Goal: Task Accomplishment & Management: Manage account settings

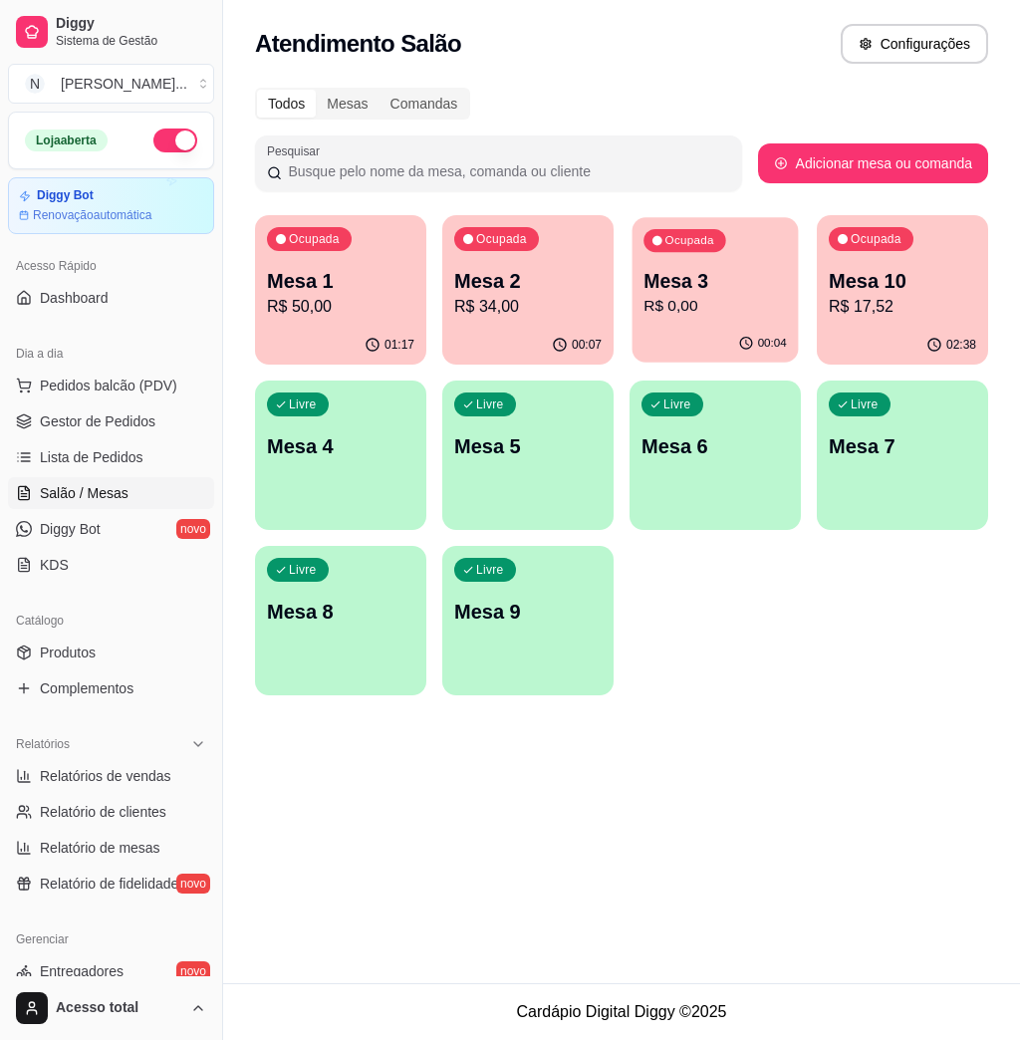
click at [697, 311] on p "R$ 0,00" at bounding box center [716, 306] width 144 height 23
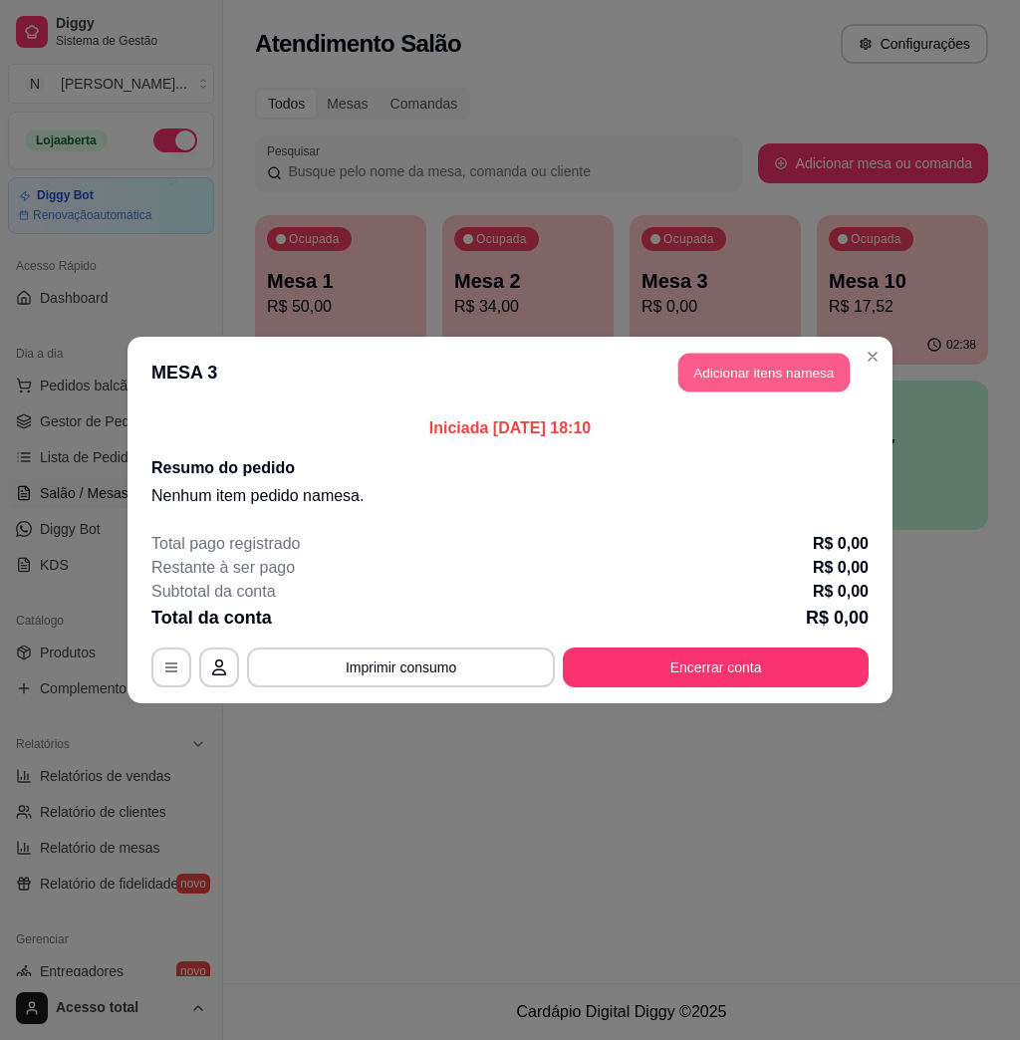
click at [762, 382] on button "Adicionar itens na mesa" at bounding box center [764, 373] width 171 height 39
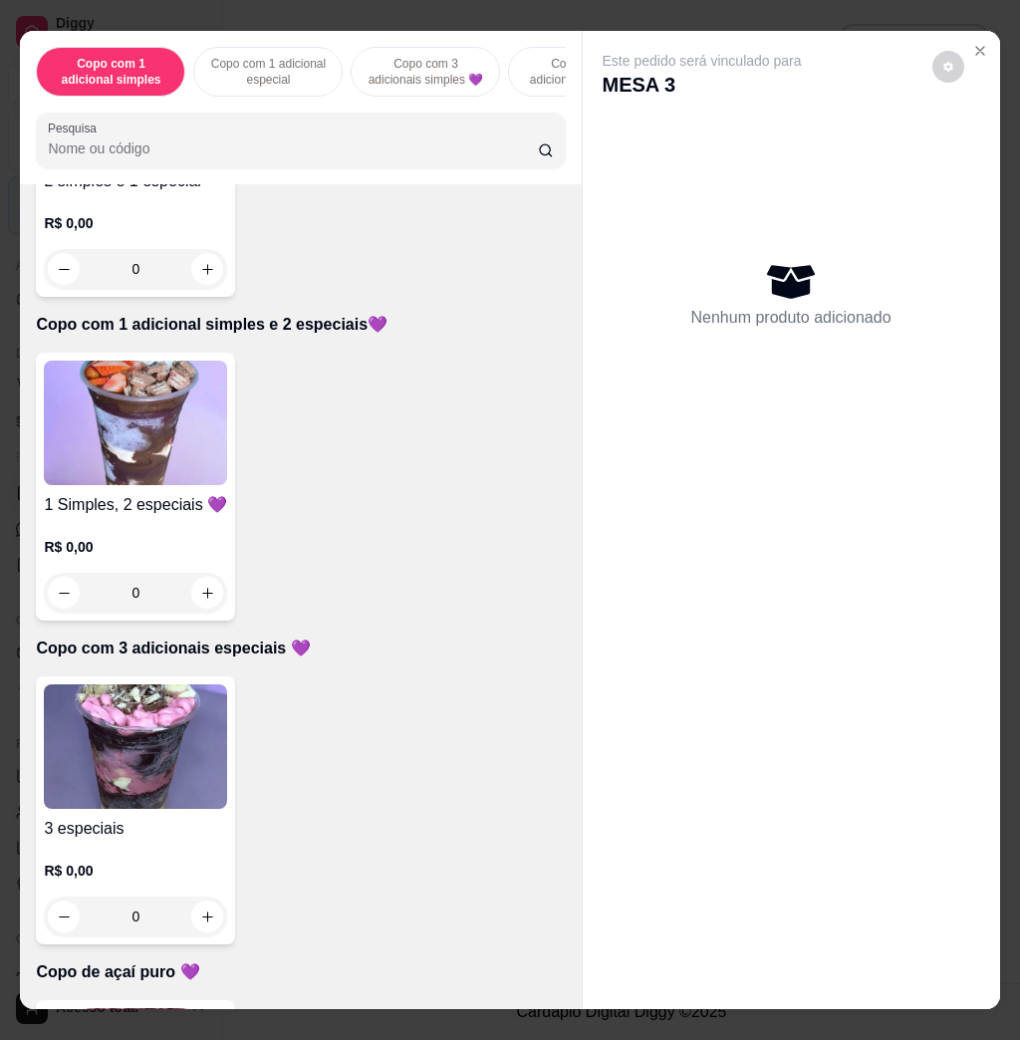
scroll to position [1727, 0]
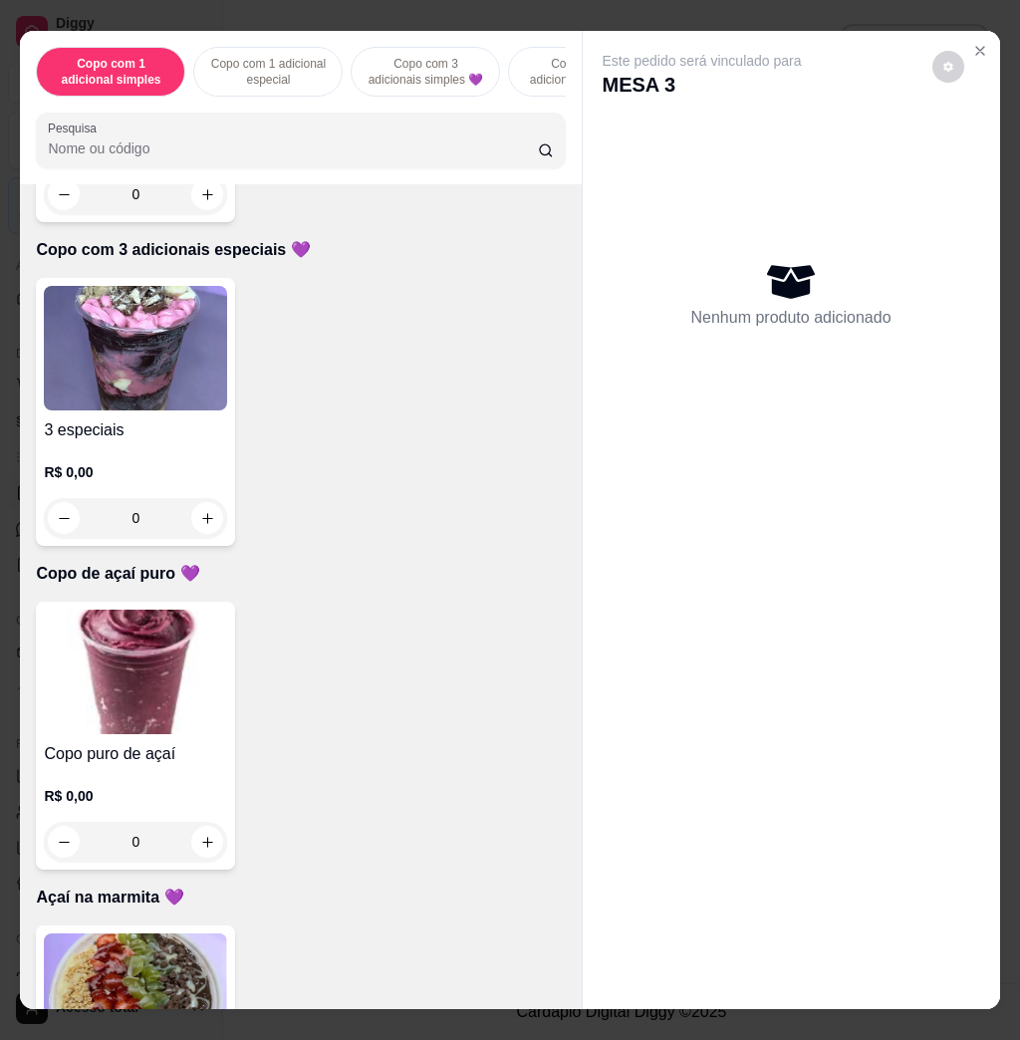
click at [185, 661] on img at bounding box center [135, 672] width 183 height 125
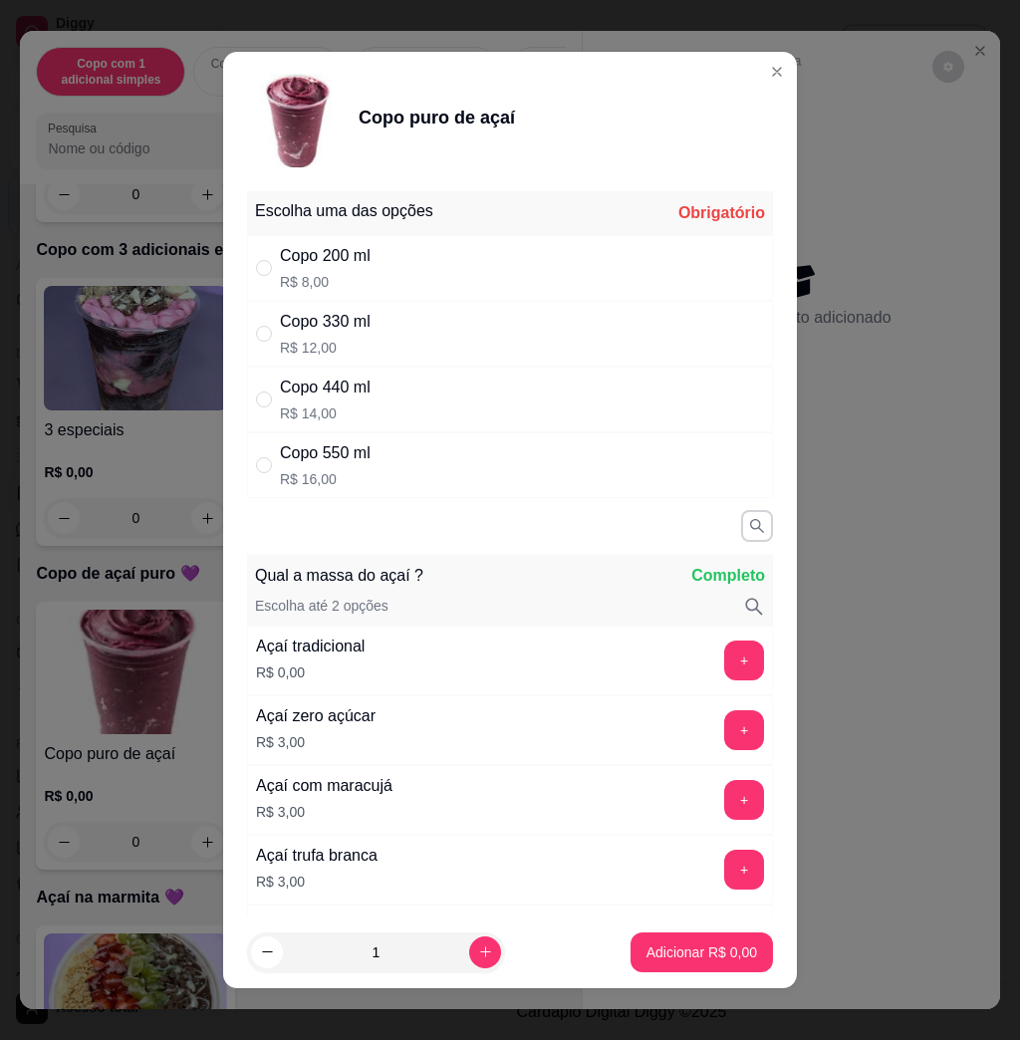
click at [392, 384] on div "Copo 440 ml R$ 14,00" at bounding box center [510, 400] width 526 height 66
radio input "true"
click at [725, 645] on button "+" at bounding box center [745, 661] width 40 height 40
click at [654, 953] on p "Adicionar R$ 14,00" at bounding box center [699, 952] width 116 height 19
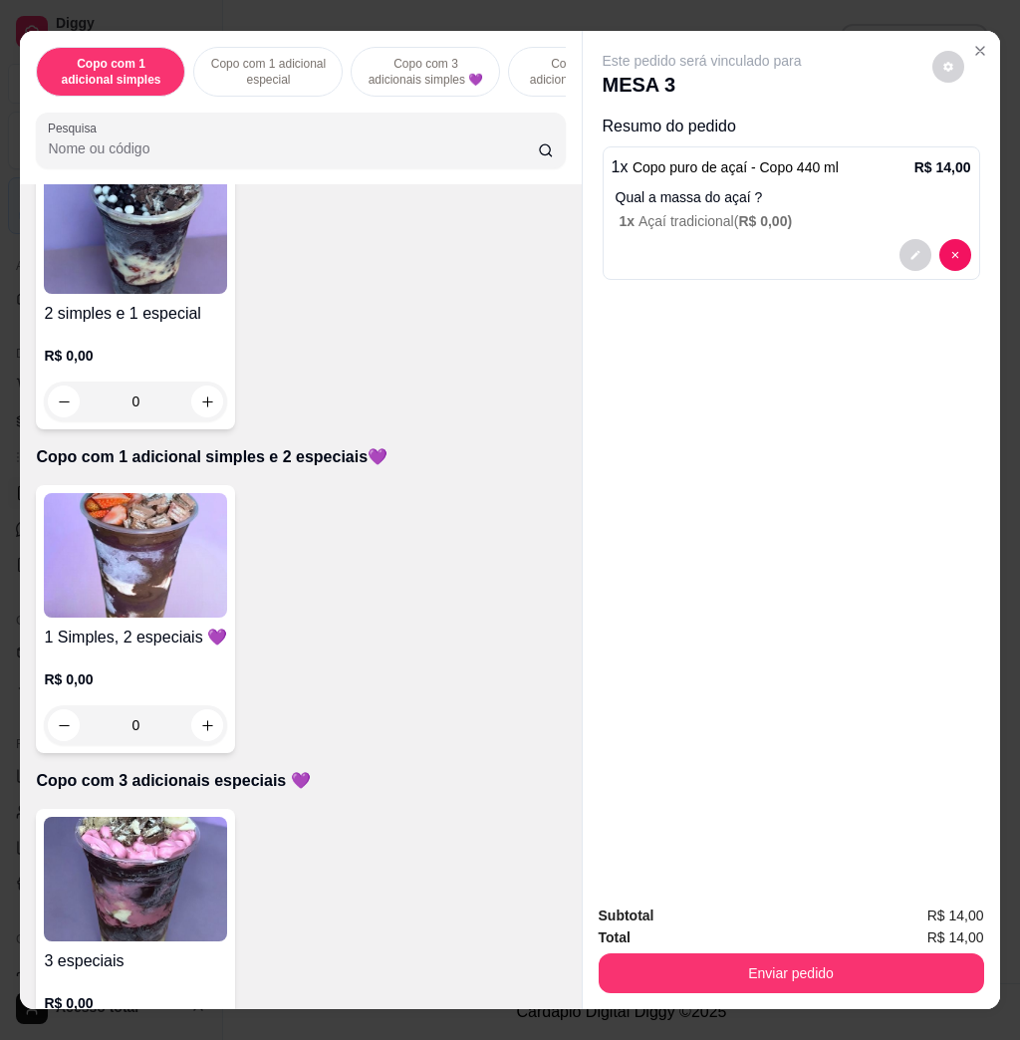
scroll to position [664, 0]
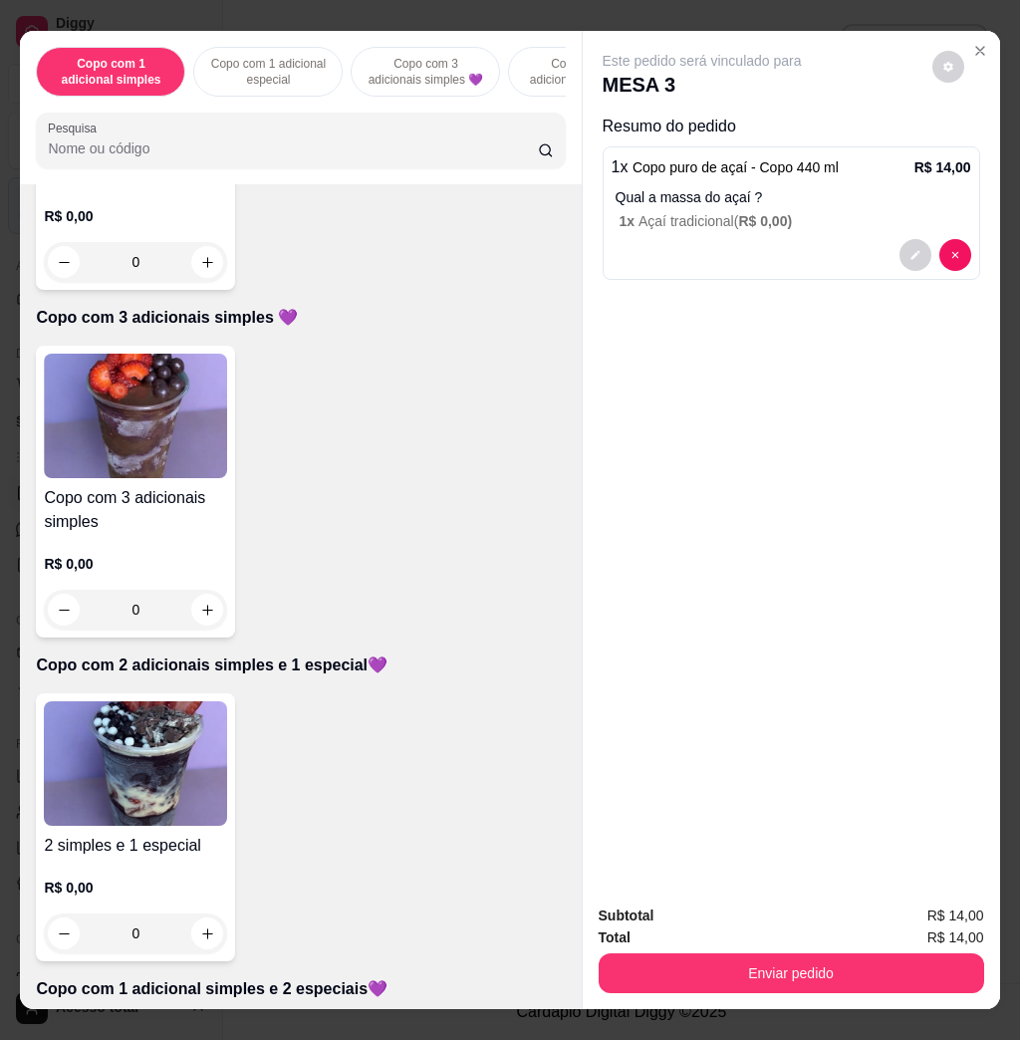
click at [165, 460] on img at bounding box center [135, 416] width 183 height 125
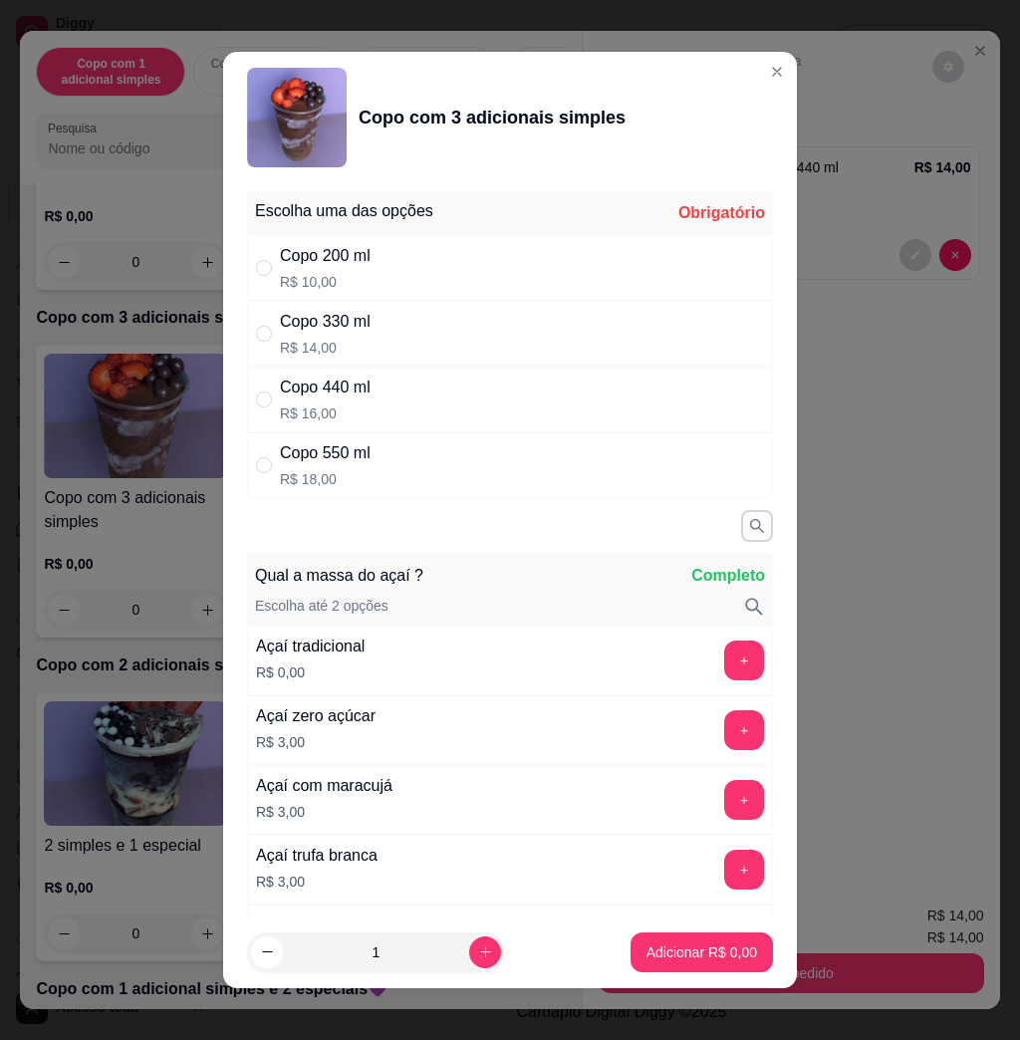
click at [381, 336] on div "Copo 330 ml R$ 14,00" at bounding box center [510, 334] width 526 height 66
radio input "true"
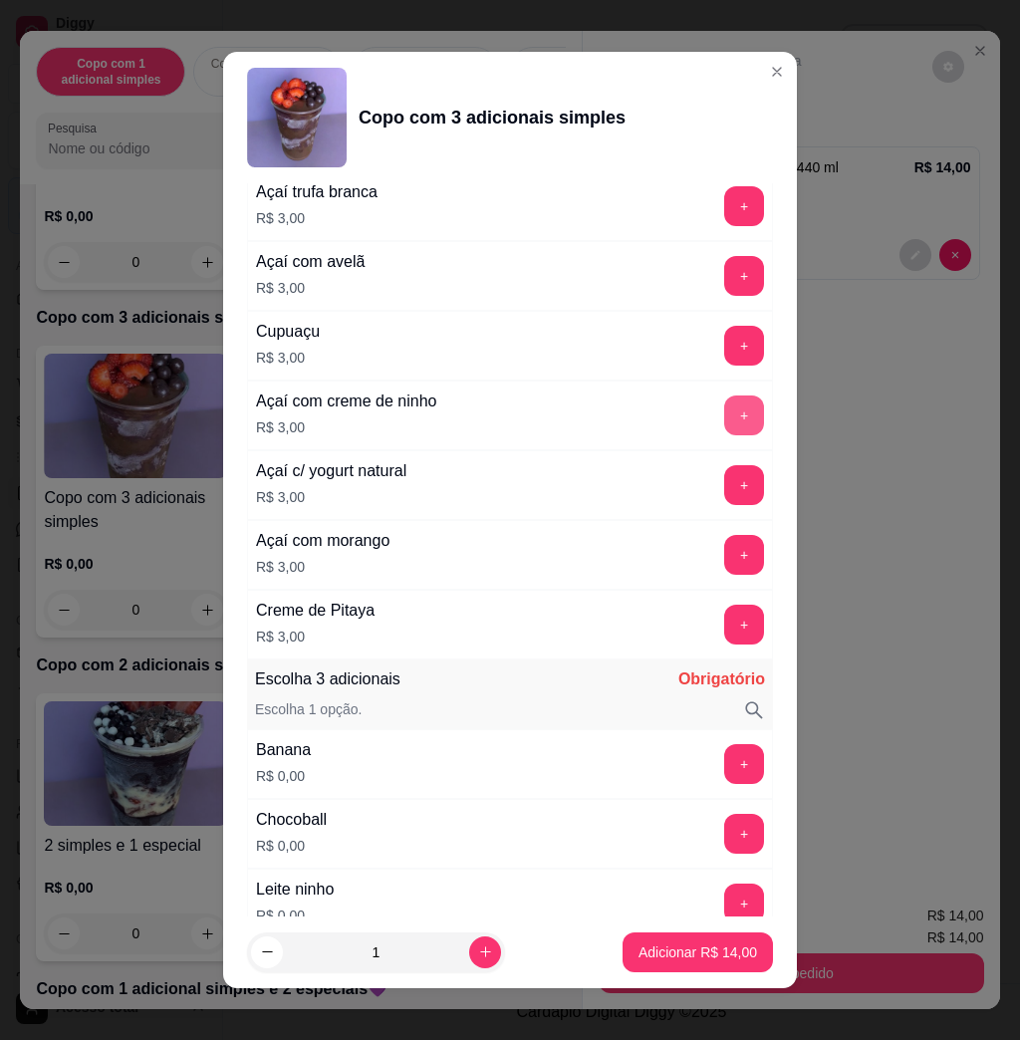
click at [725, 417] on button "+" at bounding box center [745, 416] width 40 height 40
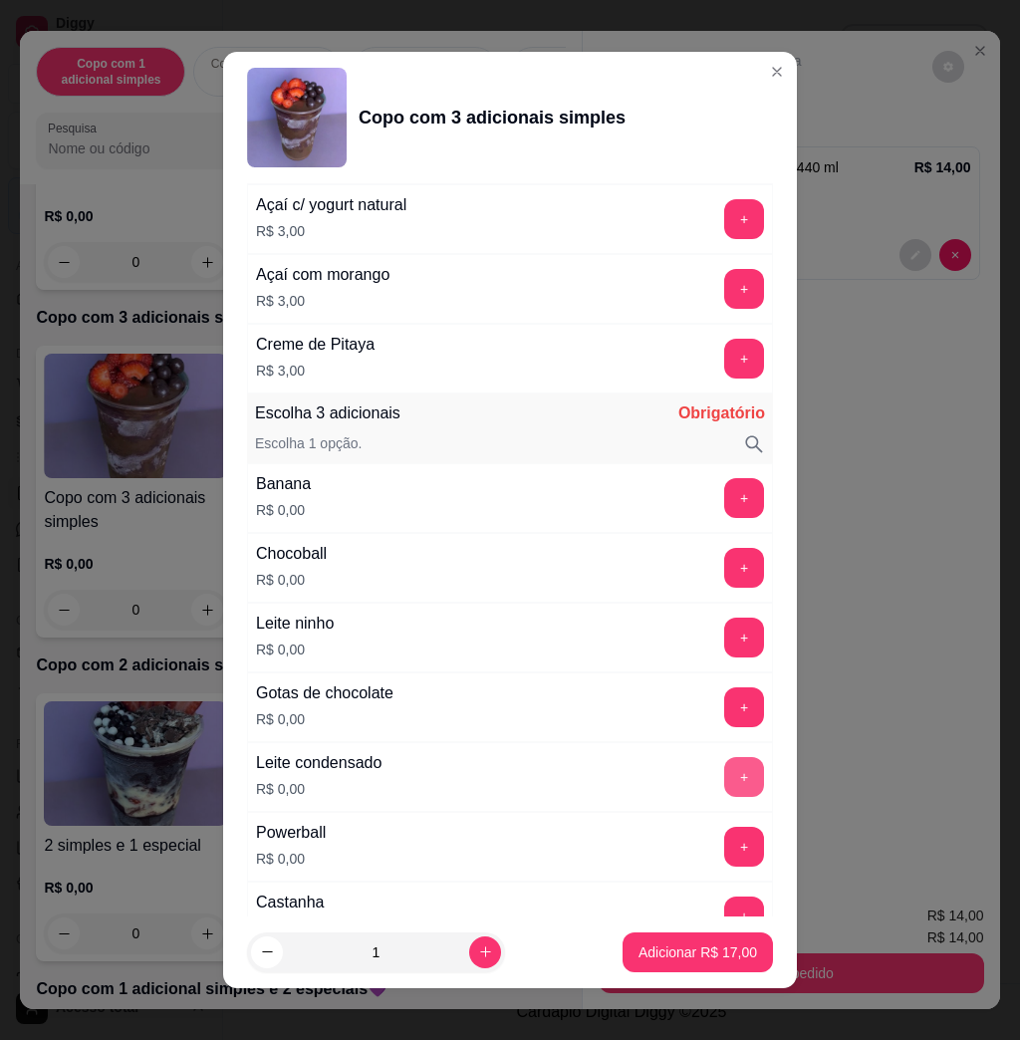
click at [725, 782] on button "+" at bounding box center [745, 777] width 40 height 40
click at [725, 630] on button "+" at bounding box center [745, 638] width 40 height 40
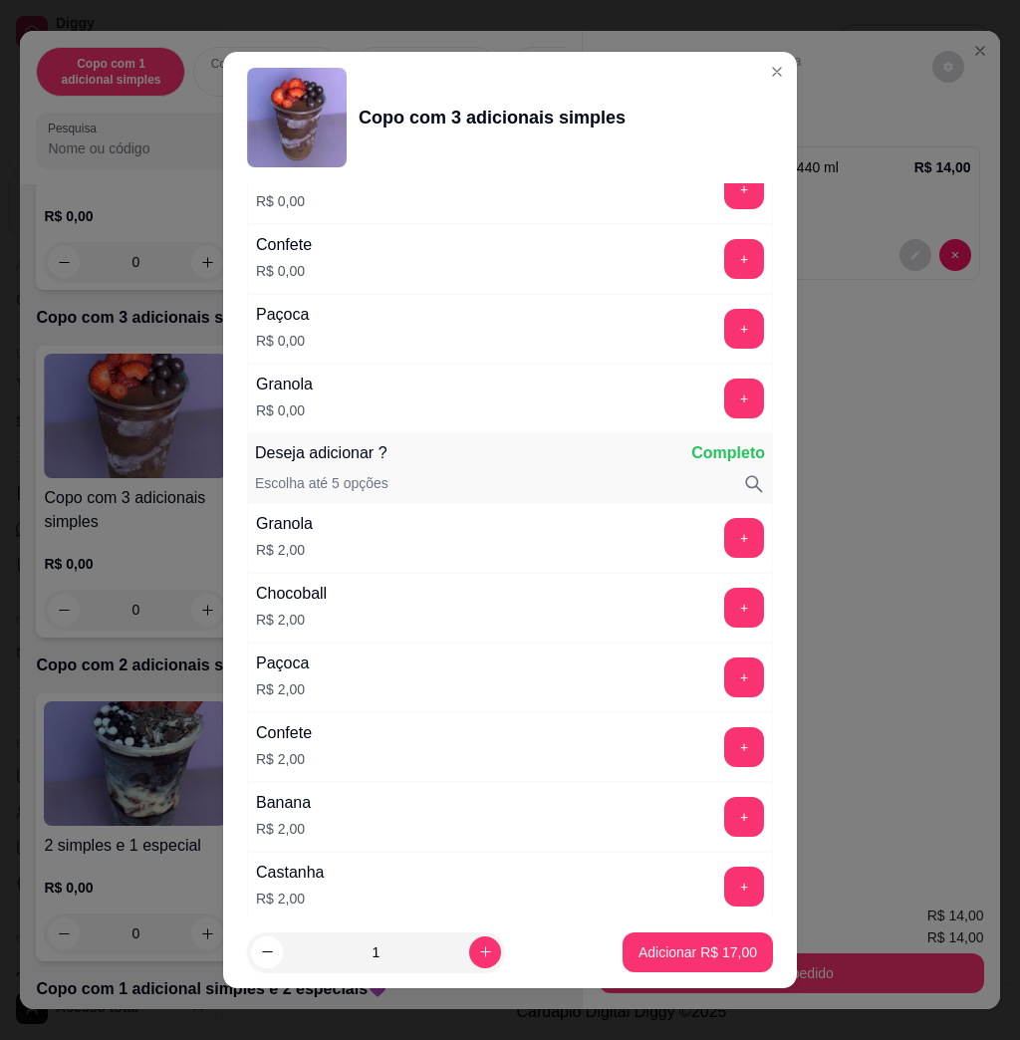
scroll to position [2258, 0]
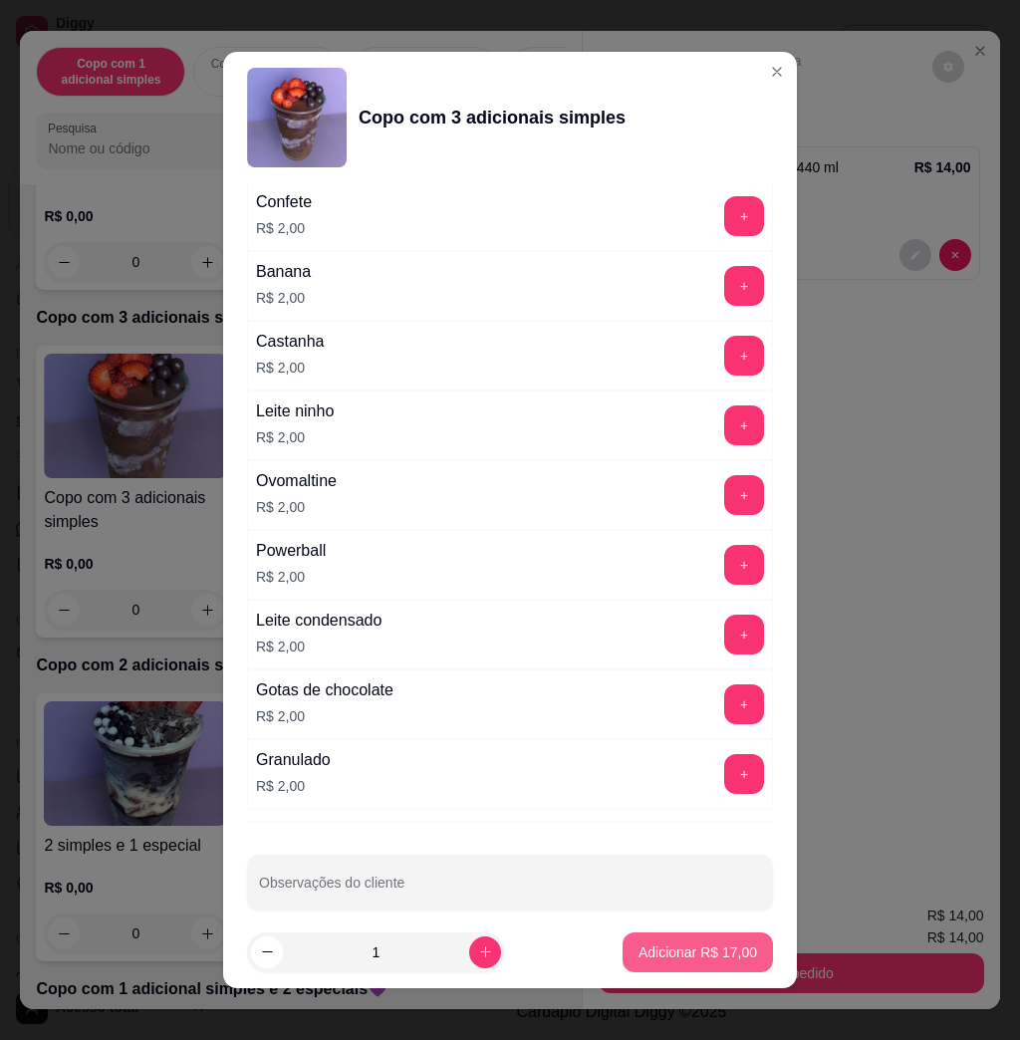
click at [674, 947] on p "Adicionar R$ 17,00" at bounding box center [698, 953] width 119 height 20
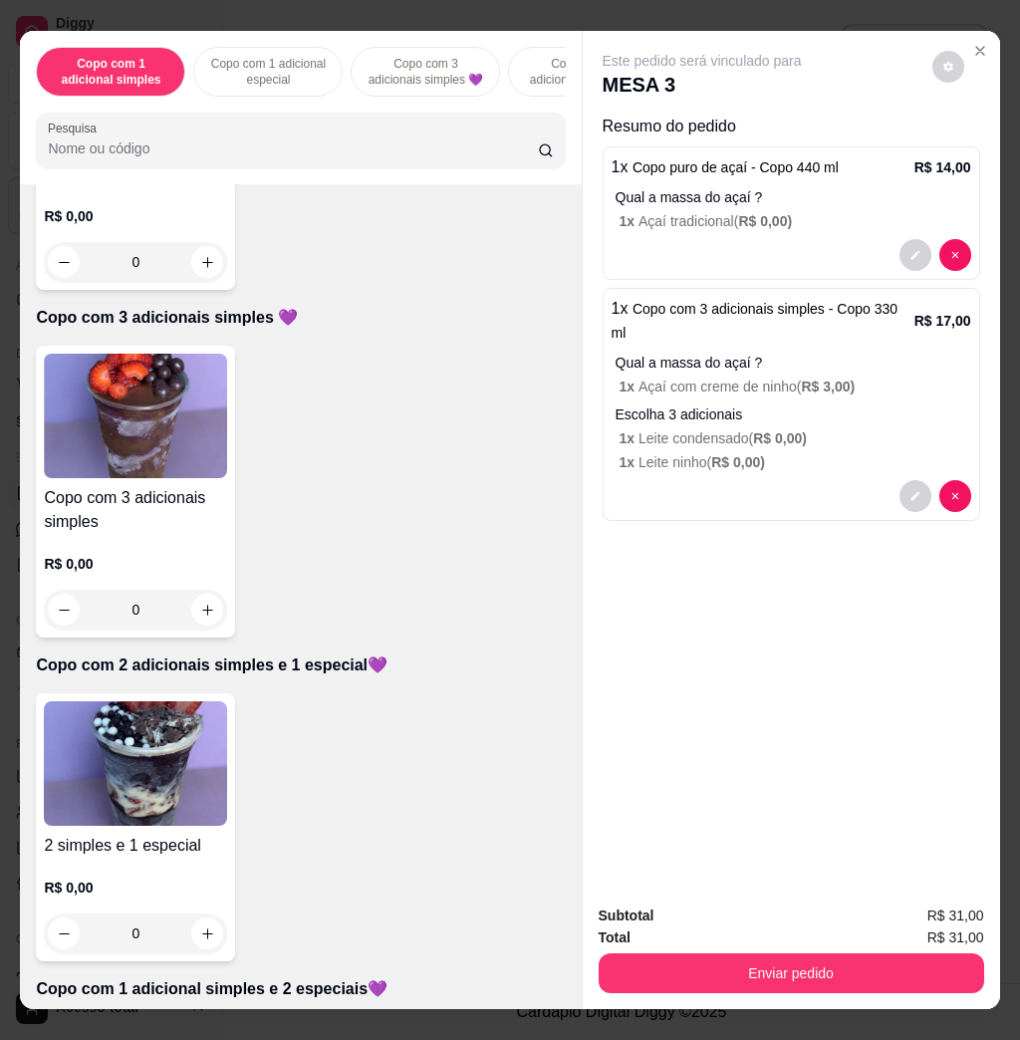
scroll to position [265, 0]
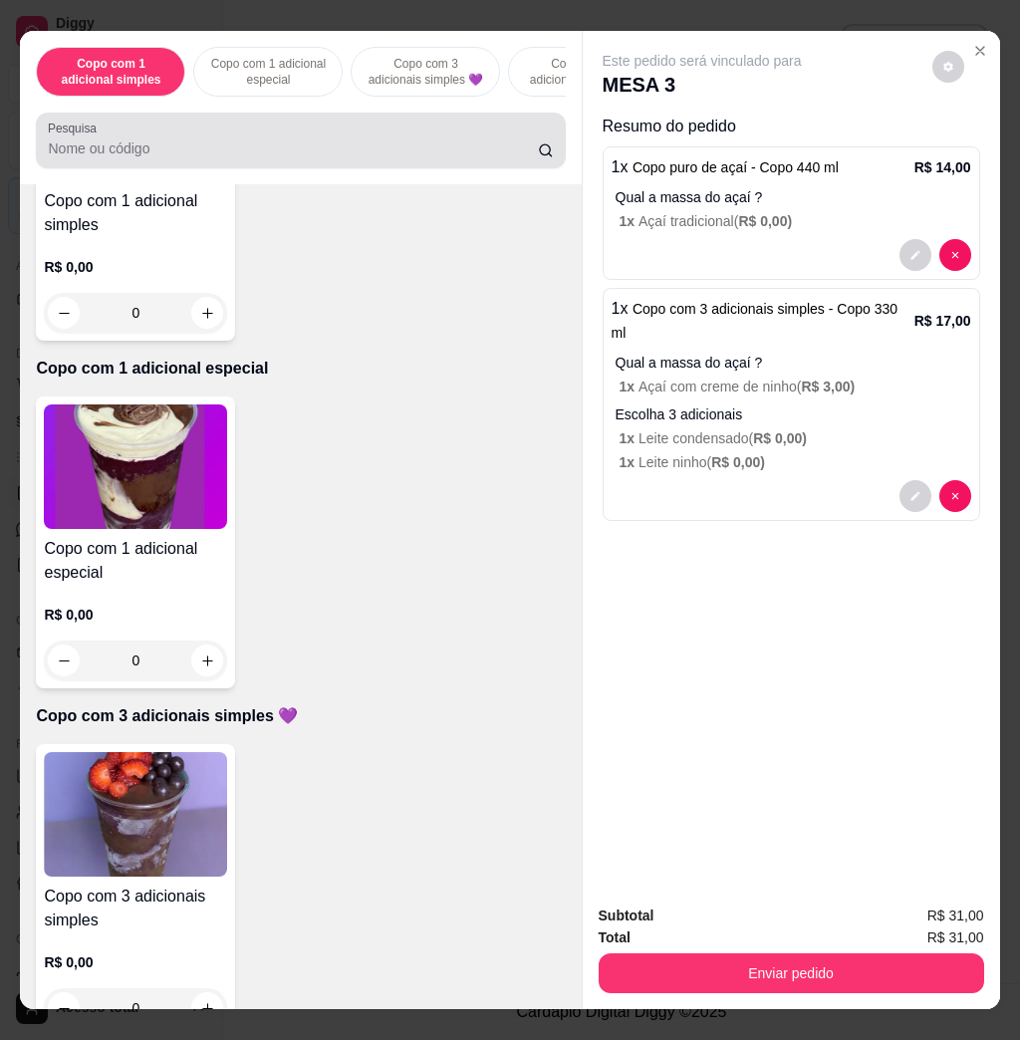
click at [285, 168] on div "Pesquisa" at bounding box center [300, 141] width 529 height 56
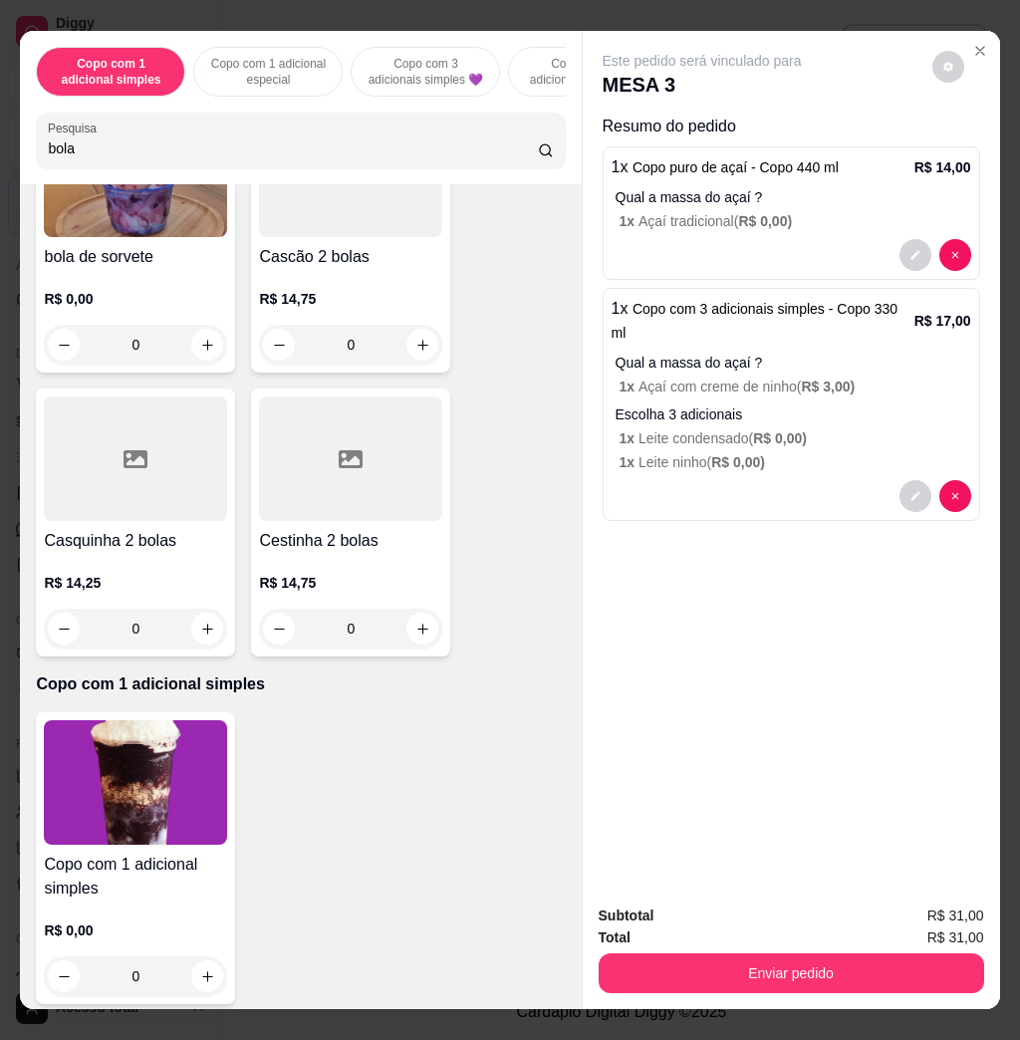
scroll to position [0, 0]
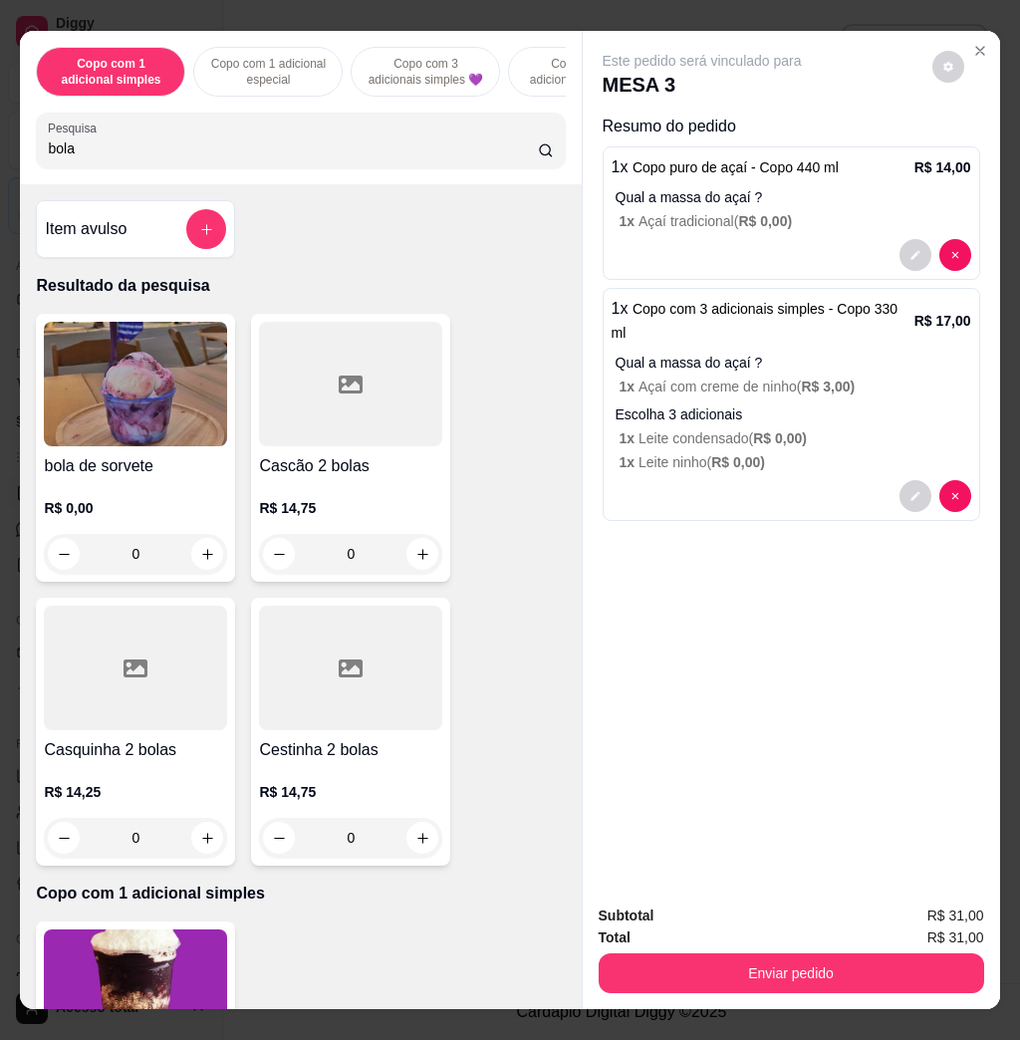
type input "bola"
click at [163, 395] on img at bounding box center [135, 384] width 183 height 125
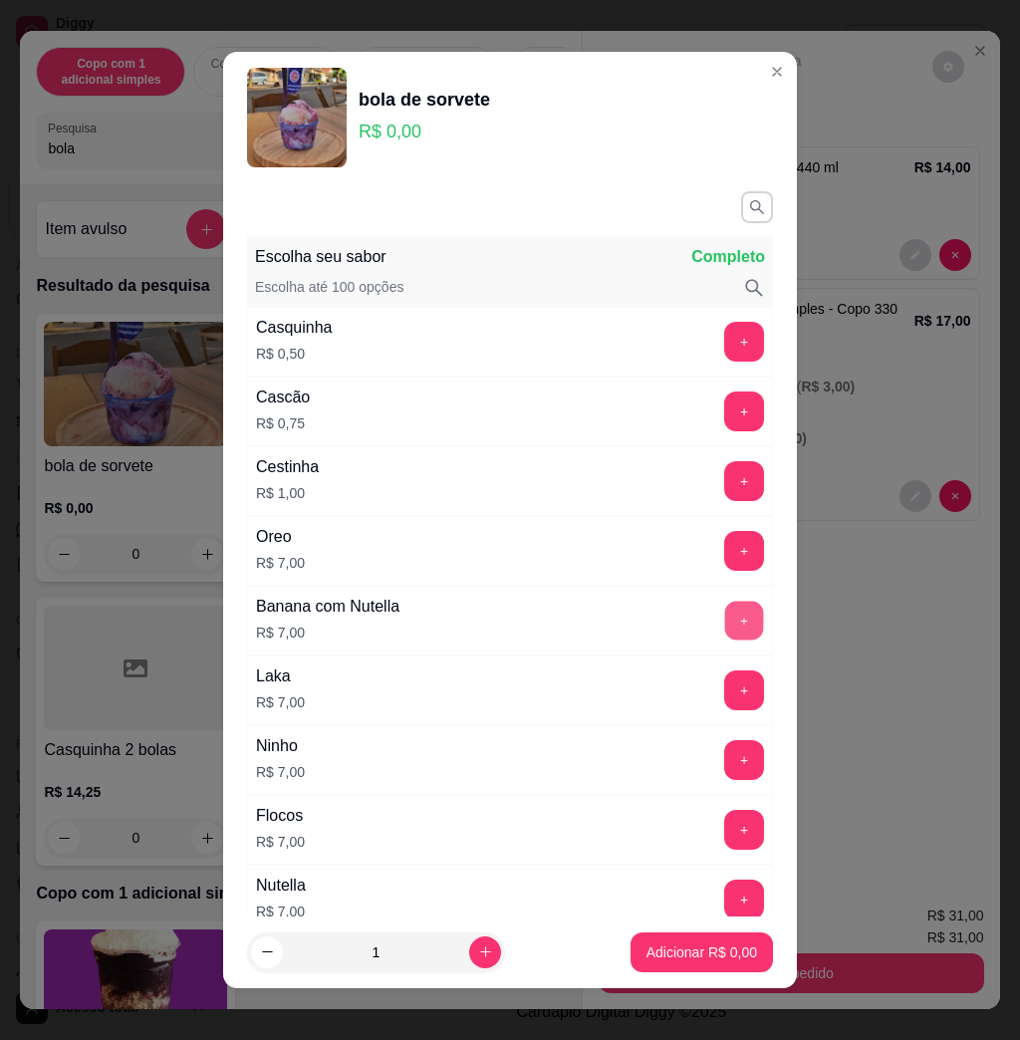
click at [726, 626] on button "+" at bounding box center [745, 621] width 39 height 39
click at [639, 946] on p "Adicionar R$ 14,00" at bounding box center [698, 953] width 119 height 20
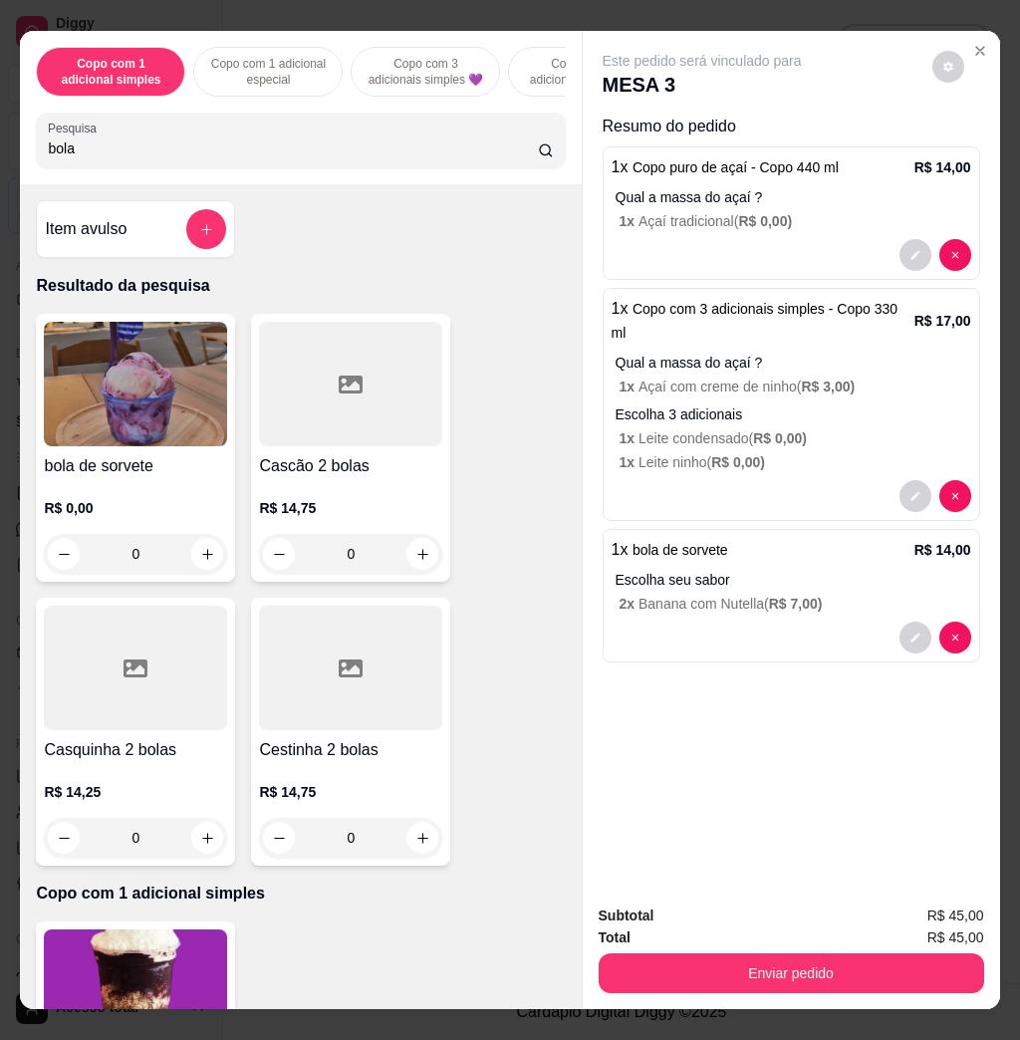
click at [201, 235] on icon "add-separate-item" at bounding box center [206, 229] width 11 height 11
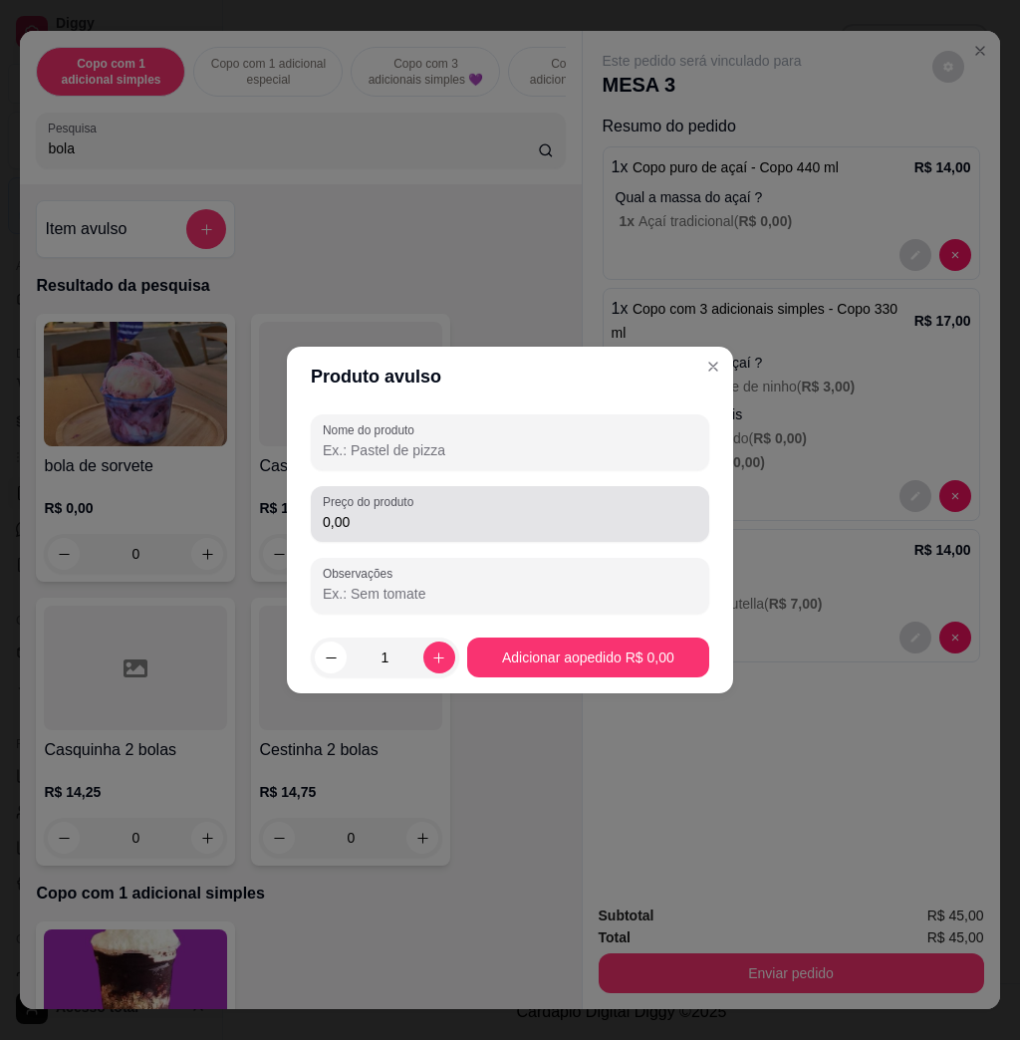
click at [394, 498] on label "Preço do produto" at bounding box center [372, 501] width 98 height 17
click at [394, 512] on input "0,00" at bounding box center [510, 522] width 375 height 20
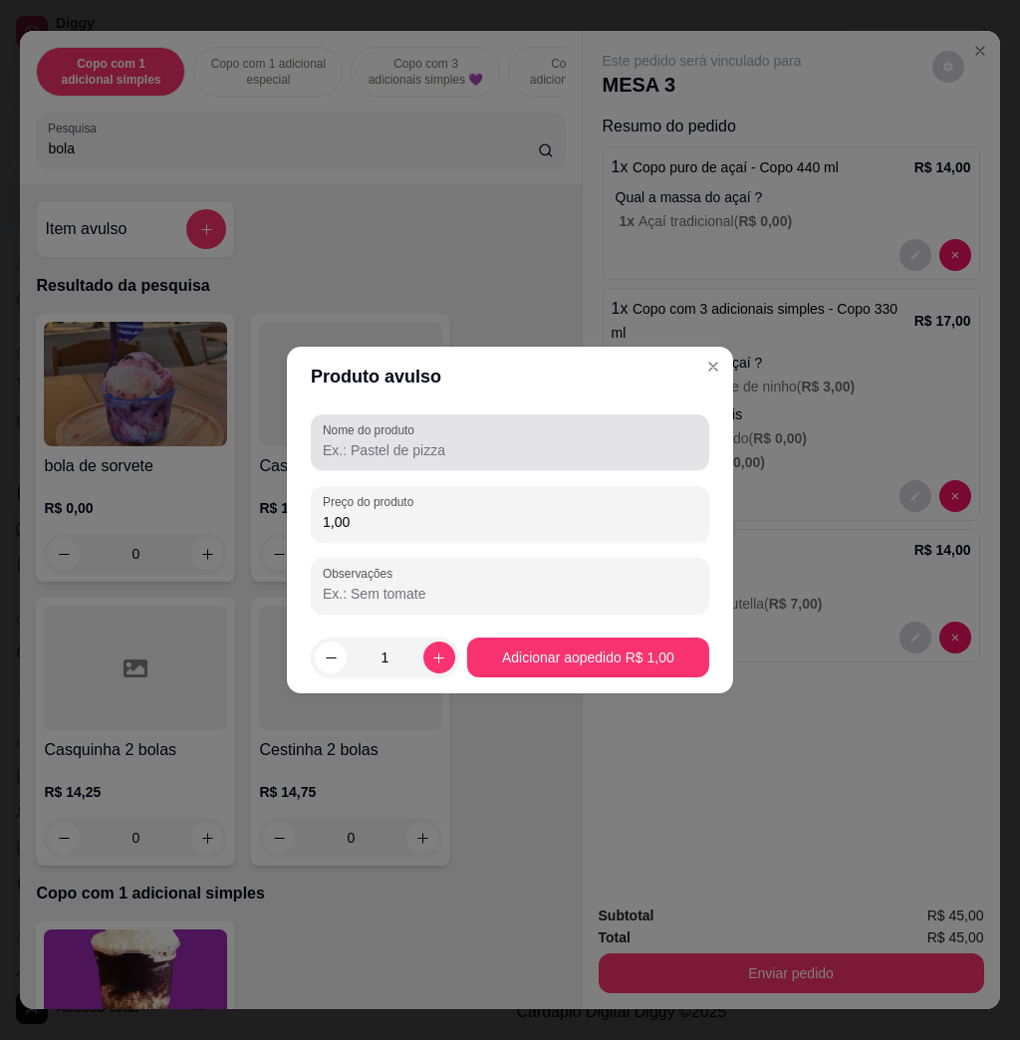
type input "1,00"
click at [465, 436] on div at bounding box center [510, 443] width 375 height 40
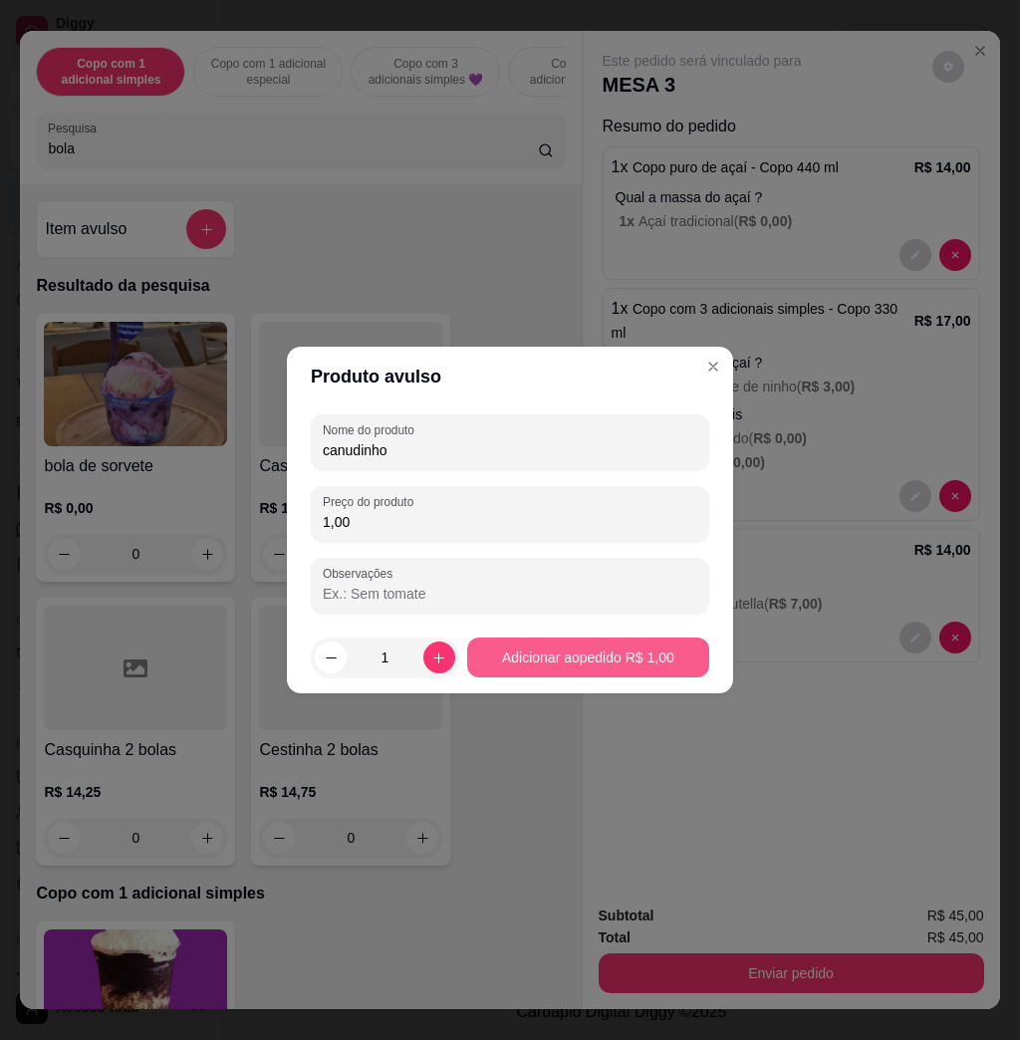
type input "canudinho"
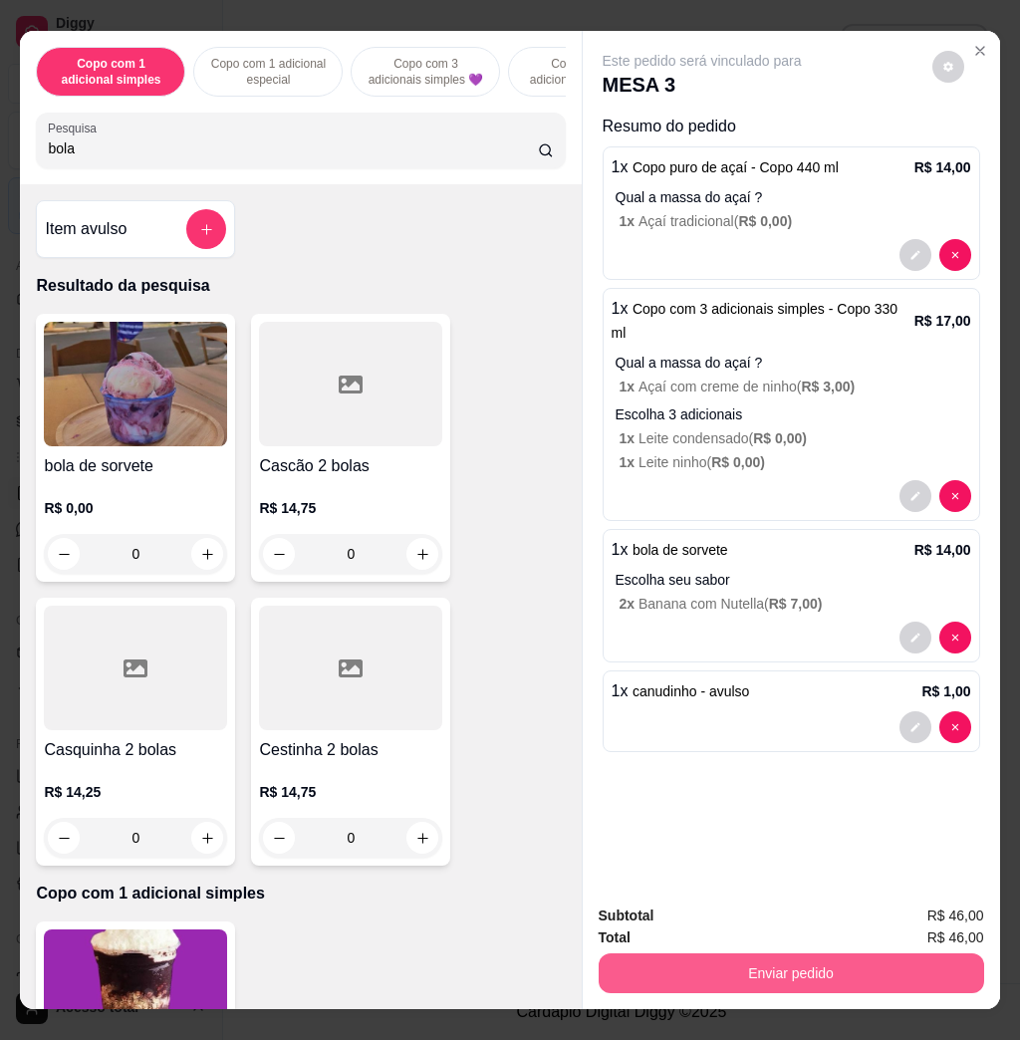
click at [789, 961] on button "Enviar pedido" at bounding box center [792, 974] width 386 height 40
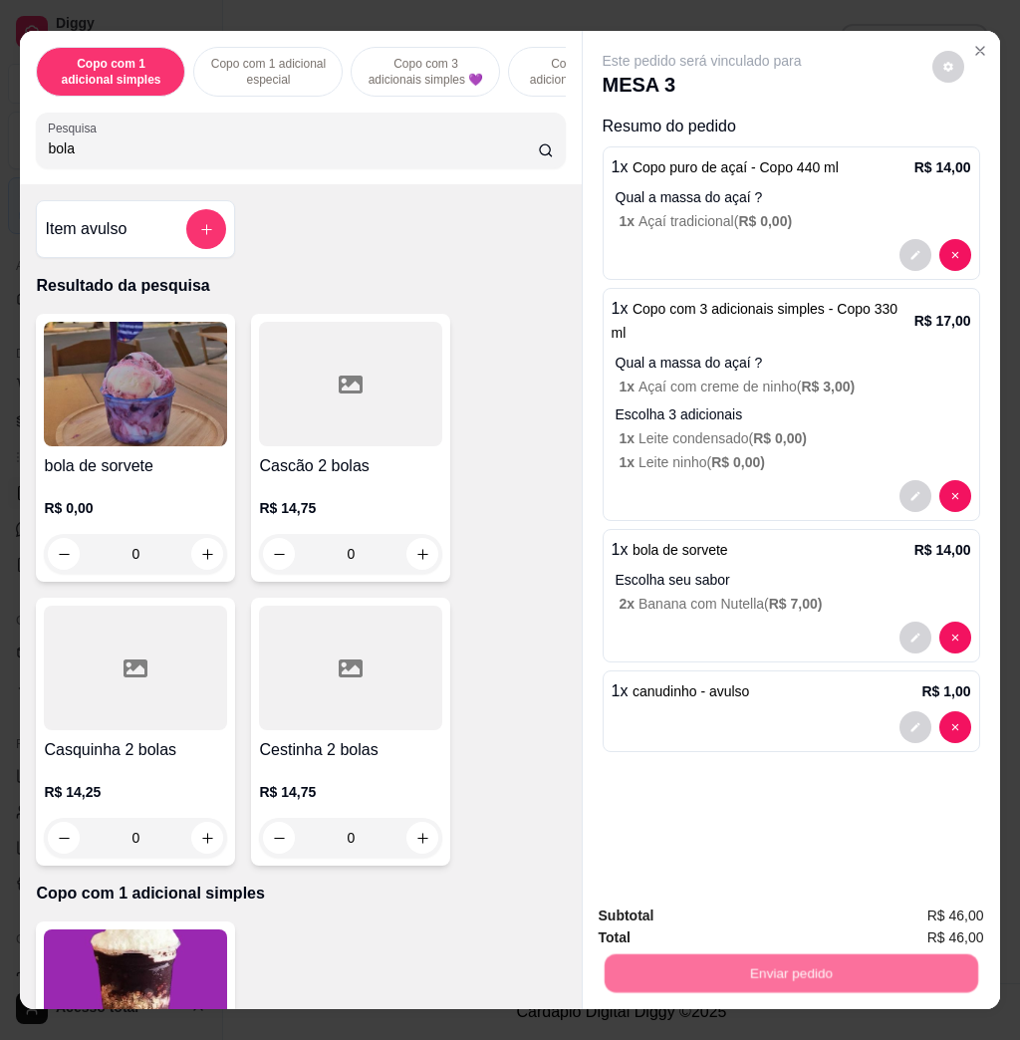
click at [904, 903] on button "Enviar pedido" at bounding box center [929, 915] width 113 height 38
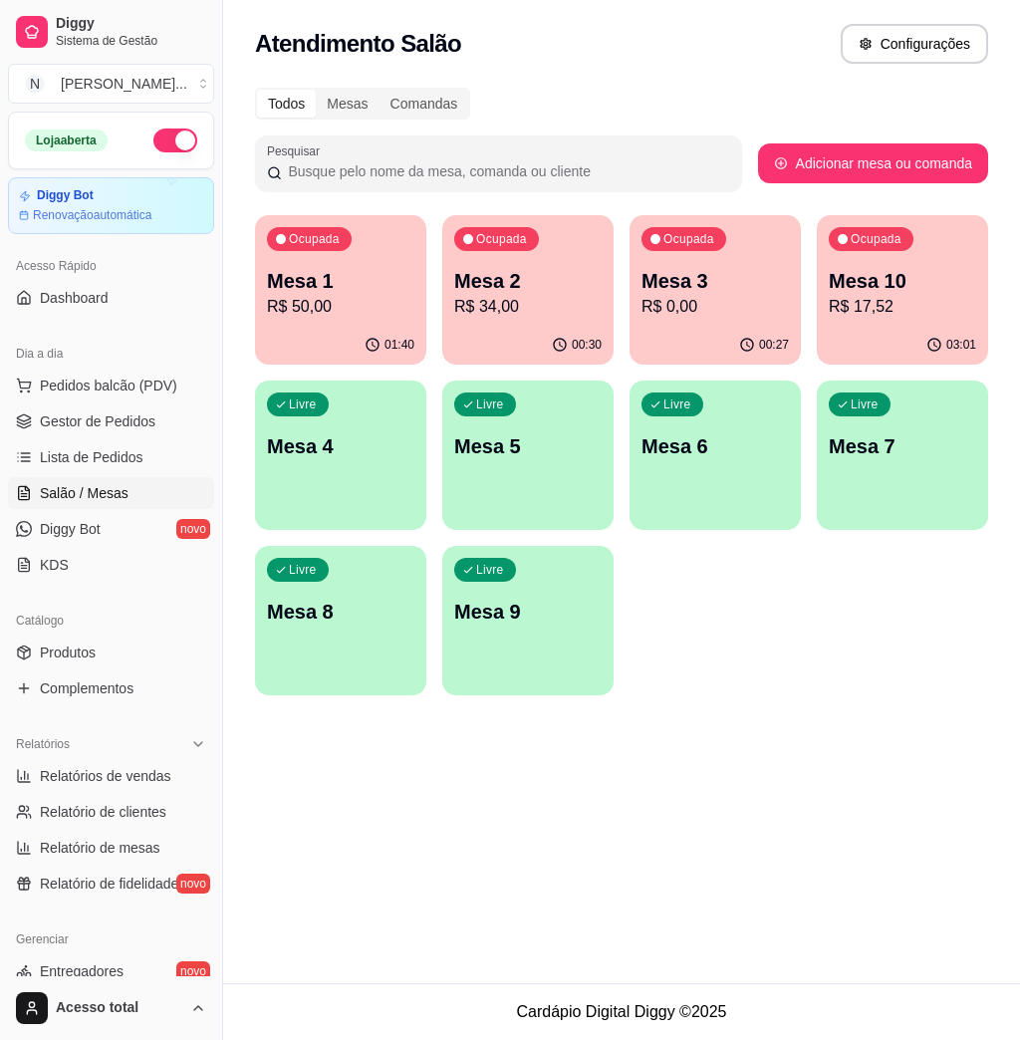
click at [759, 302] on p "R$ 0,00" at bounding box center [715, 307] width 147 height 24
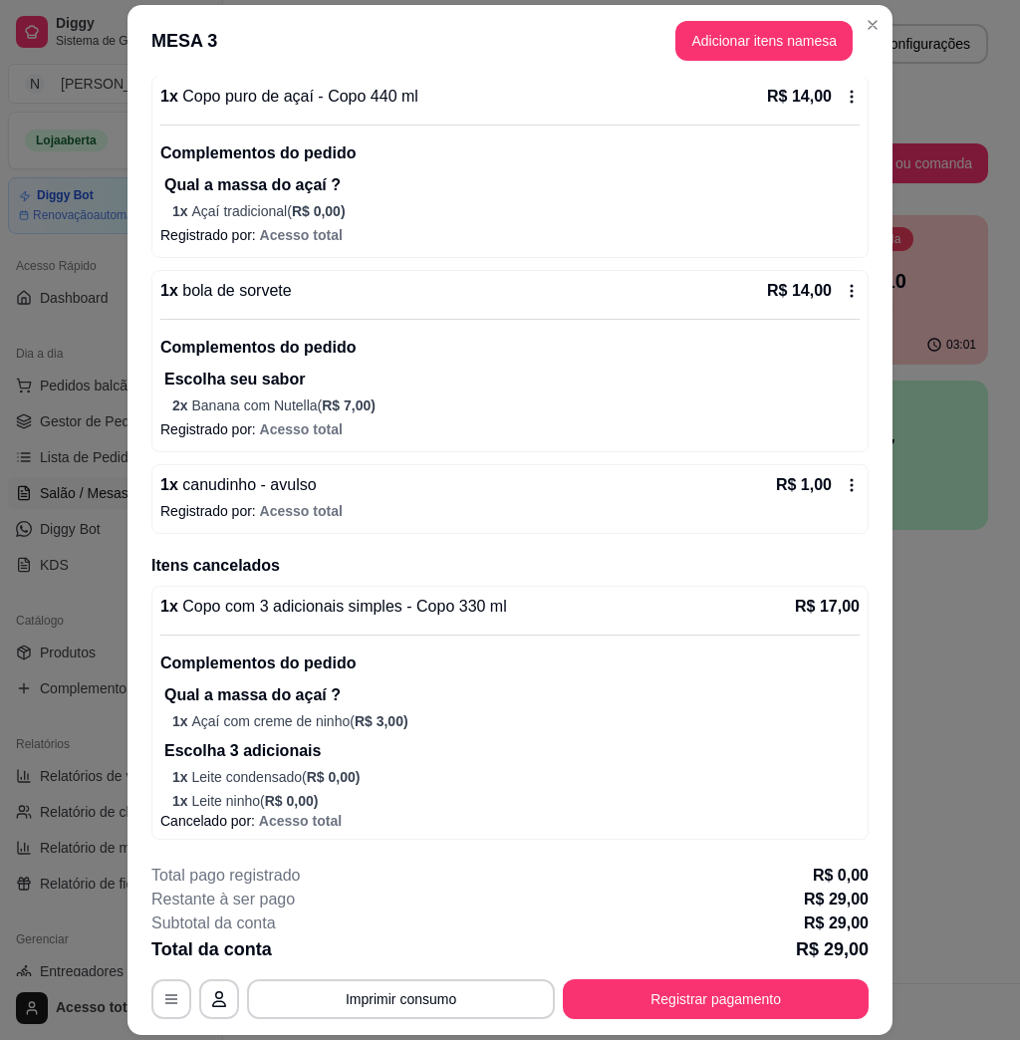
scroll to position [58, 0]
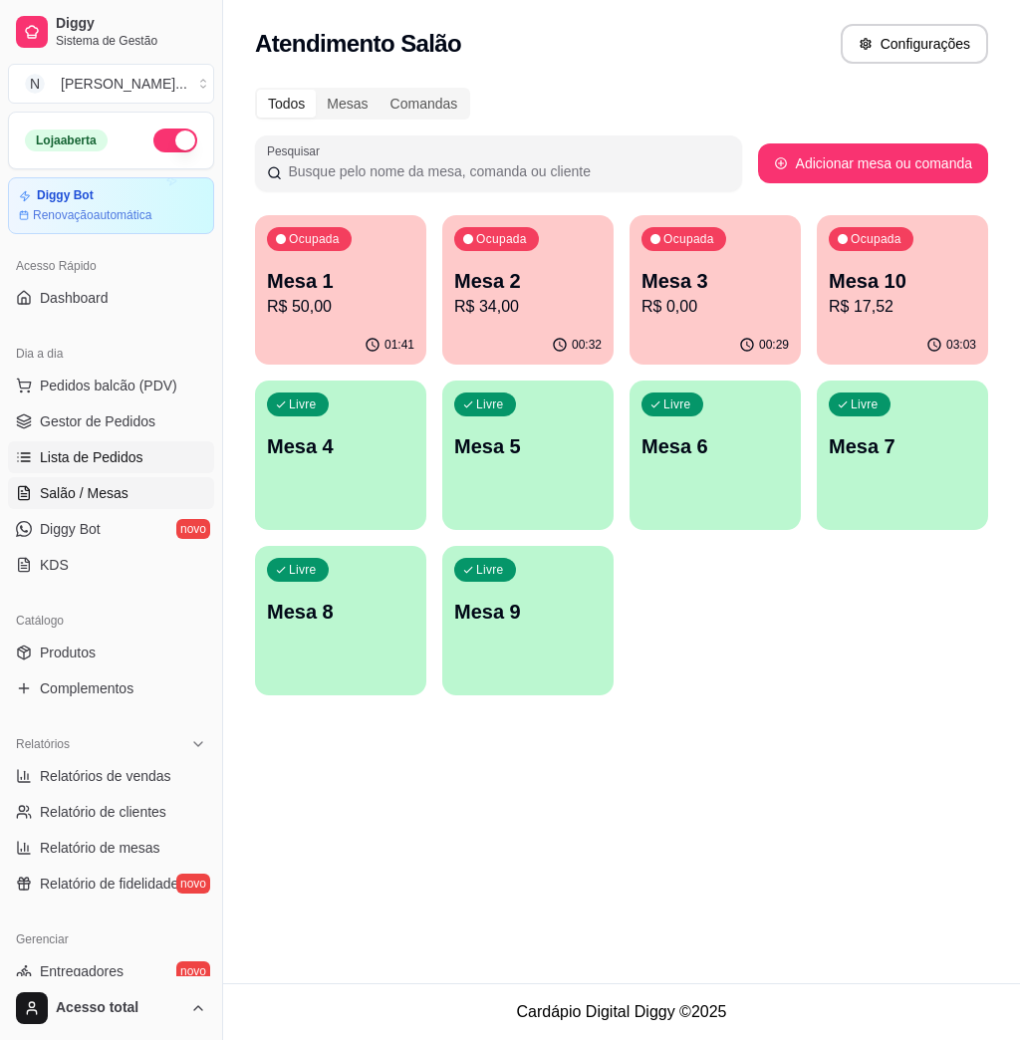
click at [131, 467] on span "Lista de Pedidos" at bounding box center [92, 457] width 104 height 20
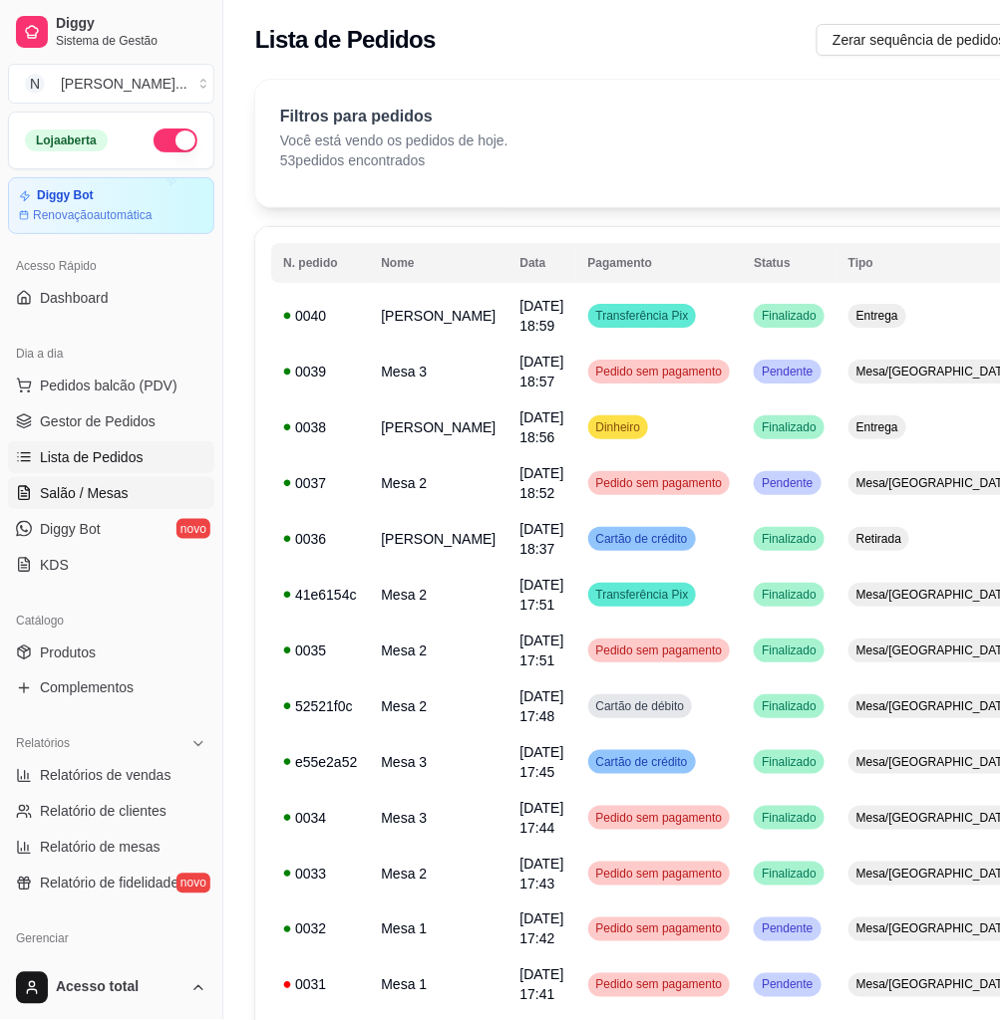
click at [124, 490] on span "Salão / Mesas" at bounding box center [84, 493] width 89 height 20
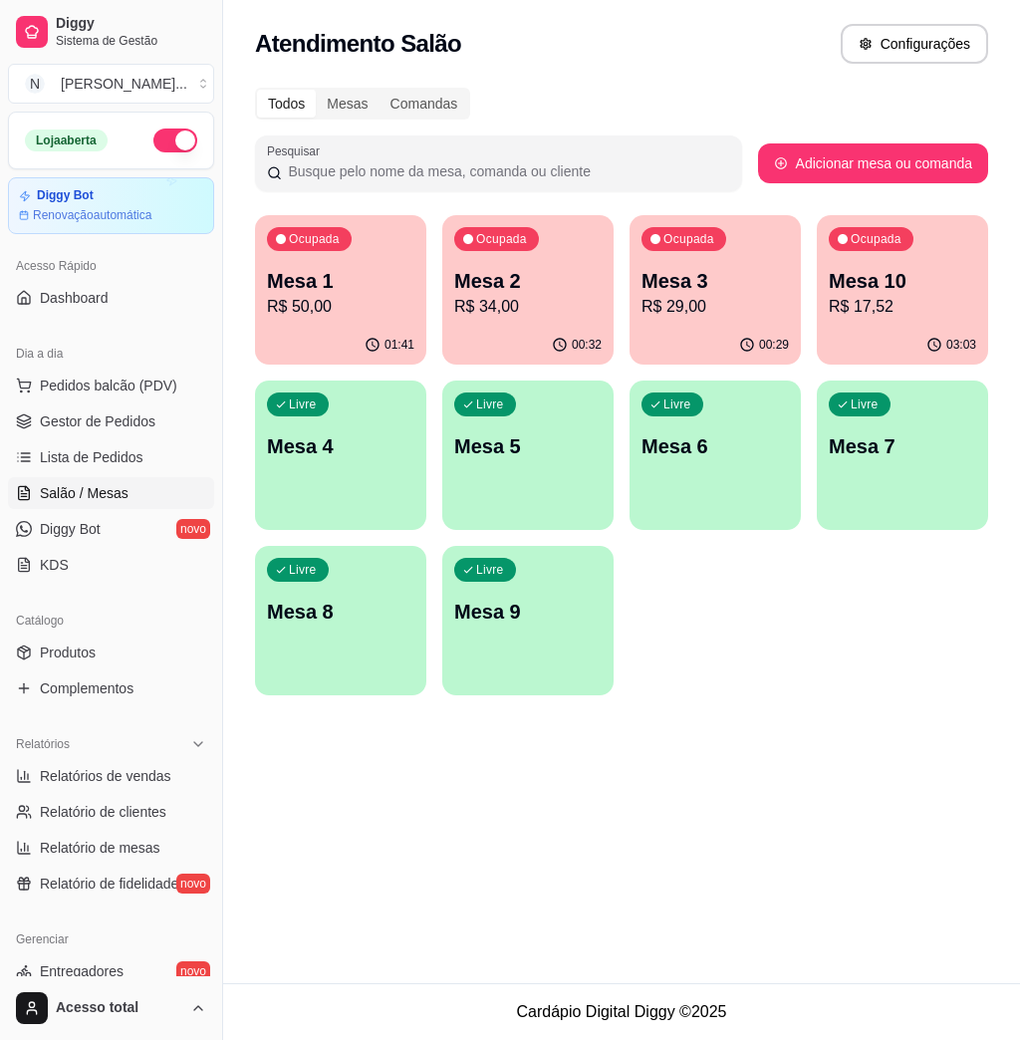
click at [756, 303] on p "R$ 29,00" at bounding box center [715, 307] width 147 height 24
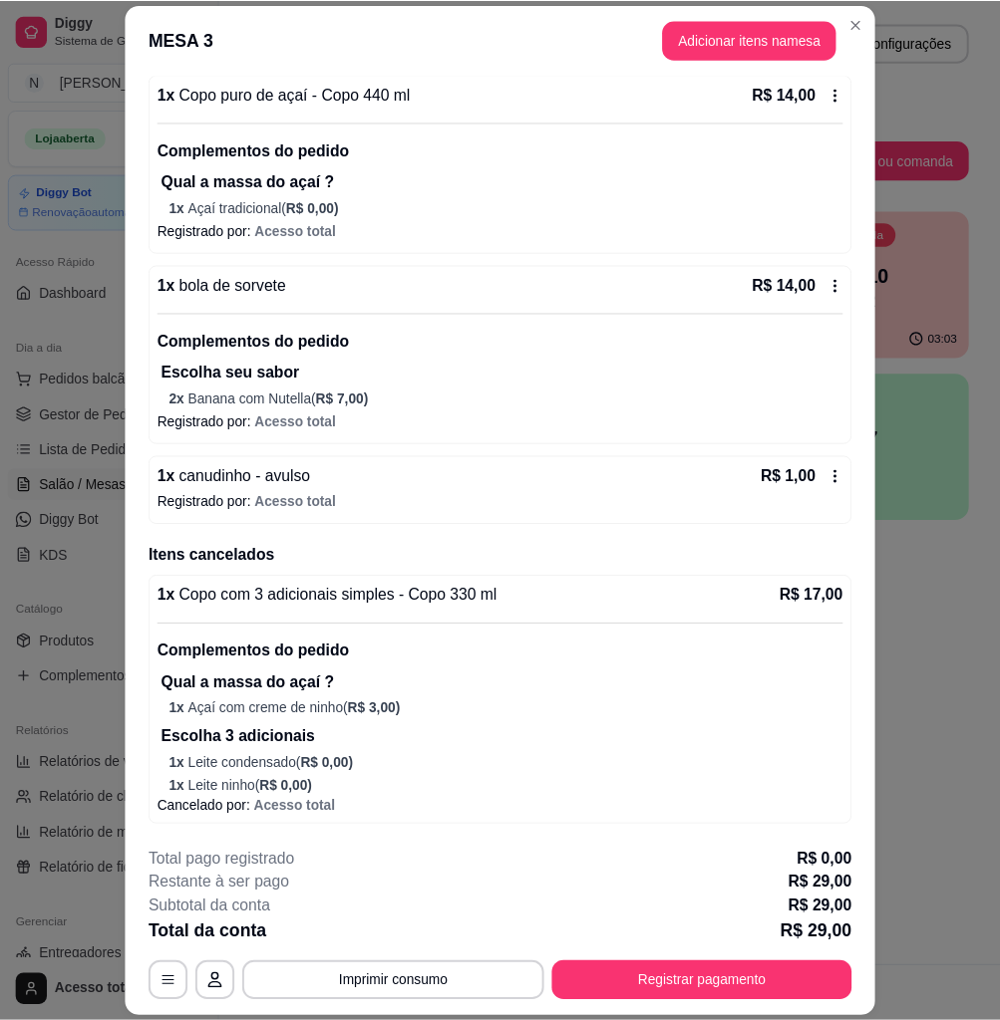
scroll to position [58, 0]
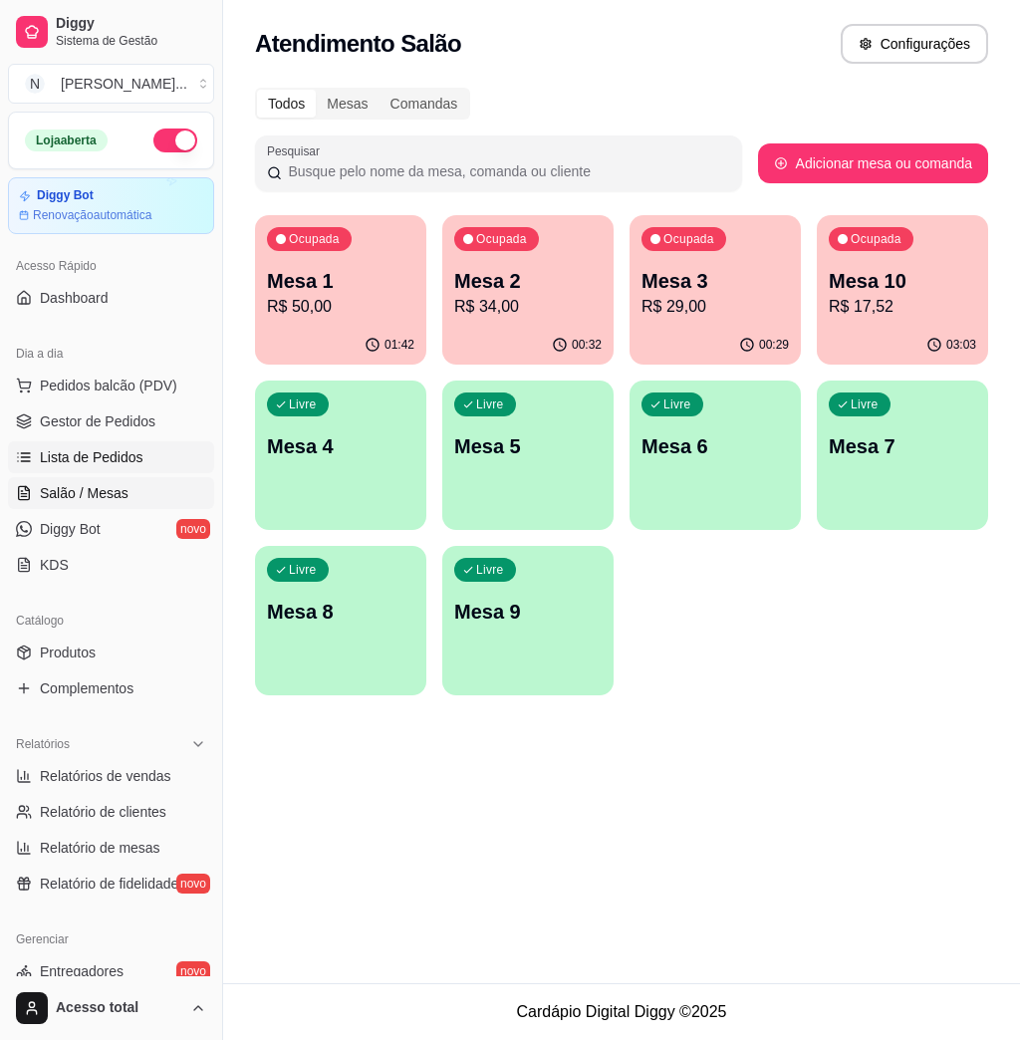
click at [103, 464] on span "Lista de Pedidos" at bounding box center [92, 457] width 104 height 20
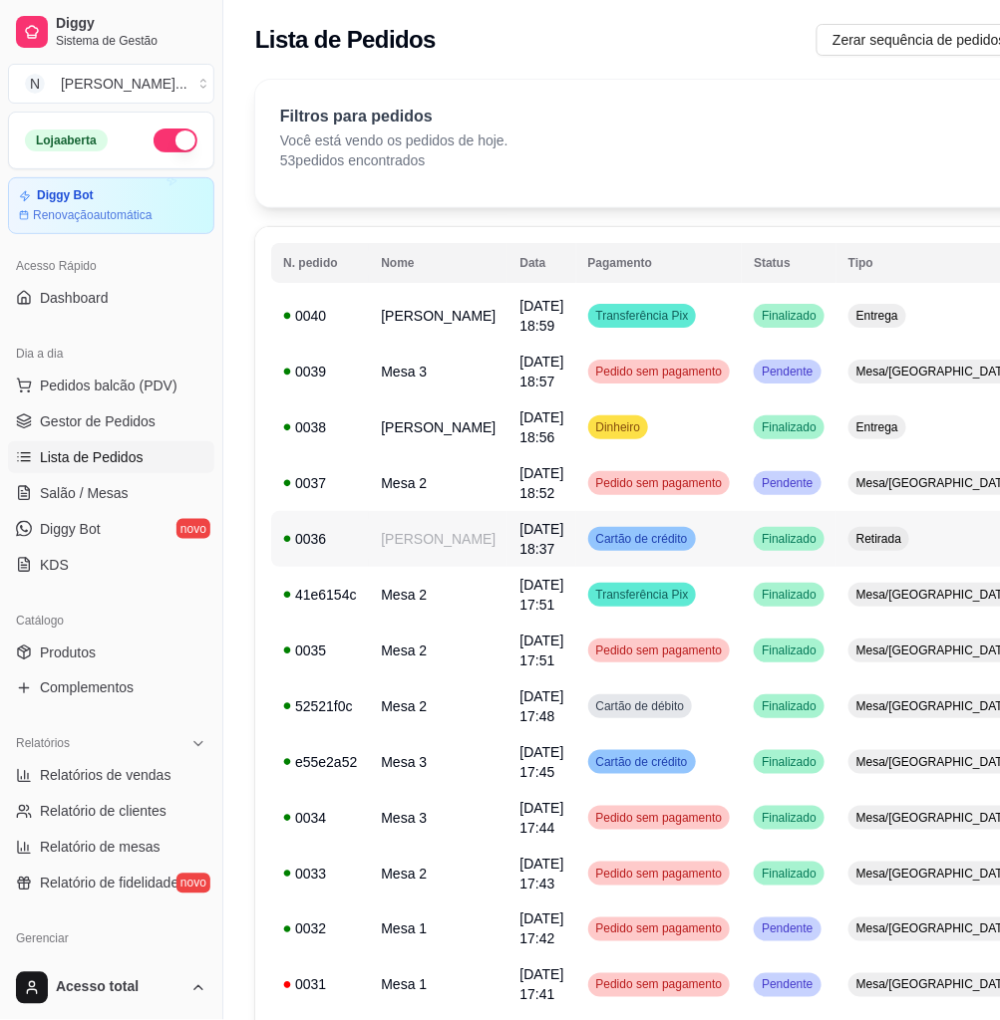
click at [415, 547] on td "[PERSON_NAME]" at bounding box center [438, 539] width 139 height 56
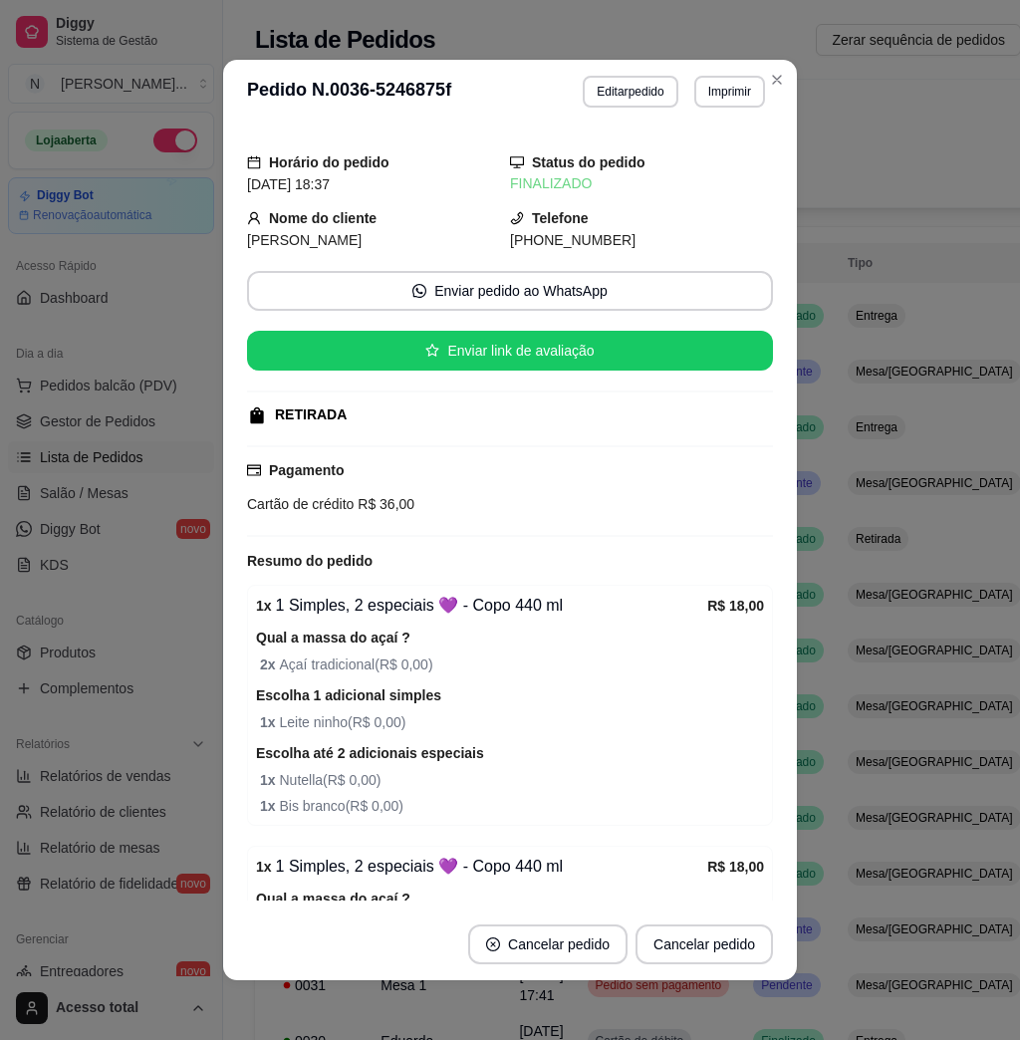
click at [617, 89] on button "Editar pedido" at bounding box center [630, 92] width 95 height 32
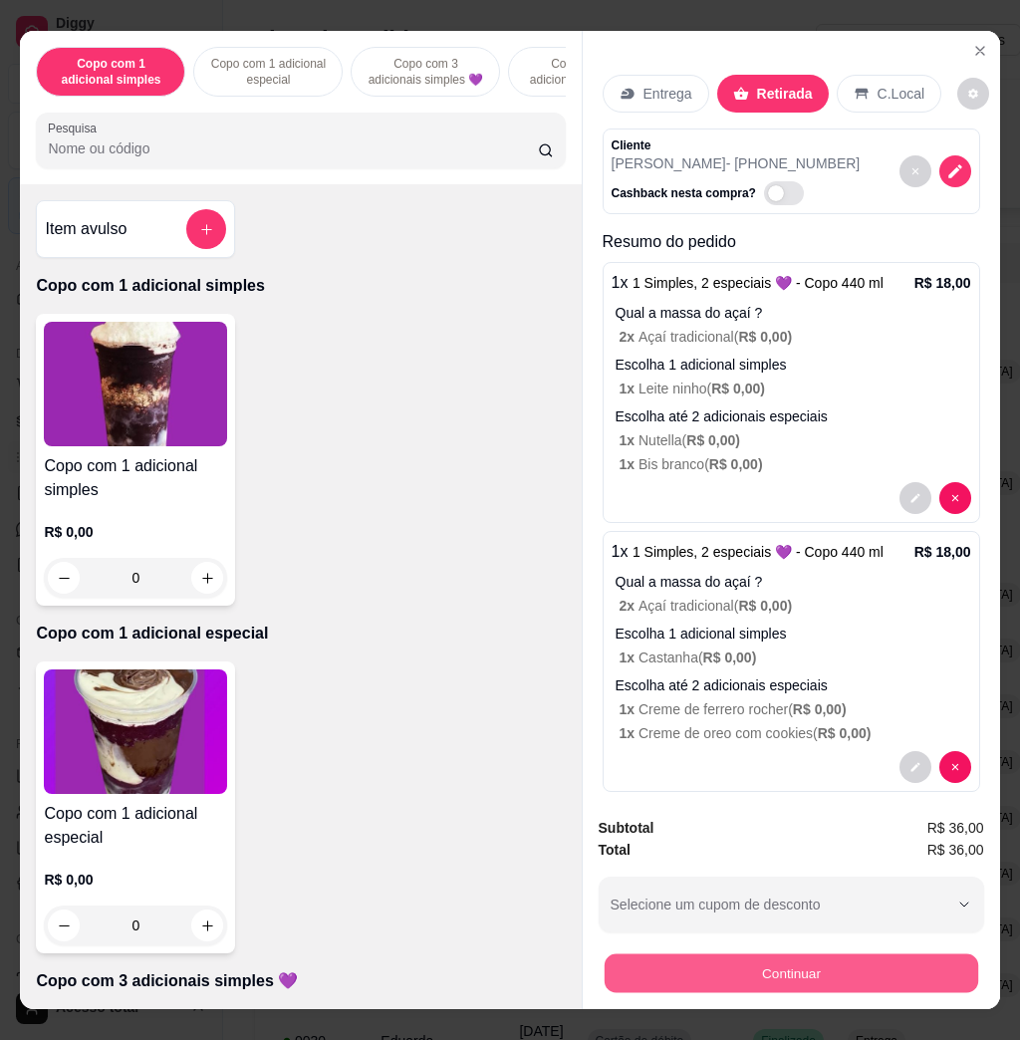
click at [777, 954] on button "Continuar" at bounding box center [791, 973] width 374 height 39
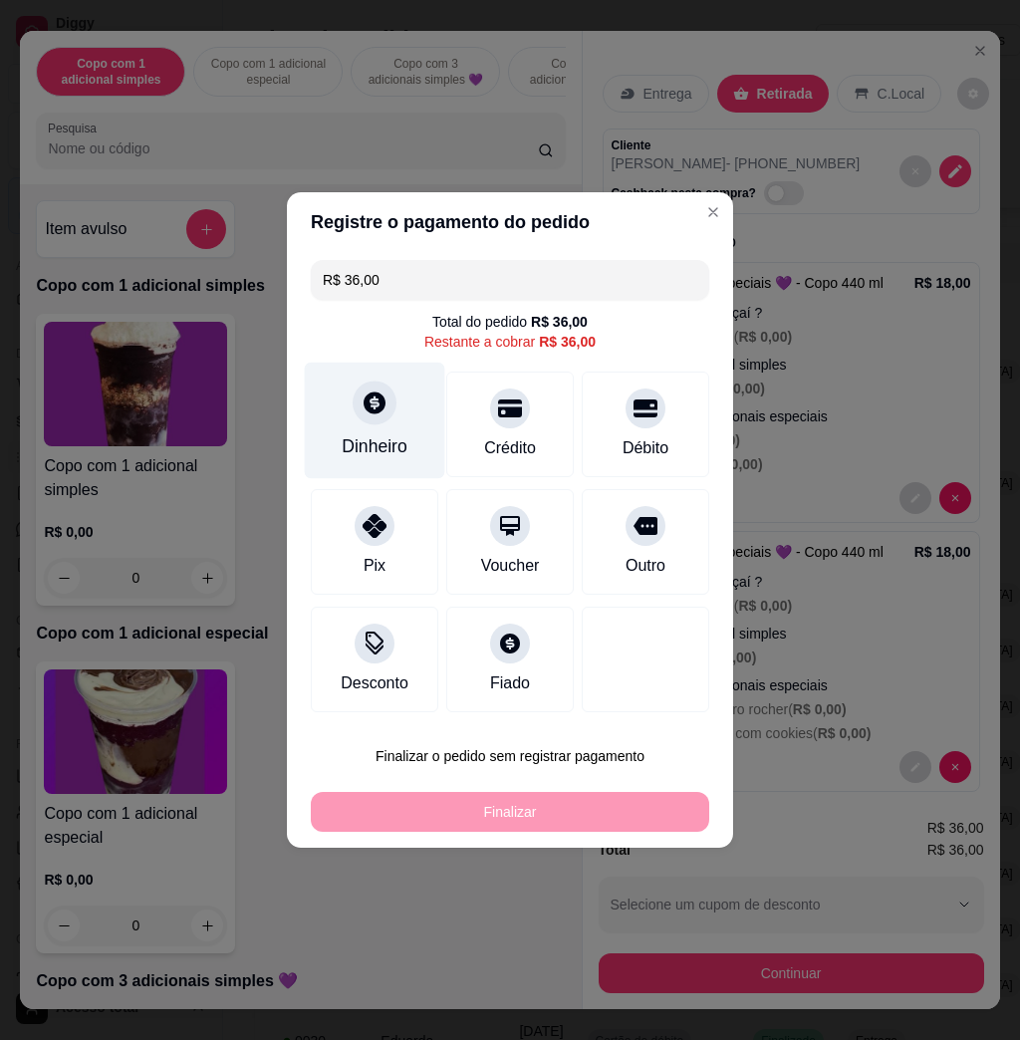
click at [401, 439] on div "Dinheiro" at bounding box center [375, 447] width 66 height 26
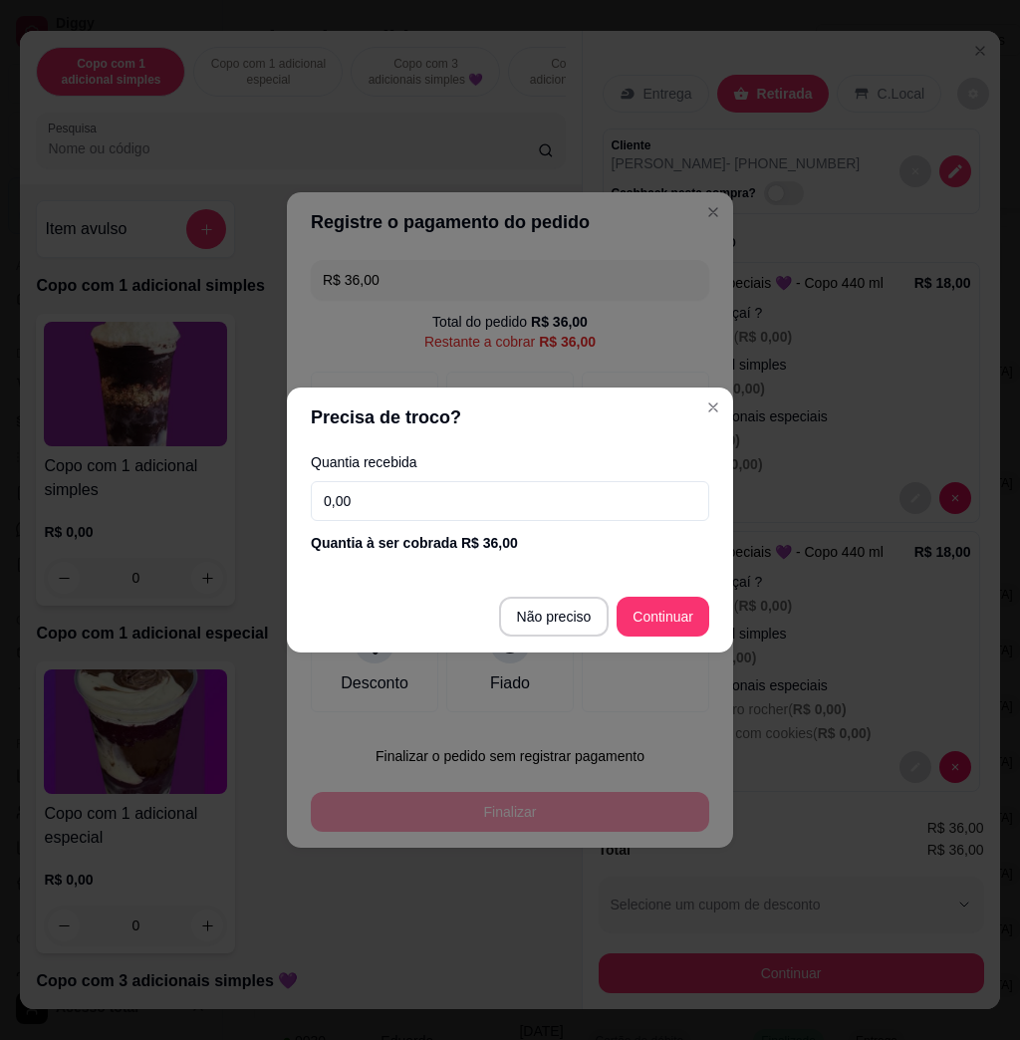
click at [478, 507] on input "0,00" at bounding box center [510, 501] width 399 height 40
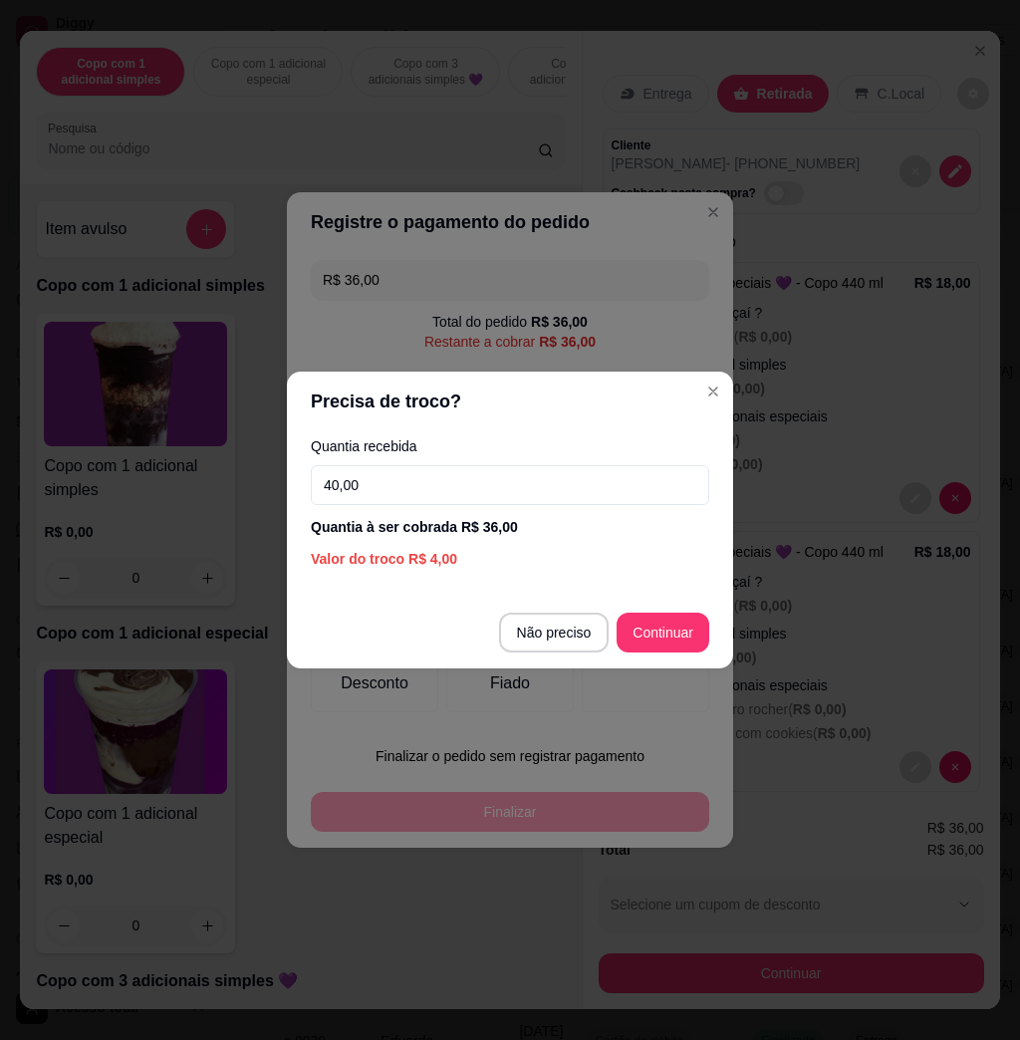
type input "40,00"
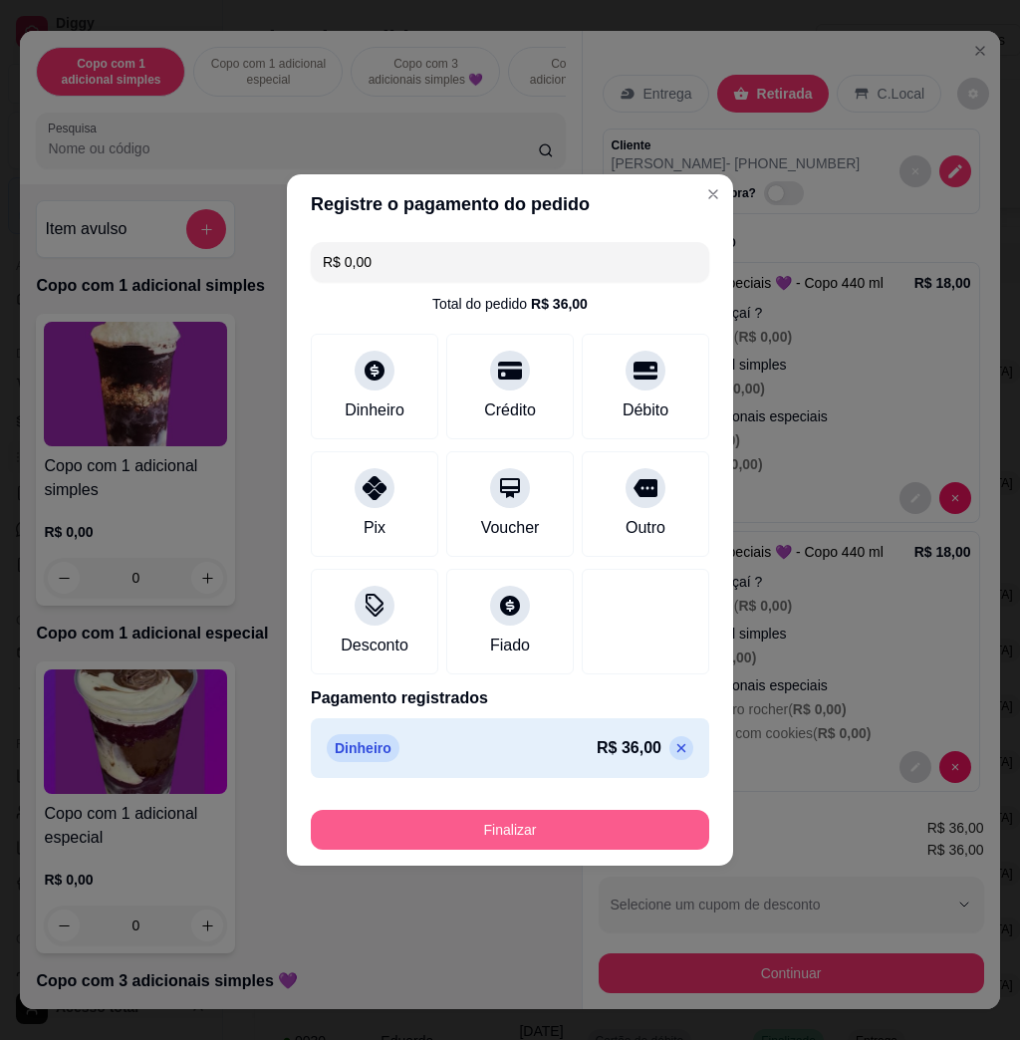
click at [527, 840] on button "Finalizar" at bounding box center [510, 830] width 399 height 40
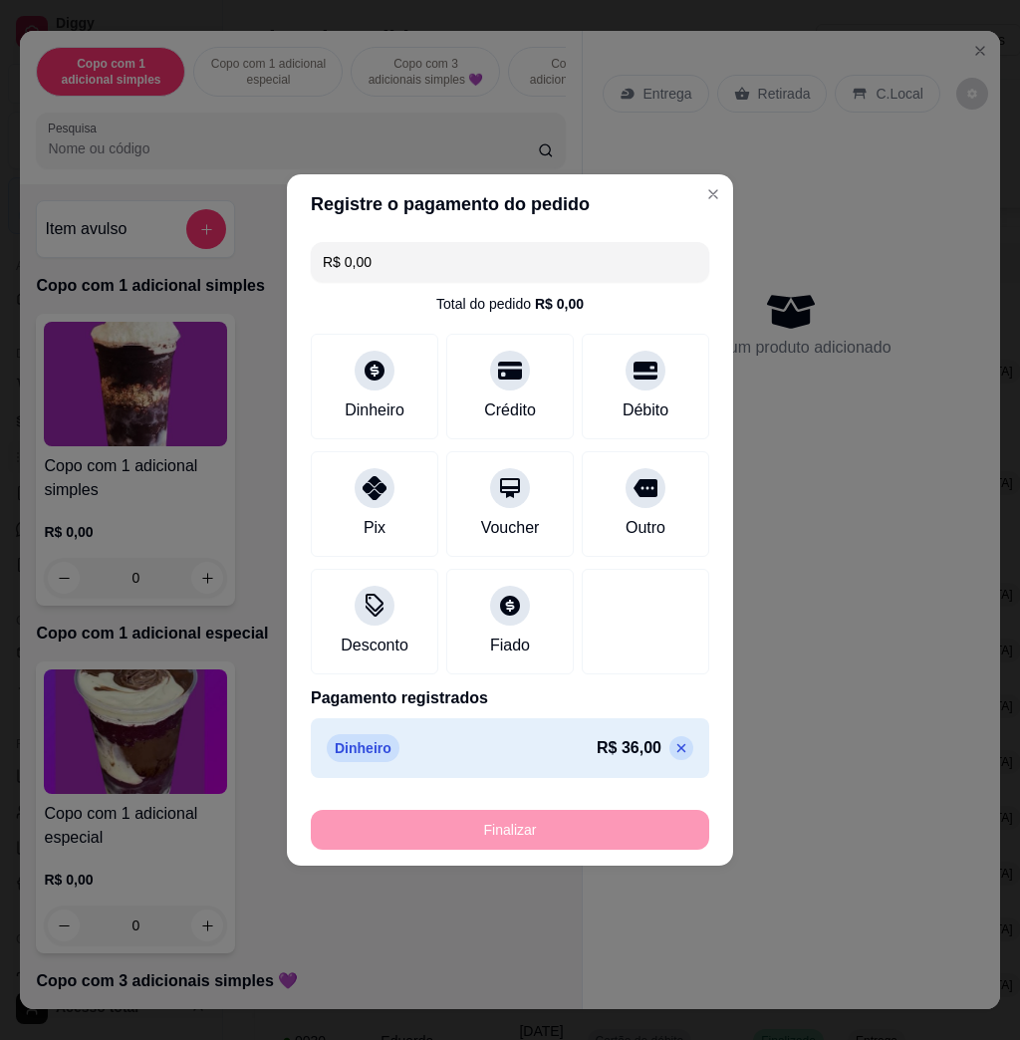
type input "-R$ 36,00"
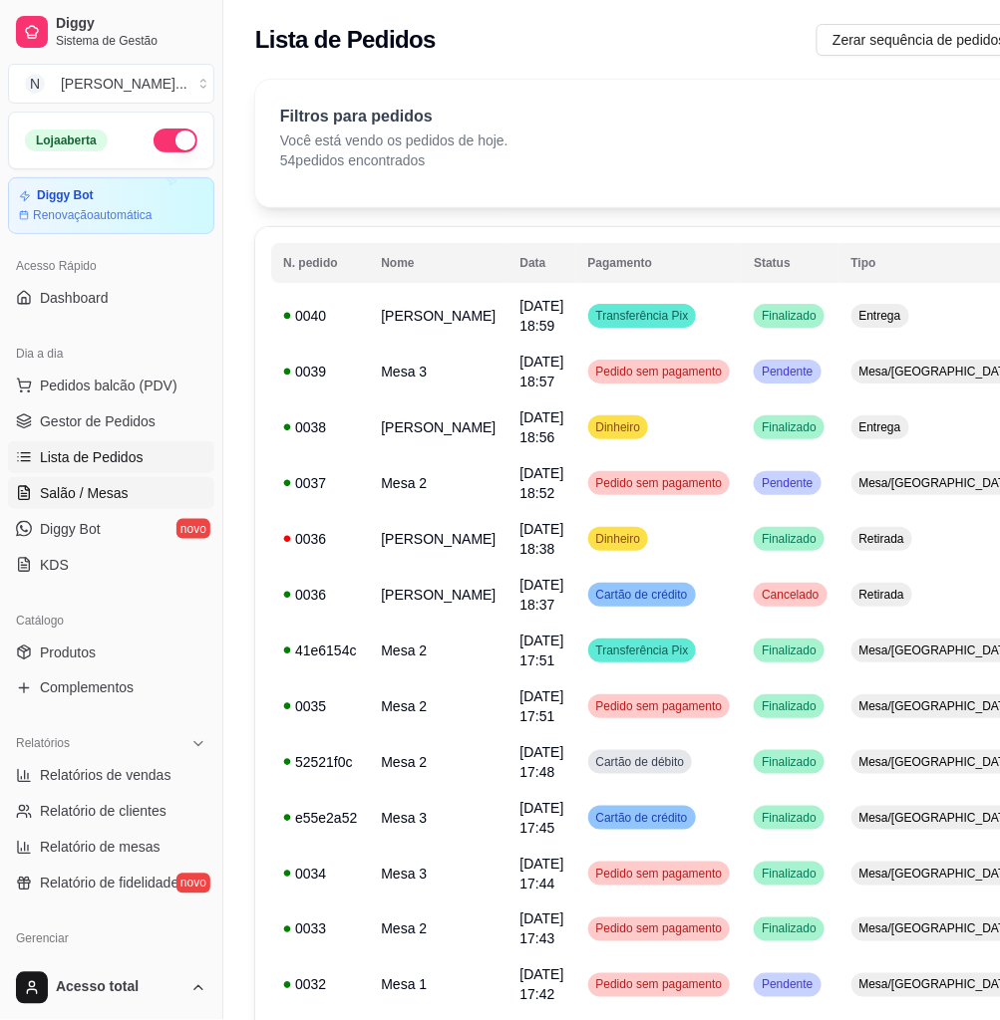
click at [180, 484] on link "Salão / Mesas" at bounding box center [111, 493] width 206 height 32
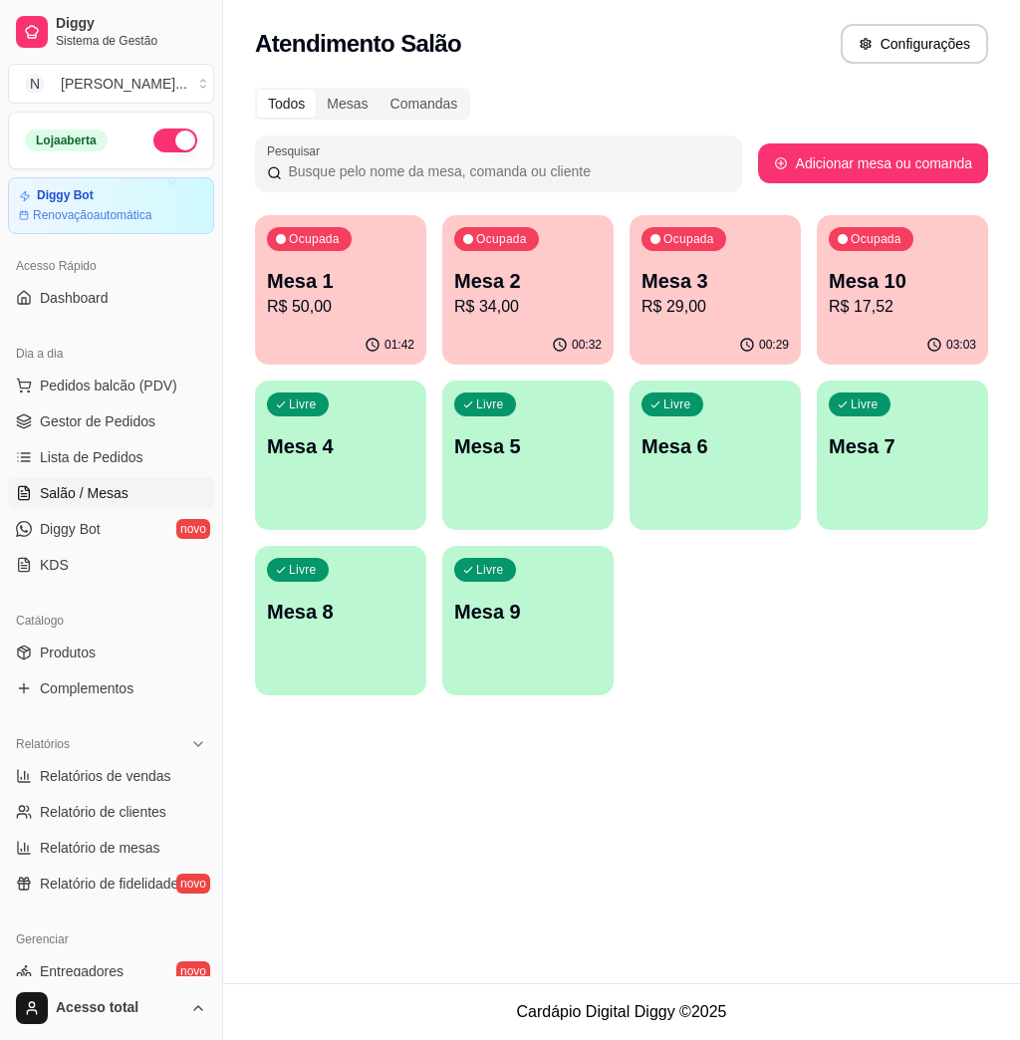
click at [762, 298] on p "R$ 29,00" at bounding box center [715, 307] width 147 height 24
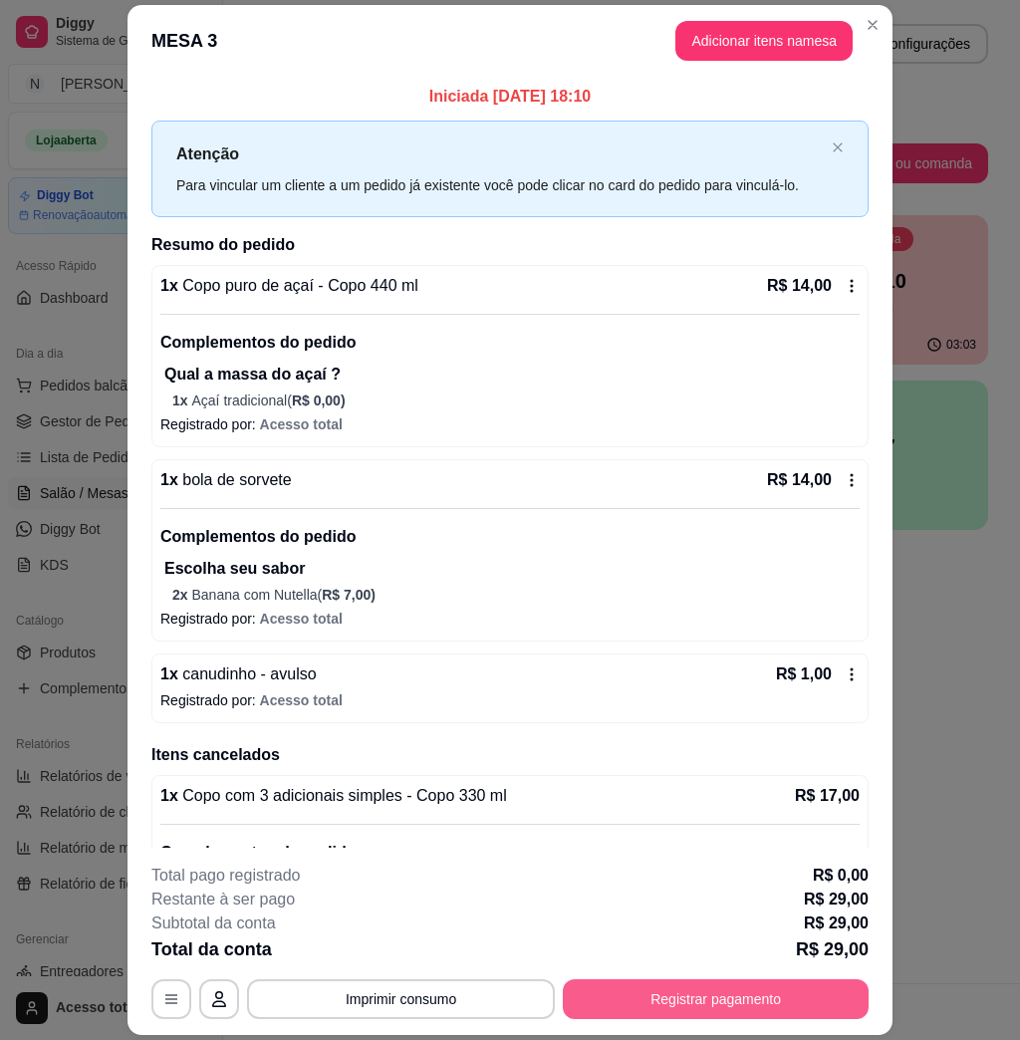
click at [683, 1012] on button "Registrar pagamento" at bounding box center [716, 1000] width 306 height 40
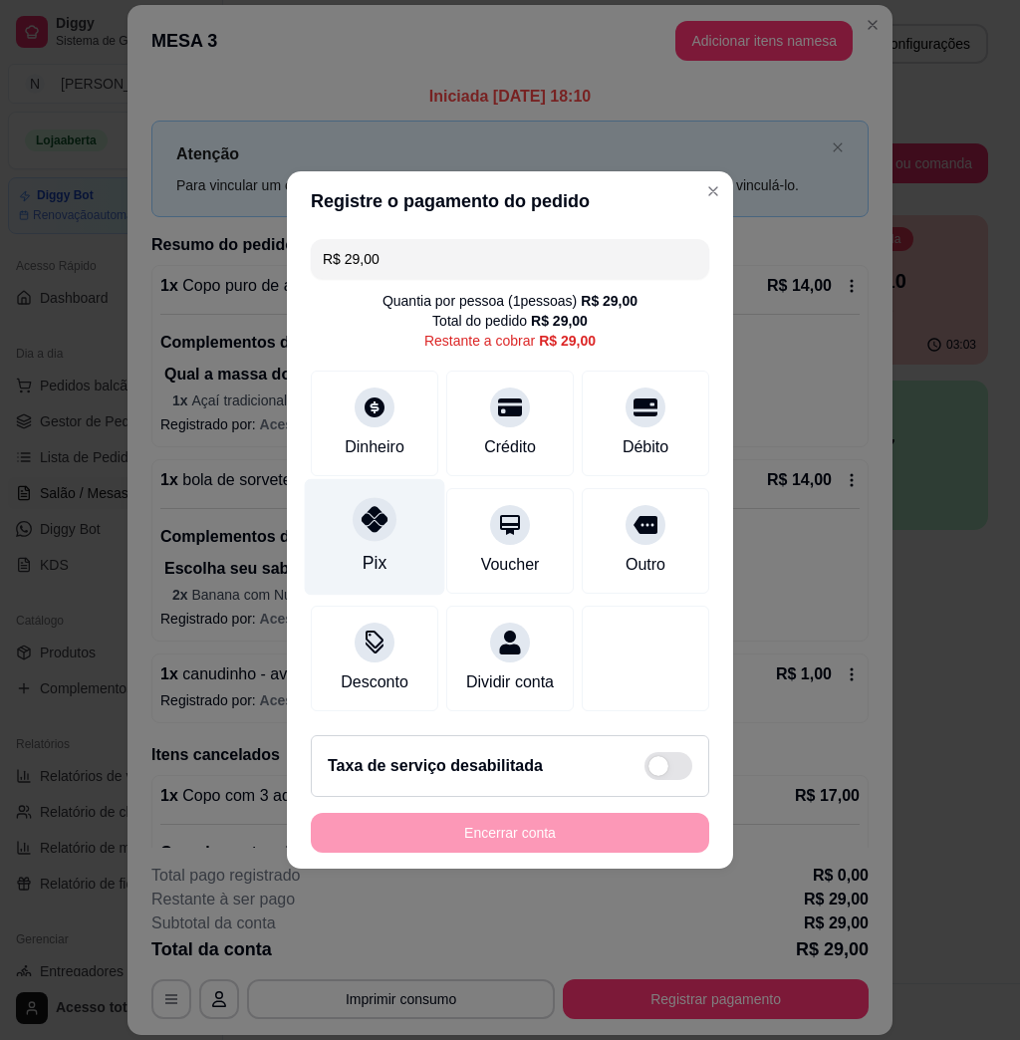
click at [385, 521] on div at bounding box center [375, 519] width 44 height 44
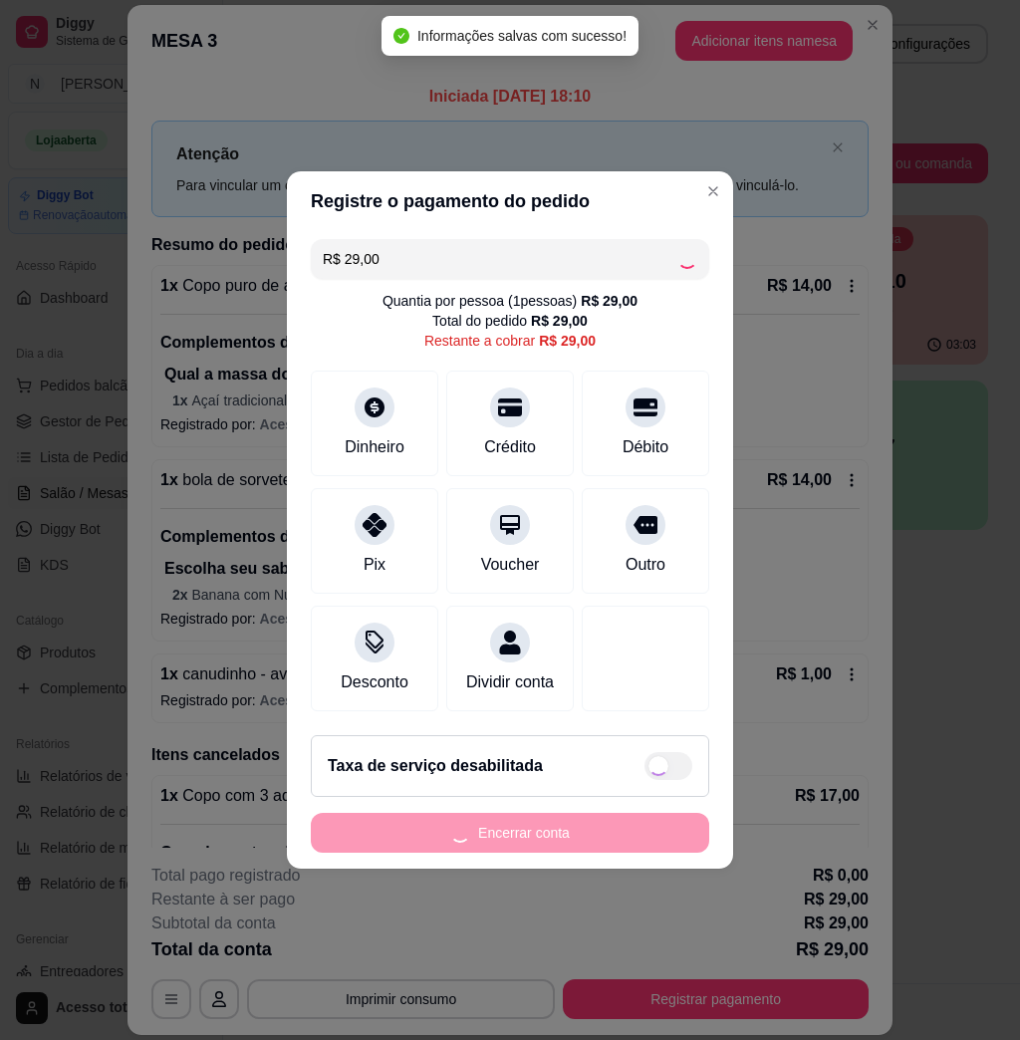
type input "R$ 0,00"
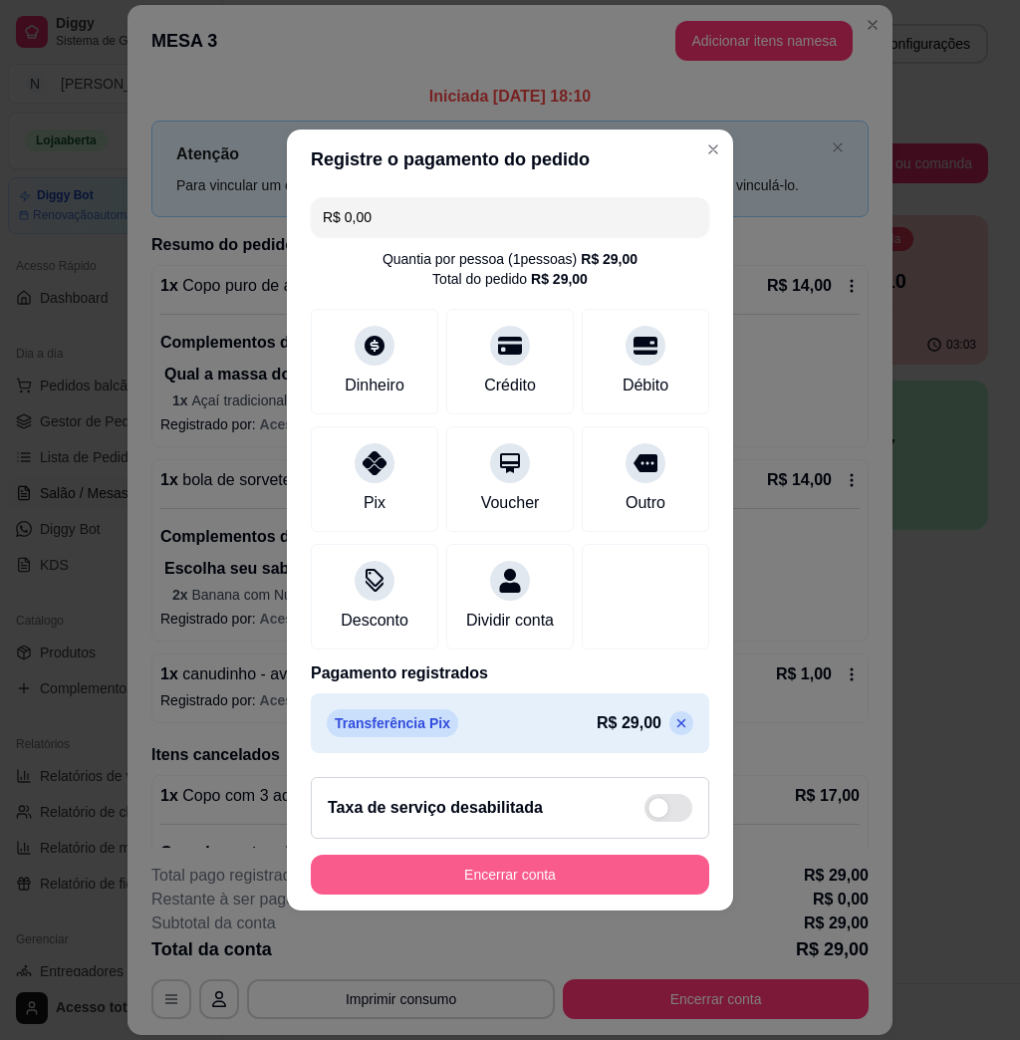
click at [504, 881] on button "Encerrar conta" at bounding box center [510, 875] width 399 height 40
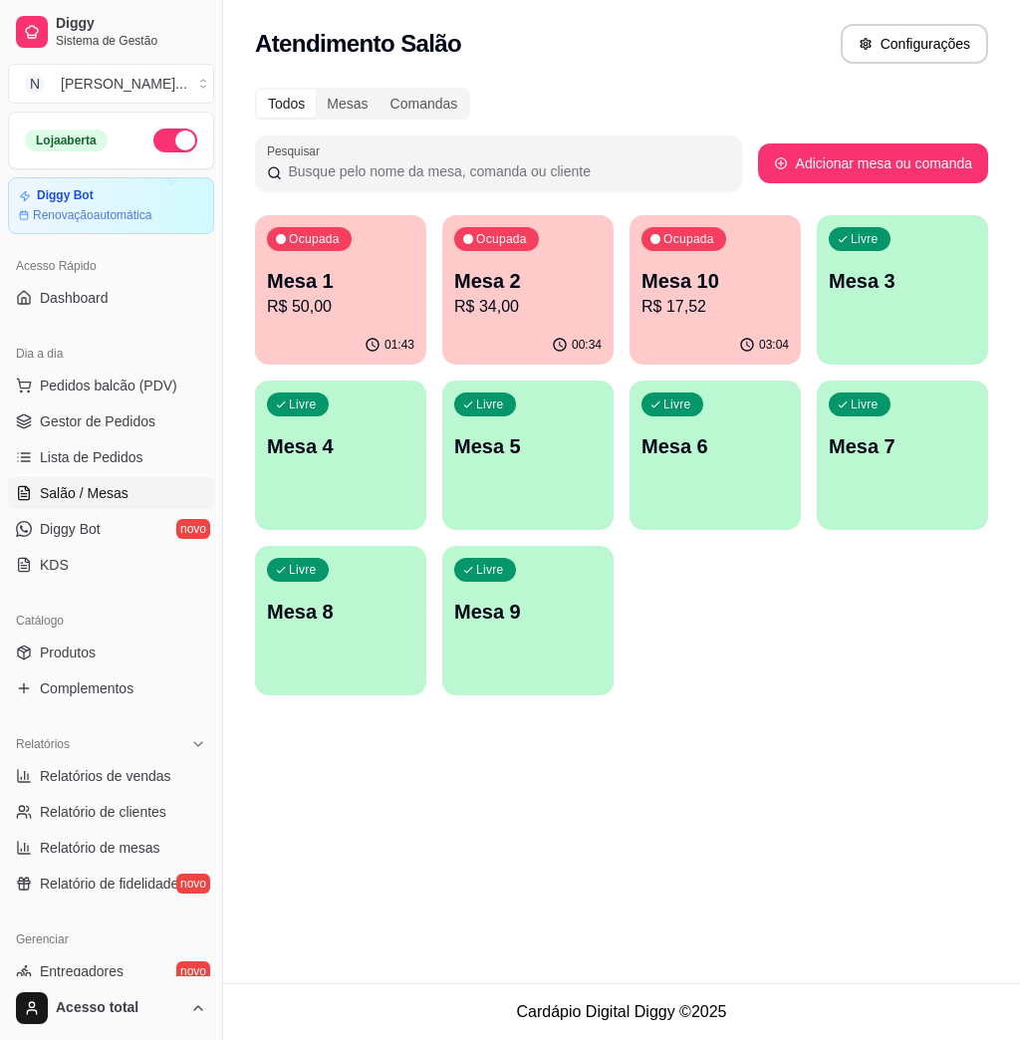
click at [527, 310] on p "R$ 34,00" at bounding box center [527, 307] width 147 height 24
click at [351, 315] on p "R$ 50,00" at bounding box center [340, 307] width 147 height 24
click at [700, 333] on div "03:05" at bounding box center [716, 344] width 166 height 38
click at [484, 294] on p "Mesa 2" at bounding box center [527, 281] width 147 height 28
click at [537, 291] on p "Mesa 2" at bounding box center [527, 281] width 147 height 28
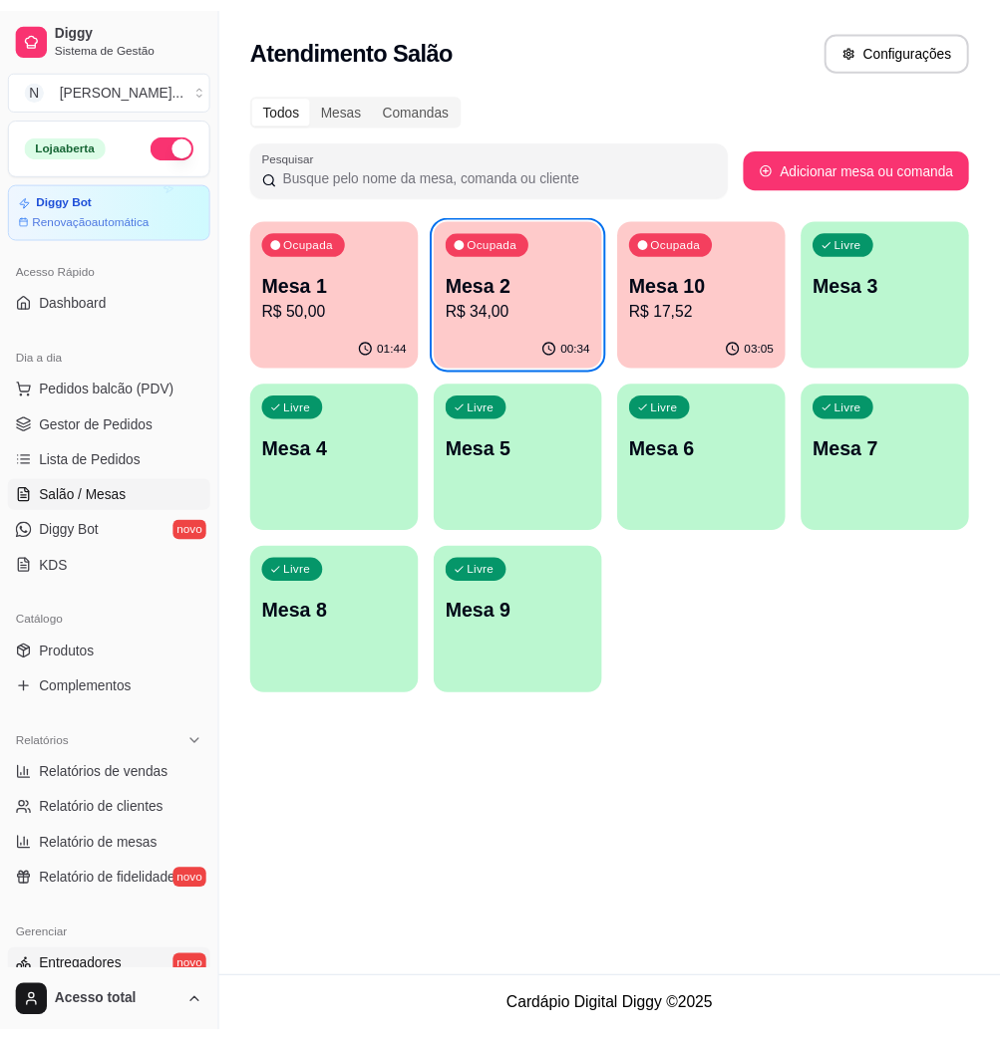
scroll to position [265, 0]
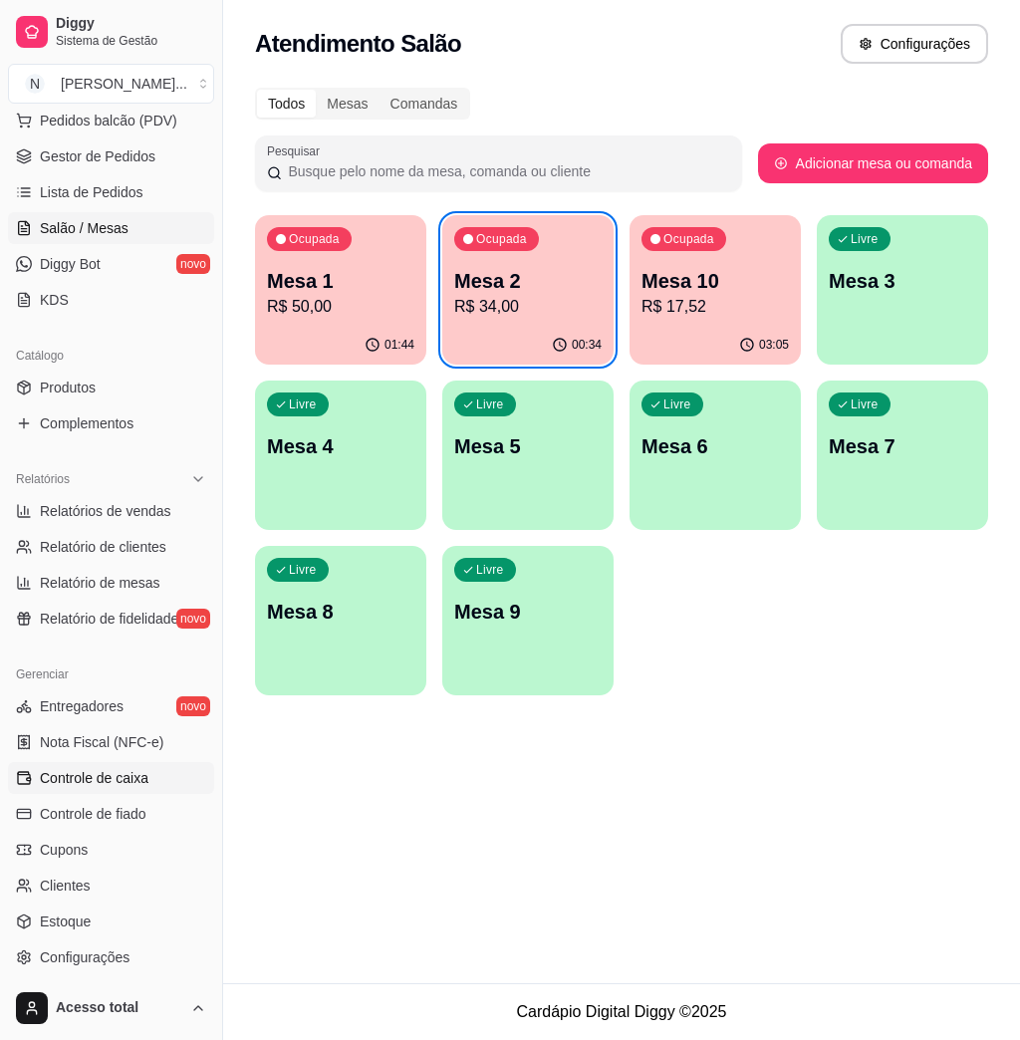
click at [128, 787] on span "Controle de caixa" at bounding box center [94, 778] width 109 height 20
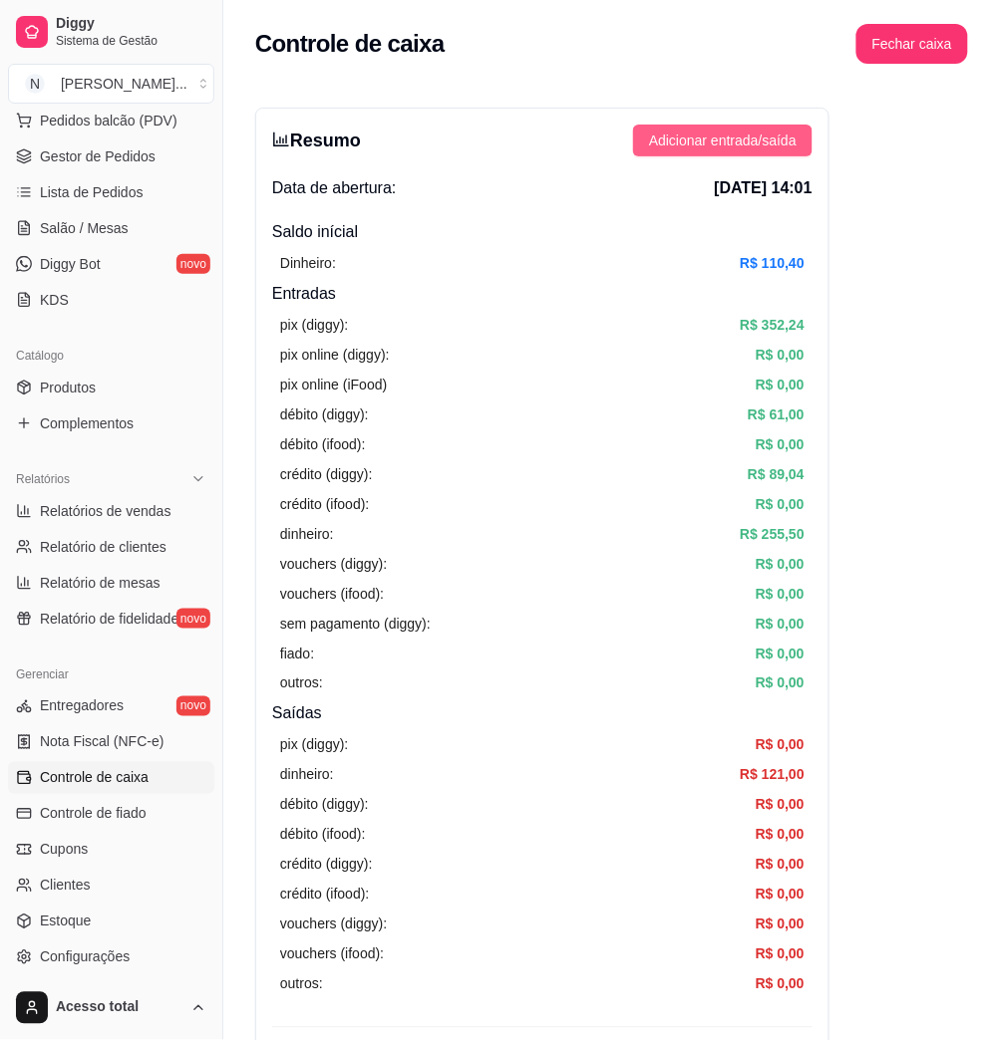
click at [756, 147] on span "Adicionar entrada/saída" at bounding box center [722, 141] width 147 height 22
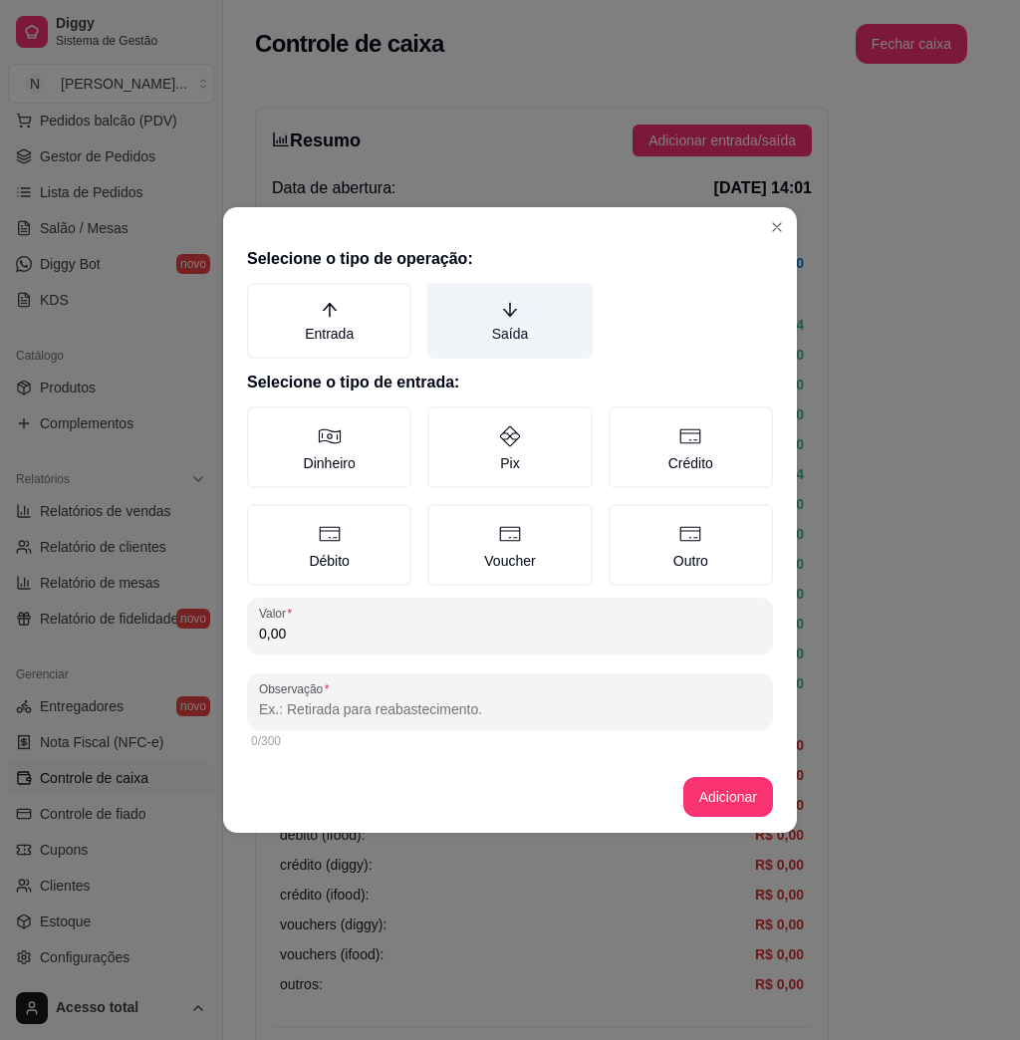
click at [578, 321] on label "Saída" at bounding box center [510, 321] width 164 height 76
click at [442, 298] on button "Saída" at bounding box center [435, 290] width 16 height 16
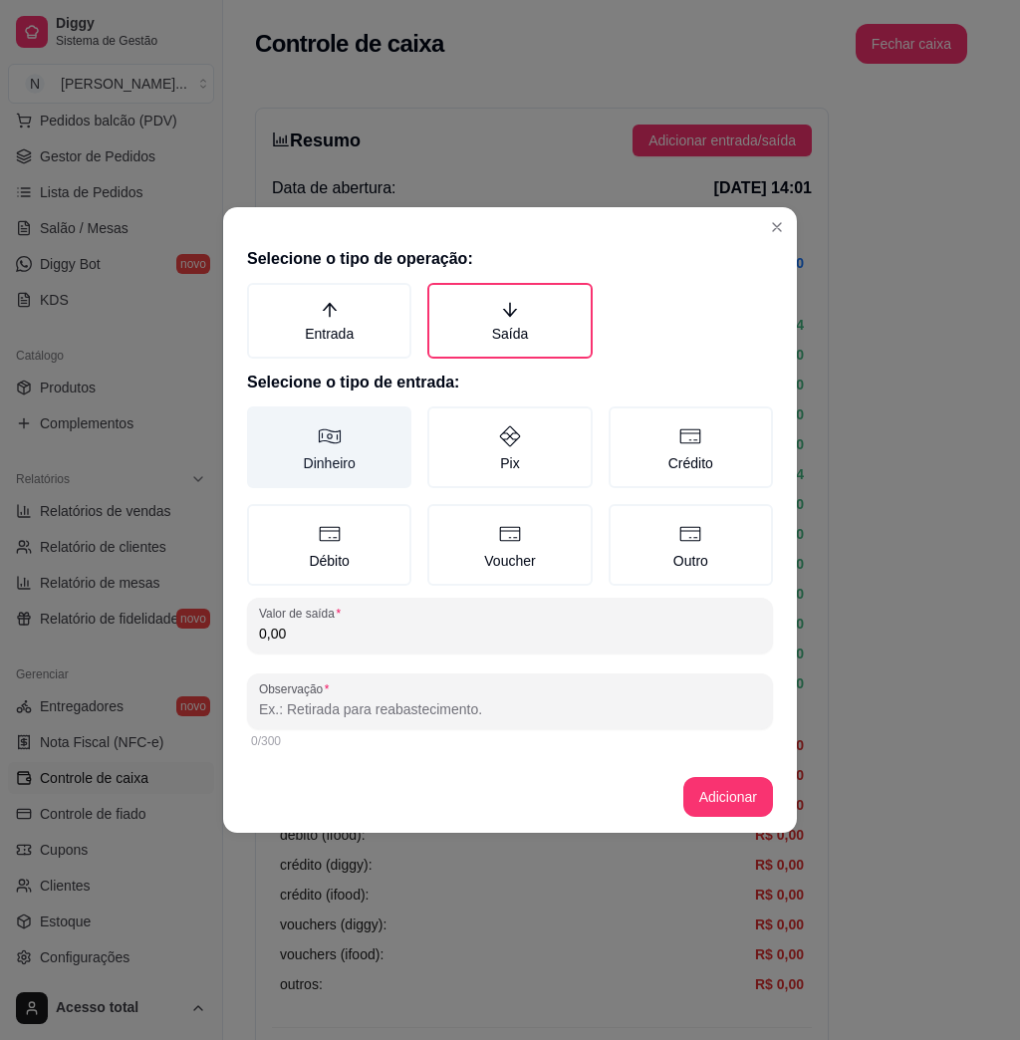
click at [367, 467] on label "Dinheiro" at bounding box center [329, 448] width 164 height 82
click at [262, 422] on button "Dinheiro" at bounding box center [254, 414] width 16 height 16
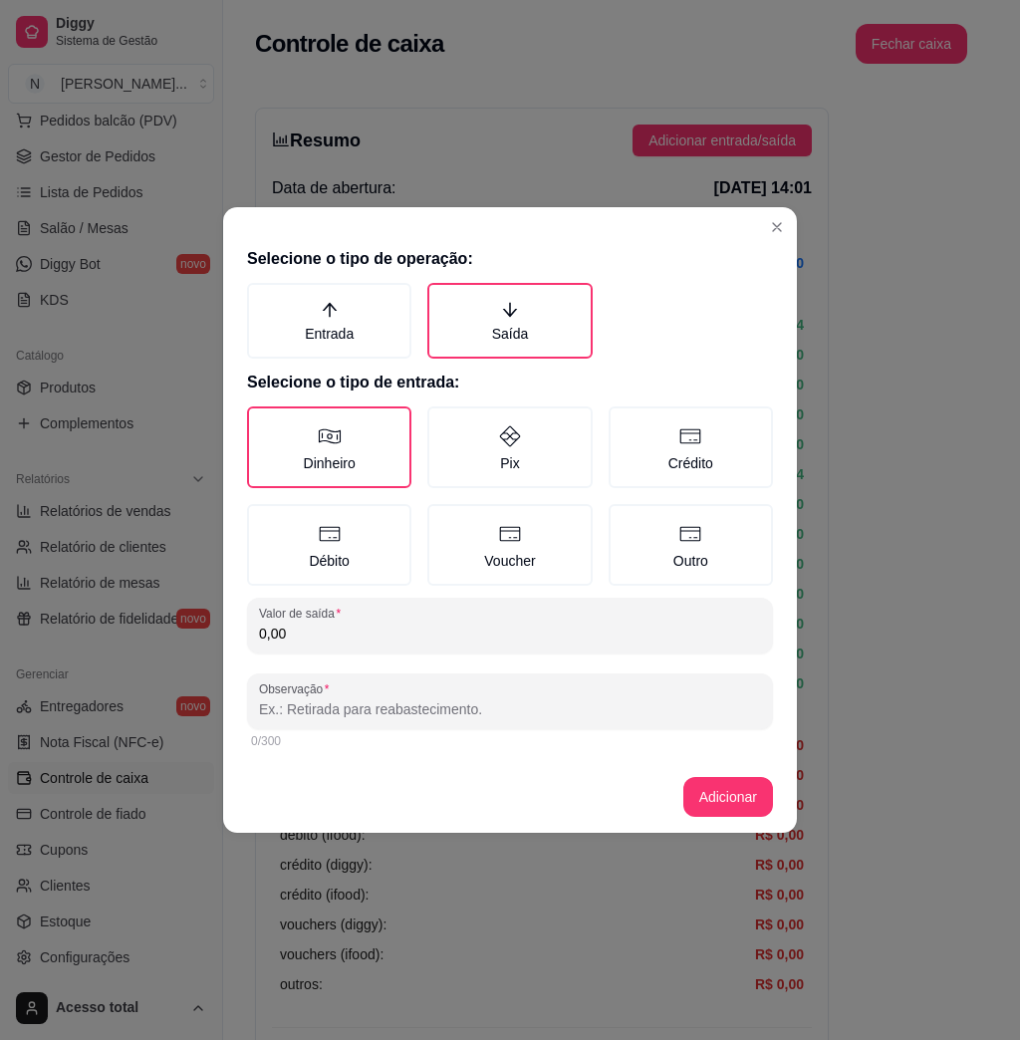
click at [375, 624] on input "0,00" at bounding box center [510, 634] width 502 height 20
type input "15,80"
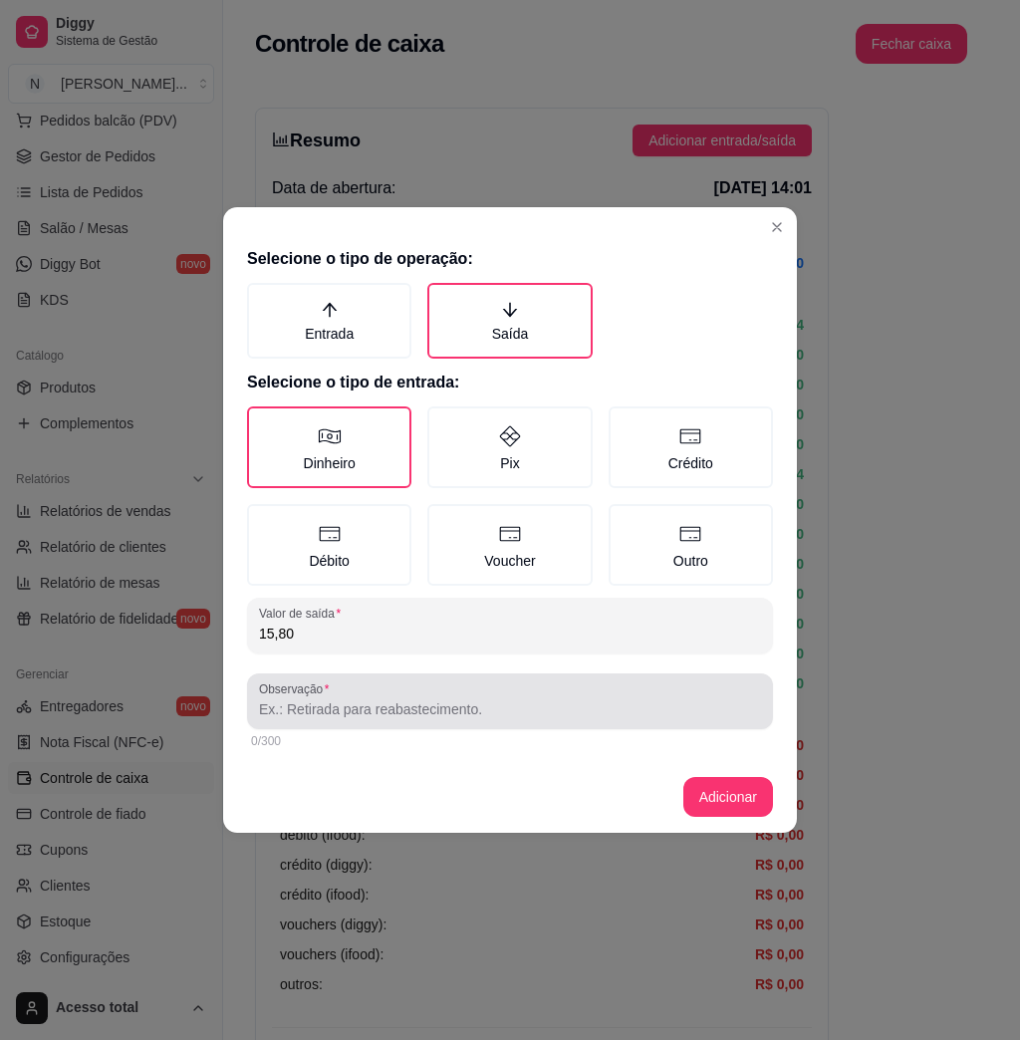
click at [335, 690] on label "Observação" at bounding box center [297, 689] width 77 height 17
click at [335, 700] on input "Observação" at bounding box center [510, 710] width 502 height 20
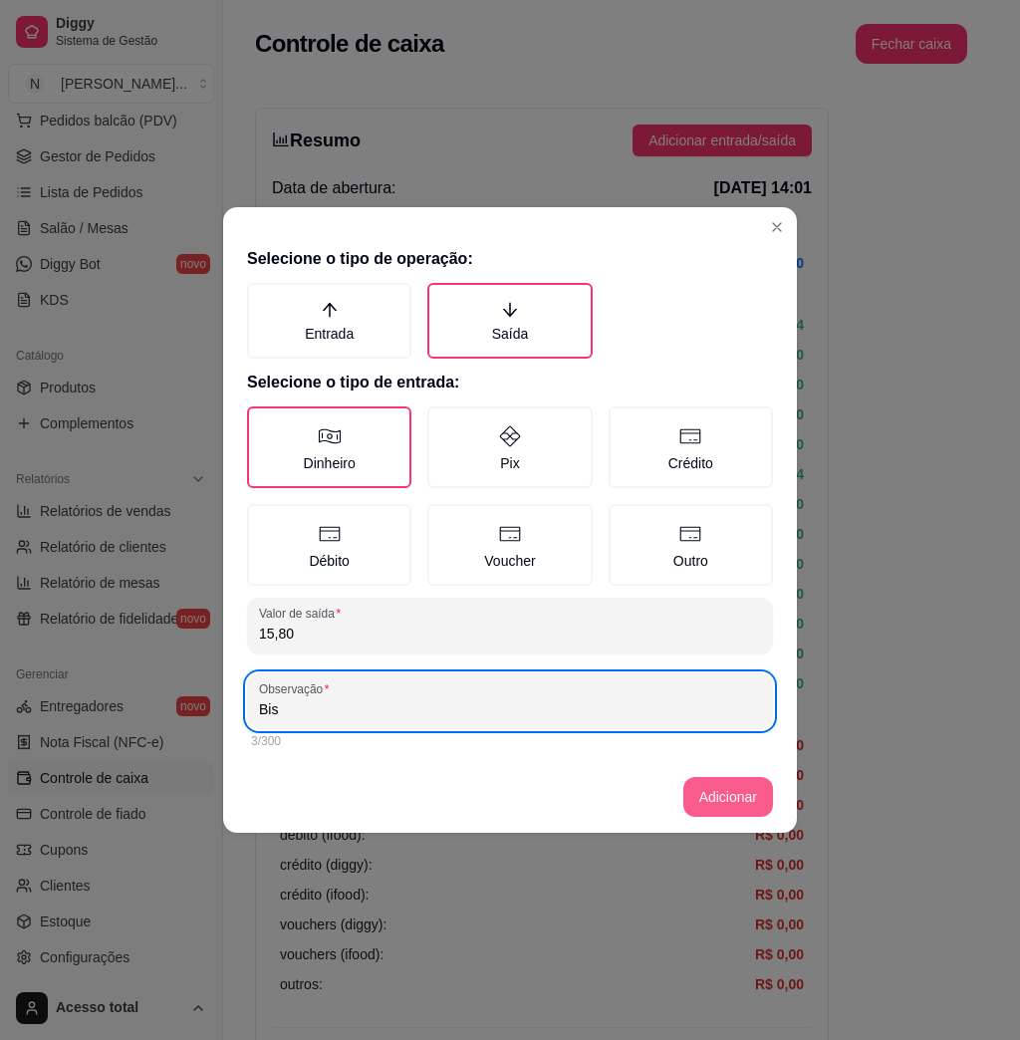
type input "Bis"
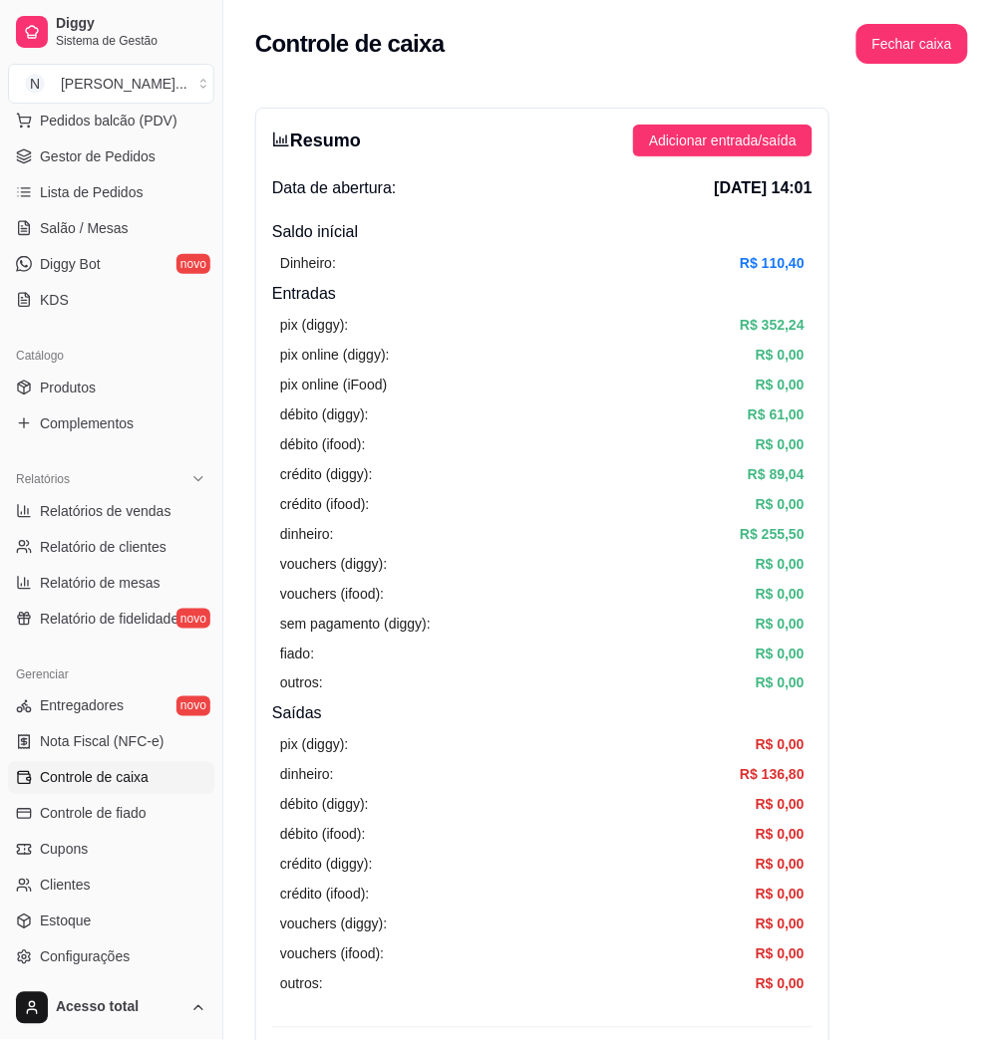
scroll to position [399, 0]
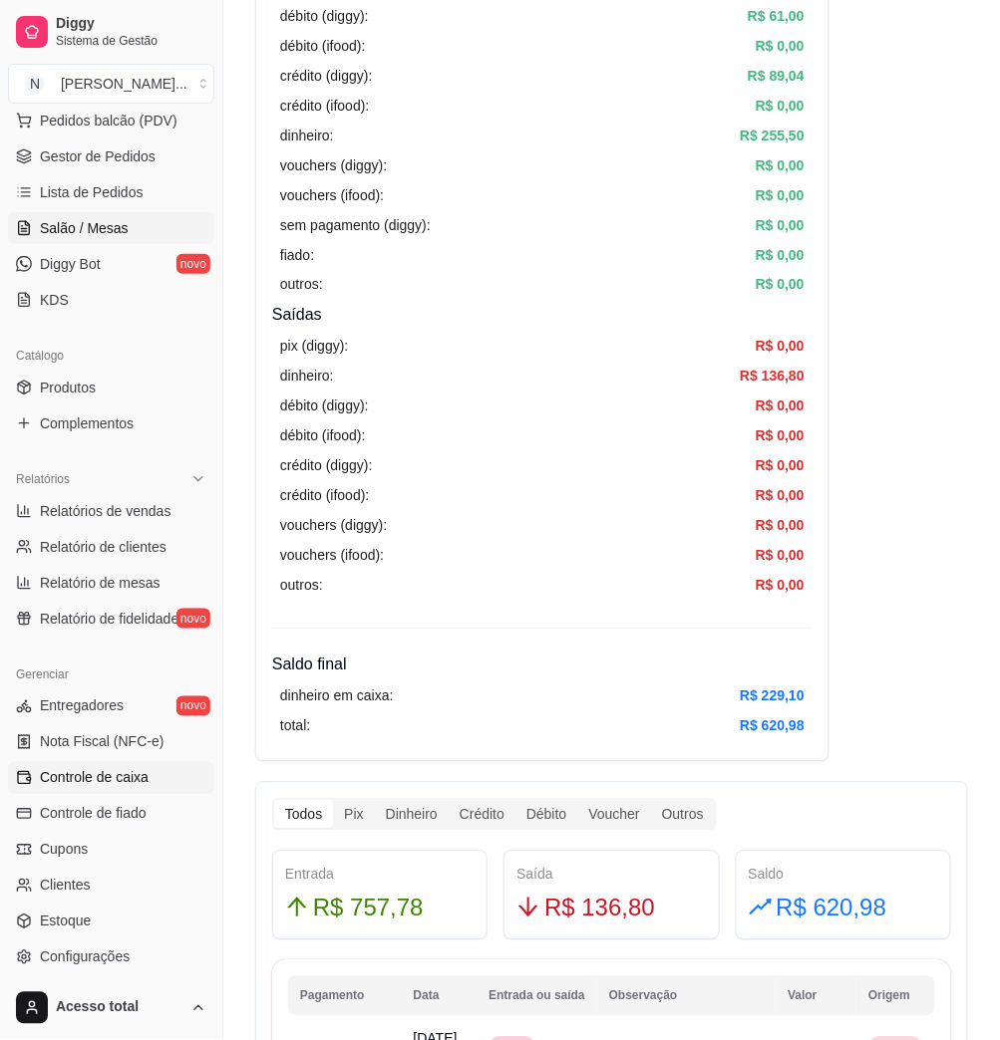
click at [93, 223] on span "Salão / Mesas" at bounding box center [84, 228] width 89 height 20
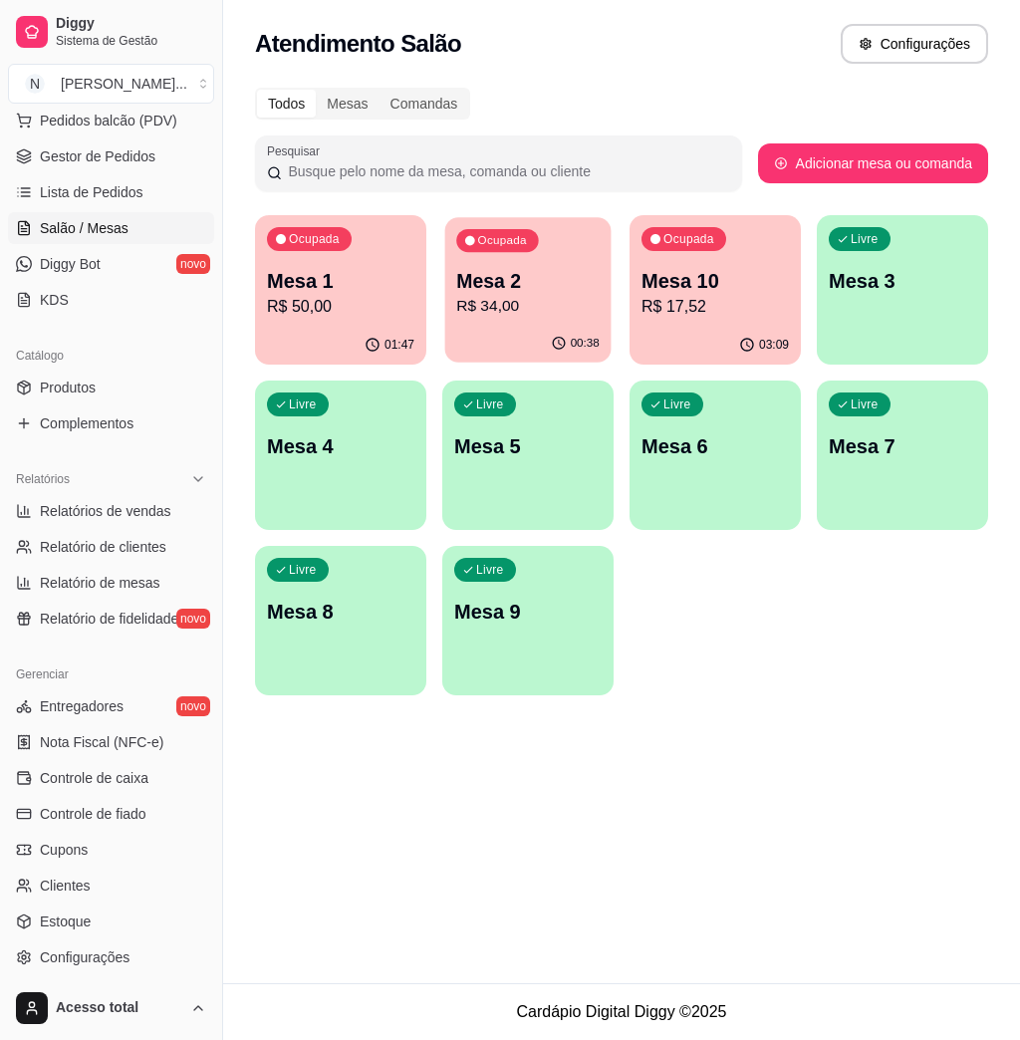
click at [550, 326] on div "00:38" at bounding box center [528, 344] width 166 height 38
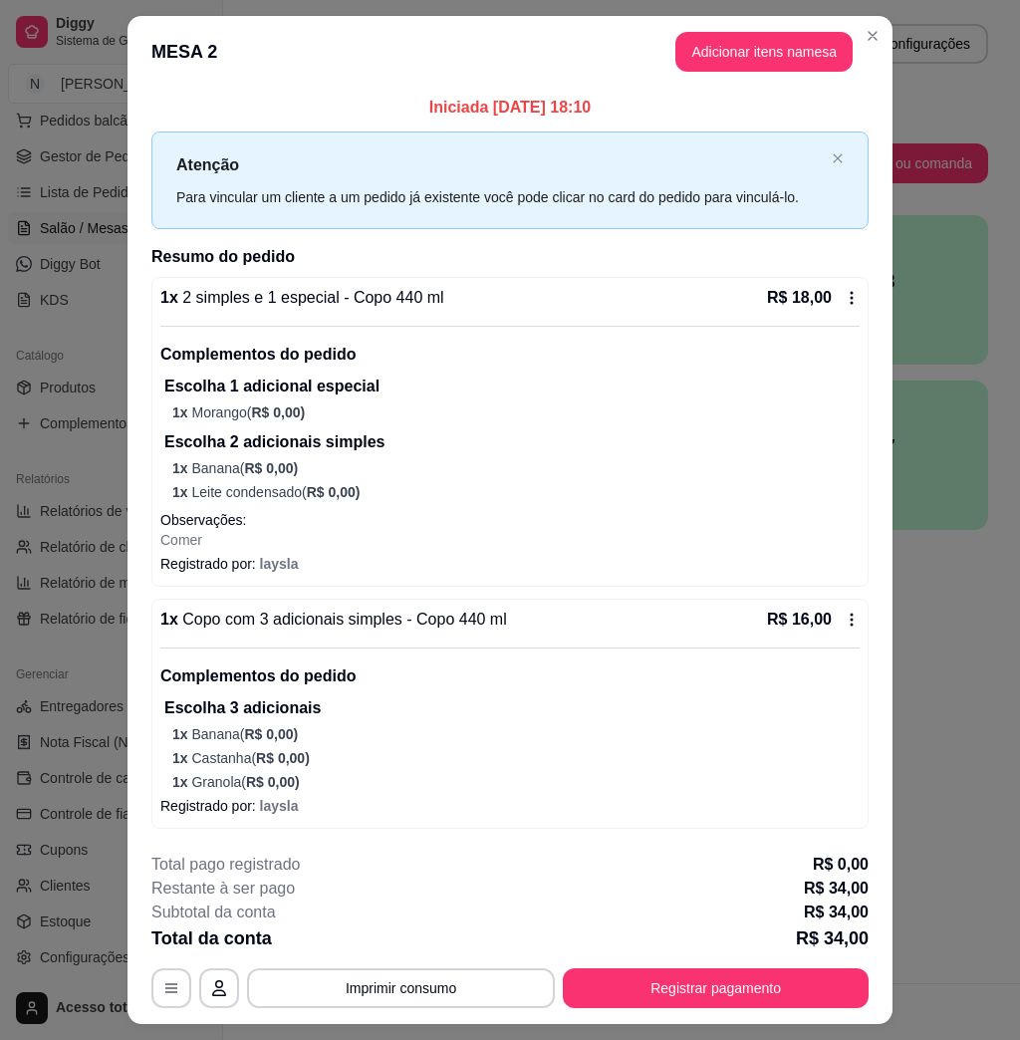
scroll to position [48, 0]
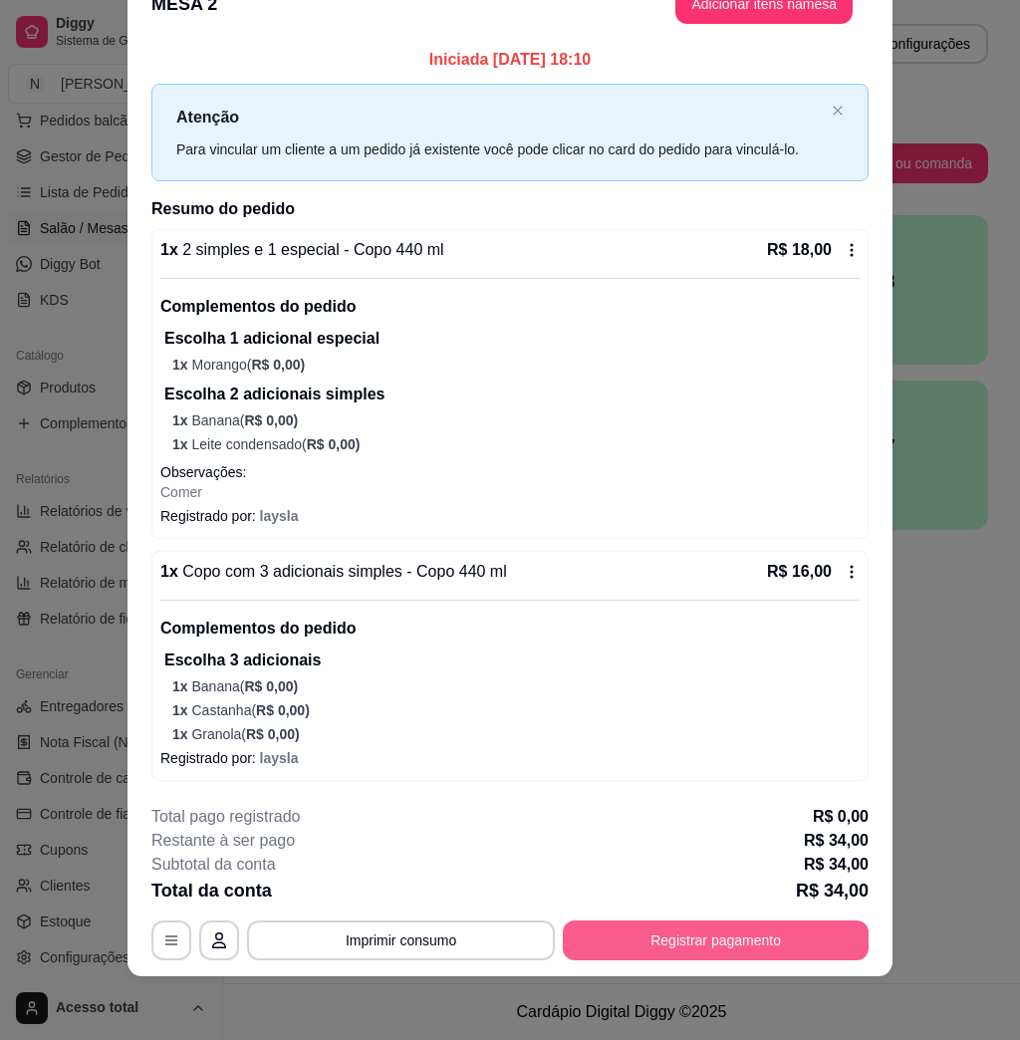
click at [762, 939] on button "Registrar pagamento" at bounding box center [716, 941] width 306 height 40
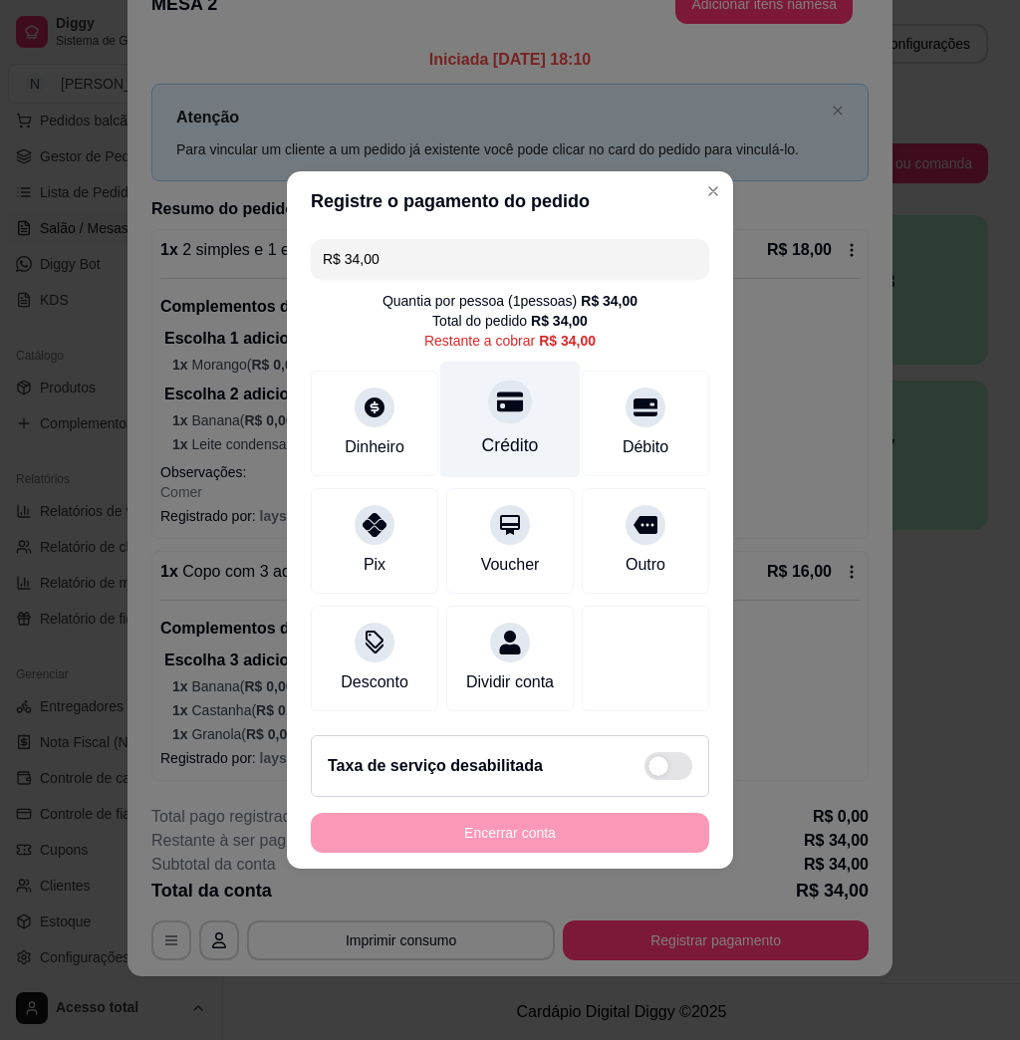
click at [501, 415] on div "Crédito" at bounding box center [510, 420] width 141 height 117
type input "R$ 0,00"
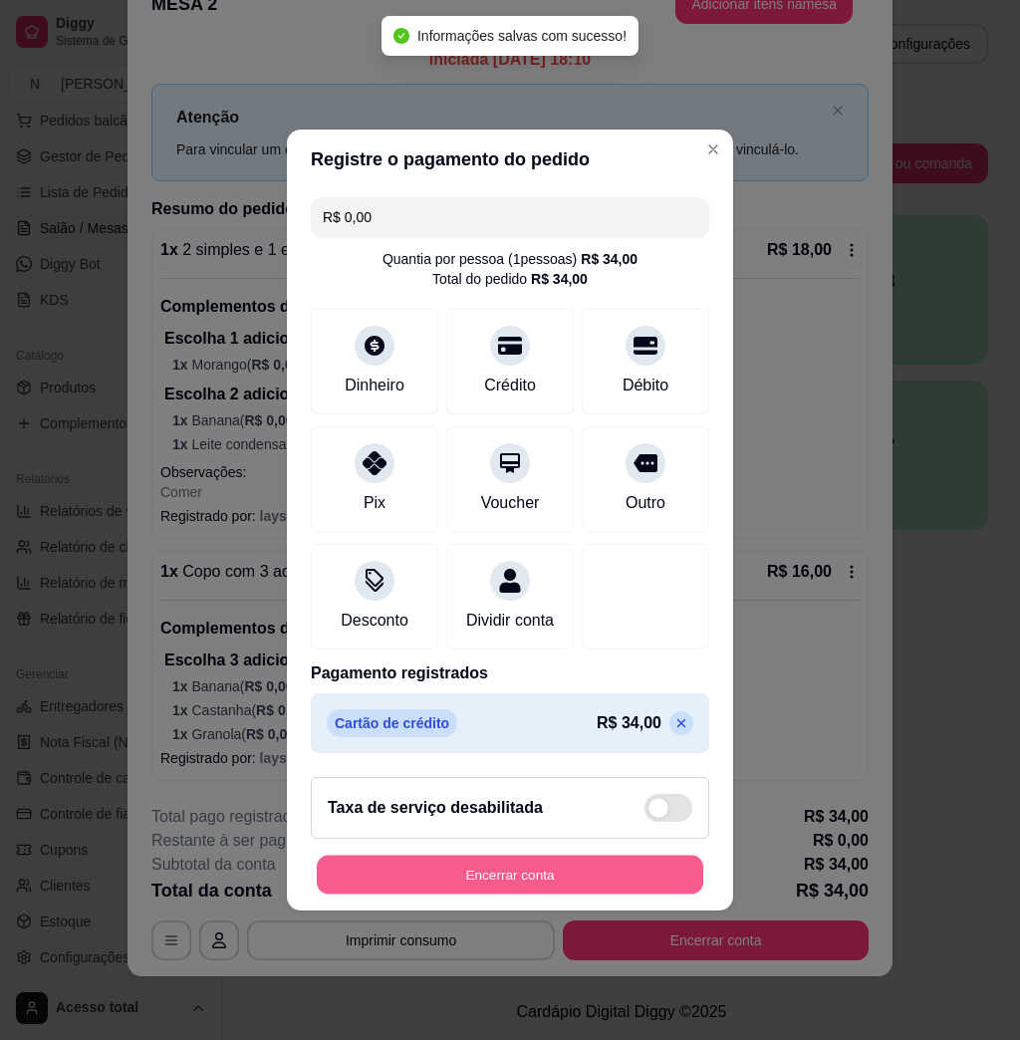
click at [499, 879] on button "Encerrar conta" at bounding box center [510, 875] width 387 height 39
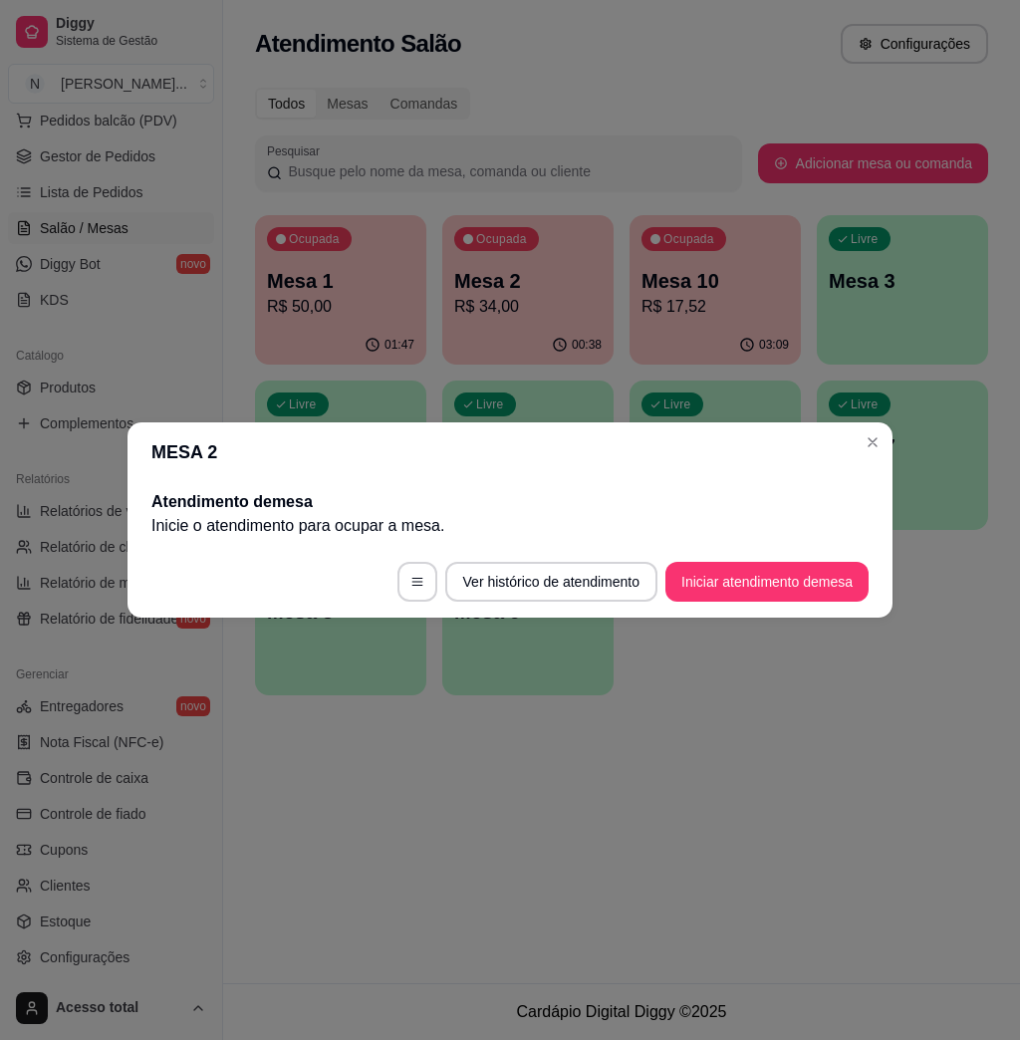
scroll to position [0, 0]
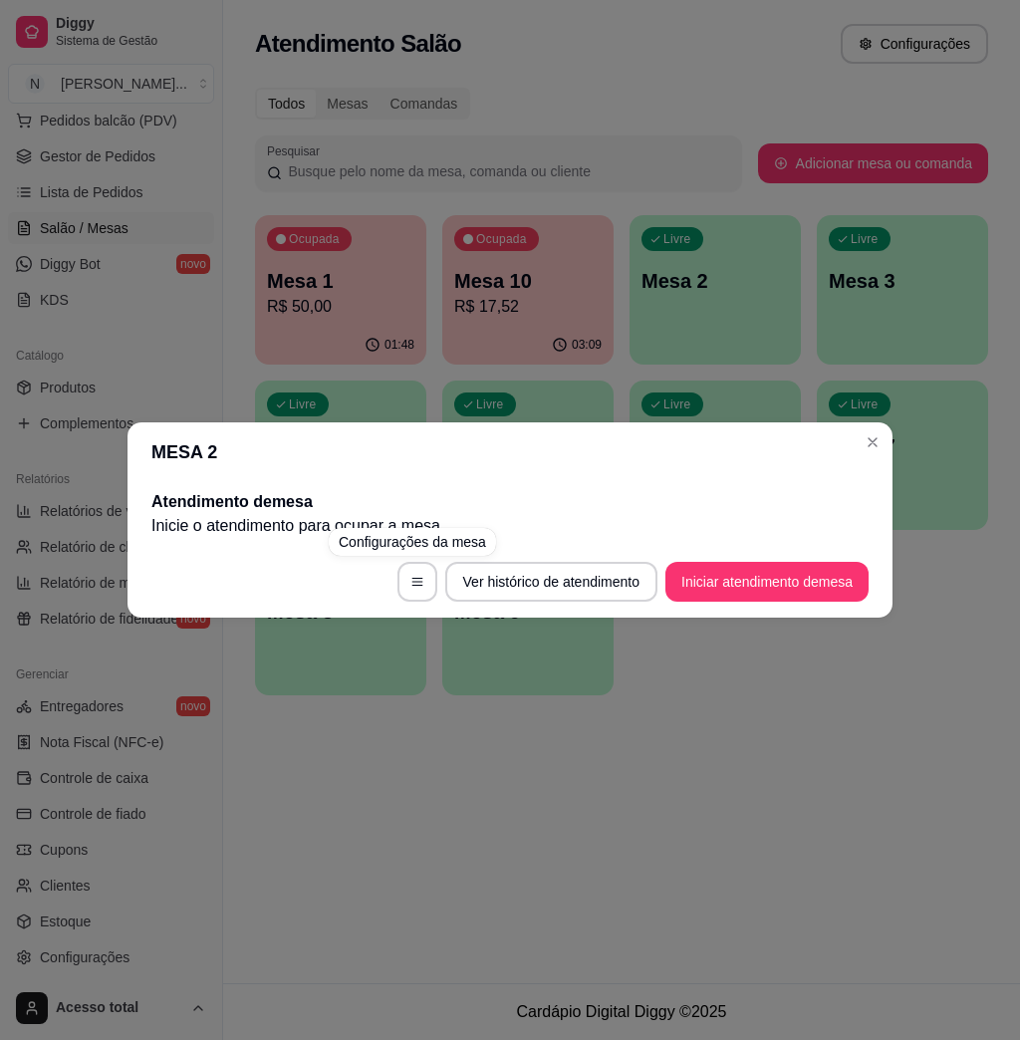
click at [422, 727] on div "MESA 2 Atendimento de mesa Inicie o atendimento para ocupar a mesa . Ver histór…" at bounding box center [510, 520] width 1020 height 1040
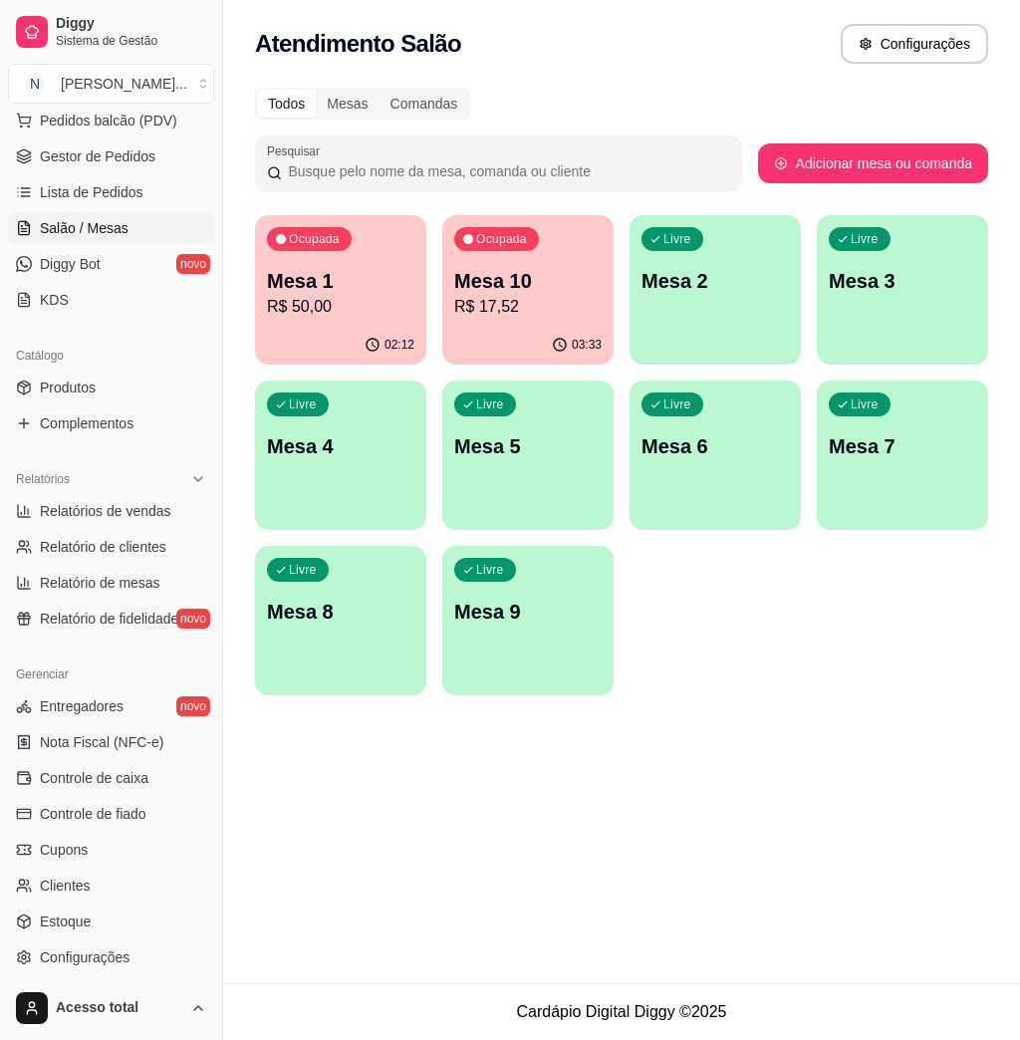
click at [731, 301] on div "Livre Mesa 2" at bounding box center [715, 278] width 171 height 126
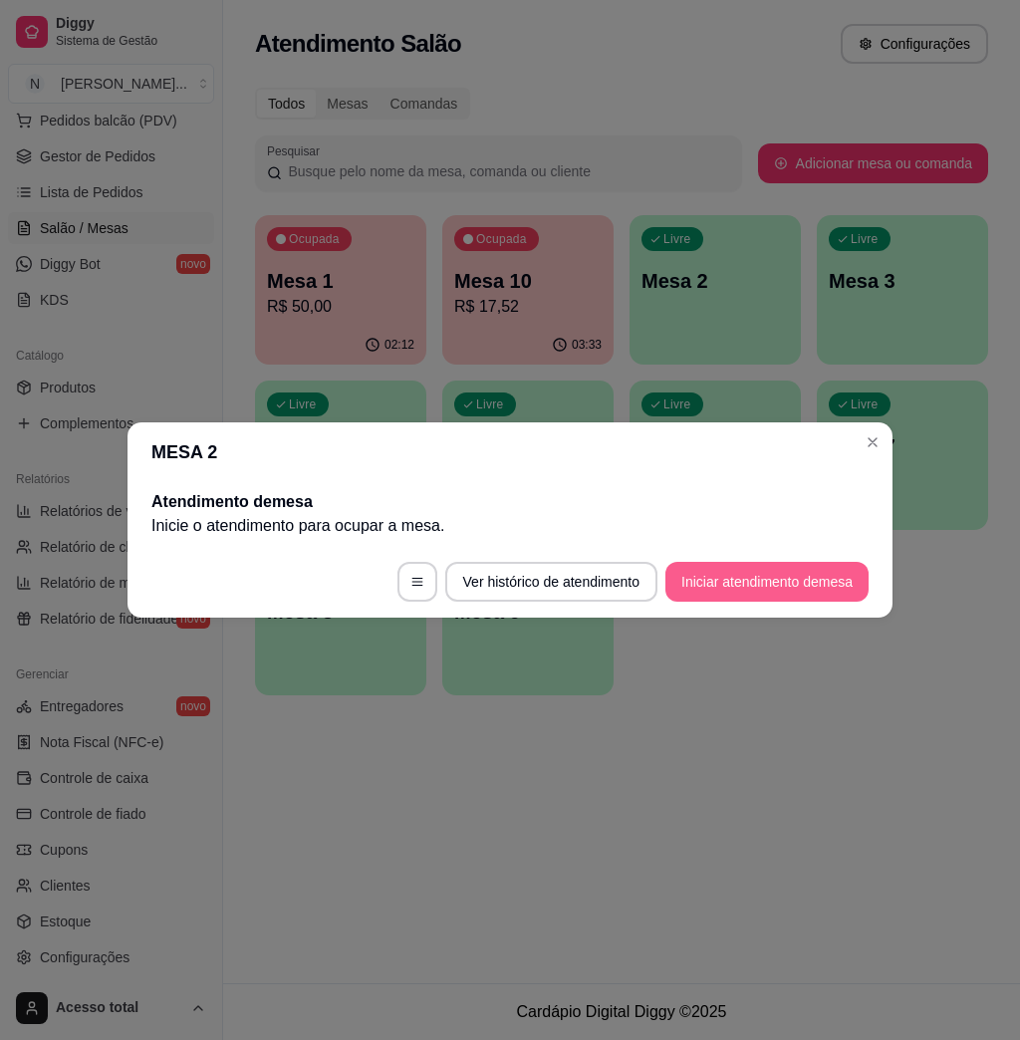
click at [754, 576] on button "Iniciar atendimento de mesa" at bounding box center [767, 582] width 203 height 40
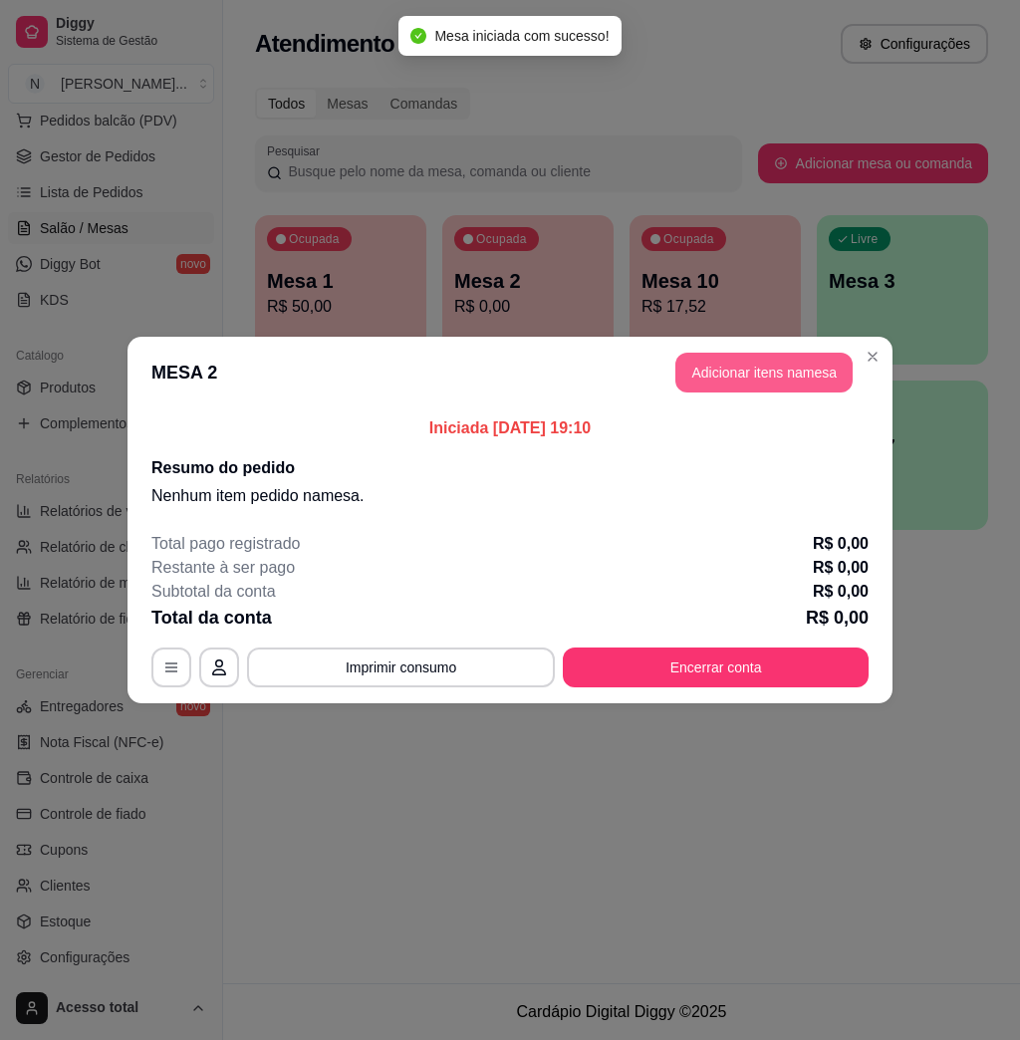
click at [788, 357] on button "Adicionar itens na mesa" at bounding box center [764, 373] width 177 height 40
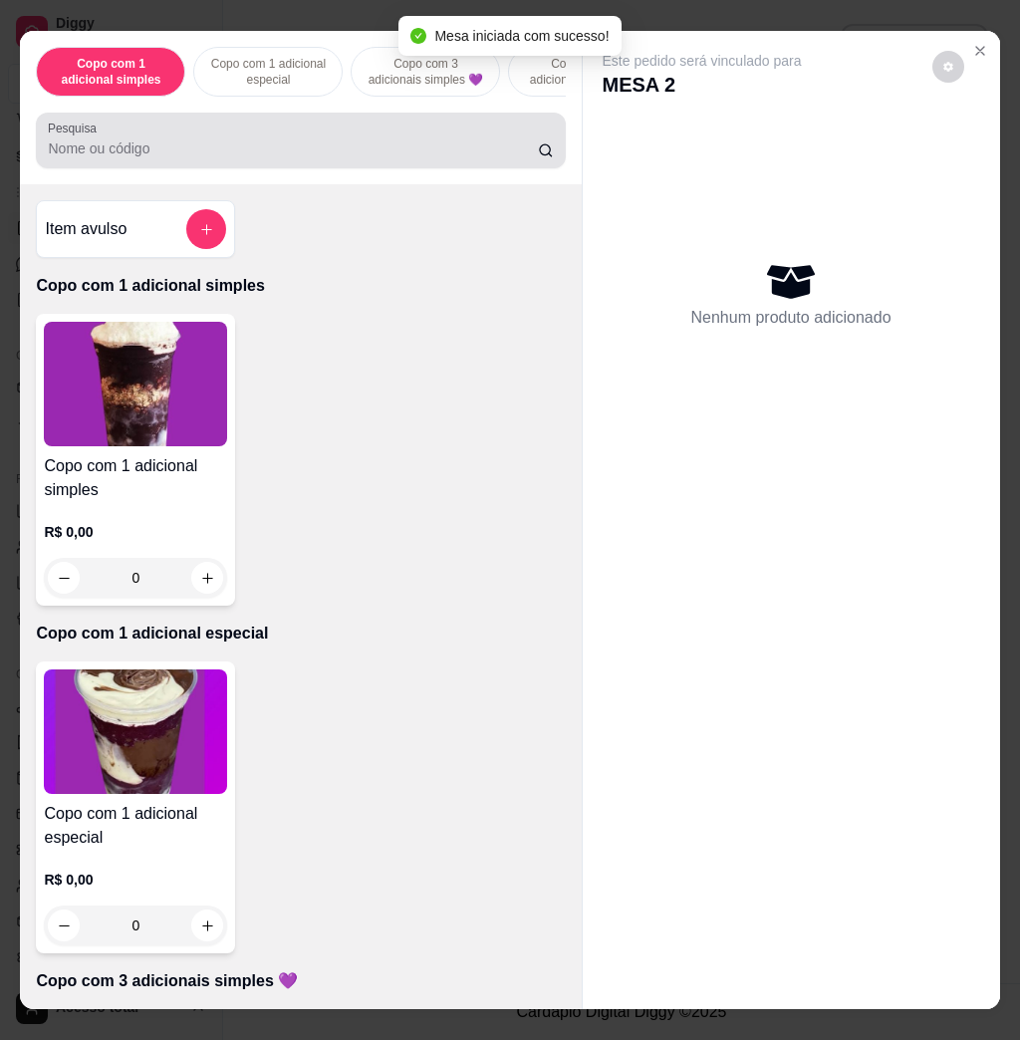
click at [442, 125] on div "Pesquisa" at bounding box center [300, 141] width 529 height 56
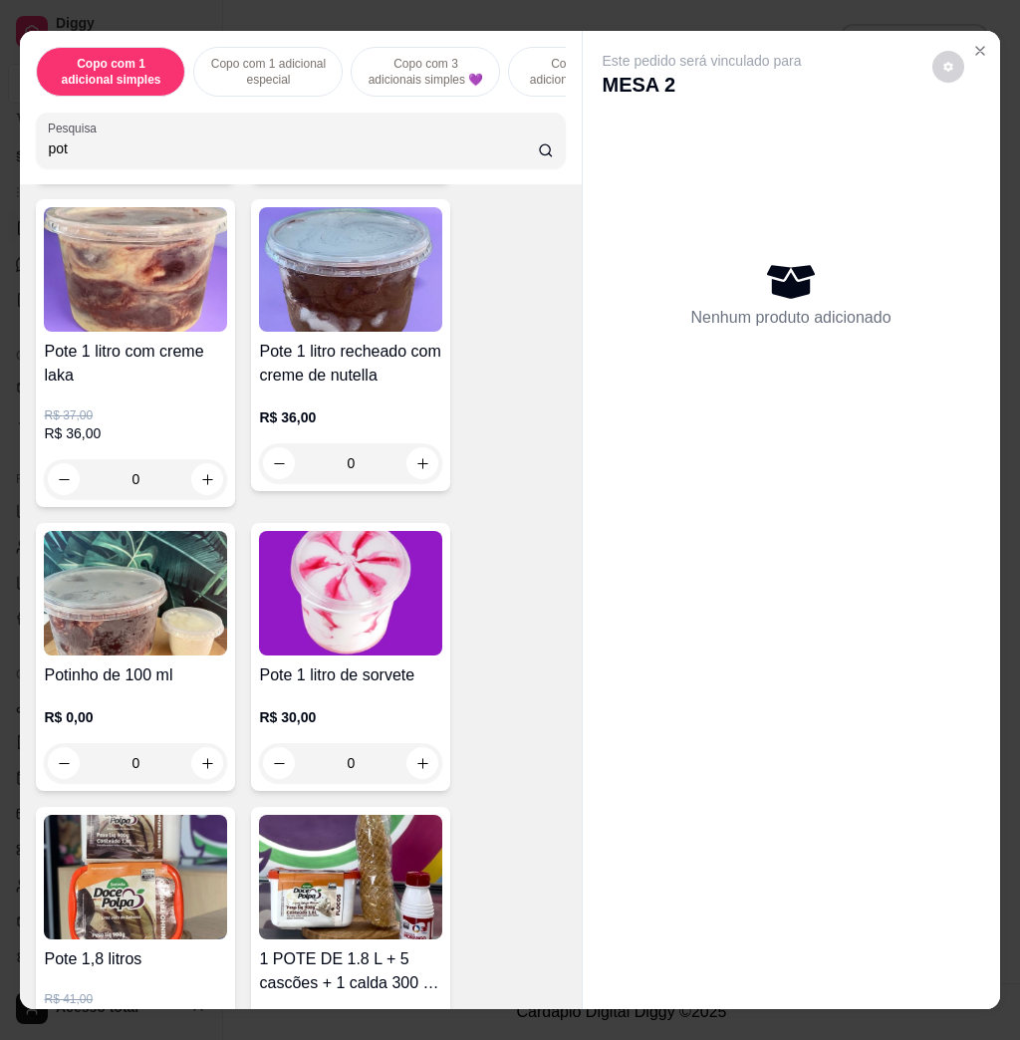
scroll to position [664, 0]
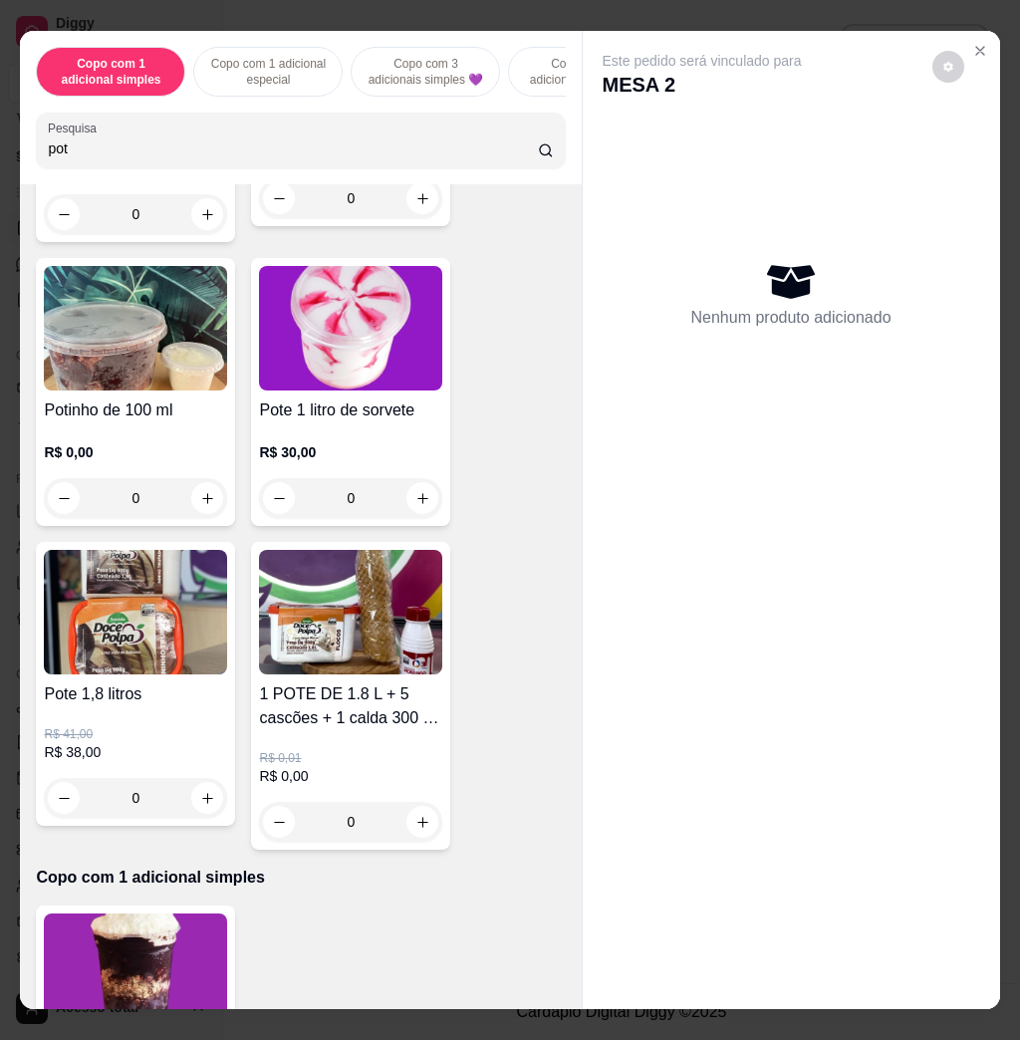
type input "pot"
click at [204, 806] on div "0" at bounding box center [135, 798] width 183 height 40
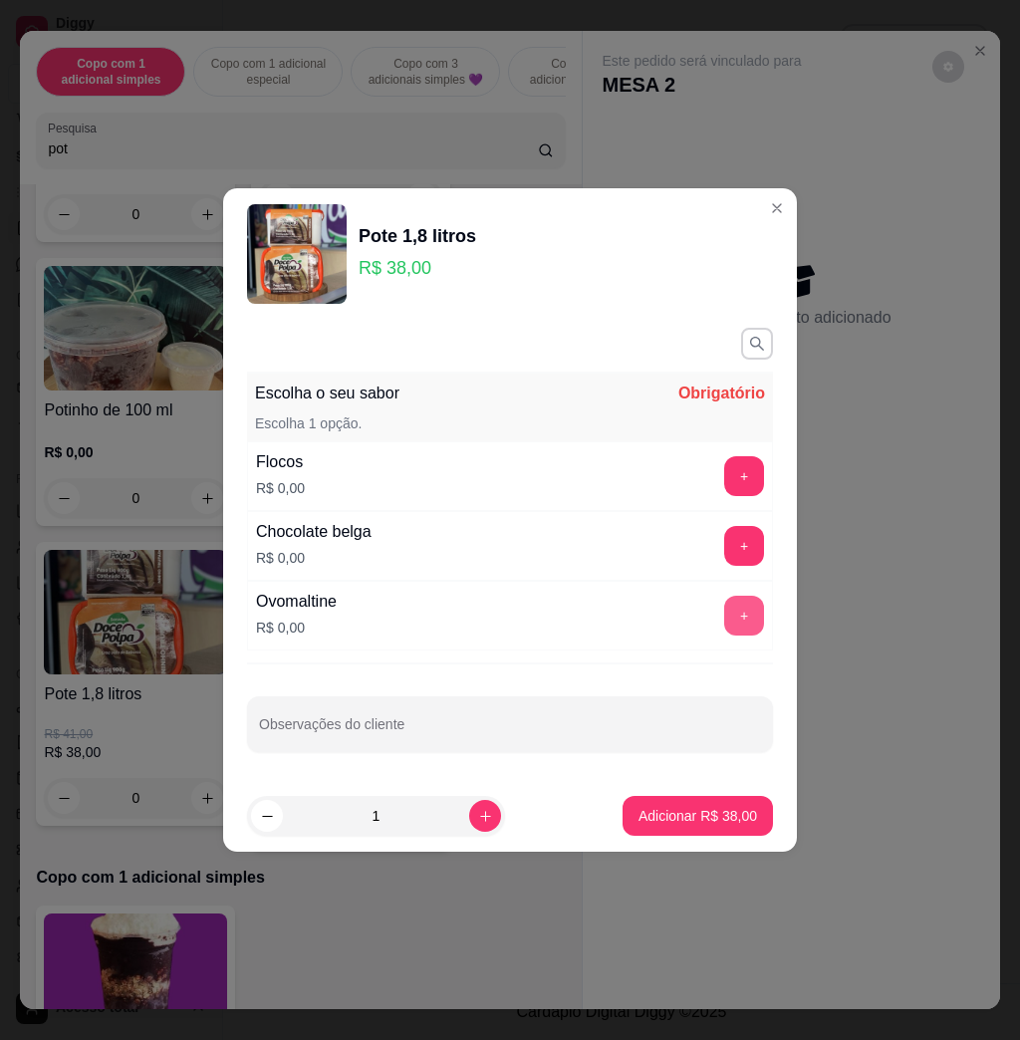
click at [727, 619] on button "+" at bounding box center [745, 616] width 40 height 40
click at [675, 833] on button "Adicionar R$ 38,00" at bounding box center [698, 816] width 150 height 40
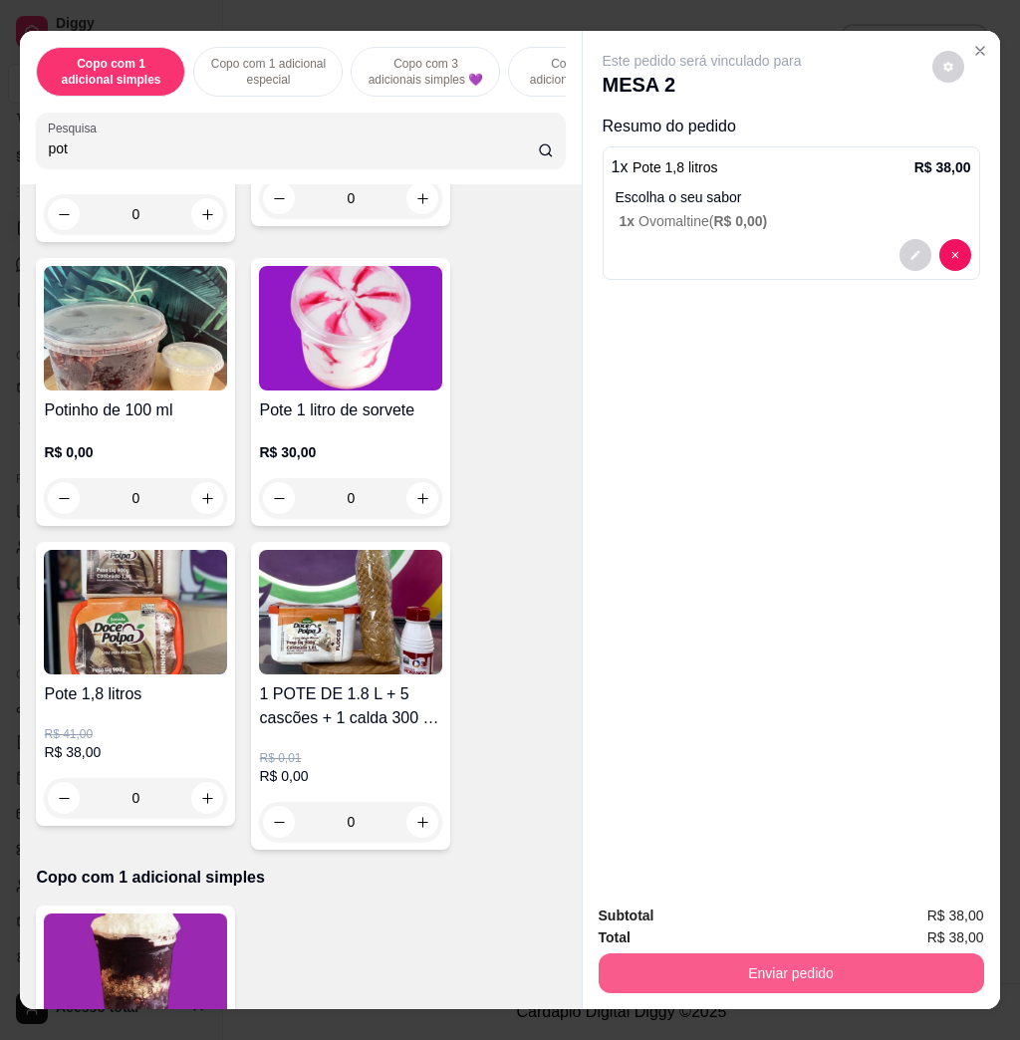
click at [788, 971] on button "Enviar pedido" at bounding box center [792, 974] width 386 height 40
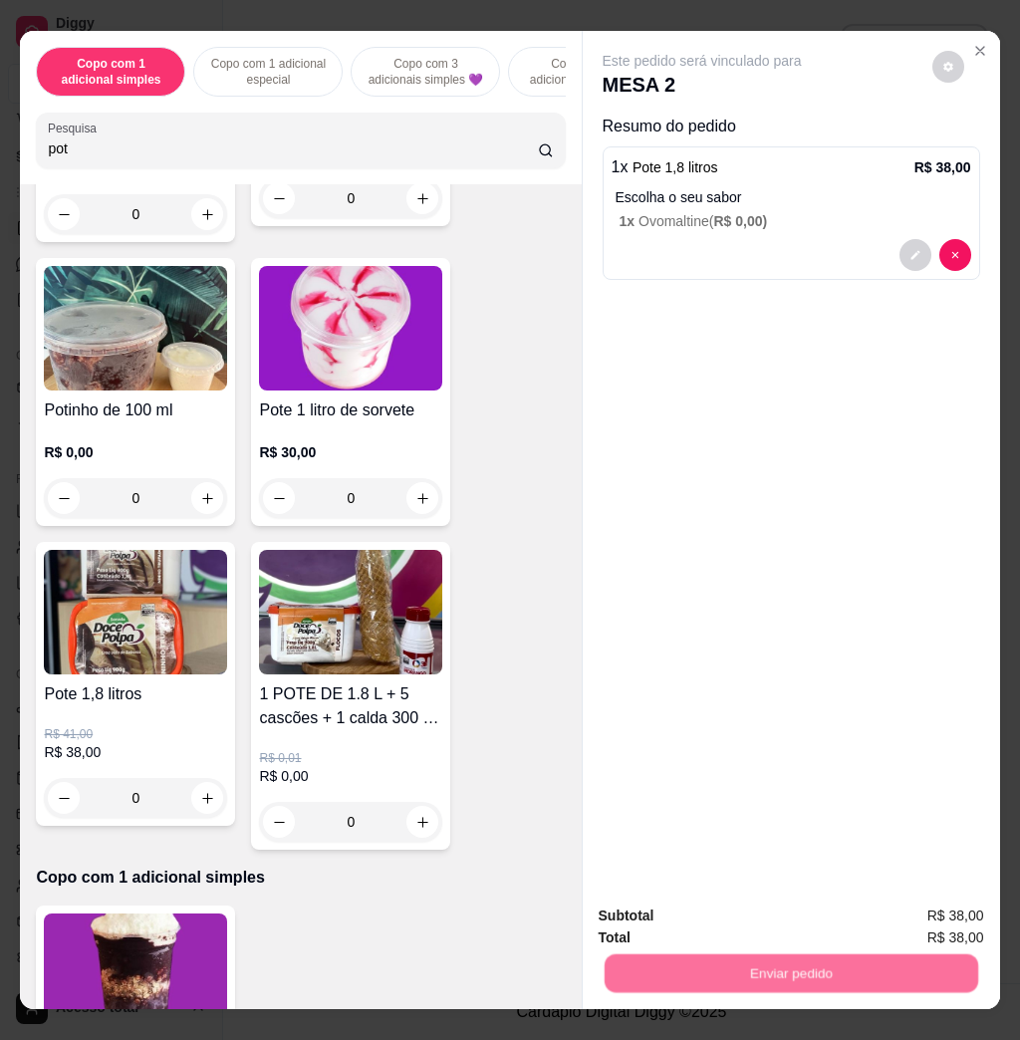
click at [897, 909] on button "Enviar pedido" at bounding box center [929, 915] width 113 height 38
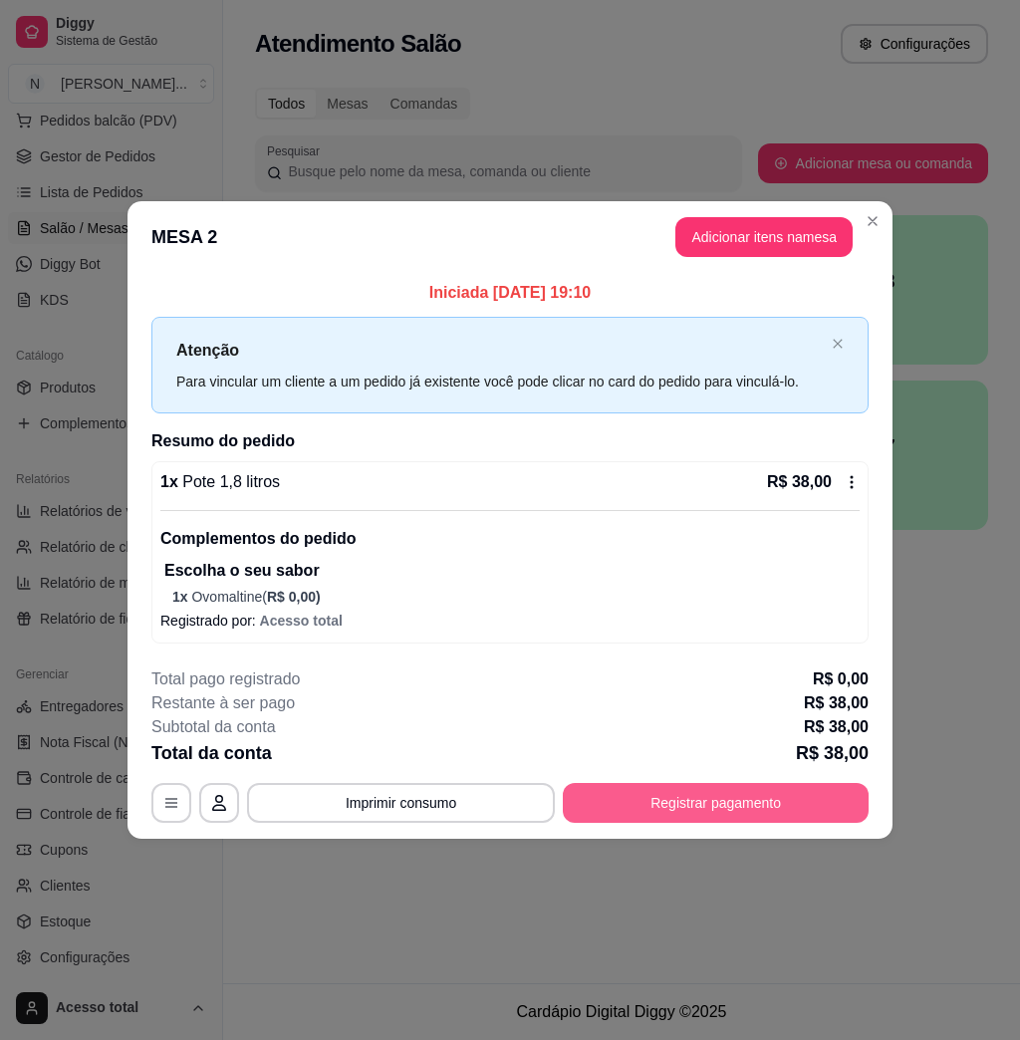
click at [712, 817] on button "Registrar pagamento" at bounding box center [716, 803] width 306 height 40
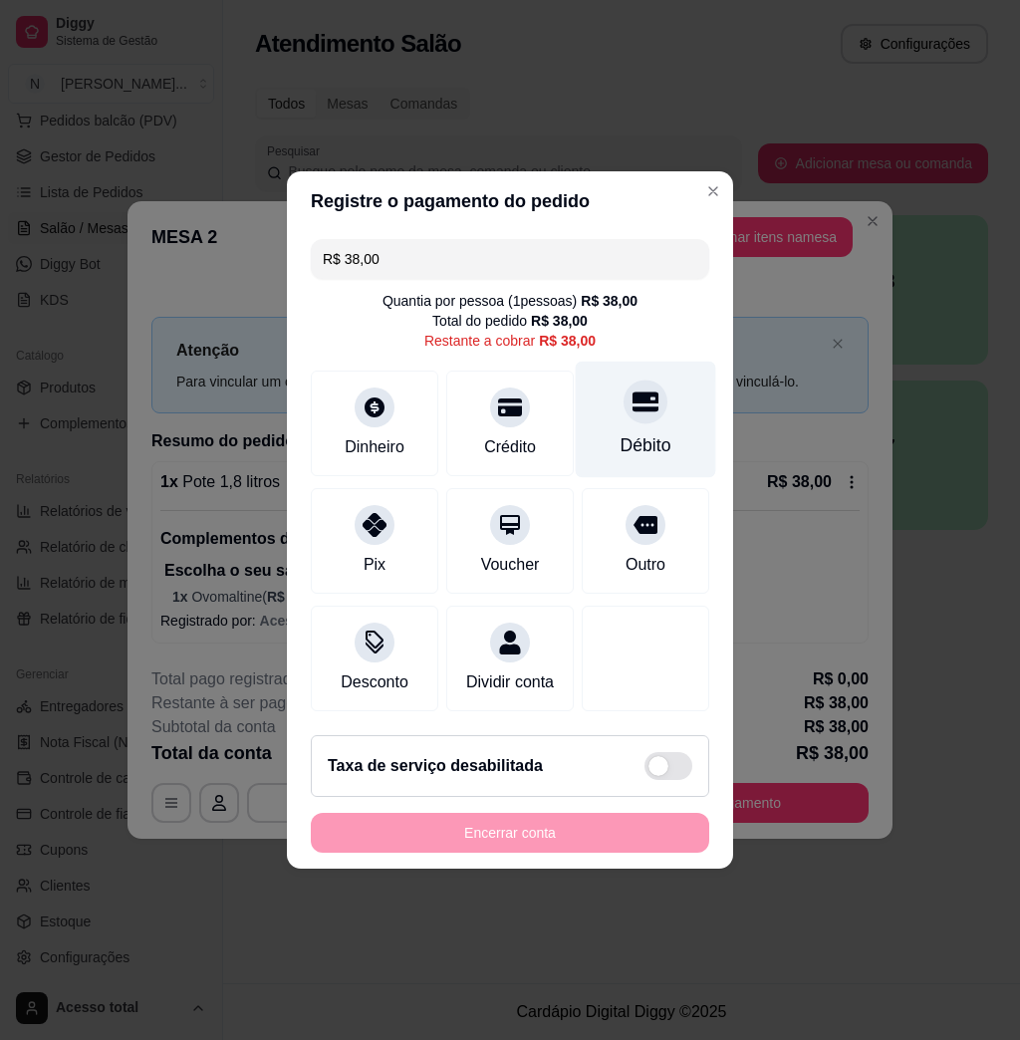
click at [613, 417] on div "Débito" at bounding box center [646, 420] width 141 height 117
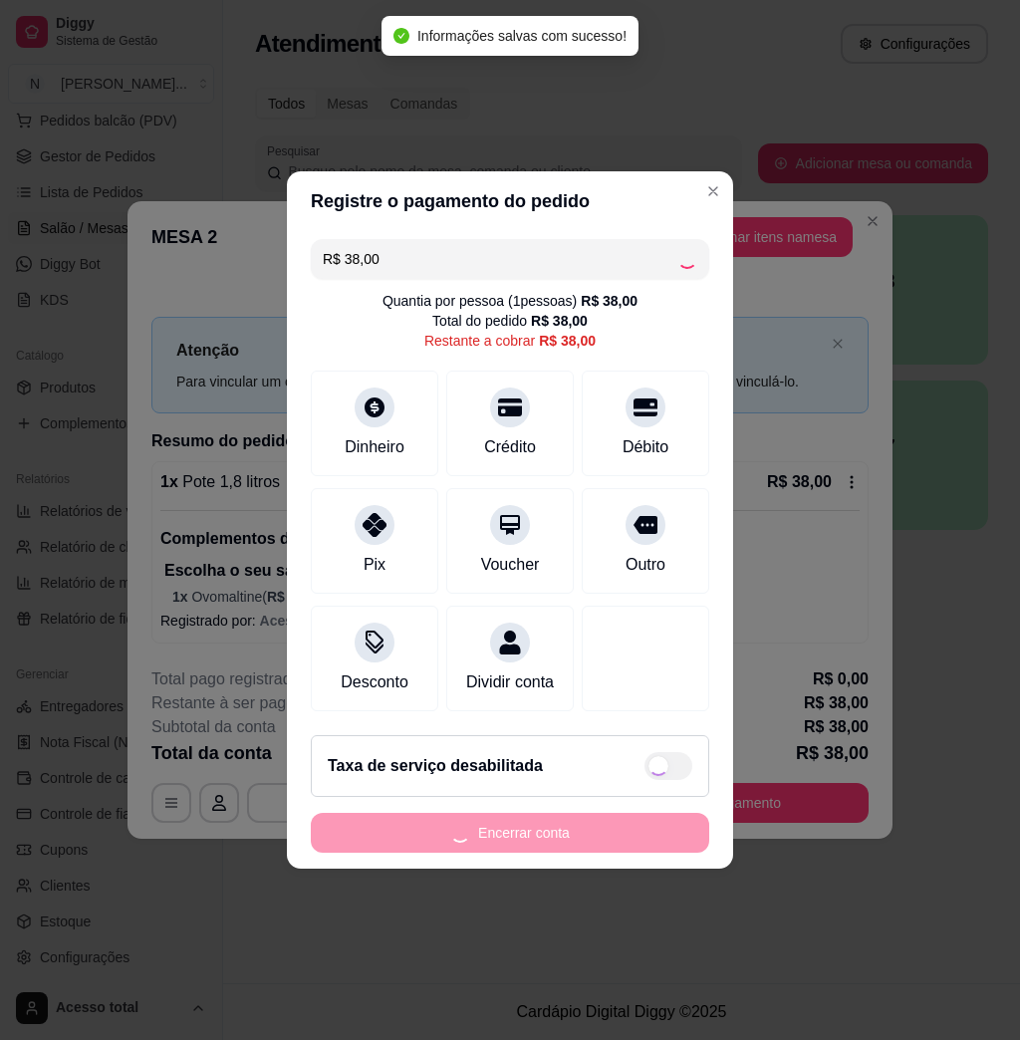
type input "R$ 0,00"
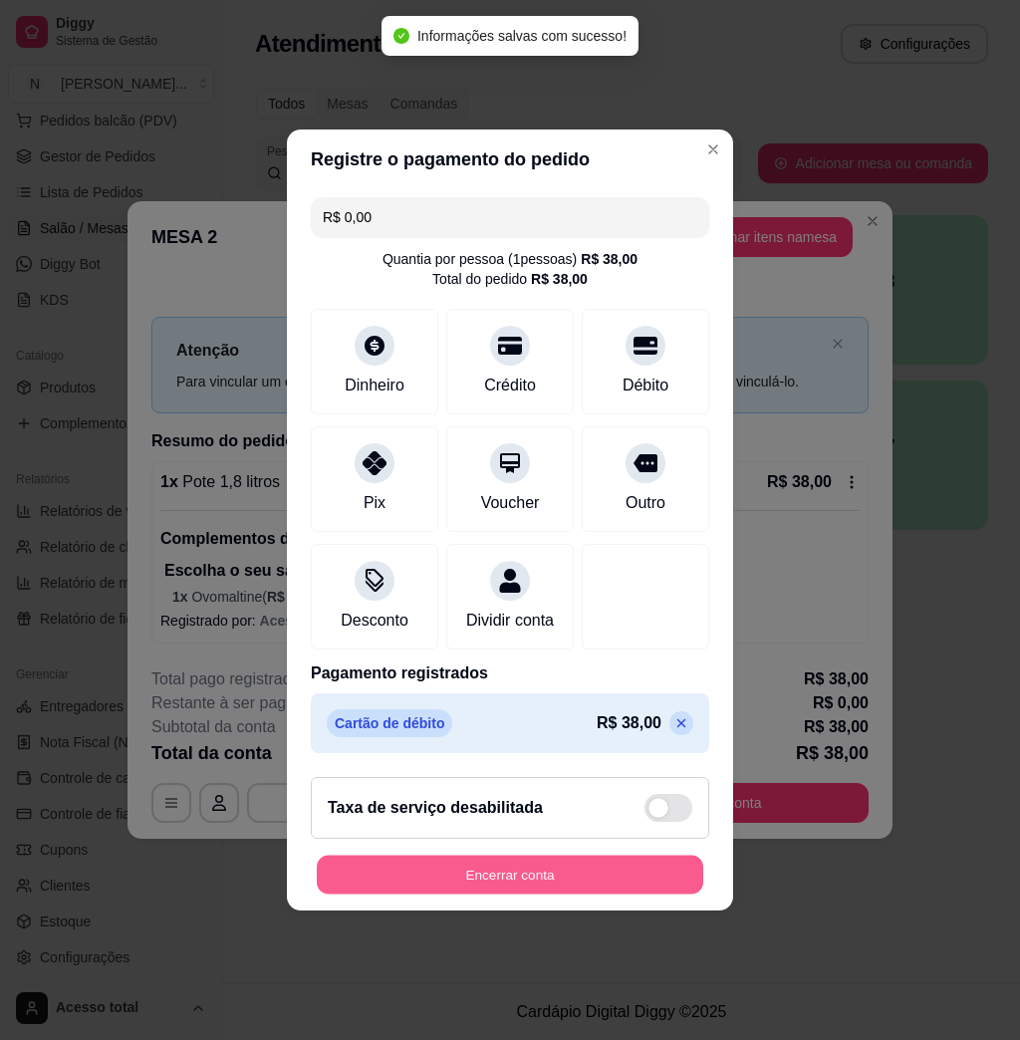
click at [502, 879] on button "Encerrar conta" at bounding box center [510, 875] width 387 height 39
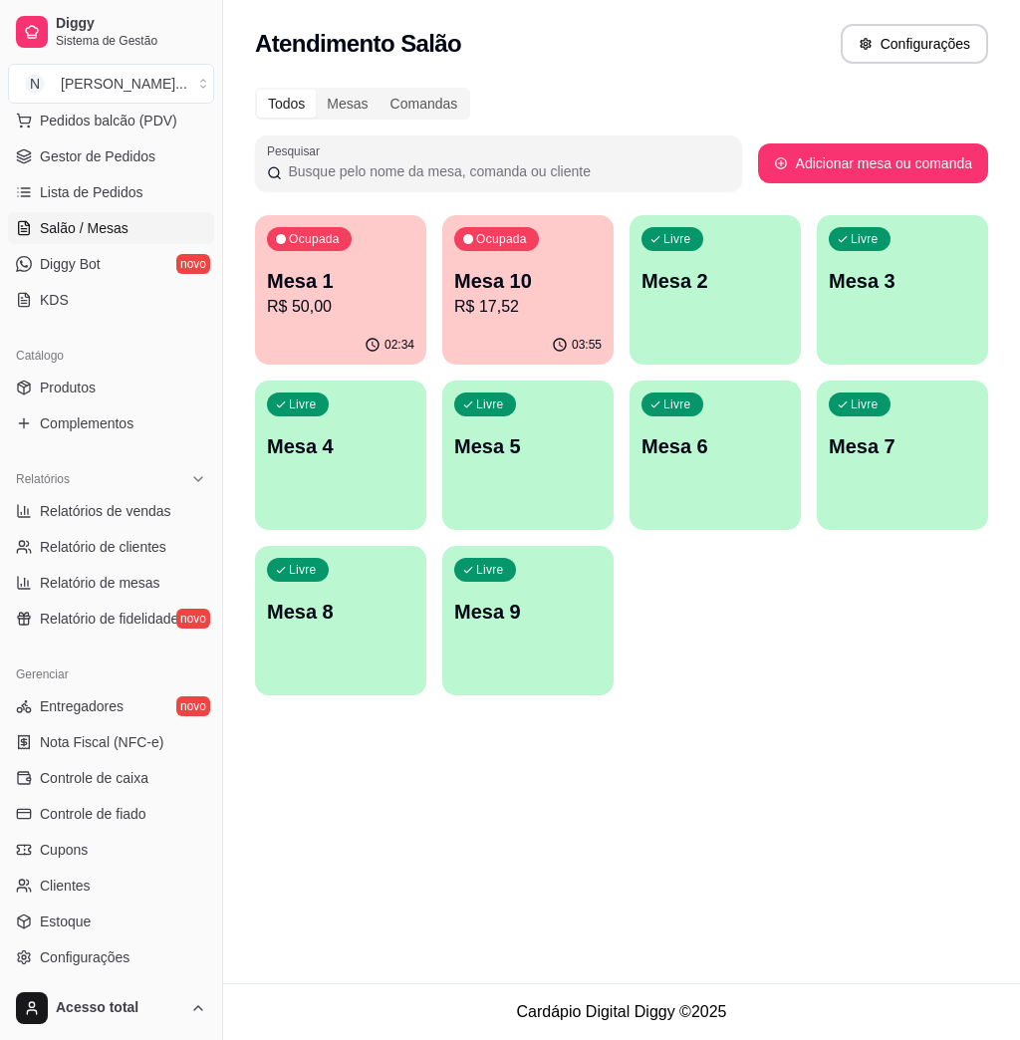
click at [689, 286] on p "Mesa 2" at bounding box center [715, 281] width 147 height 28
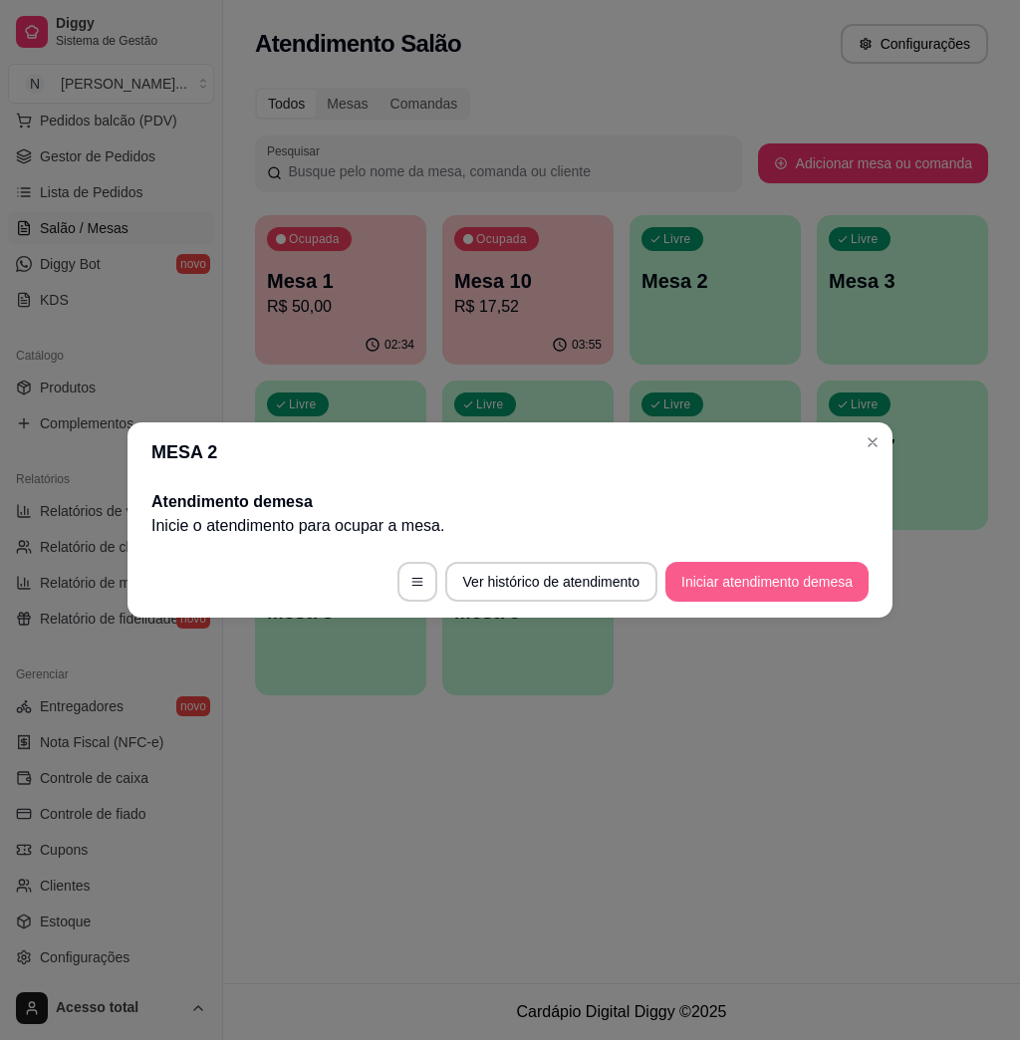
click at [786, 587] on button "Iniciar atendimento de mesa" at bounding box center [767, 582] width 203 height 40
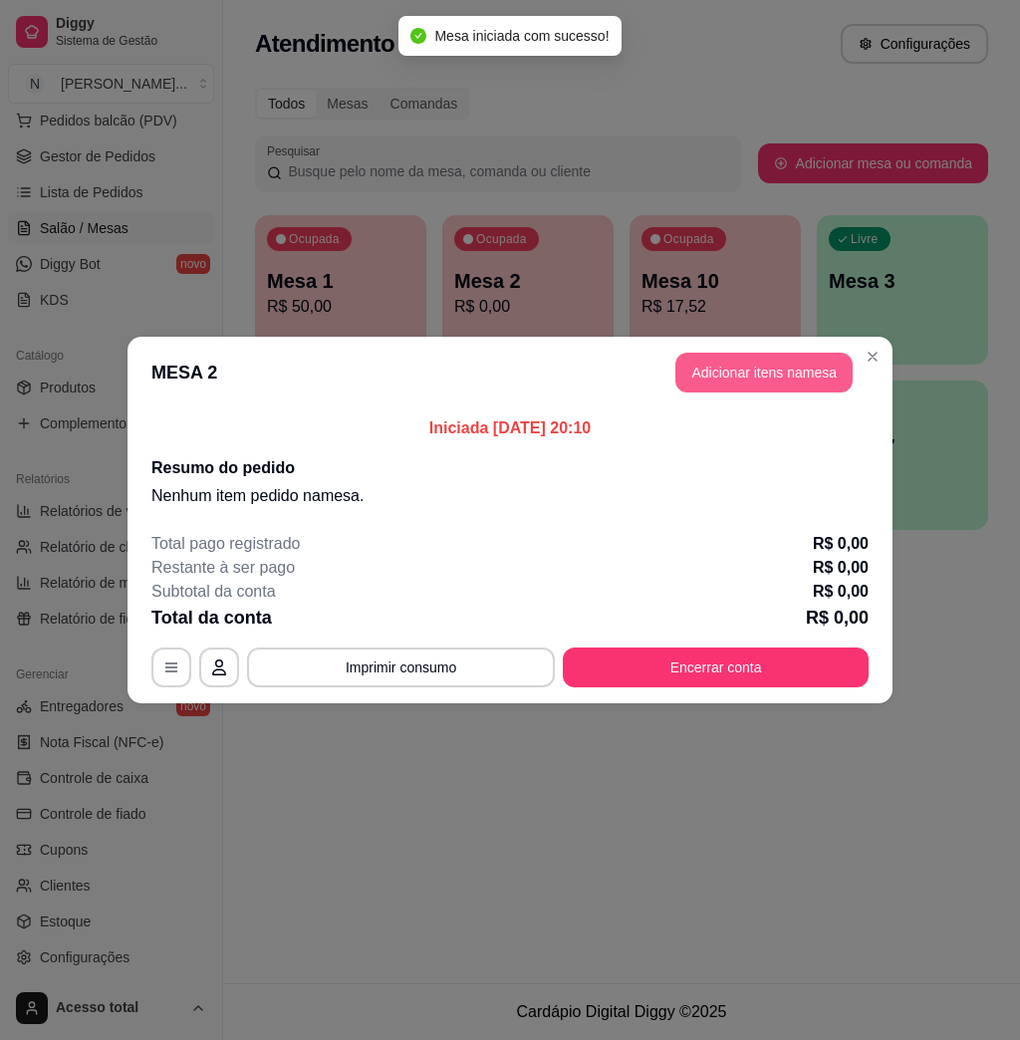
click at [737, 375] on button "Adicionar itens na mesa" at bounding box center [764, 373] width 177 height 40
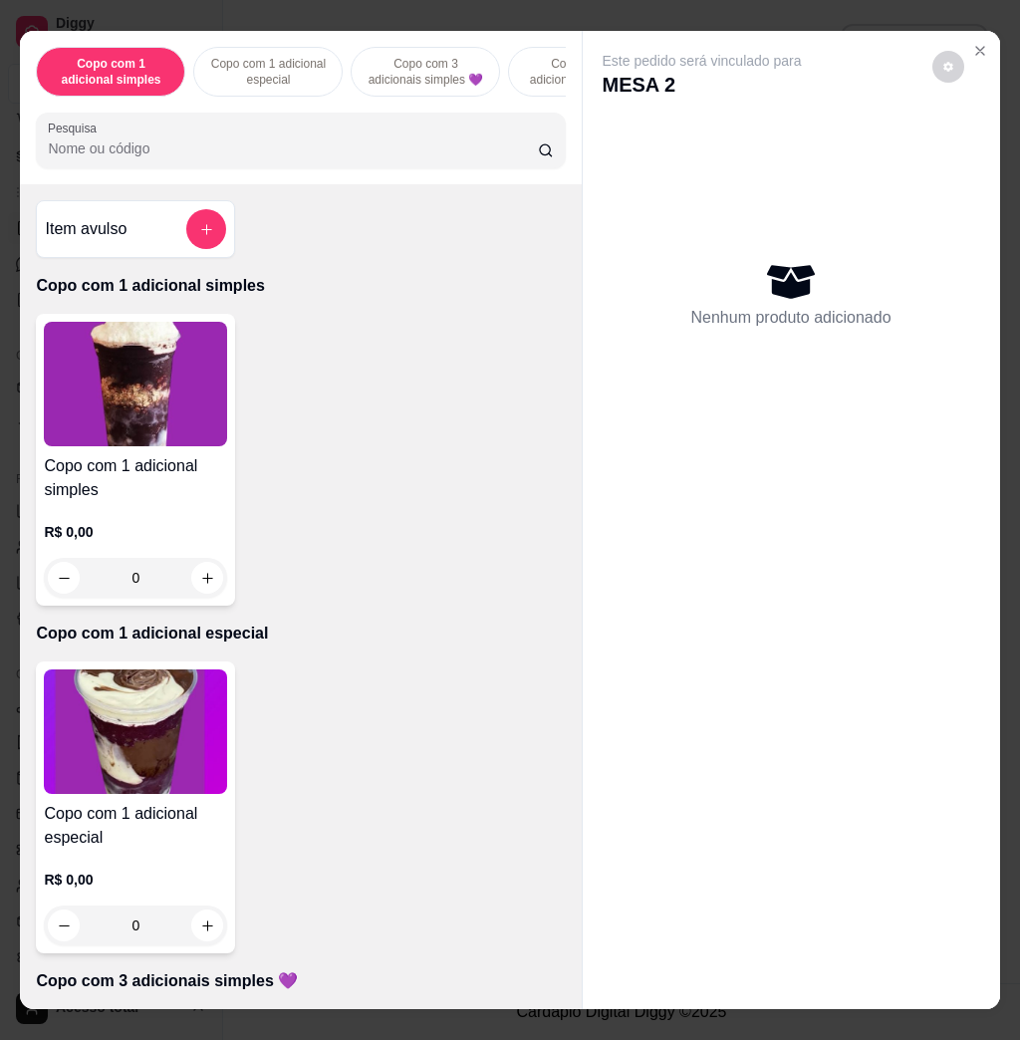
click at [321, 149] on input "Pesquisa" at bounding box center [293, 149] width 490 height 20
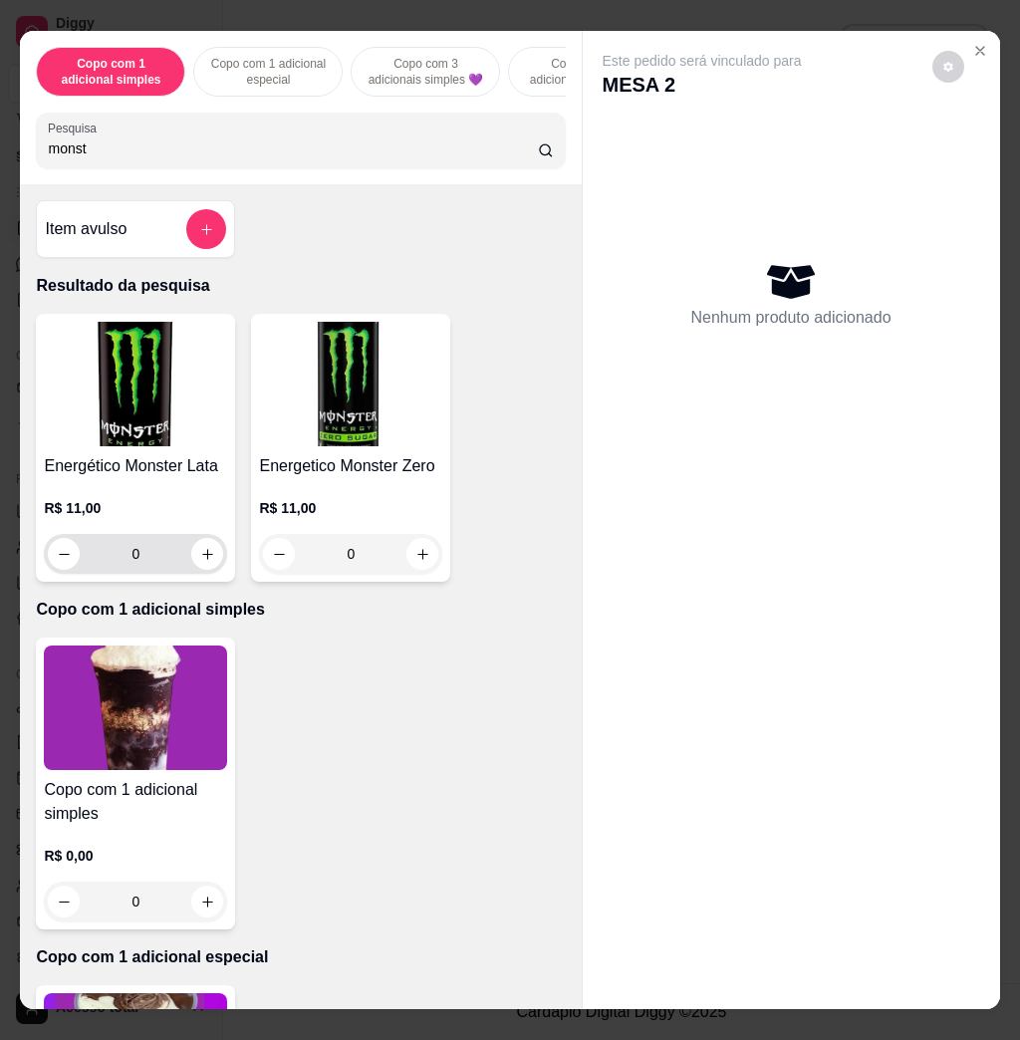
type input "monst"
click at [207, 574] on div "0" at bounding box center [135, 554] width 175 height 40
type input "1"
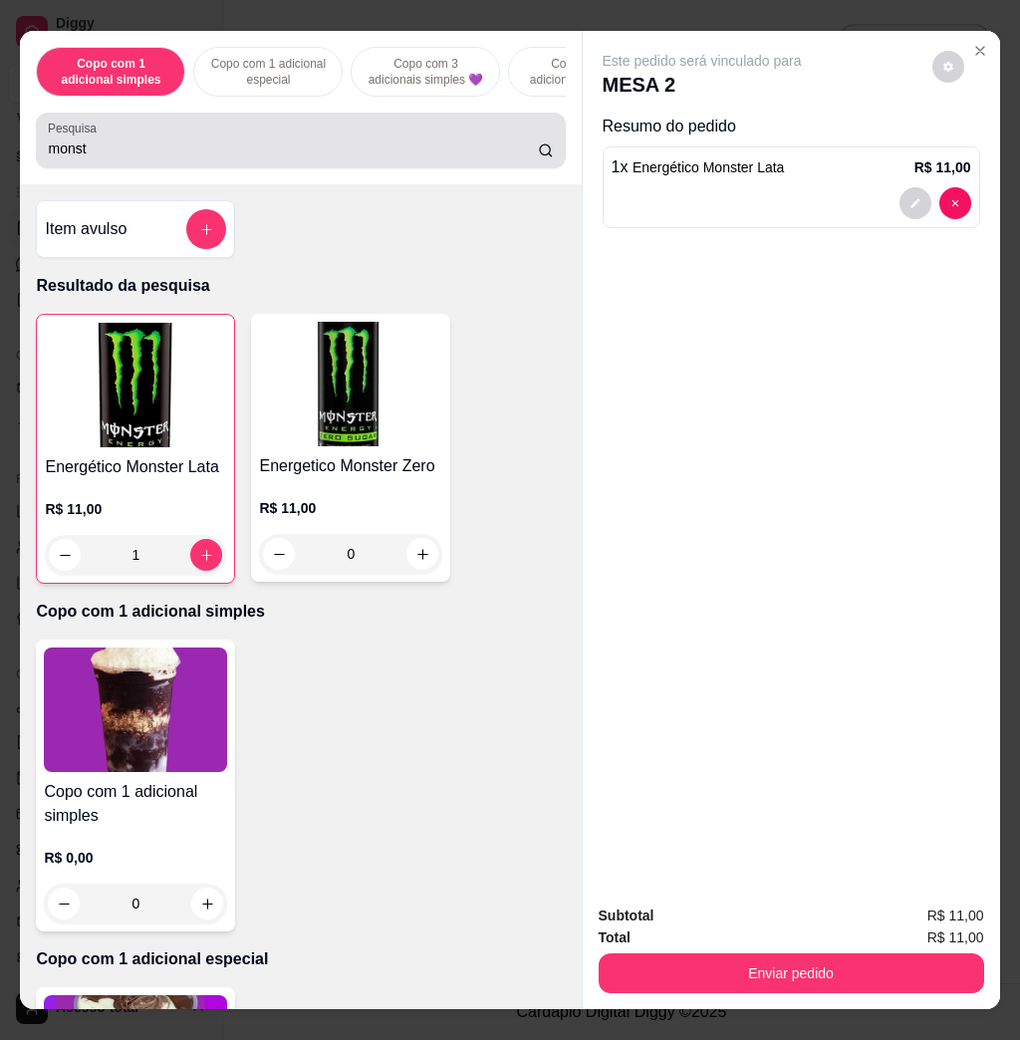
click at [256, 143] on div "monst" at bounding box center [300, 141] width 505 height 40
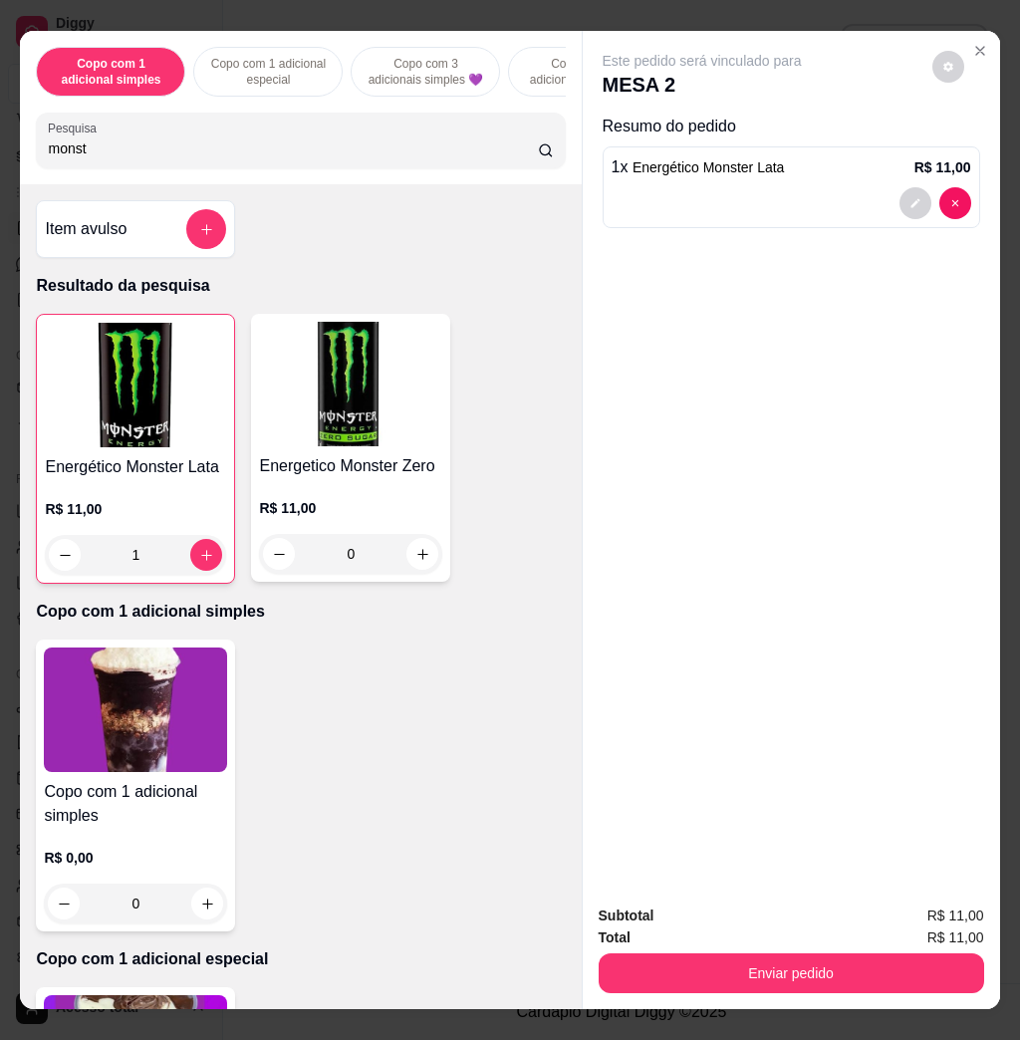
click at [256, 143] on div "monst" at bounding box center [300, 141] width 505 height 40
click at [359, 126] on div "Pesquisa monst" at bounding box center [300, 141] width 529 height 56
click at [361, 136] on div "monst" at bounding box center [300, 141] width 505 height 40
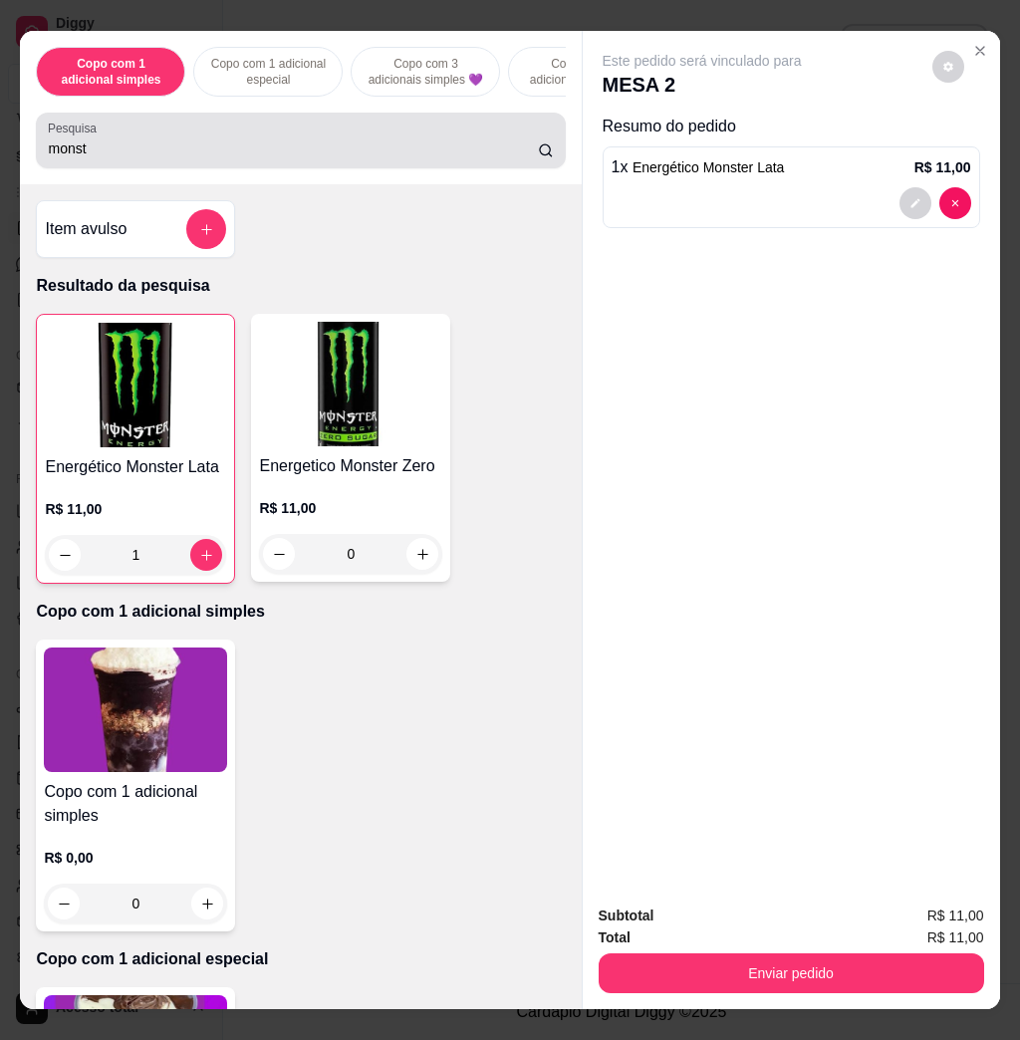
click at [361, 136] on div "monst" at bounding box center [300, 141] width 505 height 40
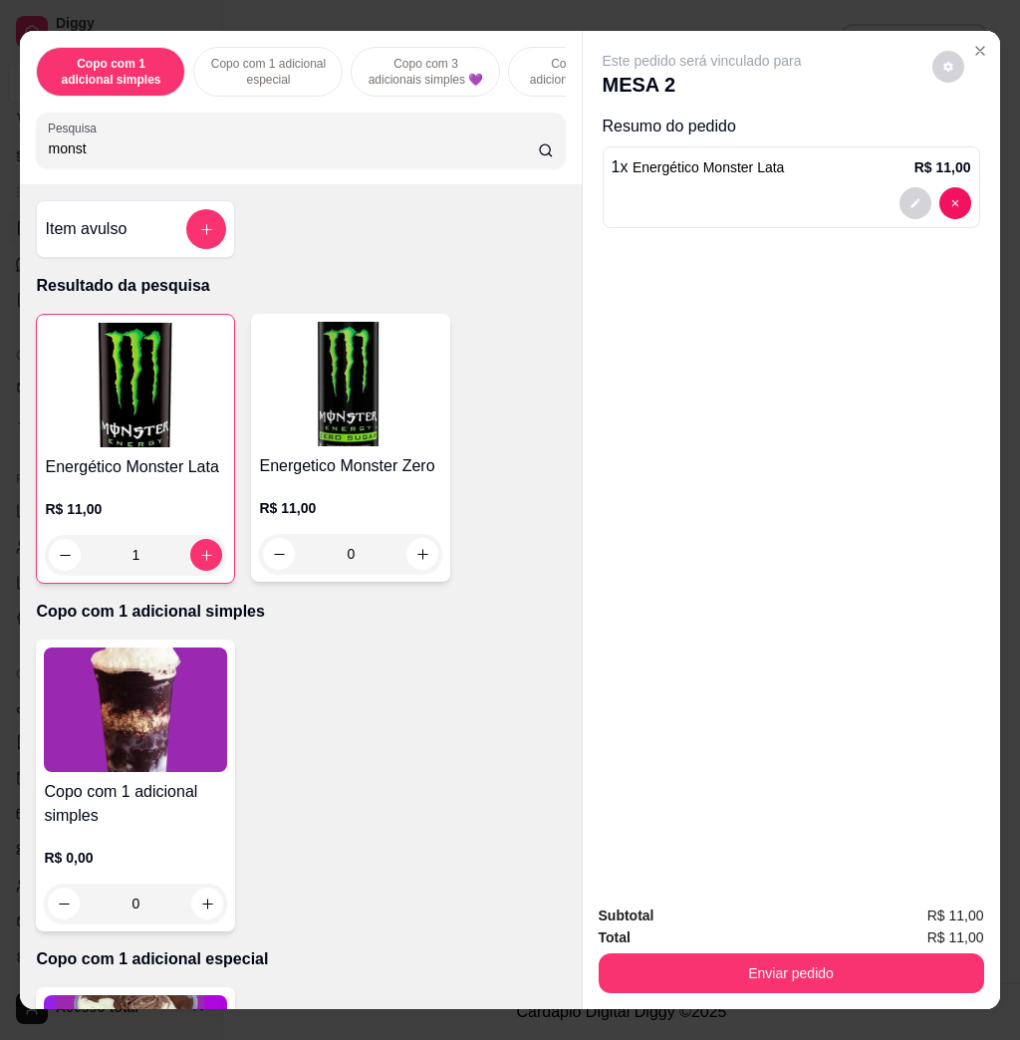
click at [361, 136] on div "monst" at bounding box center [300, 141] width 505 height 40
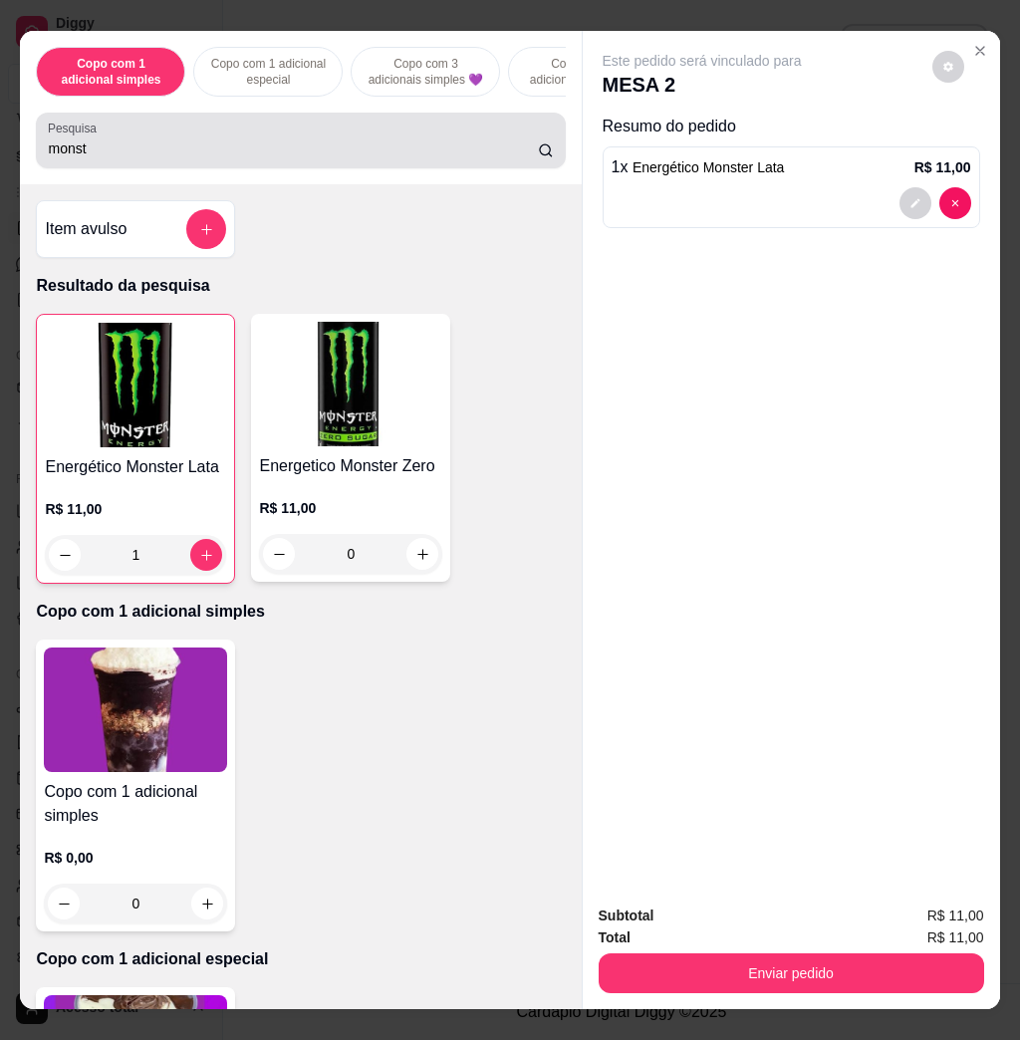
click at [361, 136] on div "monst" at bounding box center [300, 141] width 505 height 40
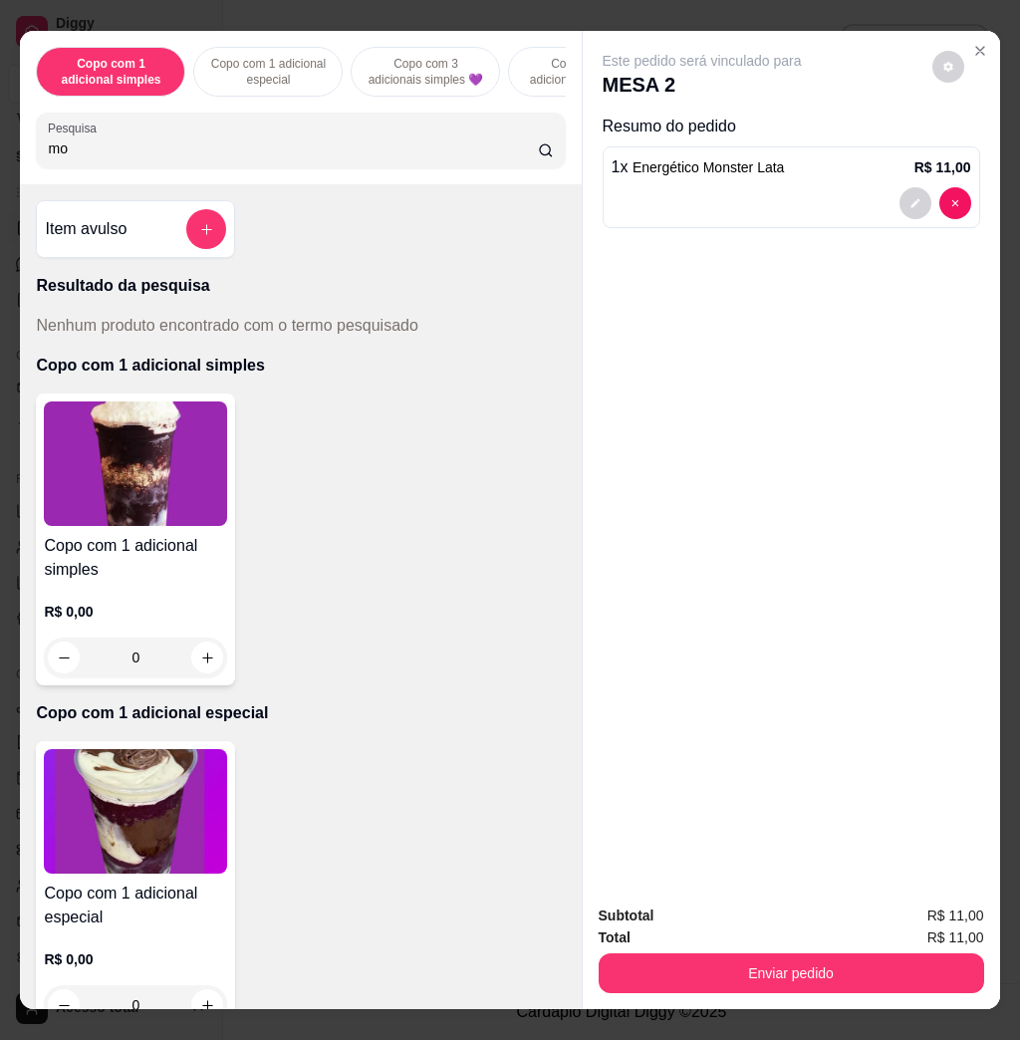
type input "m"
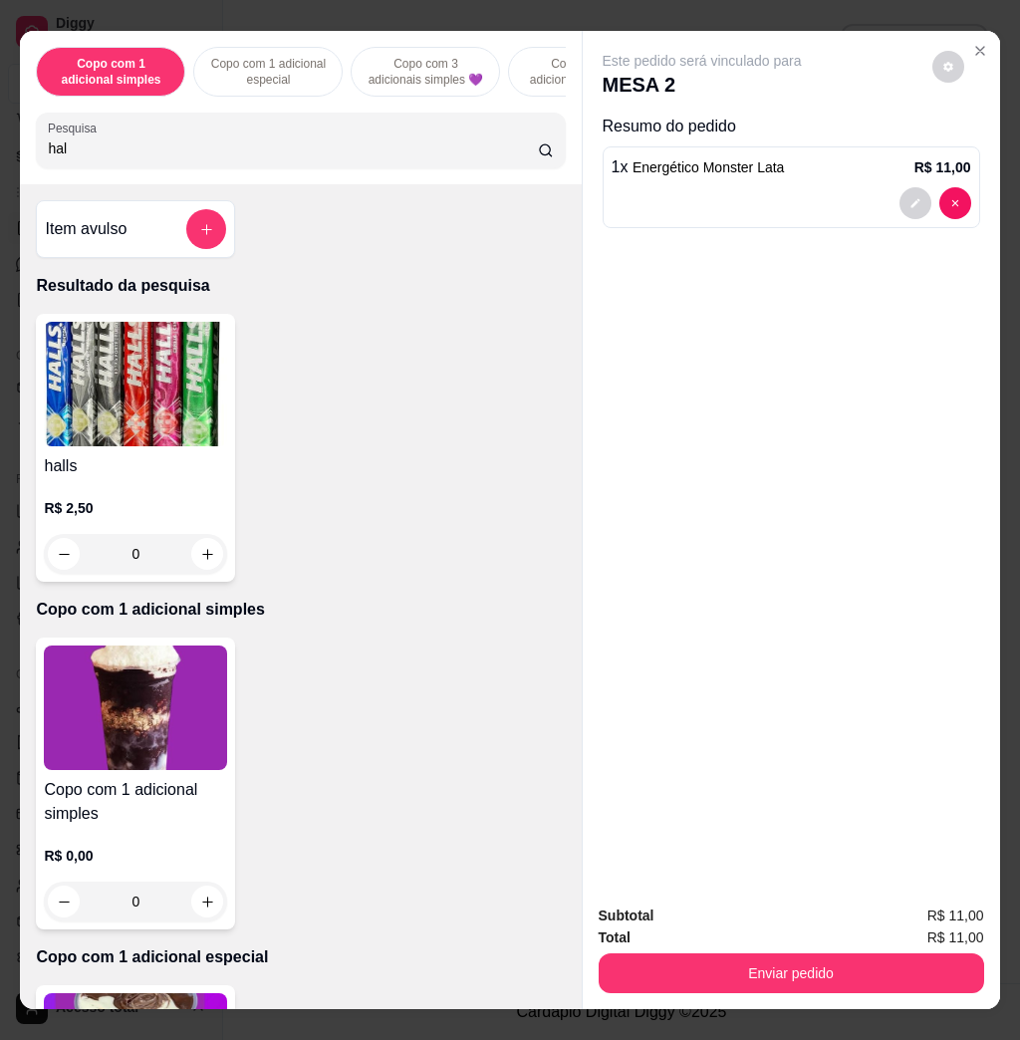
type input "hal"
click at [784, 949] on div "Enviar pedido" at bounding box center [792, 971] width 386 height 45
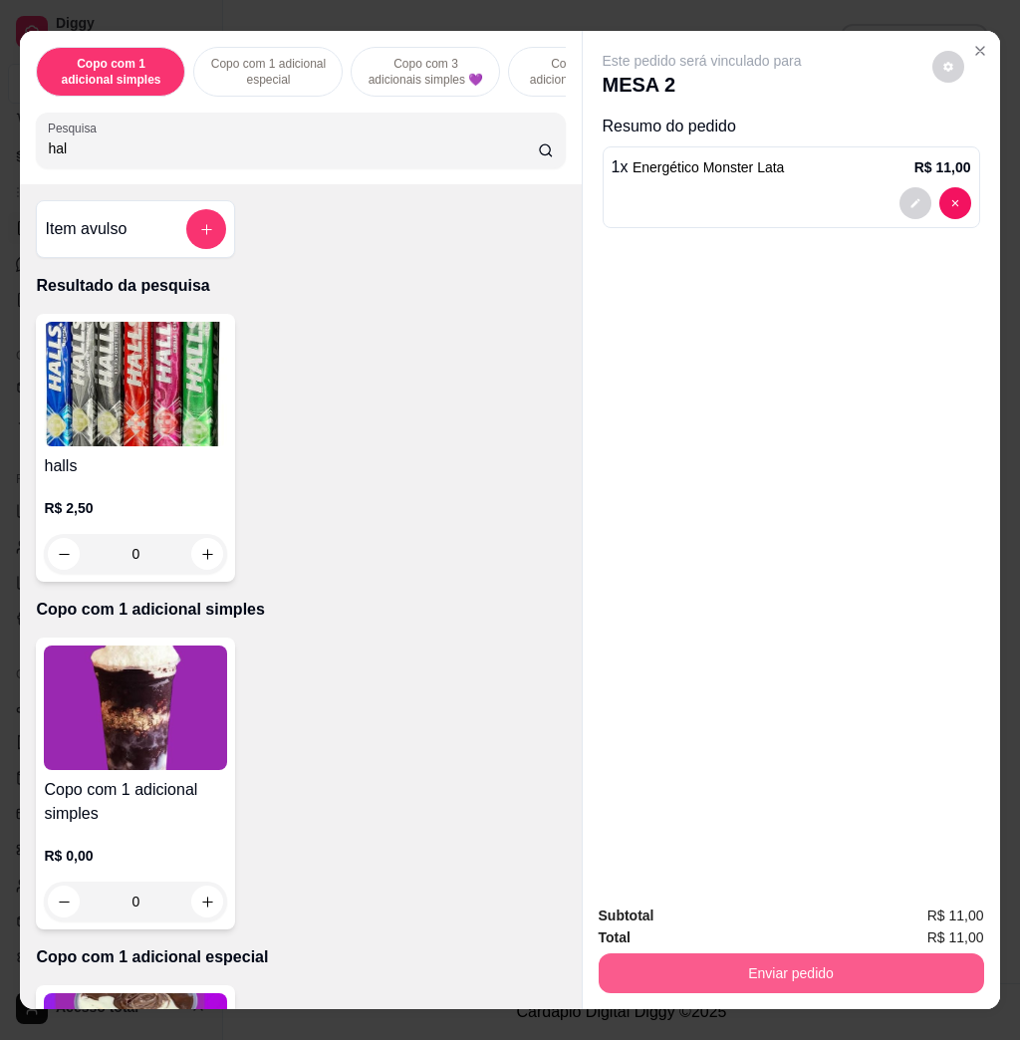
click at [784, 962] on button "Enviar pedido" at bounding box center [792, 974] width 386 height 40
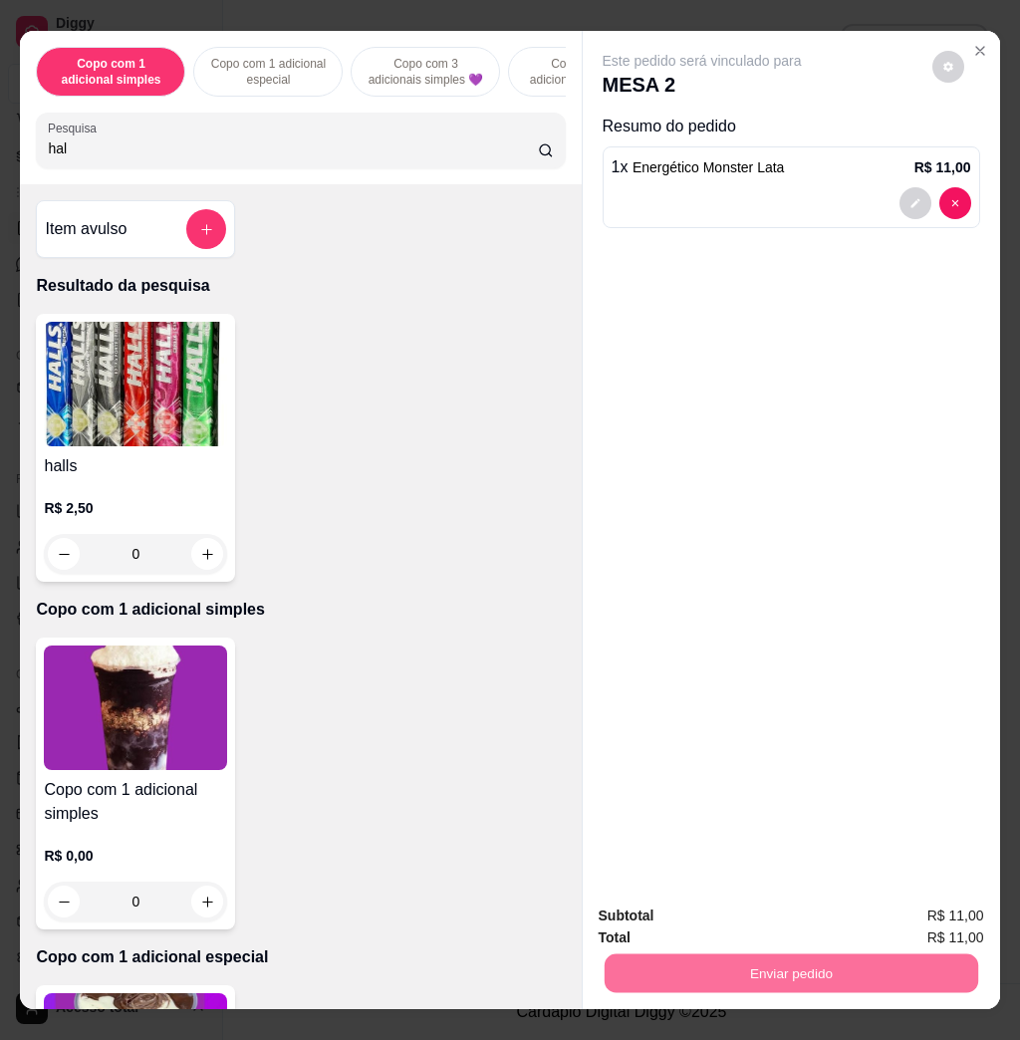
click at [906, 906] on button "Enviar pedido" at bounding box center [929, 915] width 113 height 38
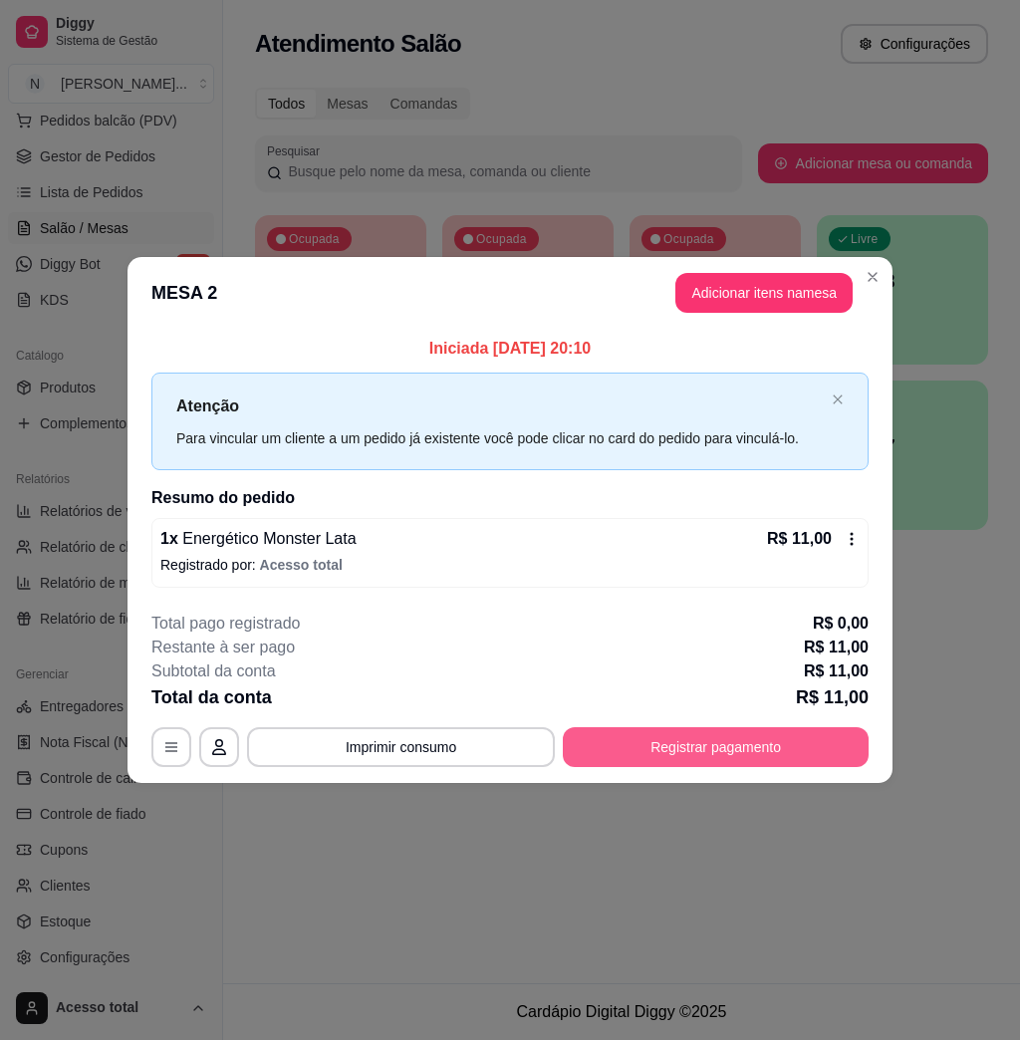
click at [795, 760] on button "Registrar pagamento" at bounding box center [716, 747] width 306 height 40
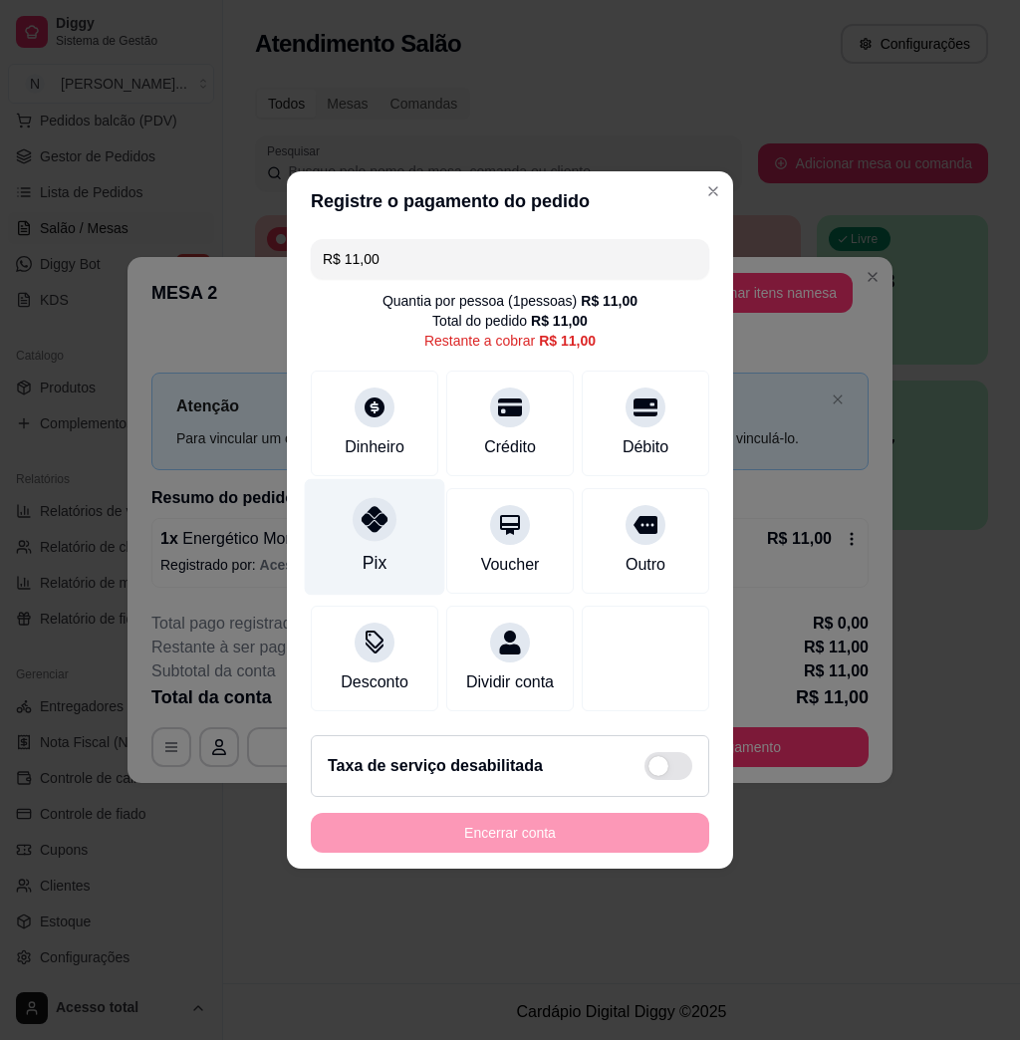
click at [369, 534] on div "Pix" at bounding box center [375, 537] width 141 height 117
type input "R$ 0,00"
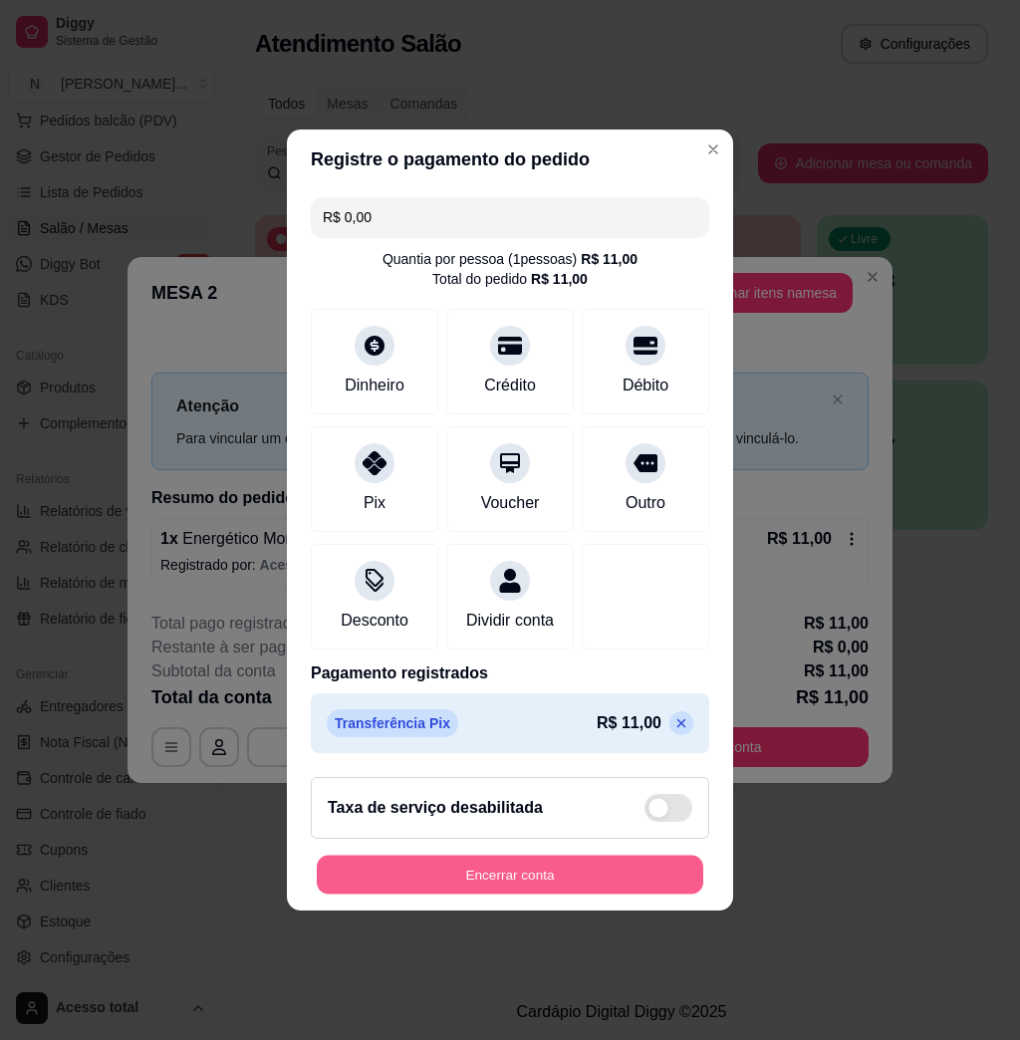
click at [510, 895] on button "Encerrar conta" at bounding box center [510, 875] width 387 height 39
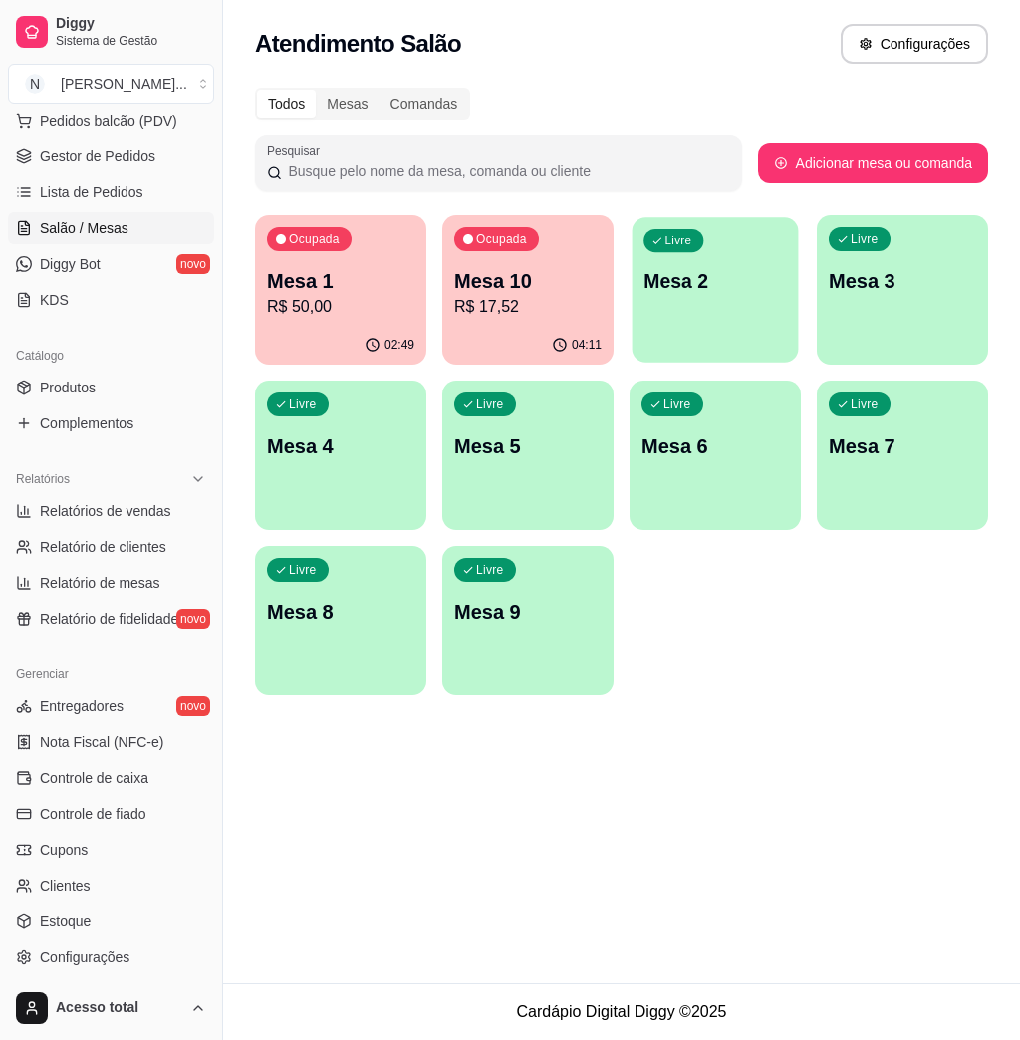
click at [712, 289] on p "Mesa 2" at bounding box center [716, 281] width 144 height 27
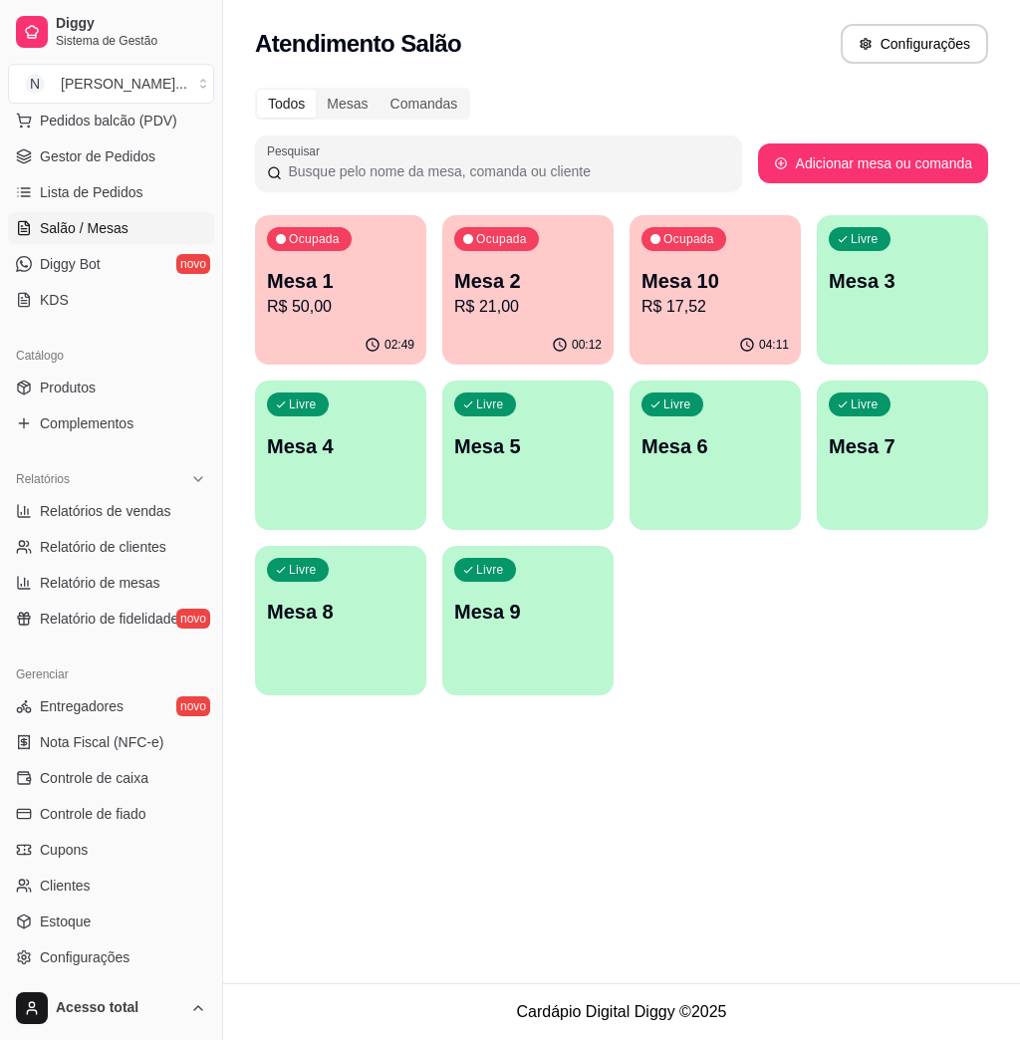
click at [939, 298] on div "Livre Mesa 3" at bounding box center [902, 278] width 171 height 126
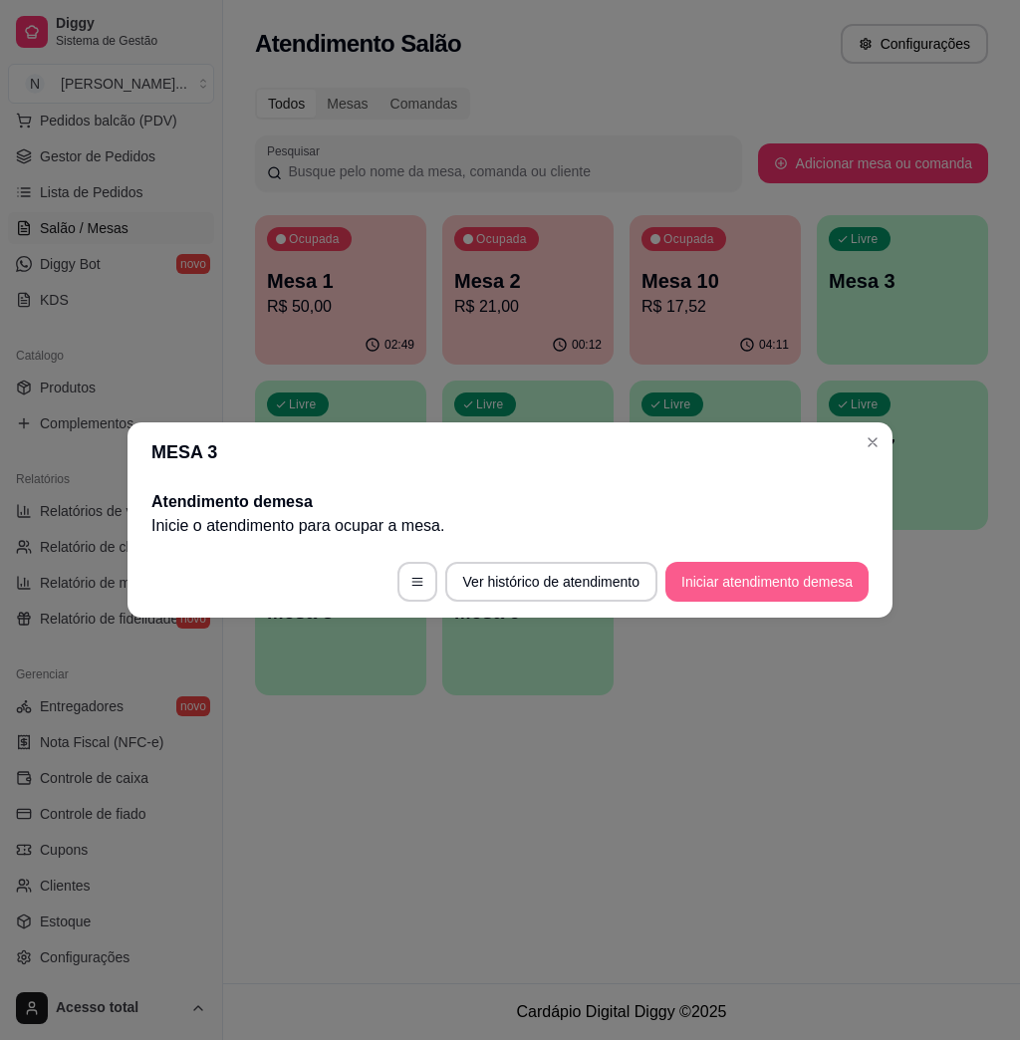
click at [750, 582] on button "Iniciar atendimento de mesa" at bounding box center [767, 582] width 203 height 40
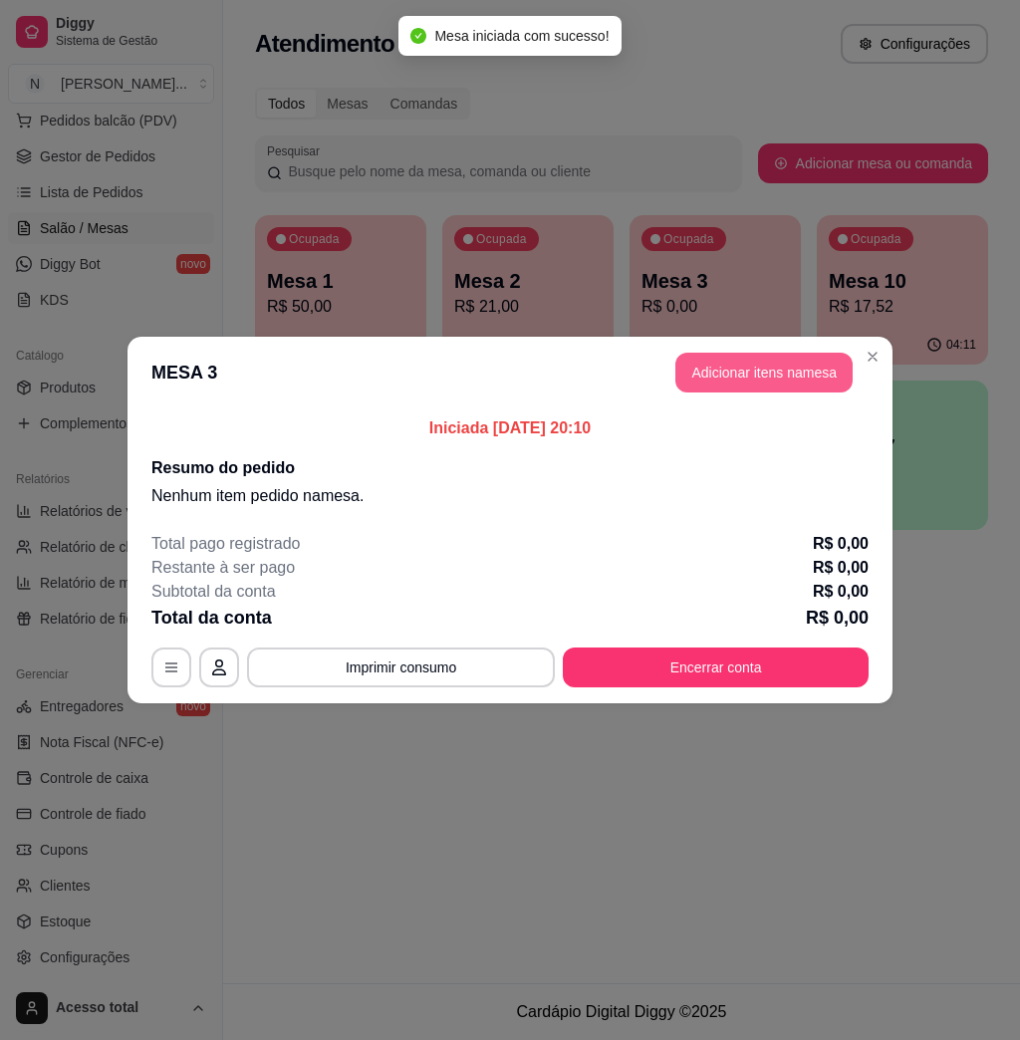
click at [684, 385] on button "Adicionar itens na mesa" at bounding box center [764, 373] width 177 height 40
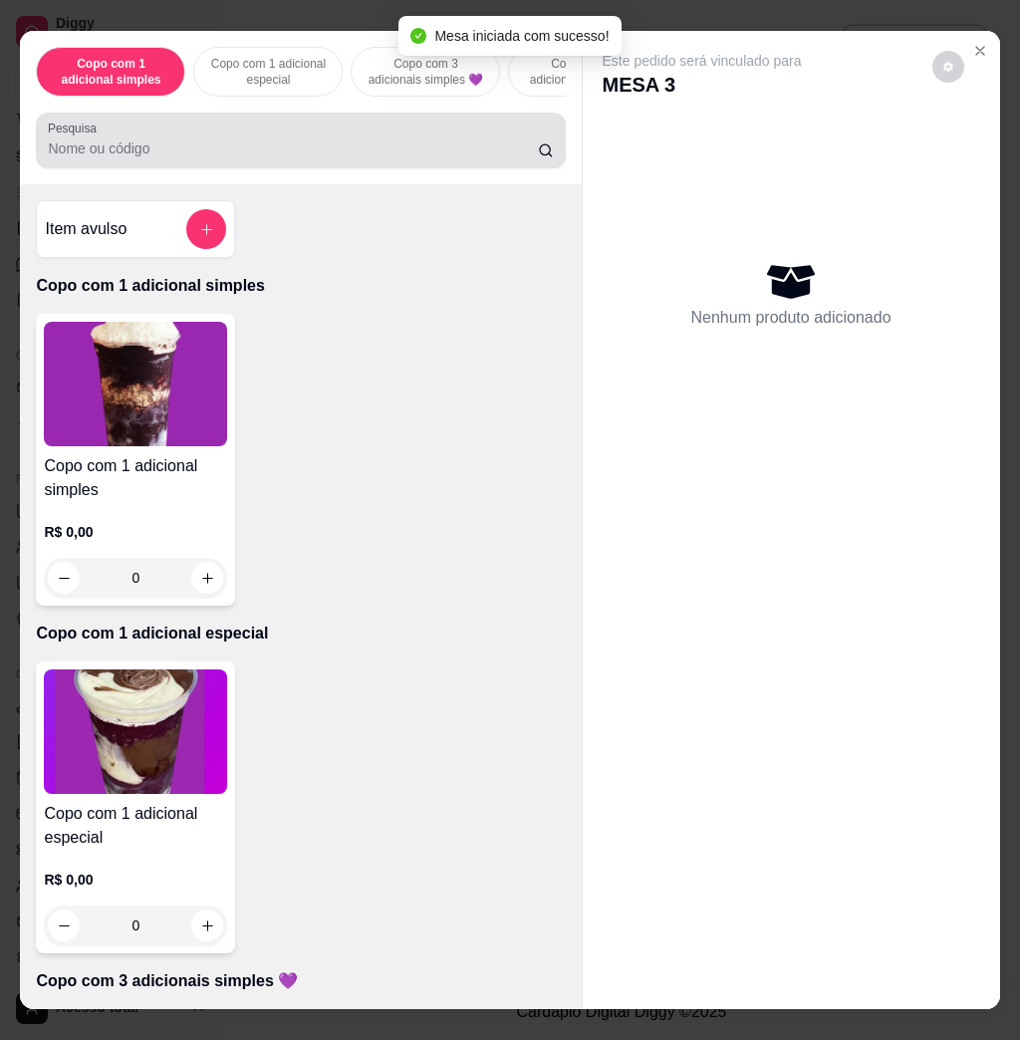
click at [345, 158] on input "Pesquisa" at bounding box center [293, 149] width 490 height 20
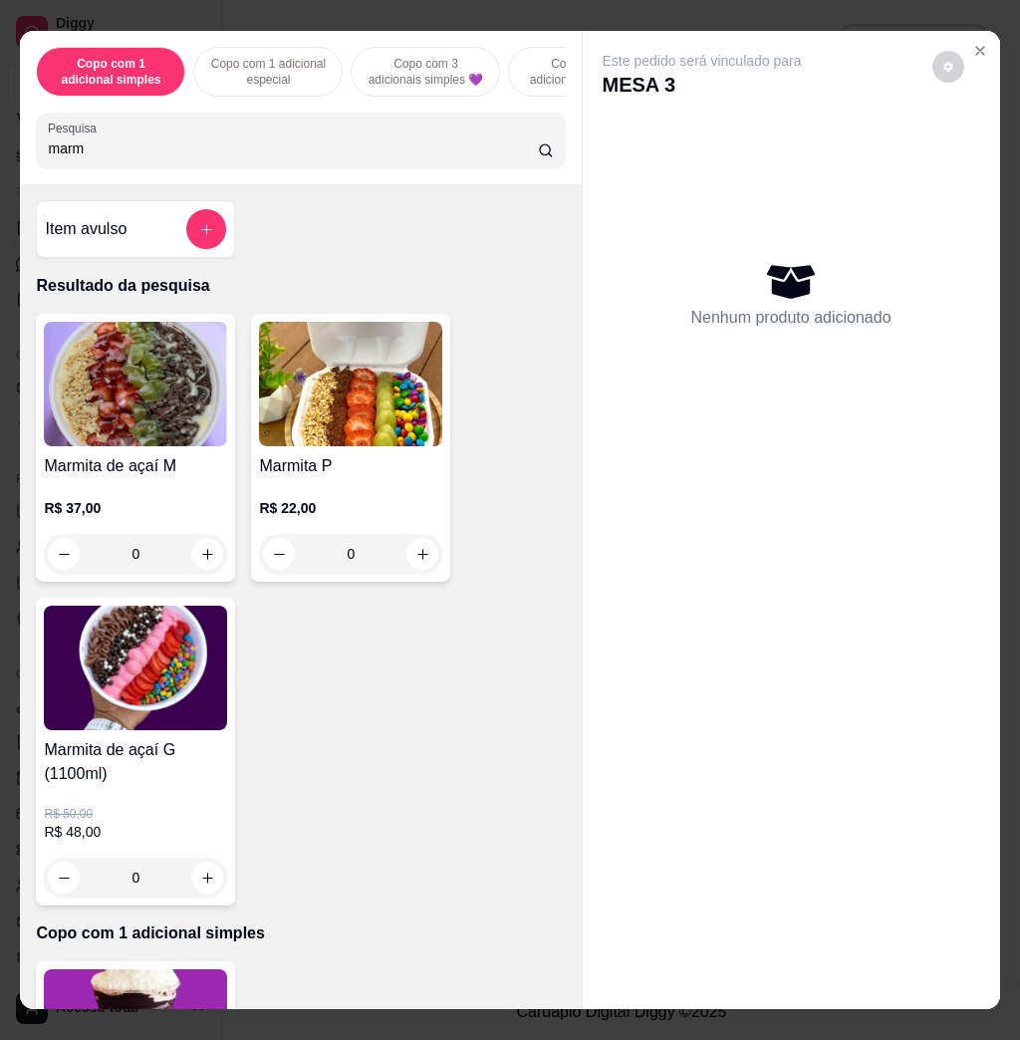
type input "marm"
click at [104, 394] on img at bounding box center [135, 384] width 183 height 125
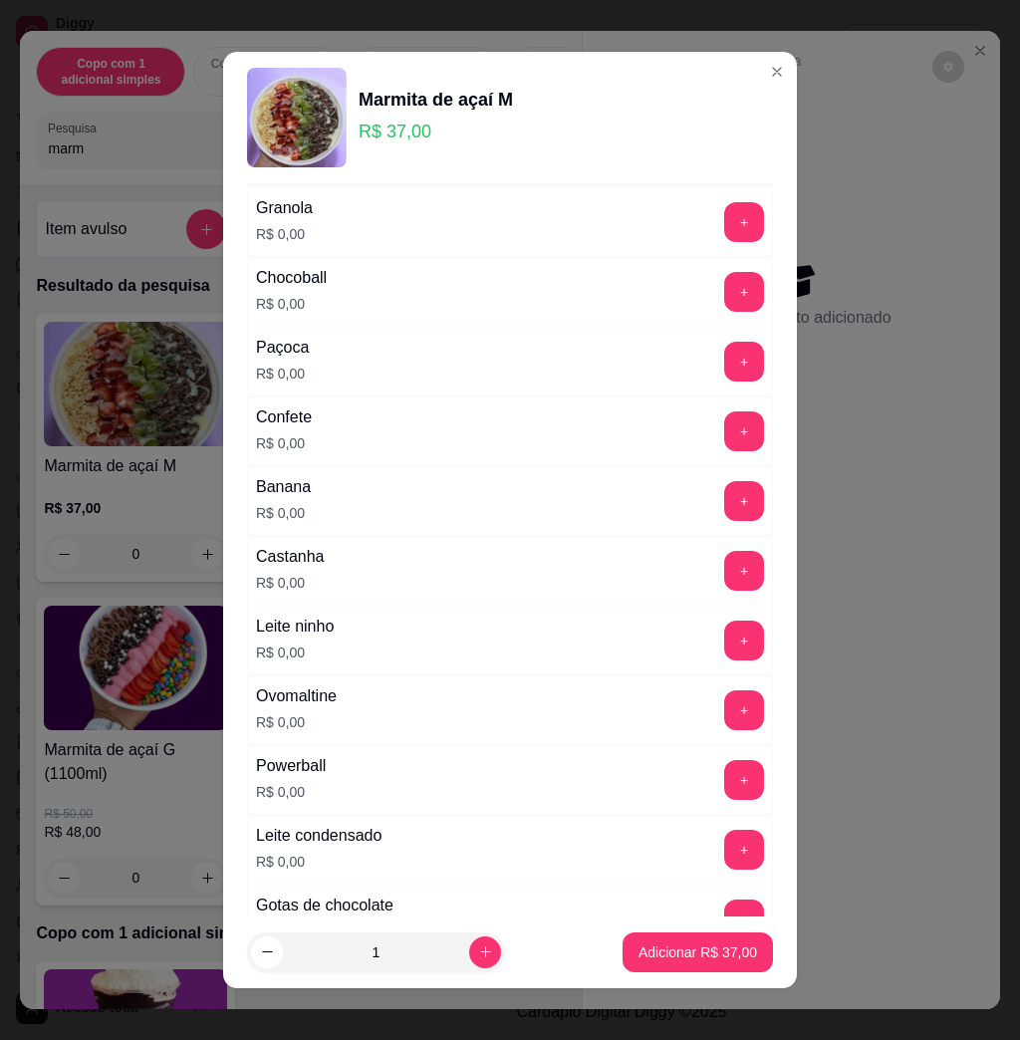
scroll to position [3055, 0]
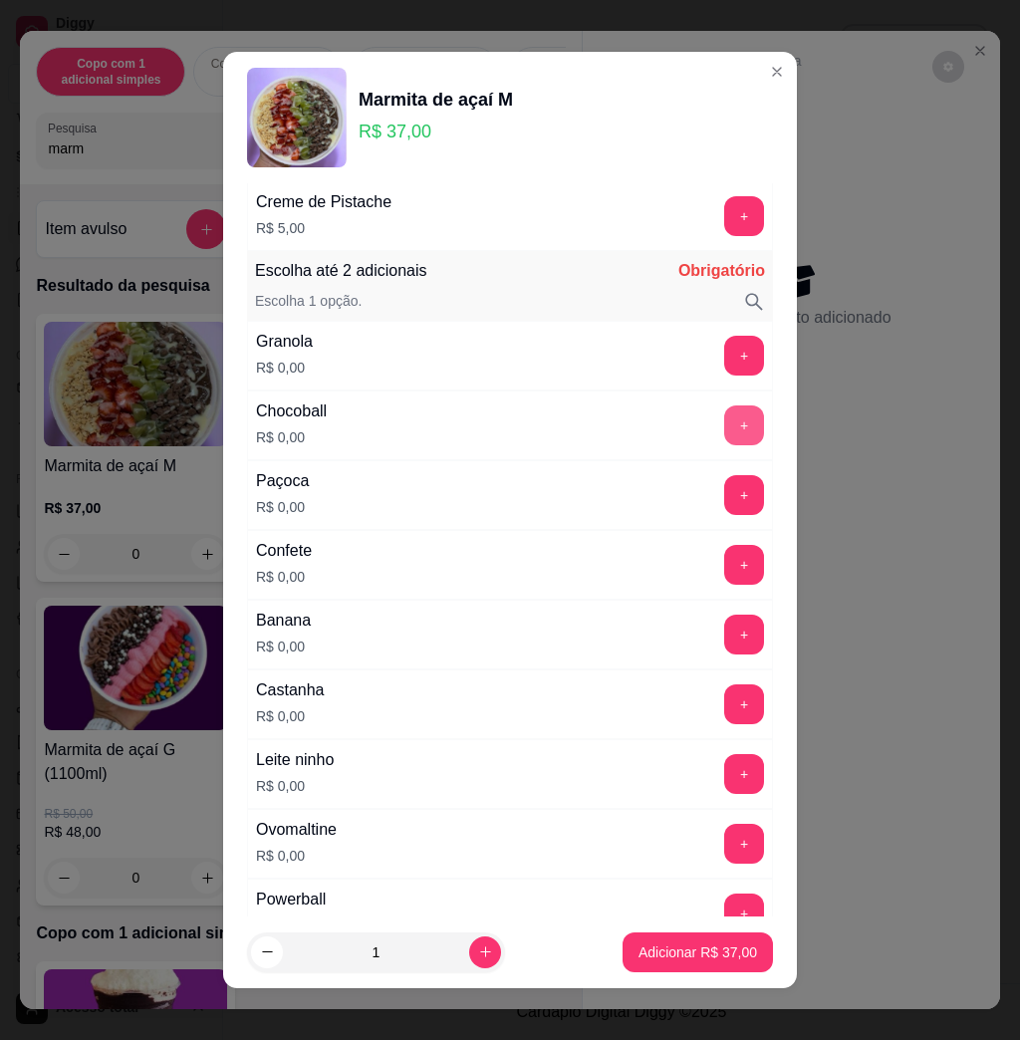
click at [725, 426] on button "+" at bounding box center [745, 426] width 40 height 40
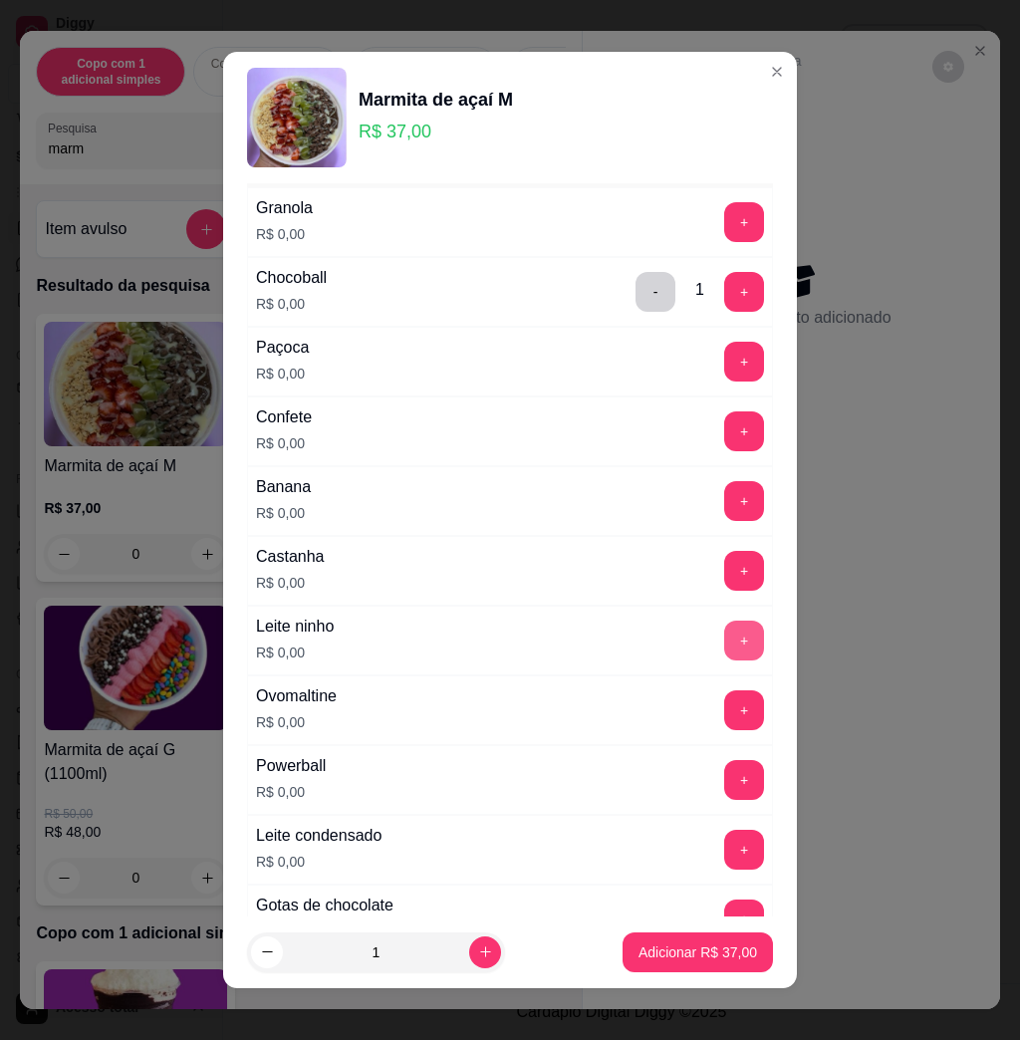
click at [725, 646] on button "+" at bounding box center [745, 641] width 40 height 40
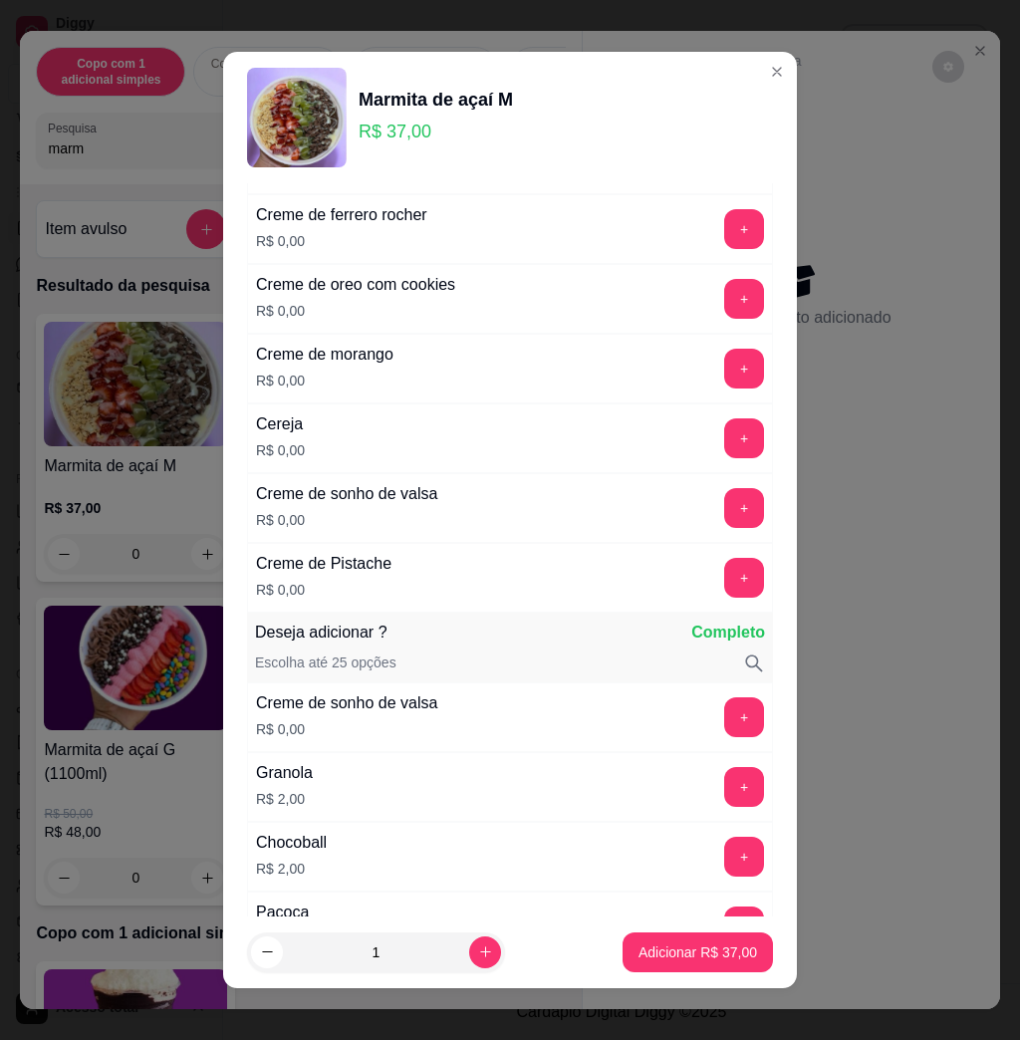
scroll to position [0, 0]
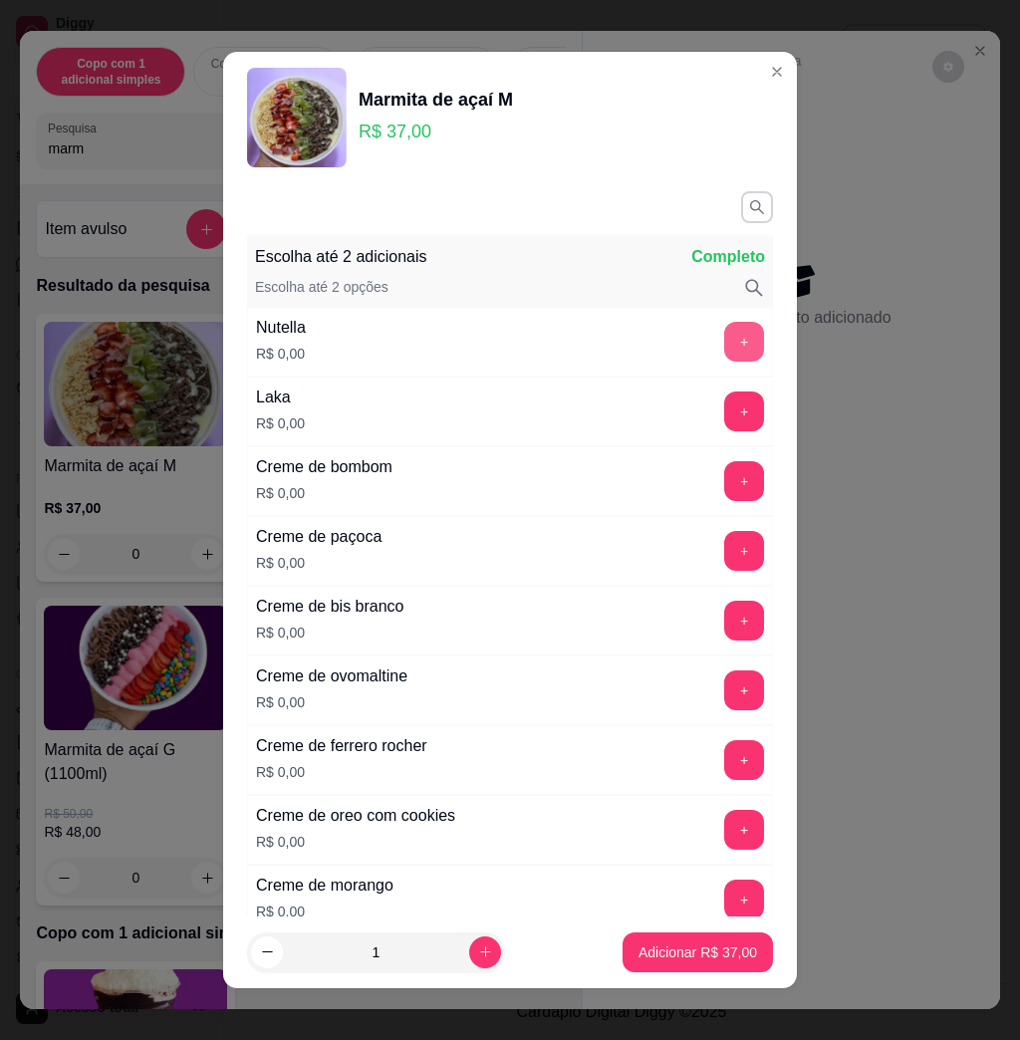
click at [725, 329] on button "+" at bounding box center [745, 342] width 40 height 40
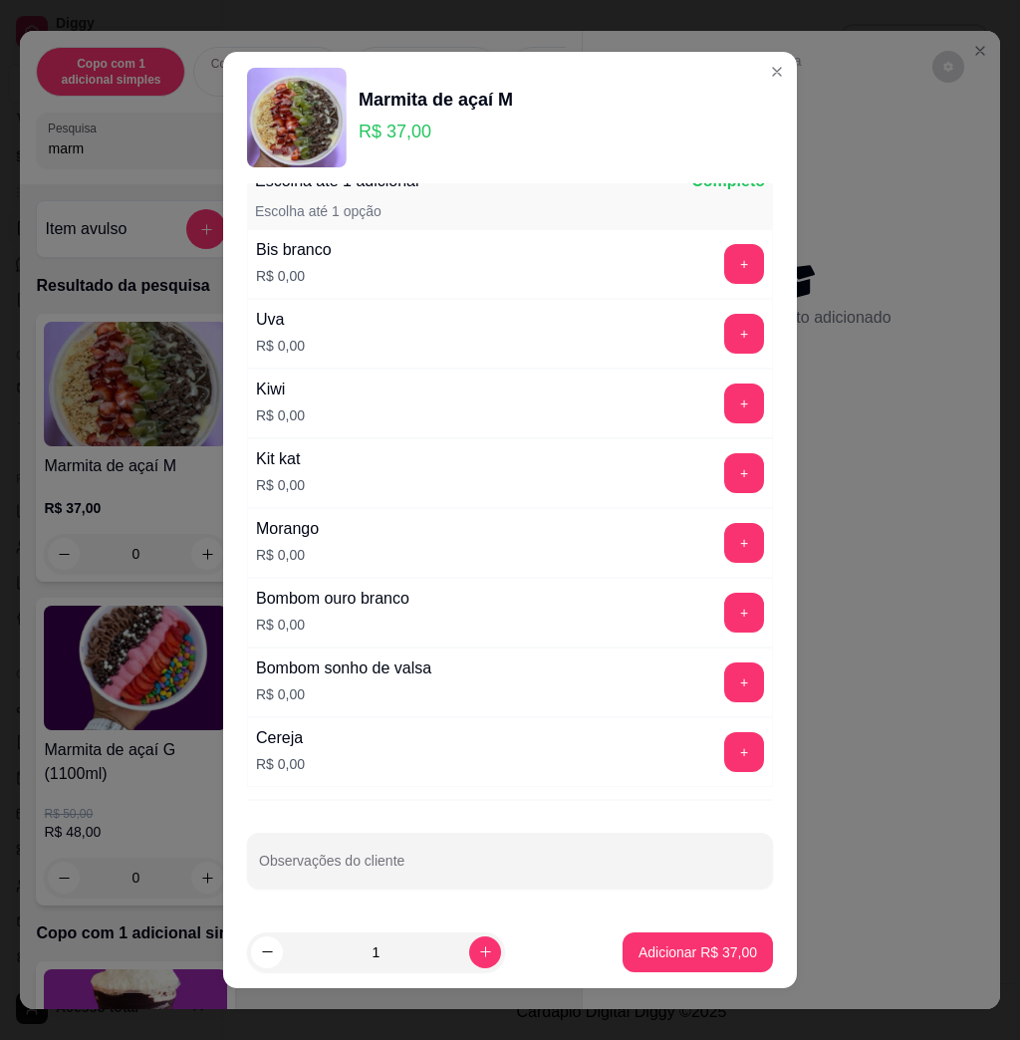
scroll to position [11, 0]
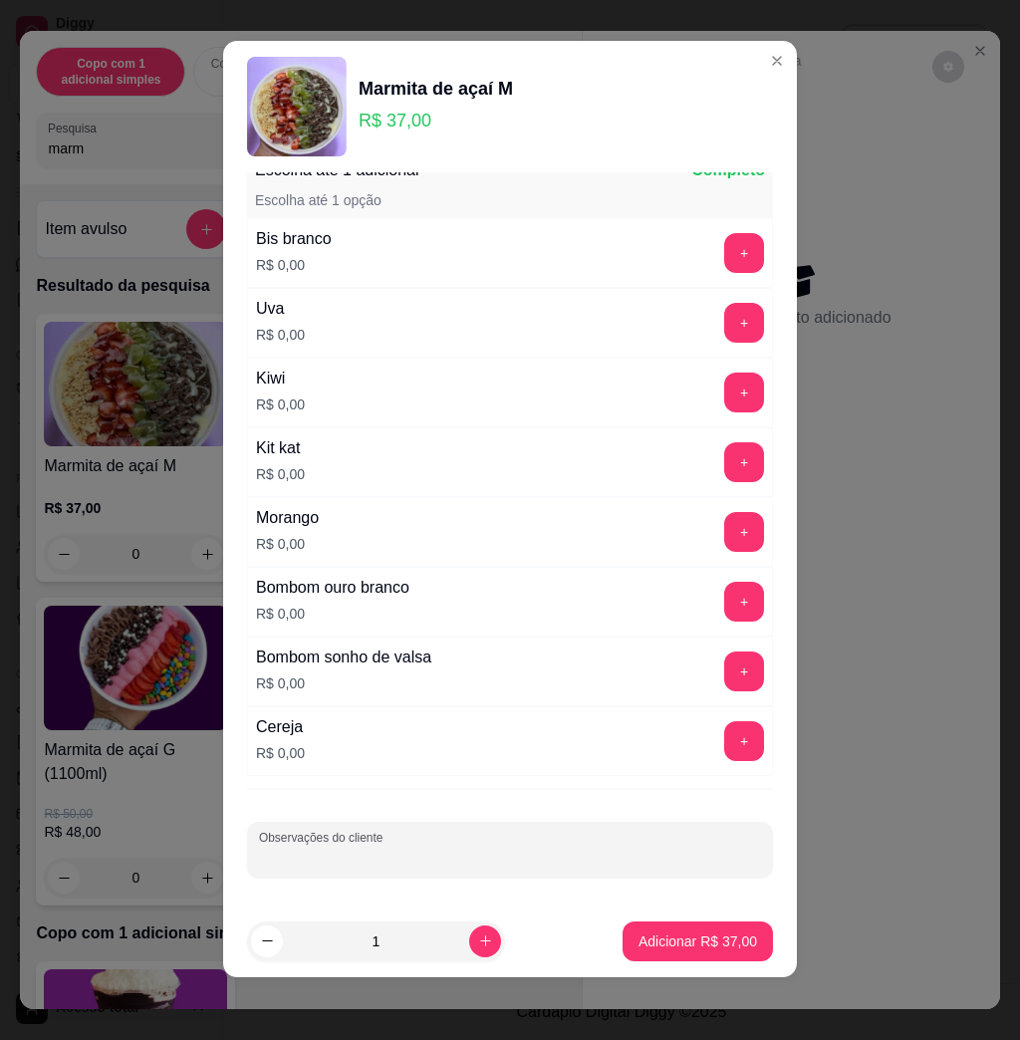
click at [463, 854] on input "Observações do cliente" at bounding box center [510, 858] width 502 height 20
type input "LEVAR"
click at [662, 953] on button "Adicionar R$ 37,00" at bounding box center [698, 941] width 146 height 39
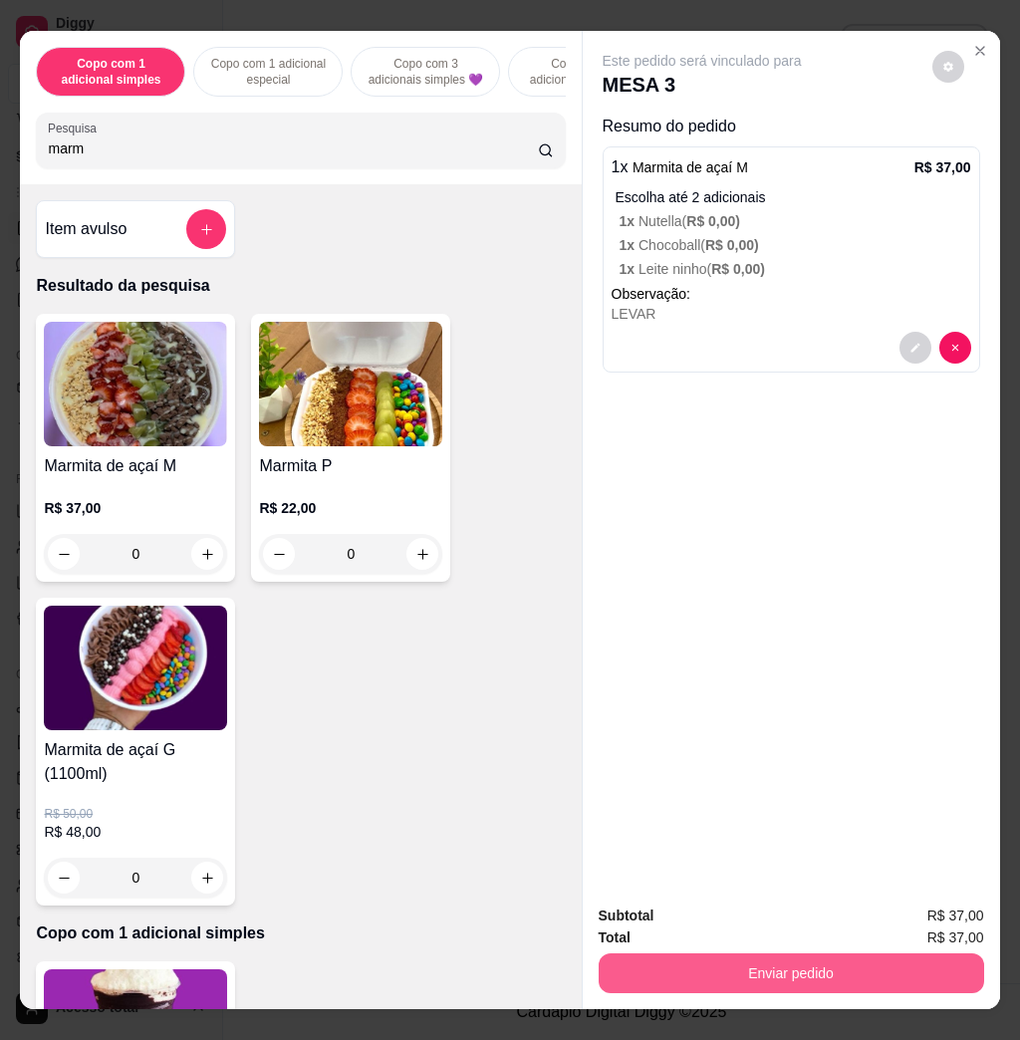
click at [789, 958] on button "Enviar pedido" at bounding box center [792, 974] width 386 height 40
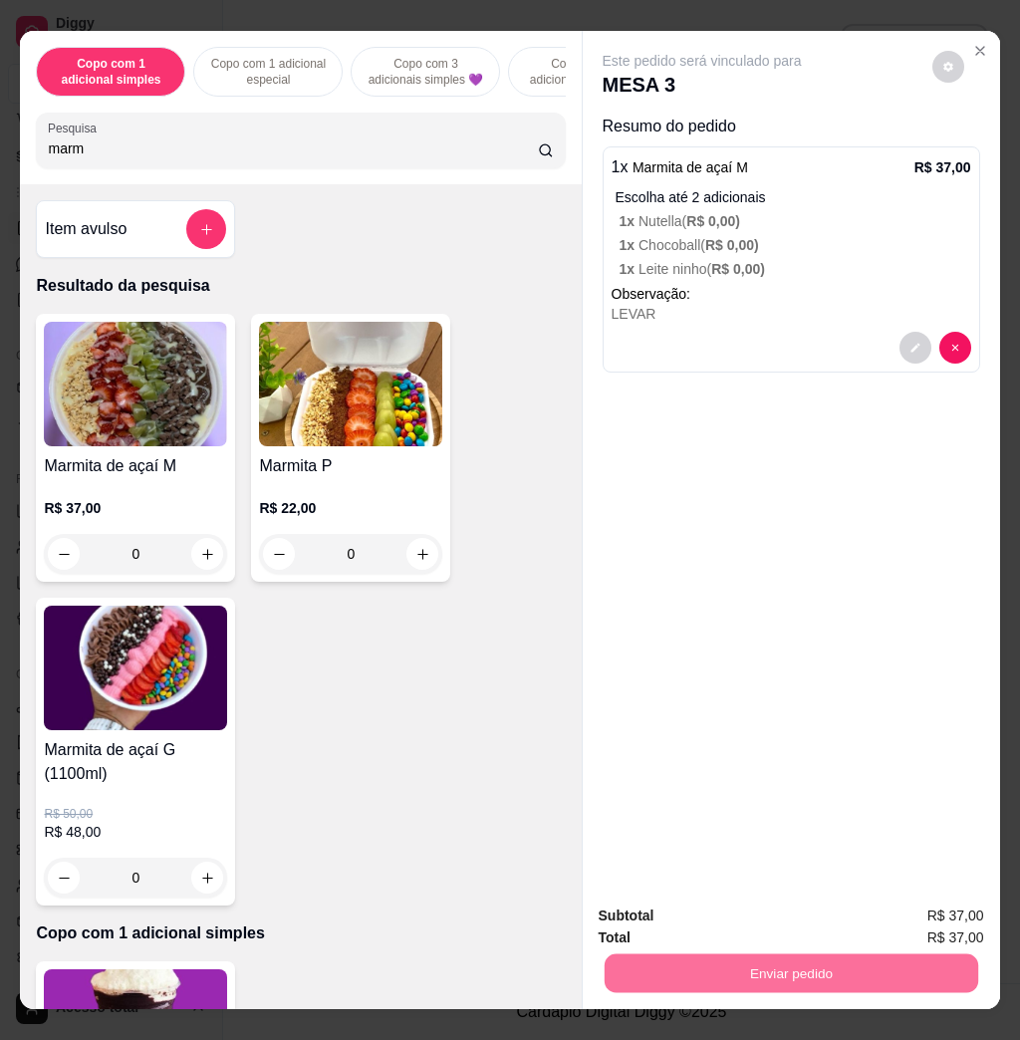
click at [936, 922] on button "Enviar pedido" at bounding box center [929, 915] width 113 height 38
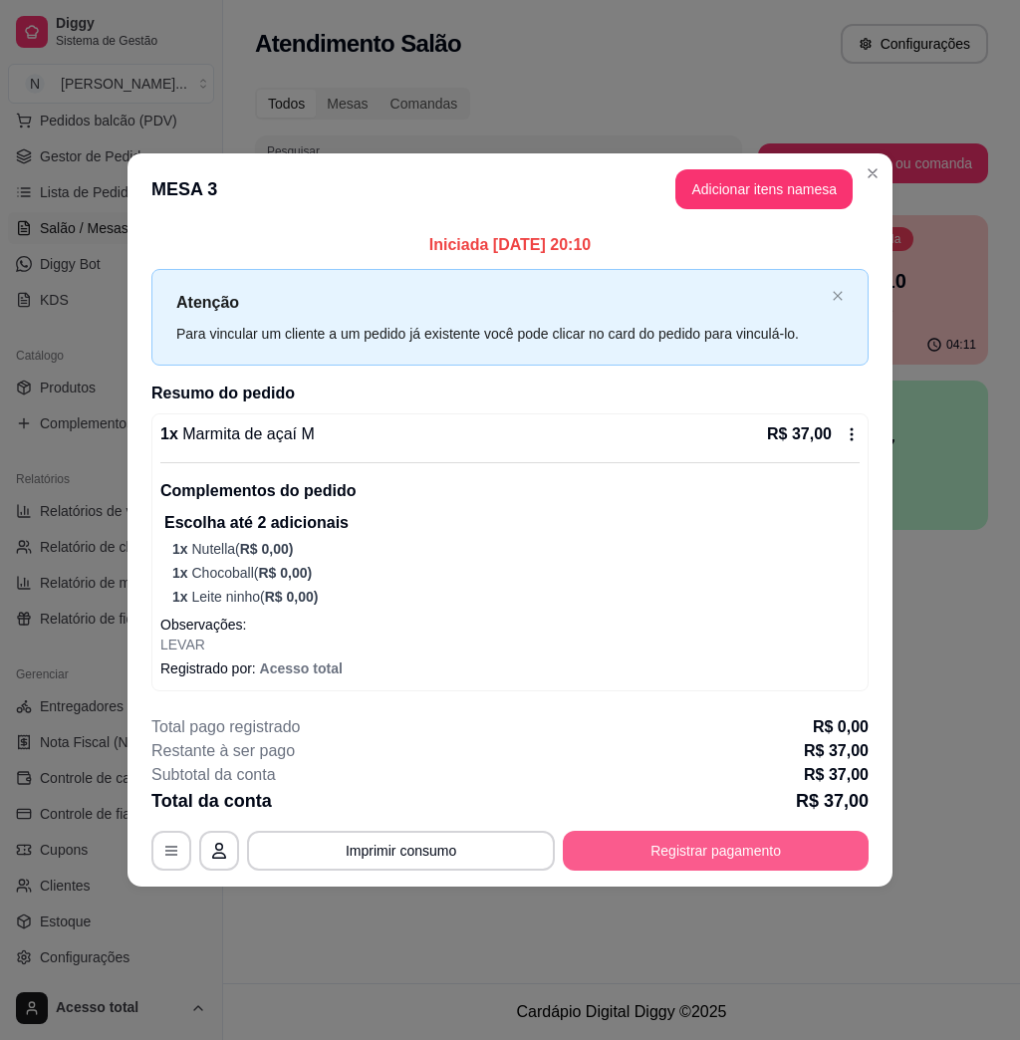
click at [736, 854] on button "Registrar pagamento" at bounding box center [716, 851] width 306 height 40
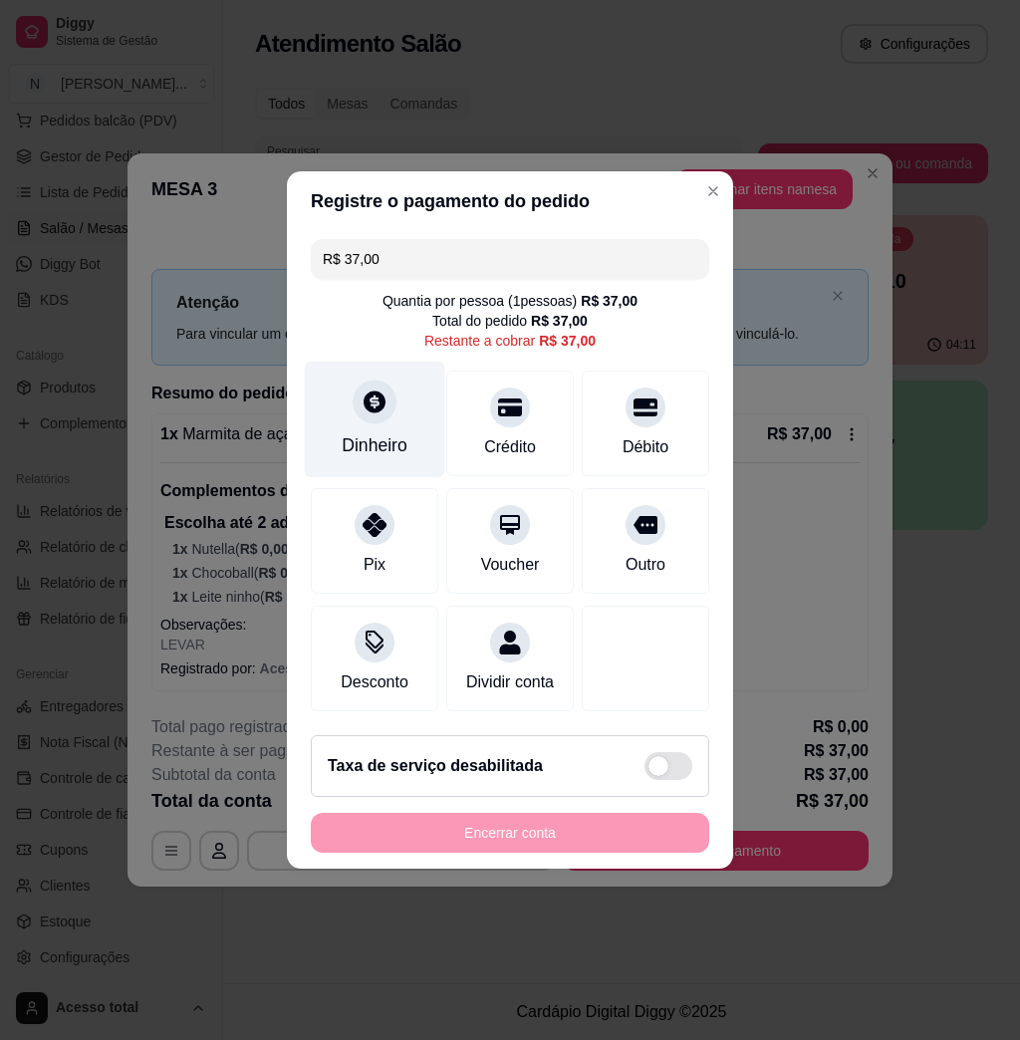
click at [372, 439] on div "Dinheiro" at bounding box center [375, 446] width 66 height 26
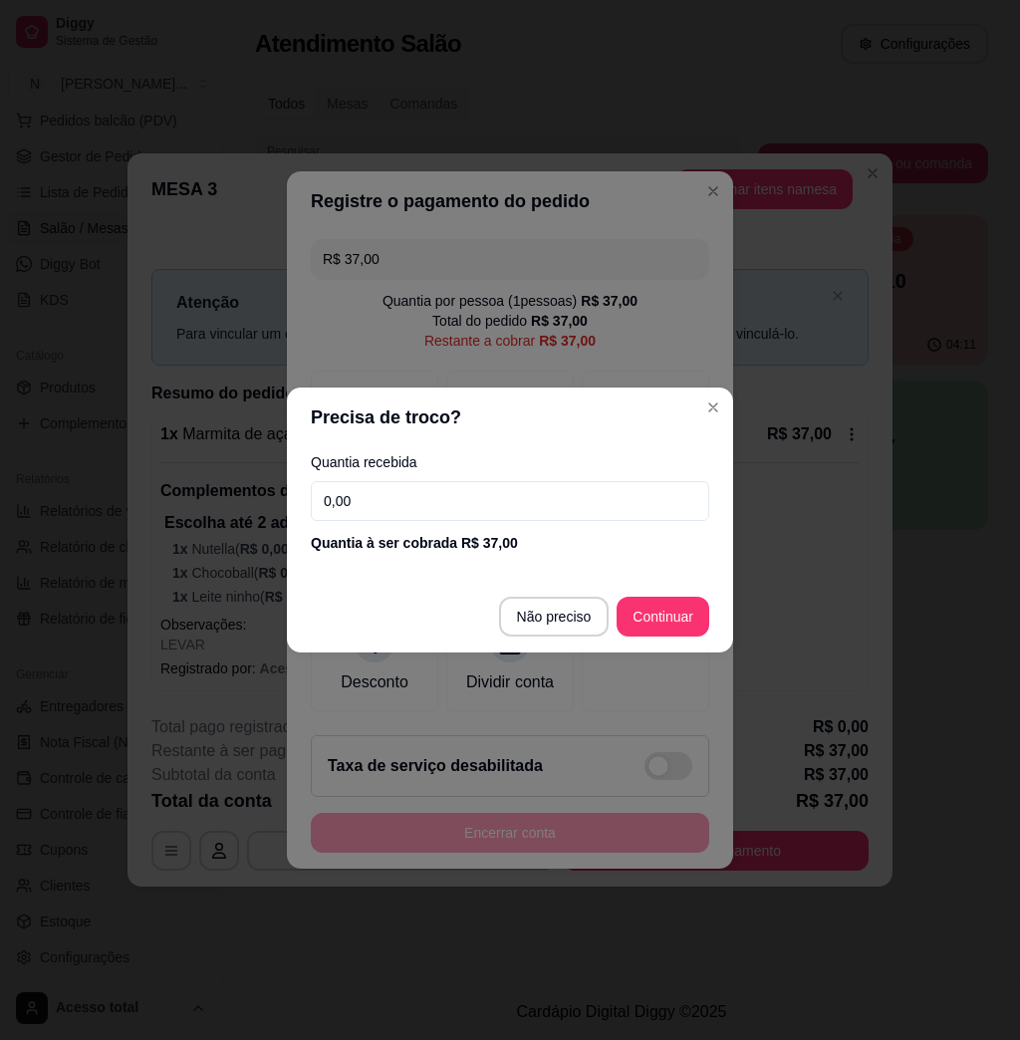
click at [465, 507] on input "0,00" at bounding box center [510, 501] width 399 height 40
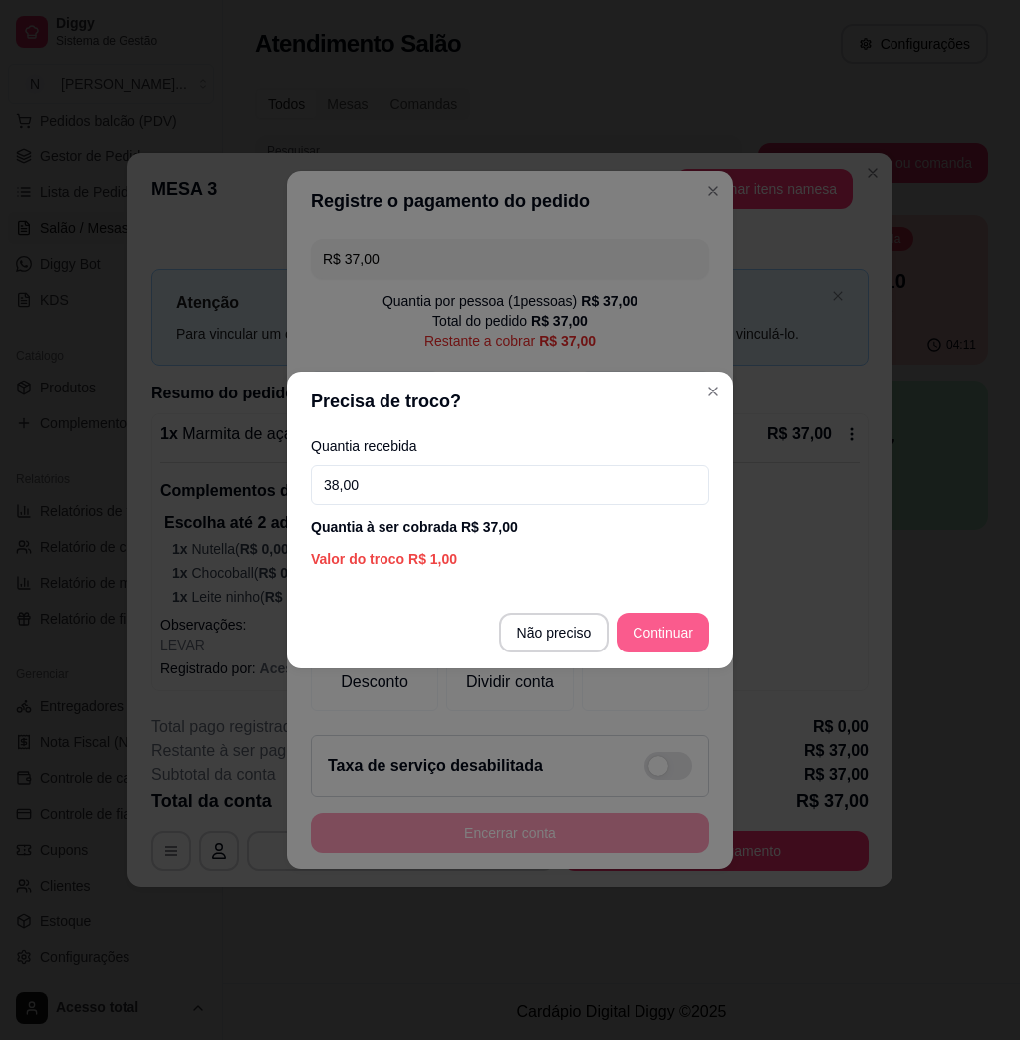
type input "38,00"
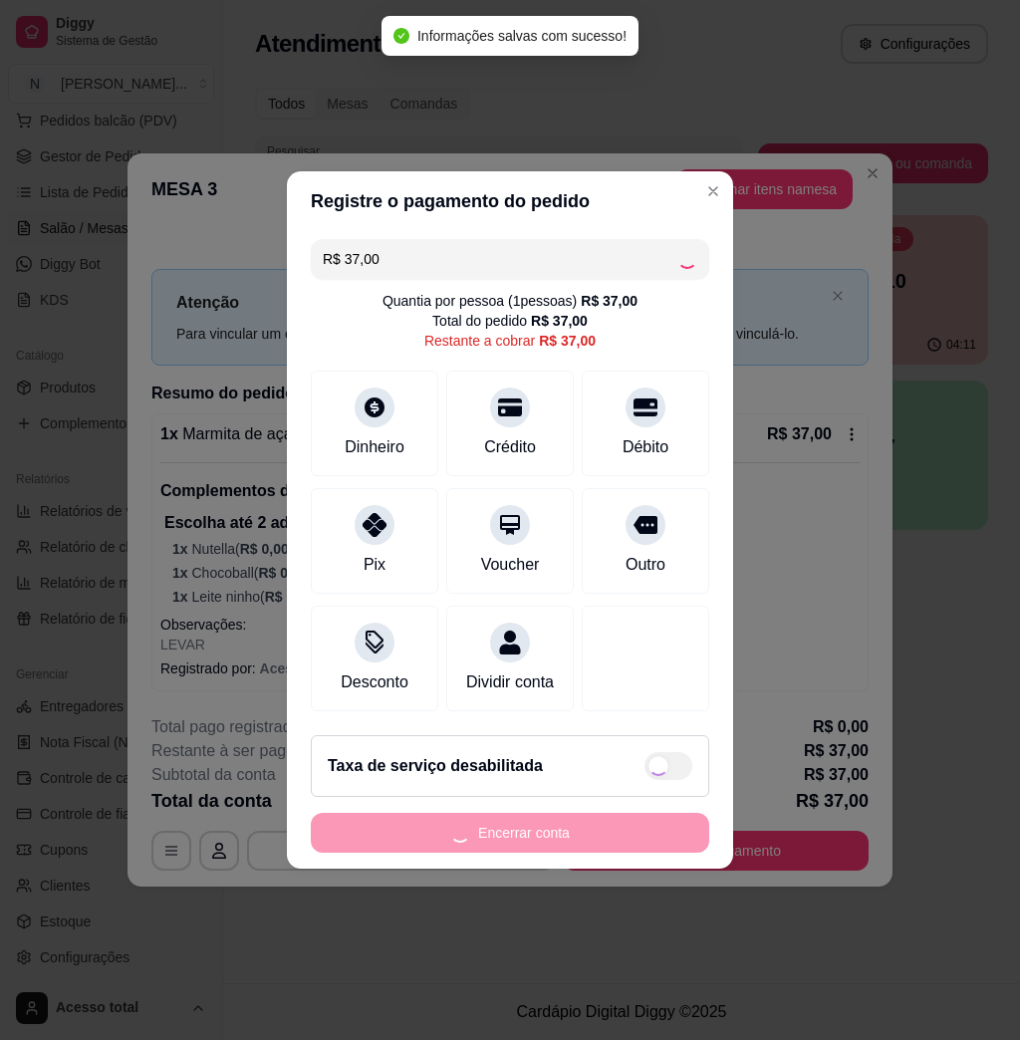
type input "R$ 0,00"
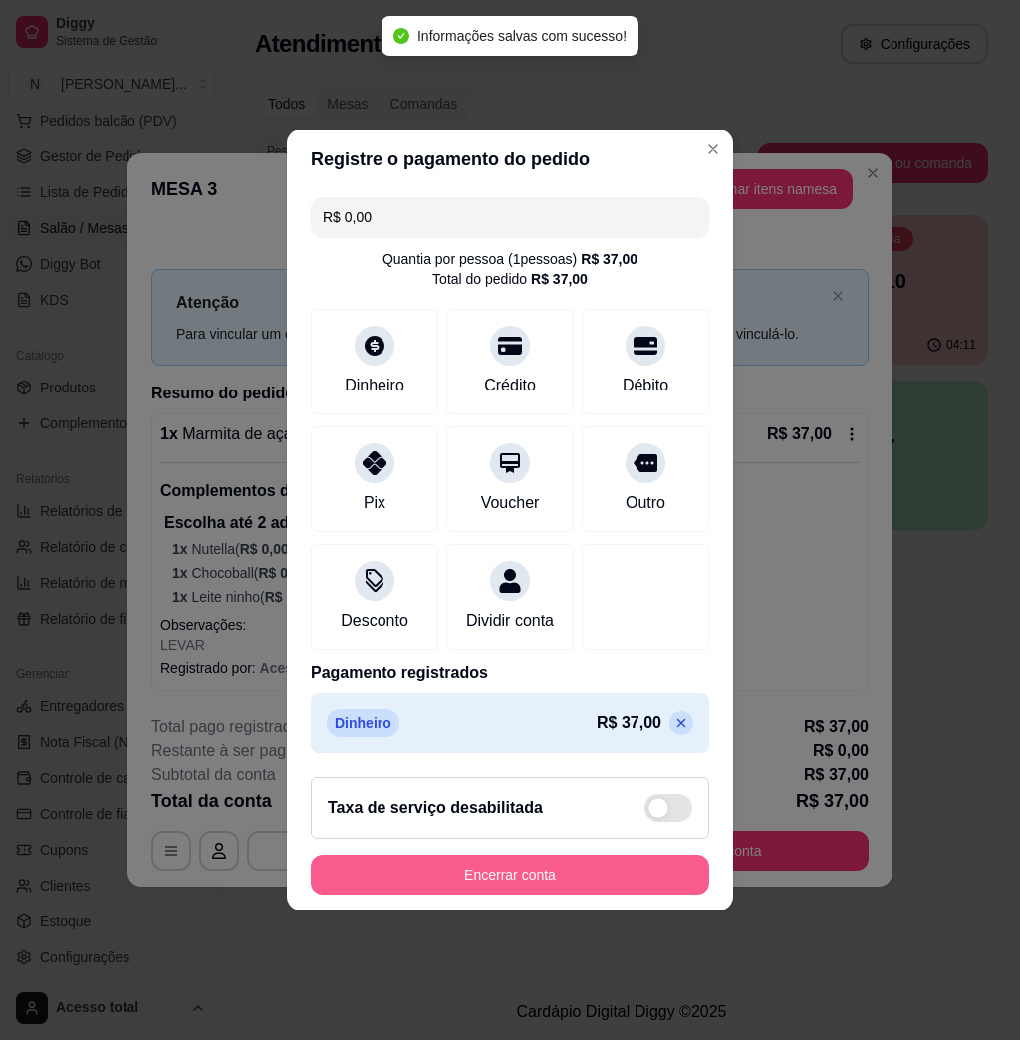
click at [504, 884] on button "Encerrar conta" at bounding box center [510, 875] width 399 height 40
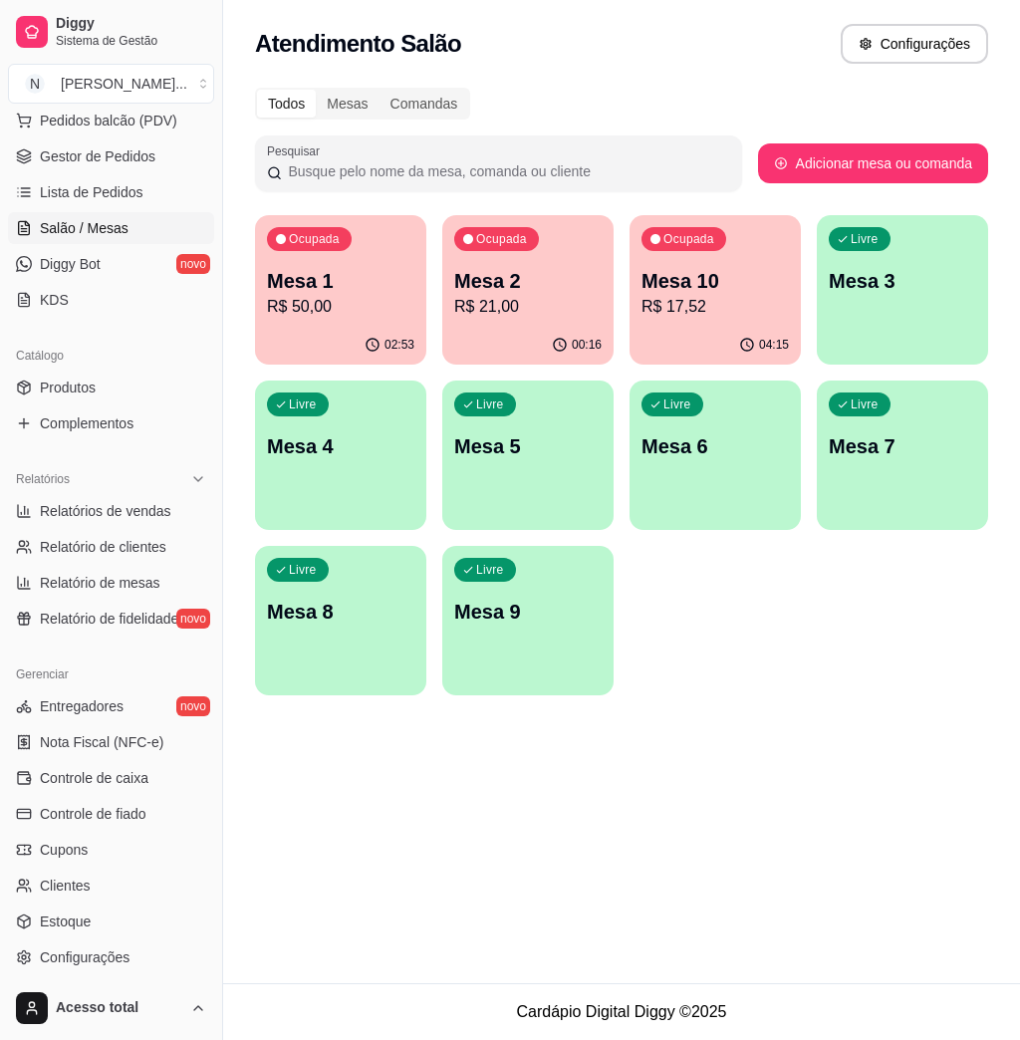
scroll to position [0, 0]
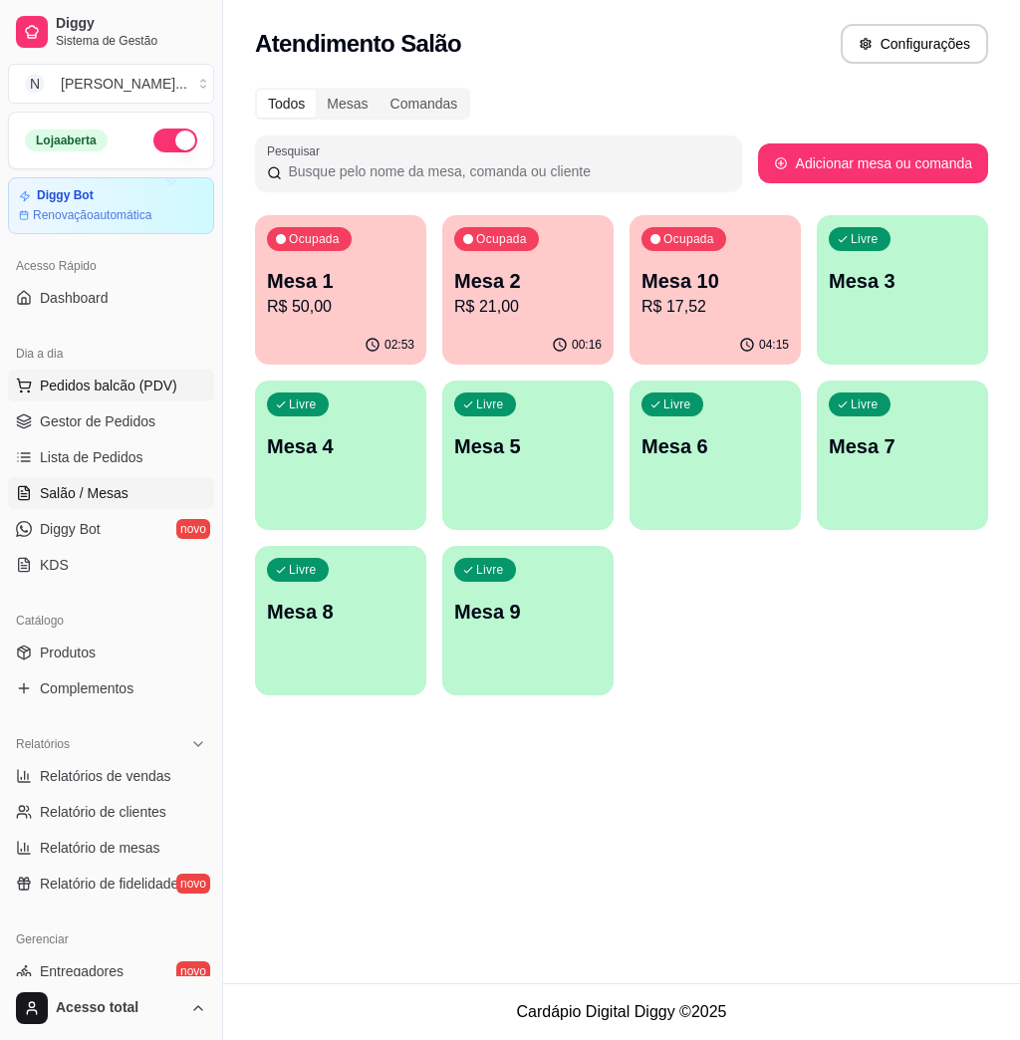
click at [86, 390] on span "Pedidos balcão (PDV)" at bounding box center [109, 386] width 138 height 20
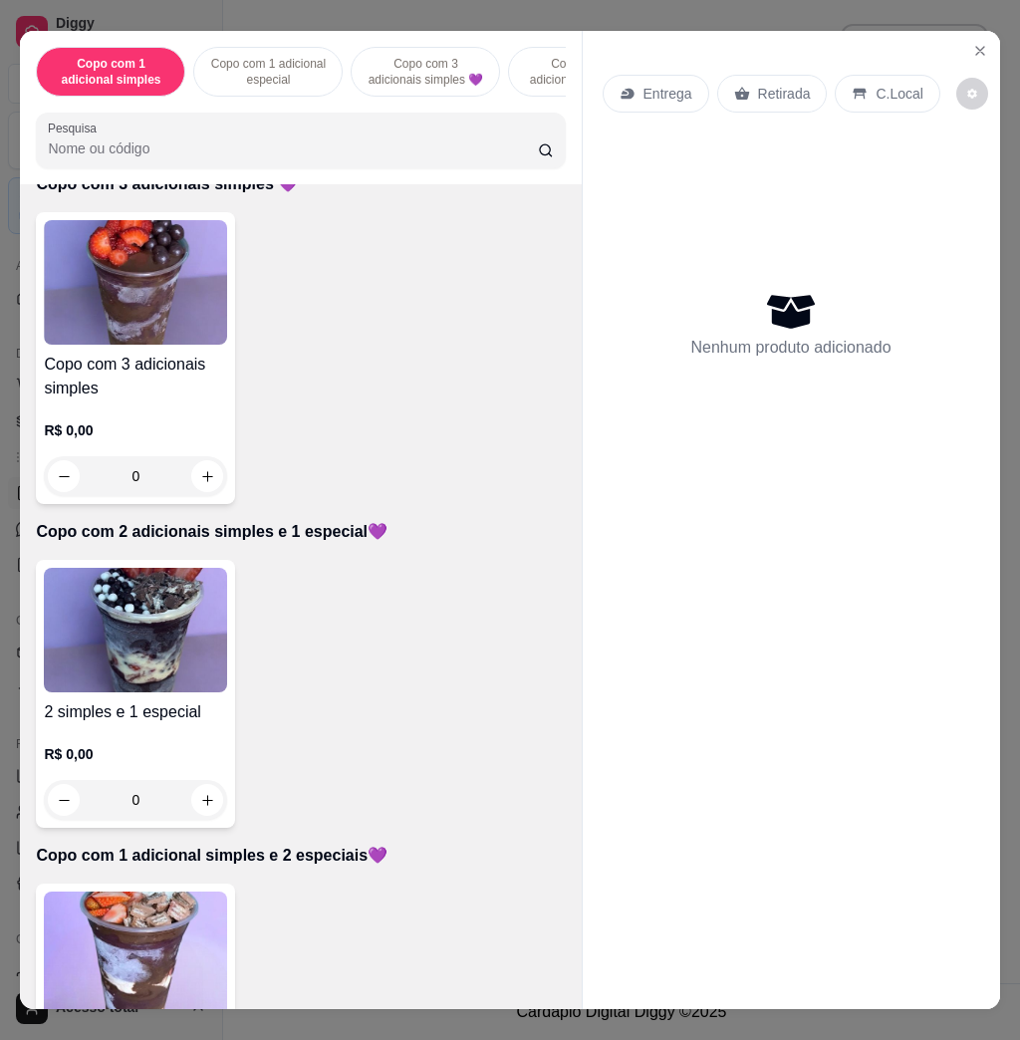
scroll to position [930, 0]
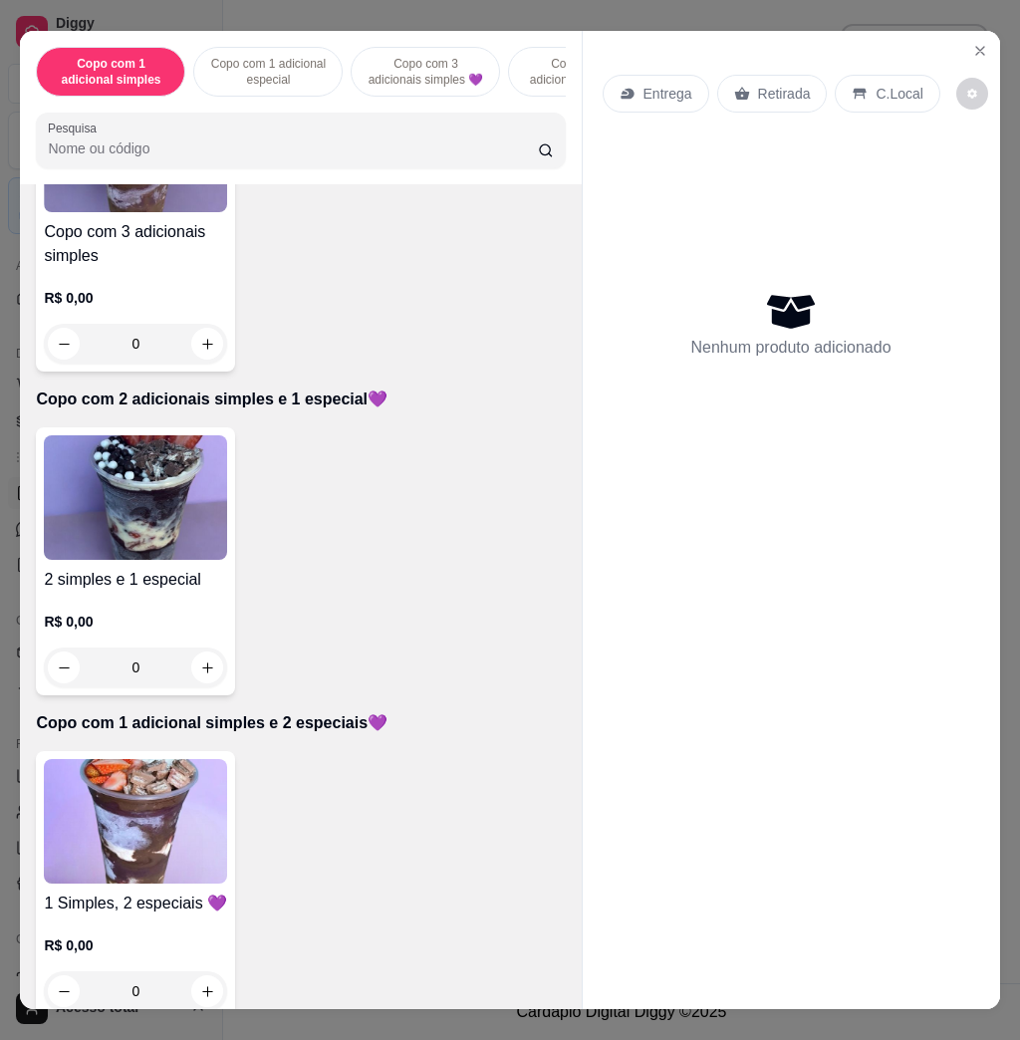
click at [147, 796] on img at bounding box center [135, 821] width 183 height 125
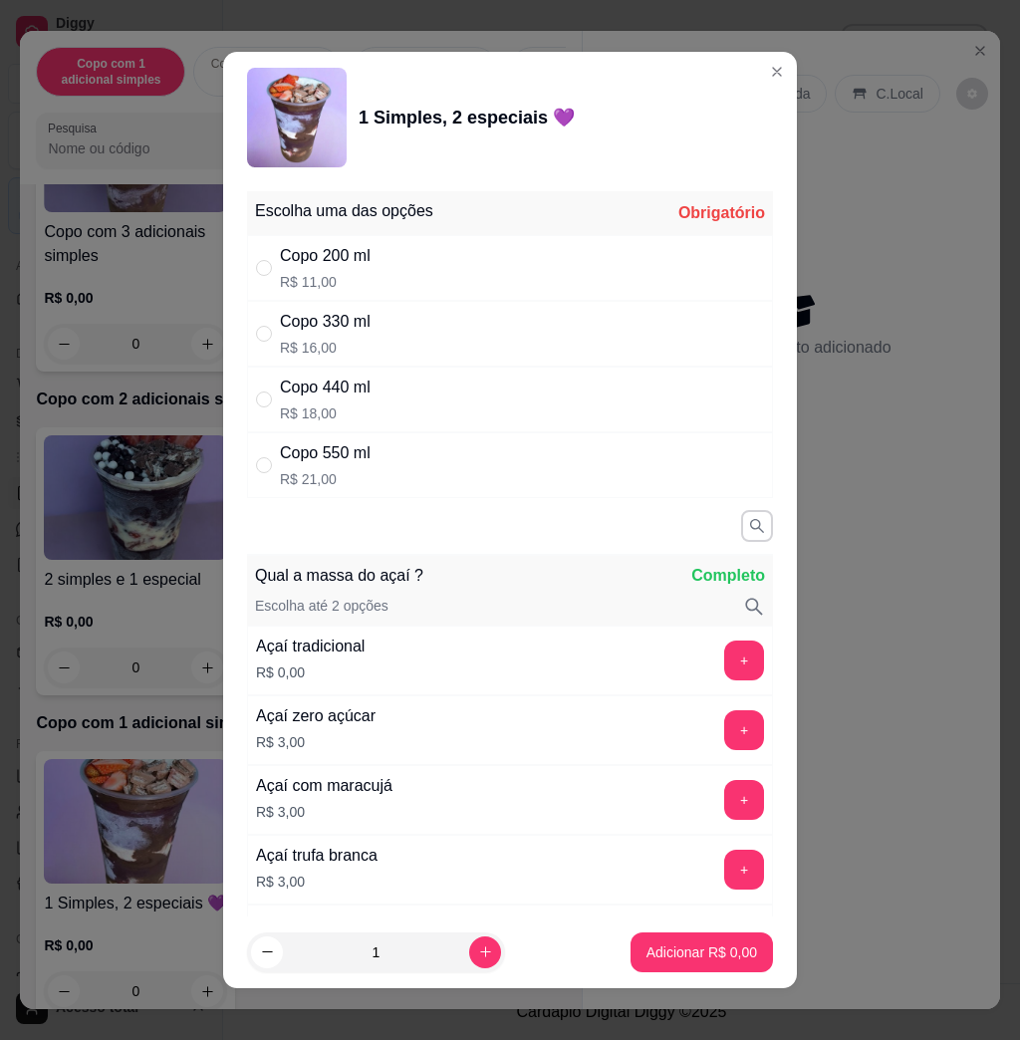
click at [348, 356] on p "R$ 16,00" at bounding box center [325, 348] width 91 height 20
radio input "true"
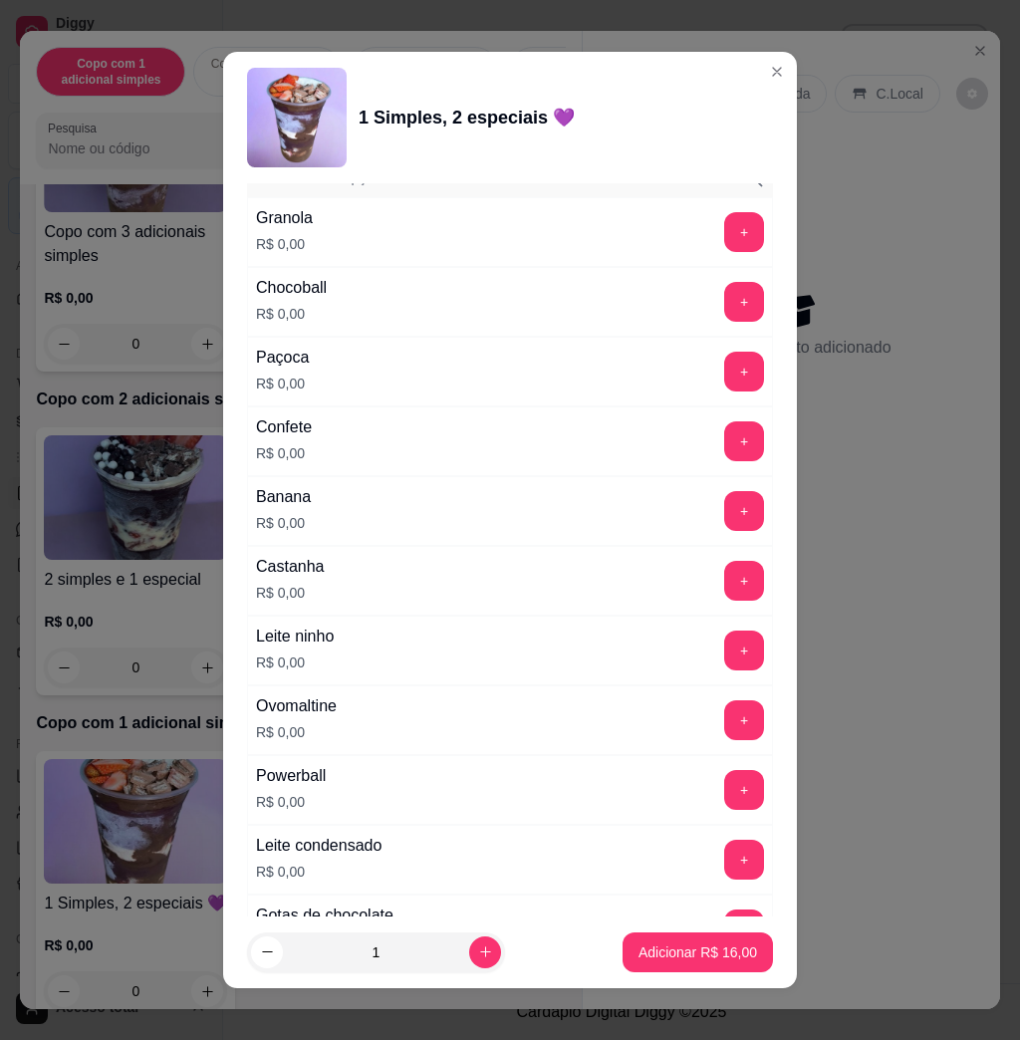
scroll to position [1328, 0]
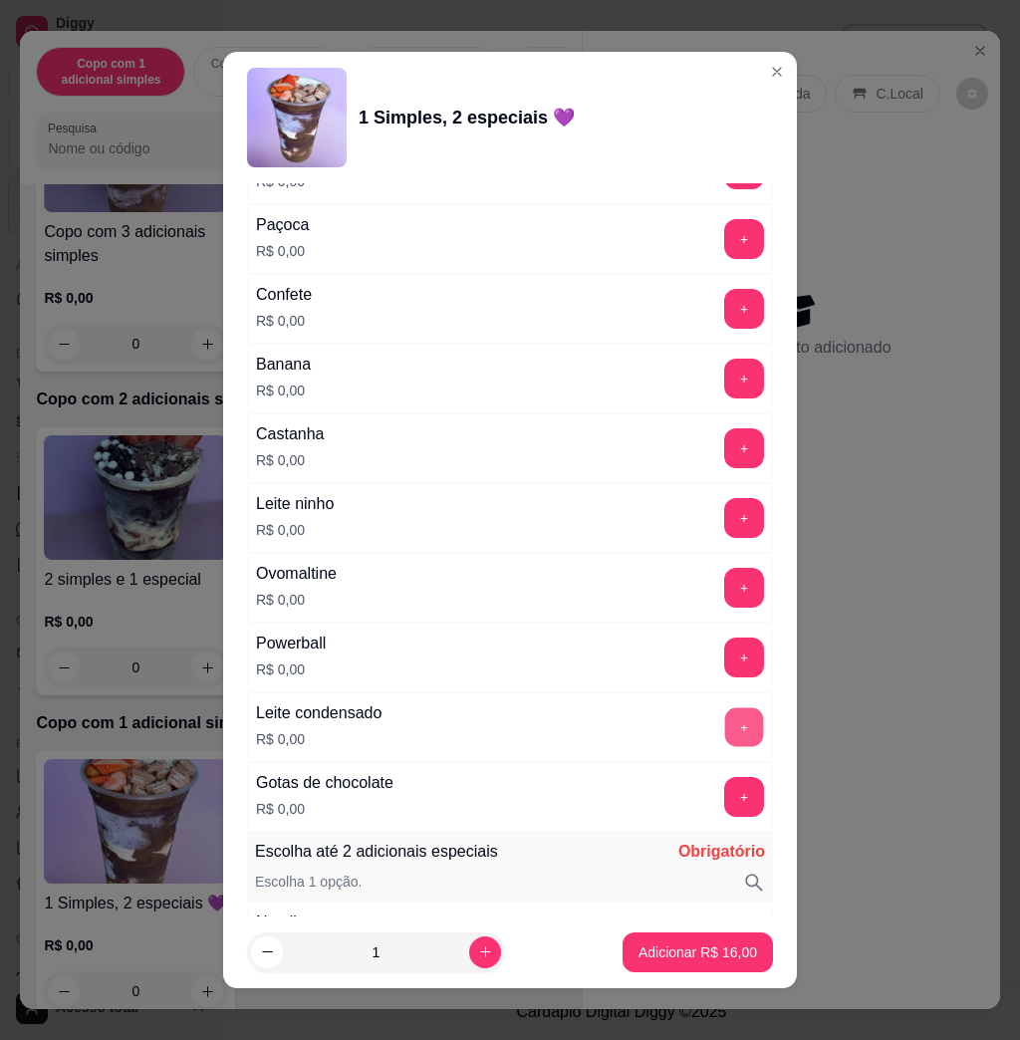
click at [726, 728] on button "+" at bounding box center [745, 728] width 39 height 39
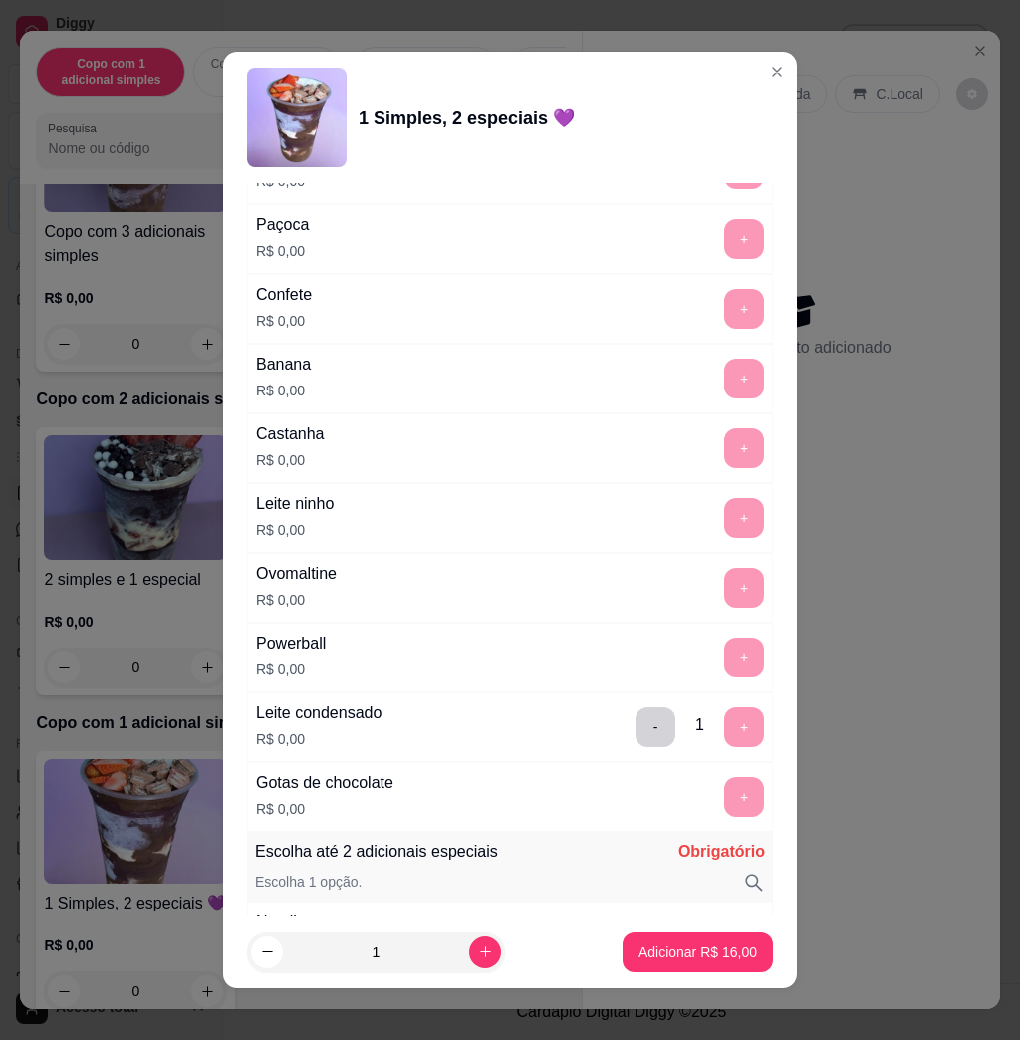
scroll to position [1595, 0]
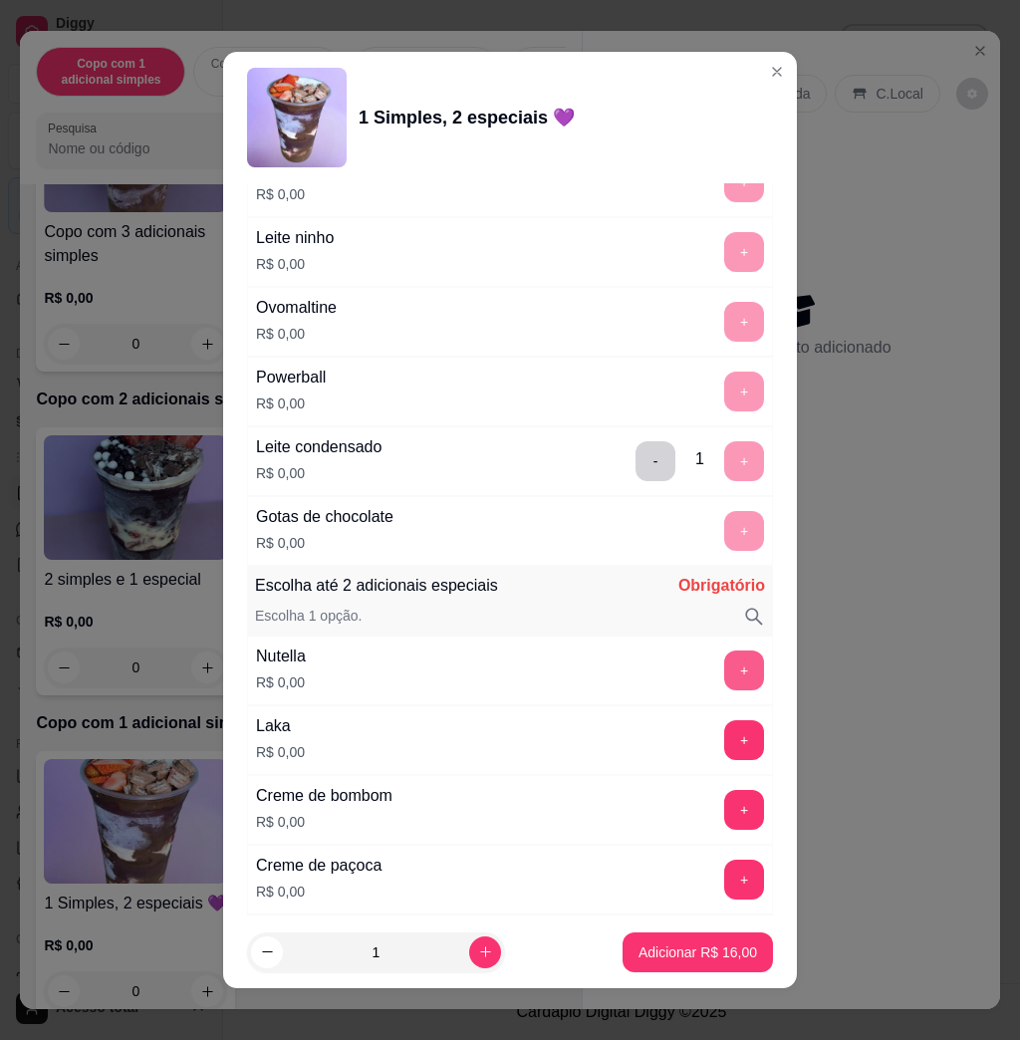
click at [725, 681] on button "+" at bounding box center [745, 671] width 40 height 40
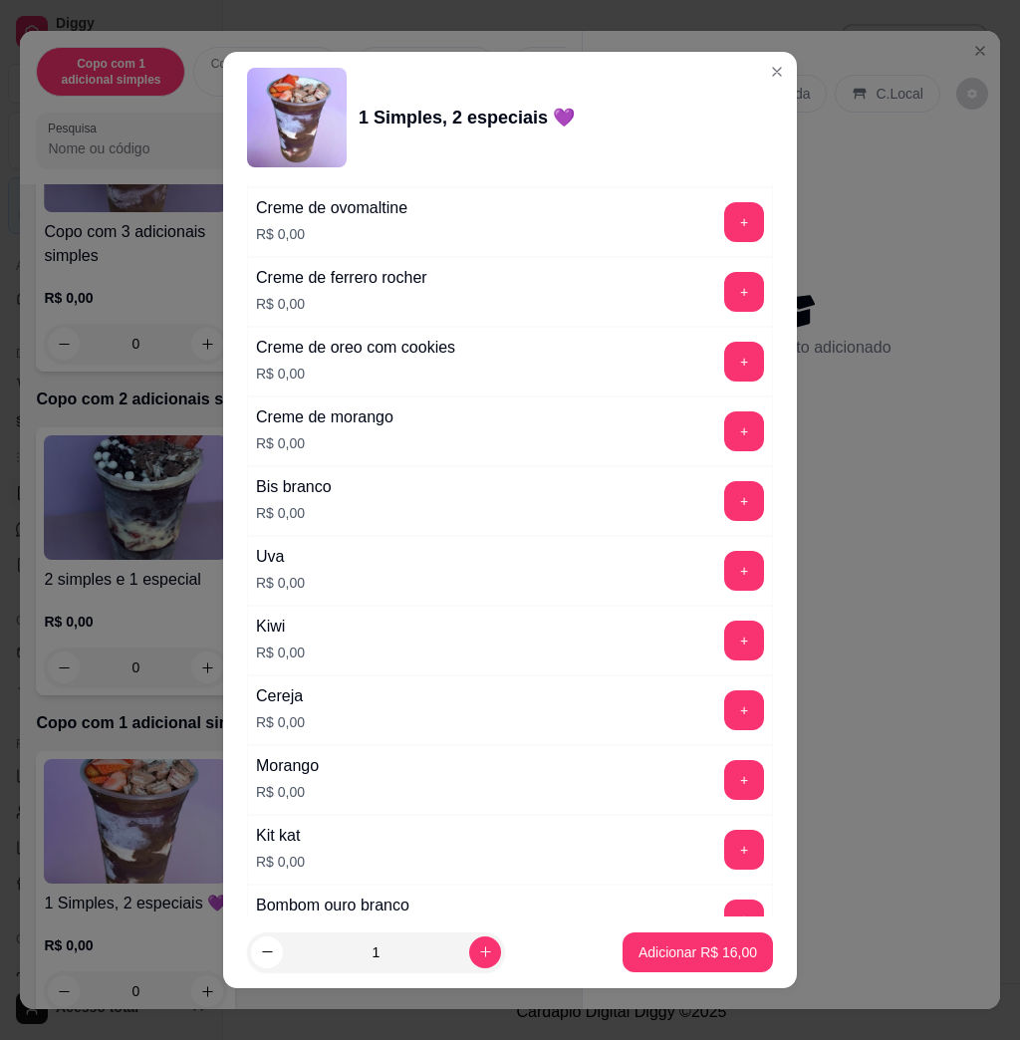
scroll to position [2790, 0]
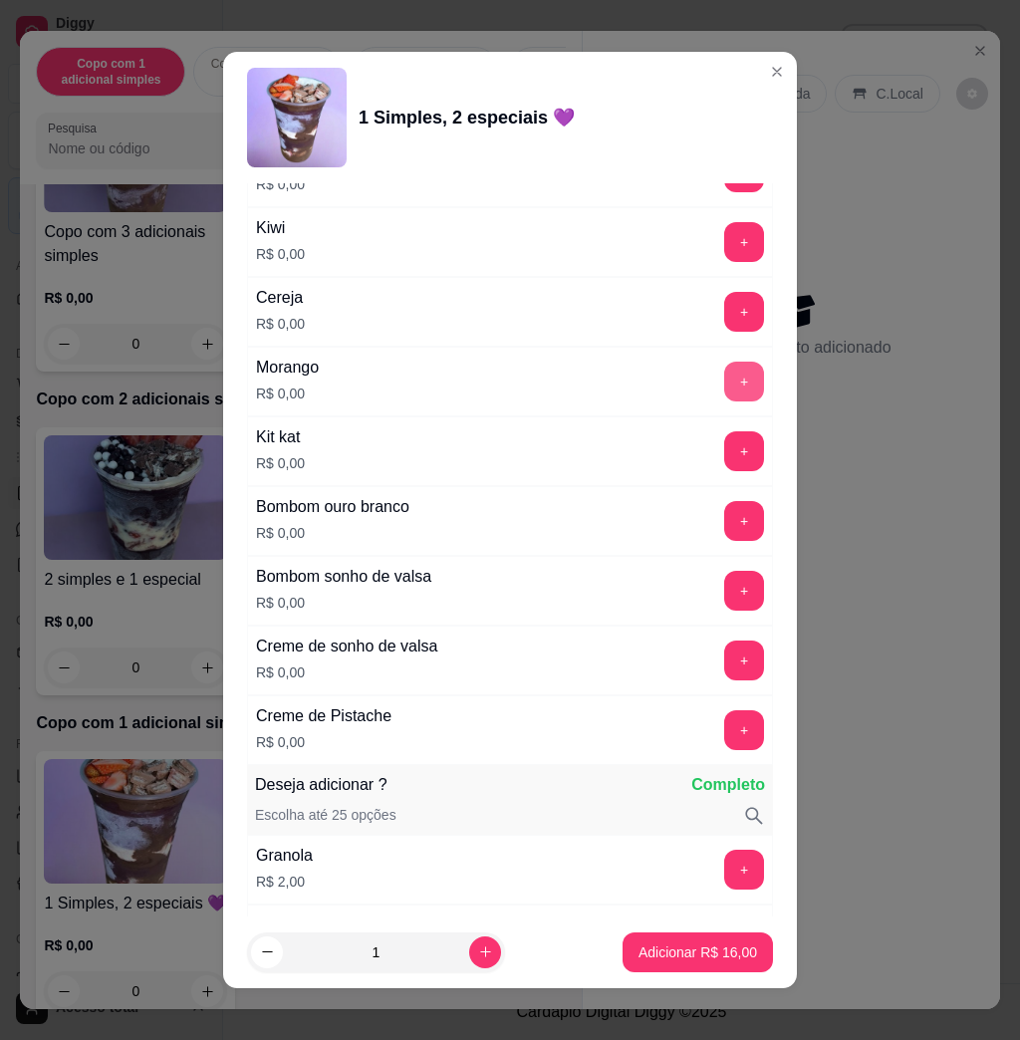
click at [725, 391] on button "+" at bounding box center [745, 382] width 40 height 40
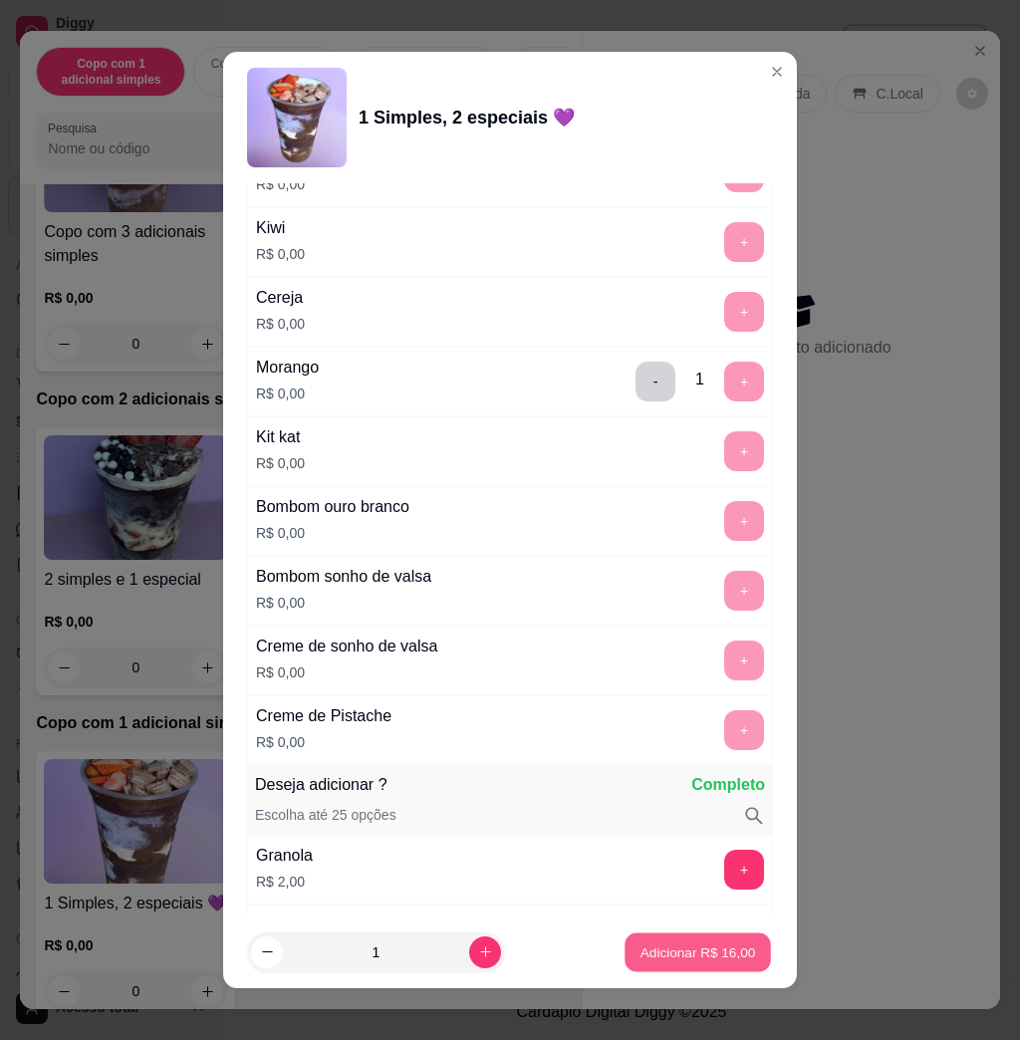
click at [648, 963] on button "Adicionar R$ 16,00" at bounding box center [698, 952] width 146 height 39
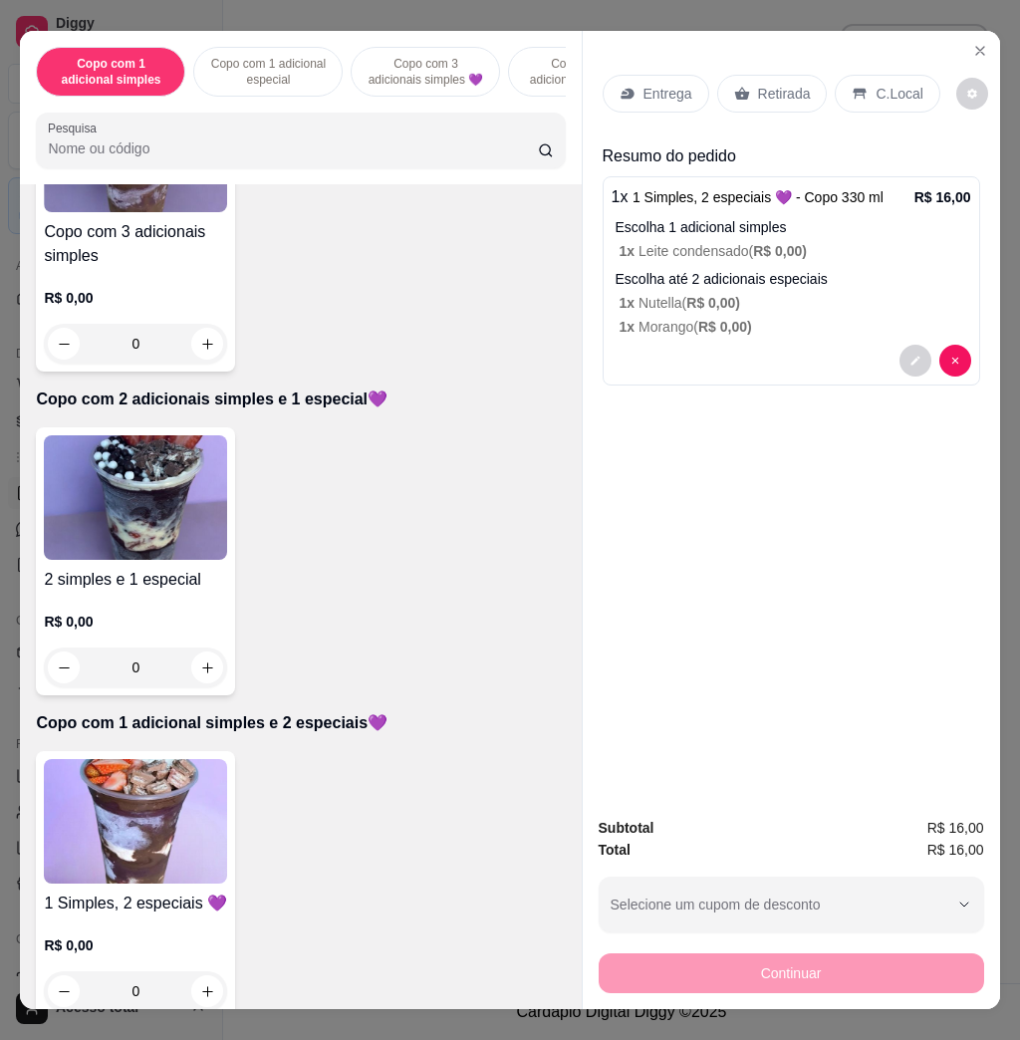
click at [644, 84] on p "Entrega" at bounding box center [668, 94] width 49 height 20
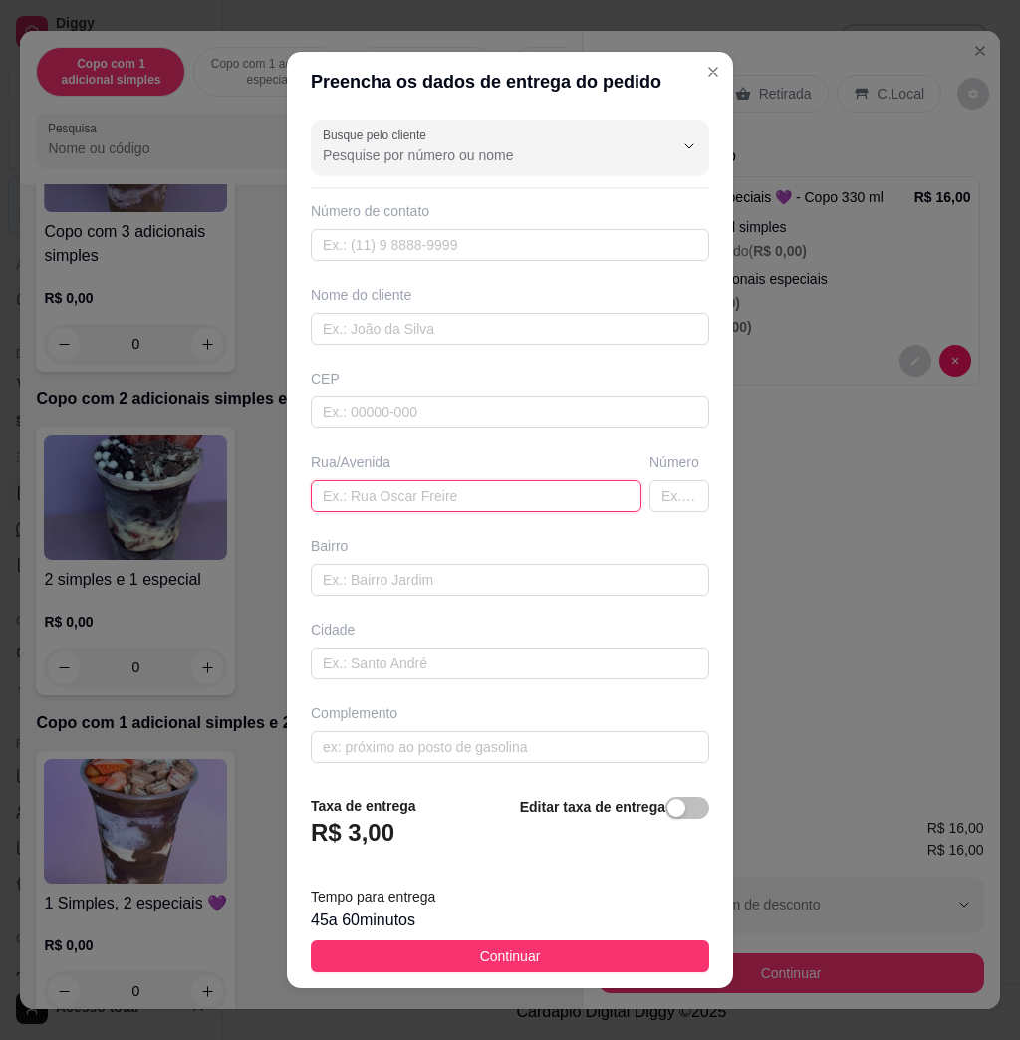
click at [455, 499] on input "text" at bounding box center [476, 496] width 331 height 32
type input "[DEMOGRAPHIC_DATA][PERSON_NAME]"
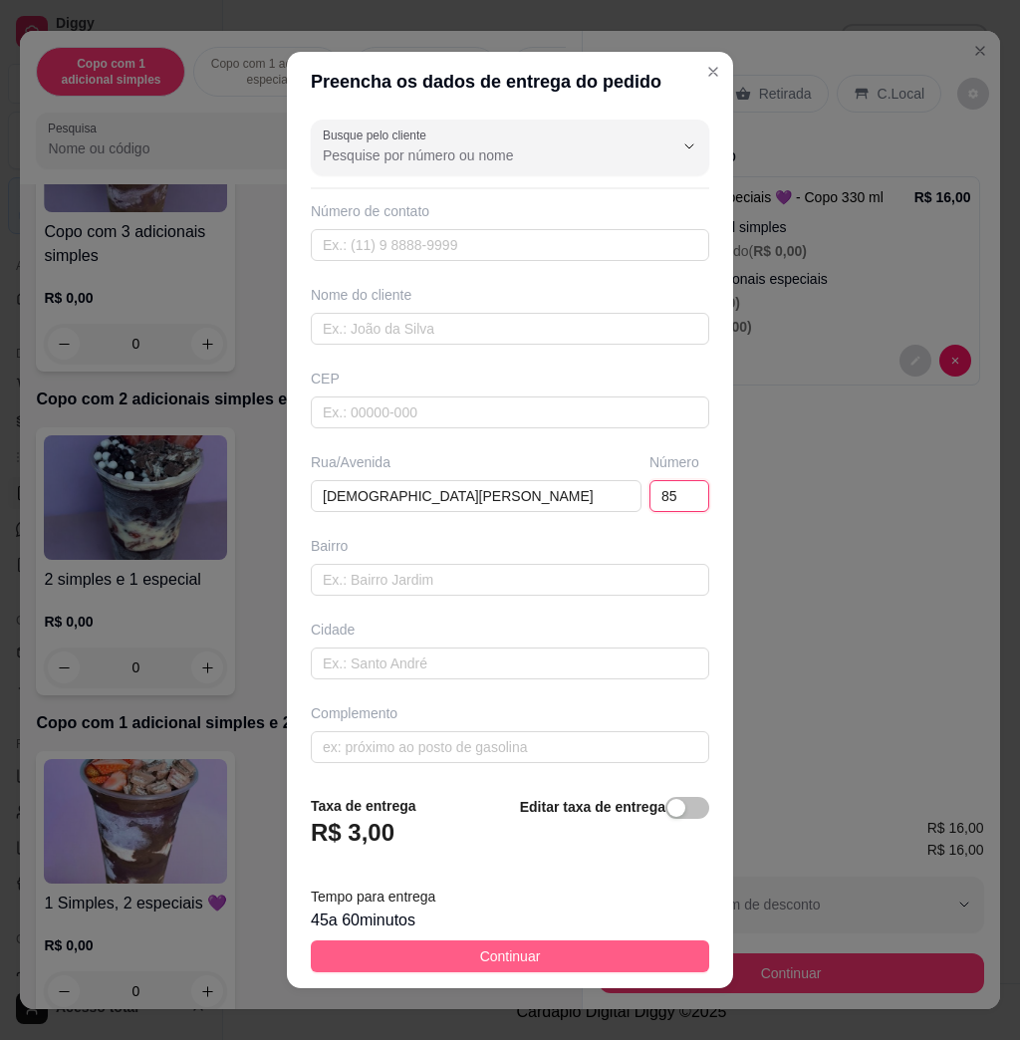
type input "85"
click at [480, 956] on span "Continuar" at bounding box center [510, 957] width 61 height 22
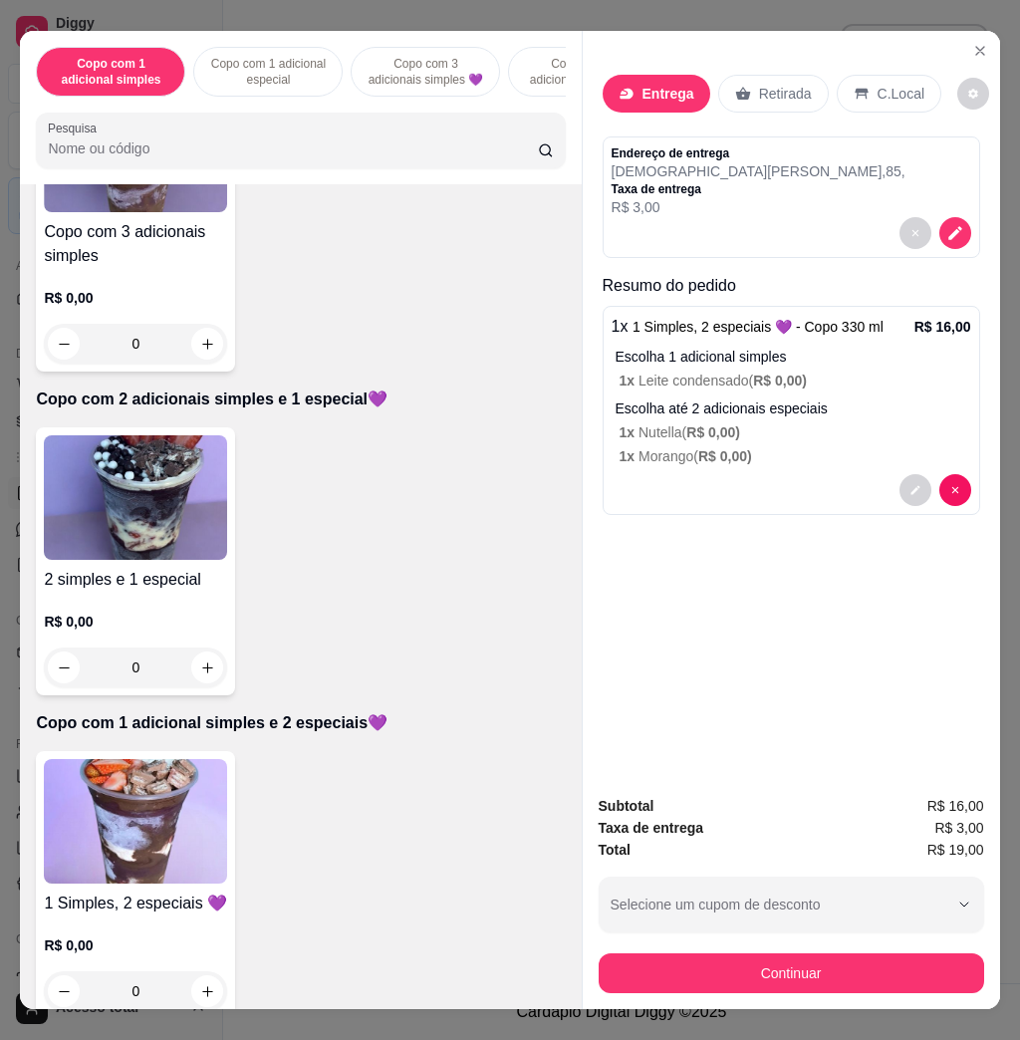
click at [806, 954] on button "Continuar" at bounding box center [792, 974] width 386 height 40
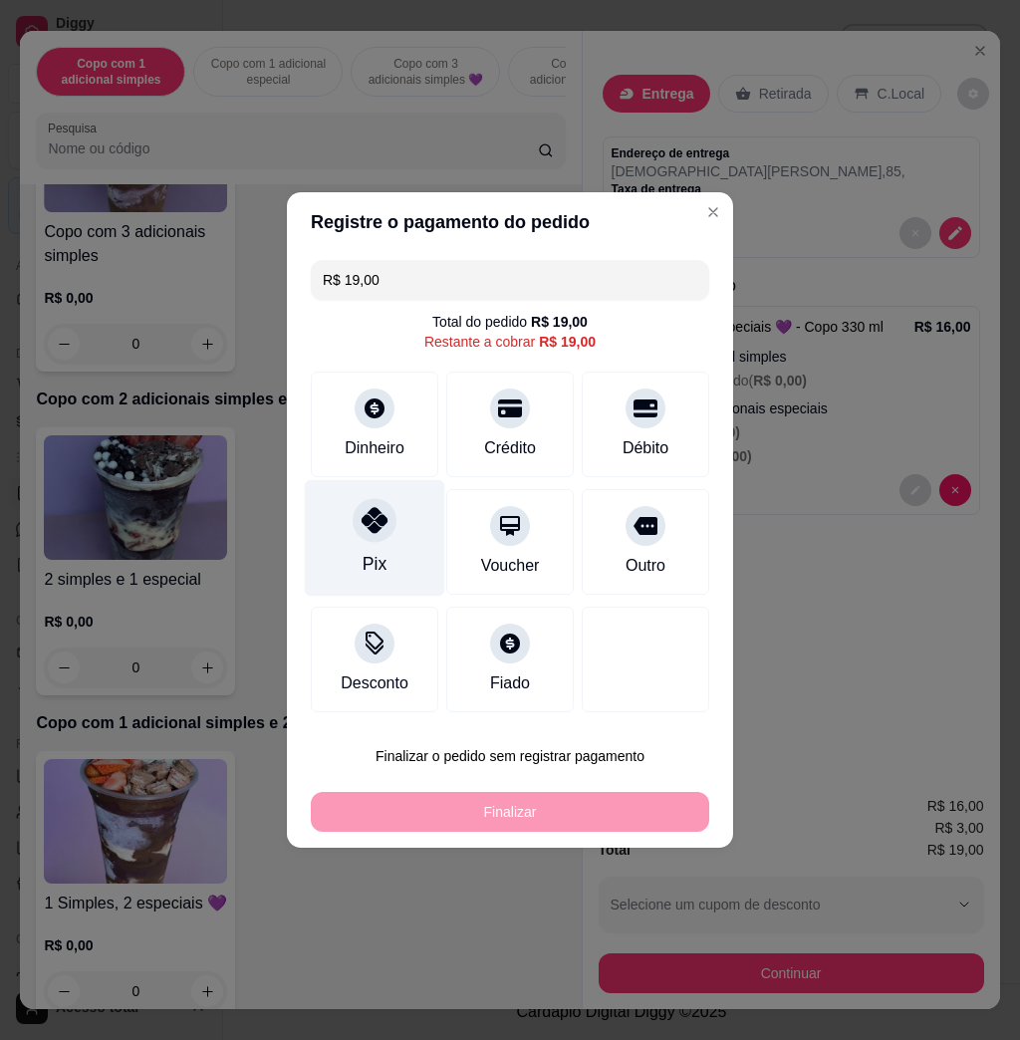
click at [378, 523] on icon at bounding box center [375, 520] width 26 height 26
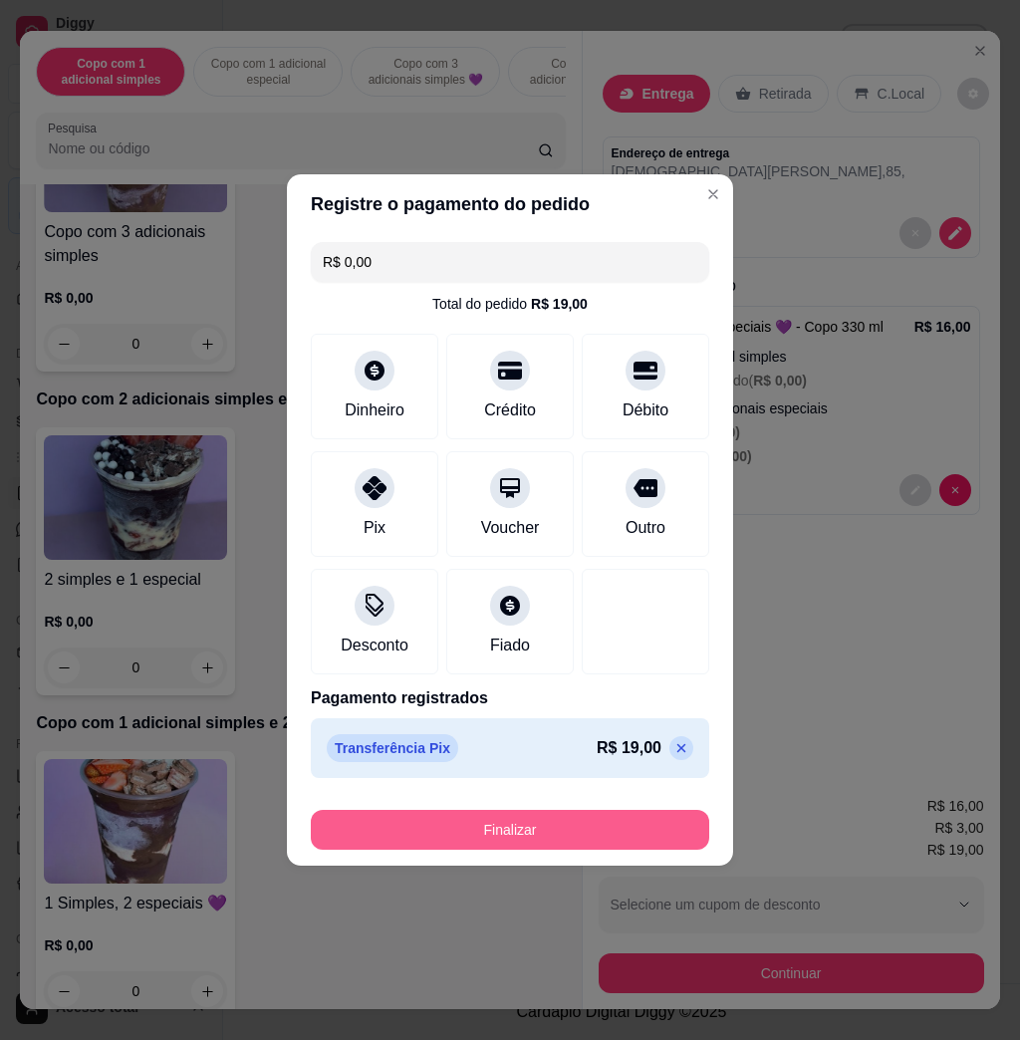
click at [454, 828] on button "Finalizar" at bounding box center [510, 830] width 399 height 40
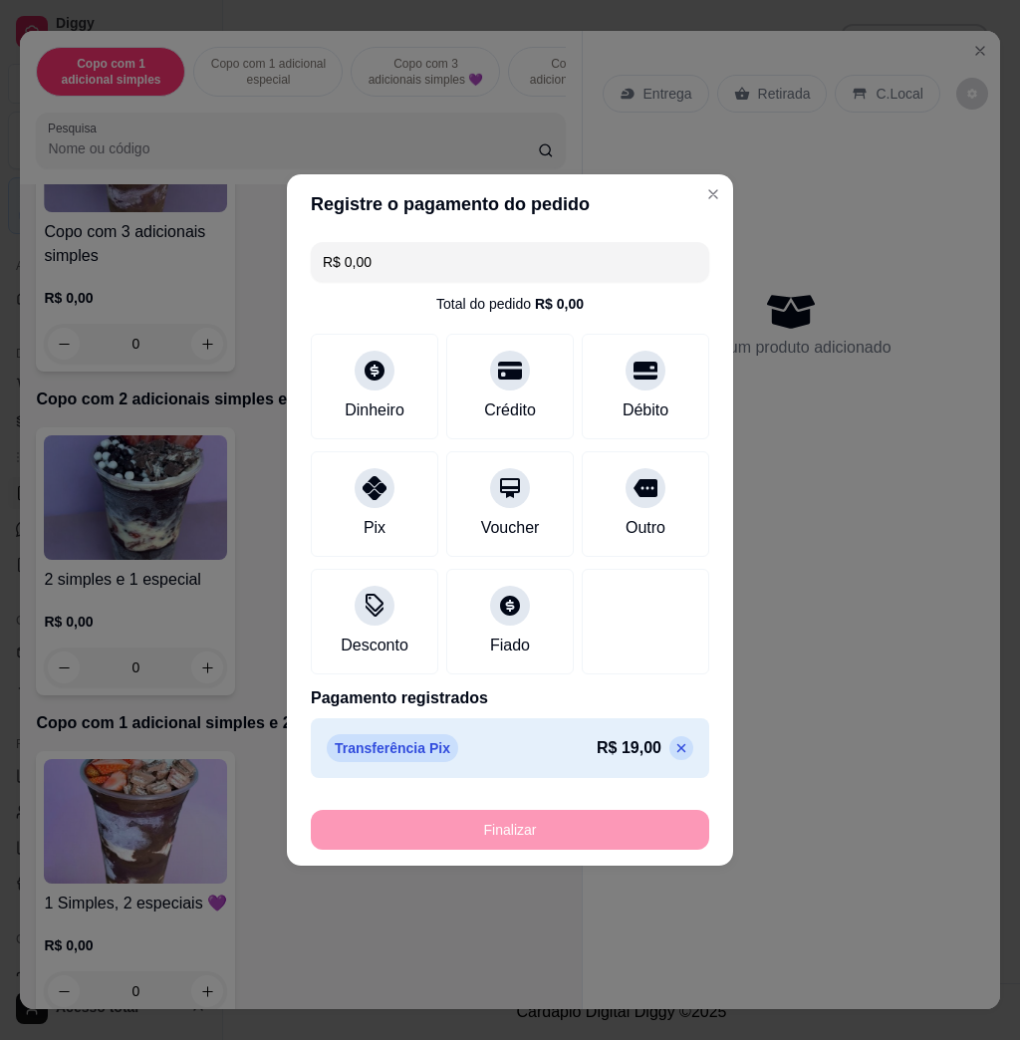
type input "-R$ 19,00"
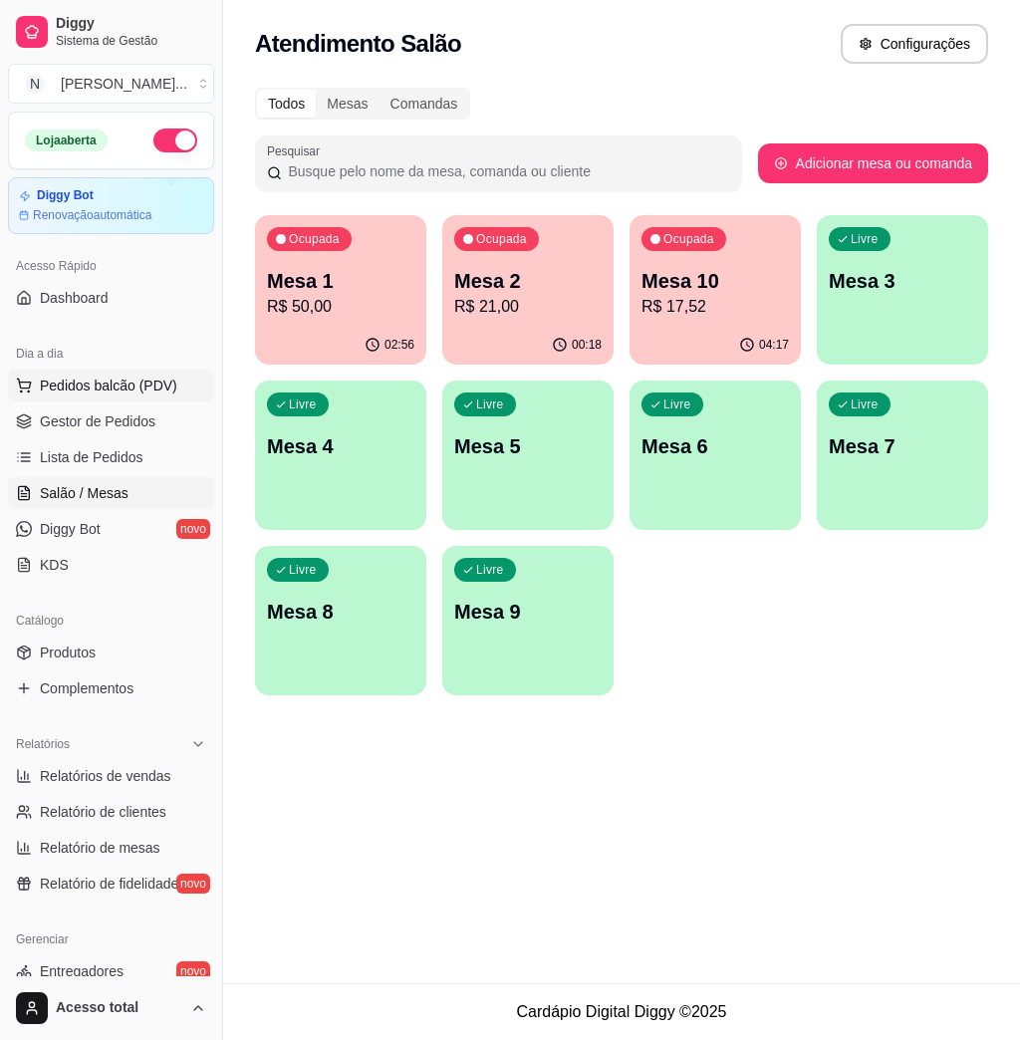
click at [130, 393] on span "Pedidos balcão (PDV)" at bounding box center [109, 386] width 138 height 20
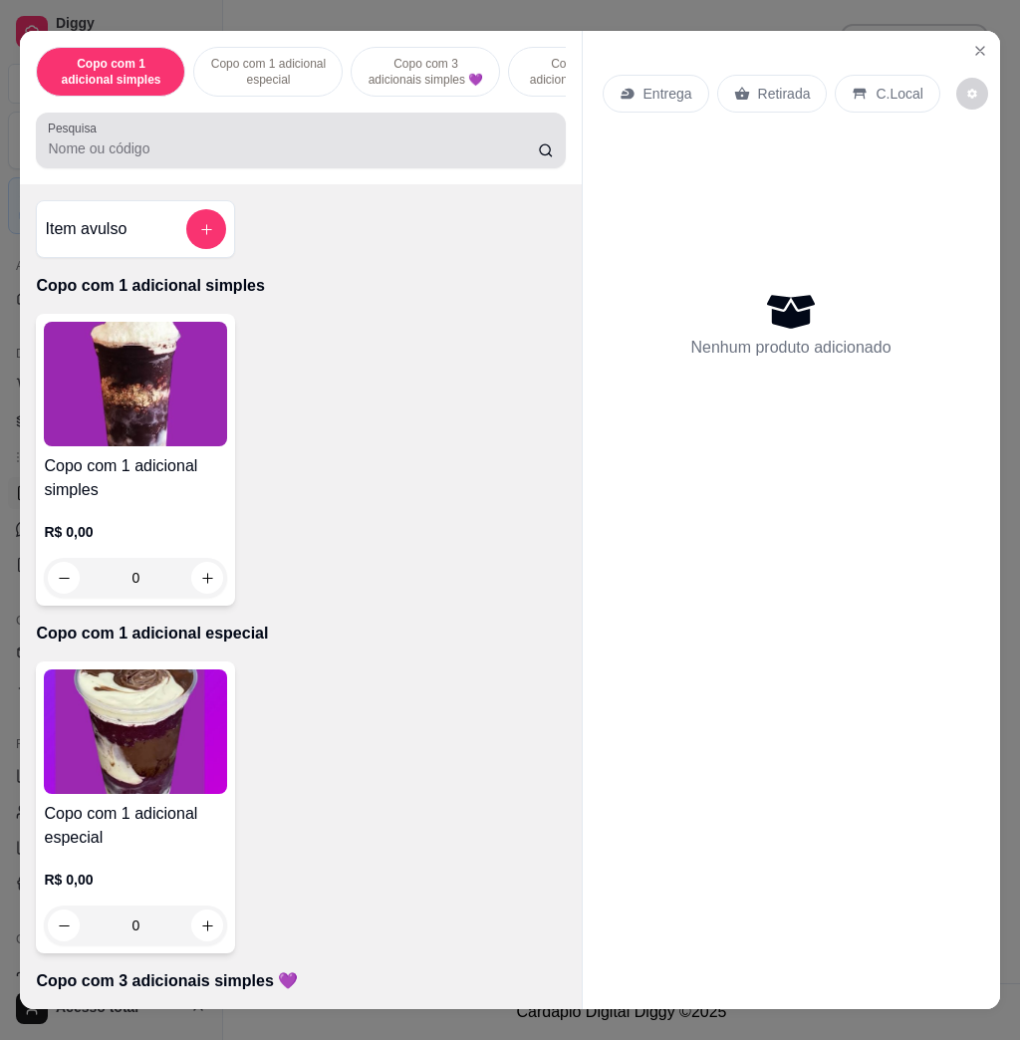
click at [332, 134] on div at bounding box center [300, 141] width 505 height 40
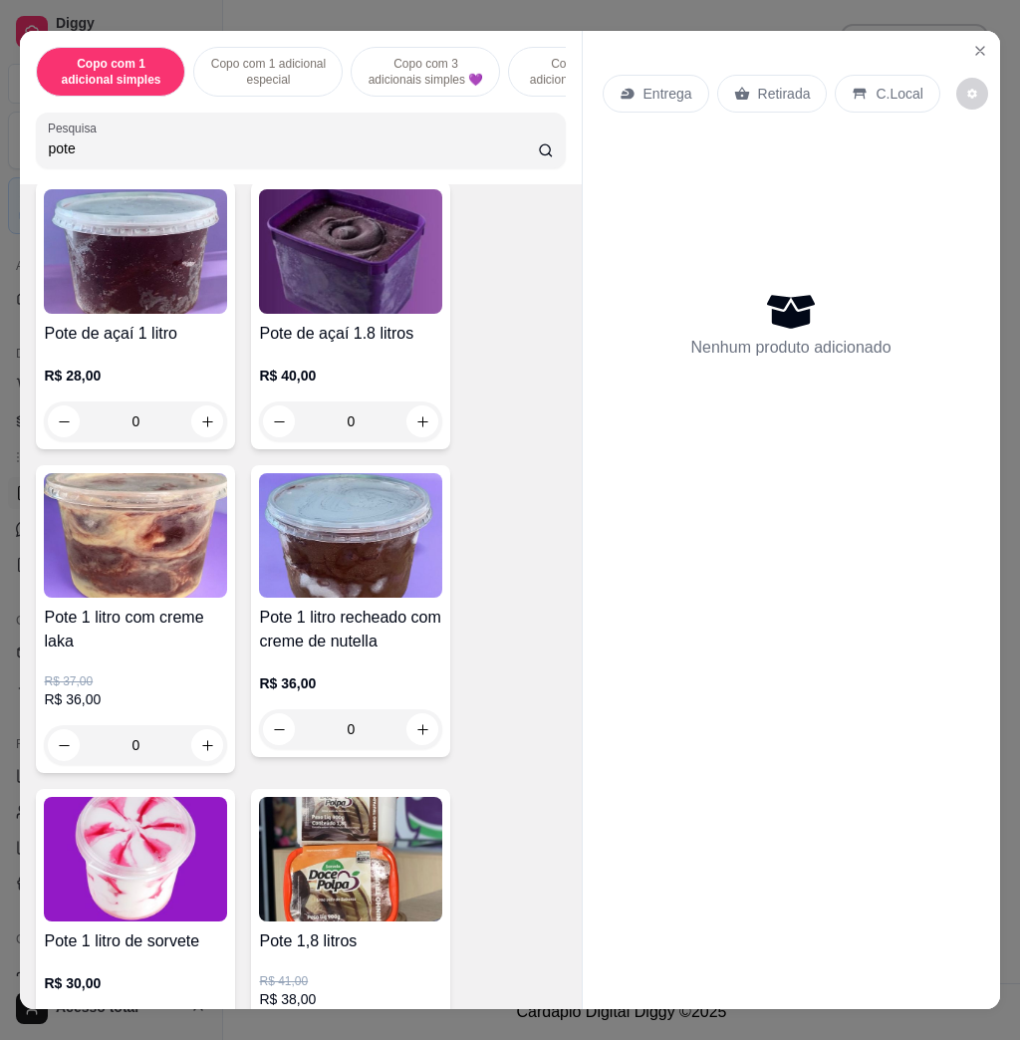
scroll to position [265, 0]
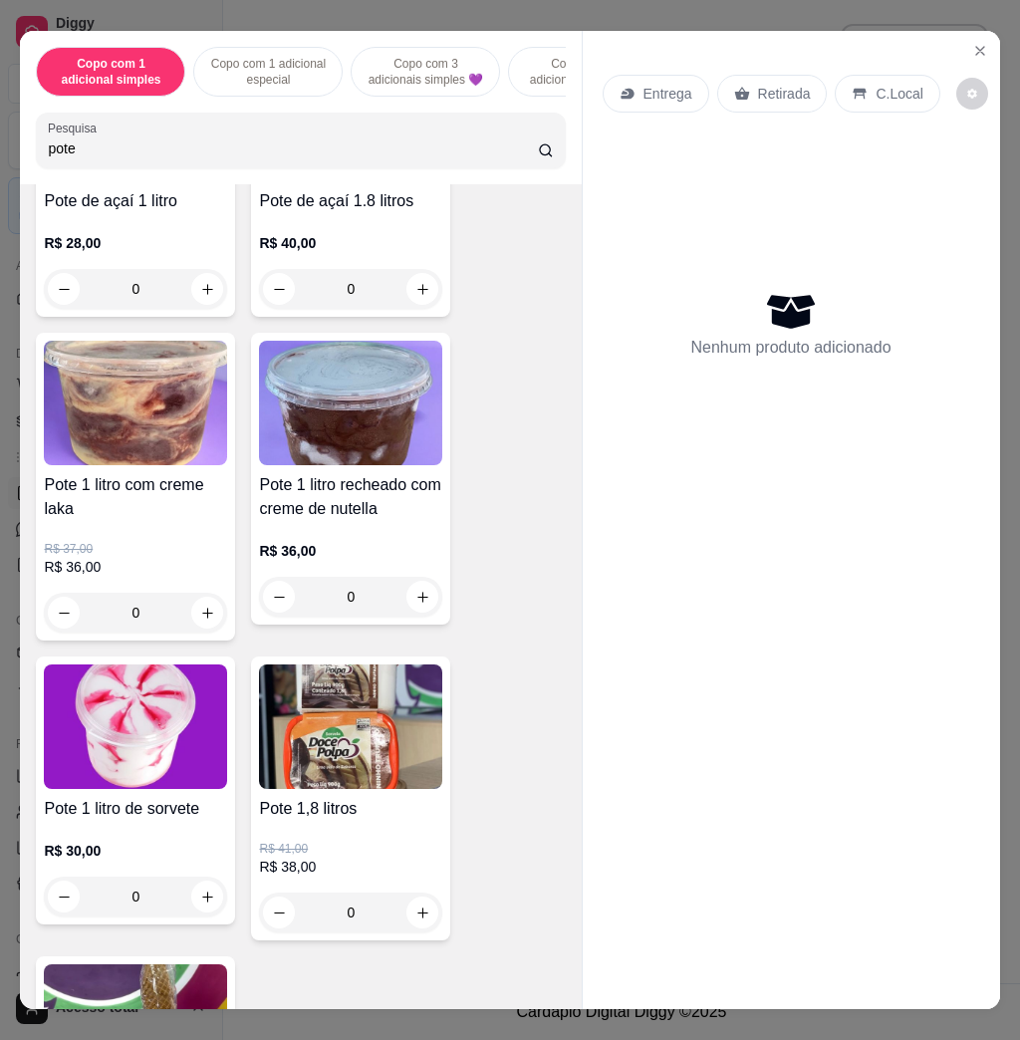
type input "pote"
click at [357, 664] on div "Pote de açaí 1 litro R$ 28,00 0 Pote de açaí 1.8 litros R$ 40,00 0 Pote 1 litro…" at bounding box center [300, 657] width 529 height 1216
click at [349, 709] on img at bounding box center [350, 727] width 183 height 125
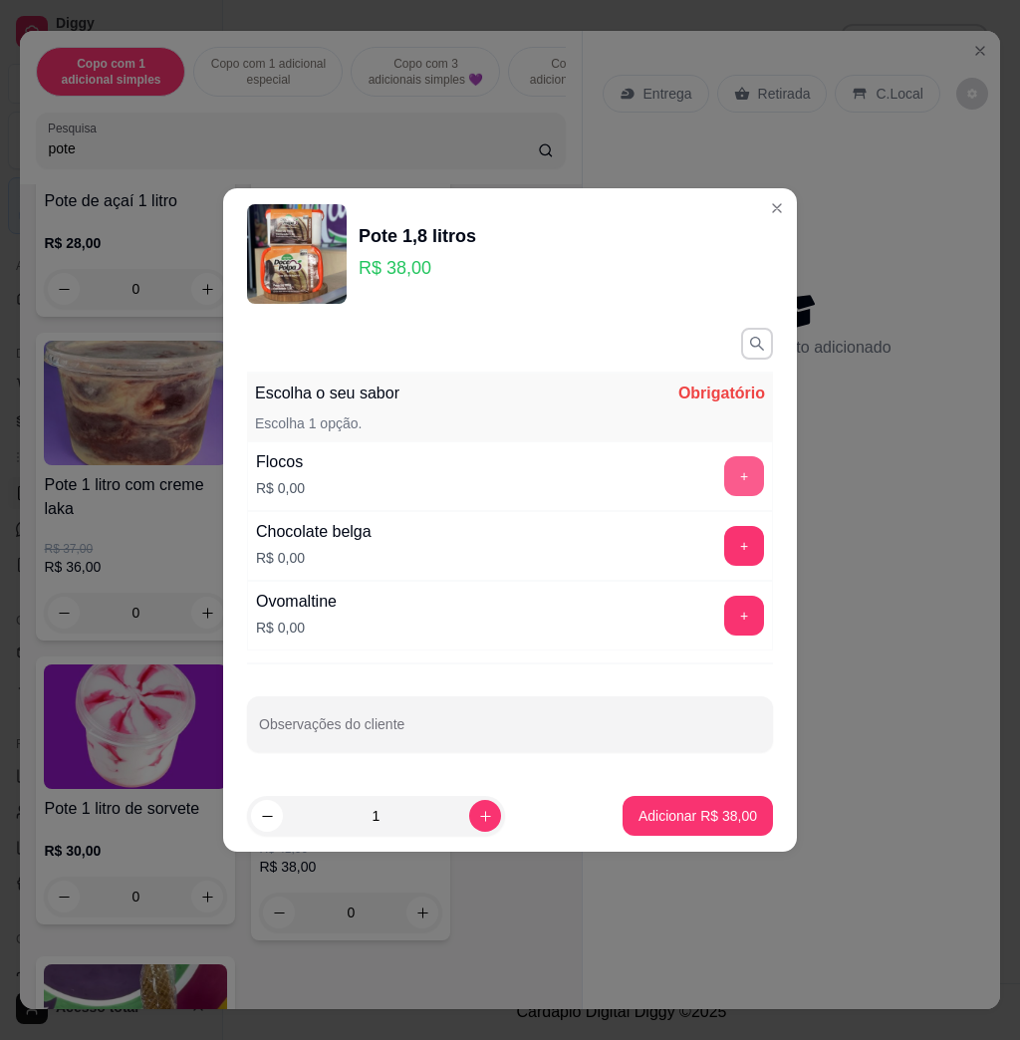
click at [734, 486] on button "+" at bounding box center [745, 476] width 40 height 40
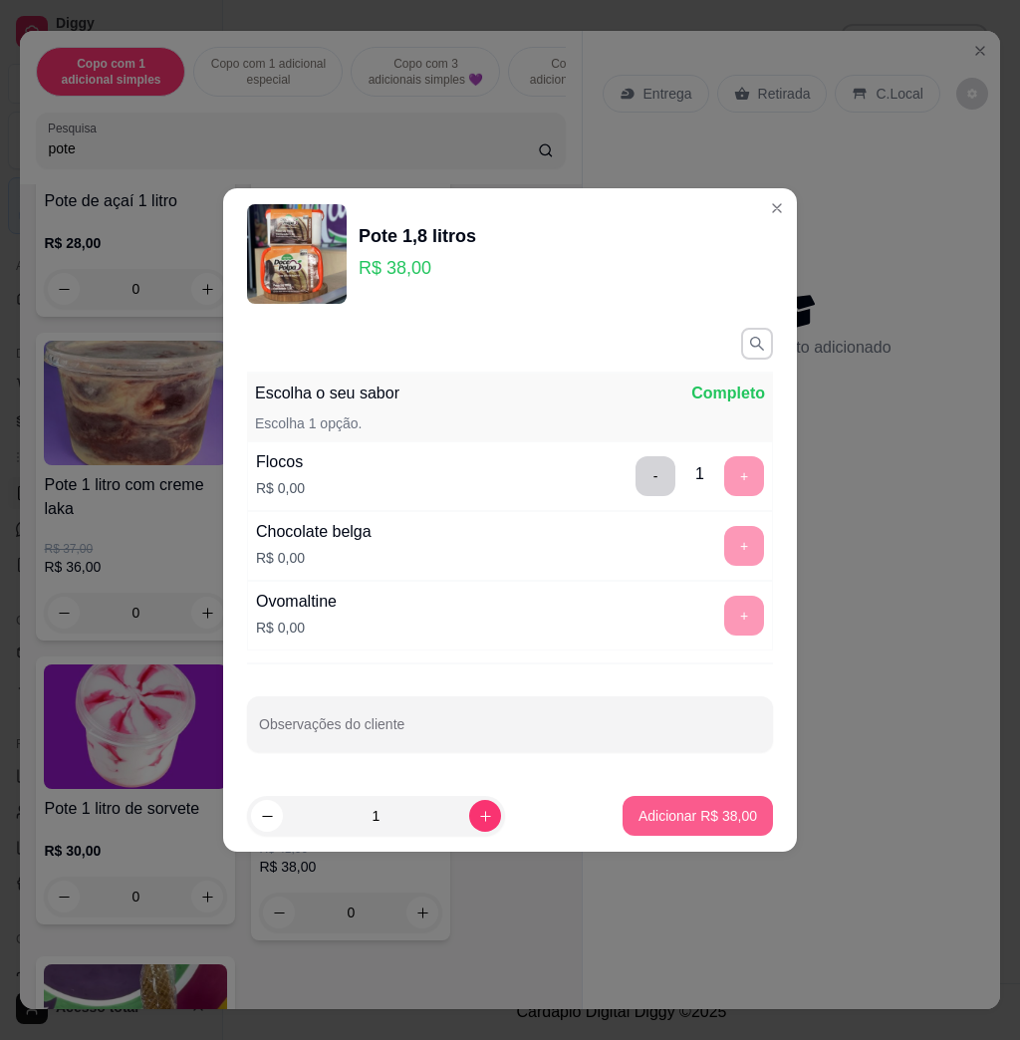
click at [695, 827] on button "Adicionar R$ 38,00" at bounding box center [698, 816] width 150 height 40
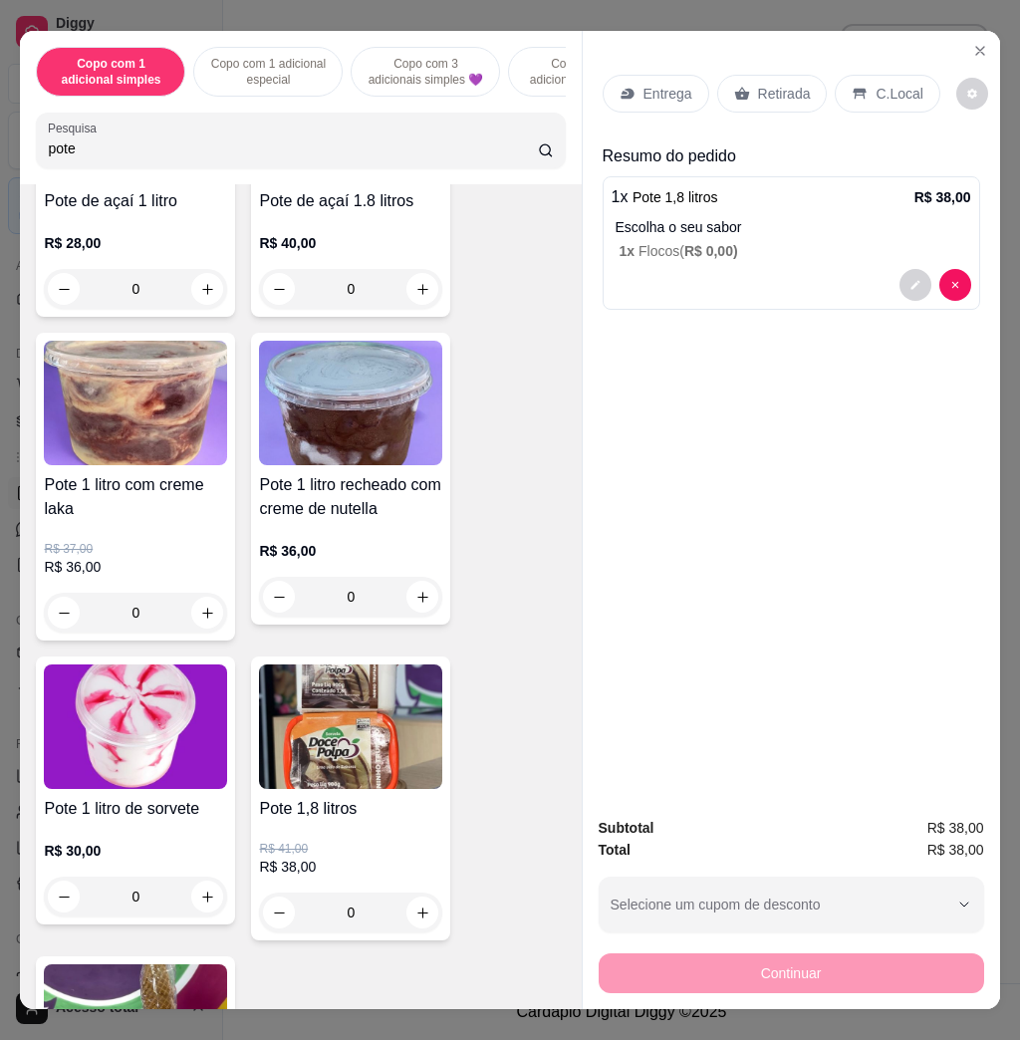
click at [644, 90] on p "Entrega" at bounding box center [668, 94] width 49 height 20
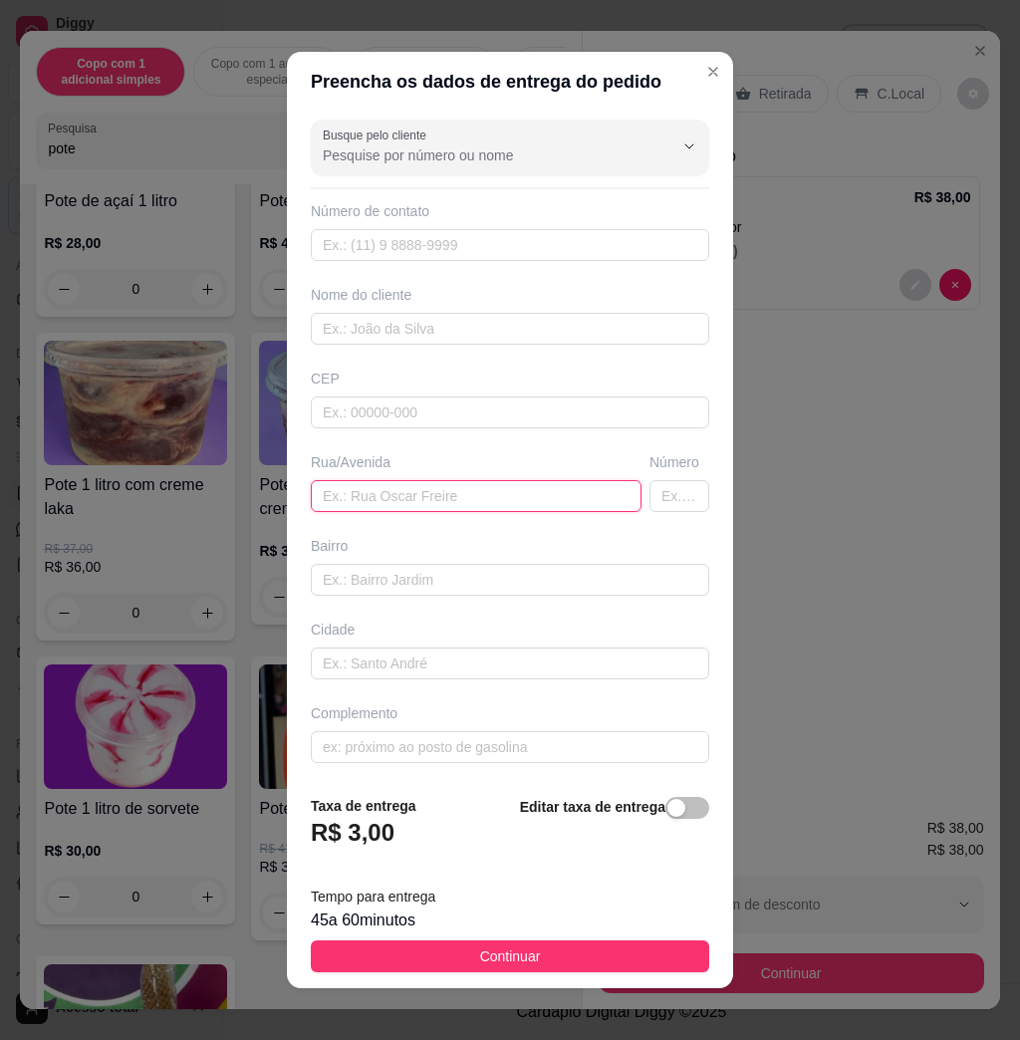
click at [408, 496] on input "text" at bounding box center [476, 496] width 331 height 32
type input "[PERSON_NAME] frança"
type input "695"
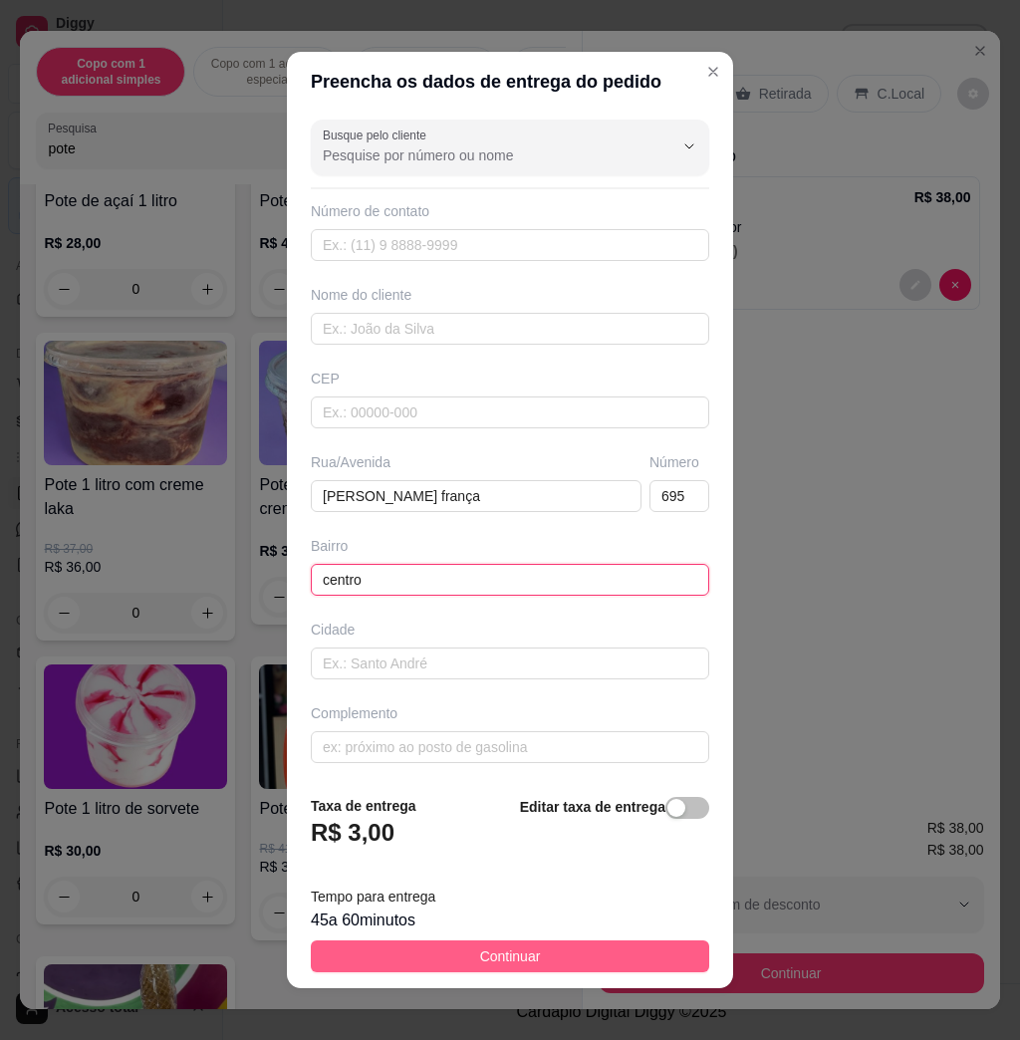
type input "centro"
click at [488, 956] on span "Continuar" at bounding box center [510, 957] width 61 height 22
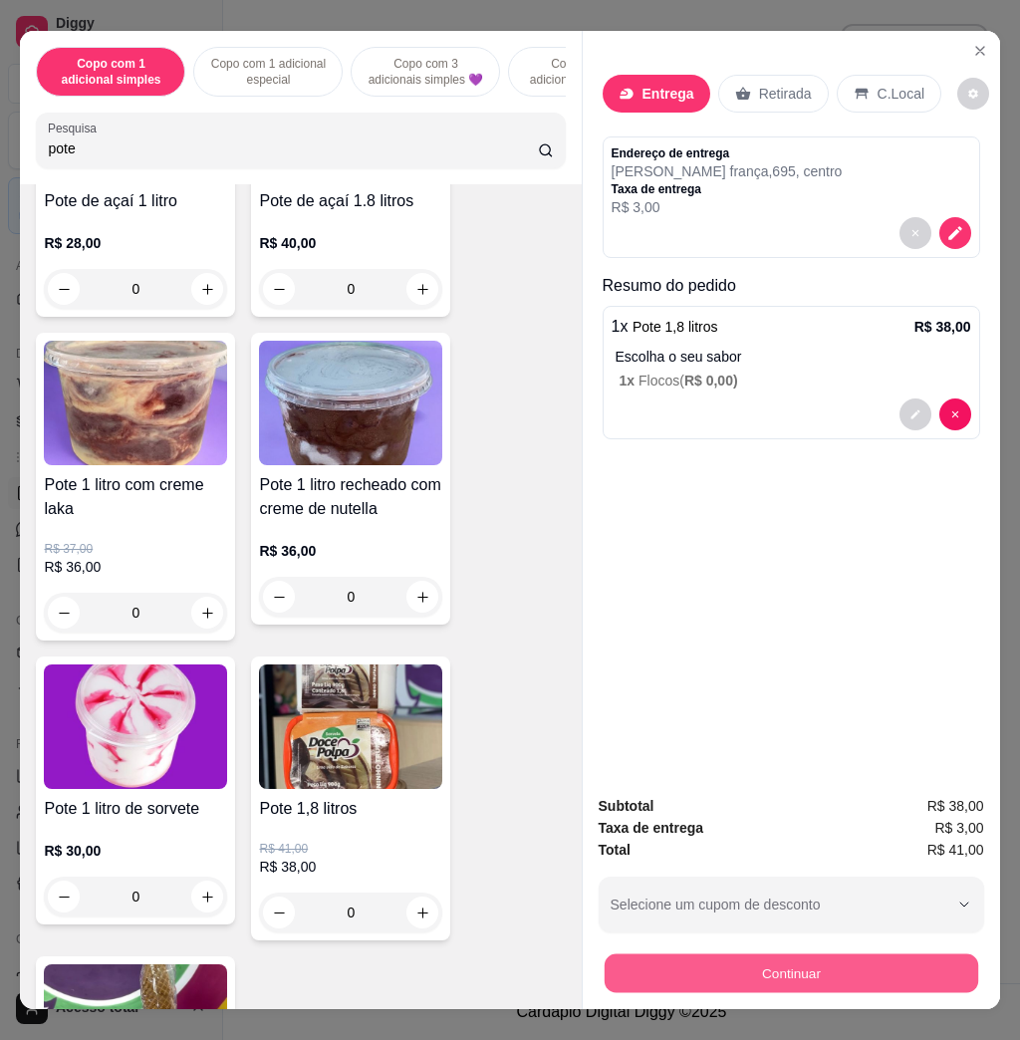
click at [804, 968] on button "Continuar" at bounding box center [791, 973] width 374 height 39
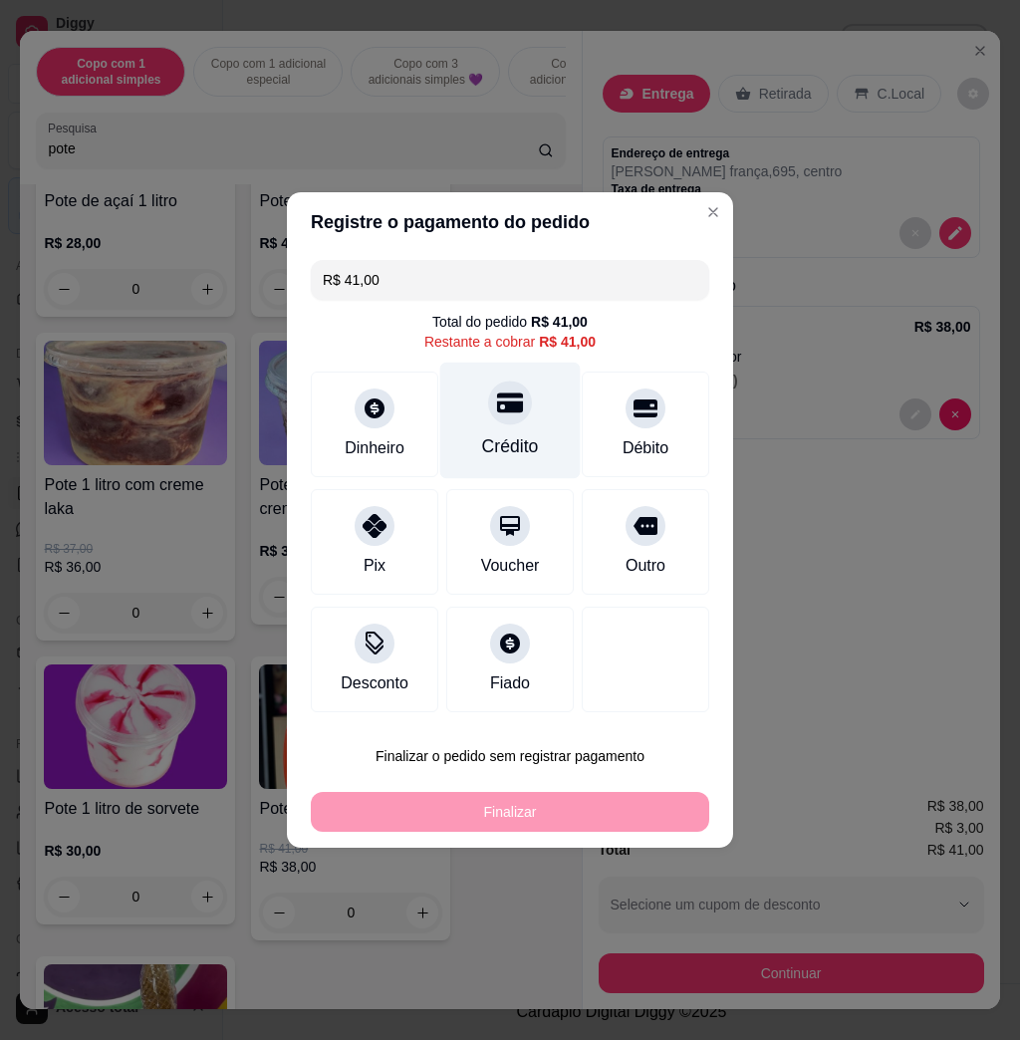
click at [503, 432] on div "Crédito" at bounding box center [510, 421] width 141 height 117
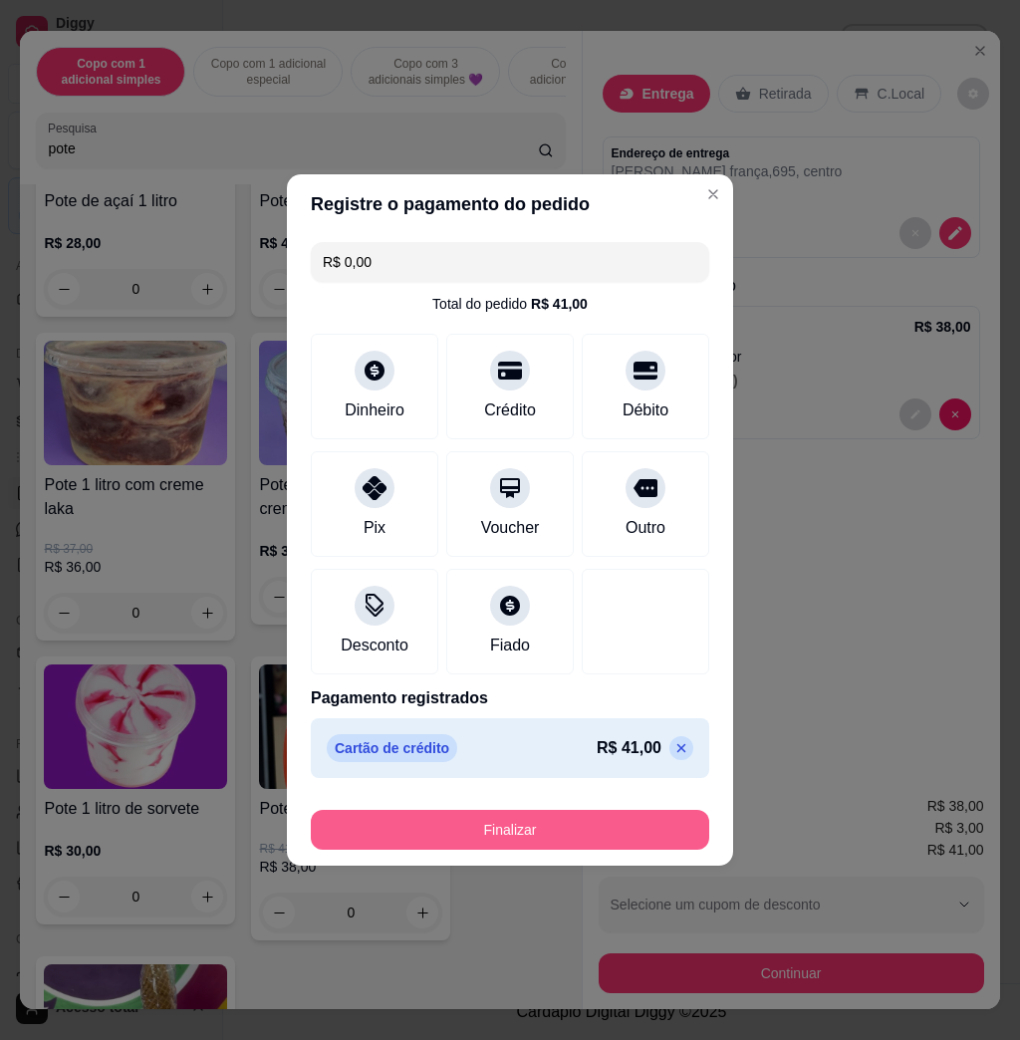
click at [563, 823] on button "Finalizar" at bounding box center [510, 830] width 399 height 40
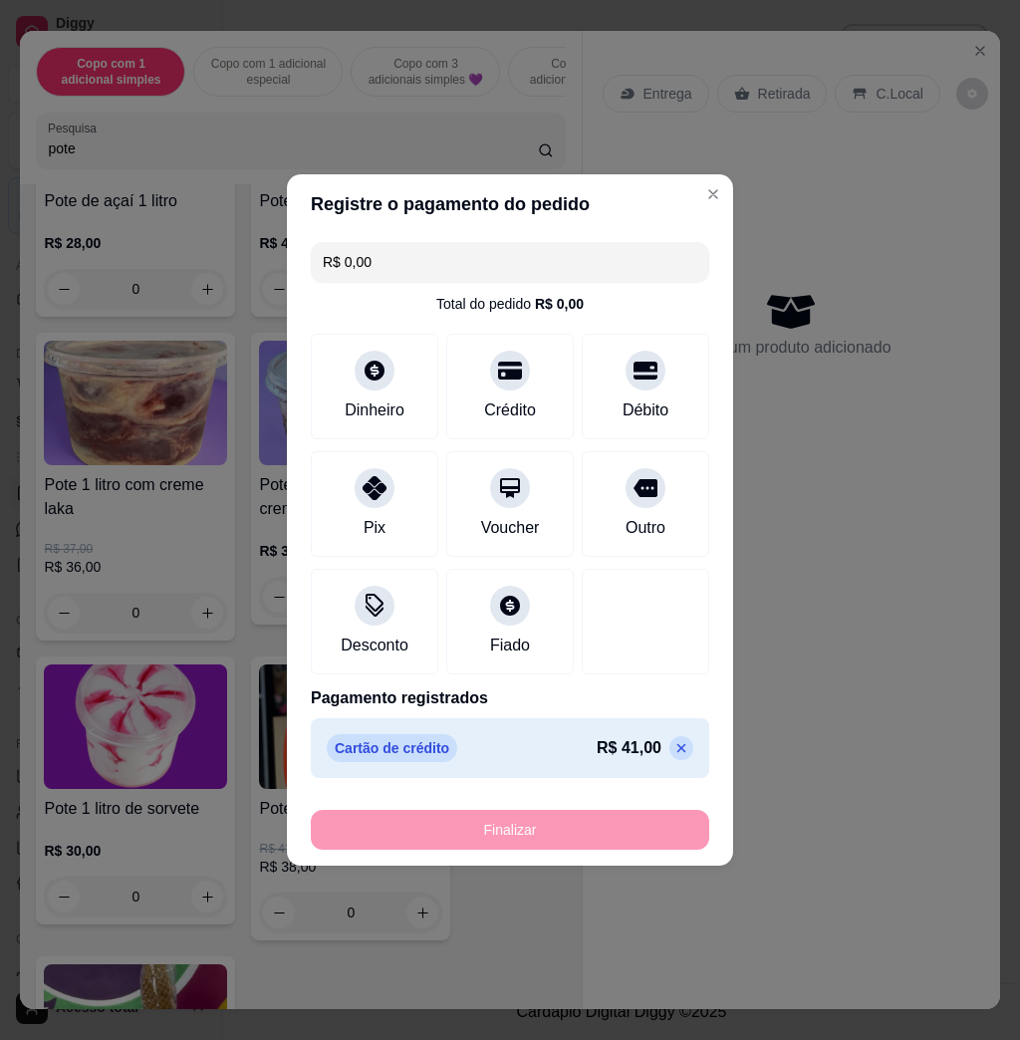
type input "-R$ 41,00"
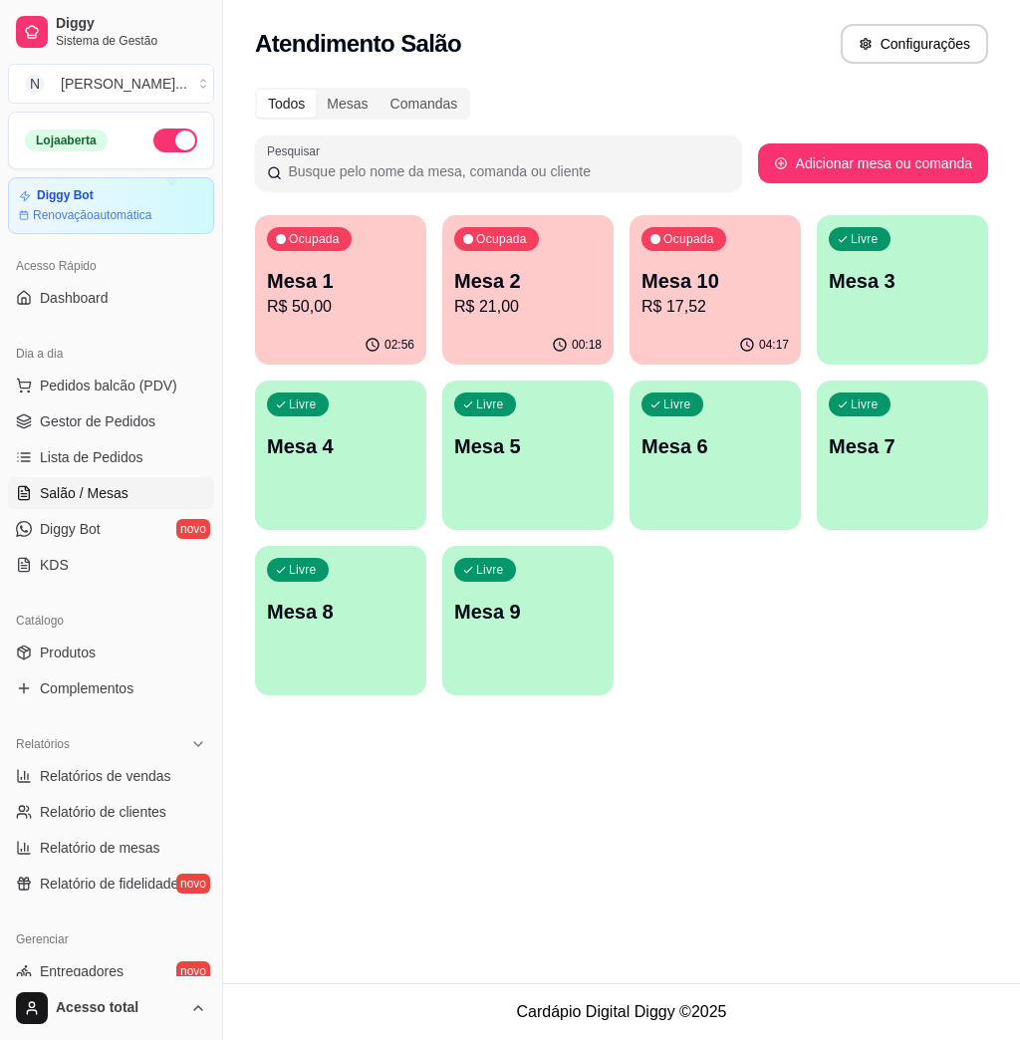
click at [485, 301] on p "R$ 21,00" at bounding box center [527, 307] width 147 height 24
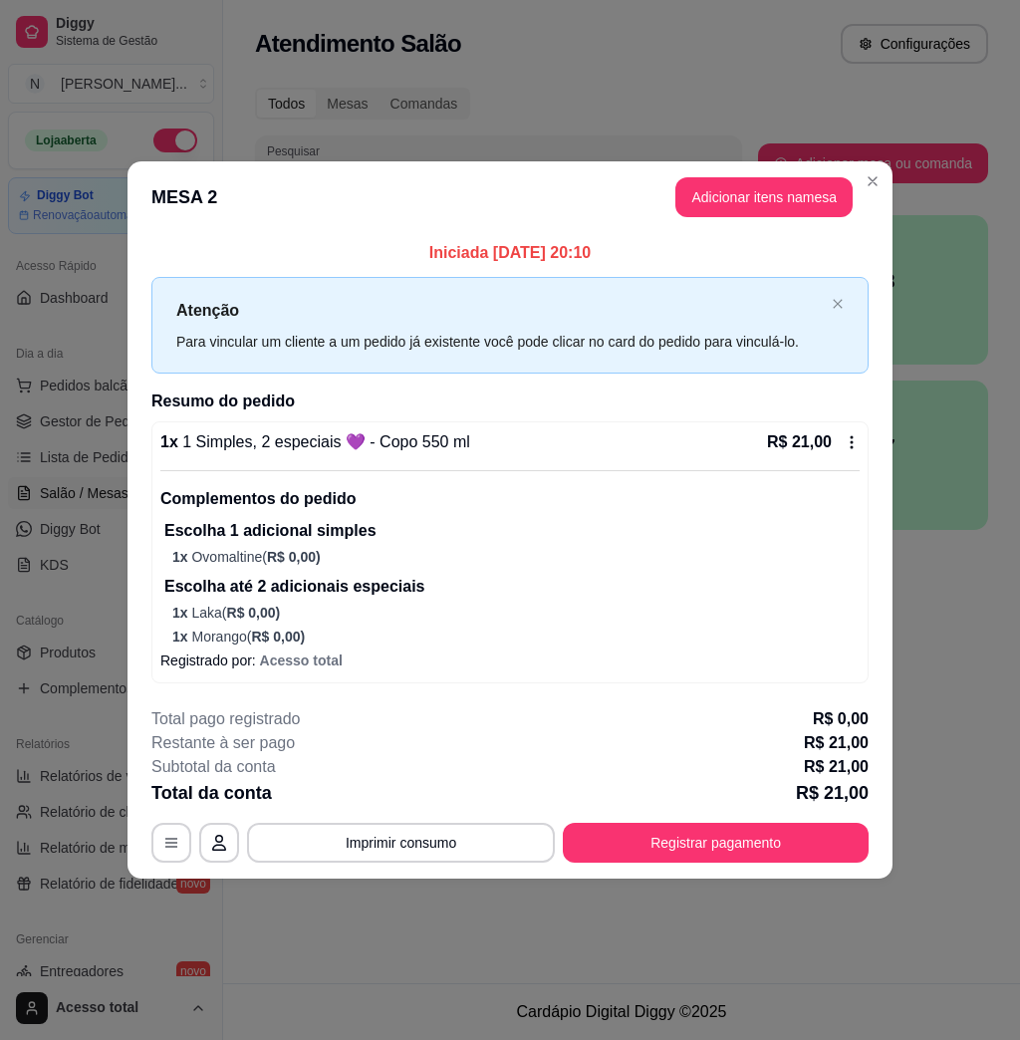
click at [851, 442] on icon at bounding box center [852, 443] width 16 height 16
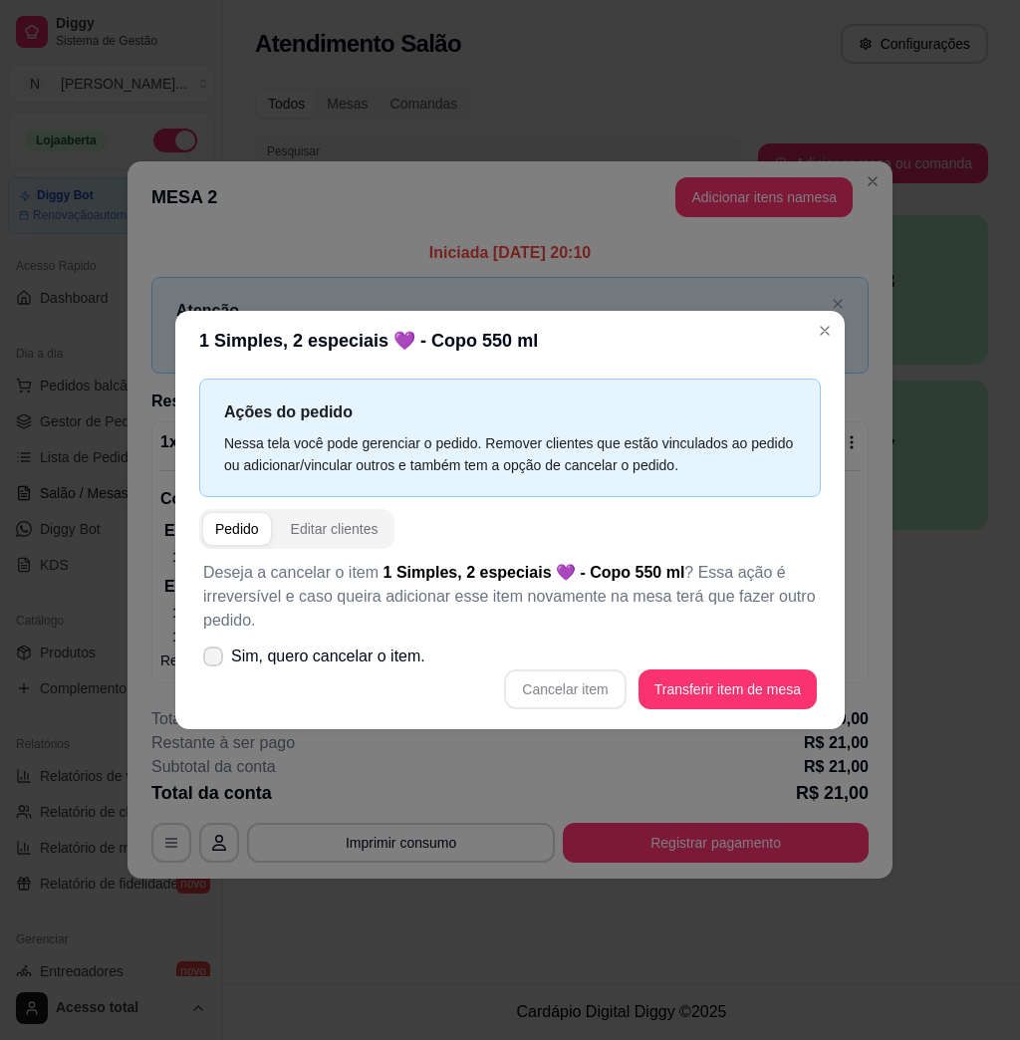
click at [234, 653] on span "Sim, quero cancelar o item." at bounding box center [328, 657] width 194 height 24
click at [215, 661] on input "Sim, quero cancelar o item." at bounding box center [208, 667] width 13 height 13
checkbox input "true"
click at [547, 683] on button "Cancelar item" at bounding box center [565, 690] width 119 height 39
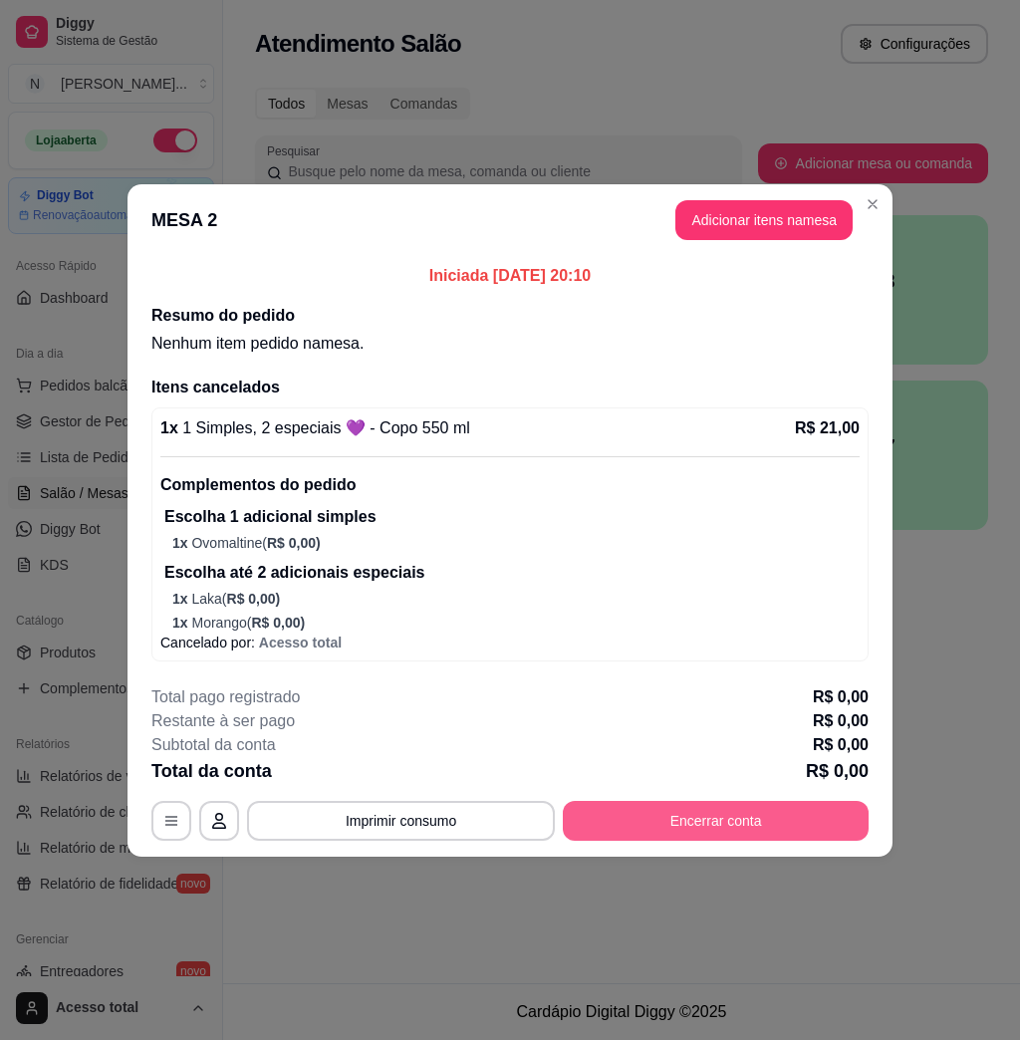
click at [689, 828] on button "Encerrar conta" at bounding box center [716, 821] width 306 height 40
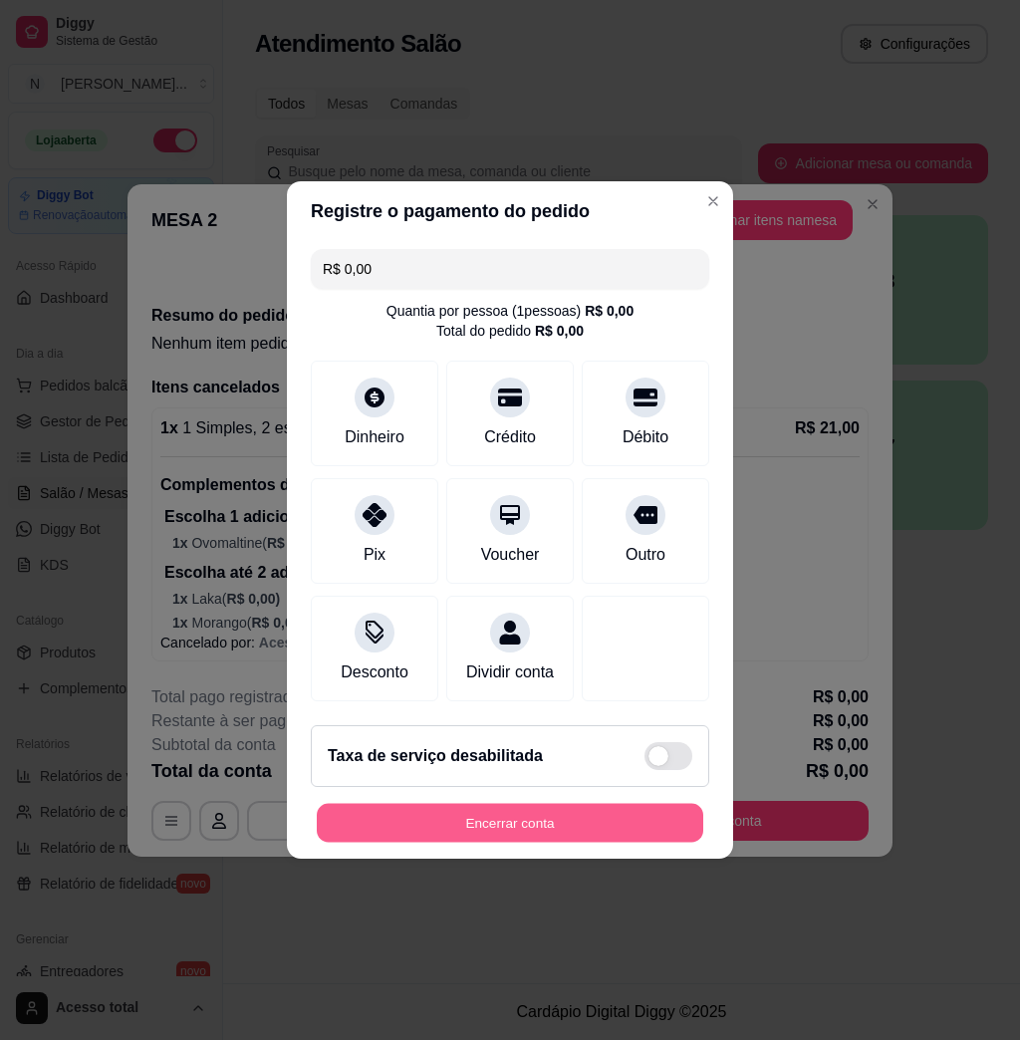
click at [547, 830] on button "Encerrar conta" at bounding box center [510, 823] width 387 height 39
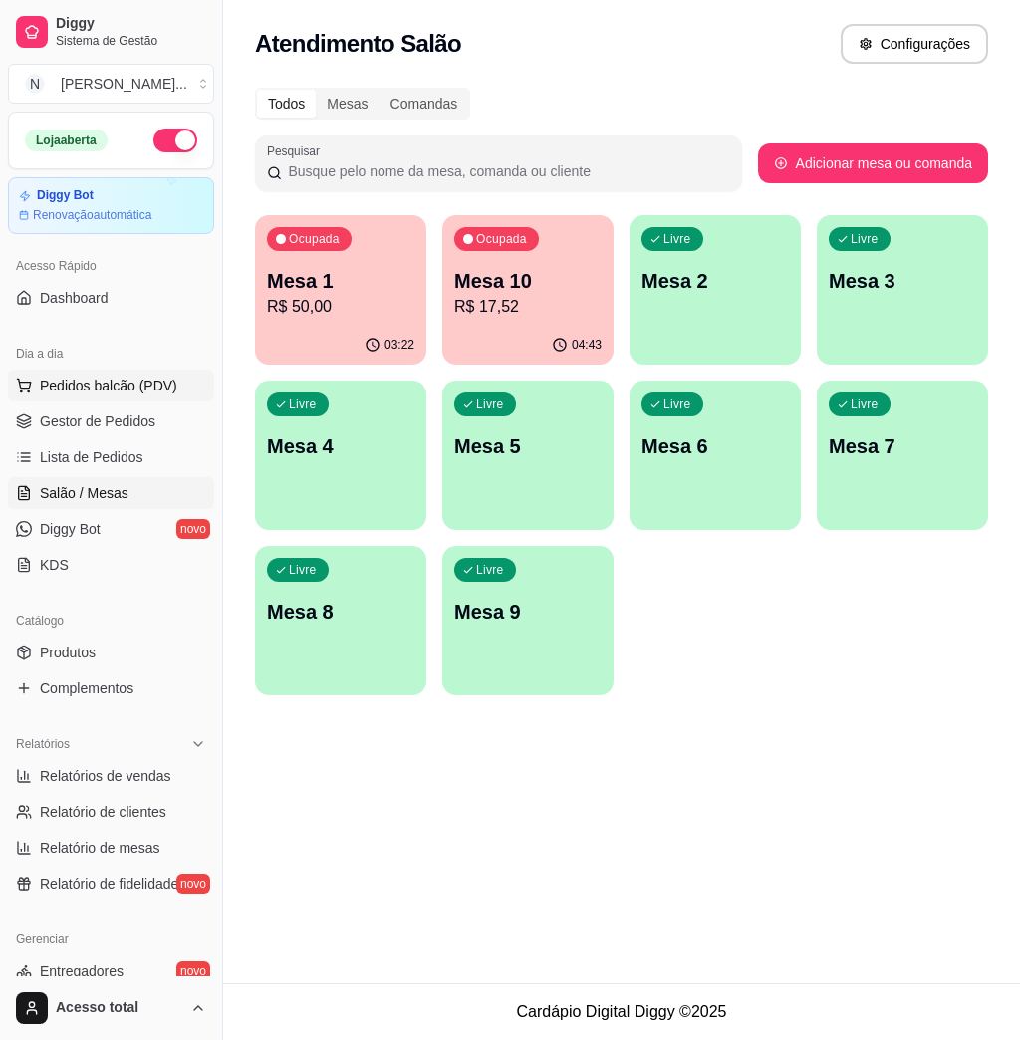
click at [123, 393] on span "Pedidos balcão (PDV)" at bounding box center [109, 386] width 138 height 20
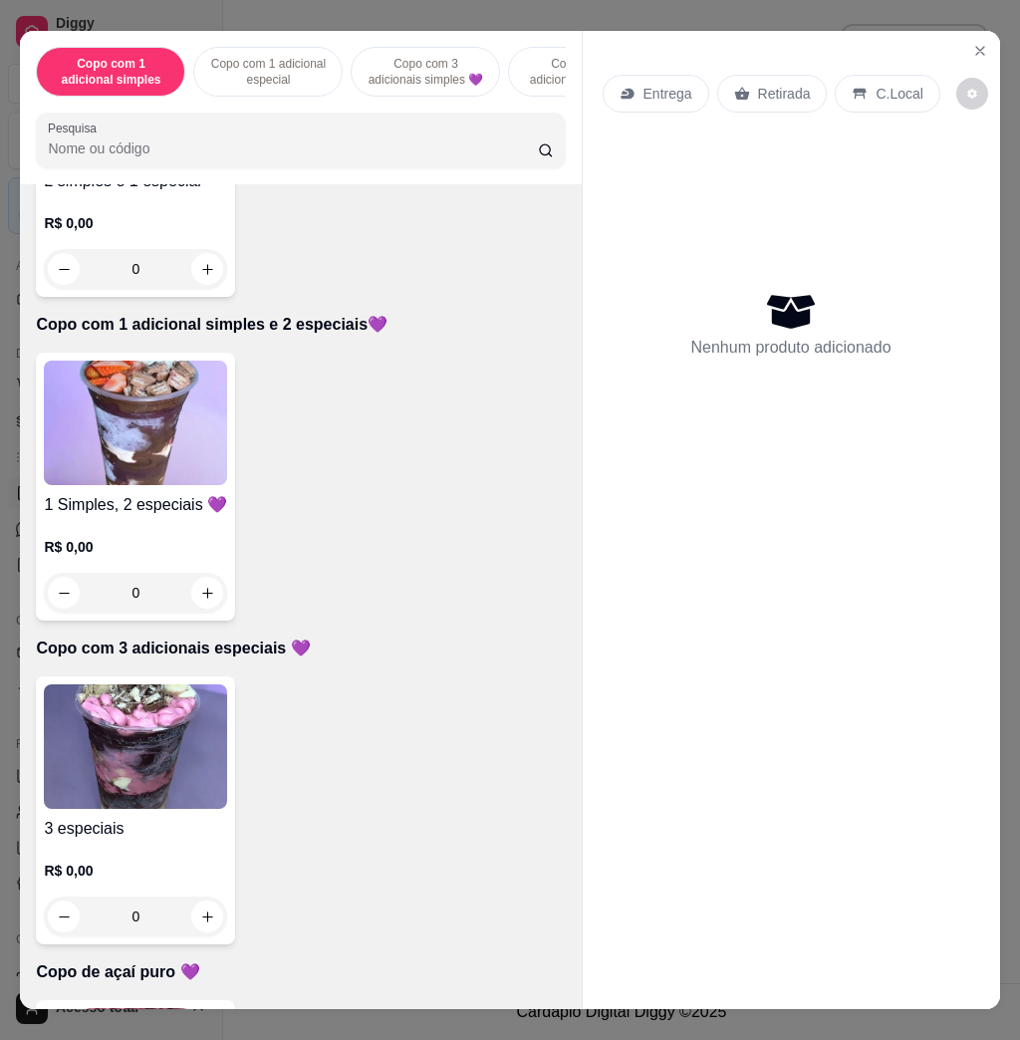
scroll to position [1461, 0]
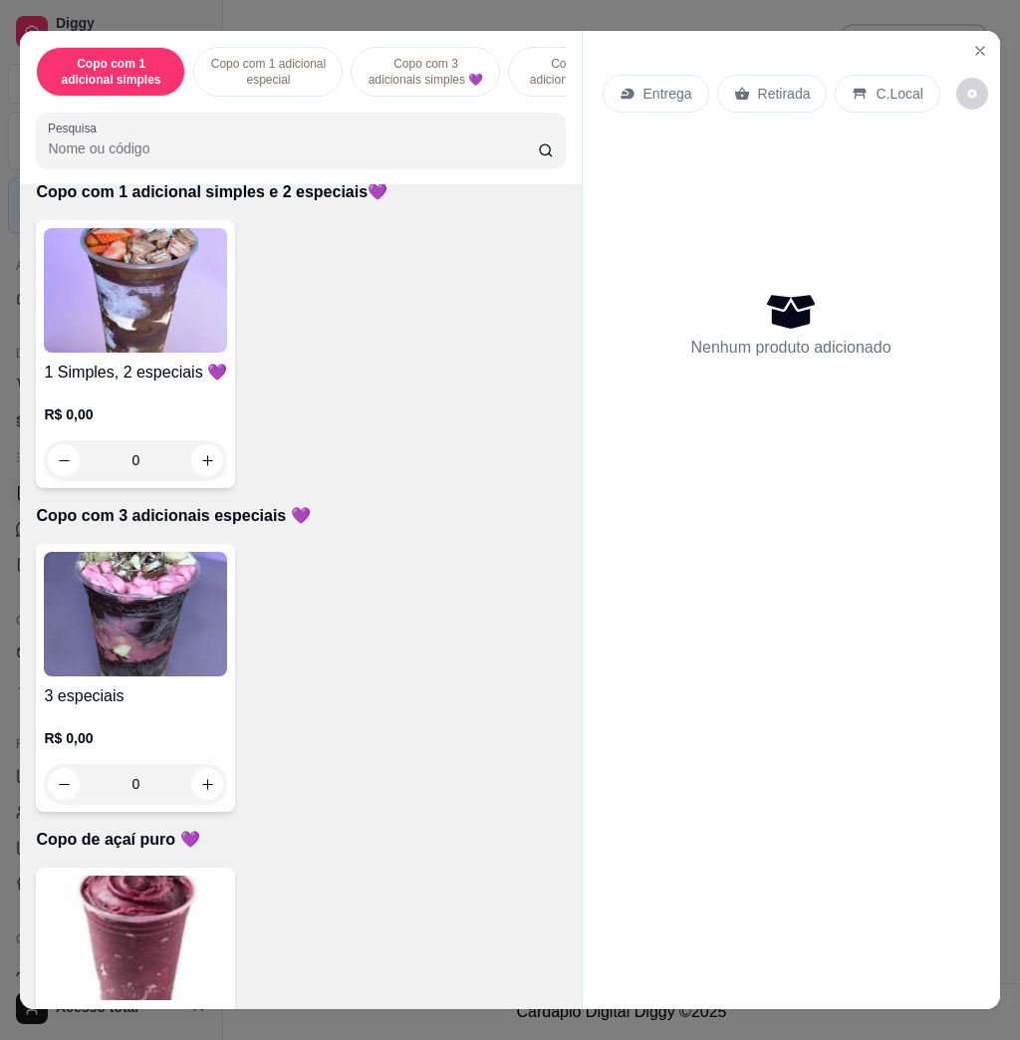
click at [125, 655] on img at bounding box center [135, 614] width 183 height 125
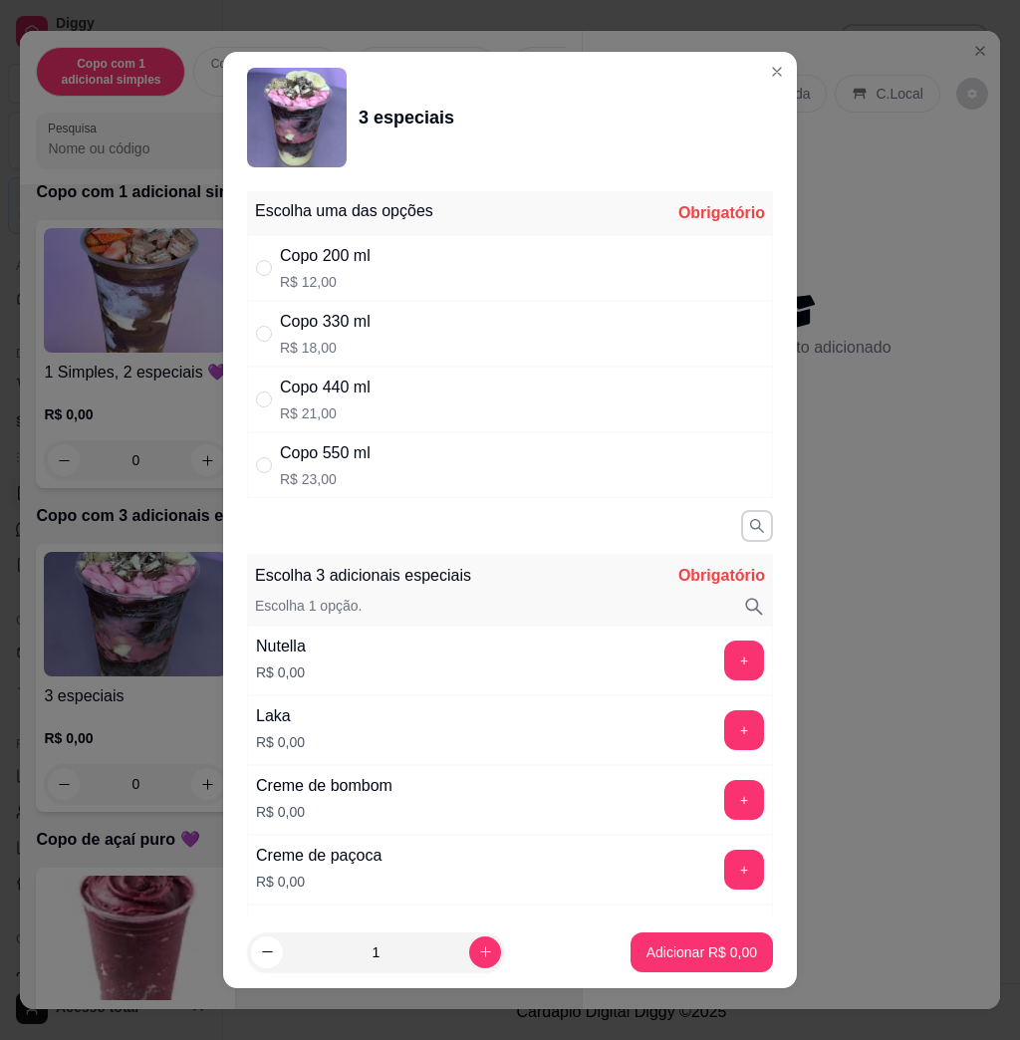
click at [357, 338] on p "R$ 18,00" at bounding box center [325, 348] width 91 height 20
radio input "true"
click at [726, 667] on button "+" at bounding box center [745, 661] width 39 height 39
click at [725, 727] on button "+" at bounding box center [745, 731] width 40 height 40
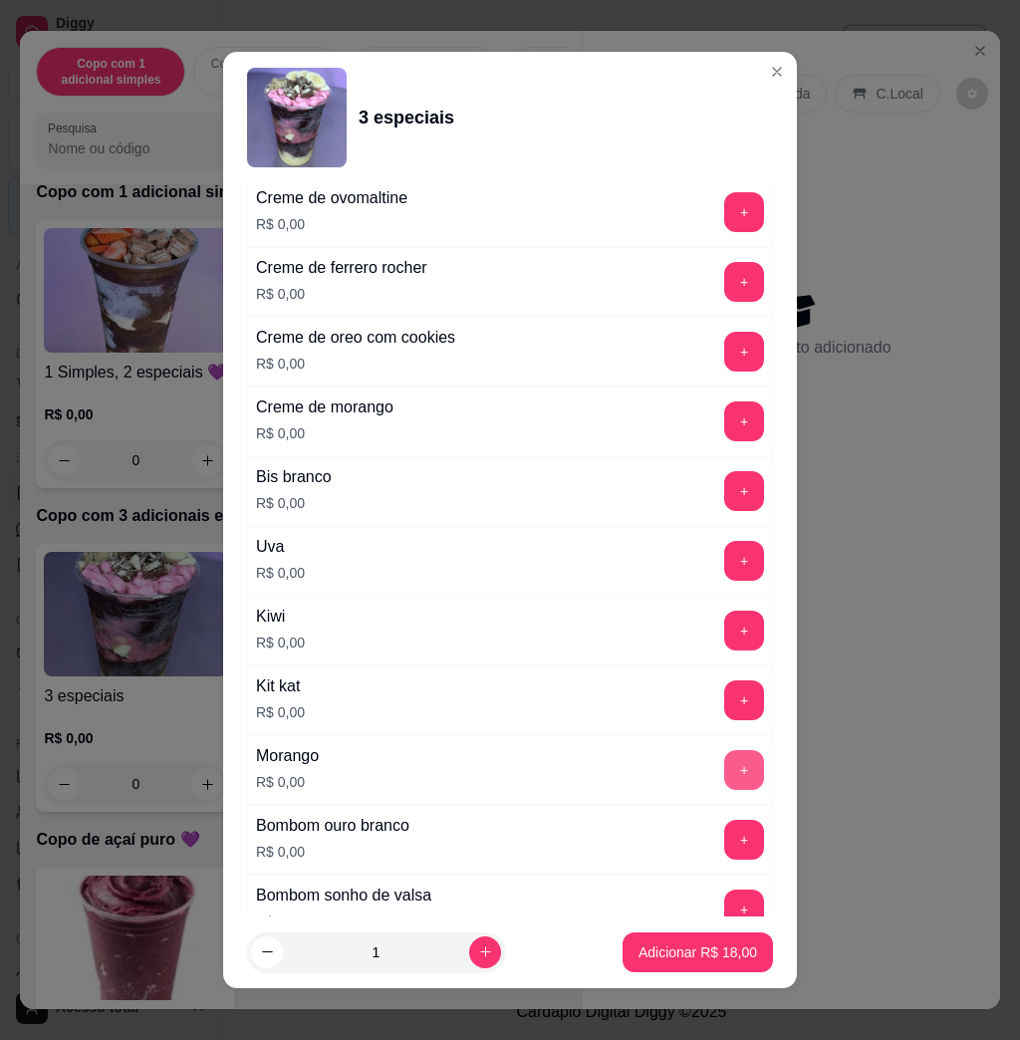
click at [725, 771] on button "+" at bounding box center [745, 770] width 40 height 40
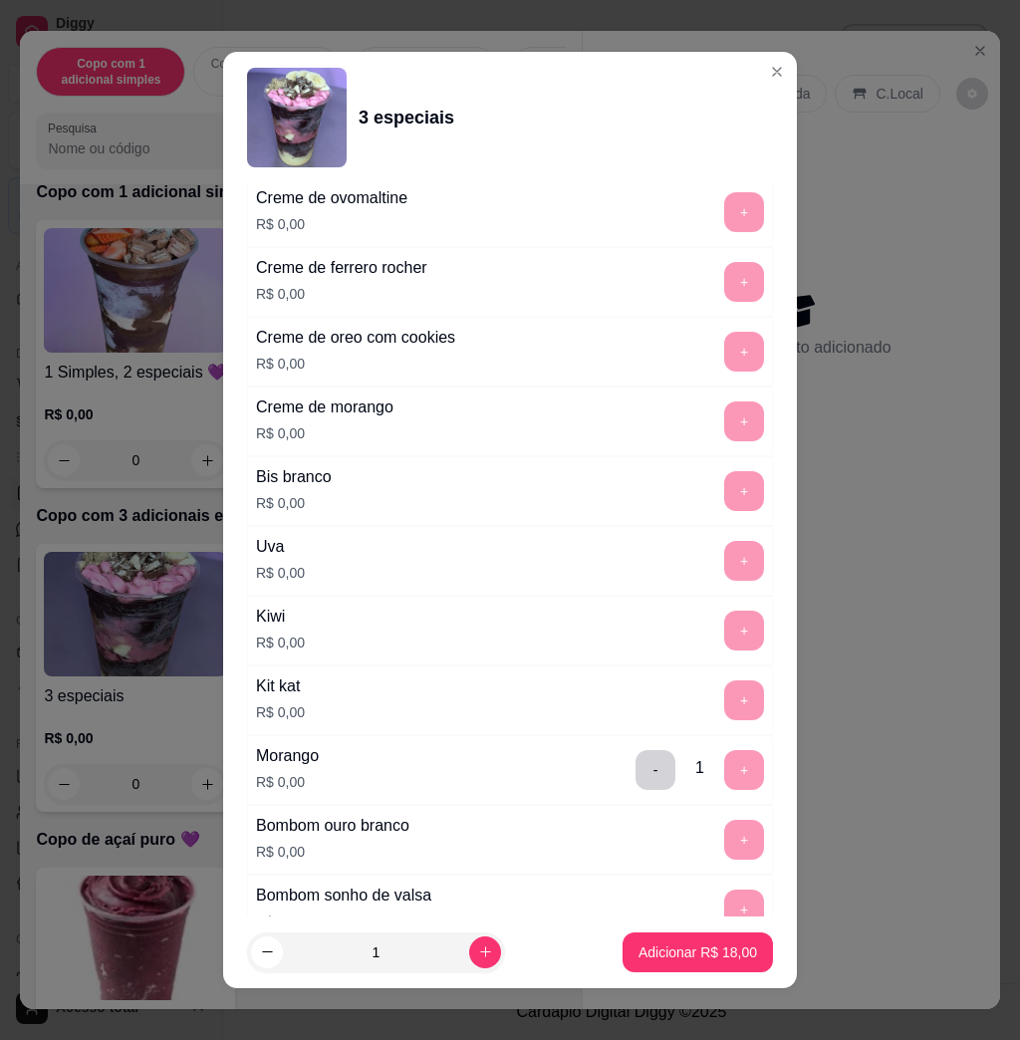
scroll to position [11, 0]
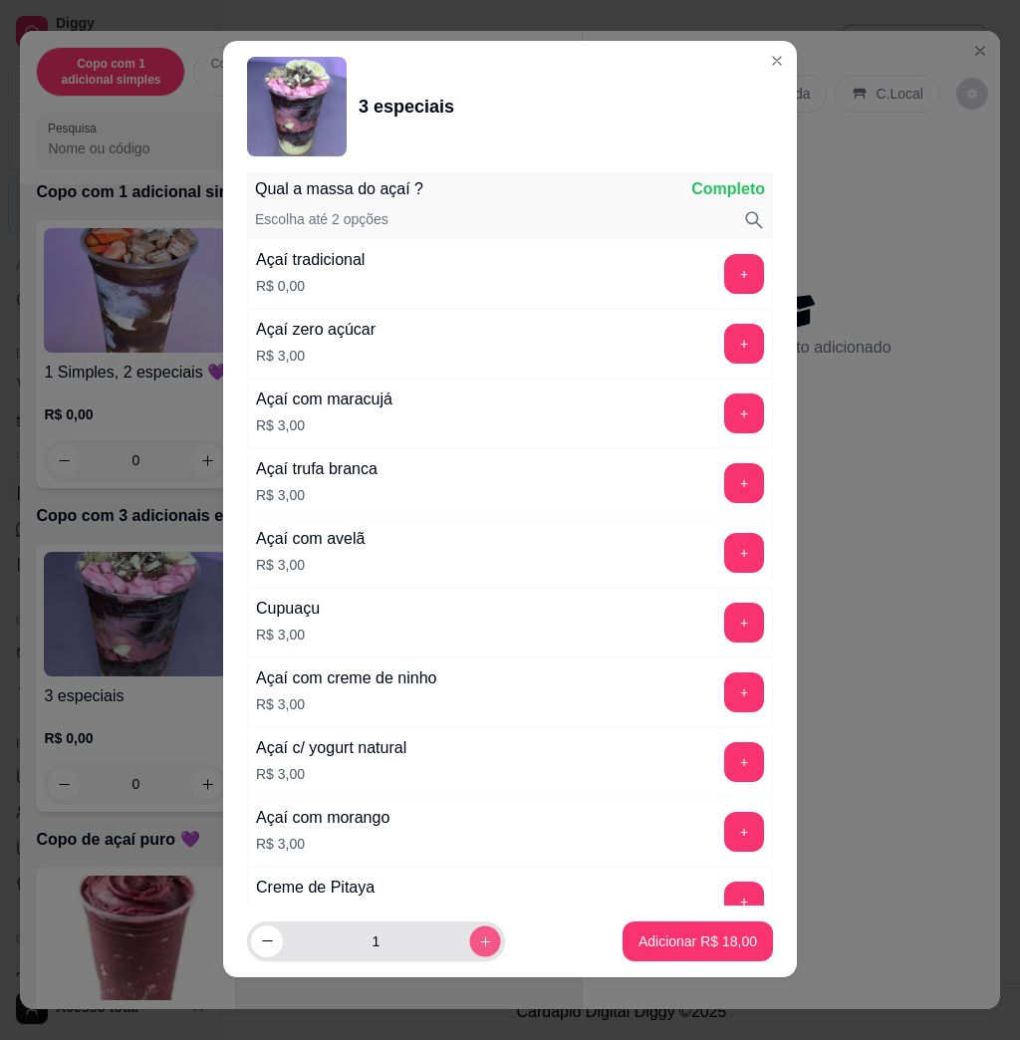
click at [478, 942] on icon "increase-product-quantity" at bounding box center [485, 942] width 15 height 15
type input "2"
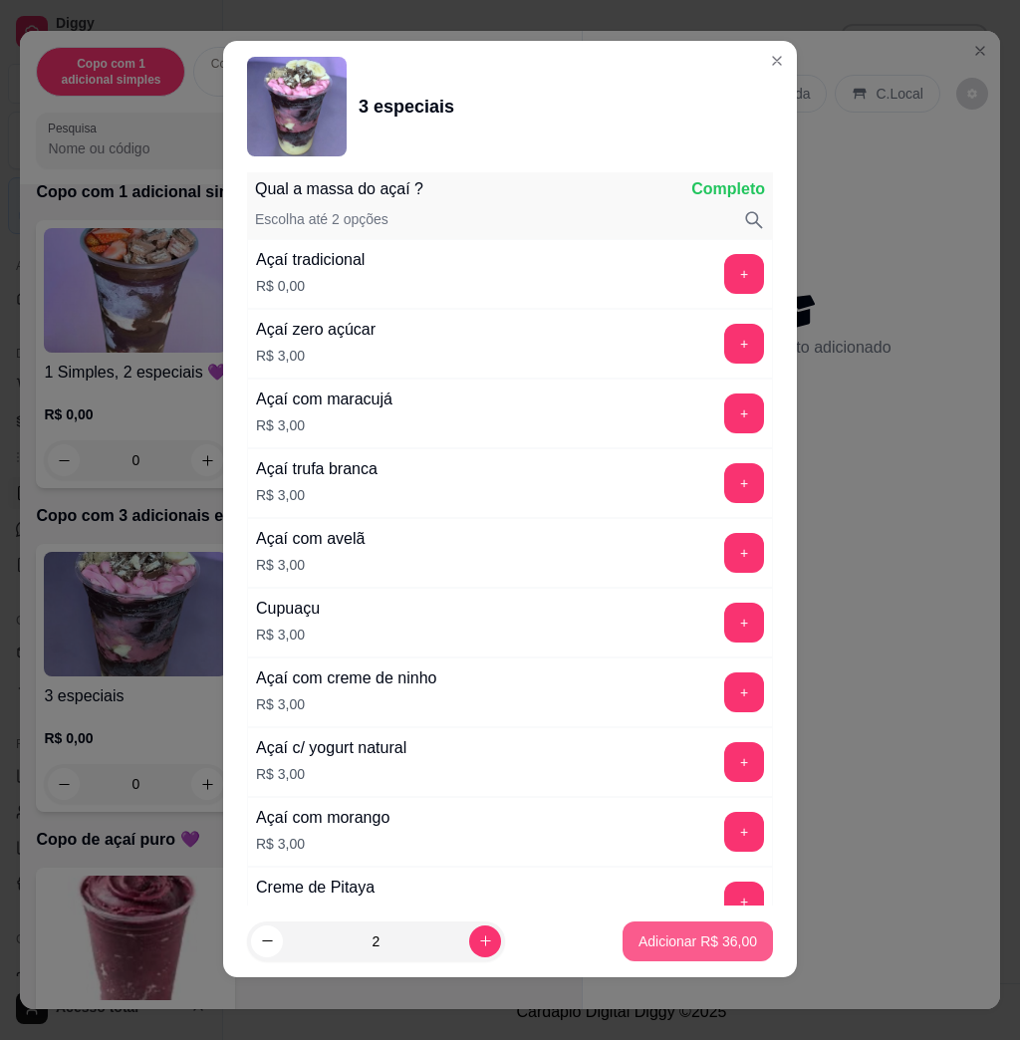
click at [665, 947] on p "Adicionar R$ 36,00" at bounding box center [698, 942] width 119 height 20
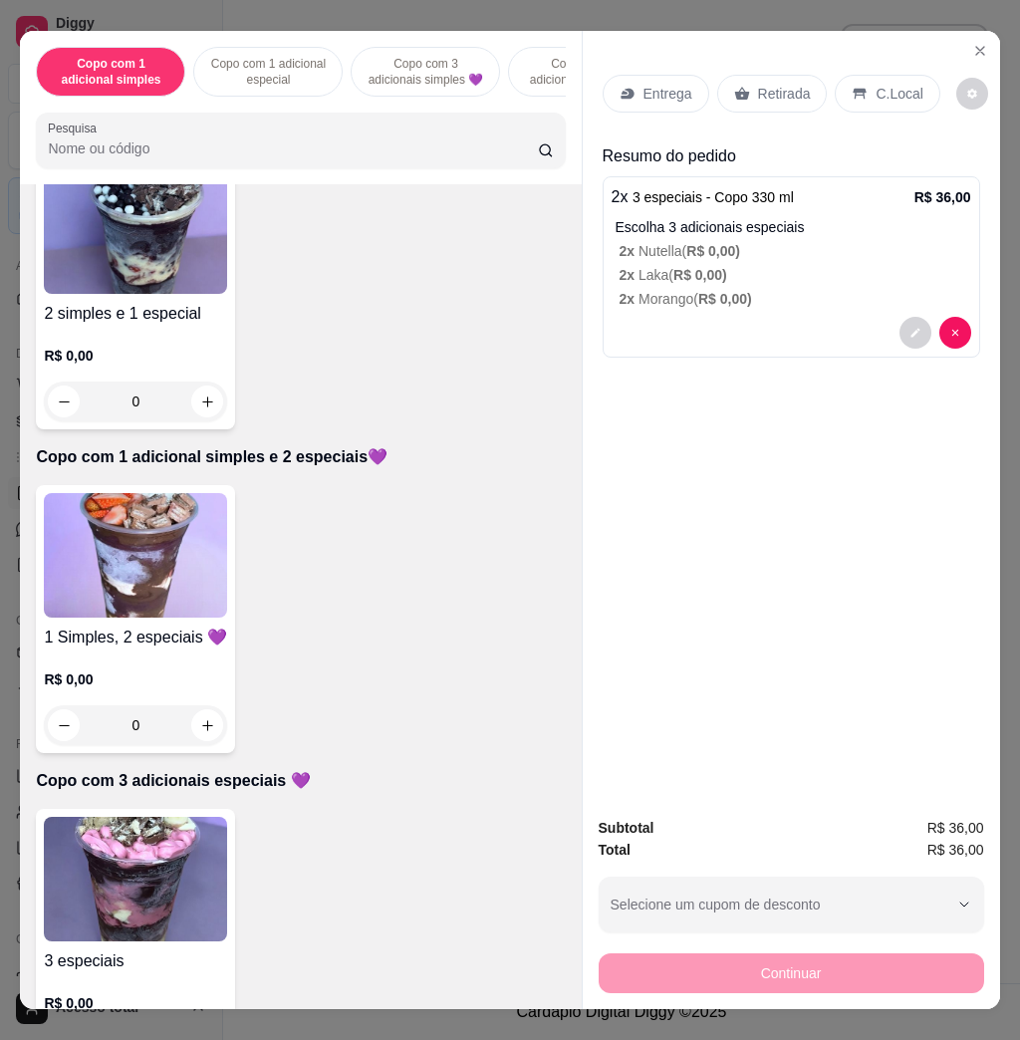
scroll to position [930, 0]
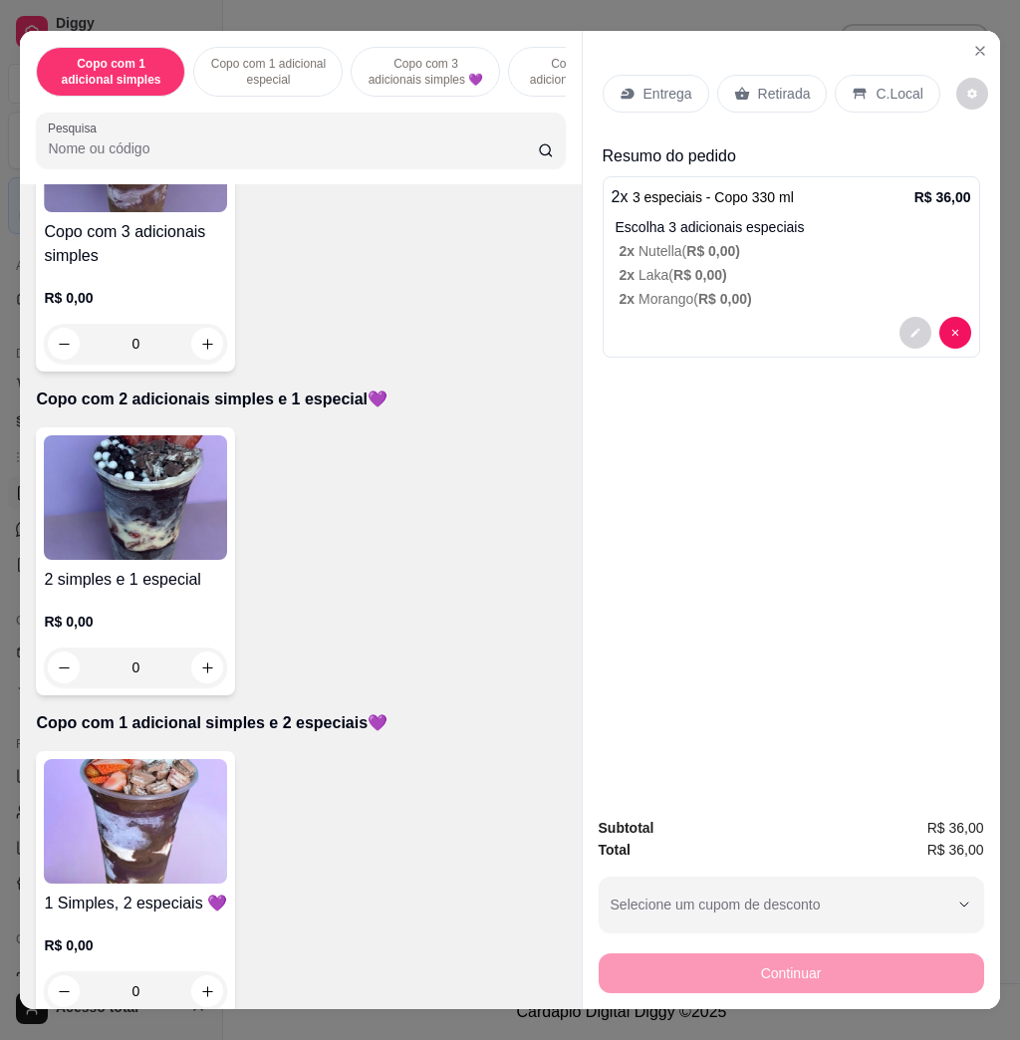
click at [172, 508] on img at bounding box center [135, 498] width 183 height 125
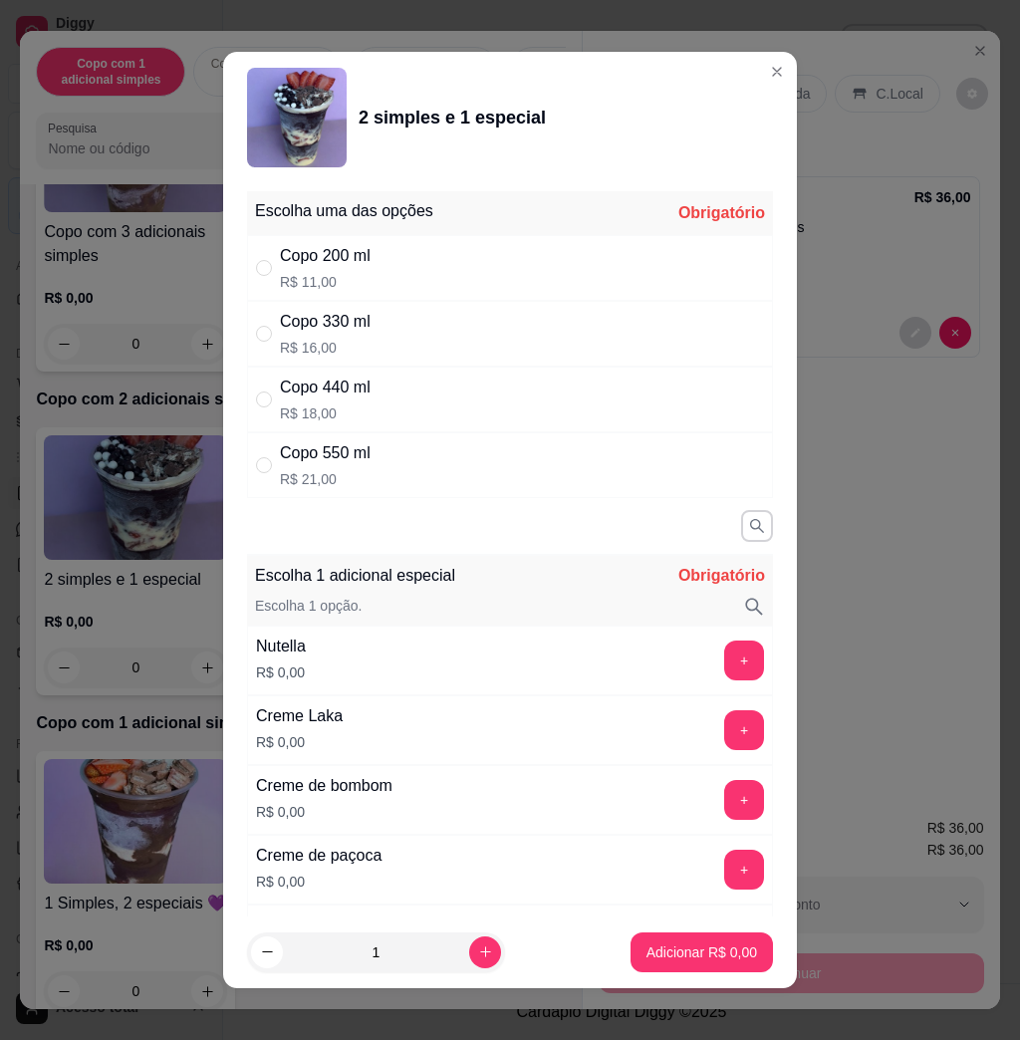
click at [400, 321] on div "Copo 330 ml R$ 16,00" at bounding box center [510, 334] width 526 height 66
radio input "true"
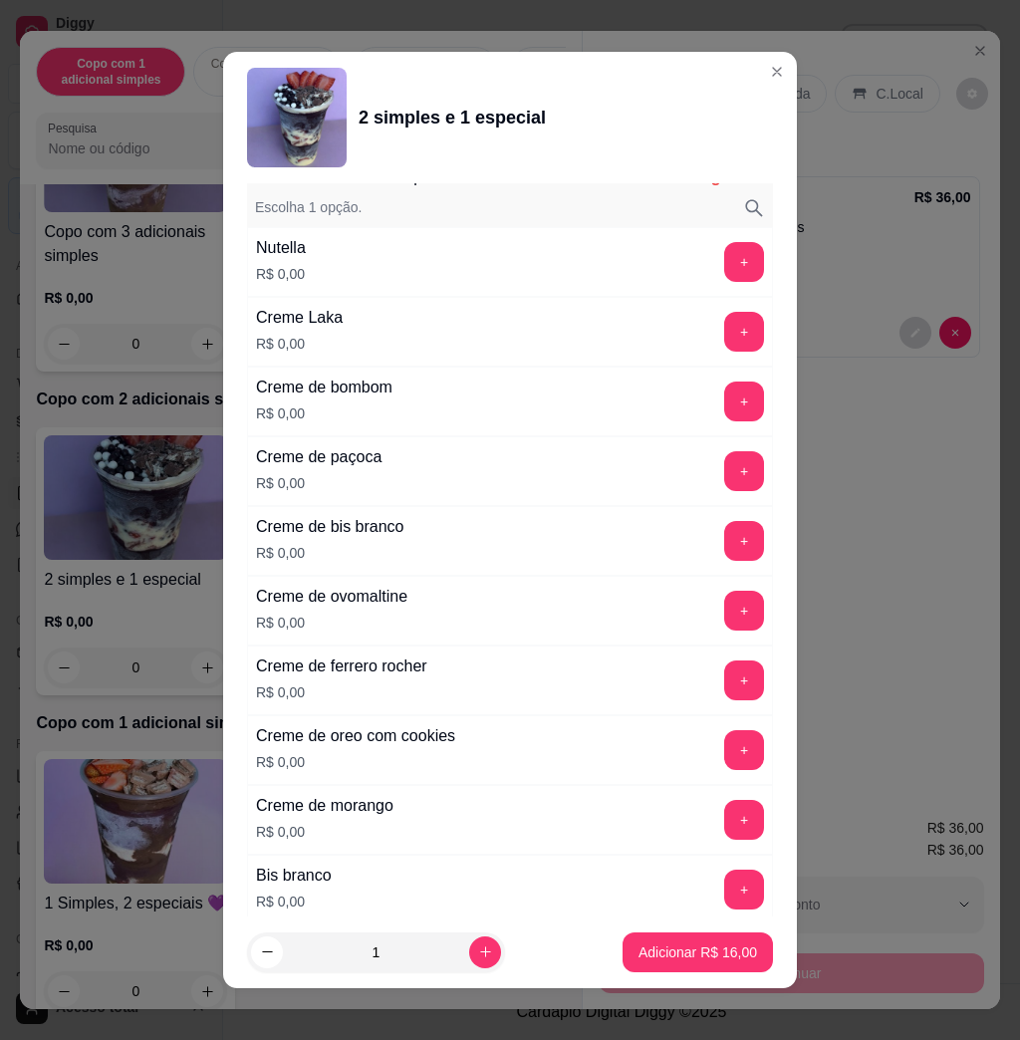
scroll to position [797, 0]
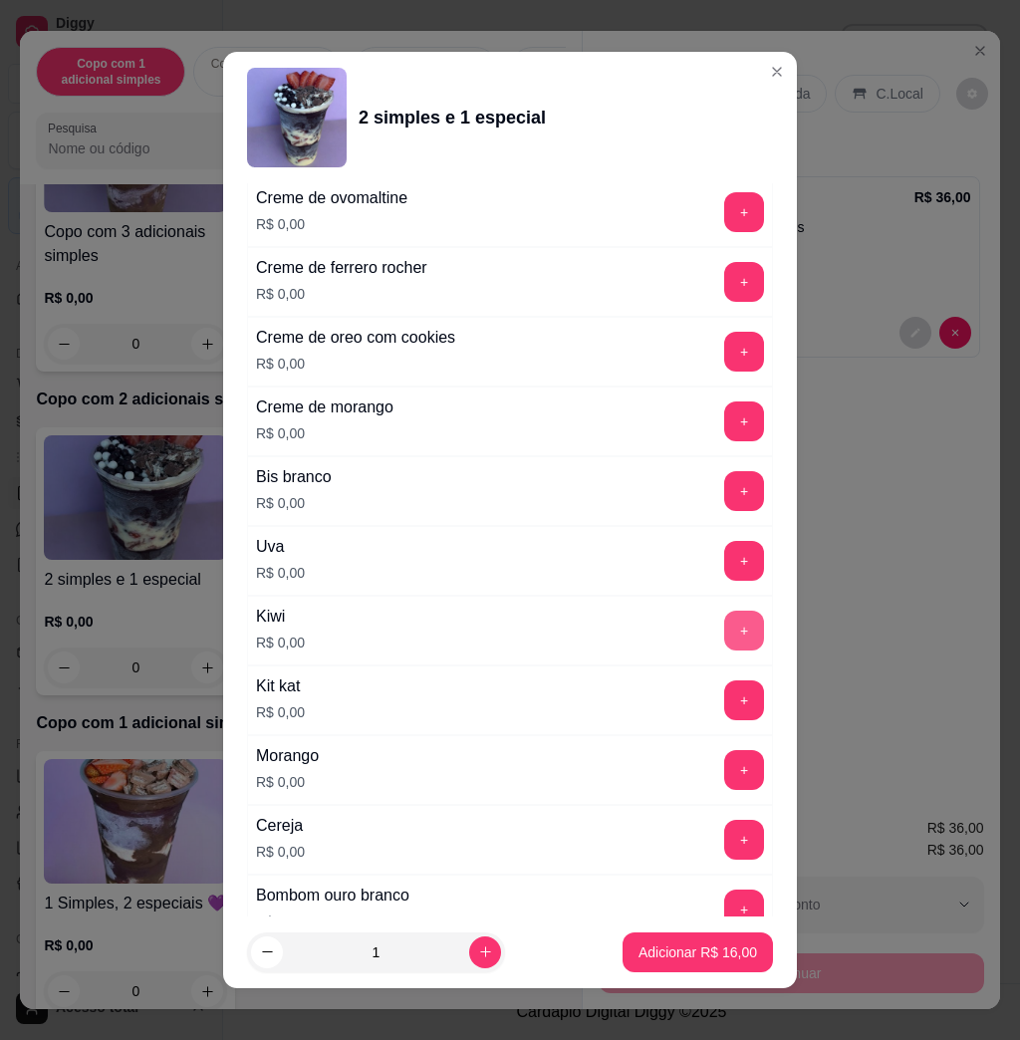
click at [725, 629] on button "+" at bounding box center [745, 631] width 40 height 40
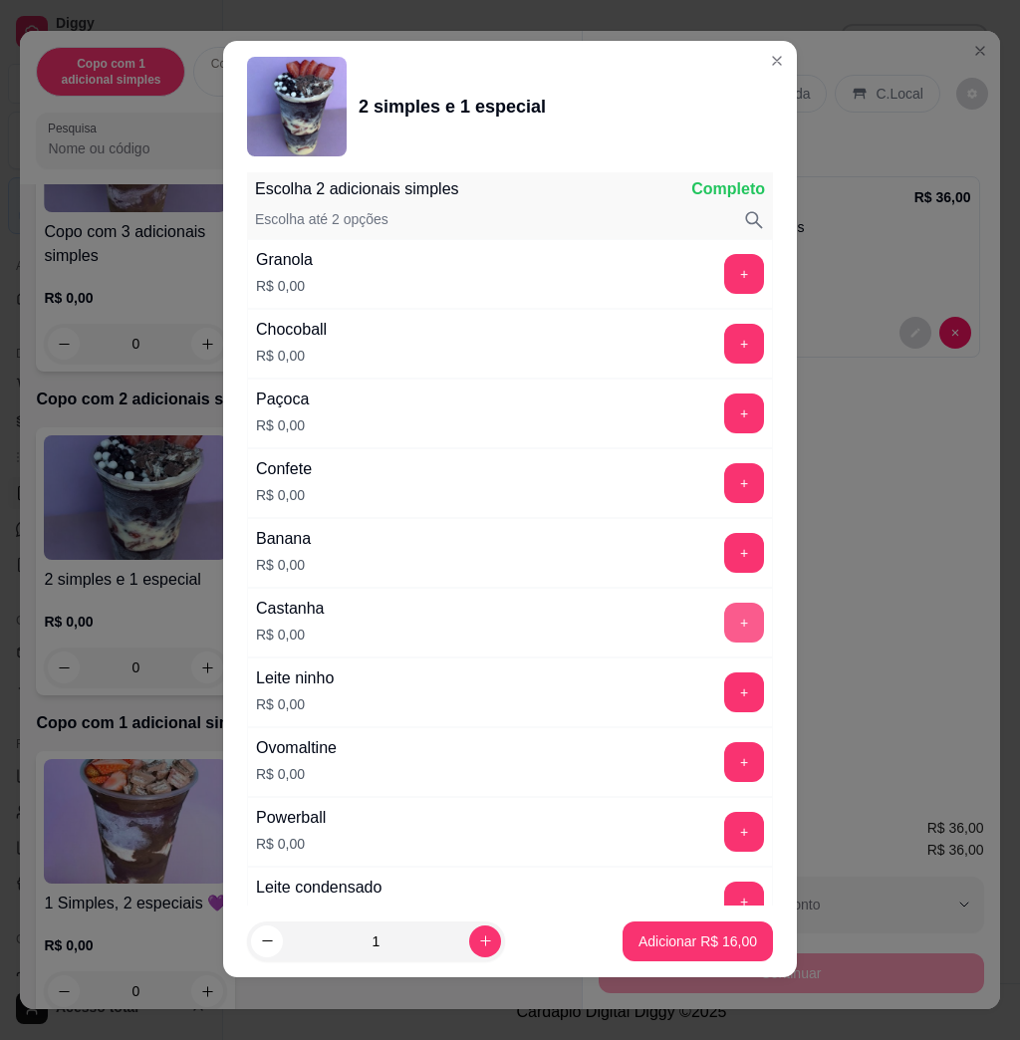
click at [725, 624] on button "+" at bounding box center [745, 623] width 40 height 40
click at [725, 683] on button "+" at bounding box center [745, 693] width 40 height 40
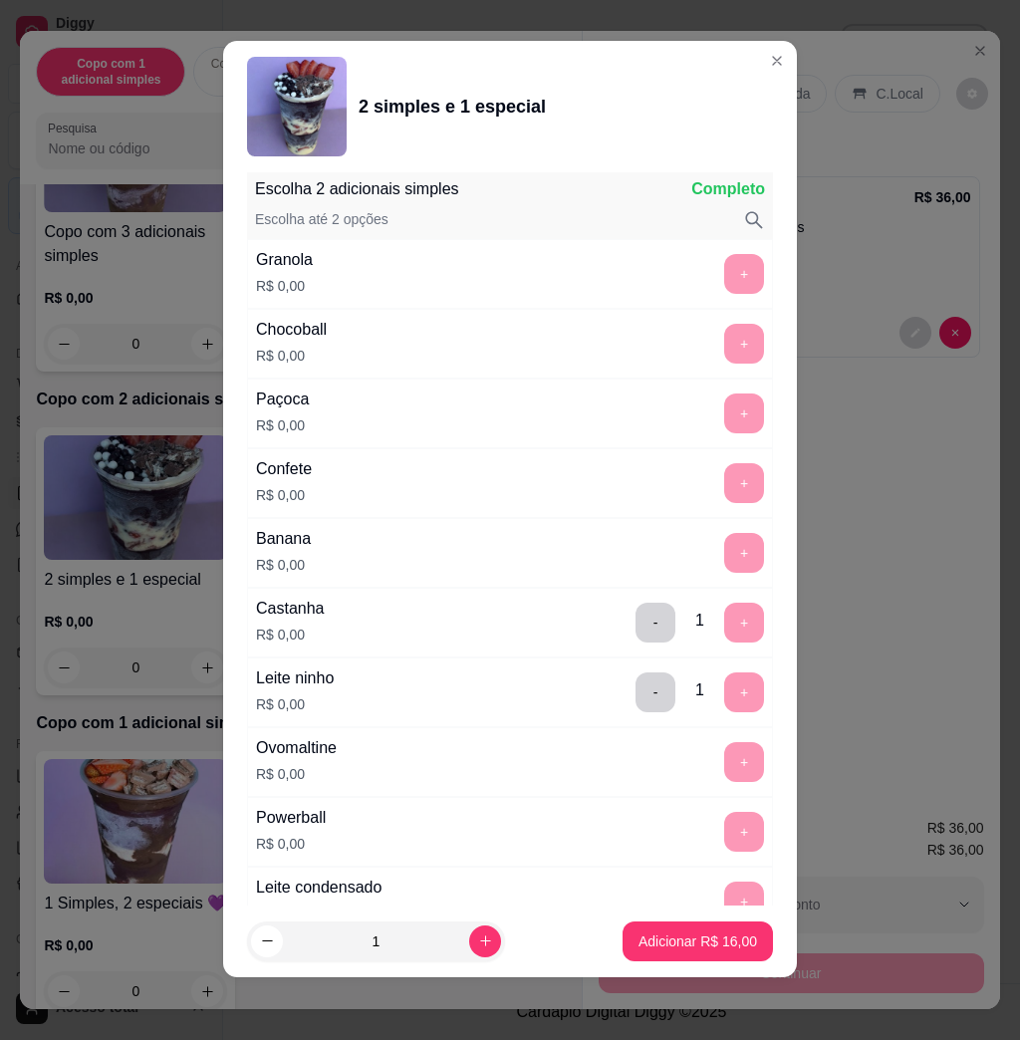
scroll to position [2609, 0]
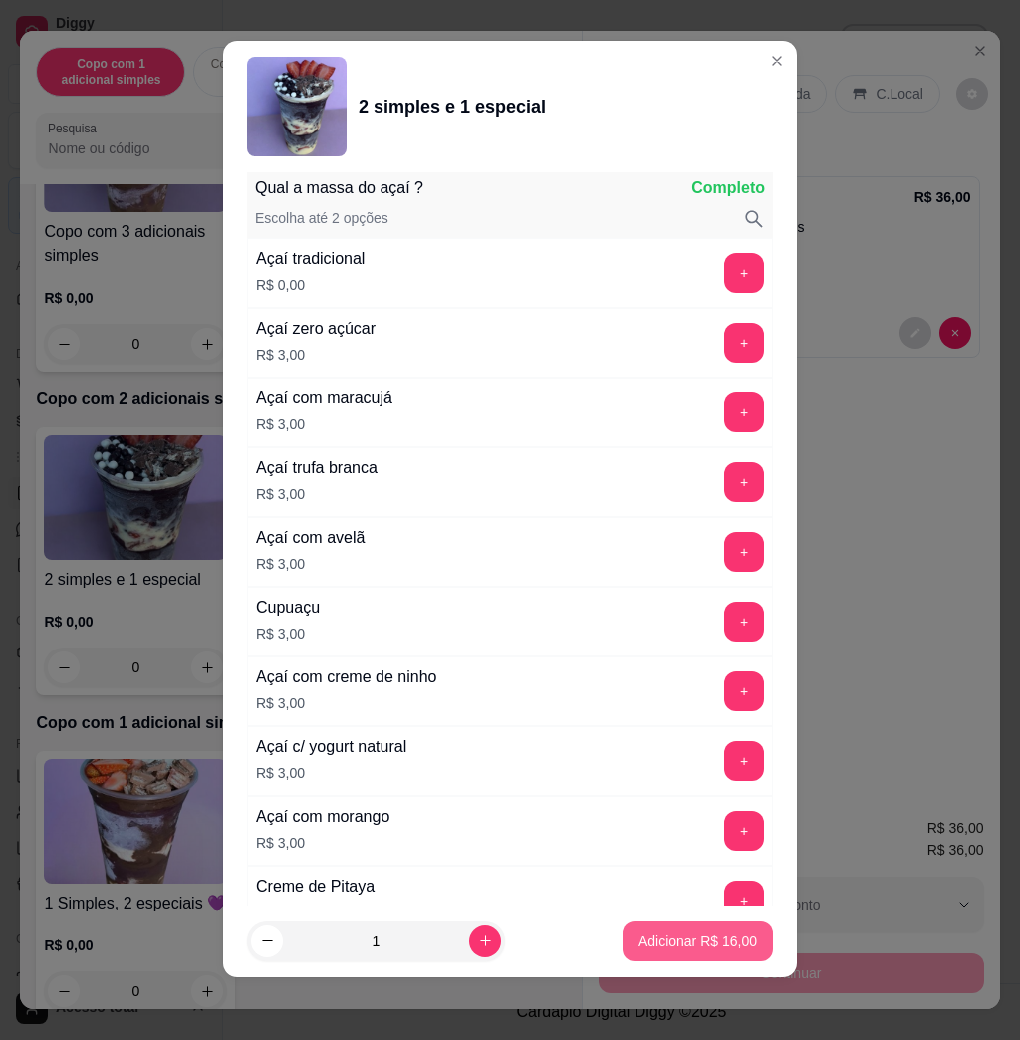
click at [674, 933] on p "Adicionar R$ 16,00" at bounding box center [698, 942] width 119 height 20
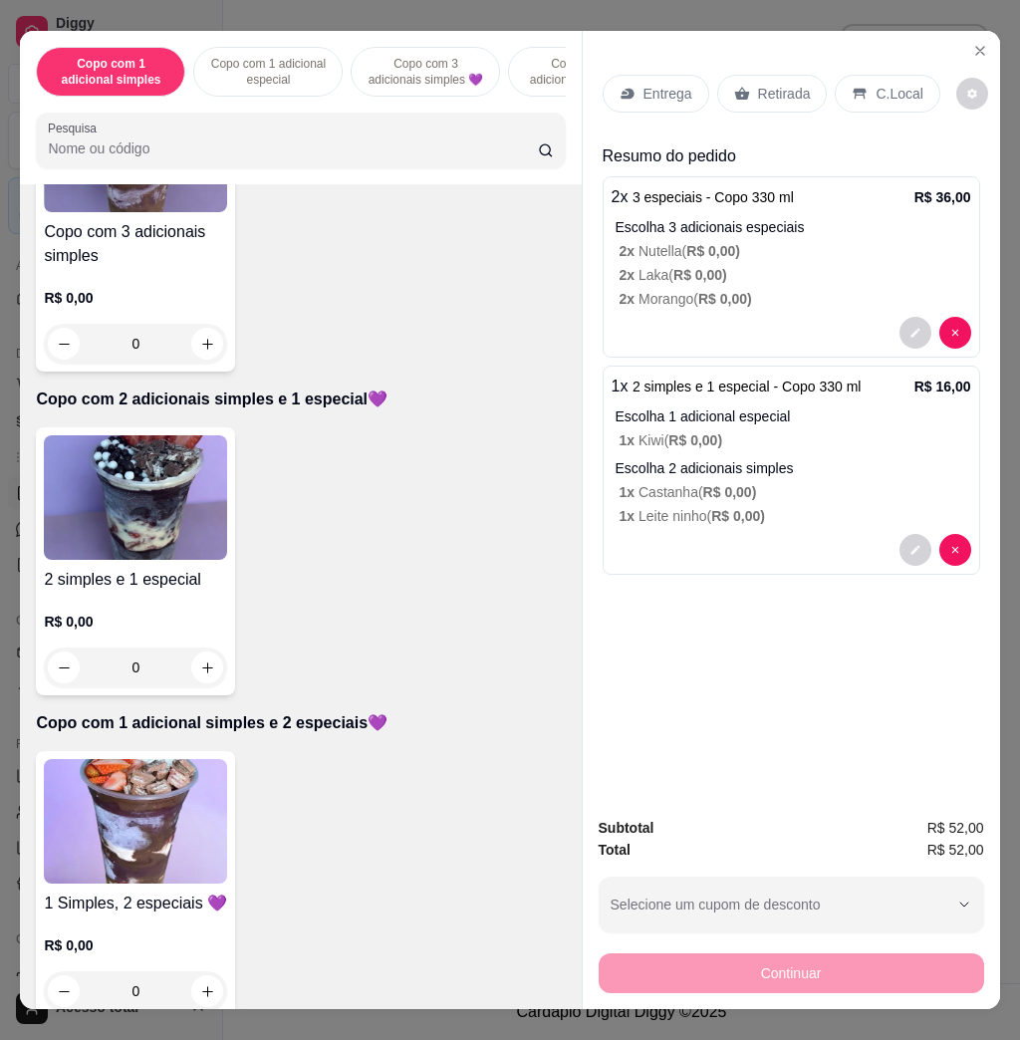
click at [644, 92] on p "Entrega" at bounding box center [668, 94] width 49 height 20
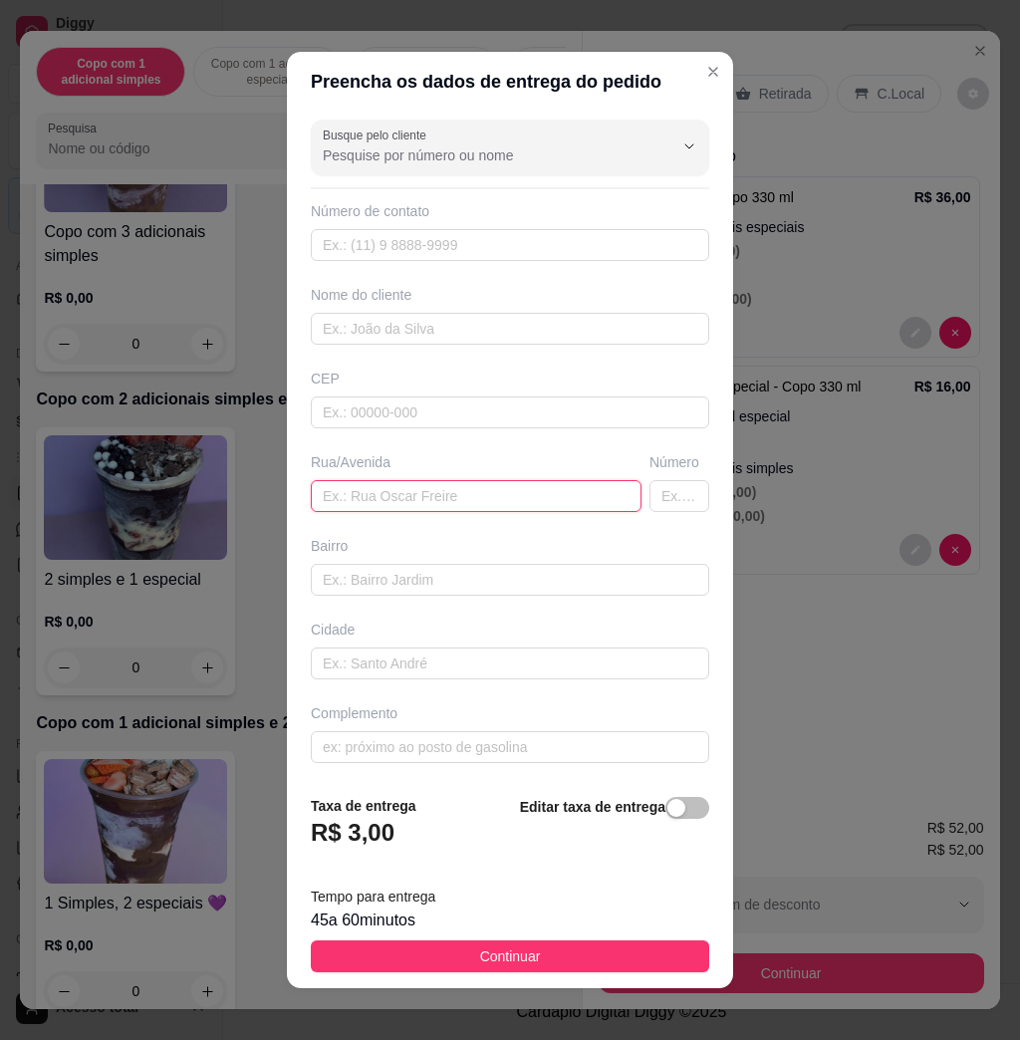
click at [457, 492] on input "text" at bounding box center [476, 496] width 331 height 32
type input "[PERSON_NAME]"
type input "74"
click at [537, 952] on button "Continuar" at bounding box center [510, 957] width 399 height 32
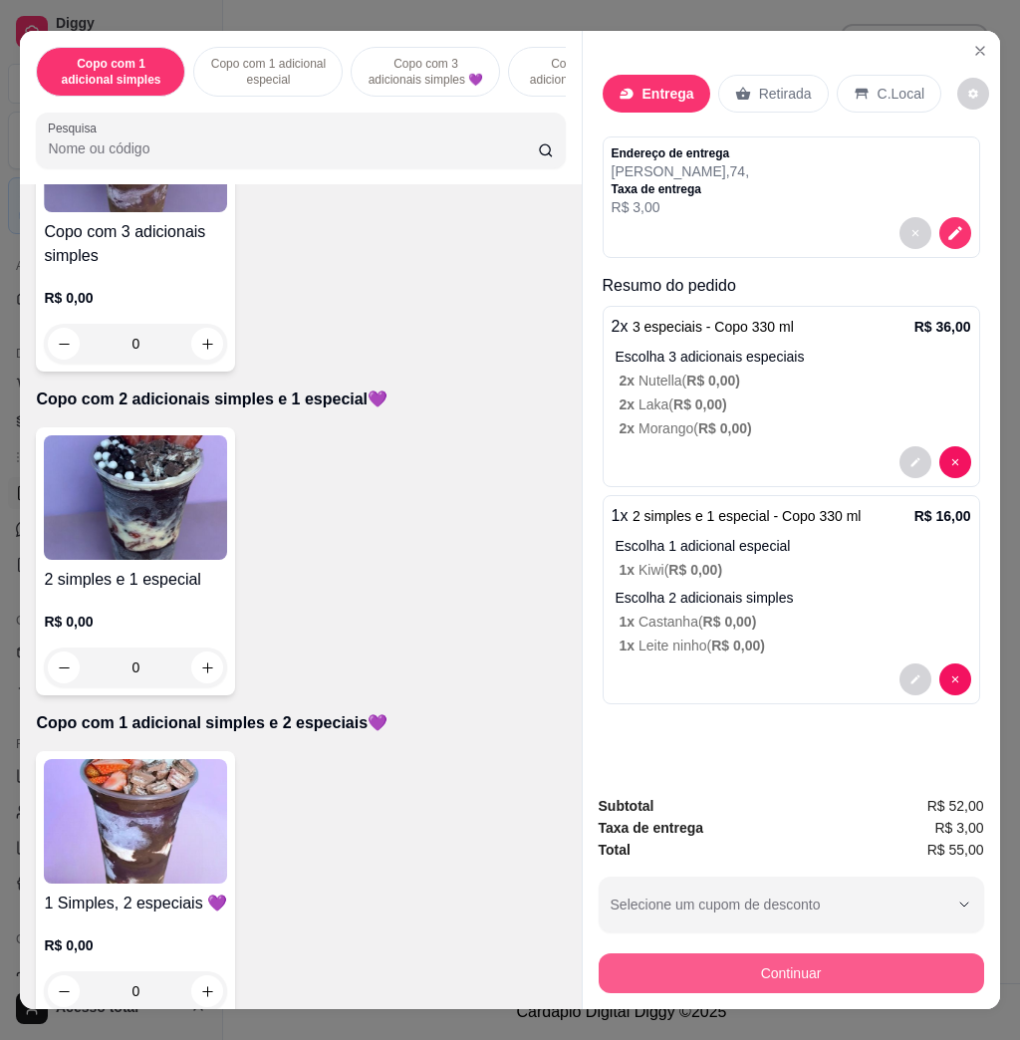
click at [694, 954] on button "Continuar" at bounding box center [792, 974] width 386 height 40
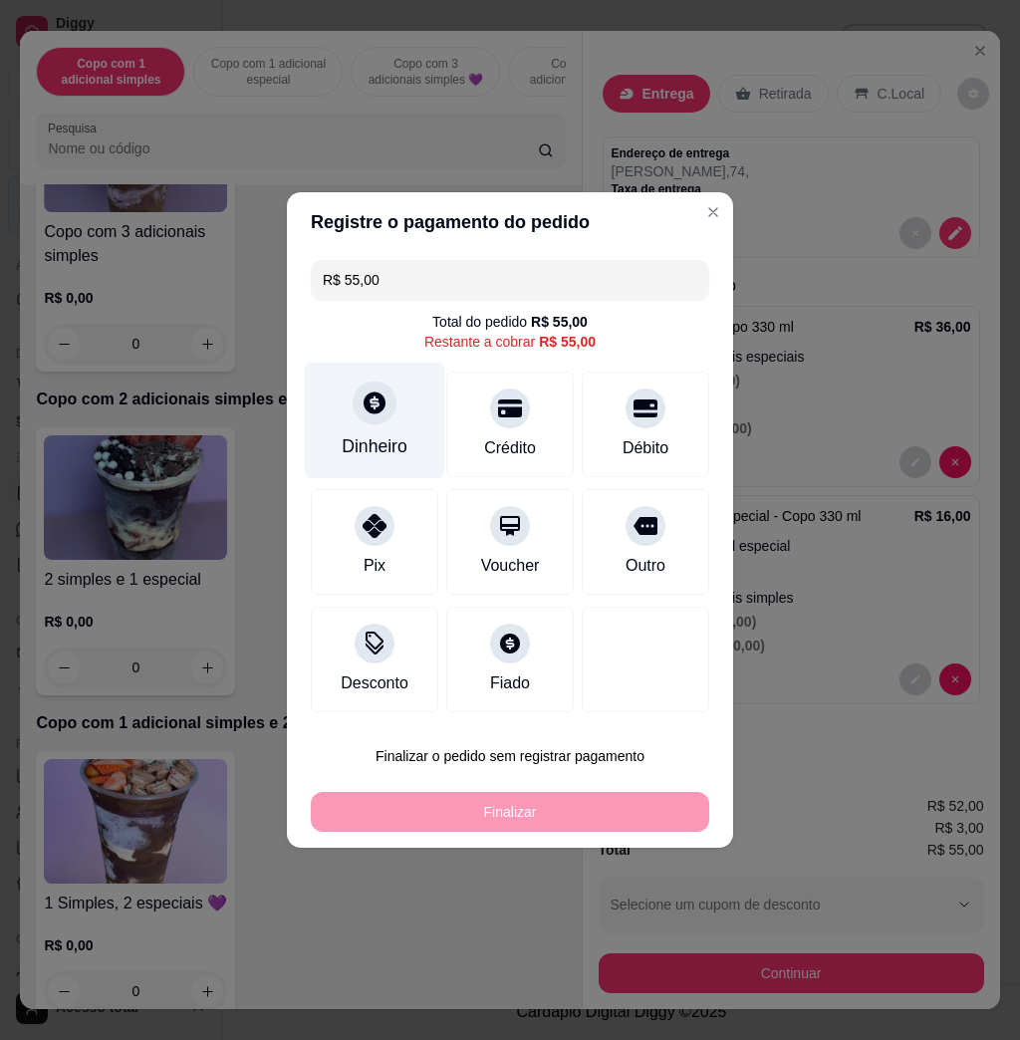
click at [385, 420] on div at bounding box center [375, 403] width 44 height 44
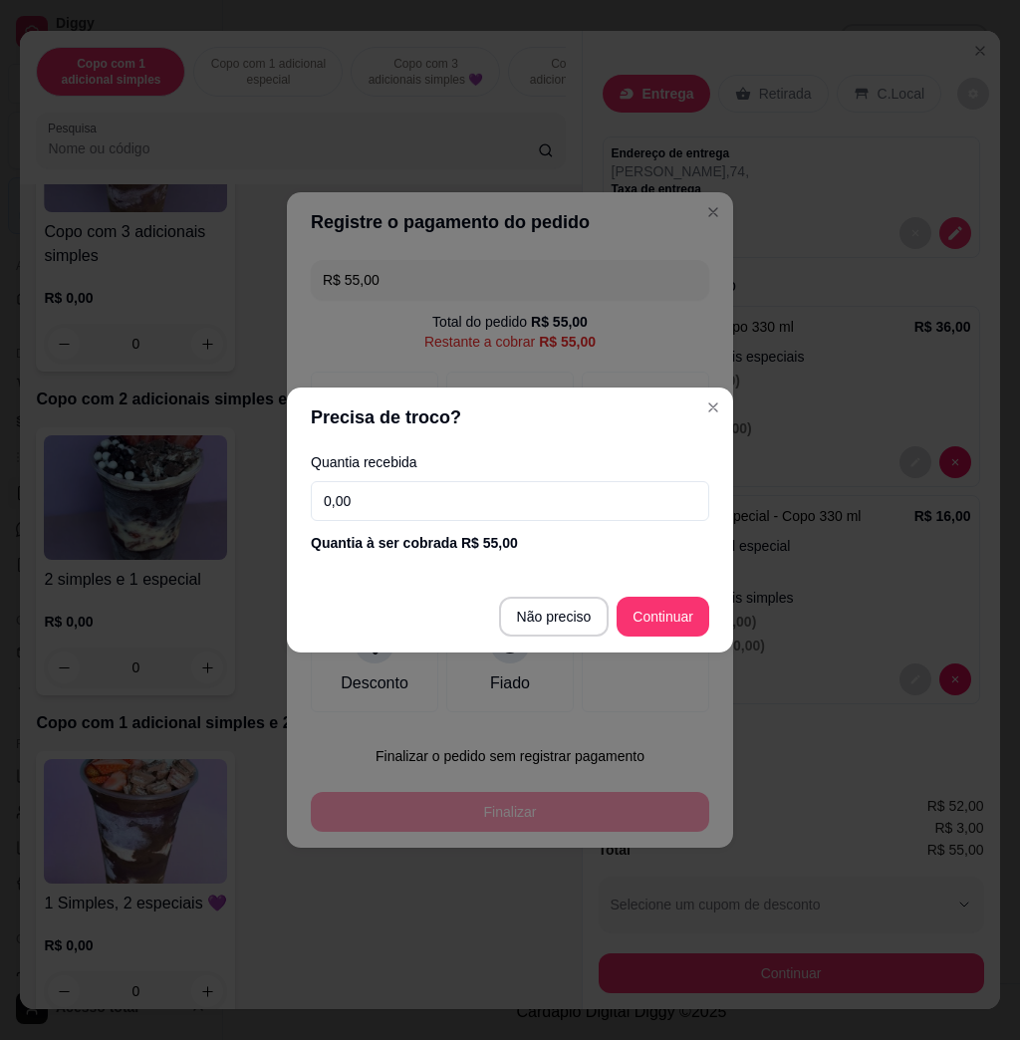
click at [475, 505] on input "0,00" at bounding box center [510, 501] width 399 height 40
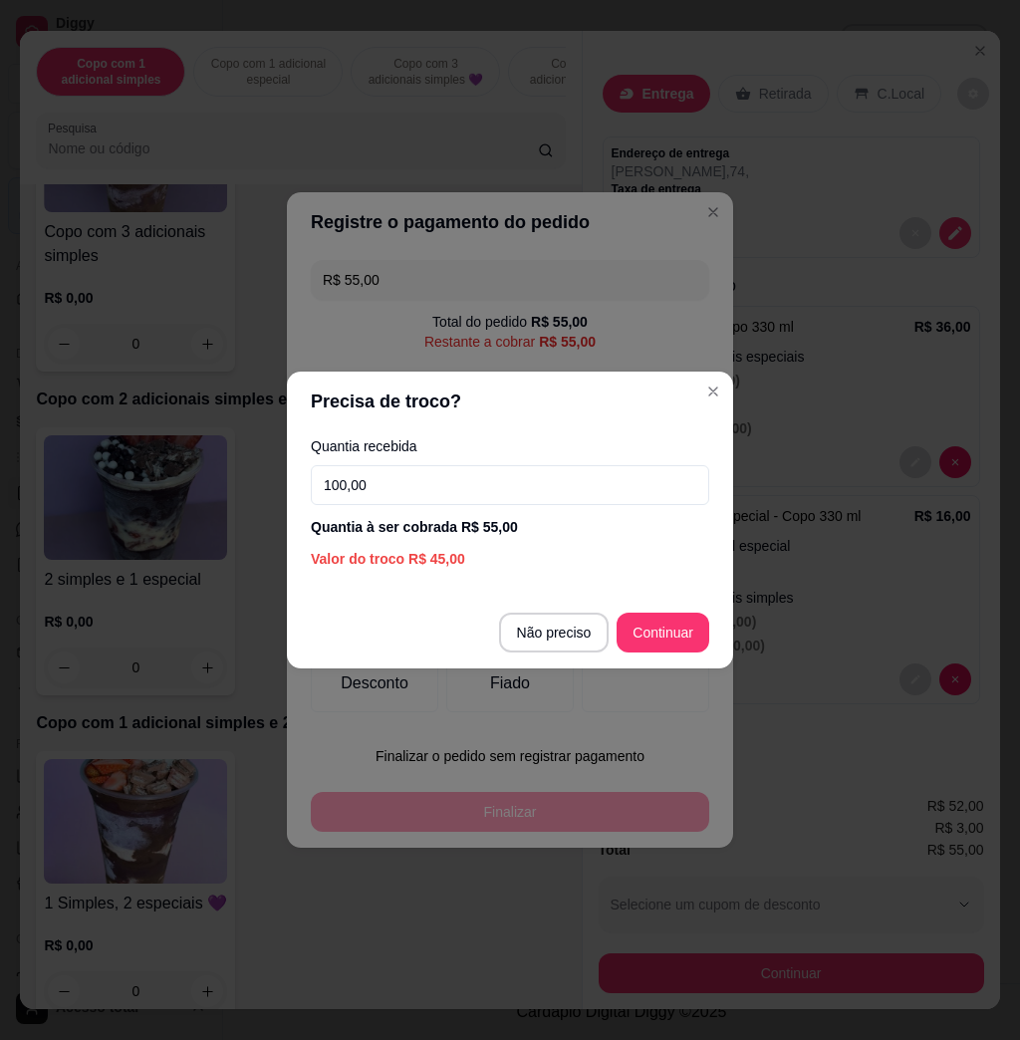
type input "100,00"
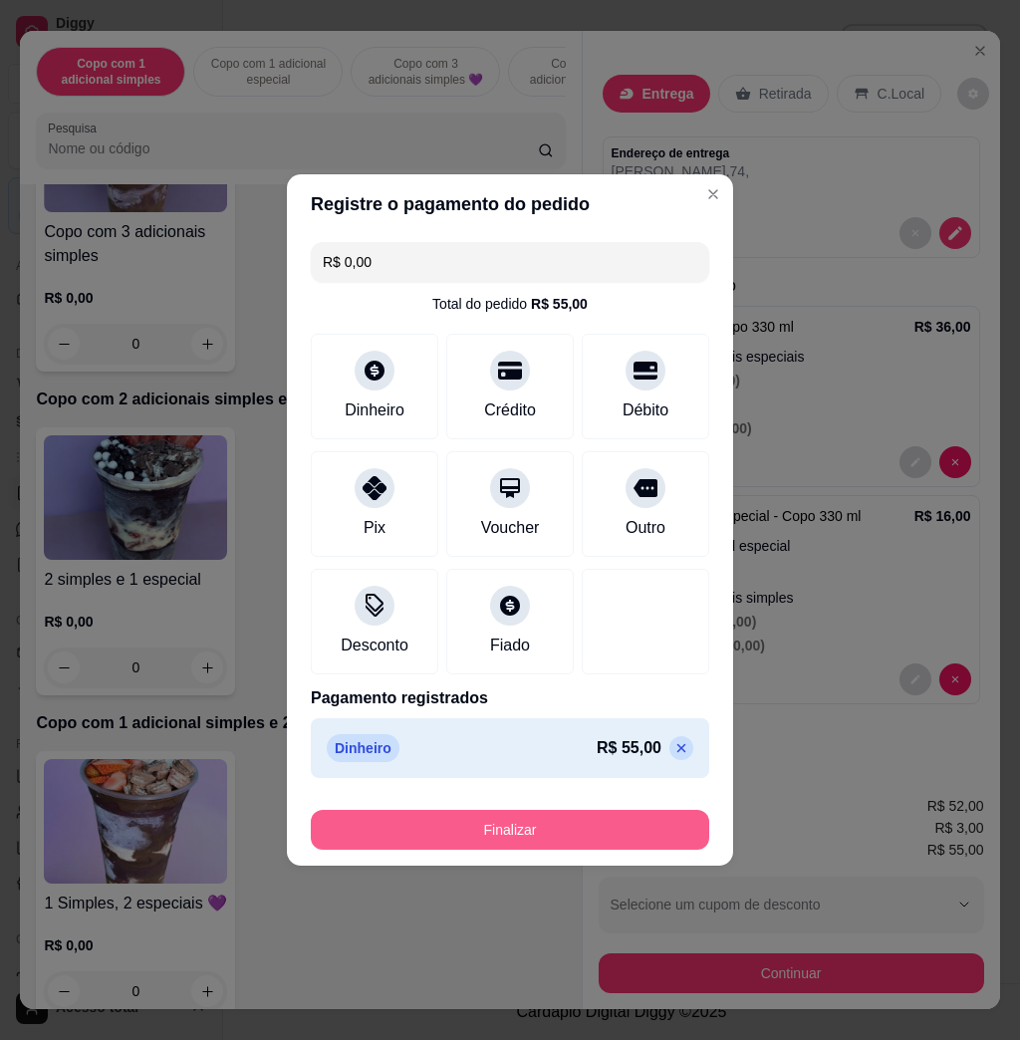
click at [543, 824] on button "Finalizar" at bounding box center [510, 830] width 399 height 40
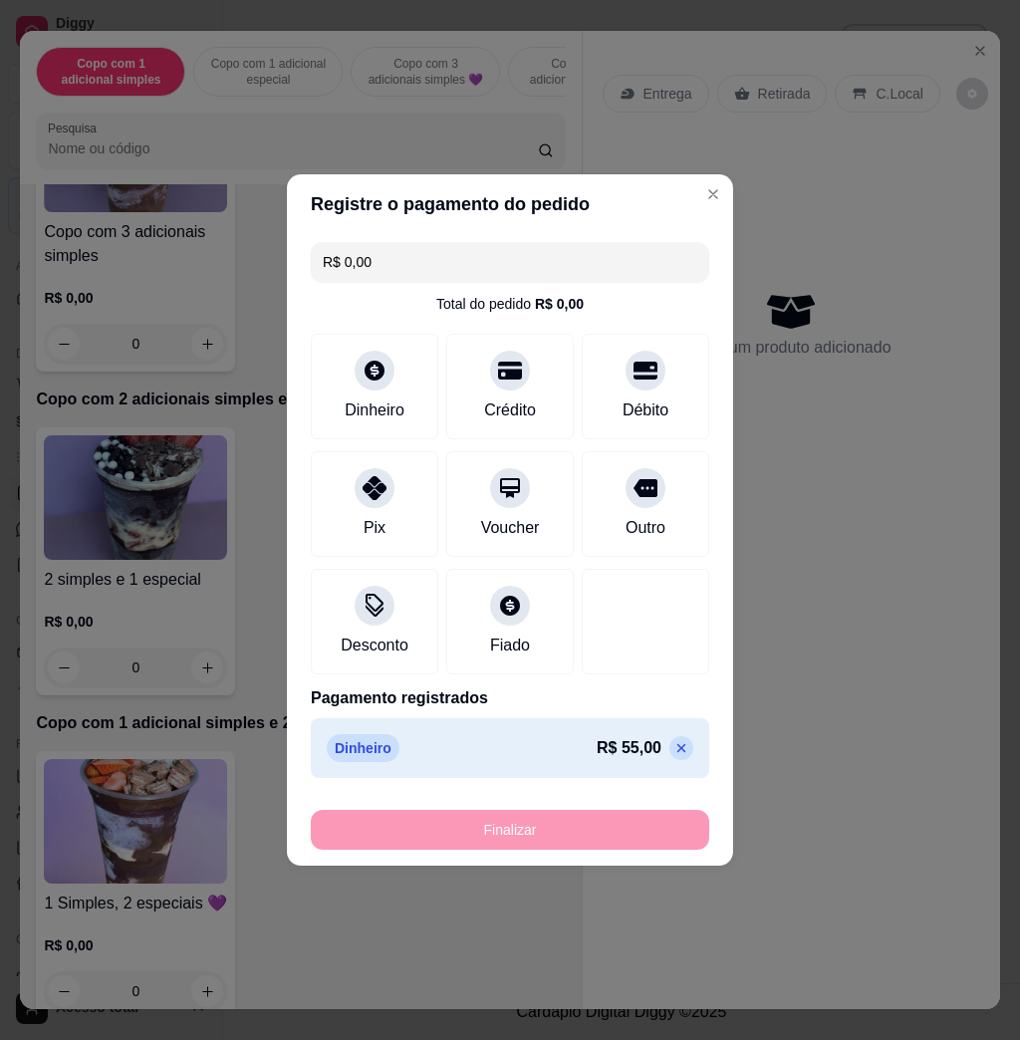
type input "-R$ 55,00"
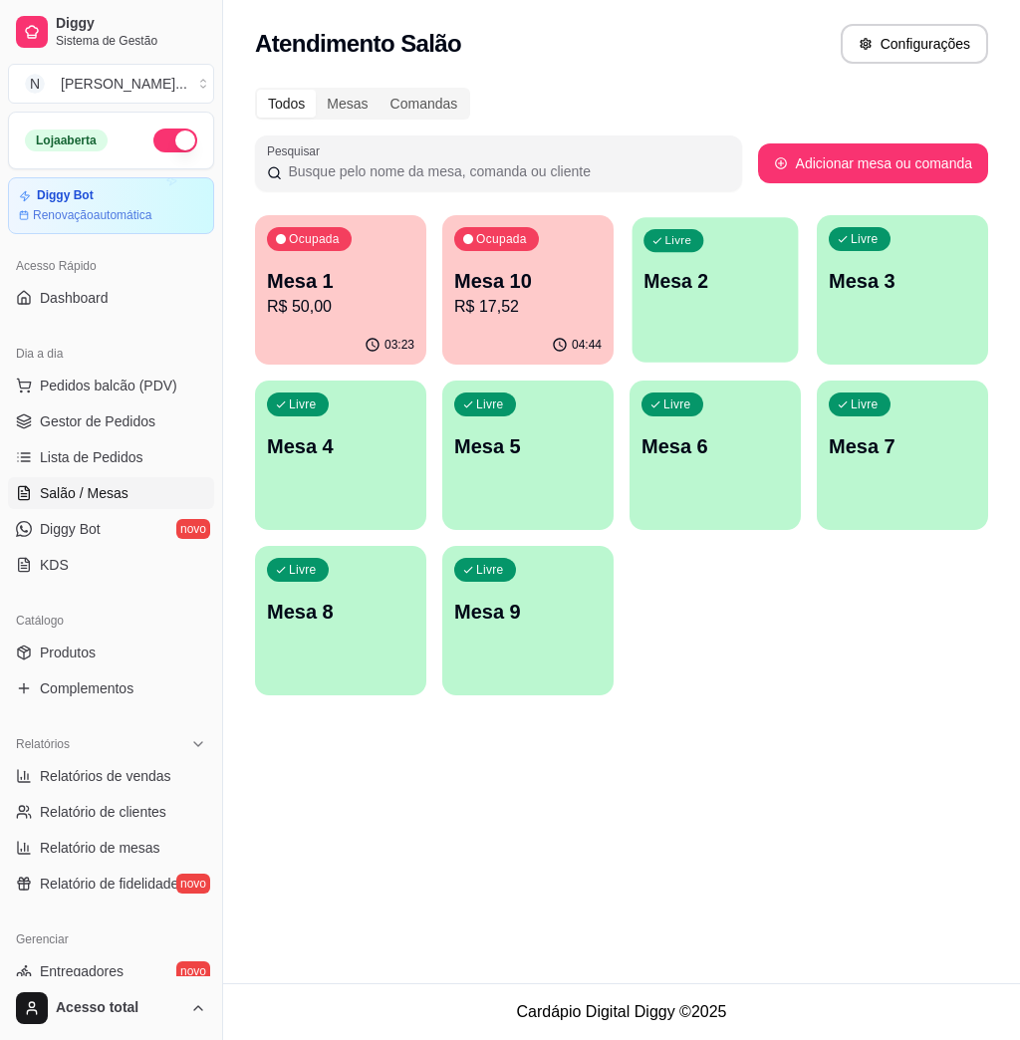
click at [693, 309] on div "Livre Mesa 2" at bounding box center [716, 278] width 166 height 122
click at [729, 261] on div "Livre Mesa 2" at bounding box center [716, 278] width 166 height 122
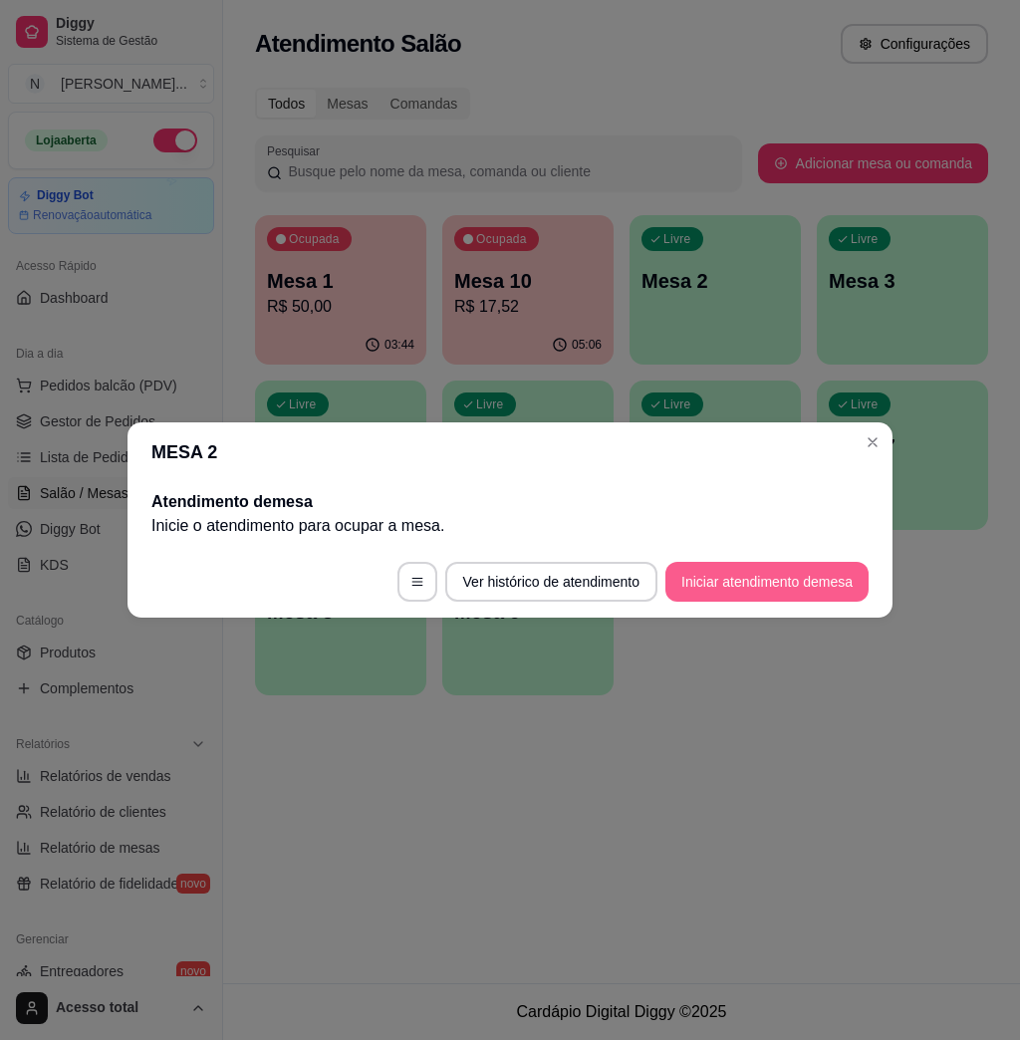
click at [683, 566] on button "Iniciar atendimento de mesa" at bounding box center [767, 582] width 203 height 40
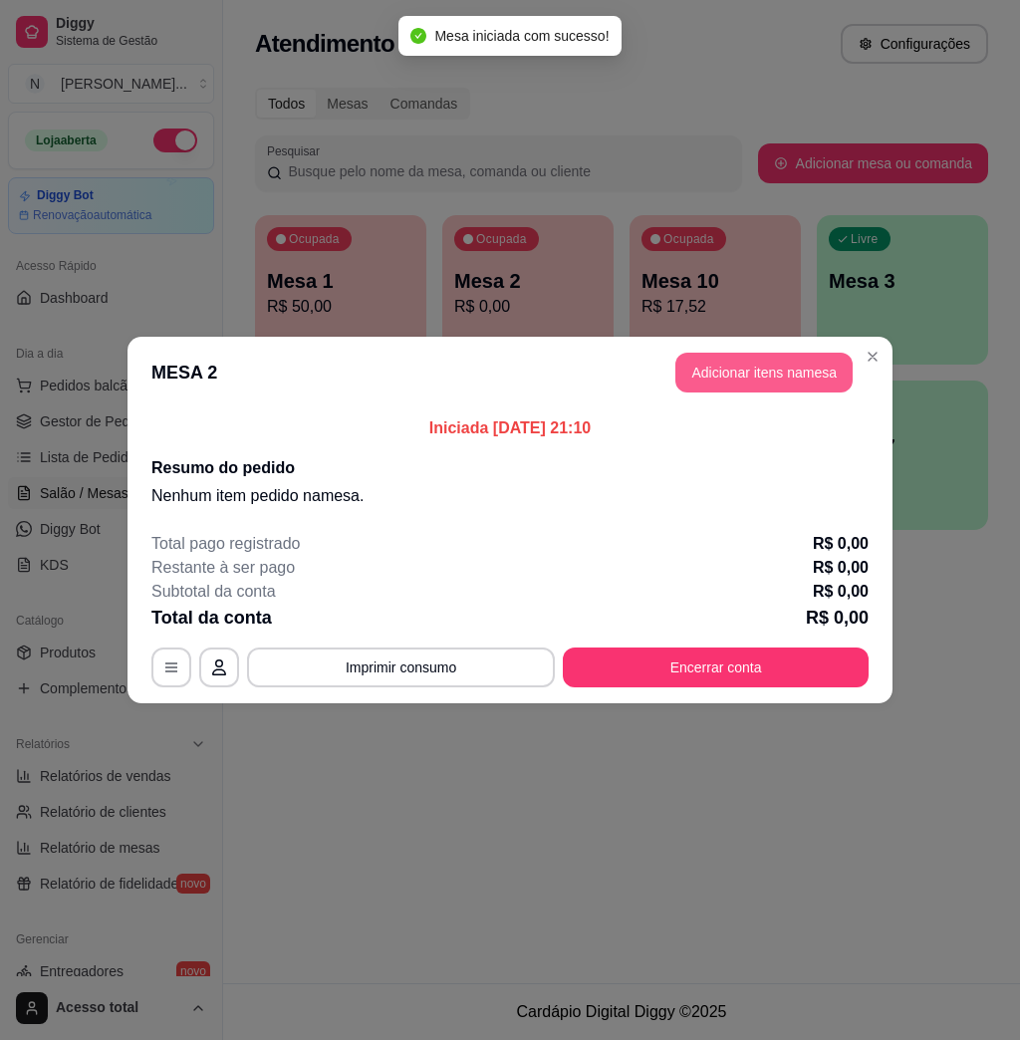
click at [765, 362] on button "Adicionar itens na mesa" at bounding box center [764, 373] width 177 height 40
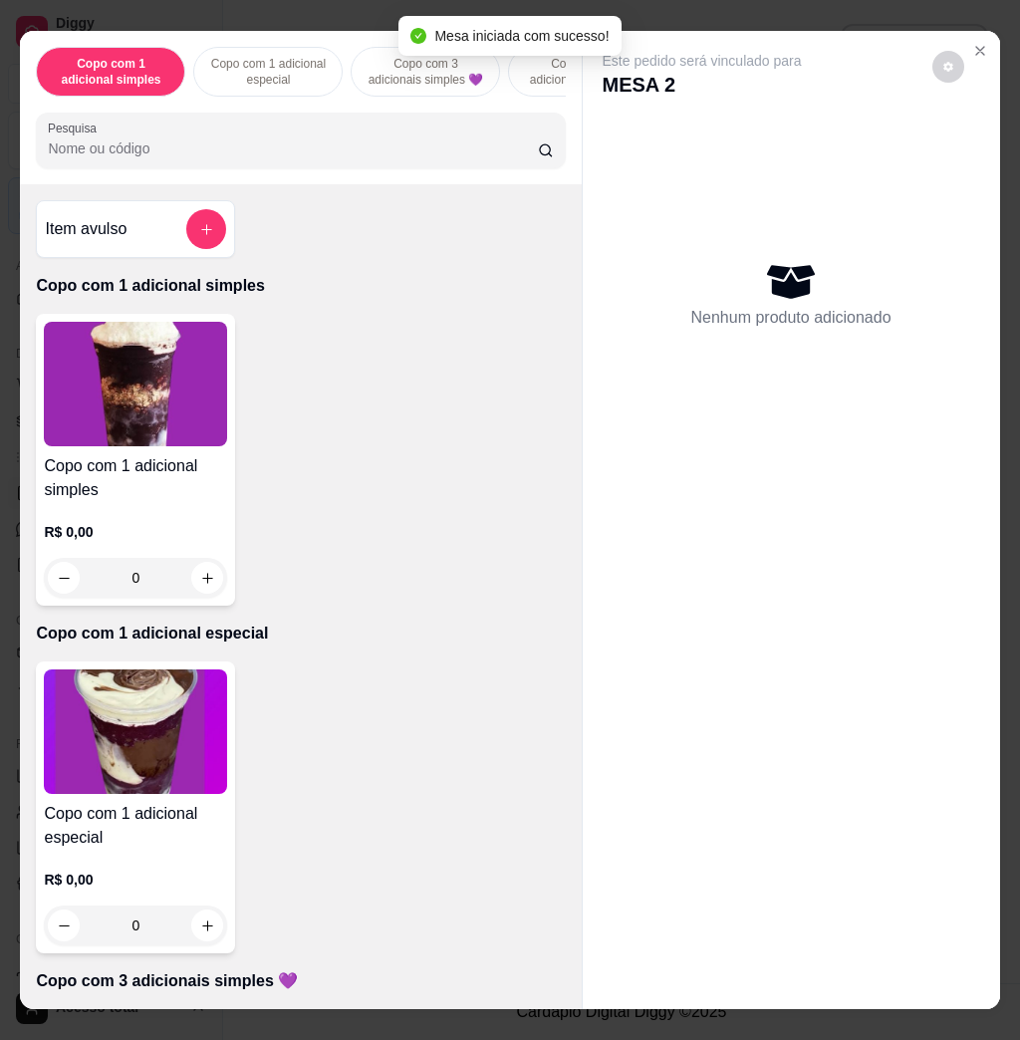
click at [372, 157] on input "Pesquisa" at bounding box center [293, 149] width 490 height 20
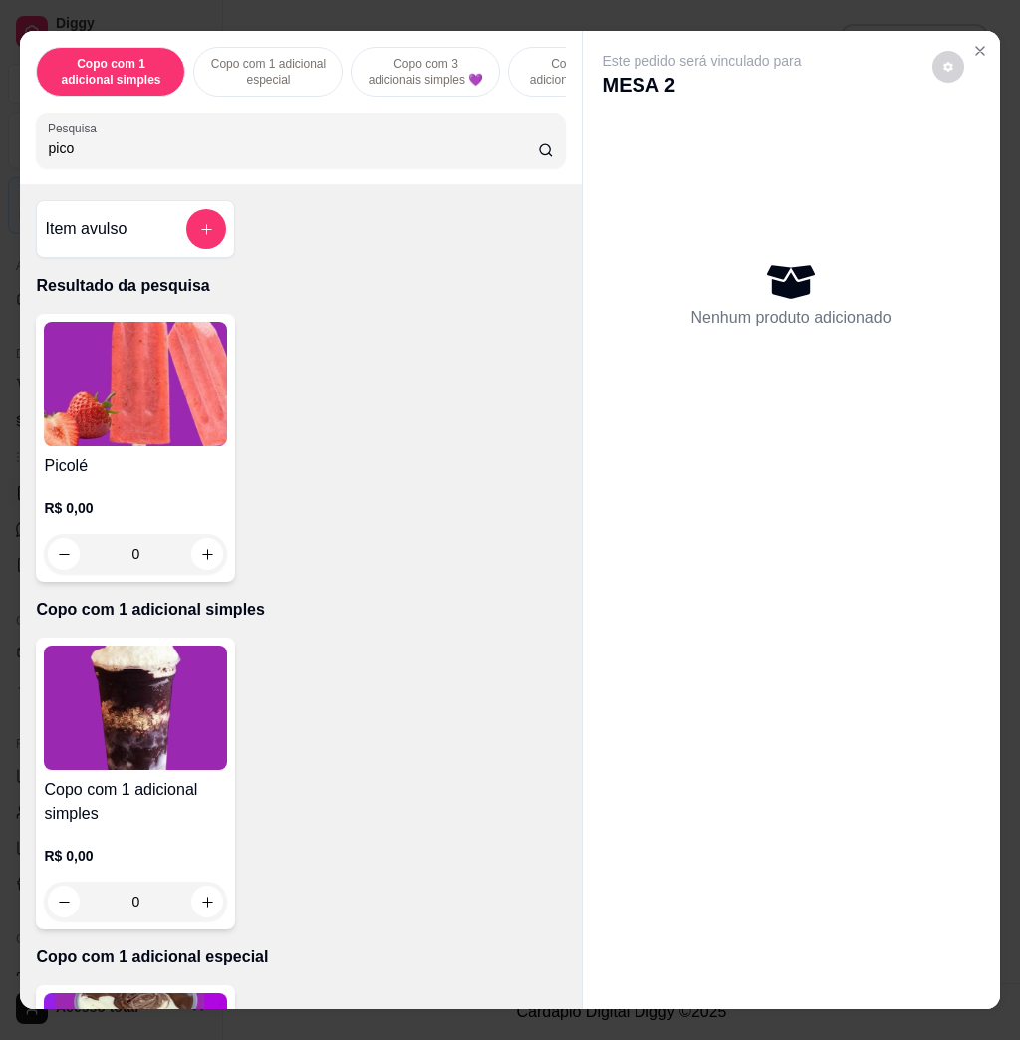
type input "pico"
click at [90, 404] on img at bounding box center [135, 384] width 183 height 125
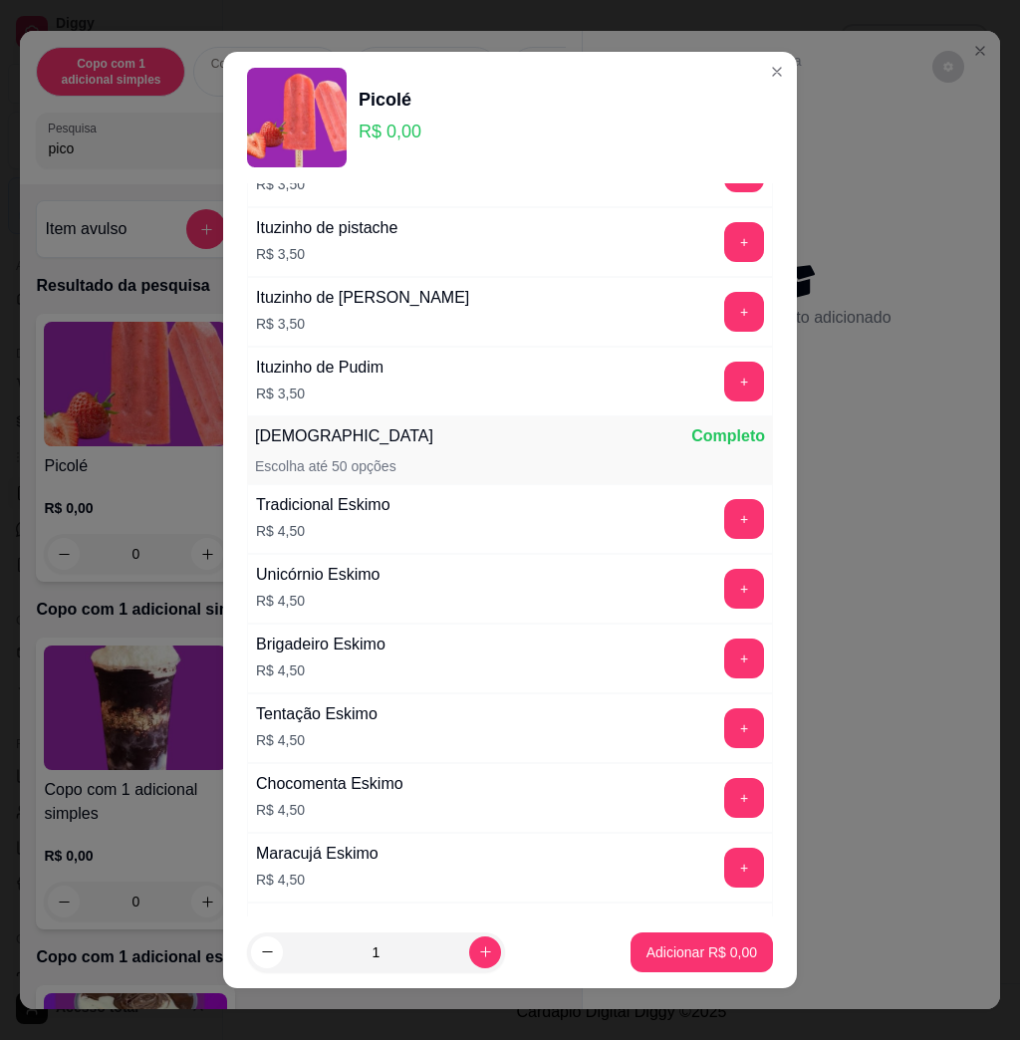
scroll to position [2923, 0]
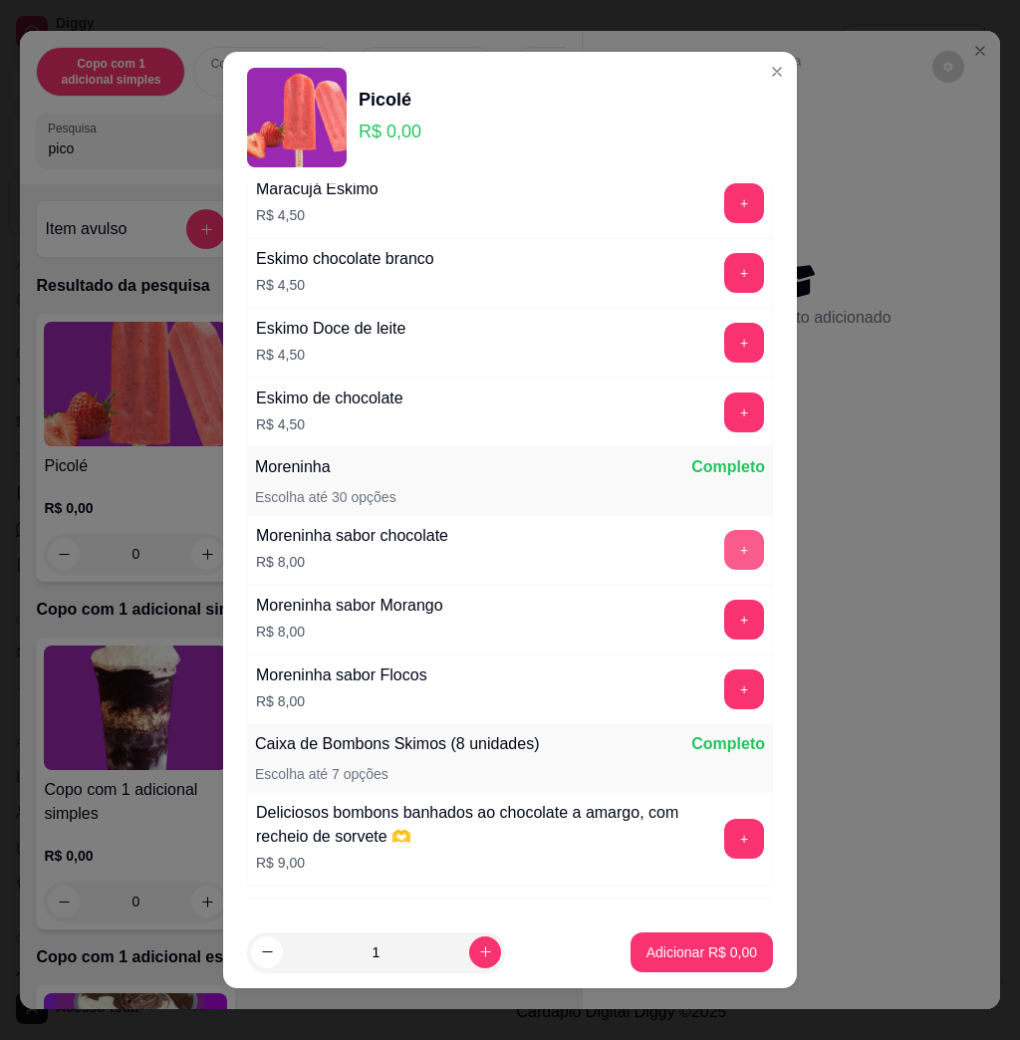
click at [725, 553] on button "+" at bounding box center [745, 550] width 40 height 40
click at [726, 553] on button "+" at bounding box center [745, 550] width 39 height 39
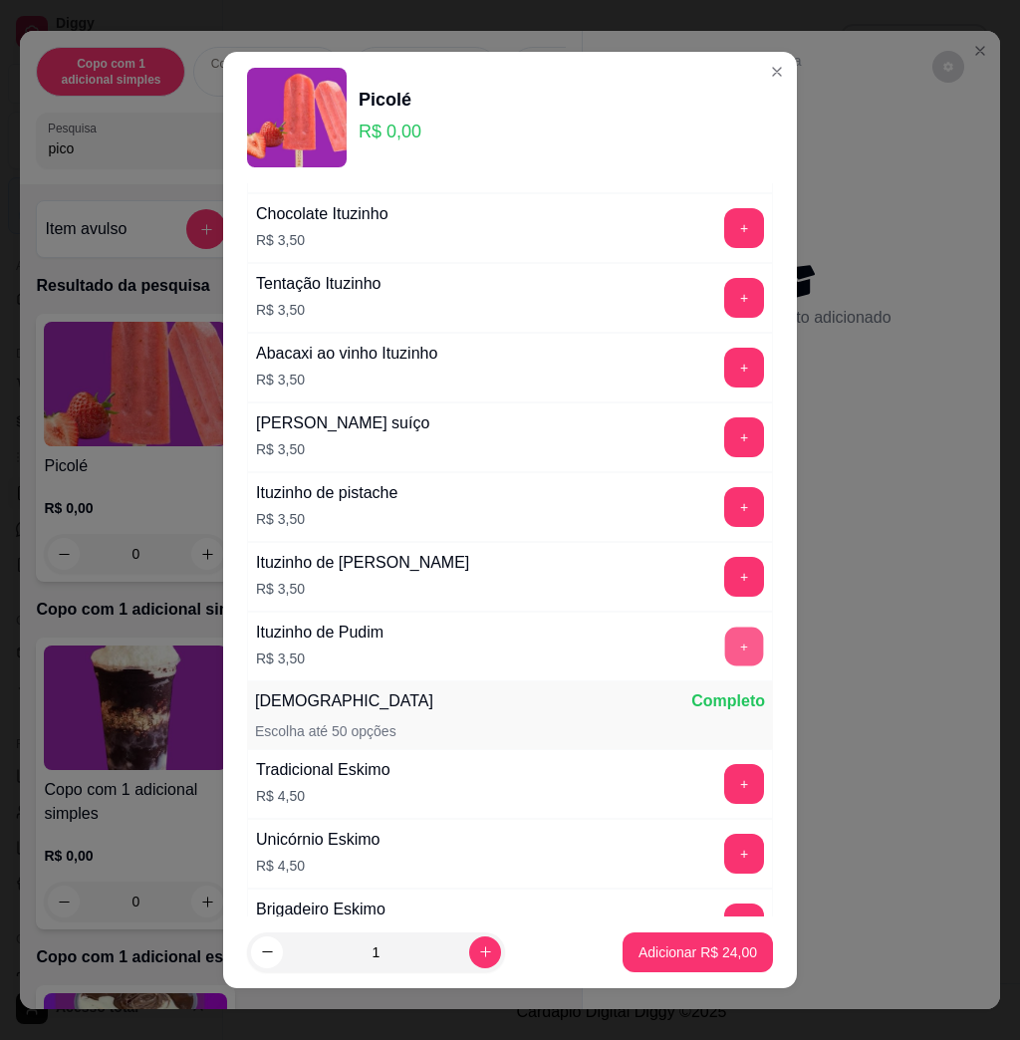
click at [726, 663] on button "+" at bounding box center [745, 647] width 39 height 39
click at [725, 783] on button "+" at bounding box center [745, 784] width 40 height 40
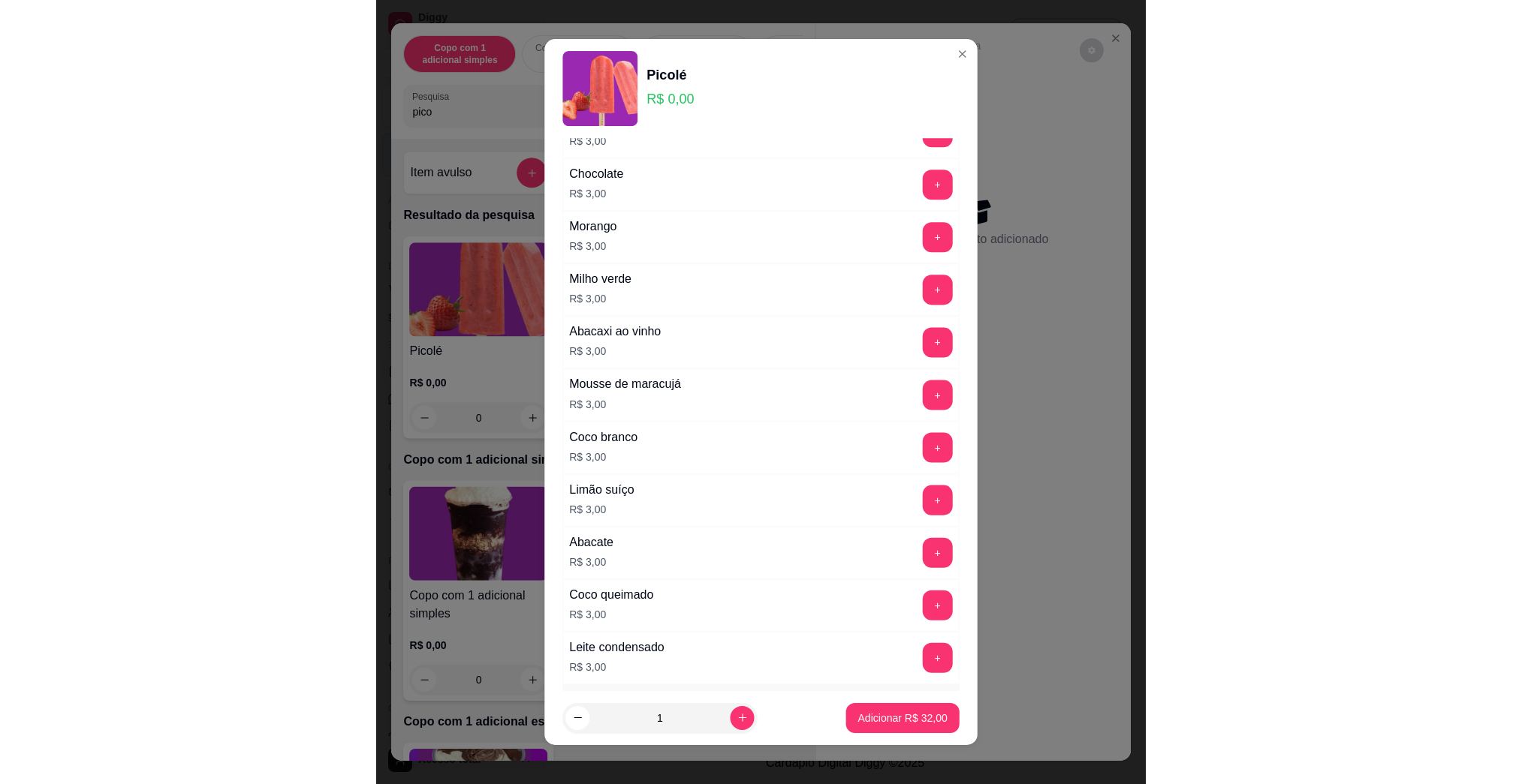
scroll to position [600, 0]
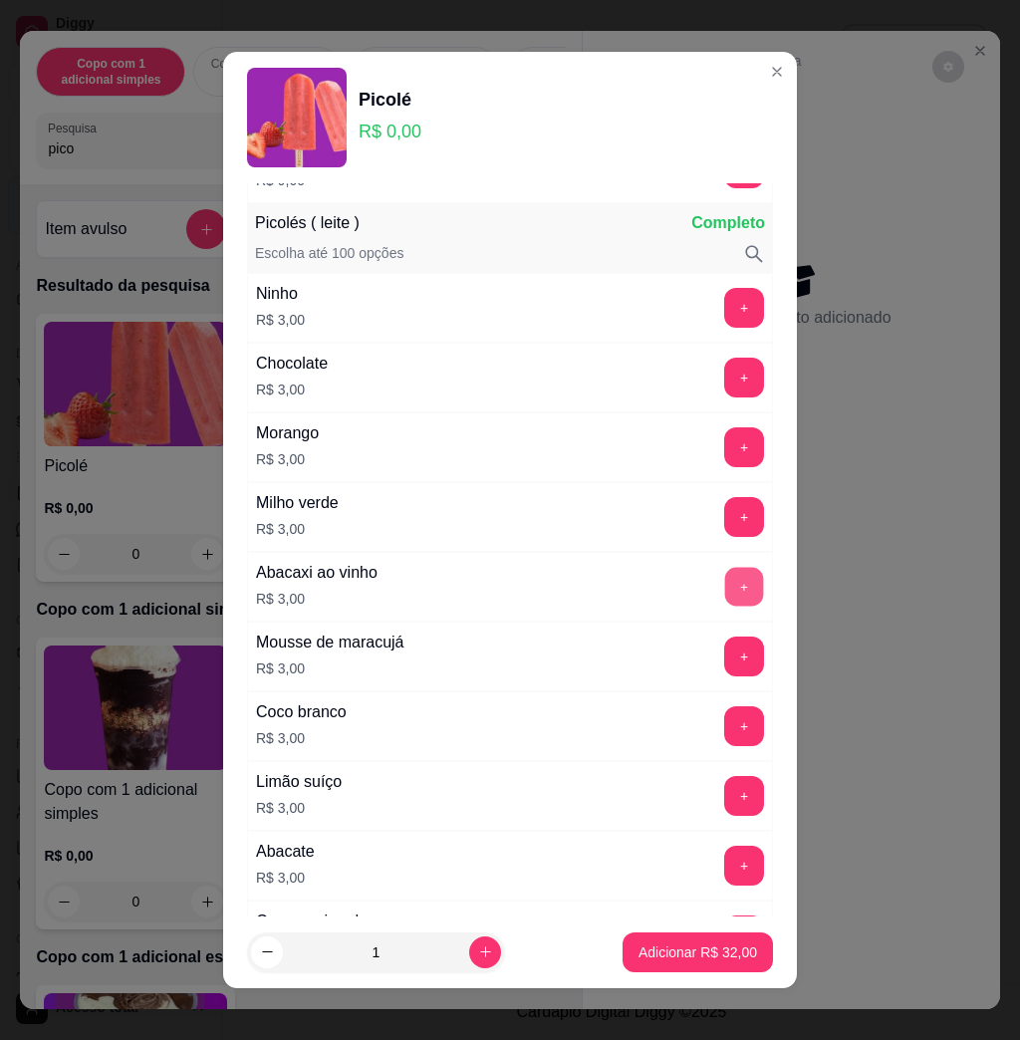
click at [726, 597] on button "+" at bounding box center [745, 587] width 39 height 39
click at [725, 597] on button "+" at bounding box center [745, 587] width 40 height 40
click at [726, 597] on button "+" at bounding box center [745, 587] width 39 height 39
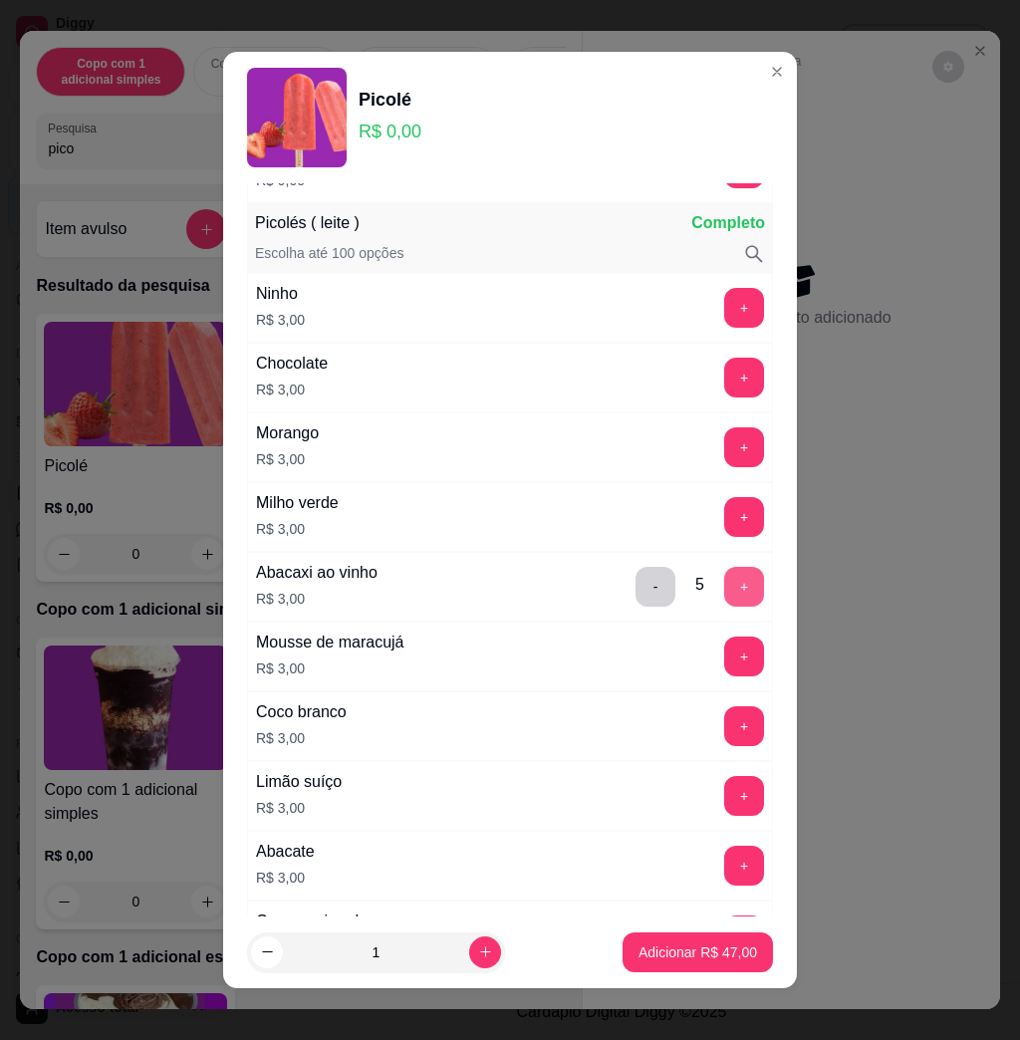
click at [725, 597] on button "+" at bounding box center [745, 587] width 40 height 40
click at [733, 951] on button "Adicionar R$ 53,00" at bounding box center [698, 953] width 150 height 40
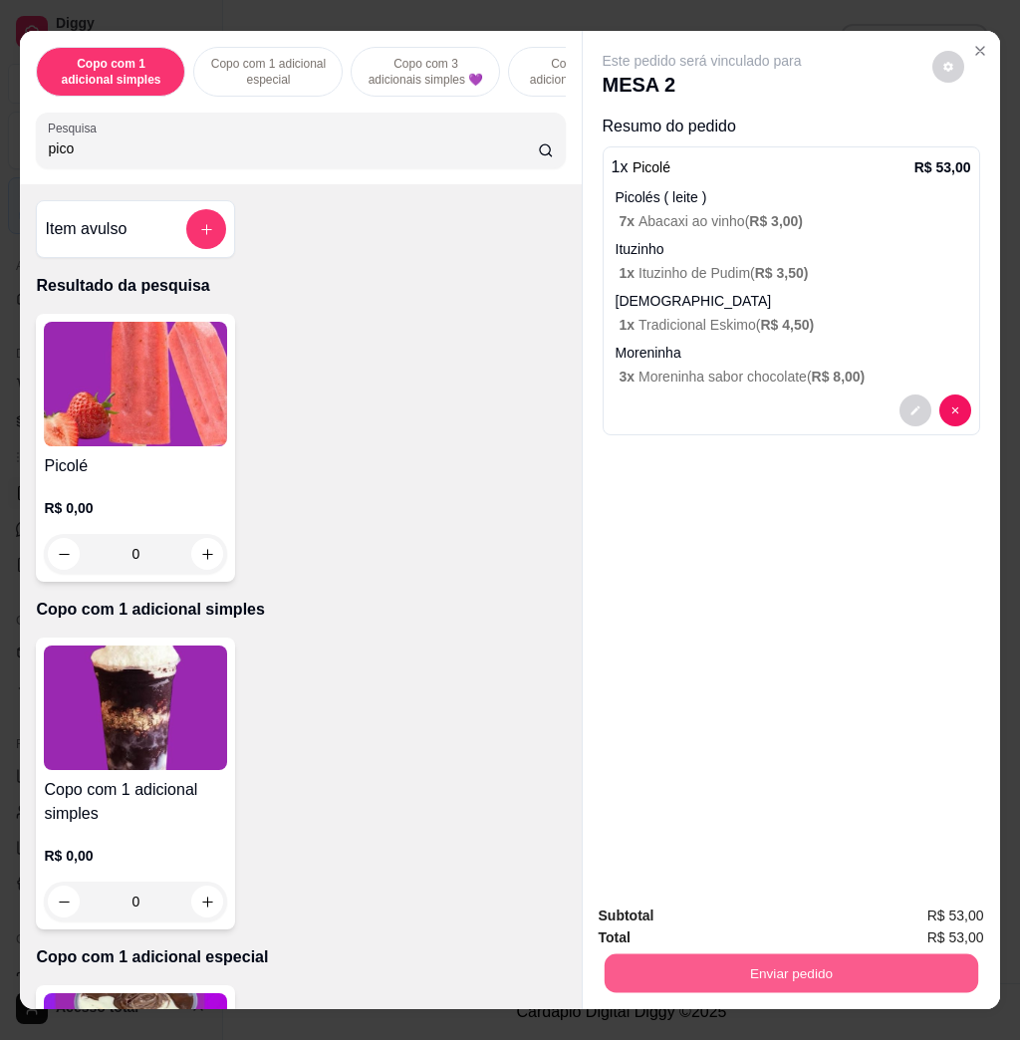
click at [754, 967] on button "Enviar pedido" at bounding box center [791, 973] width 374 height 39
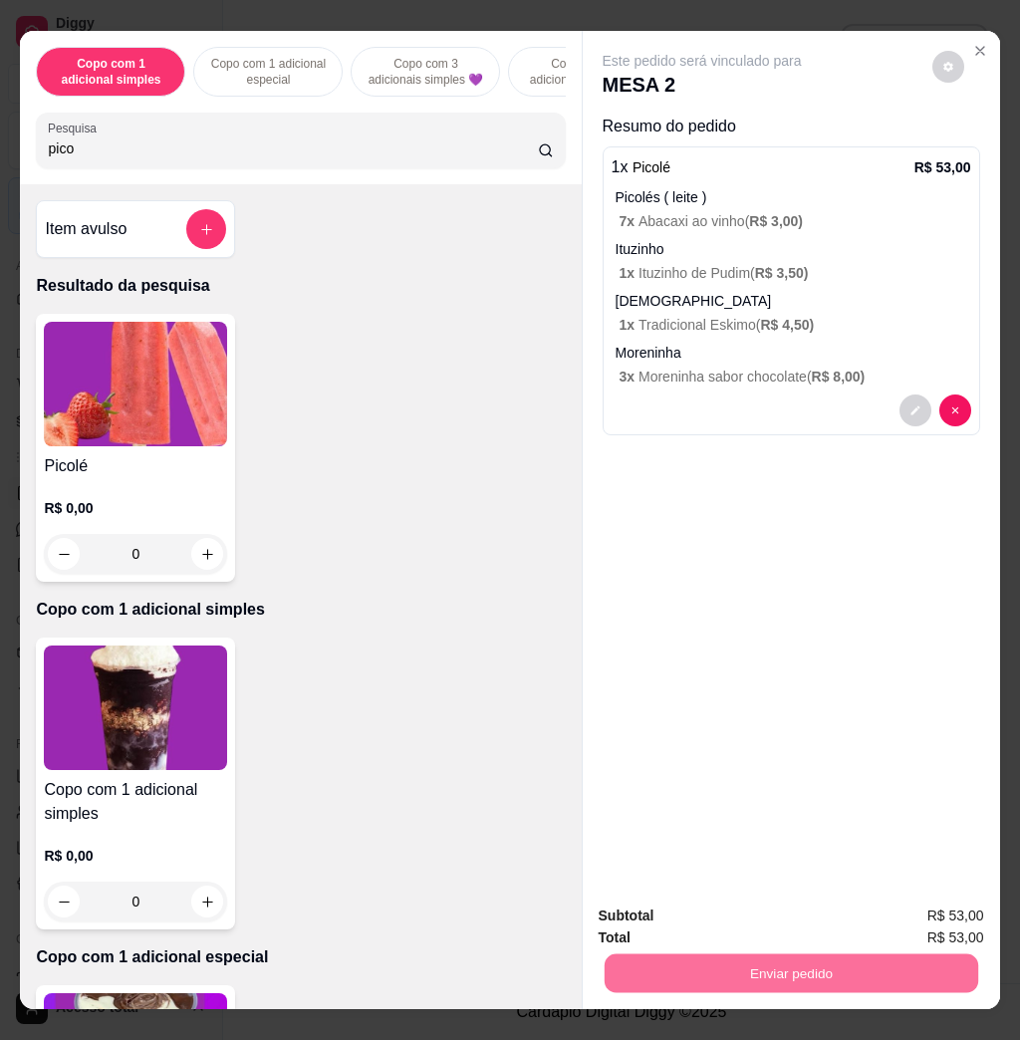
click at [932, 915] on button "Enviar pedido" at bounding box center [929, 915] width 113 height 38
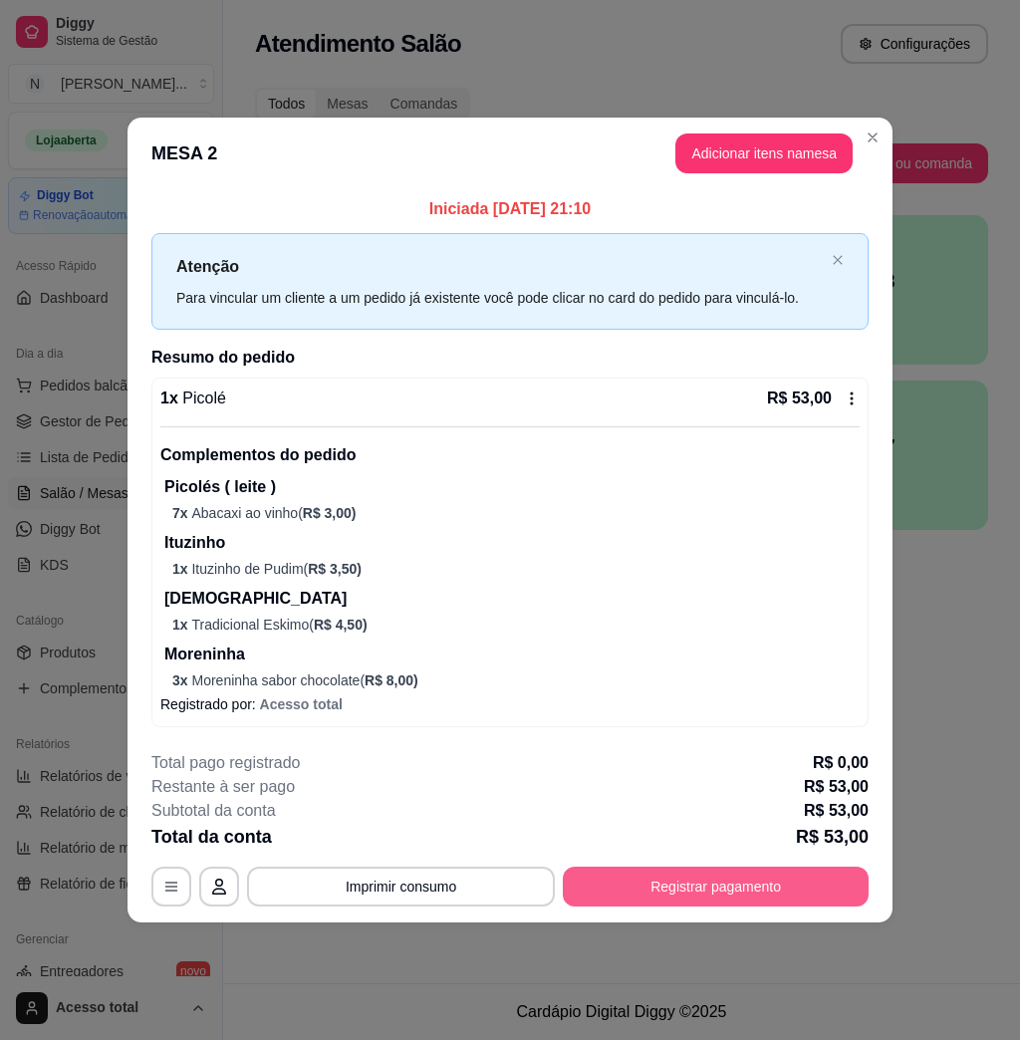
click at [813, 869] on button "Registrar pagamento" at bounding box center [716, 887] width 306 height 40
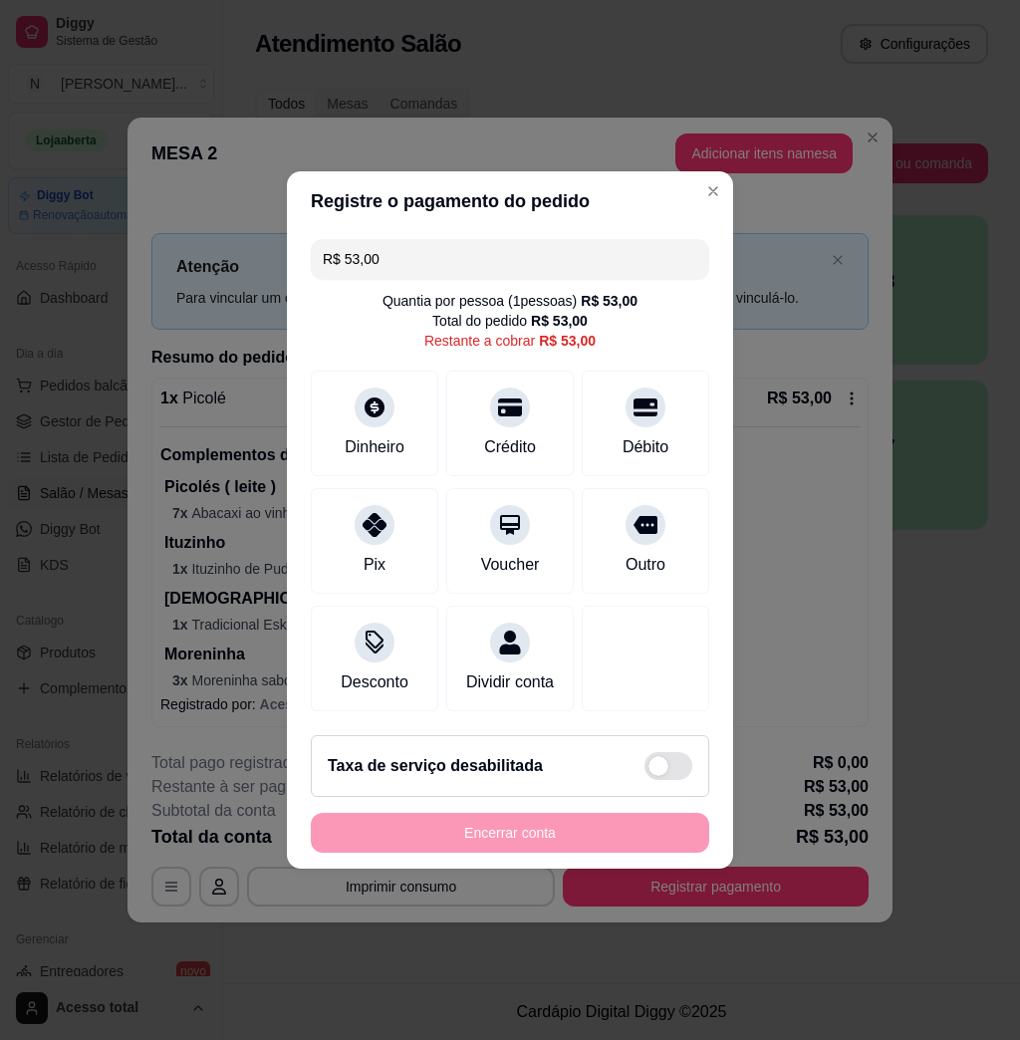
click at [440, 256] on input "R$ 53,00" at bounding box center [510, 259] width 375 height 40
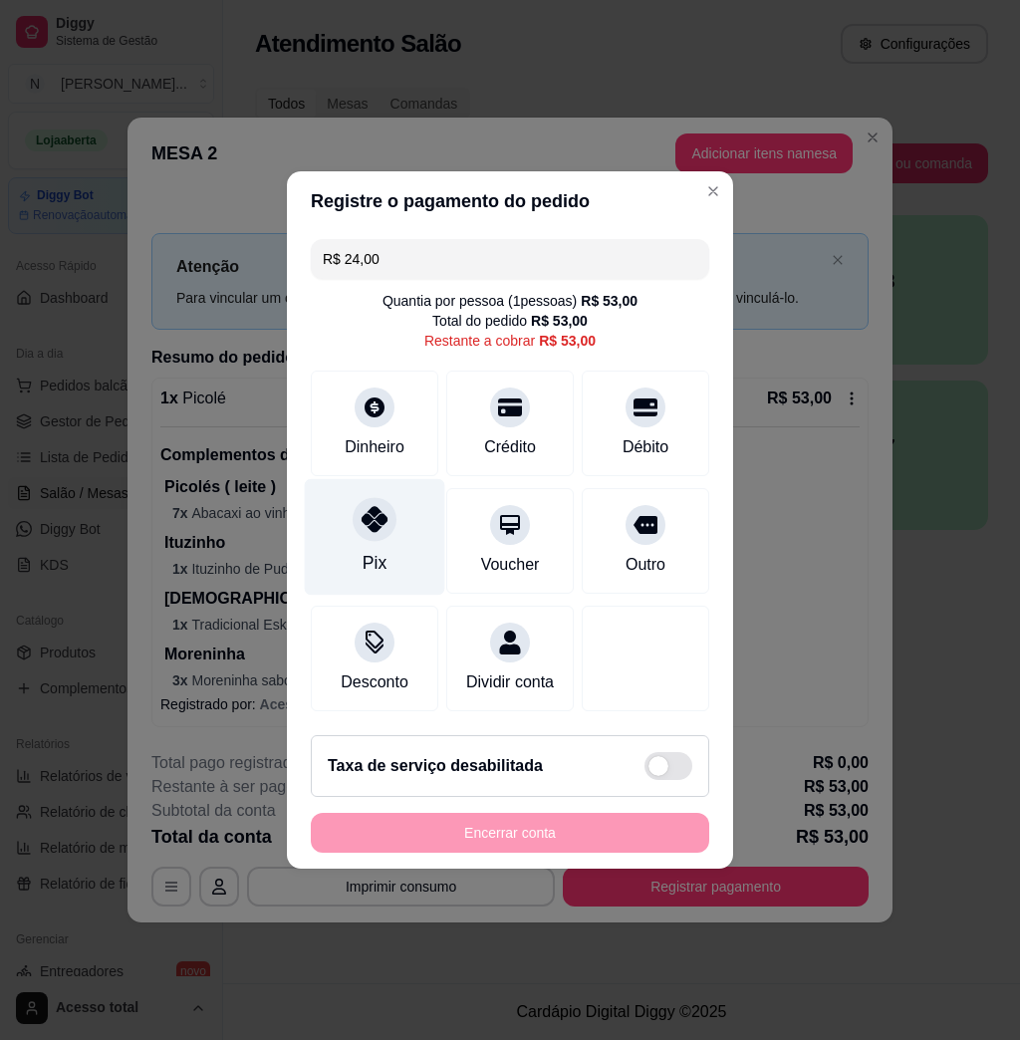
click at [363, 518] on icon at bounding box center [375, 519] width 26 height 26
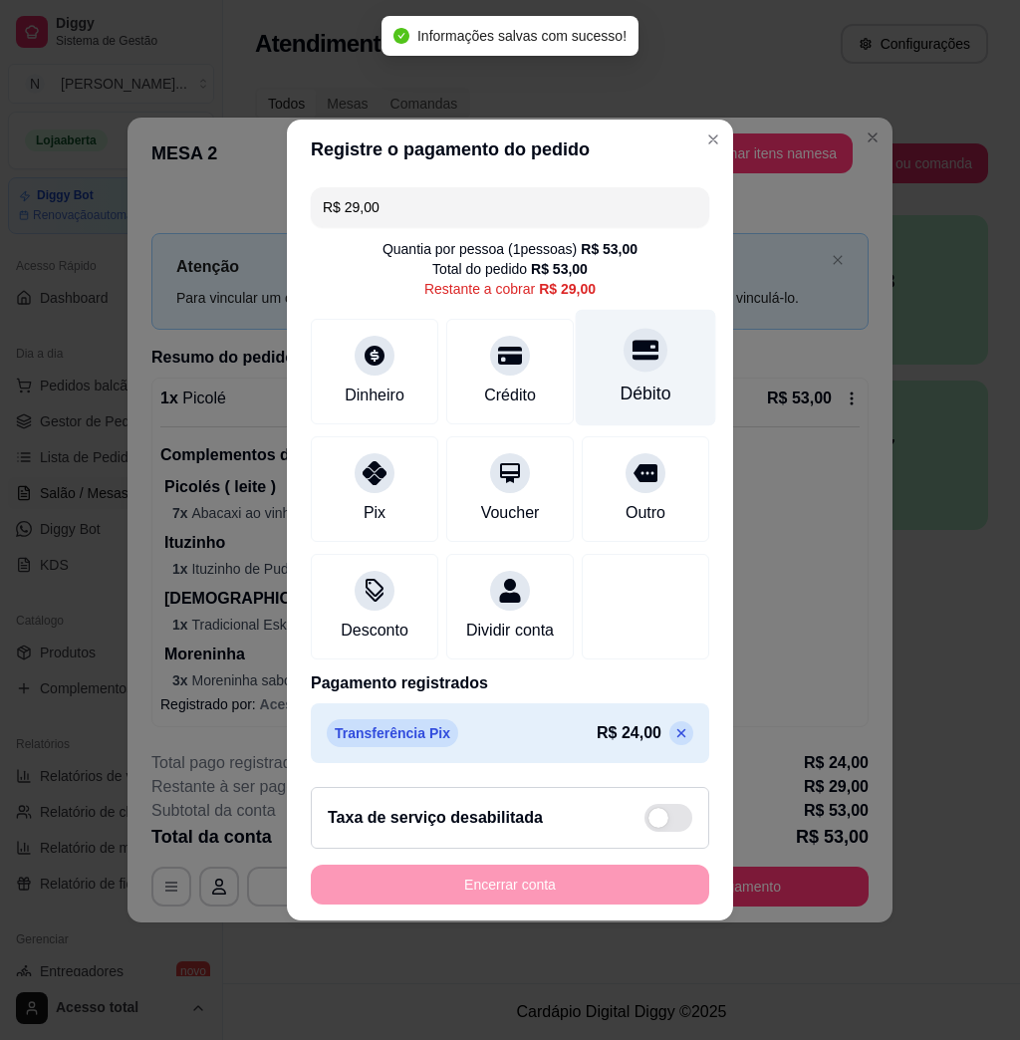
click at [629, 360] on div at bounding box center [646, 350] width 44 height 44
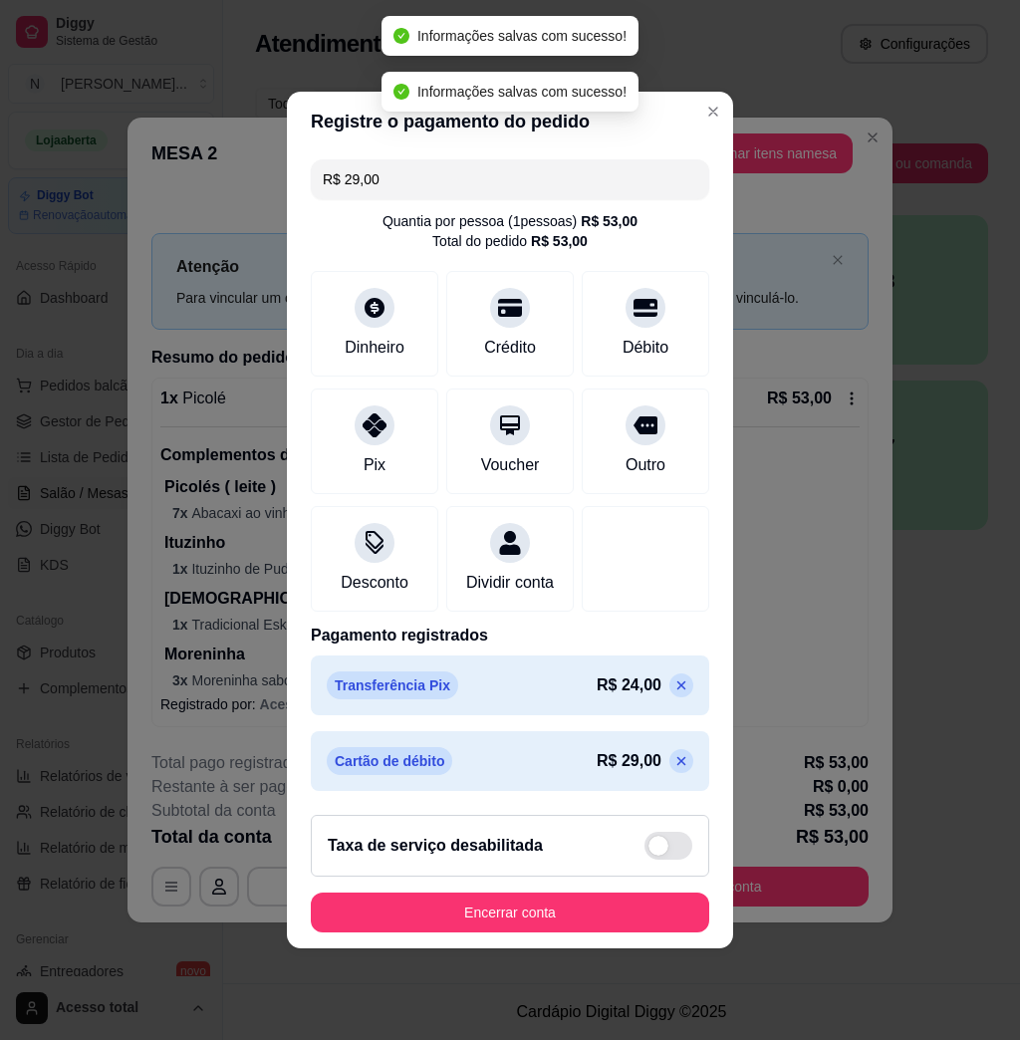
type input "R$ 0,00"
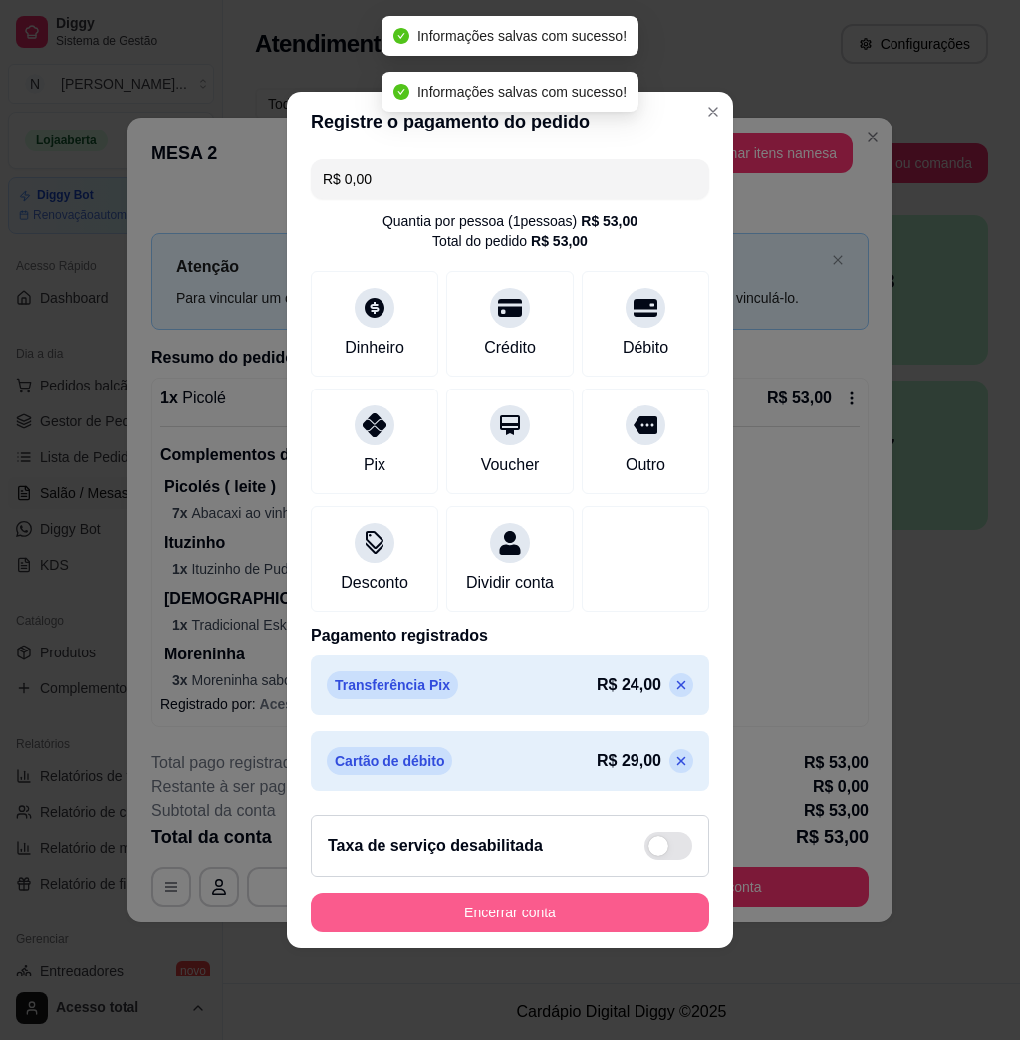
click at [482, 923] on button "Encerrar conta" at bounding box center [510, 913] width 399 height 40
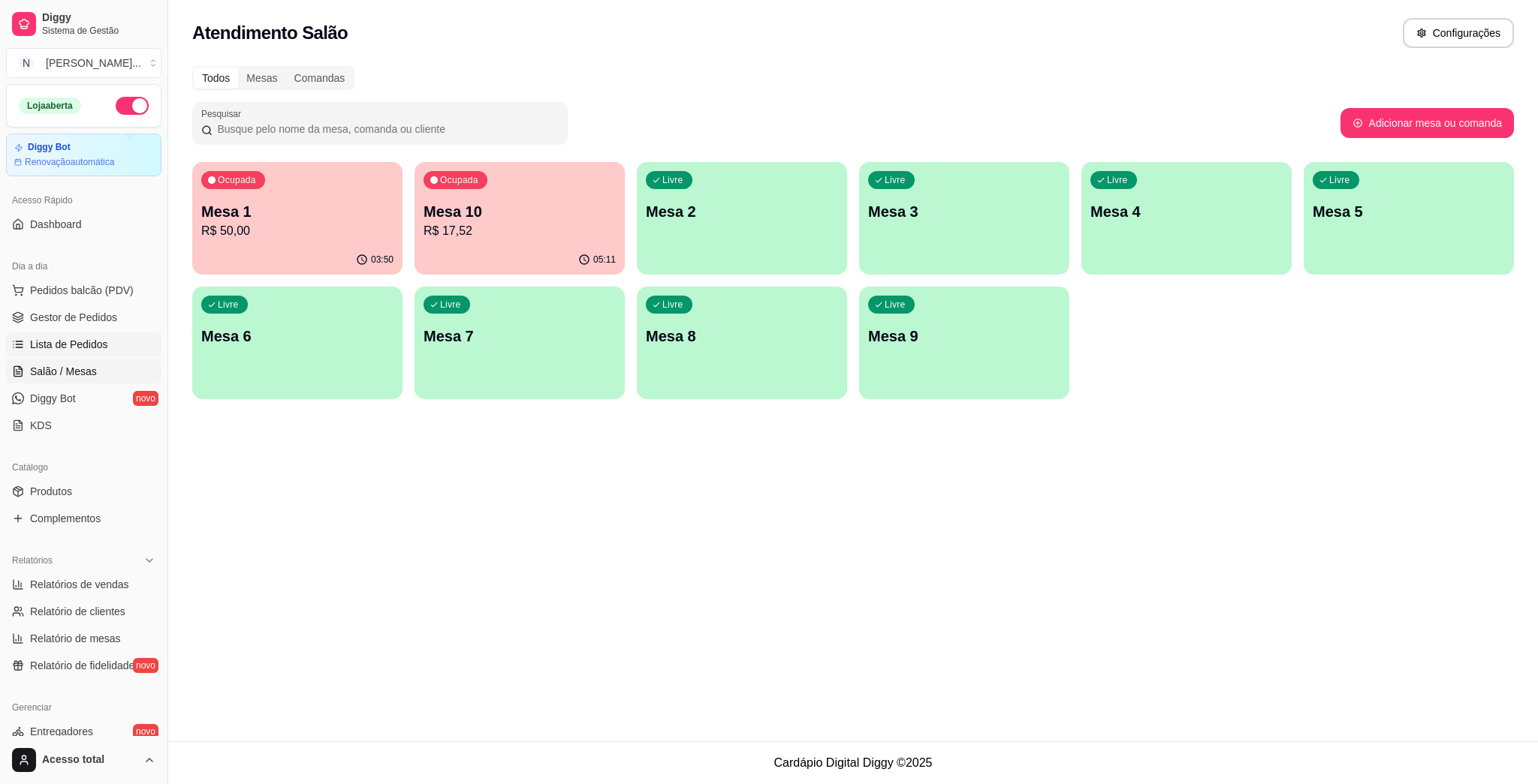
click at [83, 337] on span "Lista de Pedidos" at bounding box center [69, 344] width 78 height 15
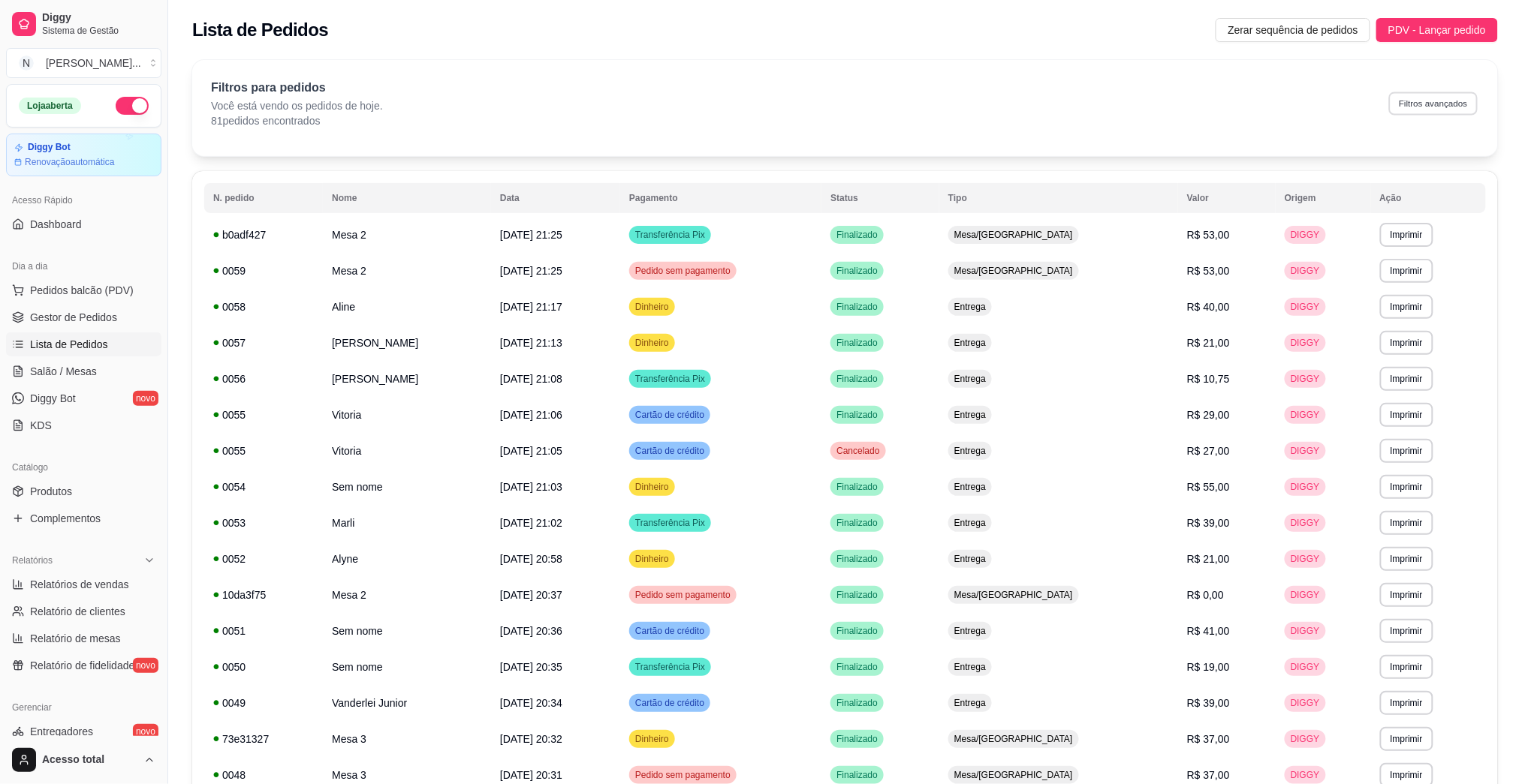
click at [768, 103] on button "Filtros avançados" at bounding box center [1434, 103] width 89 height 23
select select "0"
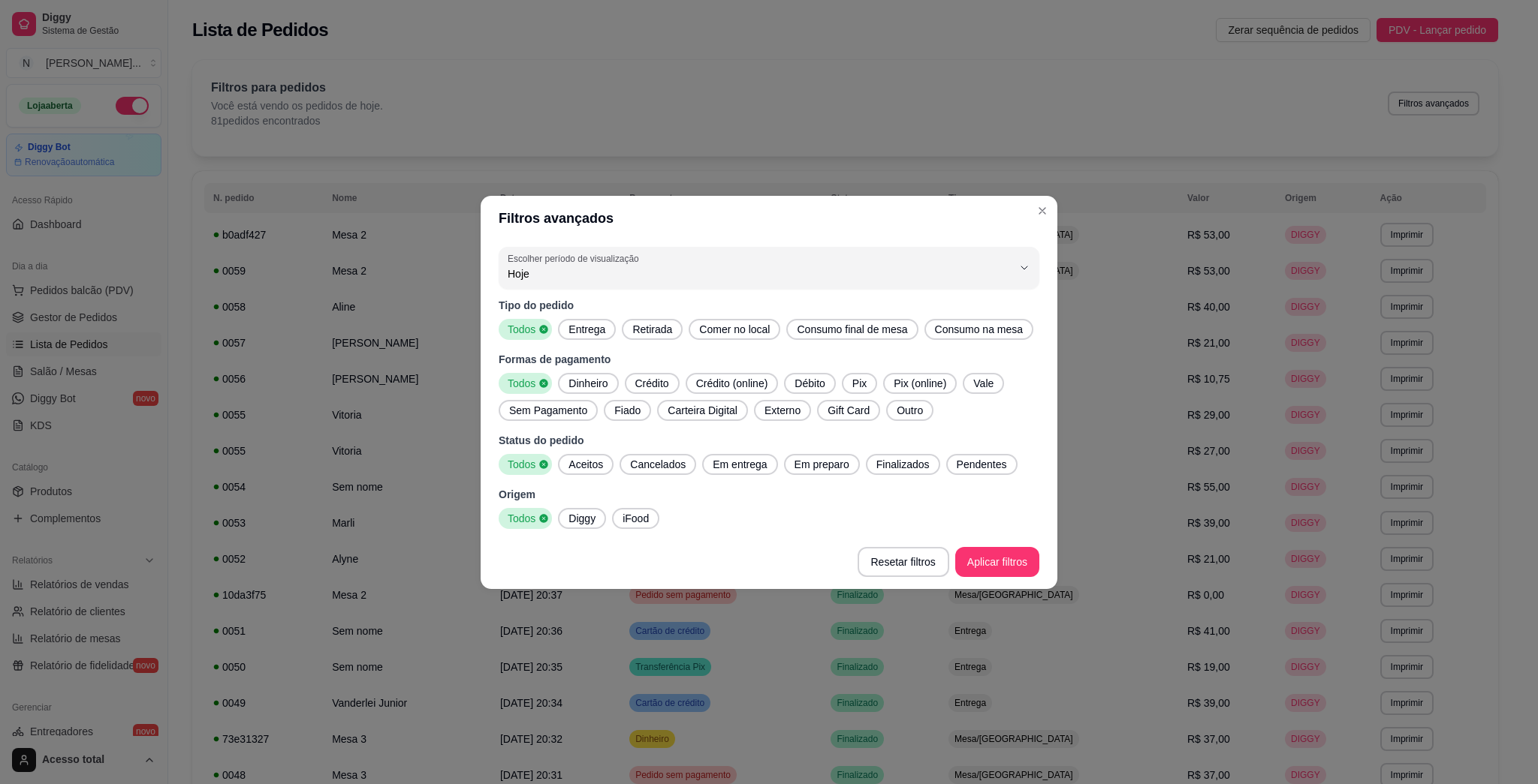
click at [611, 334] on div "Entrega" at bounding box center [586, 330] width 58 height 21
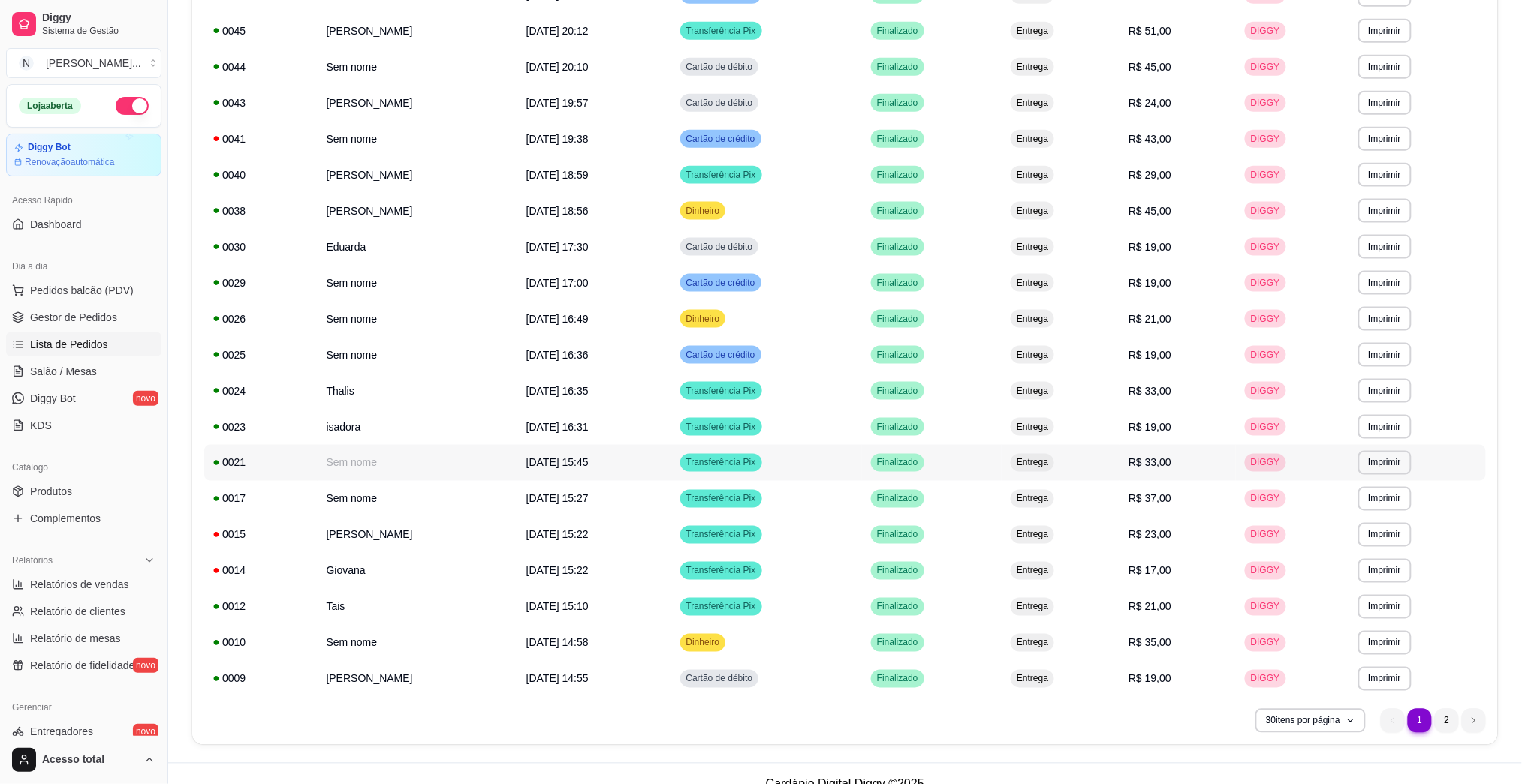
scroll to position [621, 0]
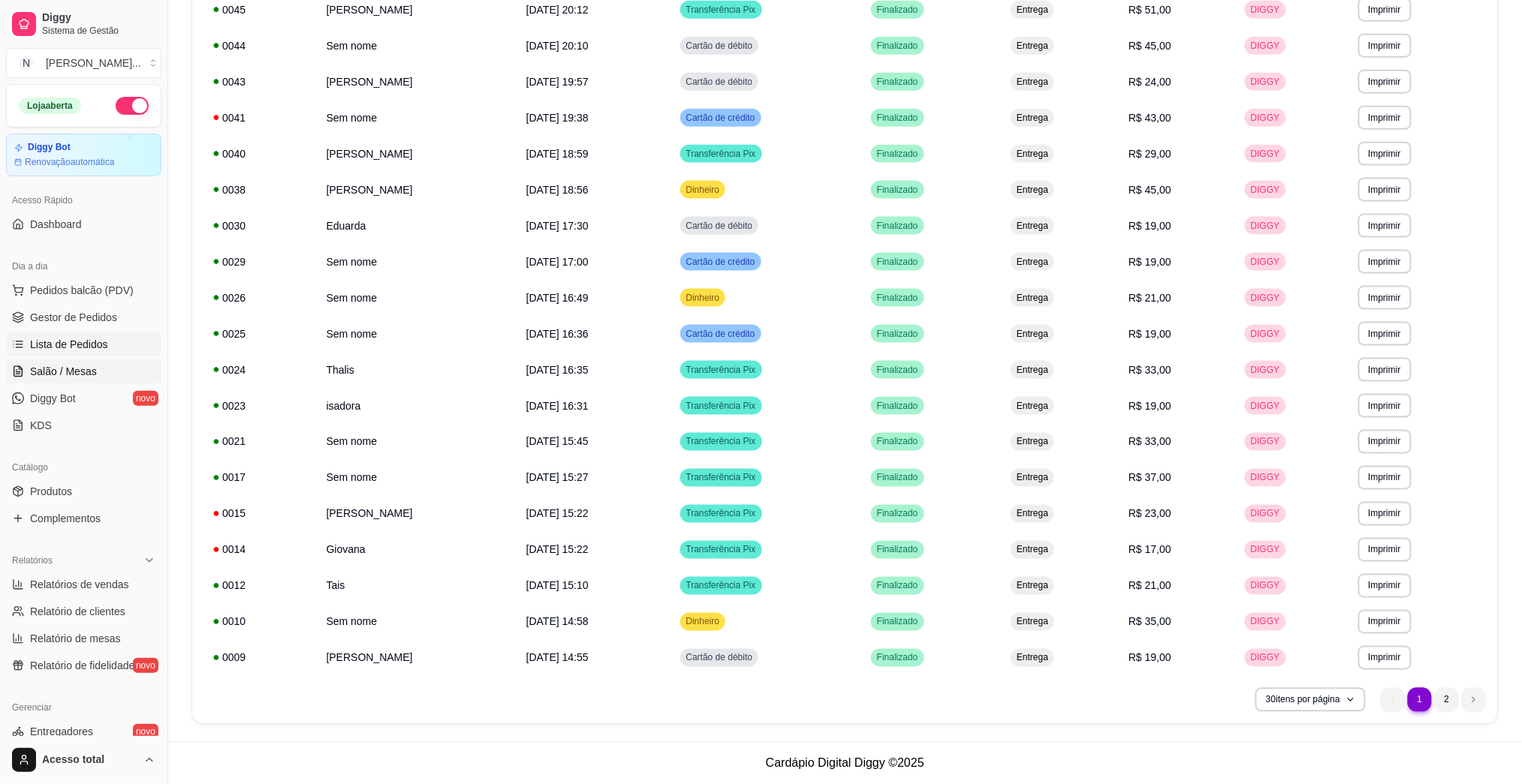
click at [81, 365] on span "Salão / Mesas" at bounding box center [63, 371] width 67 height 15
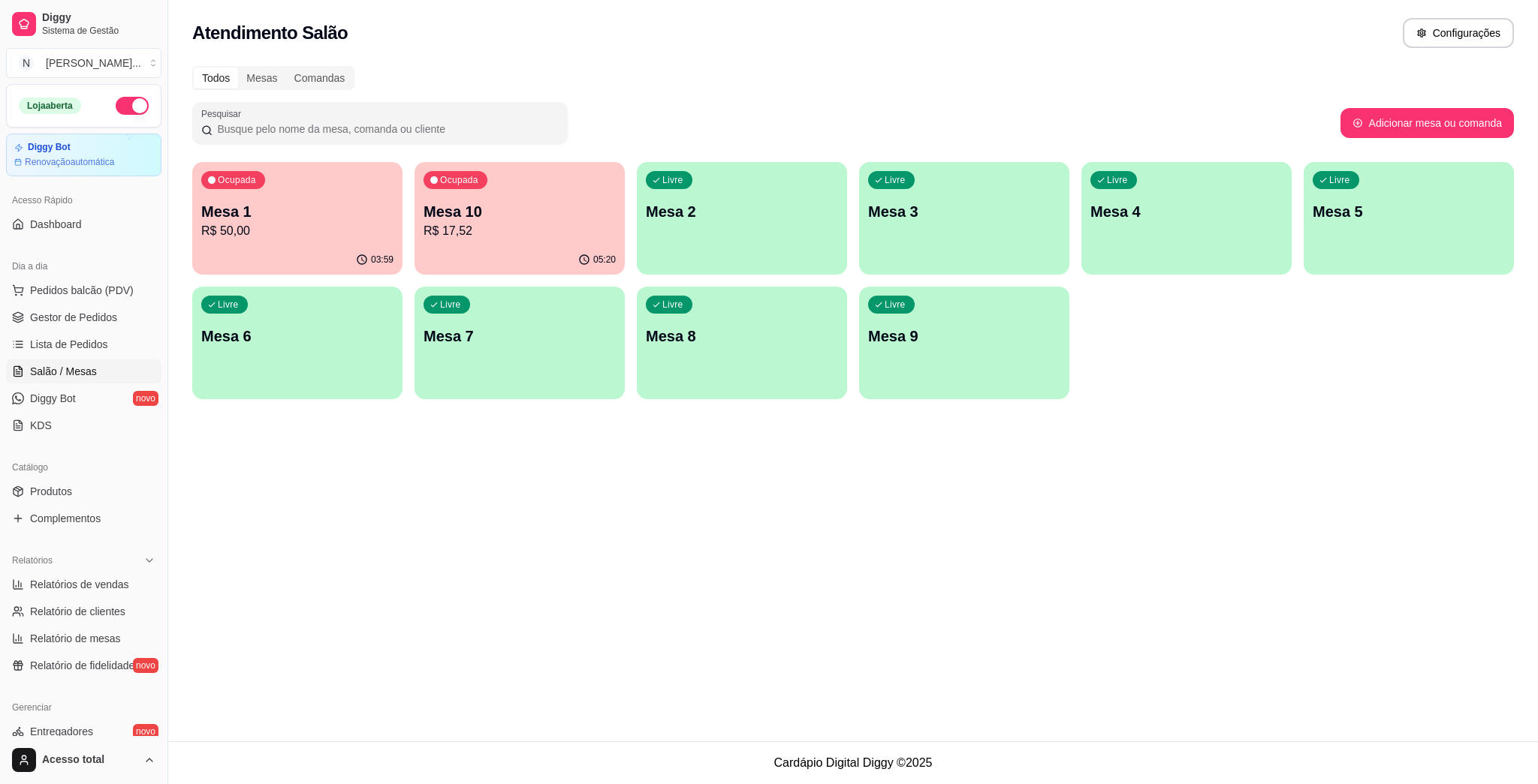
click at [717, 246] on div "Livre Mesa 2" at bounding box center [741, 209] width 210 height 95
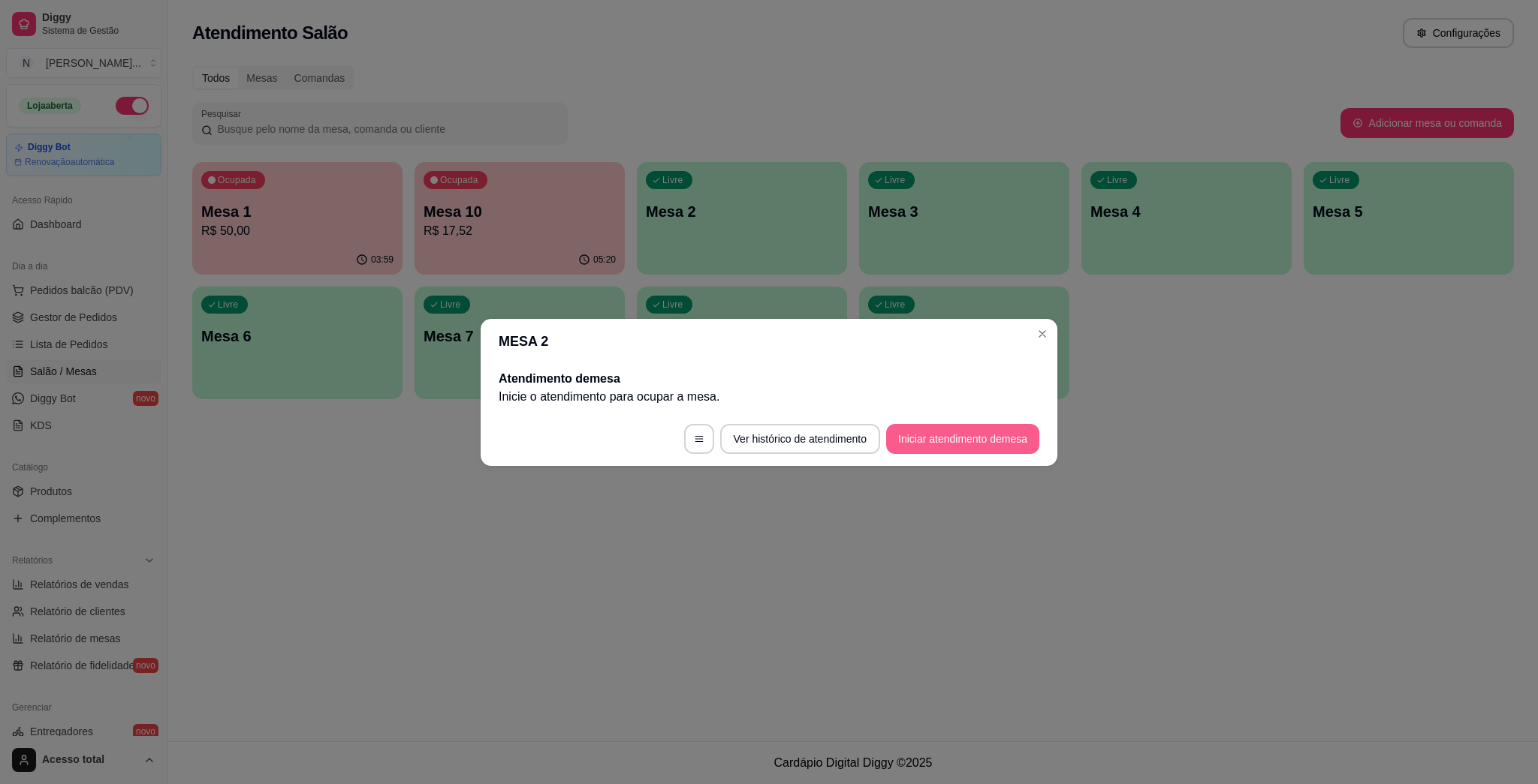
click at [768, 448] on button "Iniciar atendimento de mesa" at bounding box center [962, 439] width 153 height 30
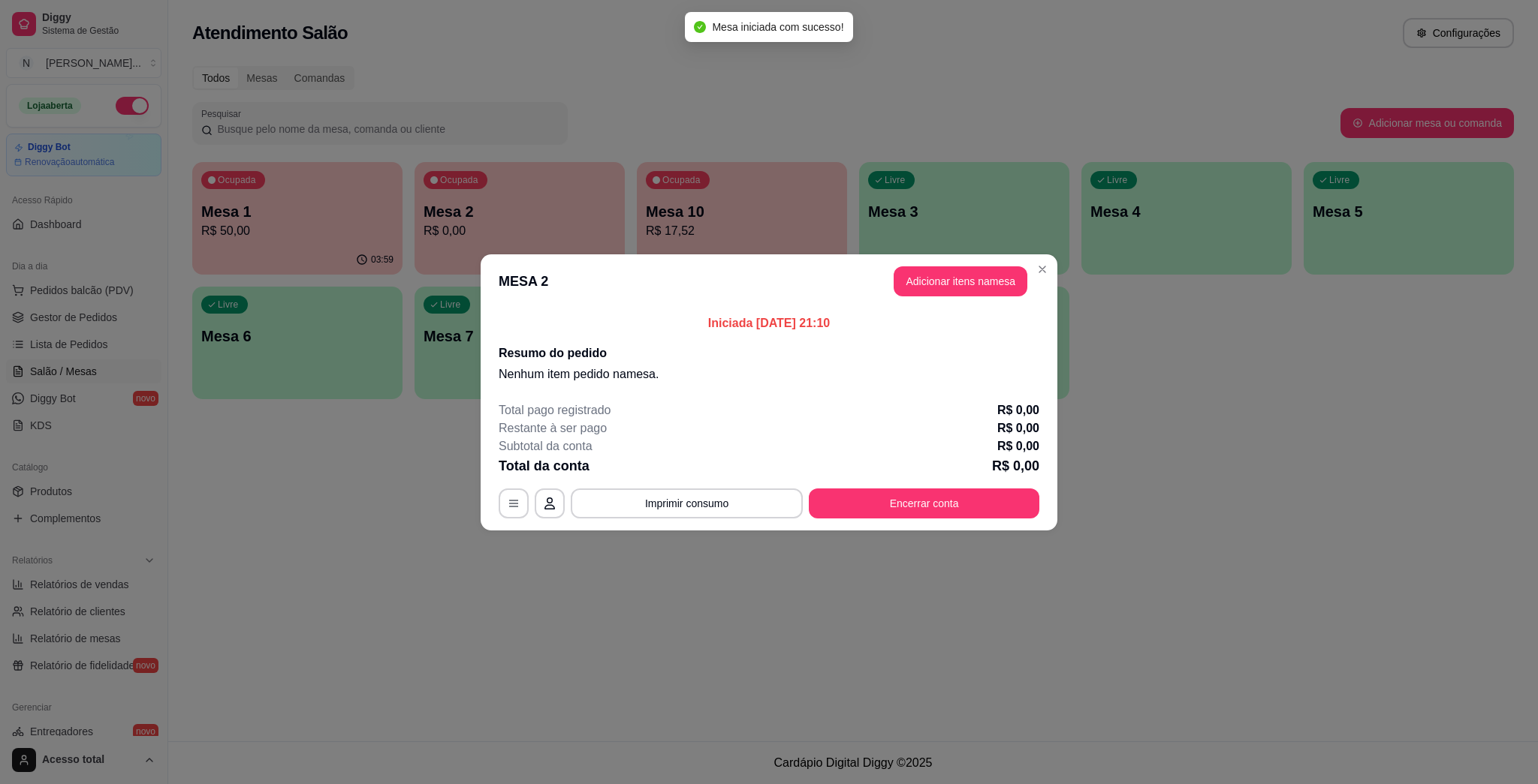
click at [768, 294] on button "Adicionar itens na mesa" at bounding box center [960, 282] width 133 height 30
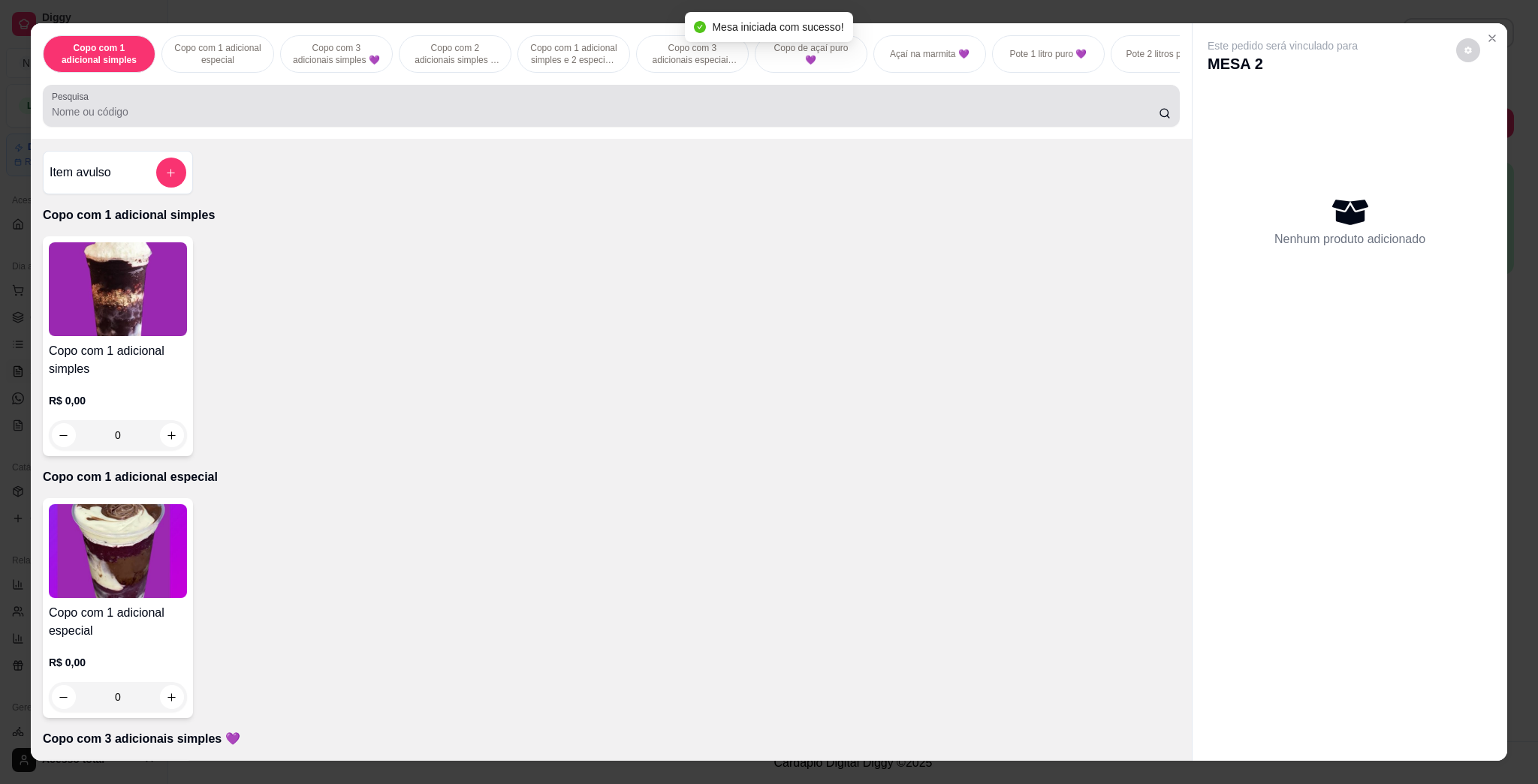
click at [537, 115] on div at bounding box center [611, 106] width 1119 height 30
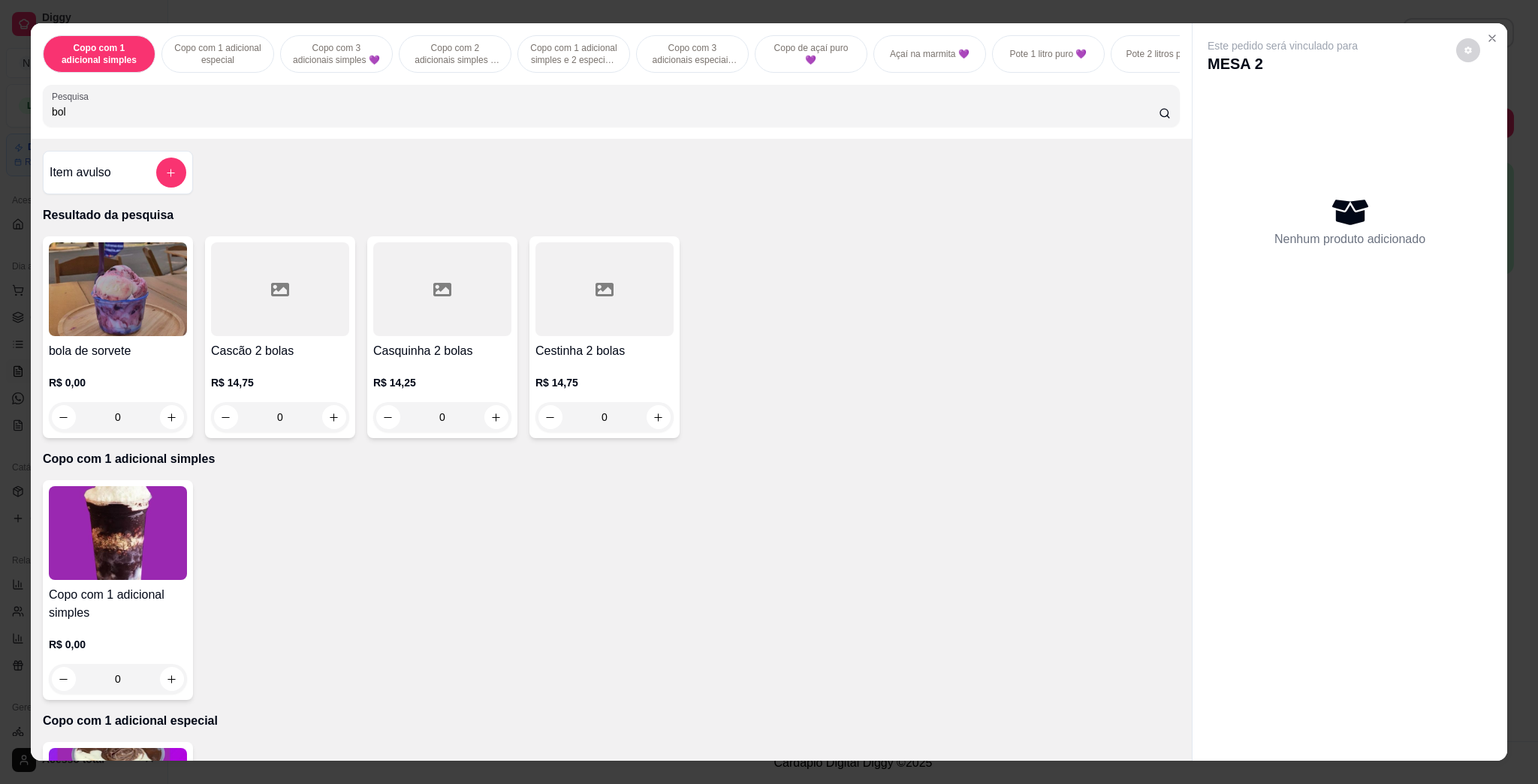
type input "bol"
click at [67, 304] on img at bounding box center [118, 289] width 138 height 94
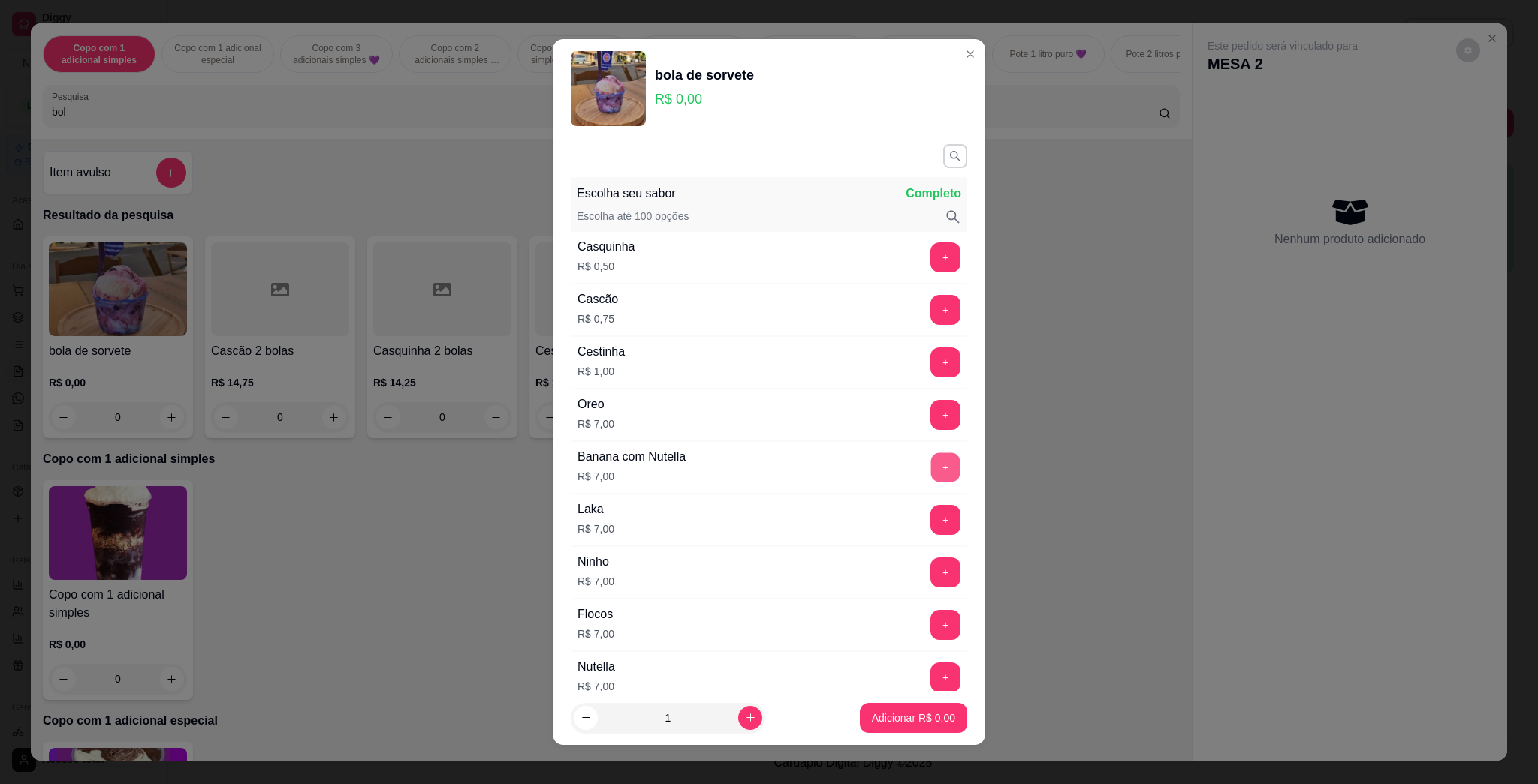
click at [768, 458] on button "+" at bounding box center [946, 468] width 29 height 29
click at [768, 458] on button "+" at bounding box center [946, 468] width 30 height 30
click at [768, 717] on p "Adicionar R$ 21,00" at bounding box center [910, 718] width 90 height 15
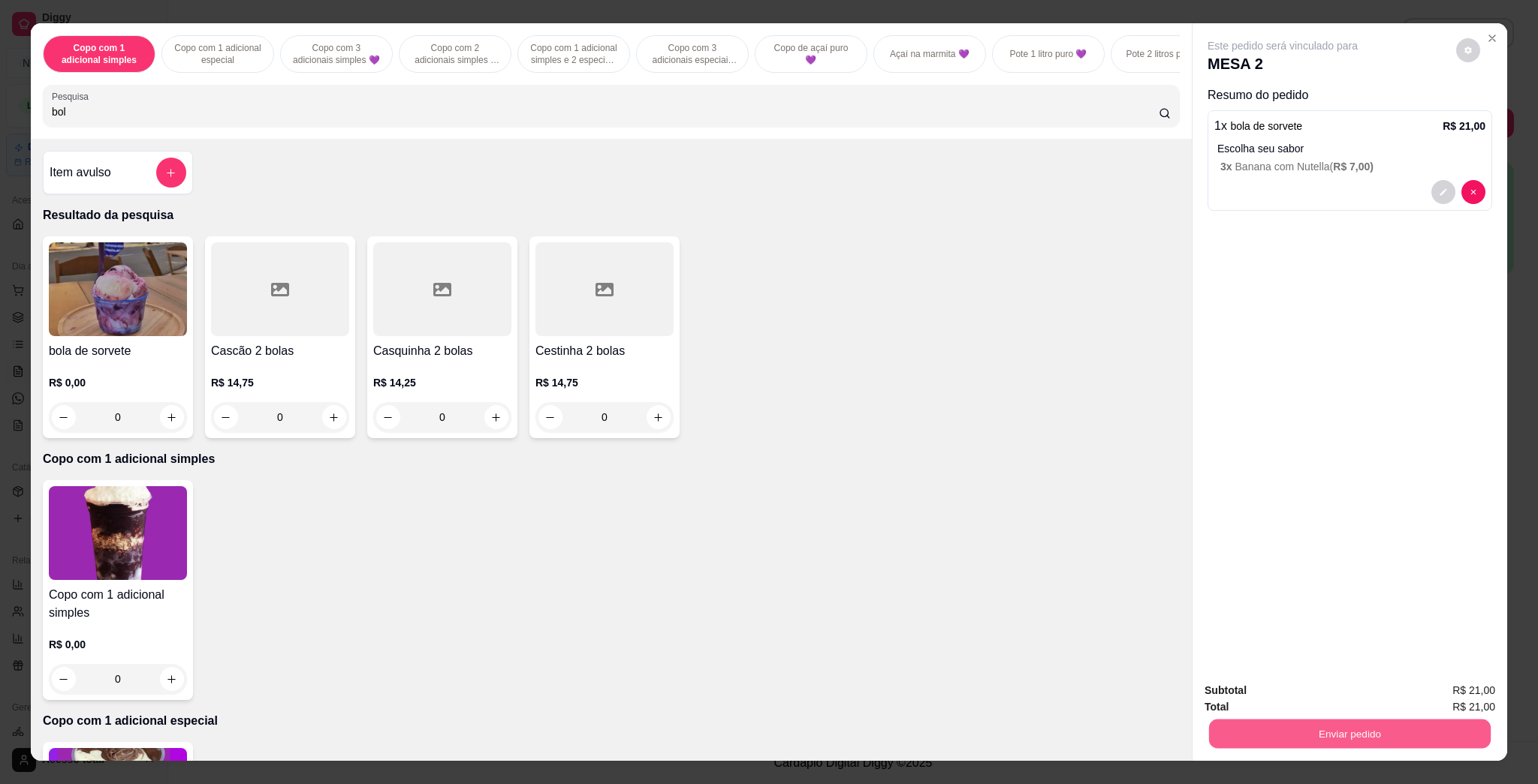
click at [768, 739] on button "Enviar pedido" at bounding box center [1350, 734] width 282 height 29
click at [768, 703] on button "Enviar pedido" at bounding box center [1454, 697] width 85 height 29
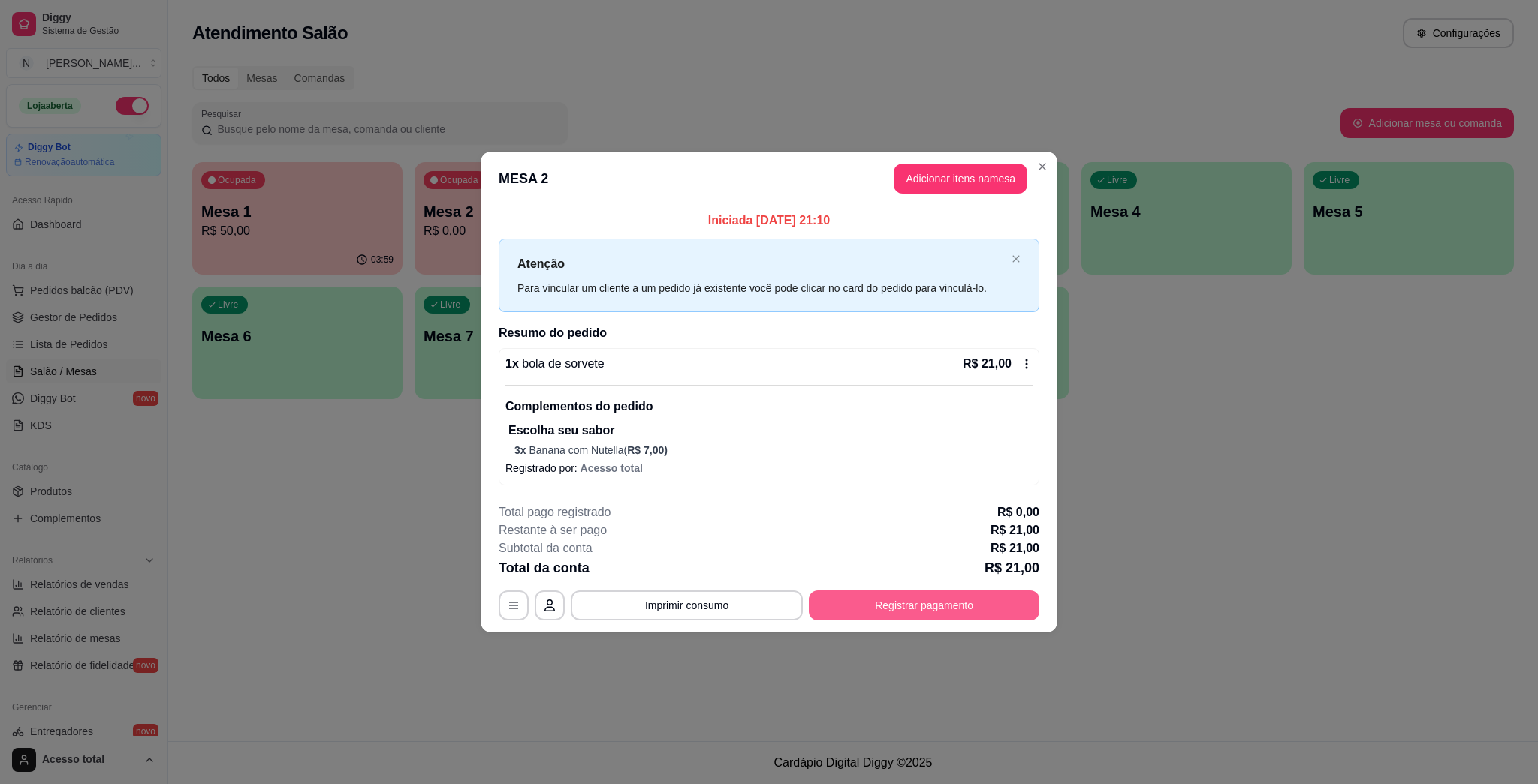
click at [768, 602] on button "Registrar pagamento" at bounding box center [924, 606] width 231 height 30
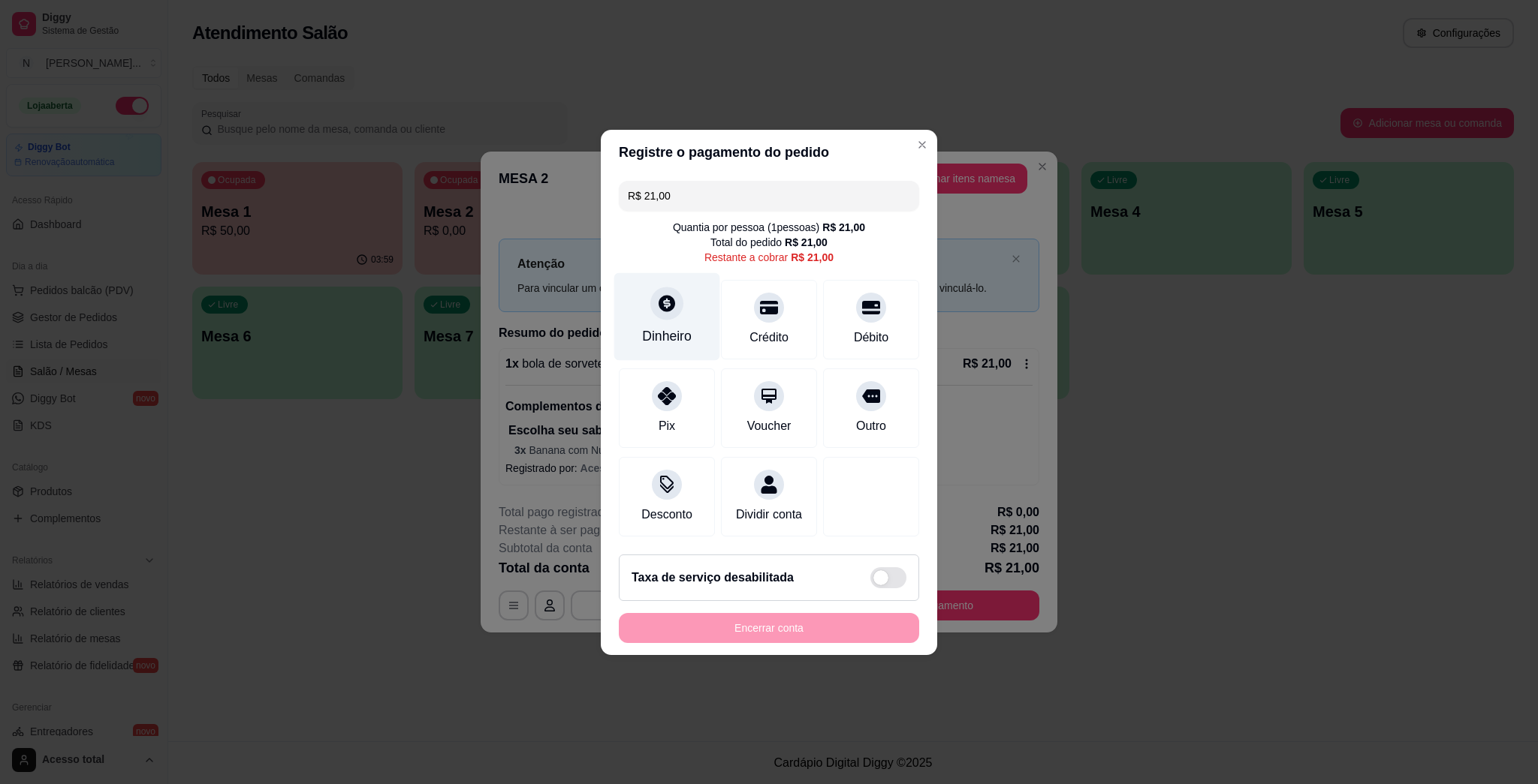
click at [683, 327] on div "Dinheiro" at bounding box center [667, 337] width 50 height 20
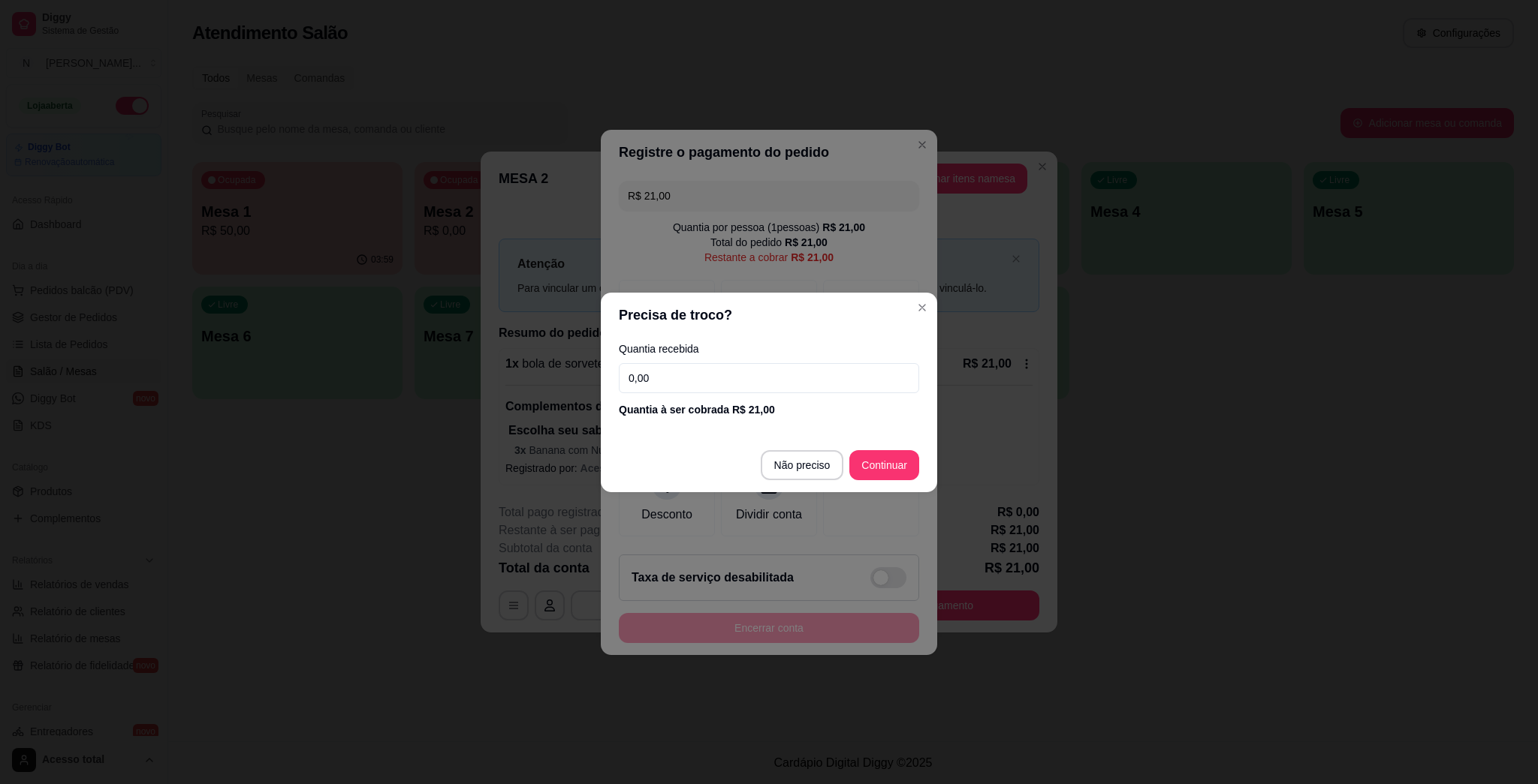
drag, startPoint x: 729, startPoint y: 386, endPoint x: 726, endPoint y: 374, distance: 12.4
click at [726, 384] on input "0,00" at bounding box center [769, 378] width 301 height 30
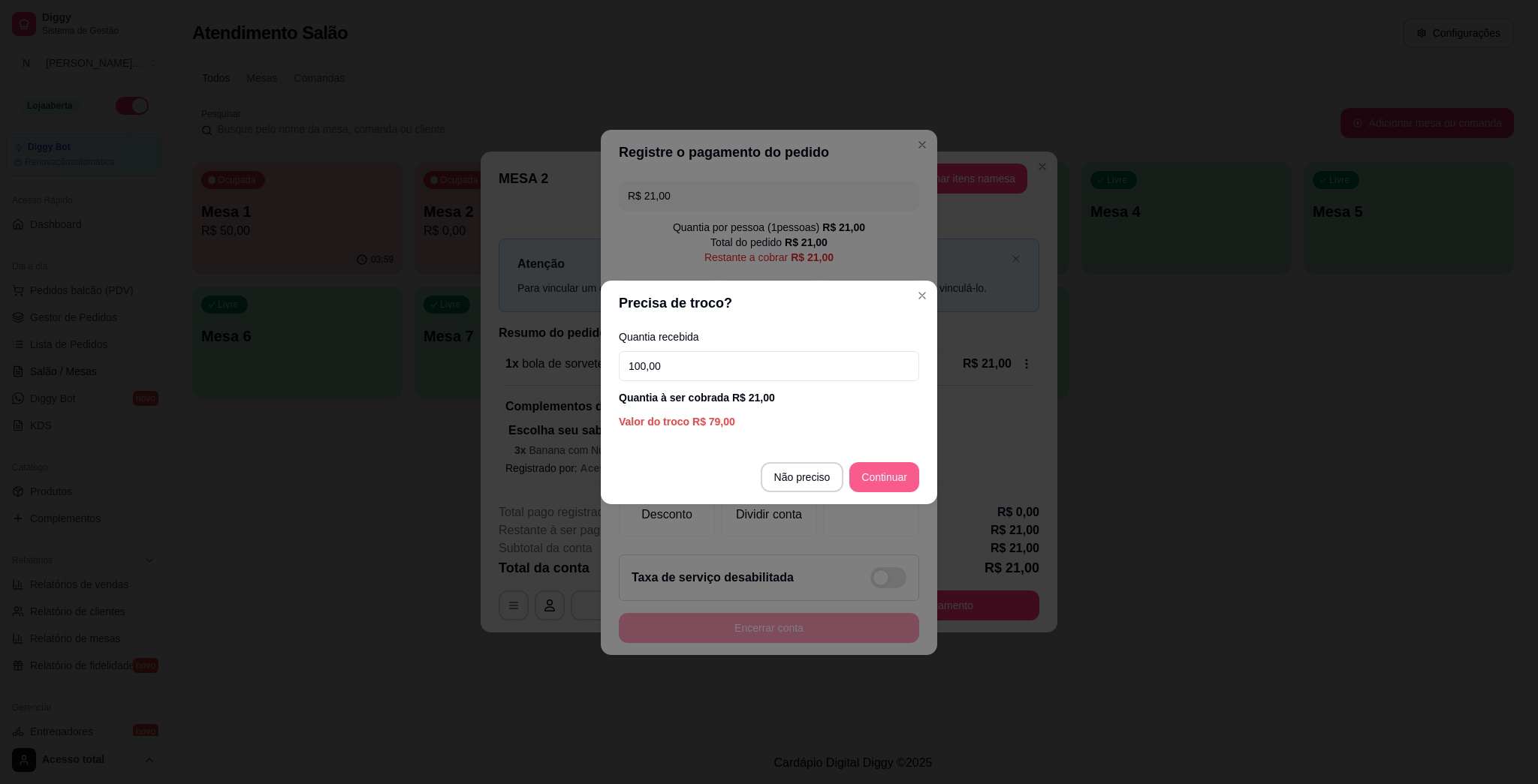
type input "100,00"
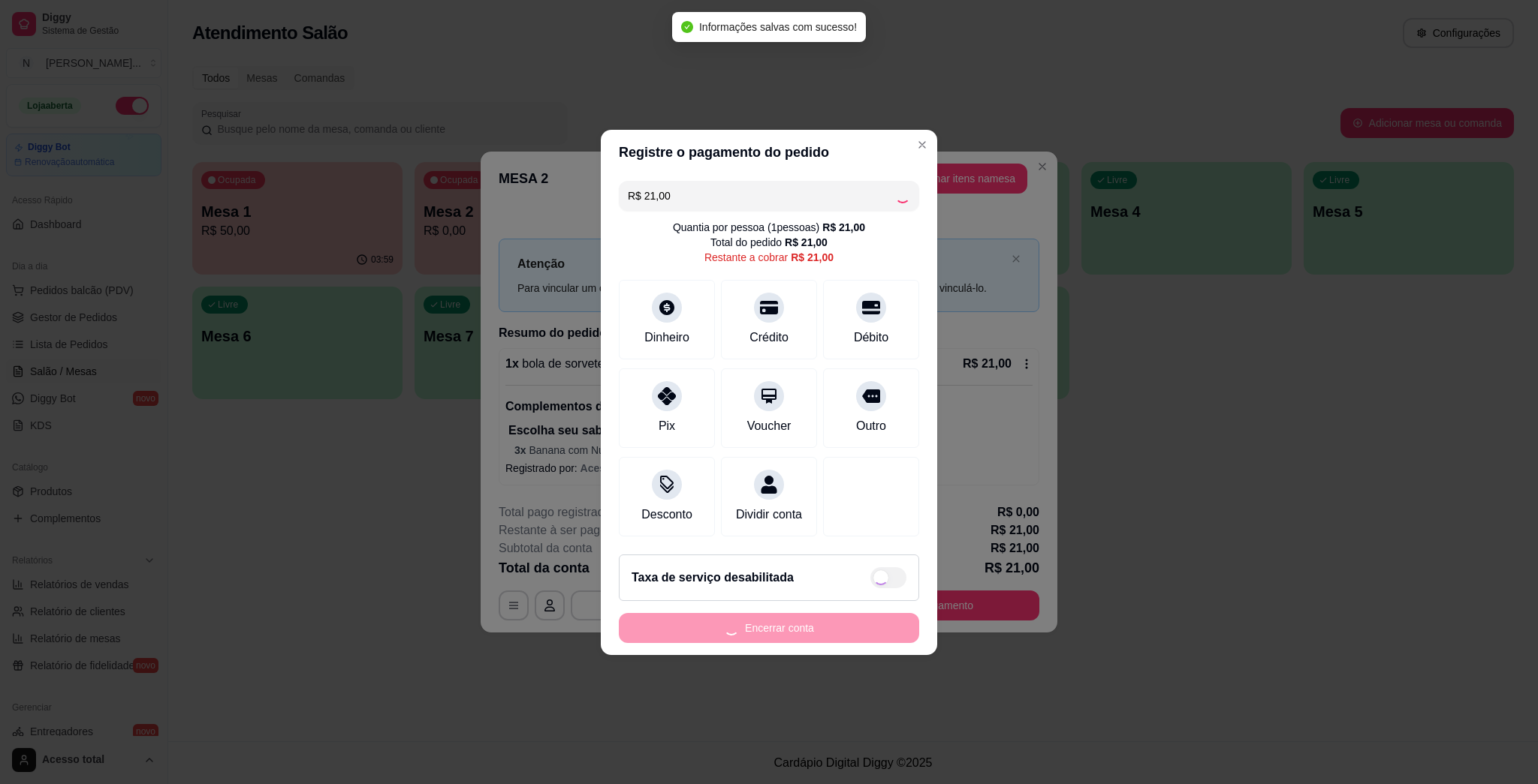
type input "R$ 0,00"
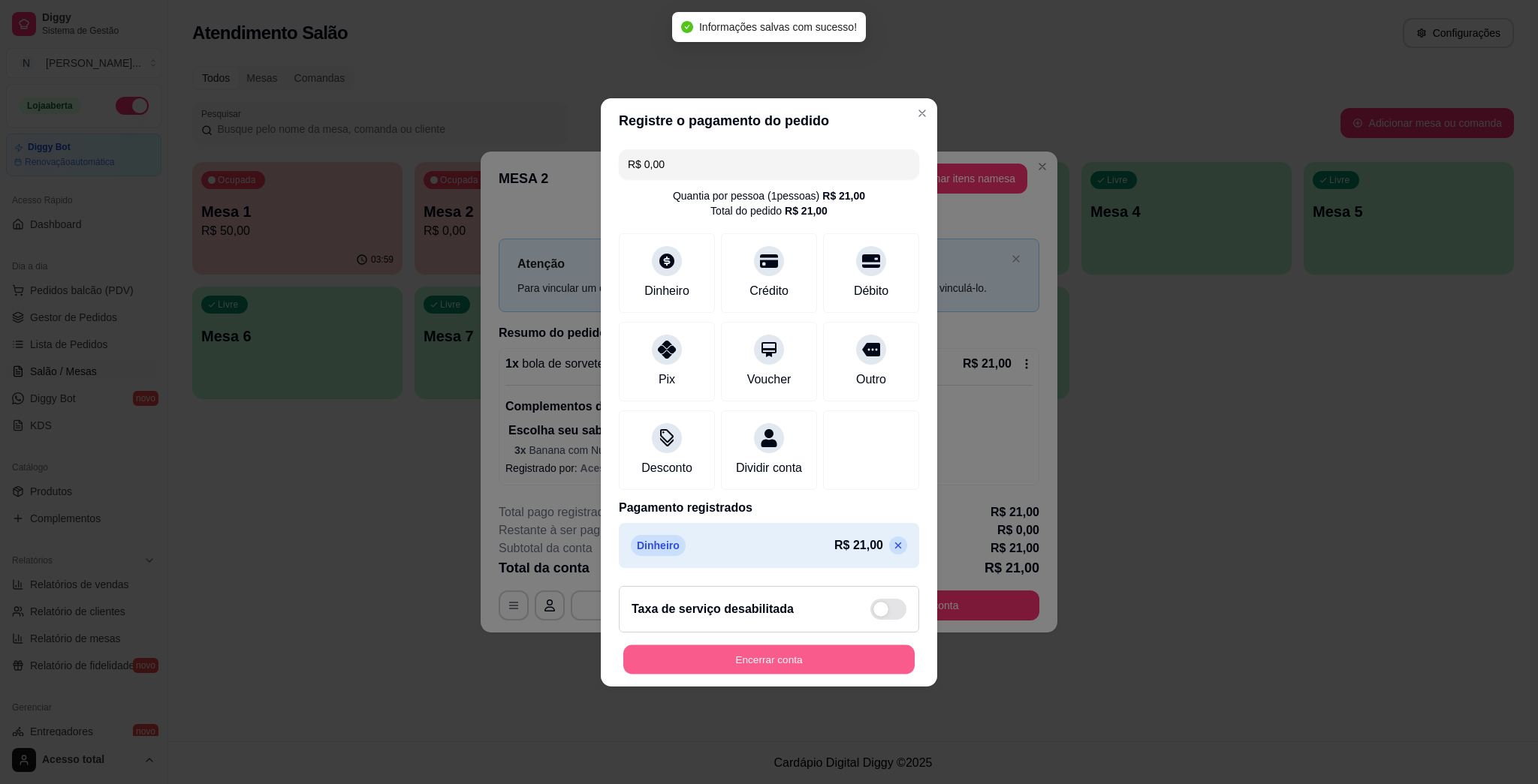
click at [767, 671] on button "Encerrar conta" at bounding box center [769, 659] width 292 height 29
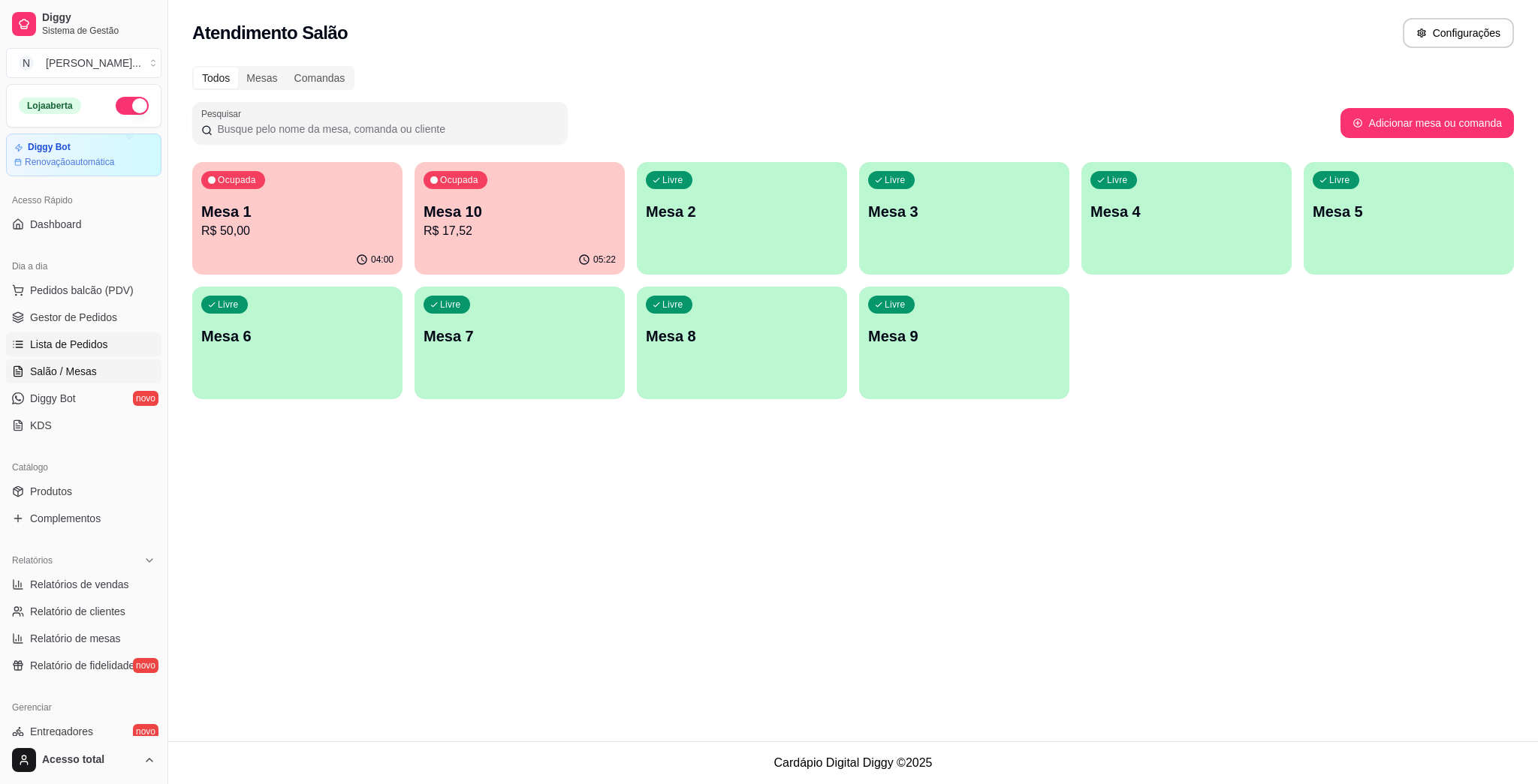
click at [81, 344] on span "Lista de Pedidos" at bounding box center [69, 344] width 78 height 15
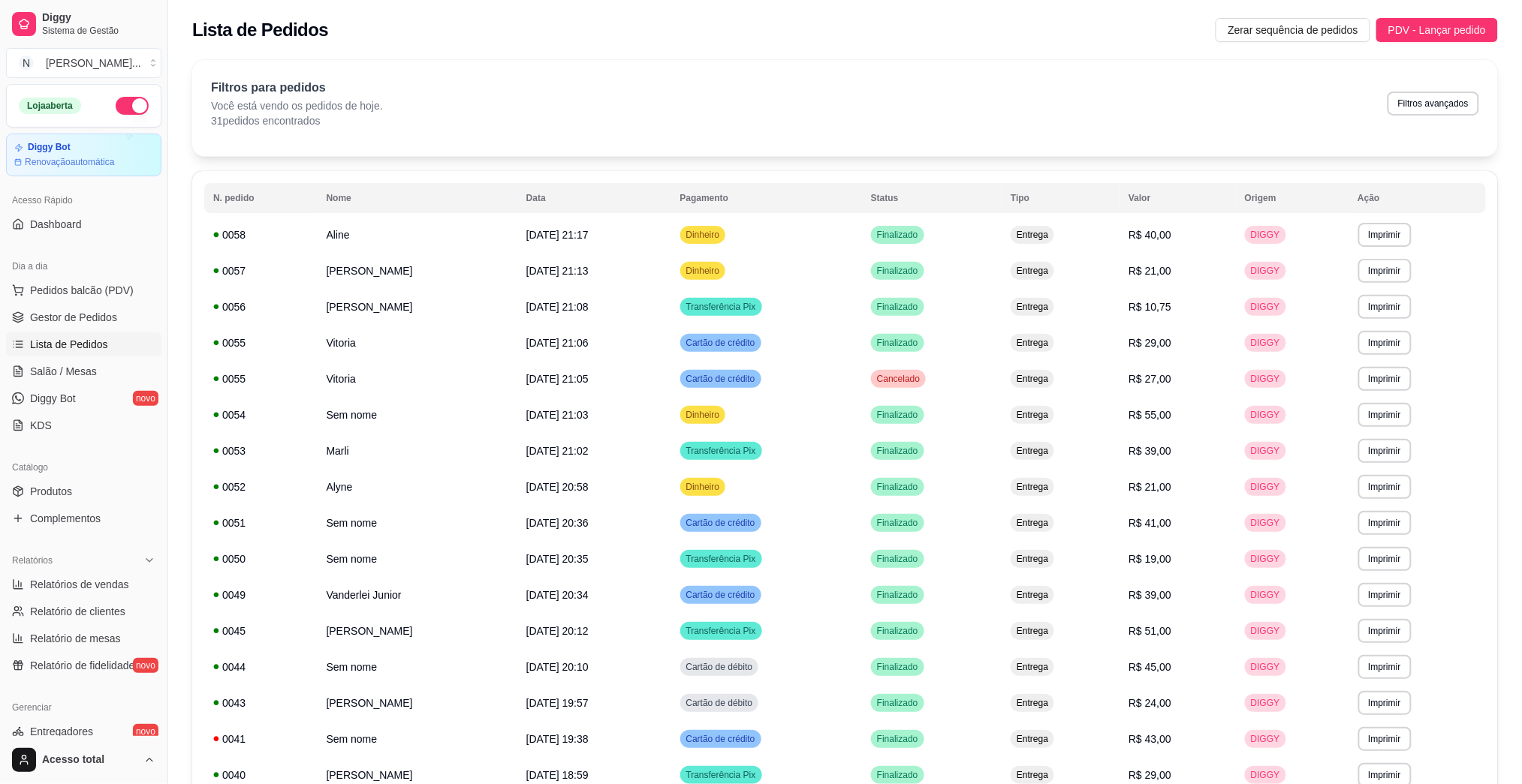
click at [768, 115] on div "Filtros para pedidos Você está vendo os pedidos de hoje. 31 pedidos encontrados…" at bounding box center [845, 104] width 1268 height 50
click at [768, 111] on button "Filtros avançados" at bounding box center [1434, 104] width 92 height 24
select select "0"
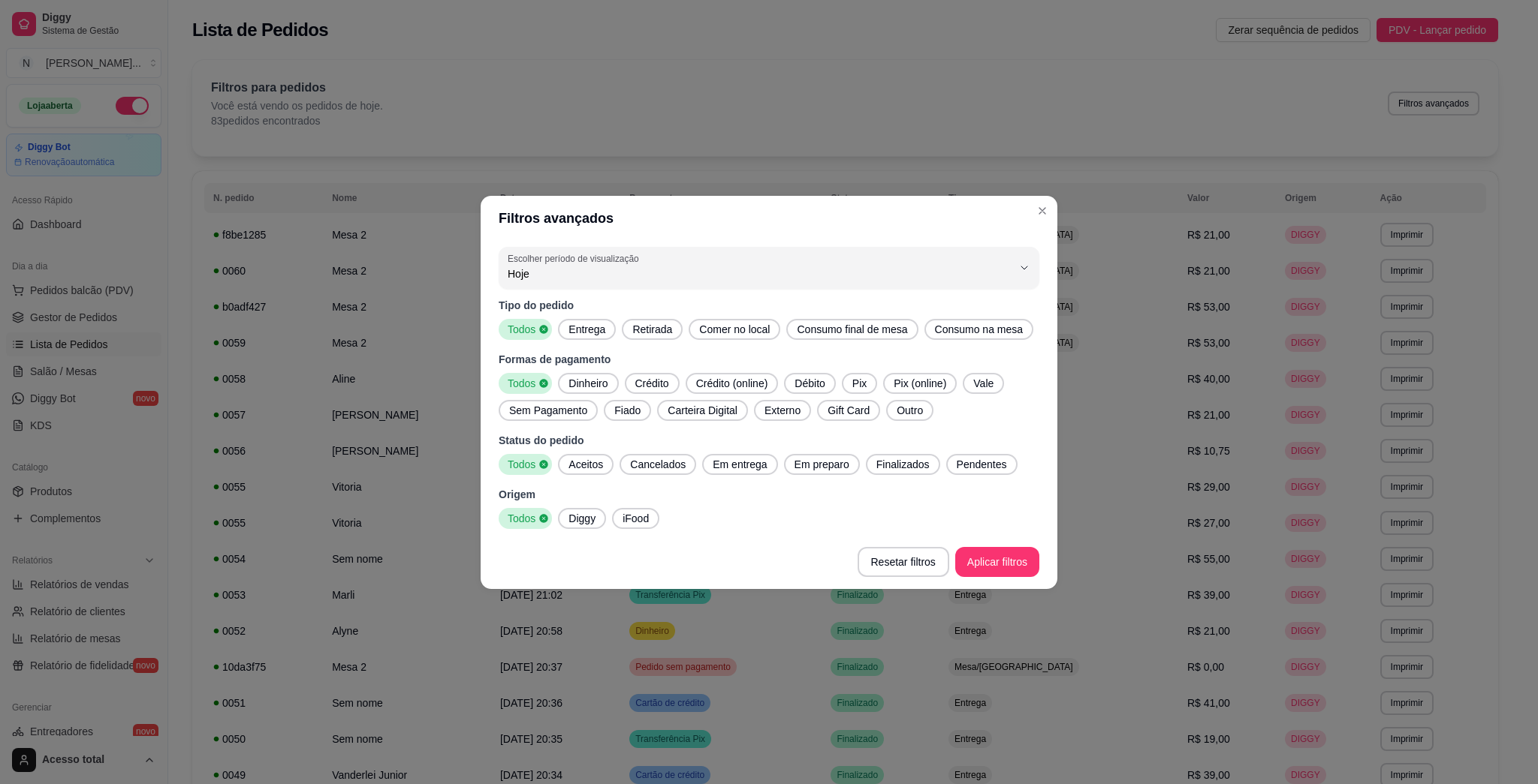
click at [581, 334] on span "Entrega" at bounding box center [586, 330] width 49 height 15
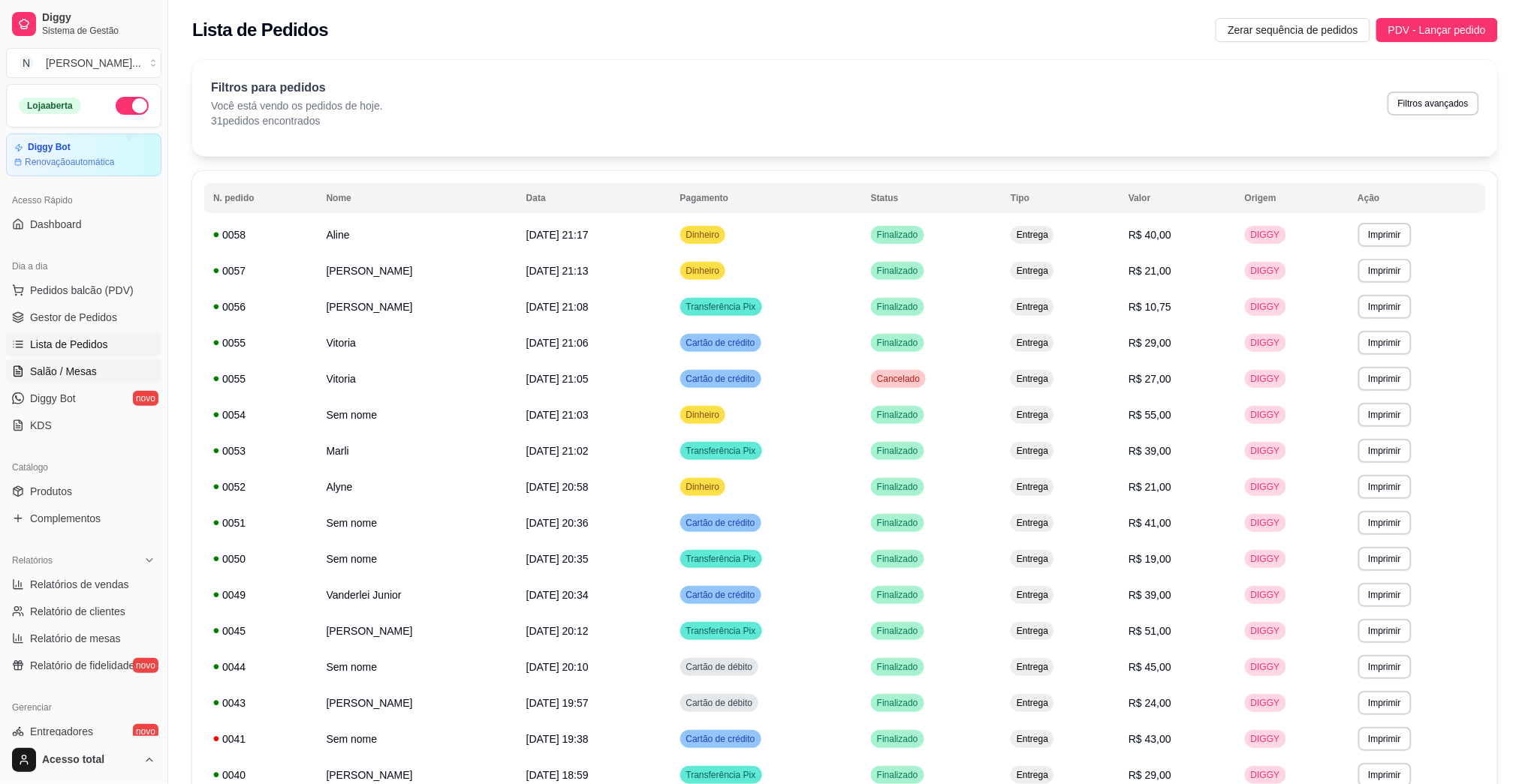
click at [60, 370] on span "Salão / Mesas" at bounding box center [63, 371] width 67 height 15
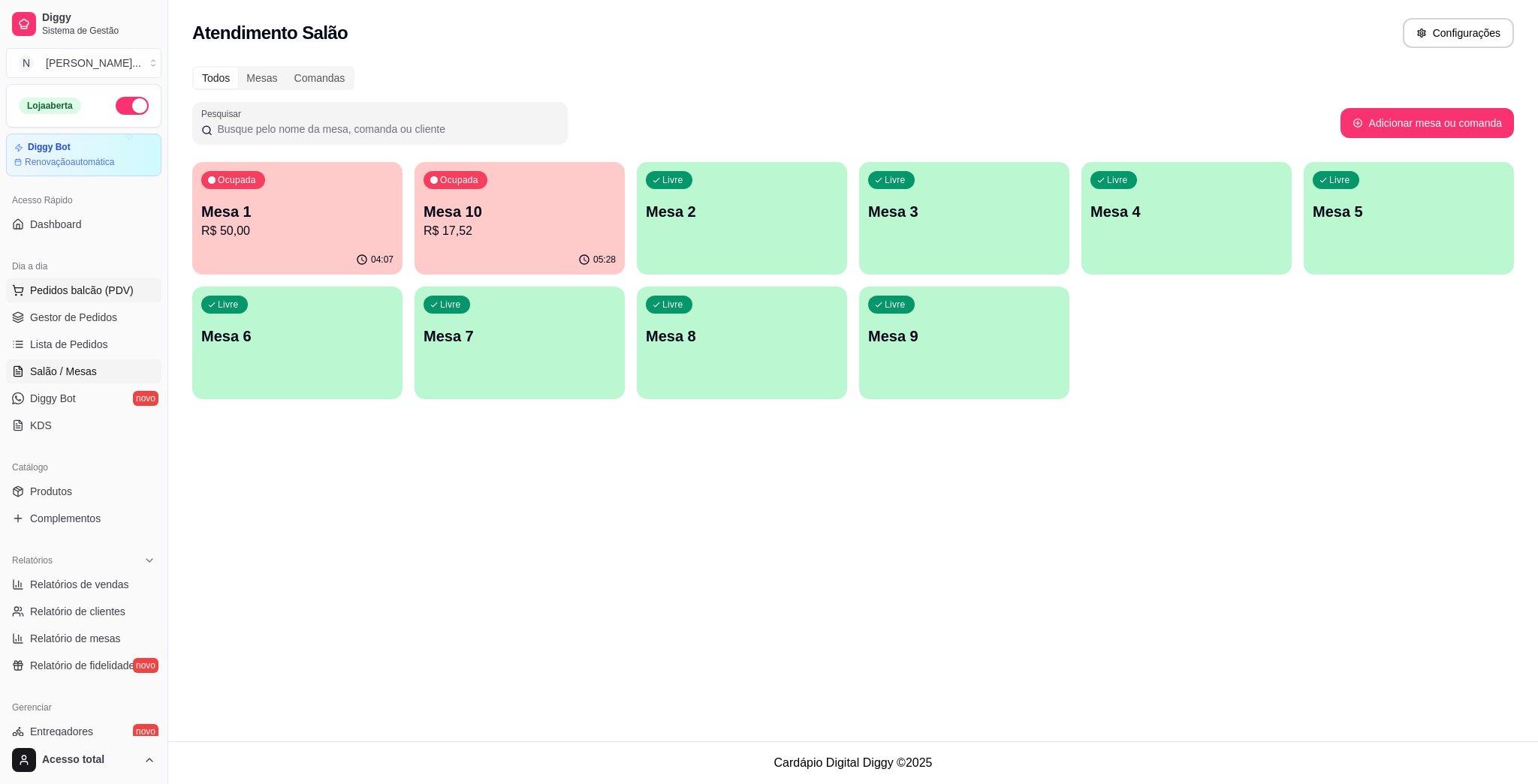
click at [99, 295] on span "Pedidos balcão (PDV)" at bounding box center [82, 291] width 104 height 15
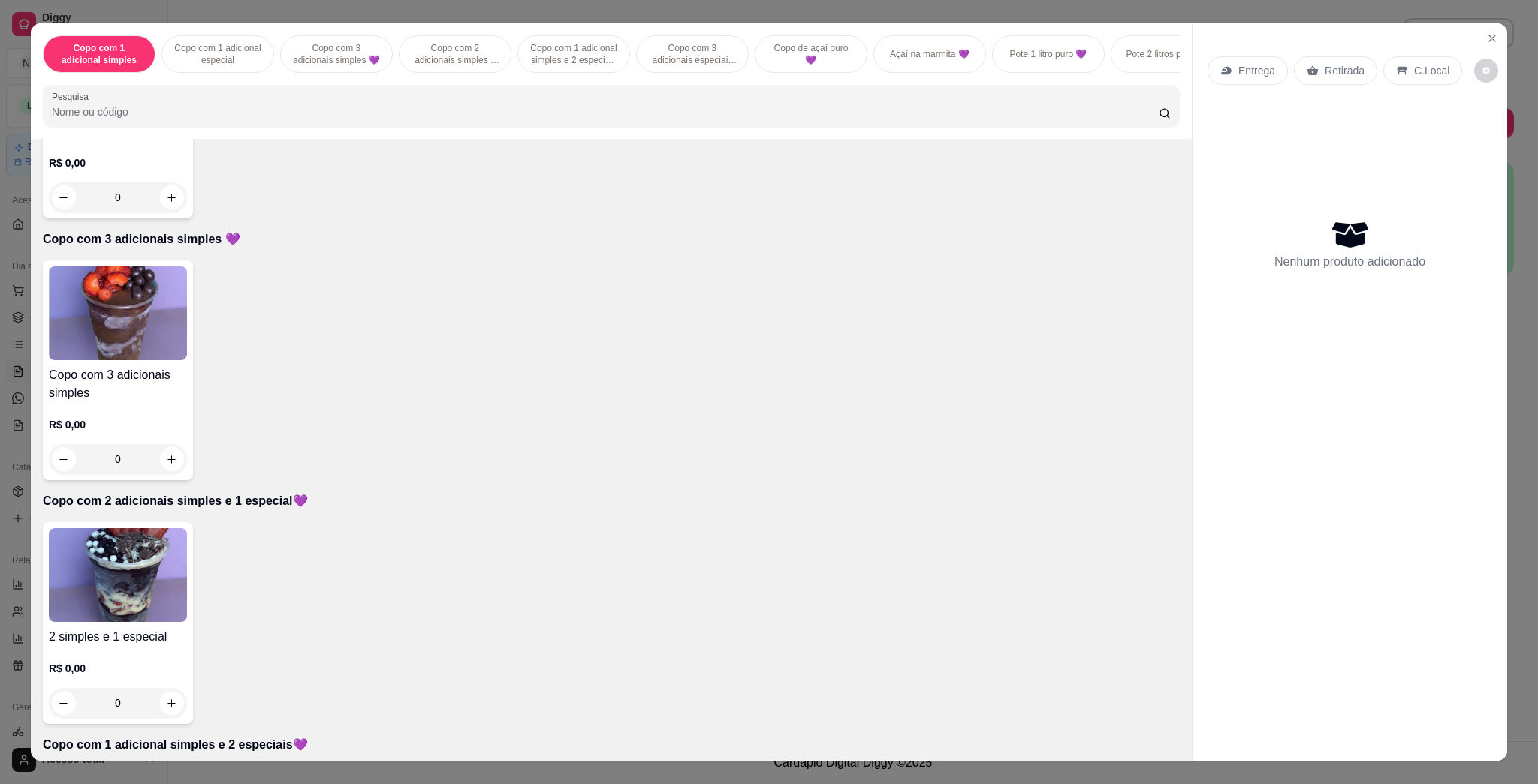
scroll to position [300, 0]
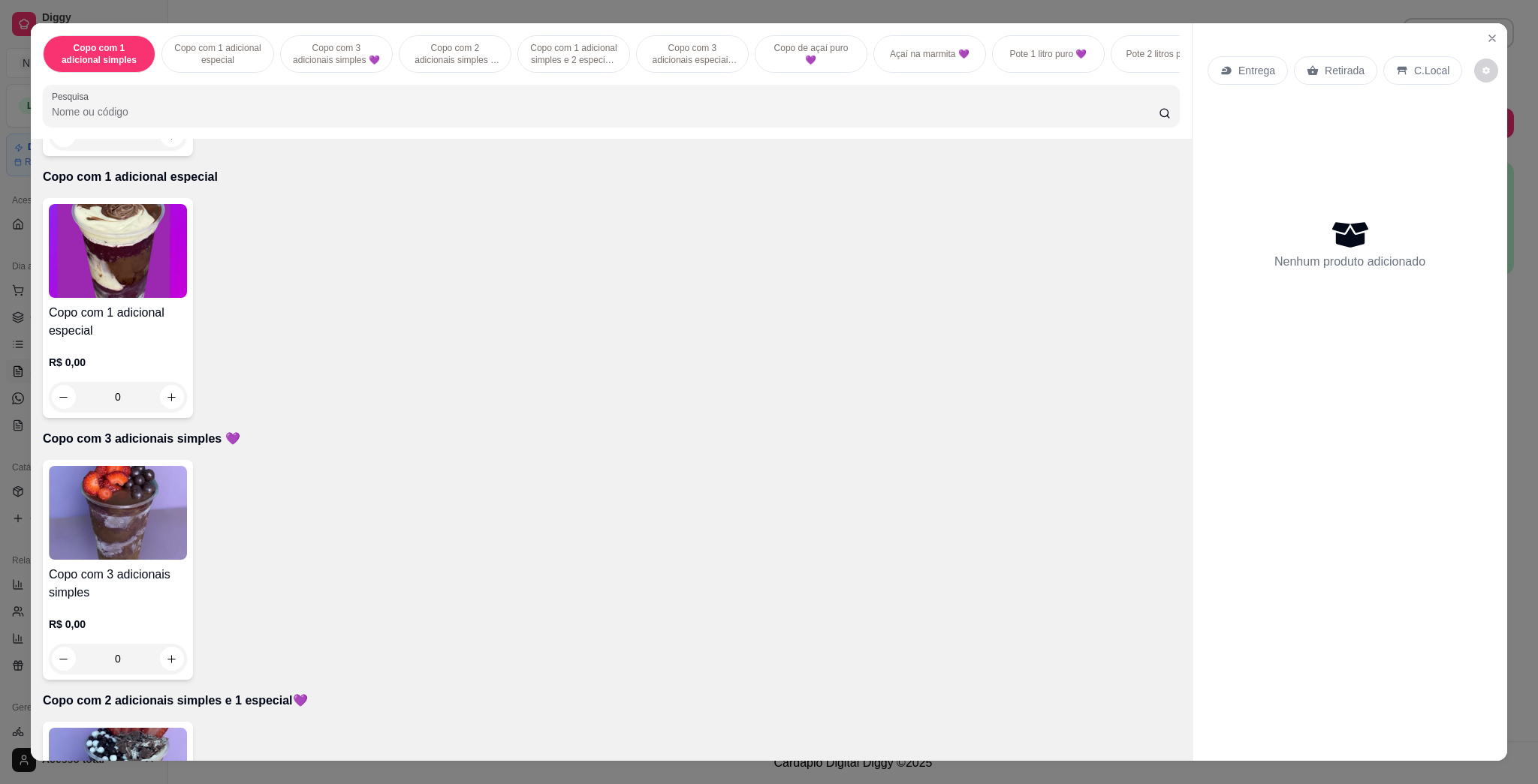
click at [139, 539] on img at bounding box center [118, 513] width 138 height 94
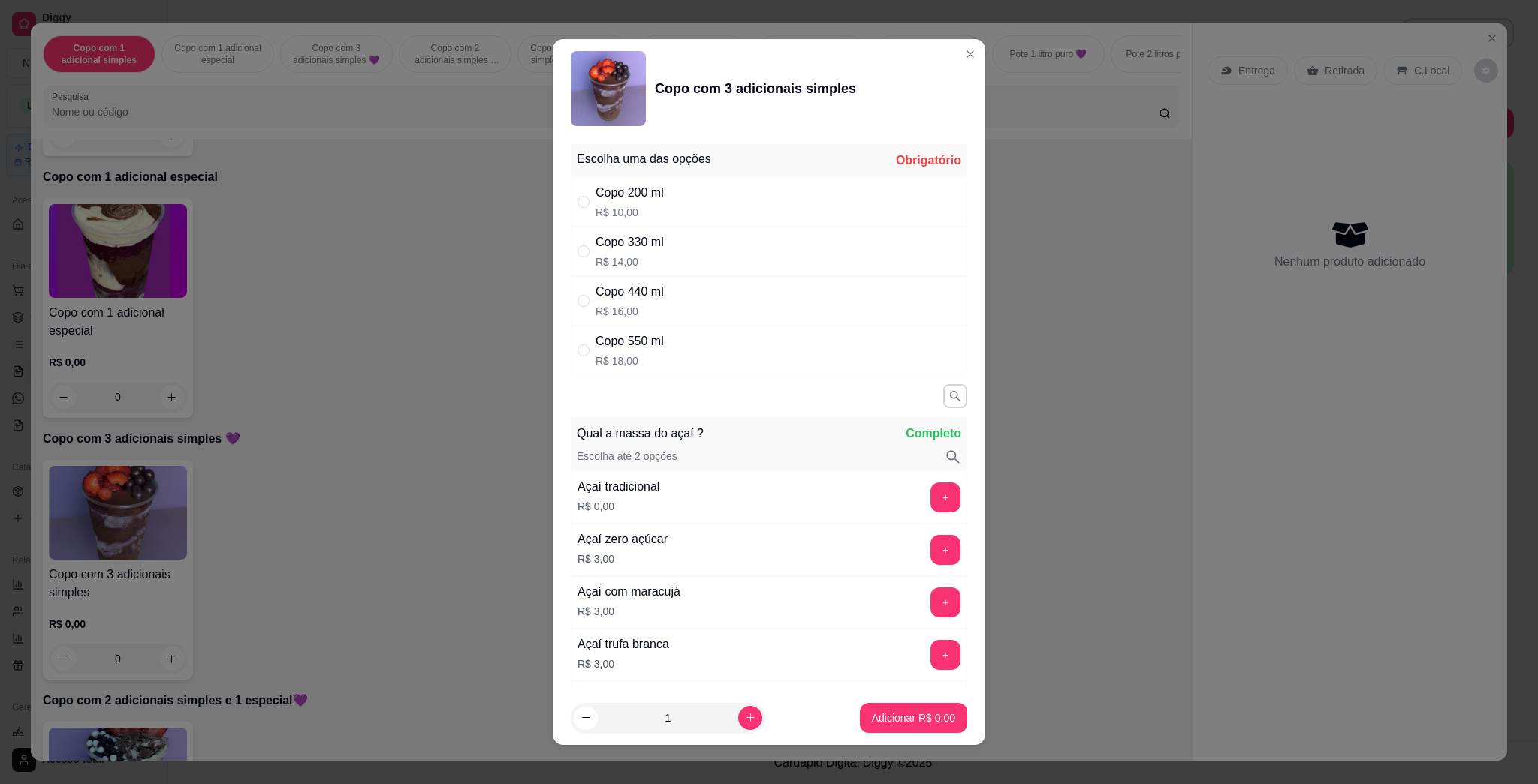
click at [700, 346] on div "Copo 550 ml R$ 18,00" at bounding box center [769, 351] width 396 height 50
radio input "true"
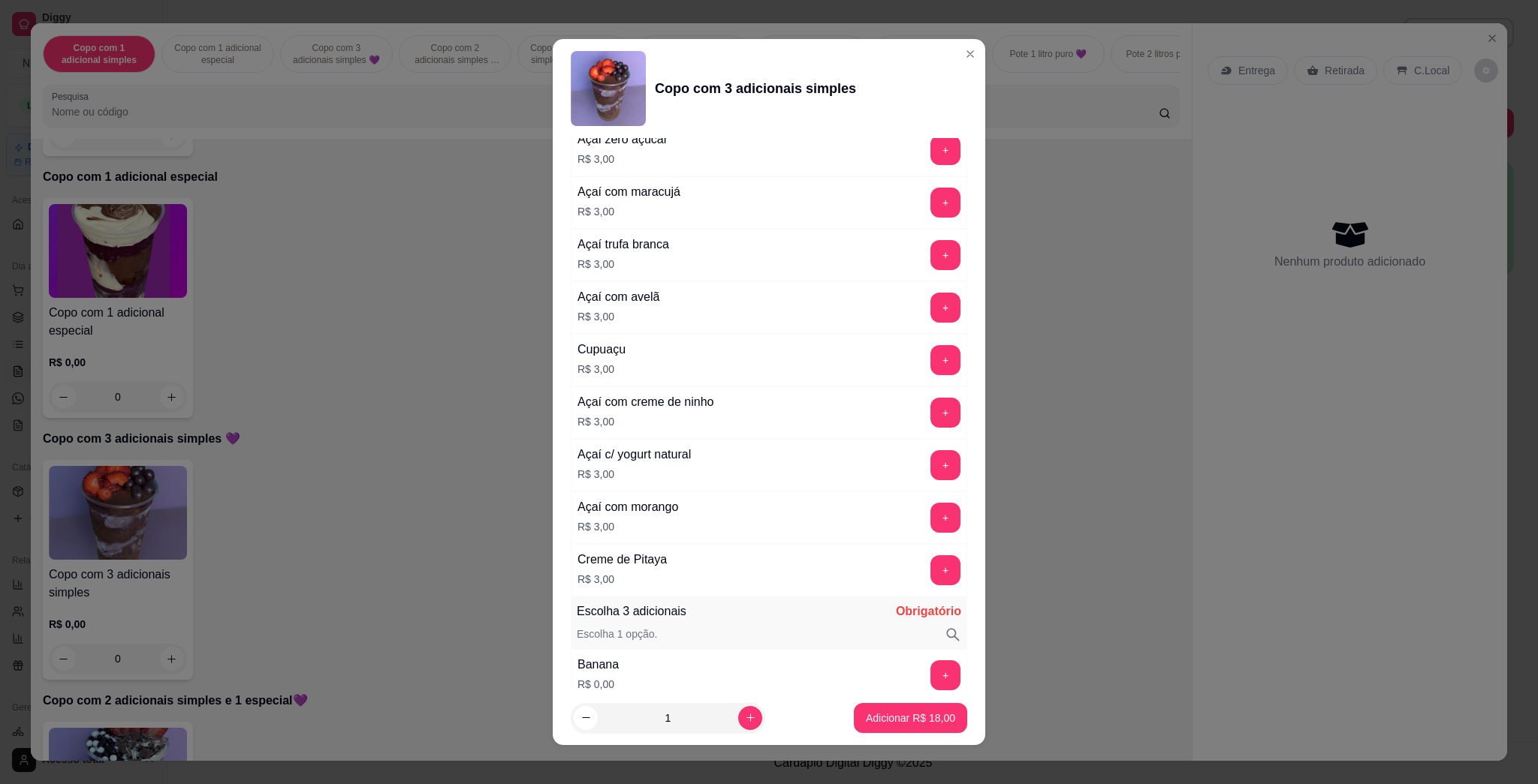
scroll to position [700, 0]
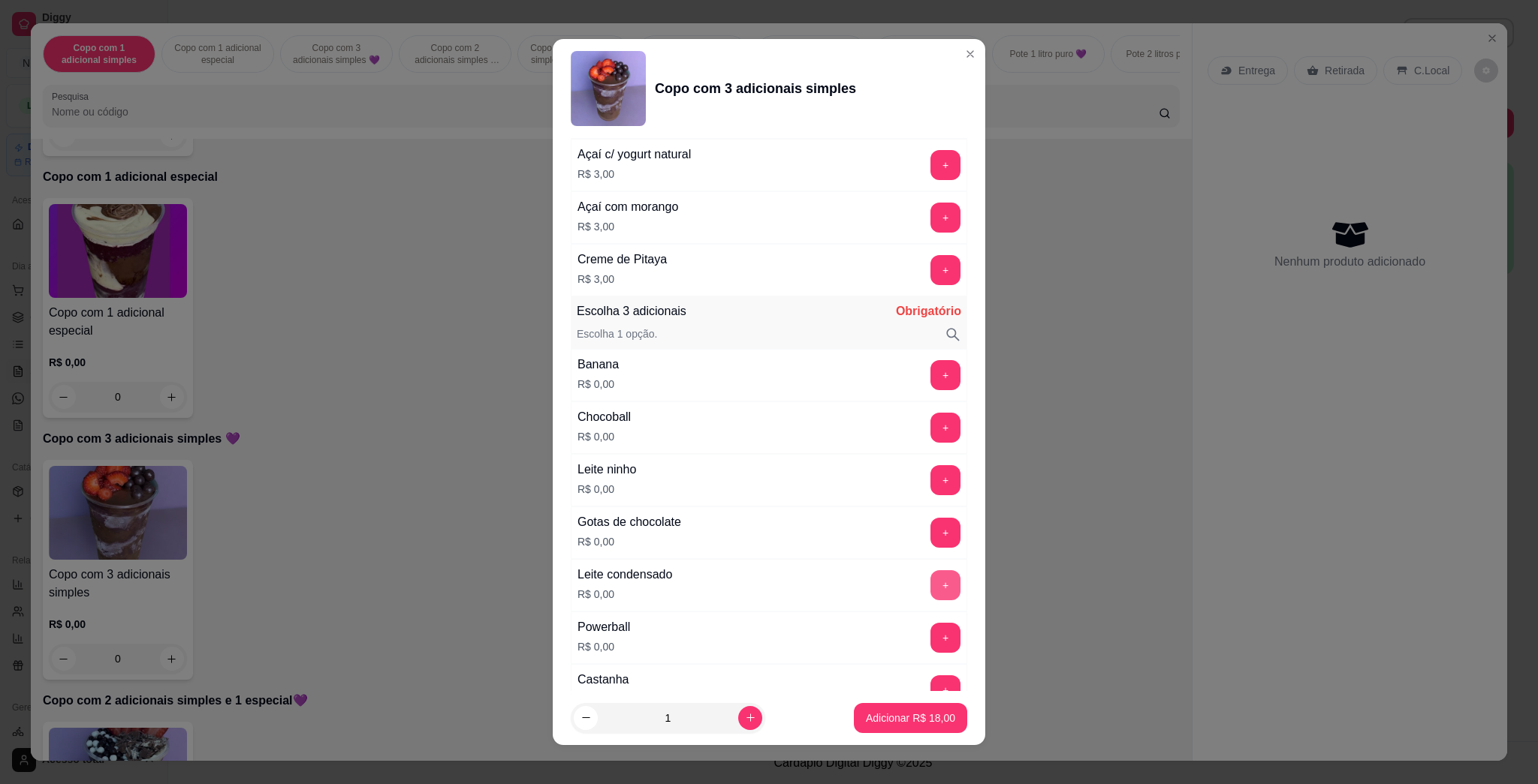
click at [768, 580] on button "+" at bounding box center [946, 585] width 30 height 30
click at [768, 478] on button "+" at bounding box center [946, 480] width 30 height 30
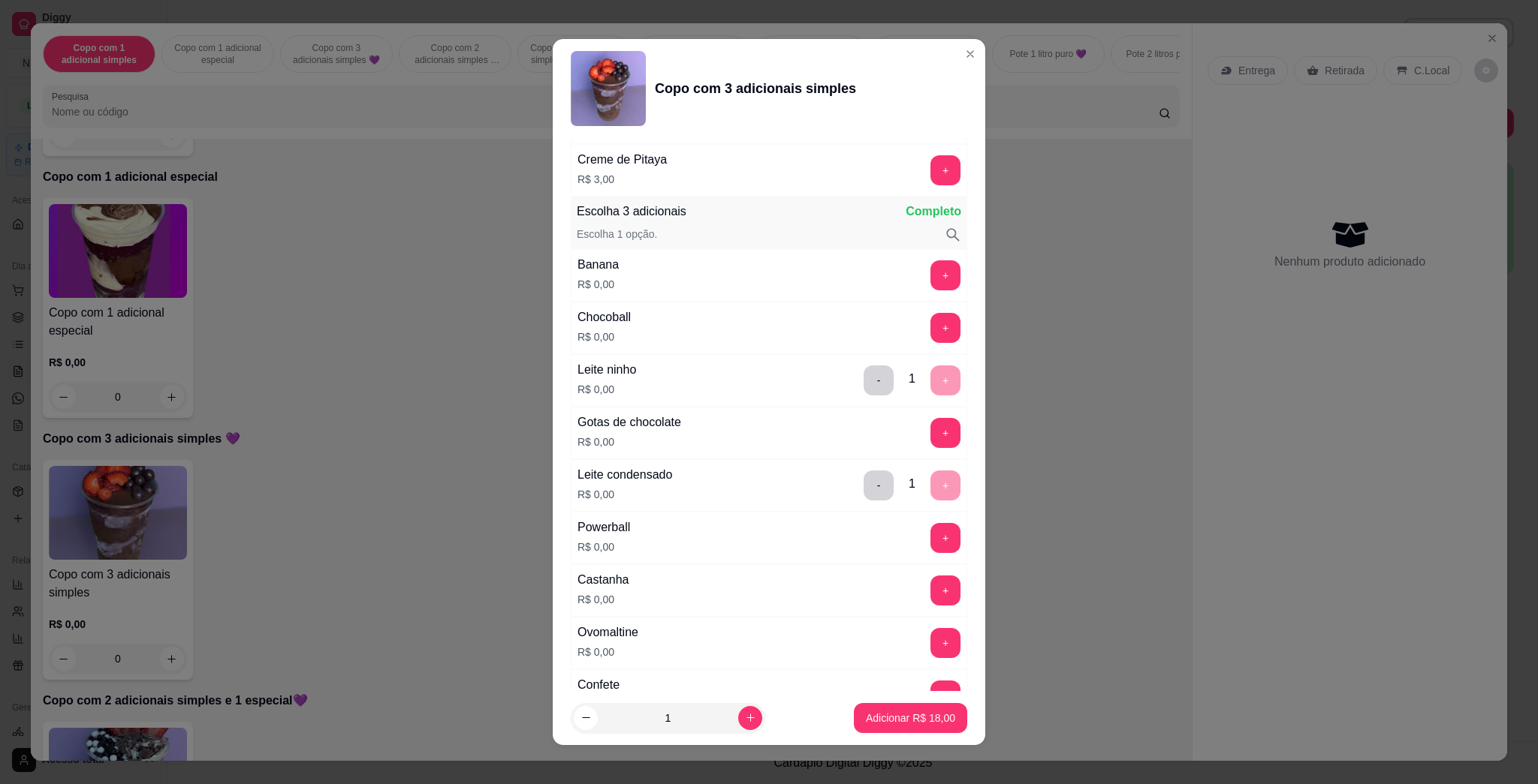
scroll to position [901, 0]
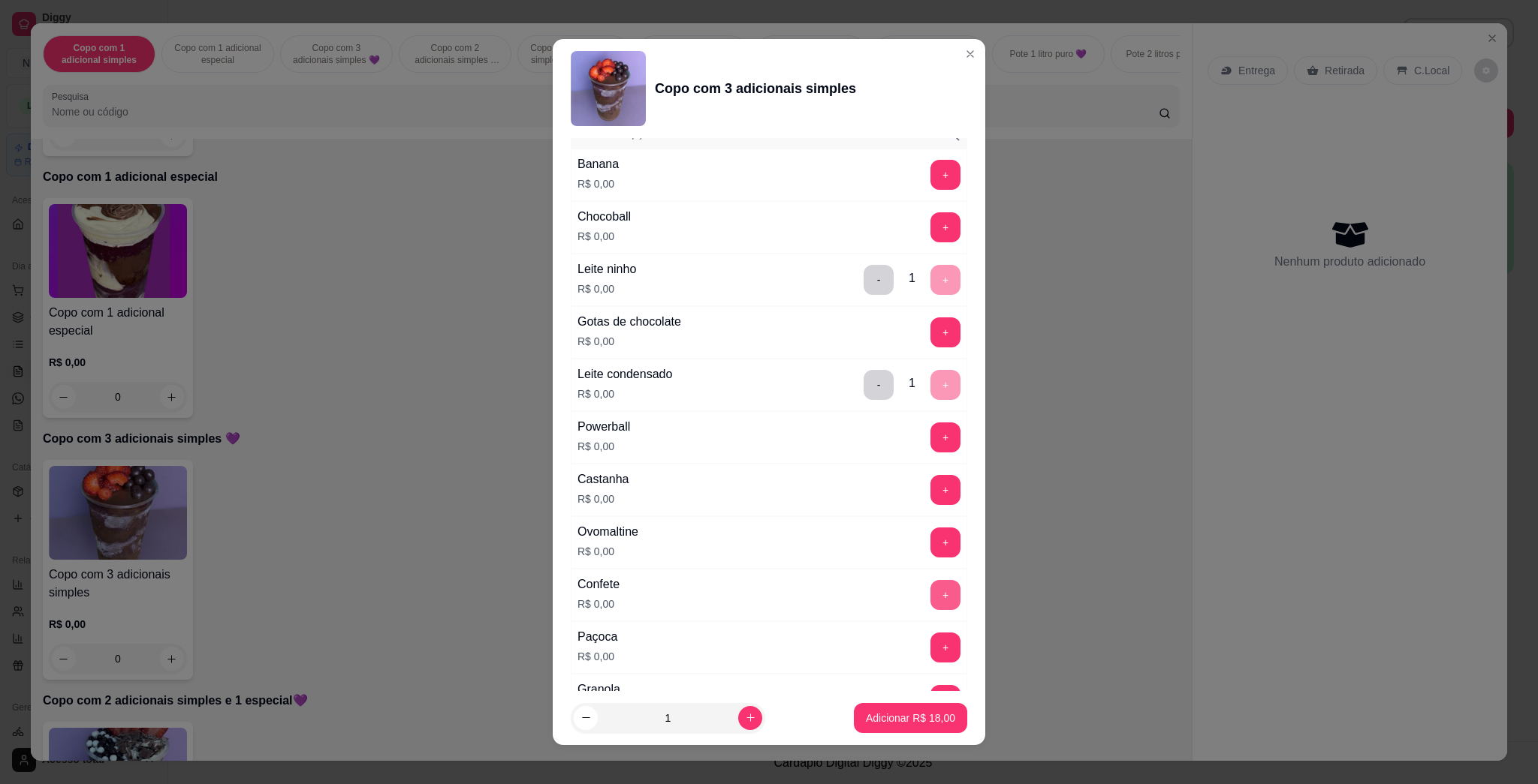
click at [768, 589] on button "+" at bounding box center [946, 595] width 30 height 30
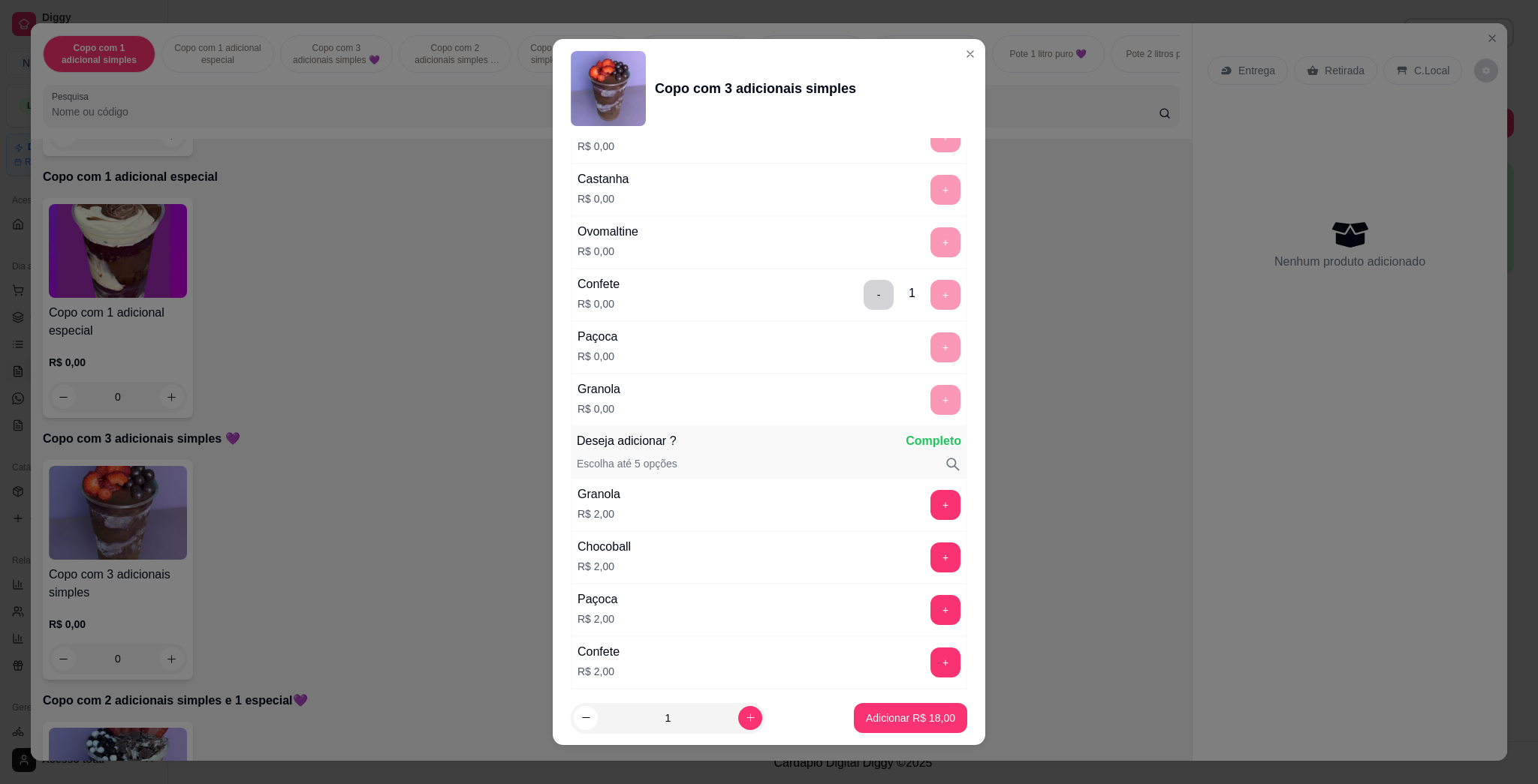
scroll to position [1301, 0]
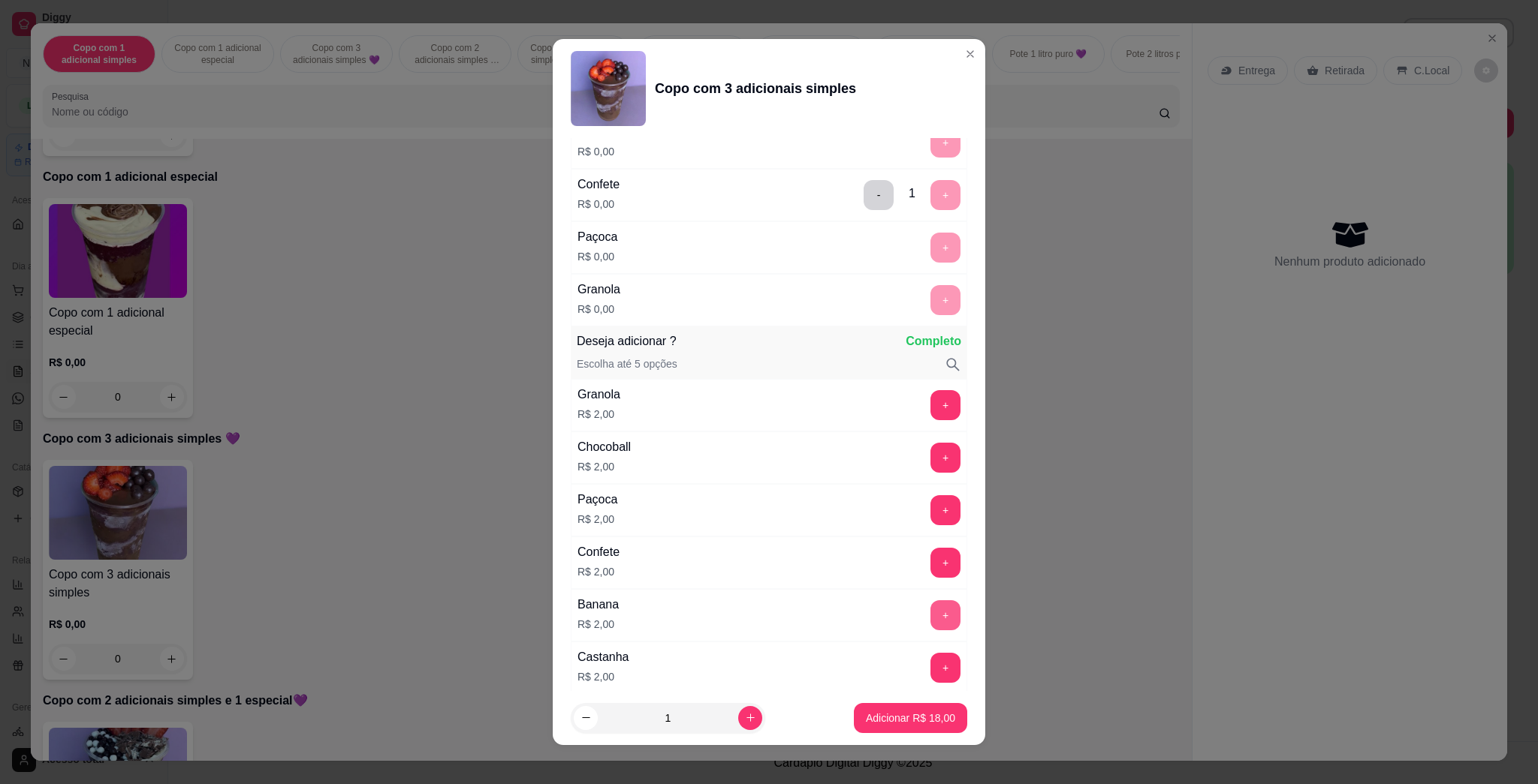
click at [768, 615] on button "+" at bounding box center [946, 615] width 30 height 30
click at [768, 409] on button "+" at bounding box center [946, 405] width 30 height 30
click at [768, 713] on p "Adicionar R$ 22,00" at bounding box center [910, 718] width 90 height 15
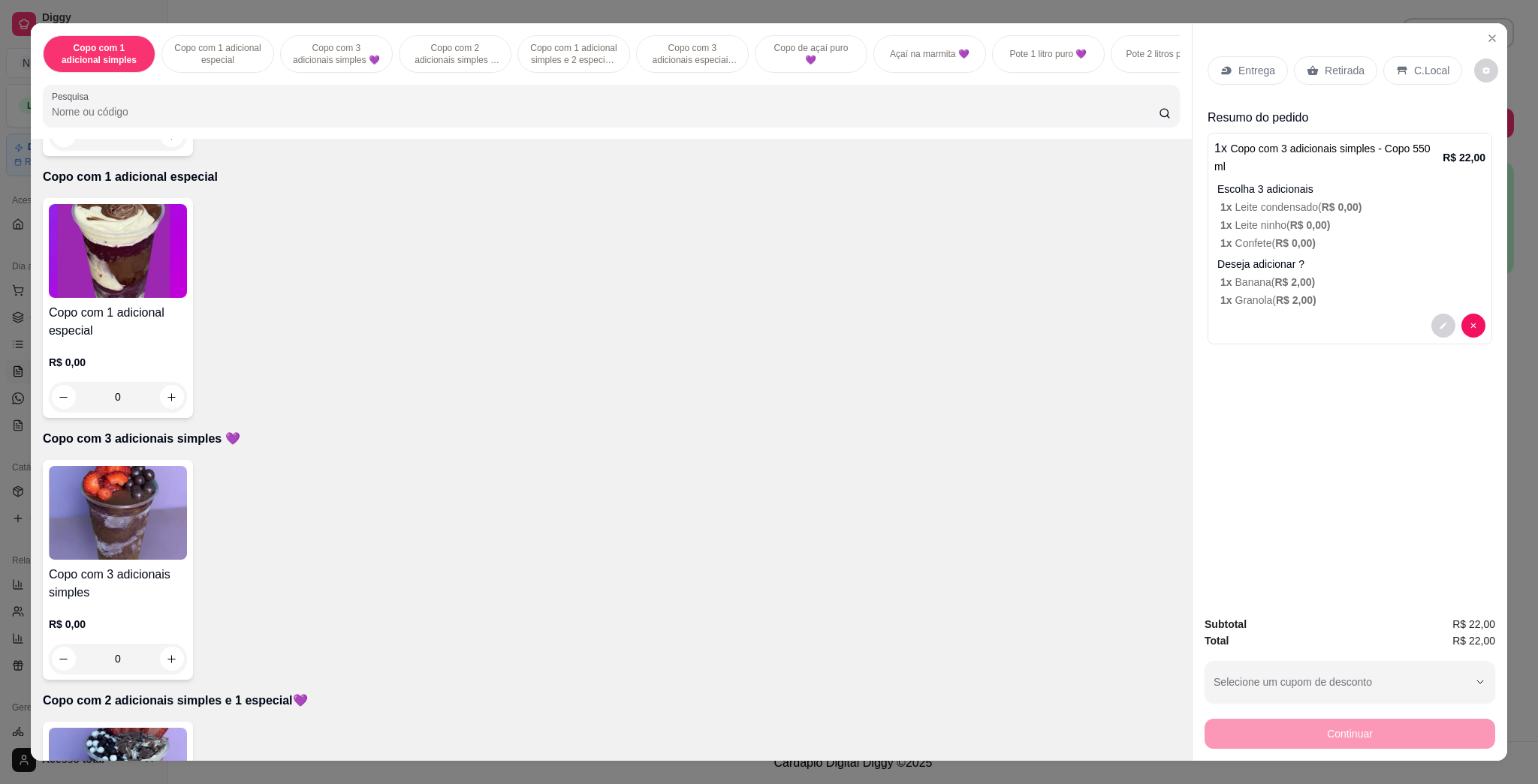
click at [768, 69] on icon at bounding box center [1226, 71] width 12 height 12
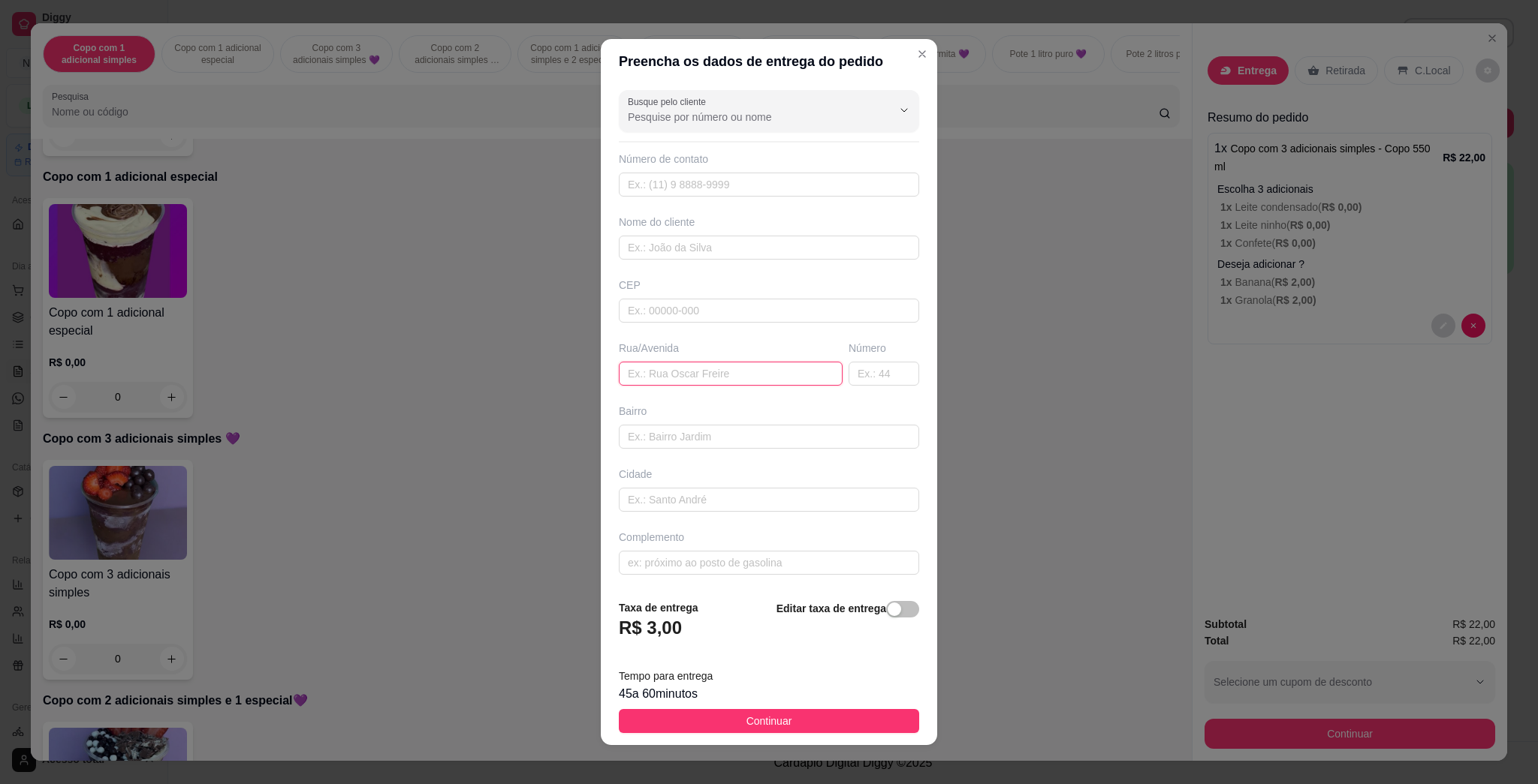
click at [720, 369] on input "text" at bounding box center [730, 374] width 224 height 24
type input "[PERSON_NAME] da silvsa"
type input "2"
type input "207"
click at [768, 369] on input "[PERSON_NAME] da silvsa" at bounding box center [730, 374] width 224 height 24
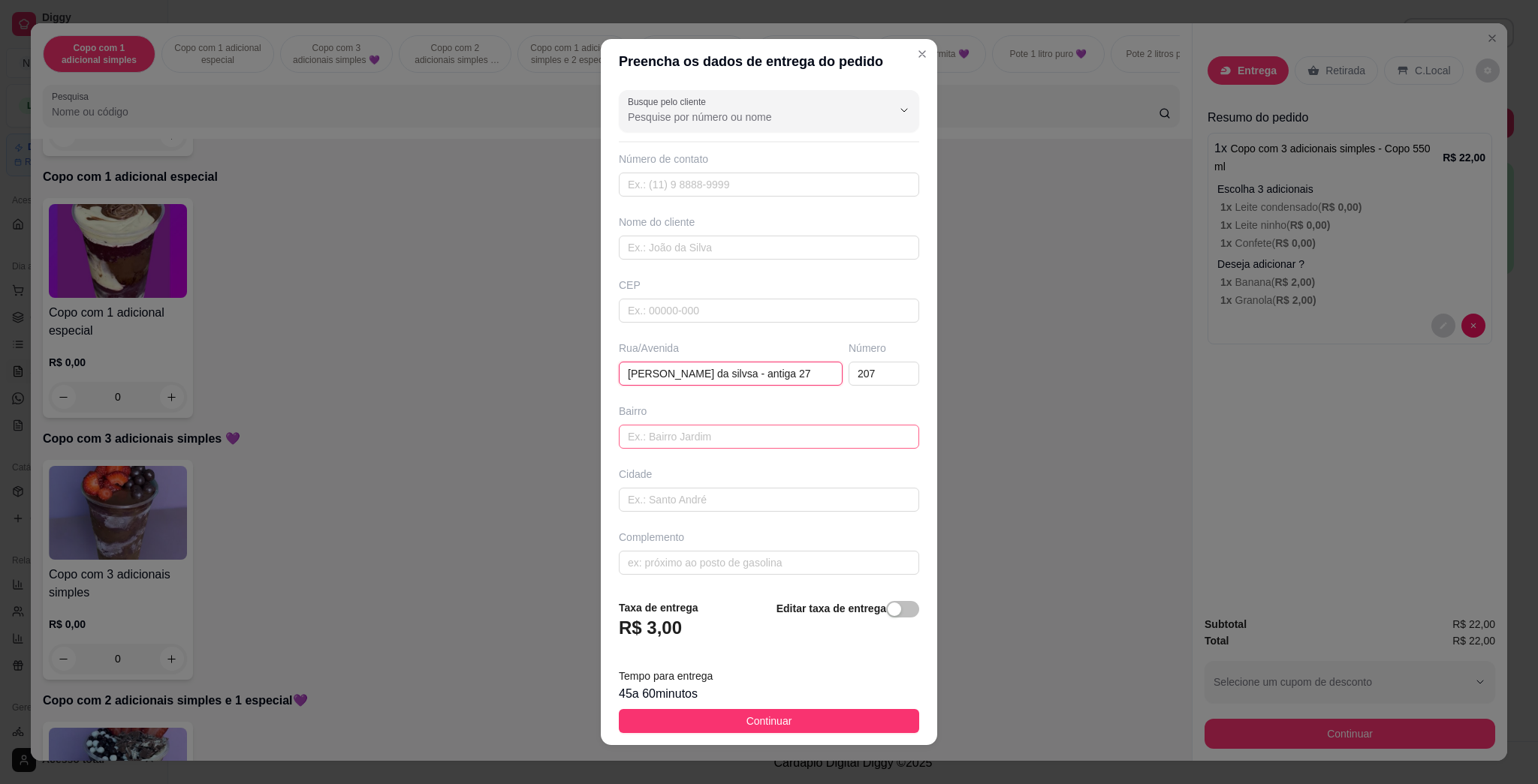
type input "[PERSON_NAME] da silvsa - antiga 27"
click at [768, 434] on input "text" at bounding box center [769, 437] width 301 height 24
type input "[GEOGRAPHIC_DATA]"
click at [722, 378] on input "[PERSON_NAME] da silvsa - antiga 27" at bounding box center [730, 374] width 224 height 24
type input "[PERSON_NAME] - antiga 27"
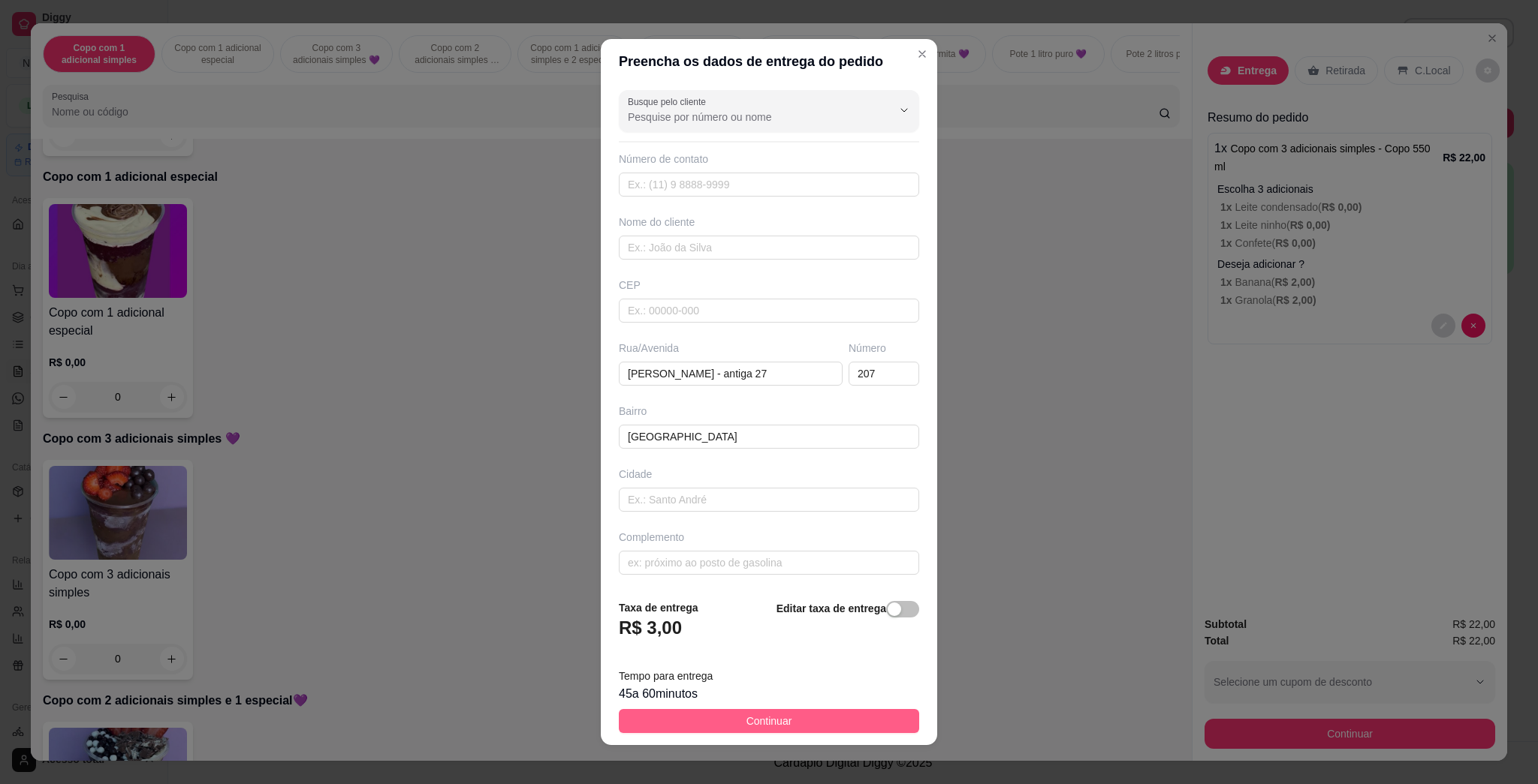
click at [768, 723] on button "Continuar" at bounding box center [769, 721] width 301 height 24
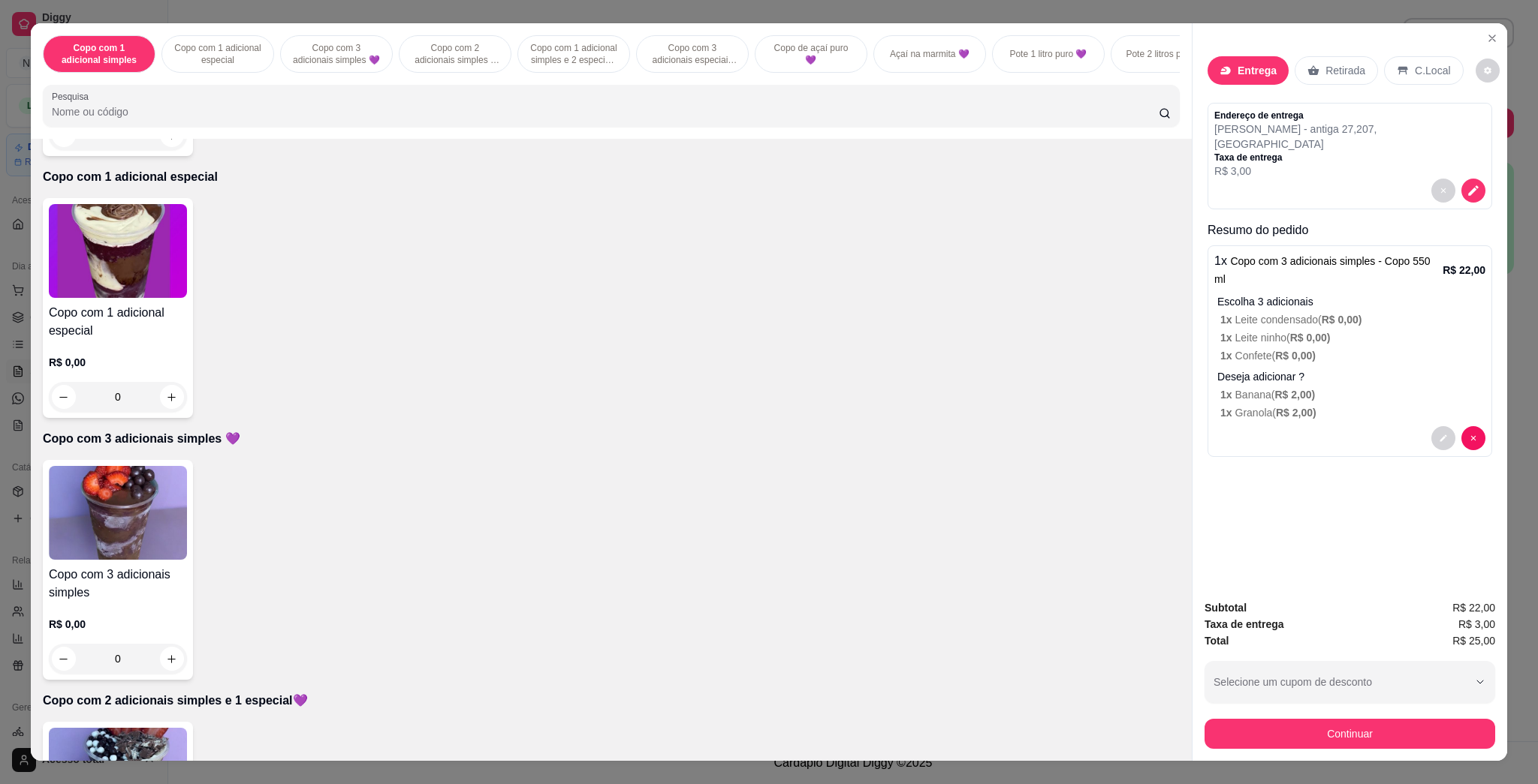
click at [768, 753] on div "Subtotal R$ 22,00 Taxa de entrega R$ 3,00 Total R$ 25,00 Selecione um cupom de …" at bounding box center [1350, 674] width 315 height 173
click at [768, 748] on button "Continuar" at bounding box center [1350, 734] width 291 height 30
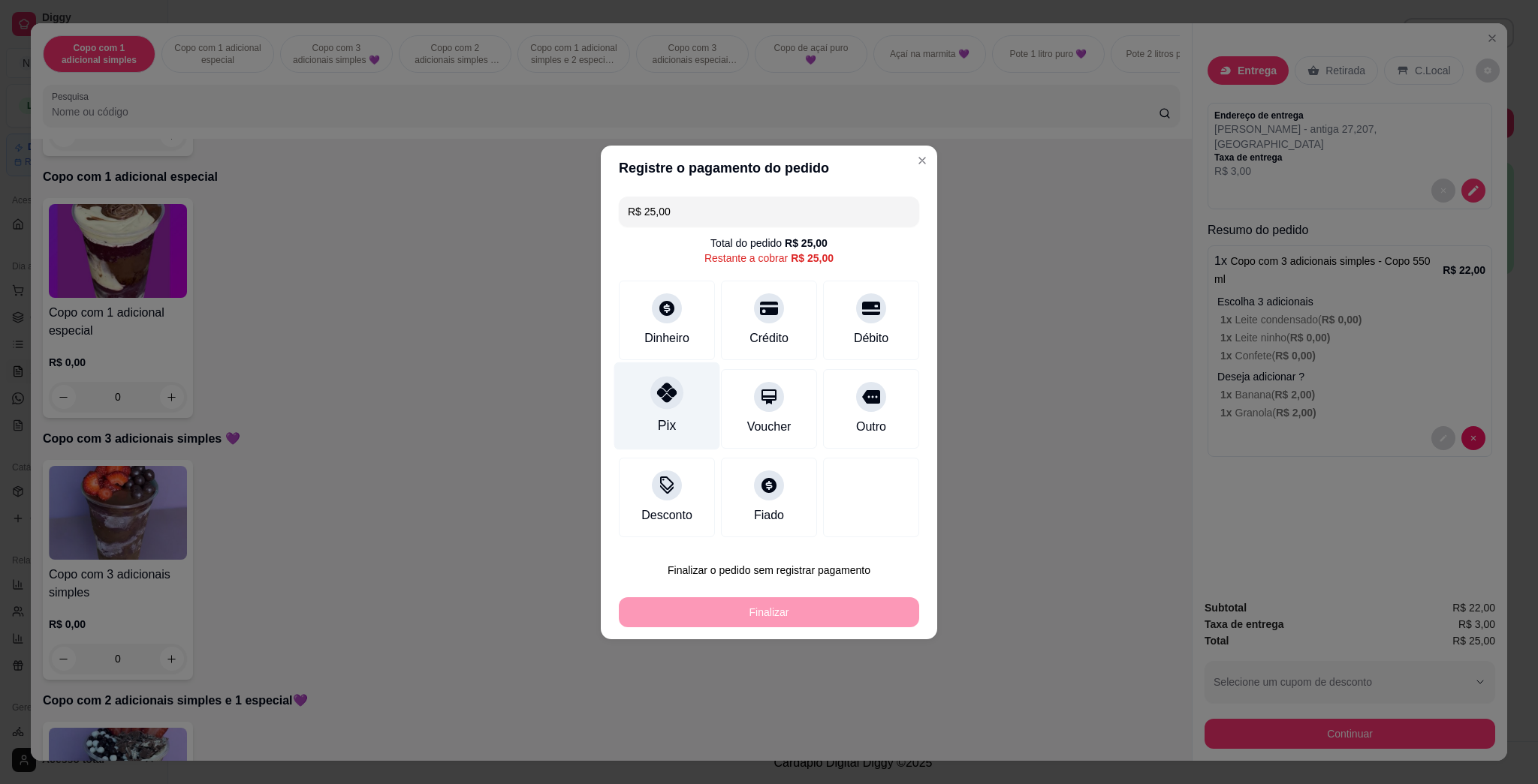
click at [674, 412] on div "Pix" at bounding box center [667, 405] width 106 height 88
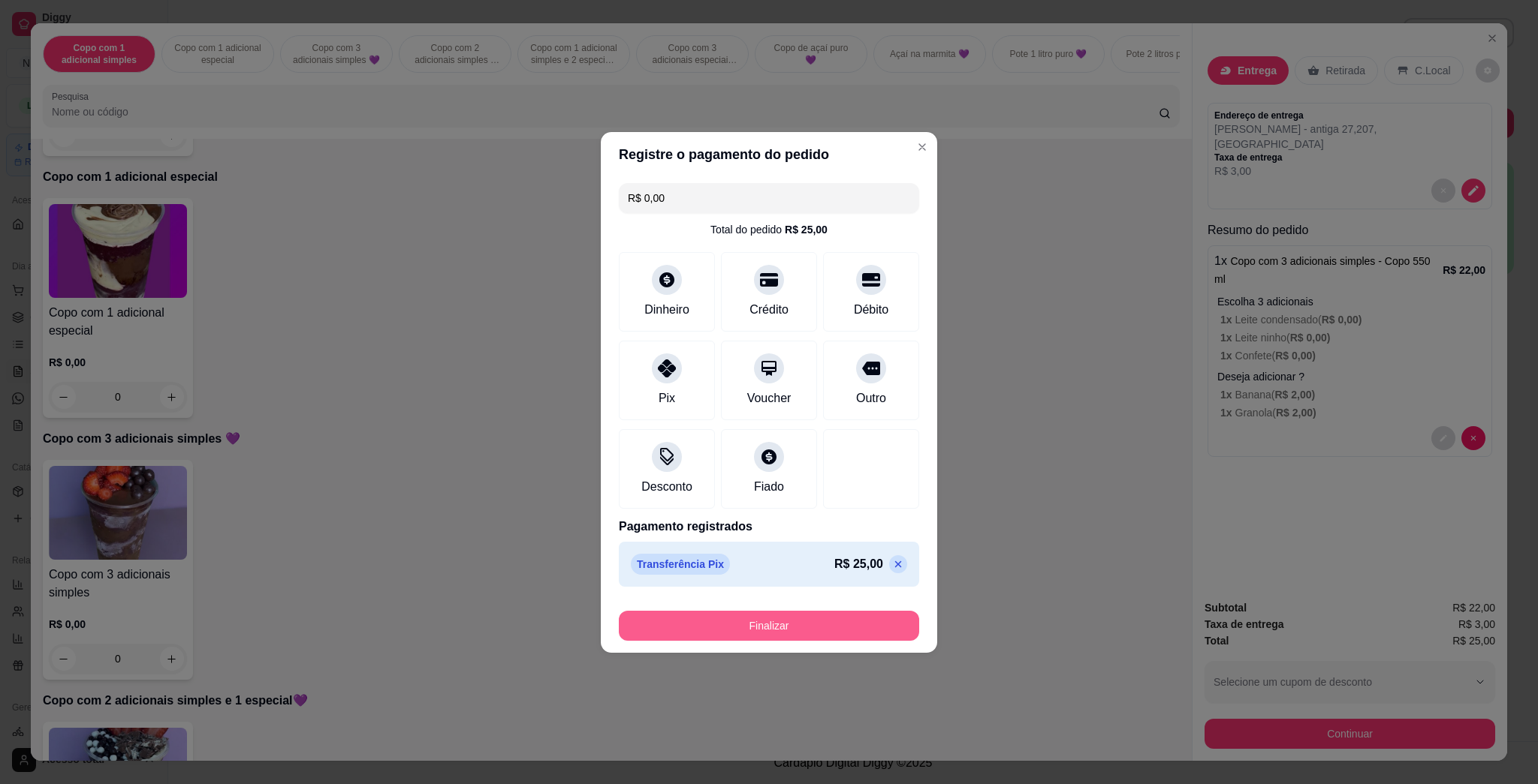
click at [768, 622] on button "Finalizar" at bounding box center [769, 626] width 301 height 30
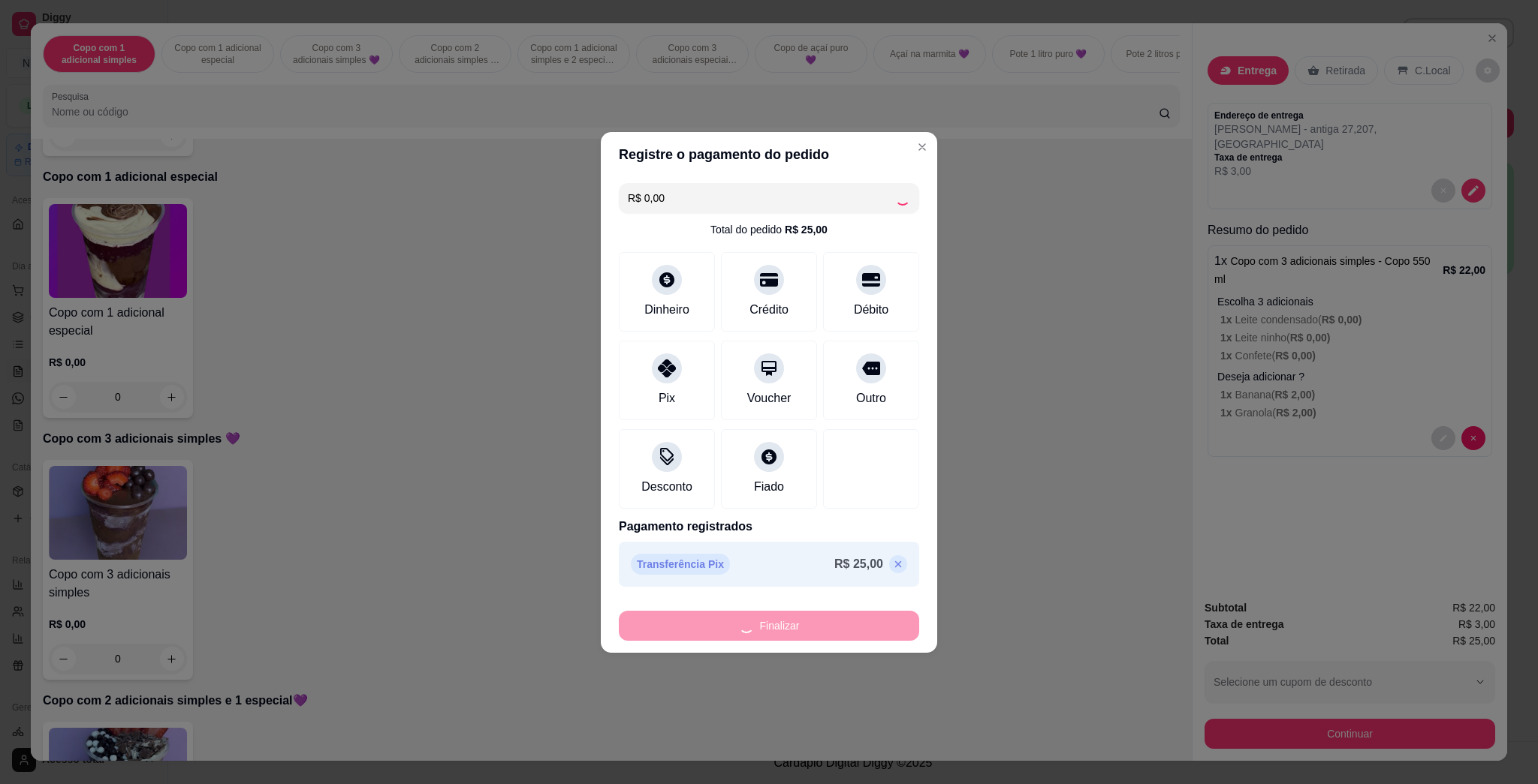
type input "-R$ 25,00"
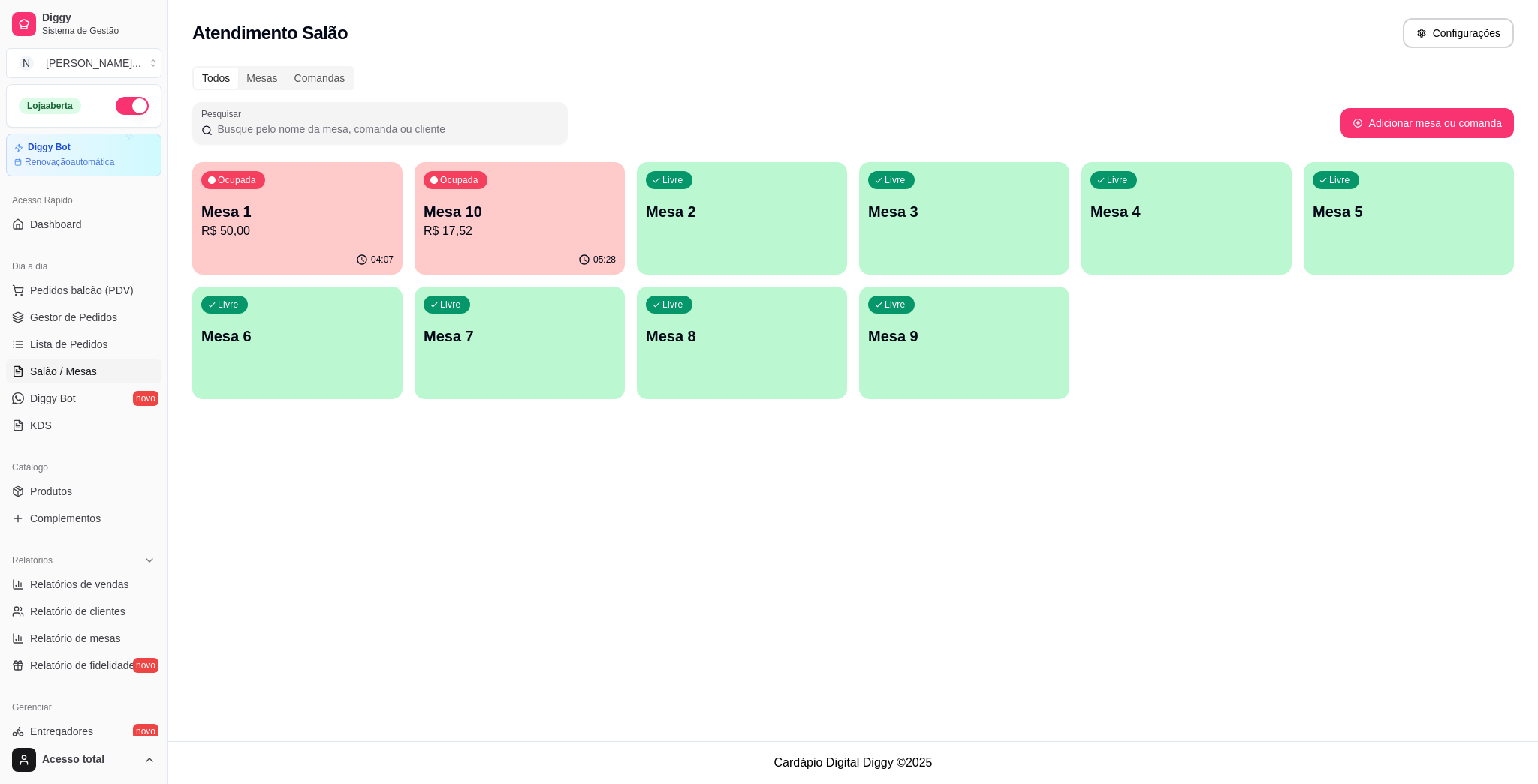
click at [768, 56] on div "Atendimento Salão Configurações" at bounding box center [853, 29] width 1370 height 57
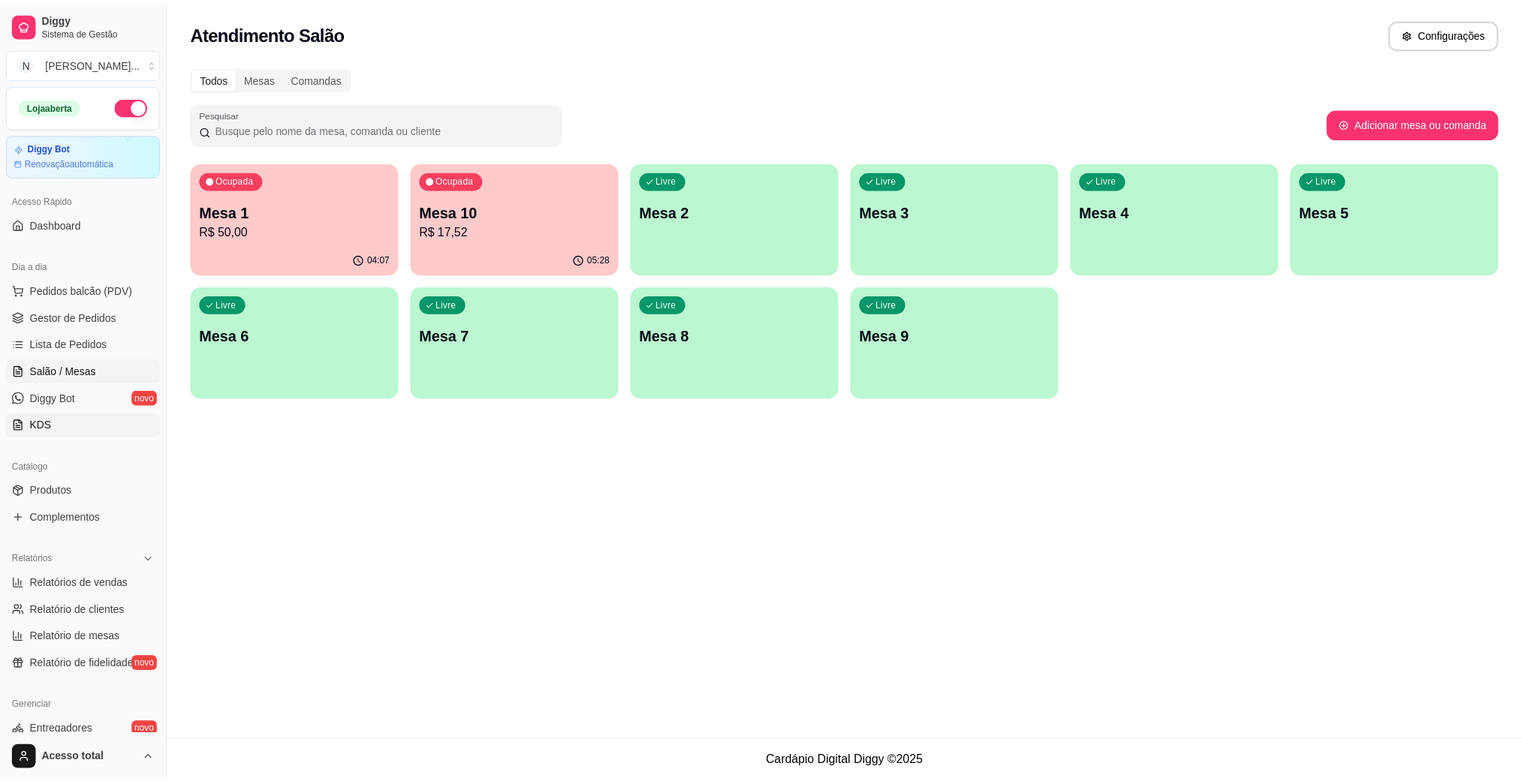
scroll to position [200, 0]
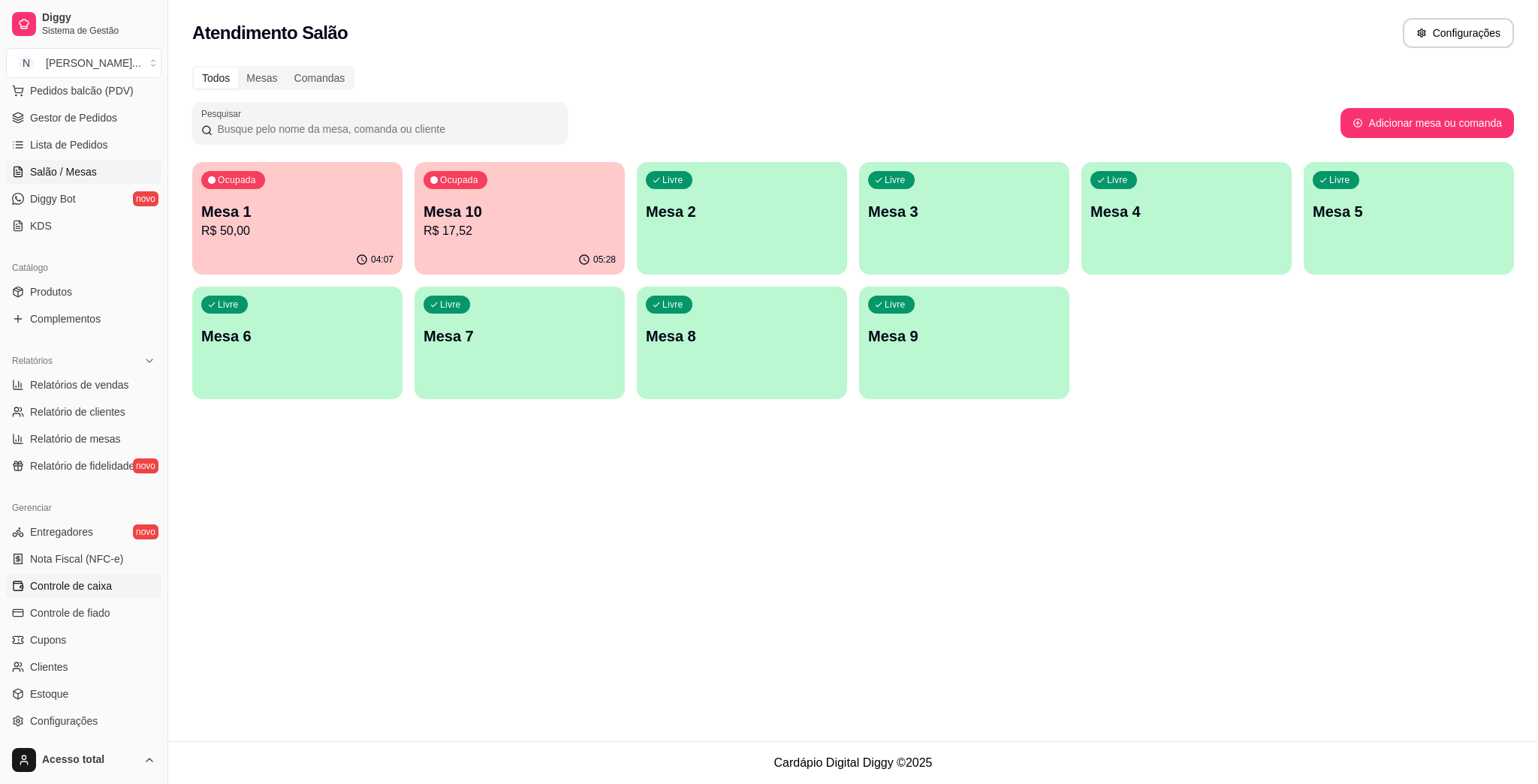
click at [93, 576] on link "Controle de caixa" at bounding box center [84, 586] width 155 height 24
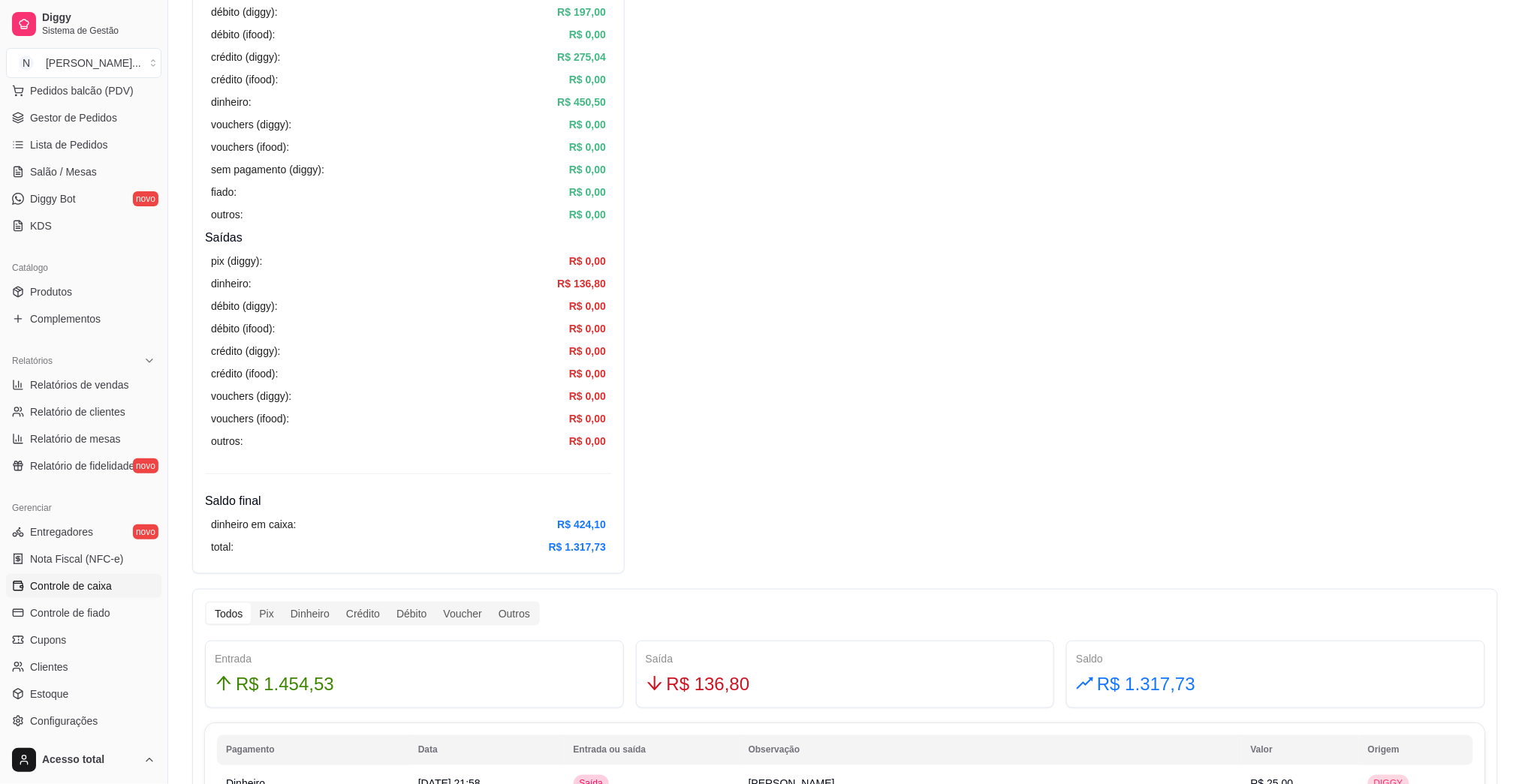
scroll to position [200, 0]
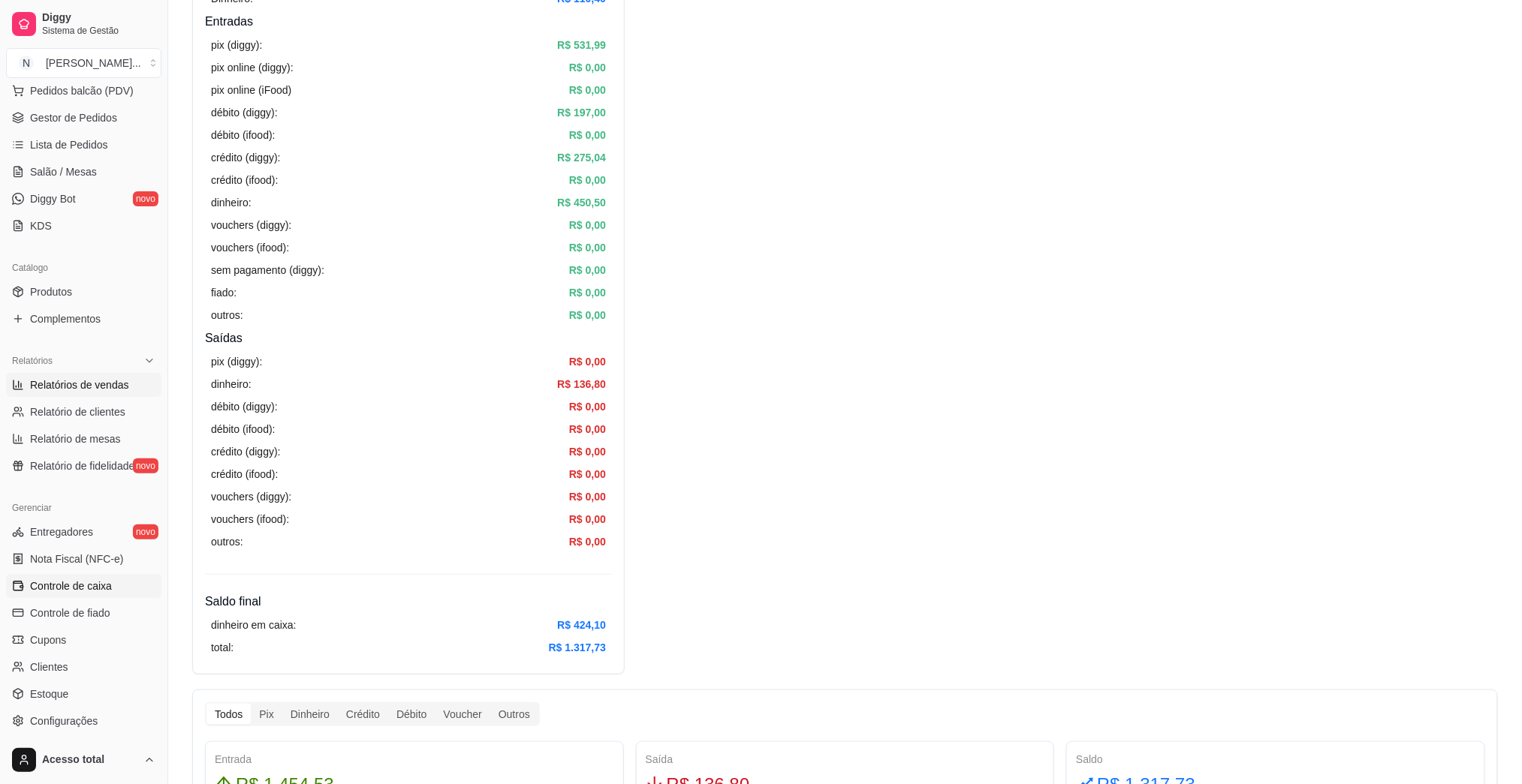
click at [66, 385] on span "Relatórios de vendas" at bounding box center [80, 385] width 99 height 15
select select "ALL"
select select "0"
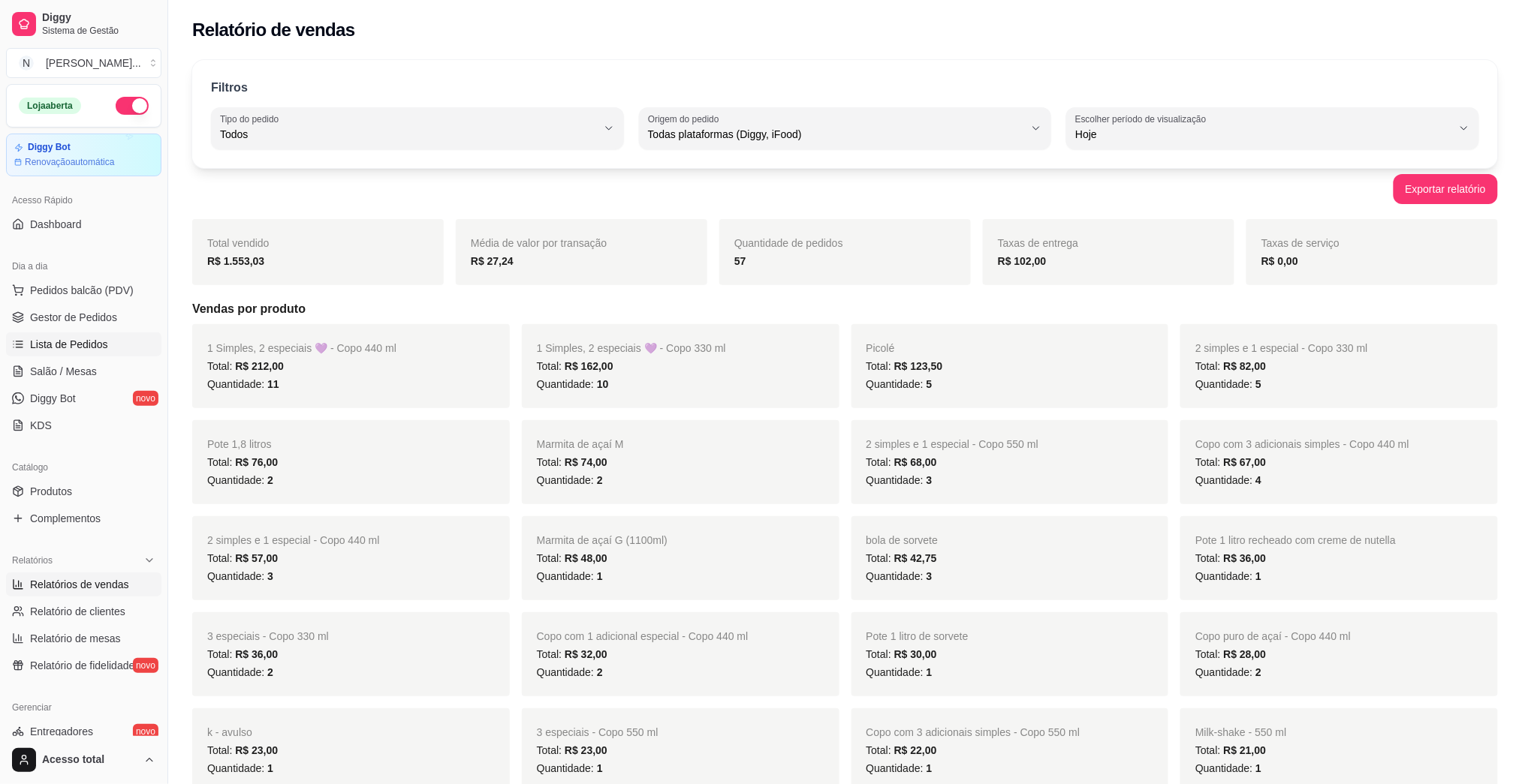
click at [89, 343] on span "Lista de Pedidos" at bounding box center [69, 344] width 78 height 15
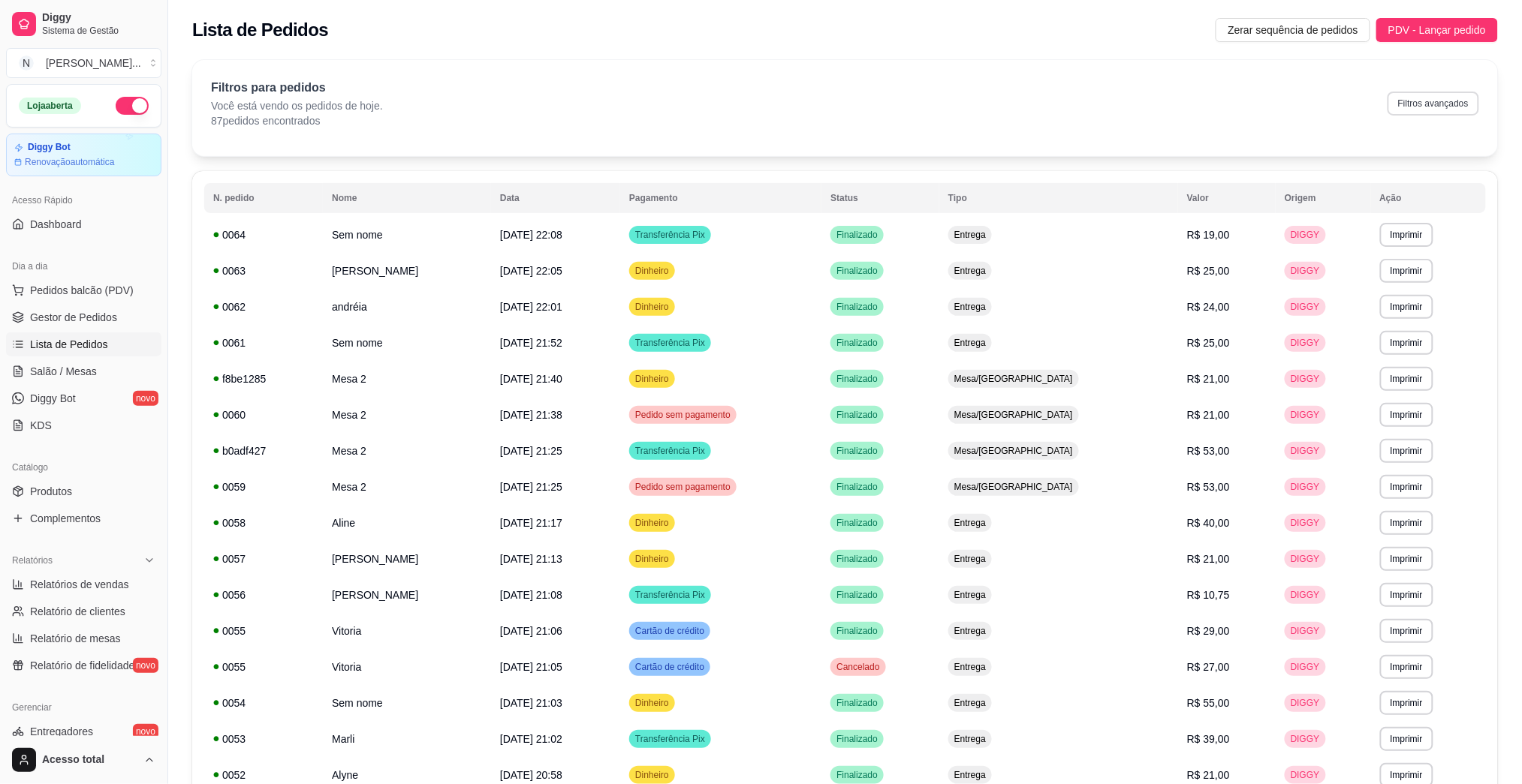
click at [768, 98] on button "Filtros avançados" at bounding box center [1434, 104] width 92 height 24
select select "0"
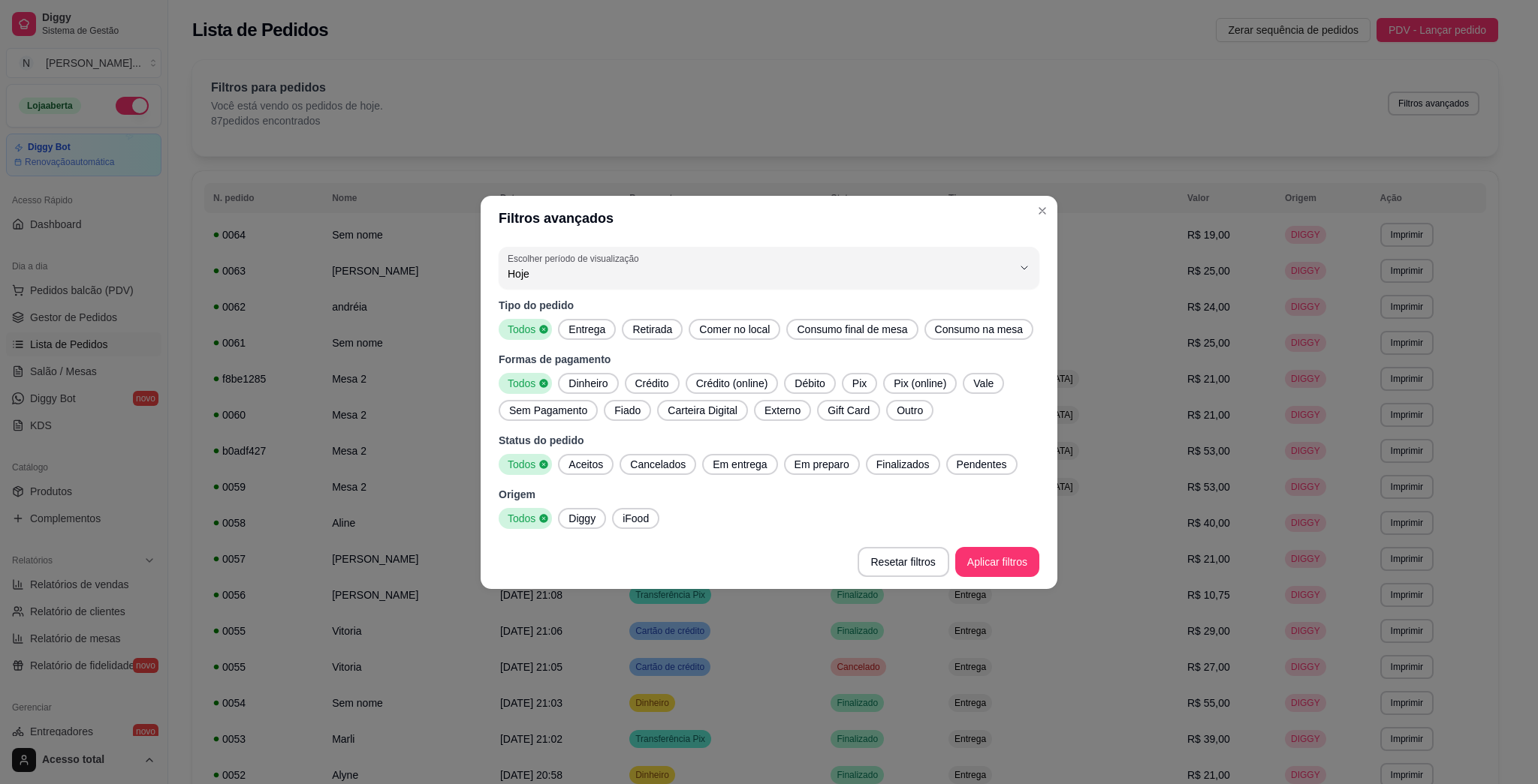
click at [605, 327] on span "Entrega" at bounding box center [586, 330] width 49 height 15
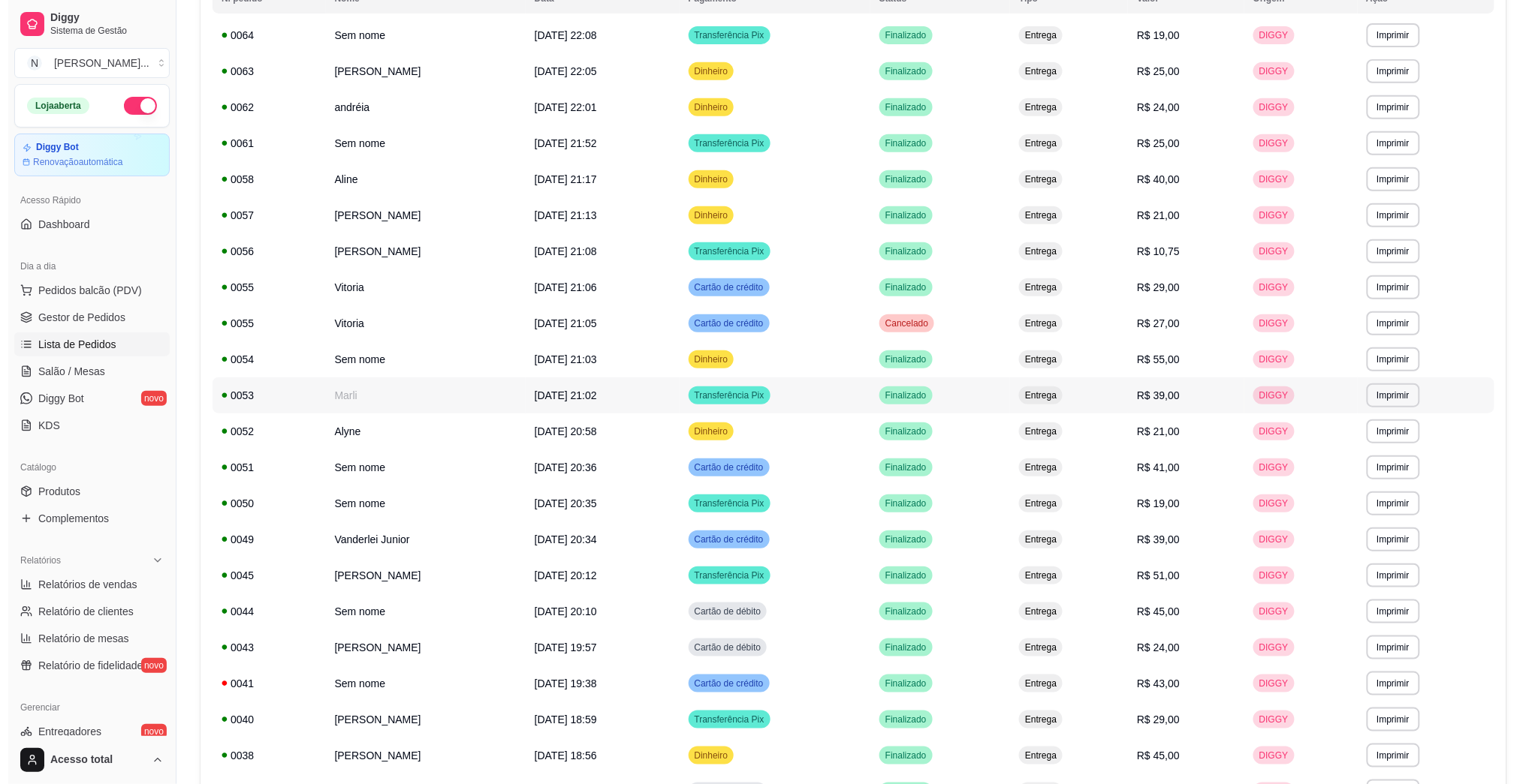
scroll to position [100, 0]
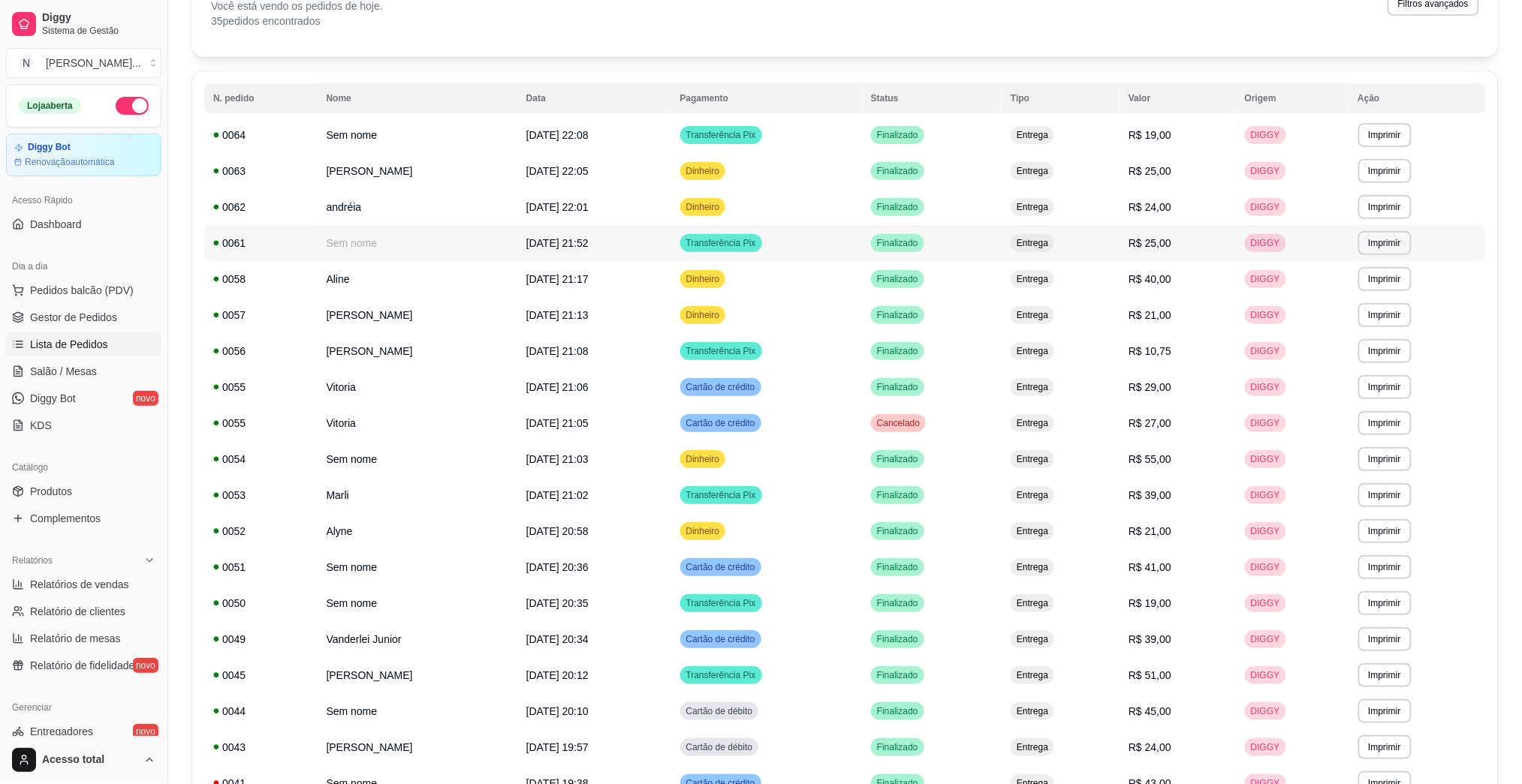
click at [392, 247] on td "Sem nome" at bounding box center [417, 243] width 200 height 36
click at [768, 191] on td "Dinheiro" at bounding box center [766, 207] width 191 height 36
click at [768, 169] on td "Dinheiro" at bounding box center [766, 171] width 191 height 36
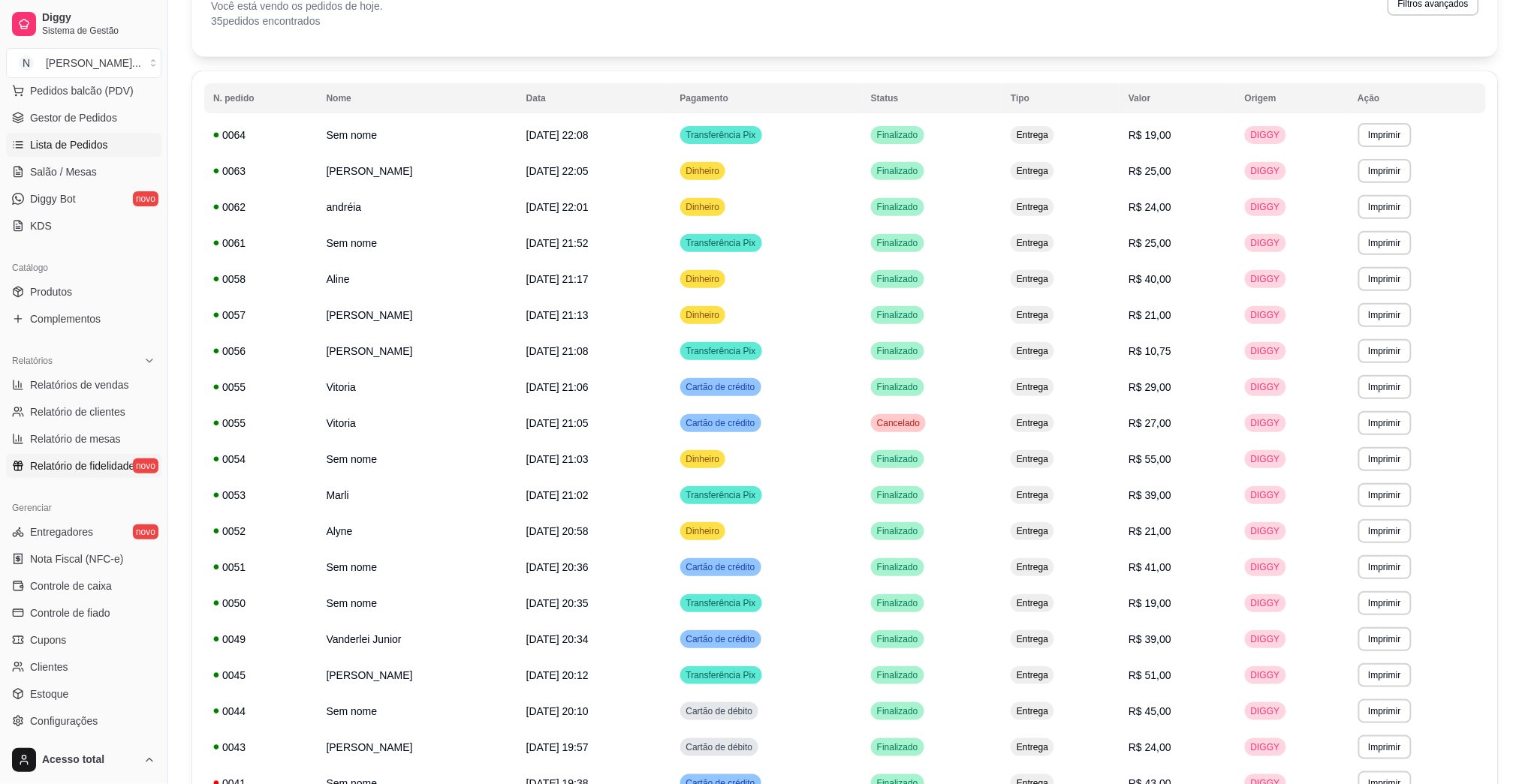
scroll to position [295, 0]
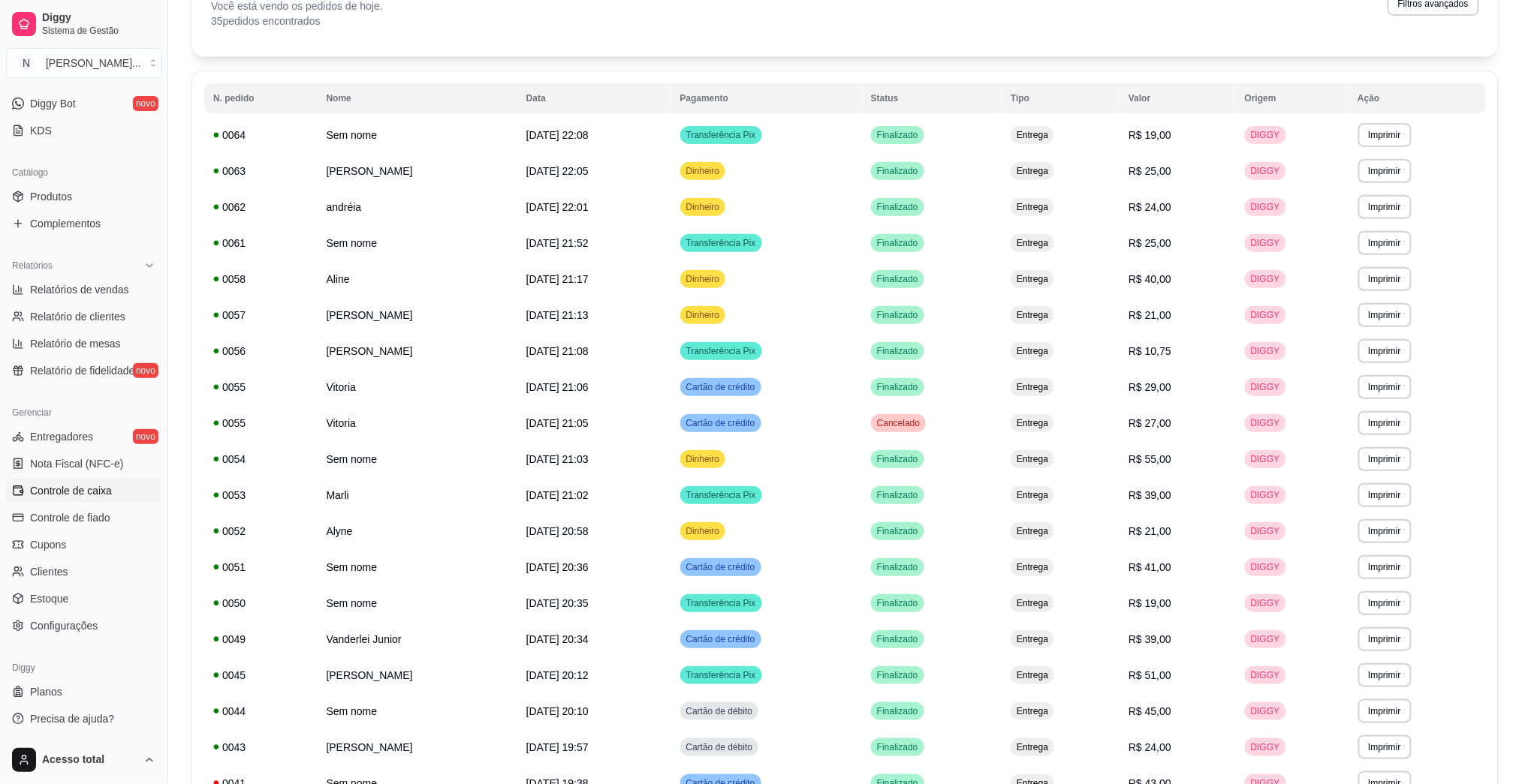
click at [111, 493] on span "Controle de caixa" at bounding box center [71, 491] width 82 height 15
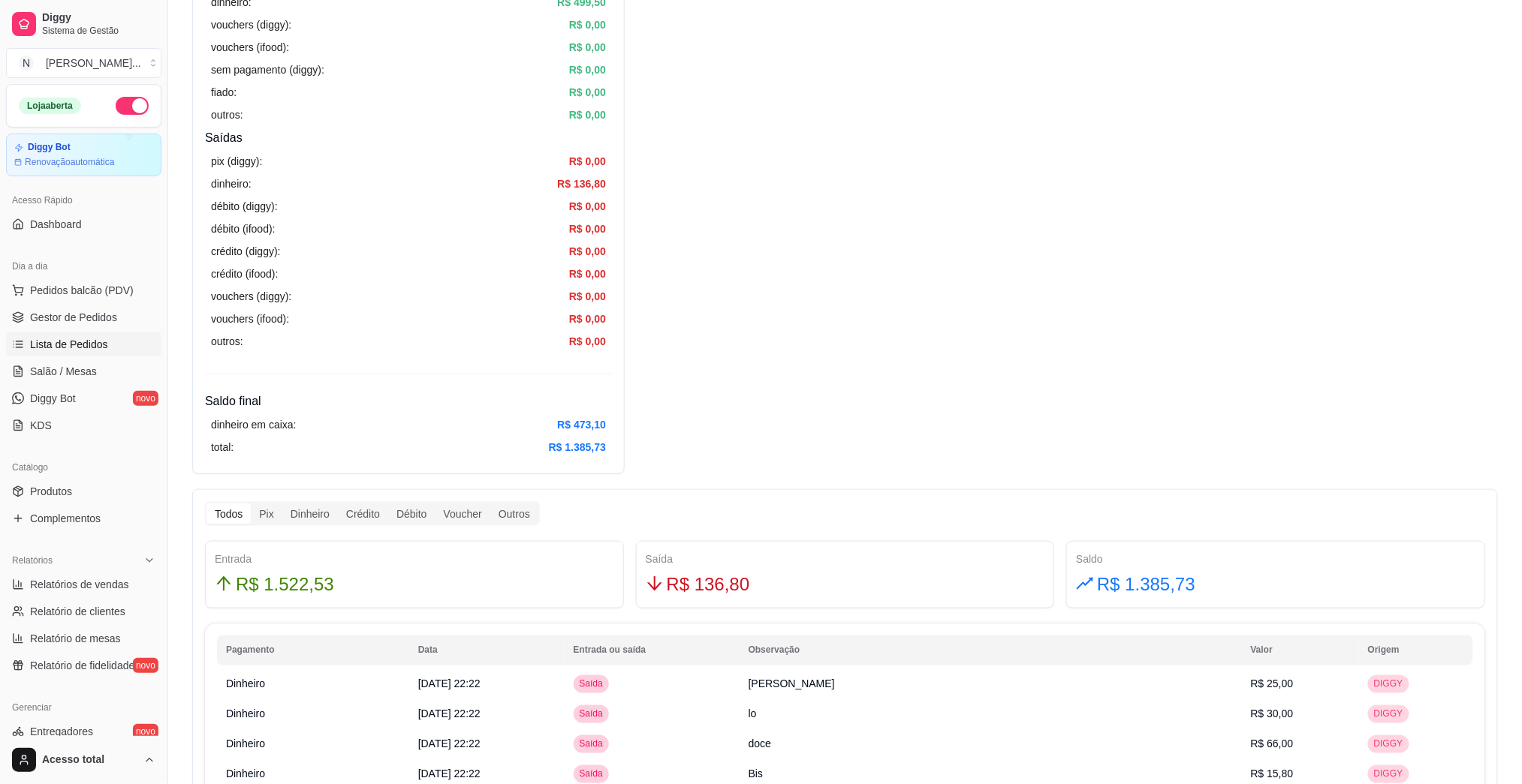
click at [93, 343] on span "Lista de Pedidos" at bounding box center [69, 344] width 78 height 15
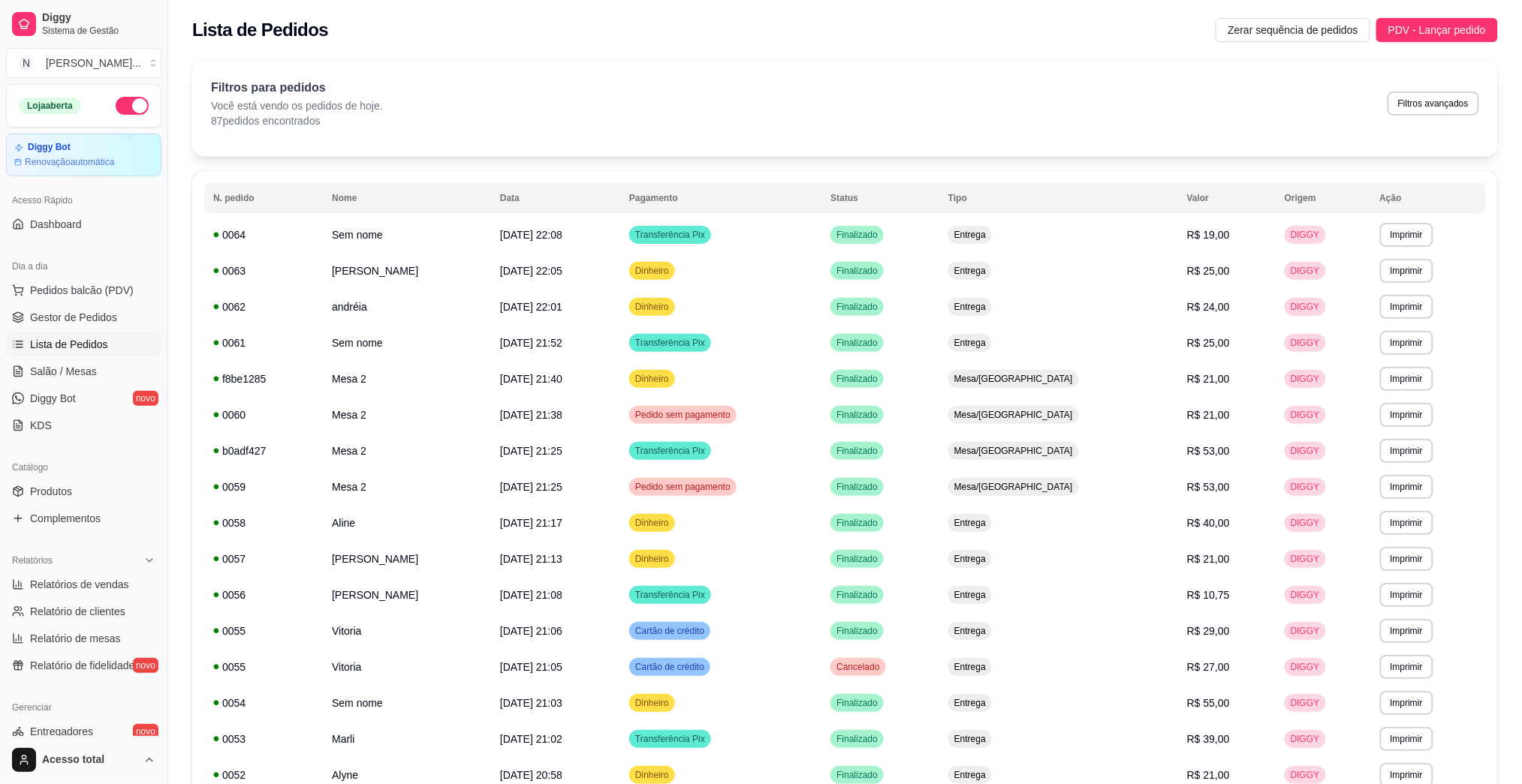
click at [768, 117] on div "Filtros para pedidos Você está vendo os pedidos de hoje. 87 pedidos encontrados…" at bounding box center [845, 104] width 1268 height 50
click at [768, 109] on button "Filtros avançados" at bounding box center [1434, 104] width 92 height 24
select select "0"
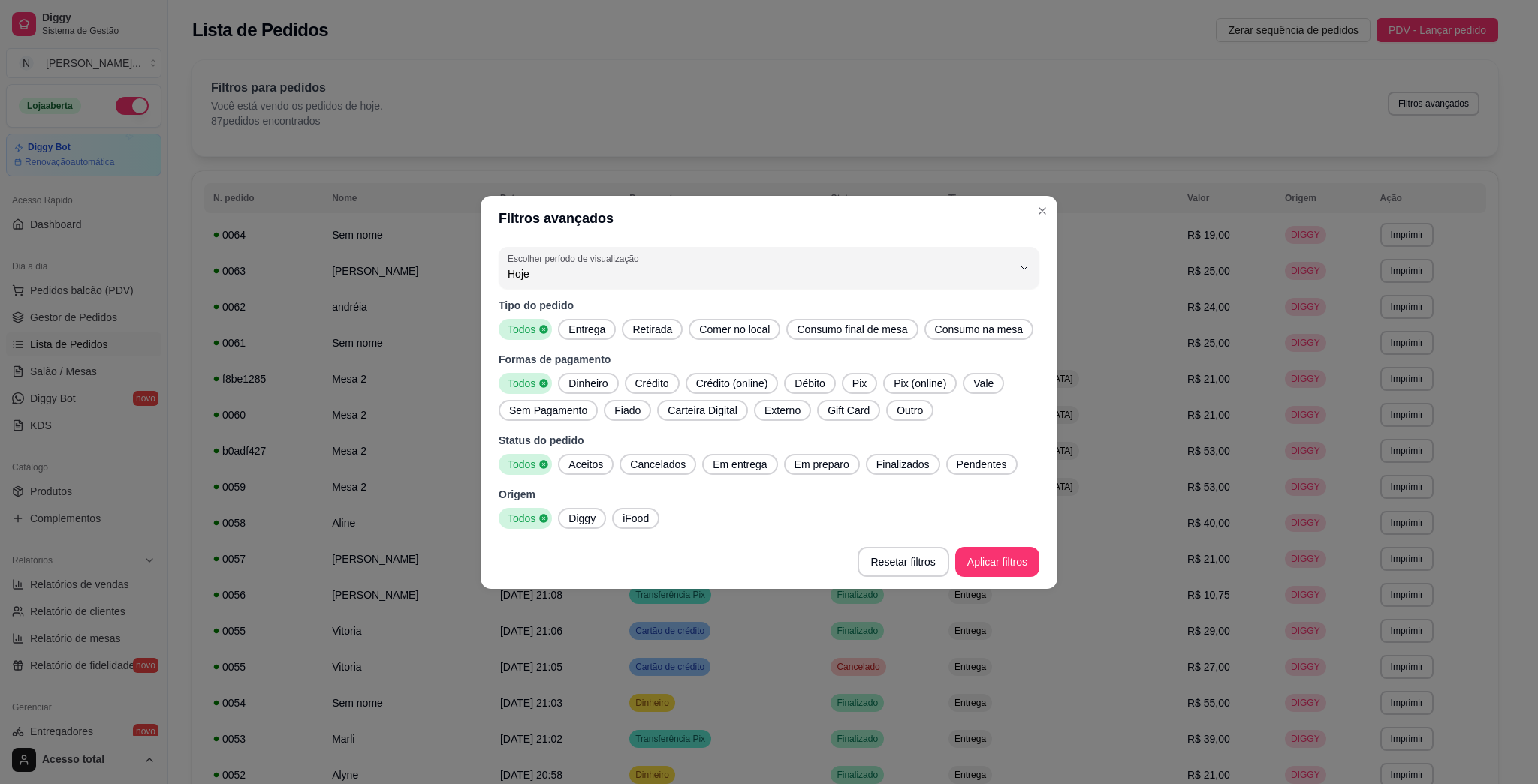
click at [581, 329] on span "Entrega" at bounding box center [586, 330] width 49 height 15
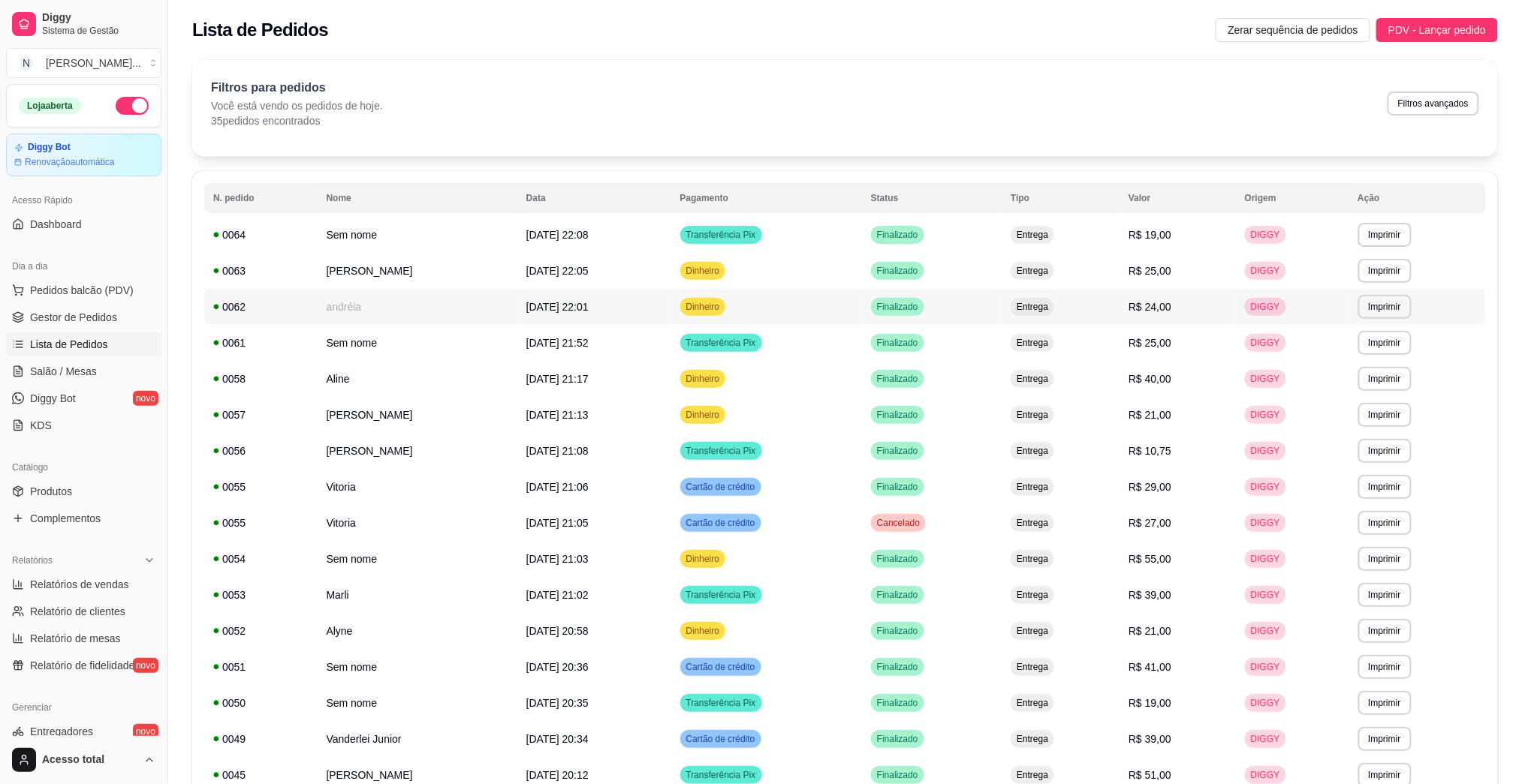
click at [726, 314] on div "Dinheiro" at bounding box center [703, 307] width 46 height 18
click at [518, 278] on td "[PERSON_NAME]" at bounding box center [417, 271] width 200 height 36
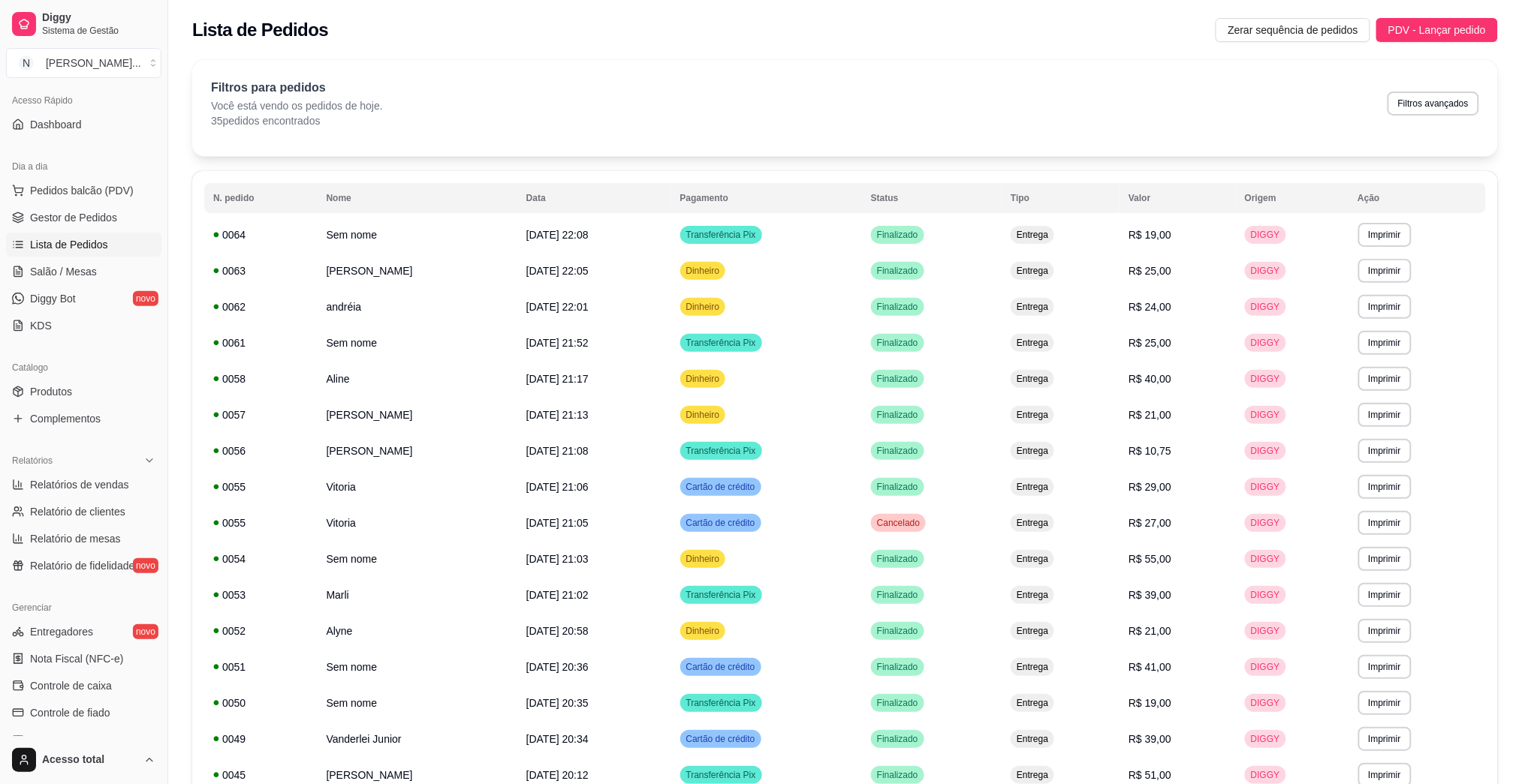
scroll to position [200, 0]
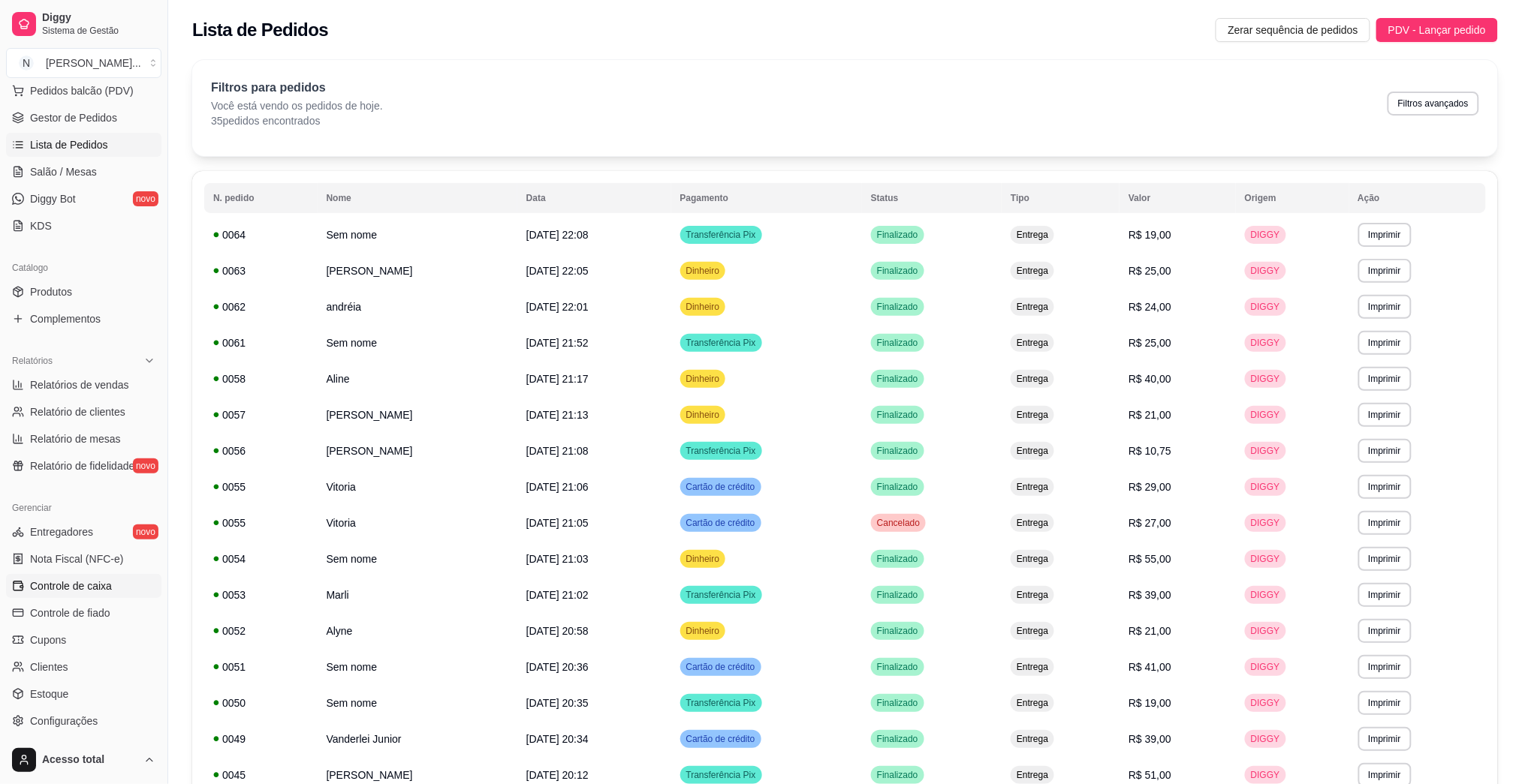
click at [91, 582] on span "Controle de caixa" at bounding box center [71, 586] width 82 height 15
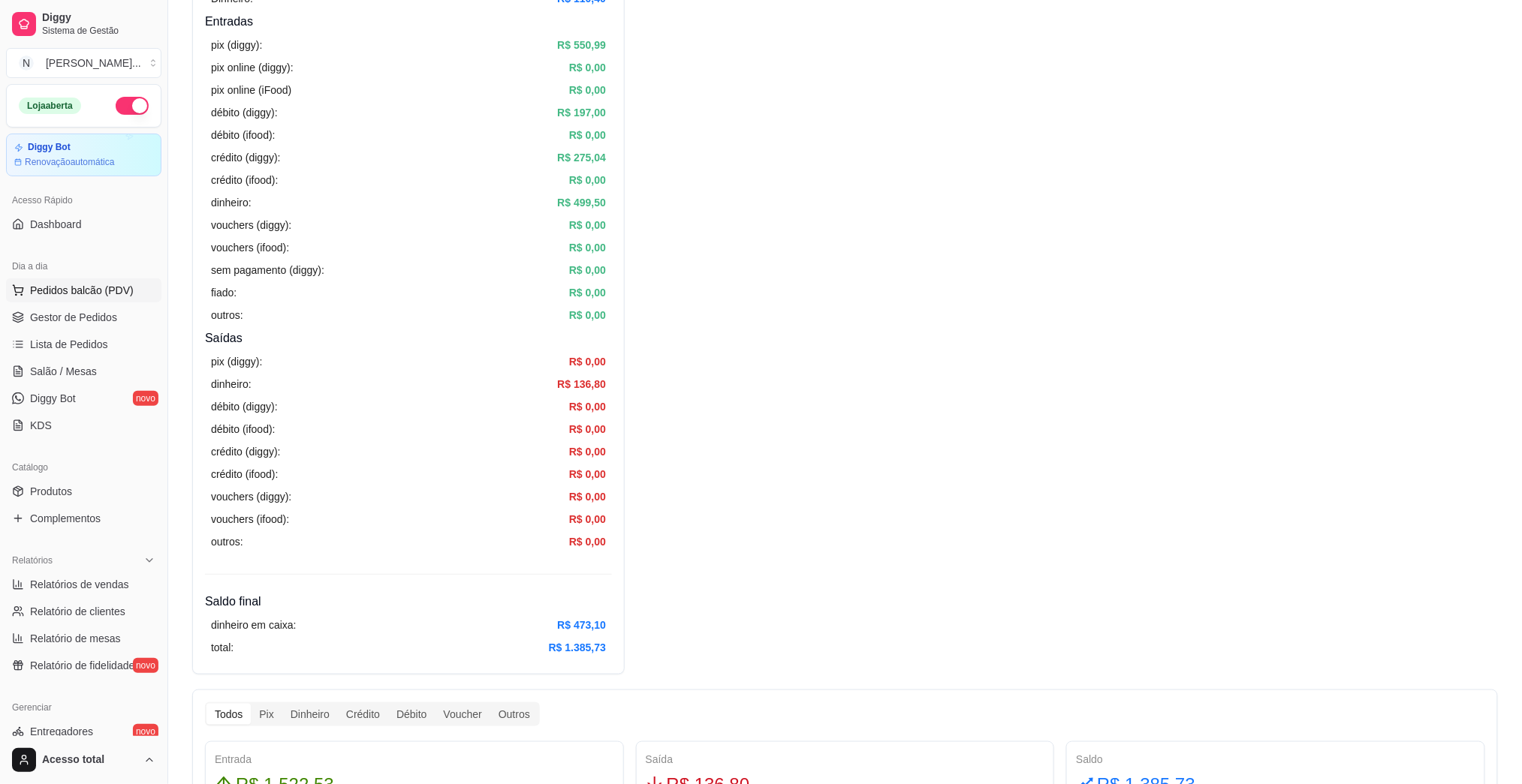
scroll to position [100, 0]
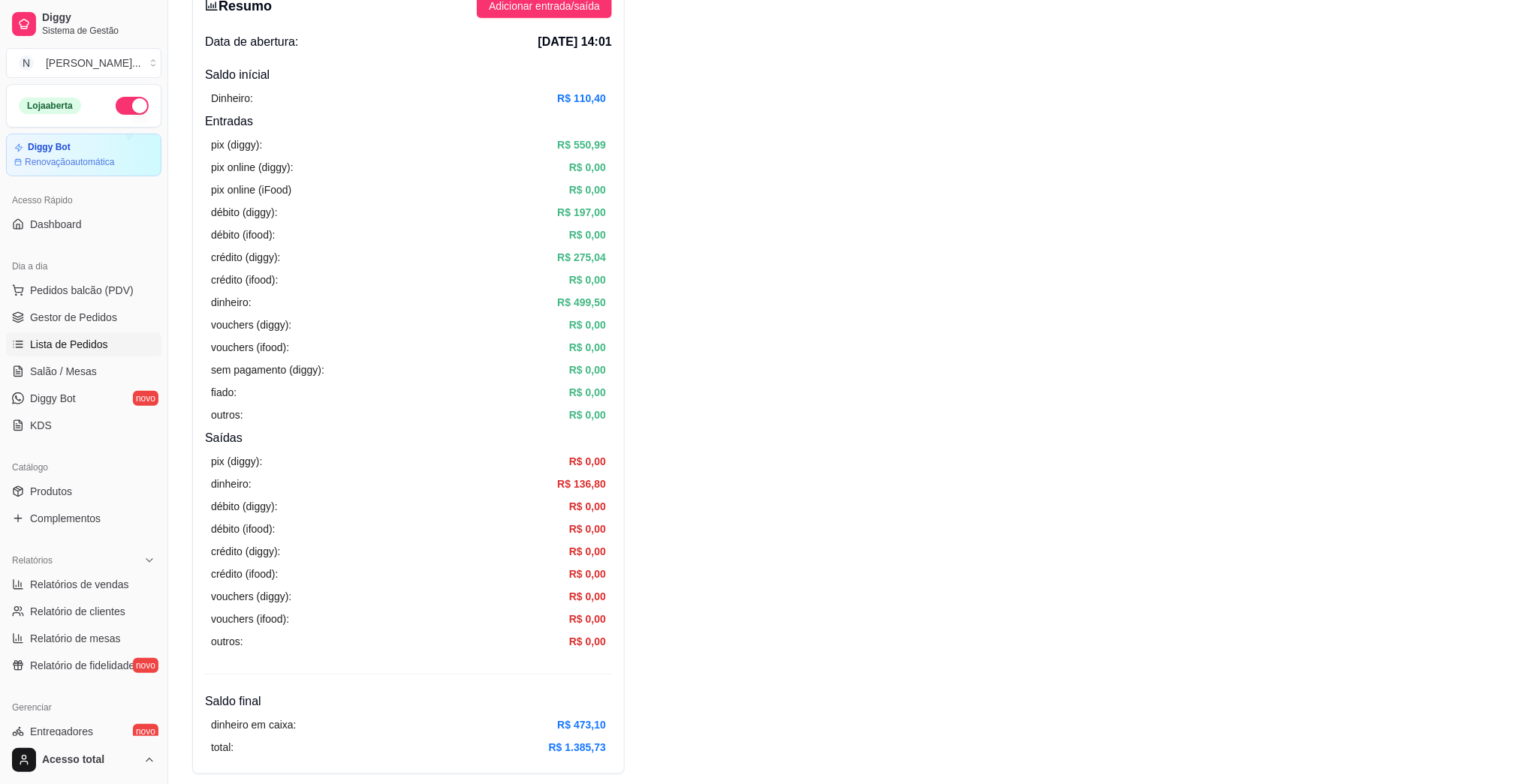
click at [89, 343] on span "Lista de Pedidos" at bounding box center [69, 344] width 78 height 15
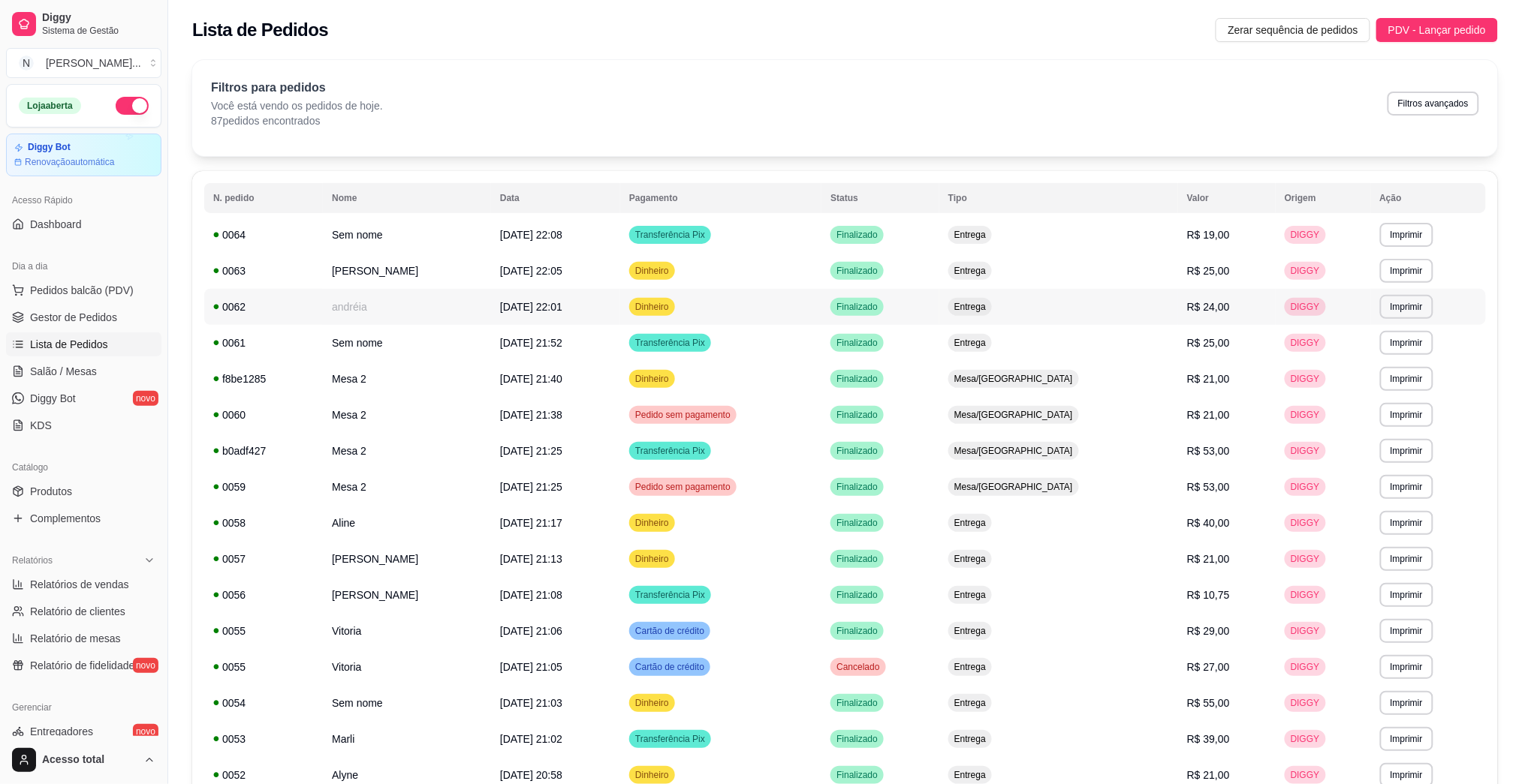
click at [732, 318] on td "Dinheiro" at bounding box center [720, 307] width 201 height 36
click at [768, 91] on div "Filtros para pedidos Você está vendo os pedidos de hoje. 87 pedidos encontrados…" at bounding box center [845, 104] width 1268 height 50
click at [92, 382] on link "Salão / Mesas" at bounding box center [84, 371] width 155 height 24
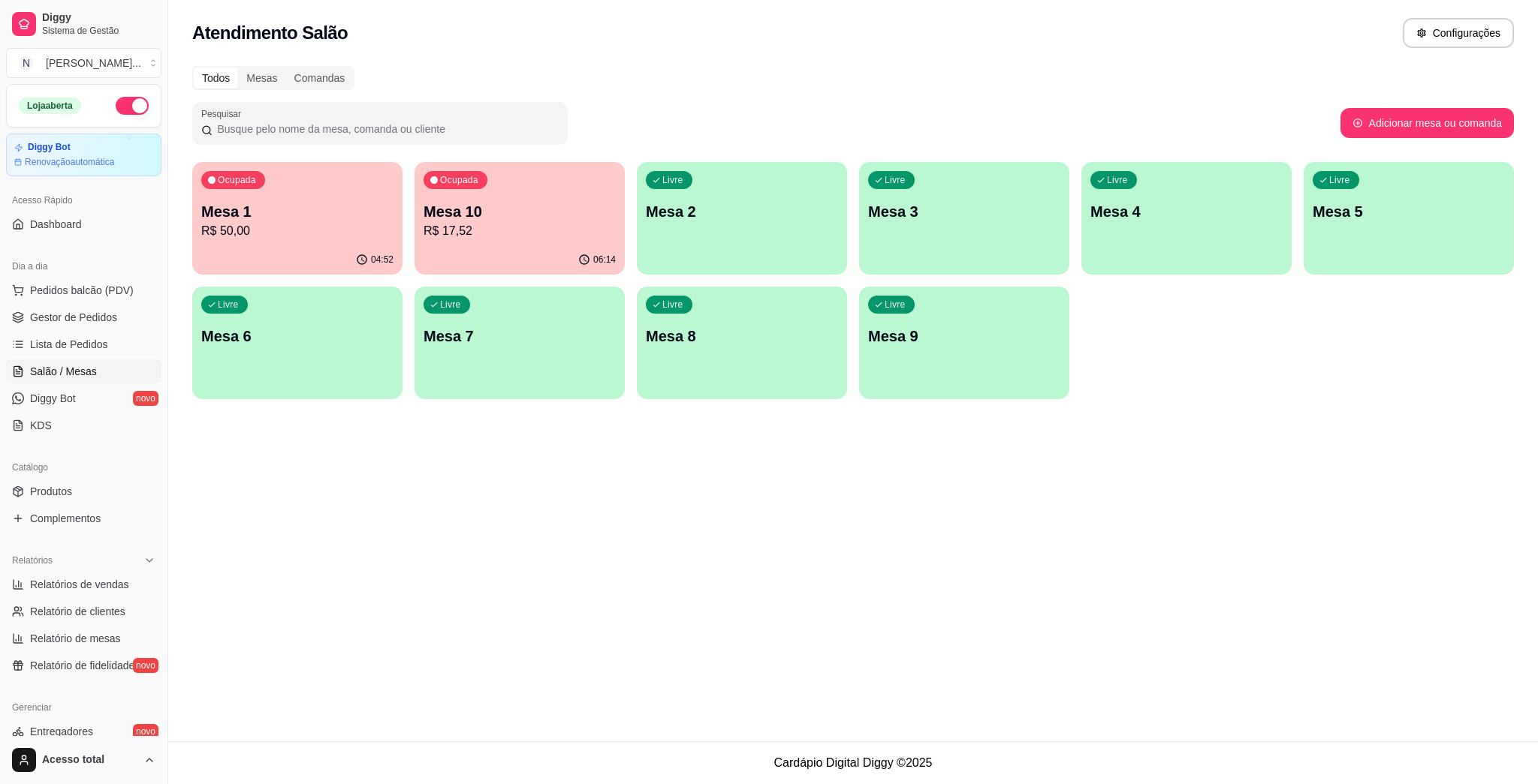
click at [743, 205] on p "Mesa 2" at bounding box center [741, 212] width 192 height 21
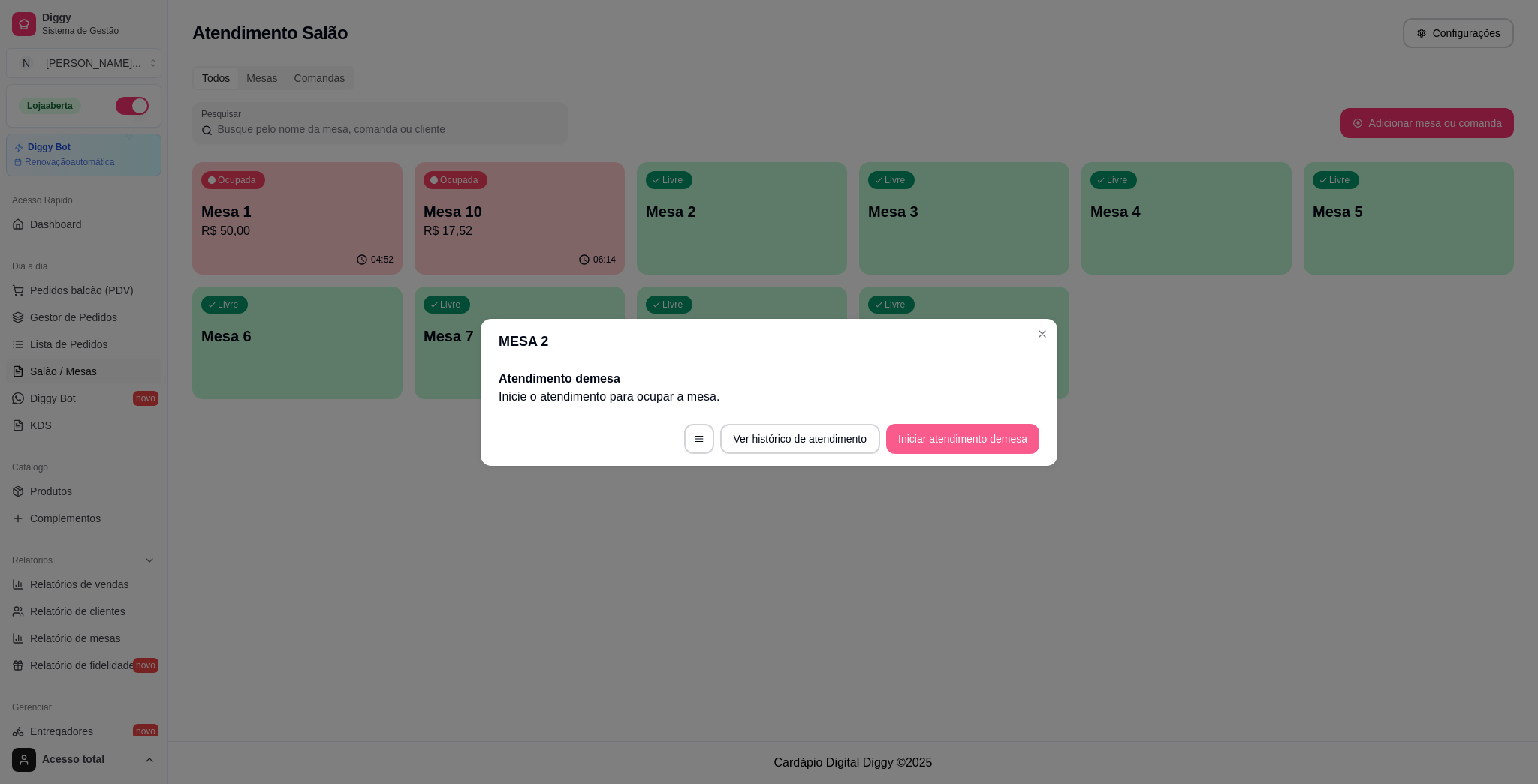
click at [768, 437] on button "Iniciar atendimento de mesa" at bounding box center [962, 439] width 153 height 30
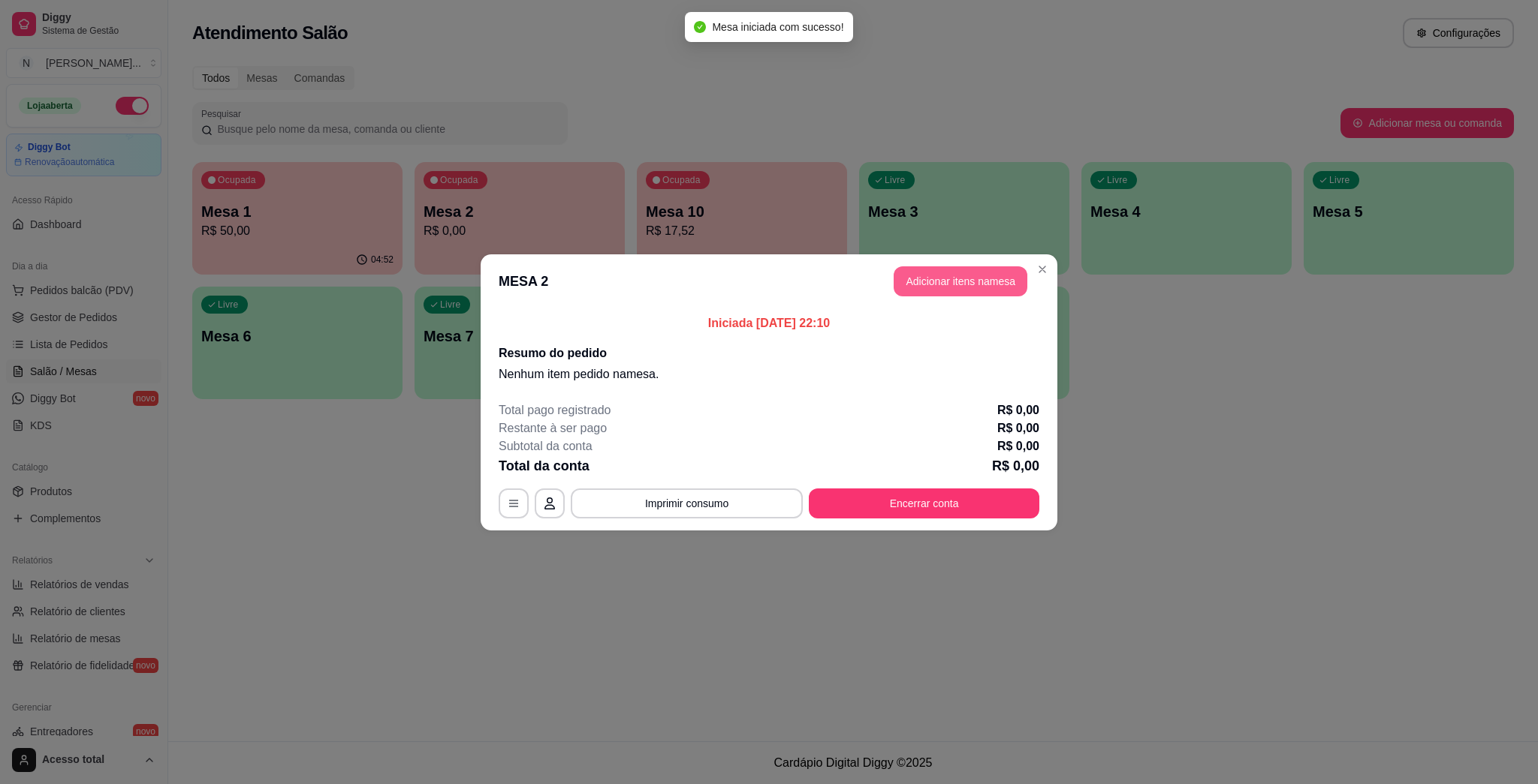
click at [768, 285] on button "Adicionar itens na mesa" at bounding box center [960, 282] width 133 height 30
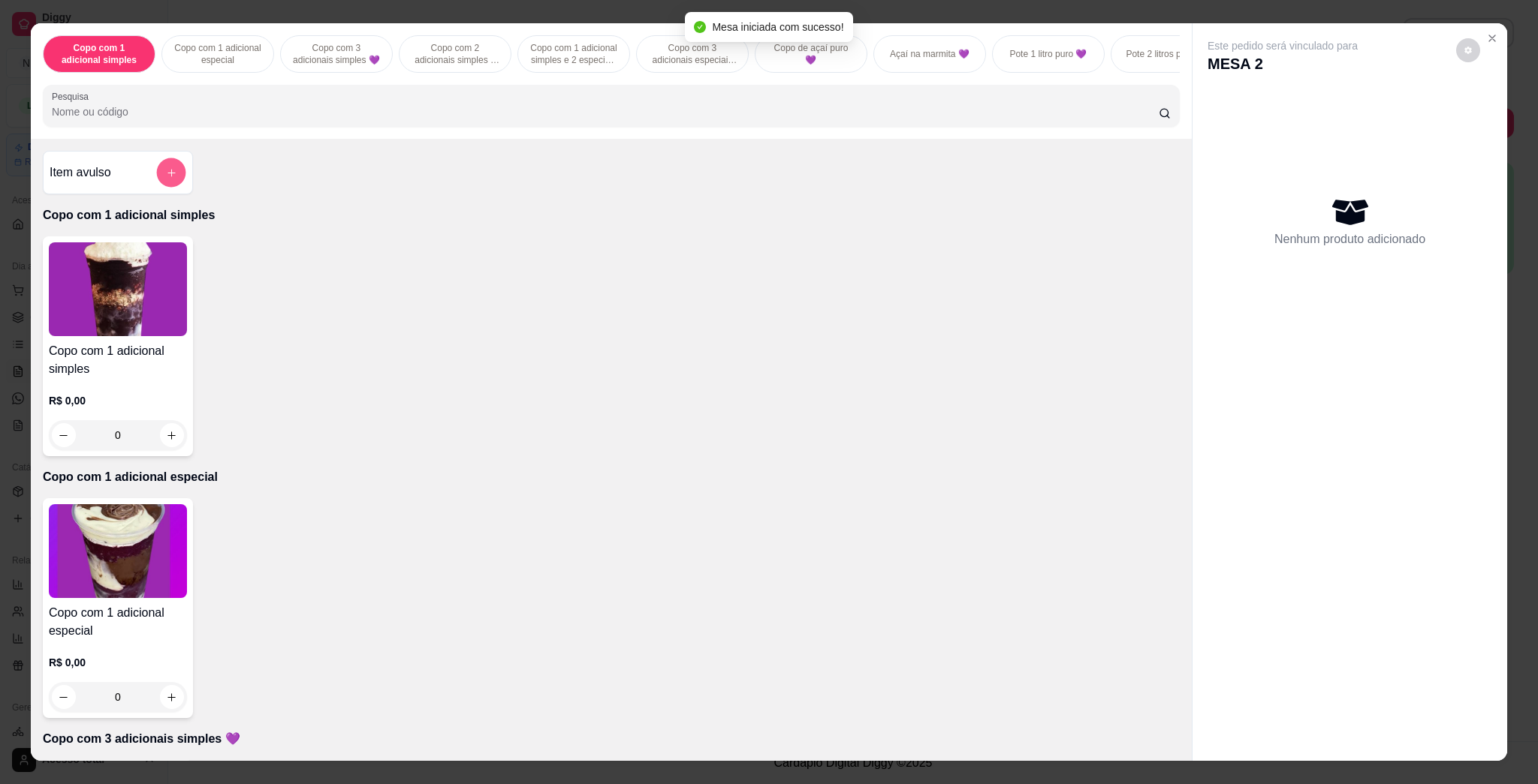
click at [173, 188] on button "add-separate-item" at bounding box center [171, 172] width 29 height 29
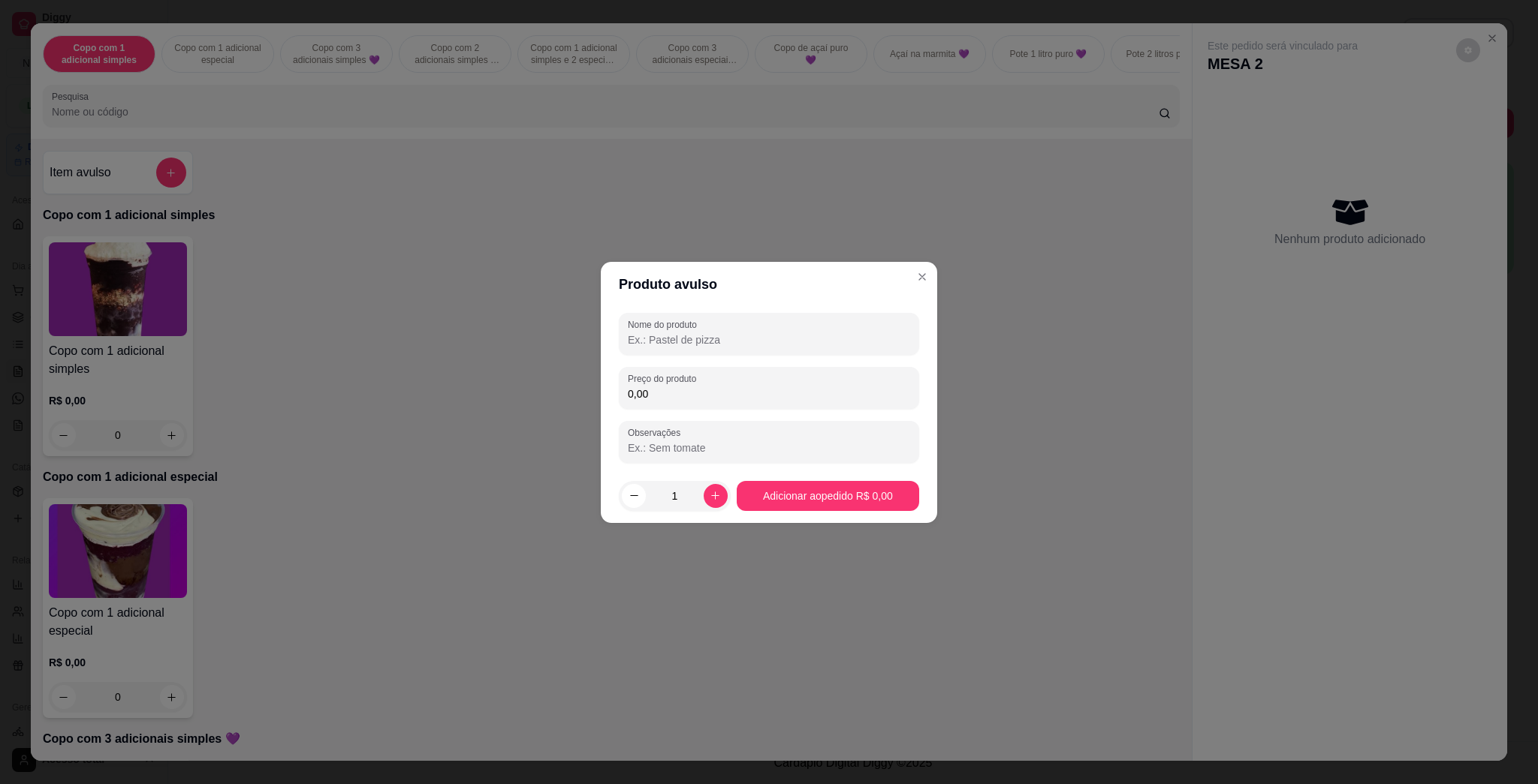
click at [687, 386] on input "0,00" at bounding box center [769, 394] width 283 height 15
type input "13,56"
click at [693, 339] on input "Nome do produto" at bounding box center [769, 340] width 283 height 15
type input "kg"
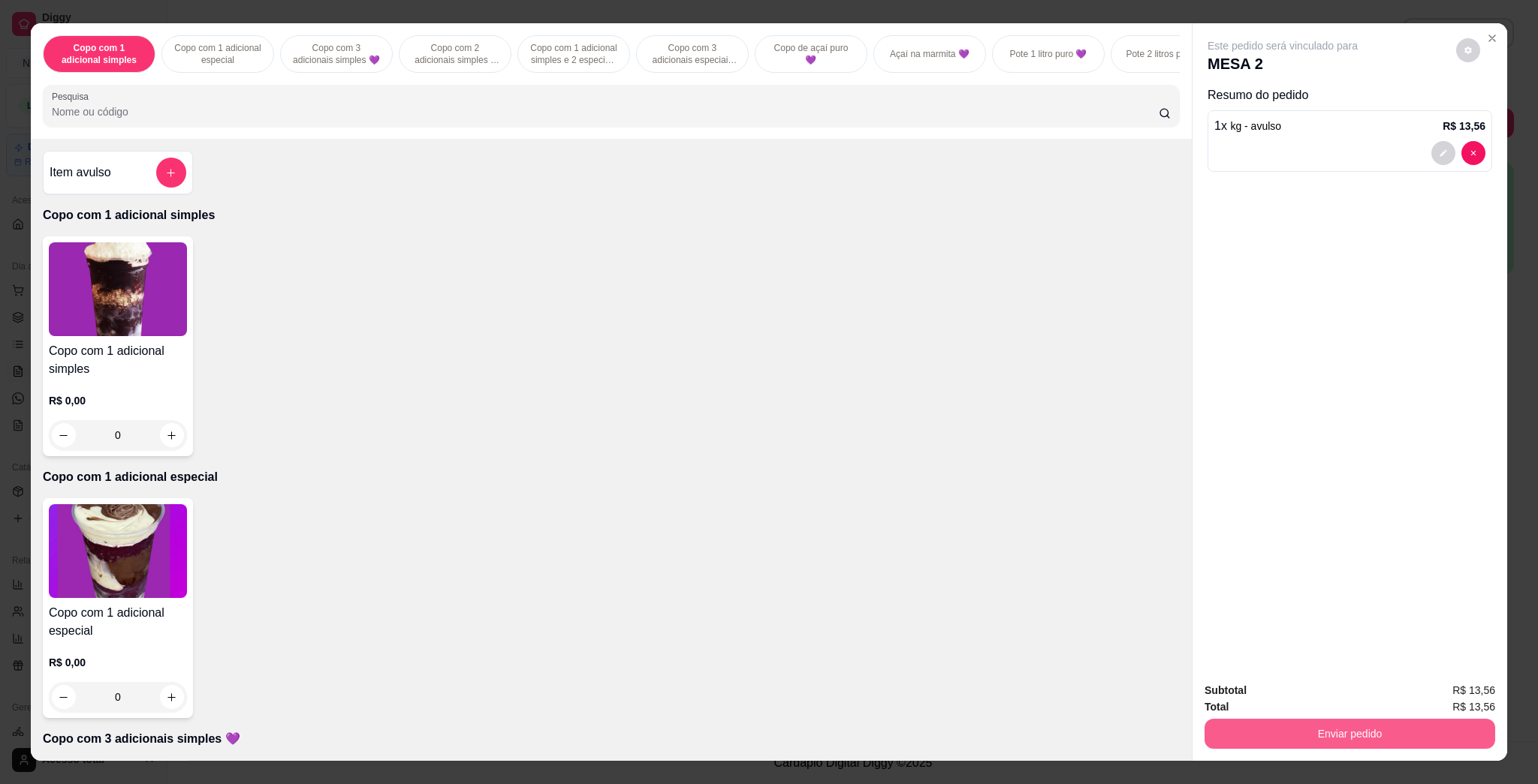
click at [768, 725] on button "Enviar pedido" at bounding box center [1350, 734] width 291 height 30
click at [768, 692] on button "Enviar pedido" at bounding box center [1454, 697] width 85 height 29
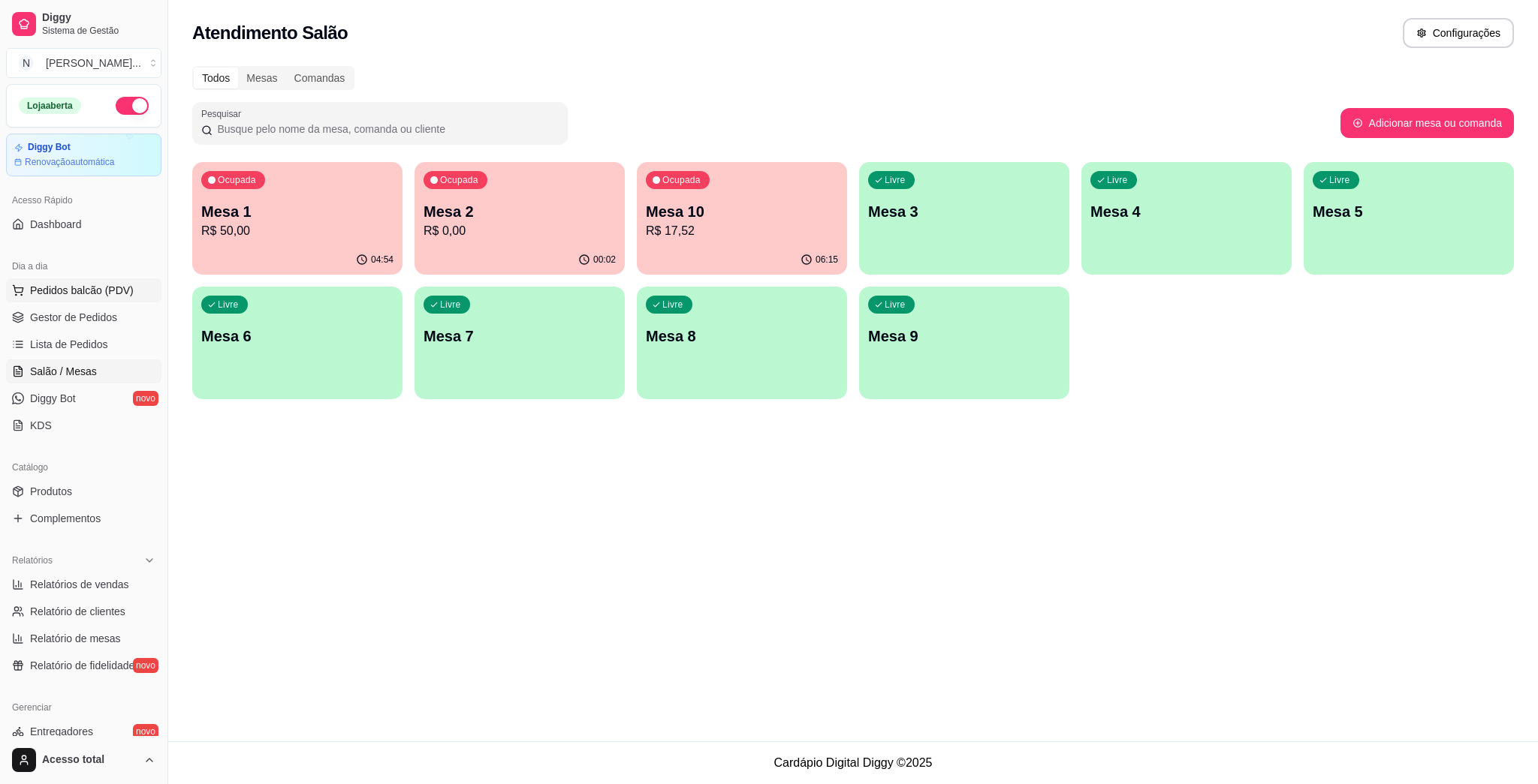
click at [91, 294] on span "Pedidos balcão (PDV)" at bounding box center [82, 291] width 104 height 15
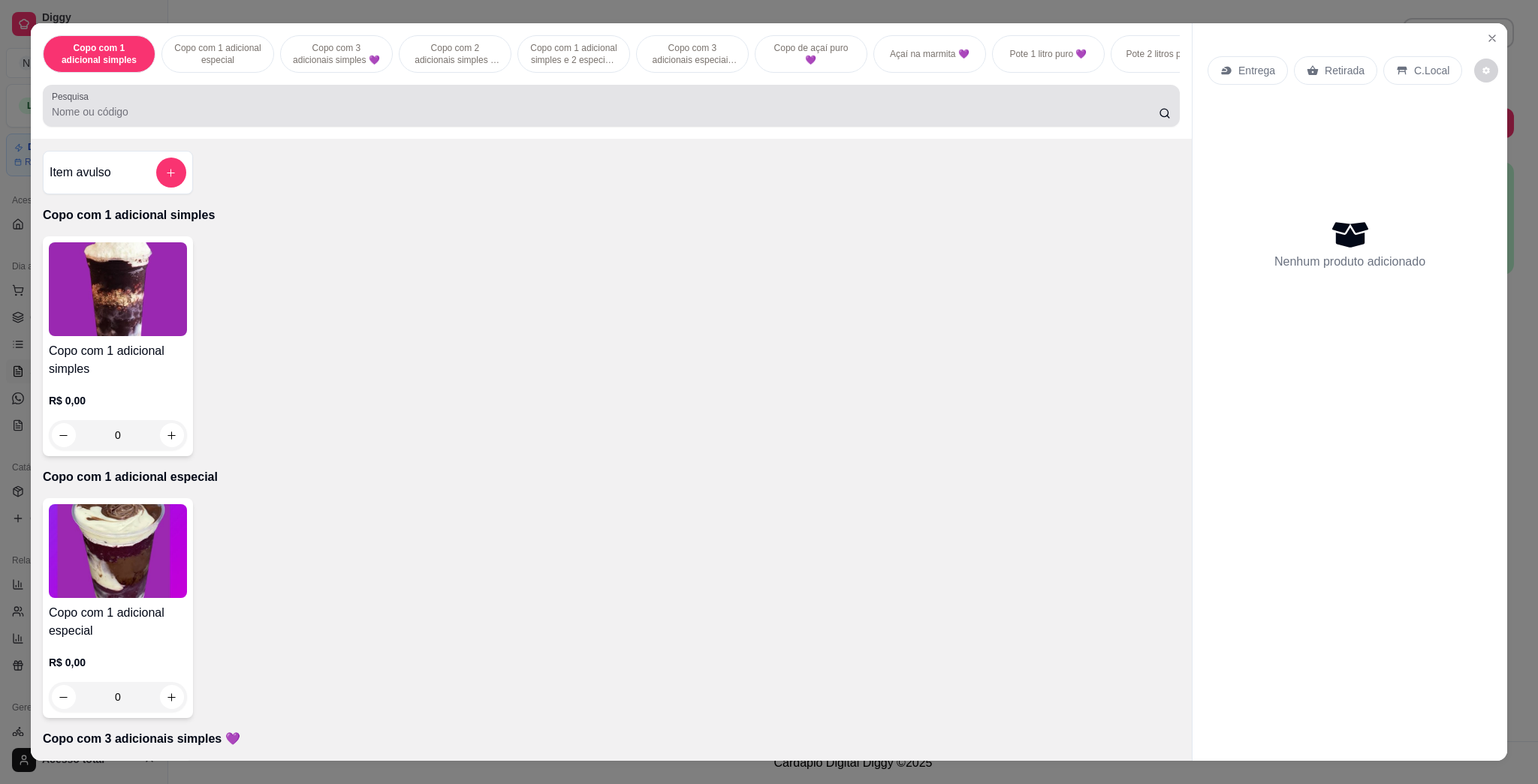
click at [608, 127] on div "Pesquisa" at bounding box center [611, 106] width 1137 height 42
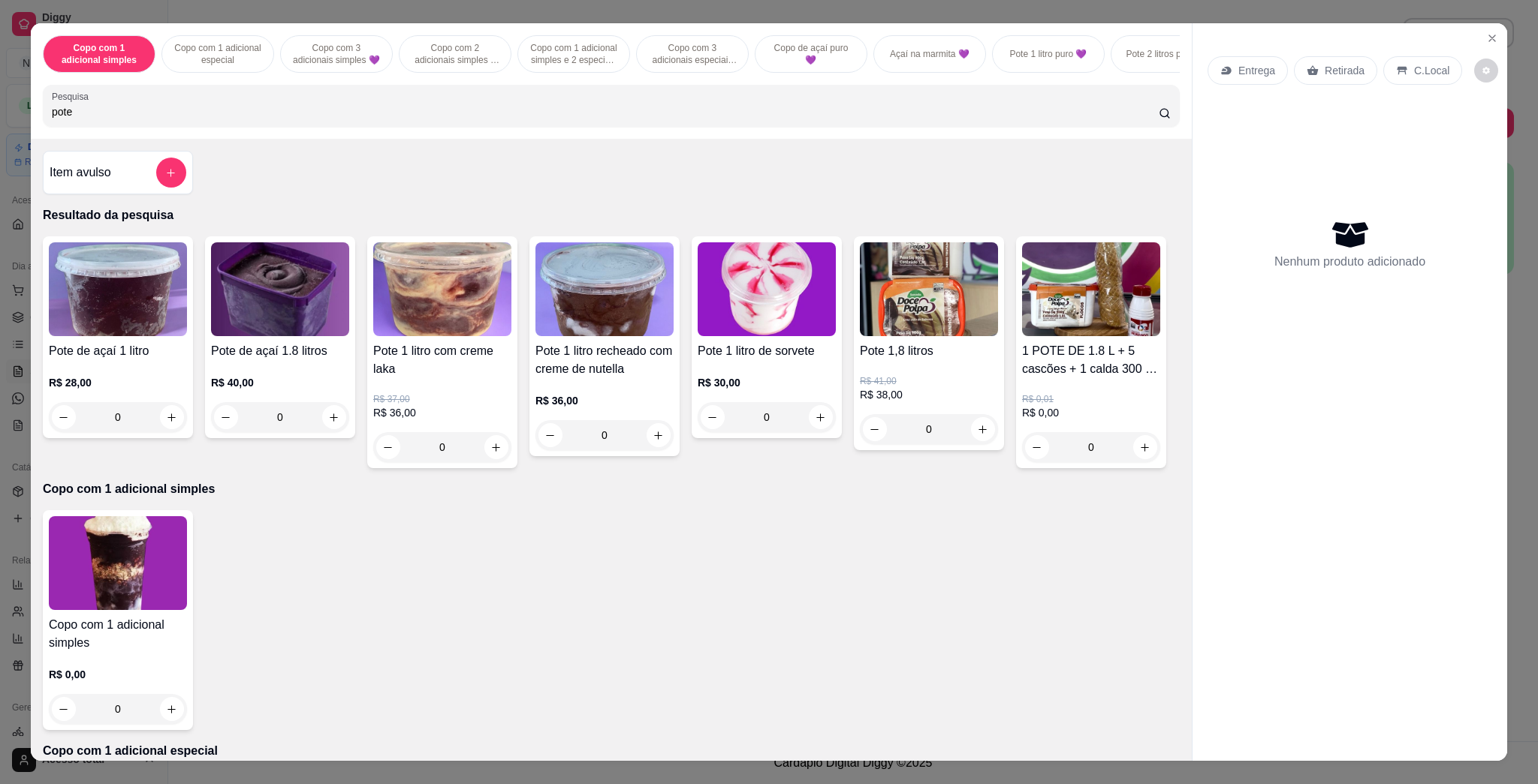
type input "pote"
click at [446, 336] on img at bounding box center [442, 289] width 138 height 94
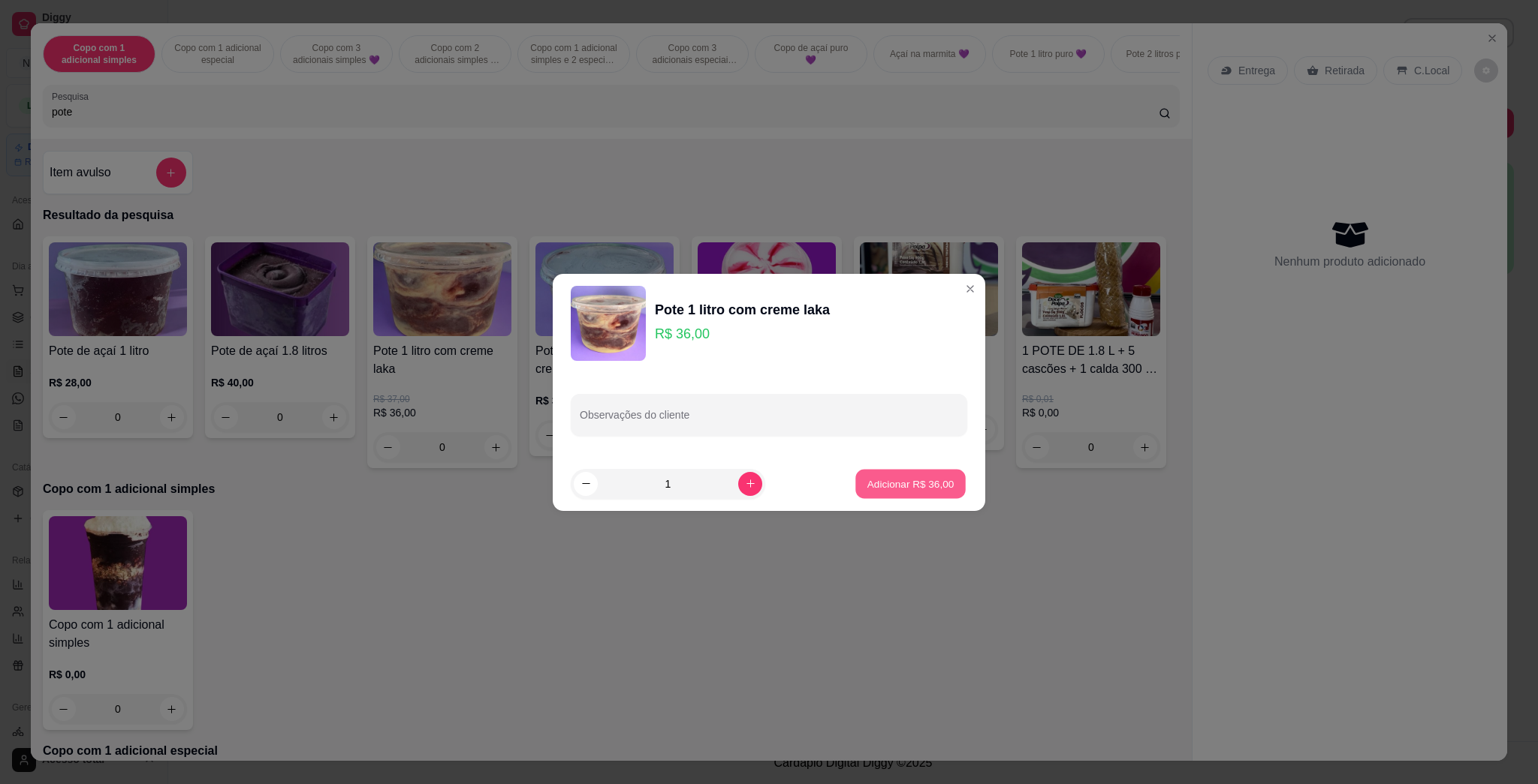
click at [768, 486] on p "Adicionar R$ 36,00" at bounding box center [911, 484] width 87 height 14
type input "1"
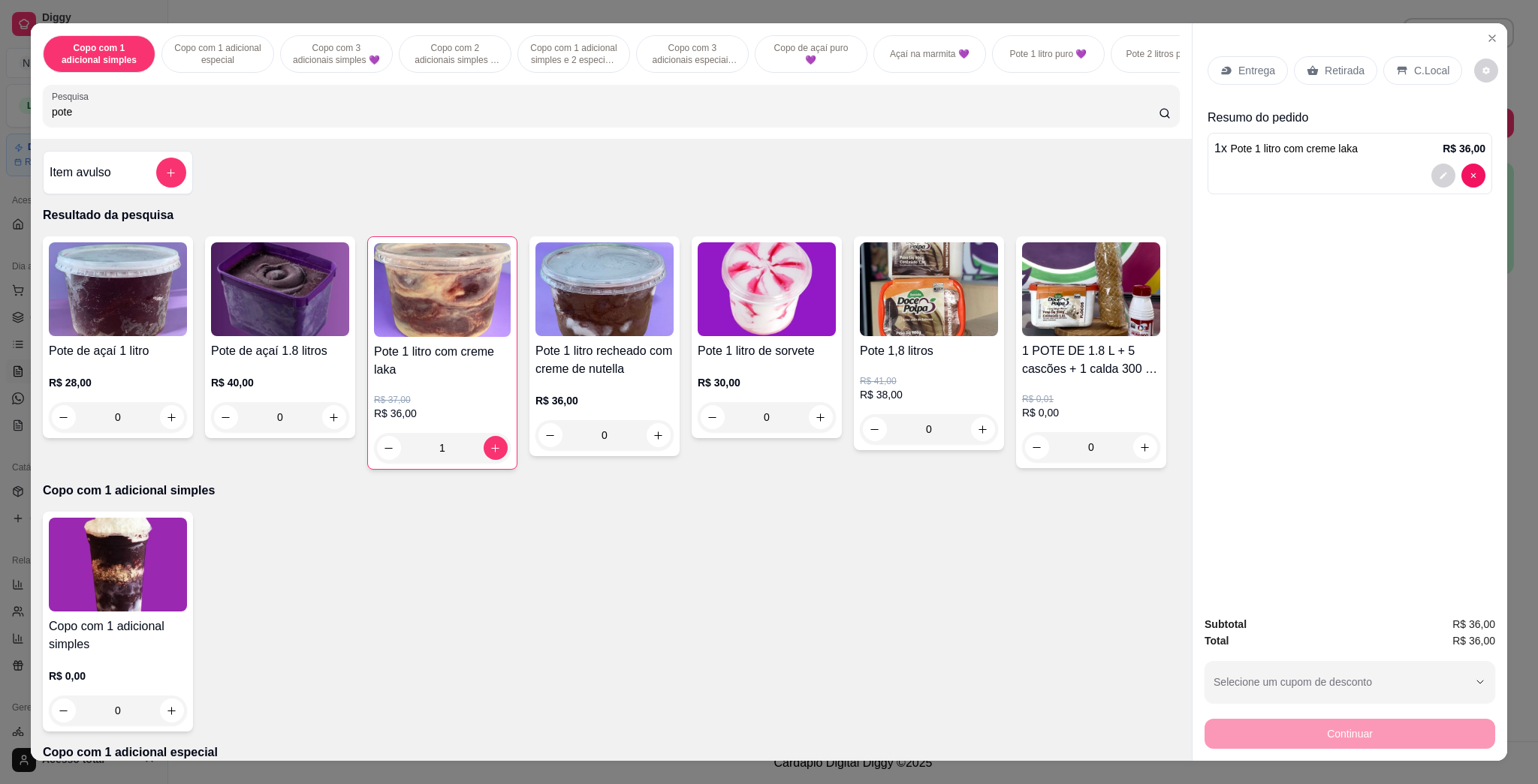
click at [768, 75] on icon at bounding box center [1225, 71] width 10 height 8
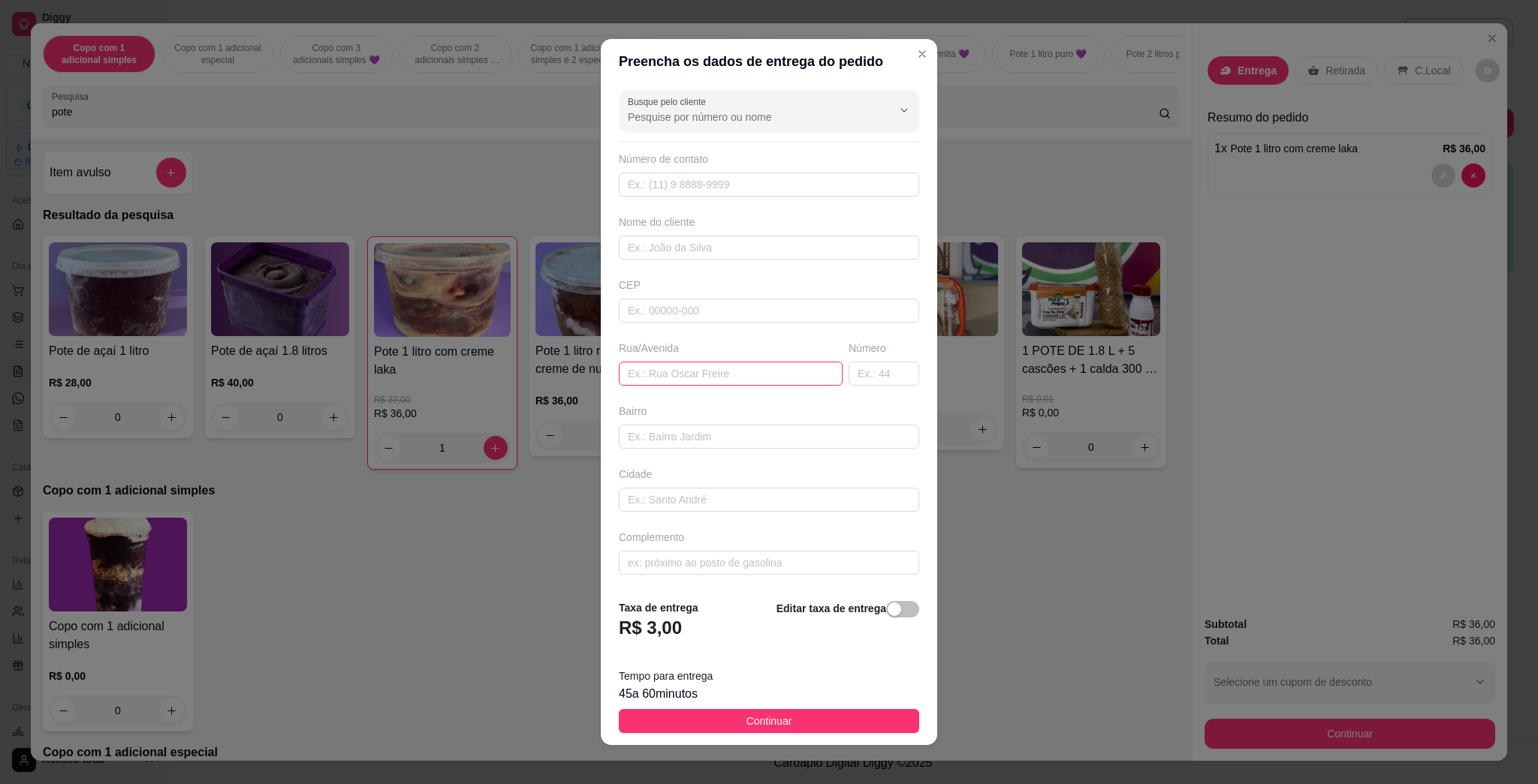
click at [702, 374] on input "text" at bounding box center [730, 374] width 224 height 24
type input "[PERSON_NAME]"
type input "487"
click at [747, 718] on span "Continuar" at bounding box center [769, 721] width 46 height 17
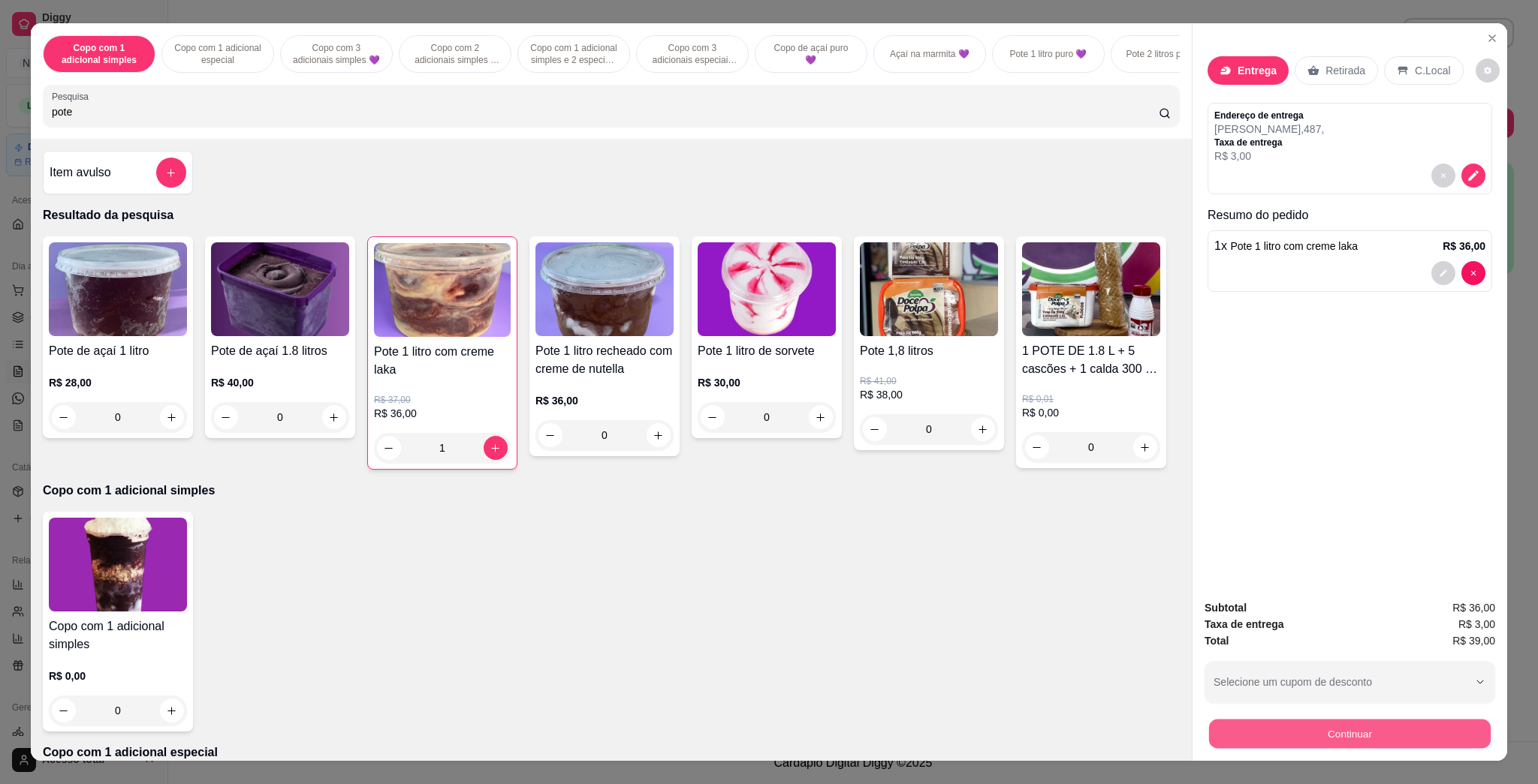
click at [768, 722] on button "Continuar" at bounding box center [1350, 734] width 282 height 29
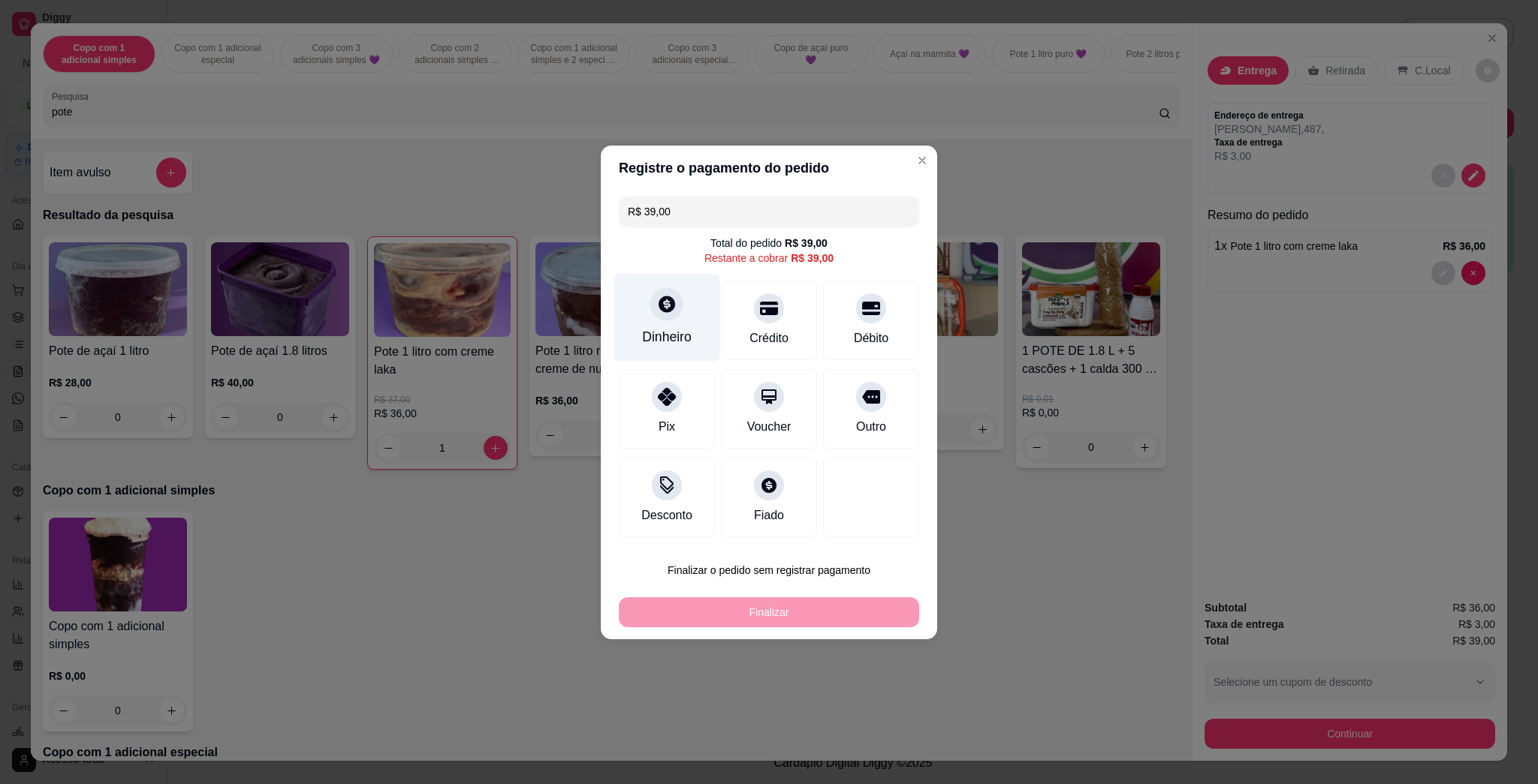
click at [664, 318] on div at bounding box center [667, 304] width 33 height 33
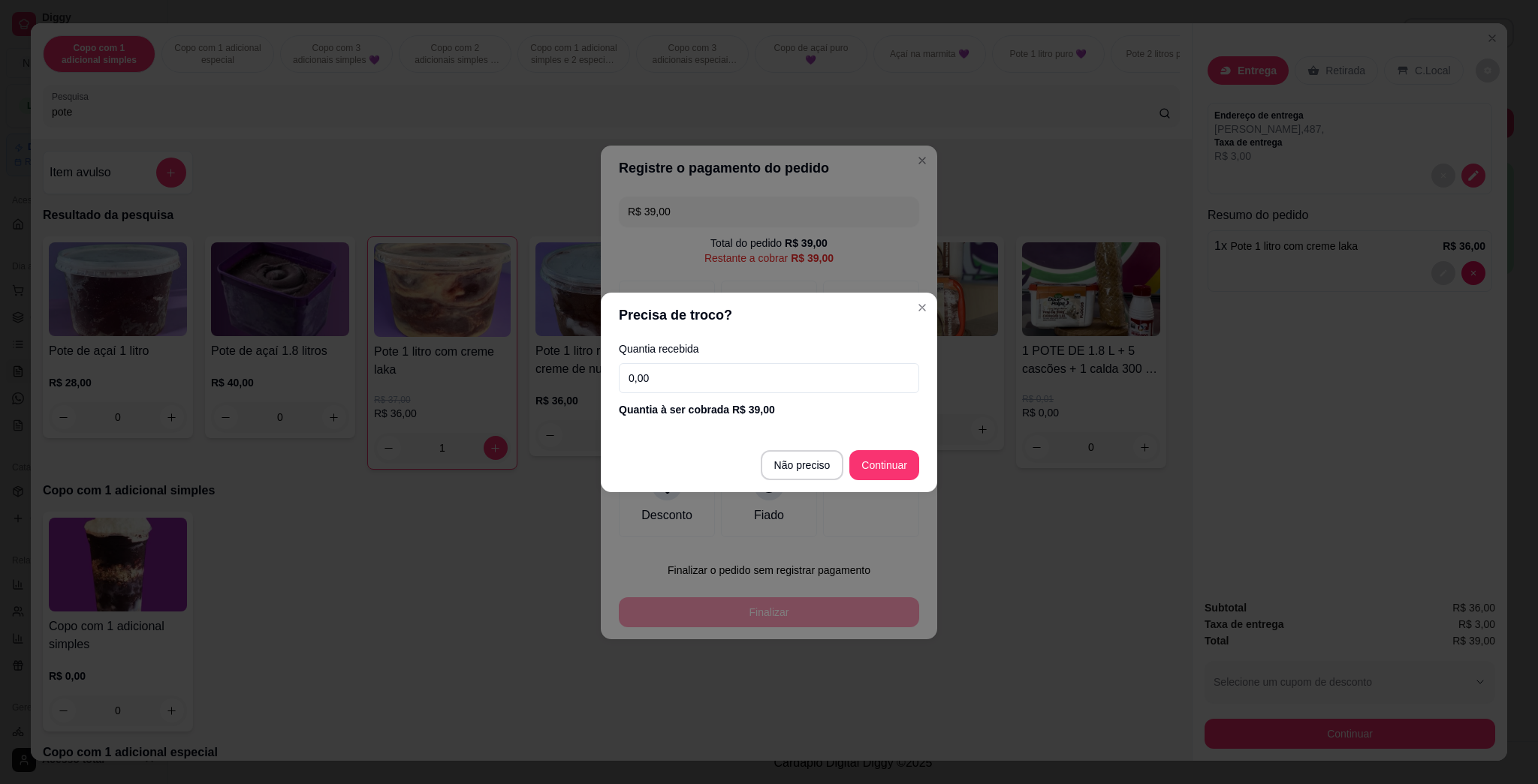
click at [749, 374] on input "0,00" at bounding box center [769, 378] width 301 height 30
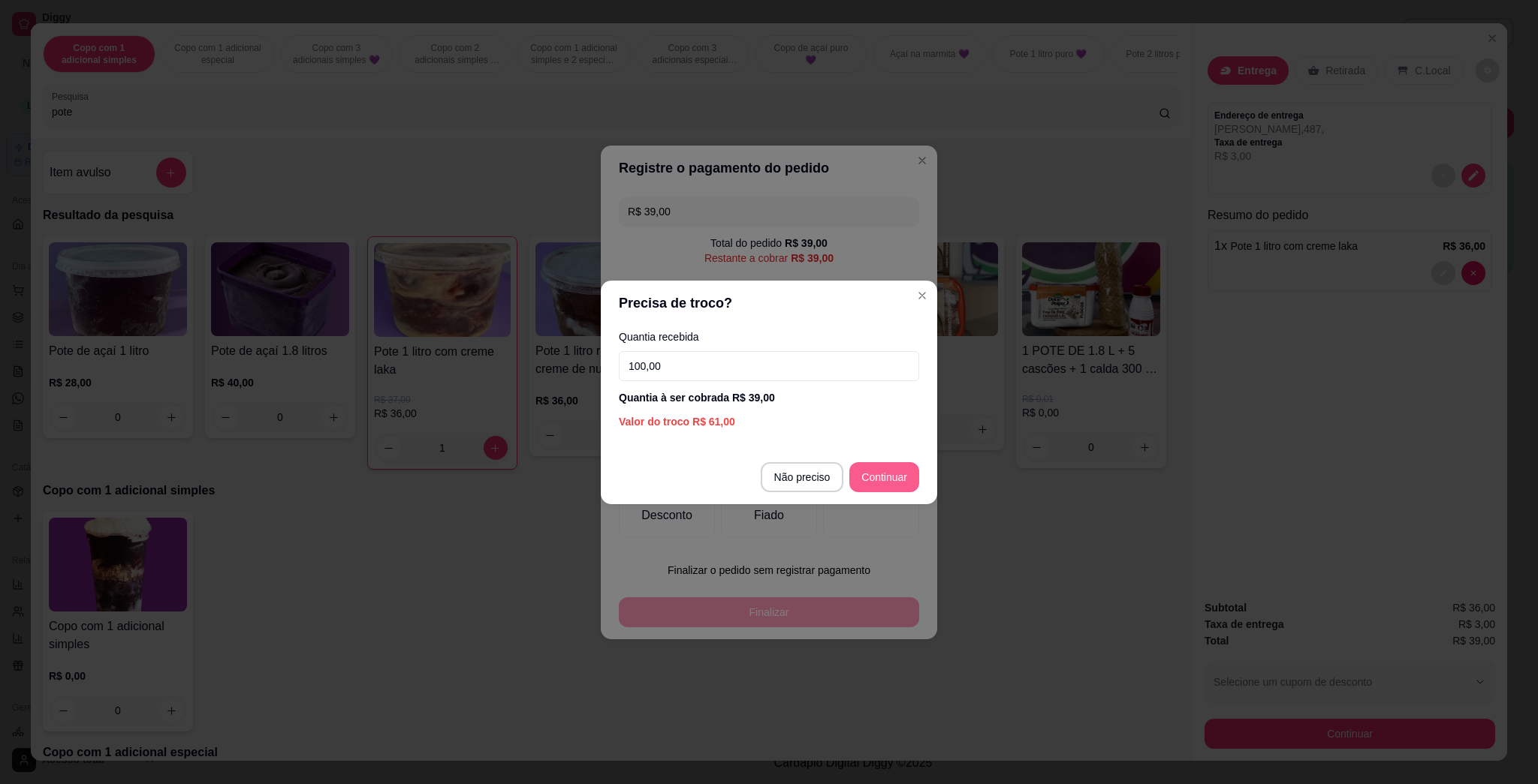
type input "100,00"
type input "R$ 0,00"
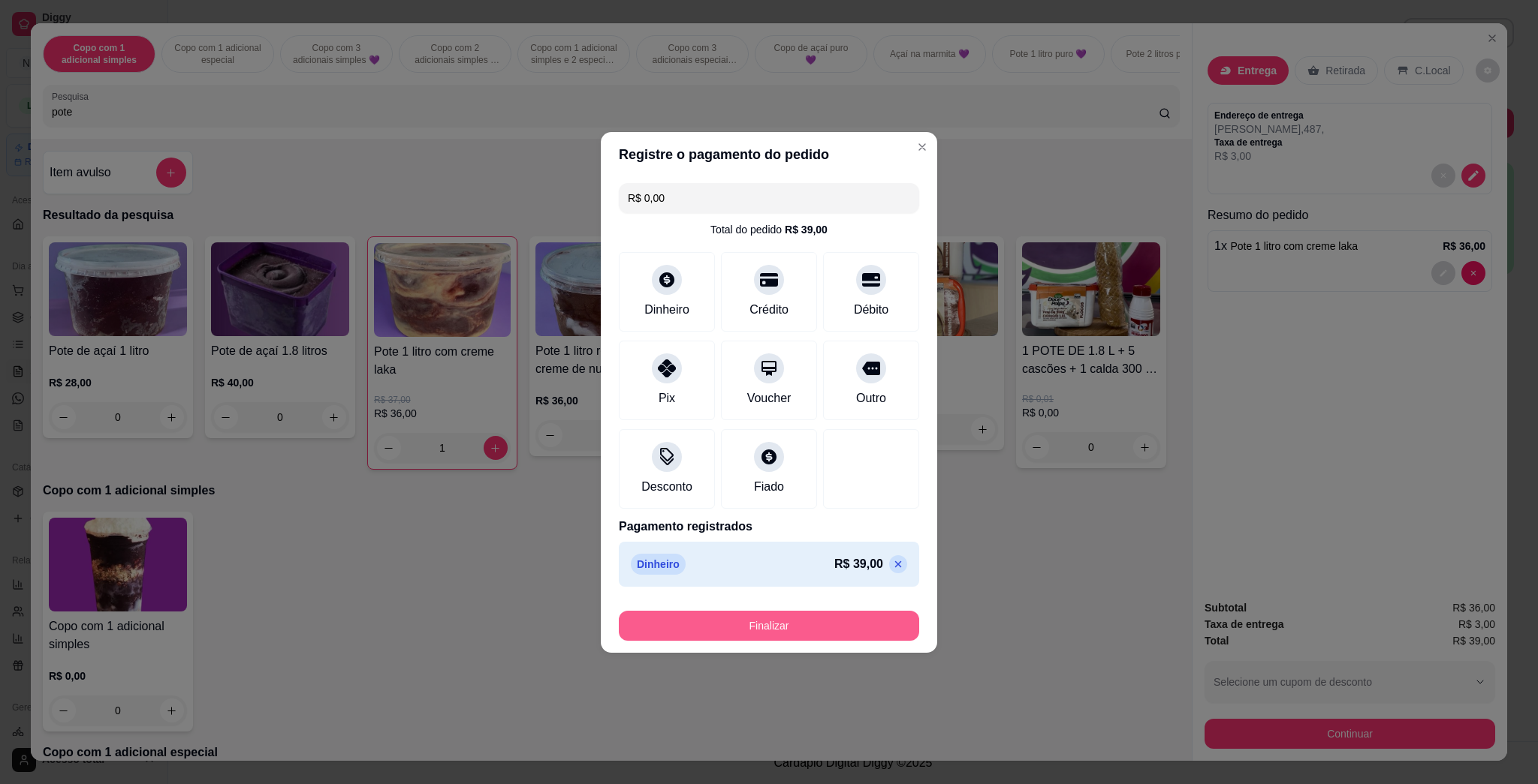
click at [768, 627] on button "Finalizar" at bounding box center [769, 626] width 301 height 30
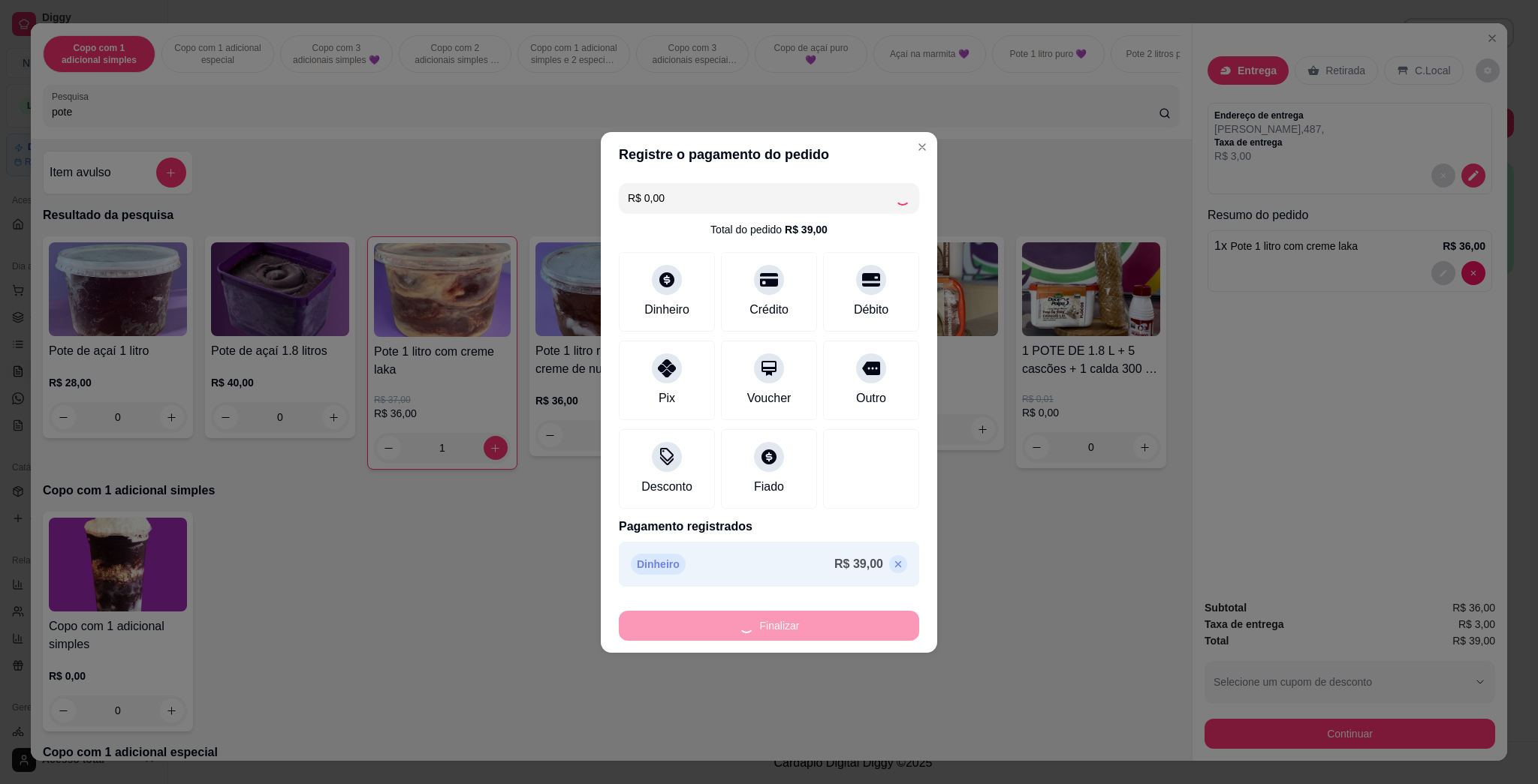
type input "0"
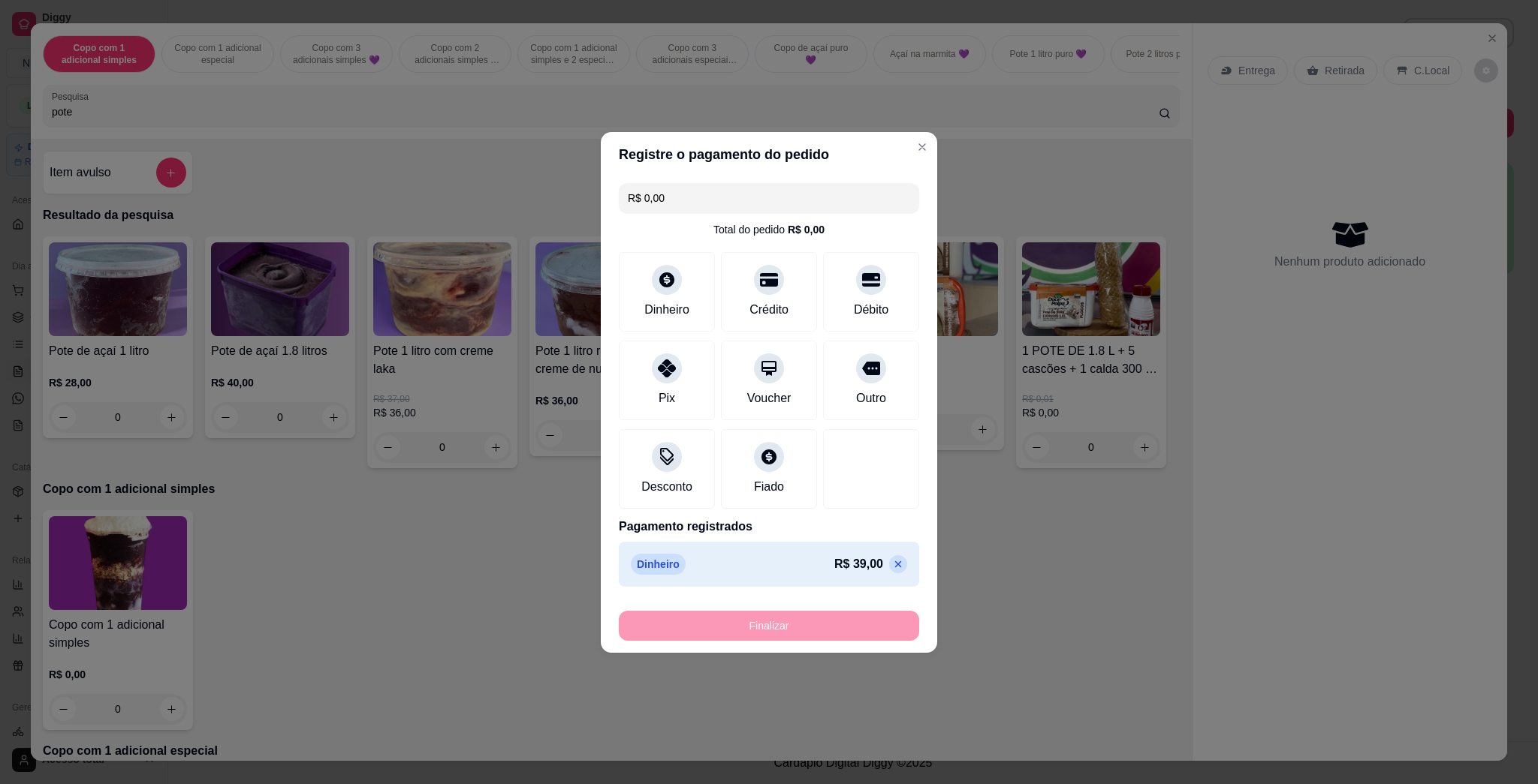
type input "-R$ 39,00"
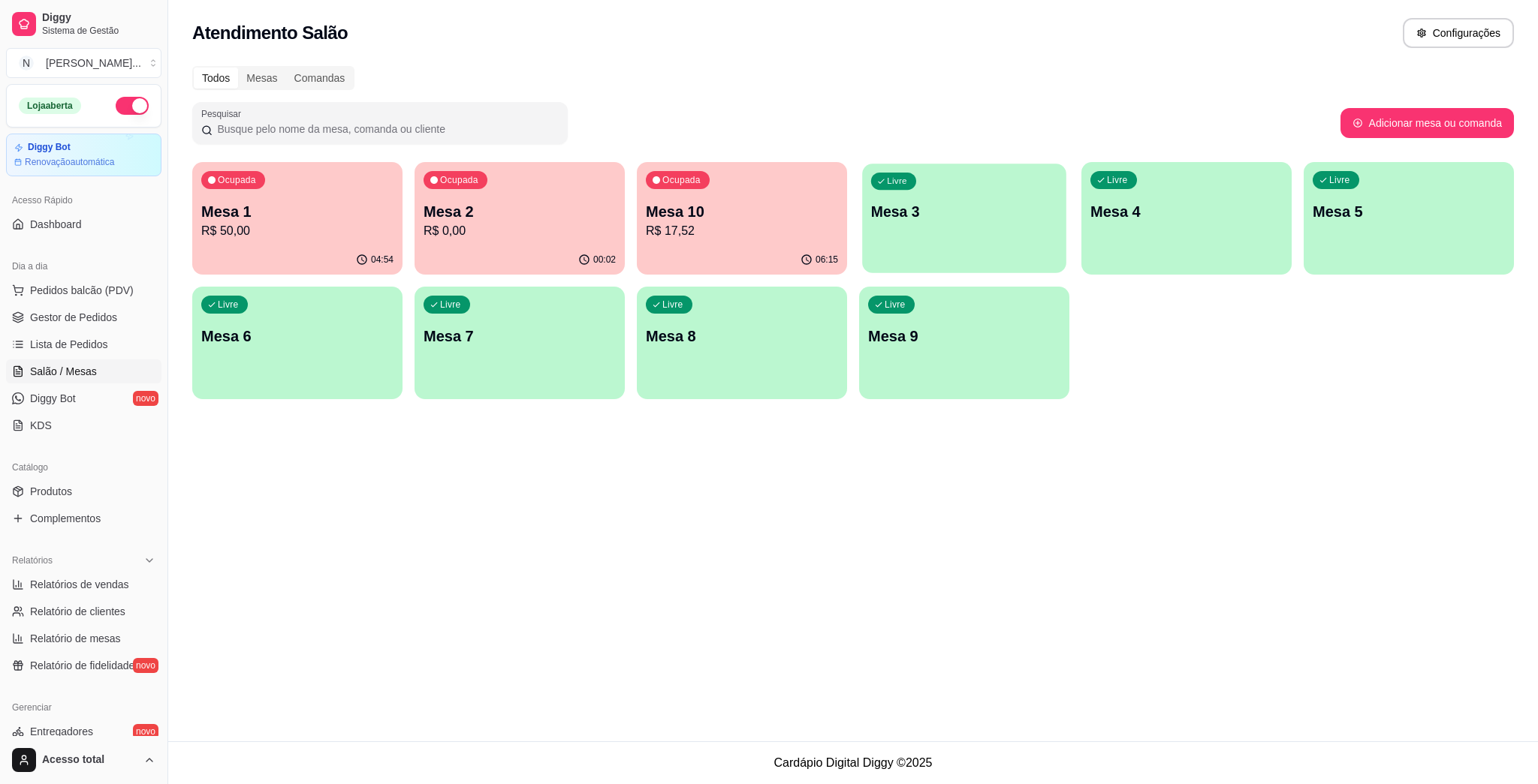
click at [768, 194] on div "Livre Mesa 3" at bounding box center [964, 209] width 204 height 92
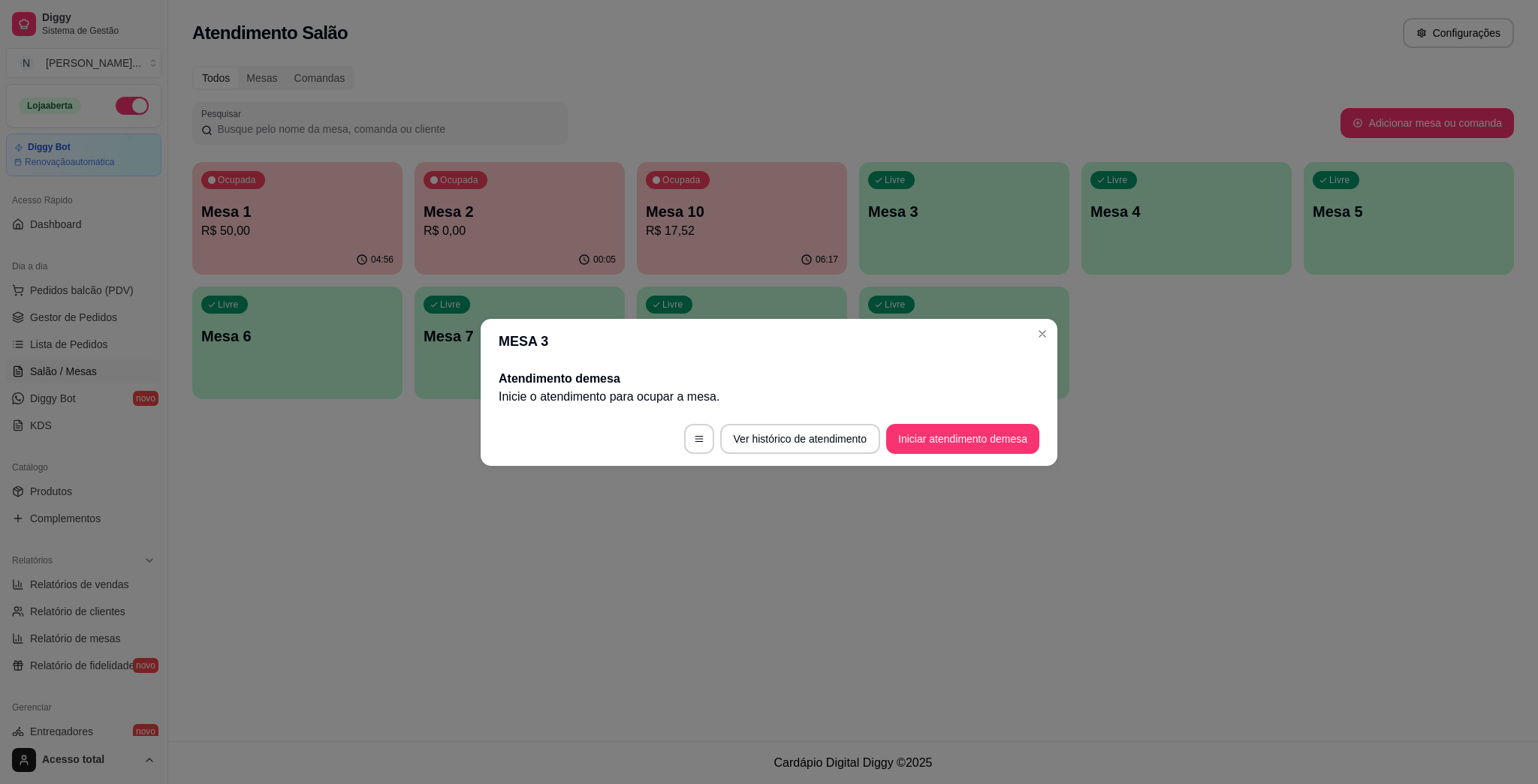
click at [768, 448] on button "Iniciar atendimento de mesa" at bounding box center [962, 439] width 153 height 30
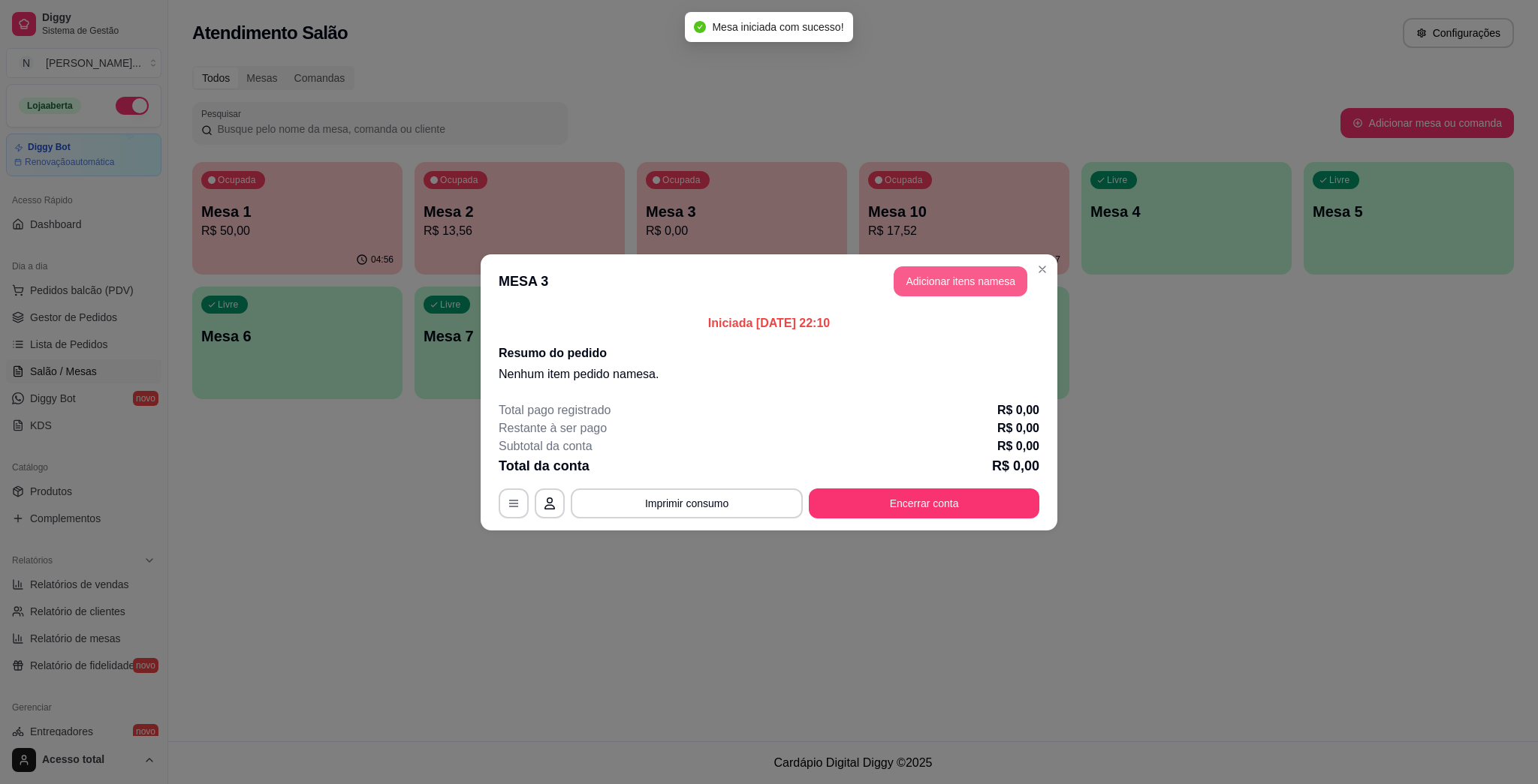
click at [768, 291] on button "Adicionar itens na mesa" at bounding box center [960, 282] width 133 height 30
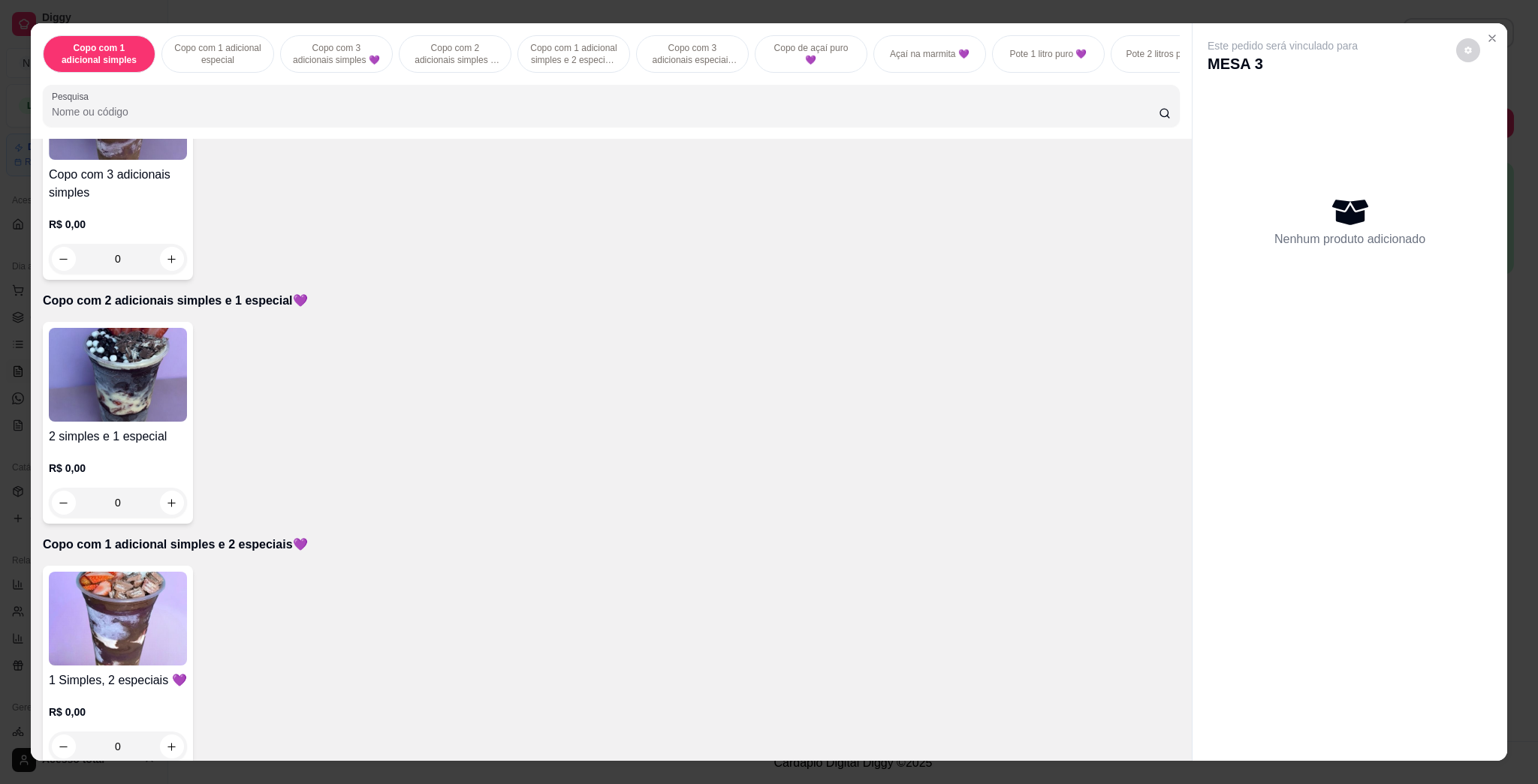
scroll to position [800, 0]
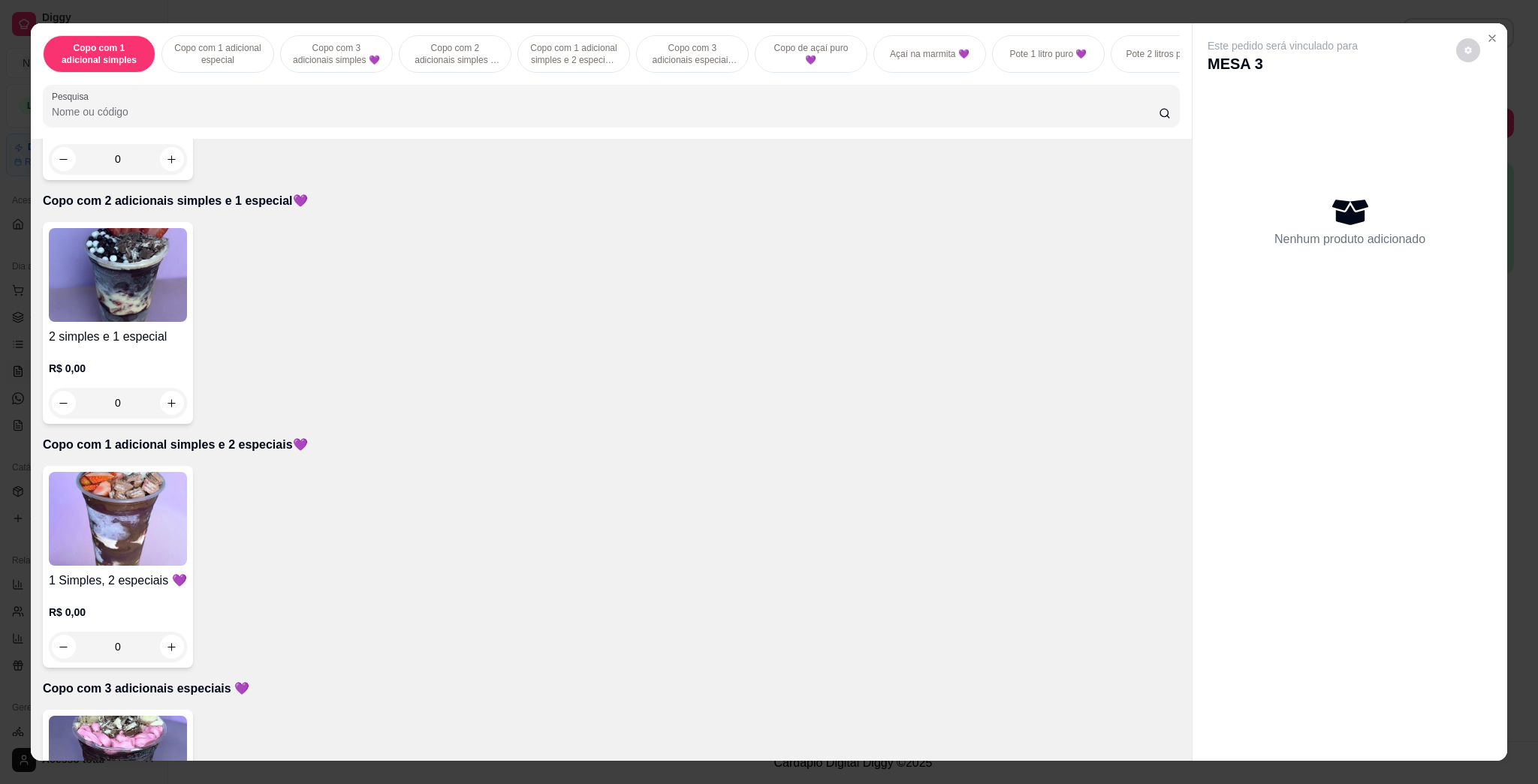
click at [130, 294] on img at bounding box center [118, 275] width 138 height 94
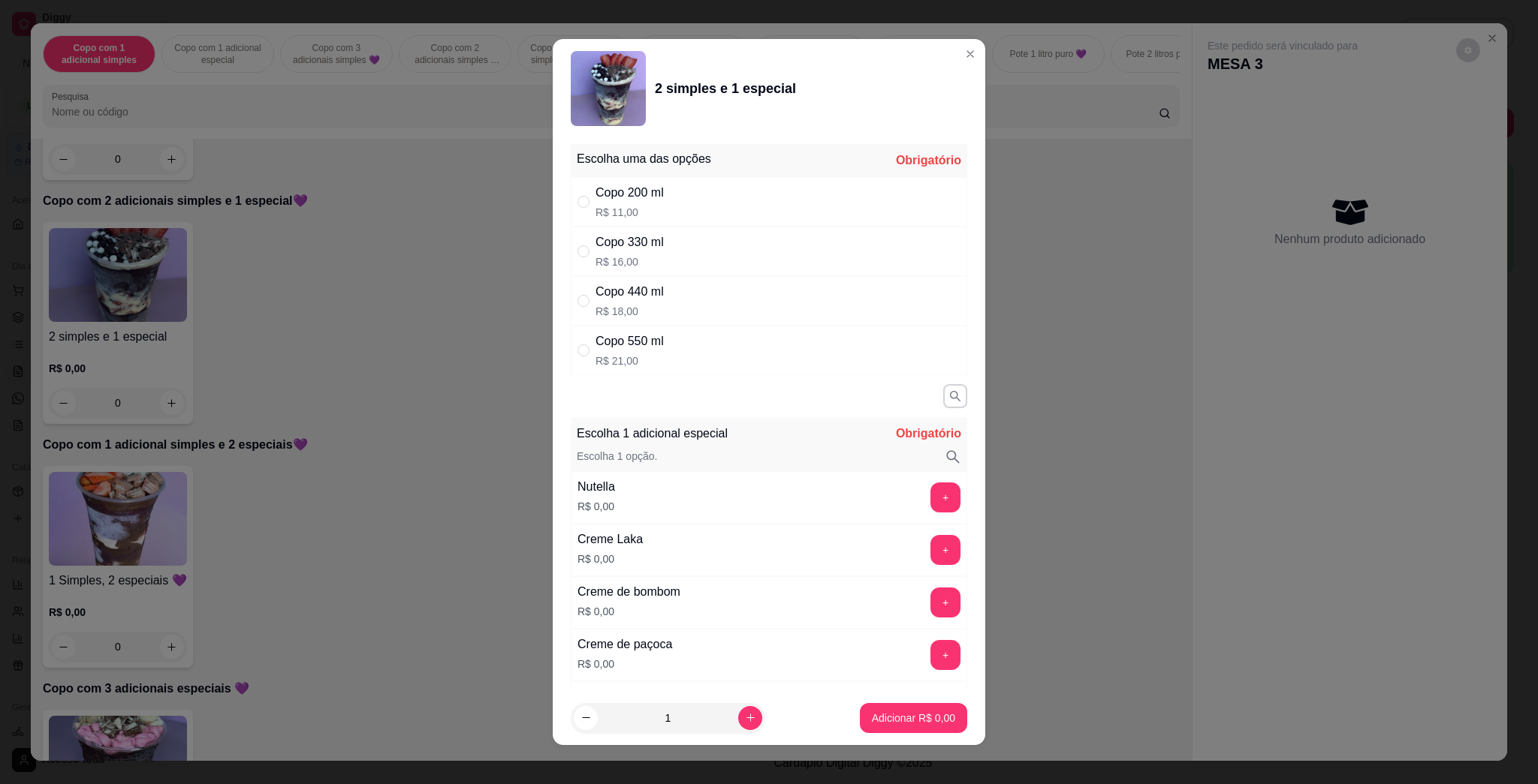
click at [644, 355] on p "R$ 21,00" at bounding box center [629, 361] width 69 height 15
radio input "true"
click at [768, 490] on button "+" at bounding box center [946, 498] width 30 height 30
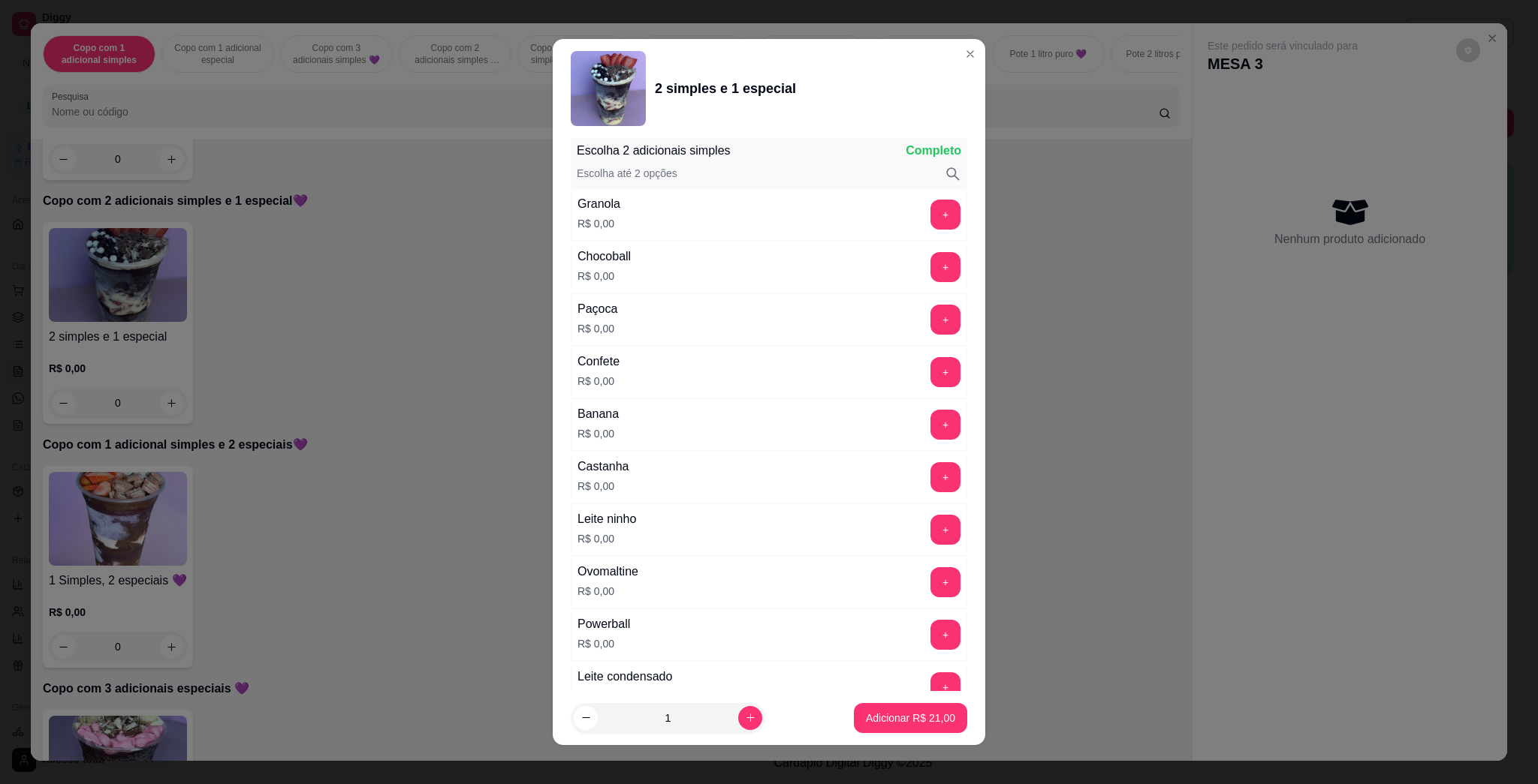
scroll to position [8, 0]
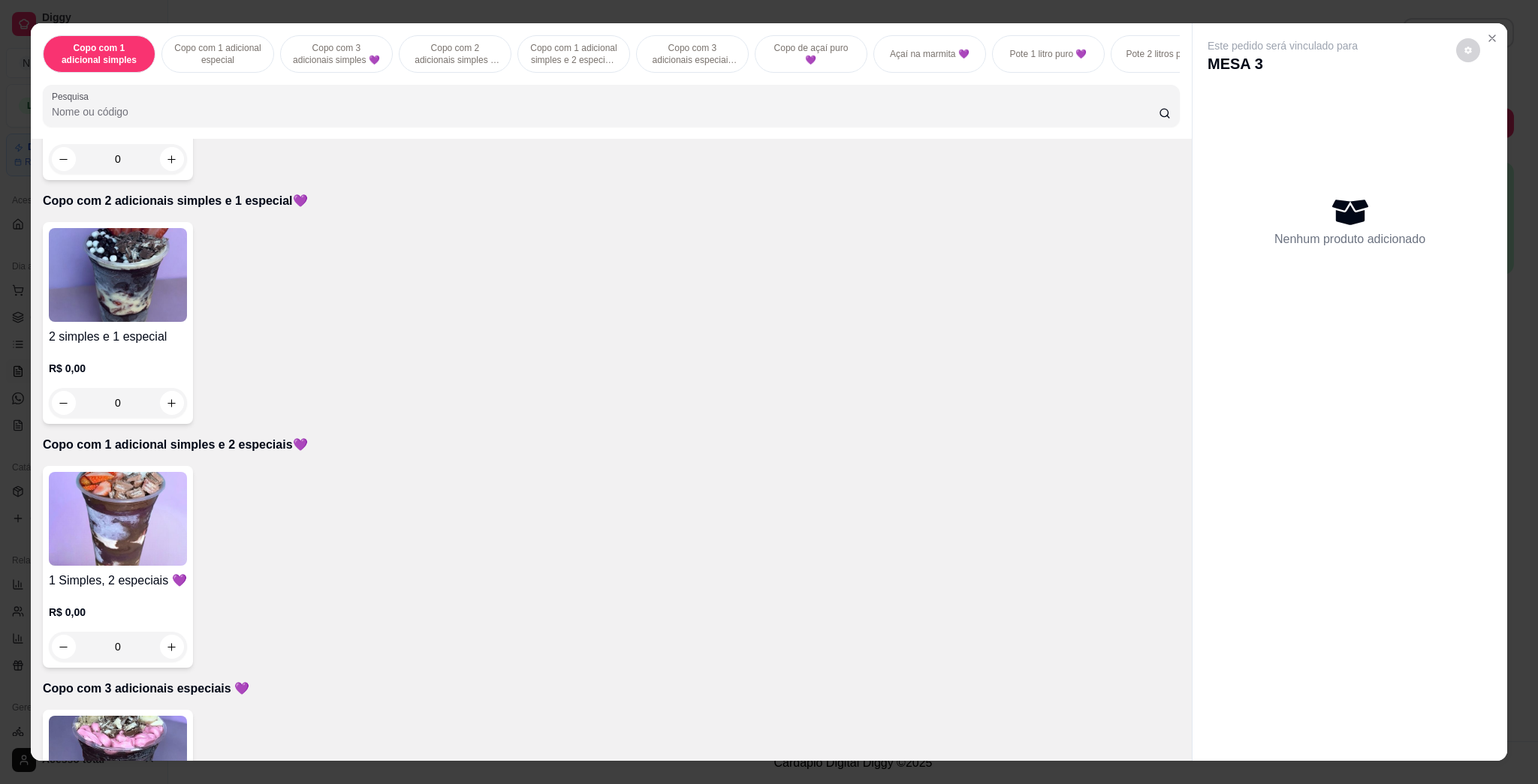
click at [144, 508] on img at bounding box center [118, 519] width 138 height 94
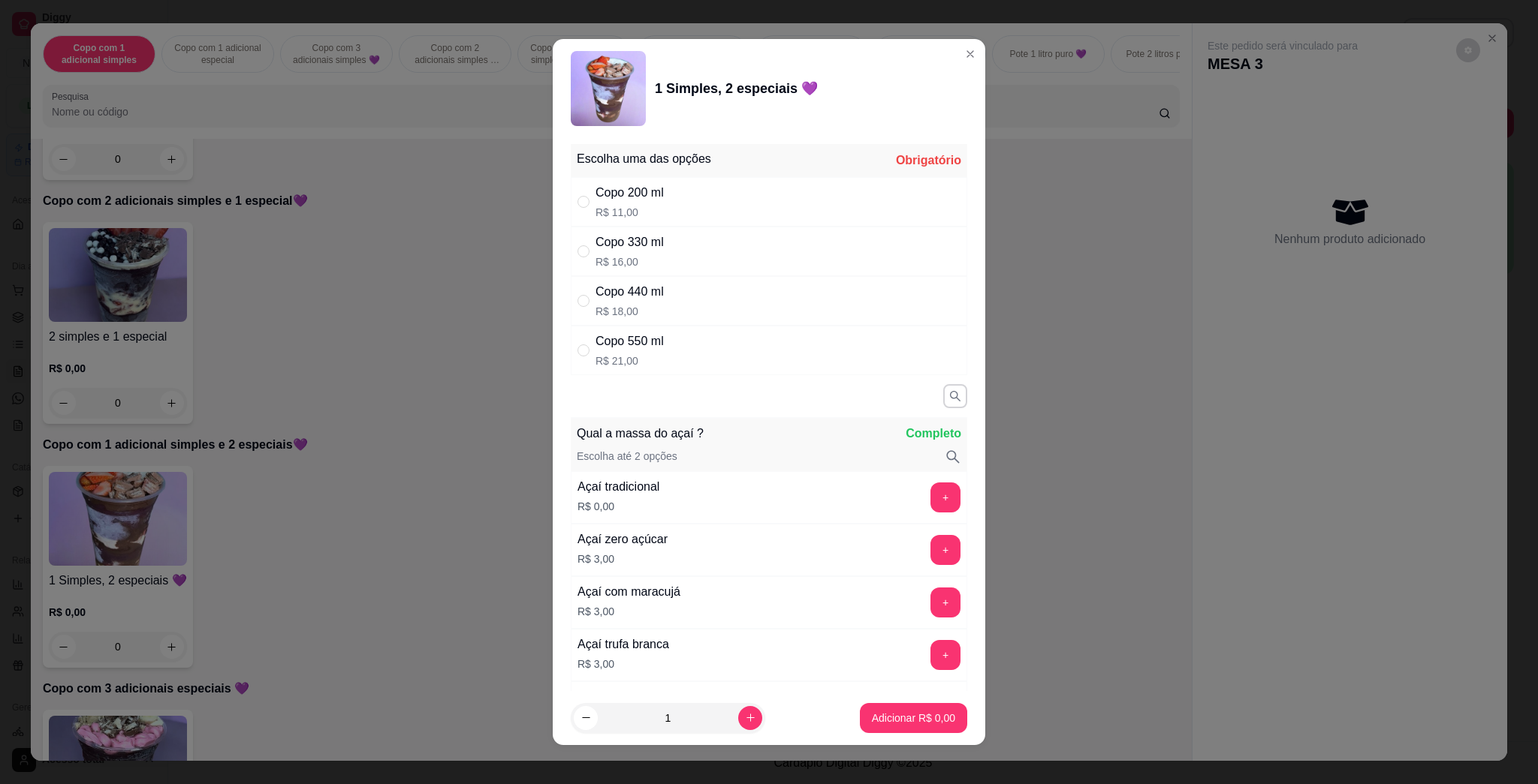
click at [607, 349] on div "Copo 550 ml" at bounding box center [629, 341] width 69 height 18
radio input "true"
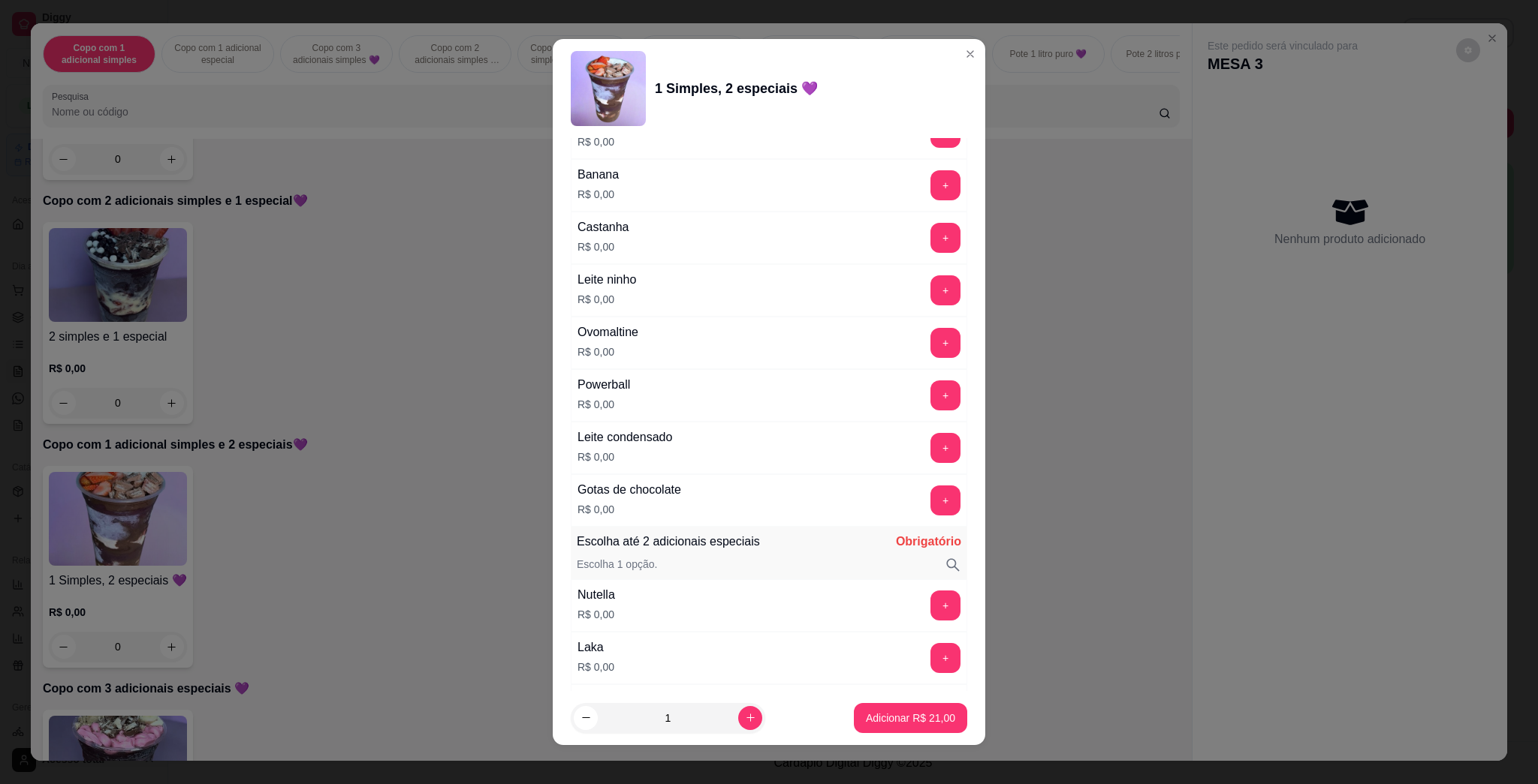
scroll to position [800, 0]
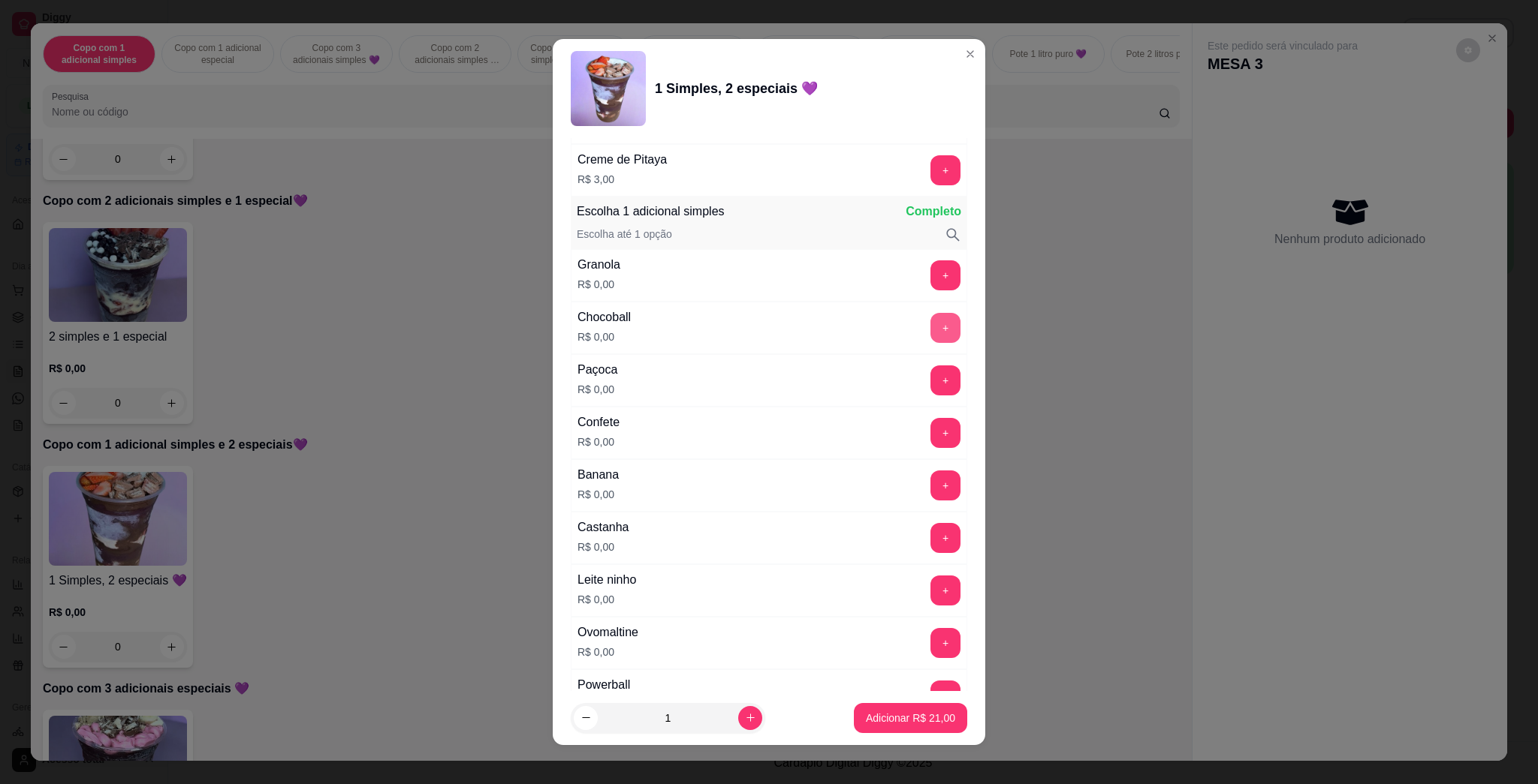
click at [768, 328] on button "+" at bounding box center [946, 328] width 30 height 30
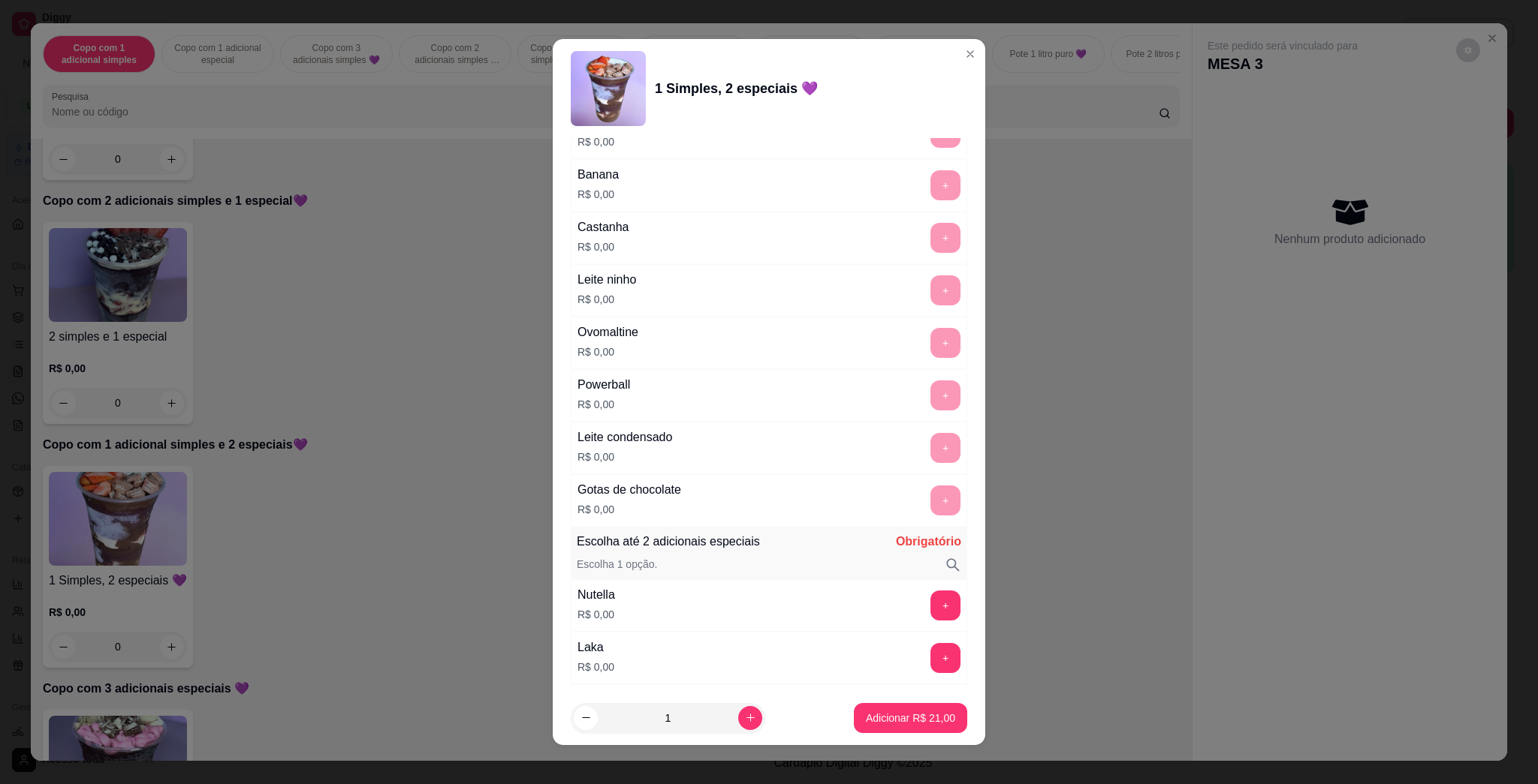
click at [768, 606] on button "+" at bounding box center [946, 606] width 30 height 30
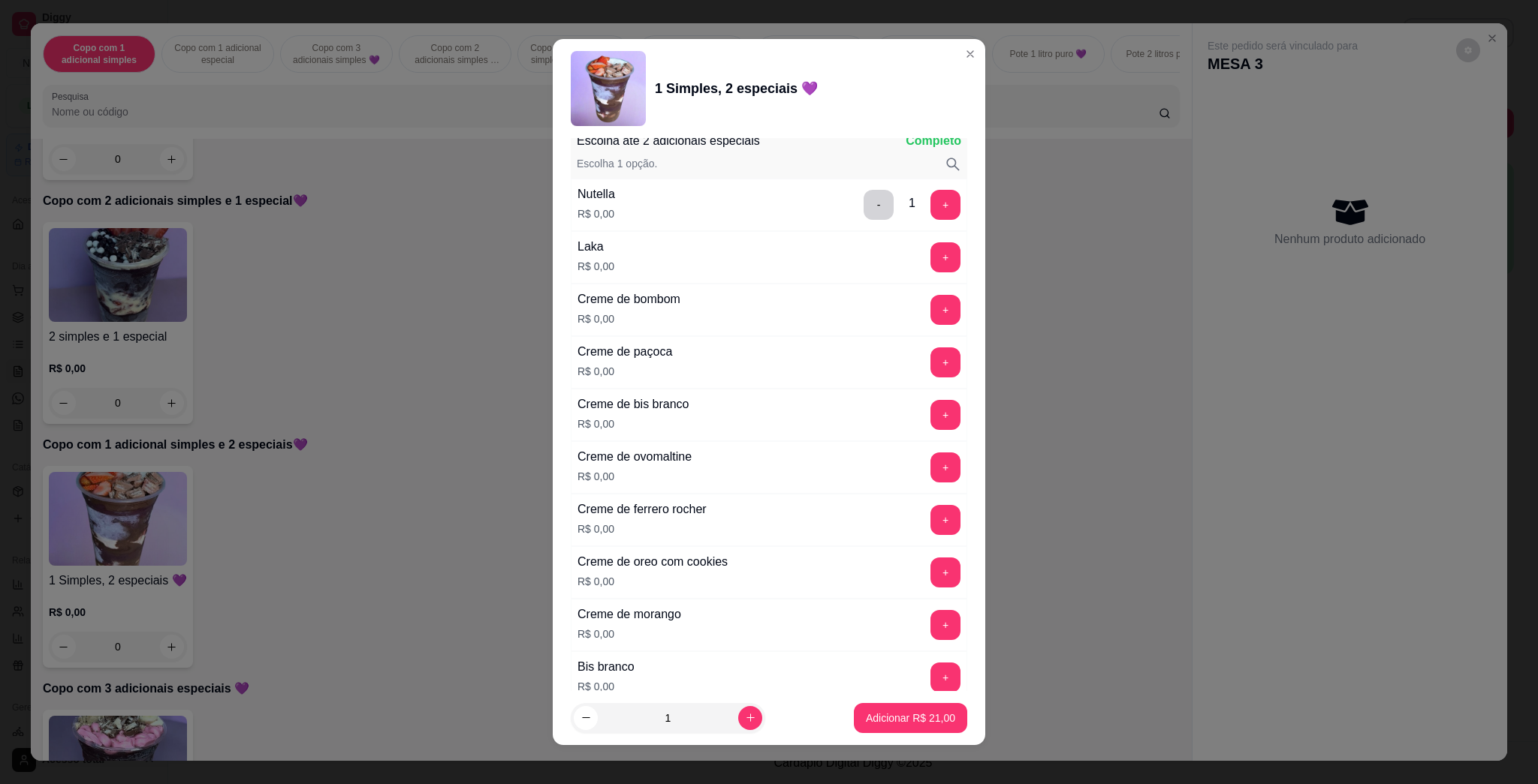
scroll to position [1801, 0]
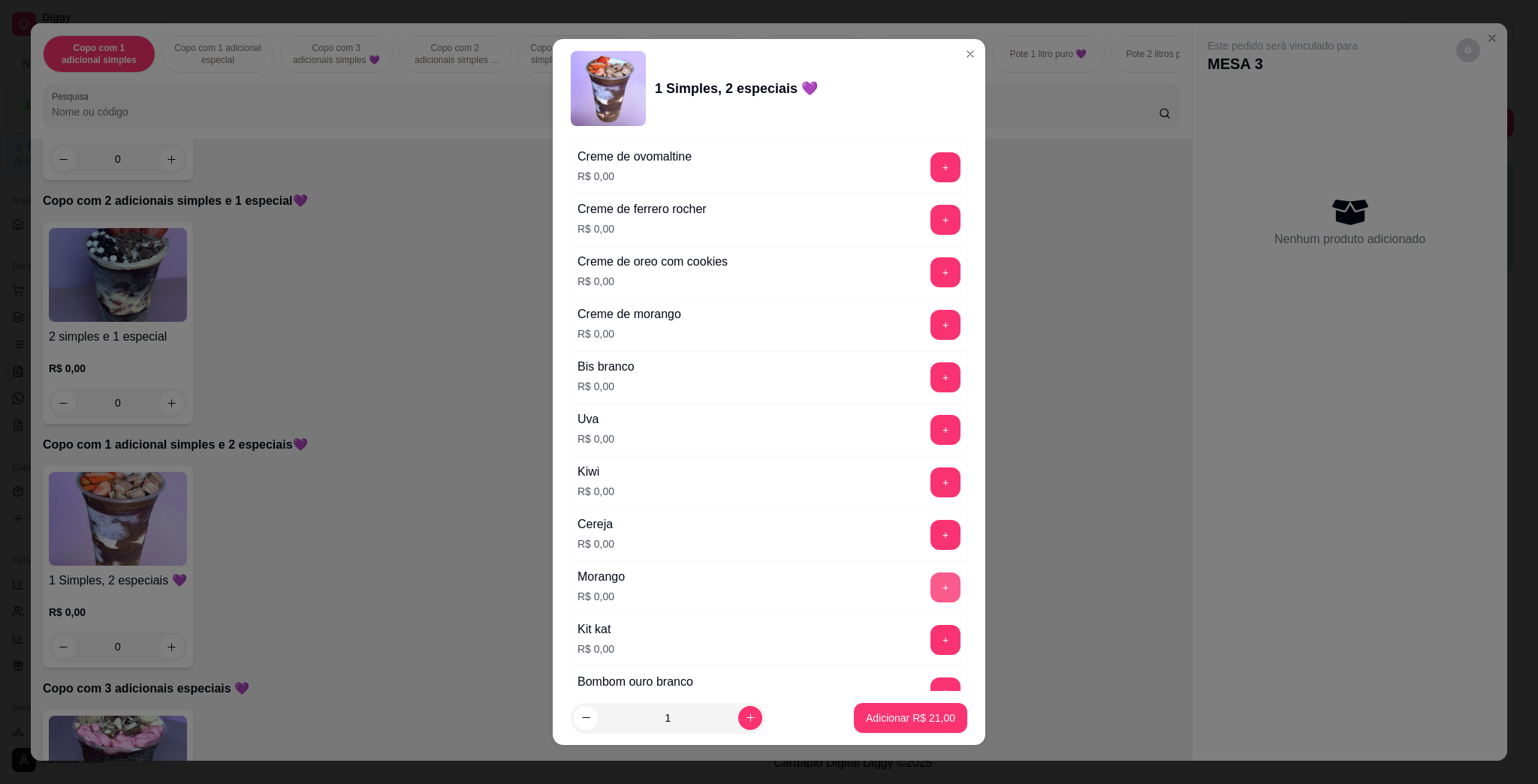
click at [768, 592] on button "+" at bounding box center [946, 587] width 30 height 30
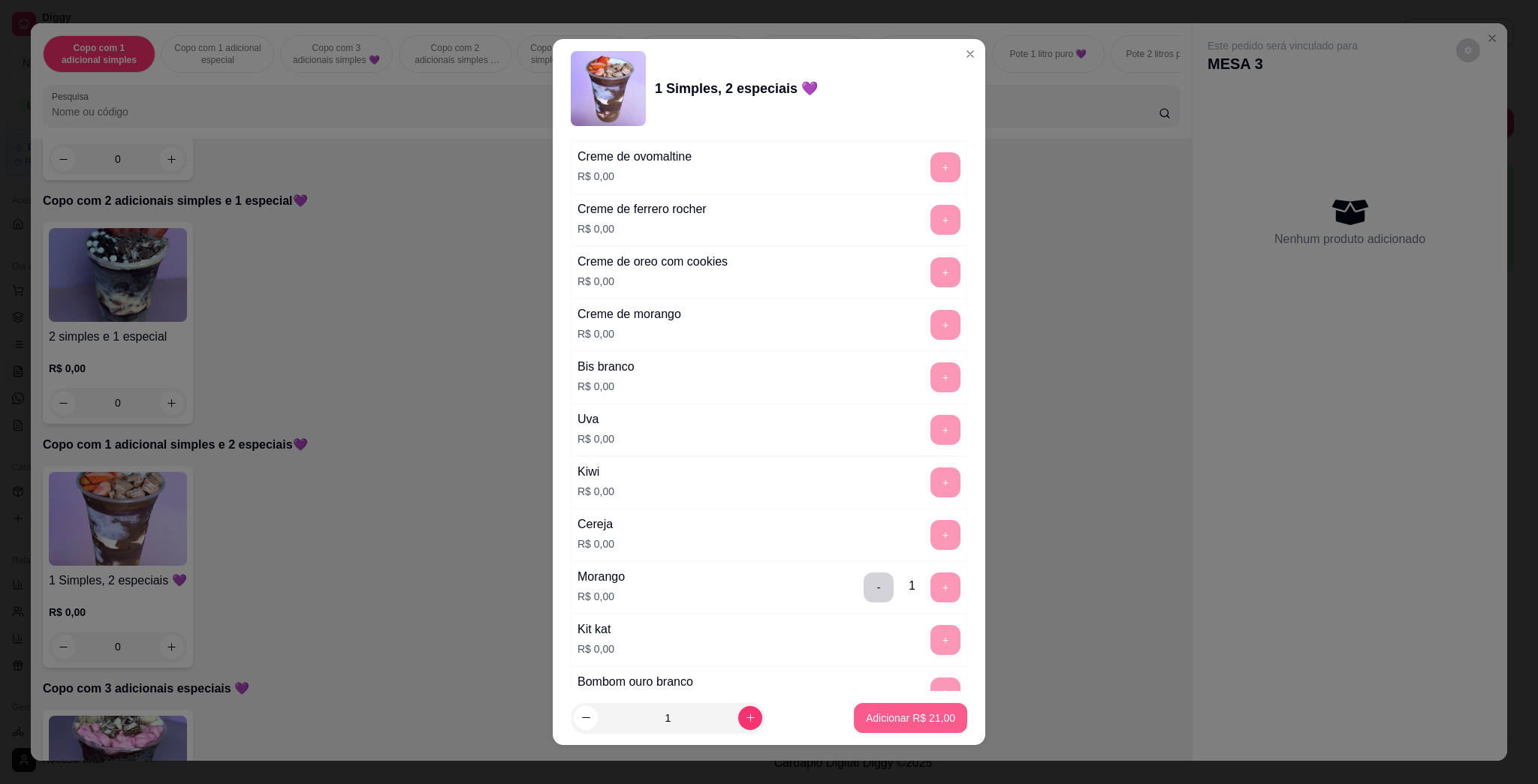
click at [768, 706] on button "Adicionar R$ 21,00" at bounding box center [910, 718] width 113 height 30
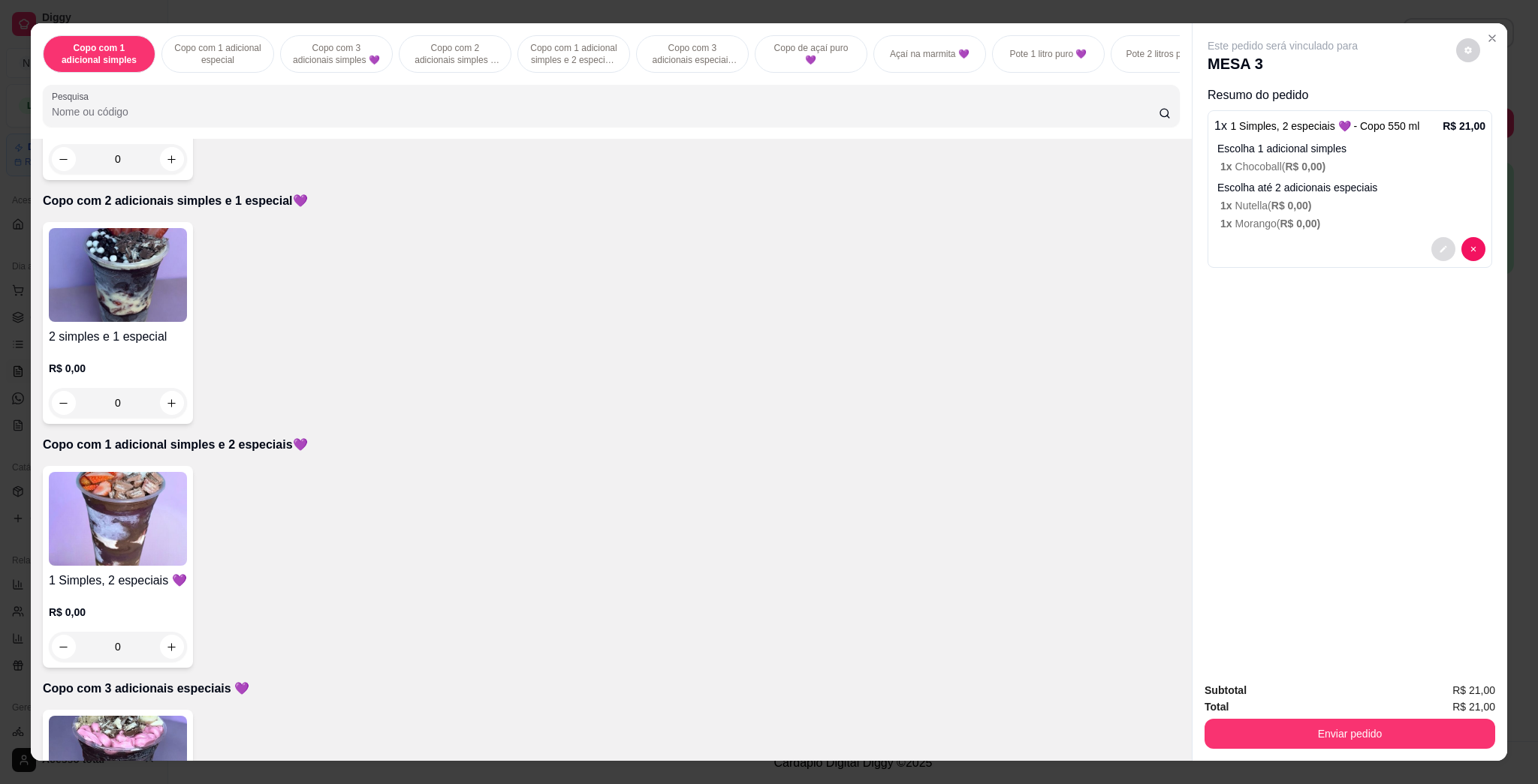
click at [768, 249] on icon "decrease-product-quantity" at bounding box center [1443, 249] width 7 height 7
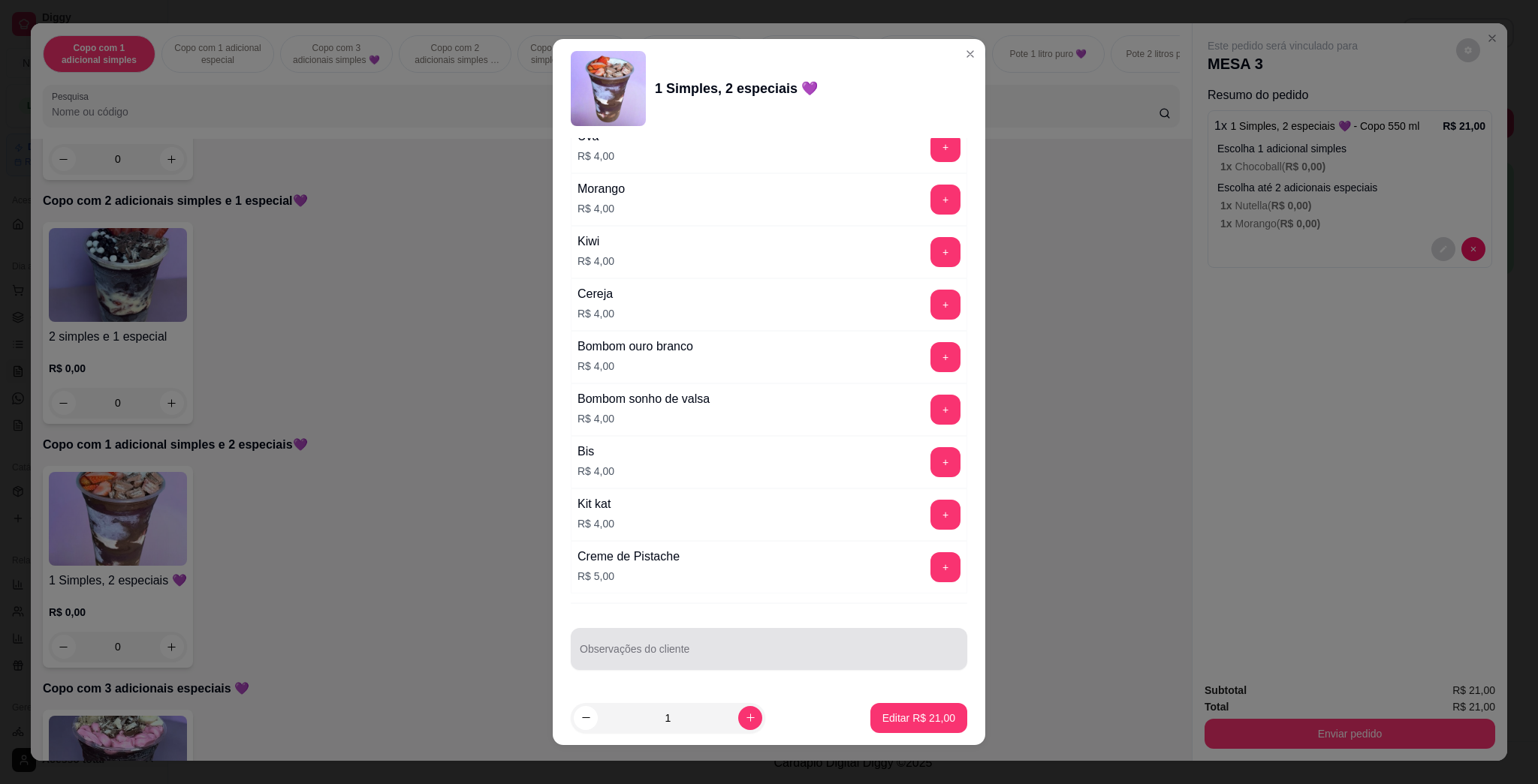
scroll to position [8, 0]
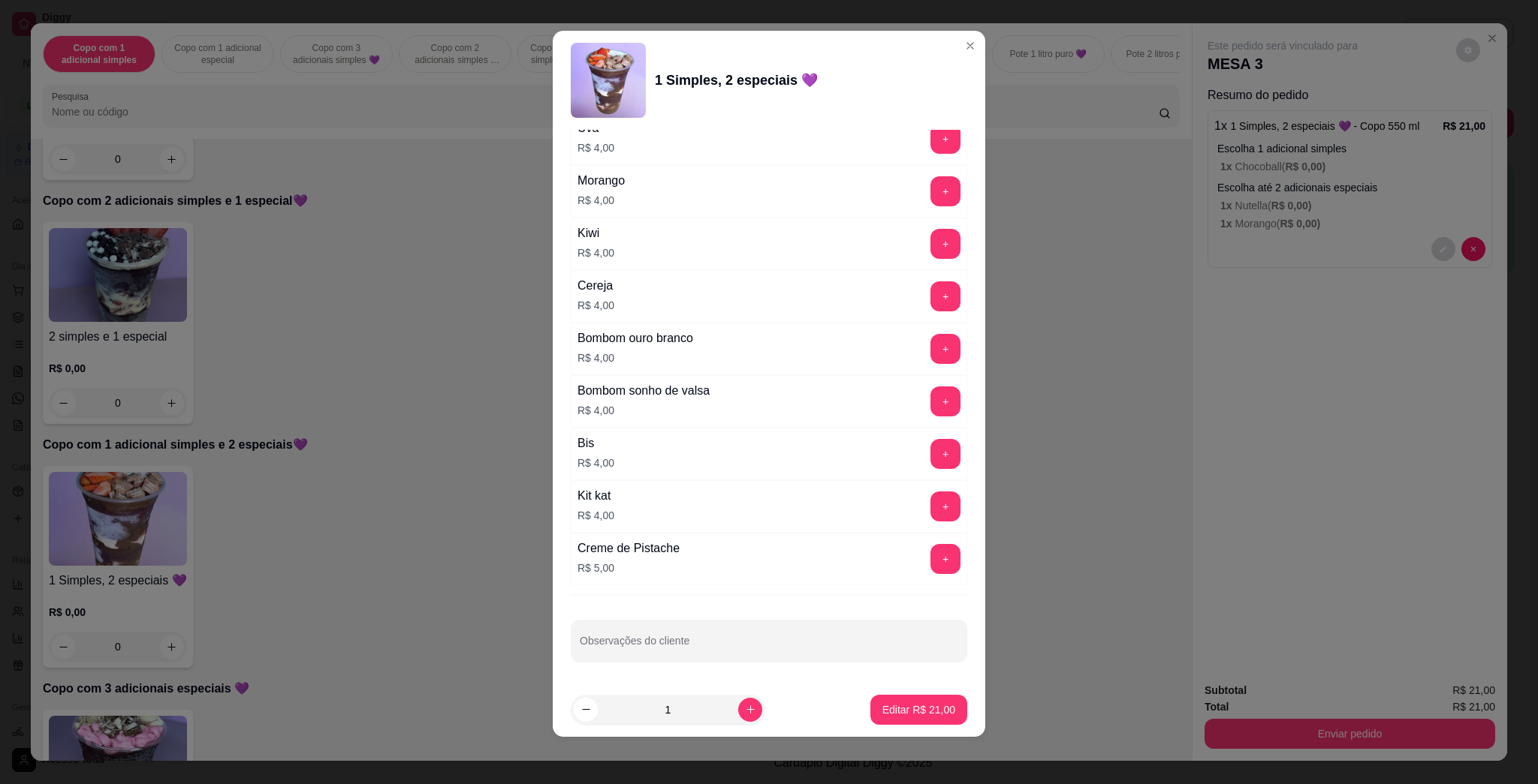
click at [767, 664] on div "Escolha uma das opções Completo Copo 200 ml R$ 11,00 Copo 330 ml R$ 16,00 Copo …" at bounding box center [769, 406] width 433 height 553
click at [768, 610] on div "Escolha uma das opções Completo Copo 200 ml R$ 11,00 Copo 330 ml R$ 16,00 Copo …" at bounding box center [769, 406] width 433 height 553
click at [768, 637] on div at bounding box center [769, 641] width 378 height 30
type input "LEVAR"
click at [768, 700] on button "Editar R$ 21,00" at bounding box center [919, 710] width 97 height 30
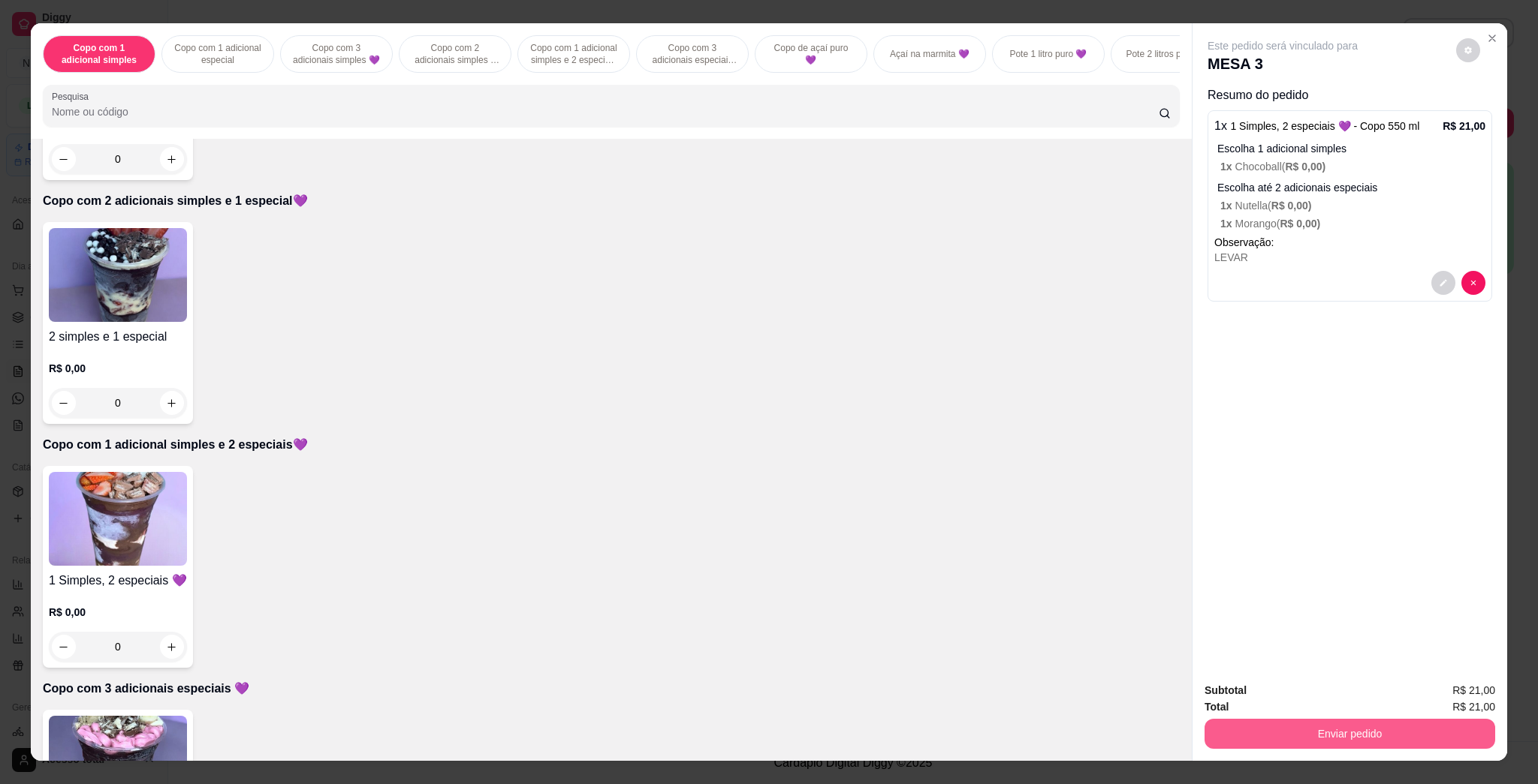
click at [768, 726] on button "Enviar pedido" at bounding box center [1350, 734] width 291 height 30
click at [768, 703] on button "Enviar pedido" at bounding box center [1455, 697] width 83 height 28
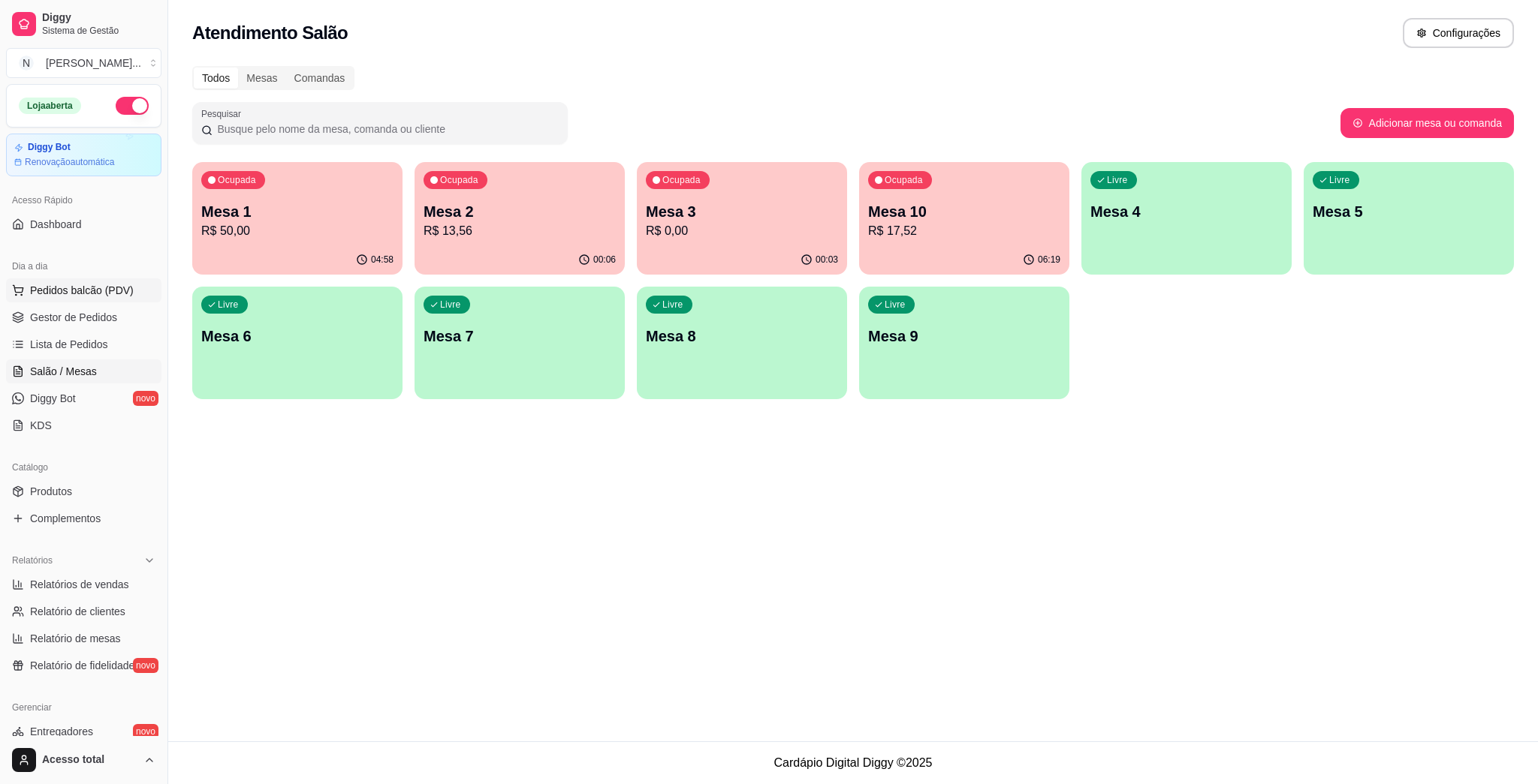
click at [87, 286] on span "Pedidos balcão (PDV)" at bounding box center [82, 291] width 104 height 15
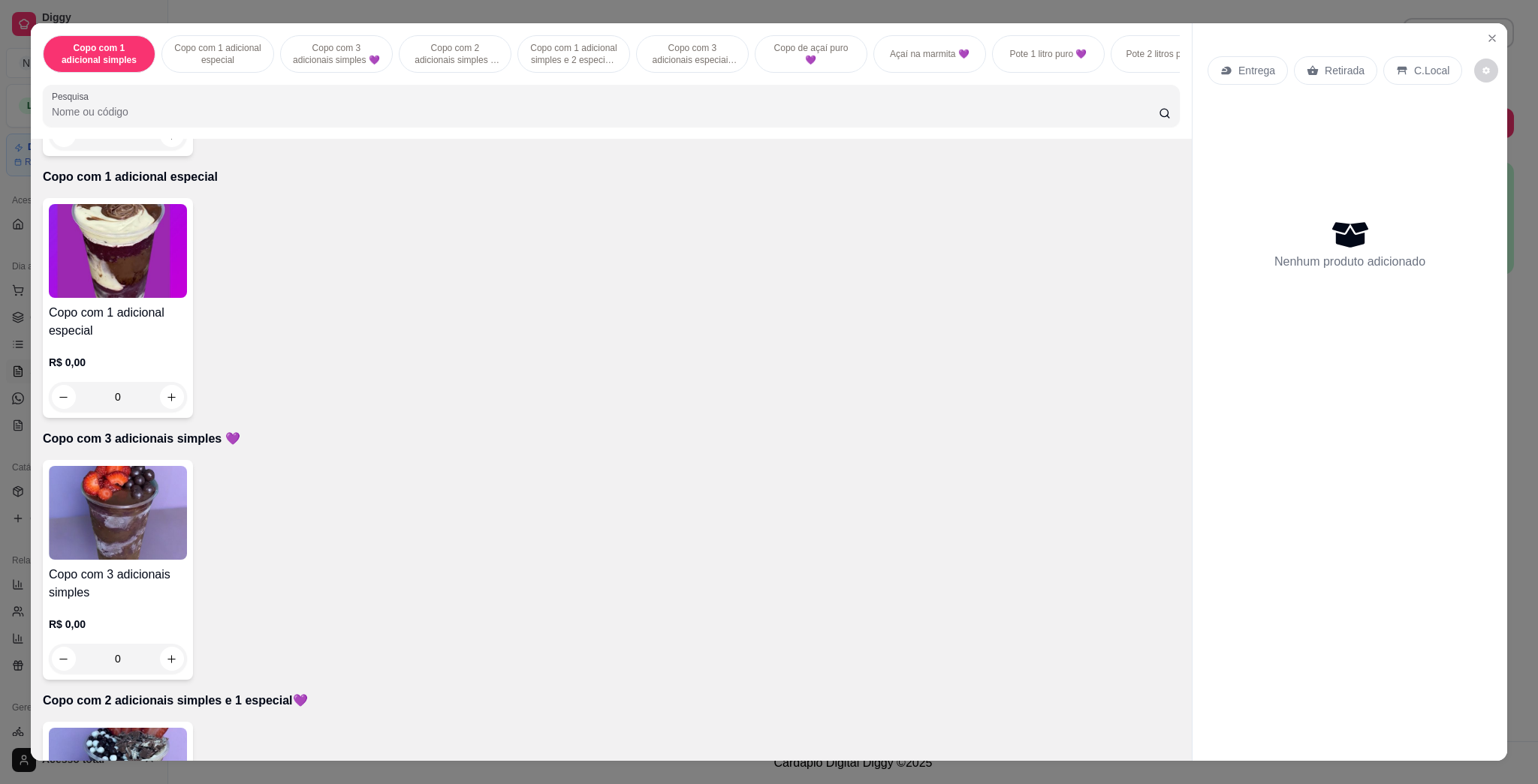
scroll to position [400, 0]
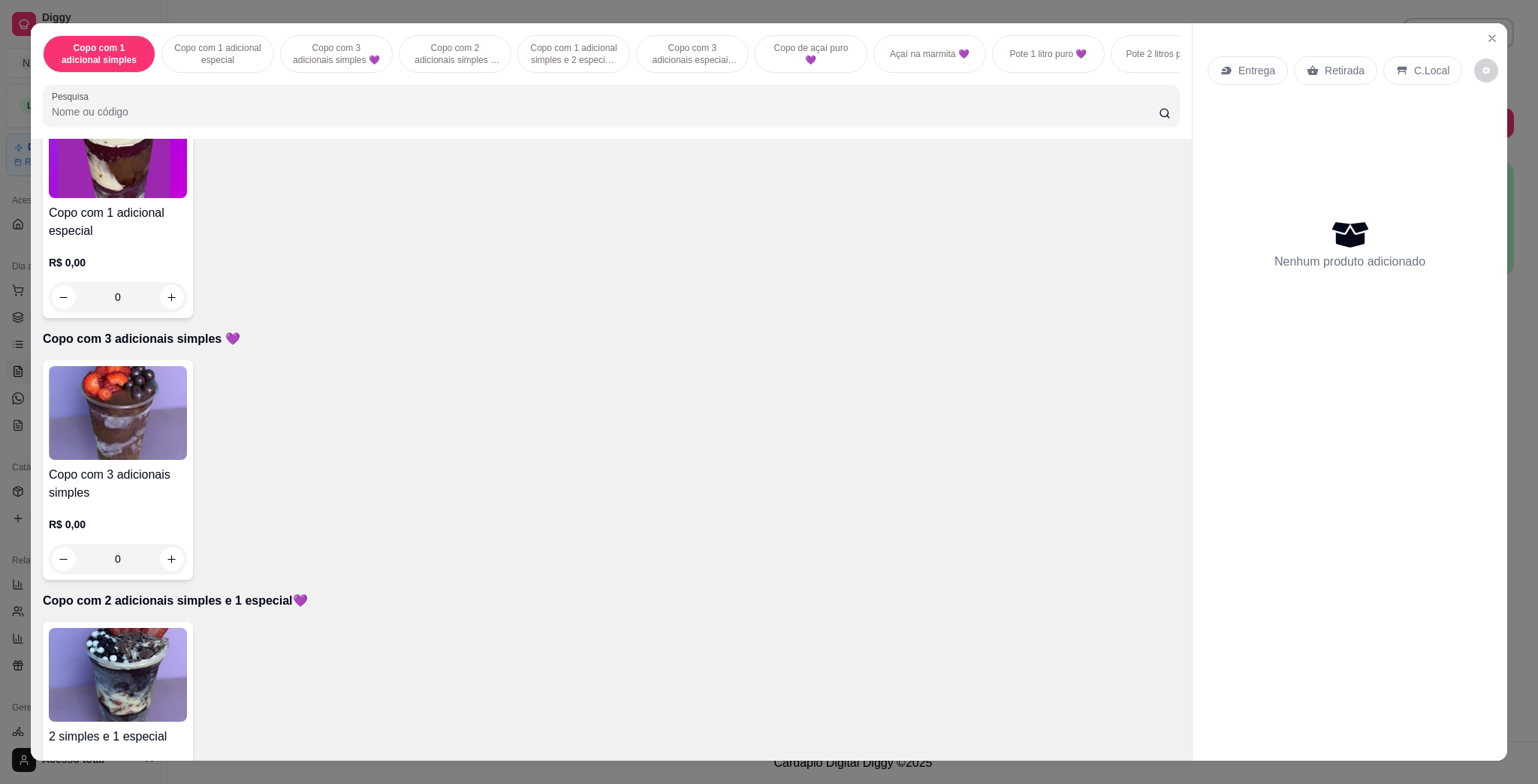
click at [138, 666] on img at bounding box center [118, 675] width 138 height 94
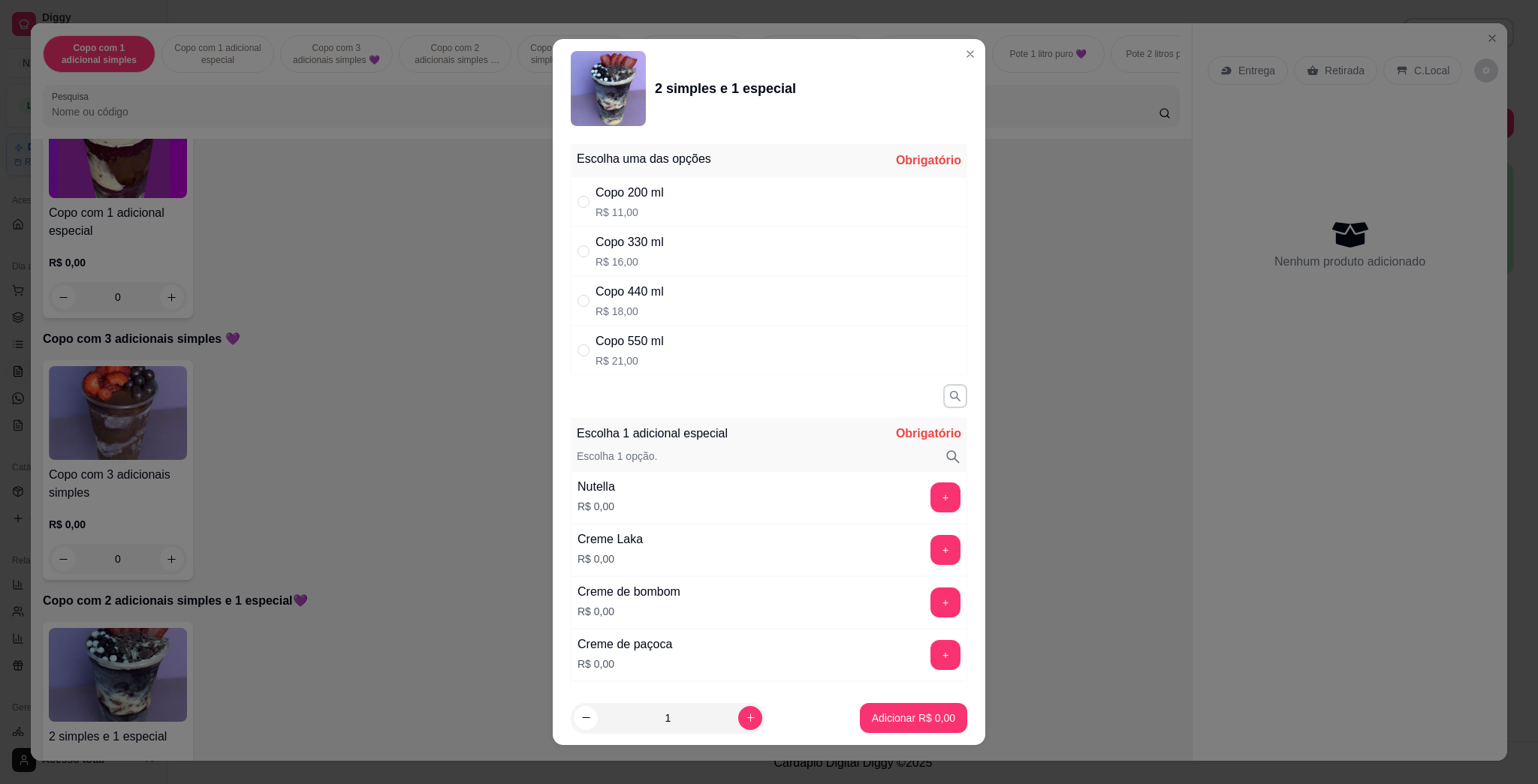
click at [682, 346] on div "Copo 550 ml R$ 21,00" at bounding box center [769, 351] width 396 height 50
radio input "true"
click at [768, 505] on button "+" at bounding box center [946, 498] width 30 height 30
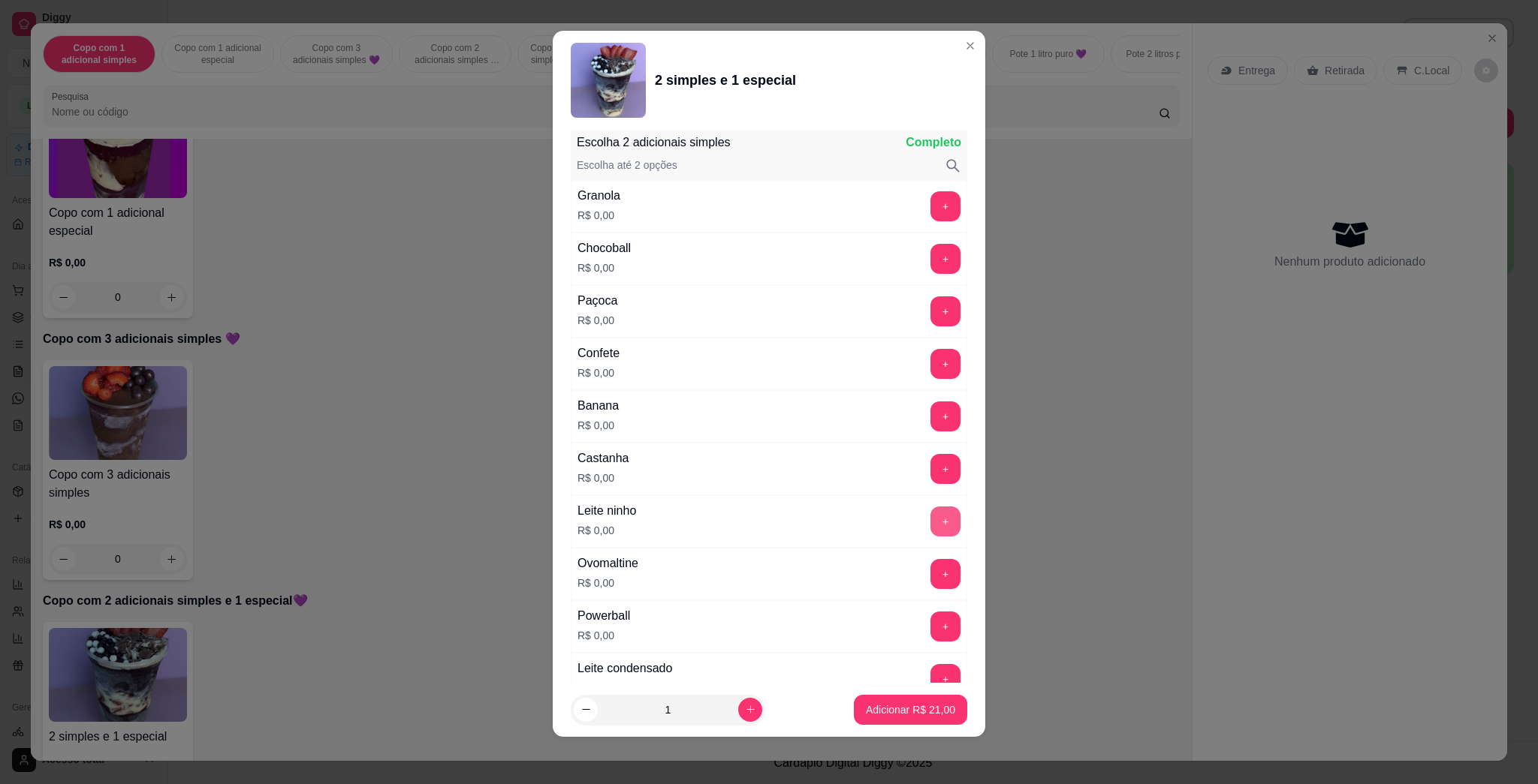
click at [768, 523] on button "+" at bounding box center [946, 522] width 30 height 30
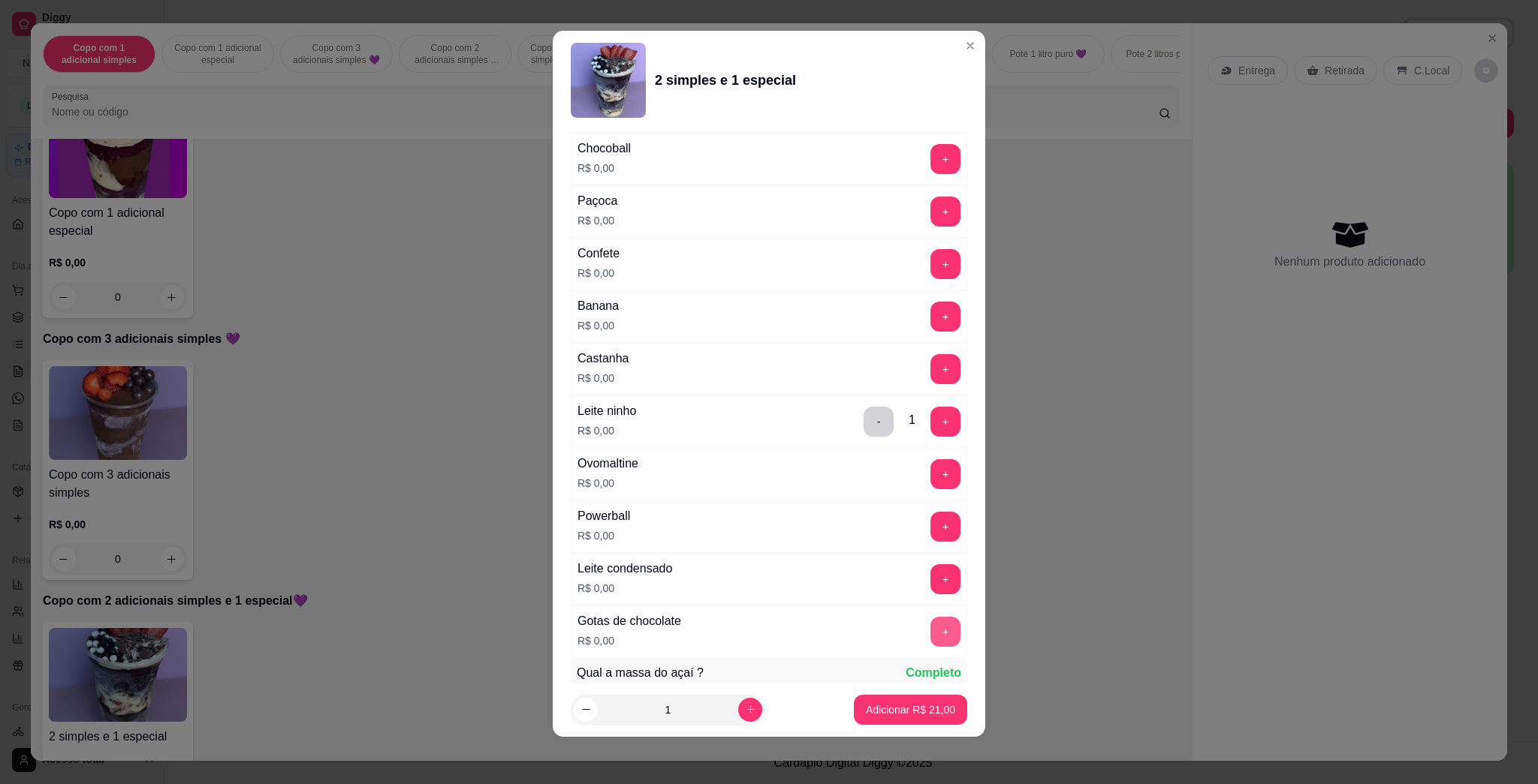
click at [768, 624] on button "+" at bounding box center [946, 632] width 30 height 30
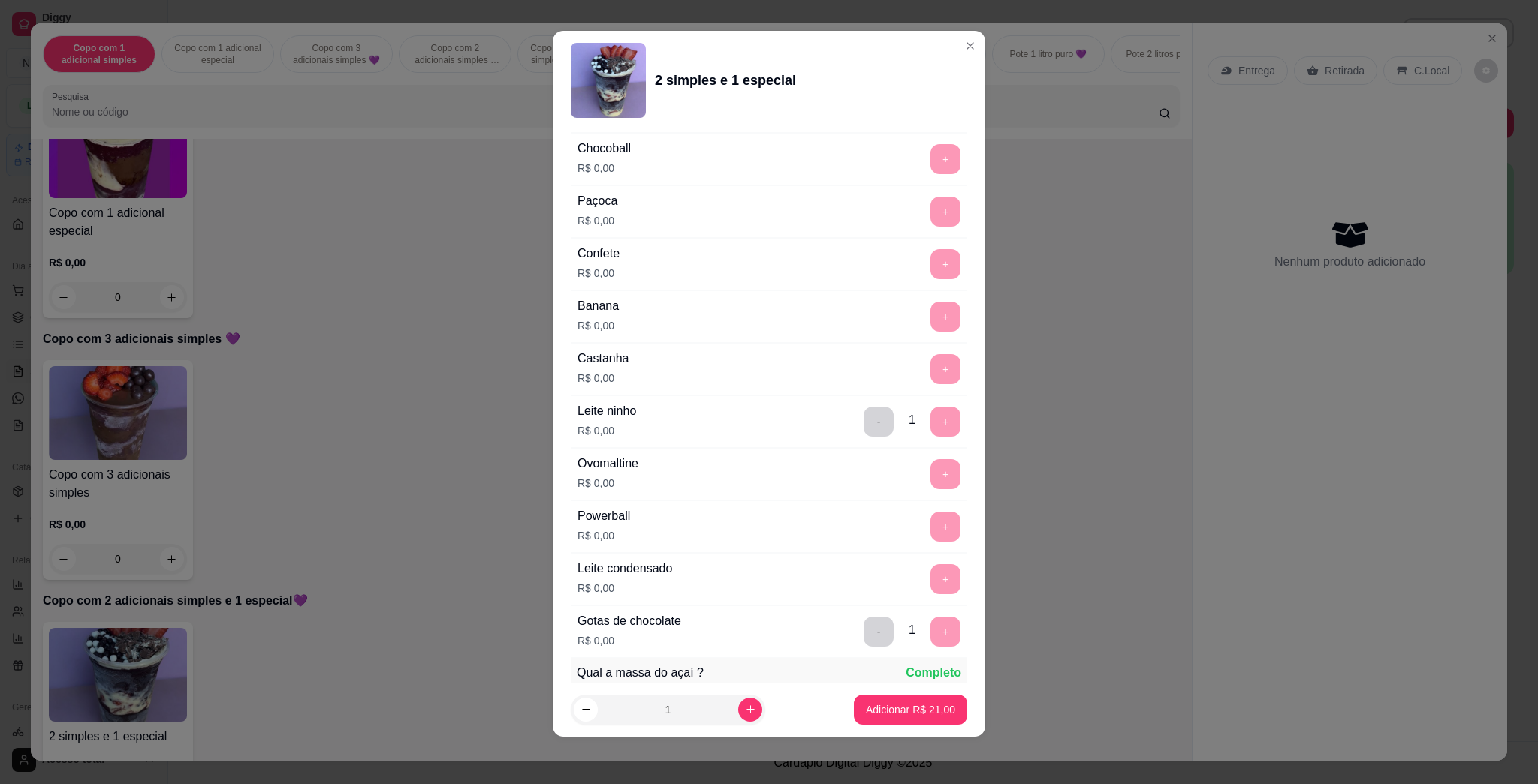
scroll to position [1965, 0]
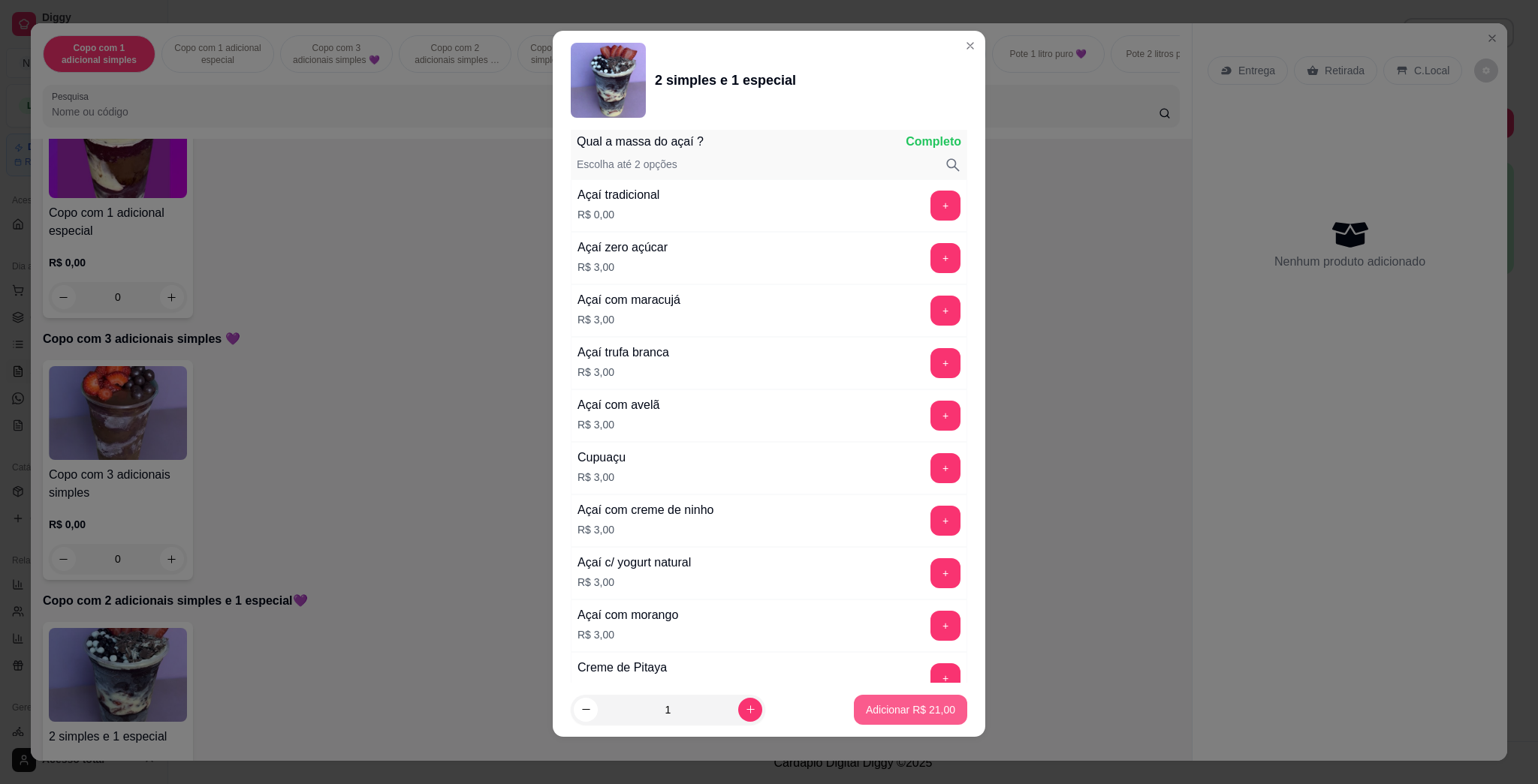
click at [768, 715] on p "Adicionar R$ 21,00" at bounding box center [910, 710] width 90 height 15
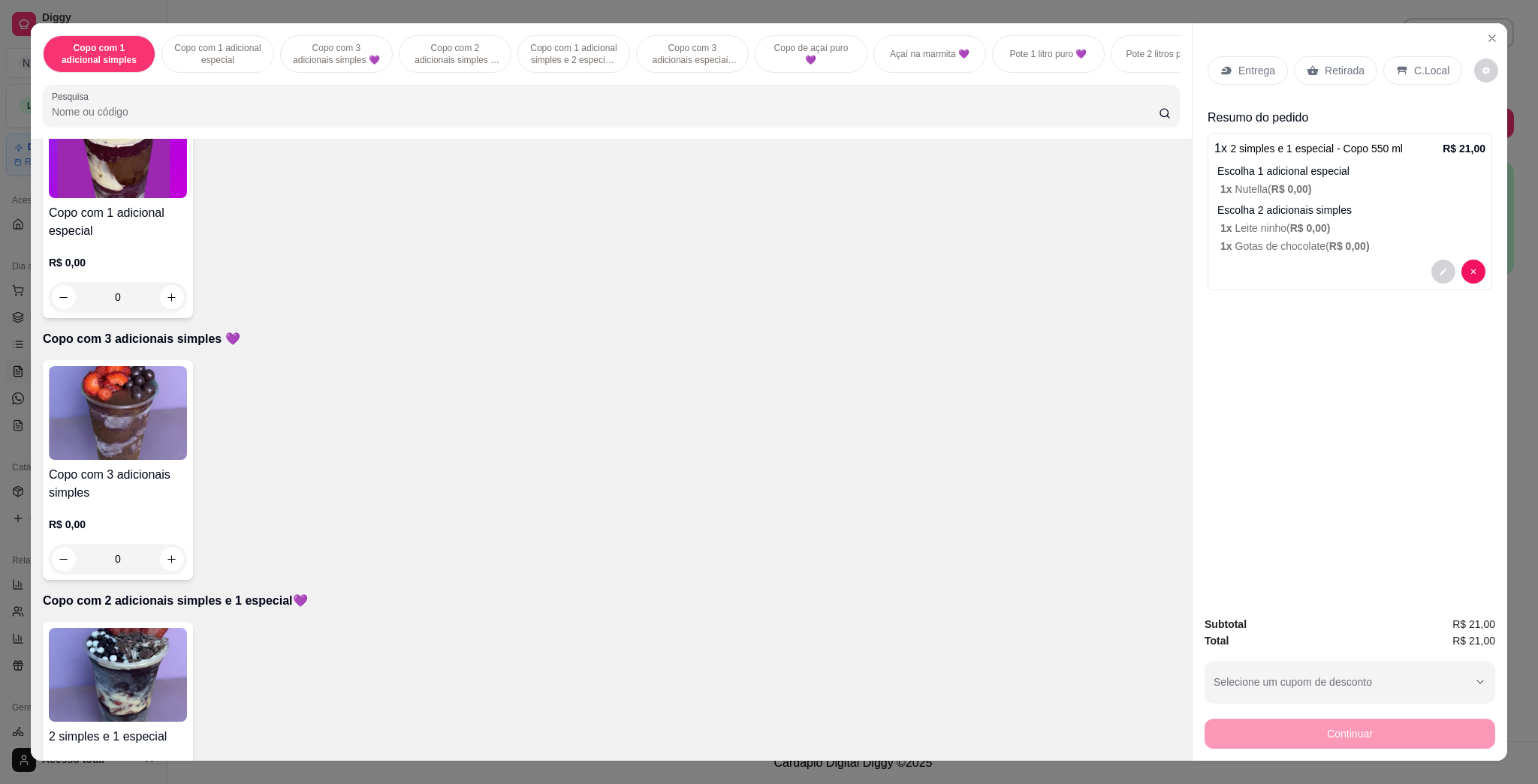
click at [136, 669] on img at bounding box center [118, 675] width 138 height 94
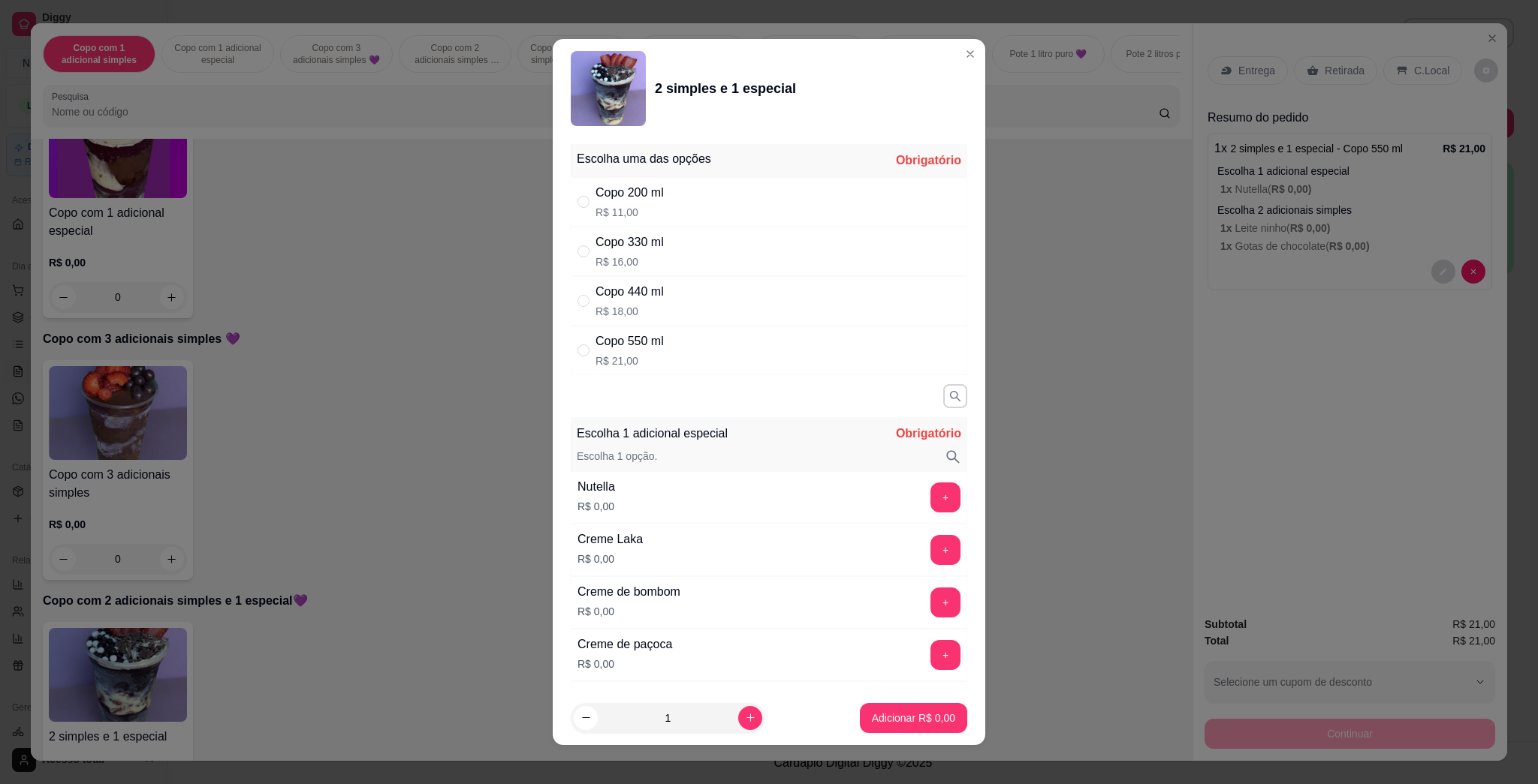
click at [653, 367] on p "R$ 21,00" at bounding box center [629, 361] width 69 height 15
radio input "true"
click at [768, 505] on button "+" at bounding box center [946, 498] width 30 height 30
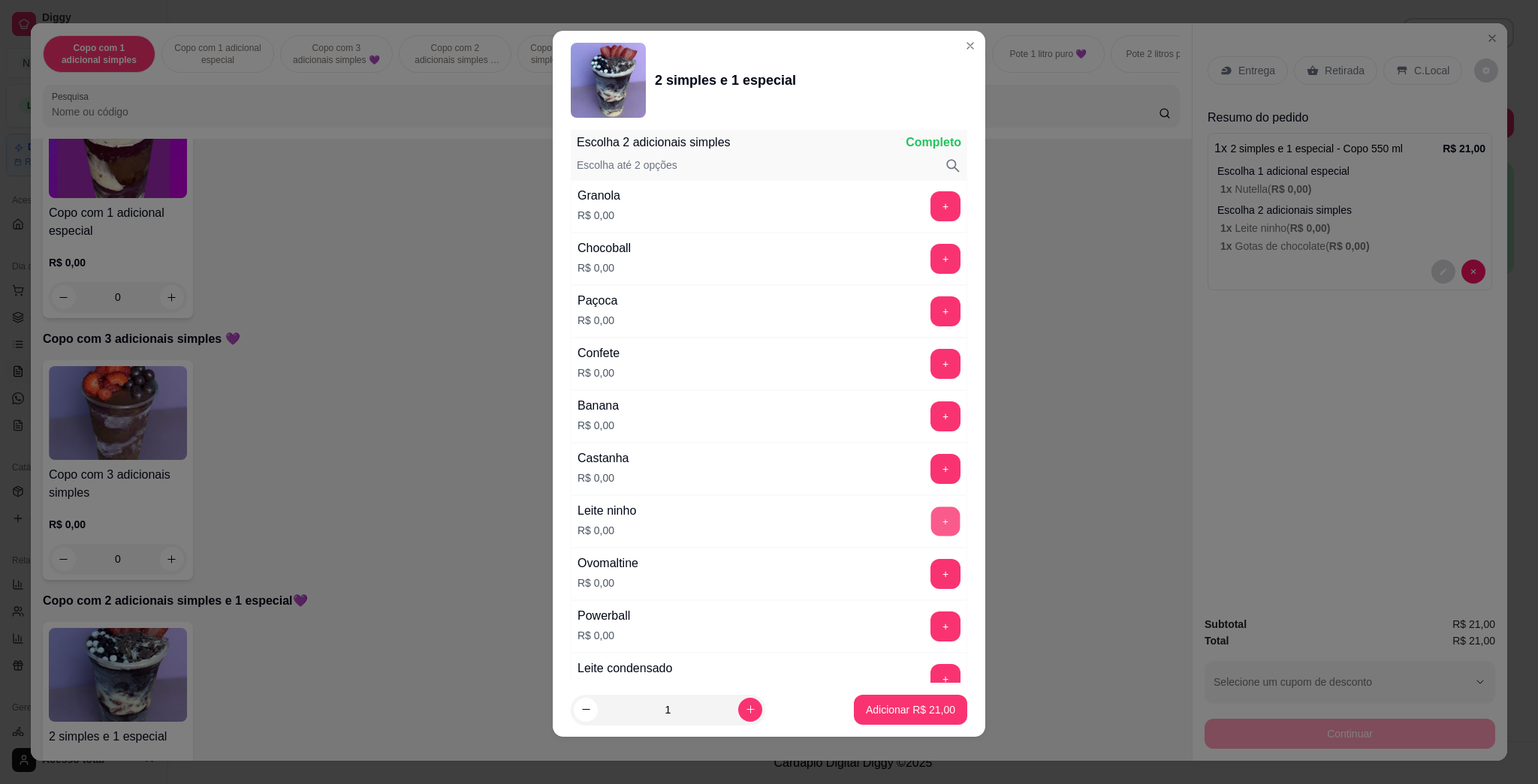
click at [768, 522] on button "+" at bounding box center [946, 522] width 29 height 29
click at [768, 365] on button "+" at bounding box center [946, 364] width 30 height 30
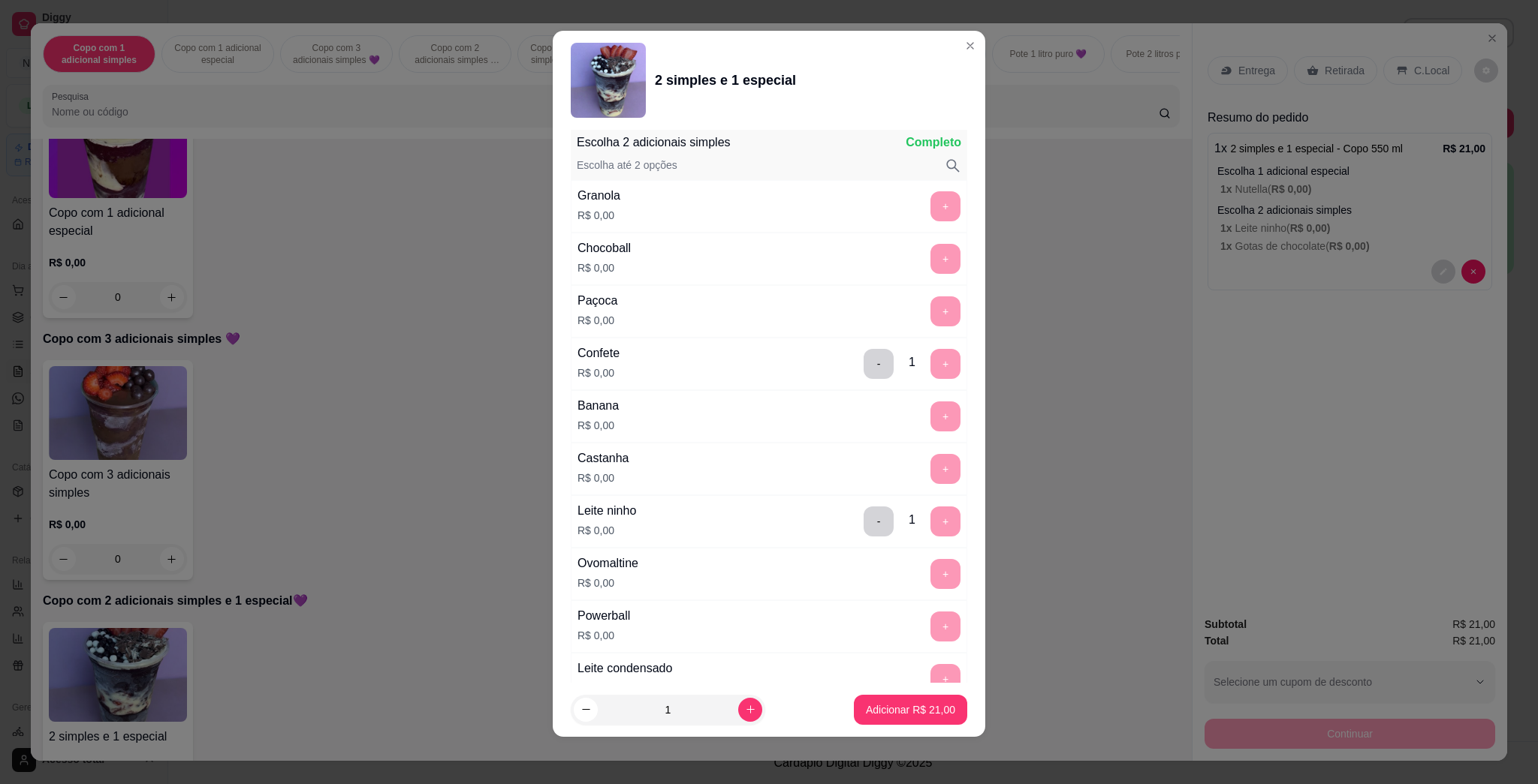
scroll to position [1965, 0]
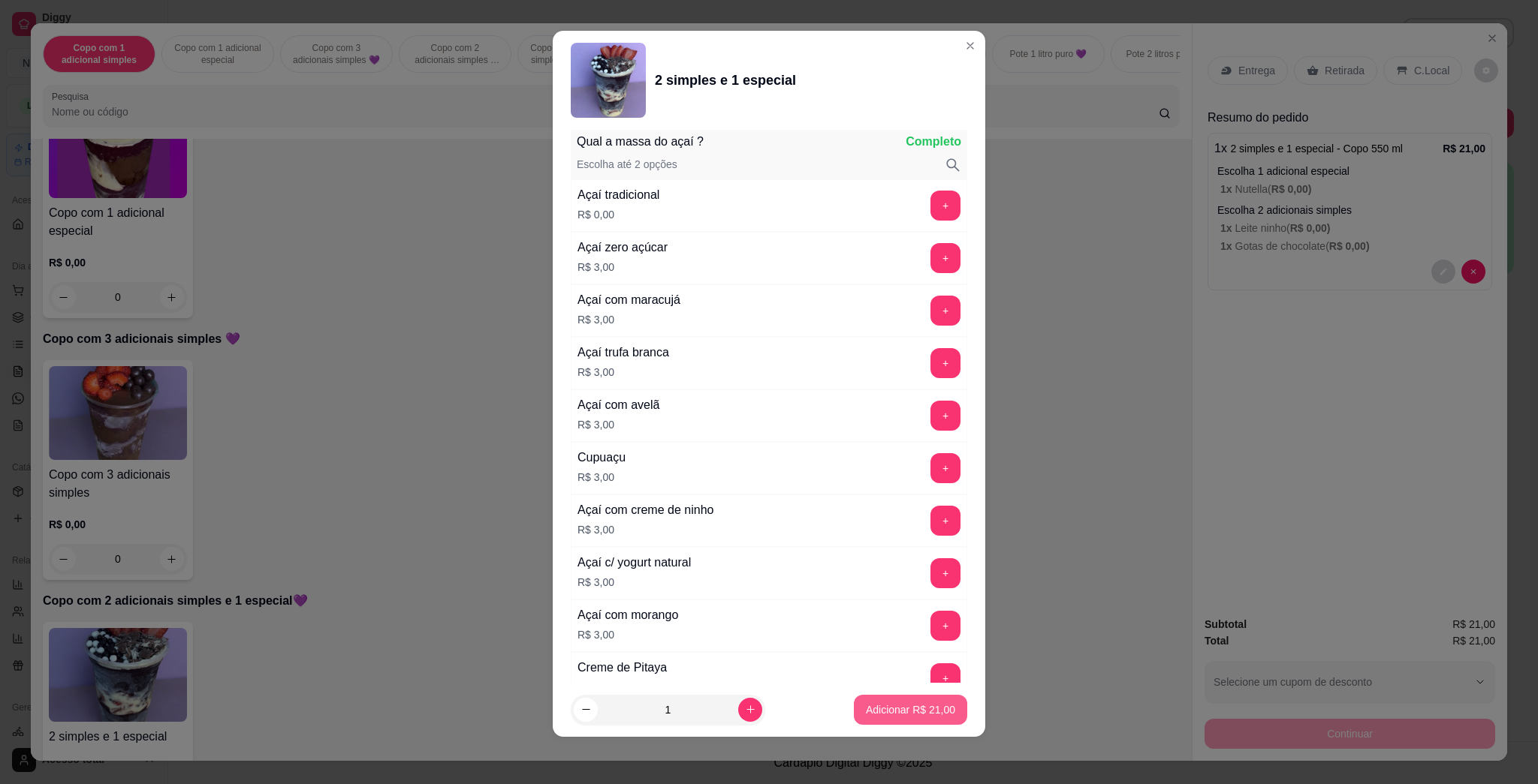
click at [768, 703] on p "Adicionar R$ 21,00" at bounding box center [910, 710] width 90 height 15
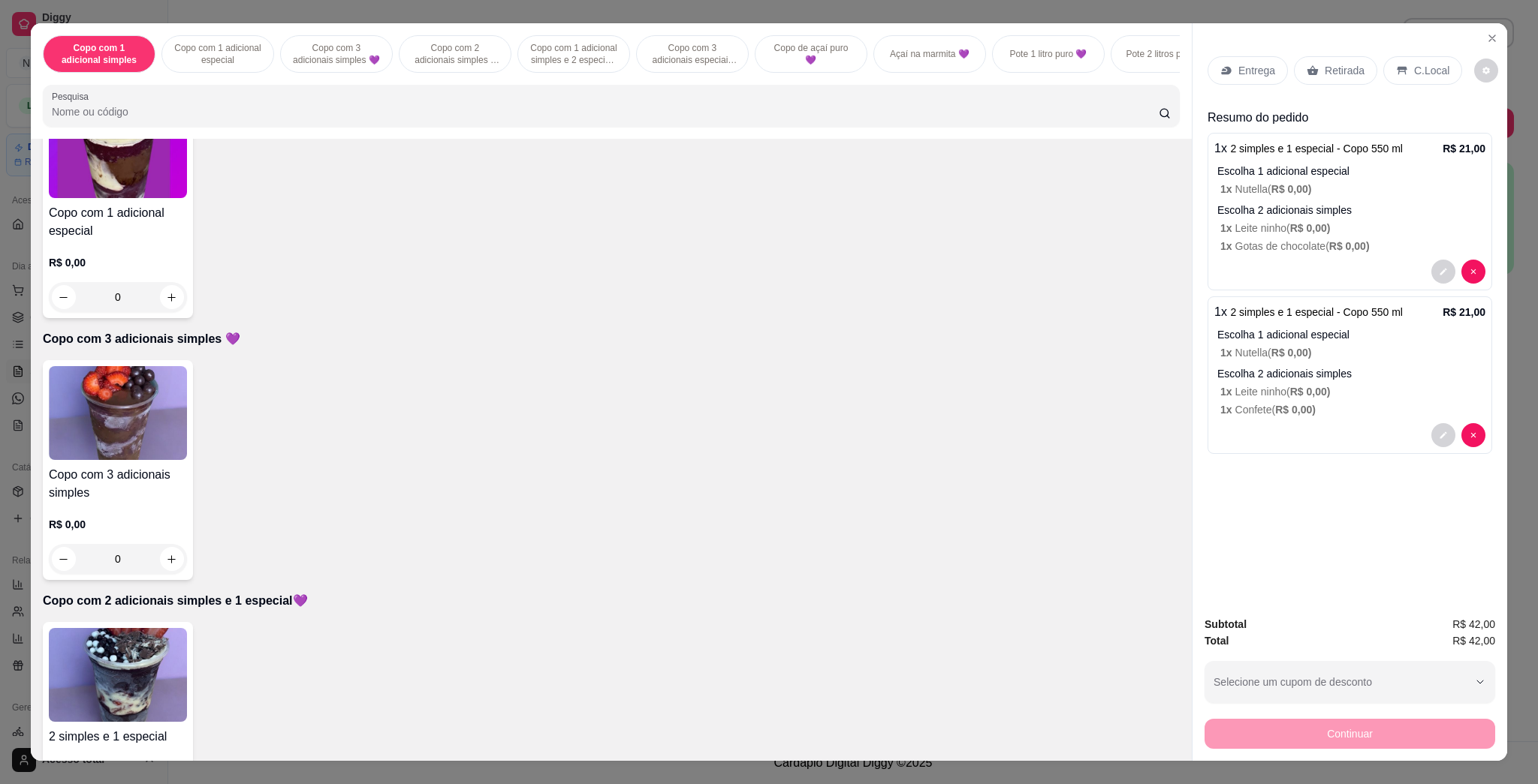
click at [768, 80] on div "Entrega" at bounding box center [1247, 71] width 81 height 29
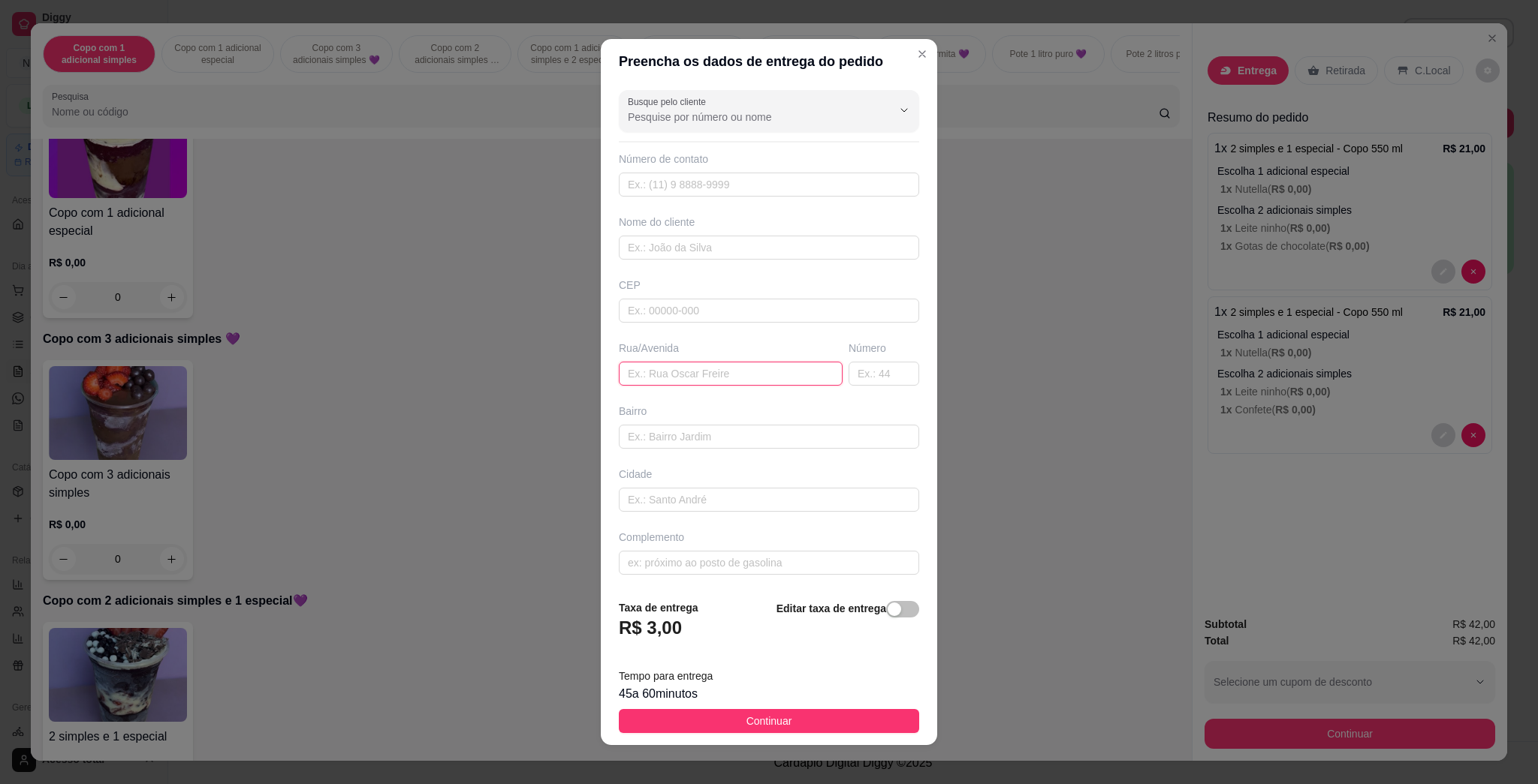
click at [751, 377] on input "text" at bounding box center [730, 374] width 224 height 24
type input "netuno"
type input "546"
click at [768, 716] on button "Continuar" at bounding box center [769, 721] width 301 height 24
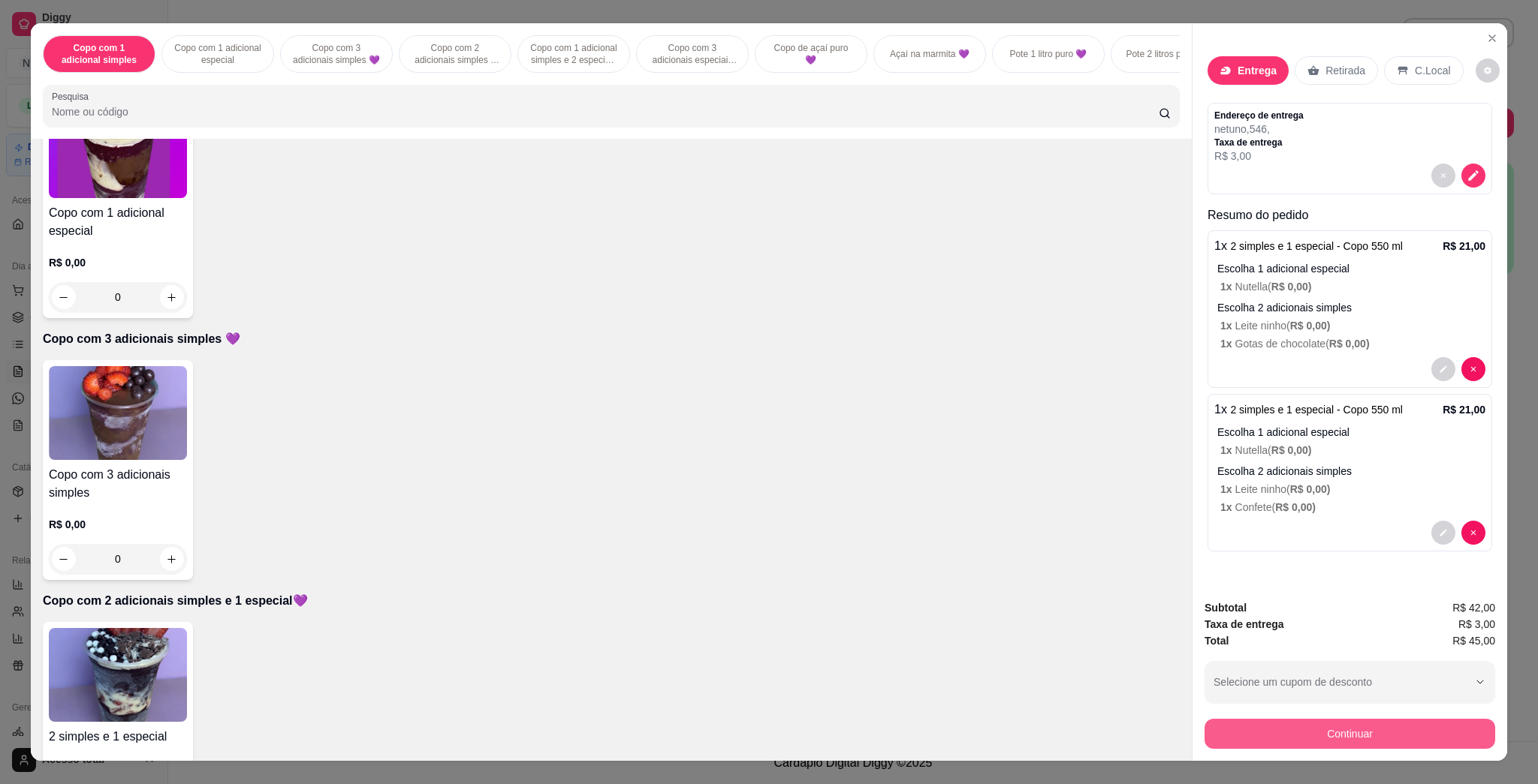
click at [768, 723] on button "Continuar" at bounding box center [1350, 734] width 291 height 30
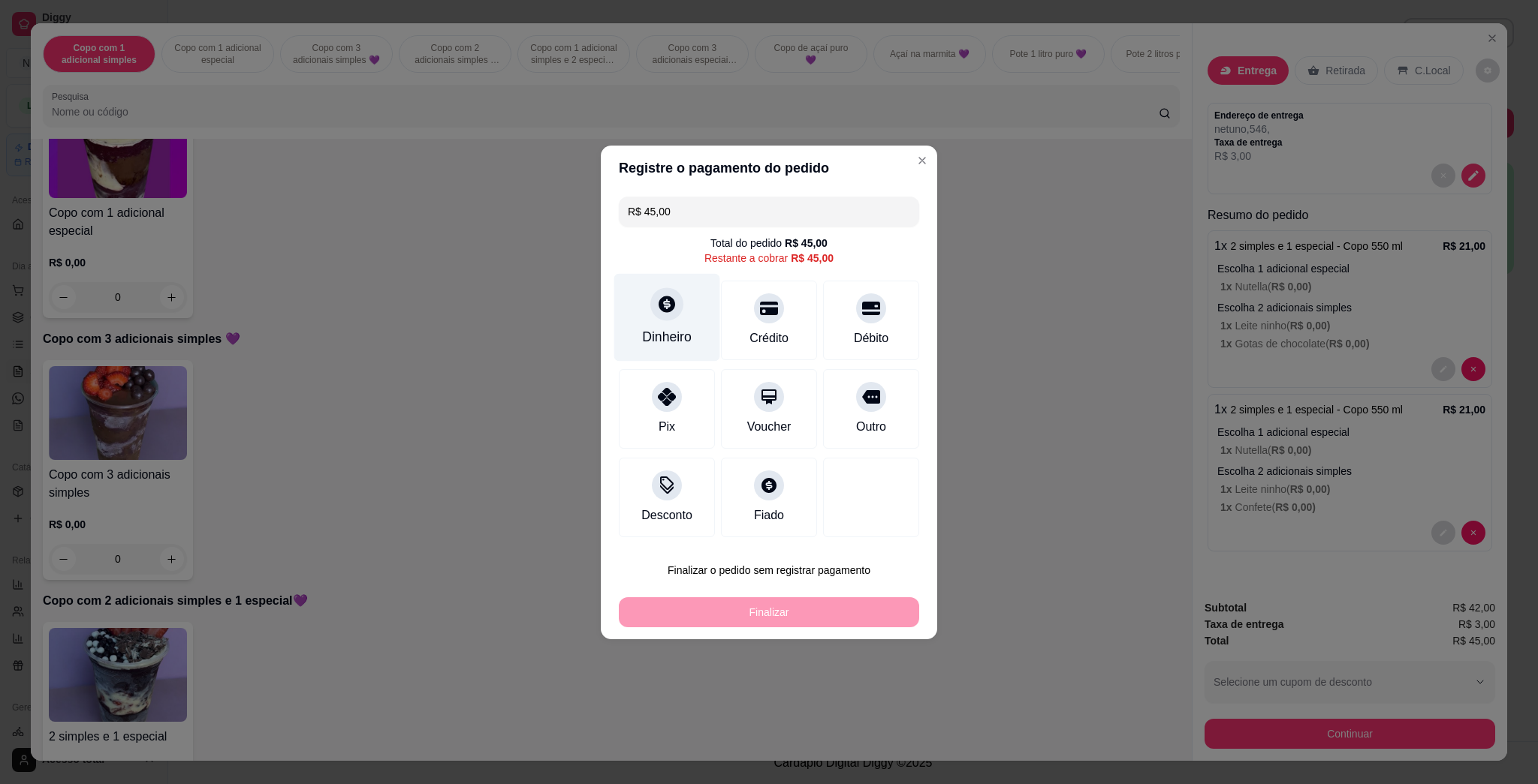
click at [674, 298] on icon at bounding box center [667, 304] width 20 height 20
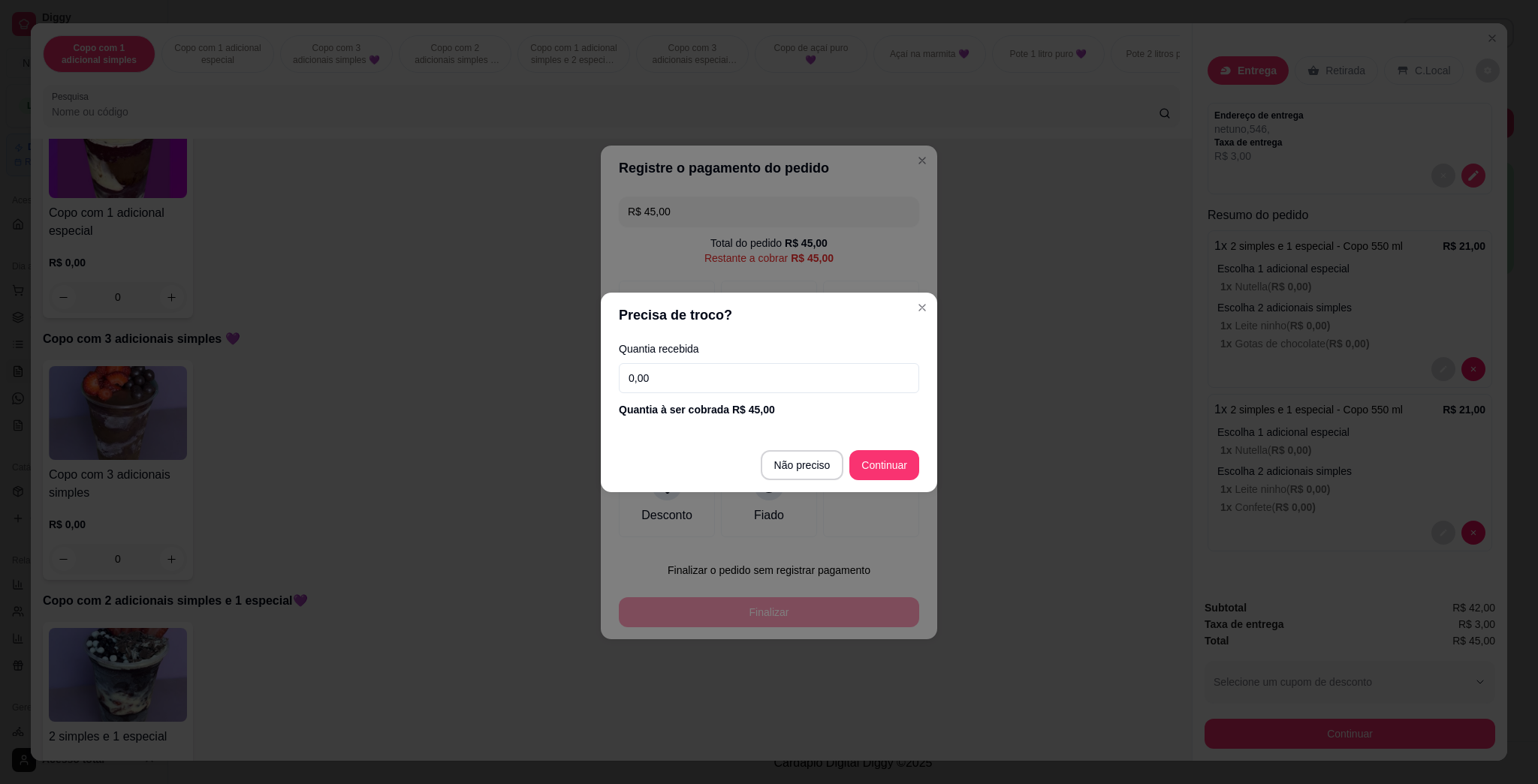
click at [768, 392] on div "Quantia recebida 0,00 Quantia à ser cobrada R$ 45,00" at bounding box center [769, 380] width 336 height 86
click at [766, 387] on input "0,00" at bounding box center [769, 378] width 301 height 30
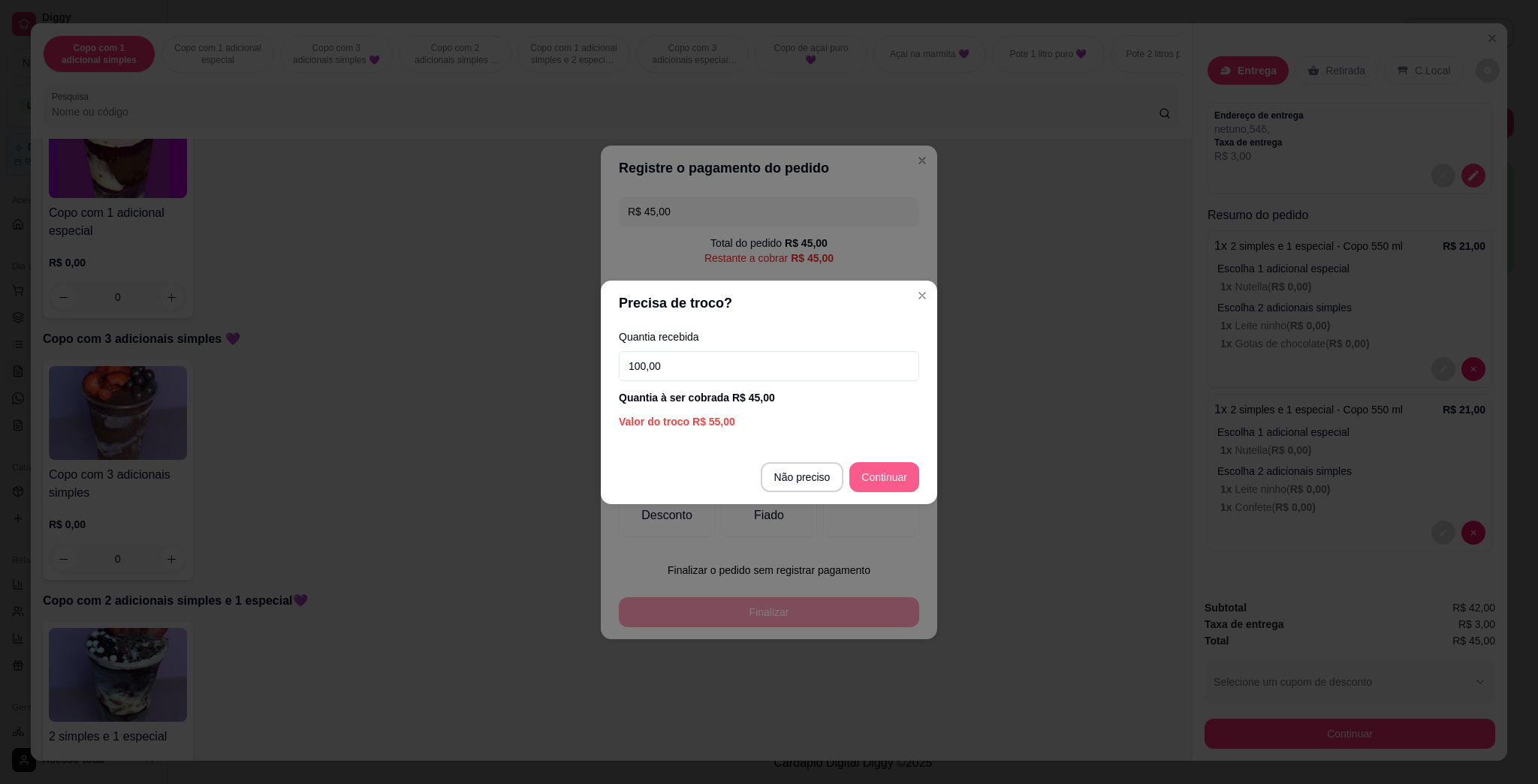
type input "100,00"
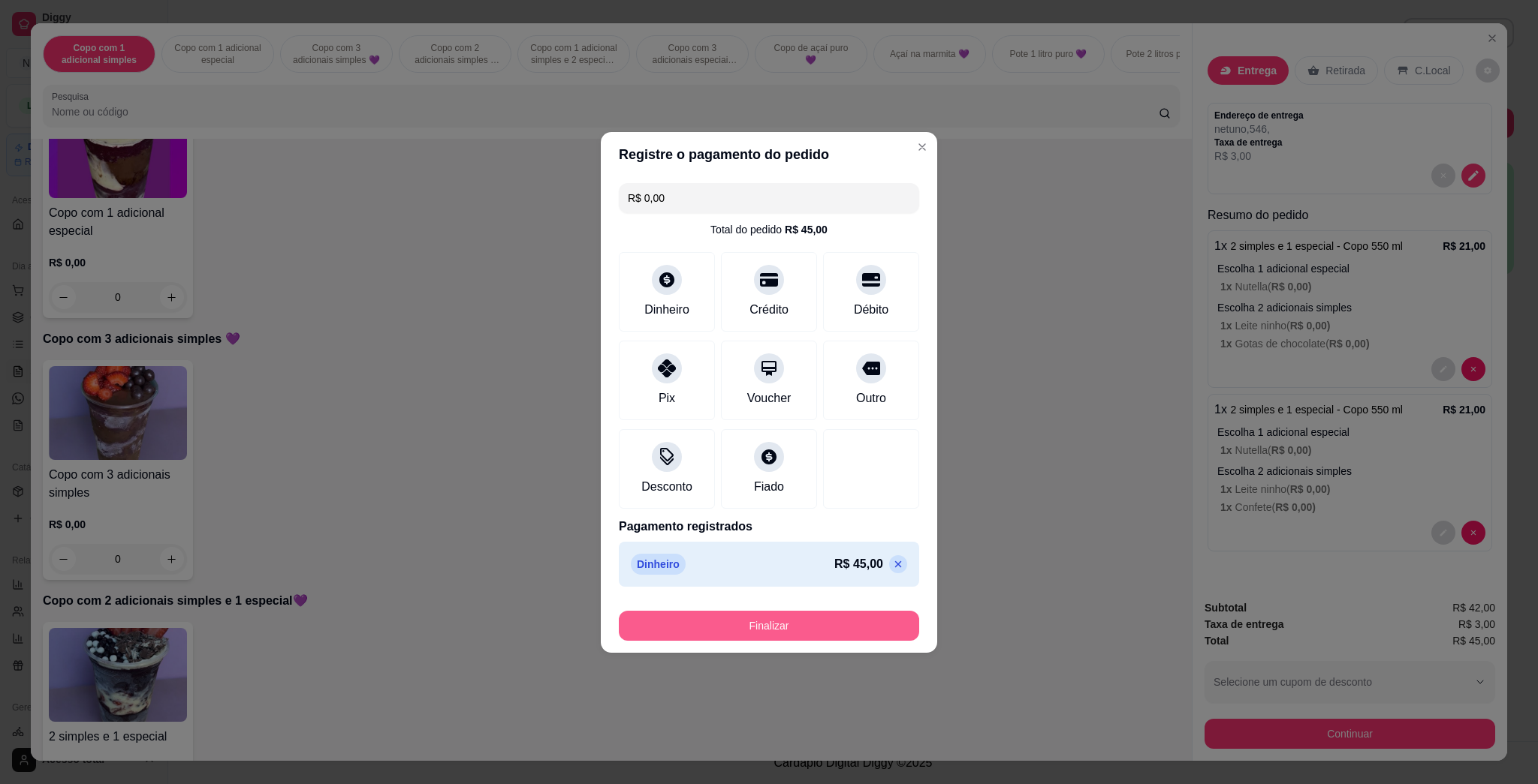
click at [754, 623] on button "Finalizar" at bounding box center [769, 626] width 301 height 30
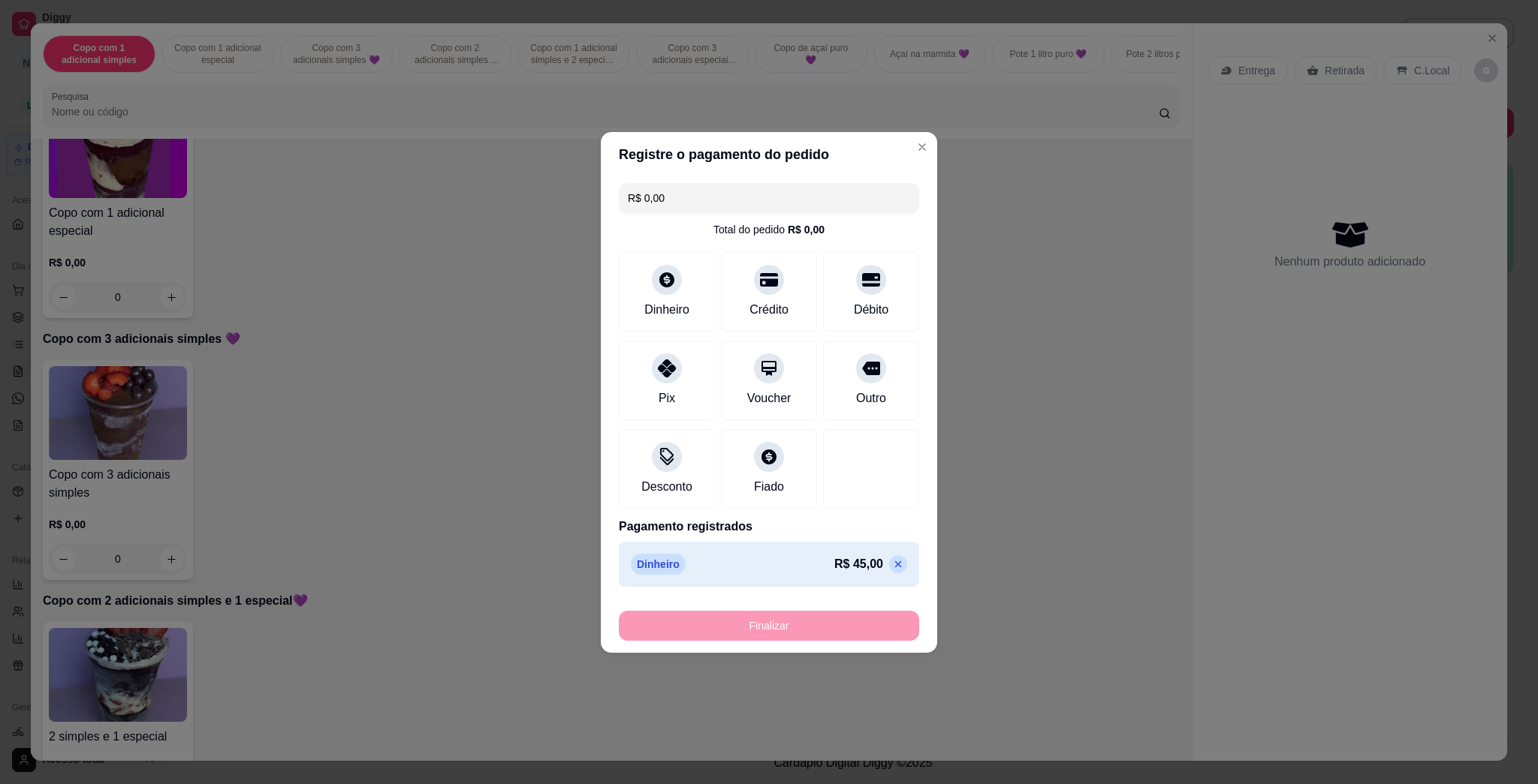
type input "-R$ 45,00"
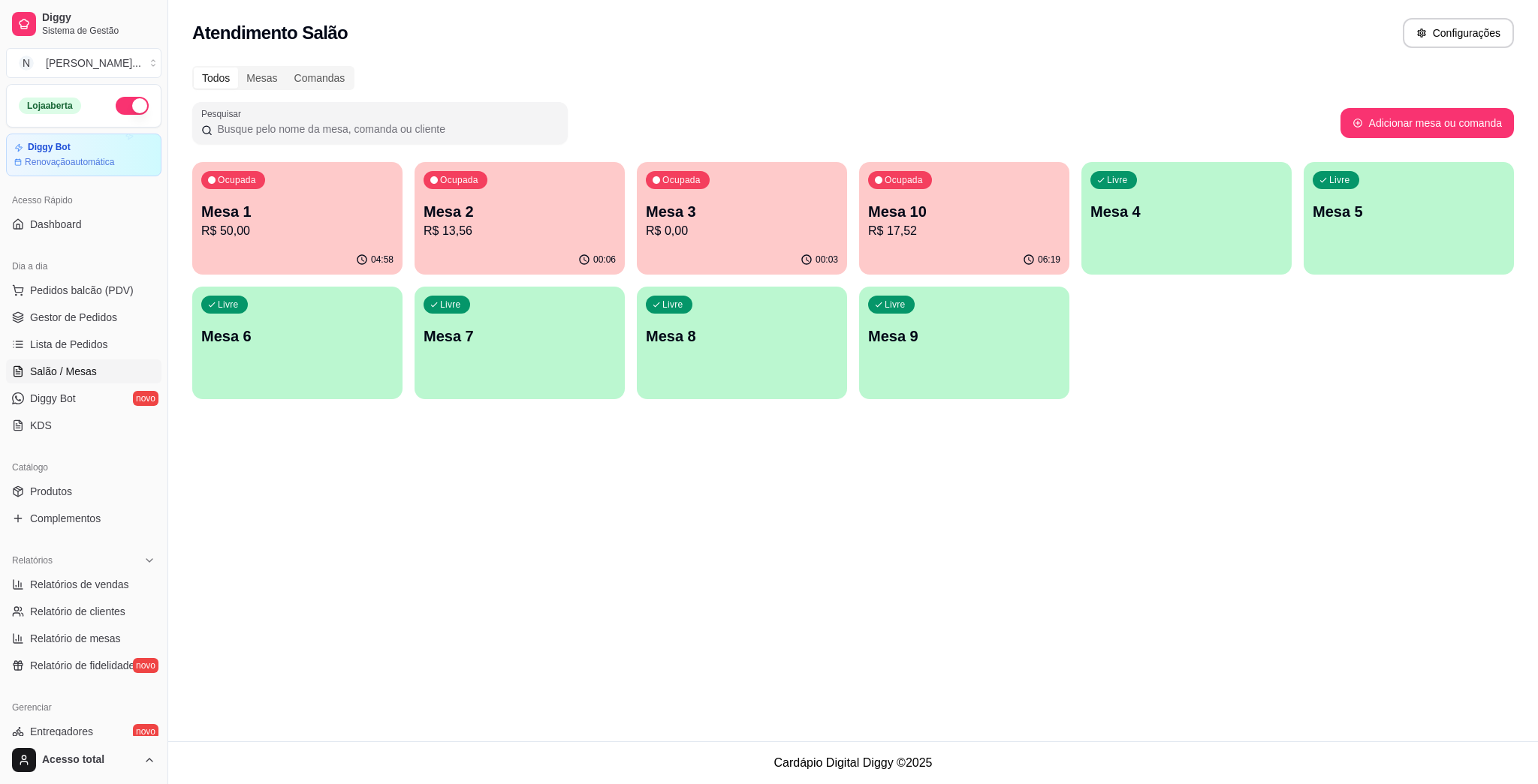
click at [717, 200] on div "Ocupada Mesa 3 R$ 0,00" at bounding box center [741, 203] width 210 height 84
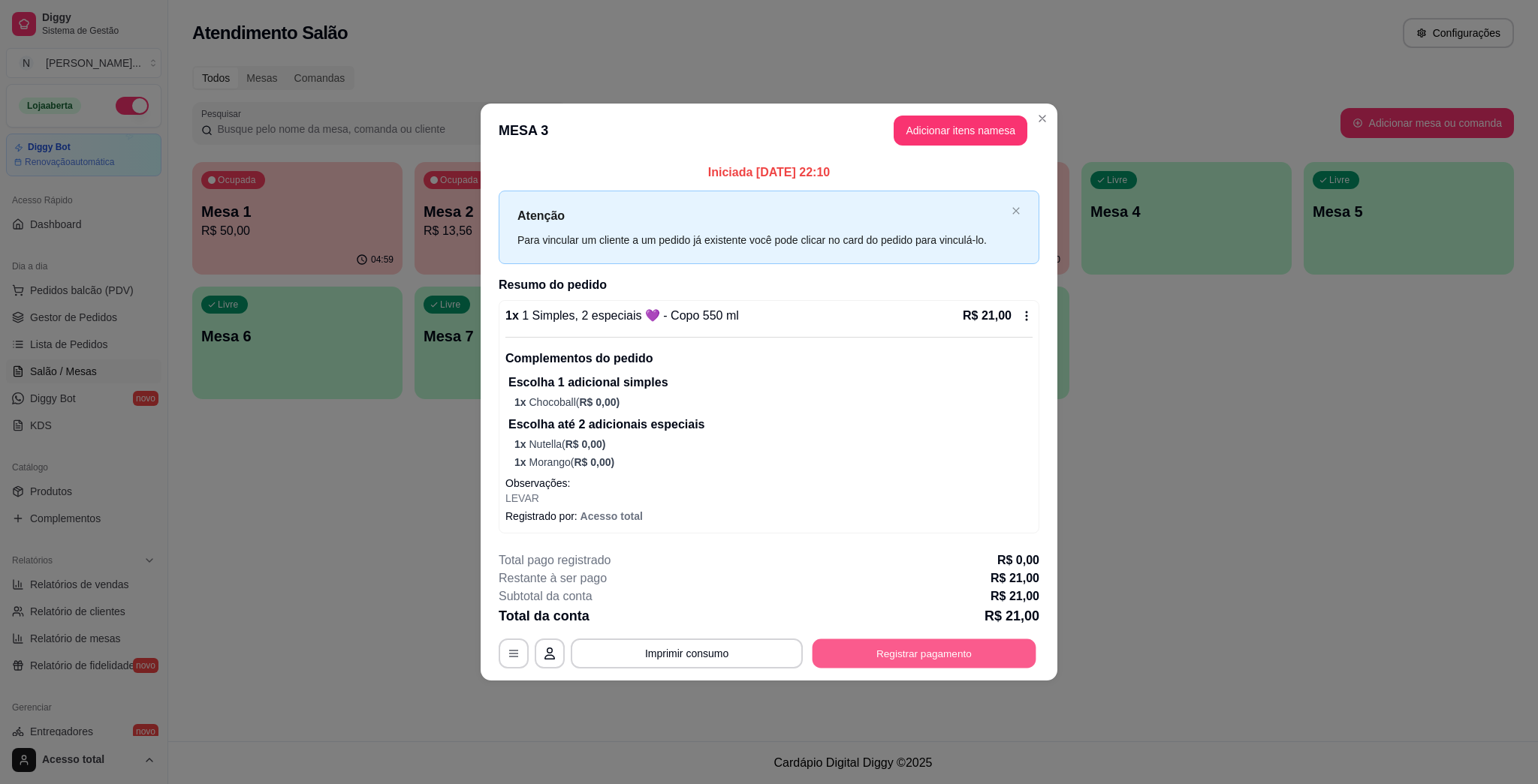
click at [768, 657] on button "Registrar pagamento" at bounding box center [924, 653] width 224 height 29
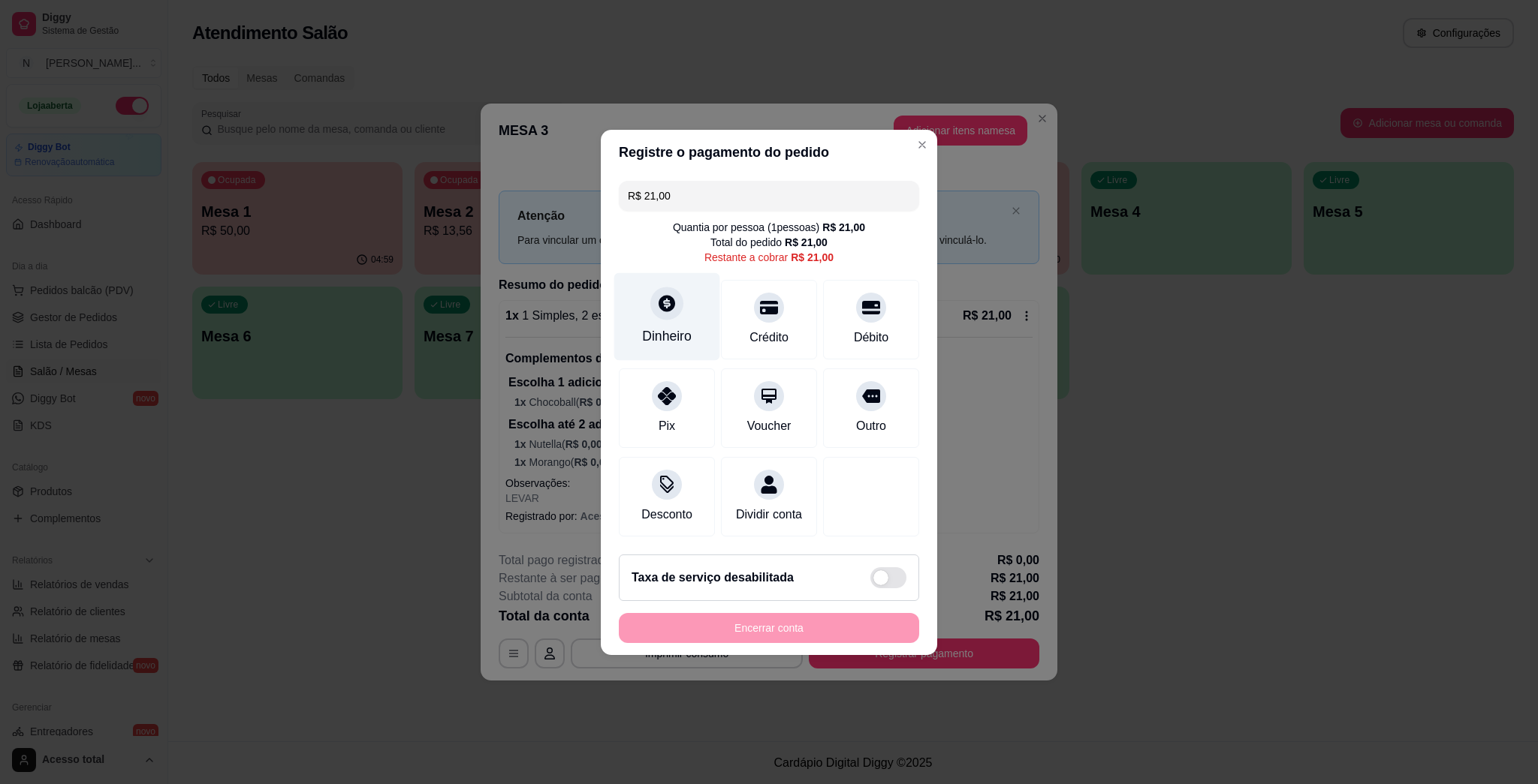
click at [673, 327] on div "Dinheiro" at bounding box center [667, 337] width 50 height 20
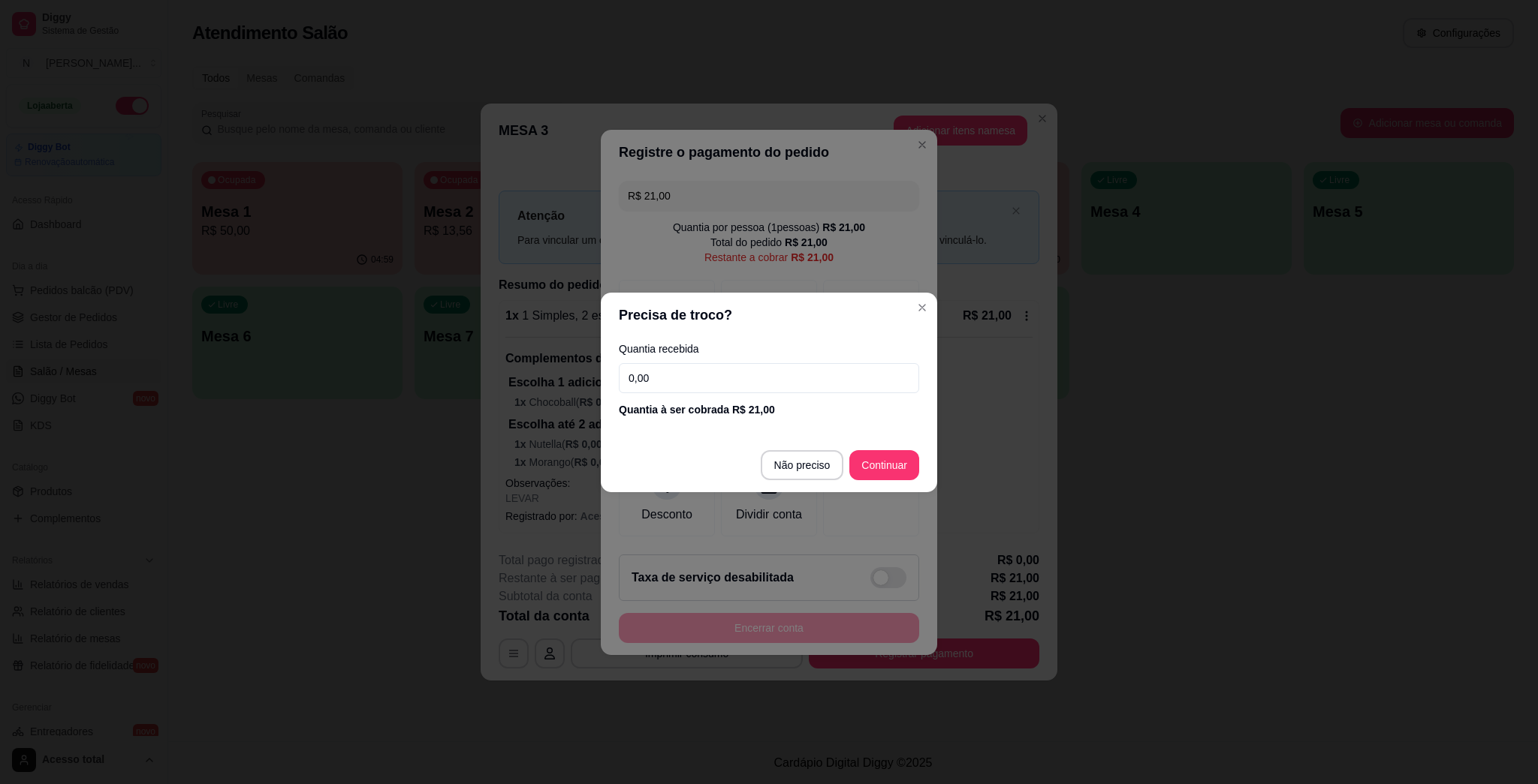
click at [768, 365] on input "0,00" at bounding box center [769, 378] width 301 height 30
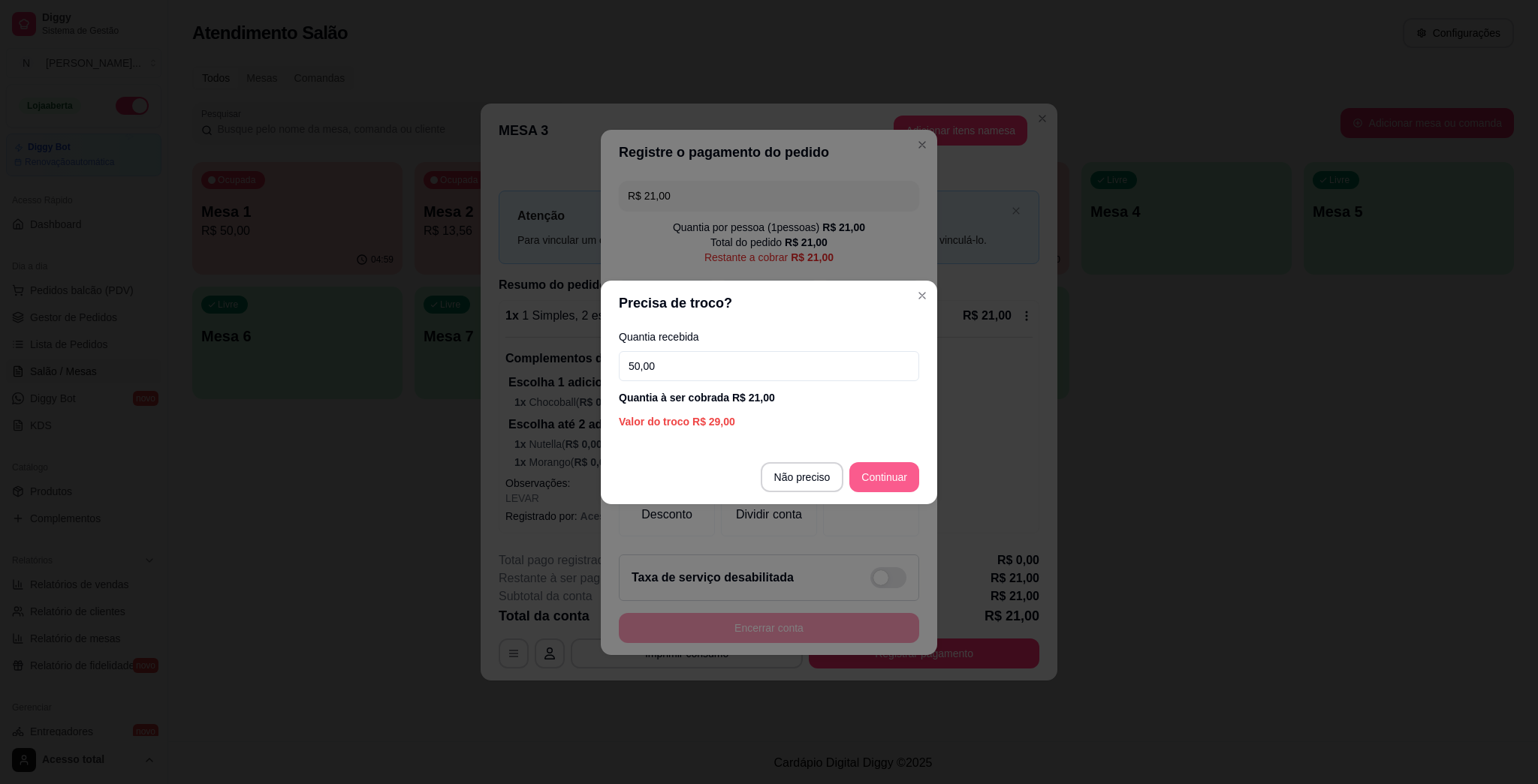
type input "50,00"
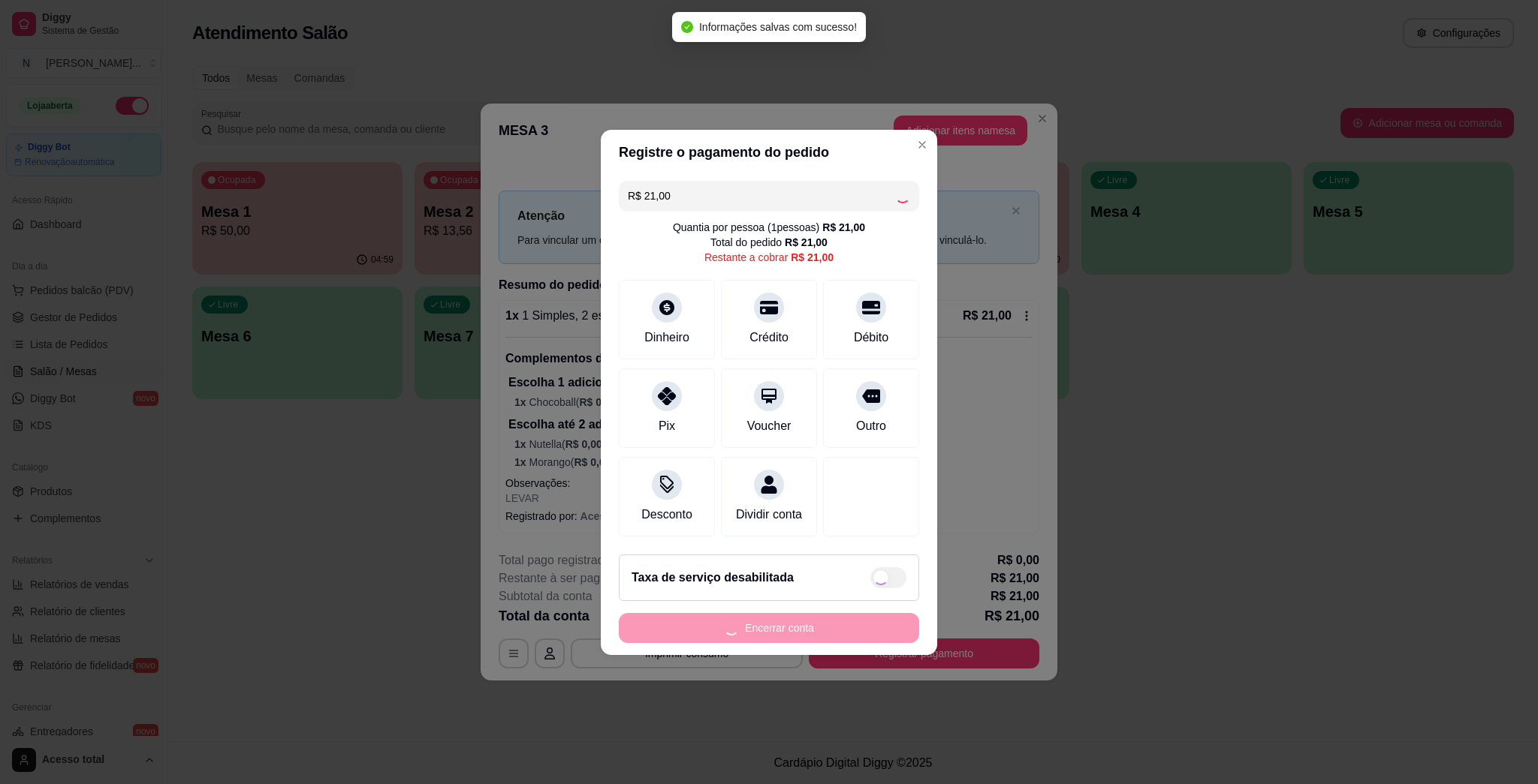
type input "R$ 0,00"
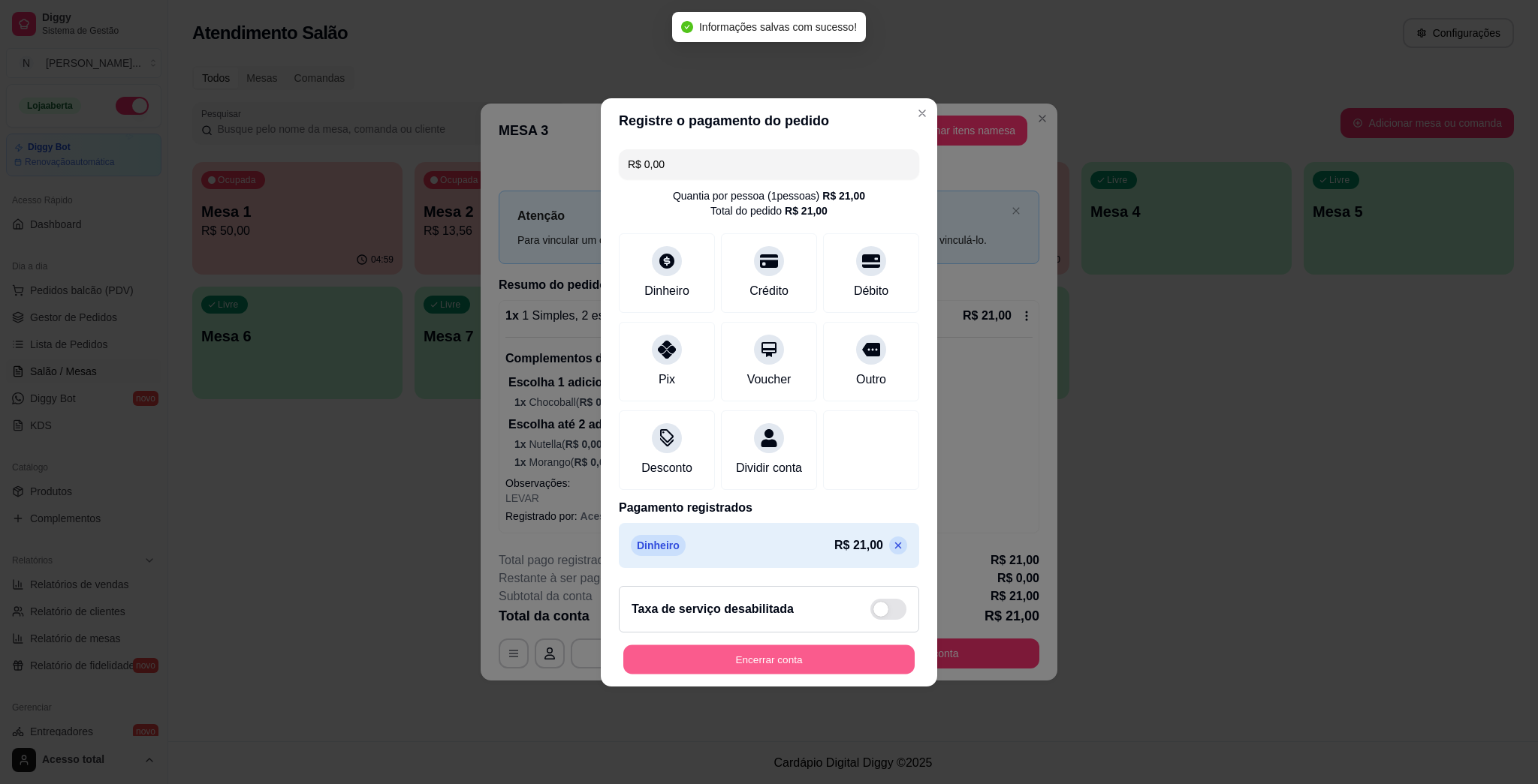
click at [767, 674] on button "Encerrar conta" at bounding box center [769, 659] width 292 height 29
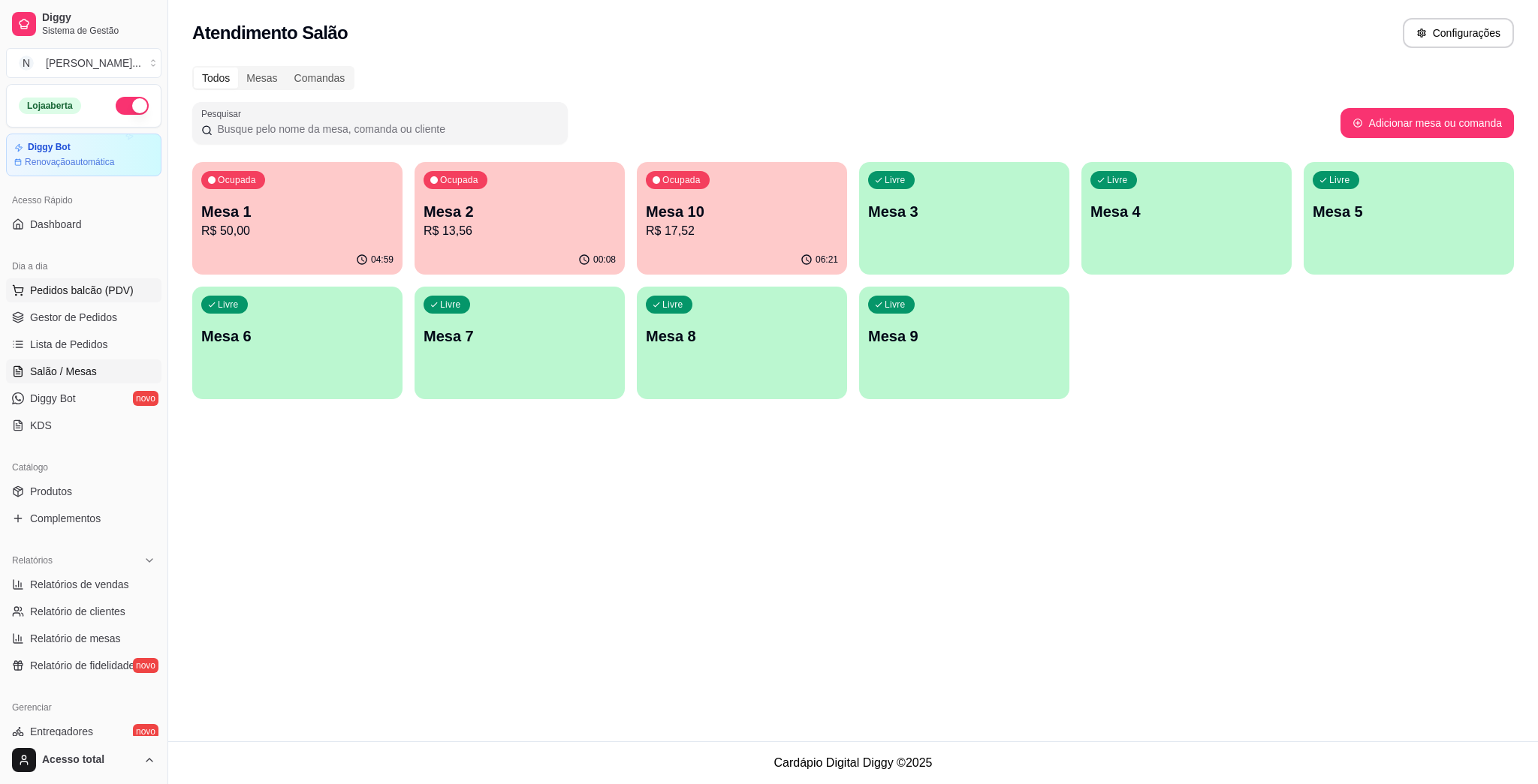
click at [91, 294] on span "Pedidos balcão (PDV)" at bounding box center [82, 291] width 104 height 15
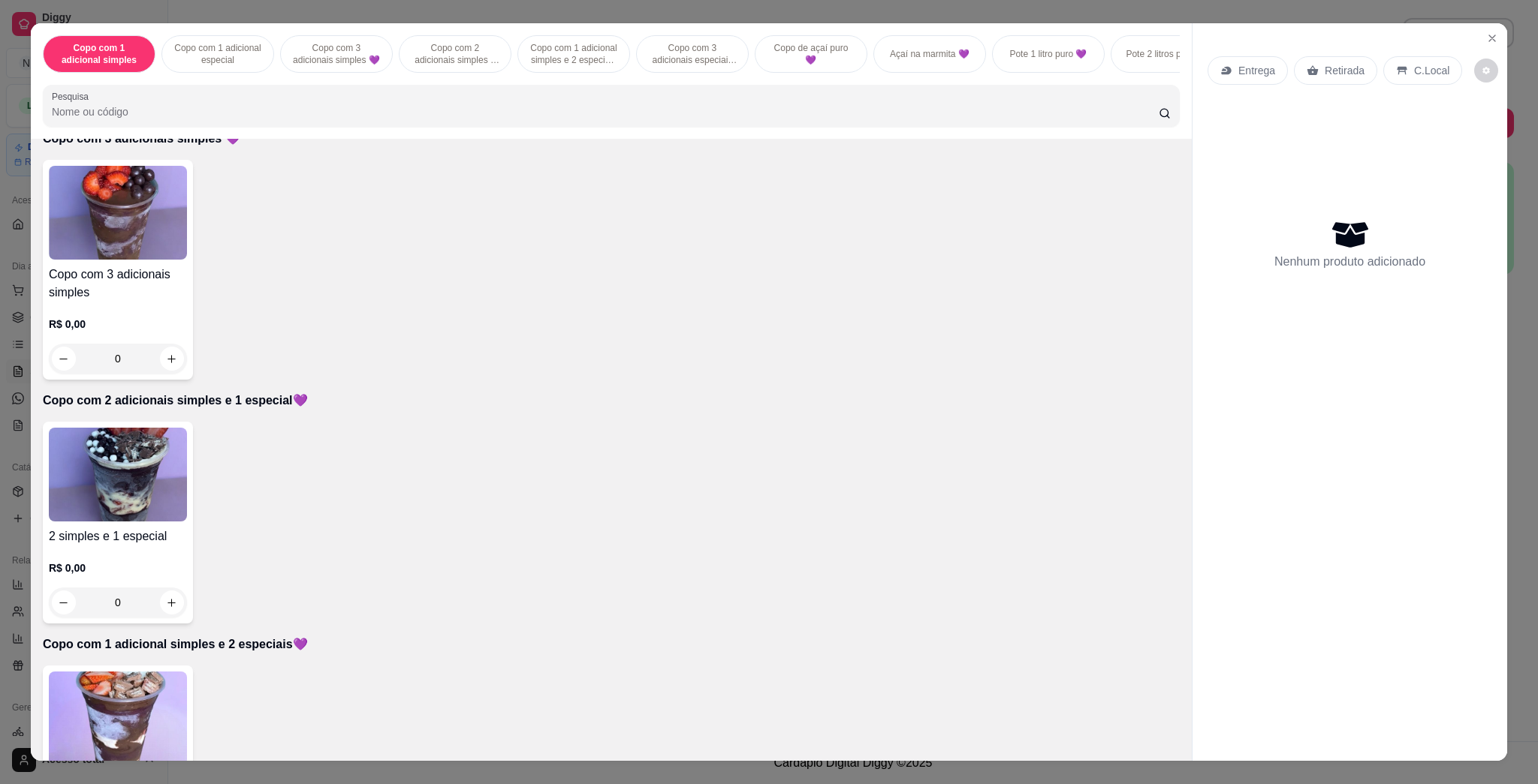
scroll to position [700, 0]
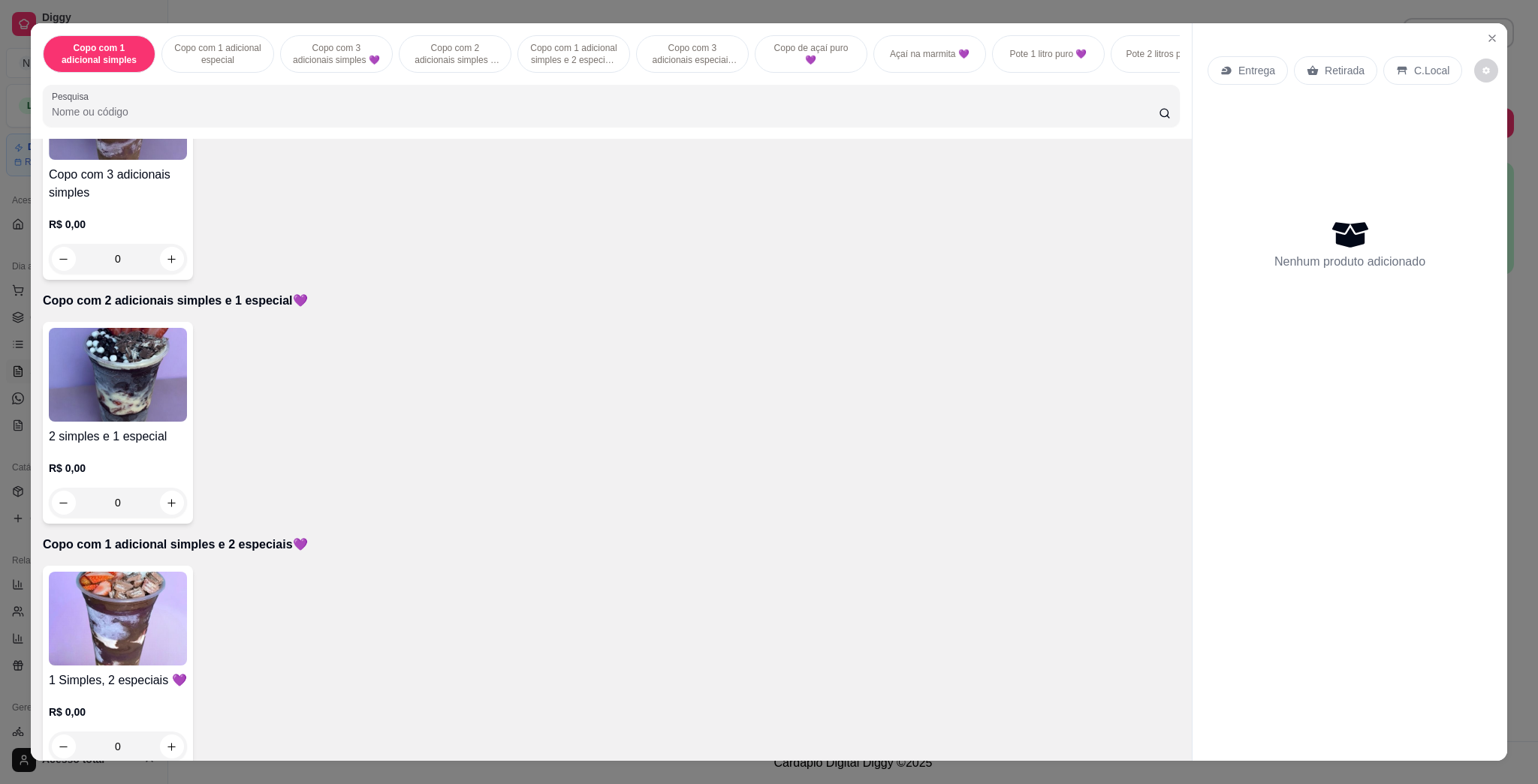
click at [133, 645] on img at bounding box center [118, 618] width 138 height 94
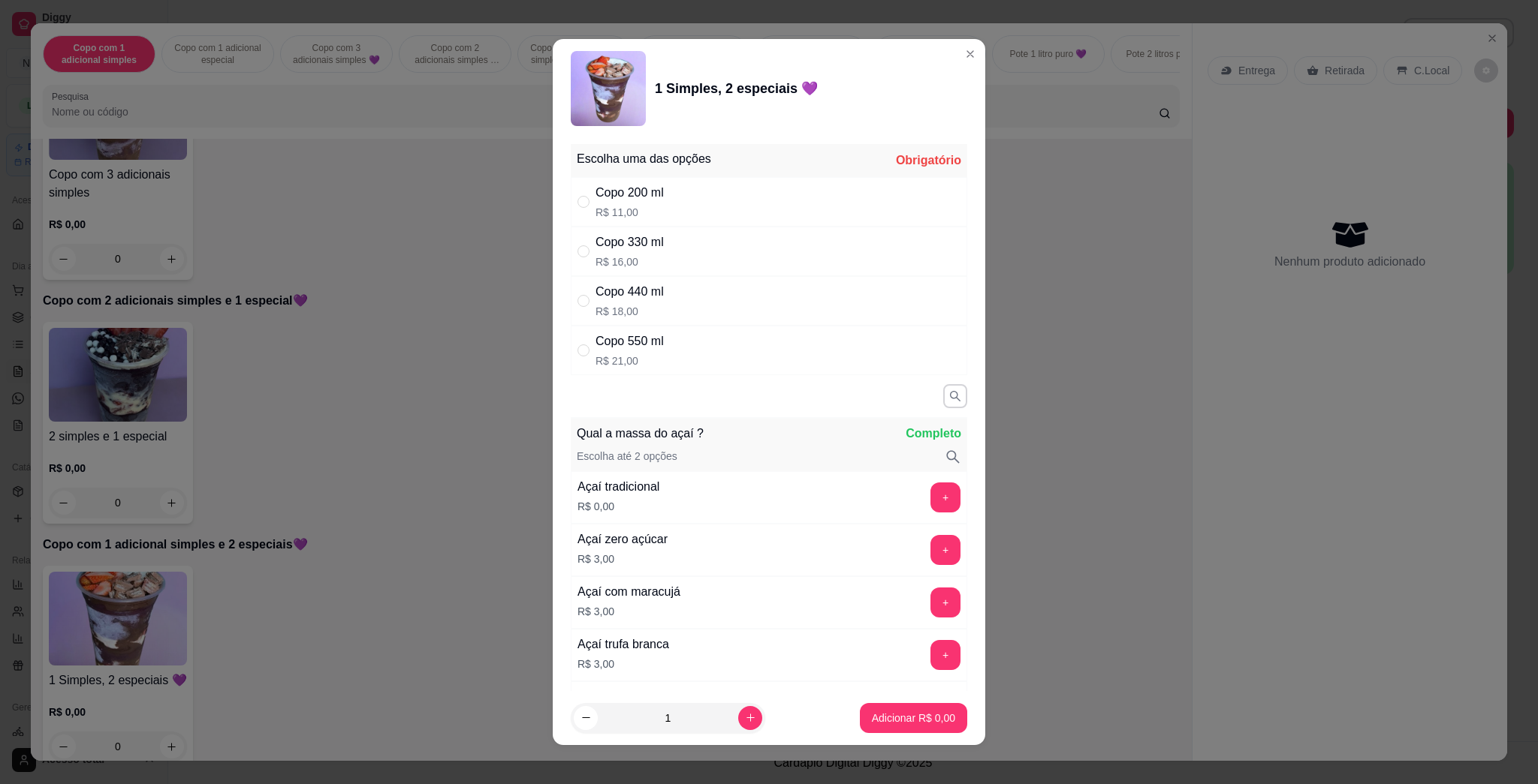
click at [668, 351] on div "Copo 550 ml R$ 21,00" at bounding box center [769, 351] width 396 height 50
radio input "true"
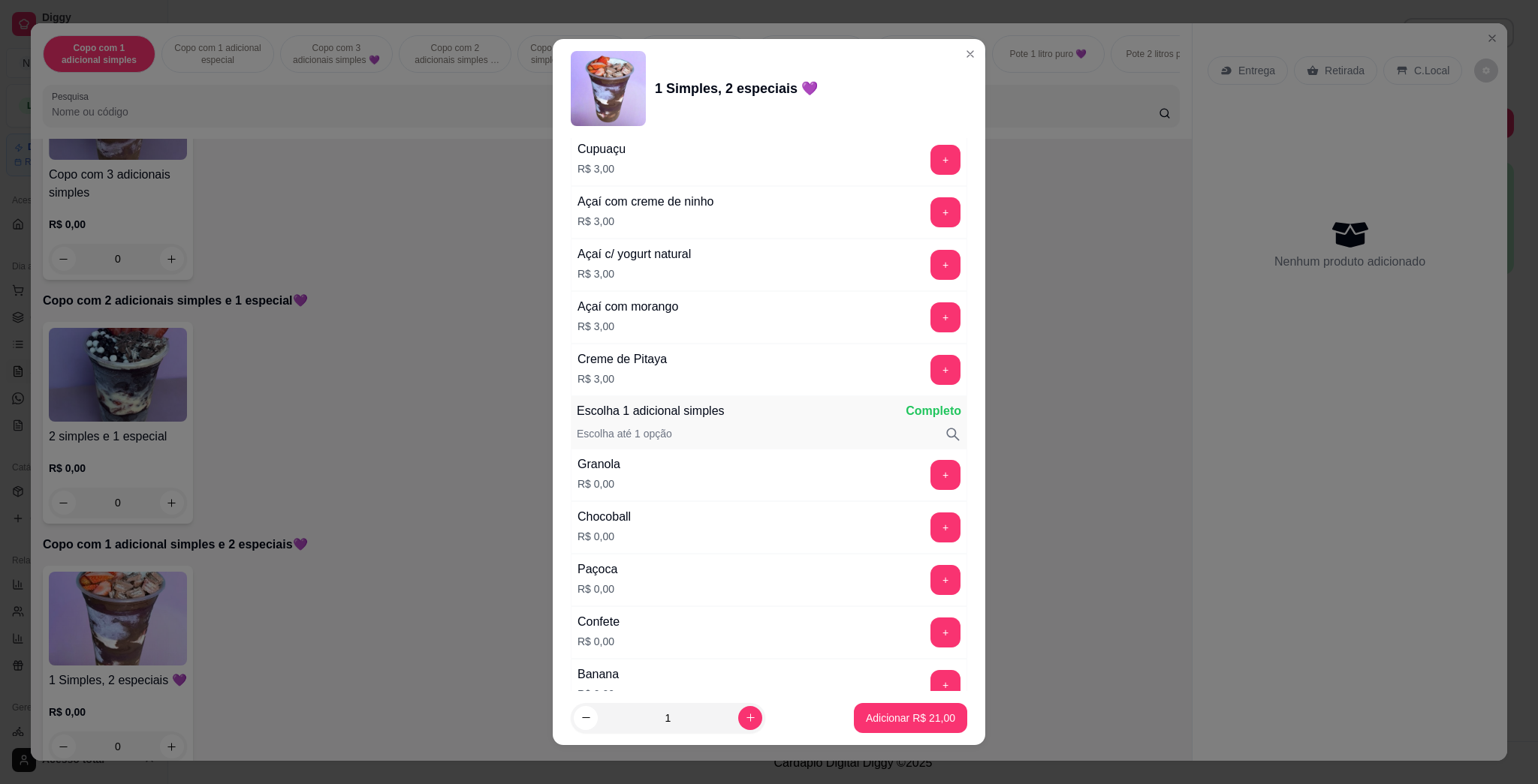
scroll to position [800, 0]
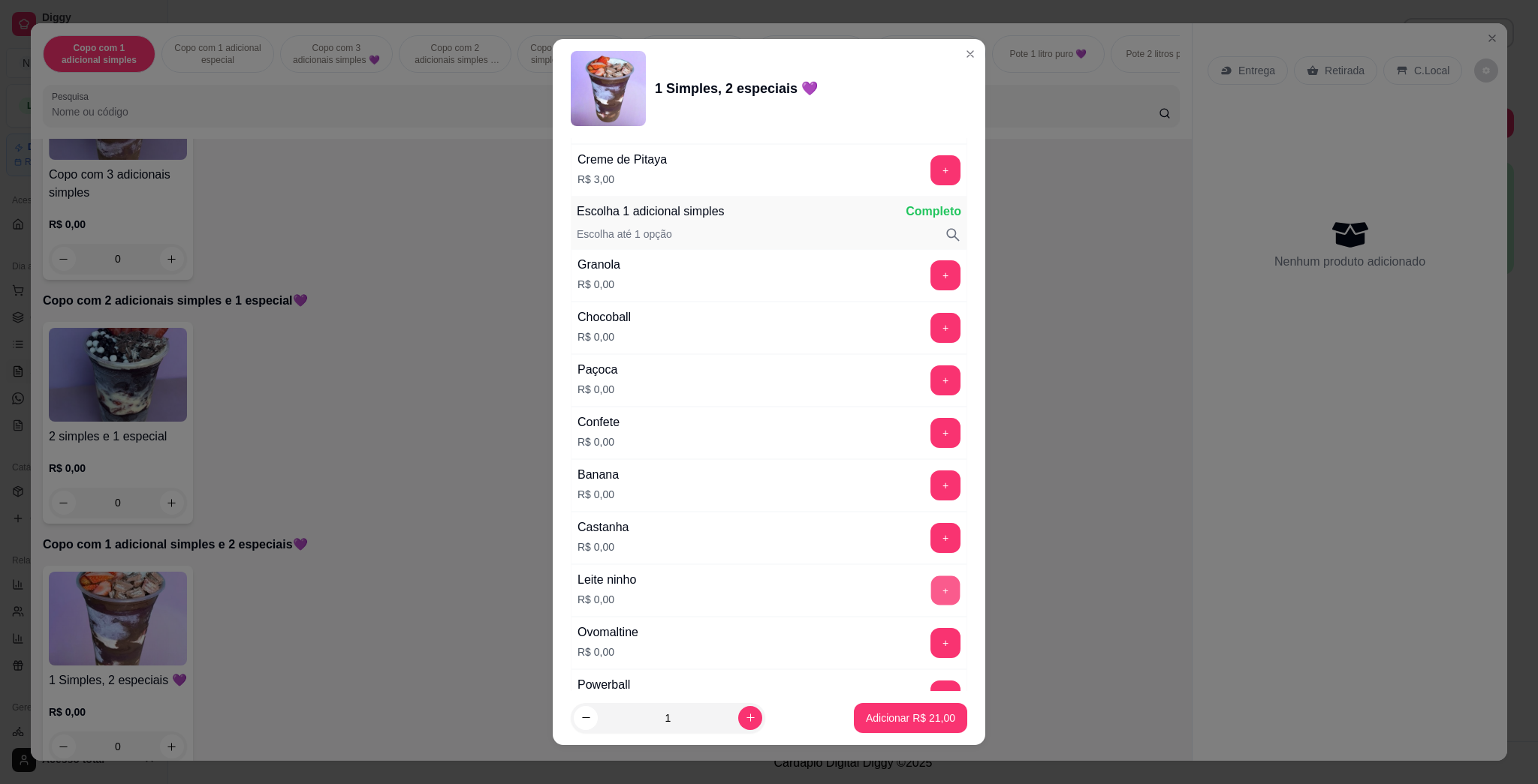
click at [768, 593] on button "+" at bounding box center [946, 590] width 29 height 29
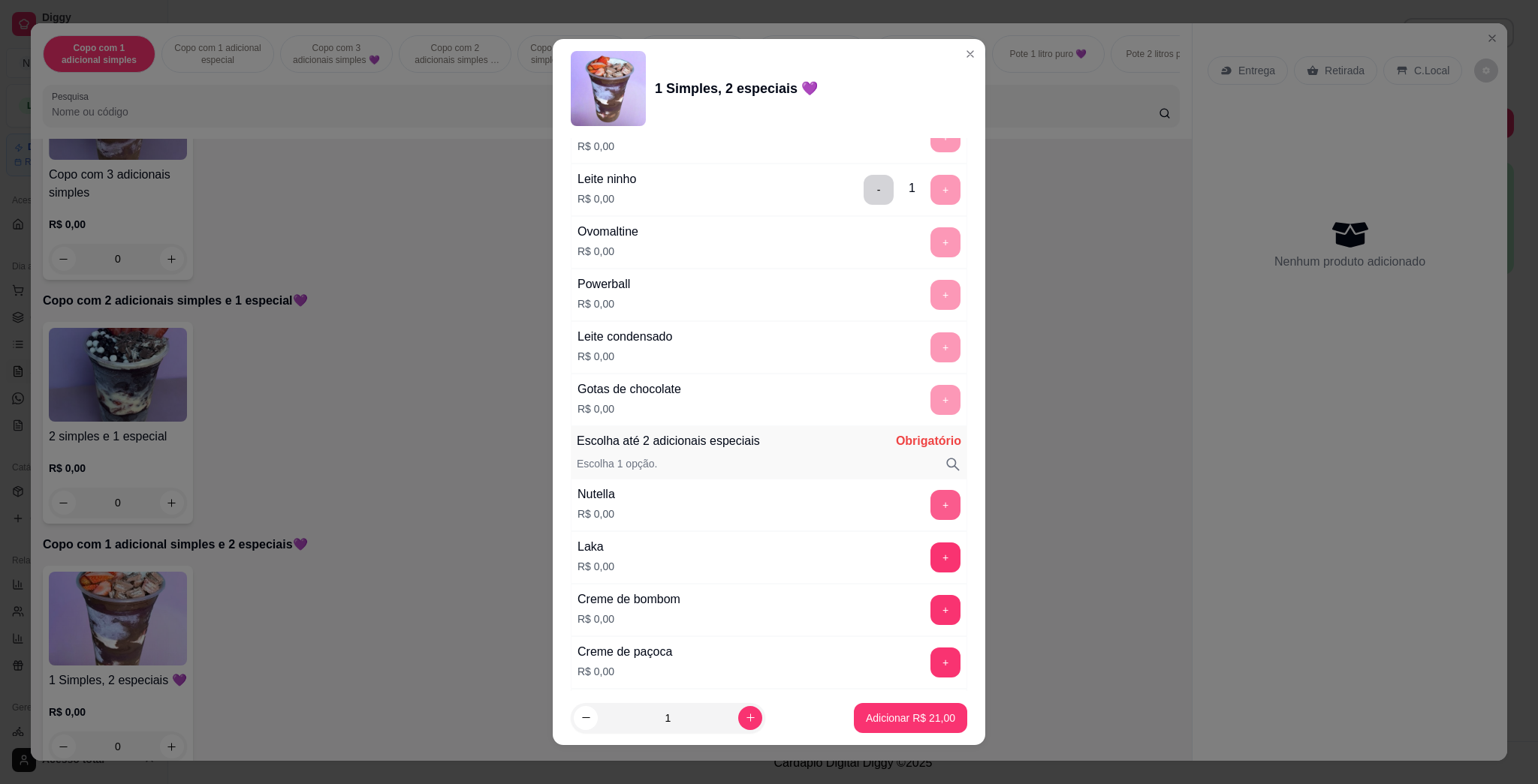
click at [768, 506] on button "+" at bounding box center [946, 505] width 30 height 30
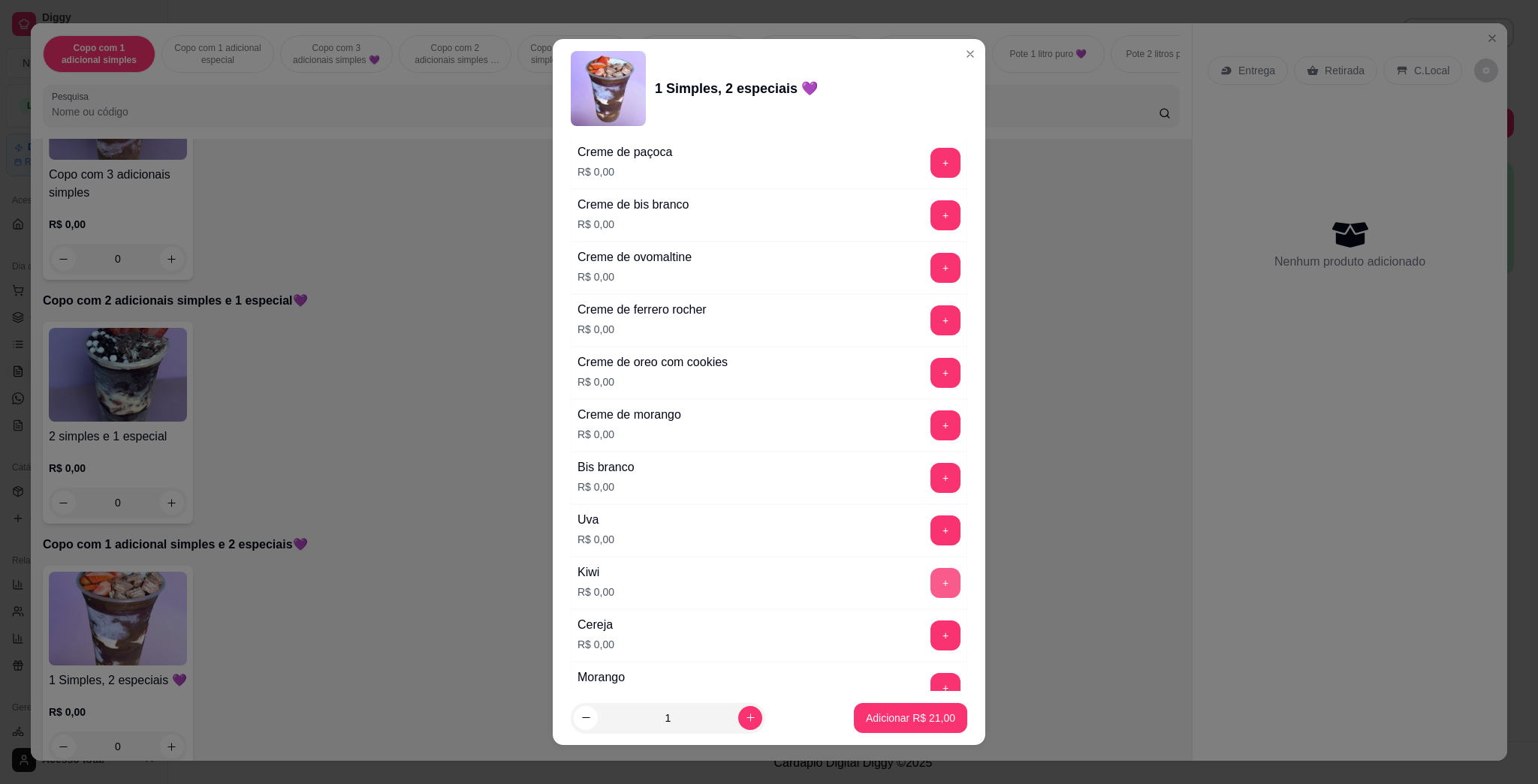
scroll to position [1801, 0]
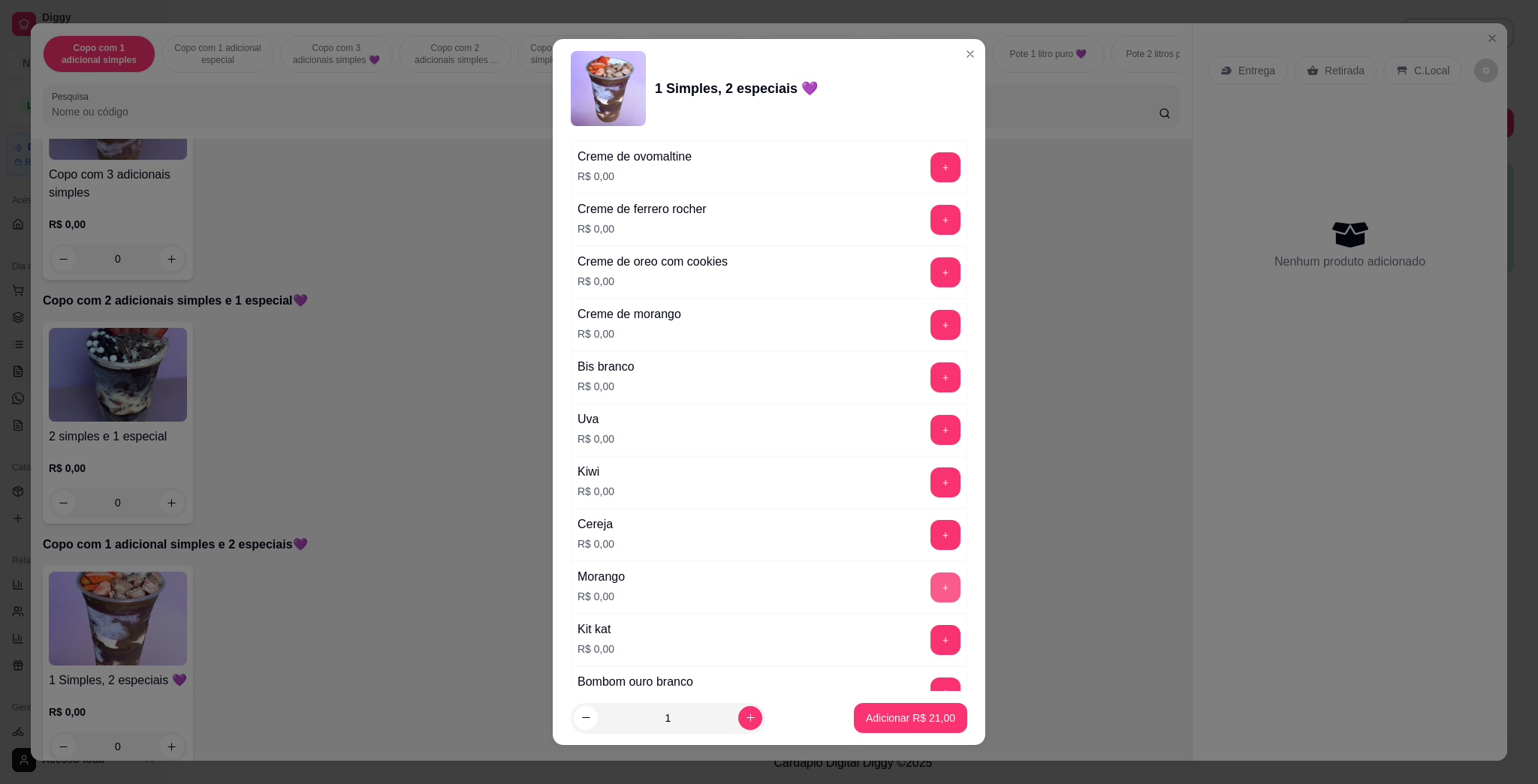
click at [768, 593] on button "+" at bounding box center [946, 587] width 30 height 30
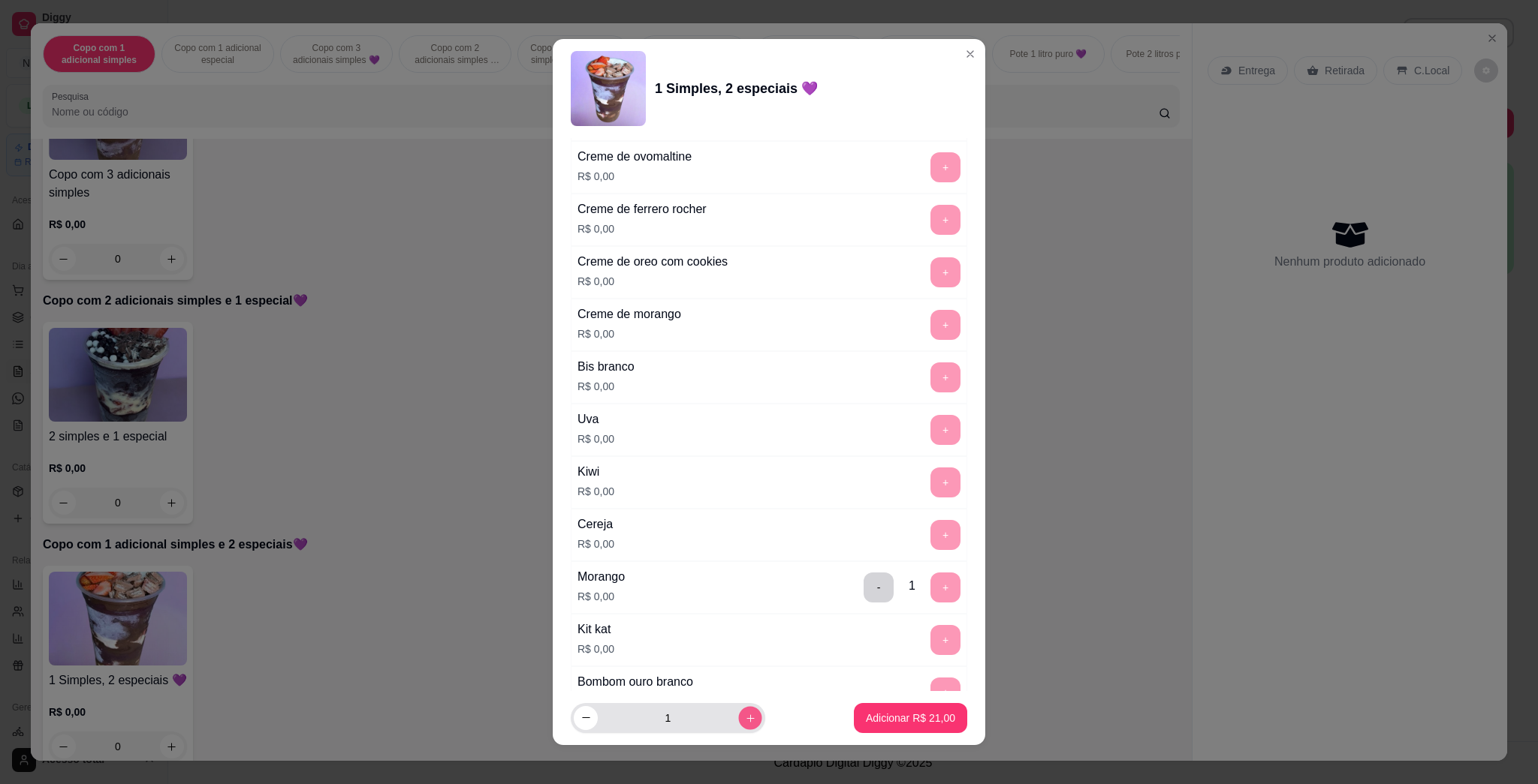
click at [738, 711] on button "increase-product-quantity" at bounding box center [750, 718] width 23 height 23
type input "2"
click at [768, 712] on p "Adicionar R$ 42,00" at bounding box center [910, 718] width 90 height 15
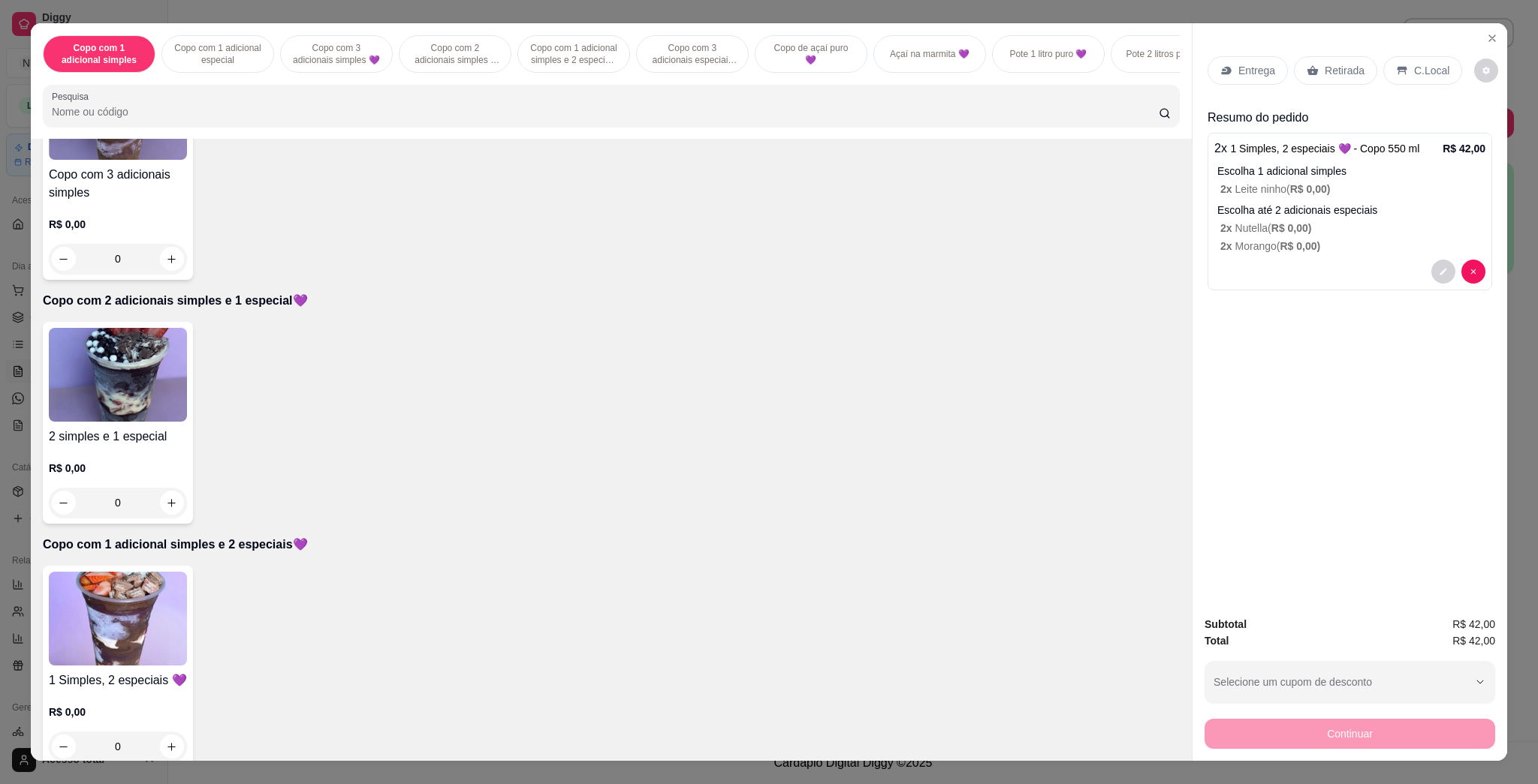
click at [768, 66] on p "Entrega" at bounding box center [1256, 71] width 37 height 15
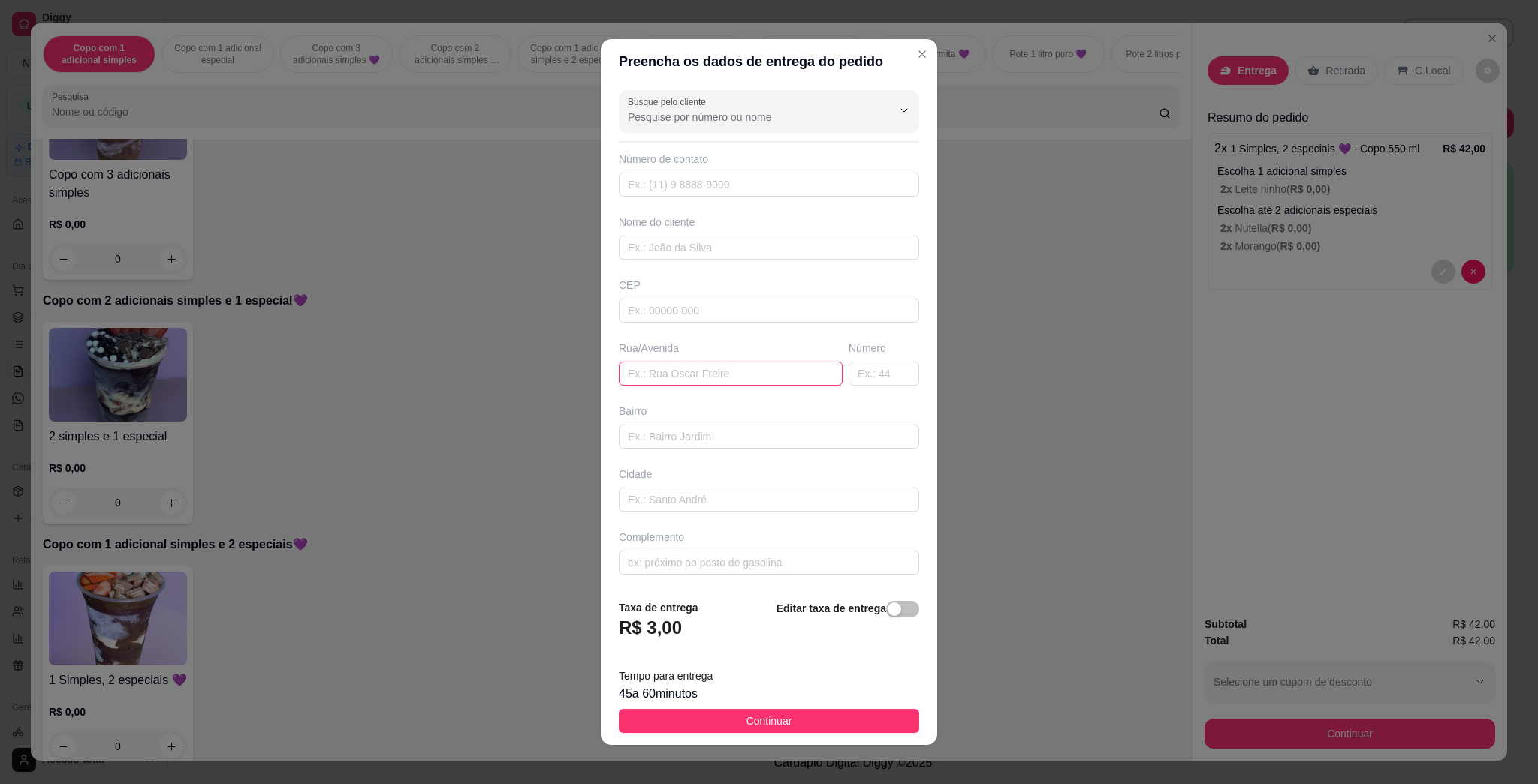
click at [751, 378] on input "text" at bounding box center [730, 374] width 224 height 24
type input "Em cima da oficina do EDINHO, na LL"
click at [768, 369] on input "text" at bounding box center [884, 374] width 71 height 24
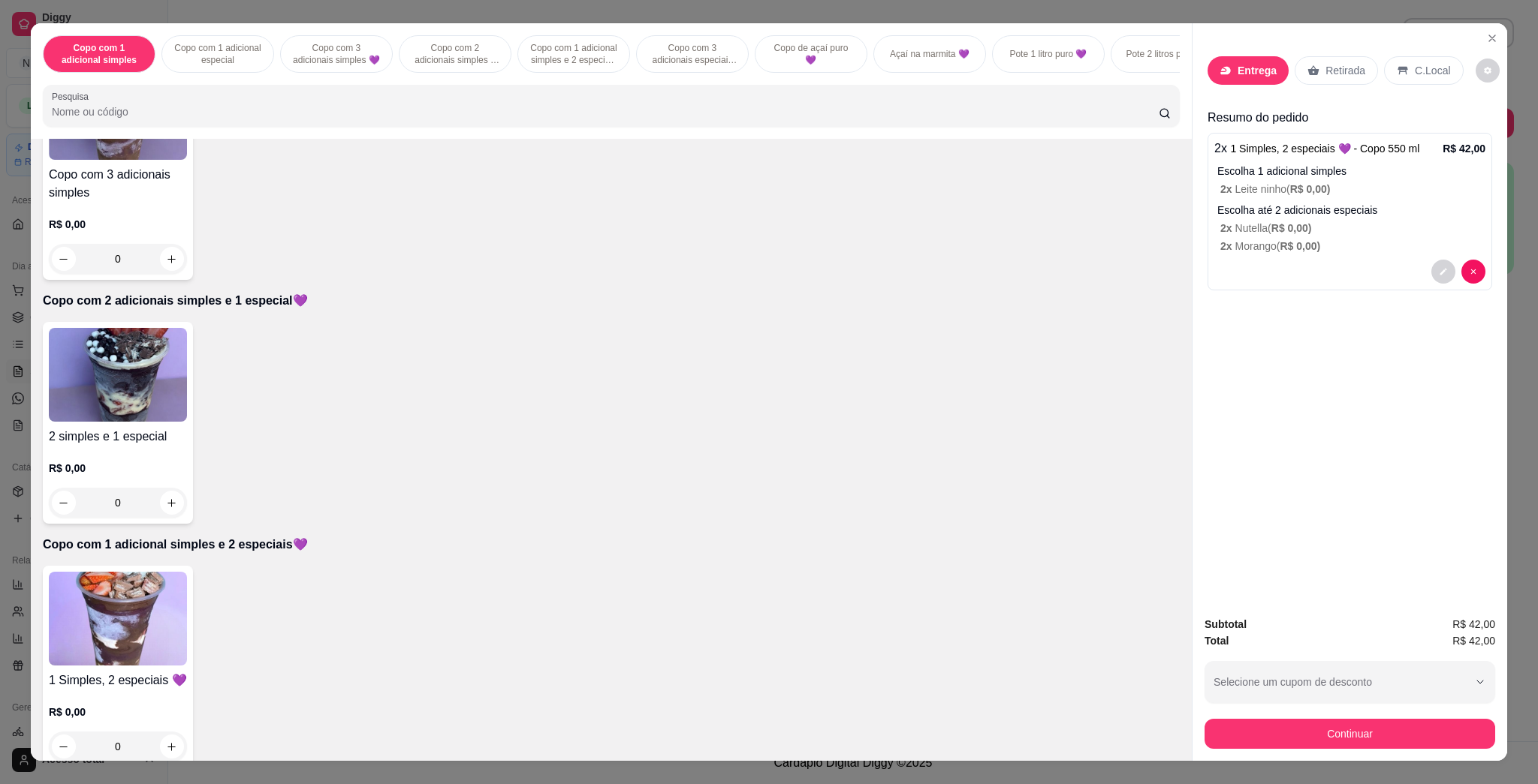
scroll to position [800, 0]
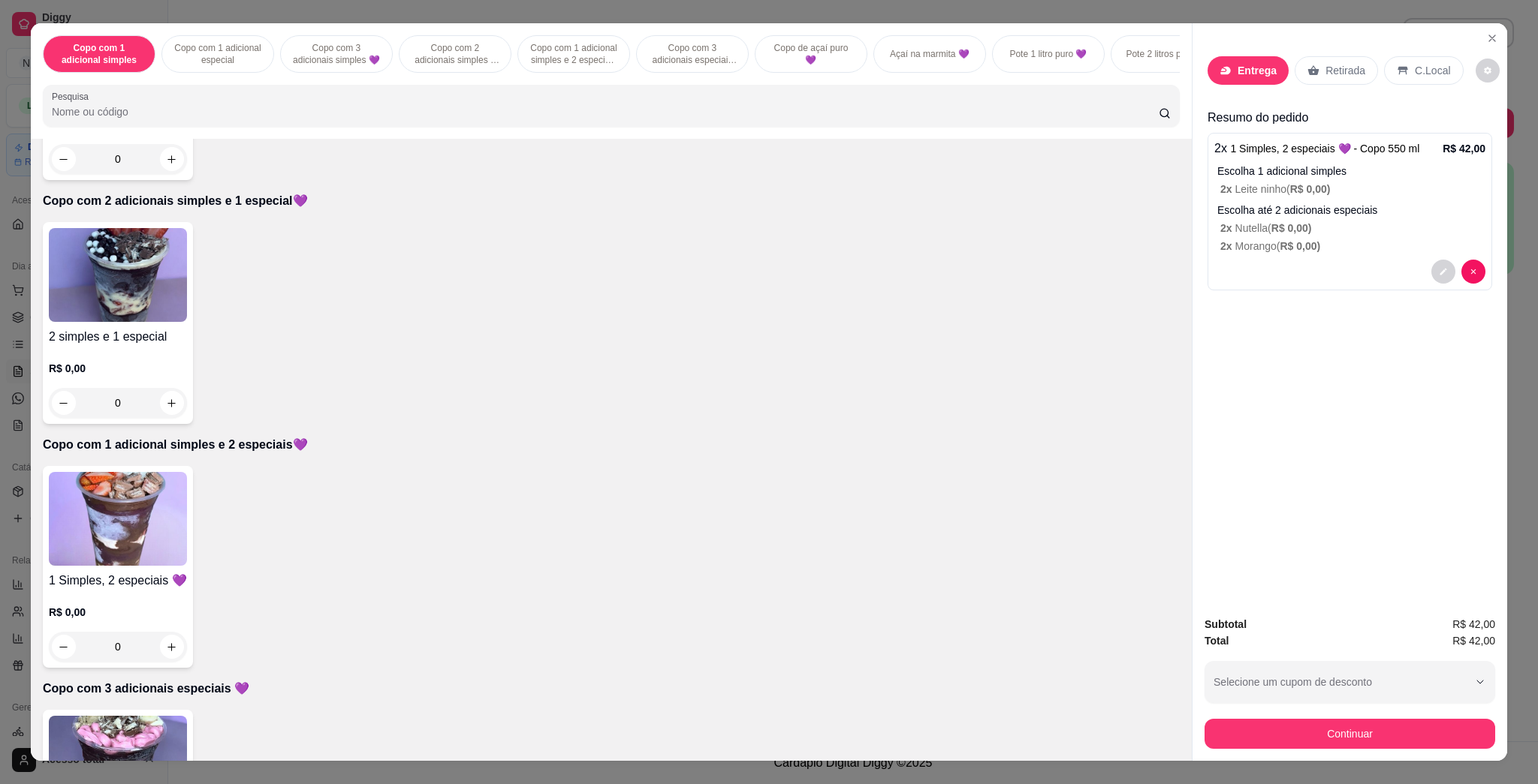
click at [121, 261] on img at bounding box center [118, 275] width 138 height 94
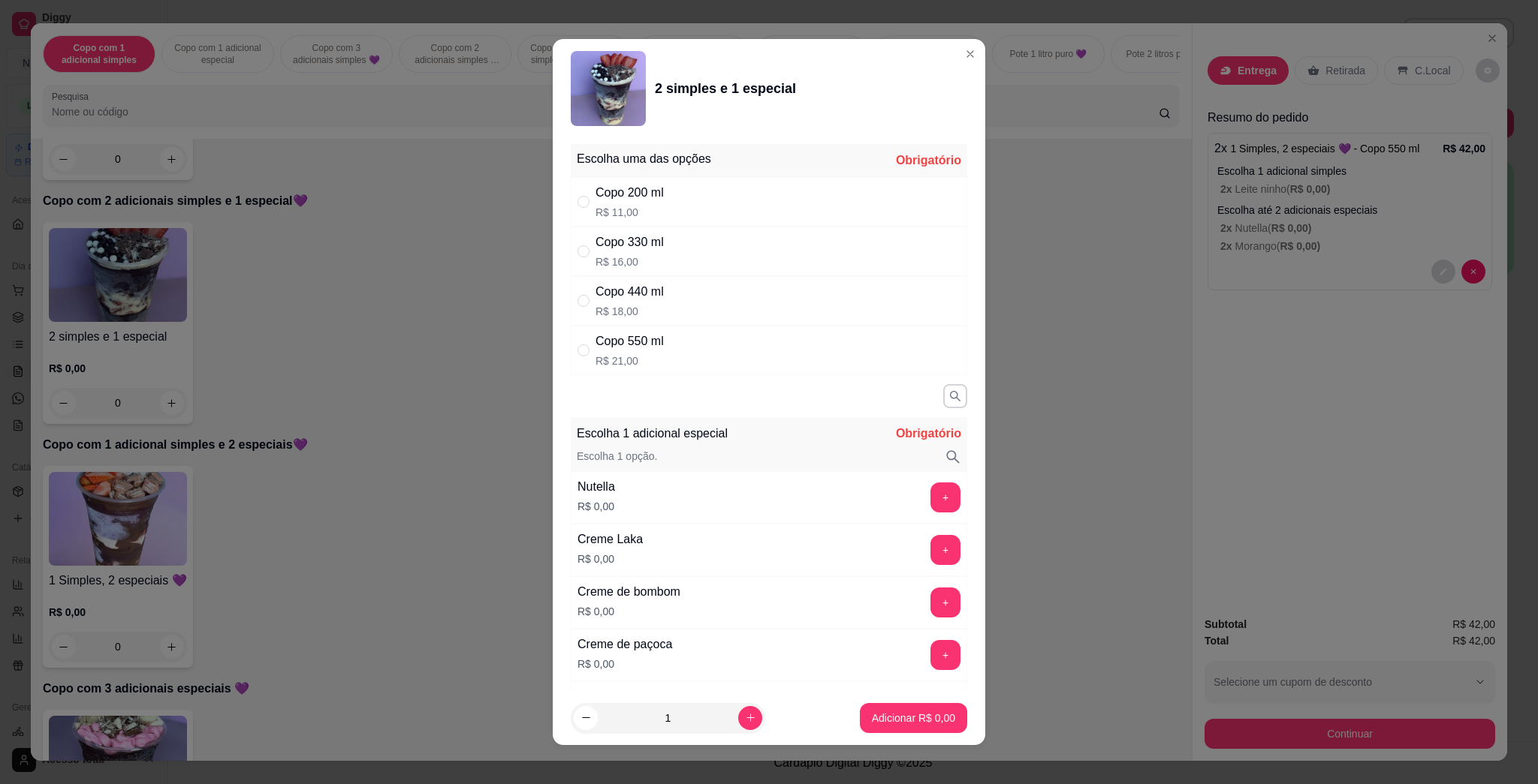
click at [669, 242] on div "Copo 330 ml R$ 16,00" at bounding box center [769, 252] width 396 height 50
radio input "true"
click at [768, 501] on button "+" at bounding box center [946, 498] width 29 height 29
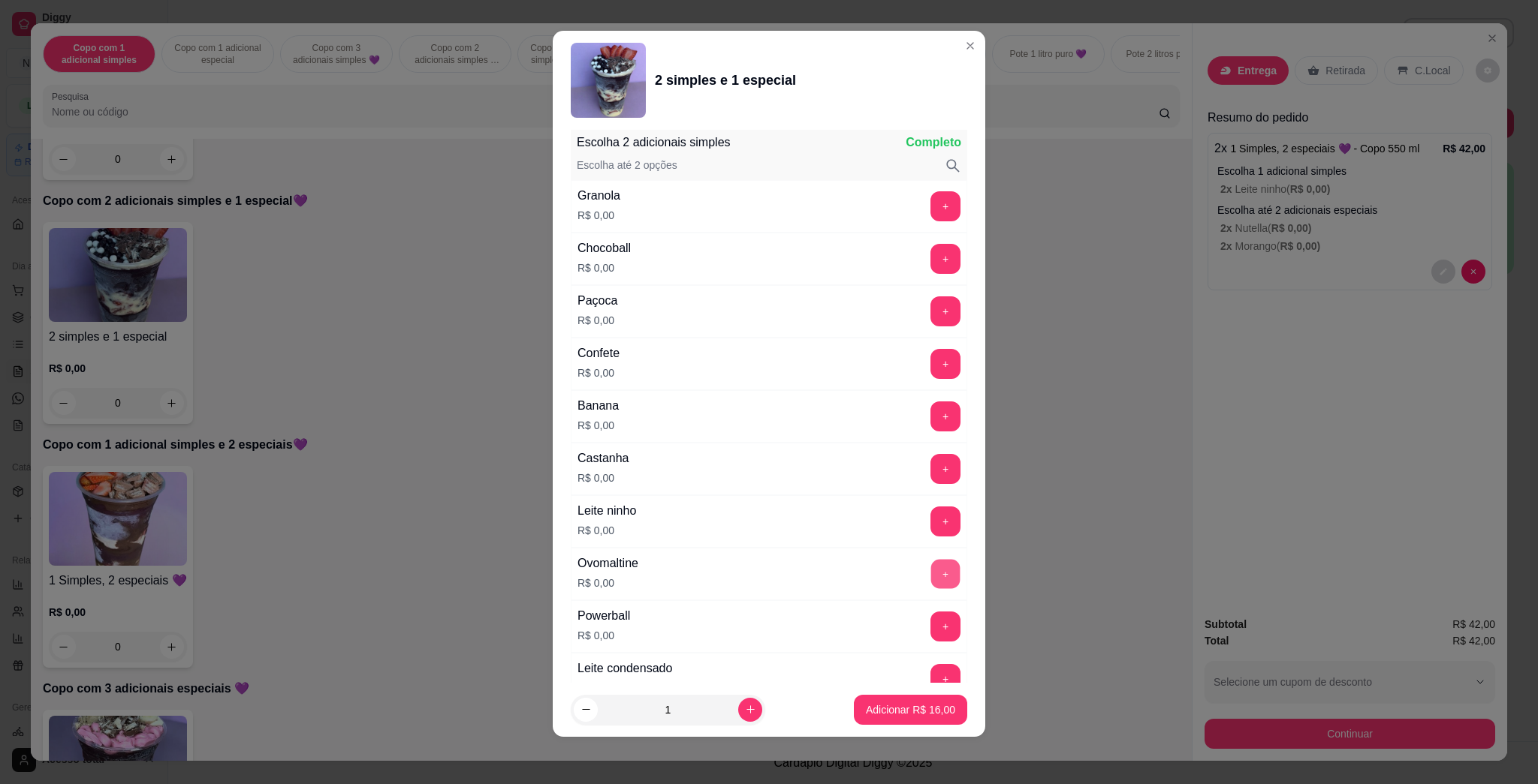
click at [768, 575] on button "+" at bounding box center [946, 574] width 29 height 29
click at [768, 267] on button "+" at bounding box center [946, 259] width 30 height 30
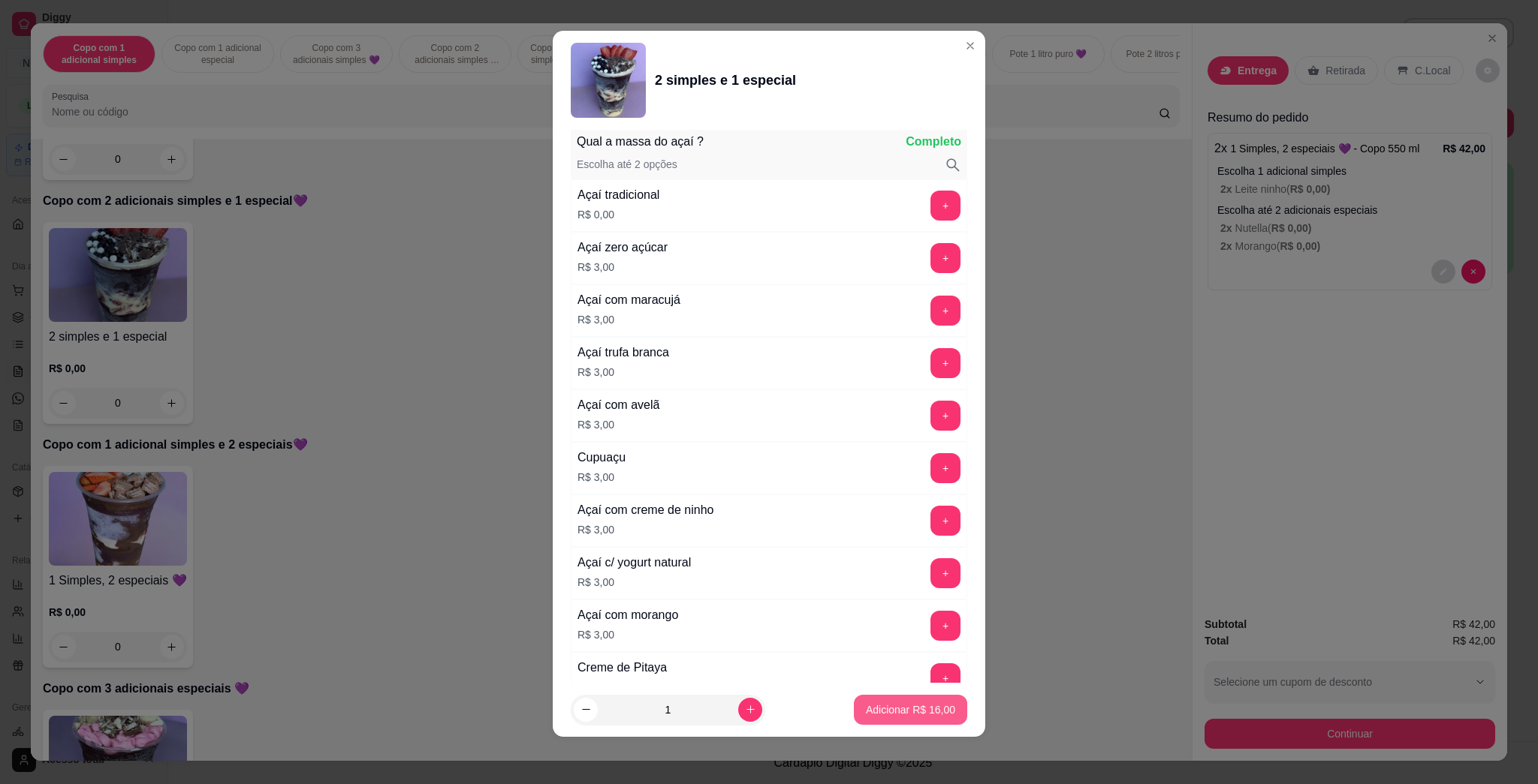
click at [768, 710] on p "Adicionar R$ 16,00" at bounding box center [910, 710] width 90 height 15
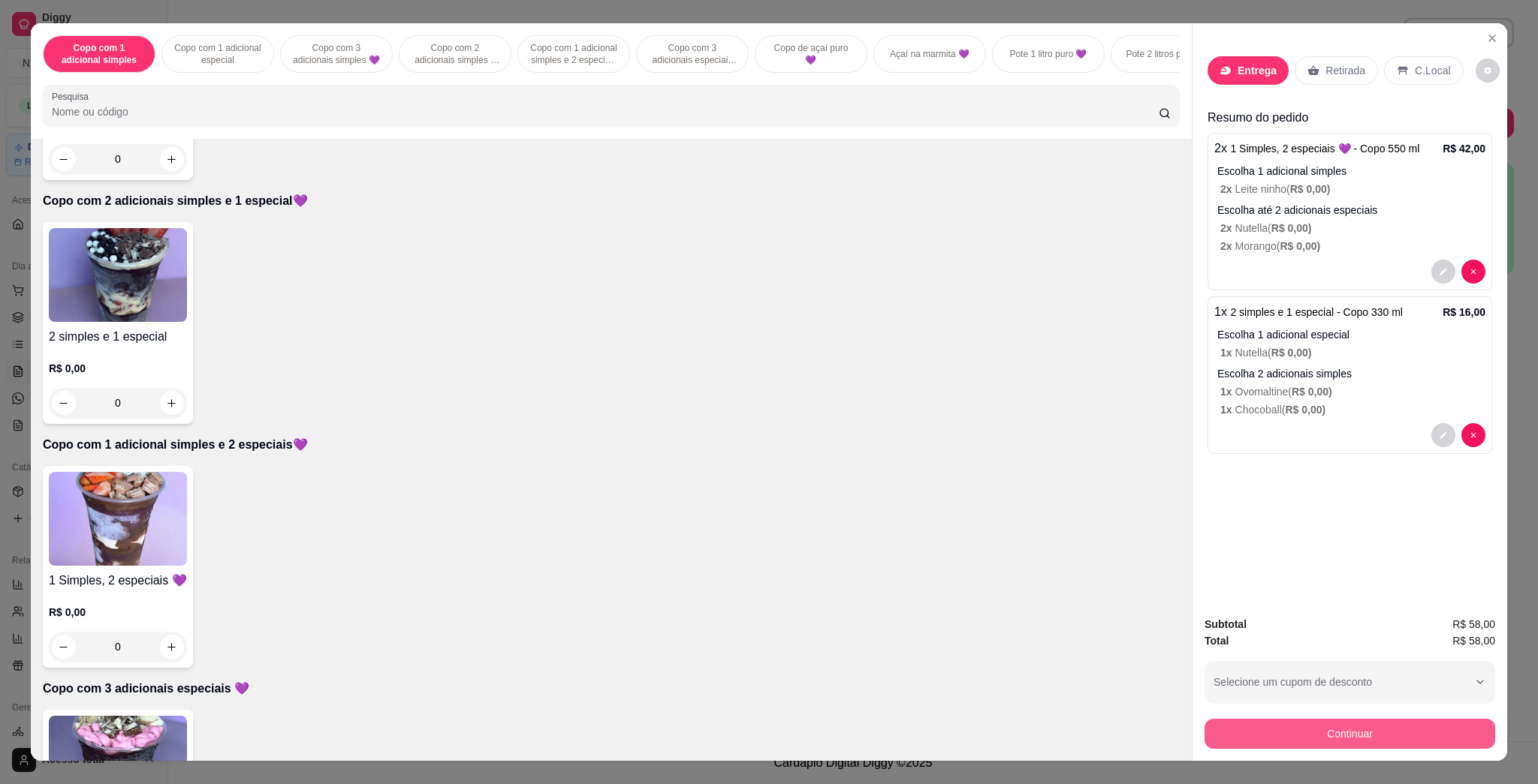
click at [768, 735] on button "Continuar" at bounding box center [1350, 734] width 291 height 30
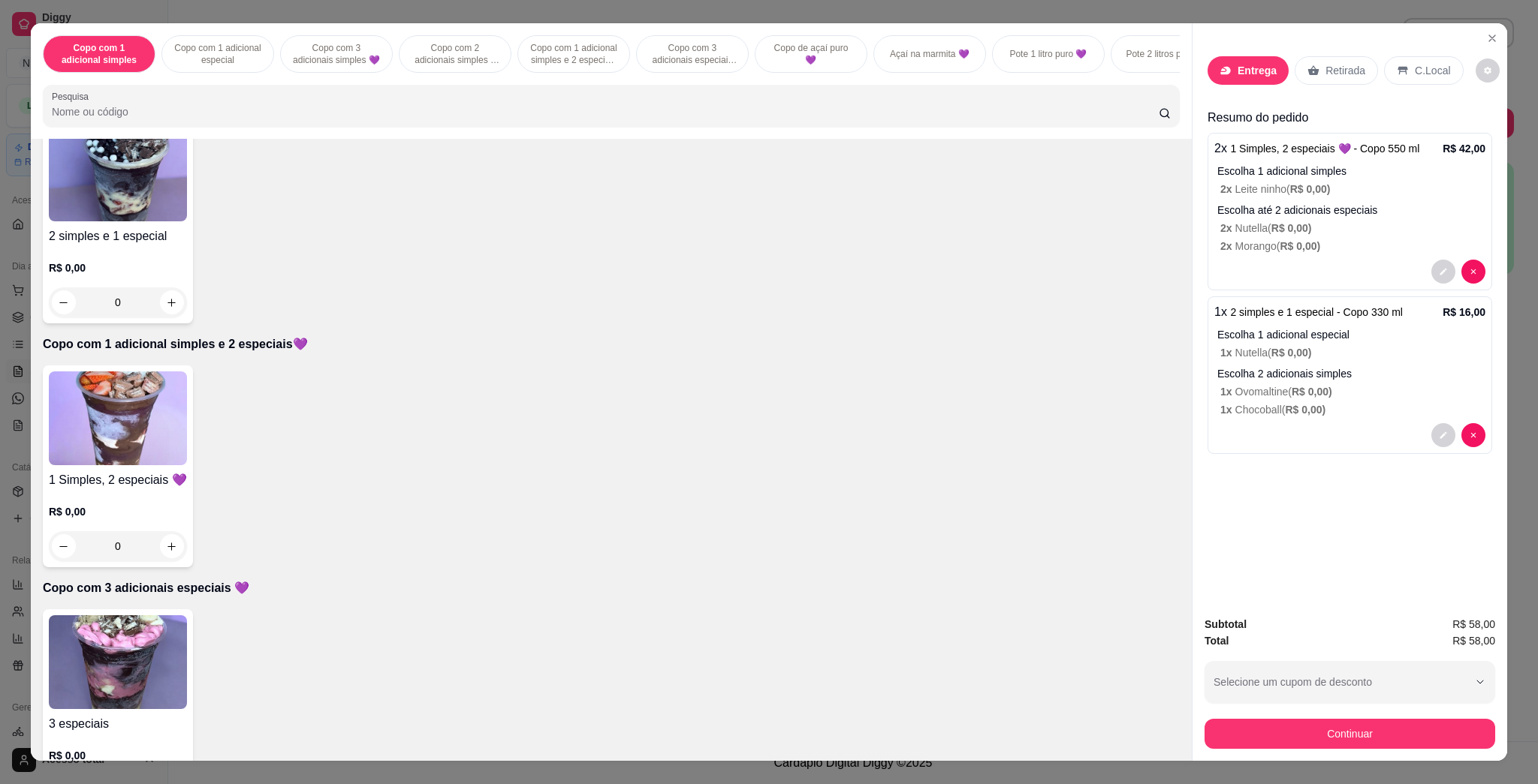
scroll to position [1000, 0]
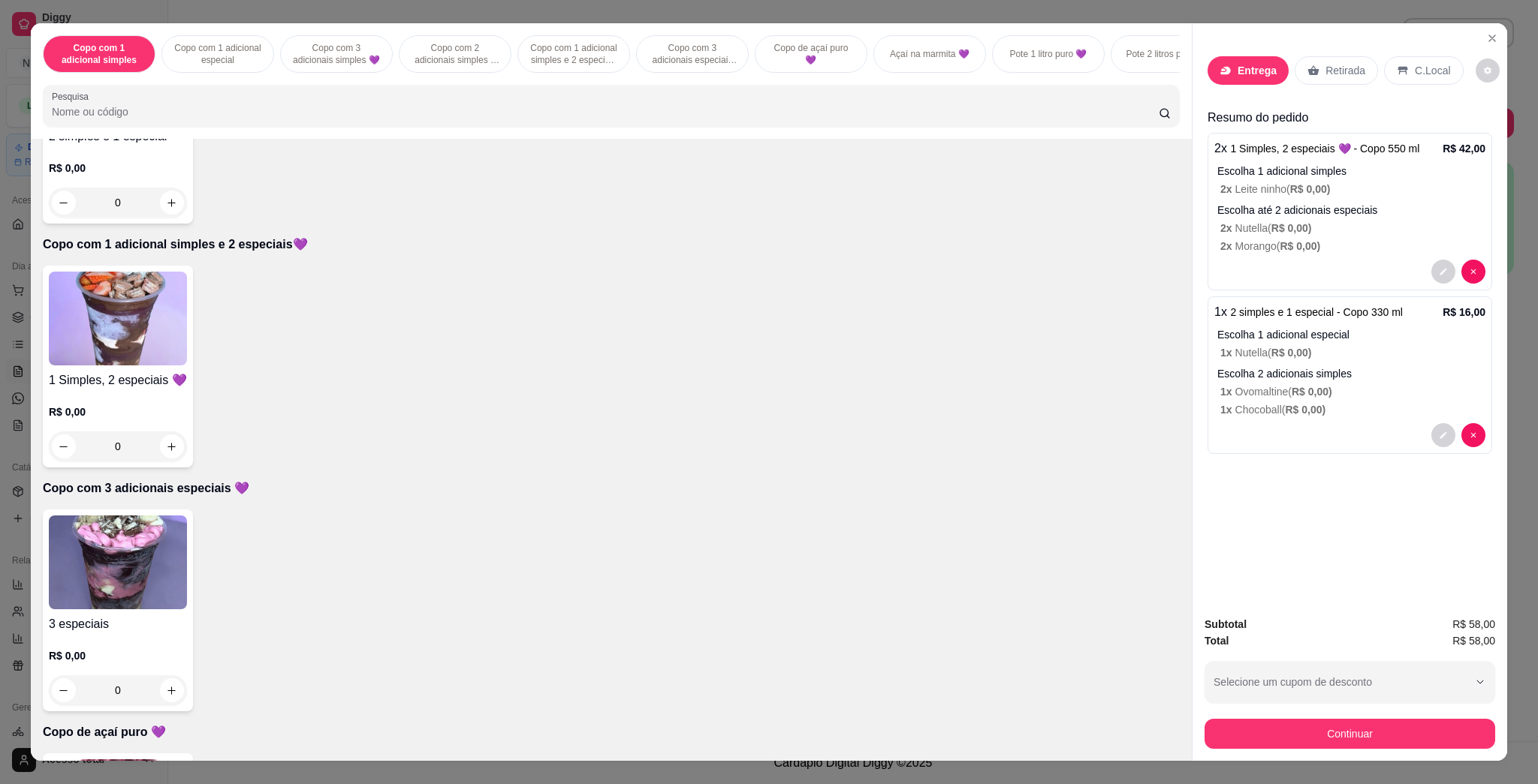
click at [112, 332] on img at bounding box center [118, 319] width 138 height 94
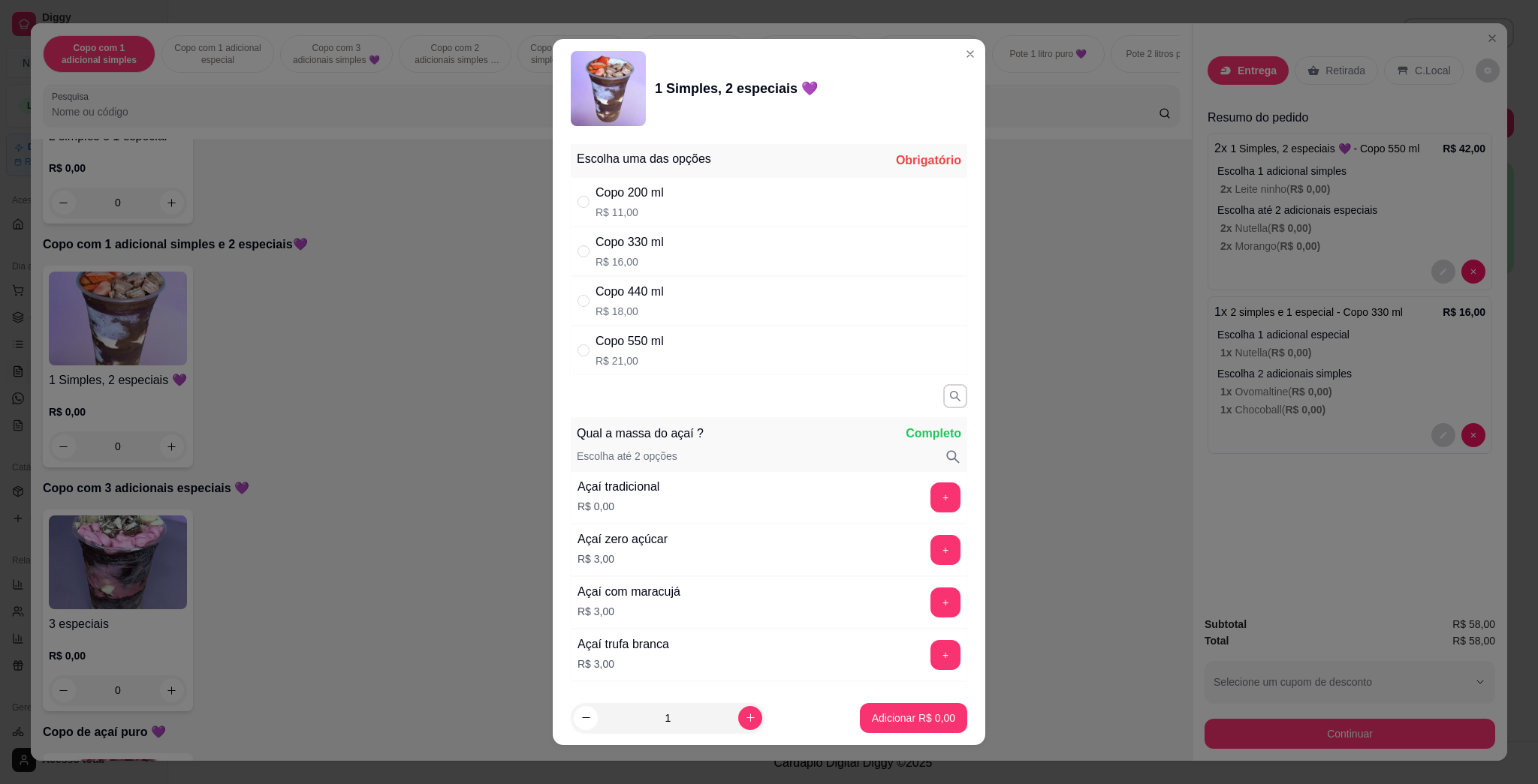
click at [696, 259] on div "Copo 330 ml R$ 16,00" at bounding box center [769, 252] width 396 height 50
radio input "true"
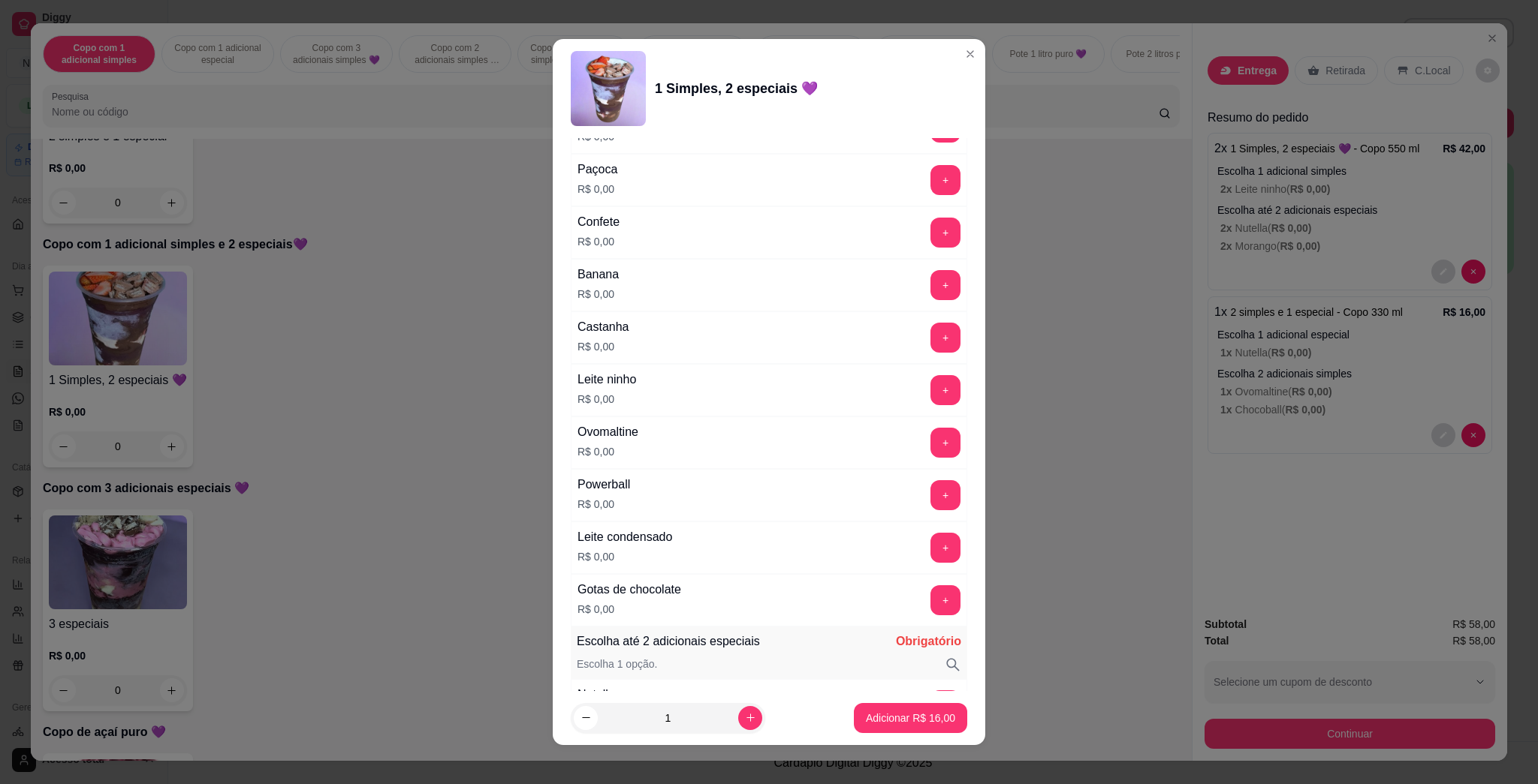
click at [768, 543] on button "+" at bounding box center [946, 548] width 30 height 30
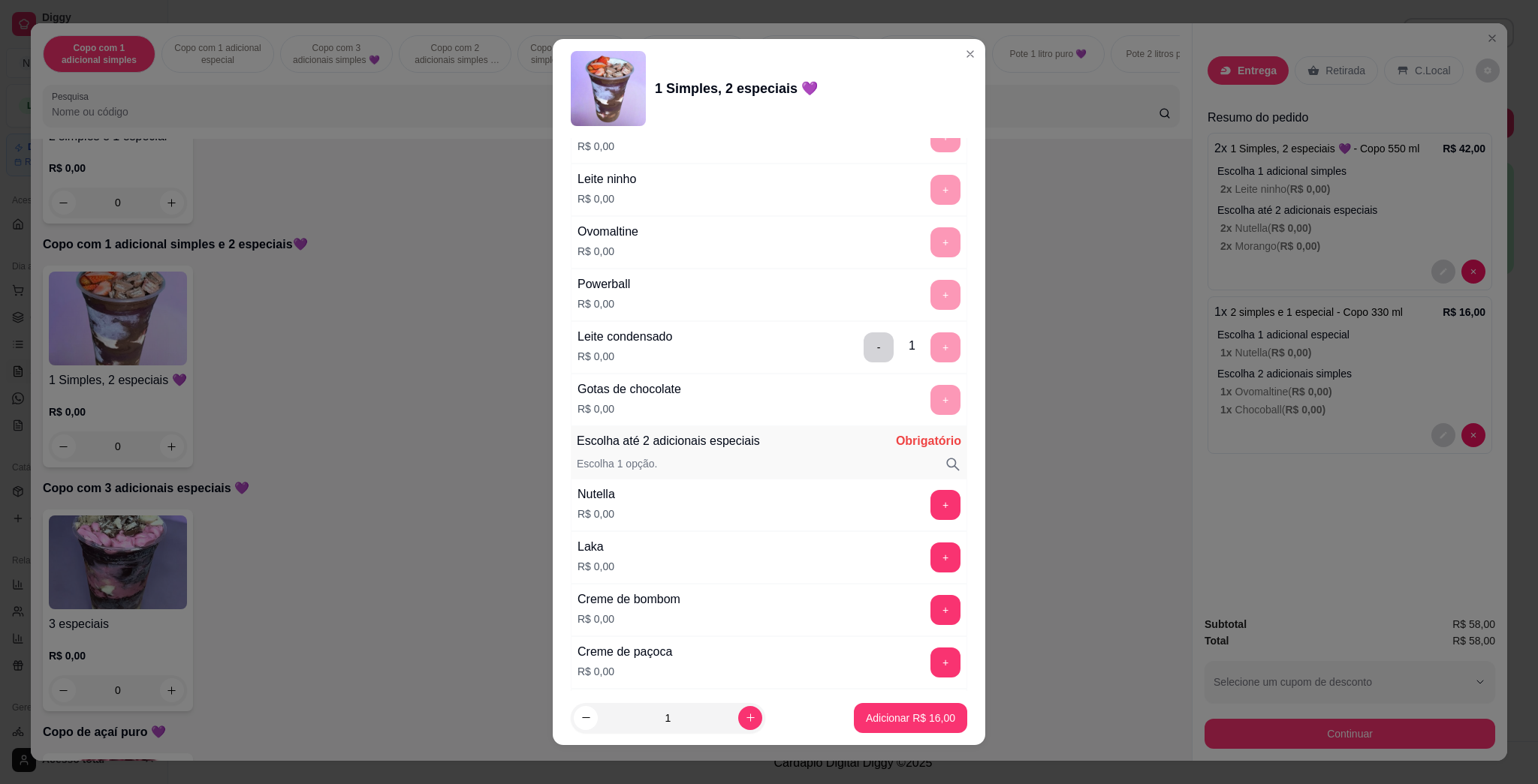
scroll to position [1301, 0]
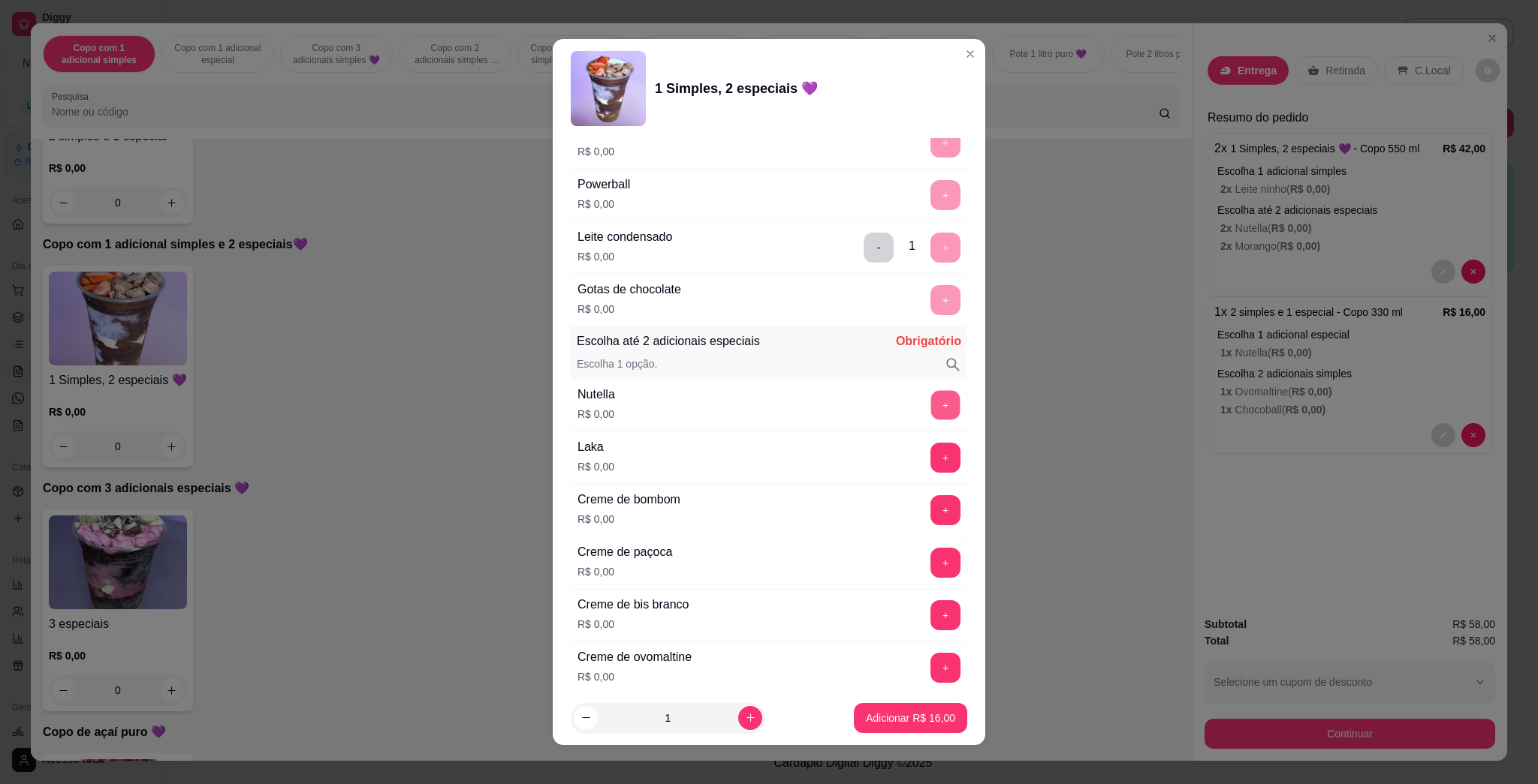
click at [768, 406] on button "+" at bounding box center [946, 405] width 29 height 29
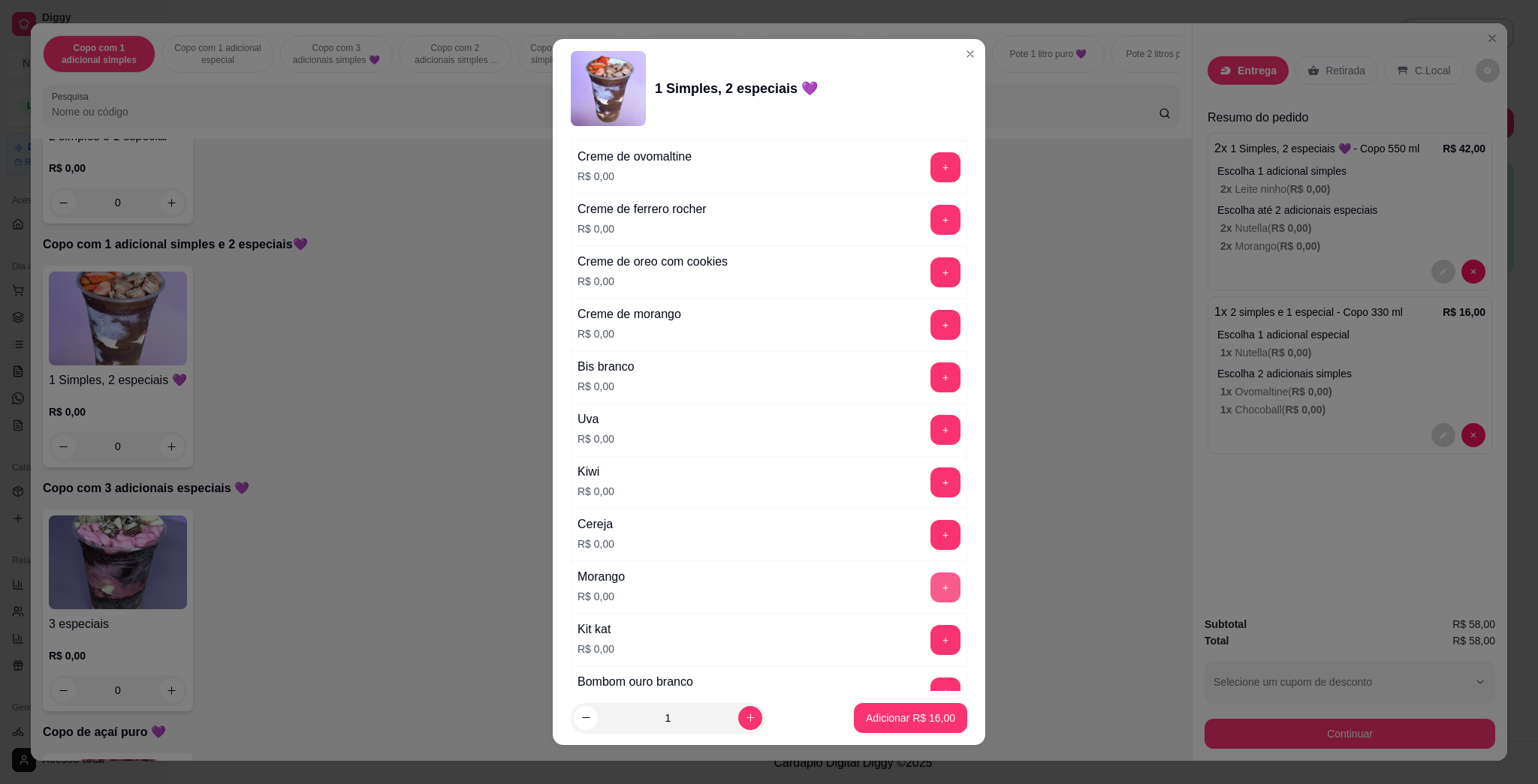
click at [768, 584] on button "+" at bounding box center [946, 587] width 30 height 30
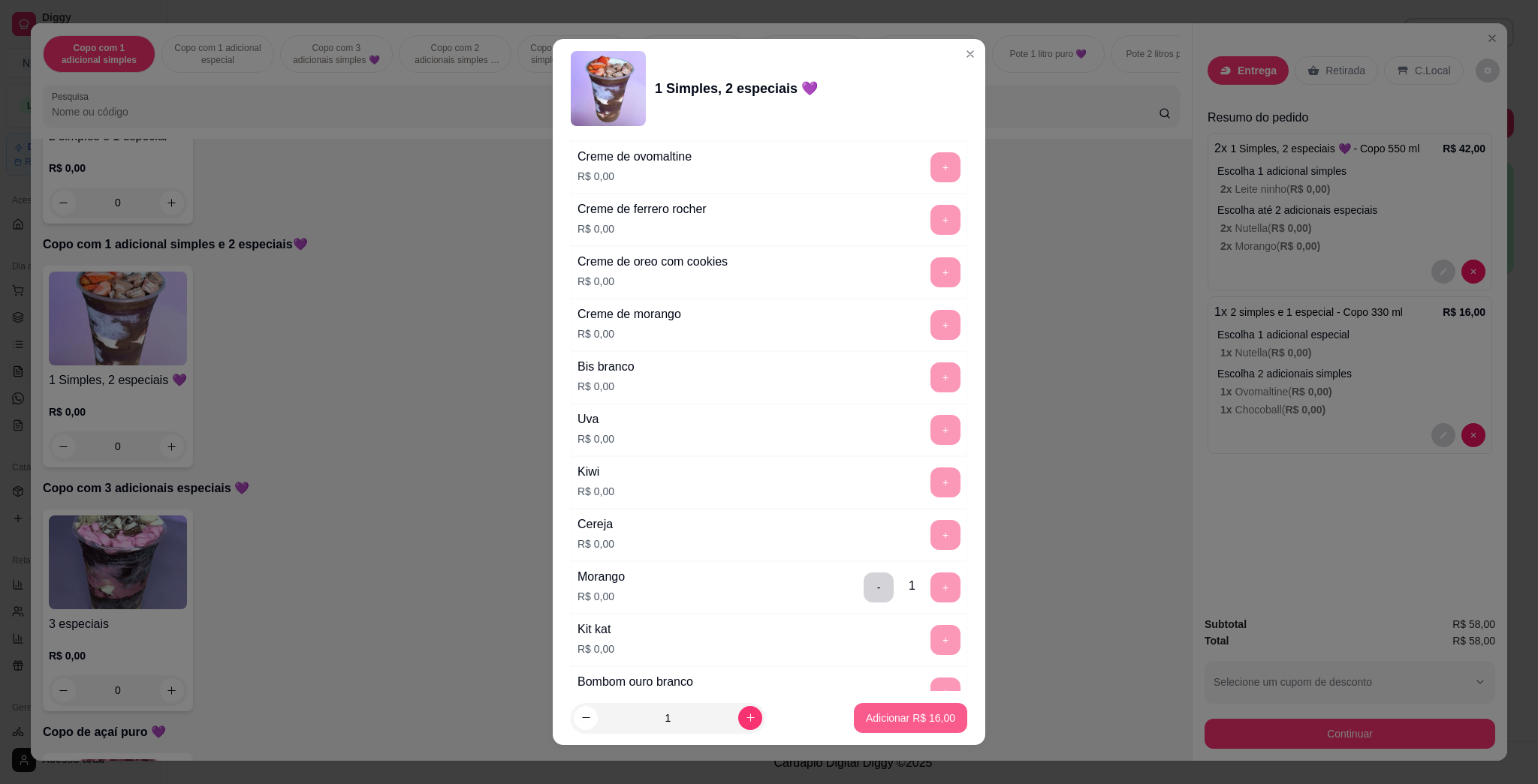
click at [768, 718] on p "Adicionar R$ 16,00" at bounding box center [910, 718] width 90 height 15
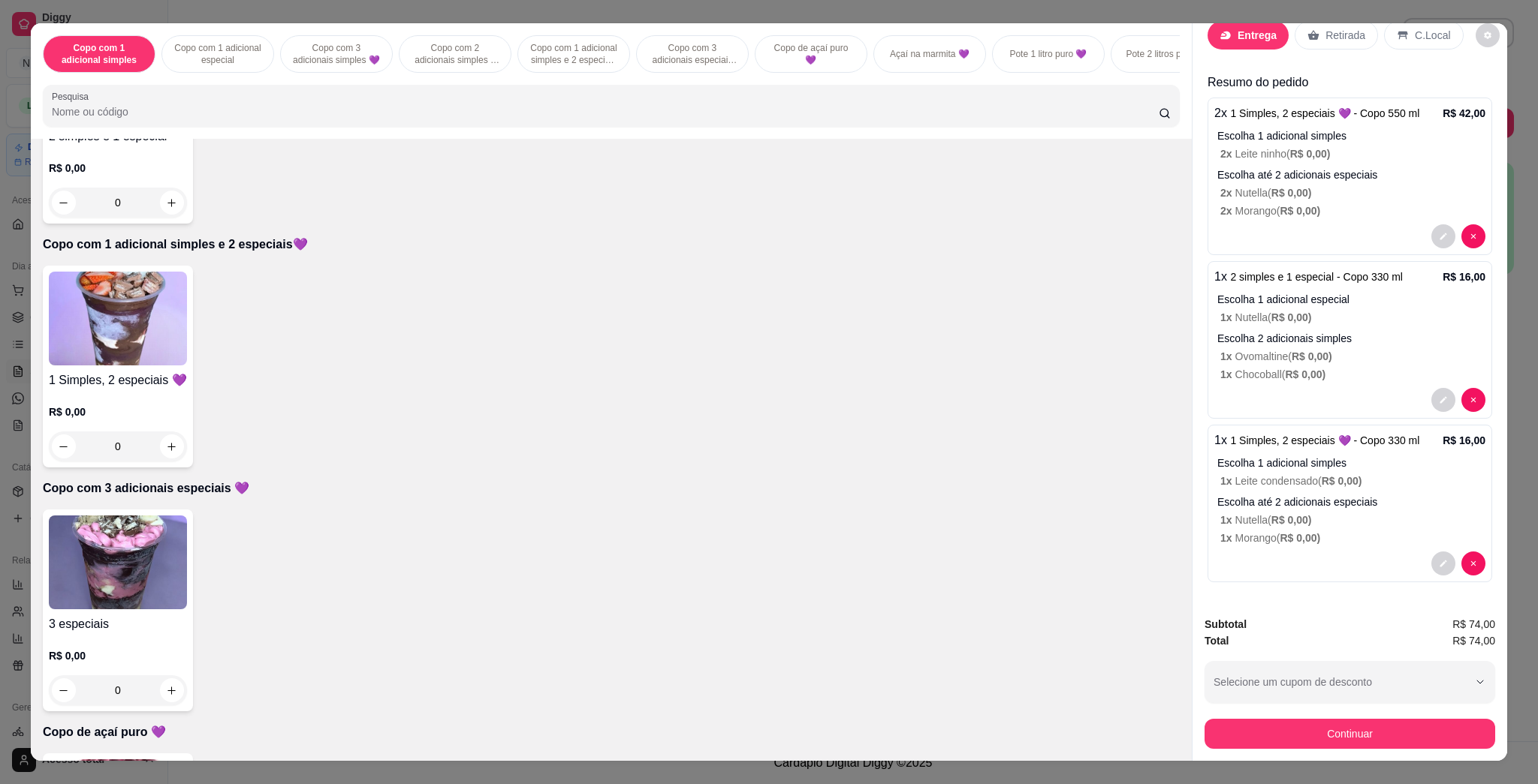
scroll to position [0, 0]
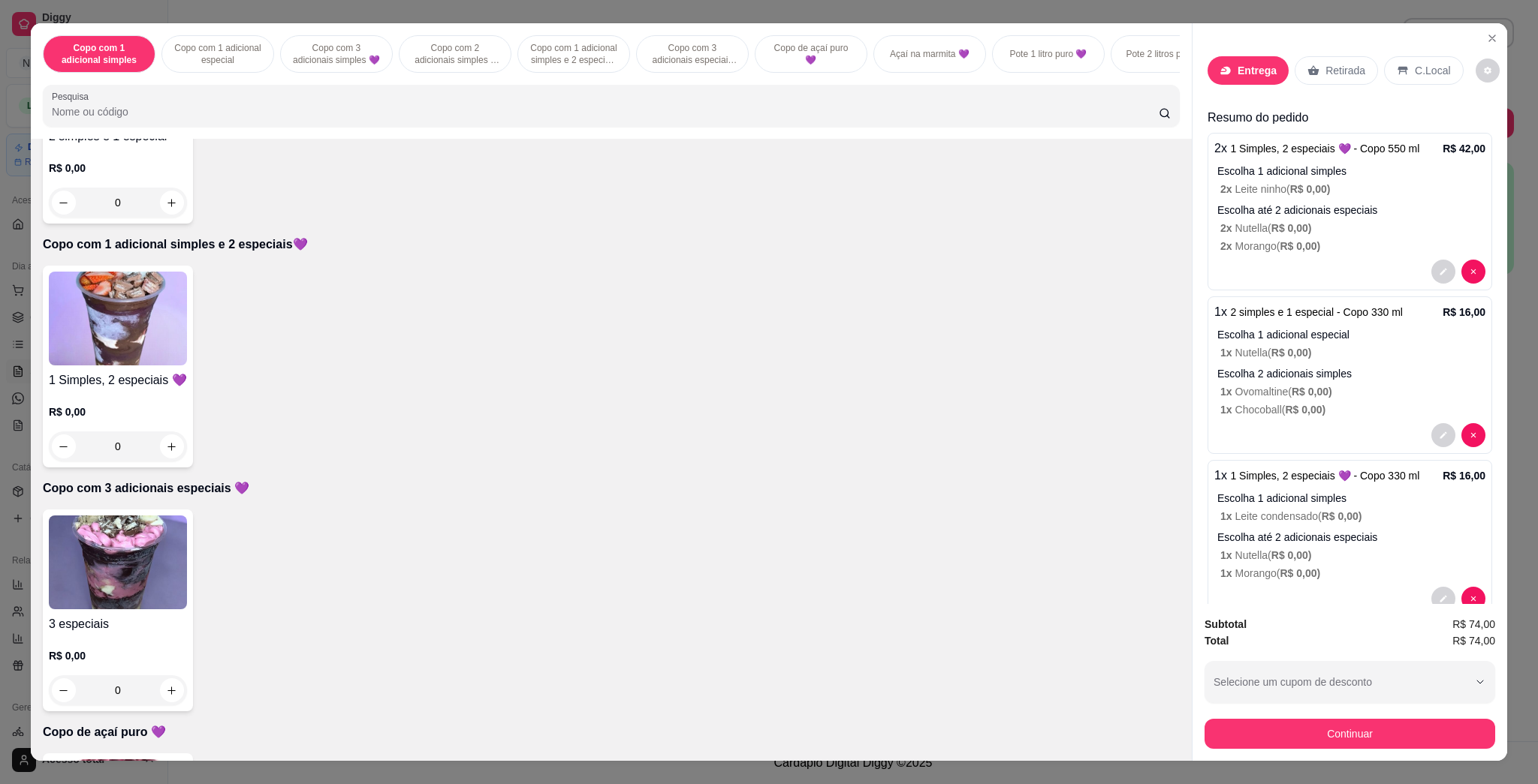
click at [768, 76] on p "Entrega" at bounding box center [1257, 71] width 39 height 15
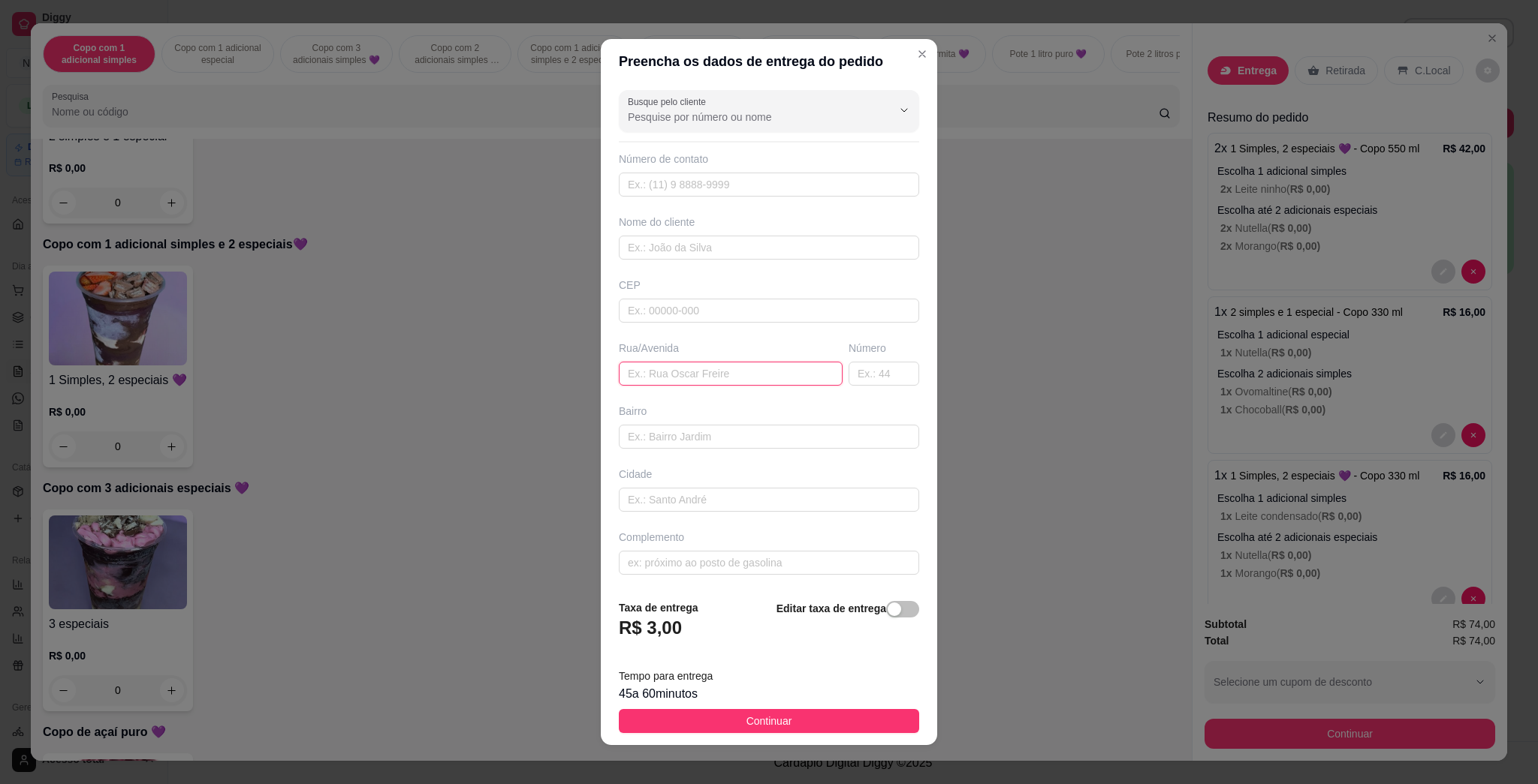
click at [724, 376] on input "text" at bounding box center [730, 374] width 224 height 24
type input "Em cima da oficina do EDINHO, na LL"
click at [705, 244] on input "text" at bounding box center [769, 248] width 301 height 24
type input "[PERSON_NAME]"
click at [747, 723] on span "Continuar" at bounding box center [769, 721] width 46 height 17
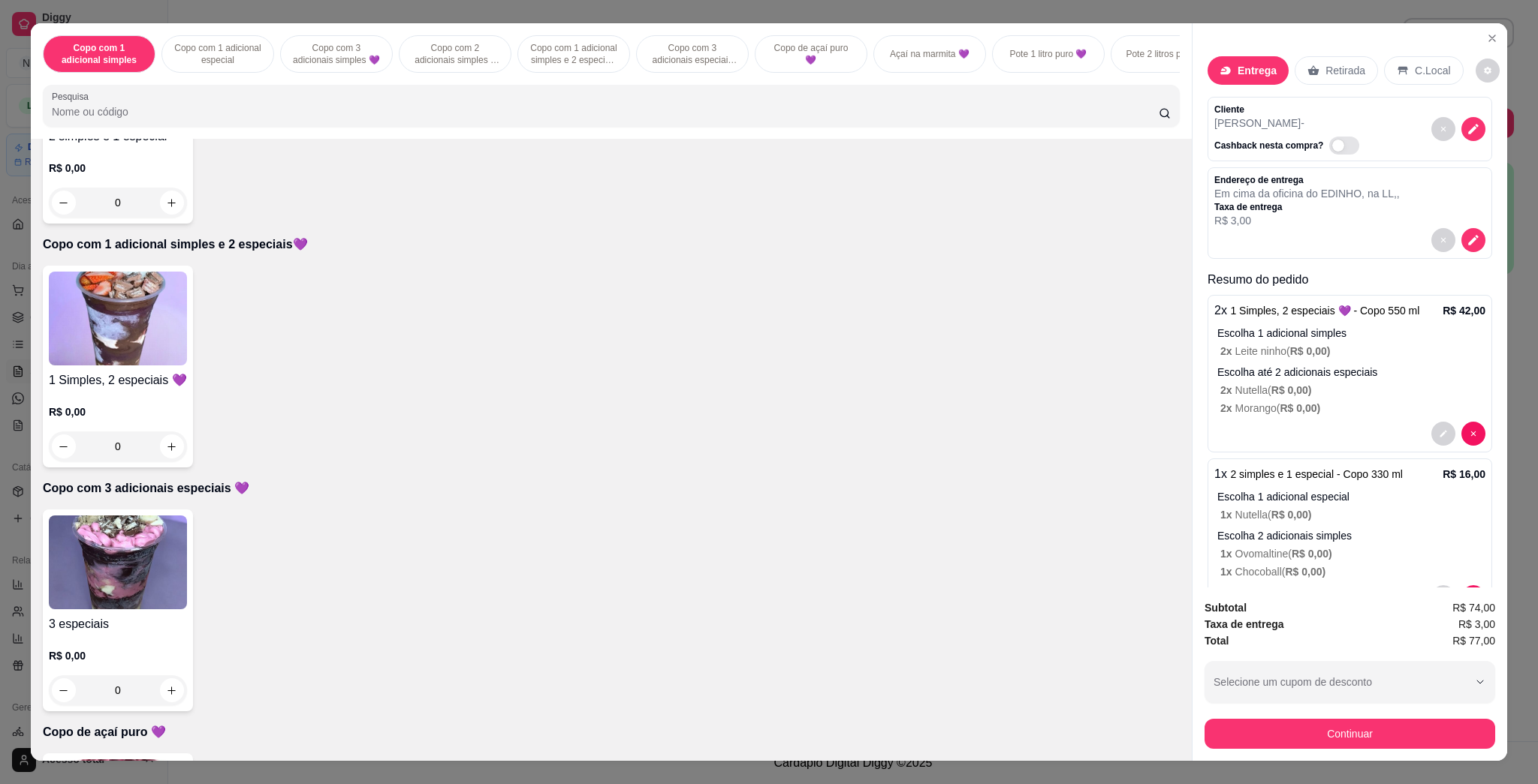
scroll to position [229, 0]
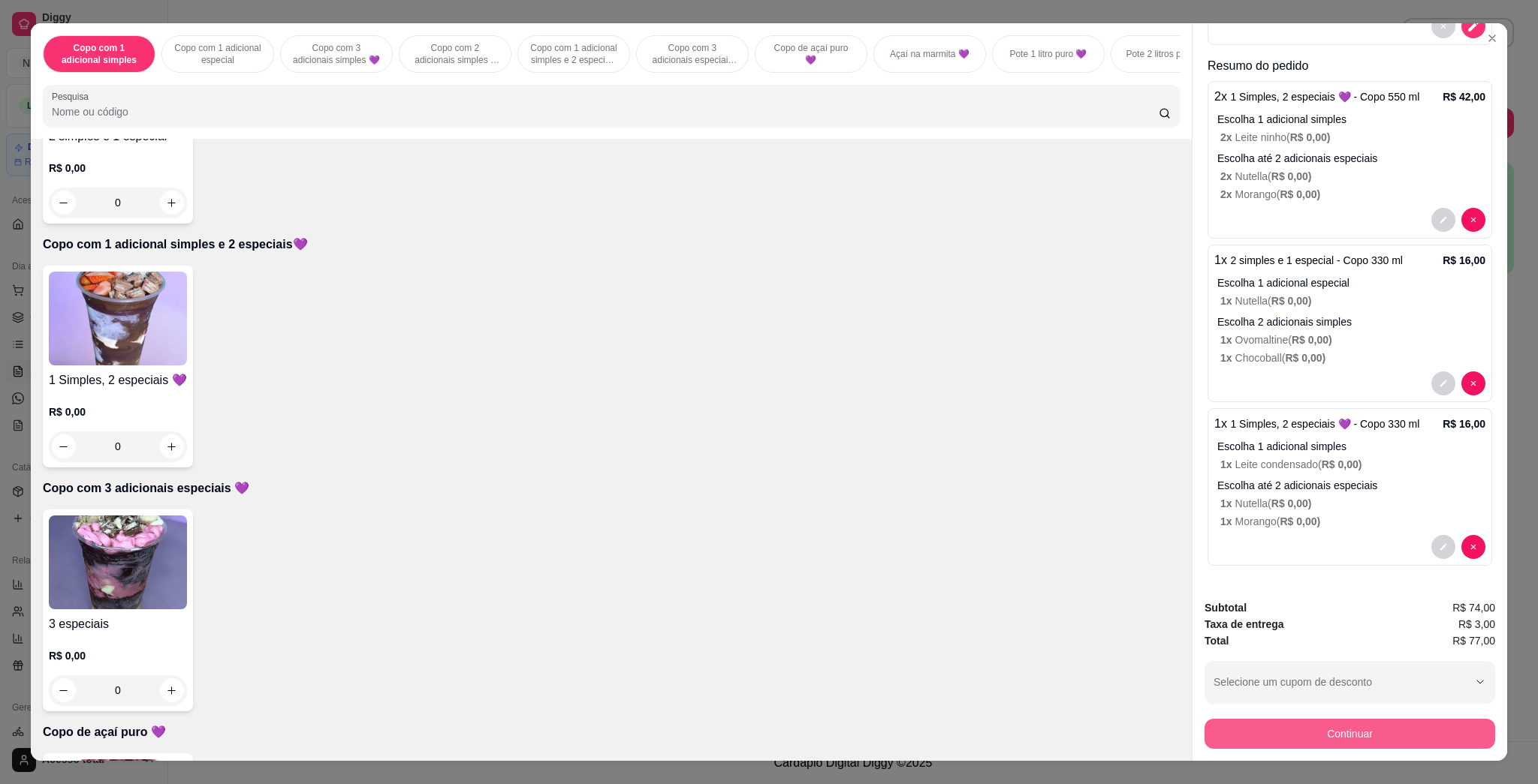
click at [768, 740] on button "Continuar" at bounding box center [1350, 734] width 291 height 30
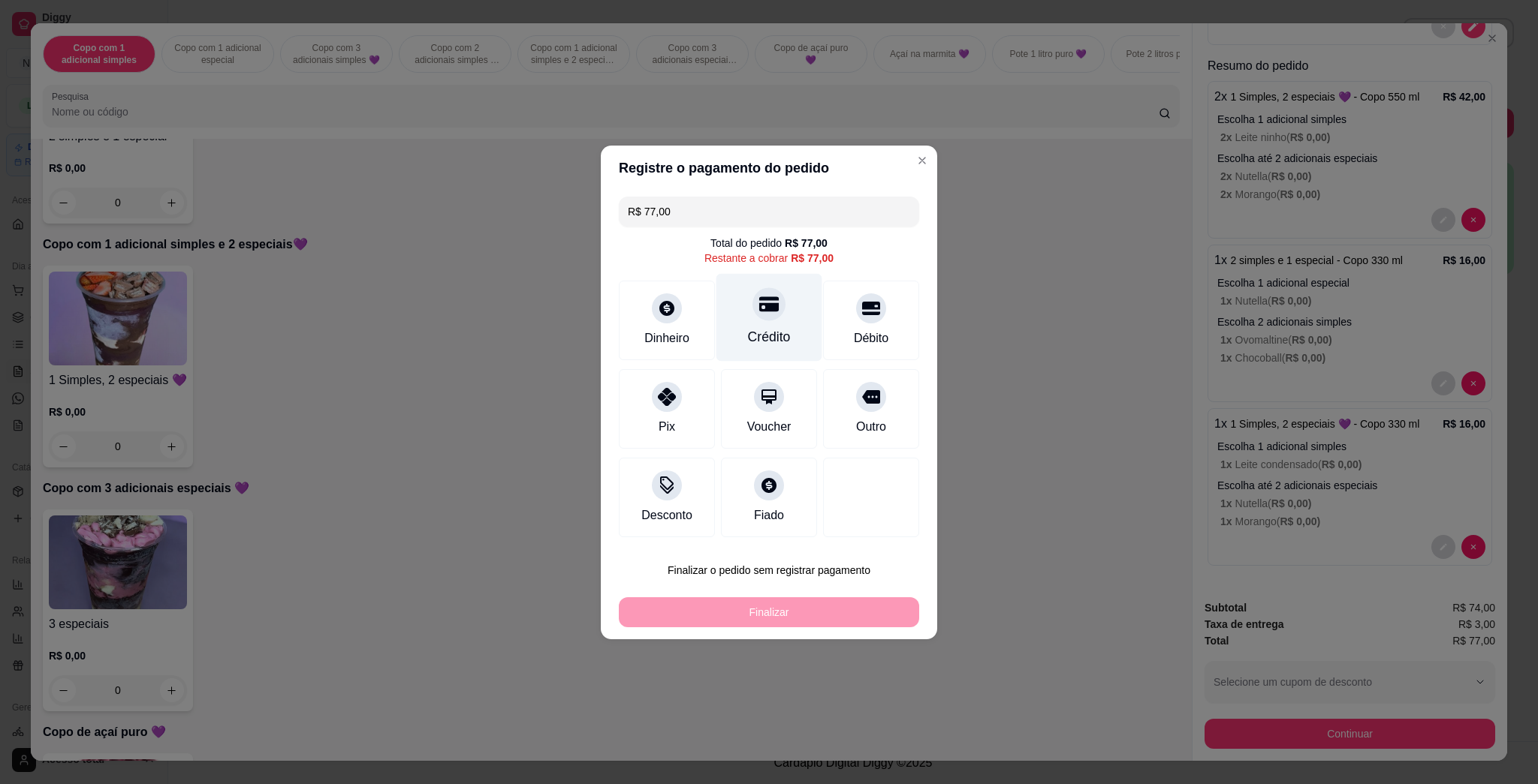
click at [768, 317] on div at bounding box center [769, 304] width 33 height 33
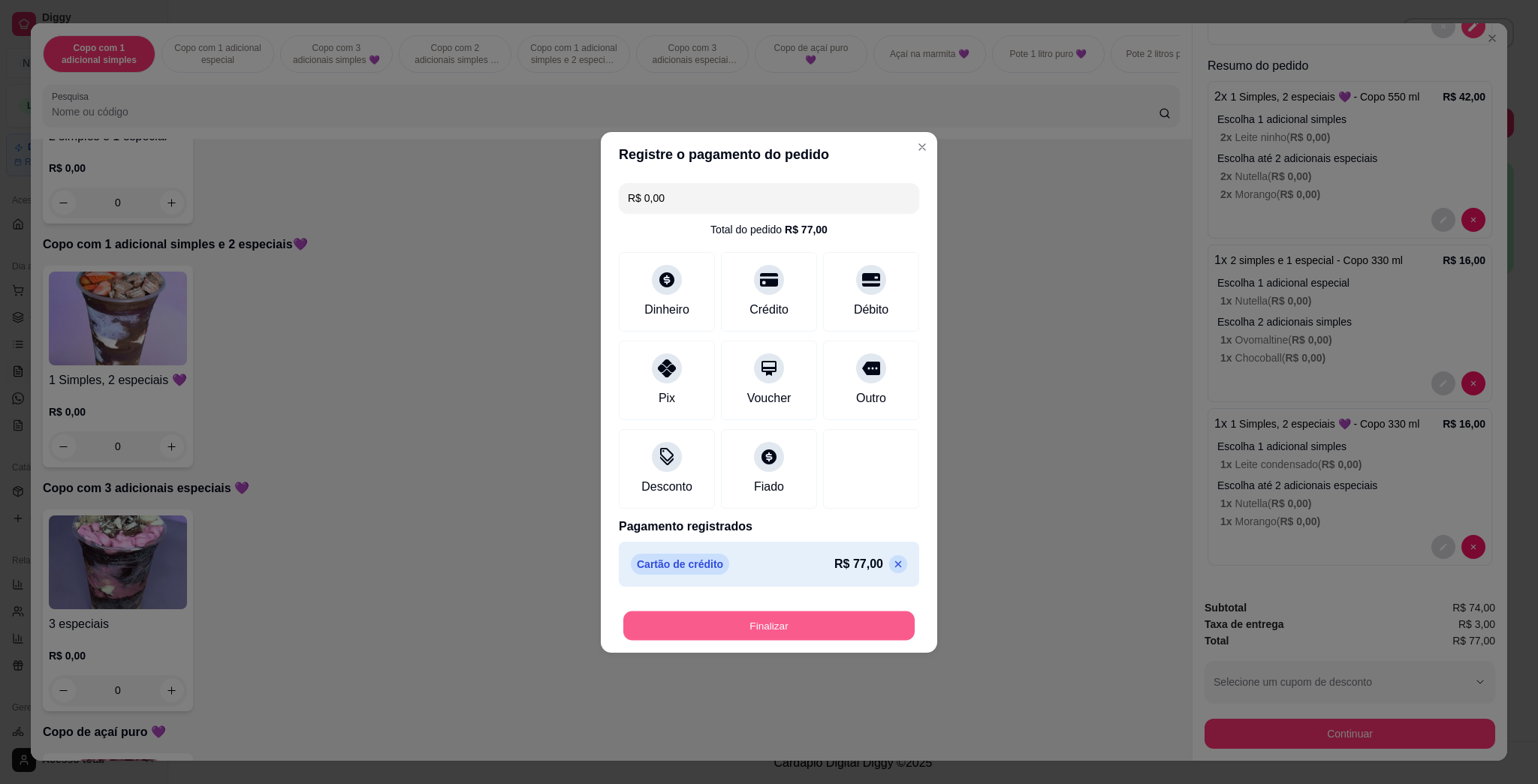
click at [764, 625] on button "Finalizar" at bounding box center [769, 625] width 292 height 29
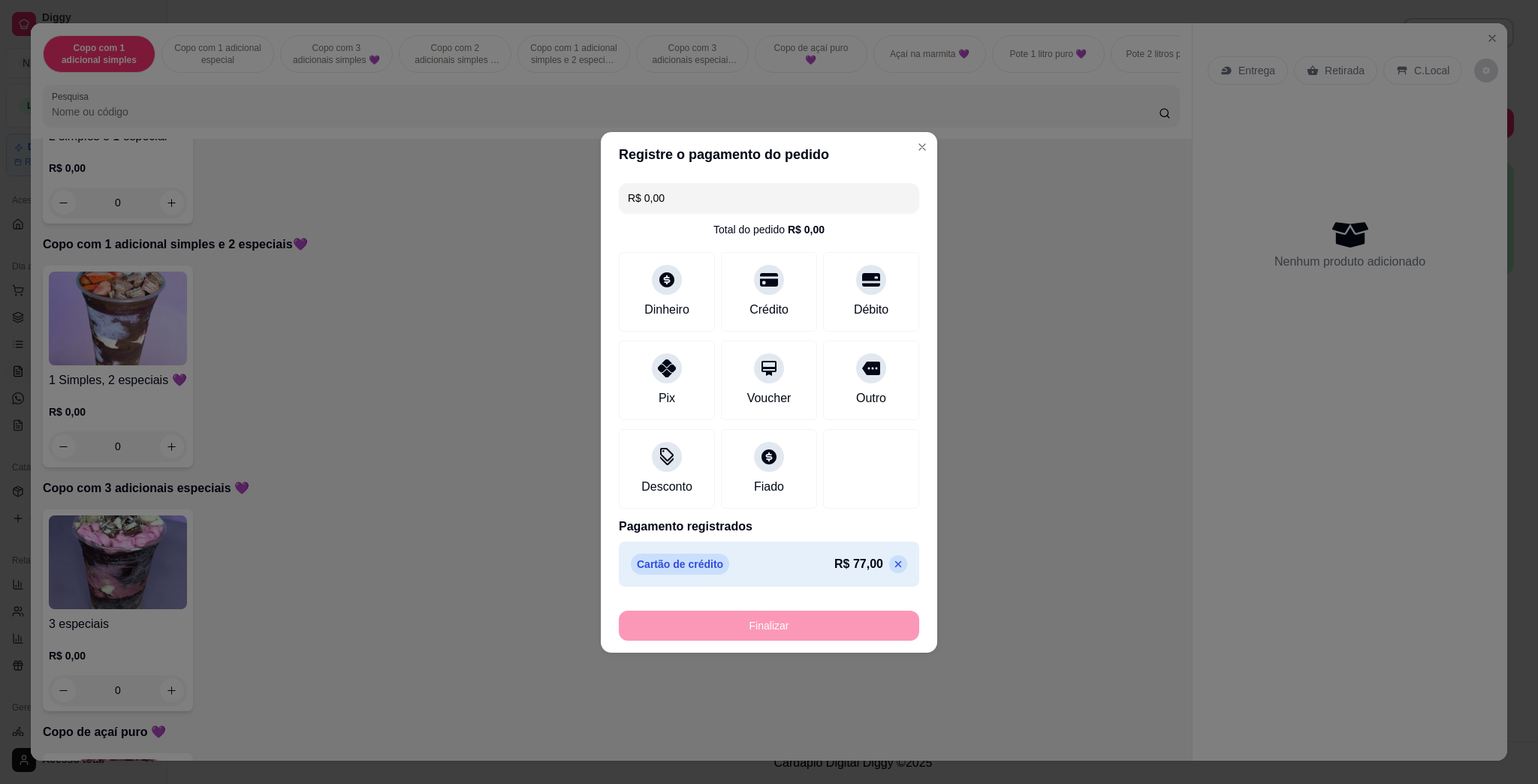
type input "-R$ 77,00"
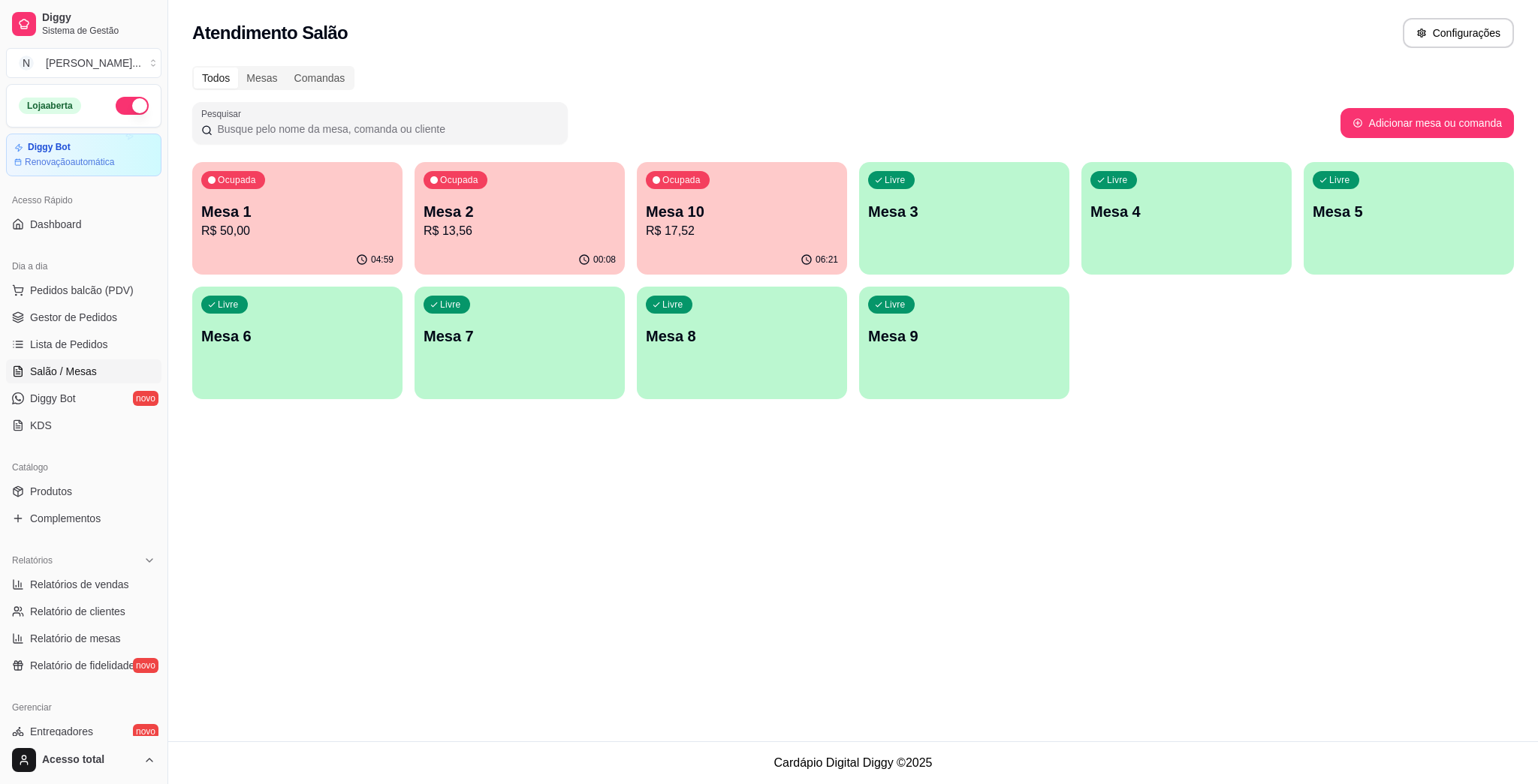
click at [476, 207] on p "Mesa 2" at bounding box center [519, 212] width 192 height 21
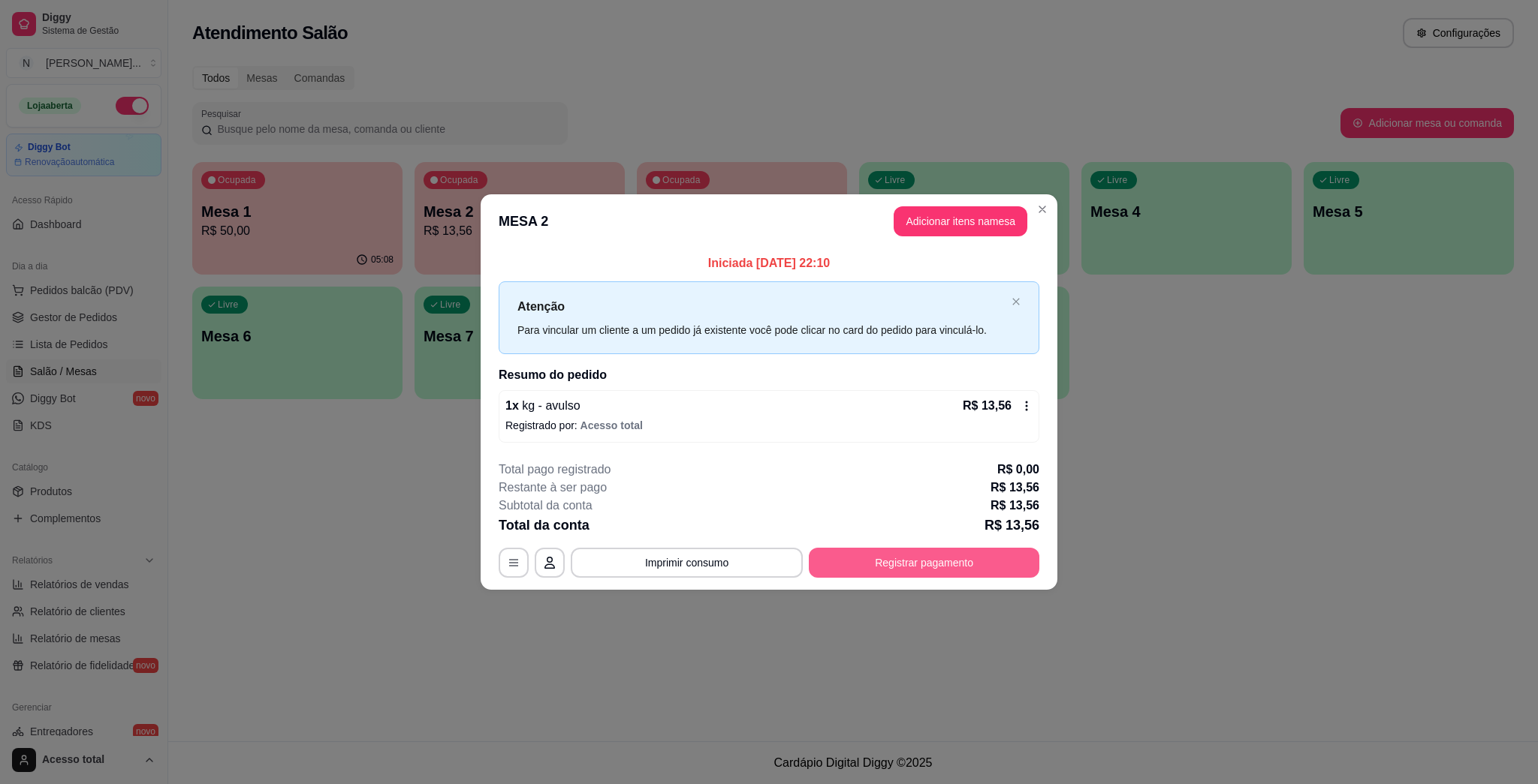
click at [768, 551] on button "Registrar pagamento" at bounding box center [924, 563] width 231 height 30
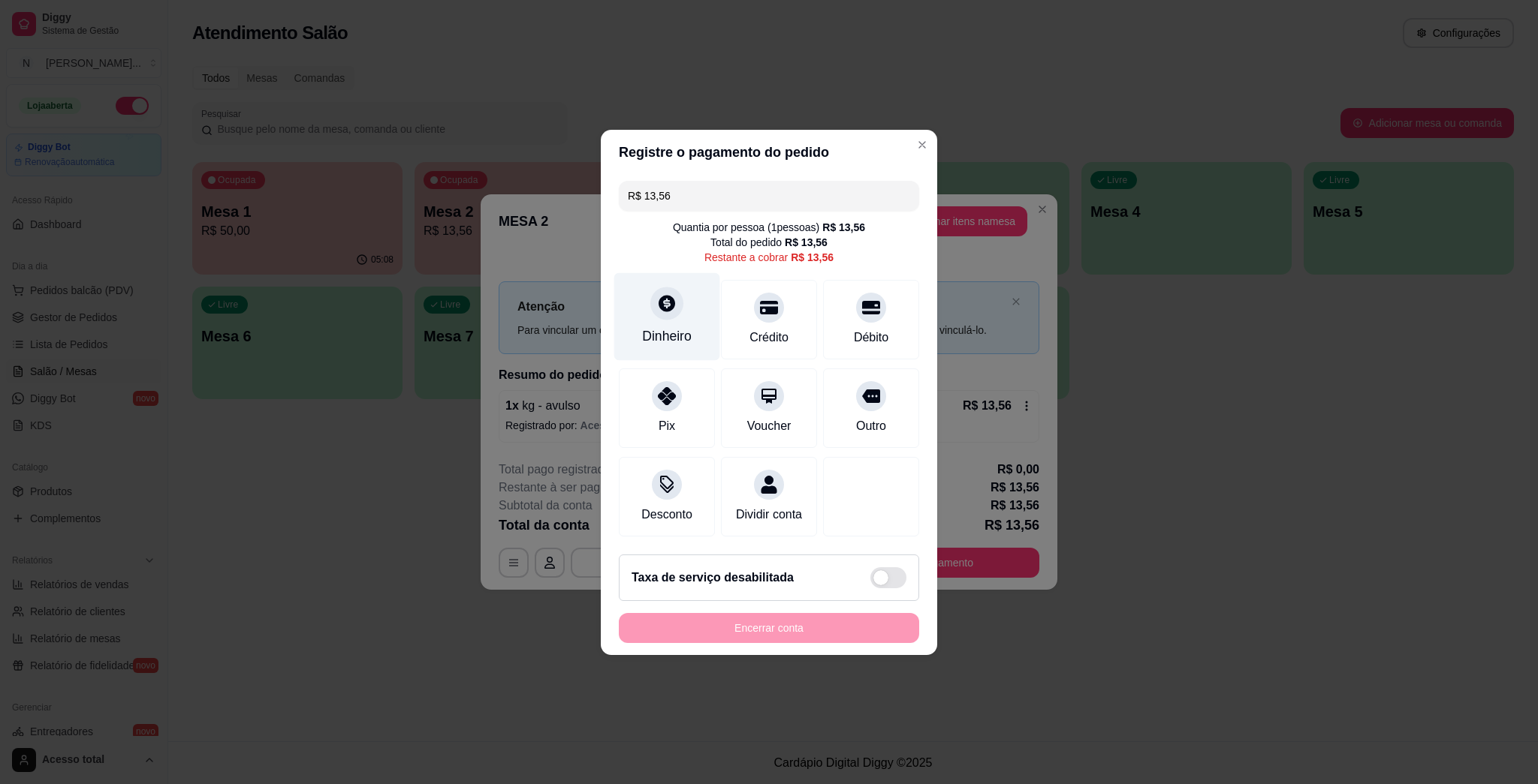
click at [682, 307] on div "Dinheiro" at bounding box center [667, 316] width 106 height 88
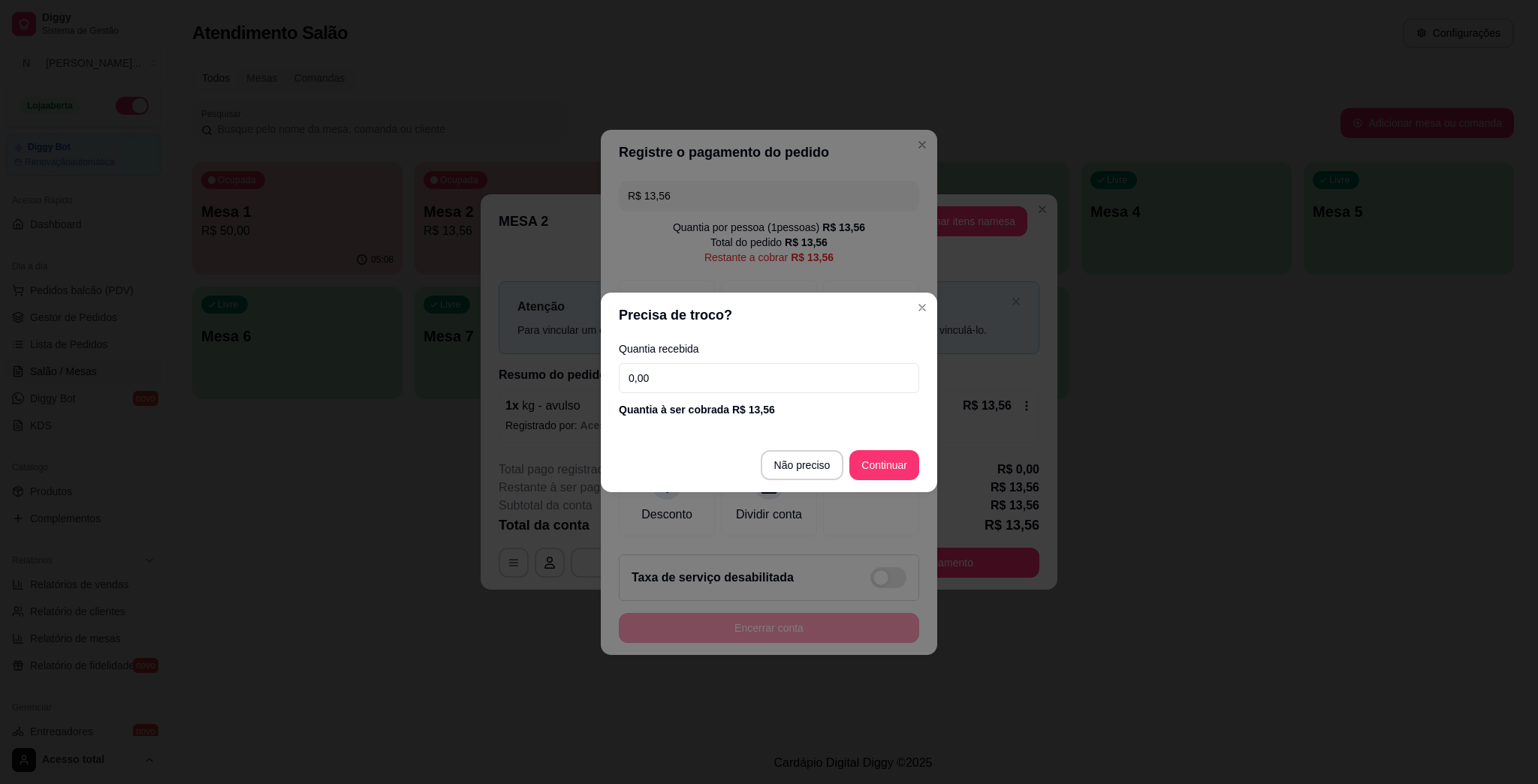
click at [767, 389] on input "0,00" at bounding box center [769, 378] width 301 height 30
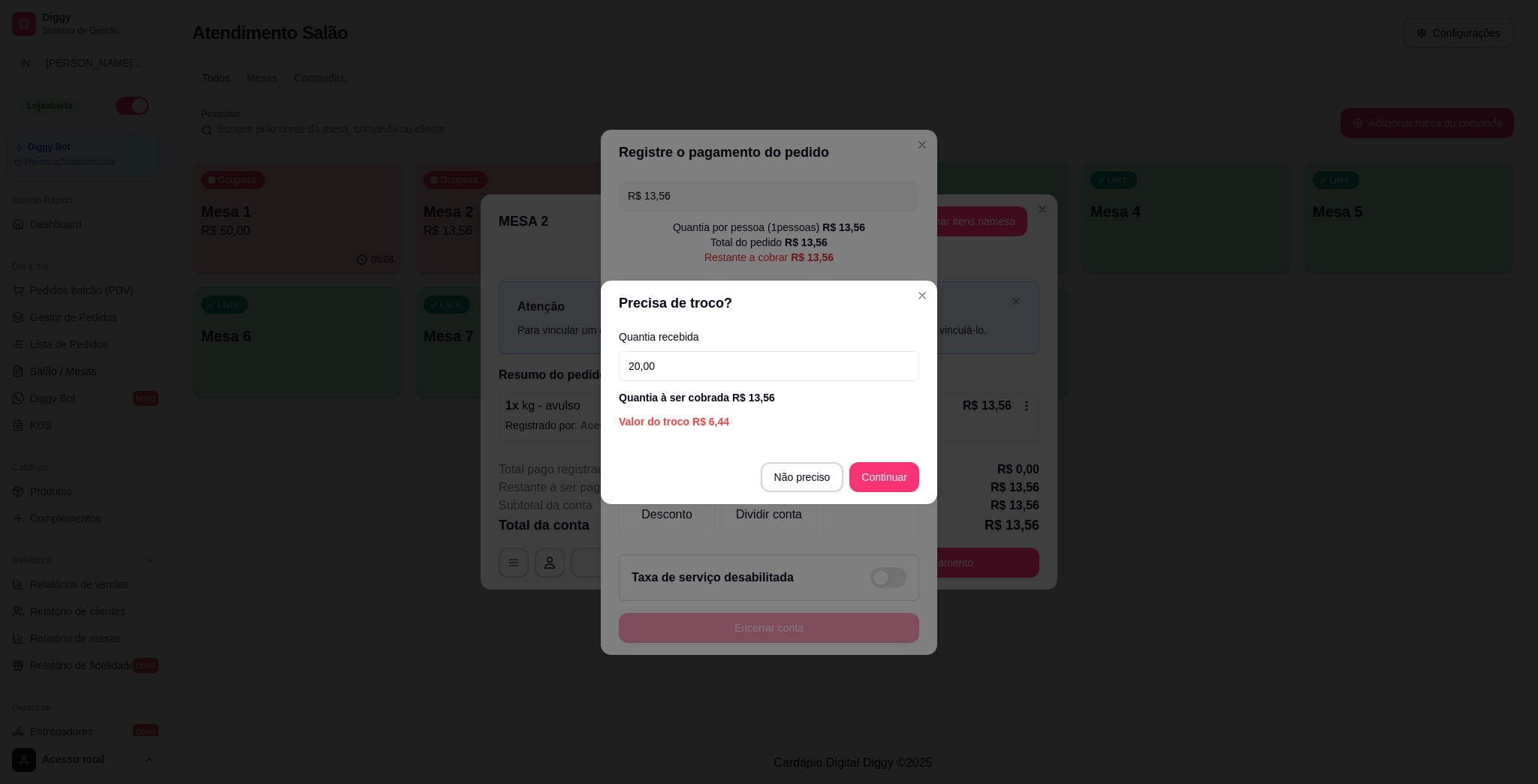
type input "20,00"
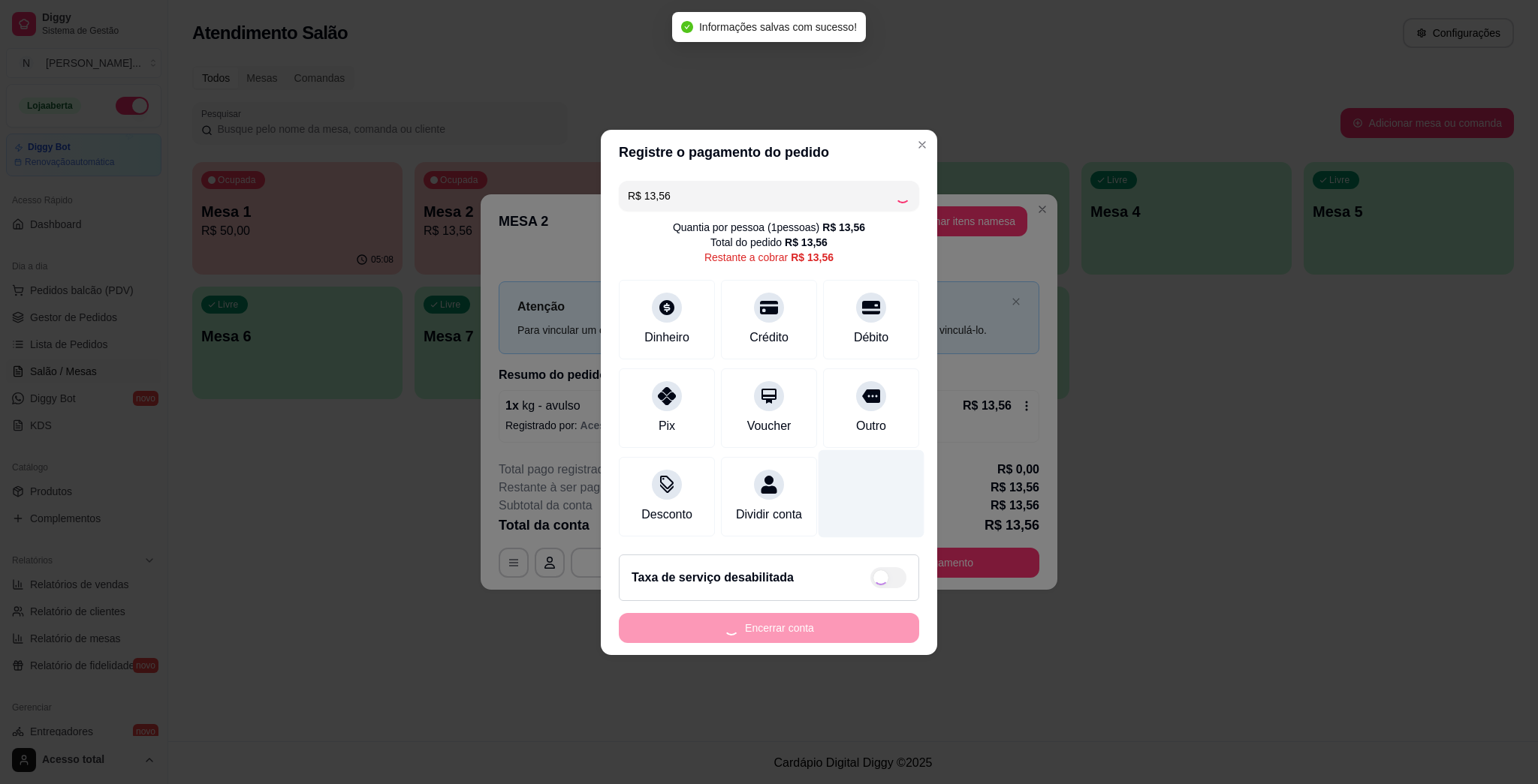
type input "R$ 0,00"
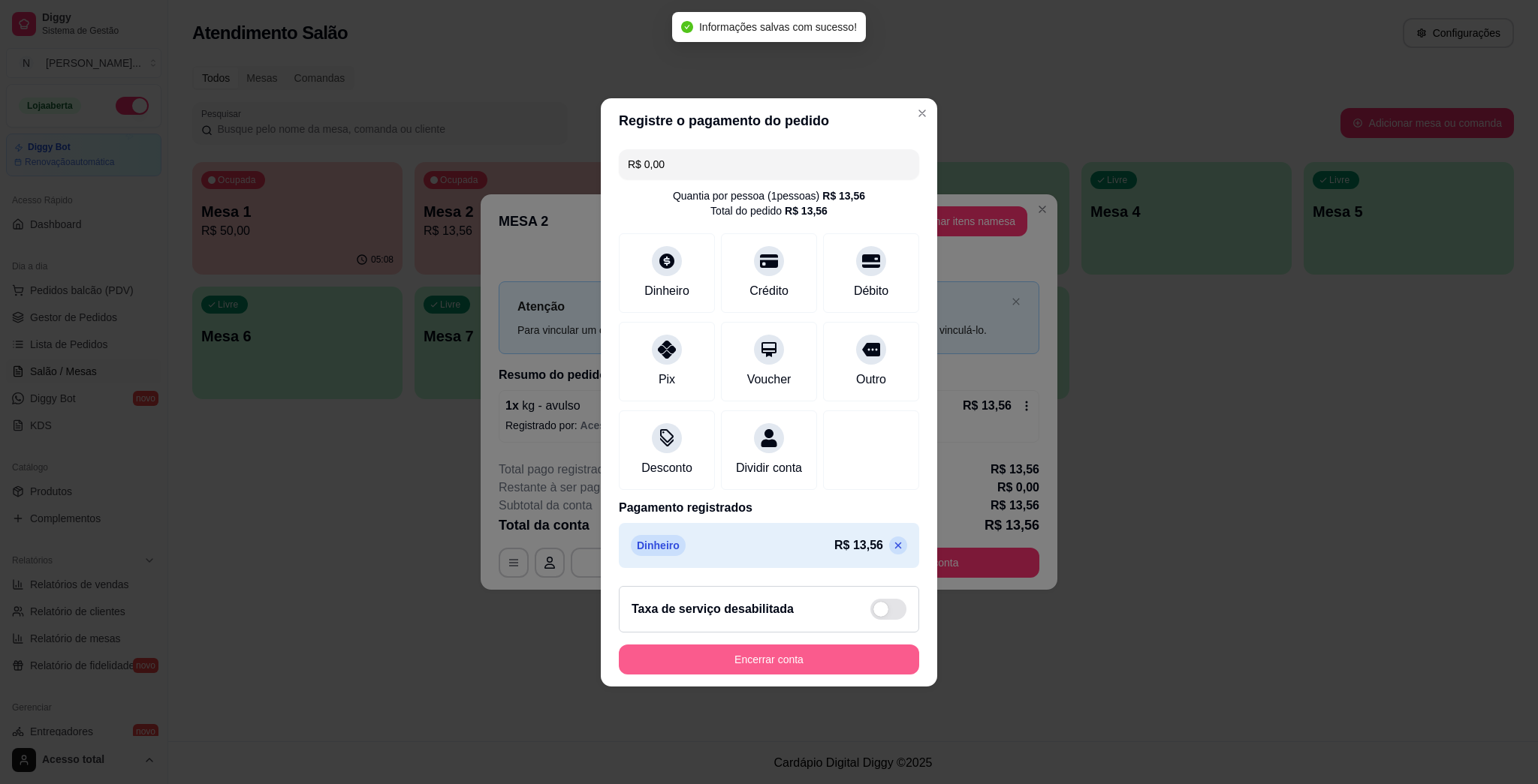
click at [733, 675] on button "Encerrar conta" at bounding box center [769, 660] width 301 height 30
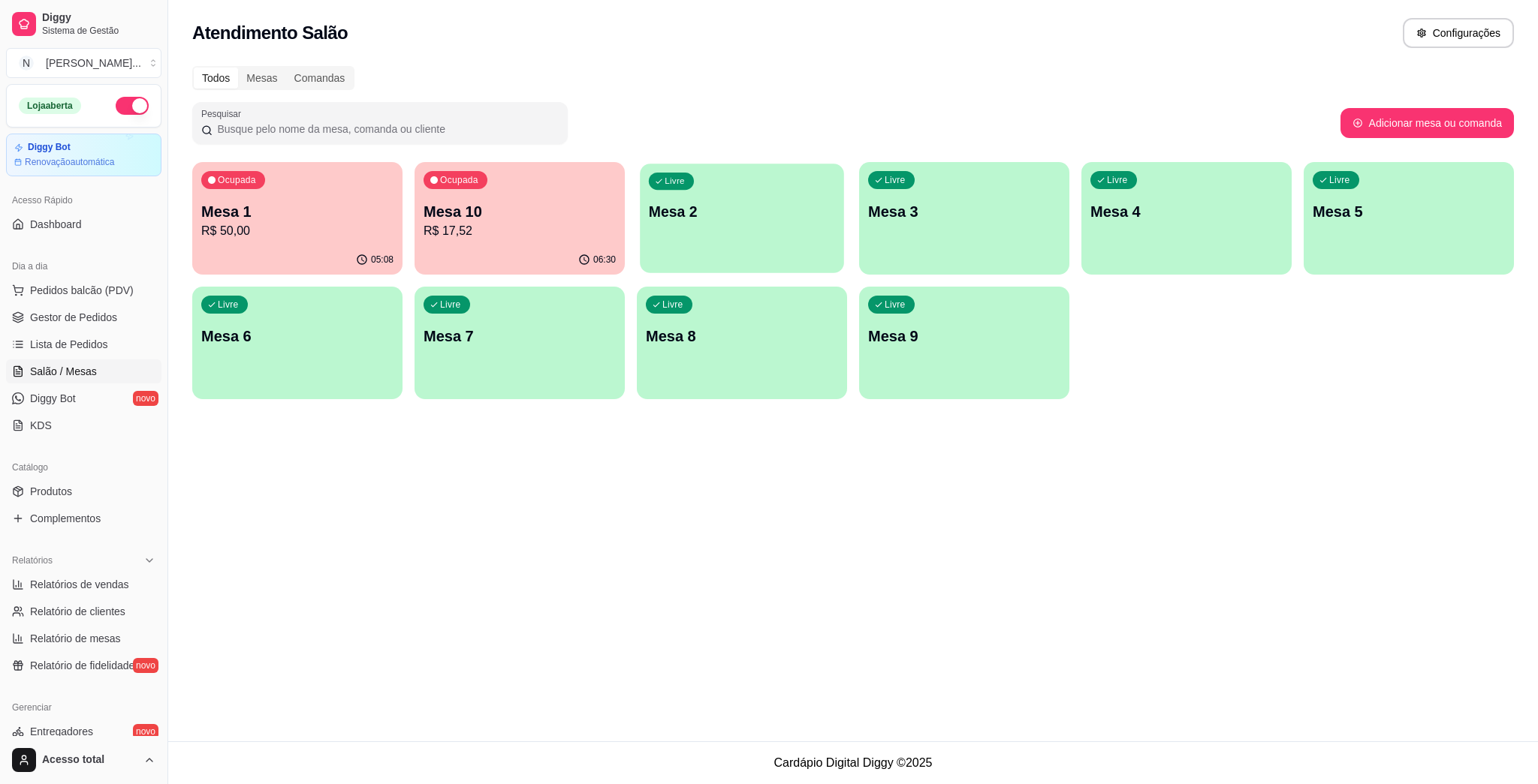
click at [703, 243] on div "Livre Mesa 2" at bounding box center [741, 209] width 204 height 92
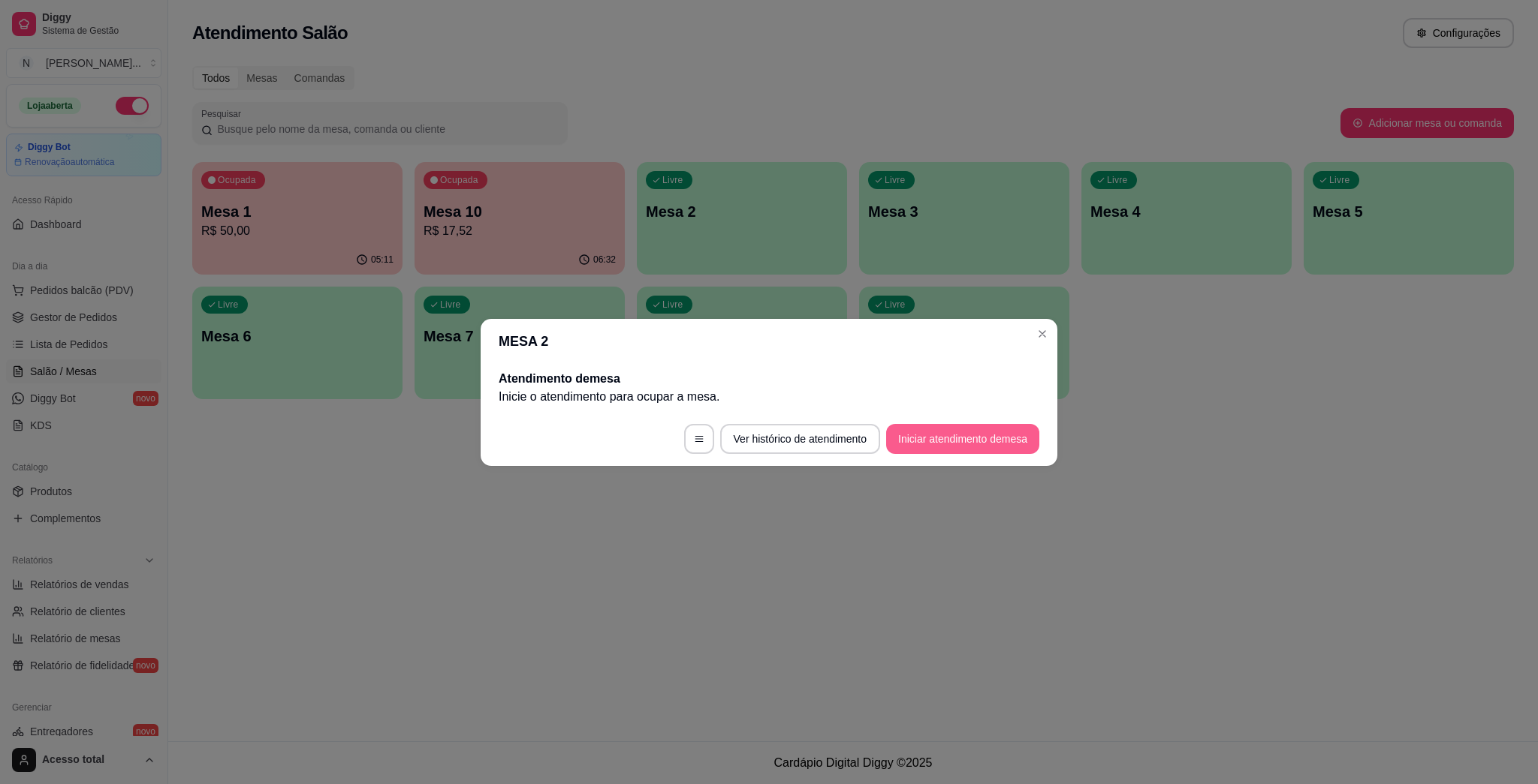
click at [768, 429] on button "Iniciar atendimento de mesa" at bounding box center [962, 439] width 153 height 30
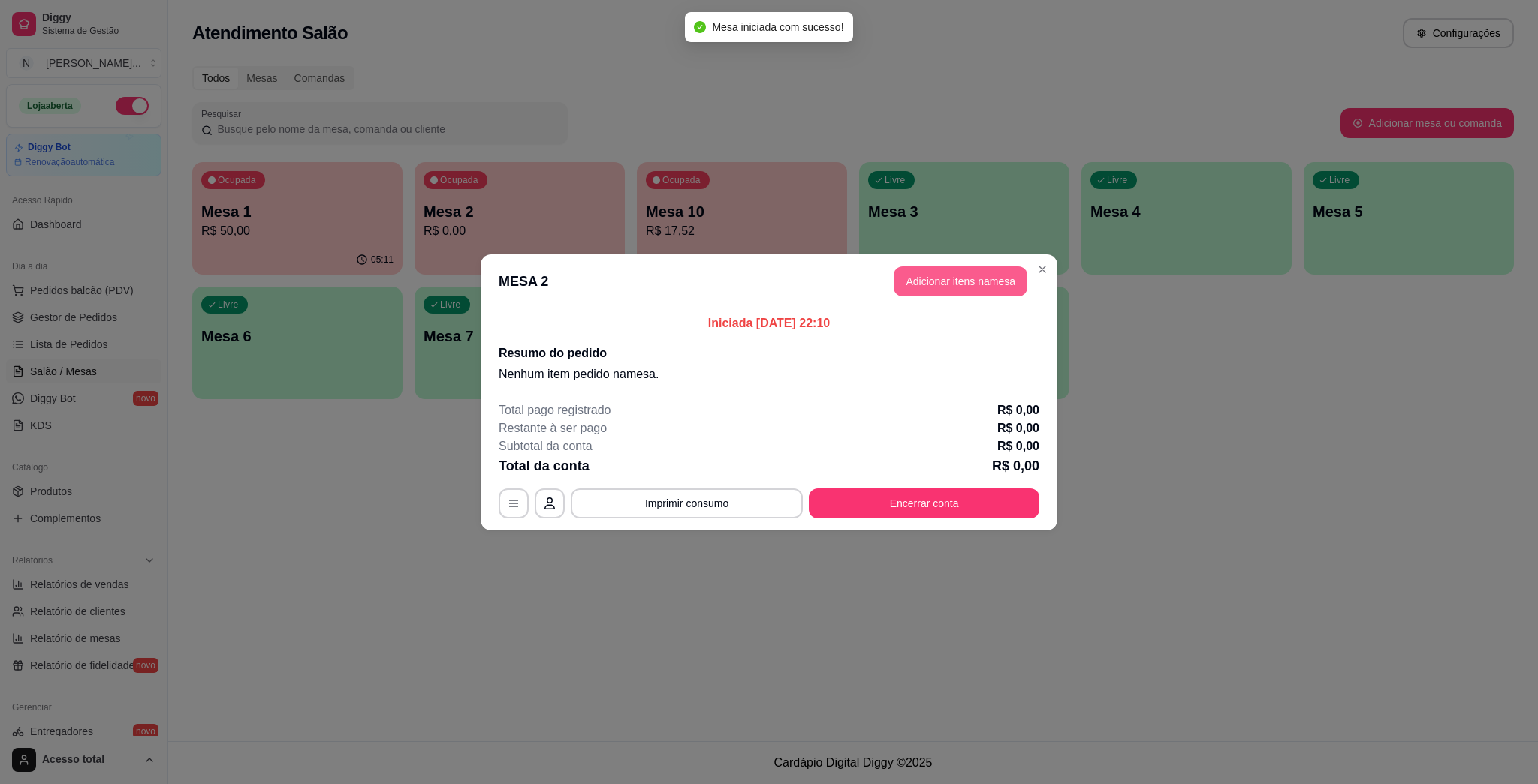
click at [768, 272] on button "Adicionar itens na mesa" at bounding box center [960, 282] width 133 height 30
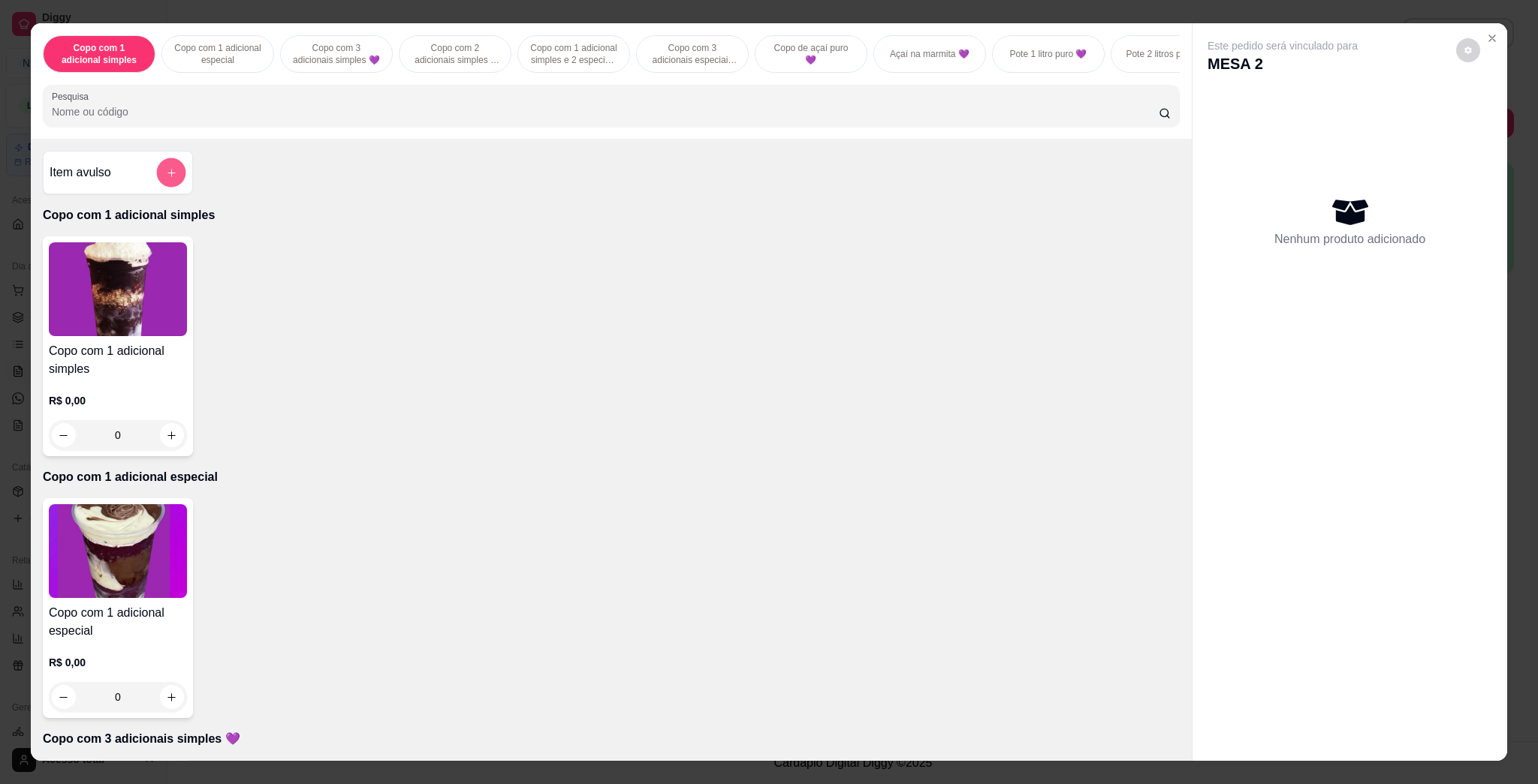
click at [170, 188] on button "add-separate-item" at bounding box center [171, 172] width 29 height 29
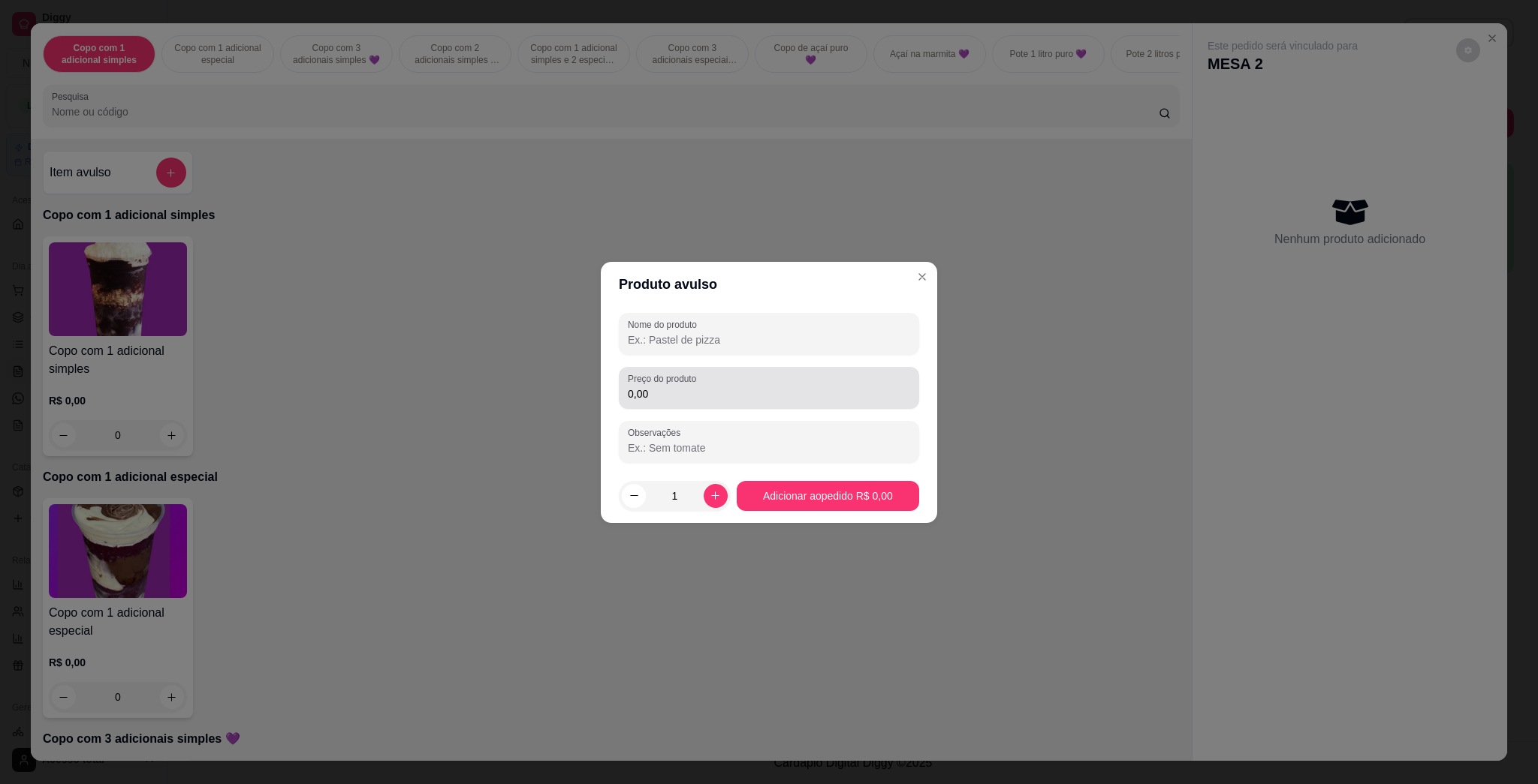
click at [746, 379] on div "0,00" at bounding box center [769, 388] width 283 height 30
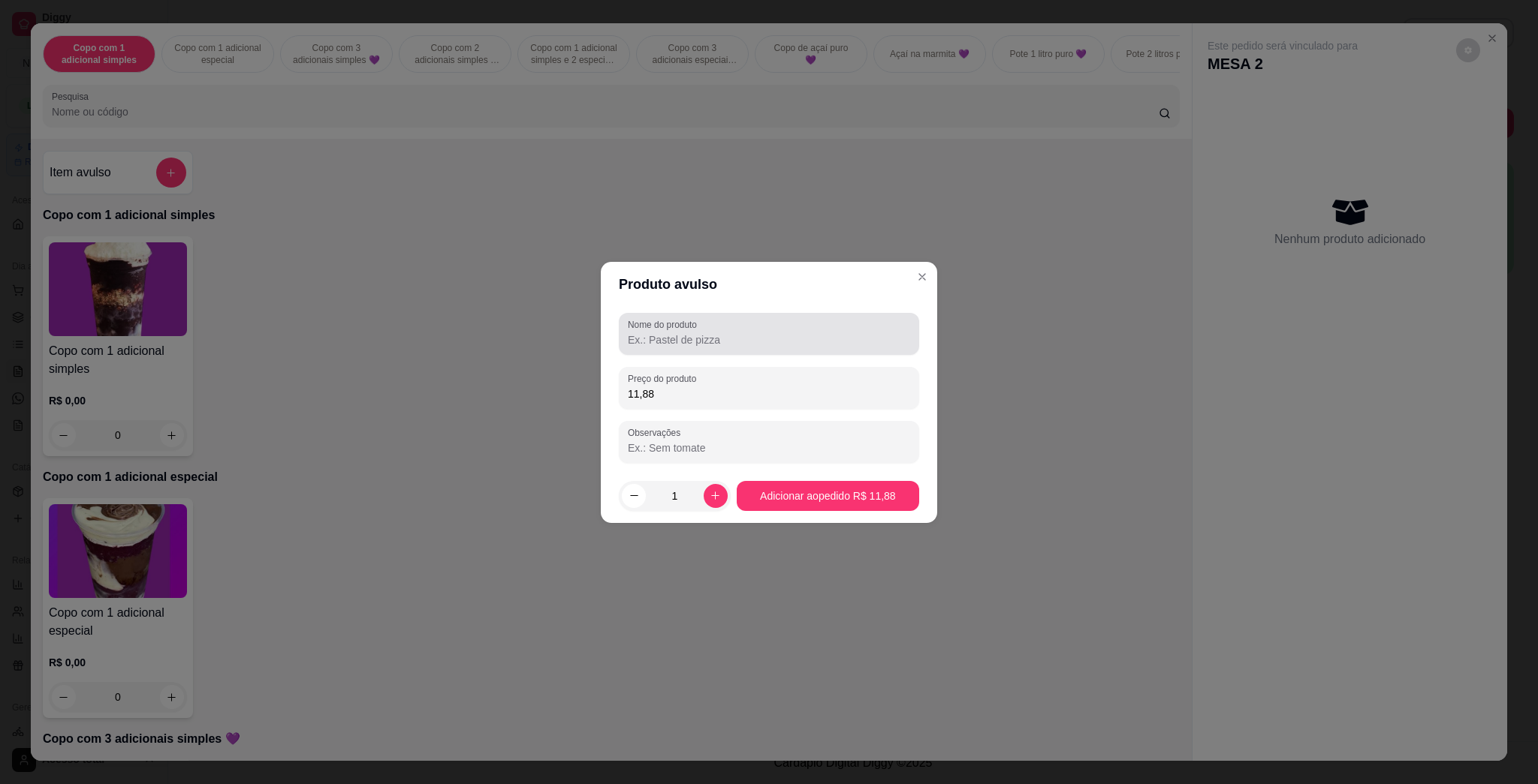
type input "11,88"
click at [766, 337] on input "Nome do produto" at bounding box center [769, 340] width 283 height 15
type input "kg"
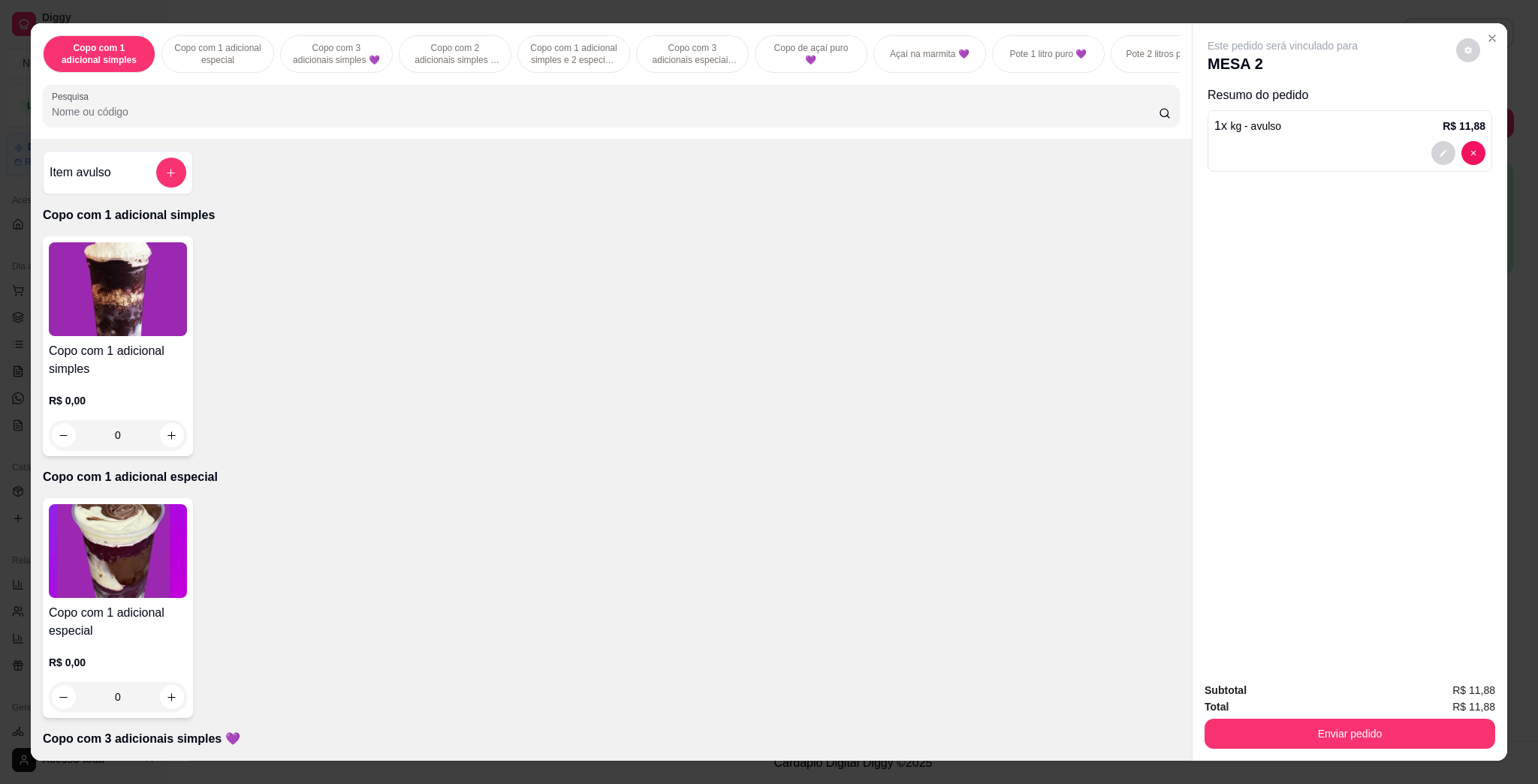
click at [768, 487] on p "Copo com 1 adicional especial" at bounding box center [611, 477] width 1137 height 18
click at [174, 186] on button "add-separate-item" at bounding box center [171, 172] width 30 height 30
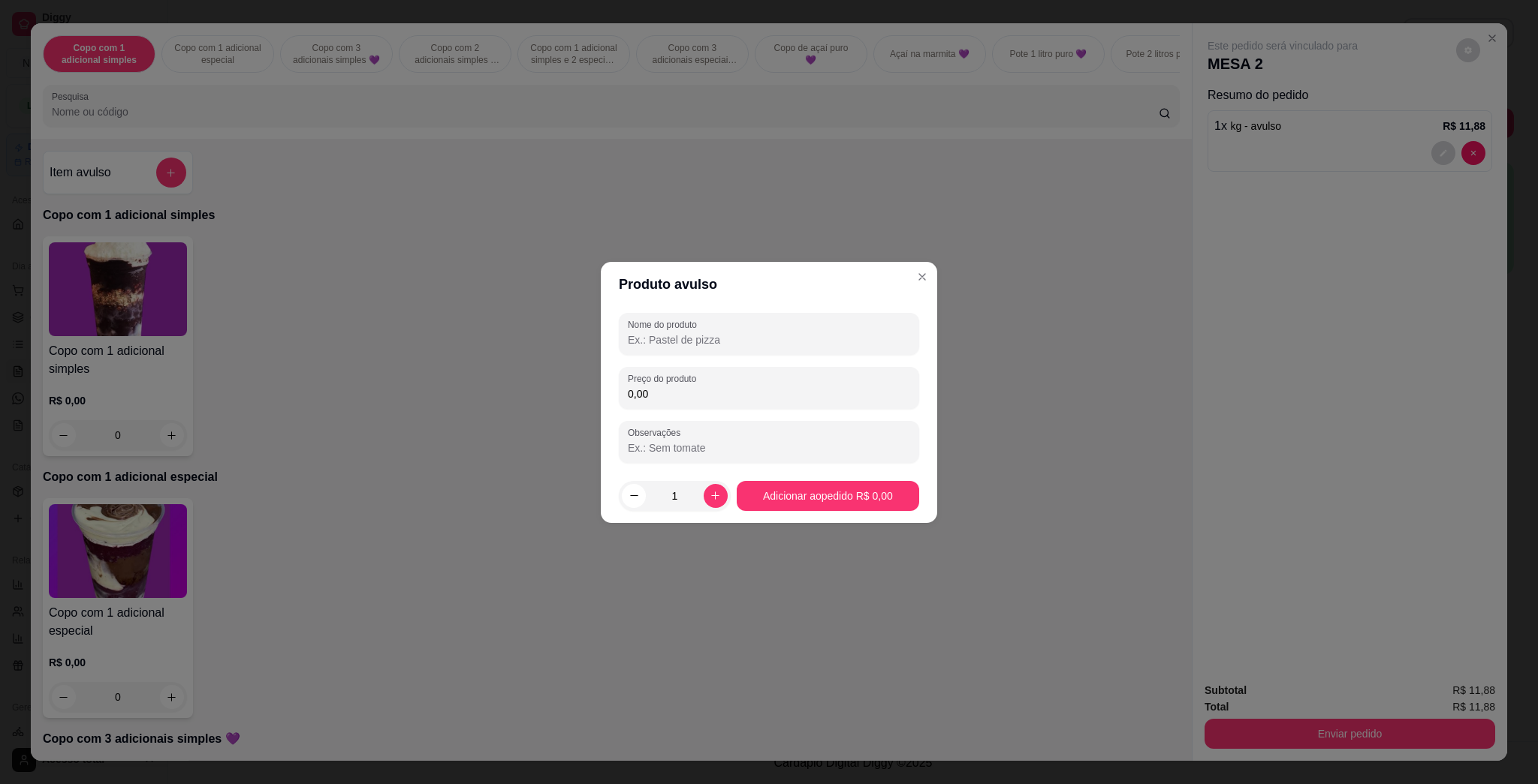
click at [735, 401] on input "0,00" at bounding box center [769, 394] width 283 height 15
type input "19,08"
click at [741, 349] on div "Nome do produto" at bounding box center [769, 334] width 301 height 42
type input "kg"
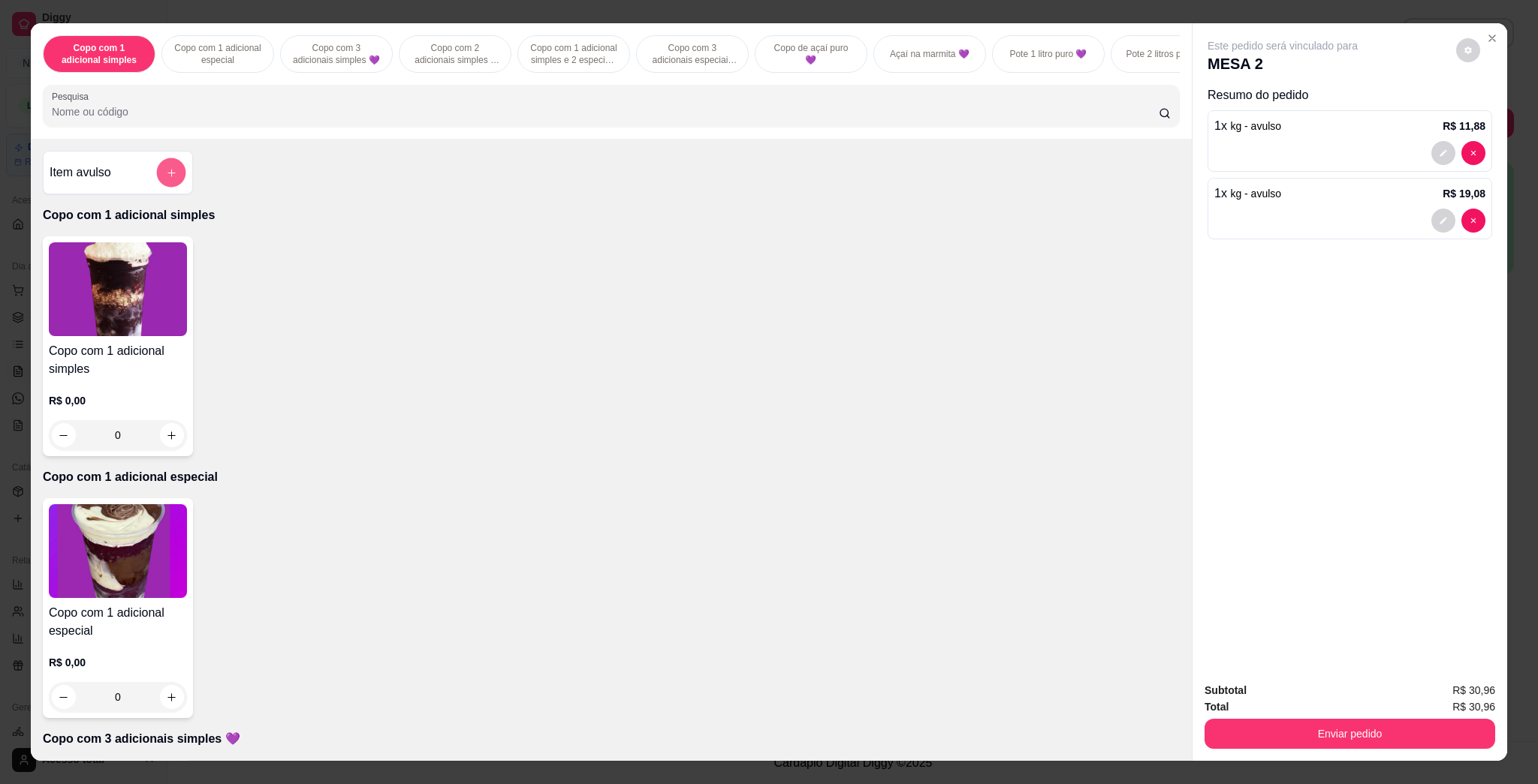
click at [167, 178] on icon "add-separate-item" at bounding box center [171, 172] width 11 height 11
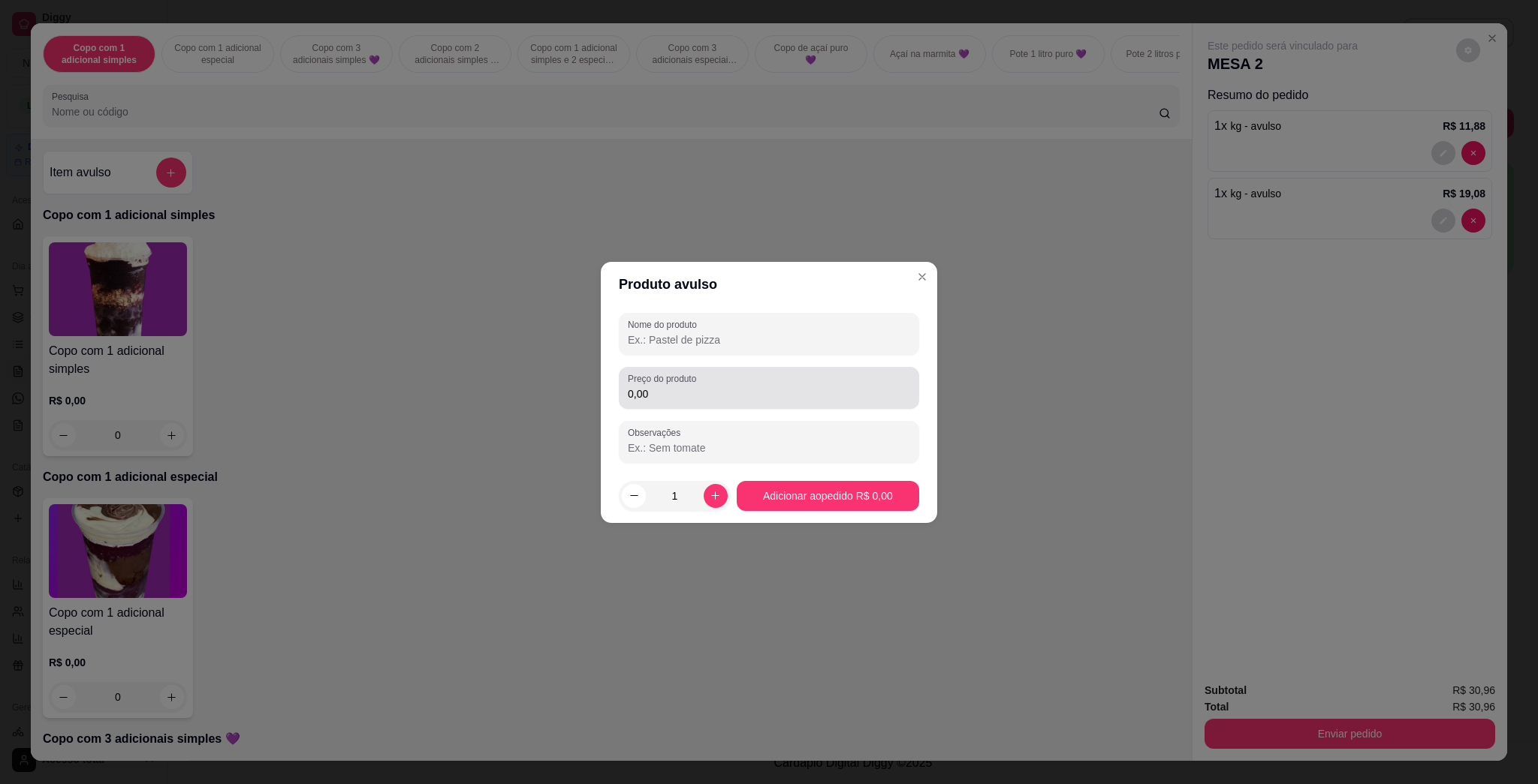
click at [652, 387] on input "0,00" at bounding box center [769, 394] width 283 height 15
type input "15,72"
click at [666, 332] on input "Nome do produto" at bounding box center [769, 340] width 283 height 15
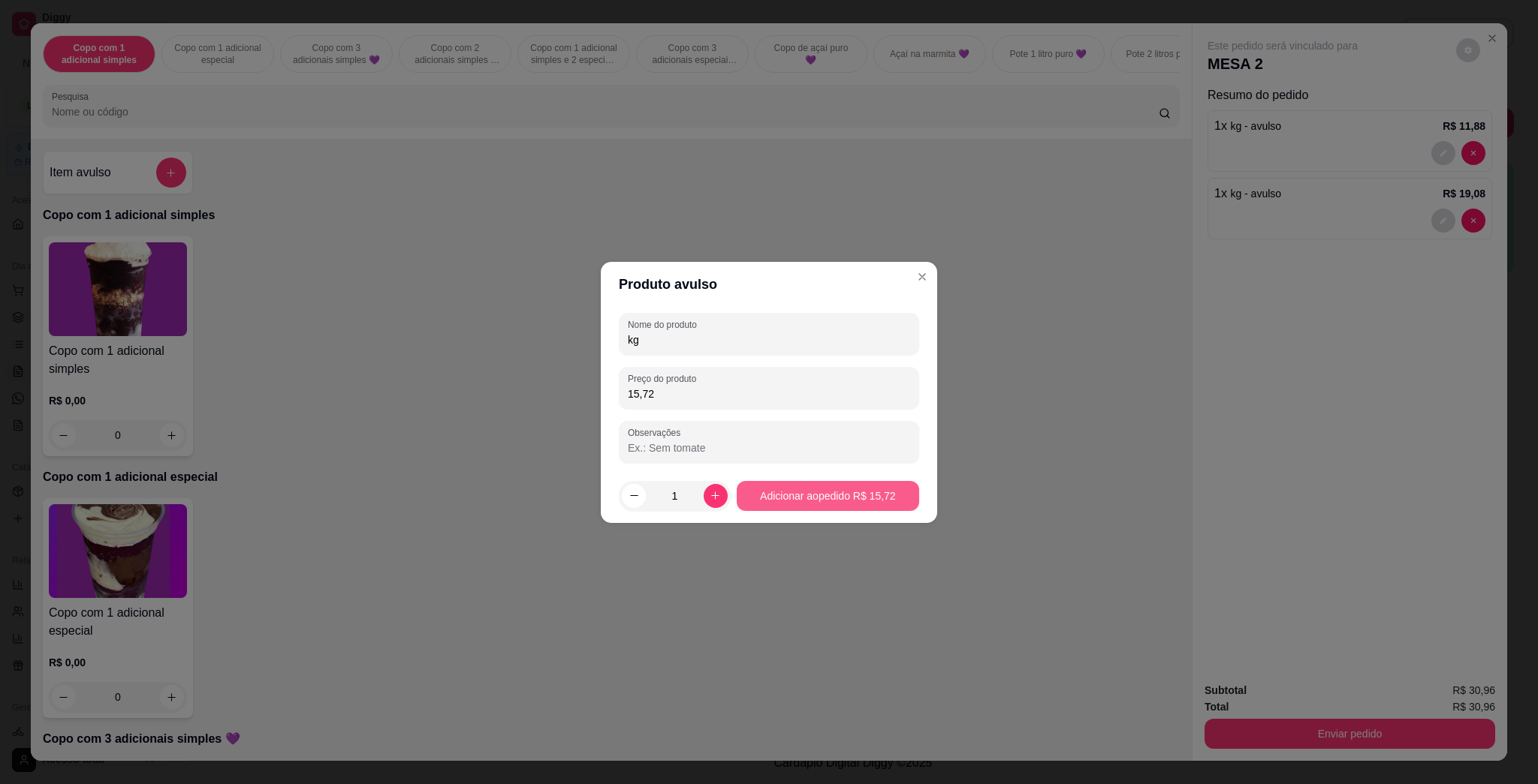
type input "kg"
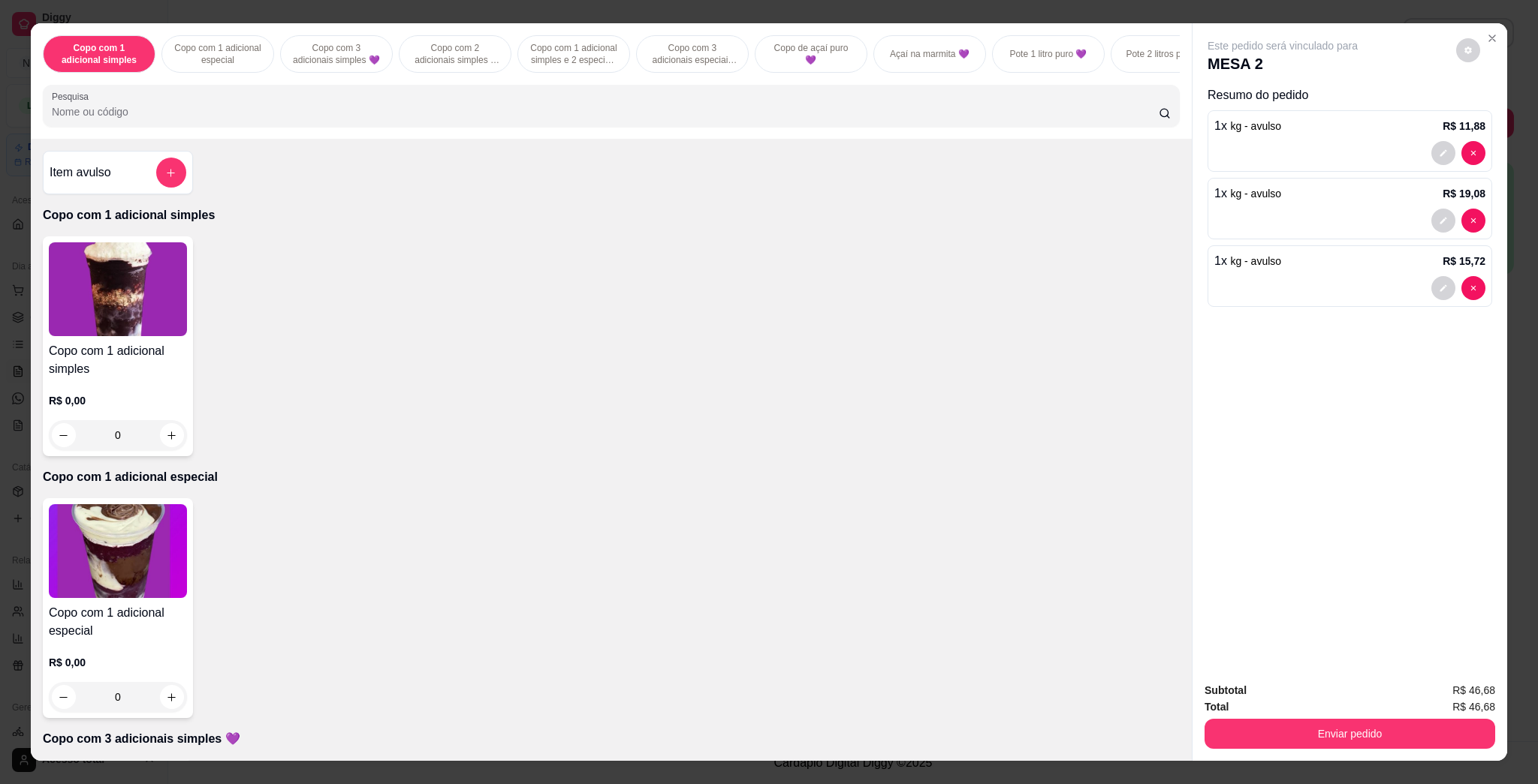
scroll to position [25, 0]
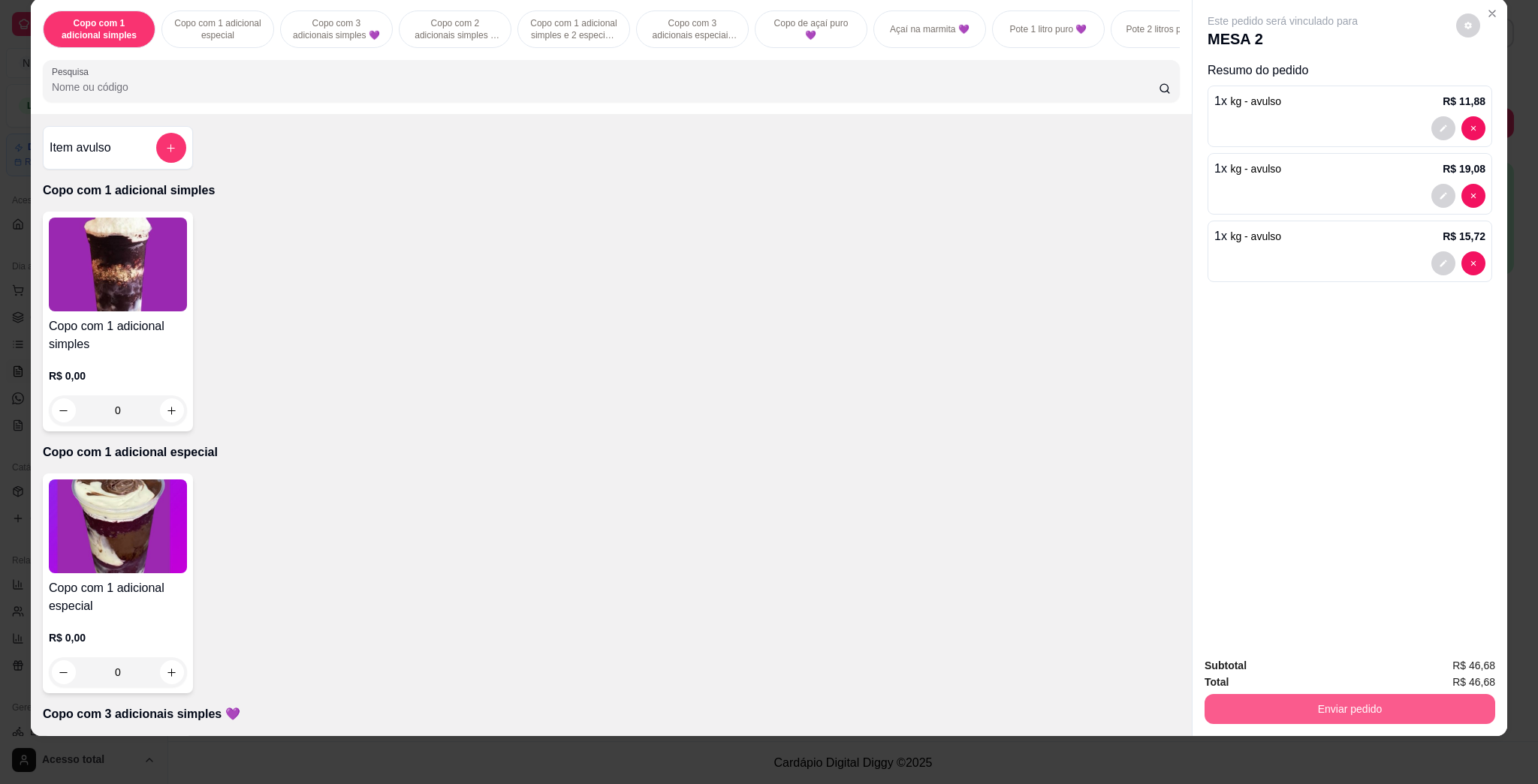
click at [768, 706] on button "Enviar pedido" at bounding box center [1350, 709] width 291 height 30
click at [768, 669] on button "Enviar pedido" at bounding box center [1454, 673] width 85 height 29
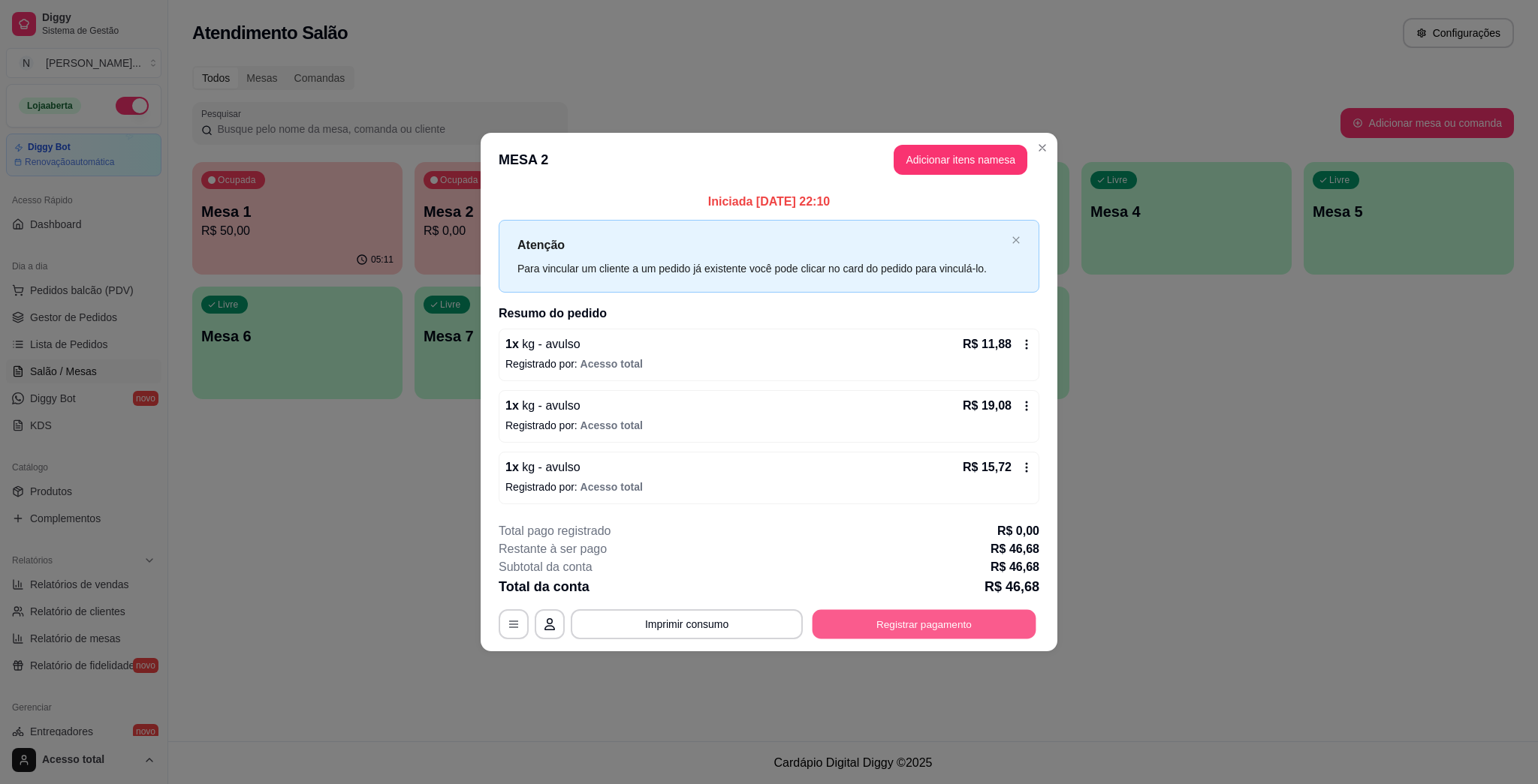
click at [768, 631] on button "Registrar pagamento" at bounding box center [924, 624] width 224 height 29
click at [768, 168] on button "Adicionar itens na mesa" at bounding box center [960, 160] width 133 height 30
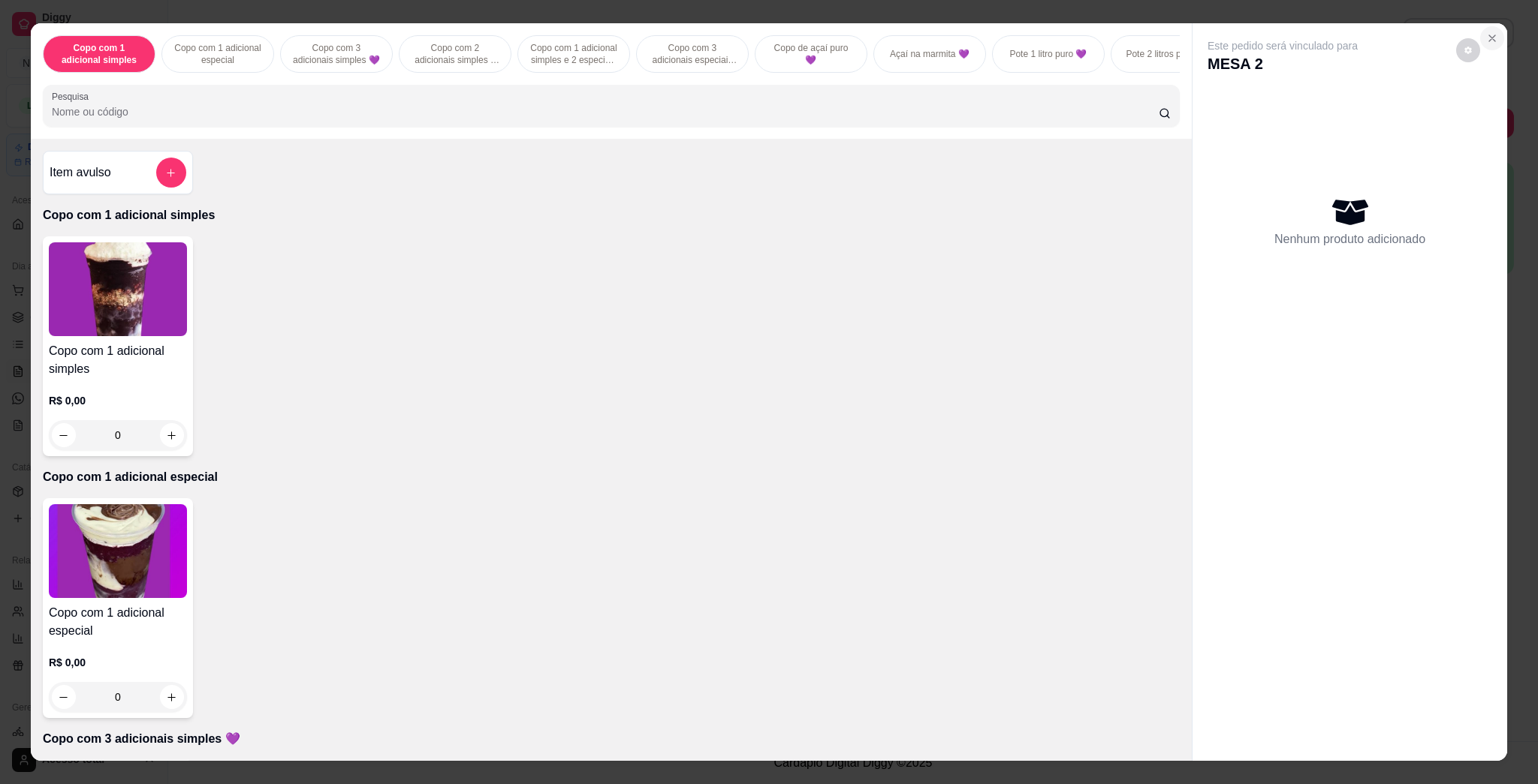
click at [768, 32] on icon "Close" at bounding box center [1492, 38] width 12 height 12
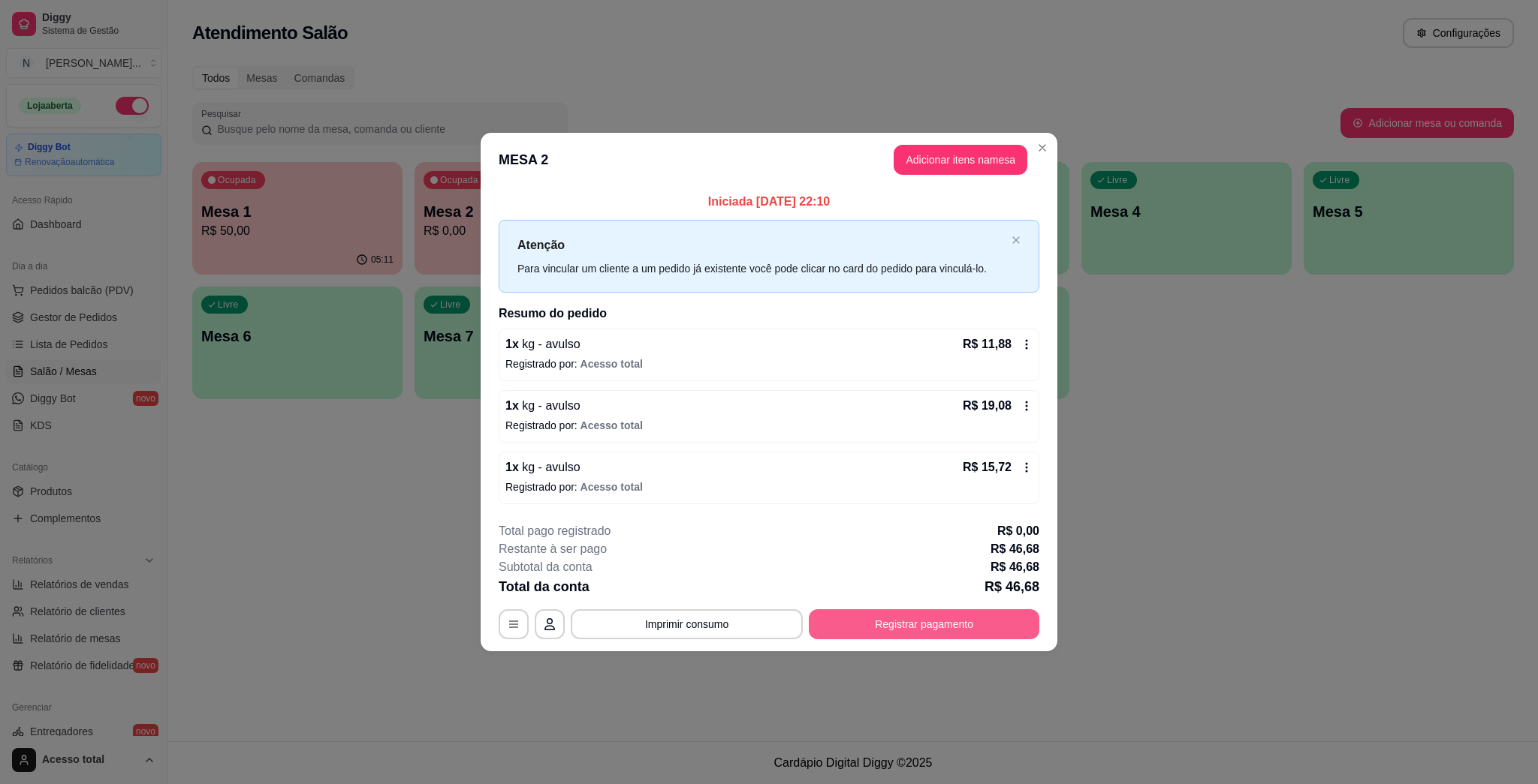
click at [768, 627] on button "Registrar pagamento" at bounding box center [924, 624] width 231 height 30
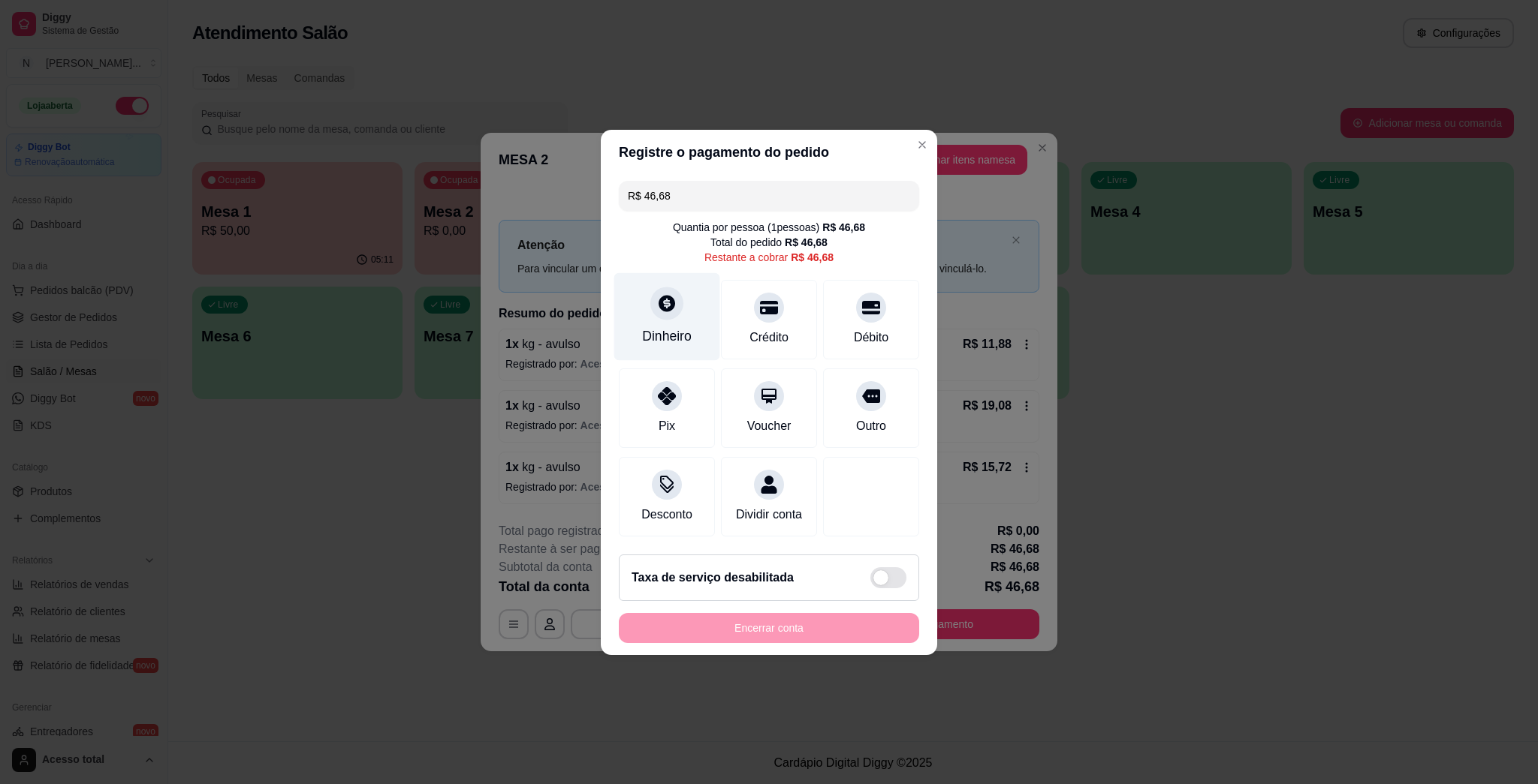
click at [641, 316] on div "Dinheiro" at bounding box center [667, 316] width 106 height 88
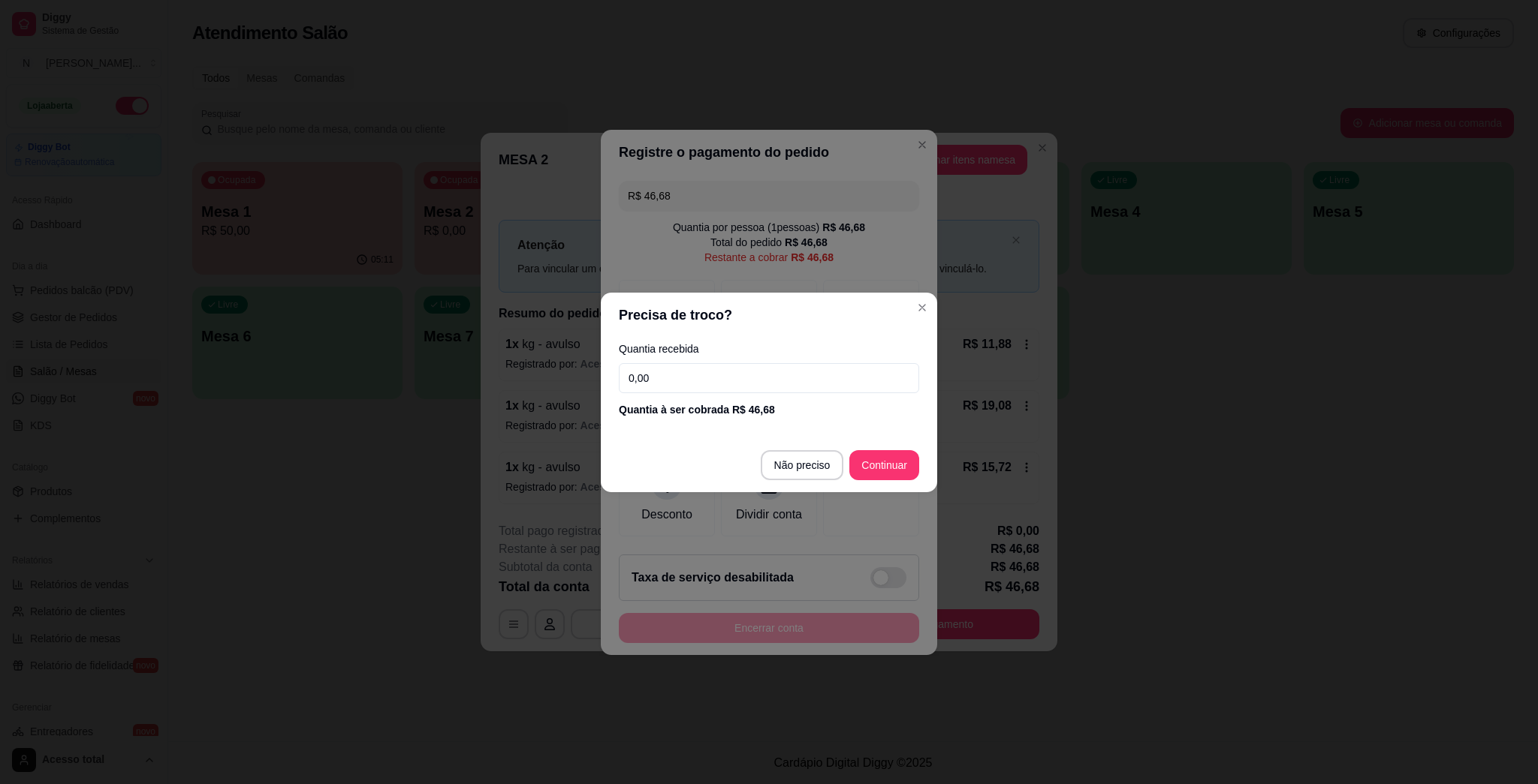
click at [768, 382] on input "0,00" at bounding box center [769, 378] width 301 height 30
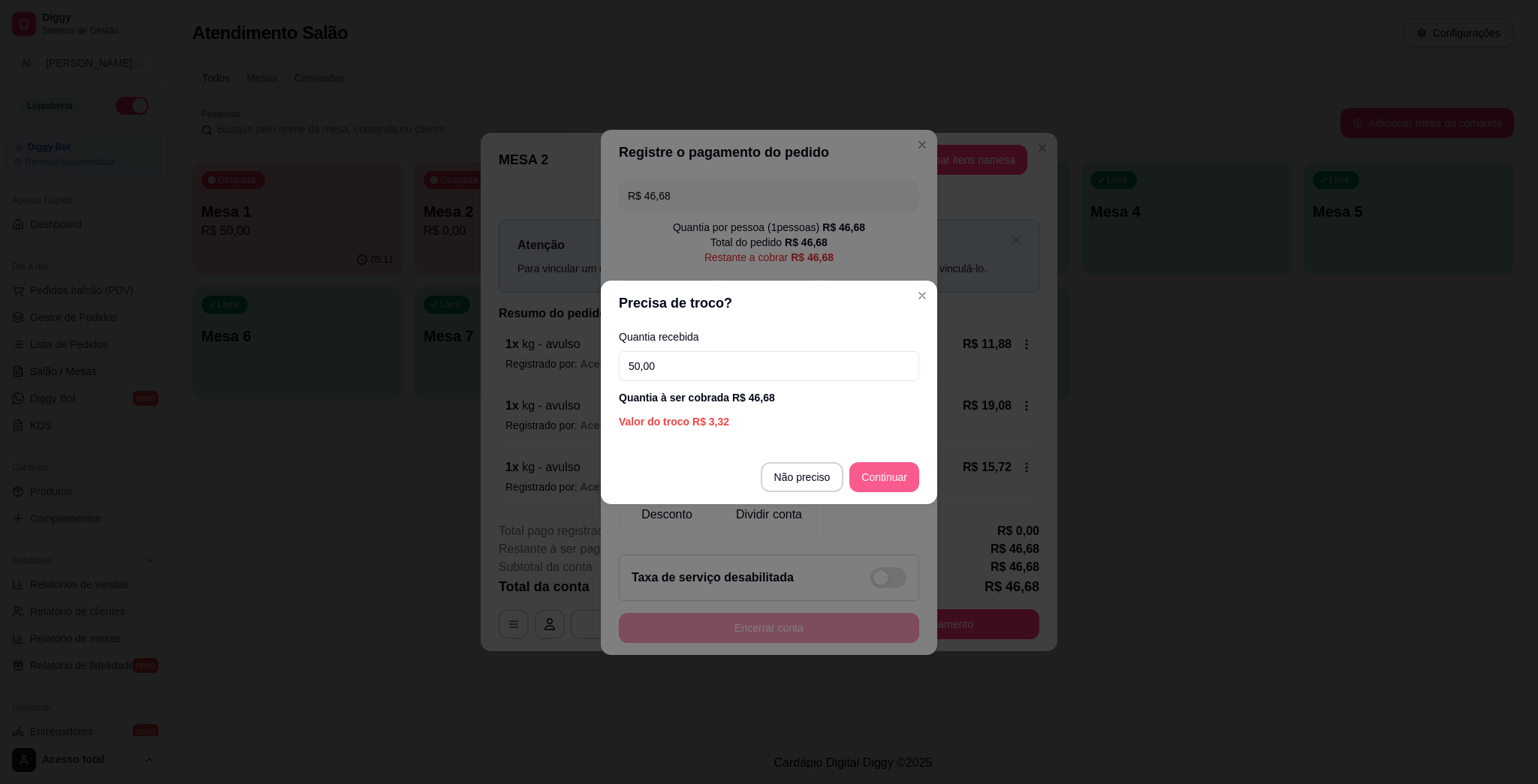
type input "50,00"
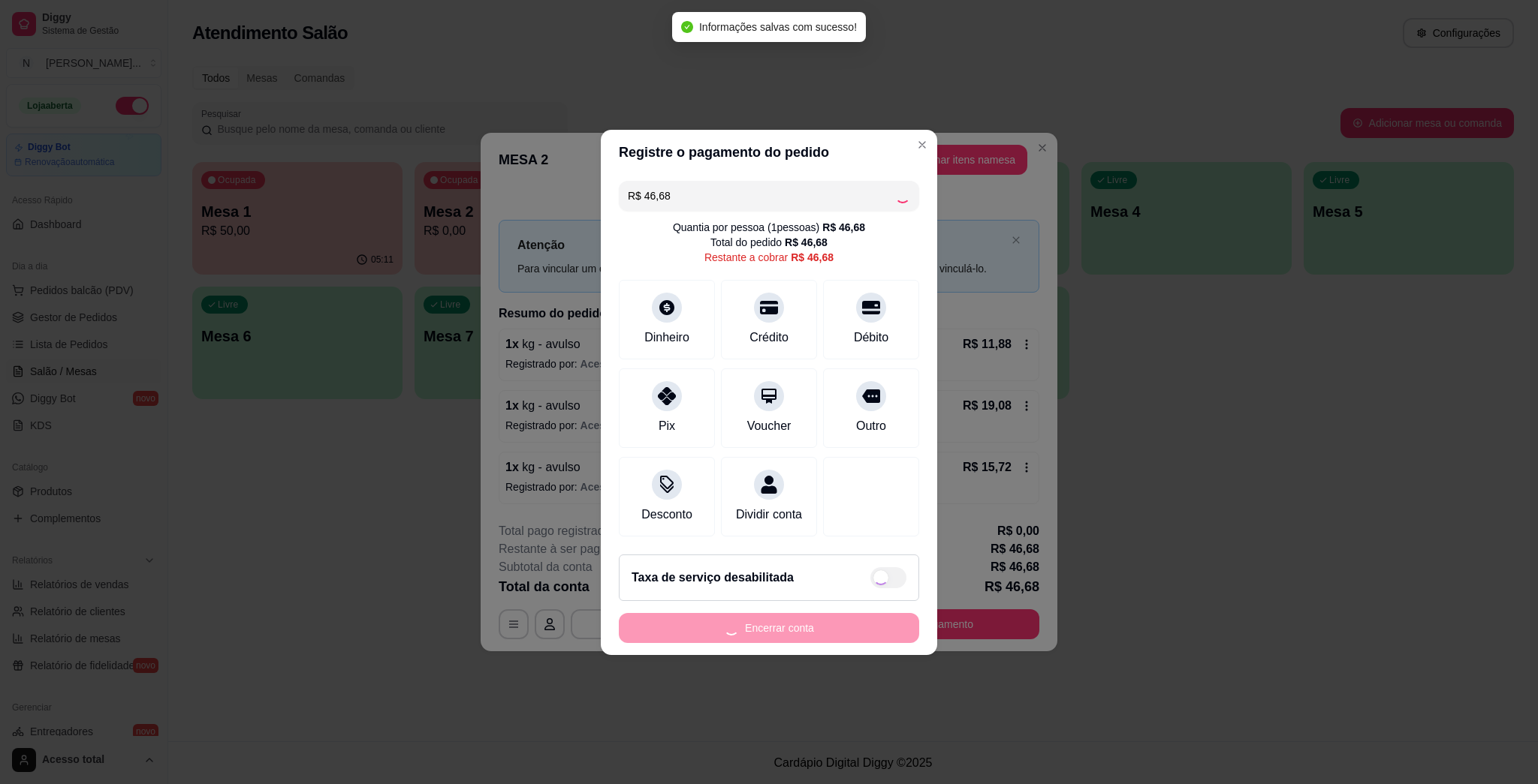
type input "R$ 0,00"
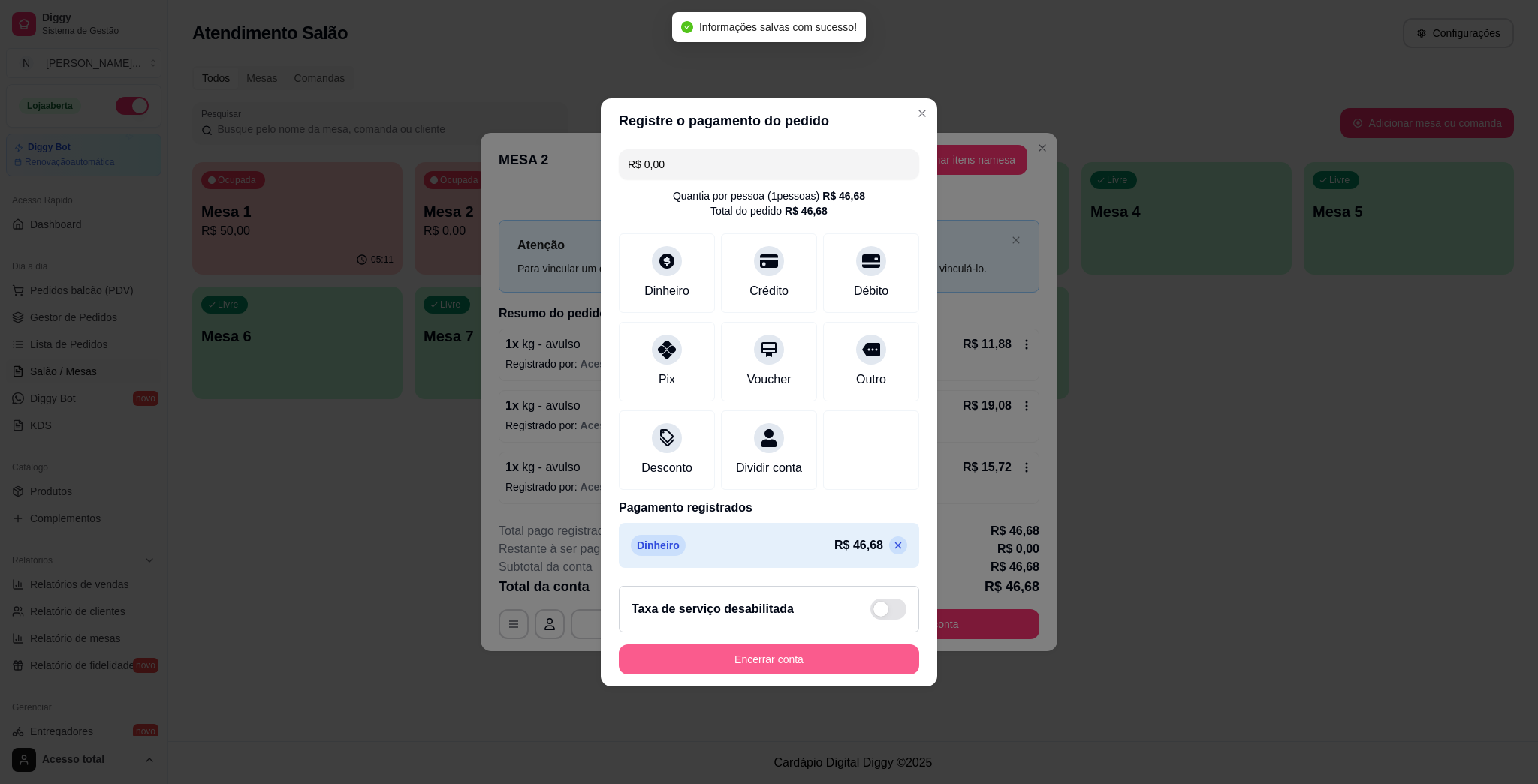
click at [768, 671] on button "Encerrar conta" at bounding box center [769, 660] width 301 height 30
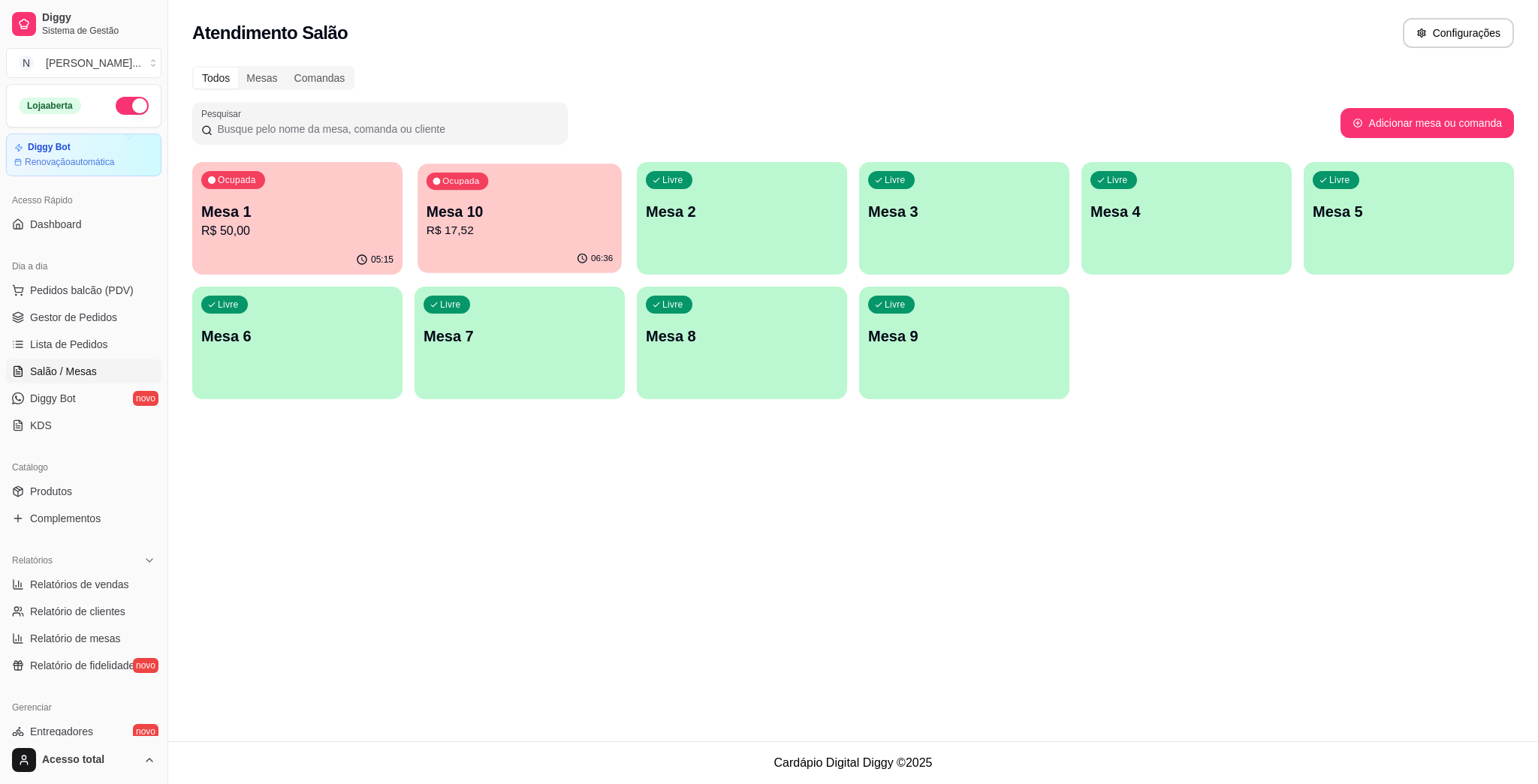
click at [561, 241] on div "Ocupada Mesa 10 R$ 17,52" at bounding box center [519, 204] width 204 height 81
click at [310, 229] on p "R$ 50,00" at bounding box center [297, 231] width 192 height 18
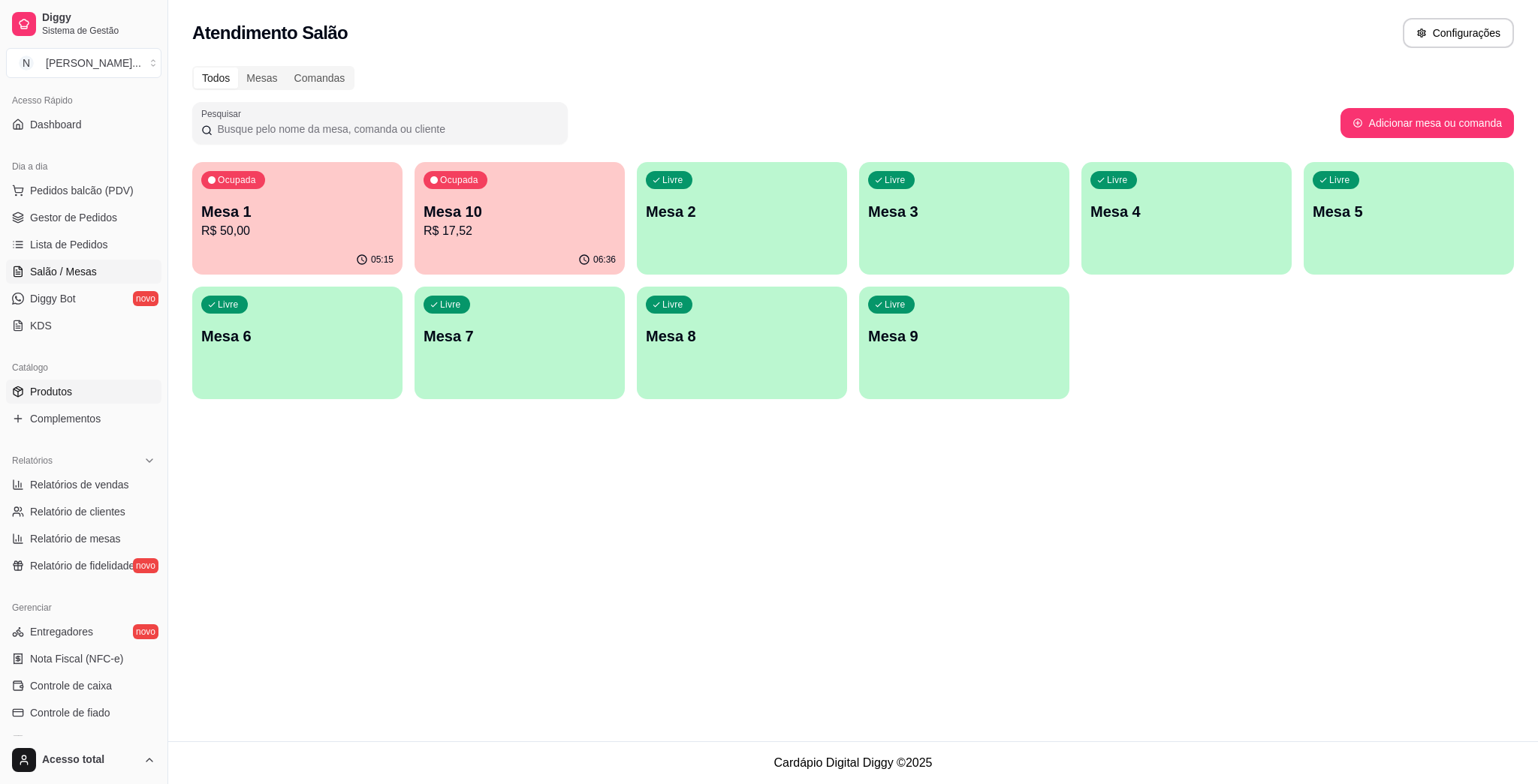
scroll to position [0, 0]
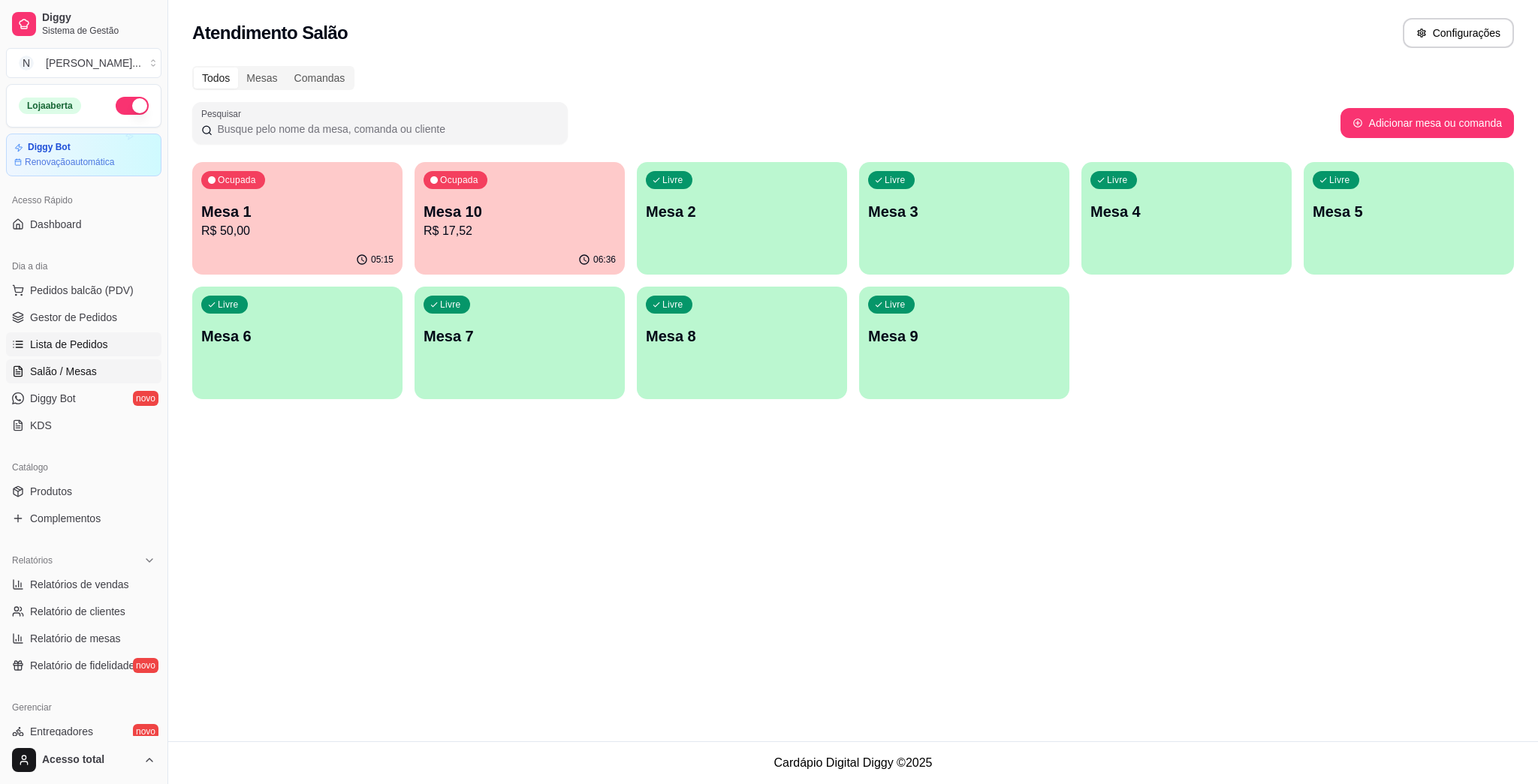
click at [99, 346] on span "Lista de Pedidos" at bounding box center [69, 344] width 78 height 15
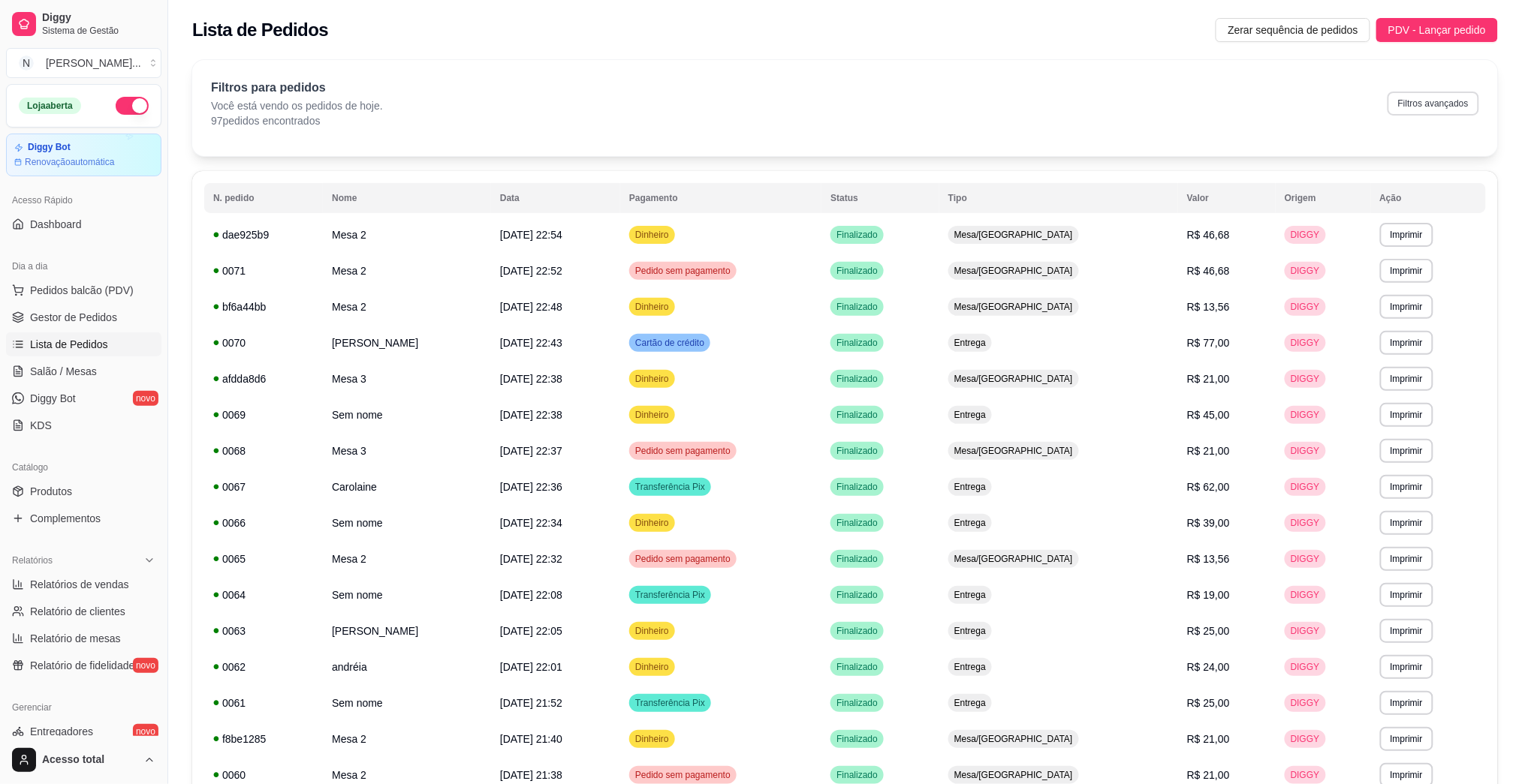
click at [768, 98] on button "Filtros avançados" at bounding box center [1434, 104] width 92 height 24
select select "0"
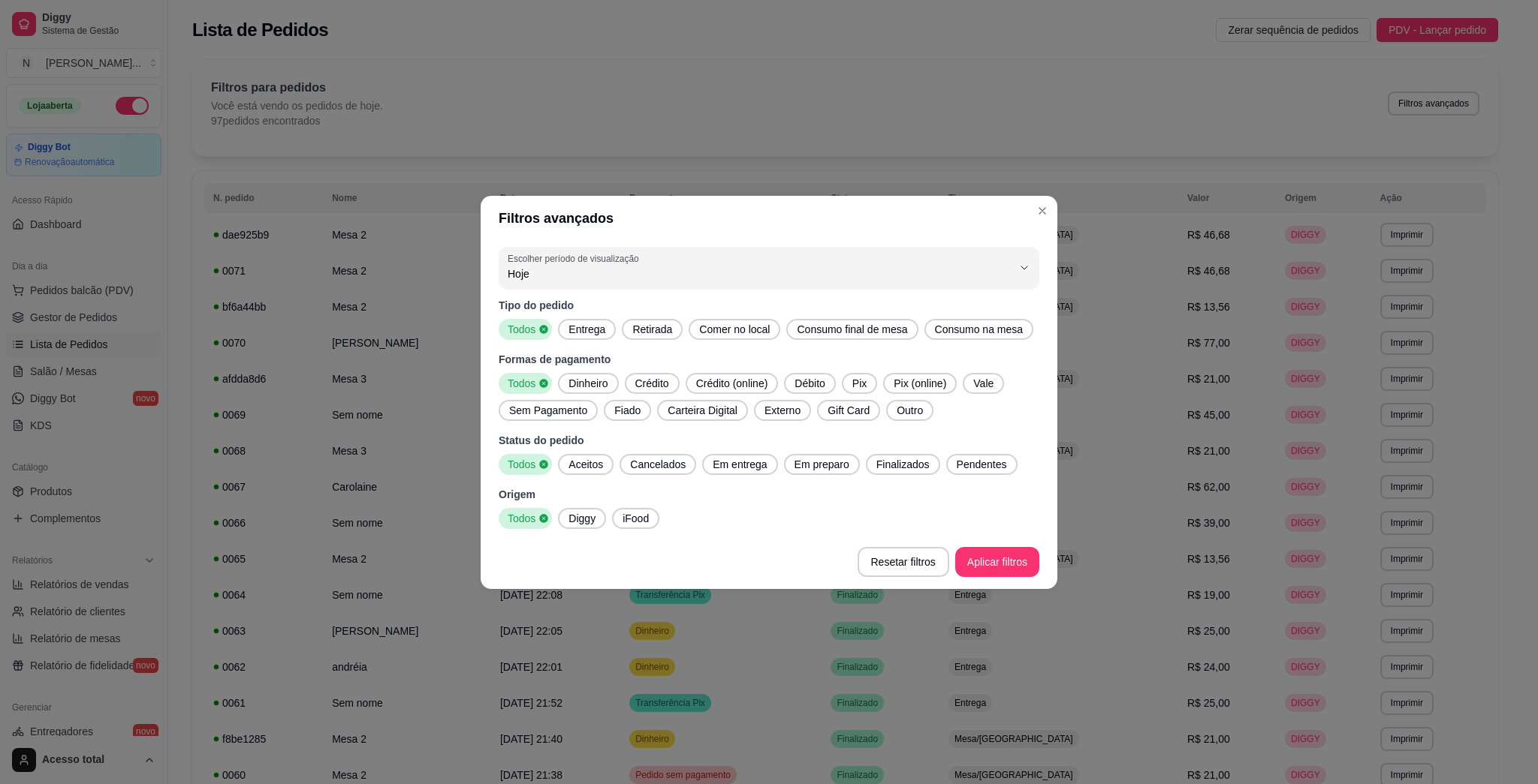
drag, startPoint x: 573, startPoint y: 321, endPoint x: 688, endPoint y: 368, distance: 124.2
click at [574, 322] on span "Entrega" at bounding box center [586, 330] width 49 height 15
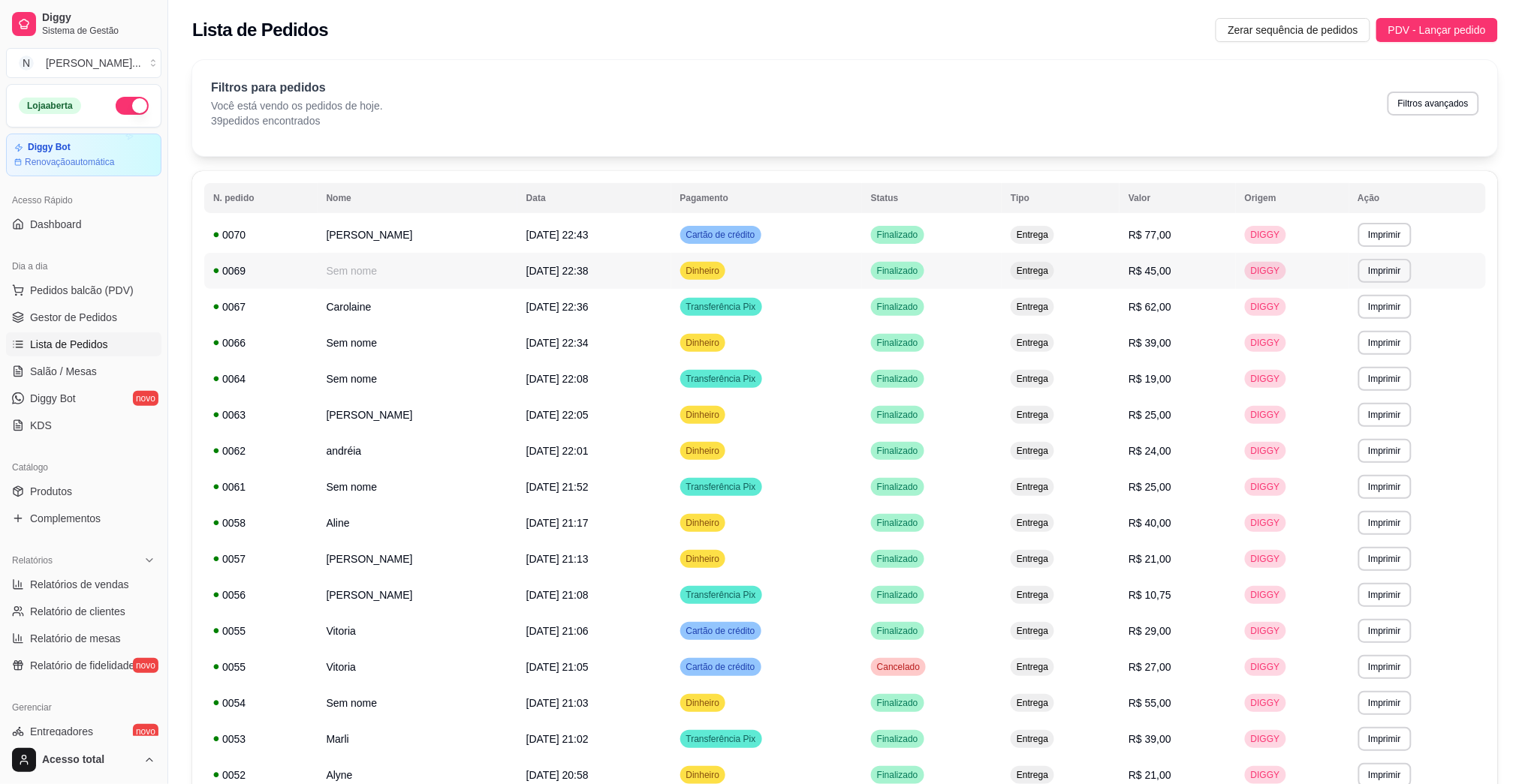
click at [726, 278] on div "Dinheiro" at bounding box center [703, 271] width 46 height 18
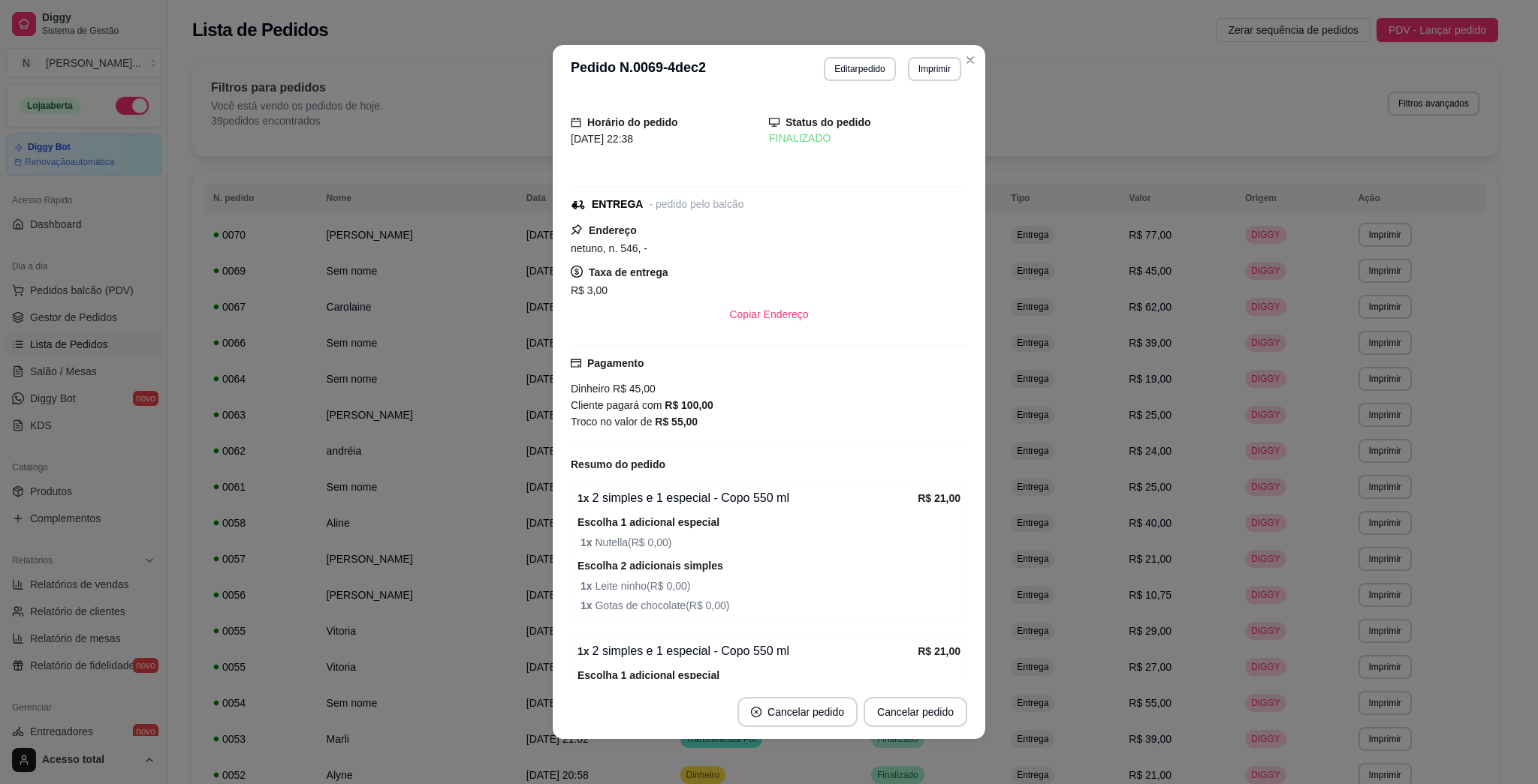
scroll to position [154, 0]
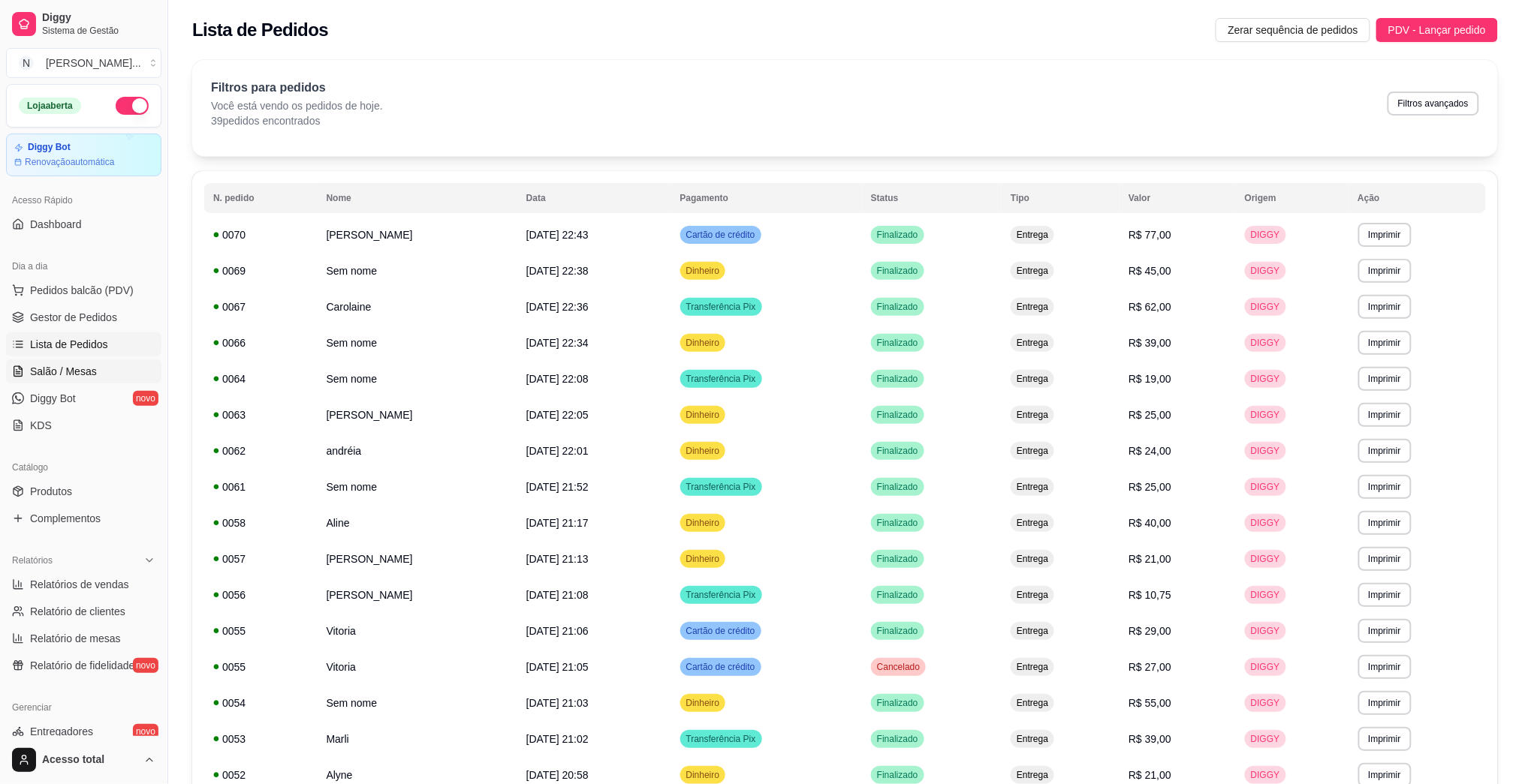
click at [77, 364] on span "Salão / Mesas" at bounding box center [63, 371] width 67 height 15
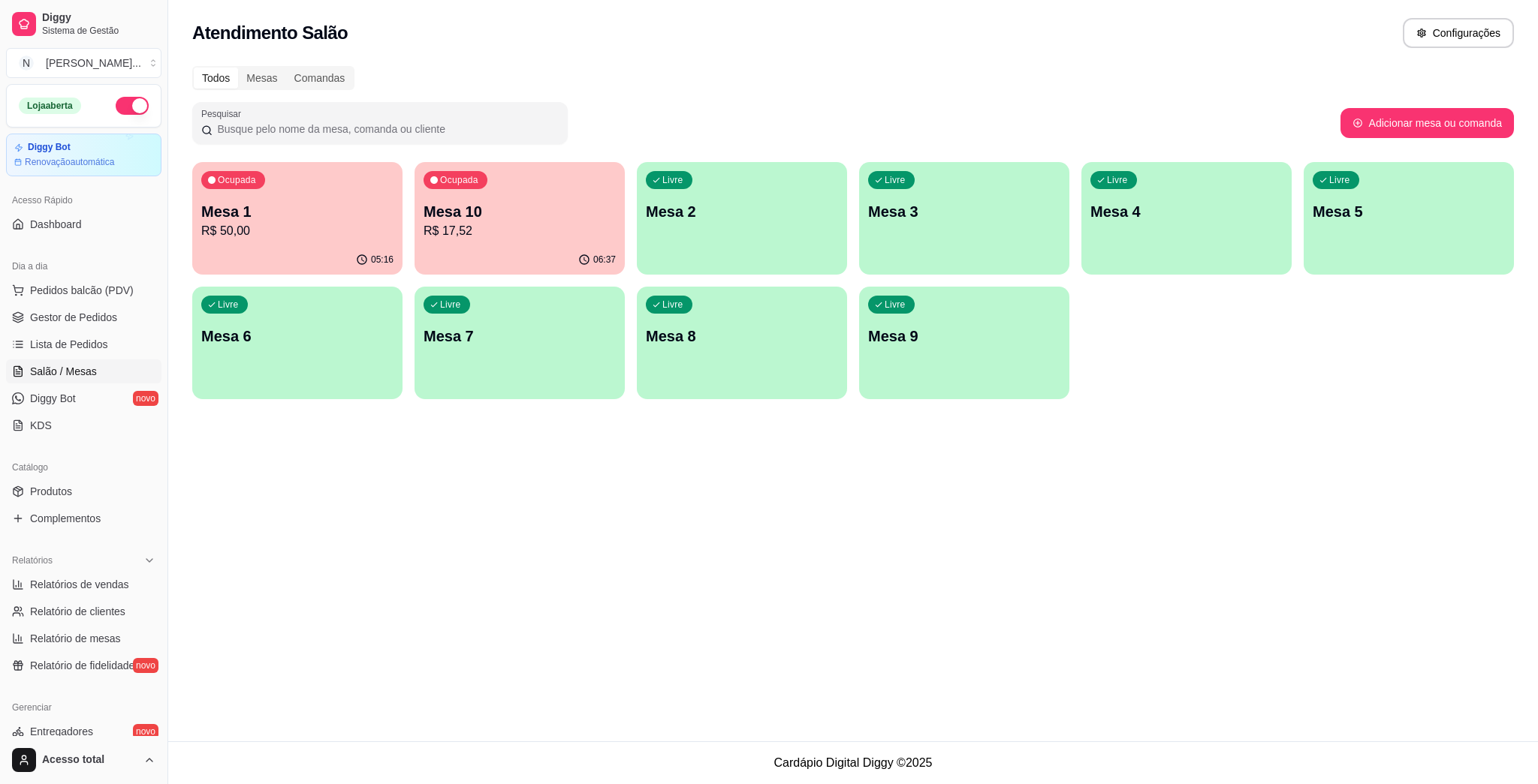
click at [634, 224] on div "Ocupada Mesa 1 R$ 50,00 05:16 Ocupada Mesa 10 R$ 17,52 06:37 Livre Mesa 2 Livre…" at bounding box center [853, 280] width 1322 height 237
click at [758, 249] on div "Livre Mesa 2" at bounding box center [741, 209] width 210 height 95
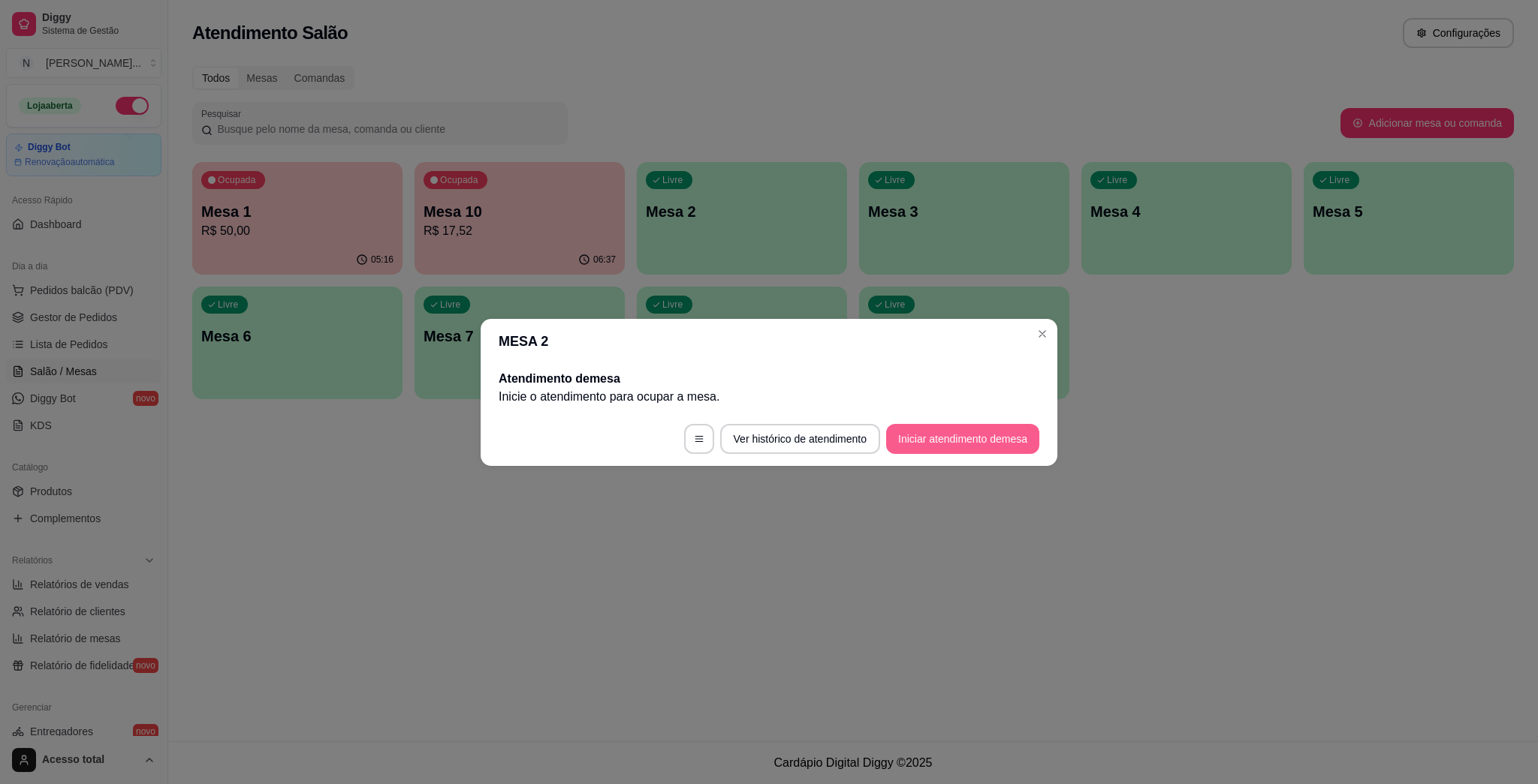
click at [768, 441] on button "Iniciar atendimento de mesa" at bounding box center [962, 439] width 153 height 30
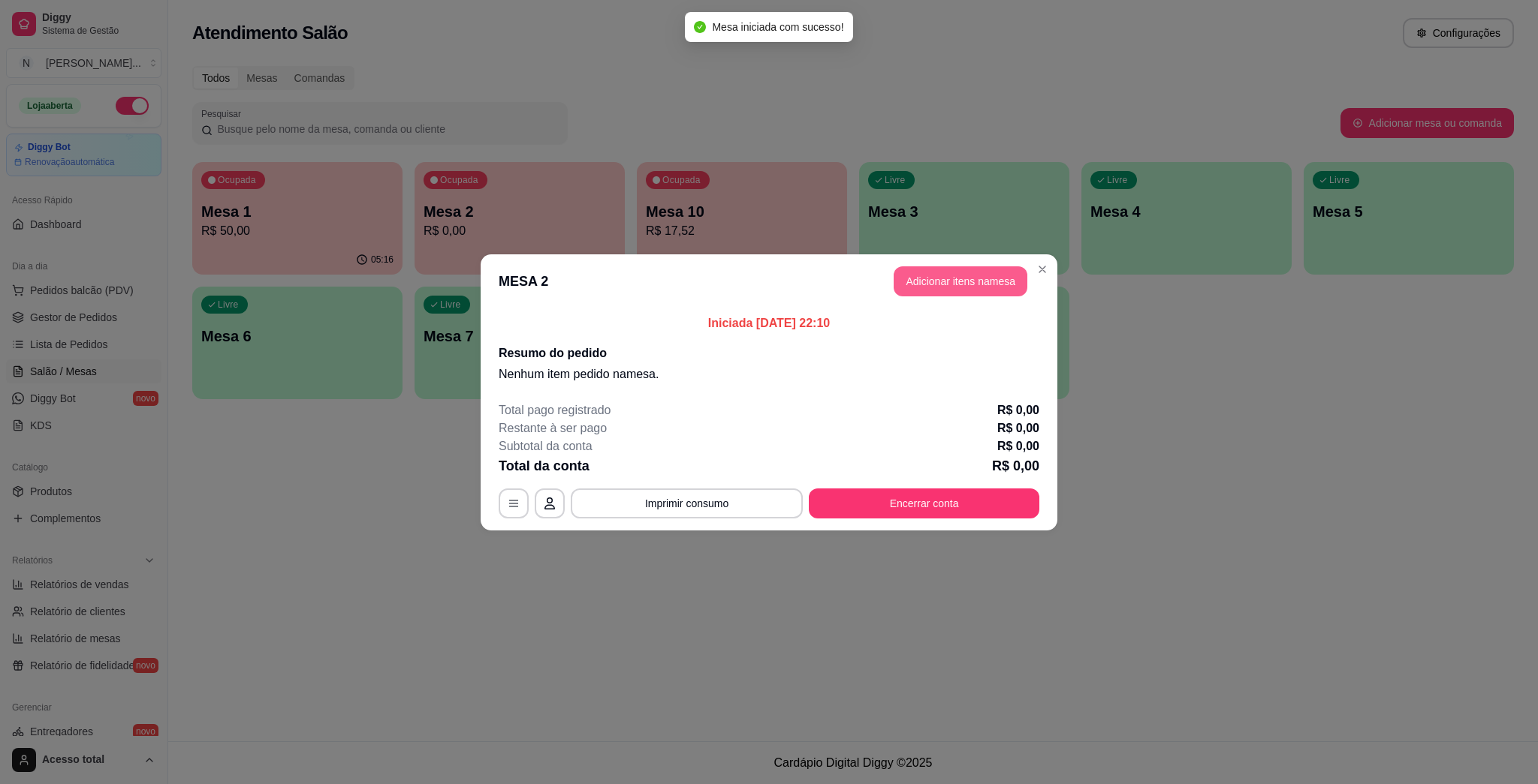
click at [768, 276] on button "Adicionar itens na mesa" at bounding box center [960, 282] width 133 height 30
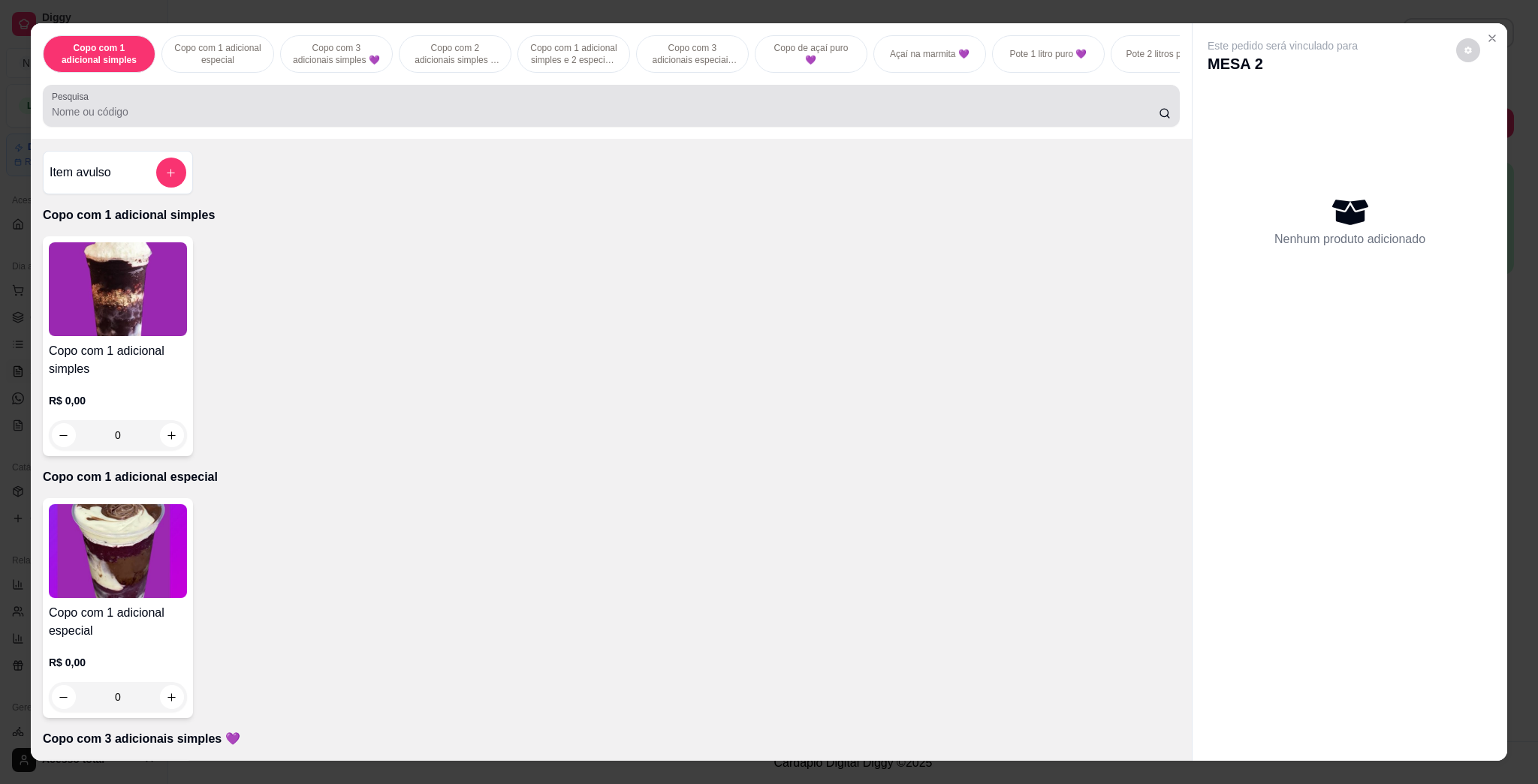
click at [570, 119] on input "Pesquisa" at bounding box center [605, 112] width 1107 height 15
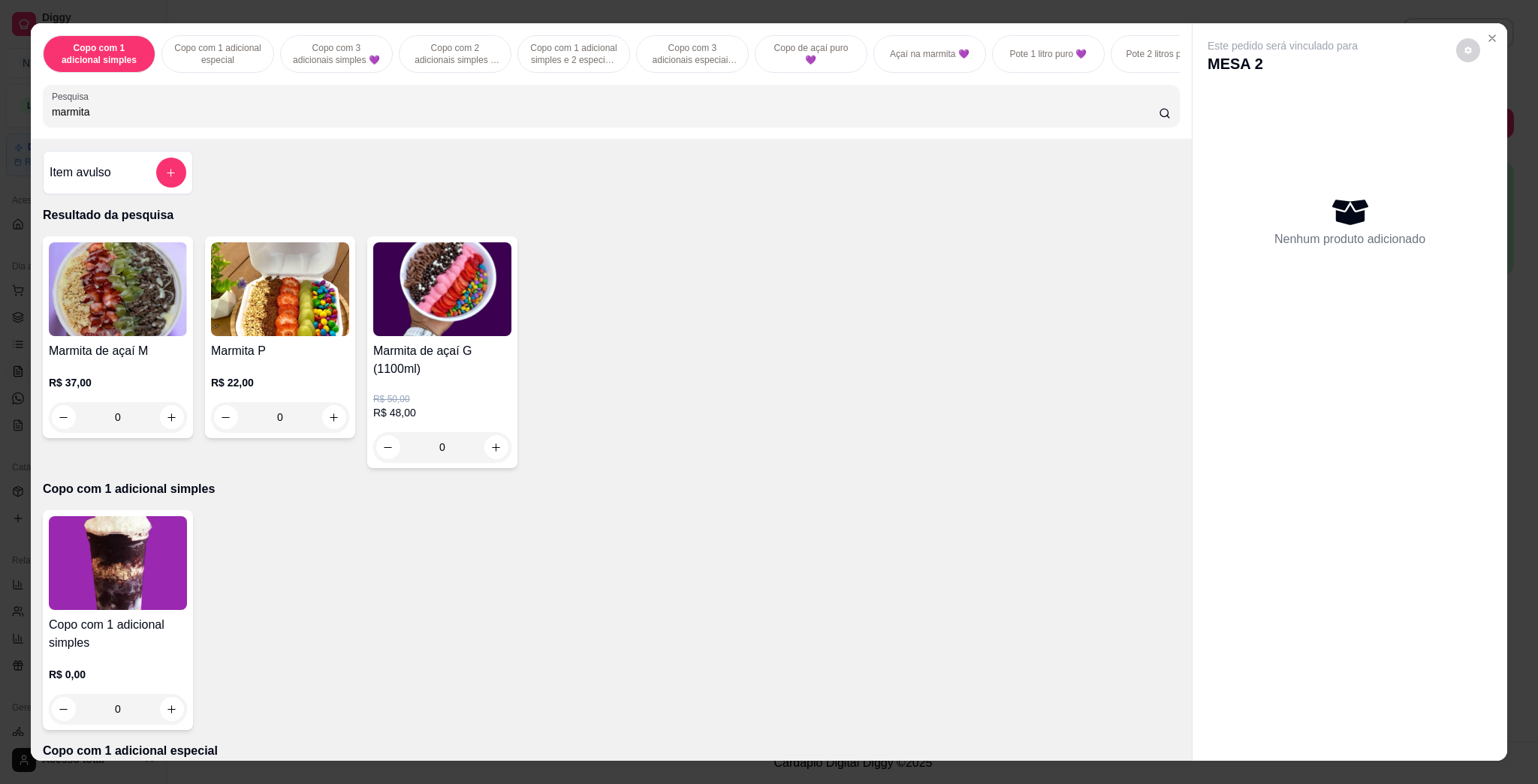
type input "marmita"
click at [427, 334] on img at bounding box center [442, 289] width 138 height 94
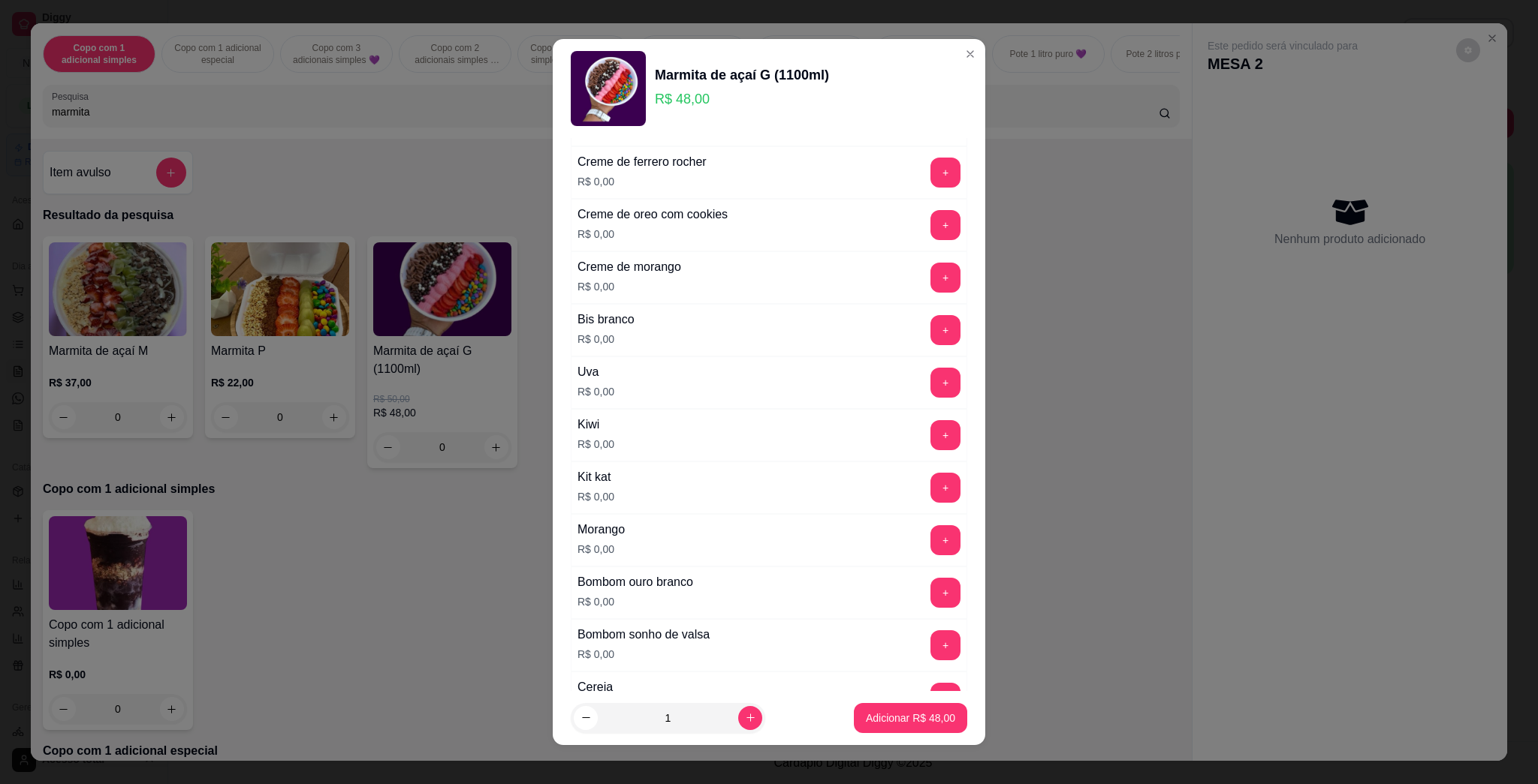
scroll to position [500, 0]
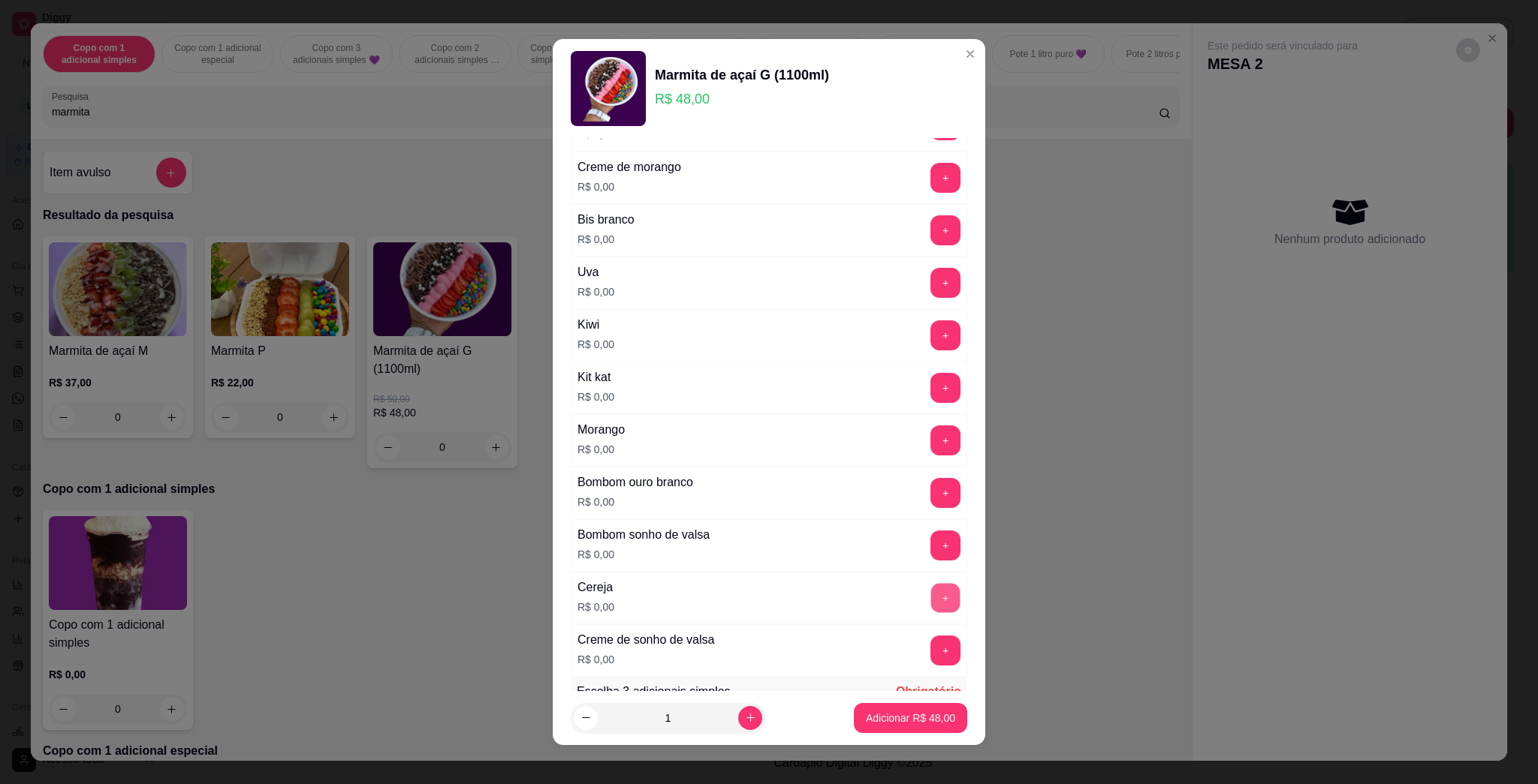
click at [768, 596] on button "+" at bounding box center [946, 598] width 29 height 29
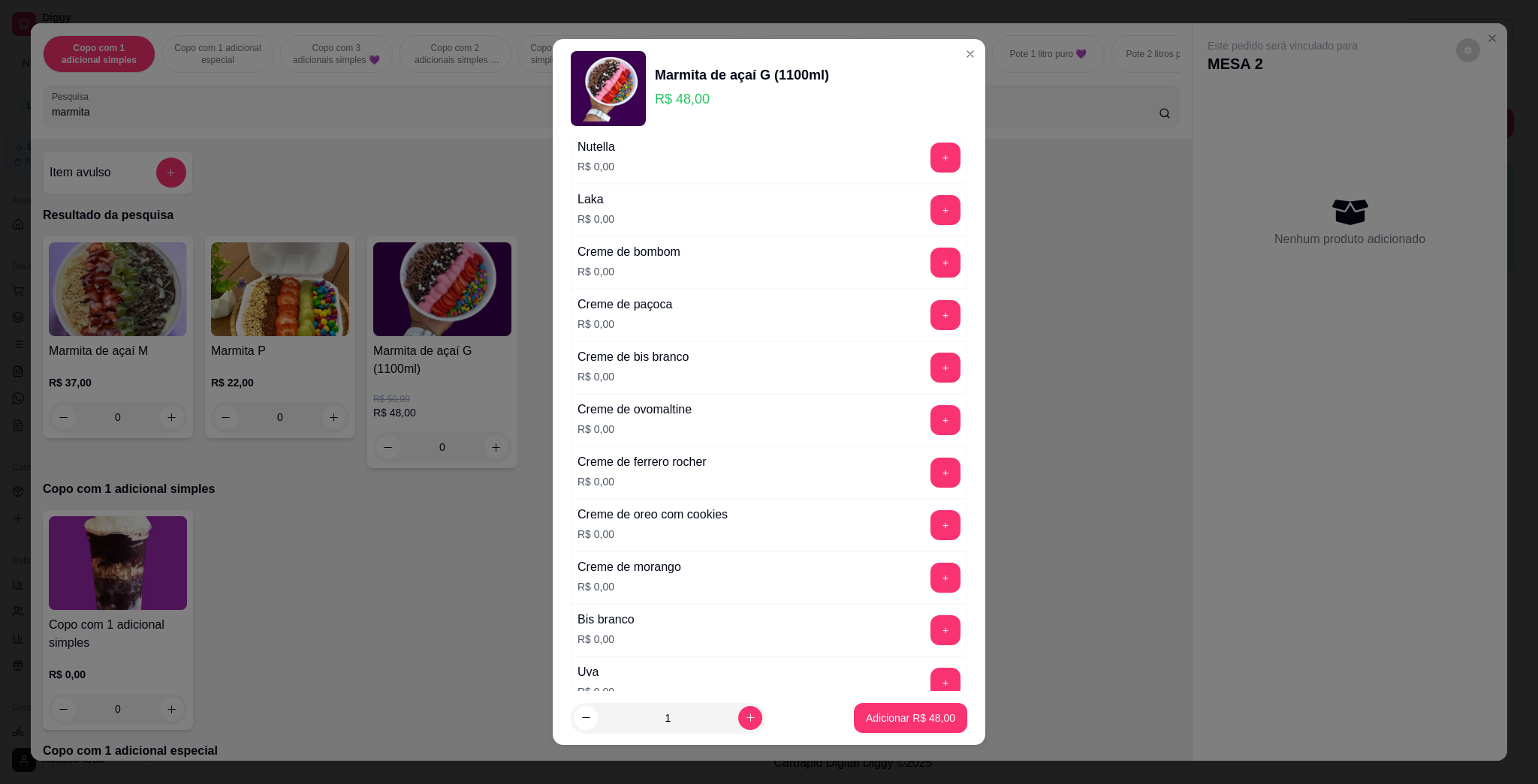
scroll to position [0, 0]
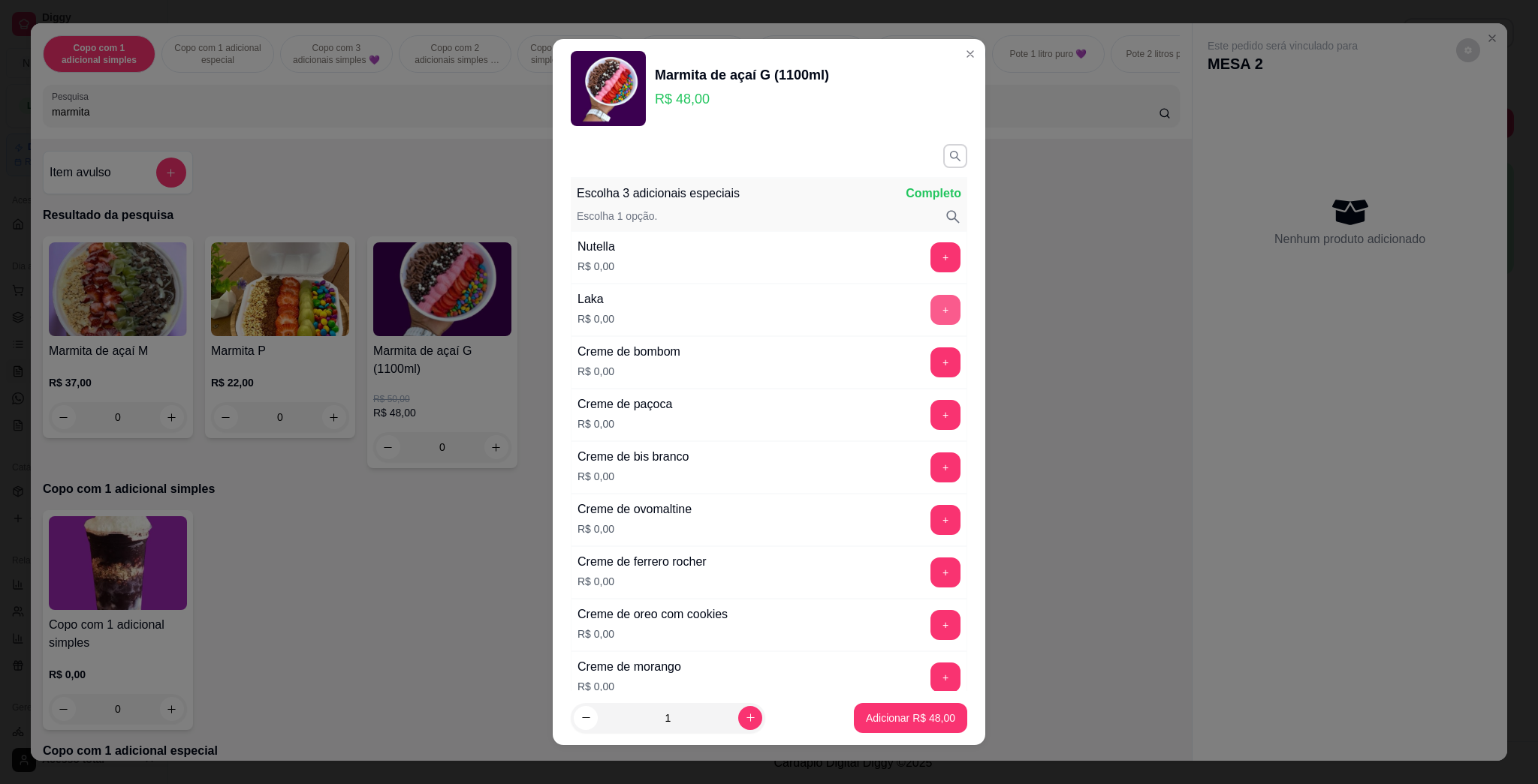
click at [768, 314] on button "+" at bounding box center [946, 310] width 30 height 30
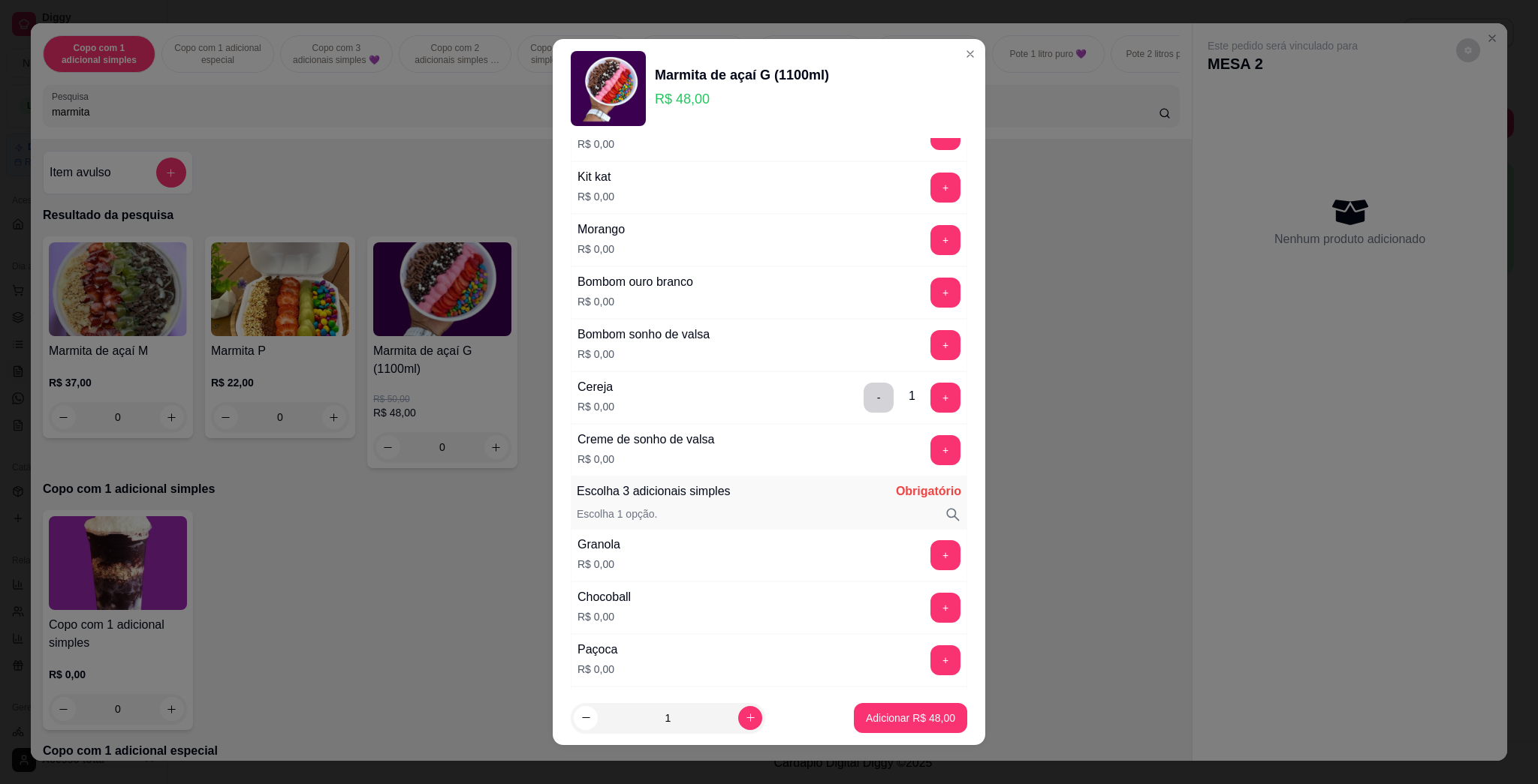
scroll to position [1000, 0]
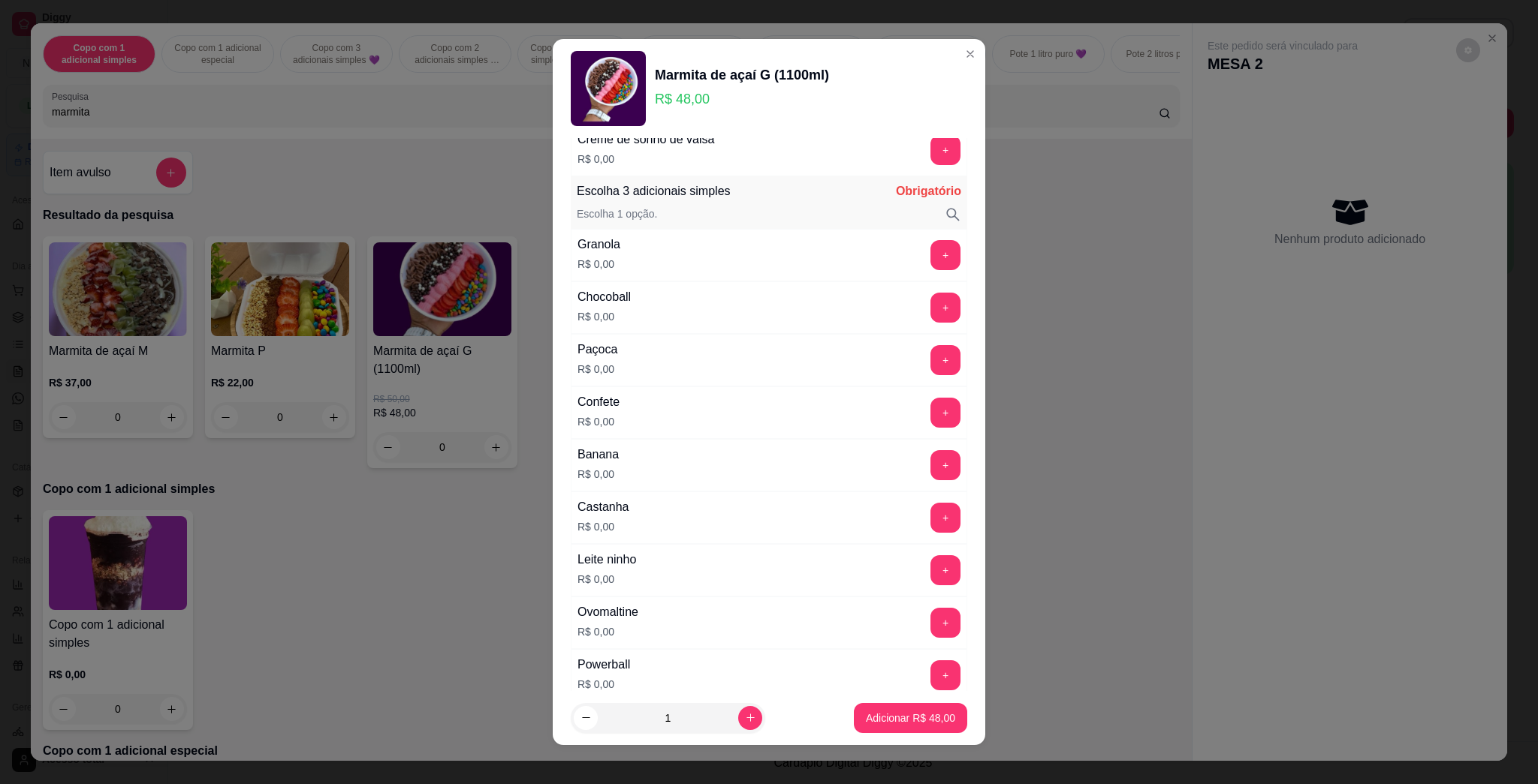
click at [768, 630] on div "+" at bounding box center [946, 623] width 42 height 30
click at [768, 627] on button "+" at bounding box center [946, 623] width 29 height 29
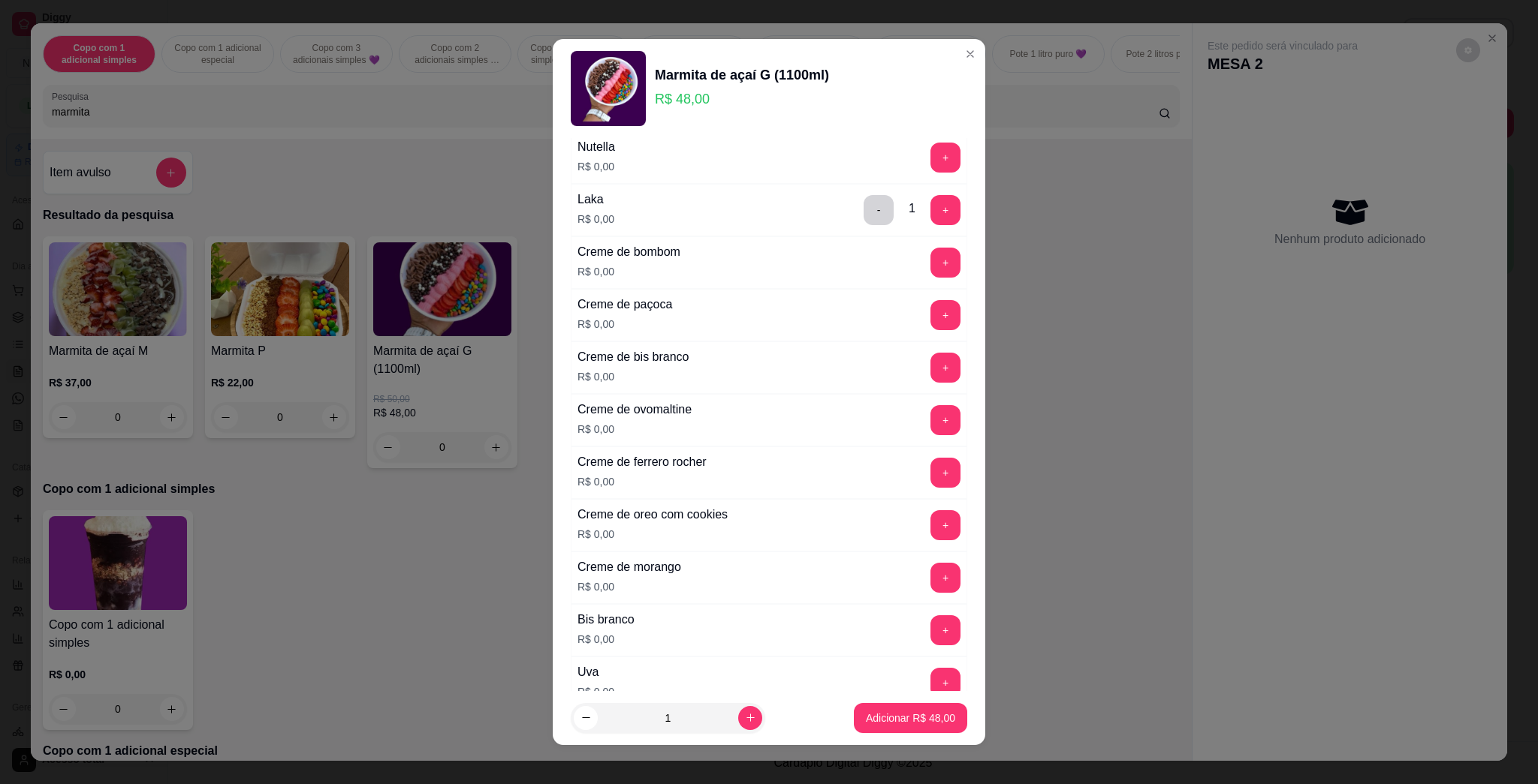
scroll to position [0, 0]
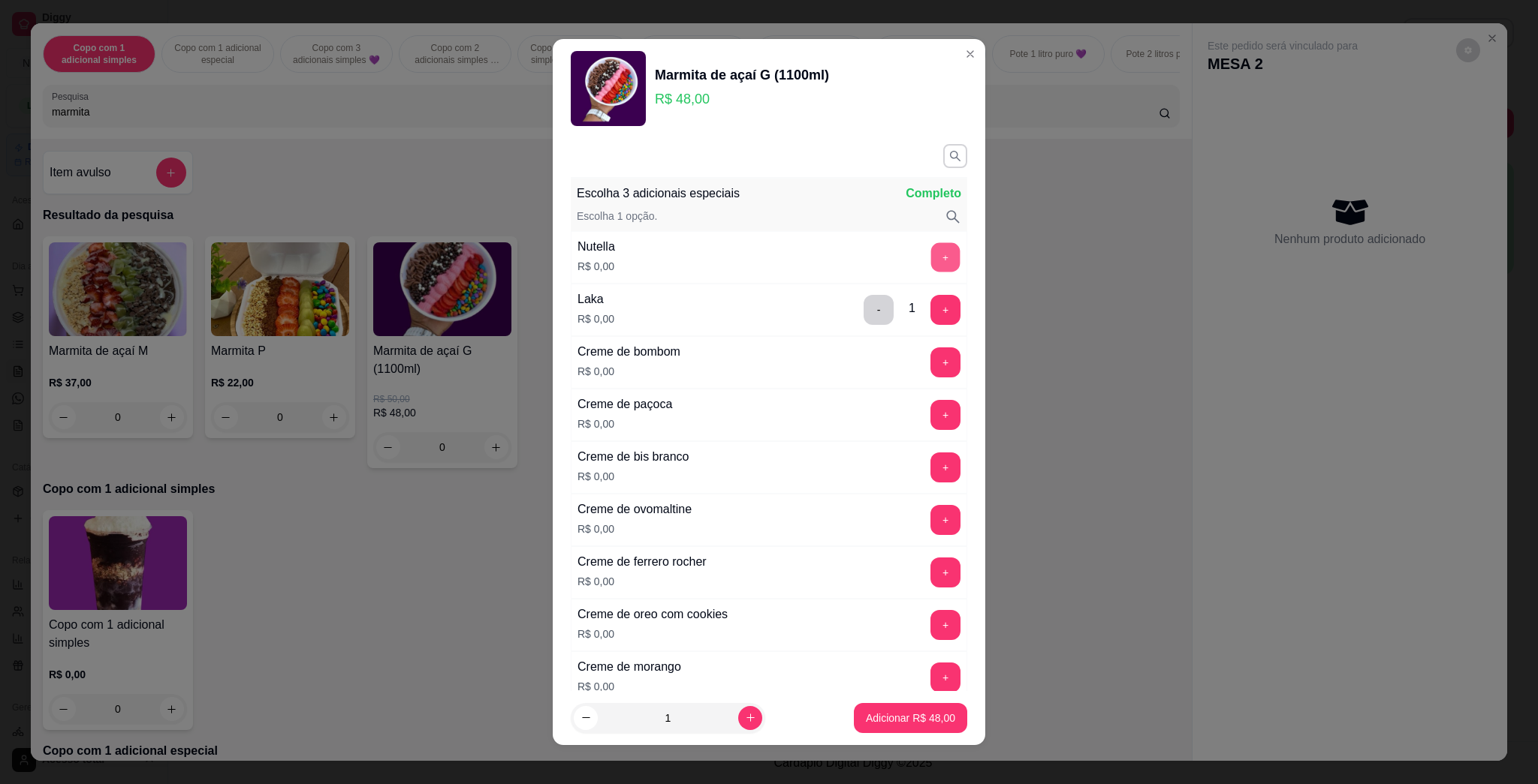
click at [768, 255] on button "+" at bounding box center [946, 258] width 29 height 29
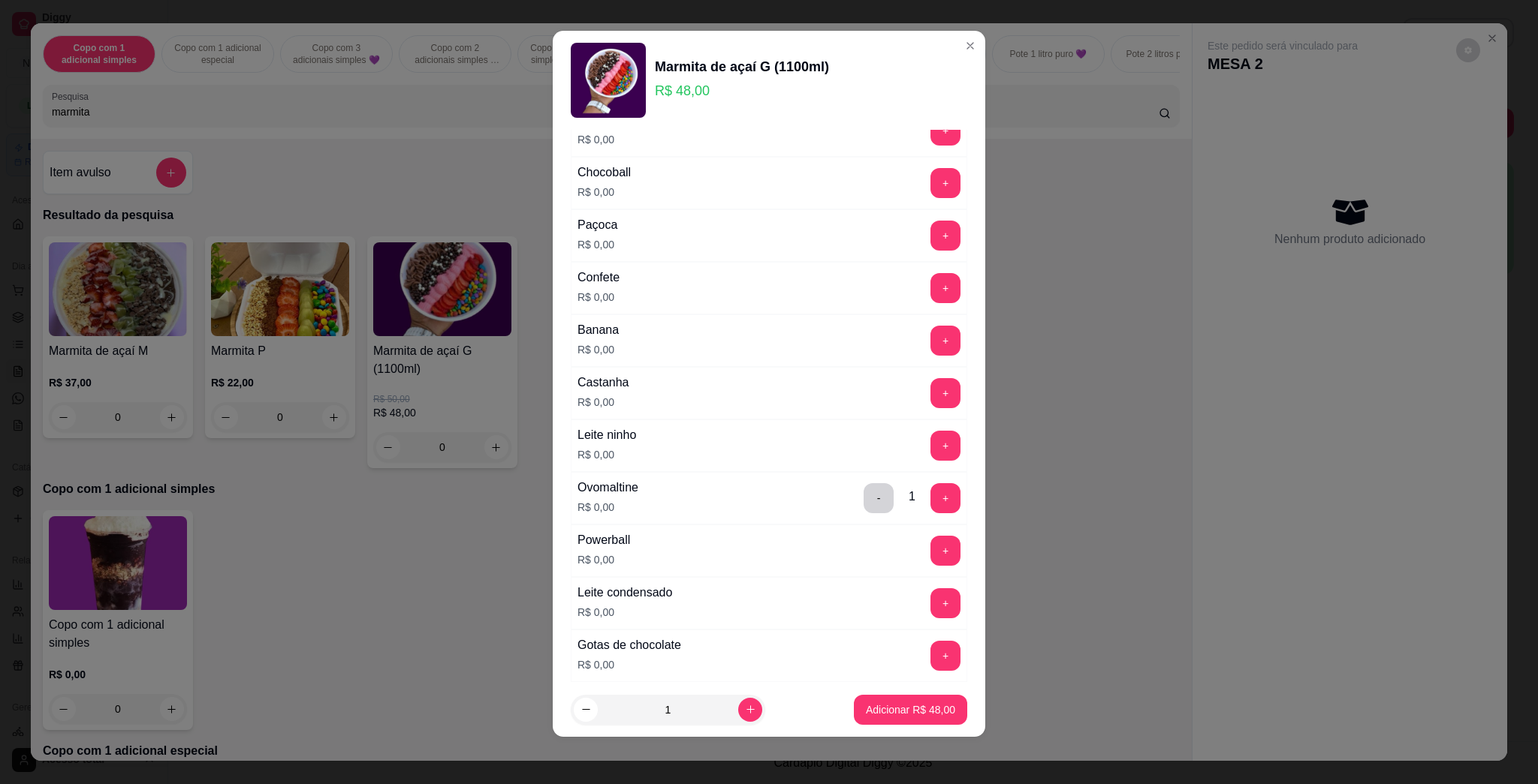
scroll to position [1016, 0]
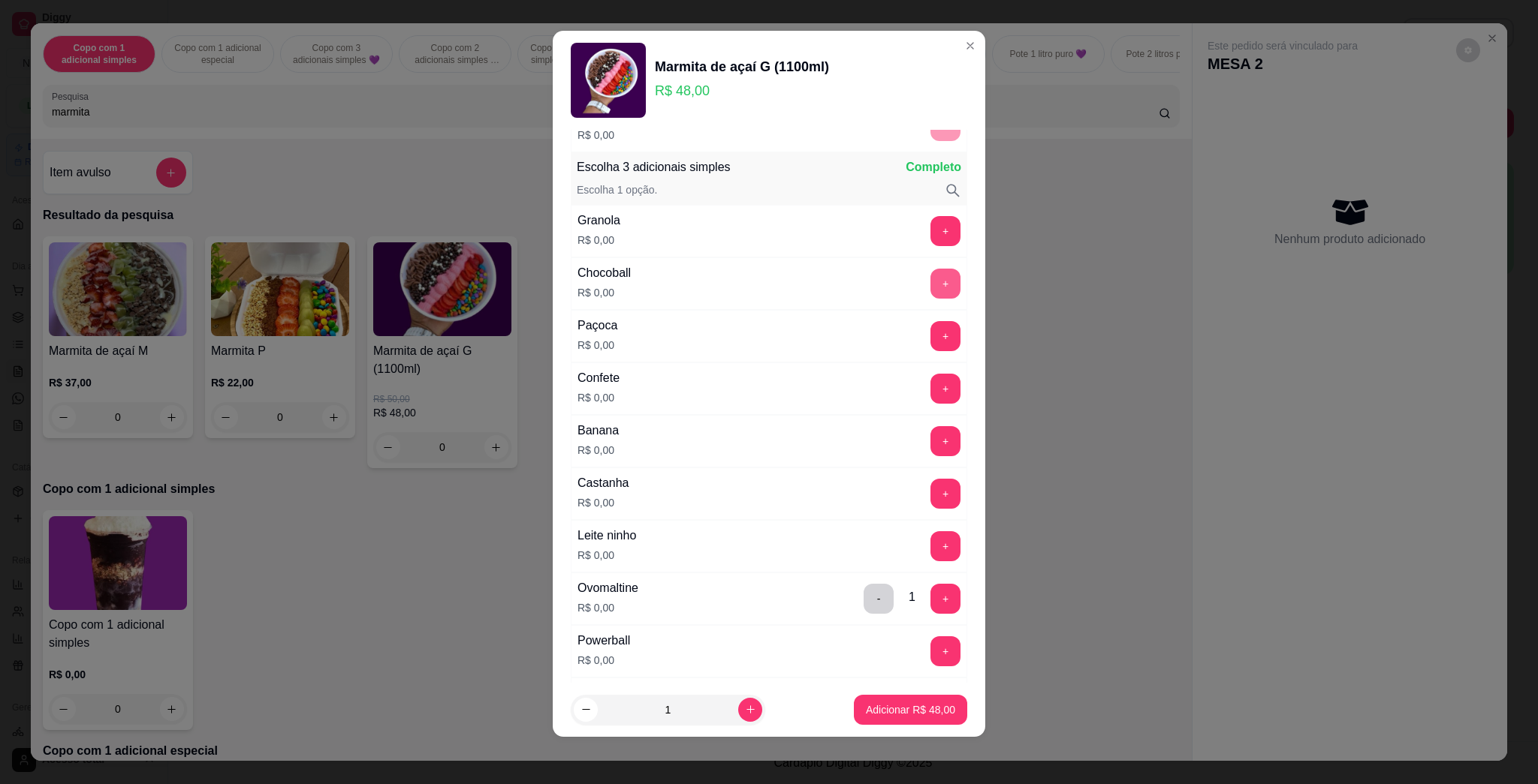
click at [768, 281] on button "+" at bounding box center [946, 284] width 30 height 30
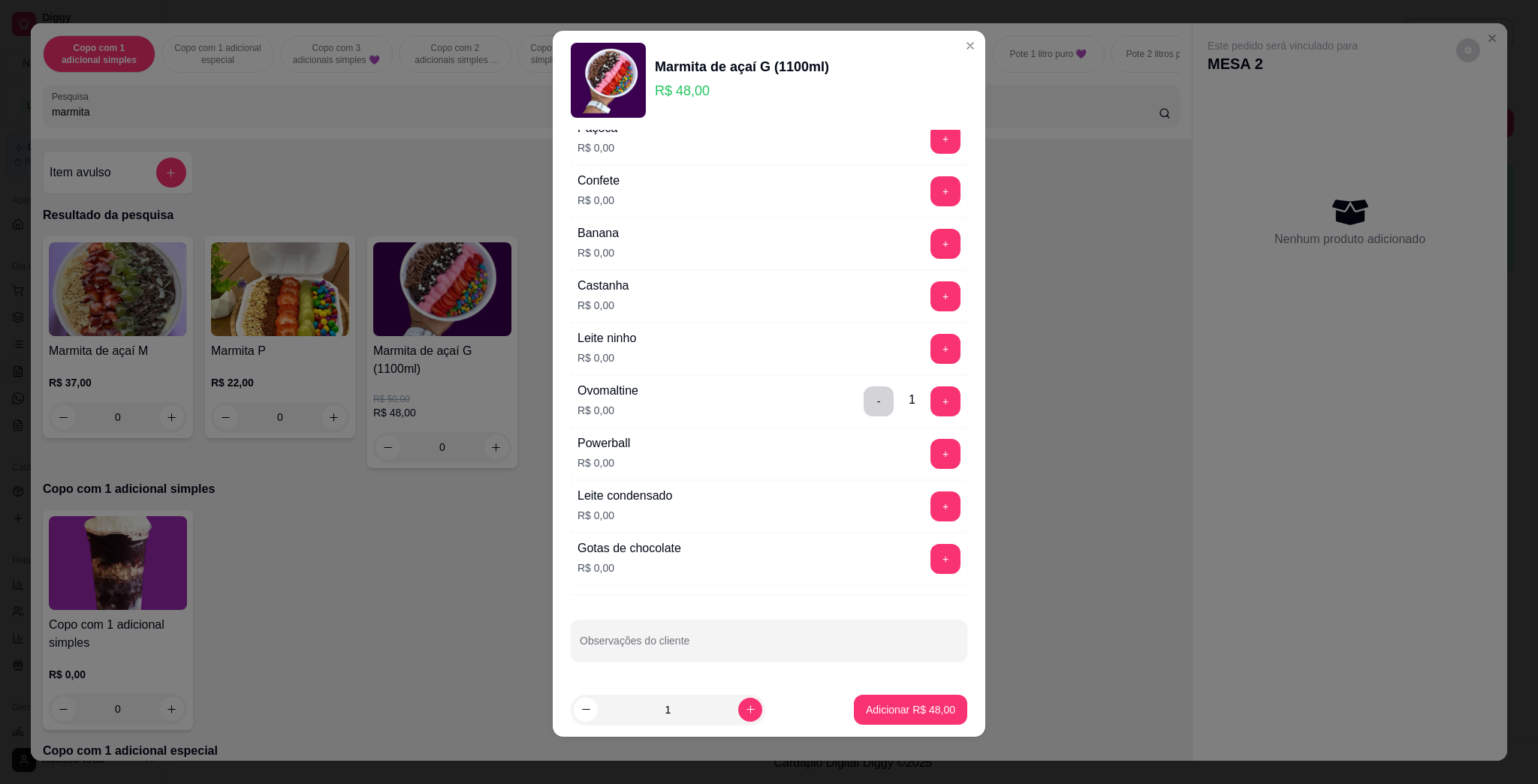
scroll to position [1117, 0]
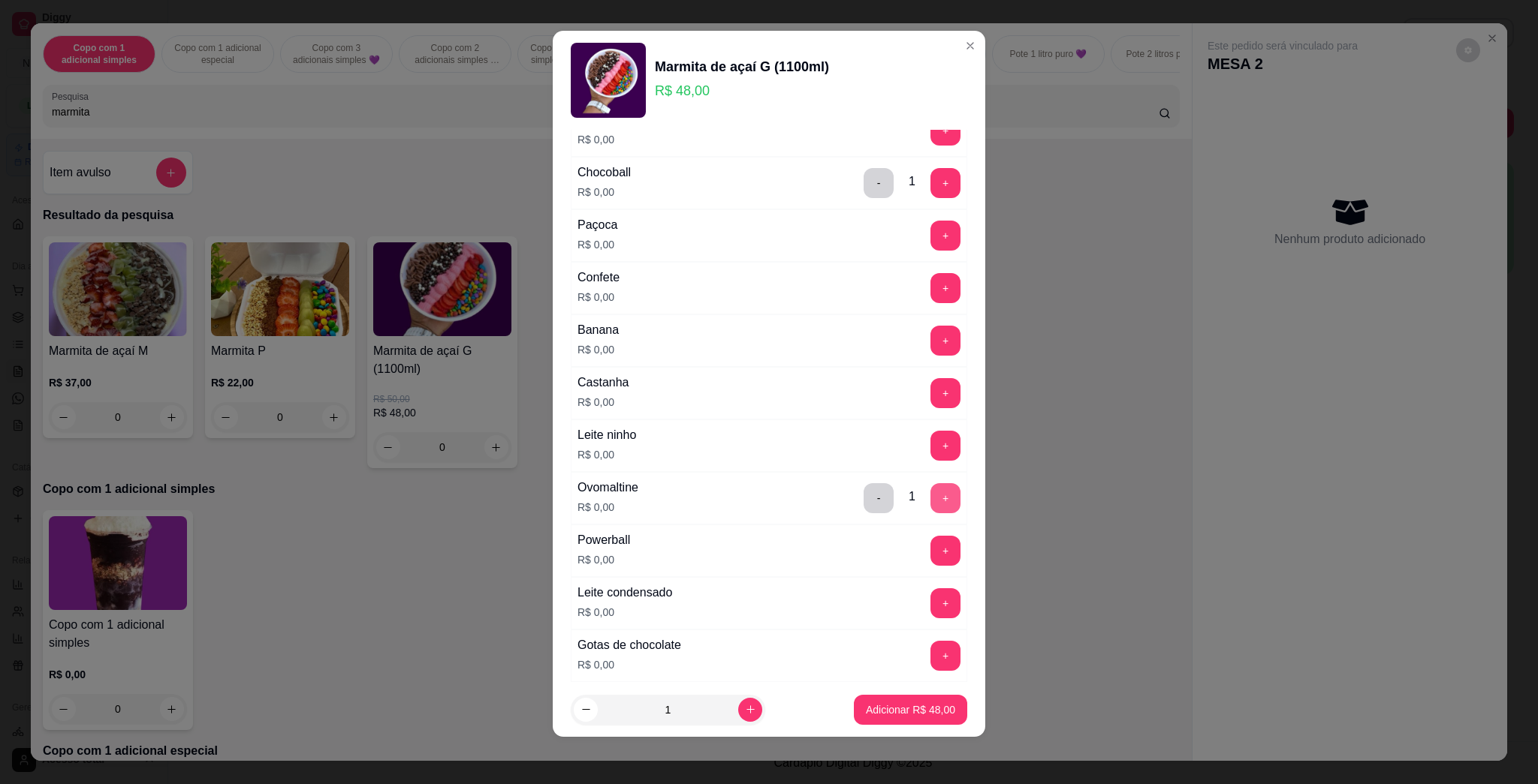
click at [768, 502] on button "+" at bounding box center [946, 499] width 30 height 30
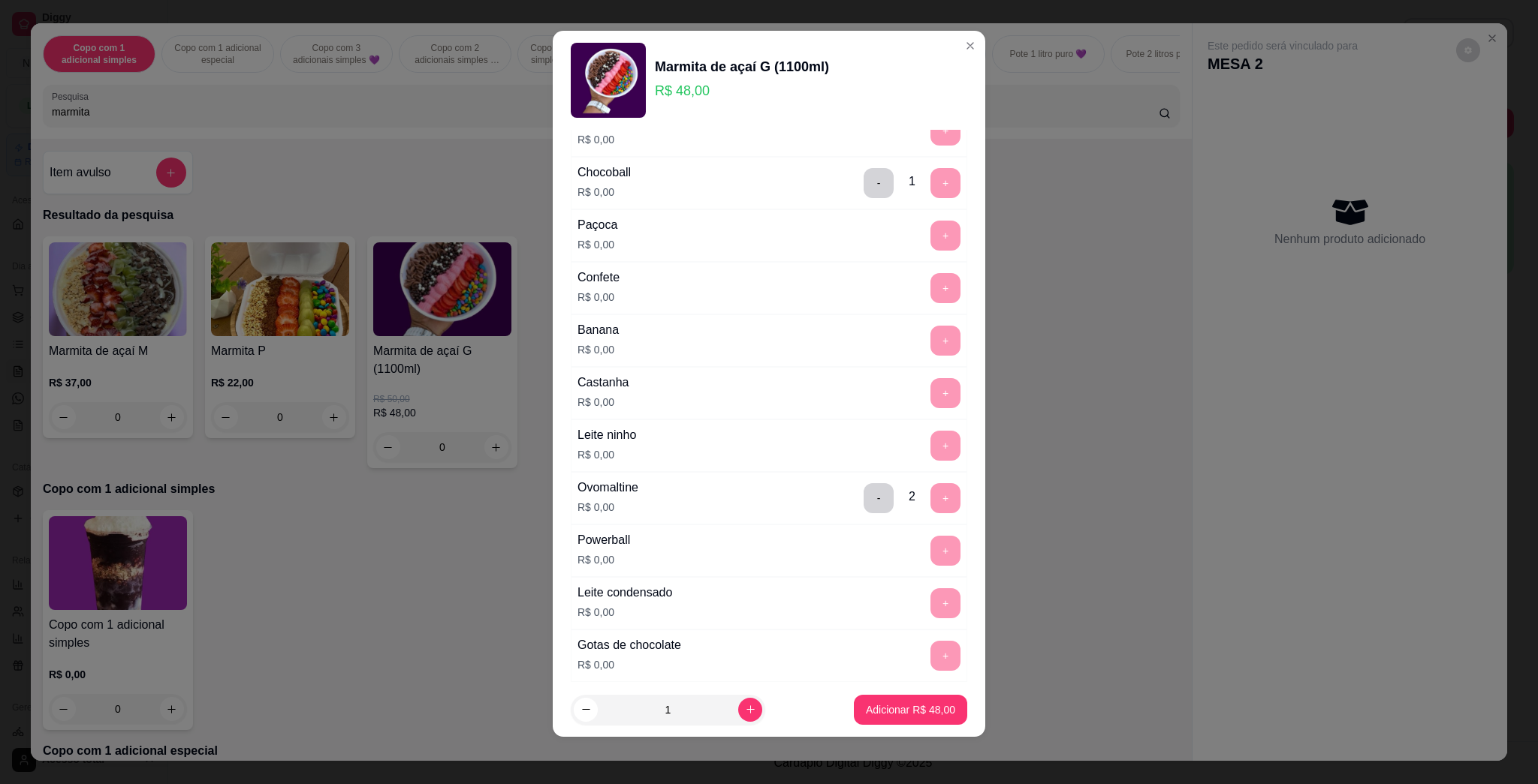
scroll to position [1216, 0]
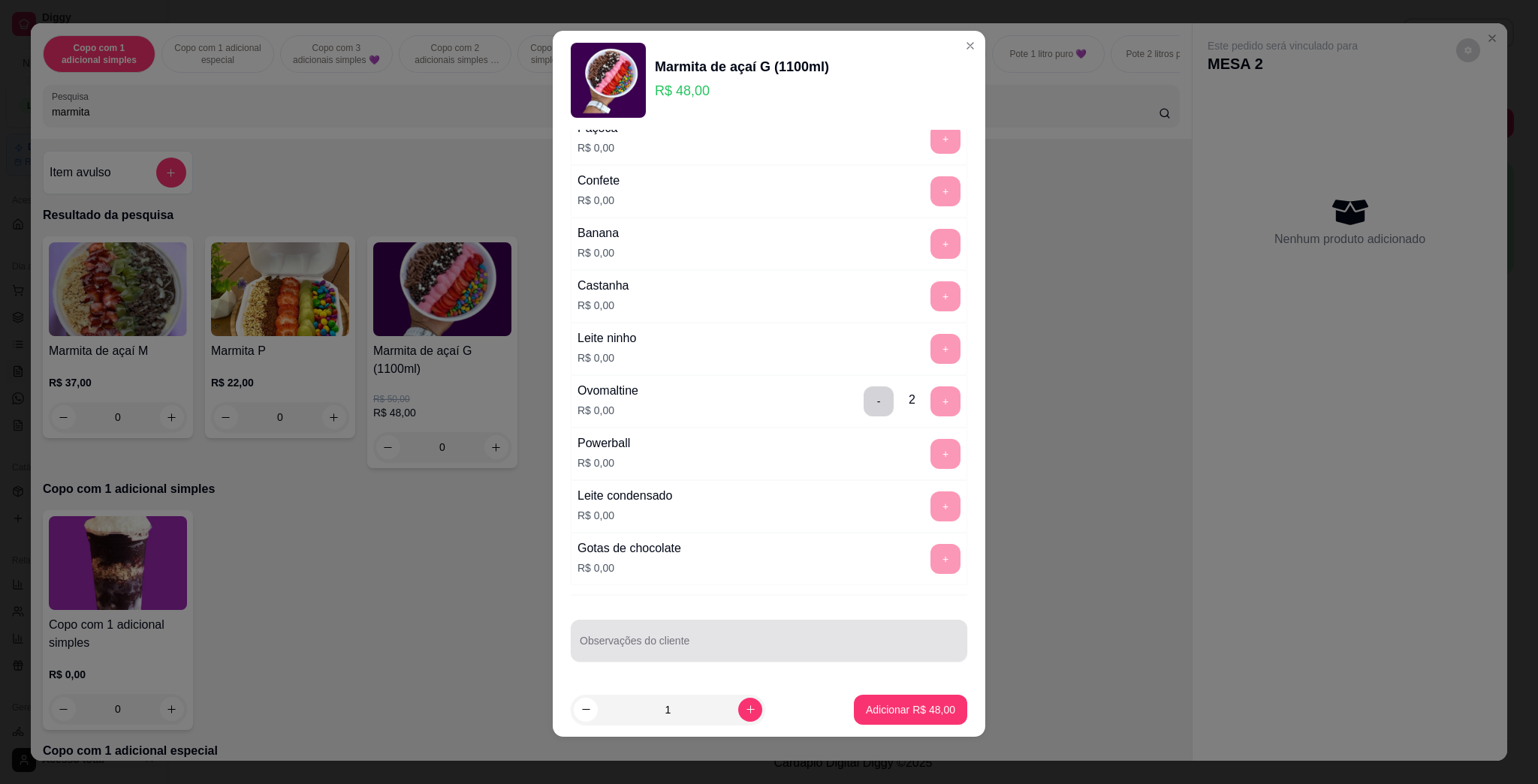
click at [768, 654] on div at bounding box center [769, 641] width 378 height 30
click at [768, 652] on input "Observações do cliente" at bounding box center [769, 647] width 378 height 15
type input "LEVAR"
click at [768, 706] on p "Adicionar R$ 48,00" at bounding box center [910, 710] width 90 height 15
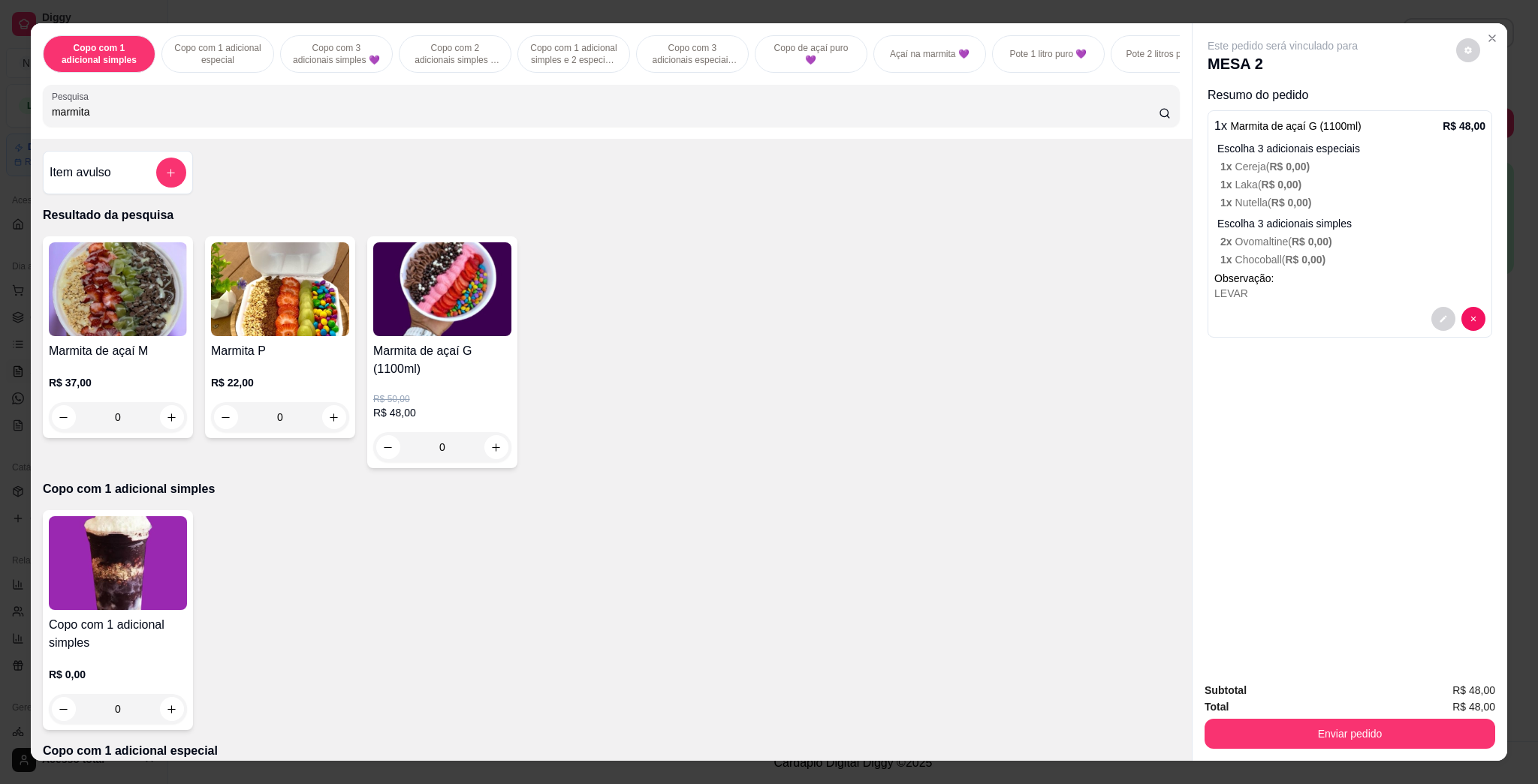
click at [463, 298] on img at bounding box center [442, 289] width 138 height 94
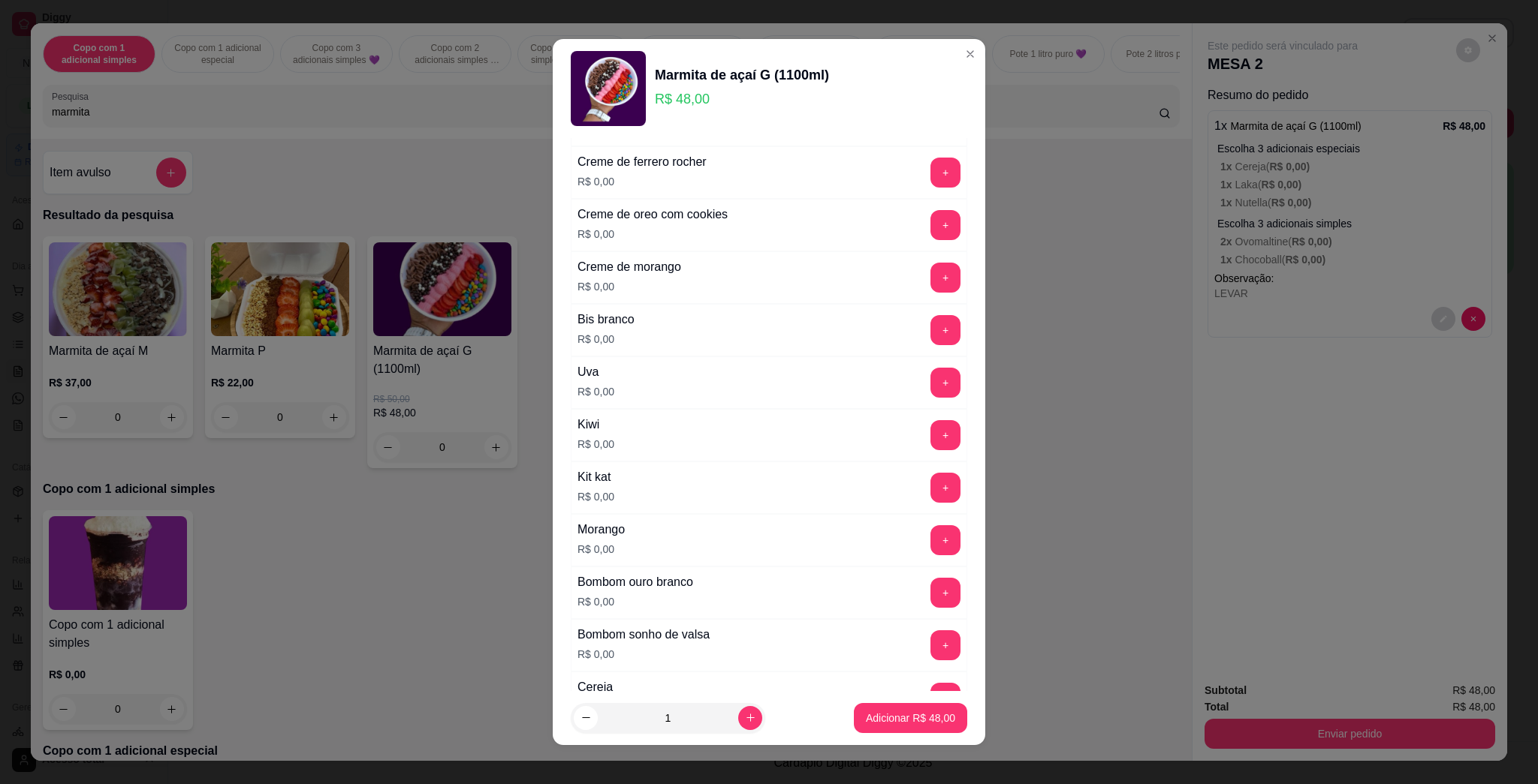
scroll to position [300, 0]
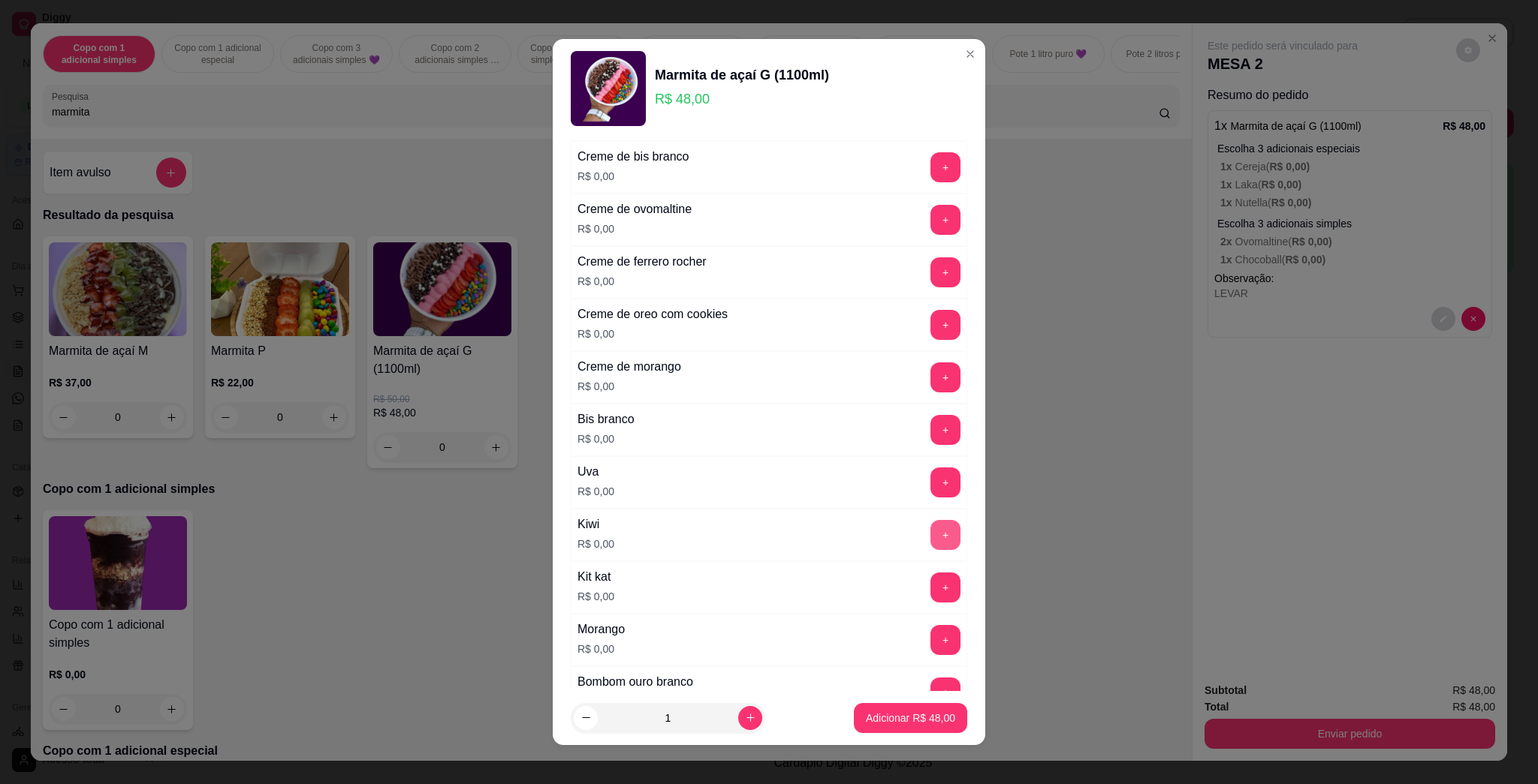
click at [768, 533] on button "+" at bounding box center [946, 535] width 30 height 30
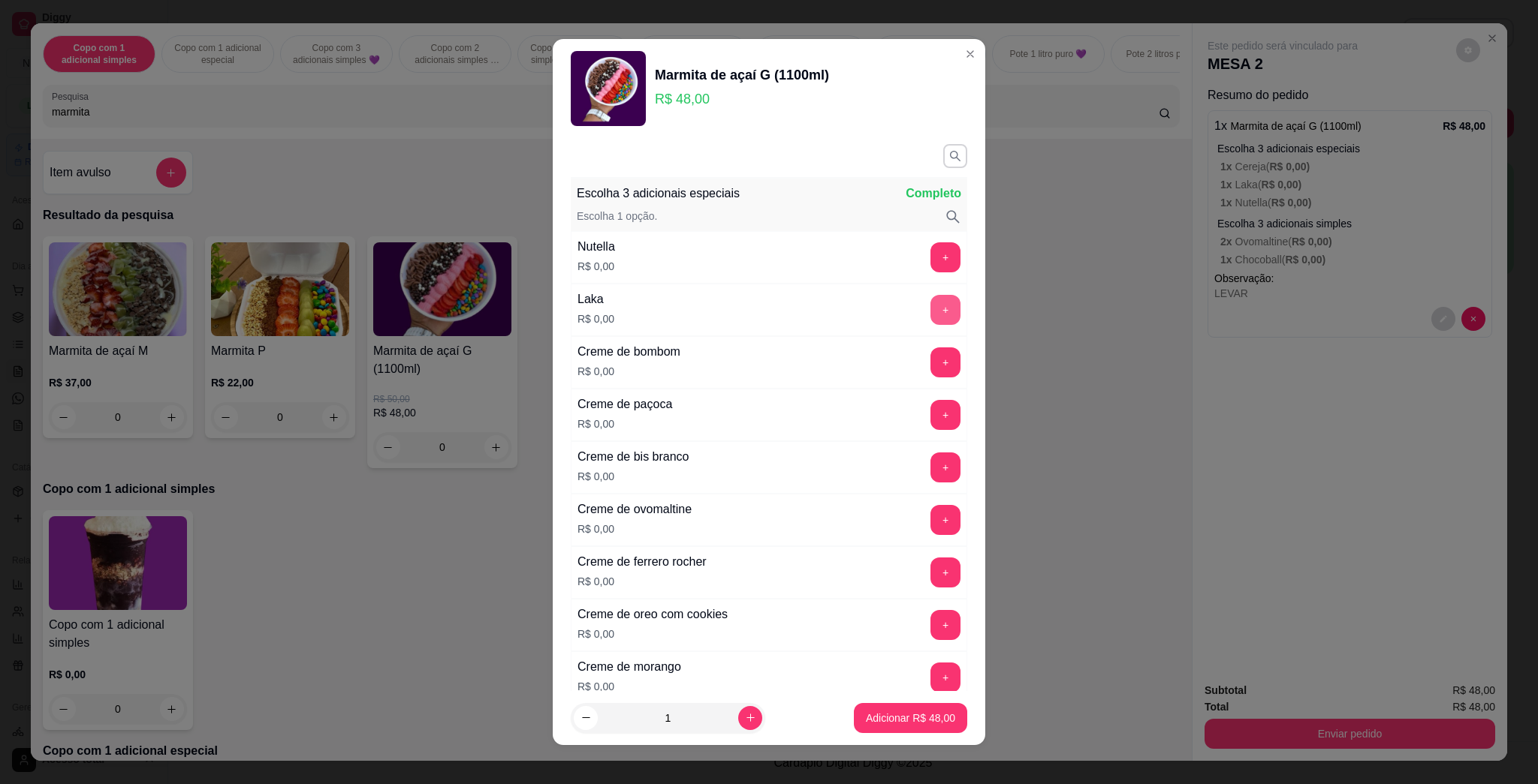
click at [768, 306] on button "+" at bounding box center [946, 310] width 30 height 30
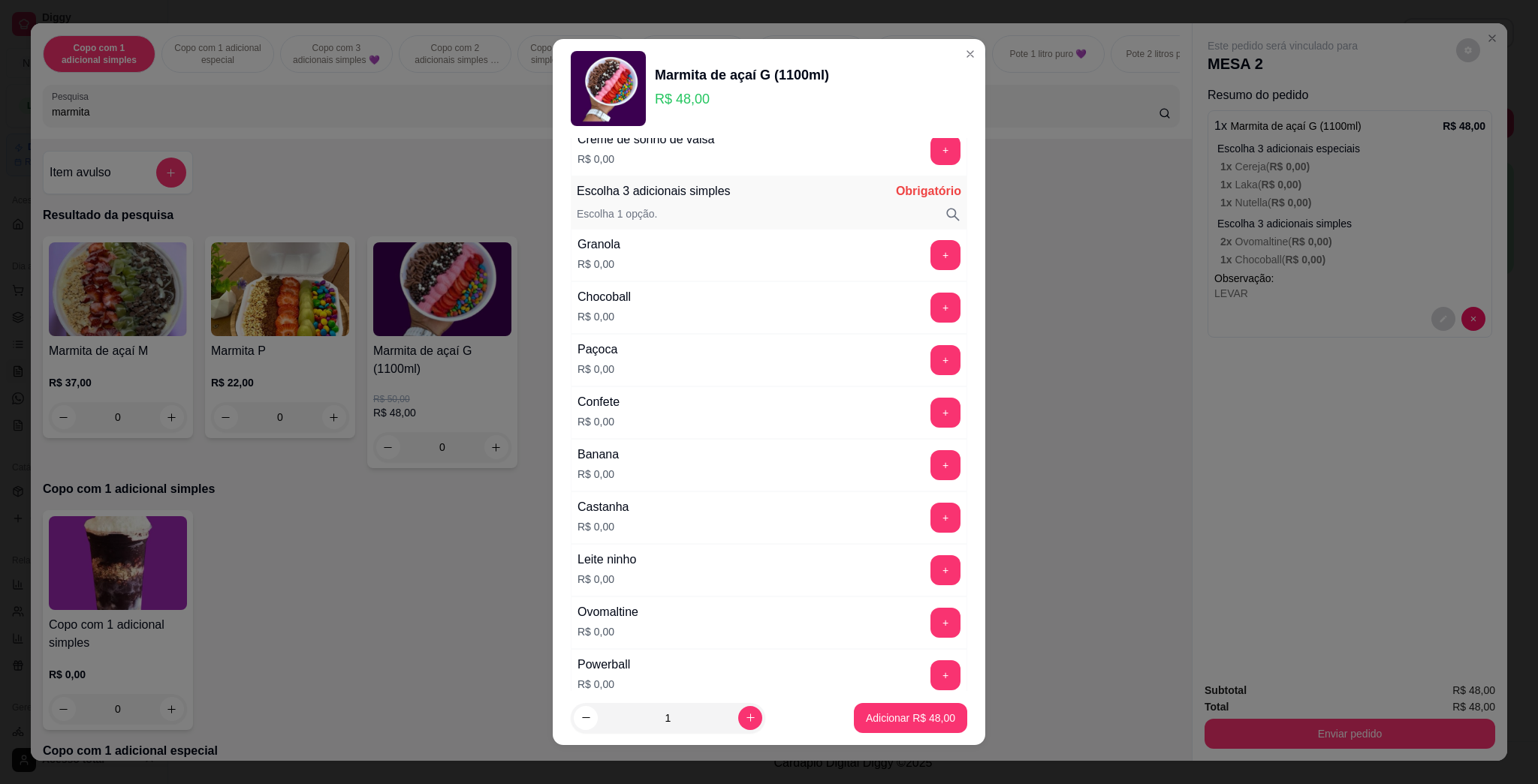
scroll to position [1100, 0]
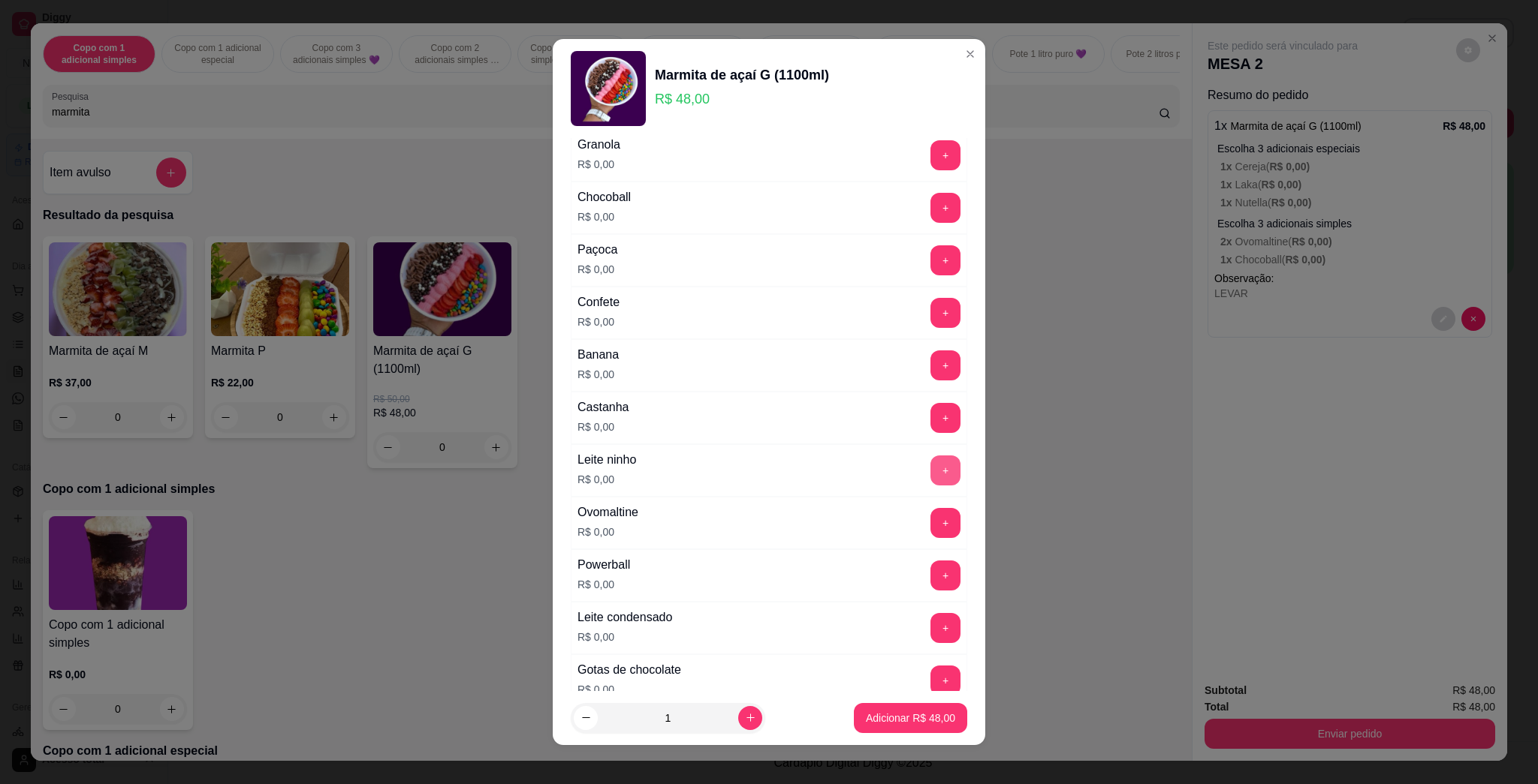
click at [768, 470] on button "+" at bounding box center [946, 471] width 30 height 30
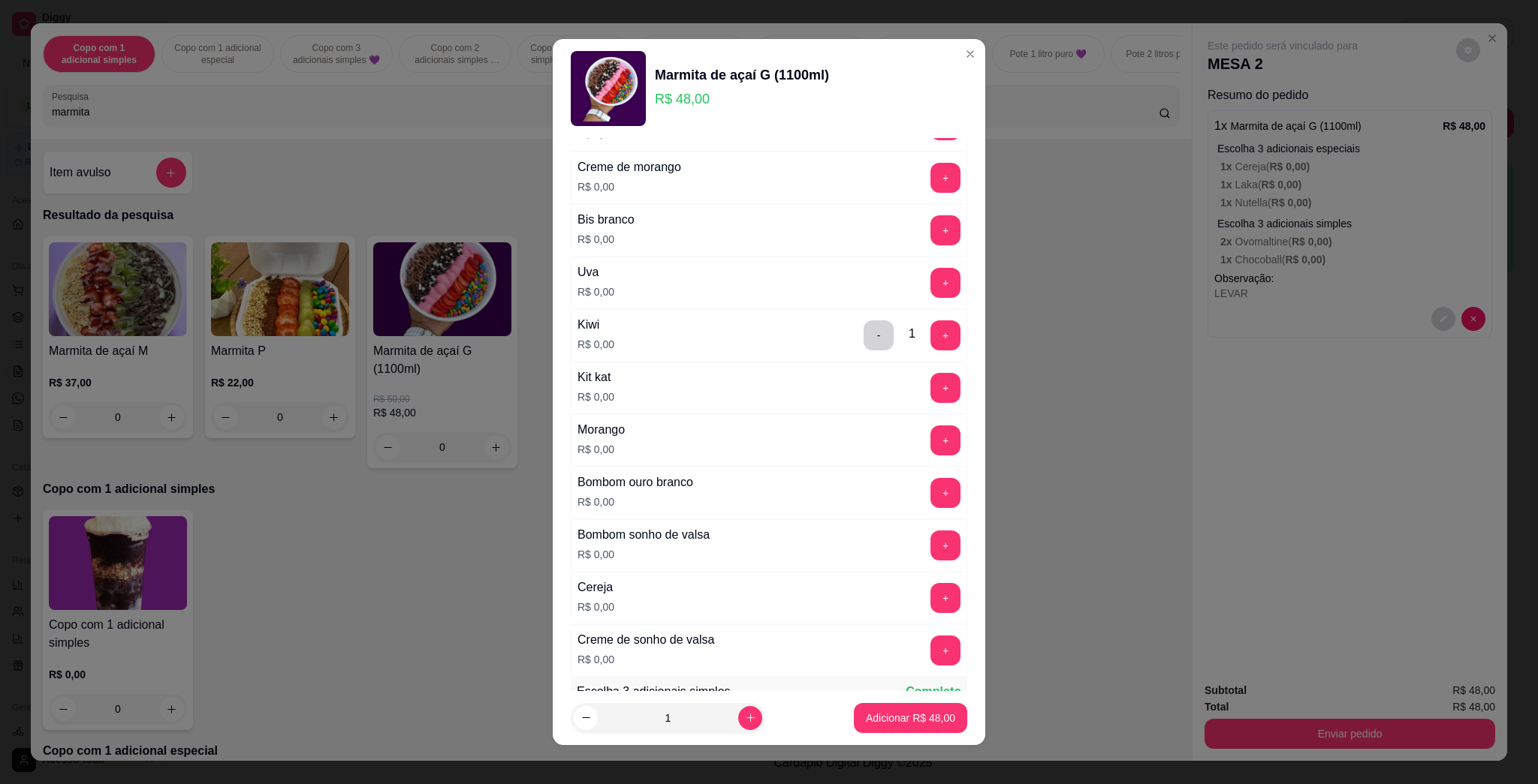
scroll to position [600, 0]
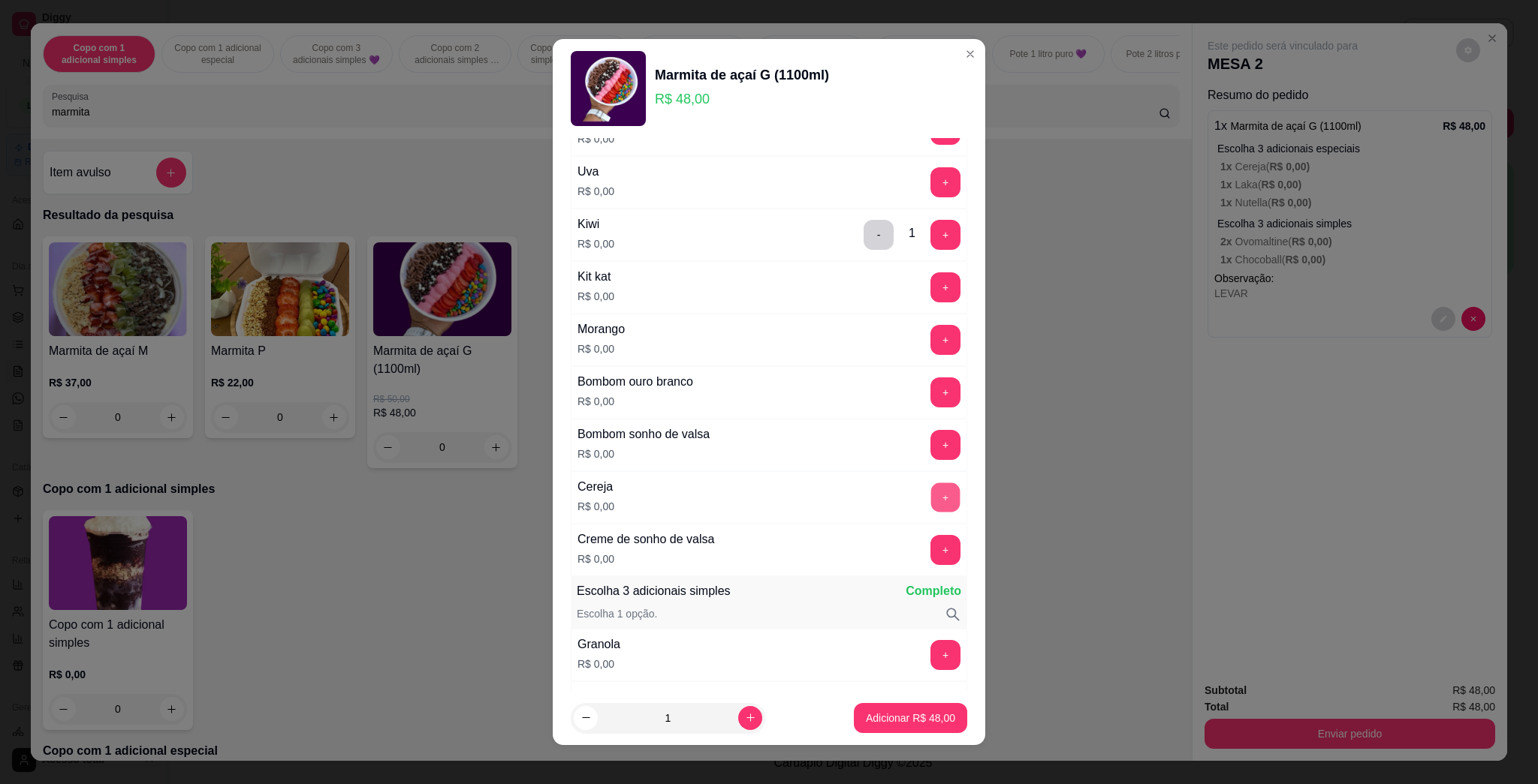
click at [768, 502] on button "+" at bounding box center [946, 498] width 29 height 29
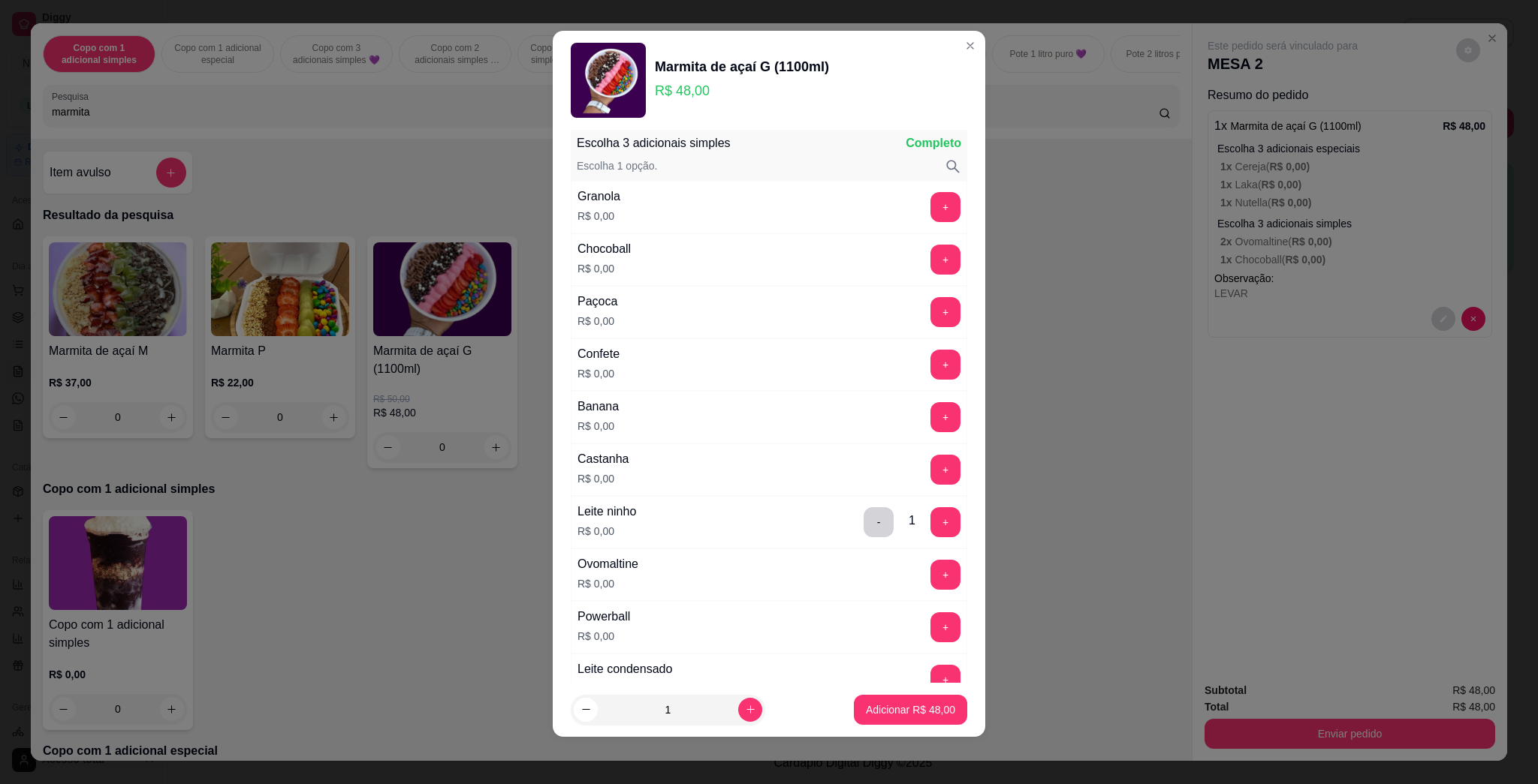
scroll to position [1216, 0]
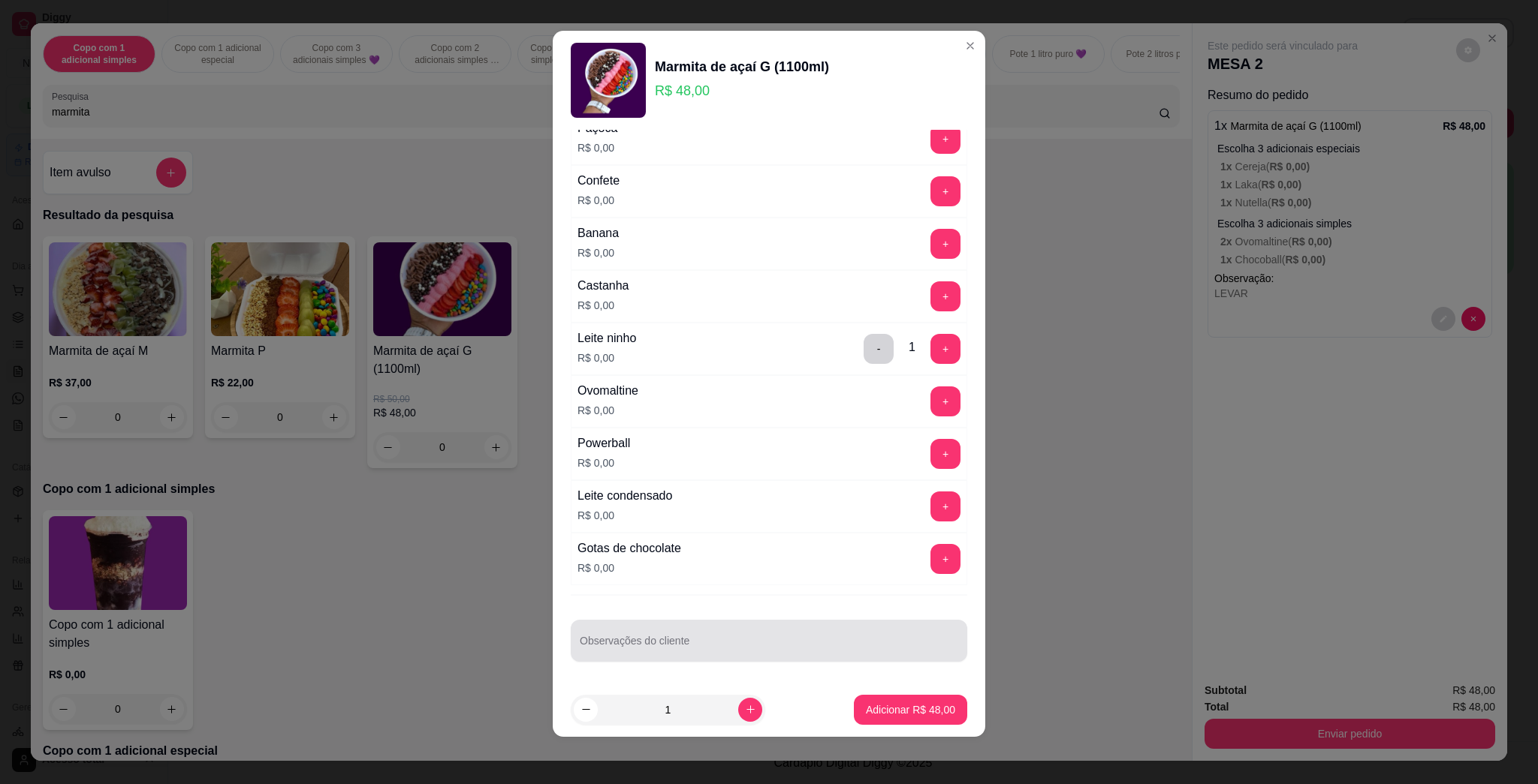
click at [768, 626] on div at bounding box center [769, 641] width 378 height 30
type input "LEVAR"
click at [768, 707] on p "Adicionar R$ 48,00" at bounding box center [910, 710] width 90 height 15
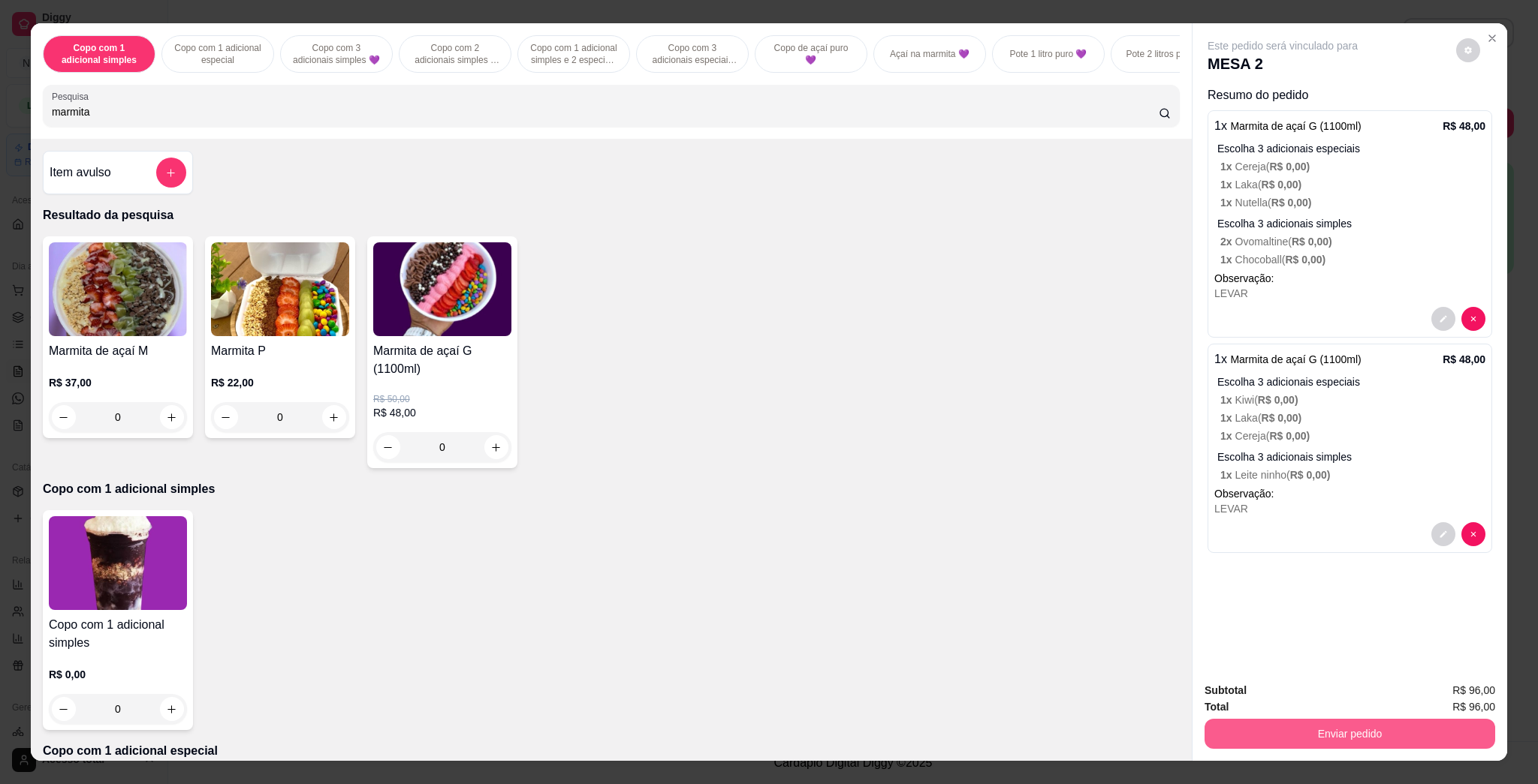
click at [768, 736] on button "Enviar pedido" at bounding box center [1350, 734] width 291 height 30
click at [768, 694] on button "Enviar pedido" at bounding box center [1454, 697] width 85 height 29
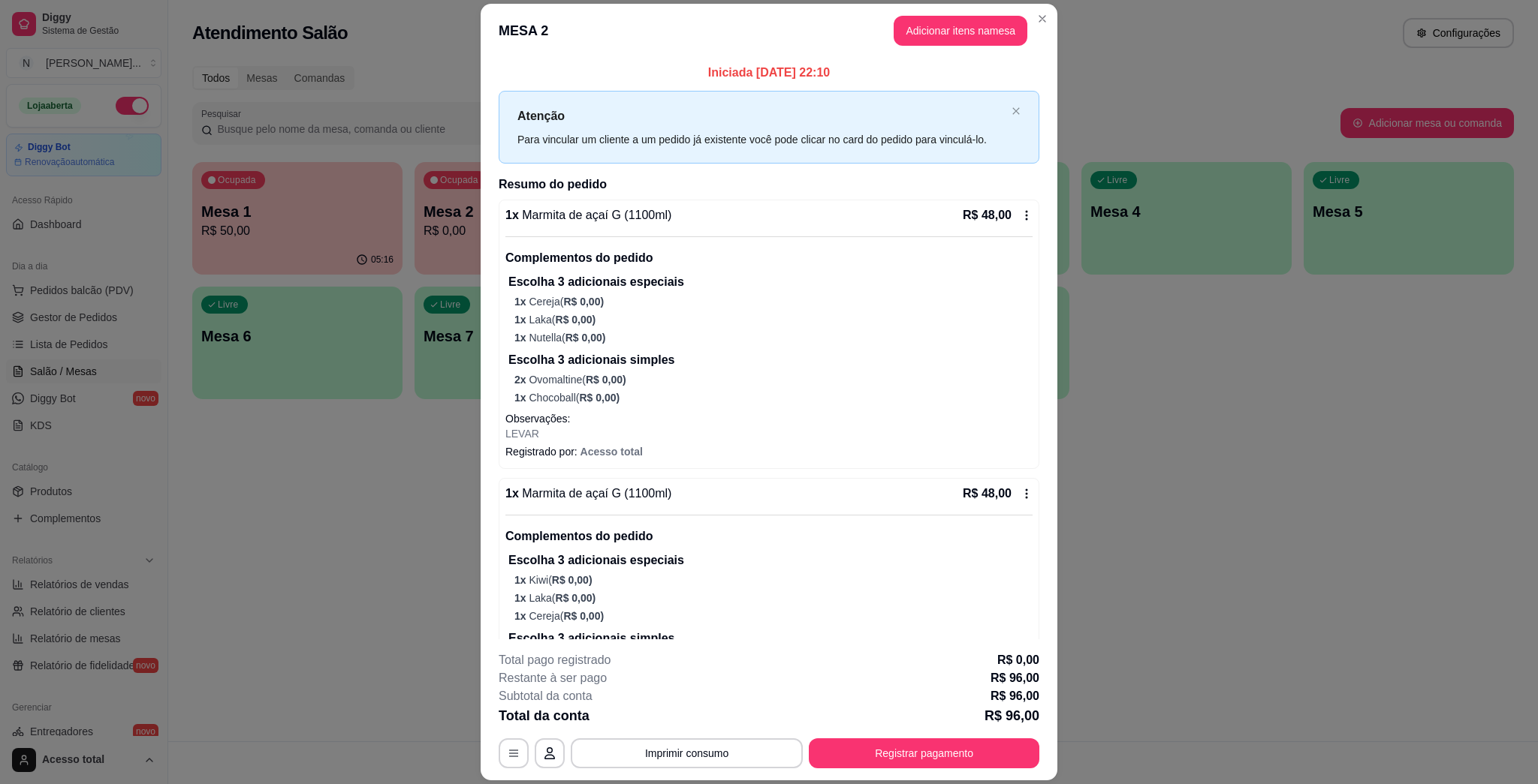
scroll to position [112, 0]
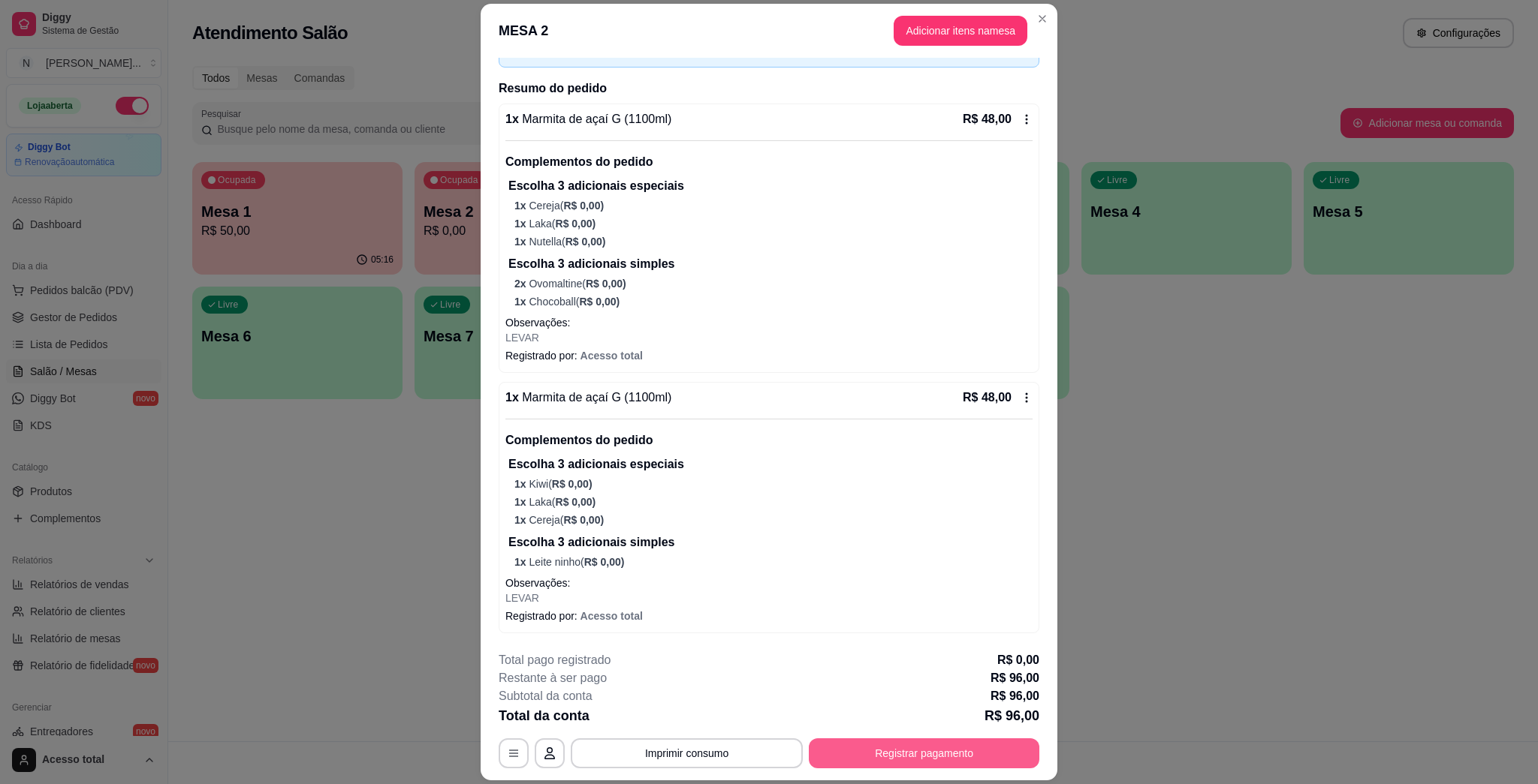
click at [768, 747] on button "Registrar pagamento" at bounding box center [924, 754] width 231 height 30
click at [768, 29] on button "Adicionar itens na mesa" at bounding box center [960, 31] width 133 height 30
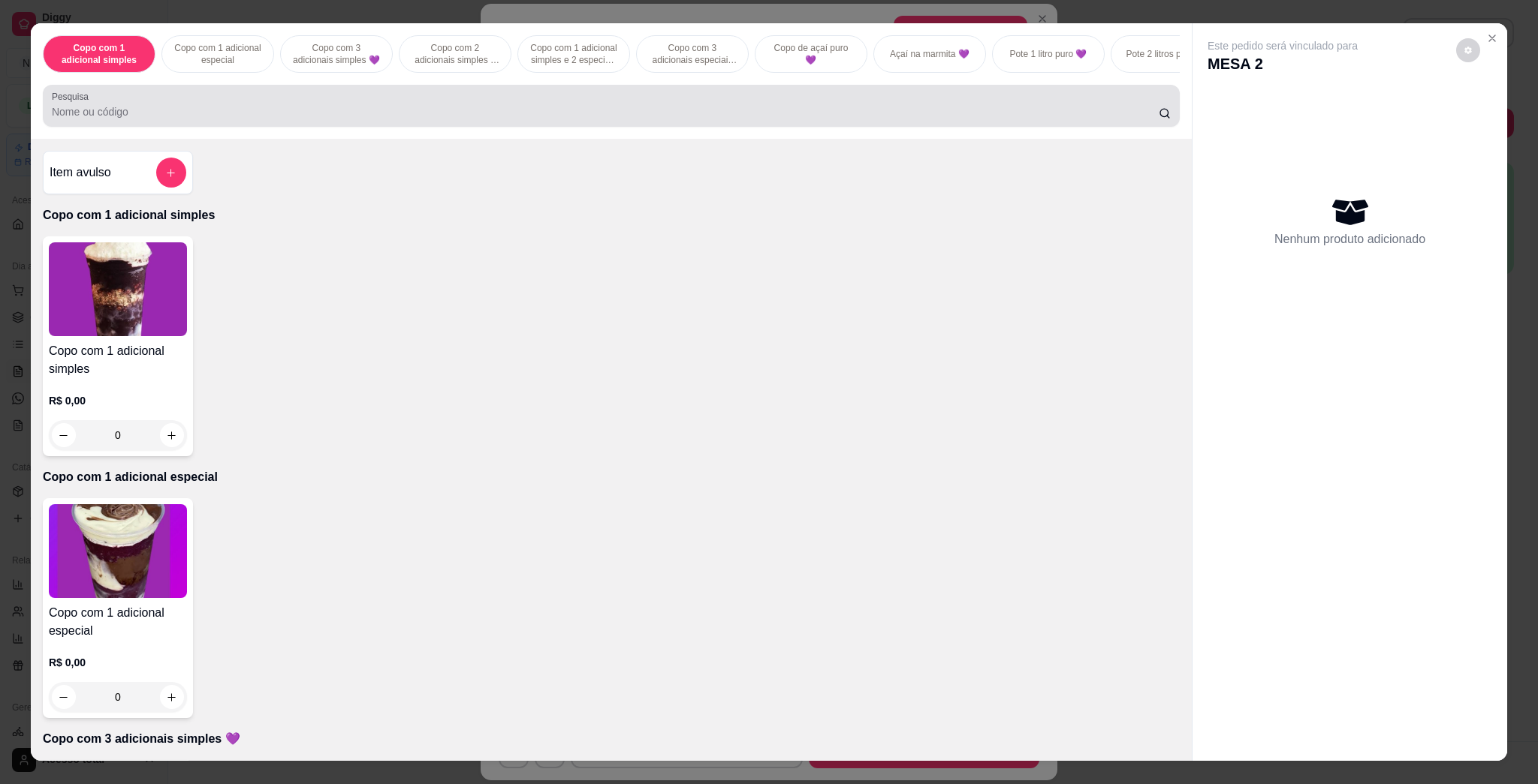
click at [537, 113] on div at bounding box center [611, 106] width 1119 height 30
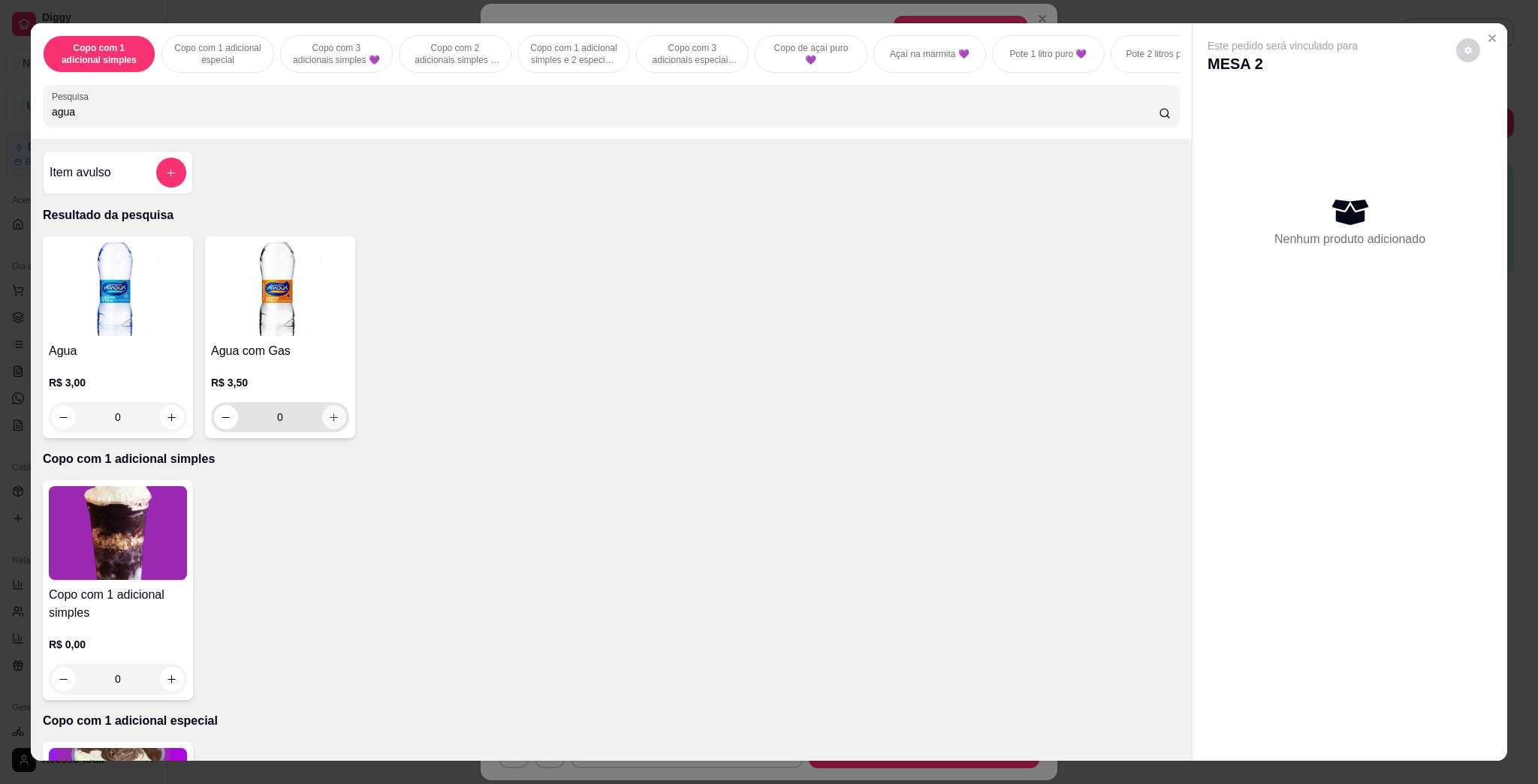
type input "agua"
click at [329, 423] on icon "increase-product-quantity" at bounding box center [334, 417] width 11 height 11
type input "1"
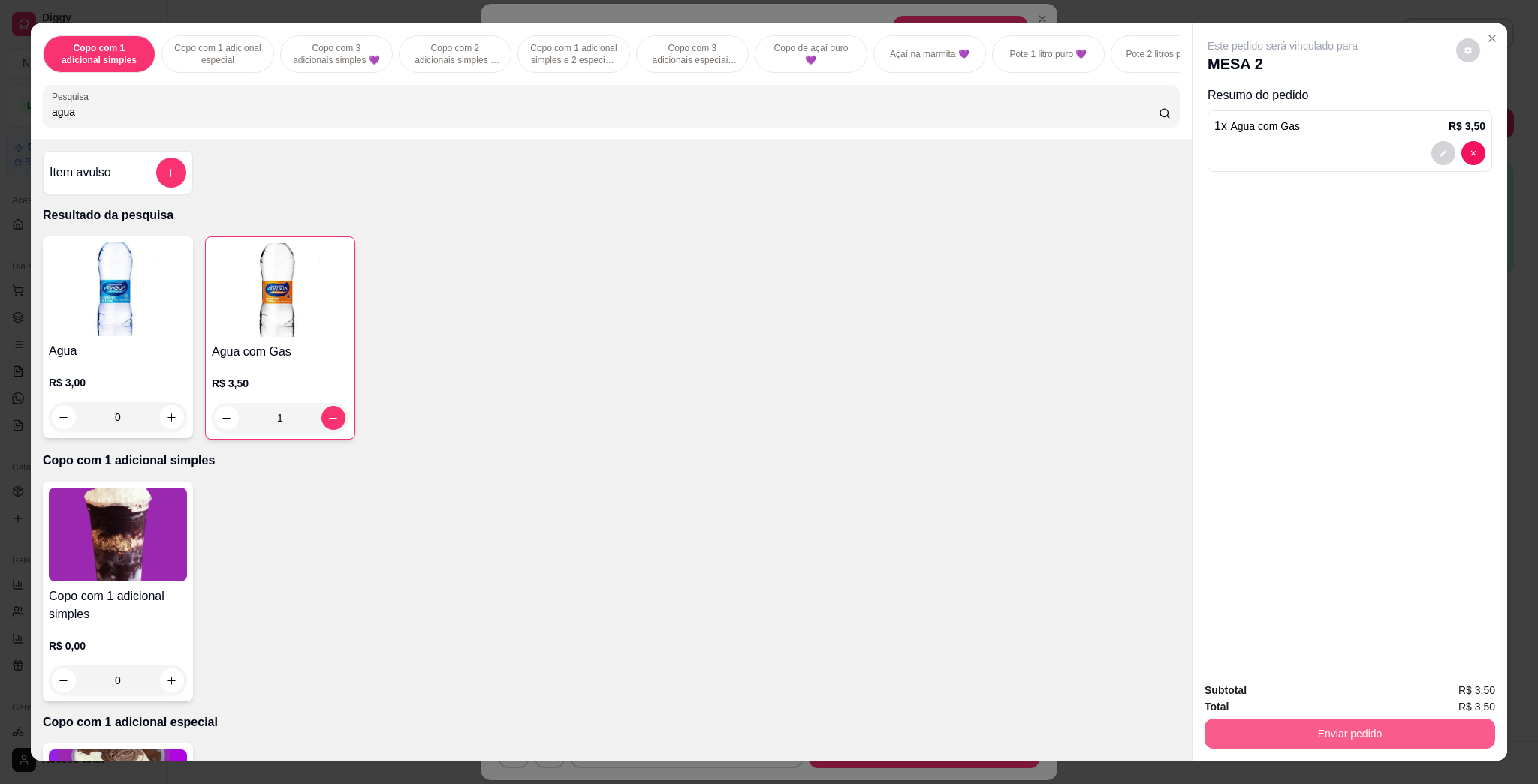
click at [768, 746] on button "Enviar pedido" at bounding box center [1350, 734] width 291 height 30
click at [625, 372] on div "Agua R$ 3,00 0 Agua com Gas R$ 3,50 1" at bounding box center [611, 338] width 1137 height 203
click at [644, 119] on input "agua" at bounding box center [605, 112] width 1107 height 15
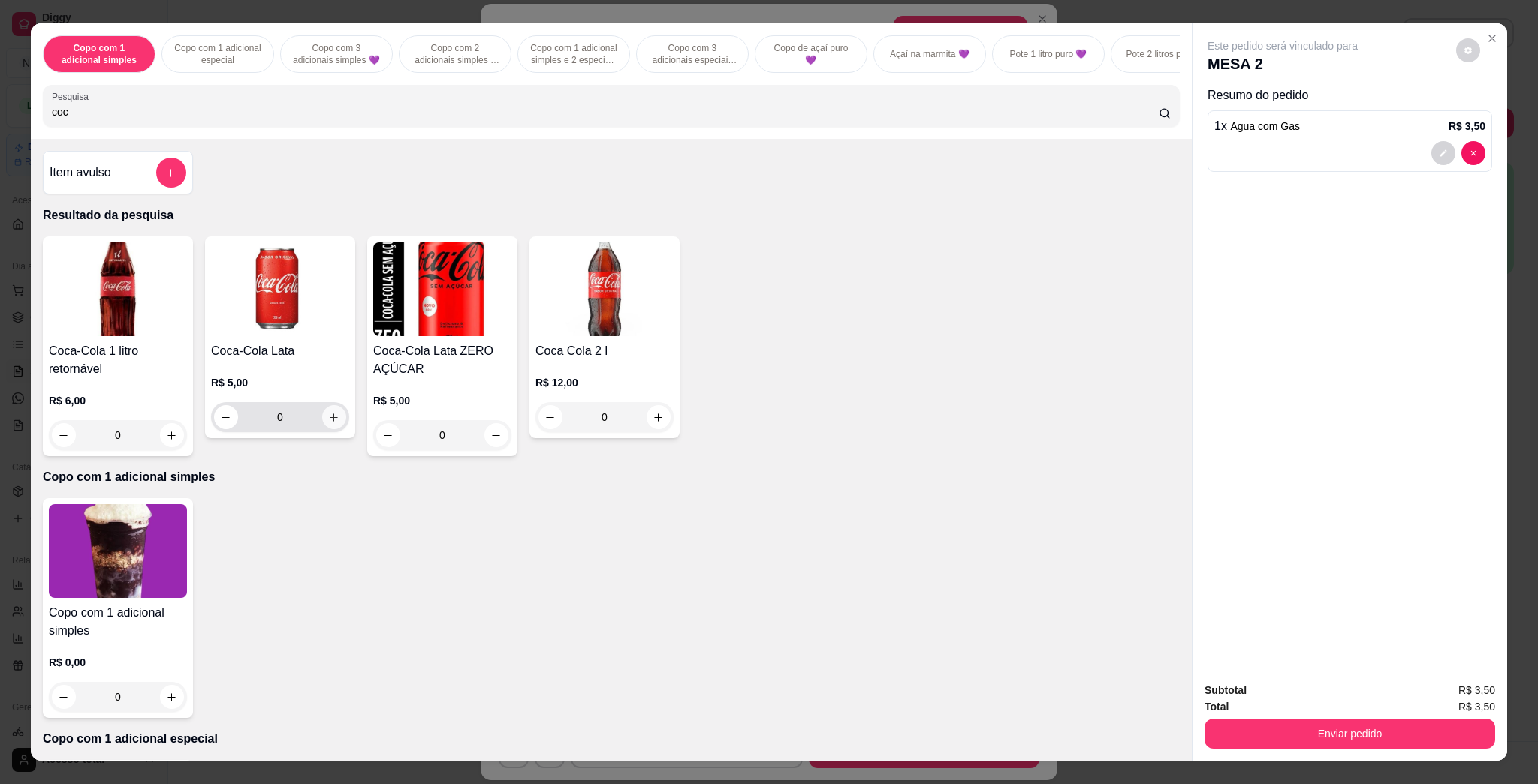
type input "coc"
click at [329, 423] on icon "increase-product-quantity" at bounding box center [334, 417] width 11 height 11
type input "1"
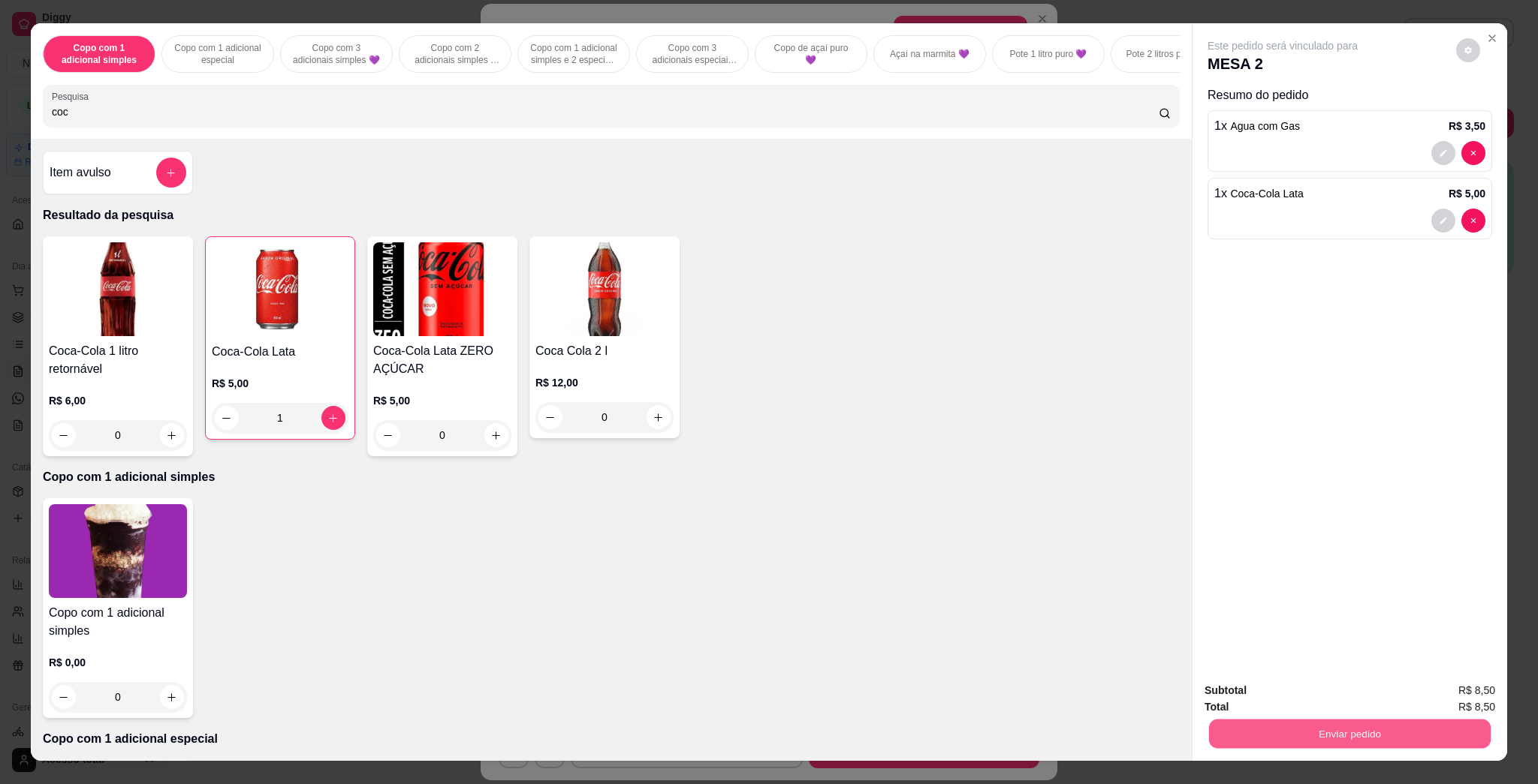
click at [768, 731] on button "Enviar pedido" at bounding box center [1350, 734] width 282 height 29
click at [768, 701] on button "Enviar pedido" at bounding box center [1454, 697] width 85 height 29
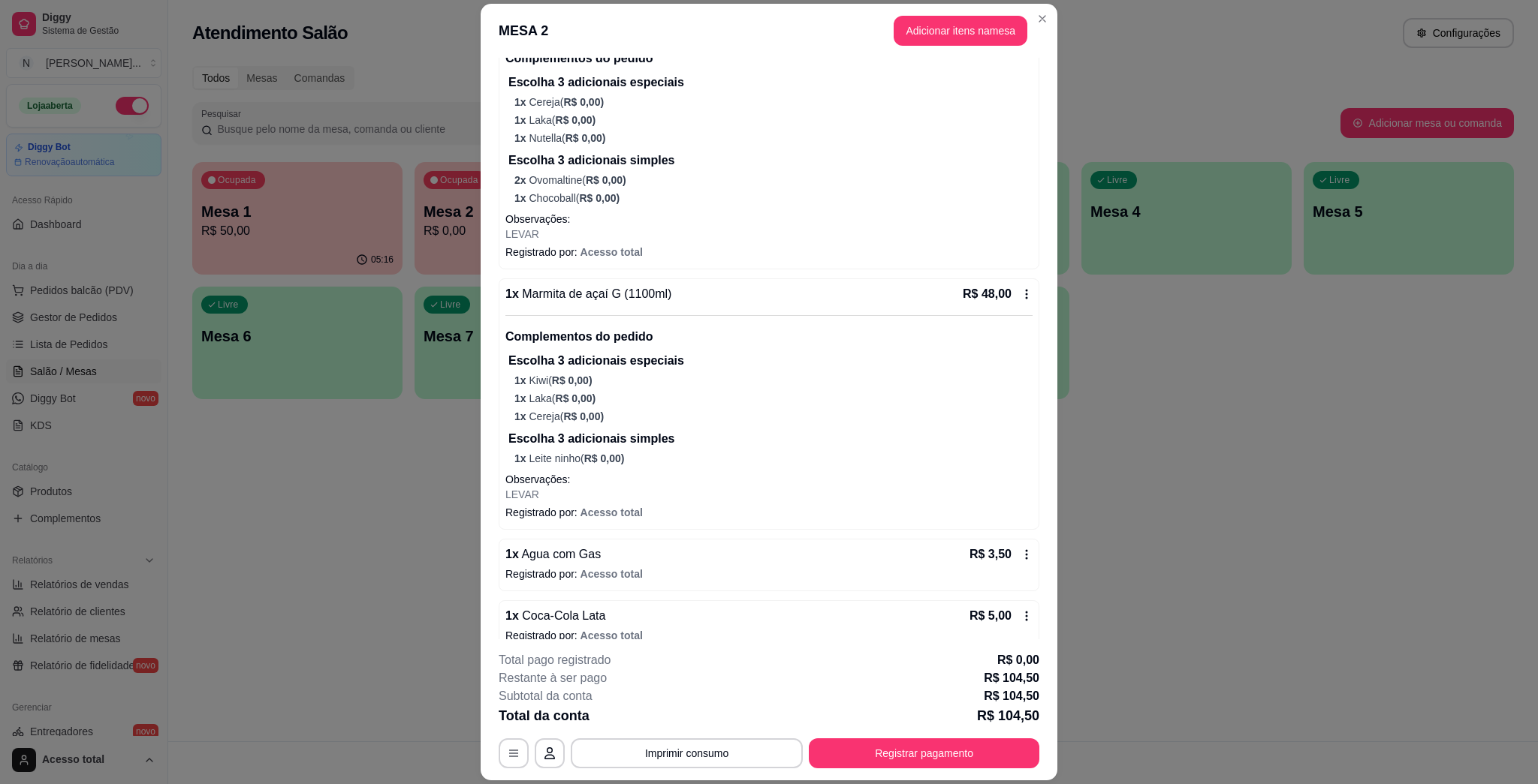
scroll to position [236, 0]
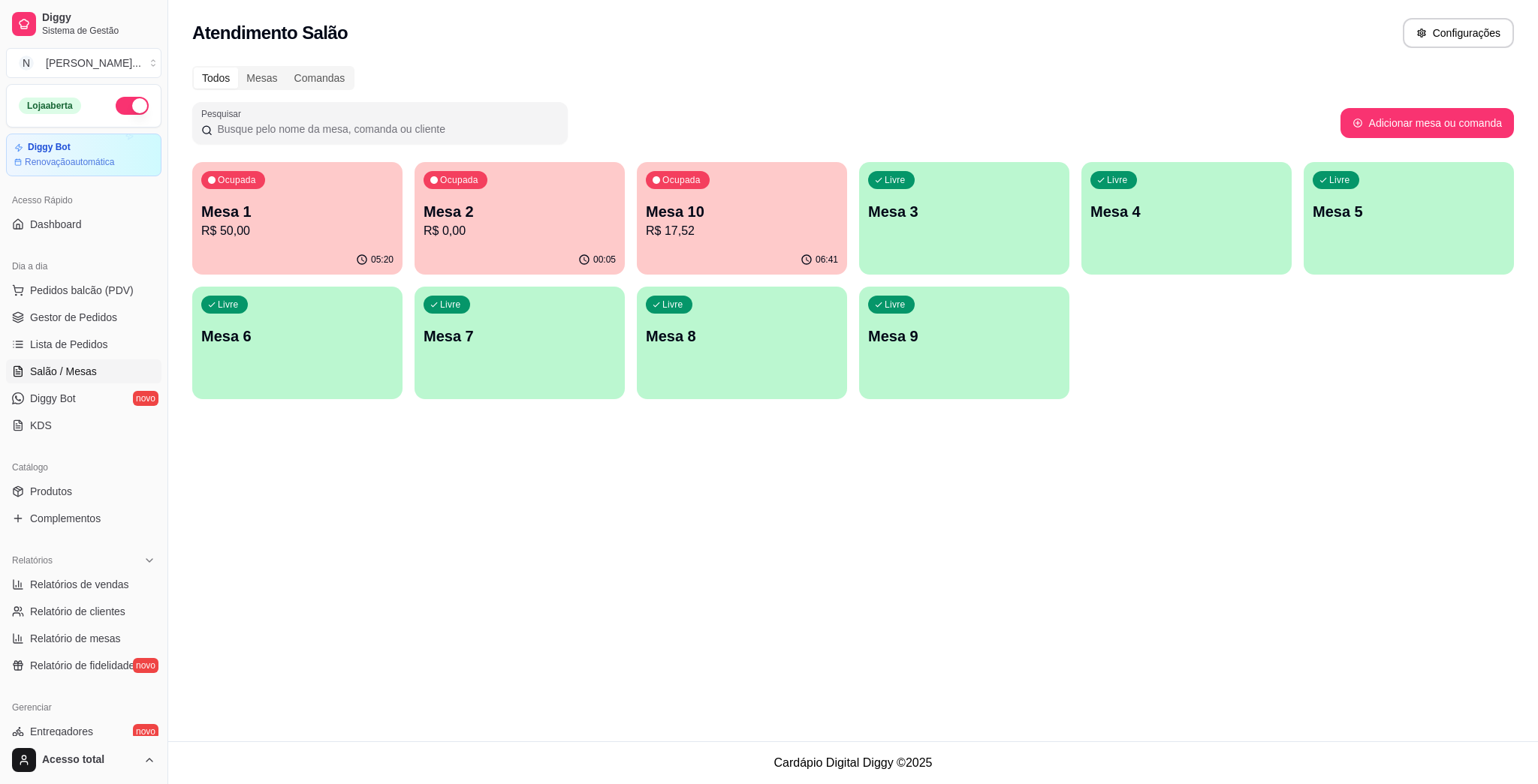
click at [768, 255] on div "Livre Mesa 3" at bounding box center [964, 209] width 210 height 95
click at [273, 228] on p "R$ 50,00" at bounding box center [297, 231] width 192 height 18
click at [316, 250] on div "05:20" at bounding box center [297, 260] width 210 height 29
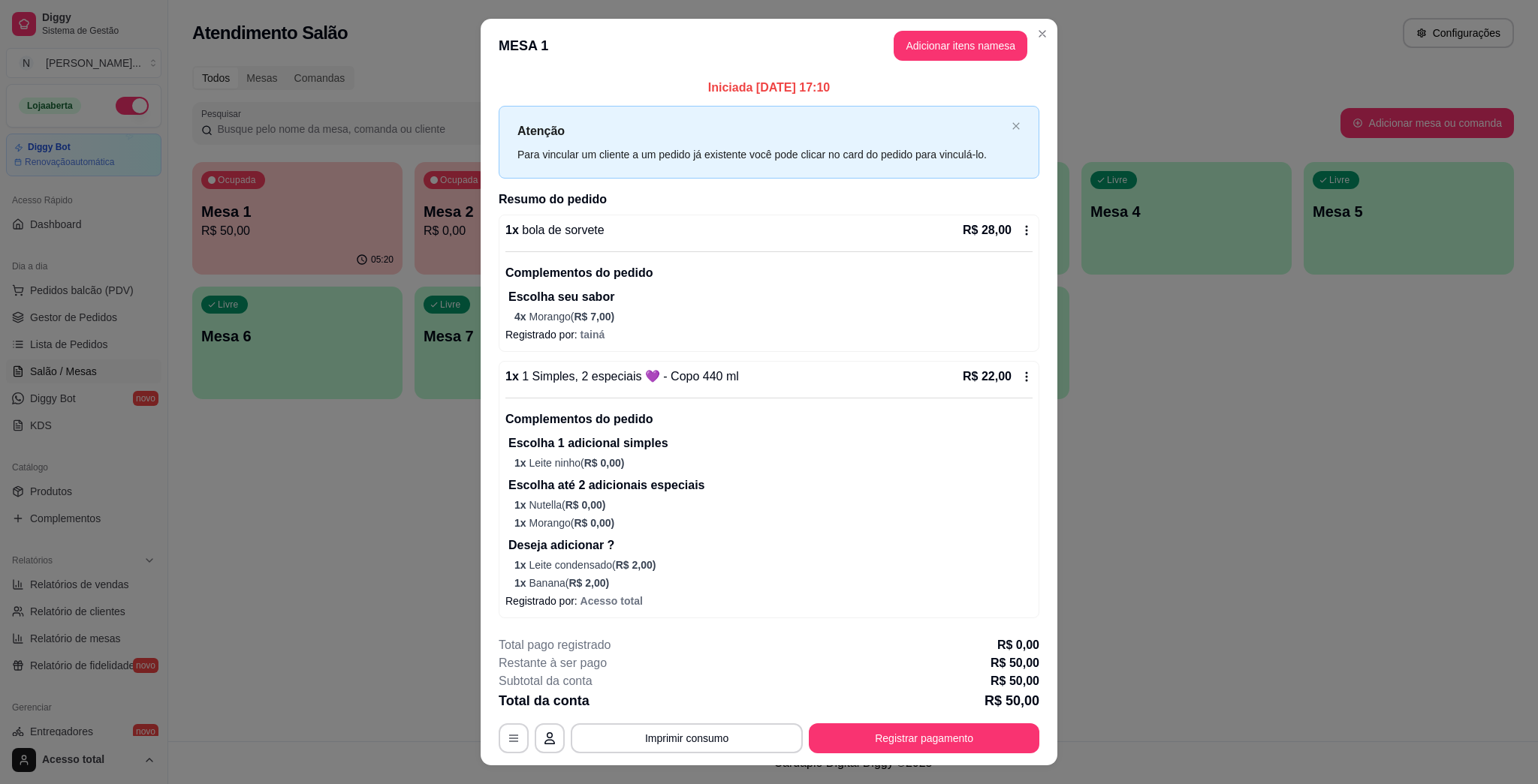
scroll to position [29, 0]
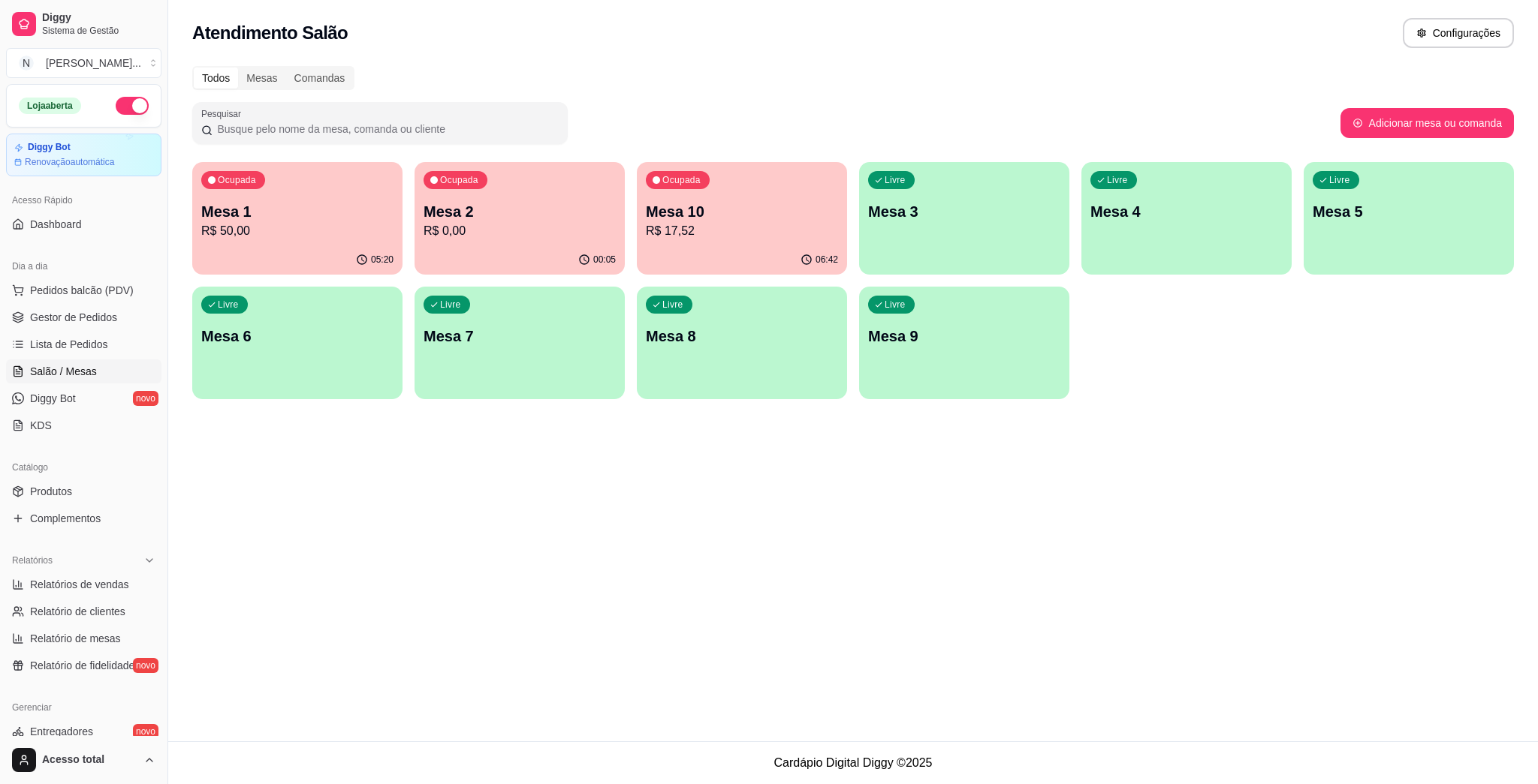
click at [346, 225] on p "R$ 50,00" at bounding box center [297, 231] width 192 height 18
click at [532, 223] on p "R$ 0,00" at bounding box center [519, 231] width 192 height 18
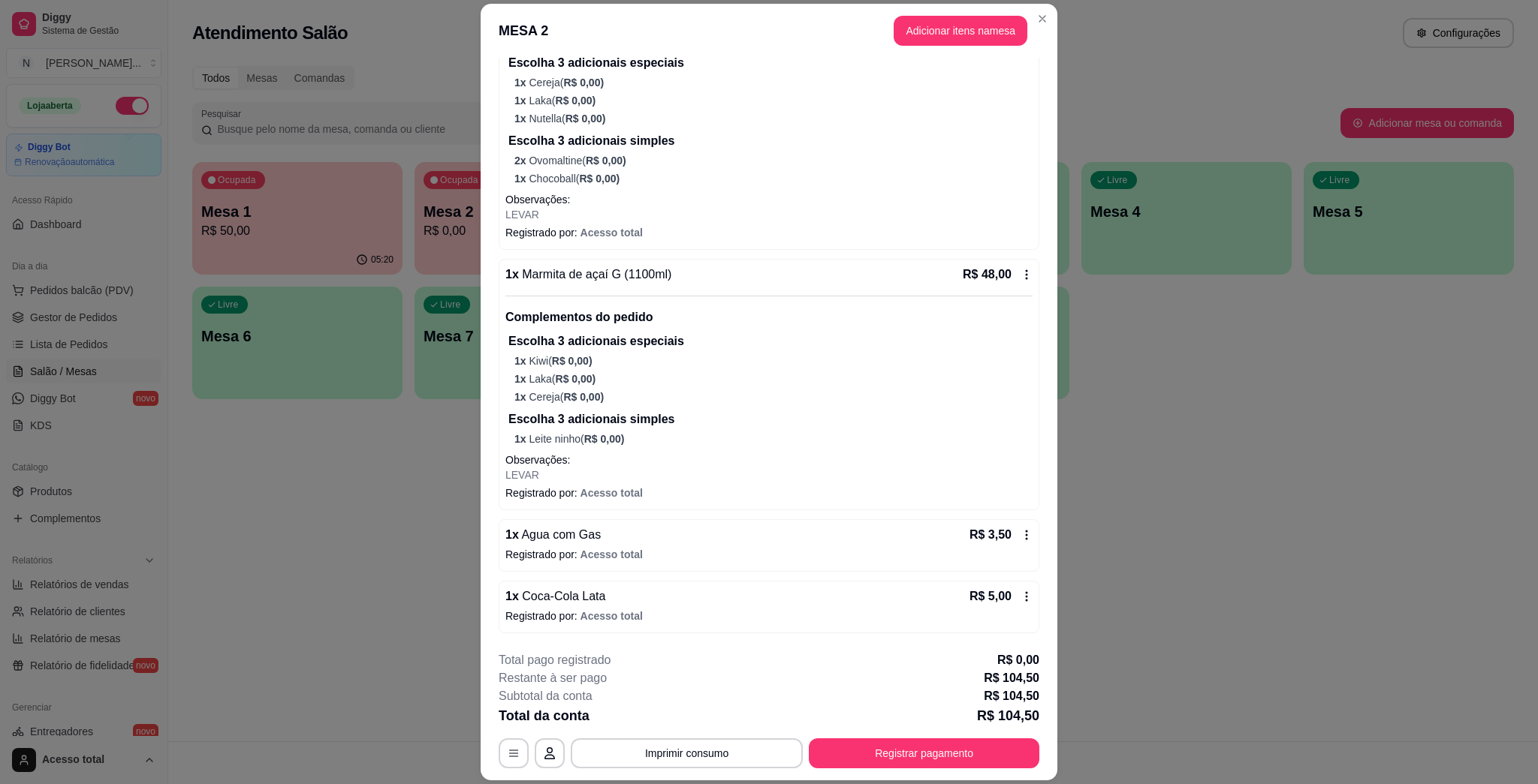
scroll to position [44, 0]
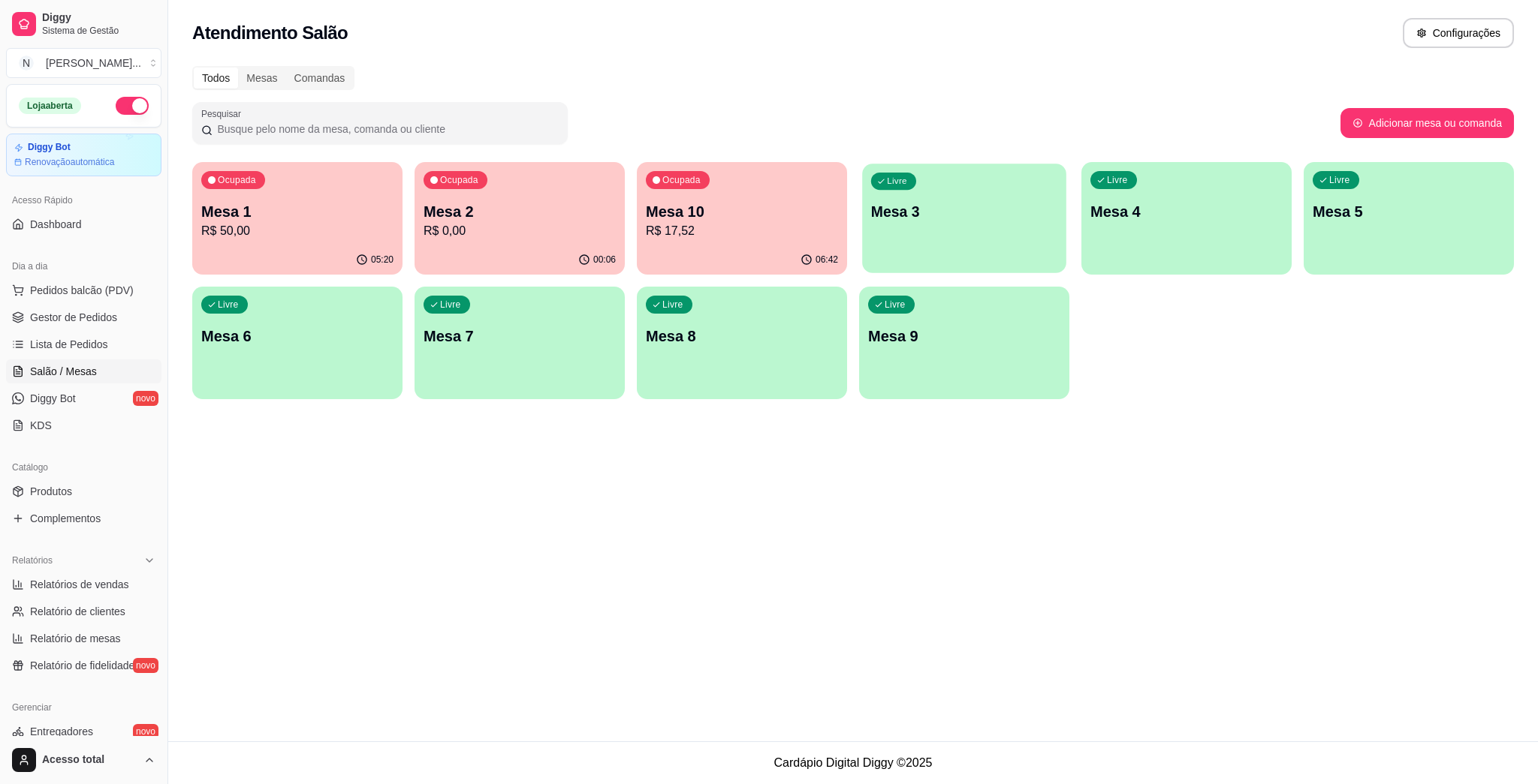
click at [768, 248] on div "Livre Mesa 3" at bounding box center [964, 209] width 204 height 92
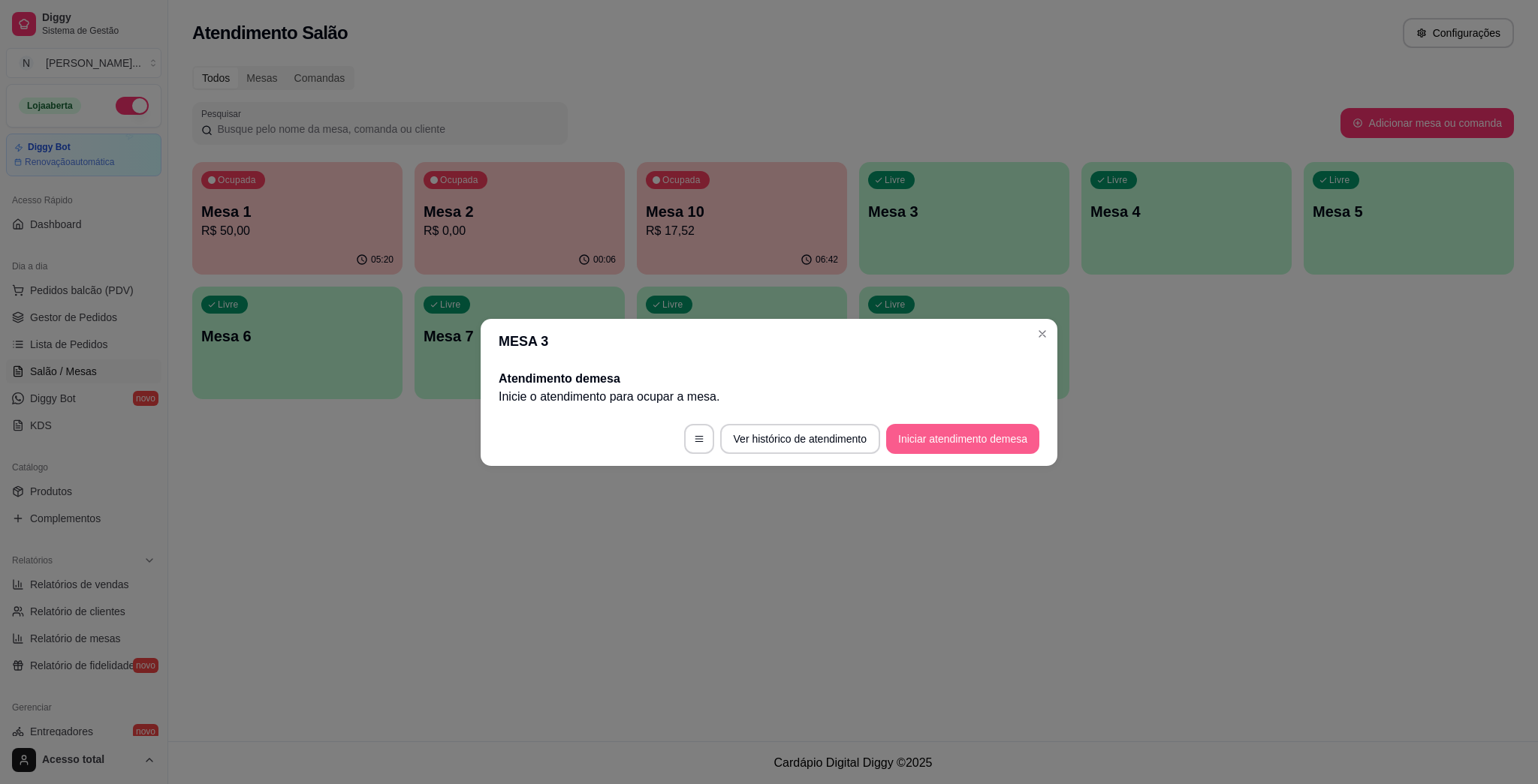
click at [768, 429] on button "Iniciar atendimento de mesa" at bounding box center [962, 439] width 153 height 30
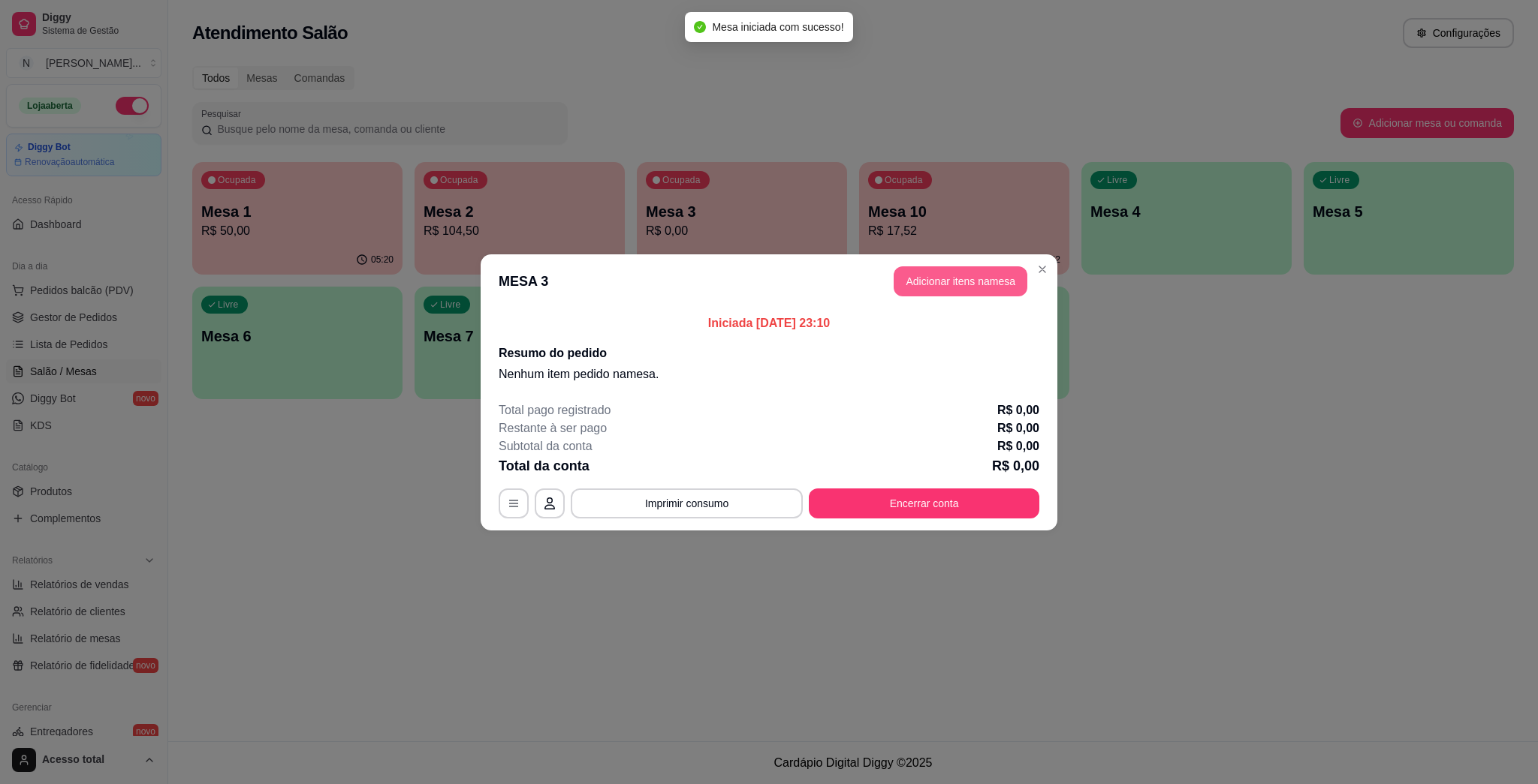
click at [768, 277] on button "Adicionar itens na mesa" at bounding box center [960, 282] width 133 height 30
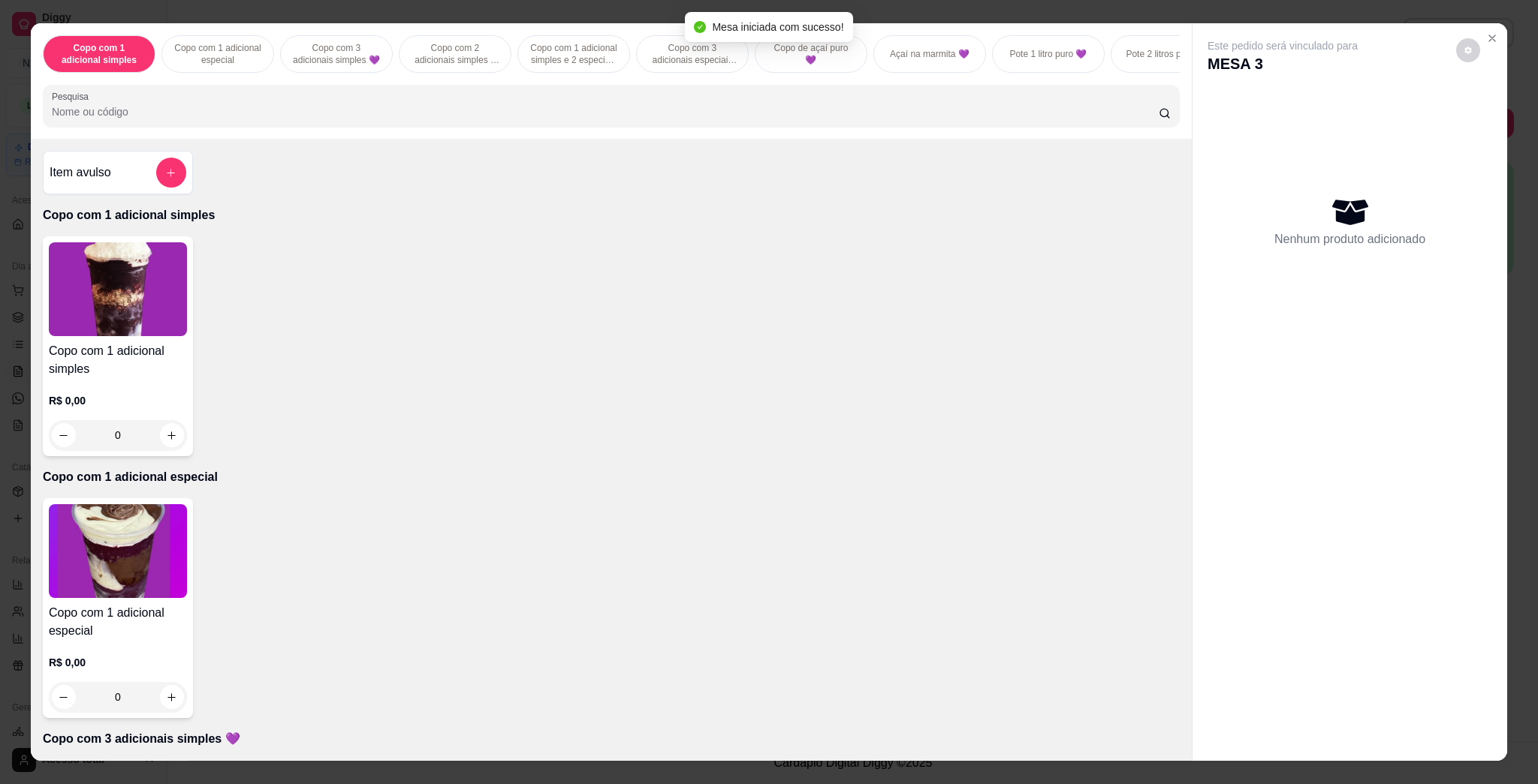
click at [532, 119] on input "Pesquisa" at bounding box center [605, 112] width 1107 height 15
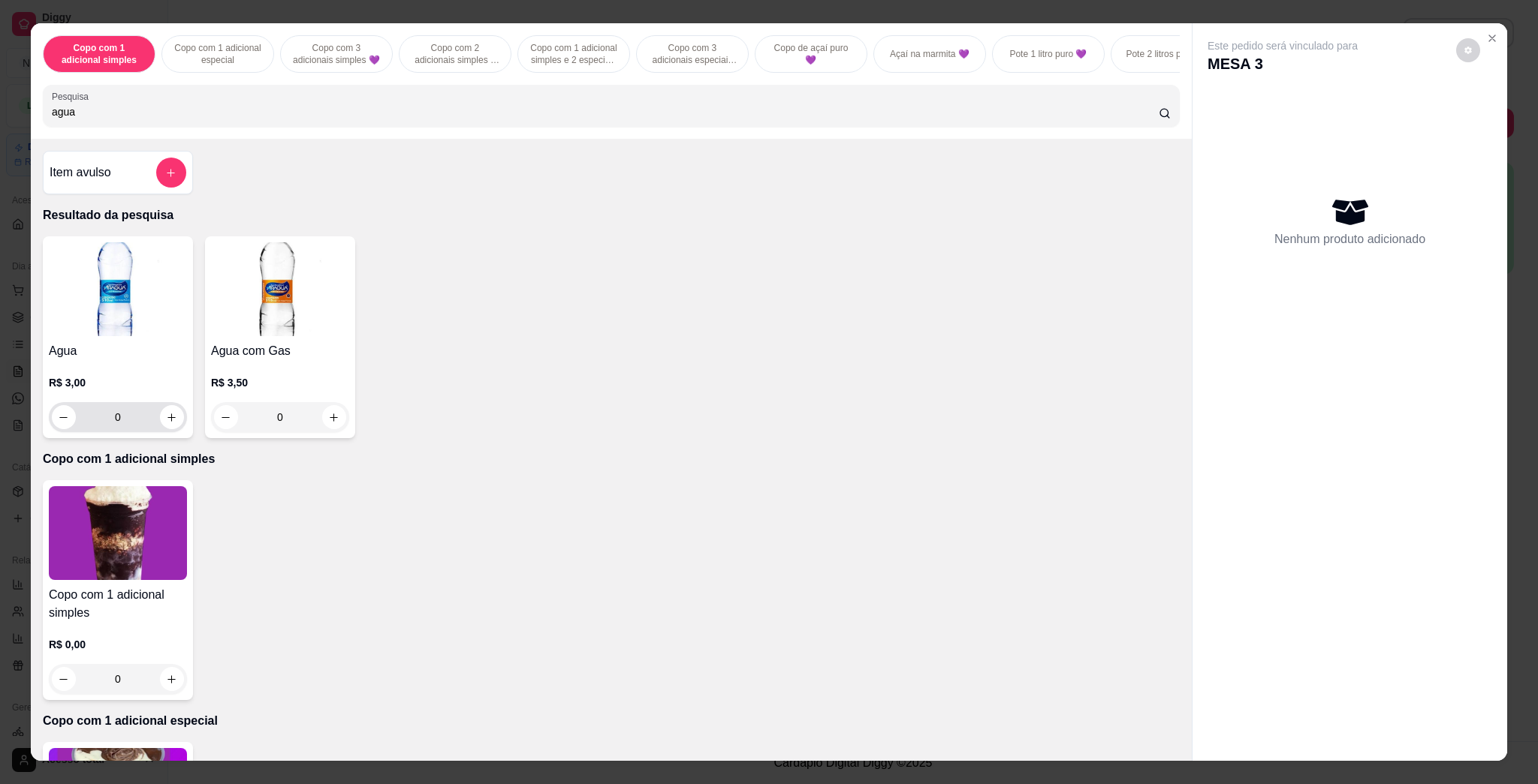
type input "agua"
click at [168, 421] on icon "increase-product-quantity" at bounding box center [172, 417] width 8 height 8
type input "1"
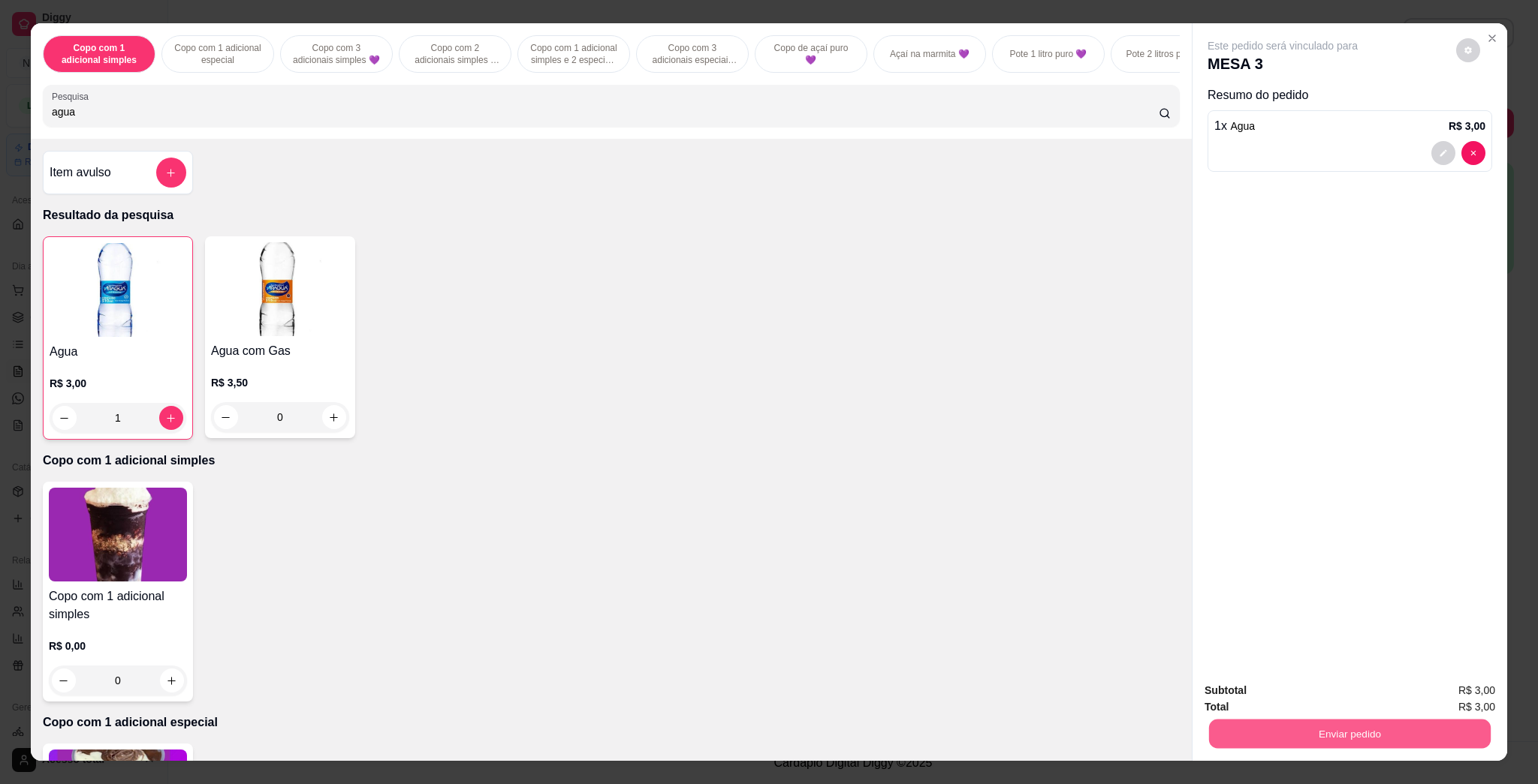
click at [768, 724] on button "Enviar pedido" at bounding box center [1350, 734] width 282 height 29
click at [768, 690] on button "Enviar pedido" at bounding box center [1454, 697] width 85 height 29
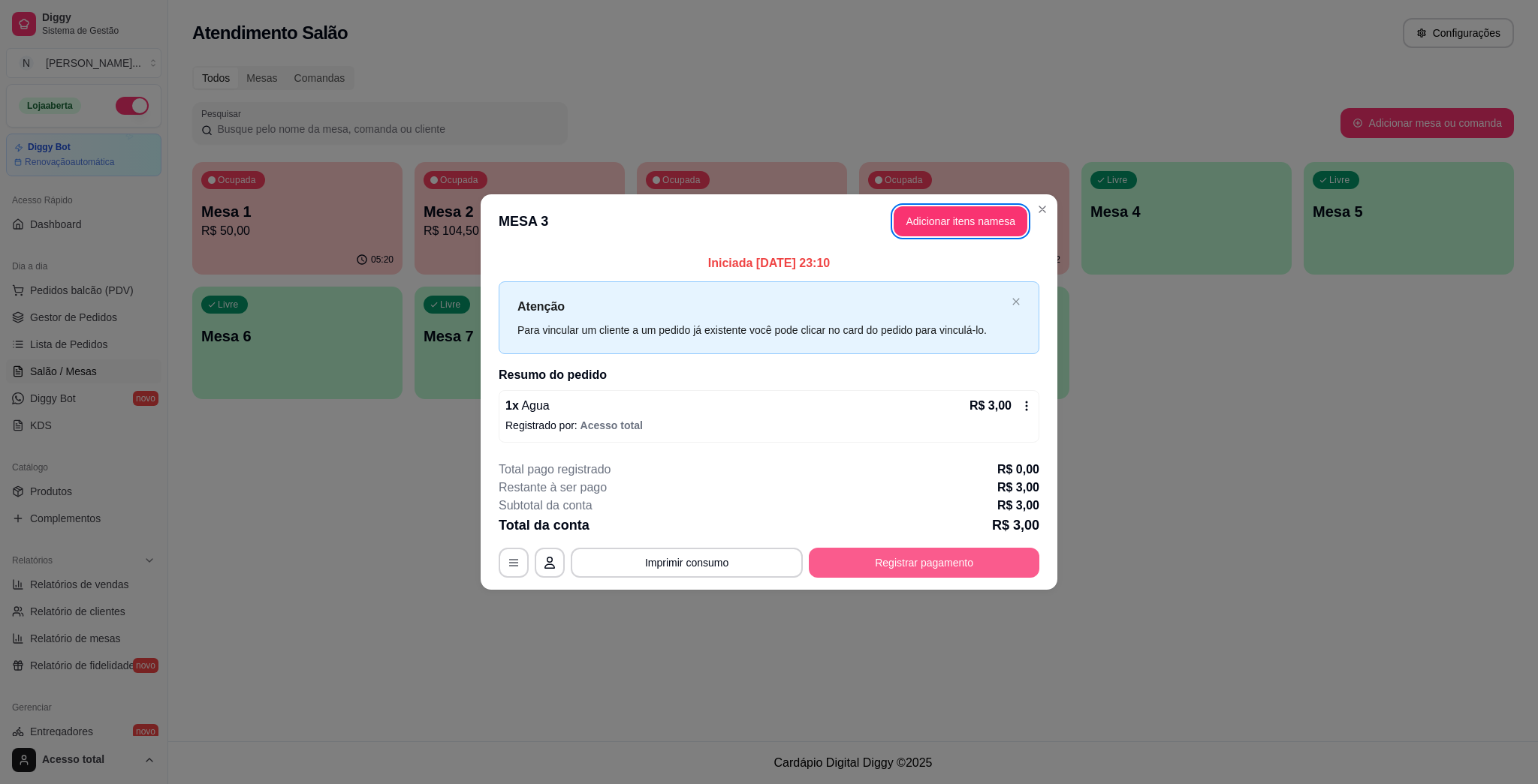
click at [768, 549] on button "Registrar pagamento" at bounding box center [924, 563] width 231 height 30
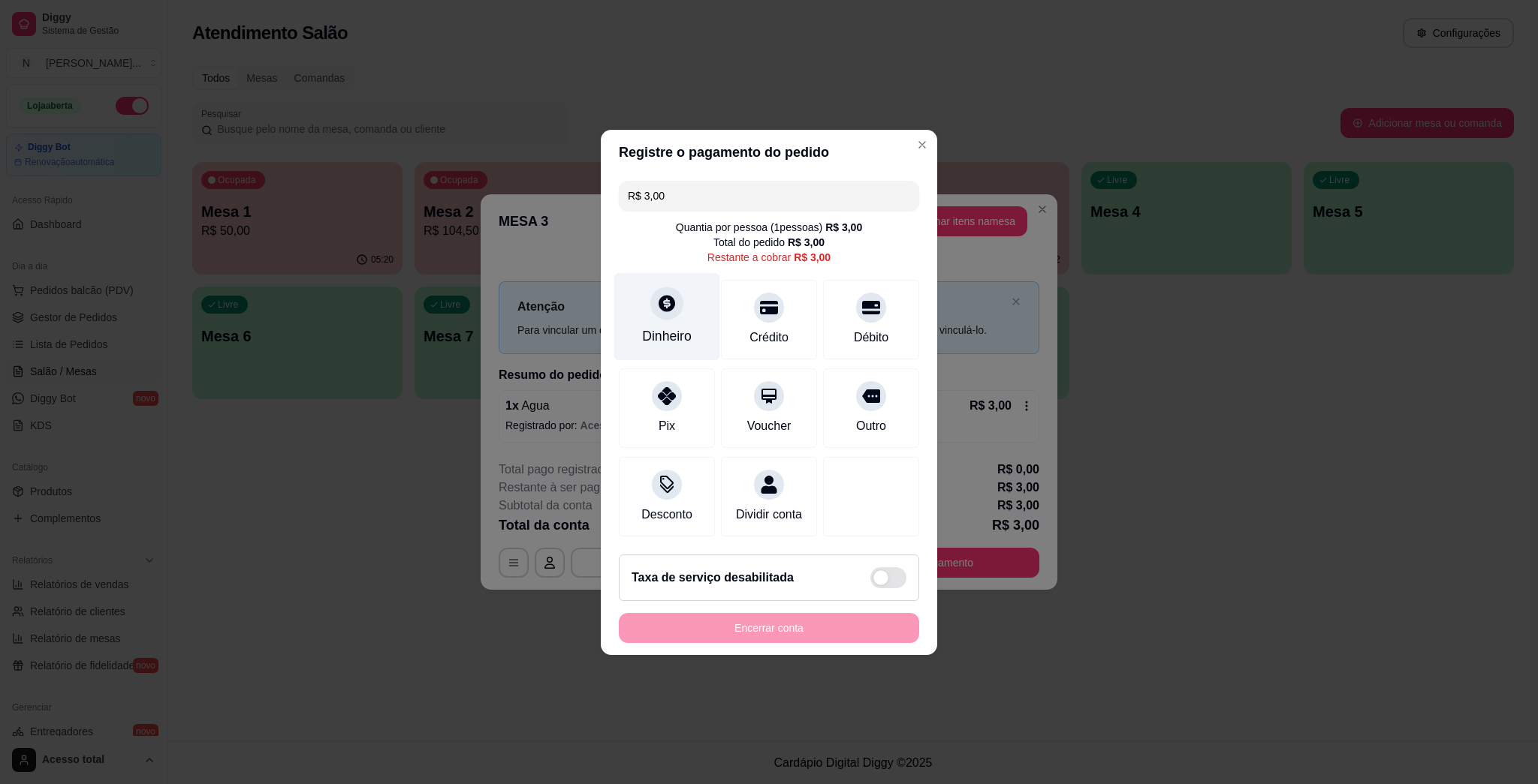
click at [667, 313] on div "Dinheiro" at bounding box center [667, 316] width 106 height 88
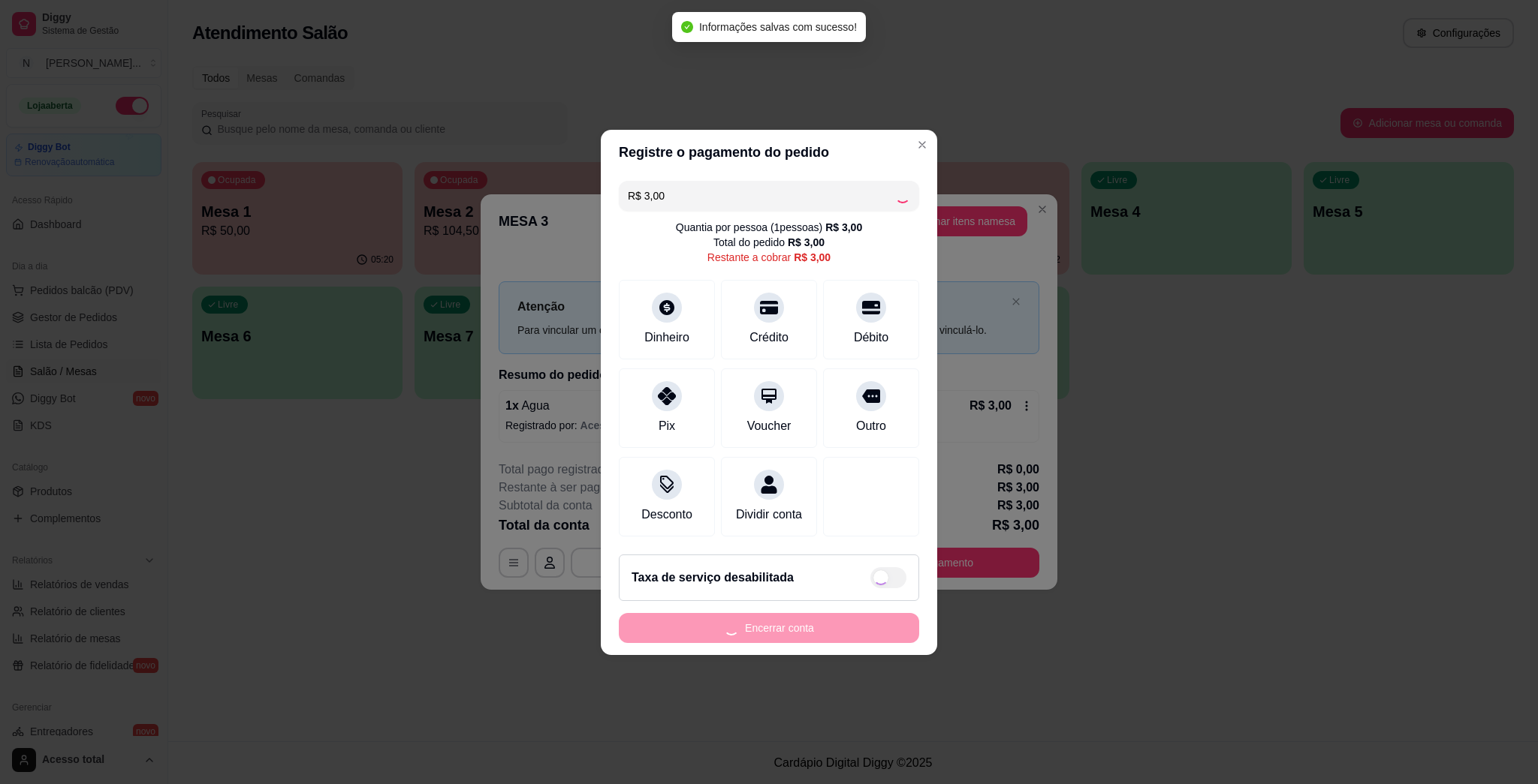
type input "R$ 0,00"
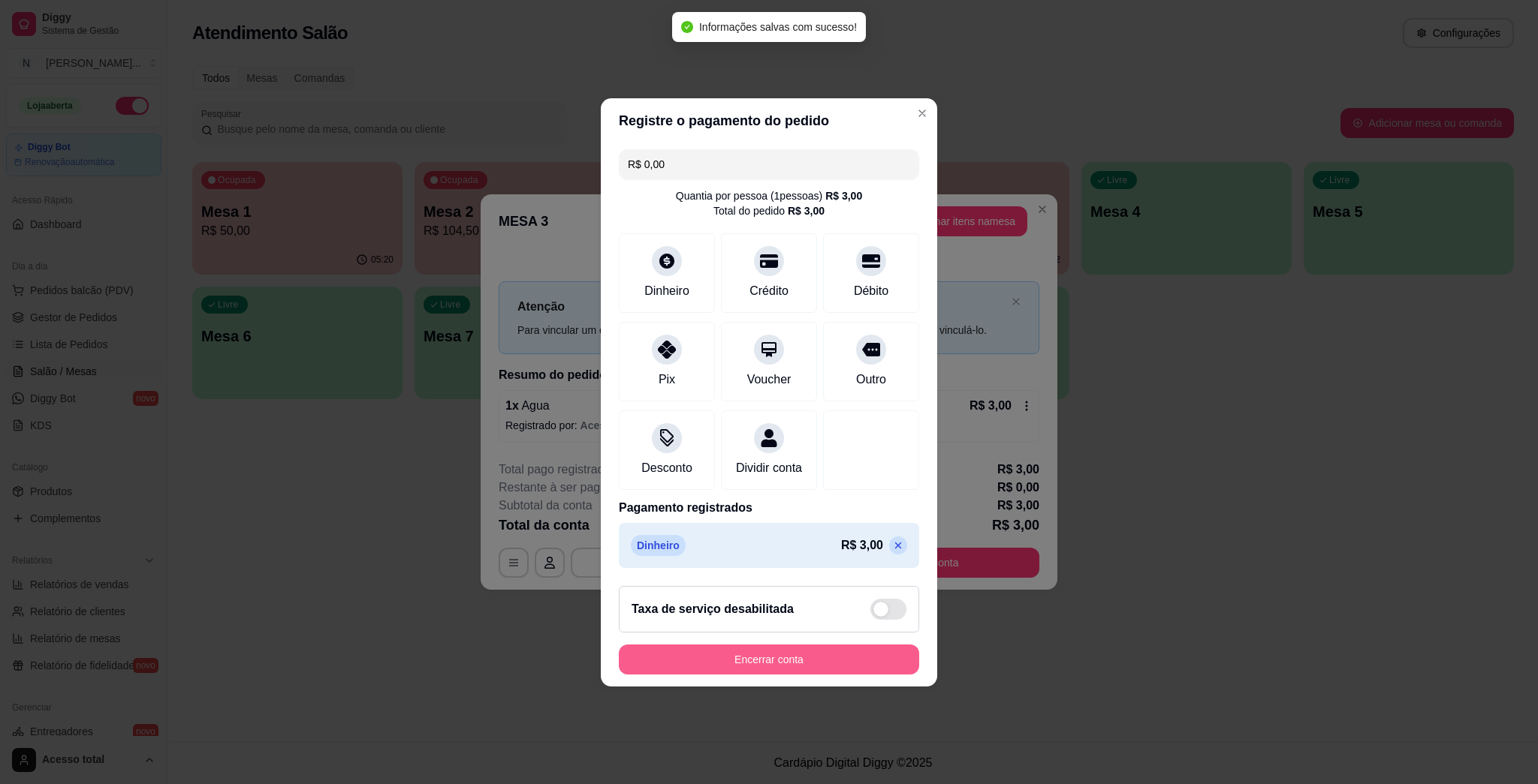
click at [768, 667] on button "Encerrar conta" at bounding box center [769, 660] width 301 height 30
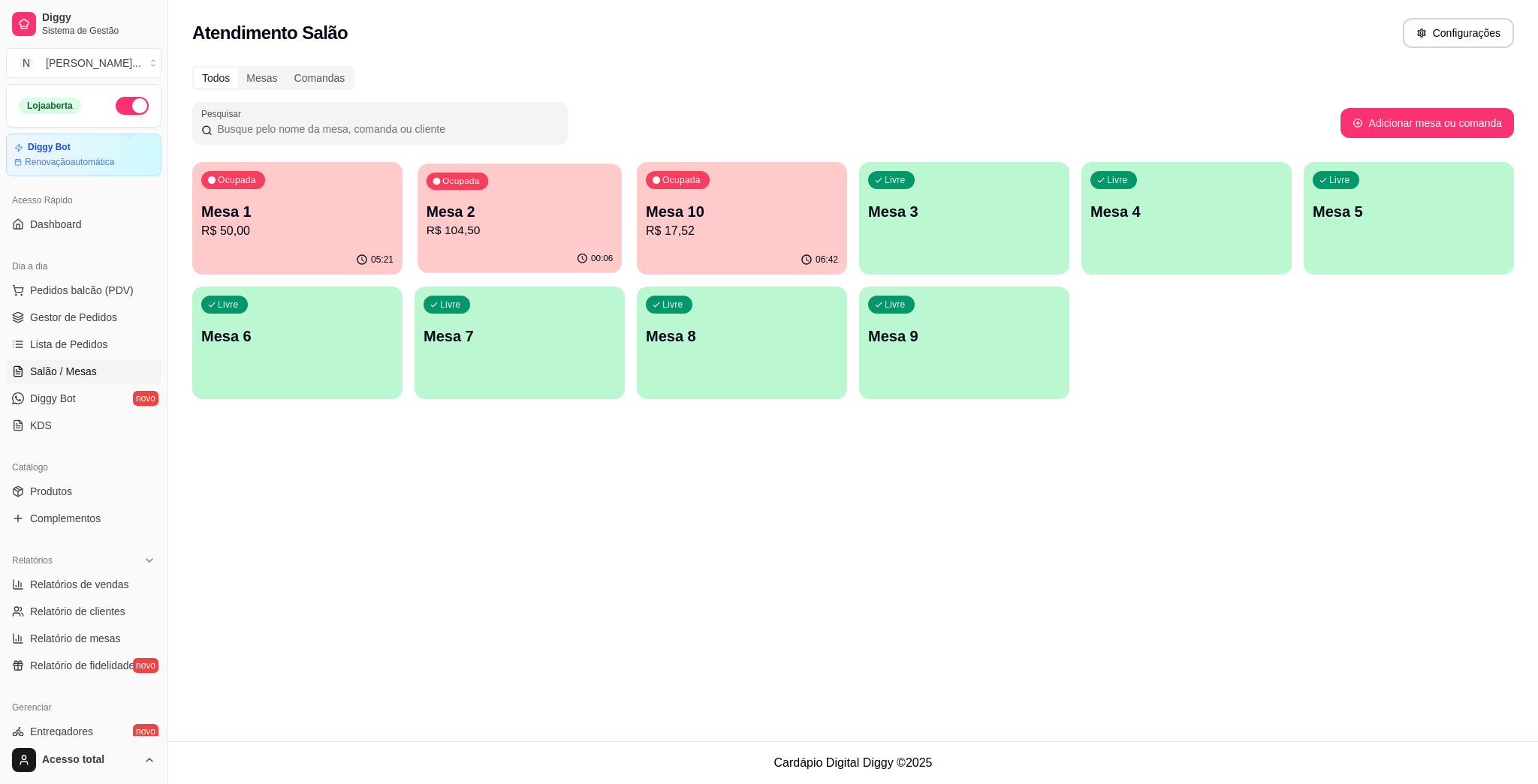
click at [443, 215] on p "Mesa 2" at bounding box center [519, 212] width 186 height 20
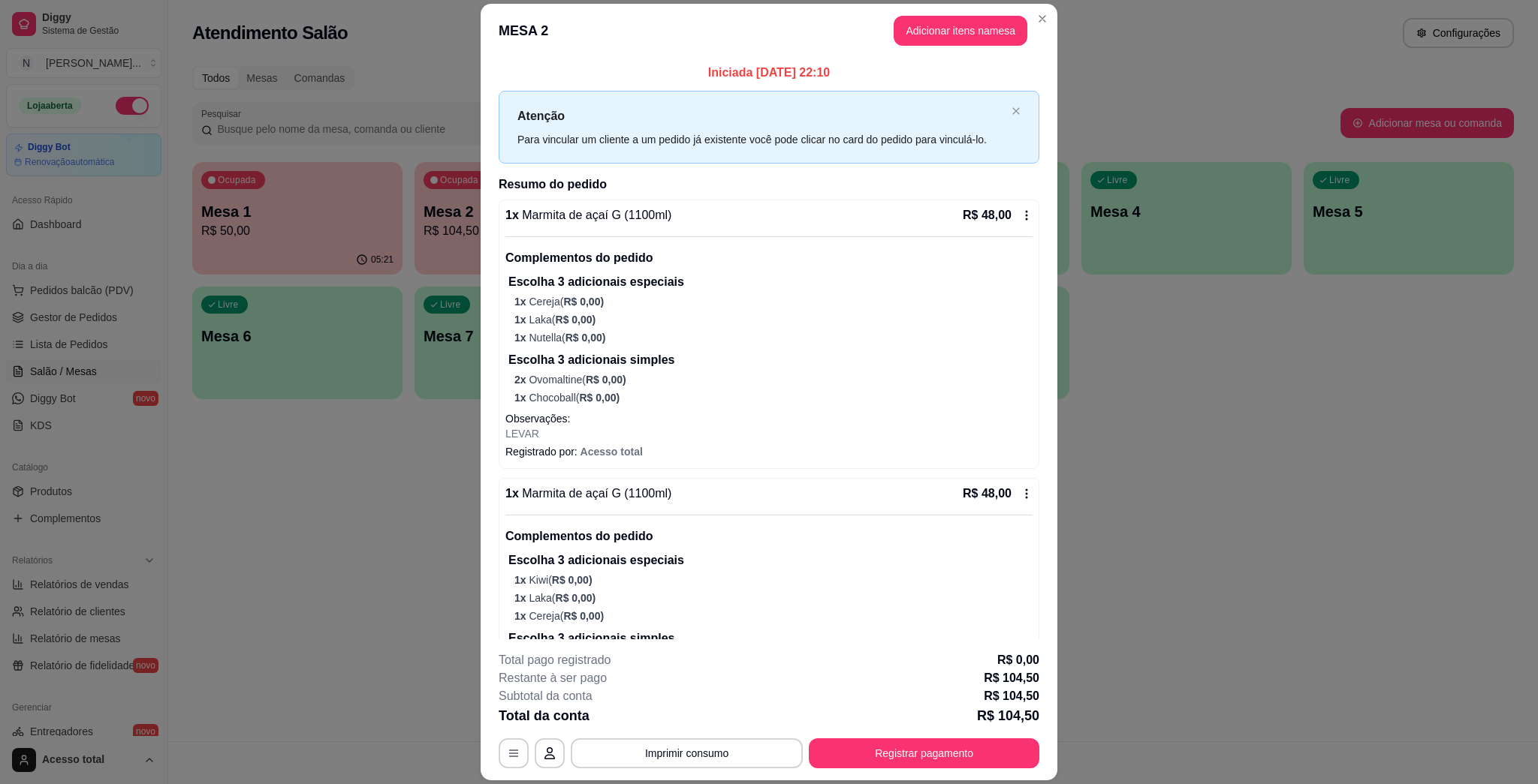
scroll to position [236, 0]
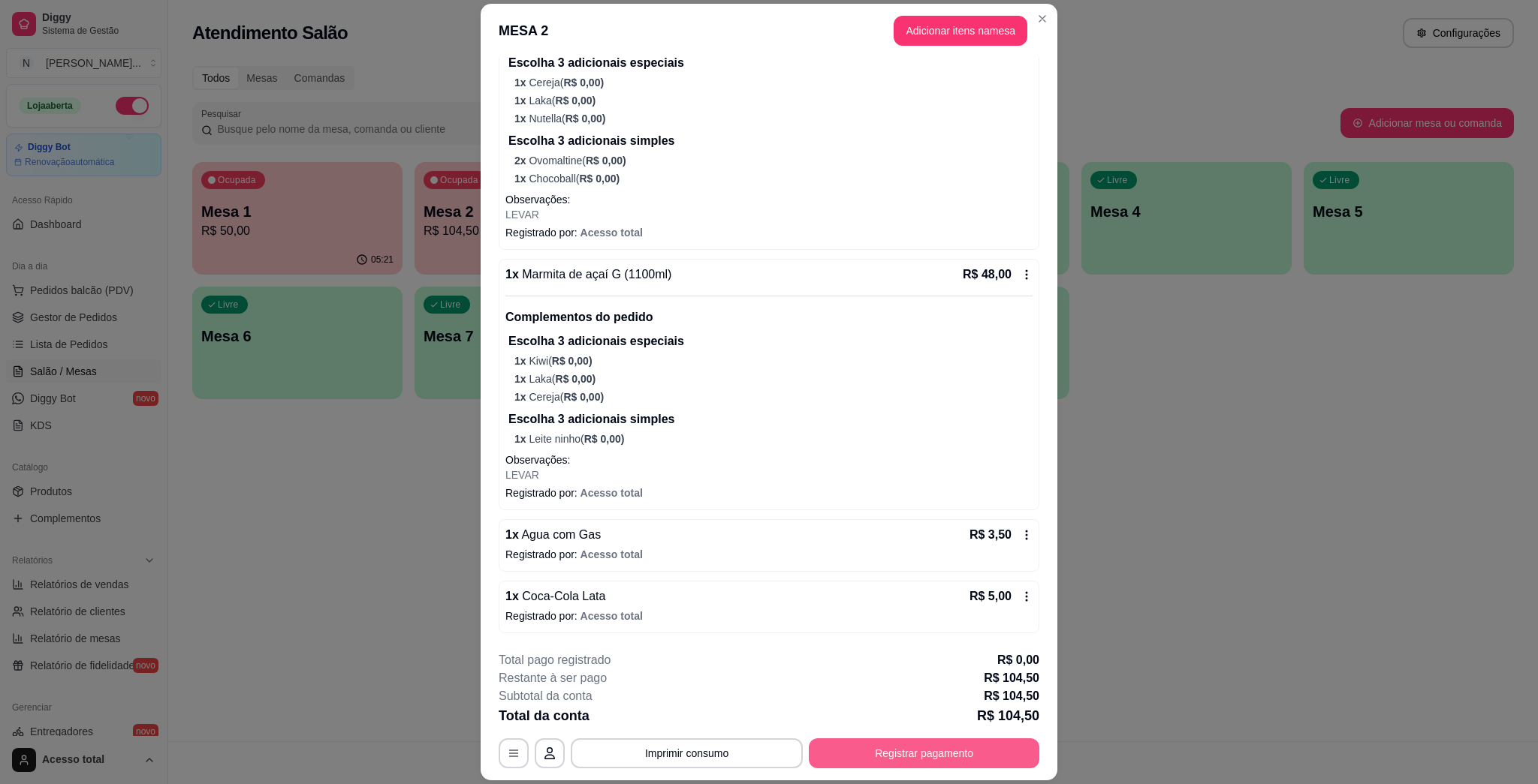
click at [768, 749] on button "Registrar pagamento" at bounding box center [924, 754] width 231 height 30
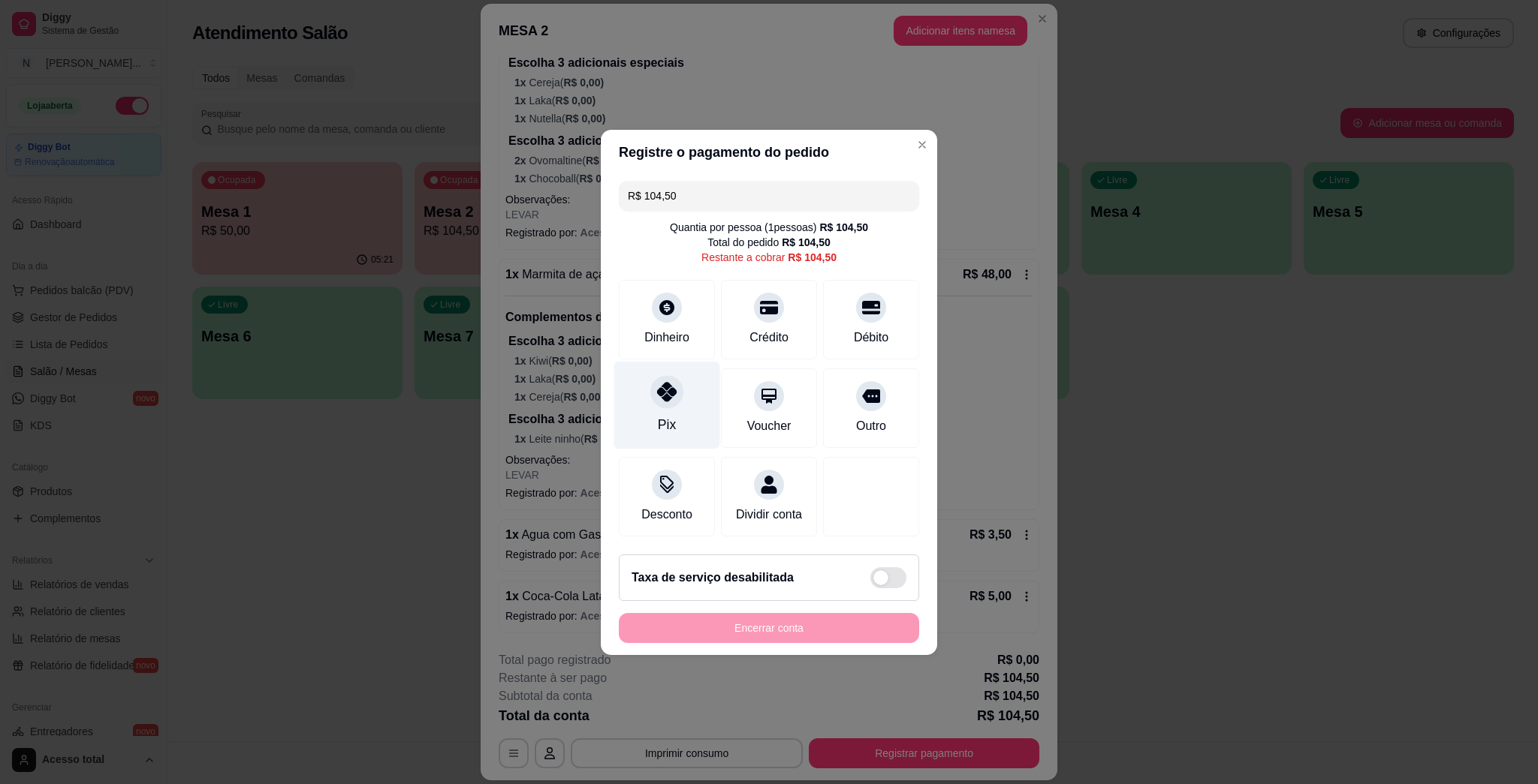
click at [665, 388] on icon at bounding box center [667, 392] width 20 height 20
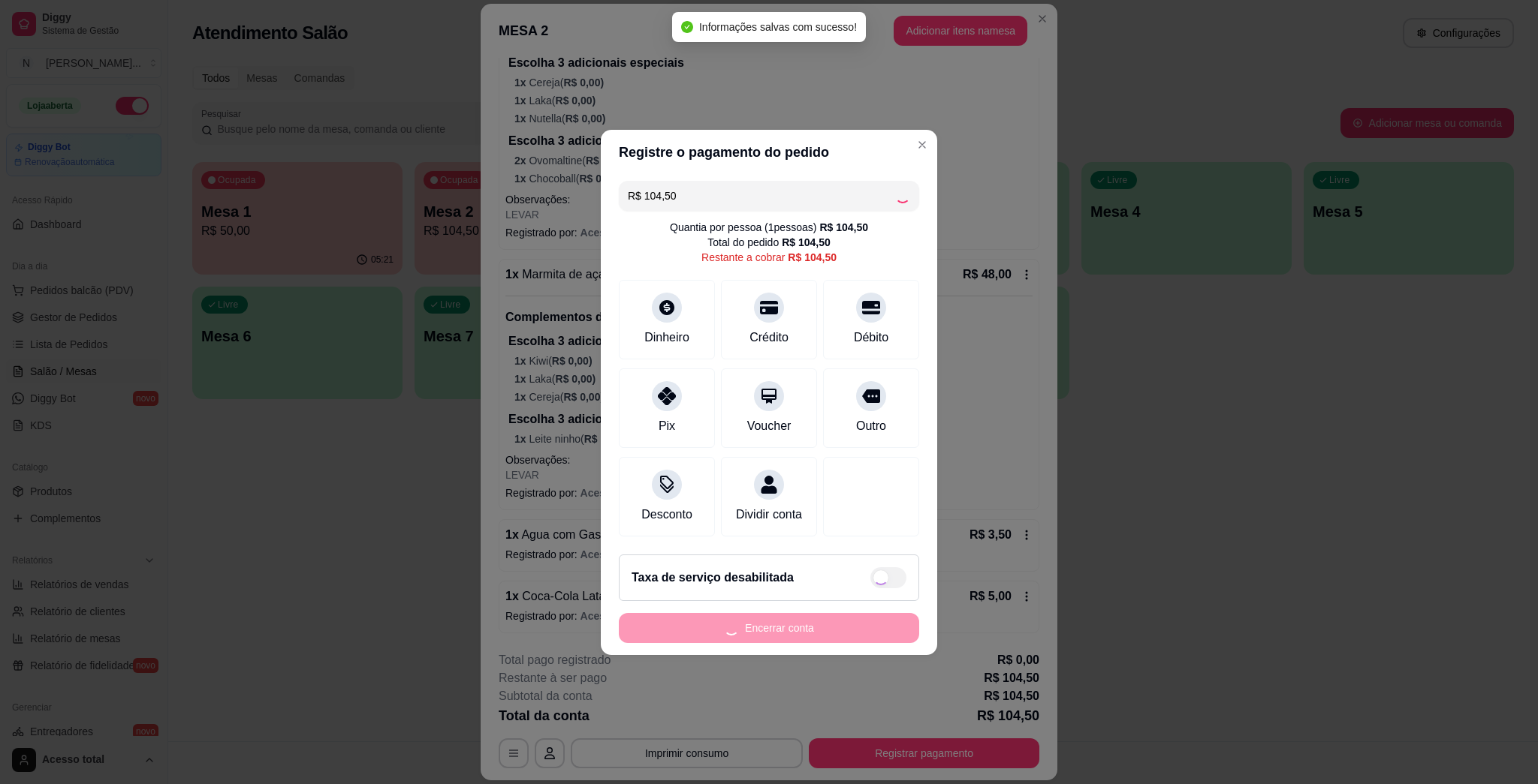
type input "R$ 0,00"
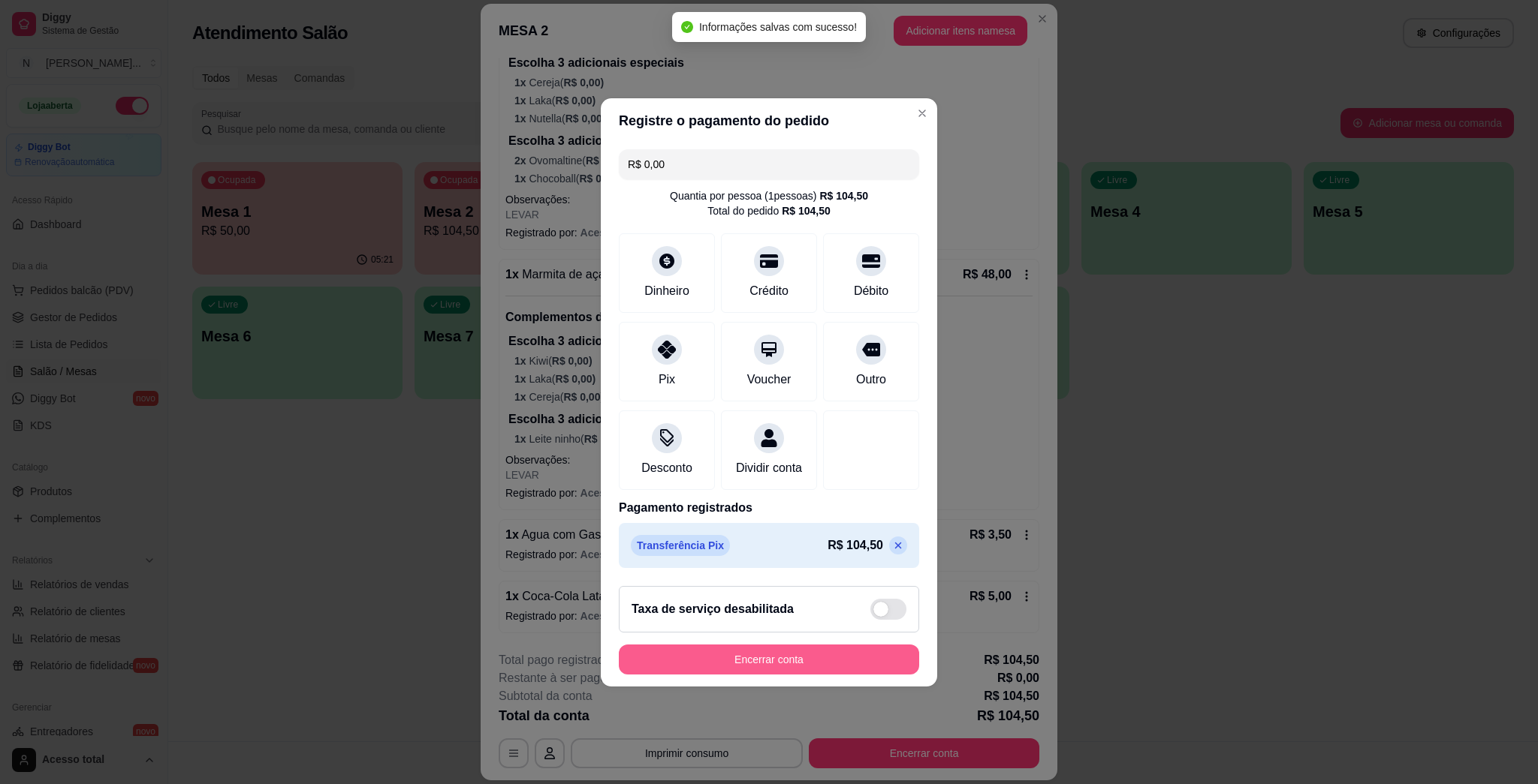
click at [768, 673] on button "Encerrar conta" at bounding box center [769, 660] width 301 height 30
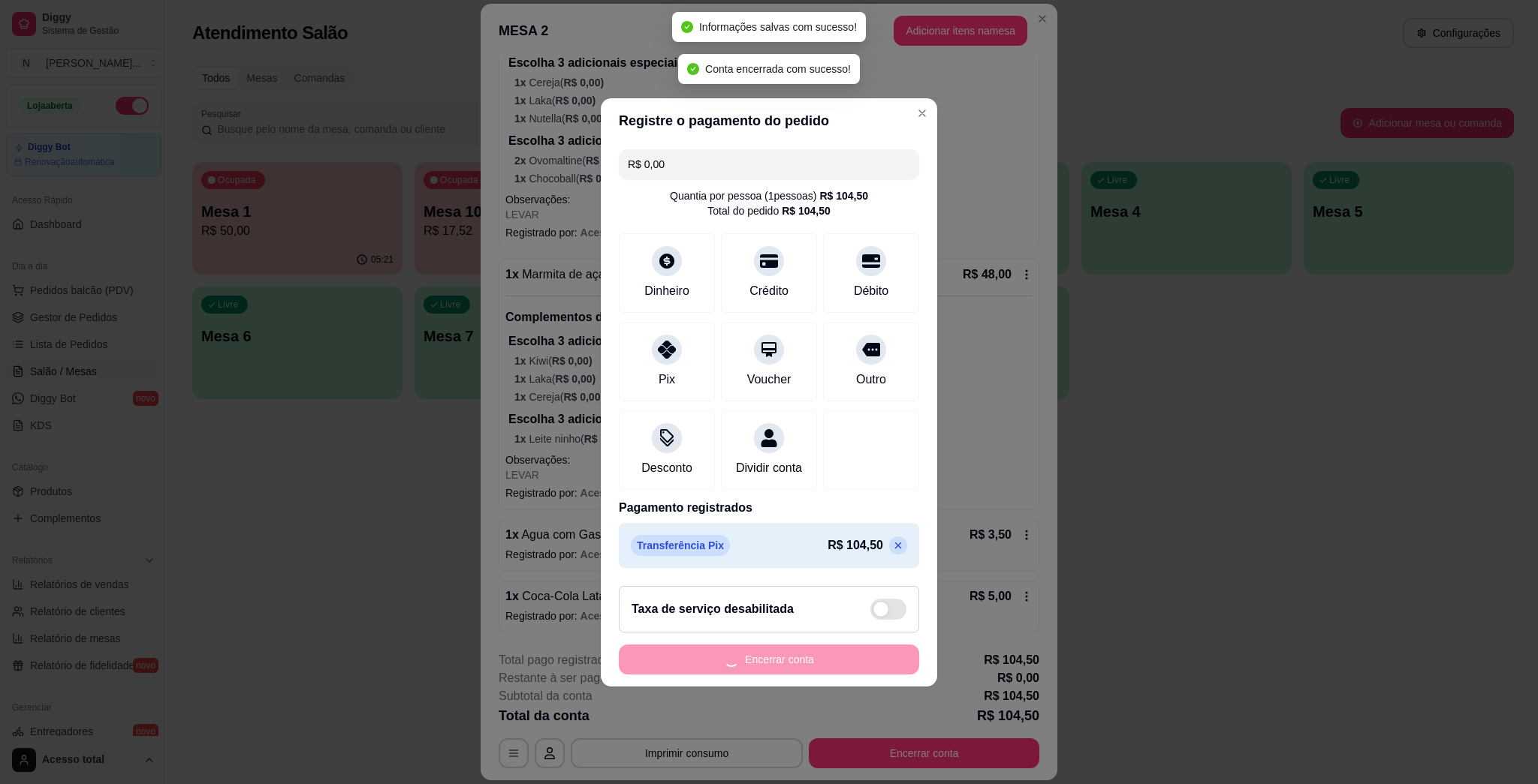
scroll to position [0, 0]
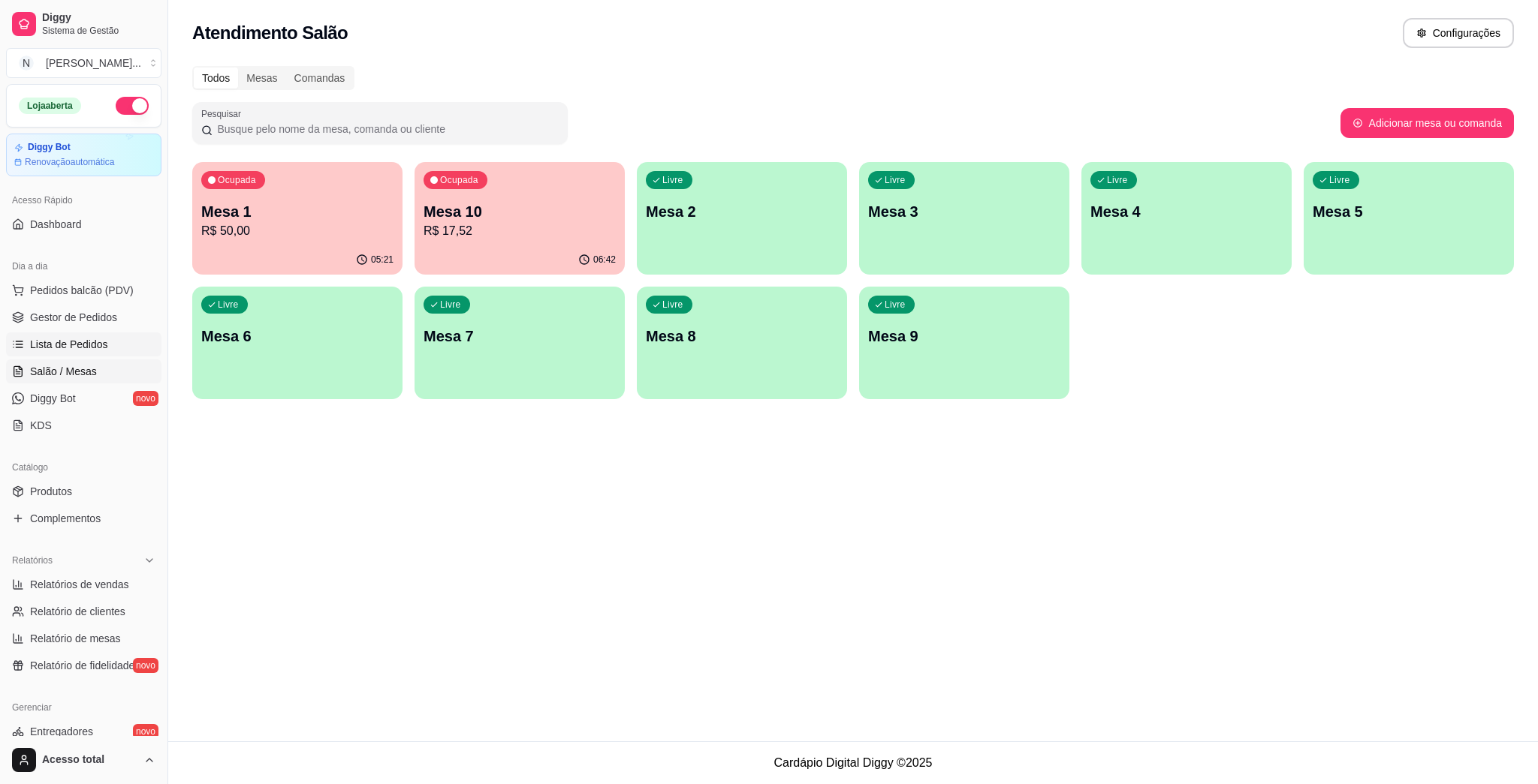
click at [99, 351] on span "Lista de Pedidos" at bounding box center [69, 344] width 78 height 15
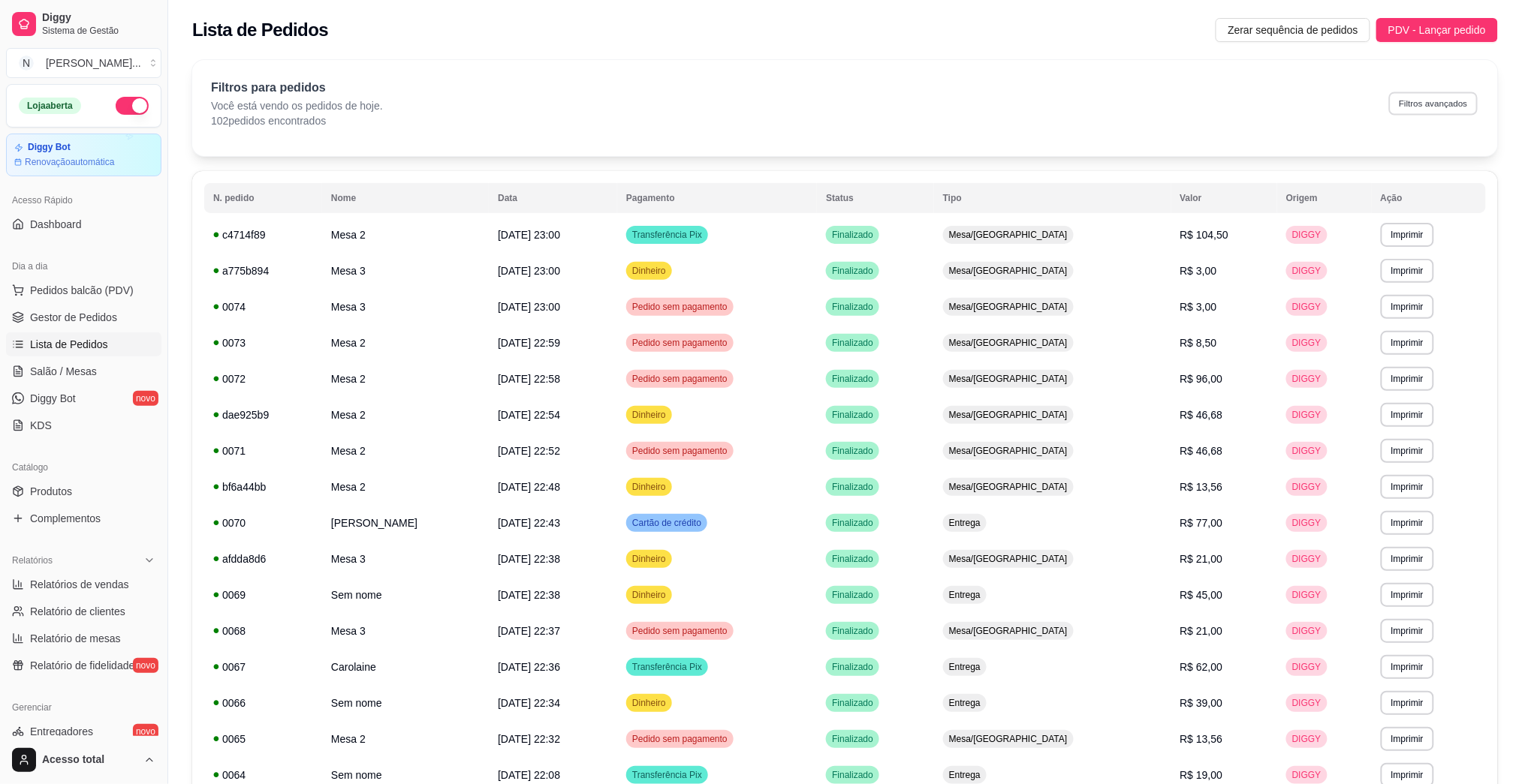
click at [768, 106] on button "Filtros avançados" at bounding box center [1434, 103] width 89 height 23
select select "0"
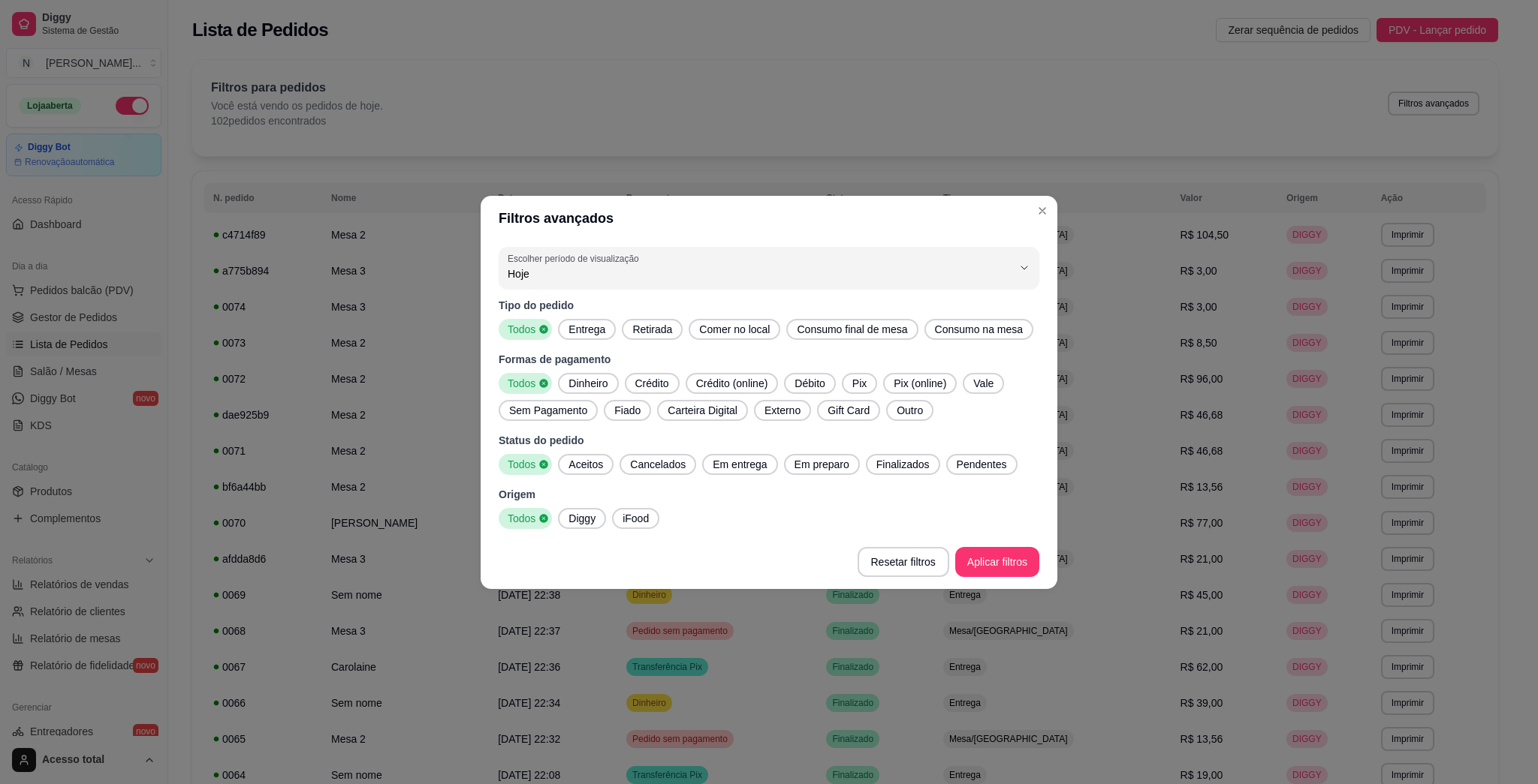
click at [589, 325] on span "Entrega" at bounding box center [586, 330] width 49 height 15
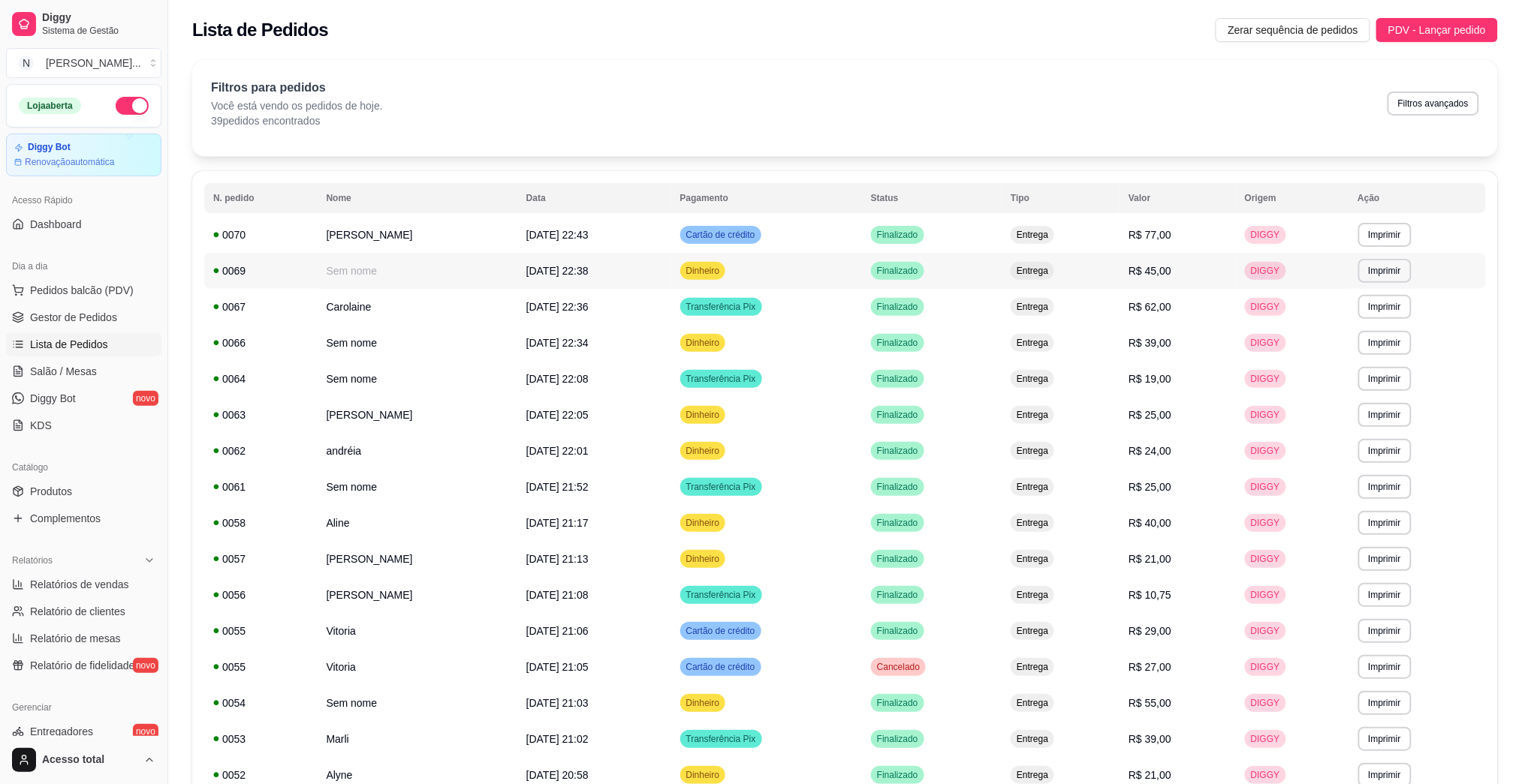
click at [634, 279] on td "[DATE] 22:38" at bounding box center [594, 271] width 154 height 36
click at [659, 279] on td "[DATE] 22:38" at bounding box center [594, 271] width 154 height 36
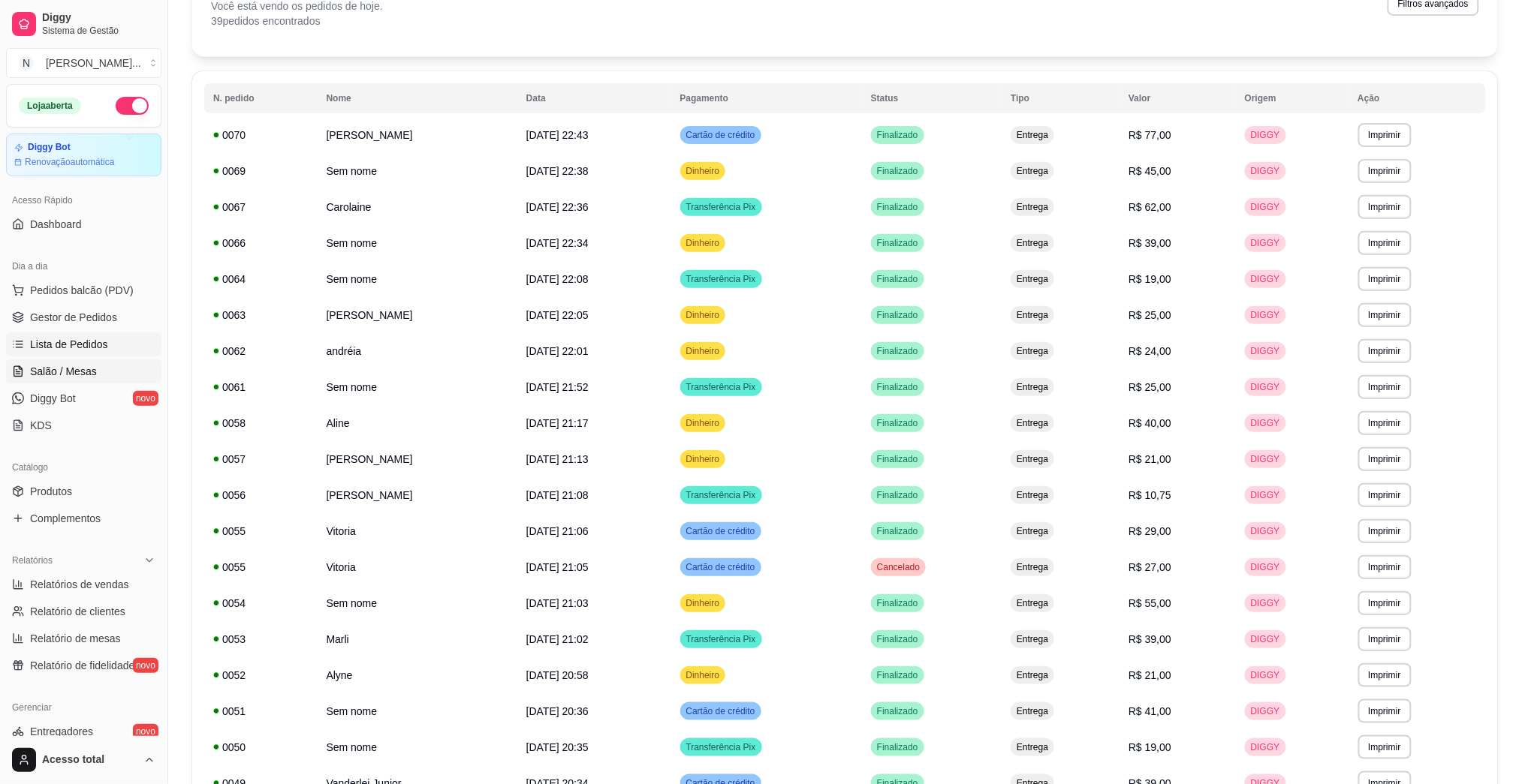
click at [53, 374] on span "Salão / Mesas" at bounding box center [63, 371] width 67 height 15
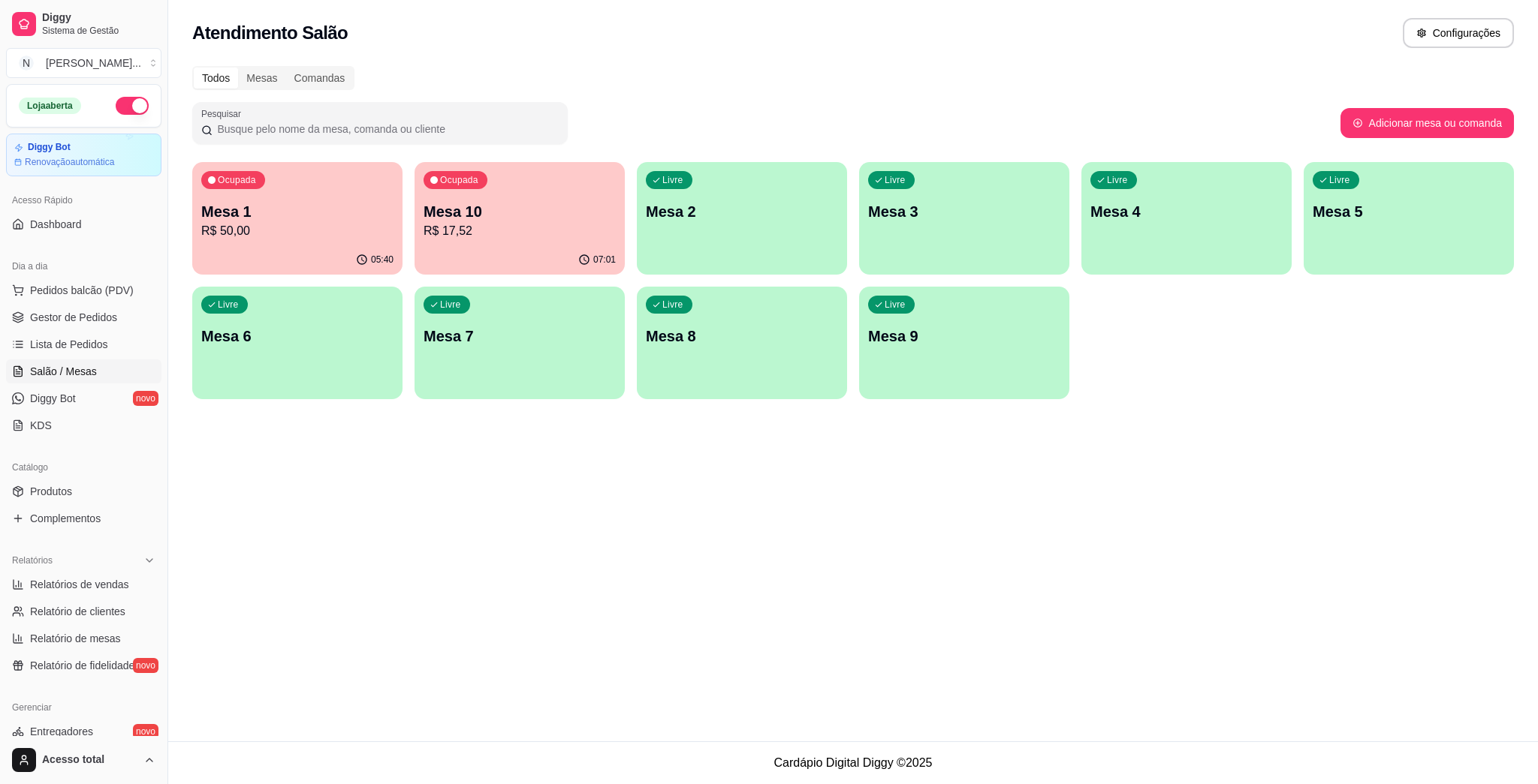
click at [742, 199] on div "Livre Mesa 2" at bounding box center [741, 209] width 210 height 95
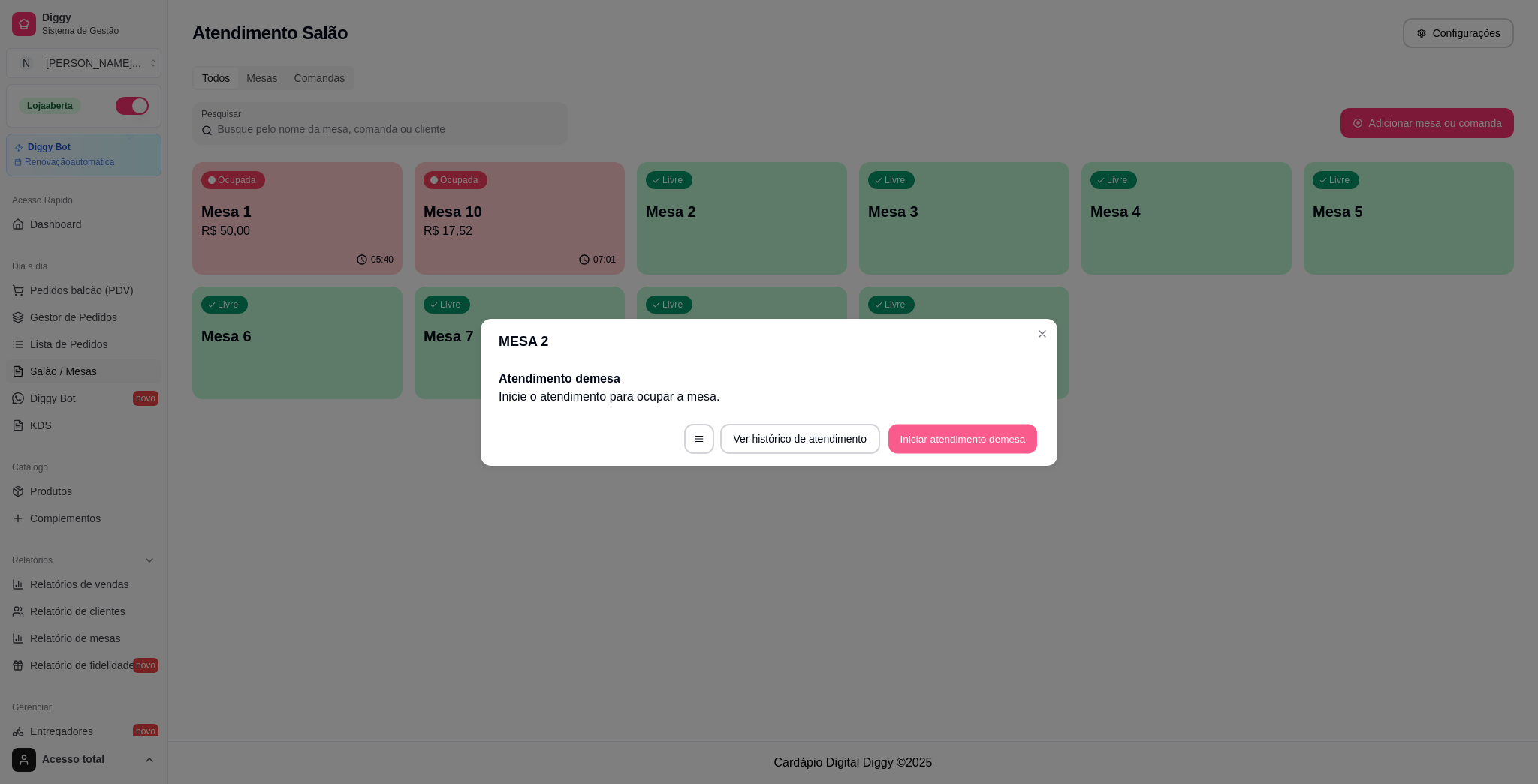
click at [768, 446] on button "Iniciar atendimento de mesa" at bounding box center [962, 438] width 148 height 29
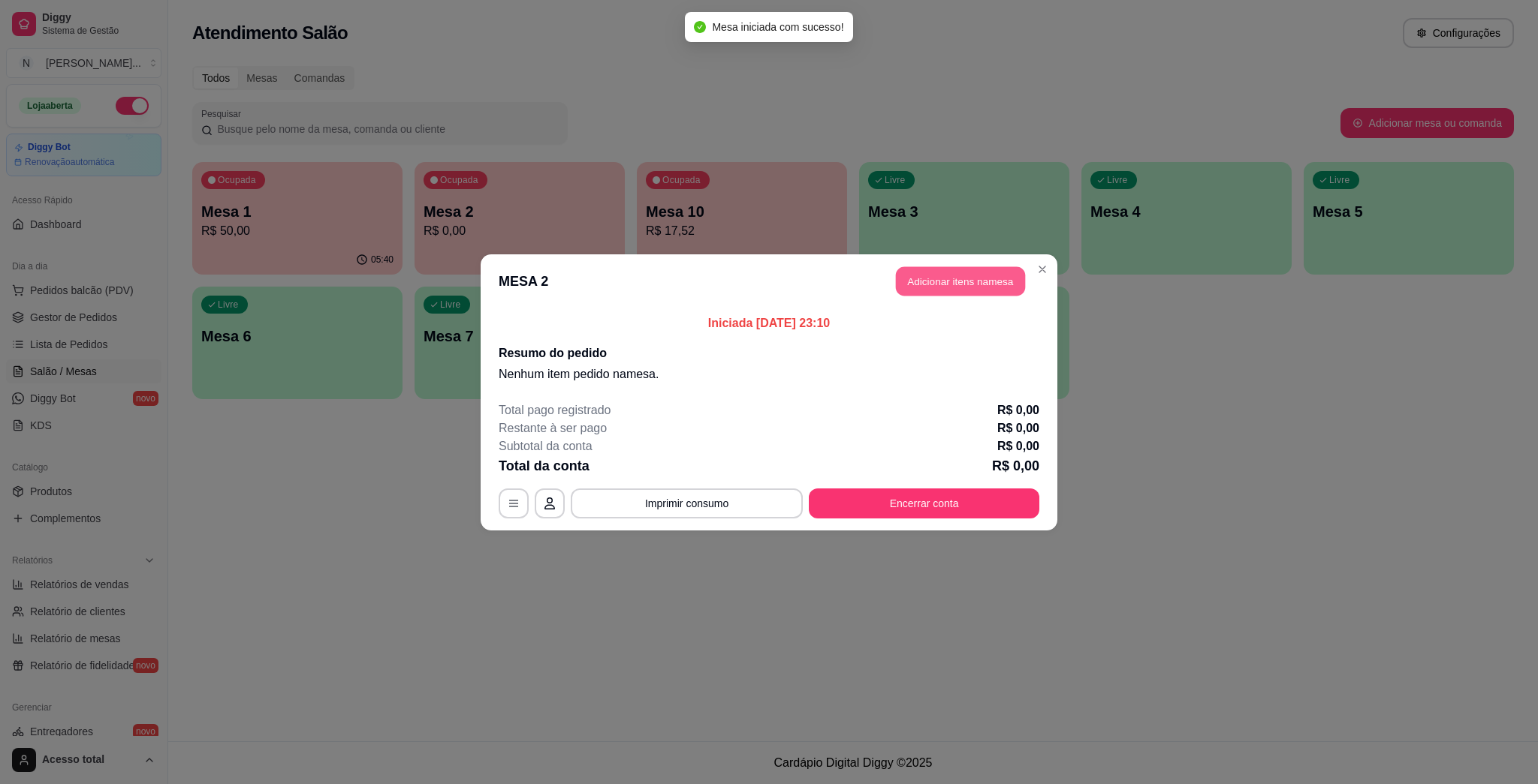
click at [768, 273] on button "Adicionar itens na mesa" at bounding box center [960, 281] width 129 height 29
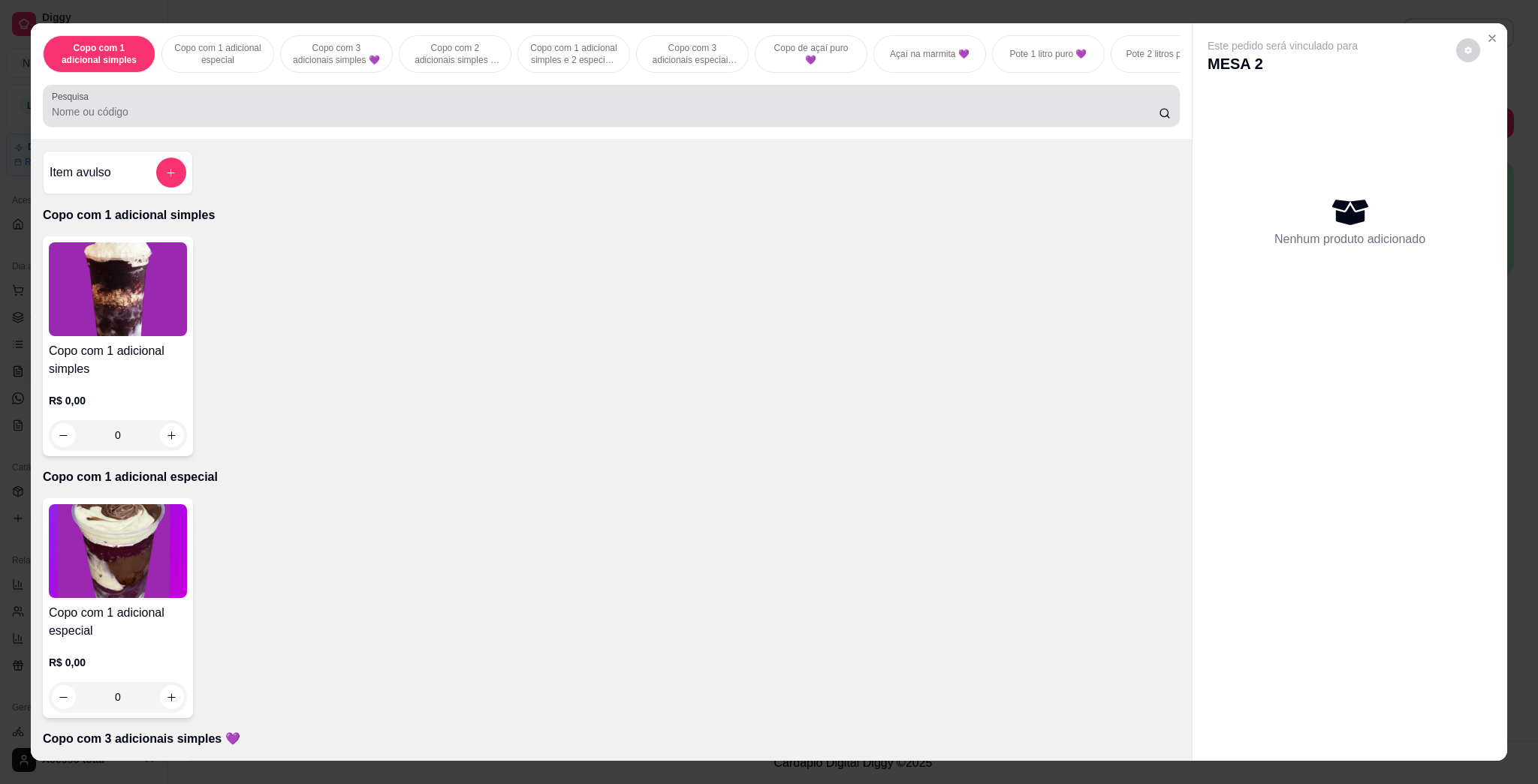
click at [595, 119] on input "Pesquisa" at bounding box center [605, 112] width 1107 height 15
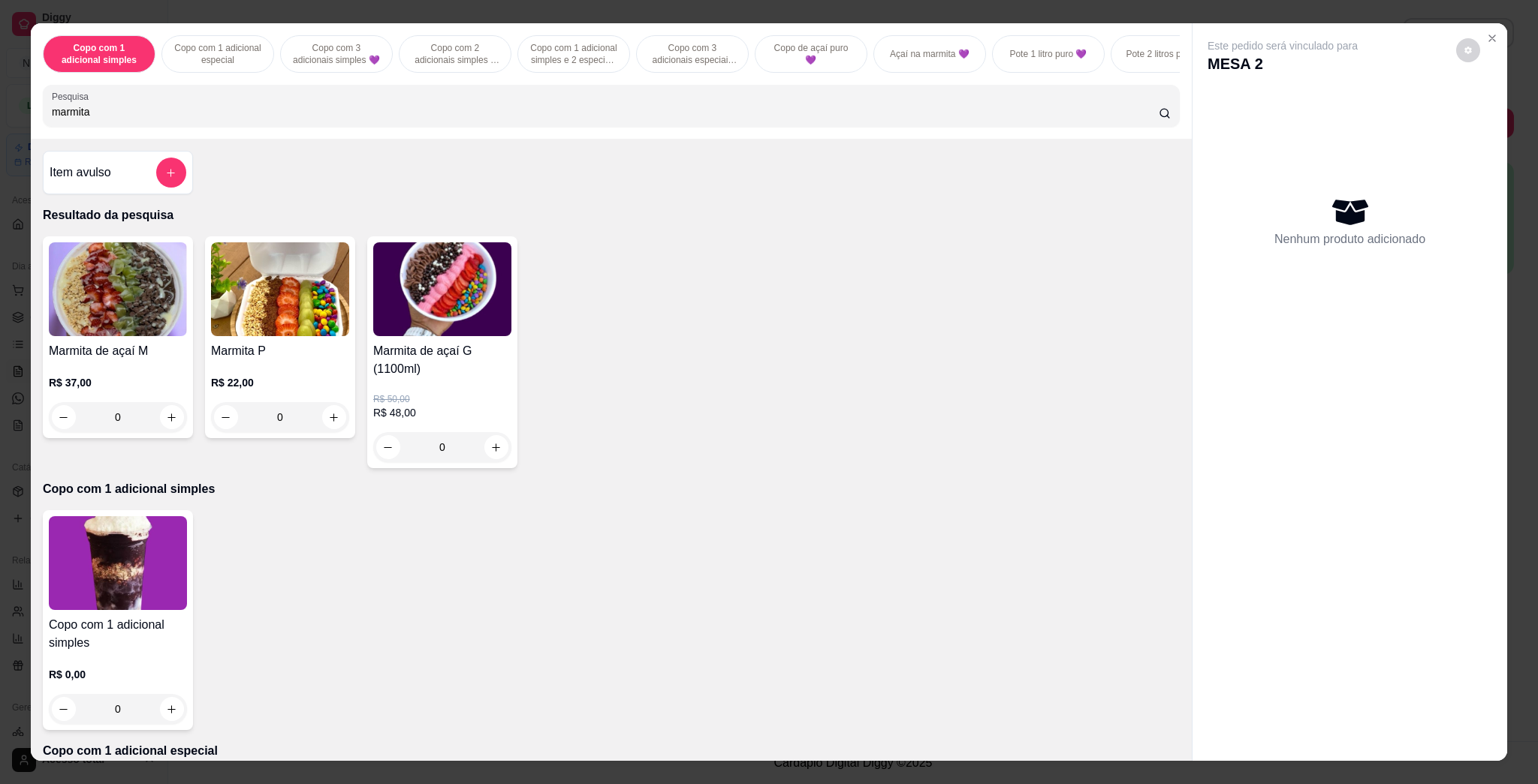
type input "marmita"
click at [436, 320] on img at bounding box center [442, 289] width 138 height 94
click at [124, 334] on img at bounding box center [118, 289] width 138 height 94
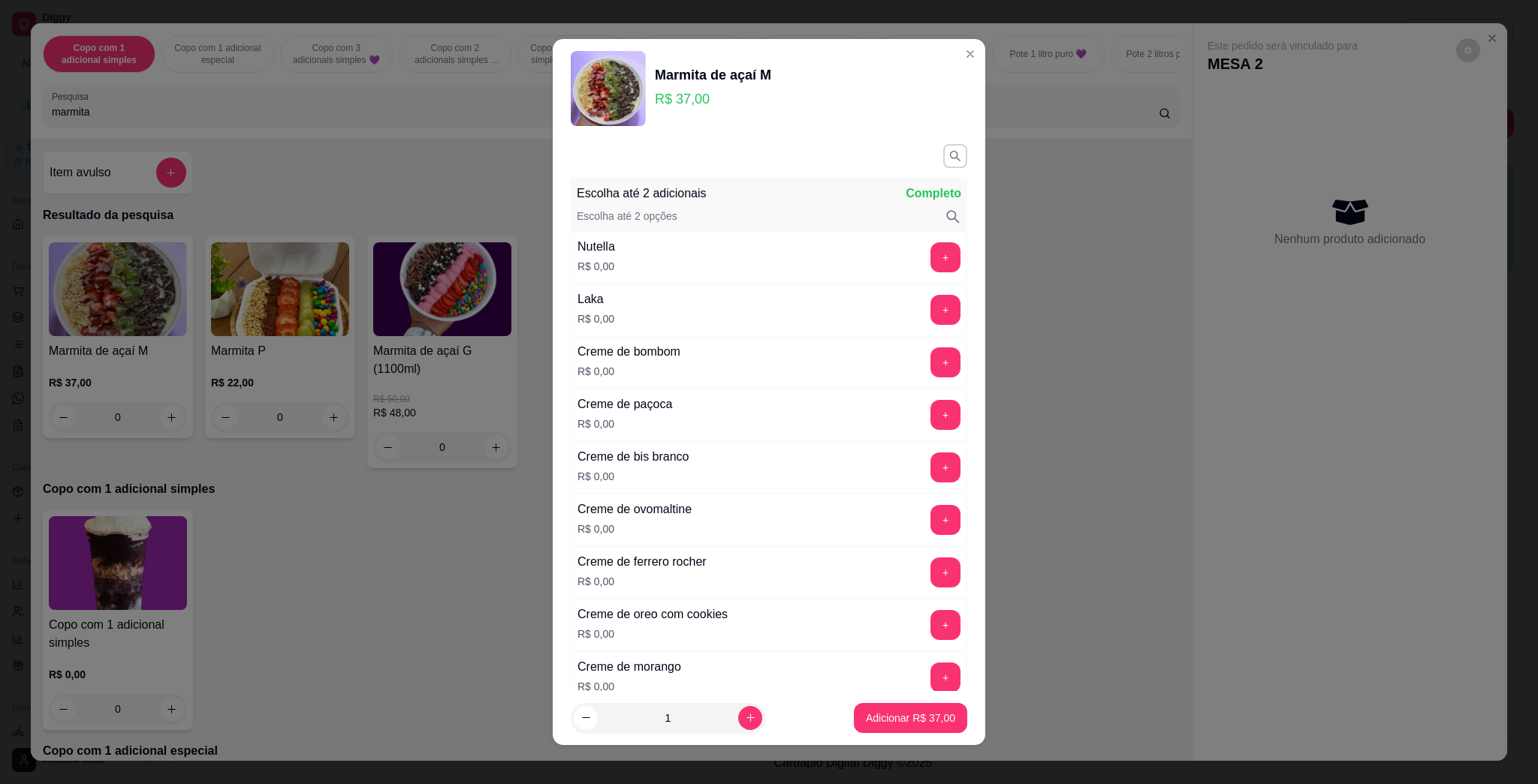
scroll to position [100, 0]
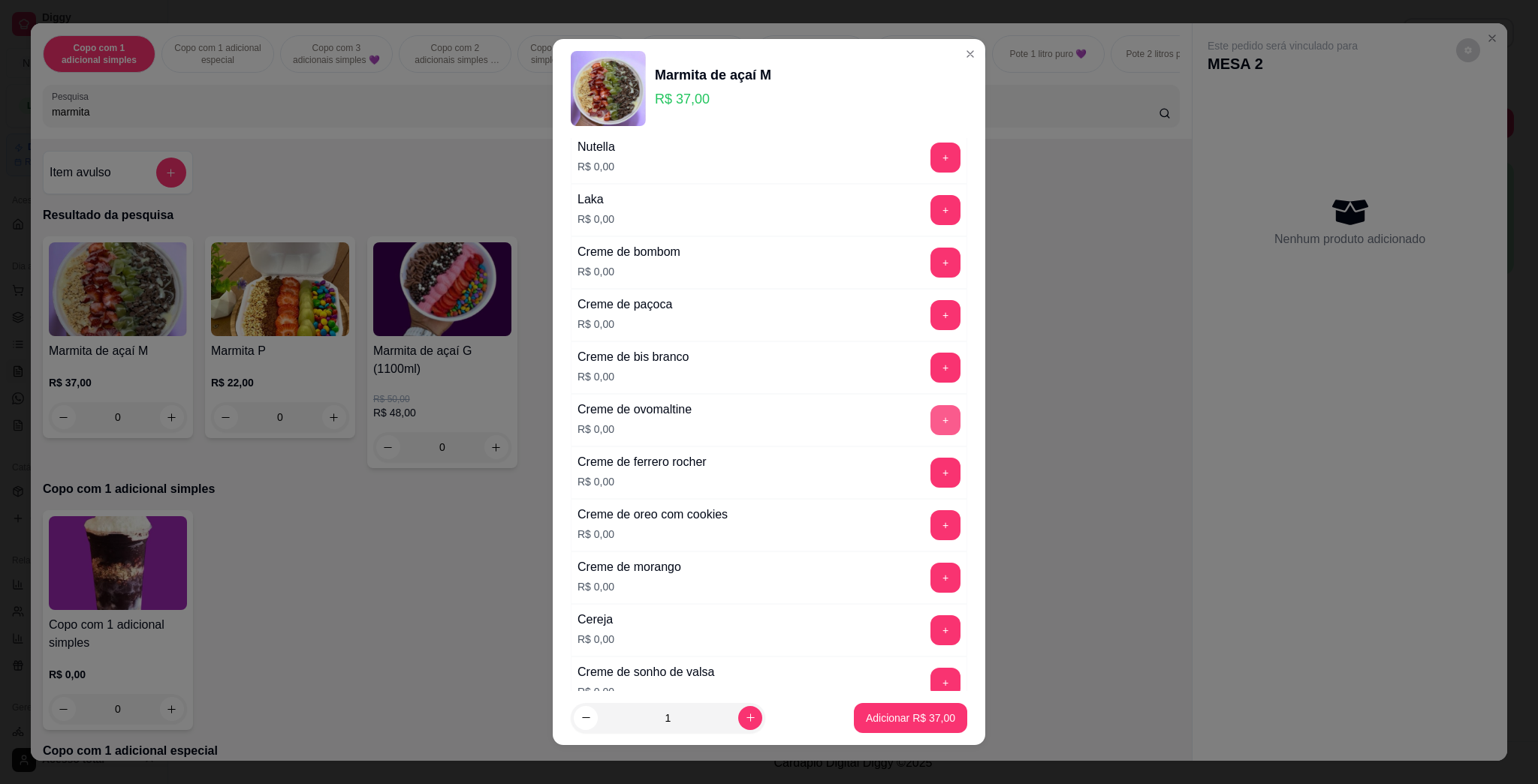
click at [768, 425] on button "+" at bounding box center [946, 420] width 30 height 30
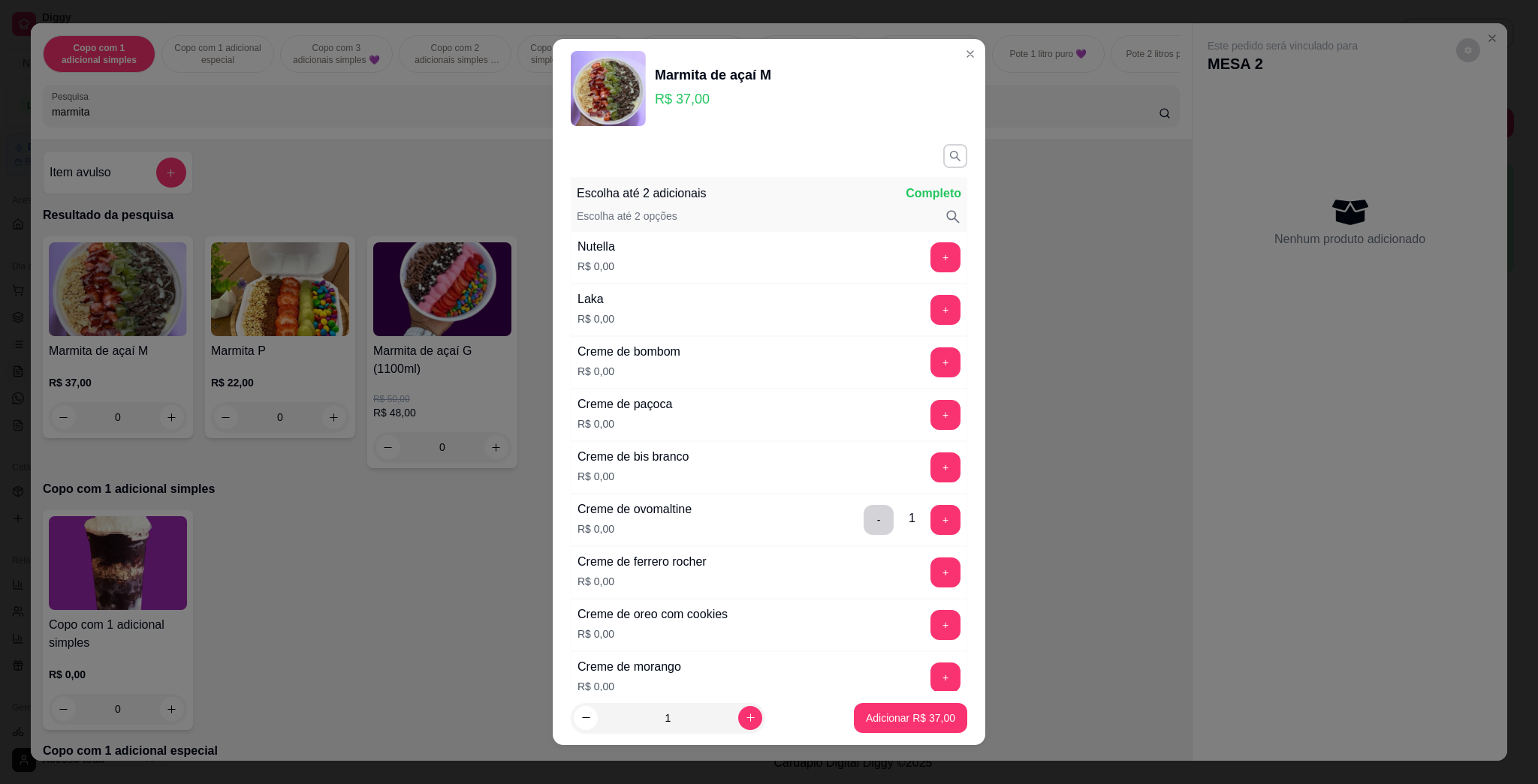
click at [768, 258] on div "+" at bounding box center [946, 258] width 42 height 30
click at [768, 260] on button "+" at bounding box center [946, 258] width 30 height 30
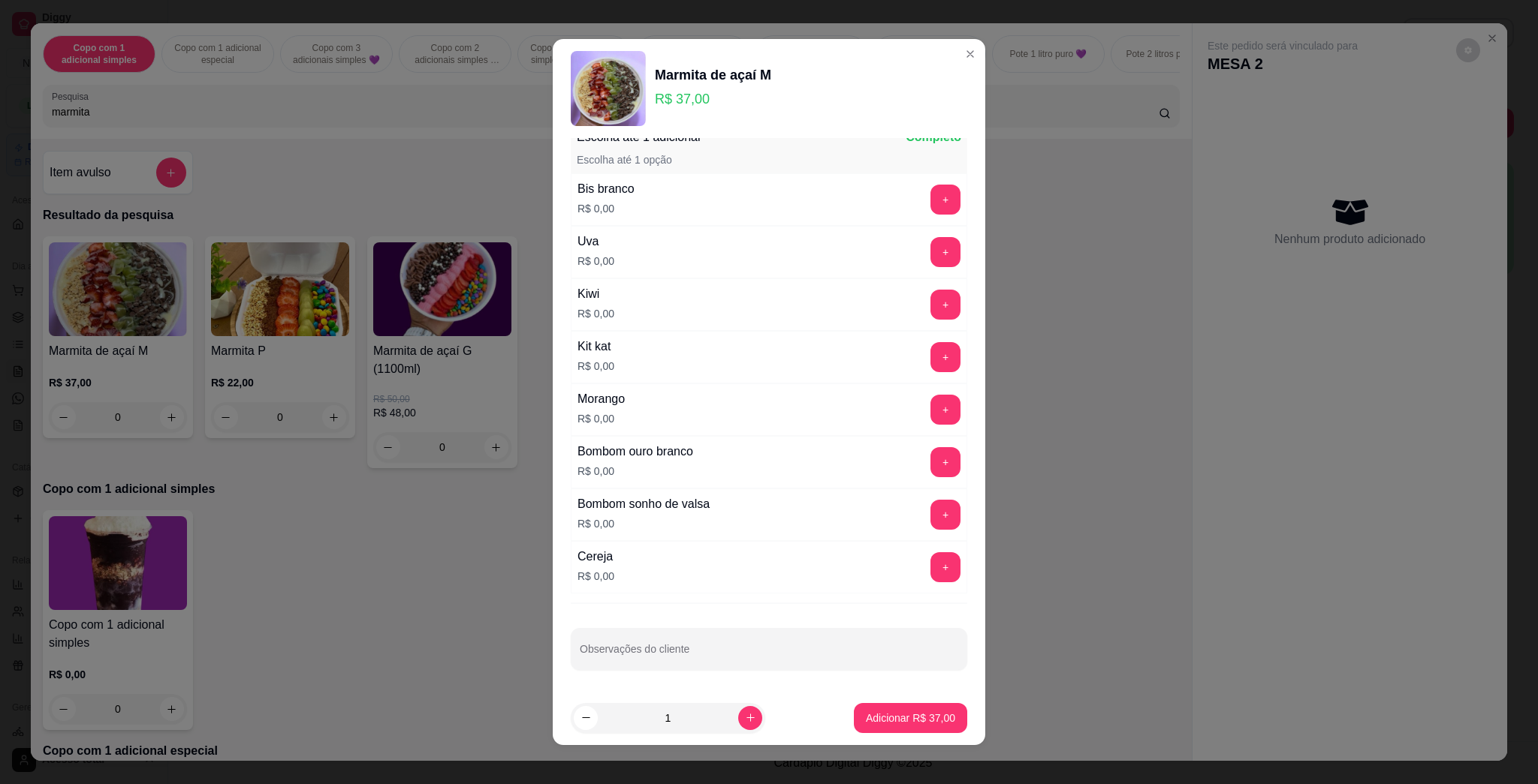
scroll to position [2904, 0]
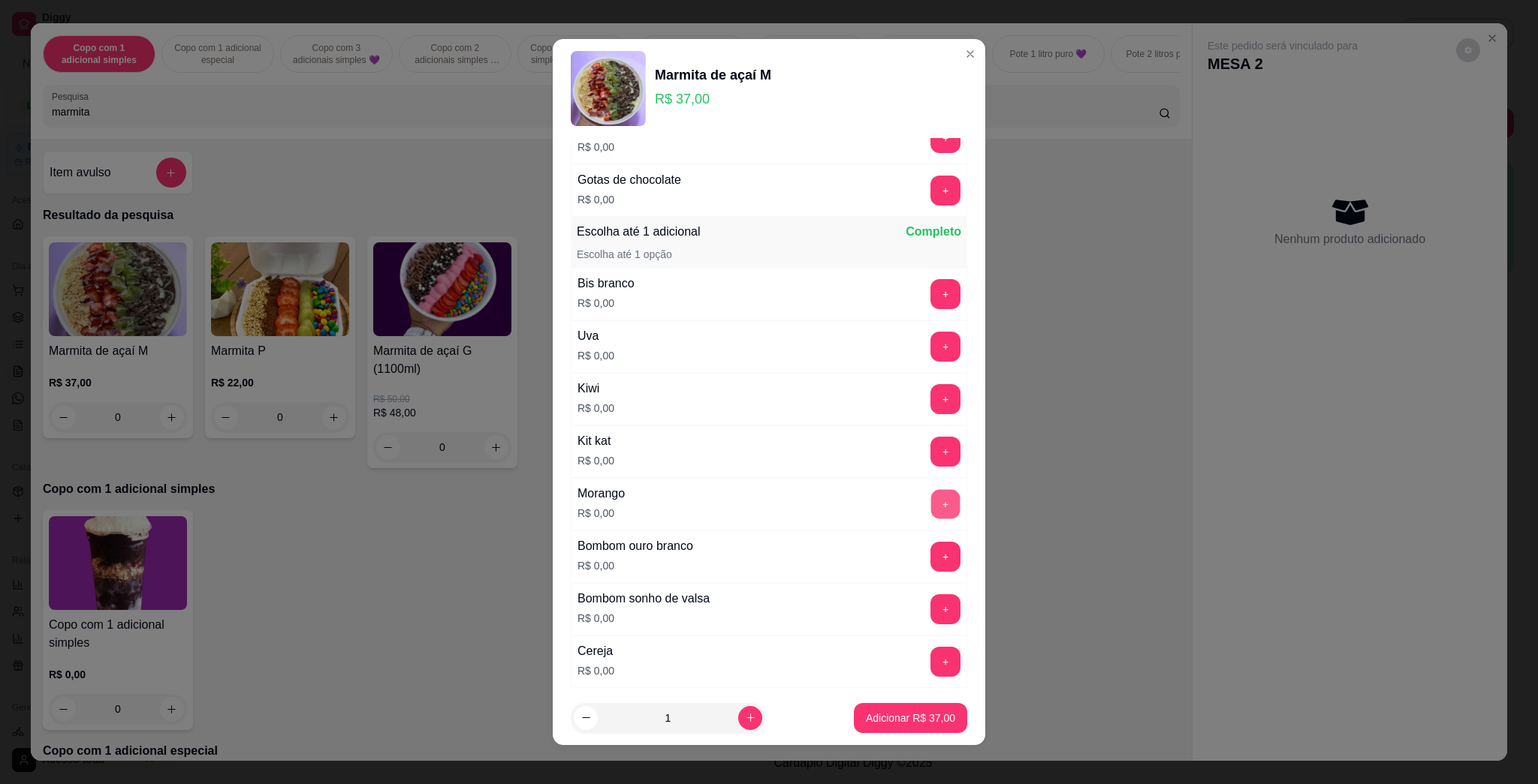
click at [768, 505] on button "+" at bounding box center [946, 505] width 29 height 29
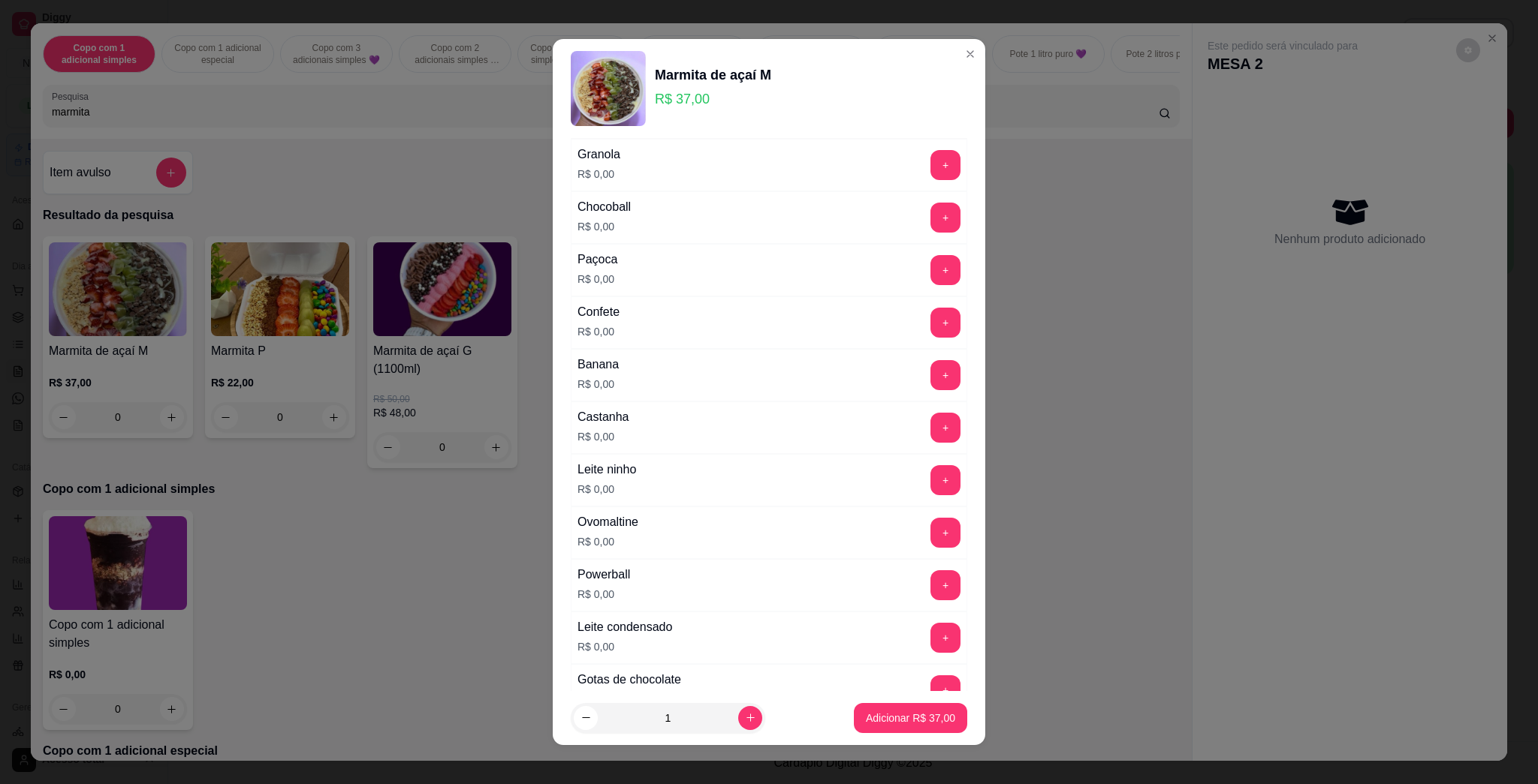
scroll to position [2504, 0]
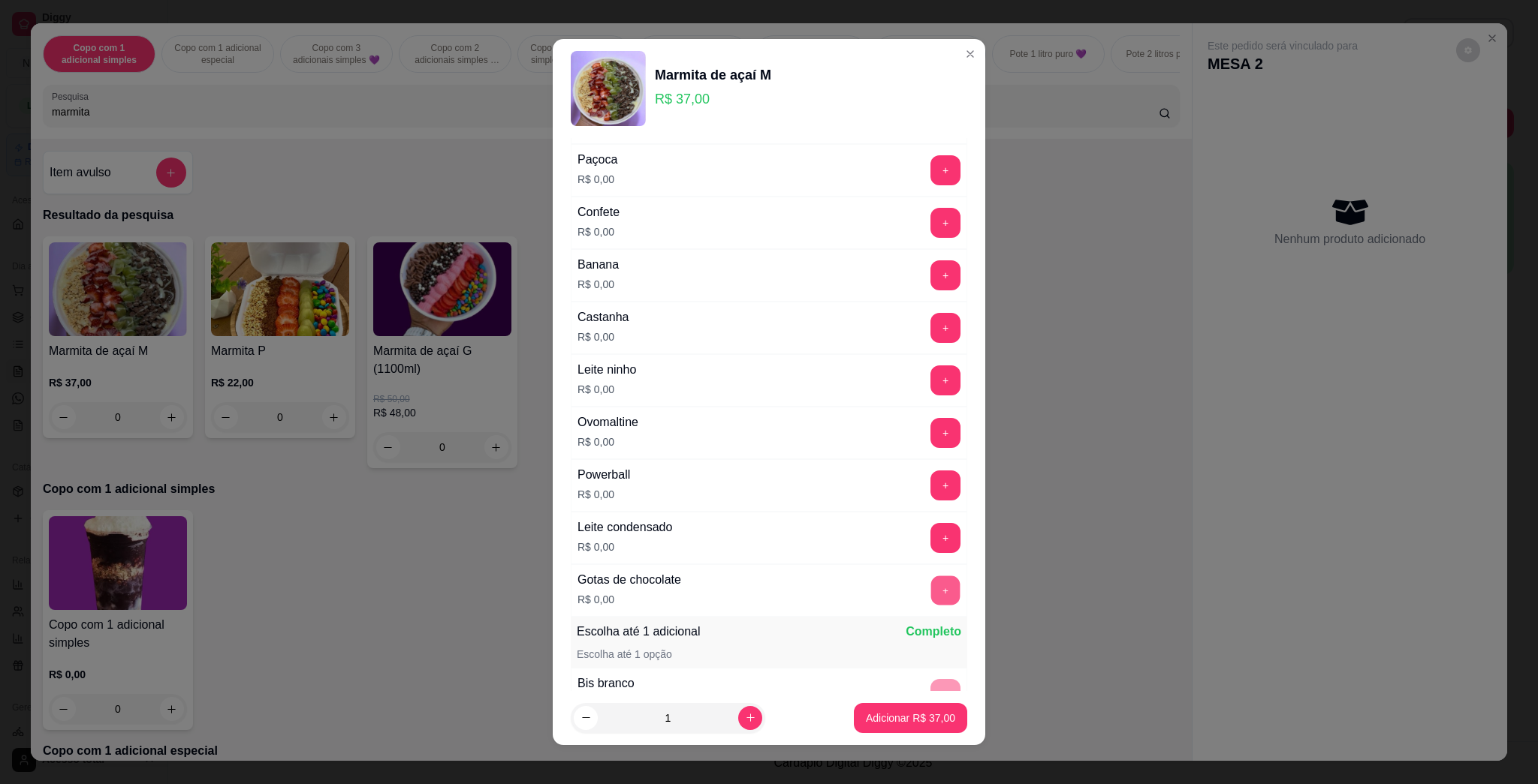
click at [768, 588] on button "+" at bounding box center [946, 590] width 29 height 29
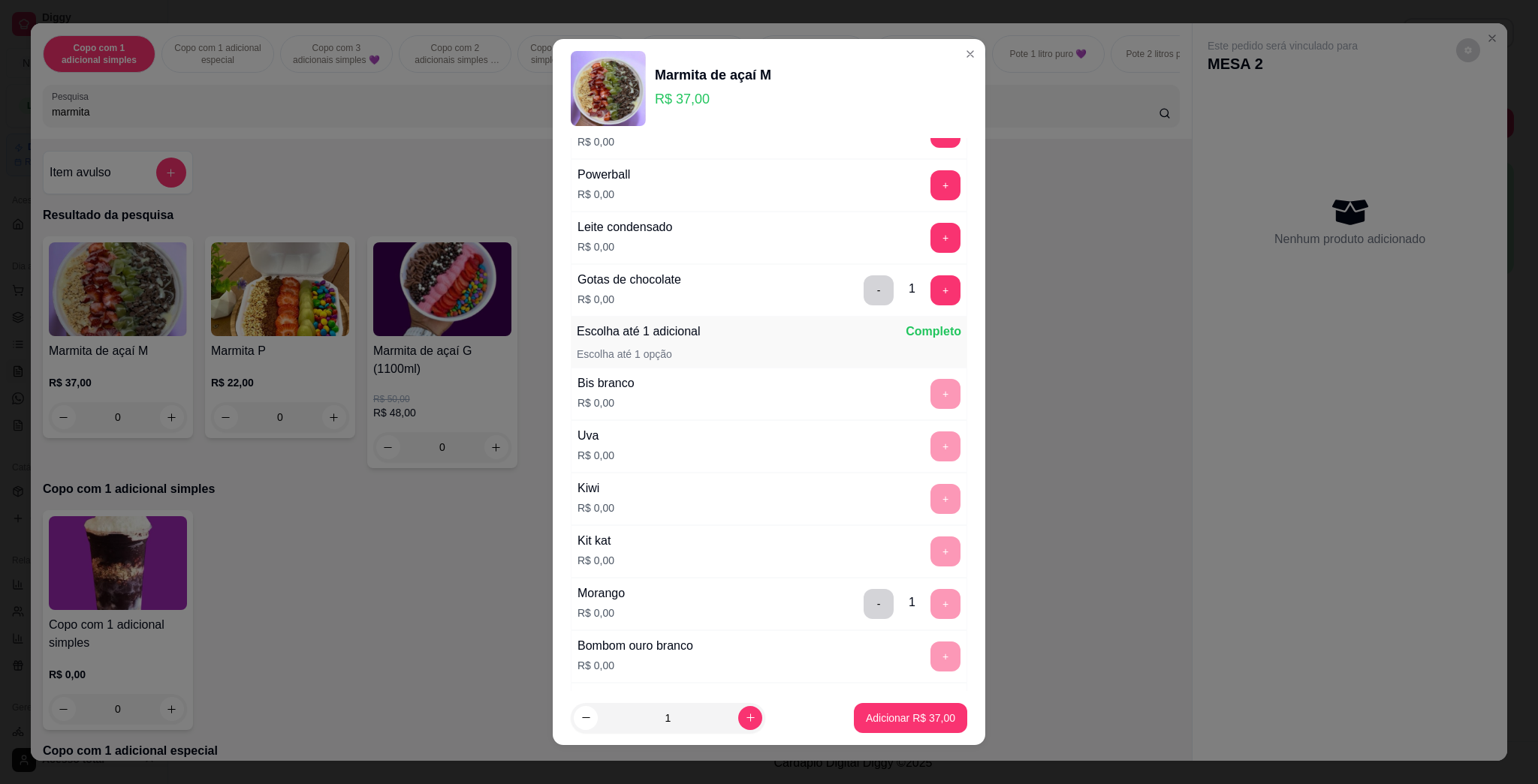
scroll to position [3004, 0]
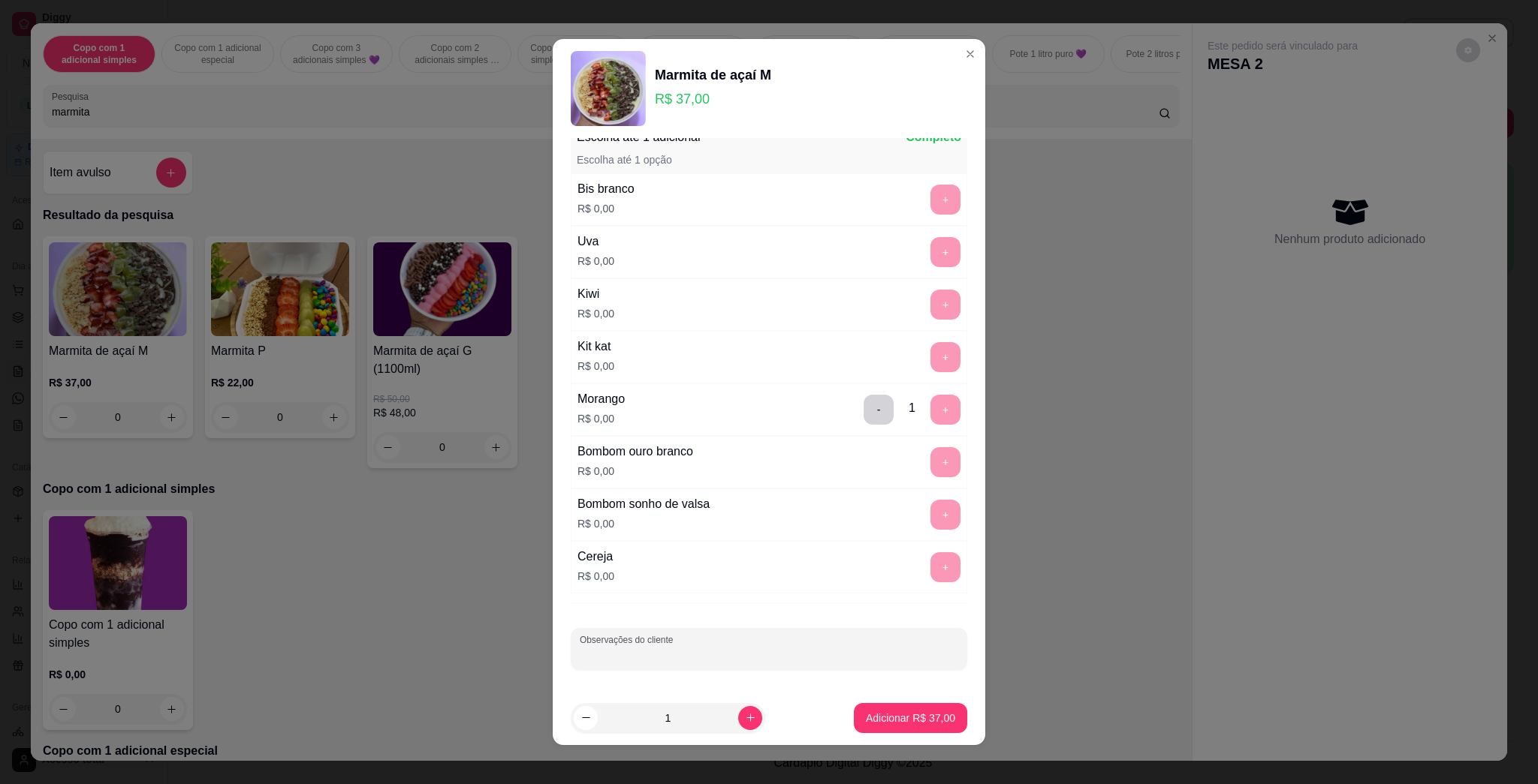
click at [738, 651] on input "Observações do cliente" at bounding box center [769, 655] width 378 height 15
type input "E UVA"
click at [768, 715] on p "Adicionar R$ 37,00" at bounding box center [910, 718] width 90 height 15
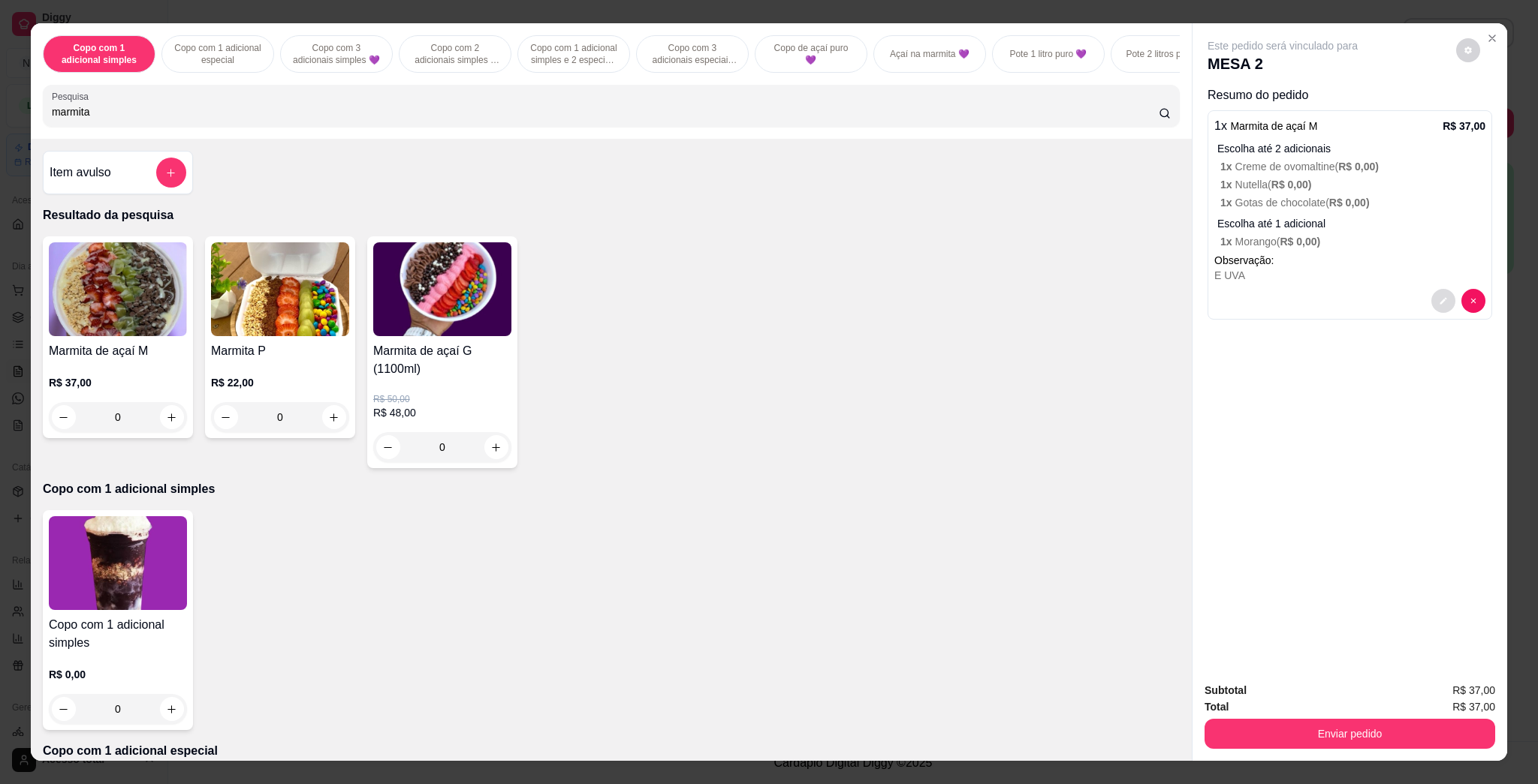
click at [768, 302] on button "decrease-product-quantity" at bounding box center [1443, 301] width 24 height 24
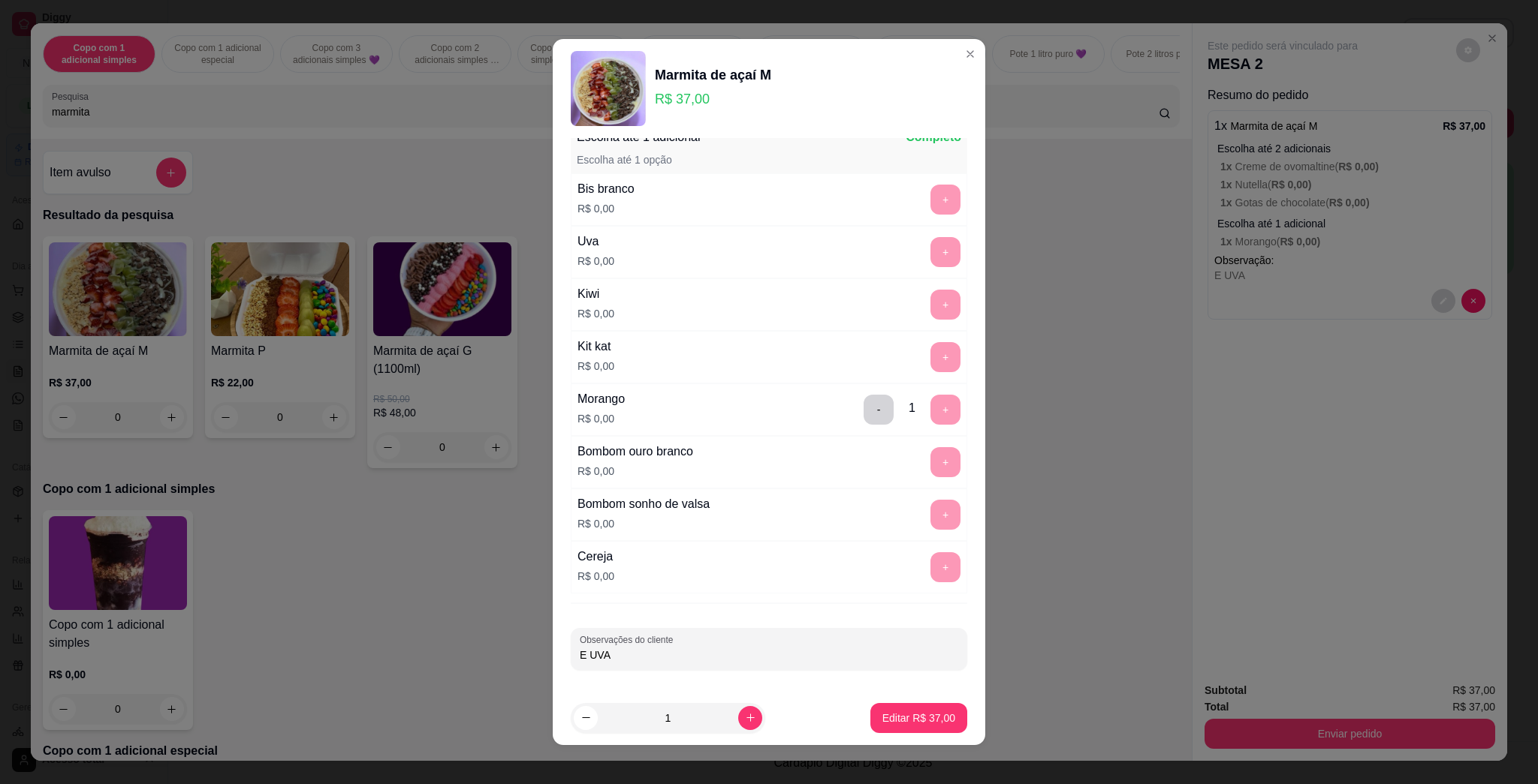
scroll to position [8, 0]
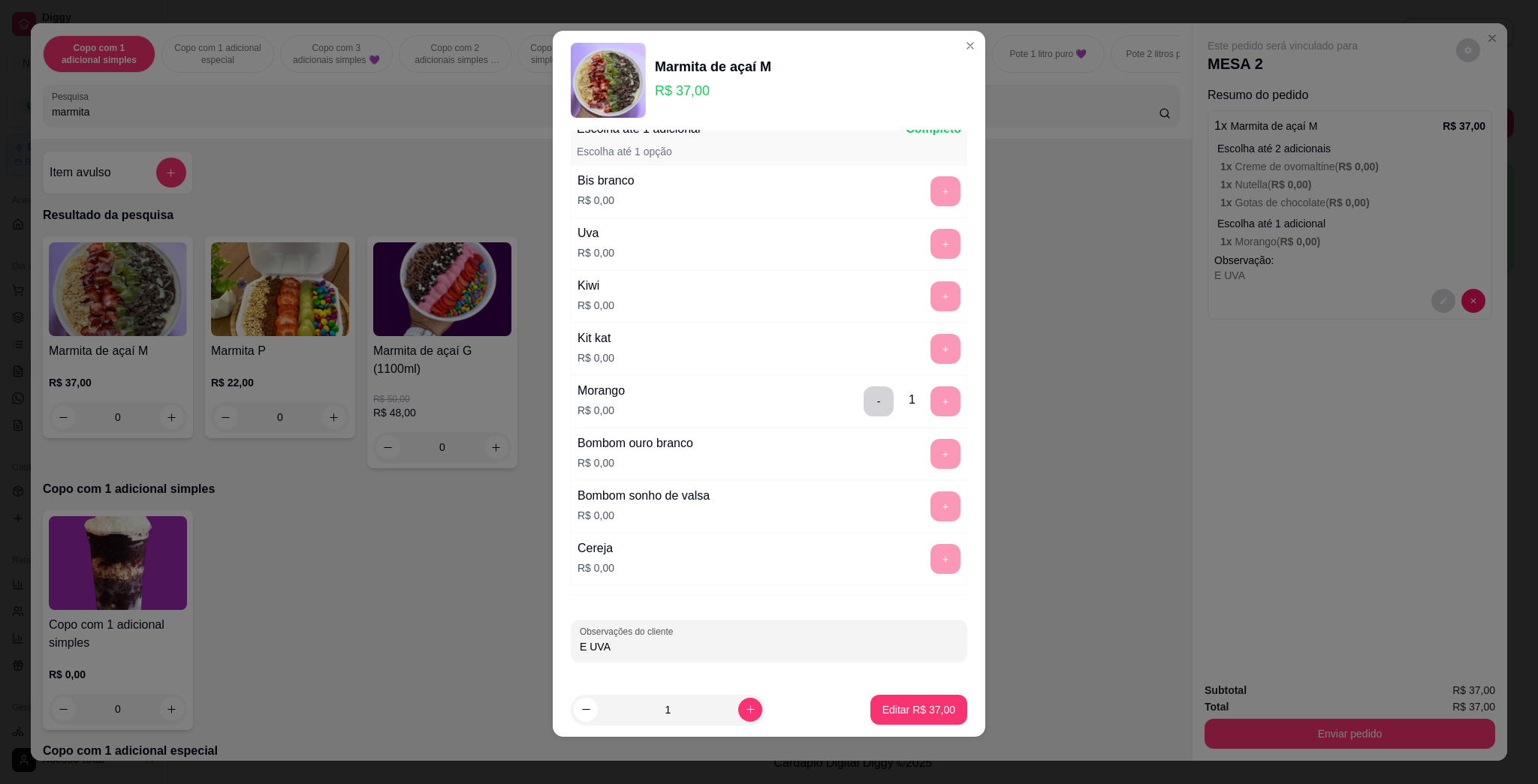
click at [768, 652] on input "E UVA" at bounding box center [769, 647] width 378 height 15
type input "E UVA - LEVAR"
click at [768, 718] on button "Editar R$ 37,00" at bounding box center [919, 710] width 97 height 30
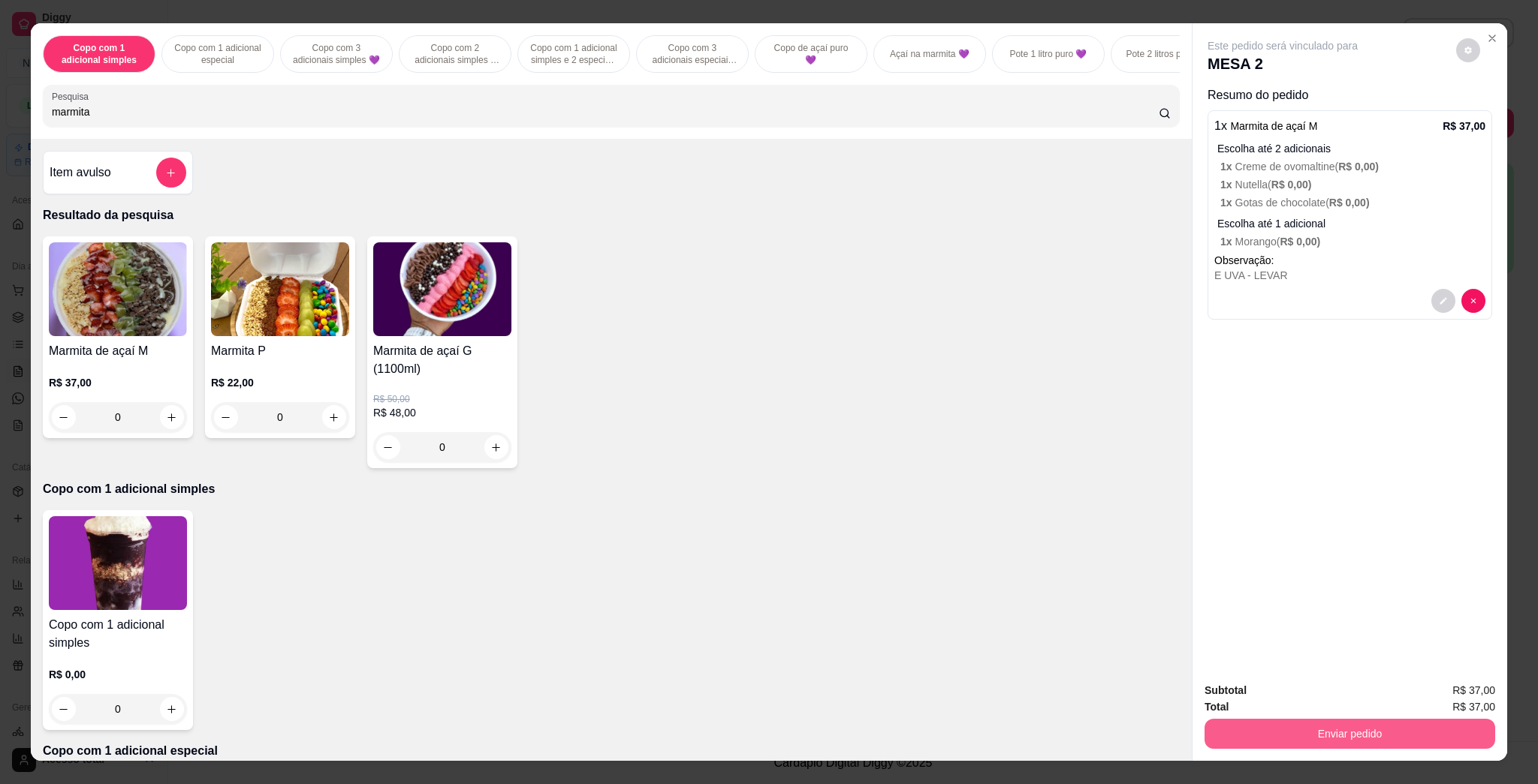
click at [768, 725] on button "Enviar pedido" at bounding box center [1350, 734] width 291 height 30
click at [768, 700] on button "Enviar pedido" at bounding box center [1454, 697] width 85 height 29
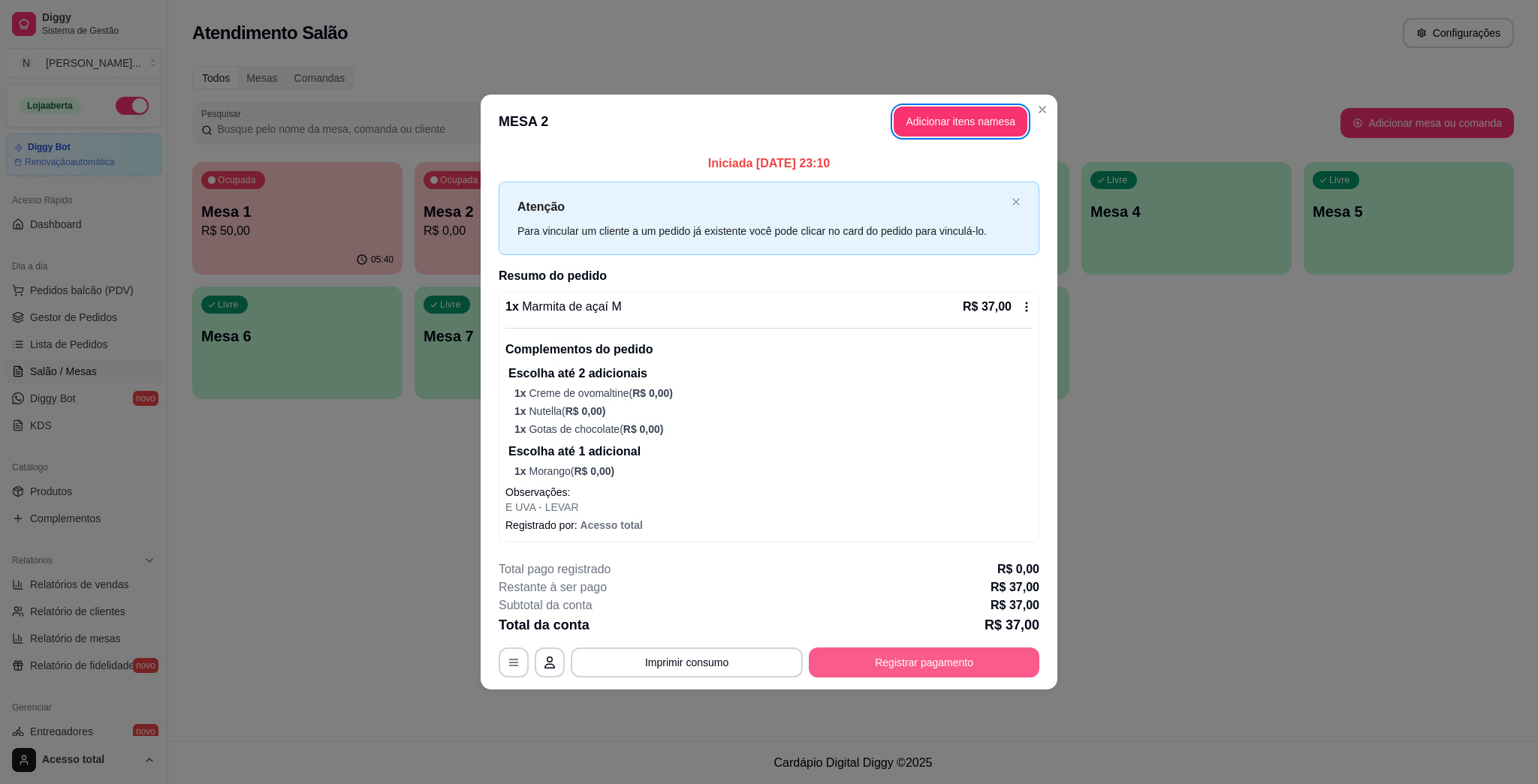
click at [768, 664] on button "Registrar pagamento" at bounding box center [924, 663] width 231 height 30
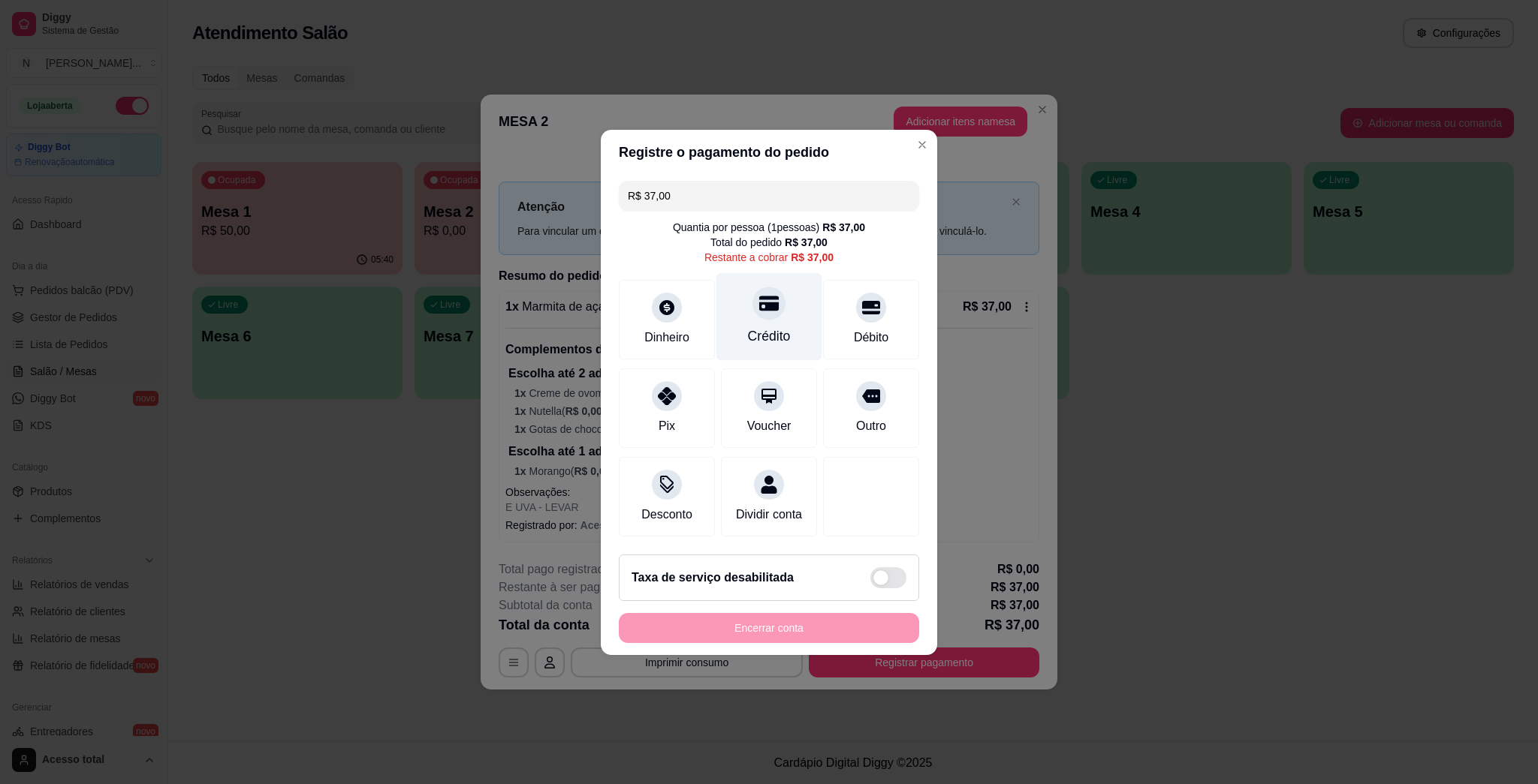
click at [768, 327] on div "Crédito" at bounding box center [769, 337] width 43 height 20
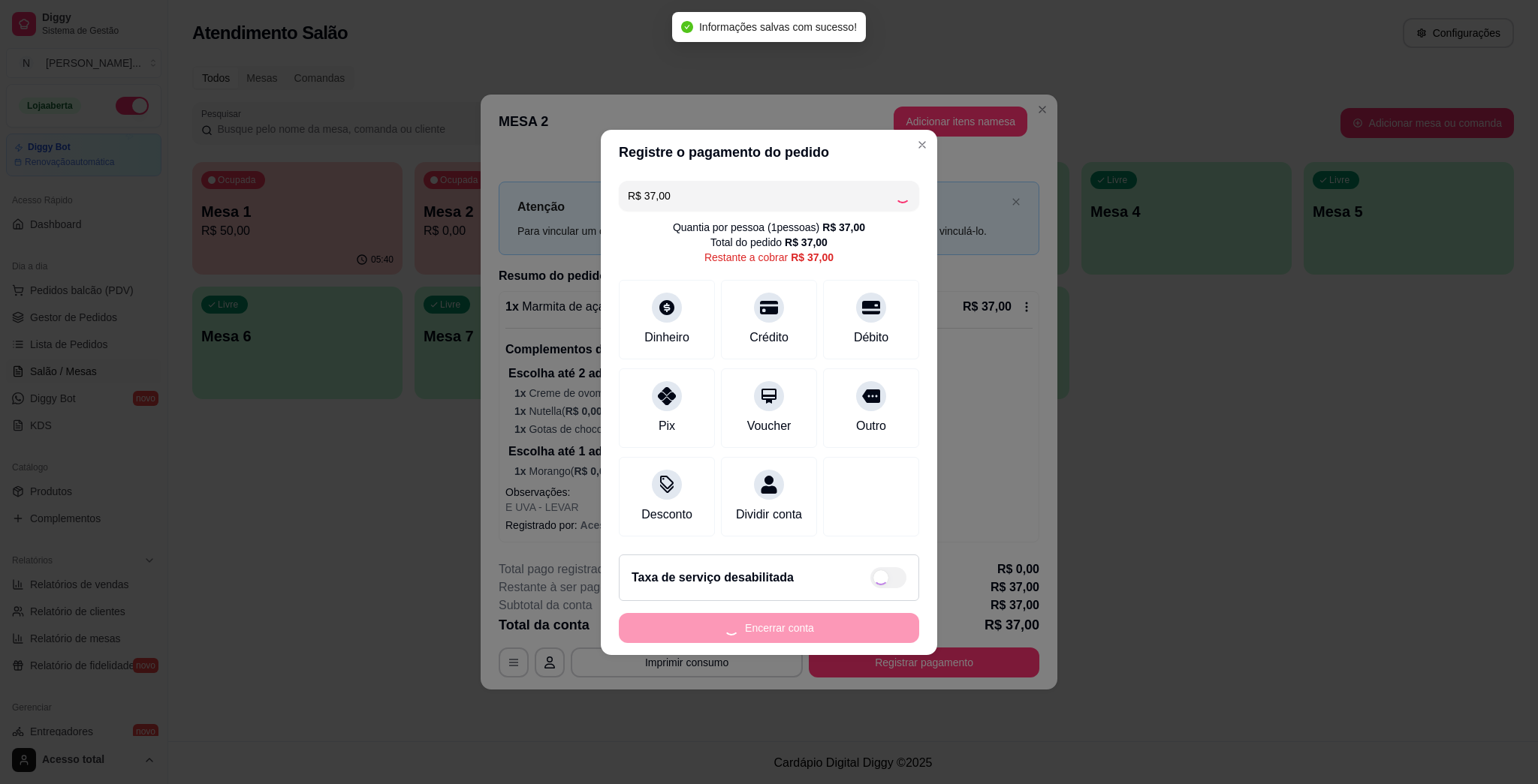
type input "R$ 0,00"
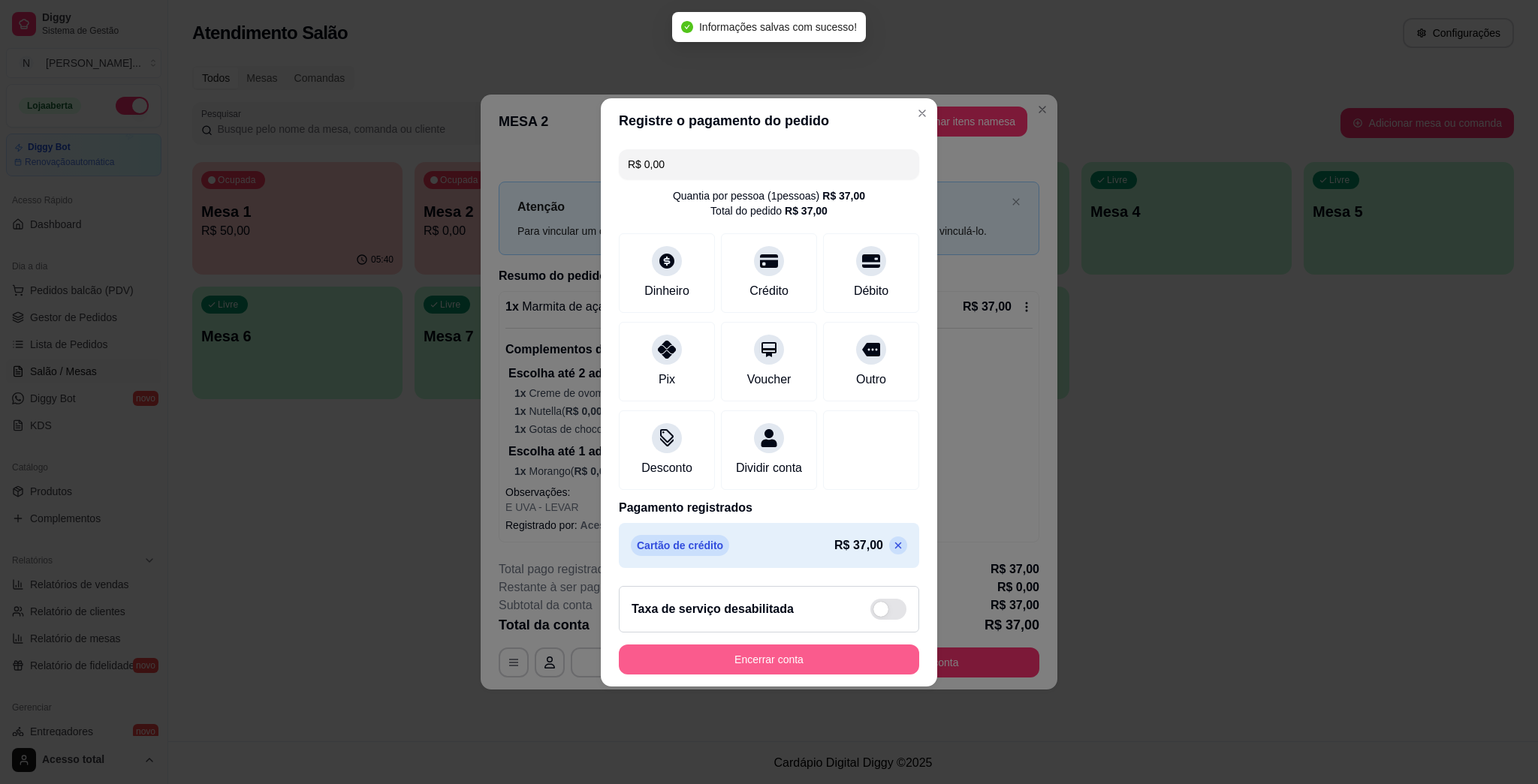
click at [760, 663] on button "Encerrar conta" at bounding box center [769, 660] width 301 height 30
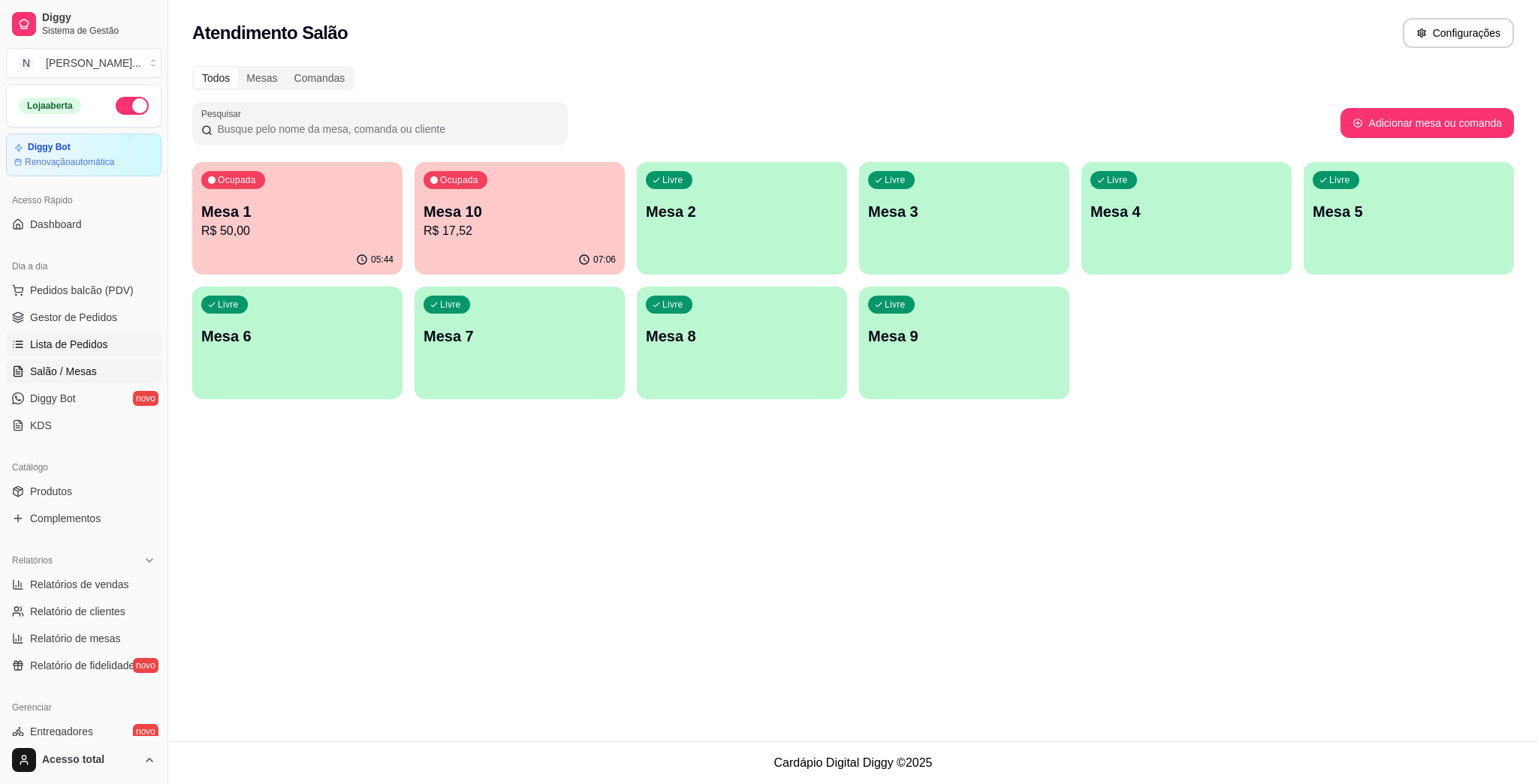
click at [105, 346] on span "Lista de Pedidos" at bounding box center [69, 344] width 78 height 15
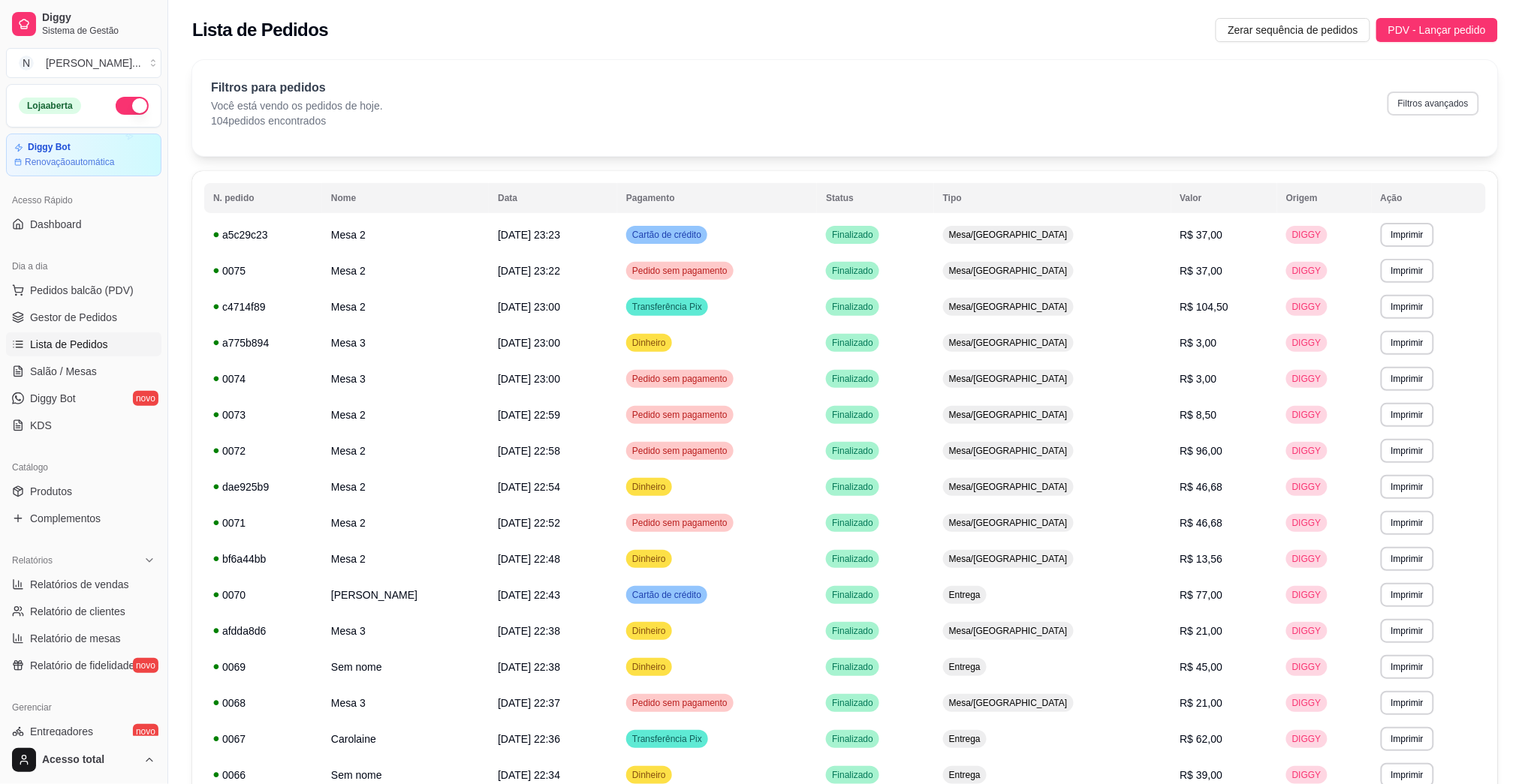
click at [768, 95] on button "Filtros avançados" at bounding box center [1434, 104] width 92 height 24
select select "0"
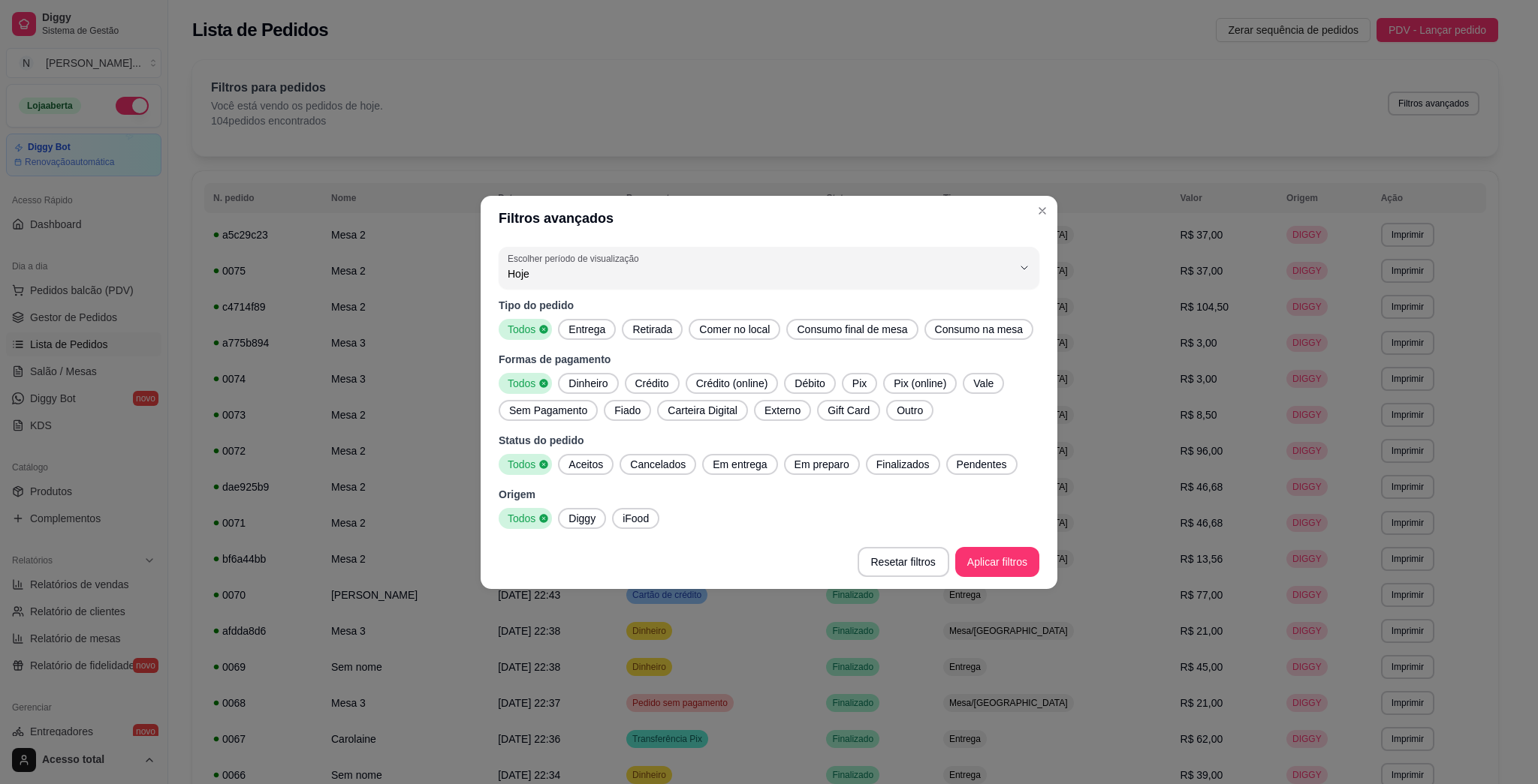
click at [586, 334] on span "Entrega" at bounding box center [586, 330] width 49 height 15
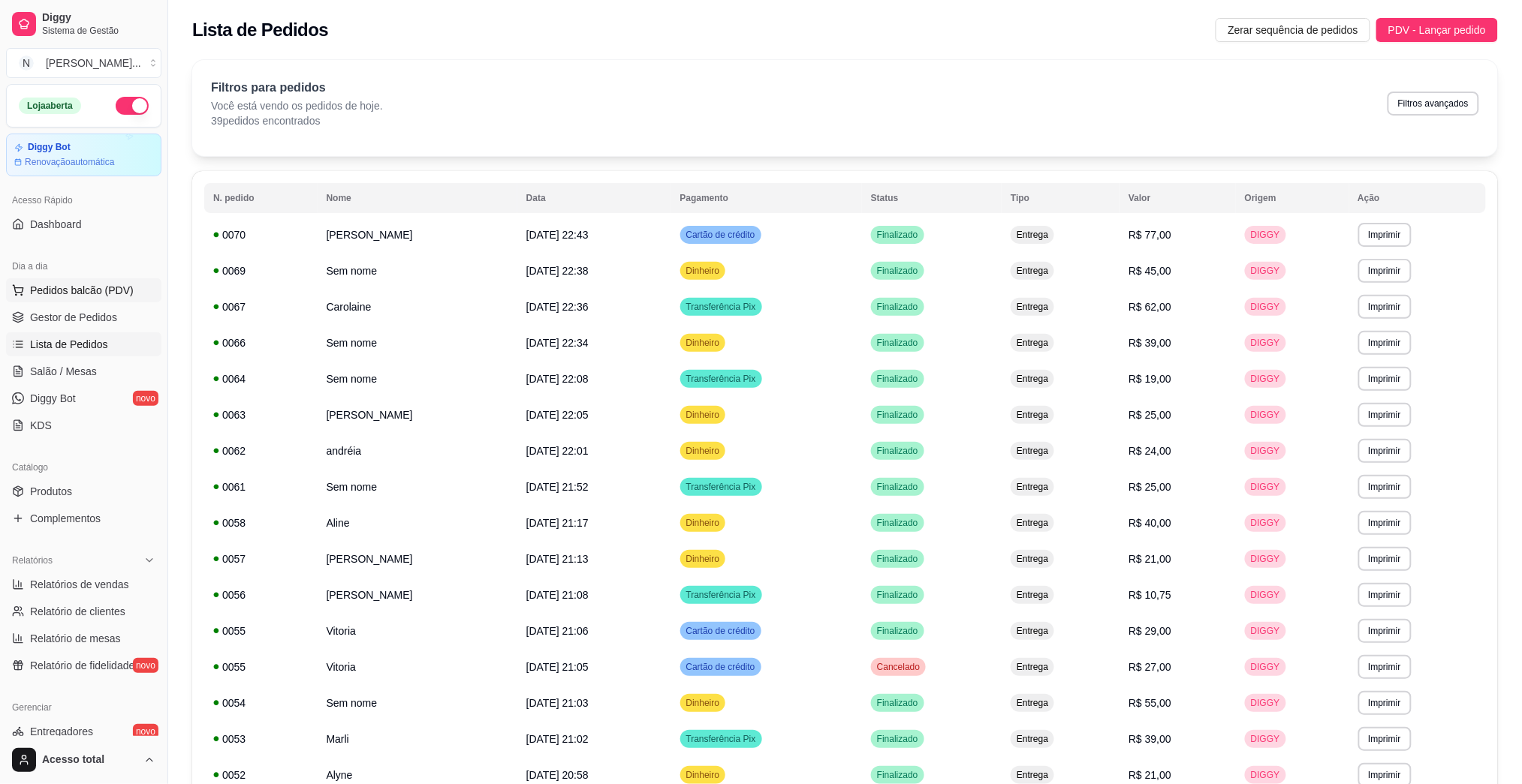
click at [104, 294] on span "Pedidos balcão (PDV)" at bounding box center [82, 291] width 104 height 15
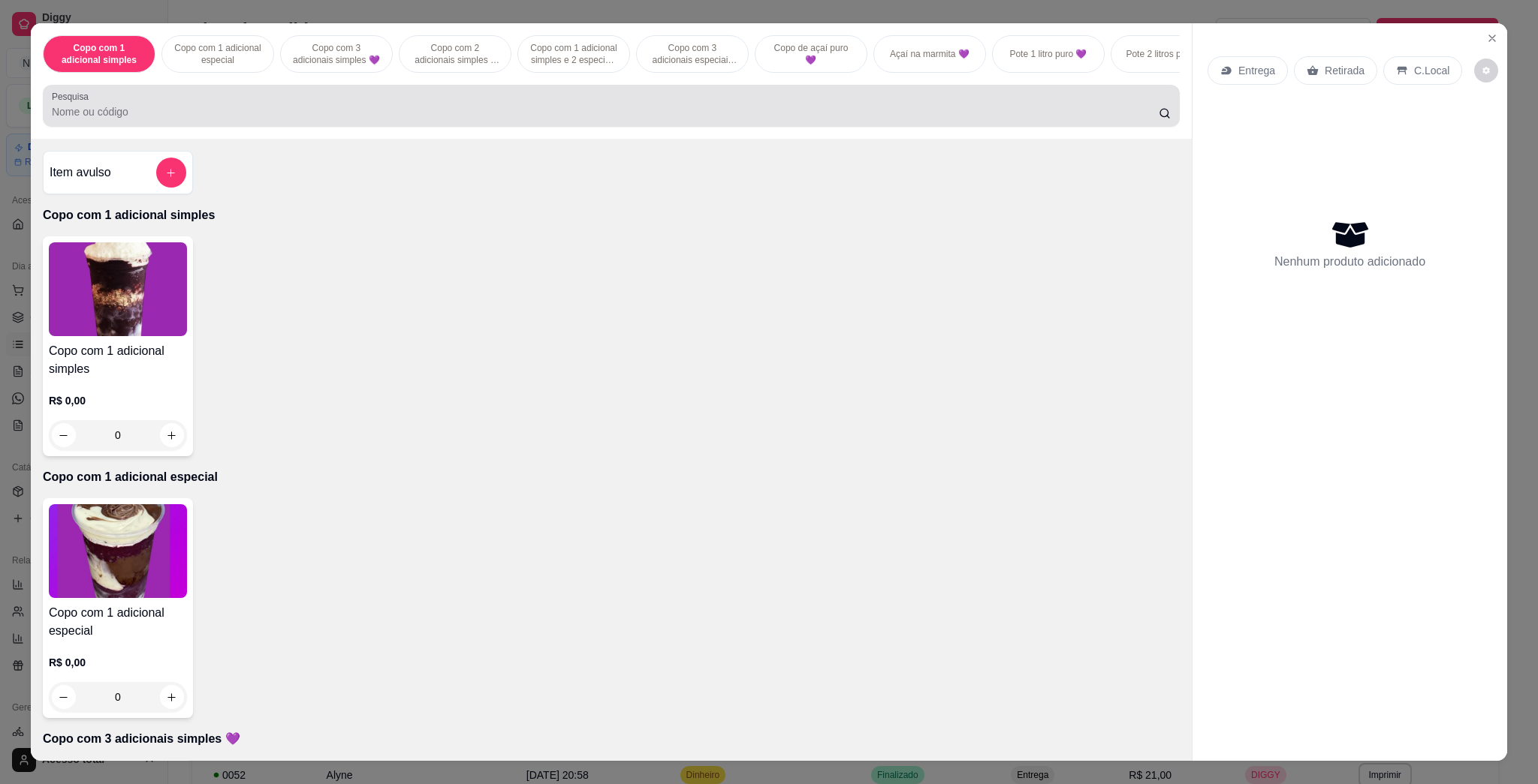
click at [303, 117] on div at bounding box center [611, 106] width 1119 height 30
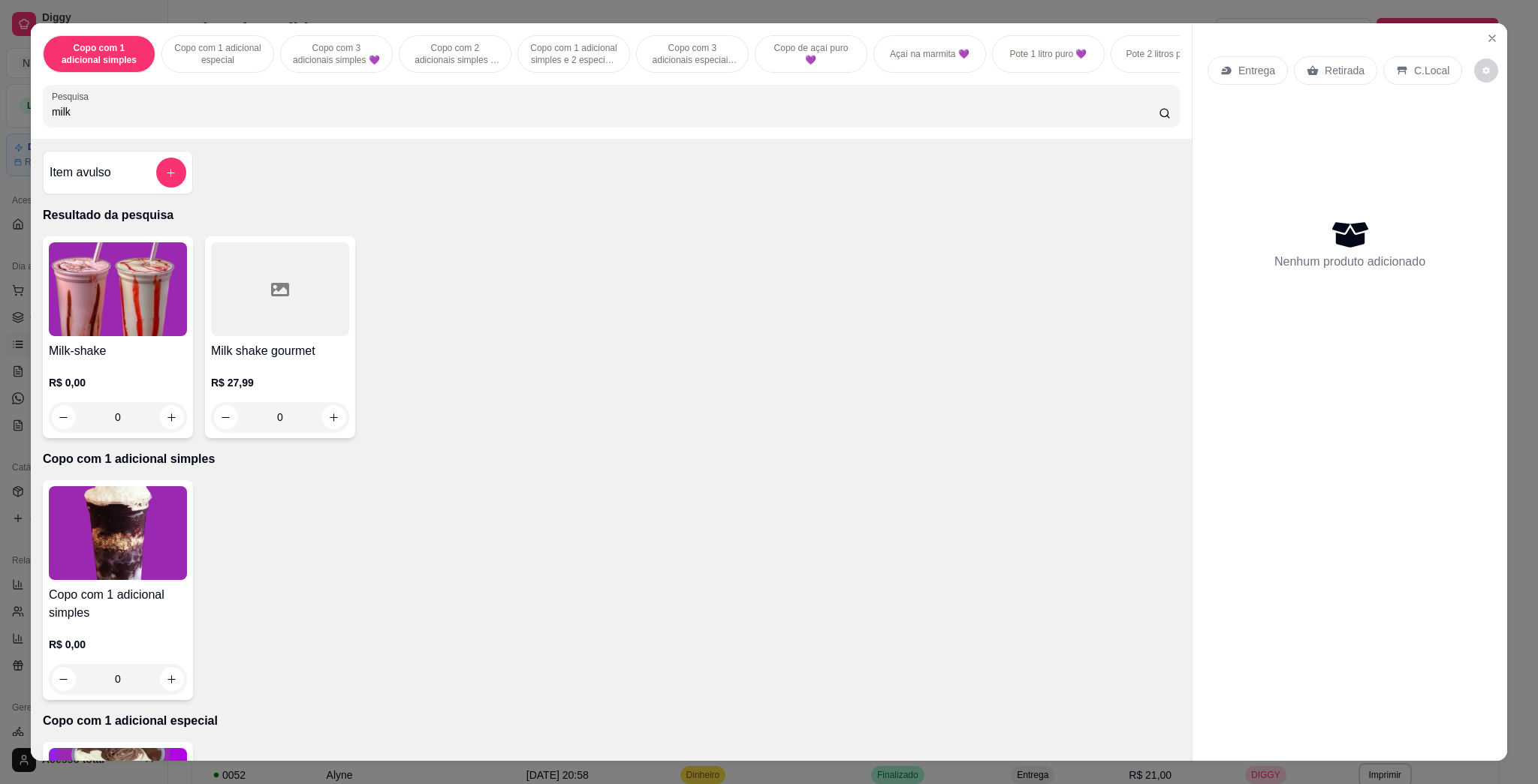
type input "milk"
click at [128, 311] on img at bounding box center [118, 289] width 138 height 94
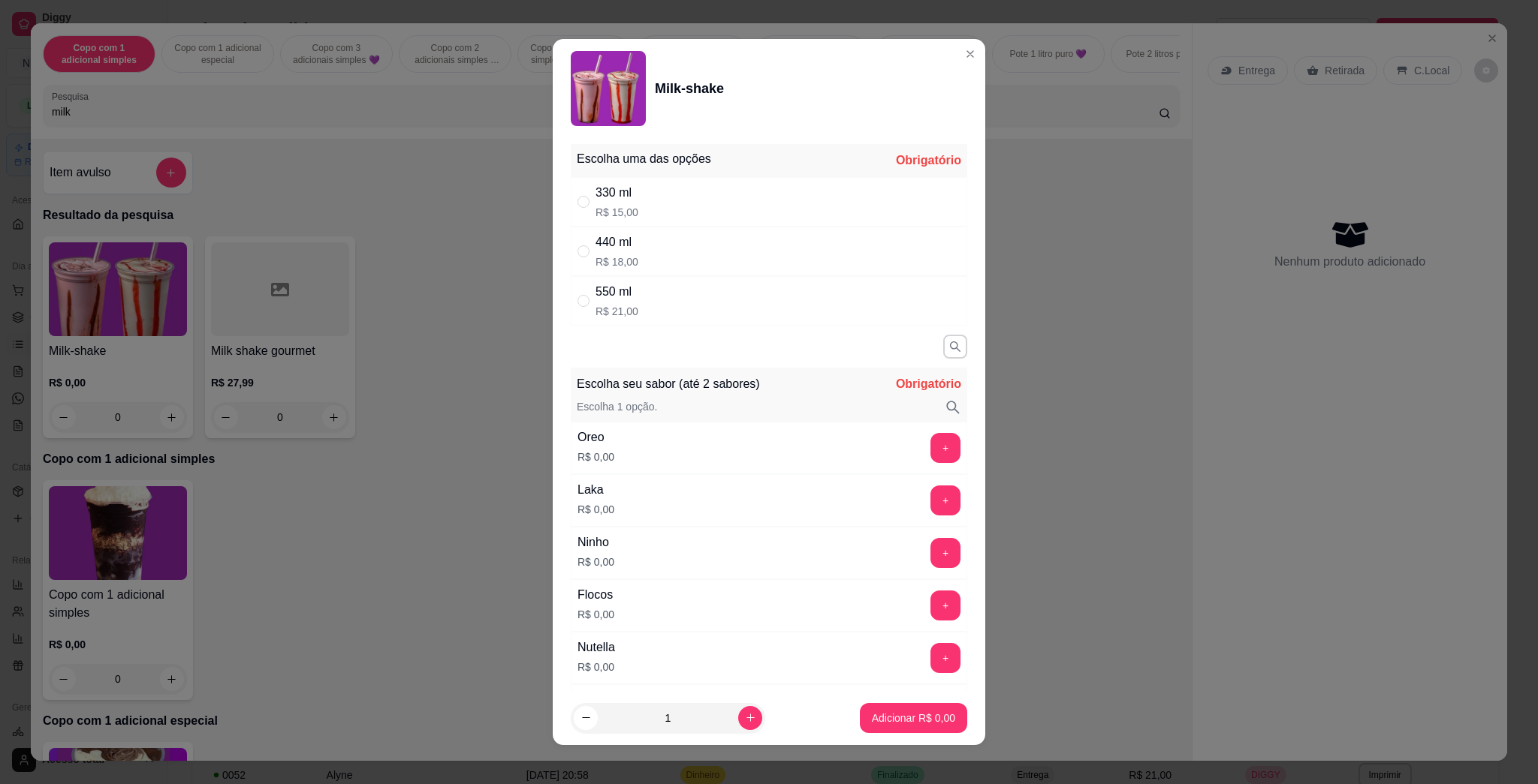
click at [605, 206] on p "R$ 15,00" at bounding box center [616, 212] width 43 height 15
radio input "true"
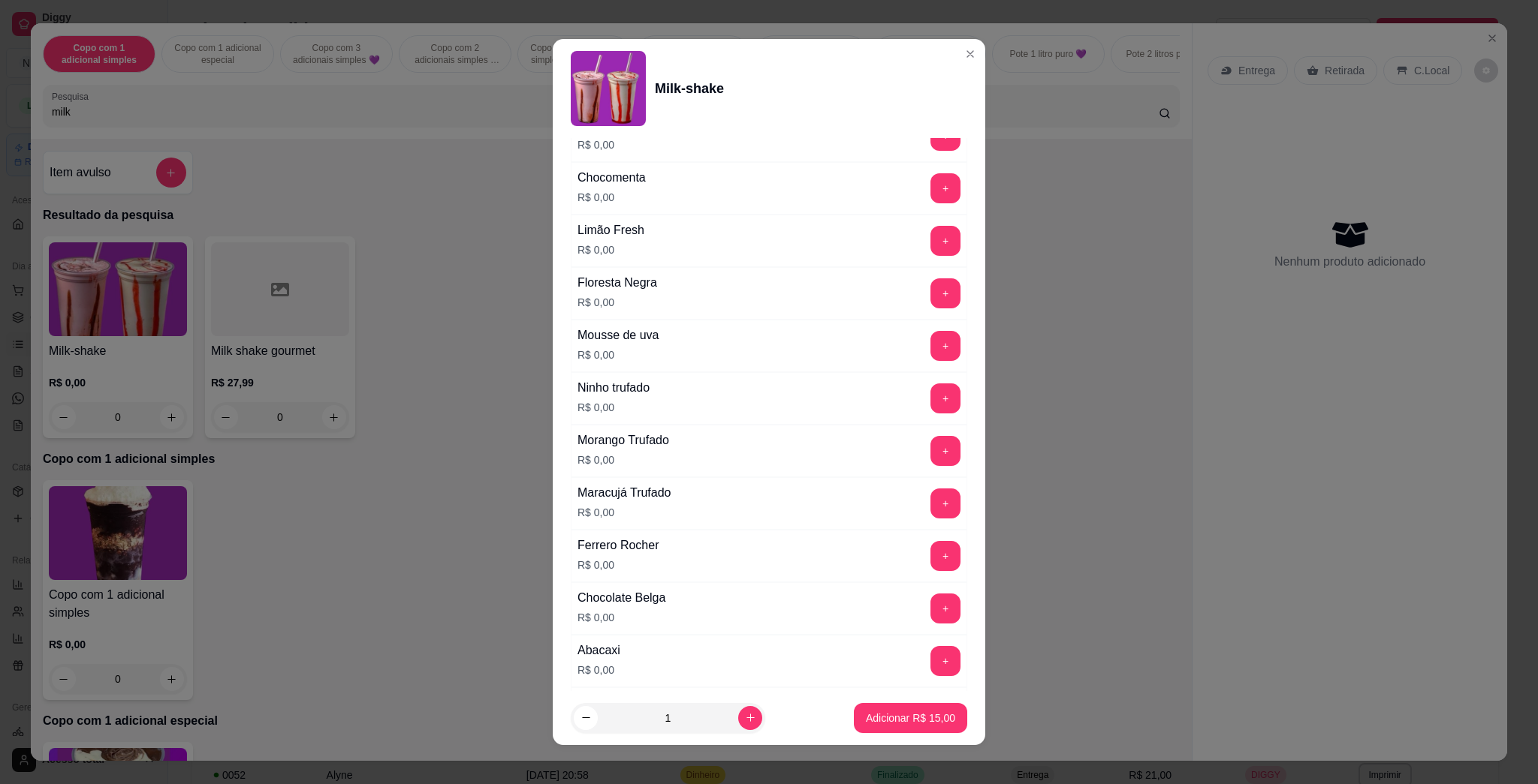
scroll to position [1354, 0]
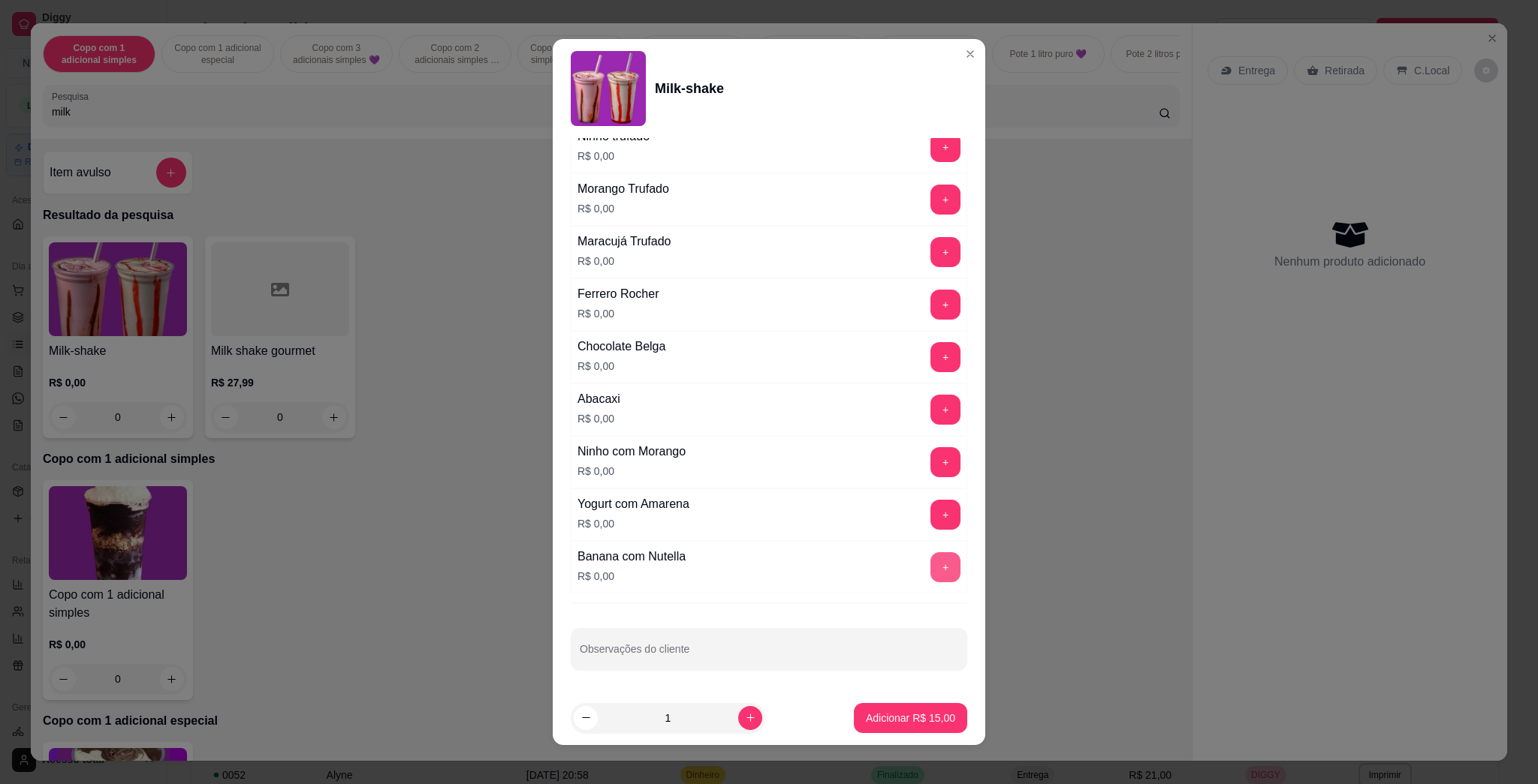
click at [768, 574] on button "+" at bounding box center [946, 567] width 30 height 30
click at [745, 715] on icon "increase-product-quantity" at bounding box center [751, 718] width 11 height 11
type input "2"
click at [768, 714] on p "Adicionar R$ 30,00" at bounding box center [911, 718] width 87 height 14
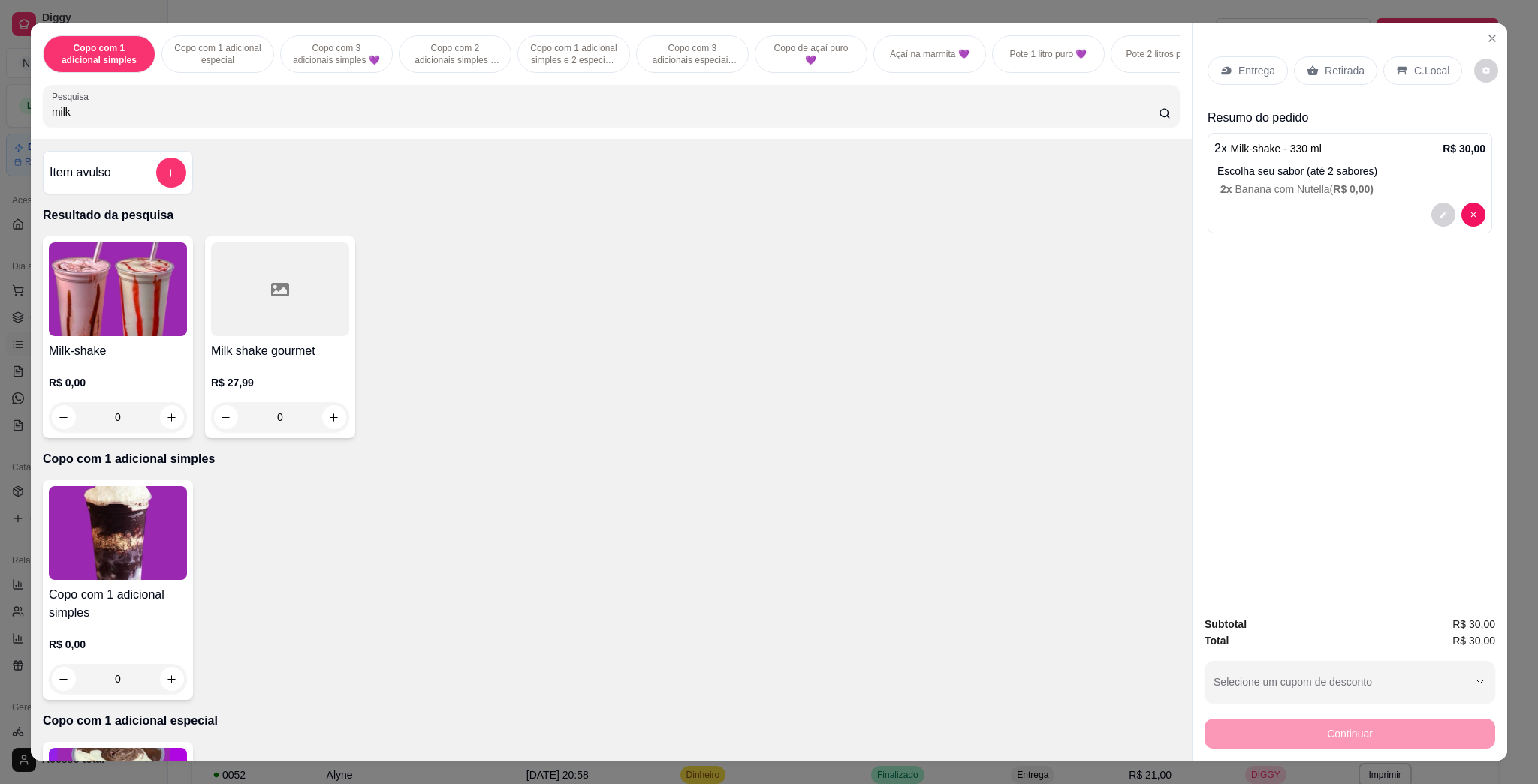
click at [768, 70] on p "Entrega" at bounding box center [1256, 71] width 37 height 15
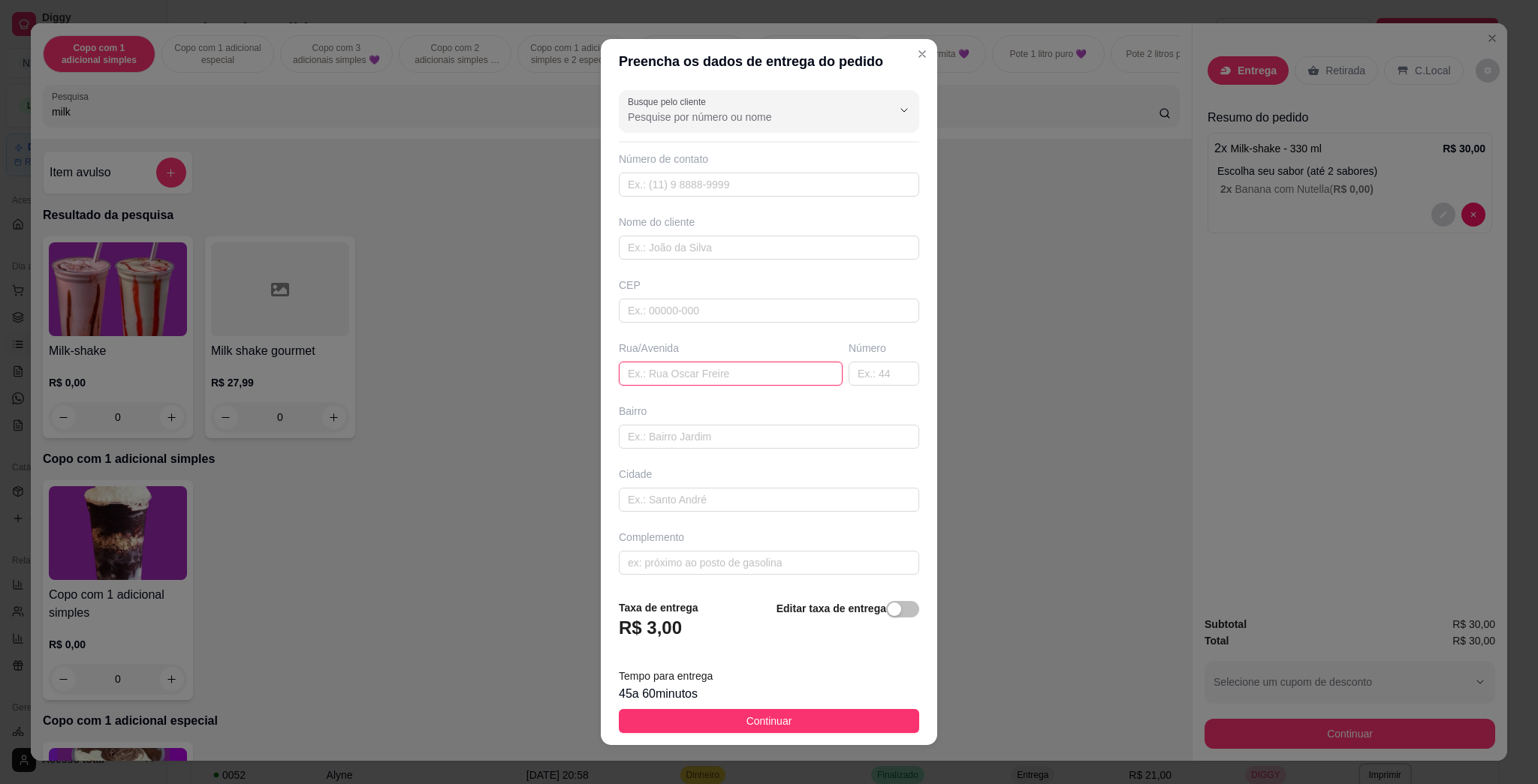
click at [726, 368] on input "text" at bounding box center [730, 374] width 224 height 24
type input "[PERSON_NAME]"
type input "269"
type input "housome"
click at [768, 725] on button "Continuar" at bounding box center [769, 721] width 301 height 24
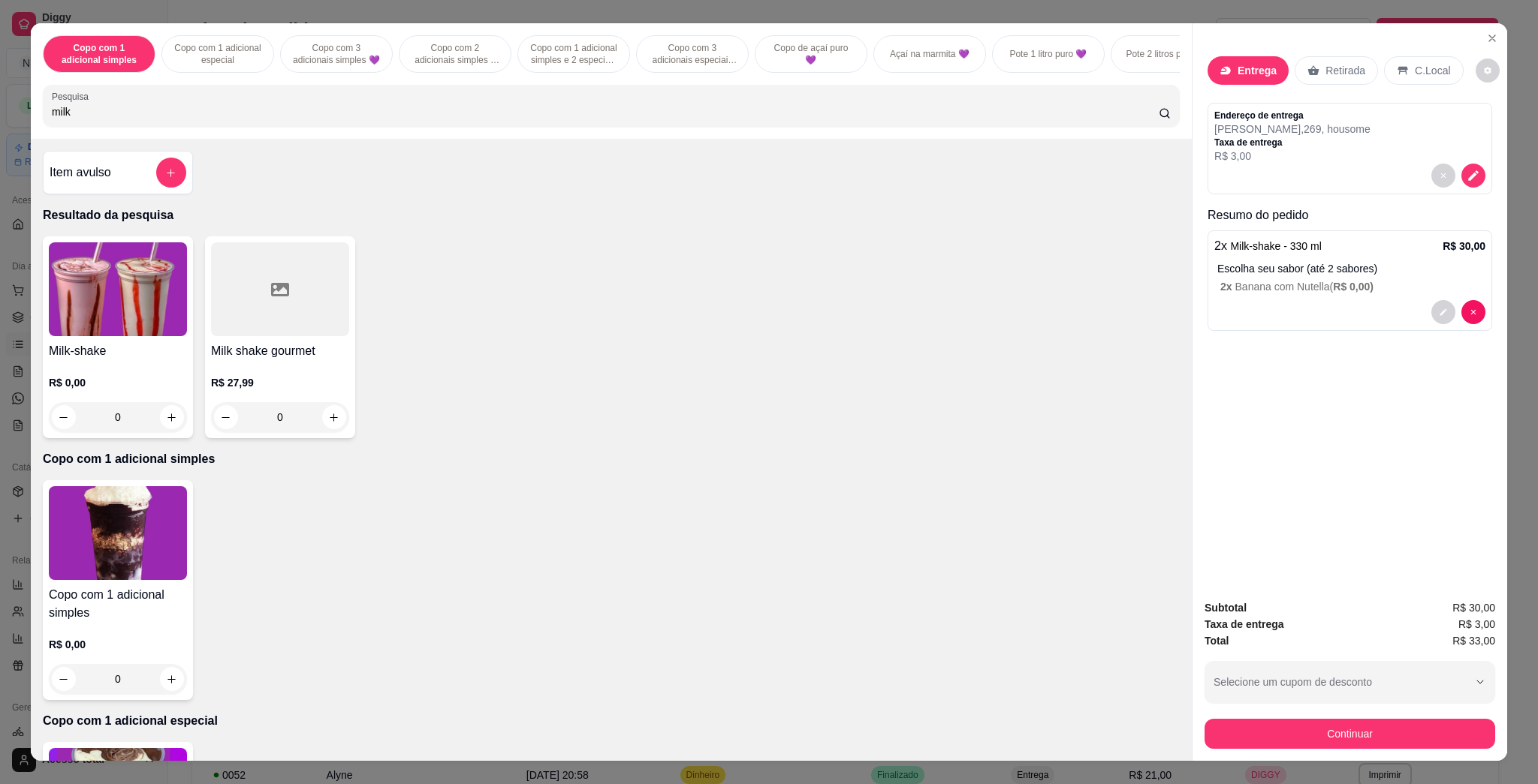
click at [768, 721] on button "Continuar" at bounding box center [1350, 734] width 291 height 30
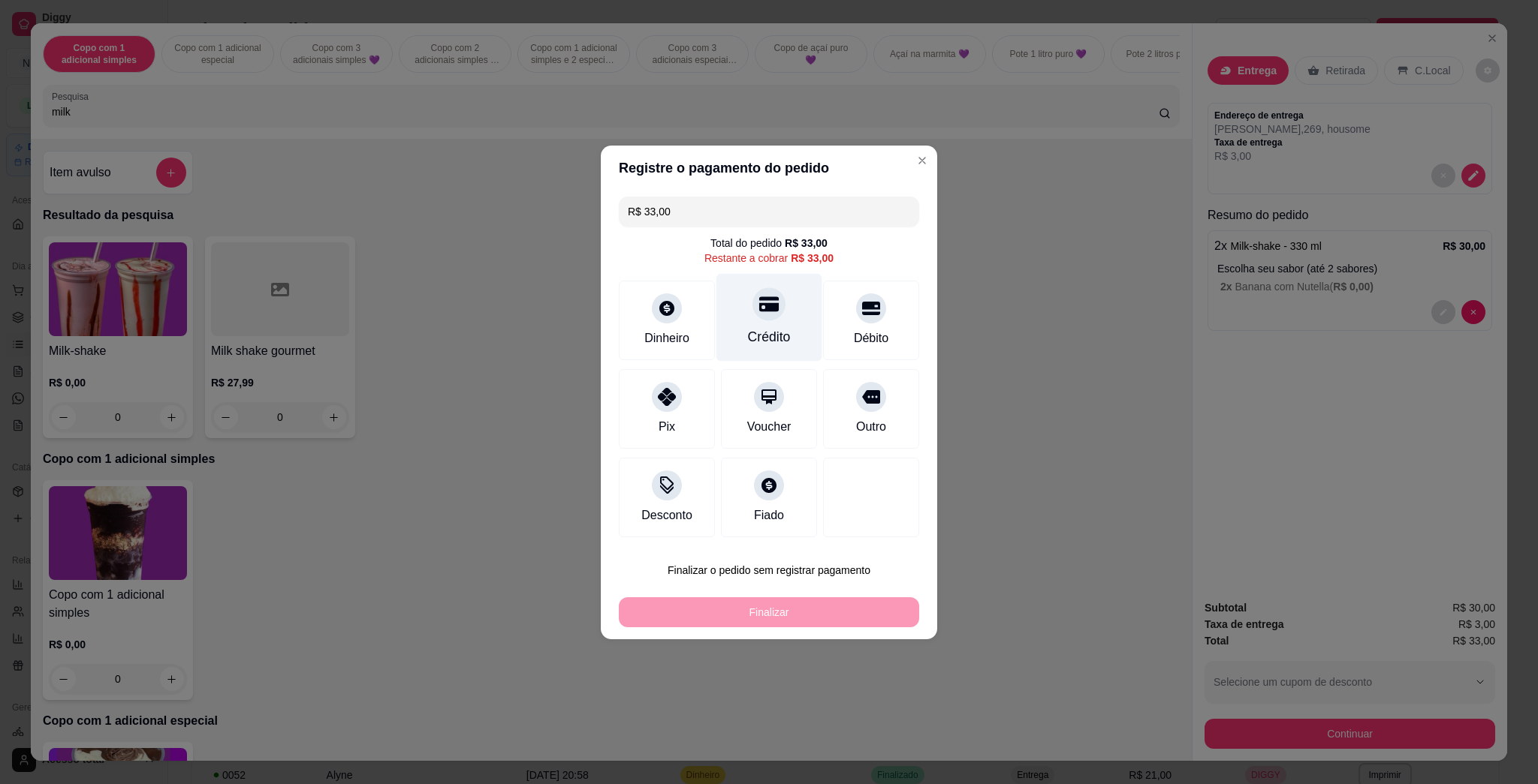
click at [753, 318] on div at bounding box center [769, 304] width 33 height 33
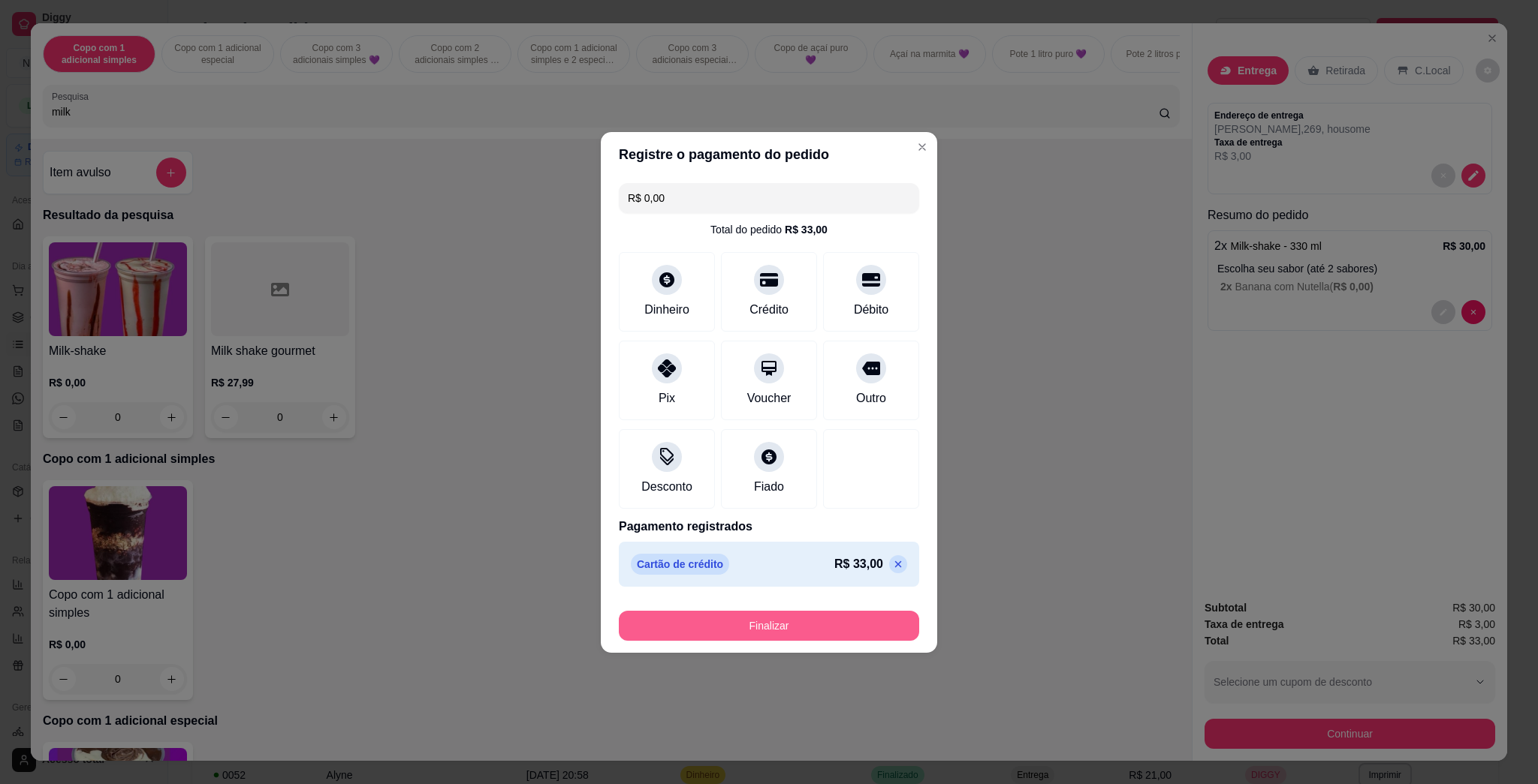
click at [768, 612] on button "Finalizar" at bounding box center [769, 626] width 301 height 30
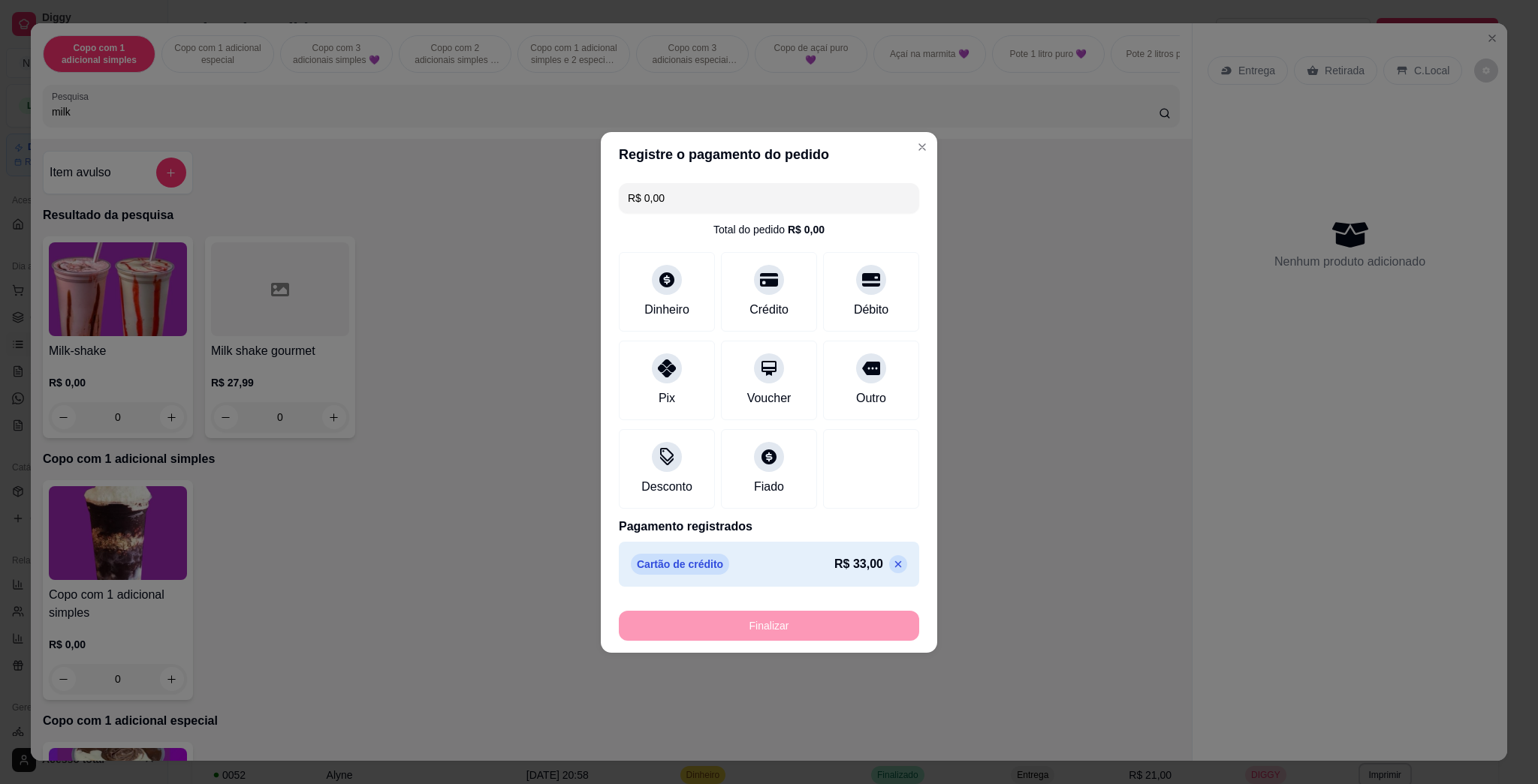
type input "-R$ 33,00"
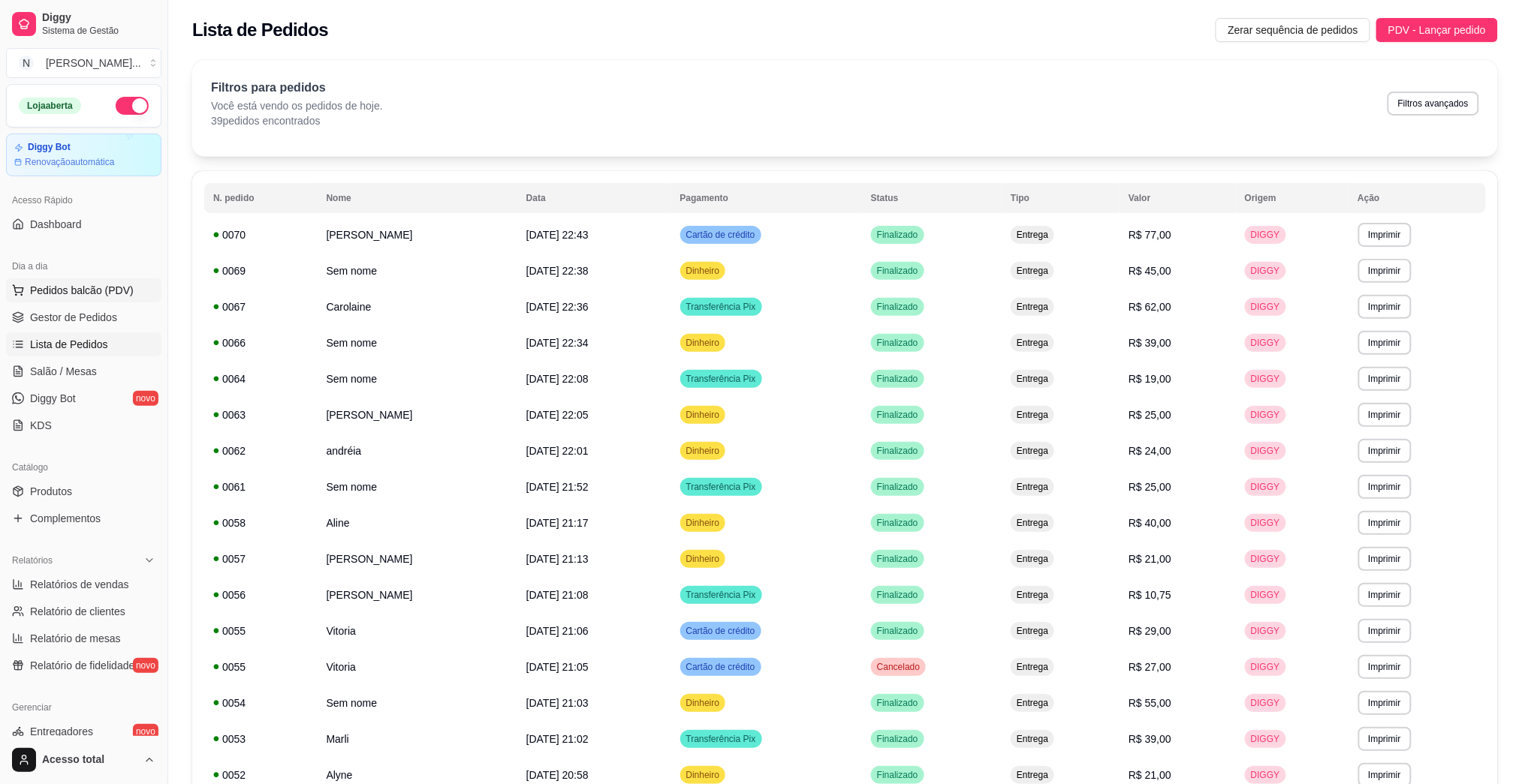
click at [77, 297] on span "Pedidos balcão (PDV)" at bounding box center [82, 291] width 104 height 15
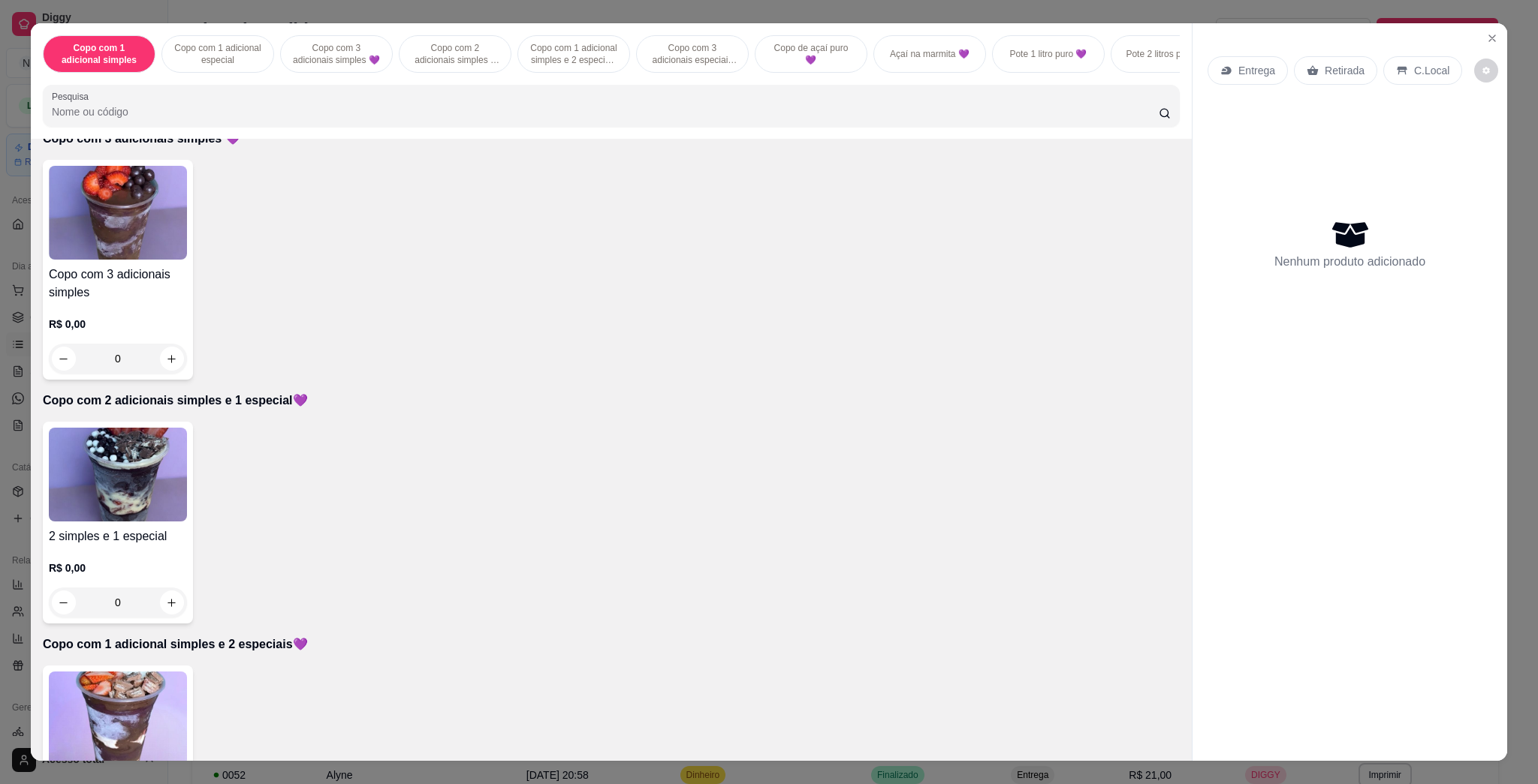
scroll to position [800, 0]
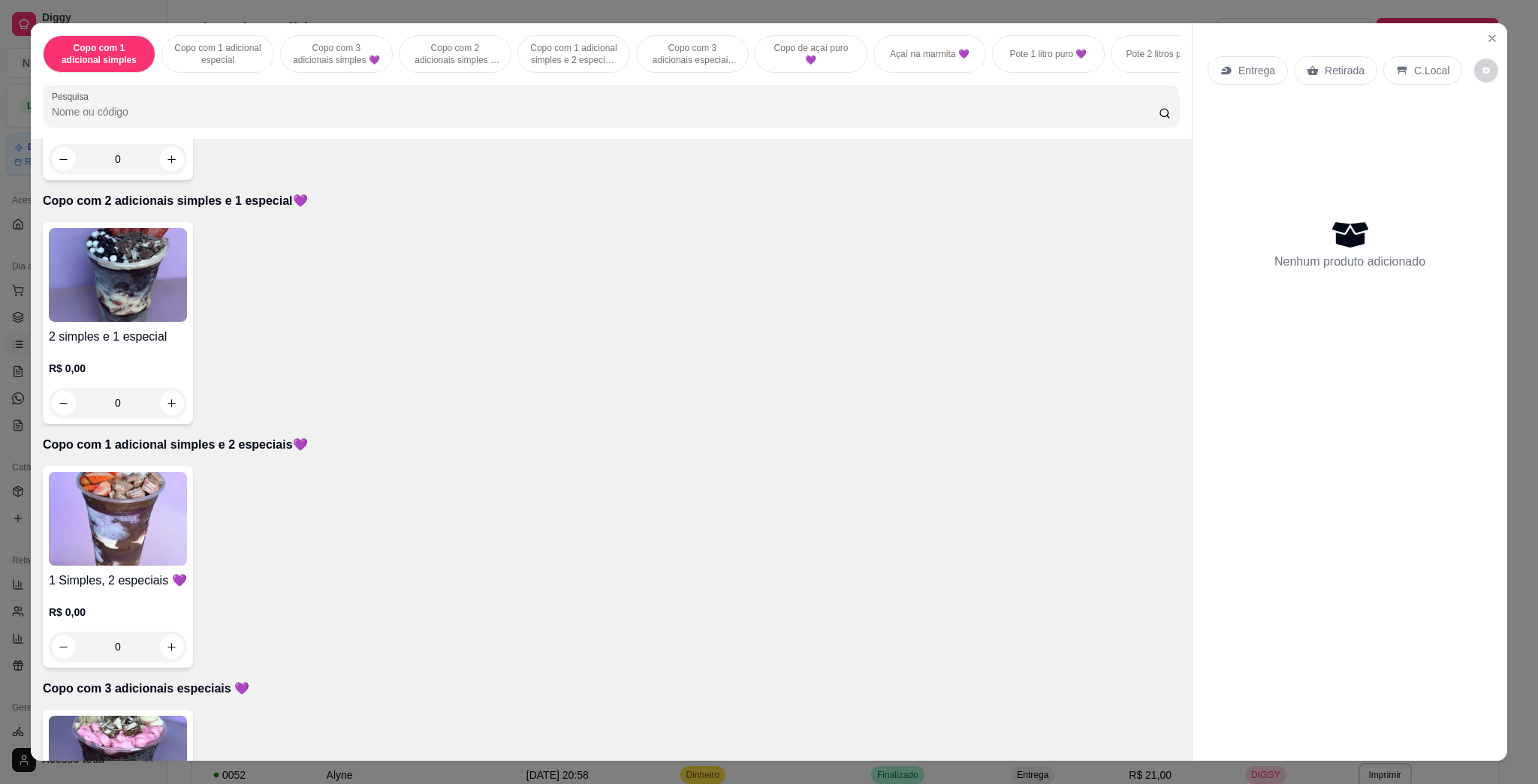
click at [125, 566] on img at bounding box center [118, 519] width 138 height 94
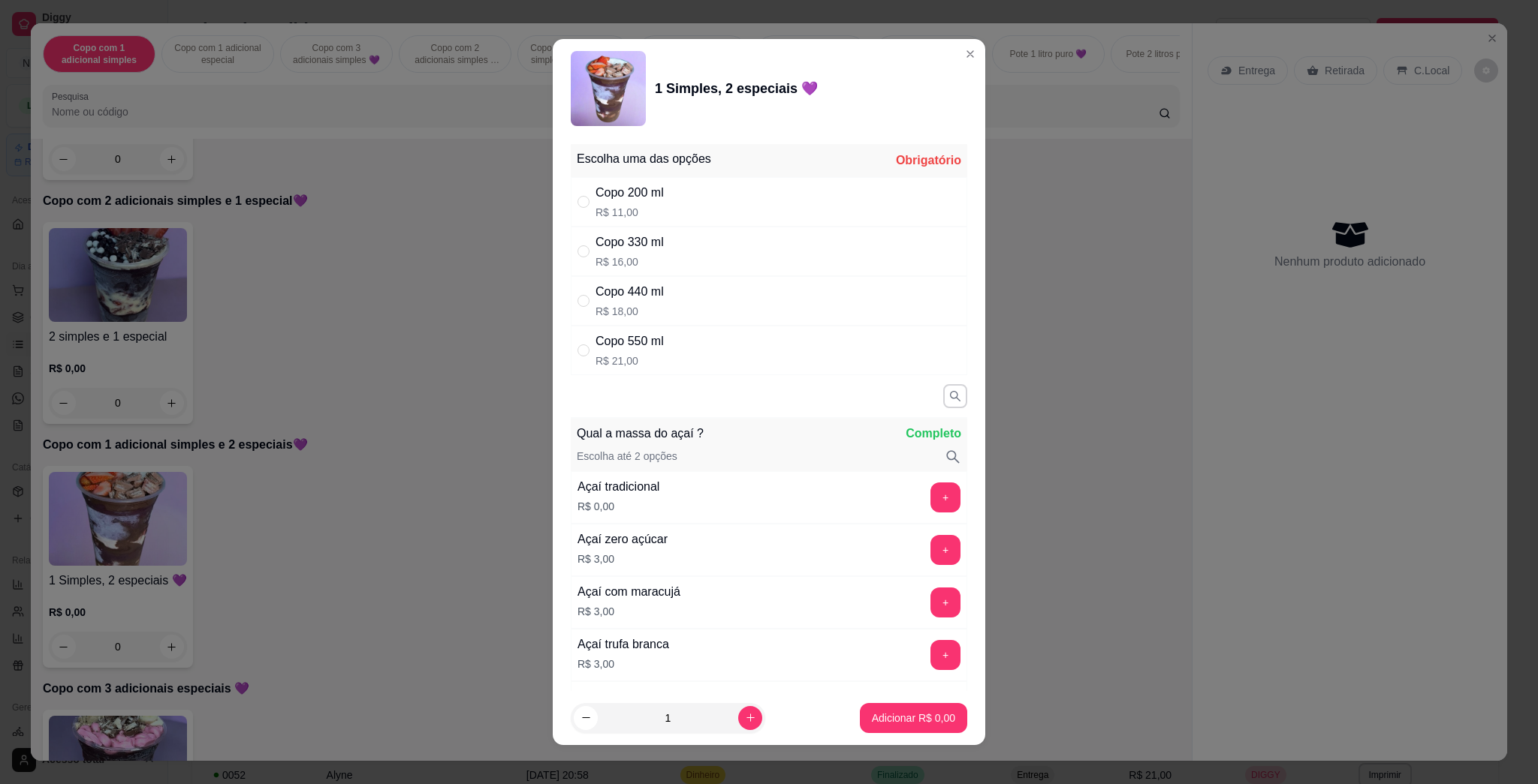
click at [659, 356] on div "Copo 550 ml R$ 21,00" at bounding box center [769, 351] width 396 height 50
radio input "true"
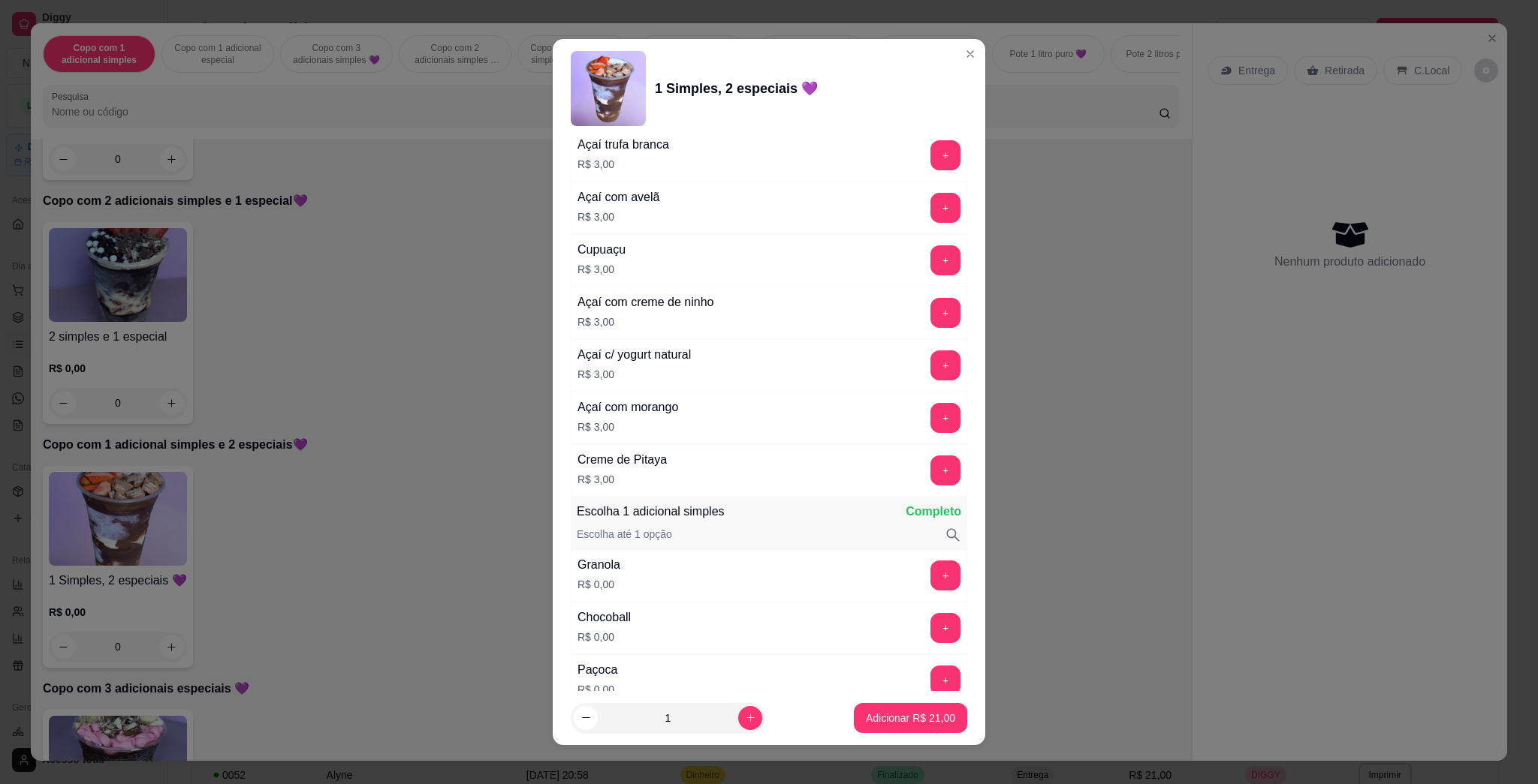
scroll to position [901, 0]
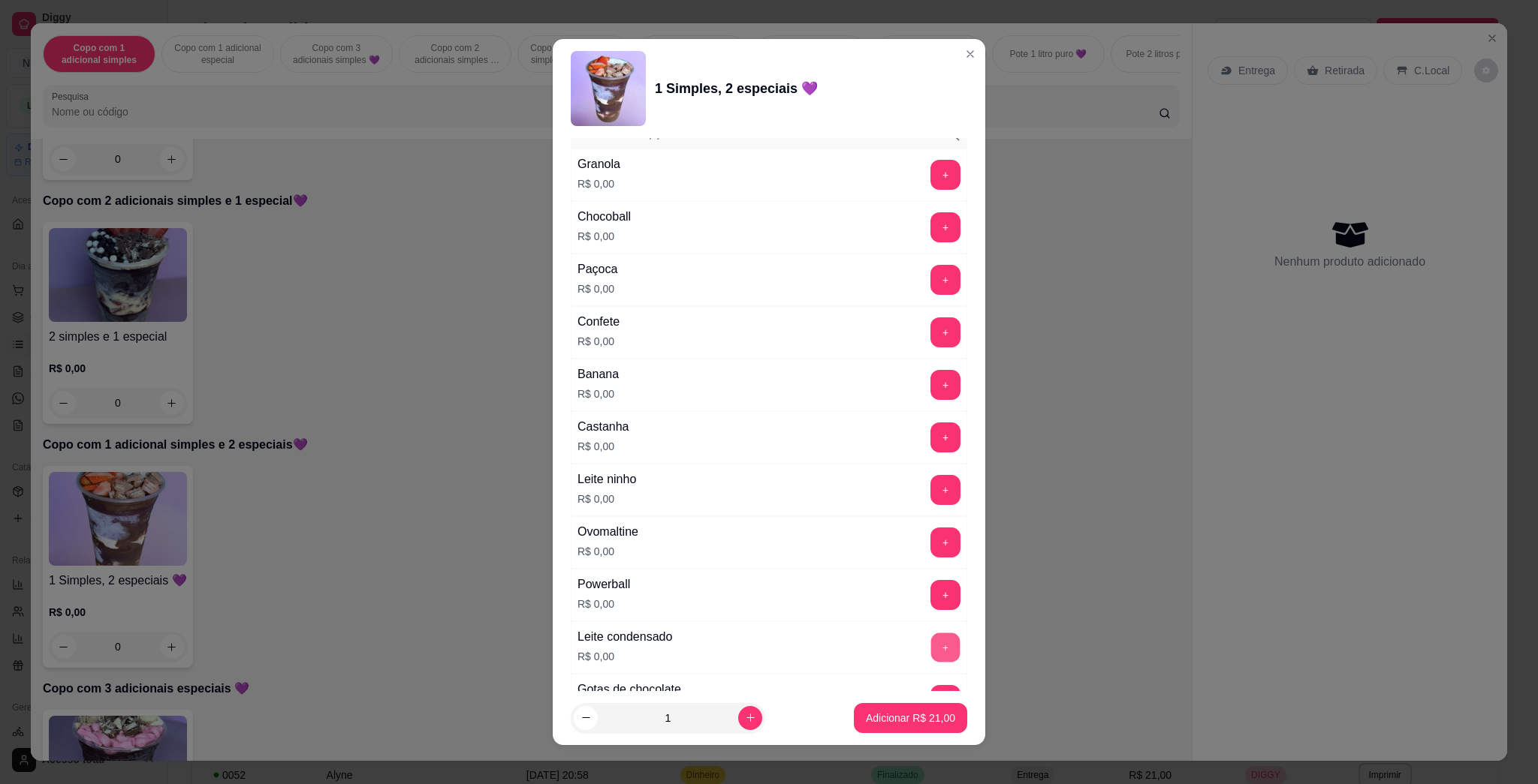
click at [768, 644] on button "+" at bounding box center [946, 648] width 29 height 29
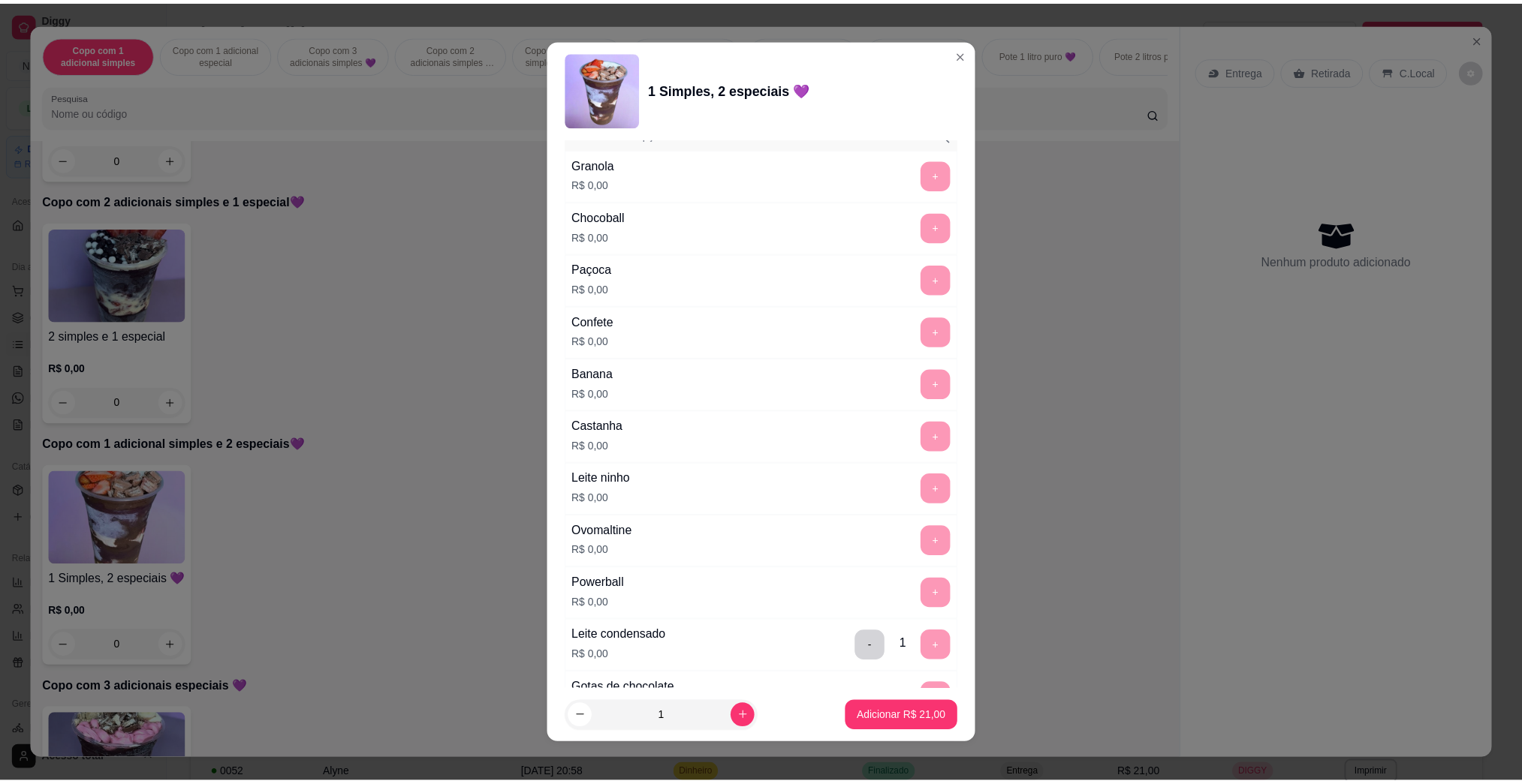
scroll to position [1301, 0]
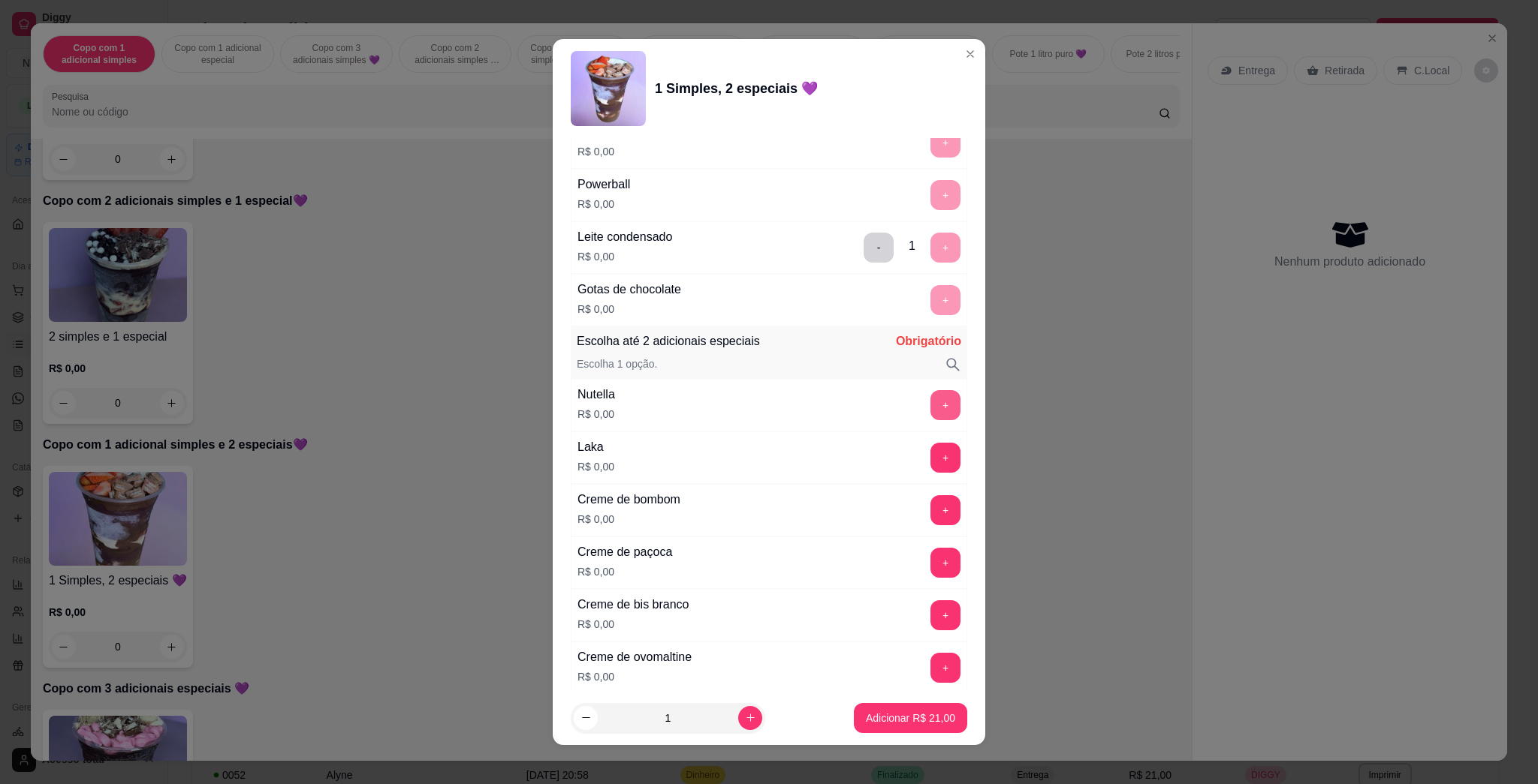
click at [768, 405] on button "+" at bounding box center [946, 405] width 30 height 30
click at [768, 466] on button "+" at bounding box center [946, 458] width 30 height 30
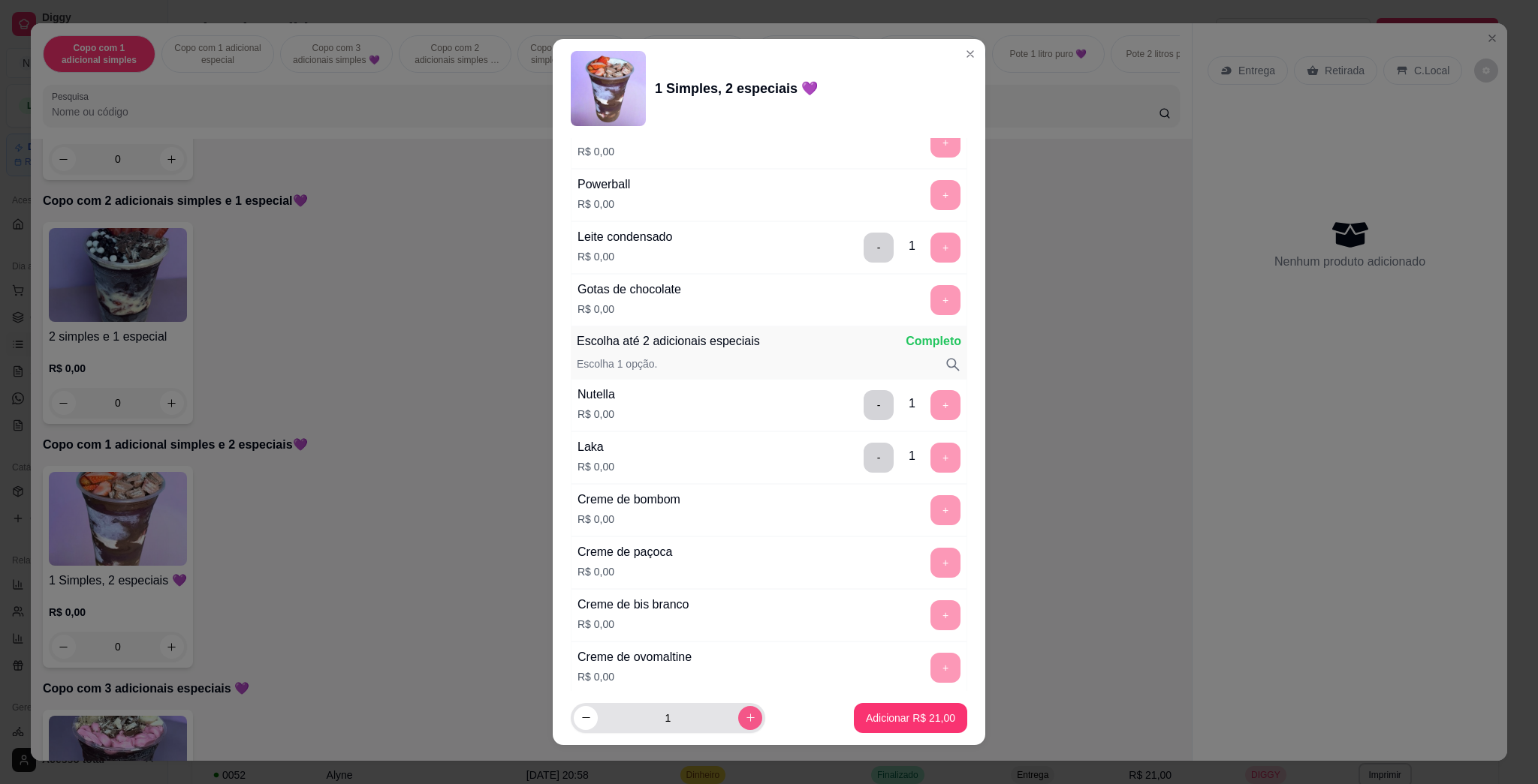
click at [738, 725] on button "increase-product-quantity" at bounding box center [751, 718] width 24 height 24
type input "2"
click at [768, 716] on p "Adicionar R$ 42,00" at bounding box center [910, 718] width 90 height 15
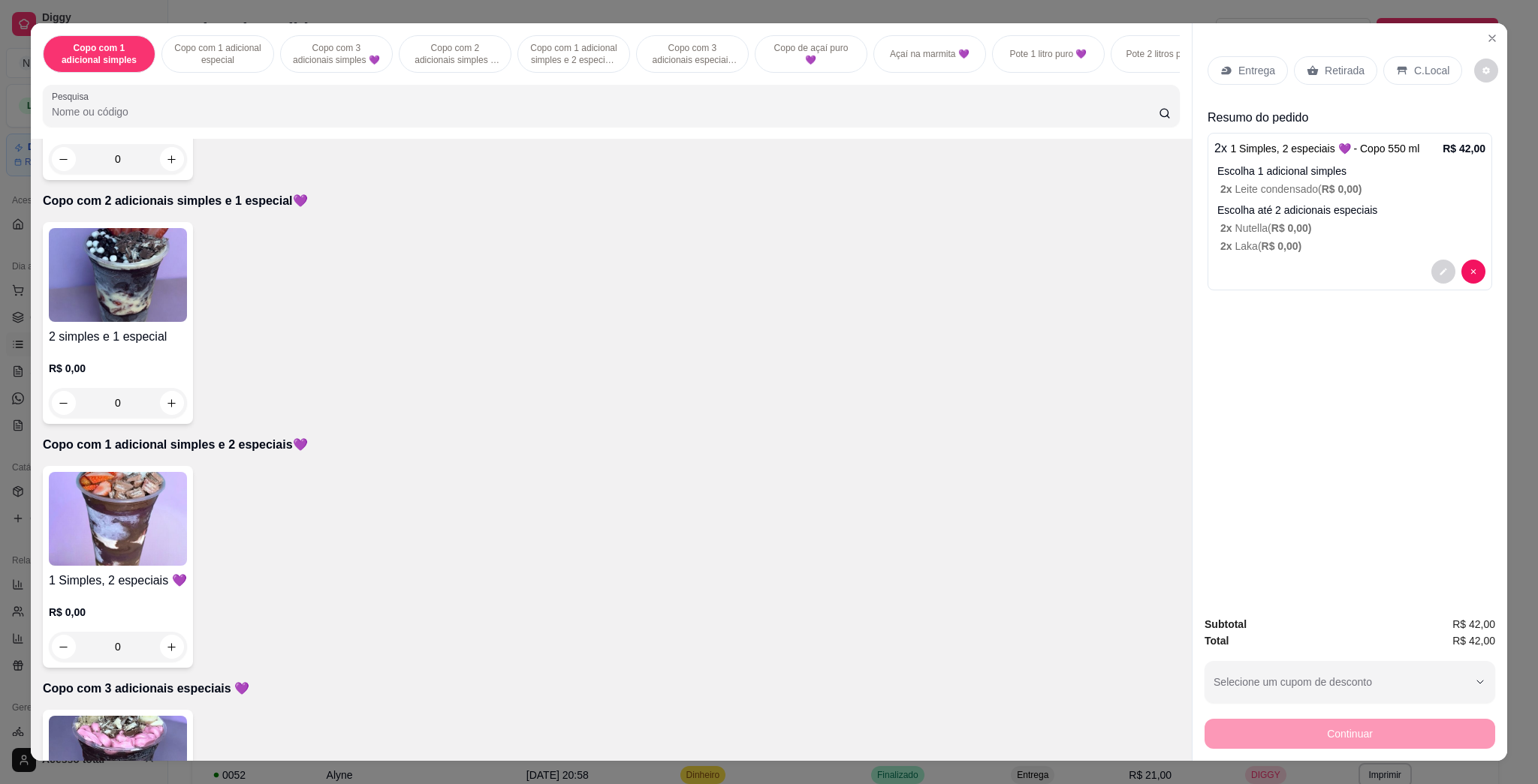
click at [768, 692] on div "Item avulso Copo com 1 adicional simples Copo com 1 adicional simples R$ 0,00 0…" at bounding box center [611, 449] width 1161 height 621
click at [768, 65] on icon at bounding box center [1226, 71] width 12 height 12
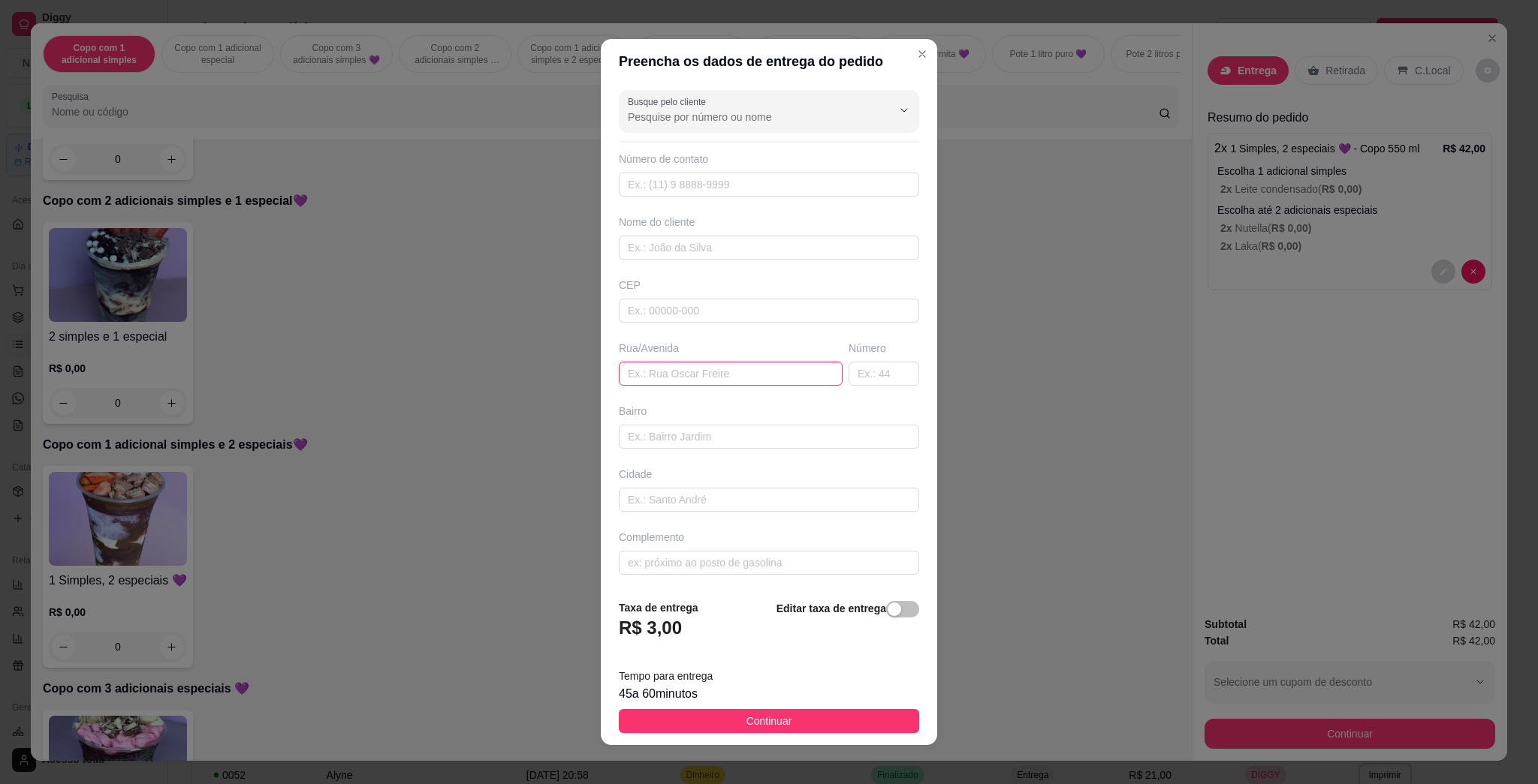
click at [761, 372] on input "text" at bounding box center [730, 374] width 224 height 24
type input "urano 178"
click at [768, 723] on button "Continuar" at bounding box center [769, 721] width 301 height 24
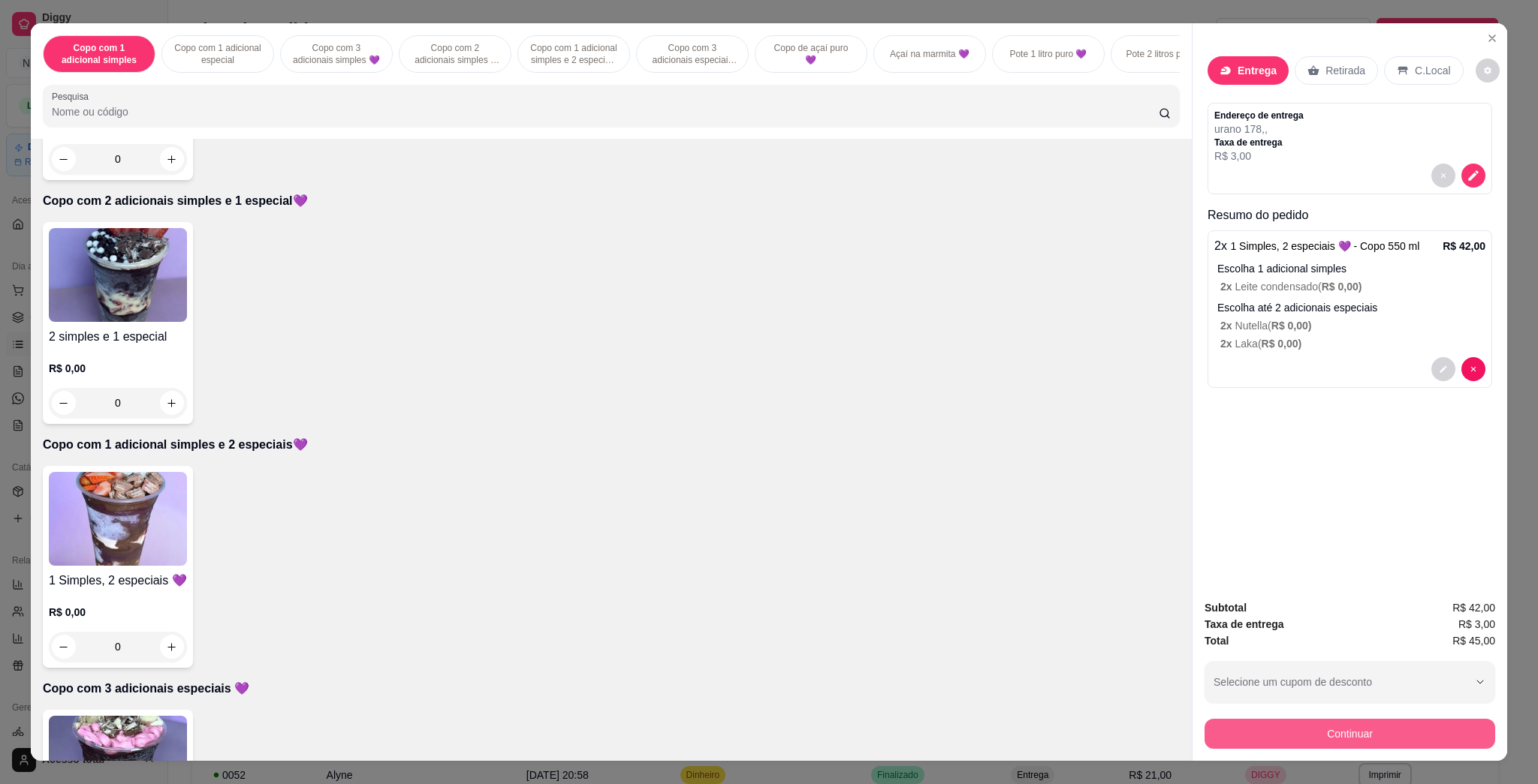
click at [768, 741] on button "Continuar" at bounding box center [1350, 734] width 291 height 30
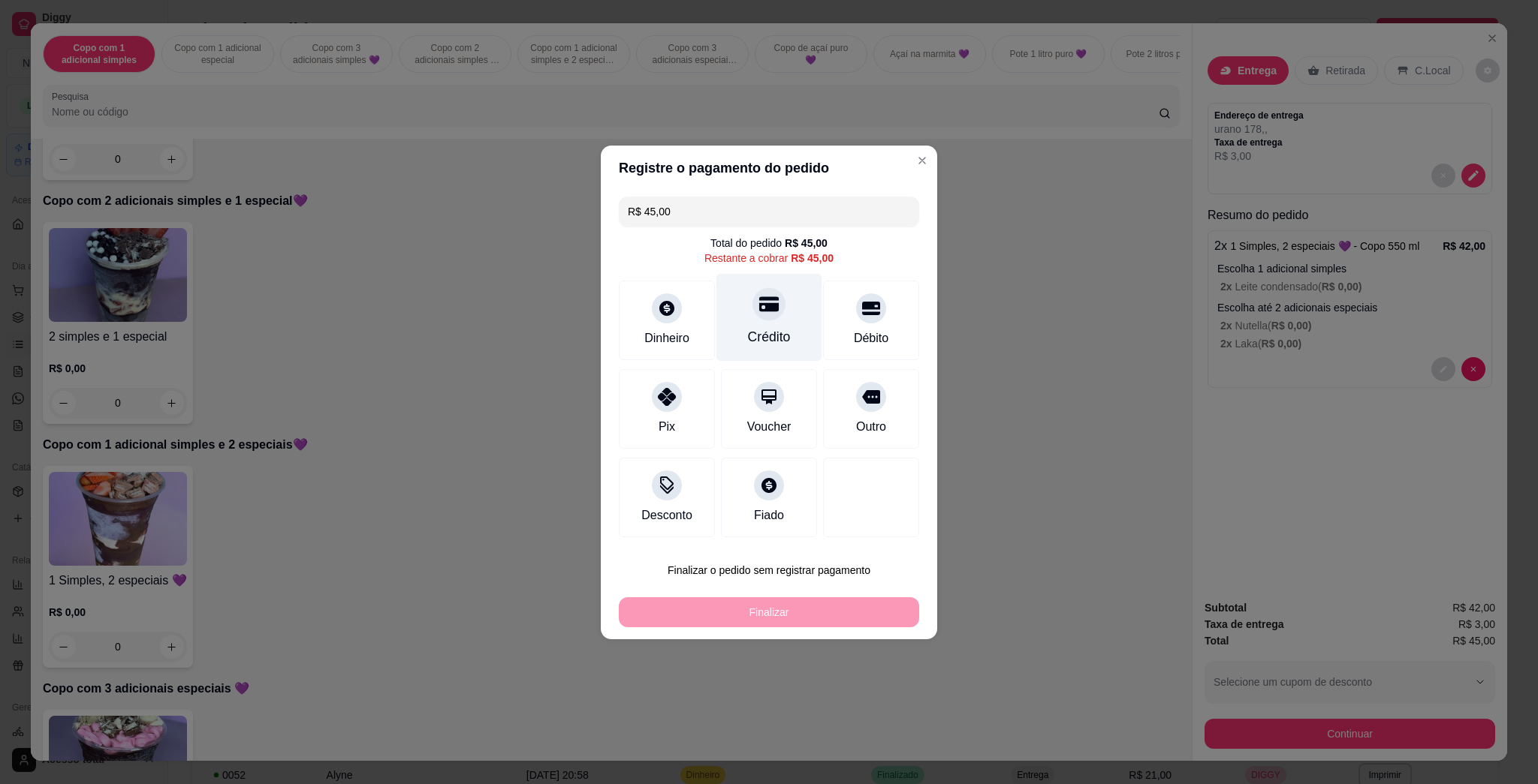
click at [760, 305] on icon at bounding box center [769, 304] width 20 height 15
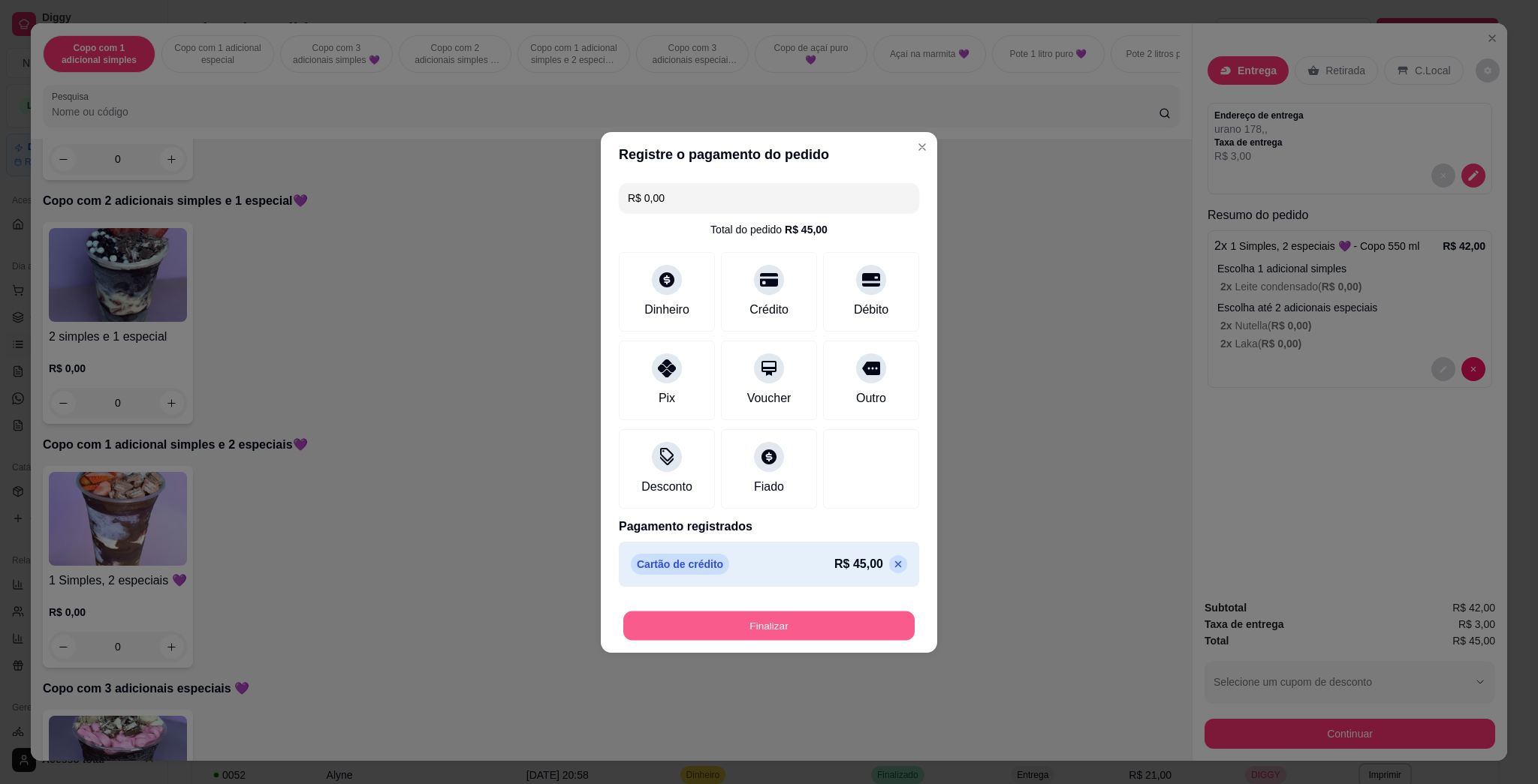
click at [768, 619] on button "Finalizar" at bounding box center [769, 625] width 292 height 29
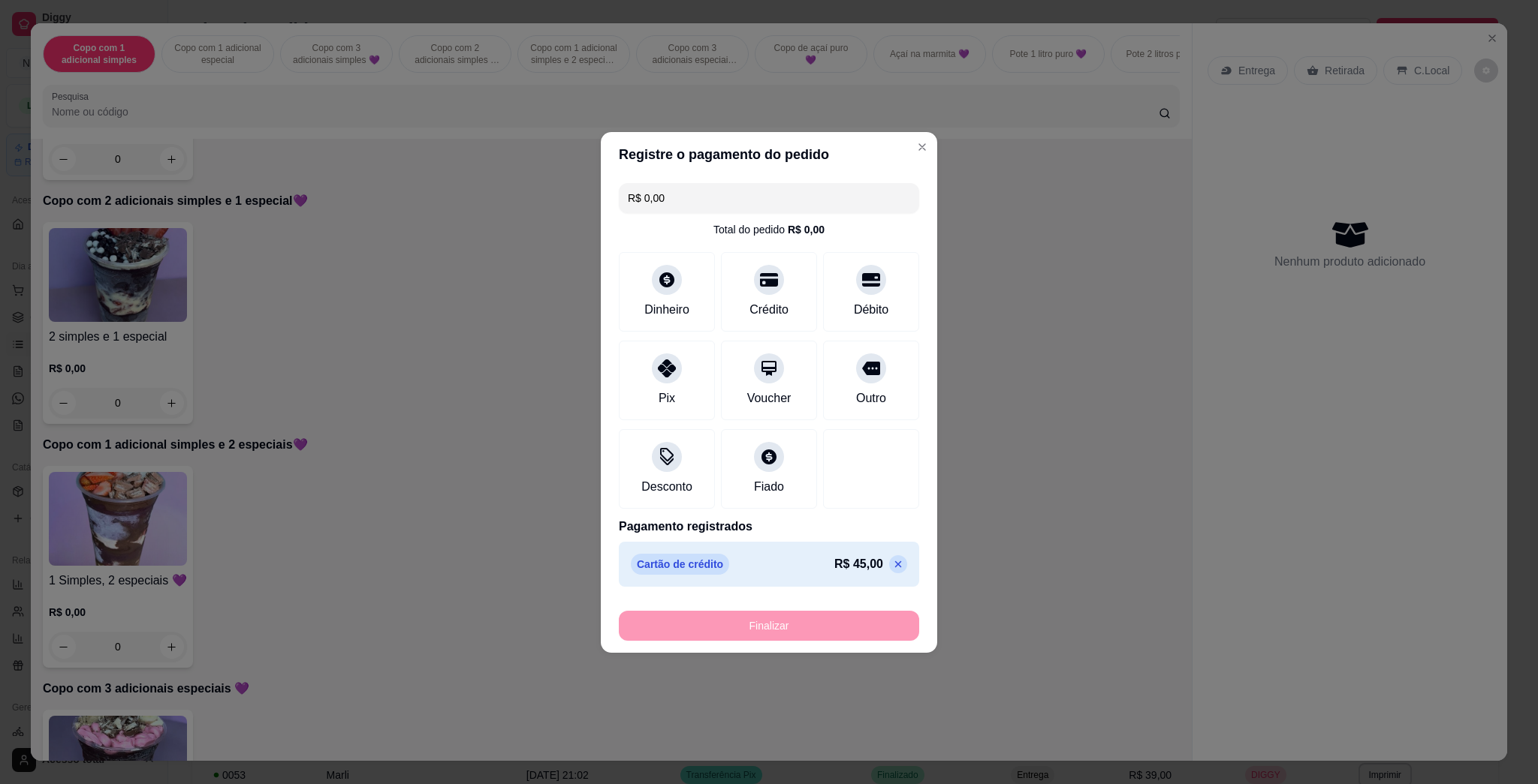
type input "-R$ 45,00"
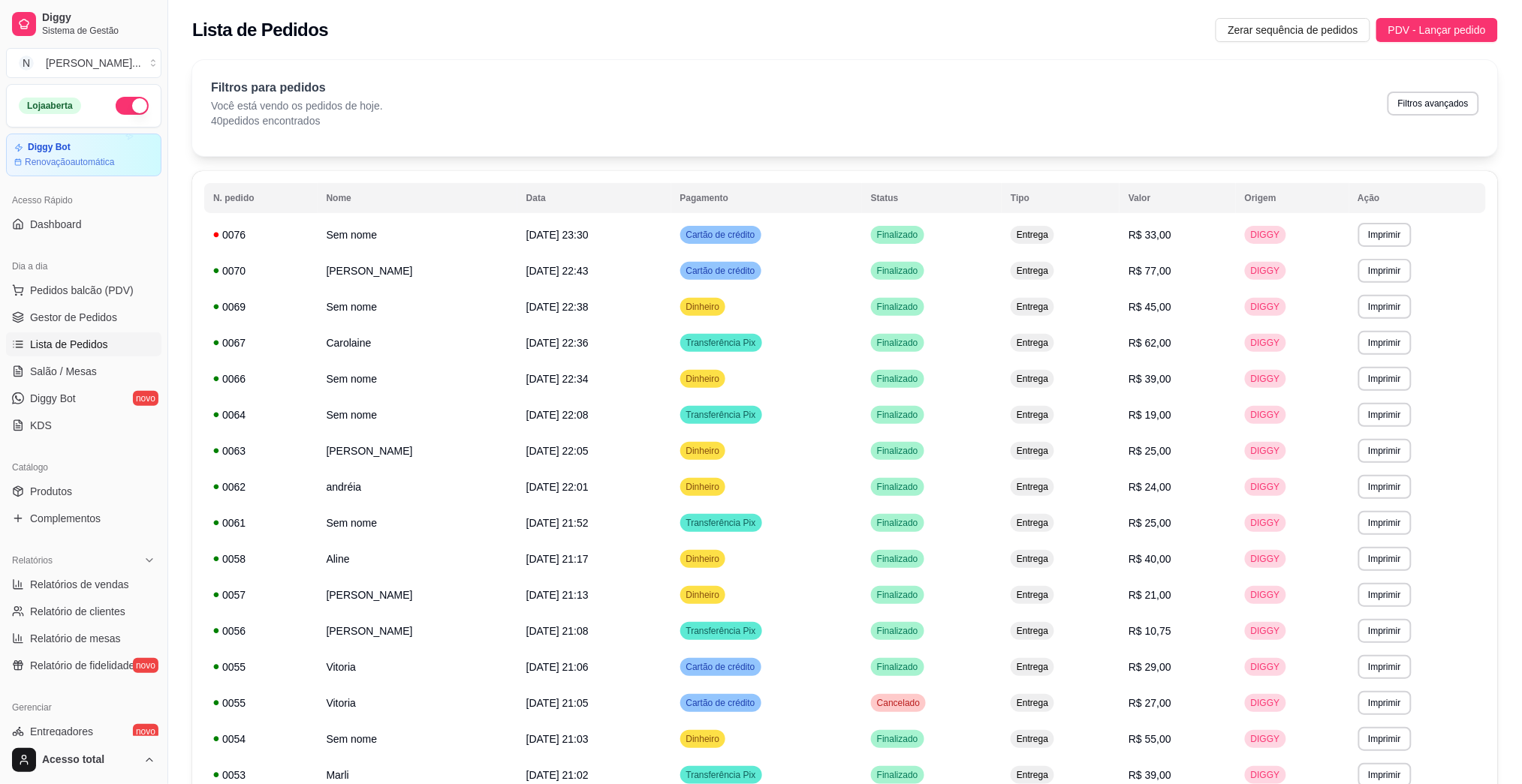
click at [97, 337] on span "Lista de Pedidos" at bounding box center [69, 344] width 78 height 15
click at [115, 578] on span "Relatórios de vendas" at bounding box center [80, 584] width 99 height 15
select select "ALL"
select select "0"
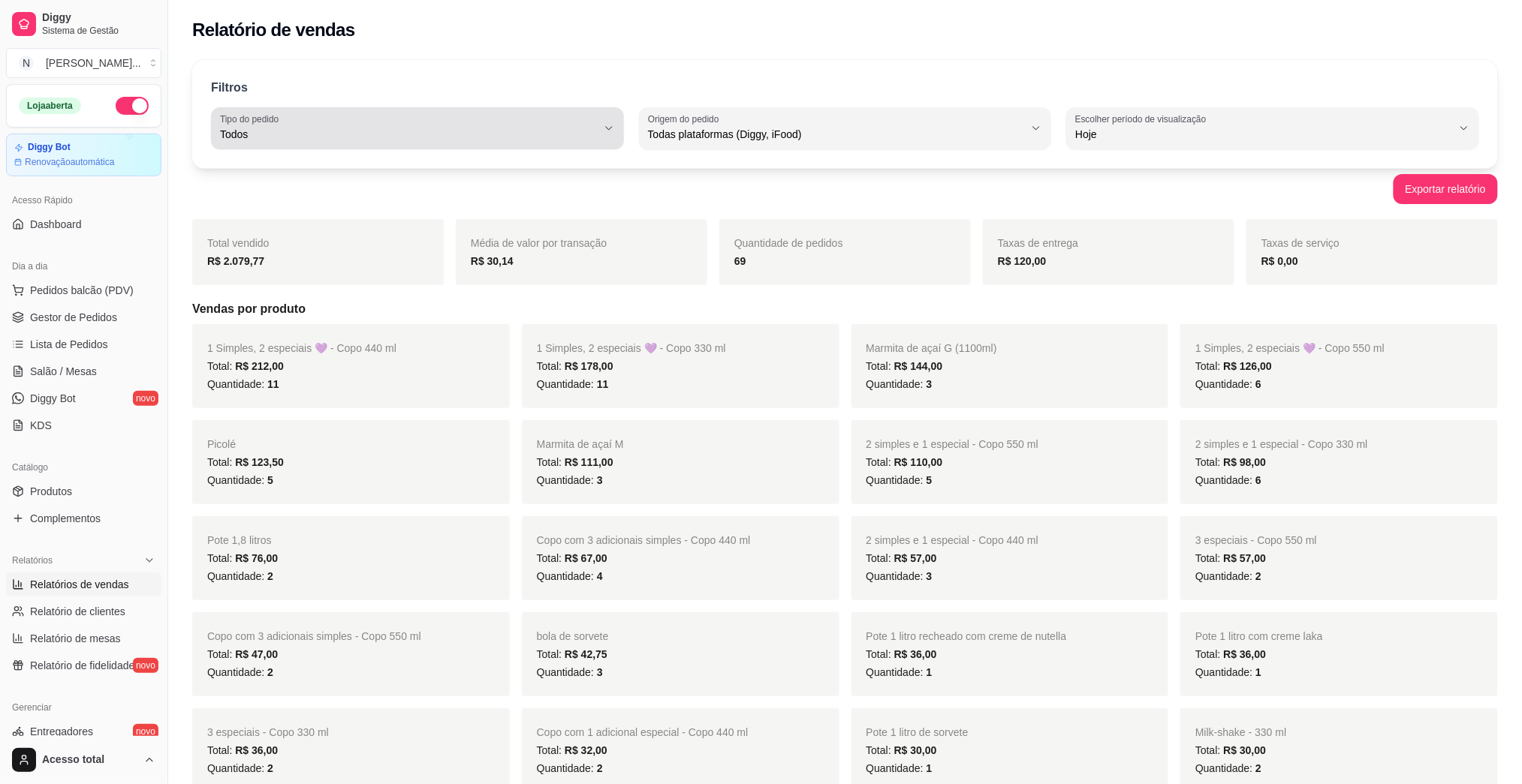
click at [481, 133] on span "Todos" at bounding box center [408, 134] width 377 height 15
click at [494, 201] on span "Entrega" at bounding box center [410, 194] width 359 height 14
type input "DELIVERY"
select select "DELIVERY"
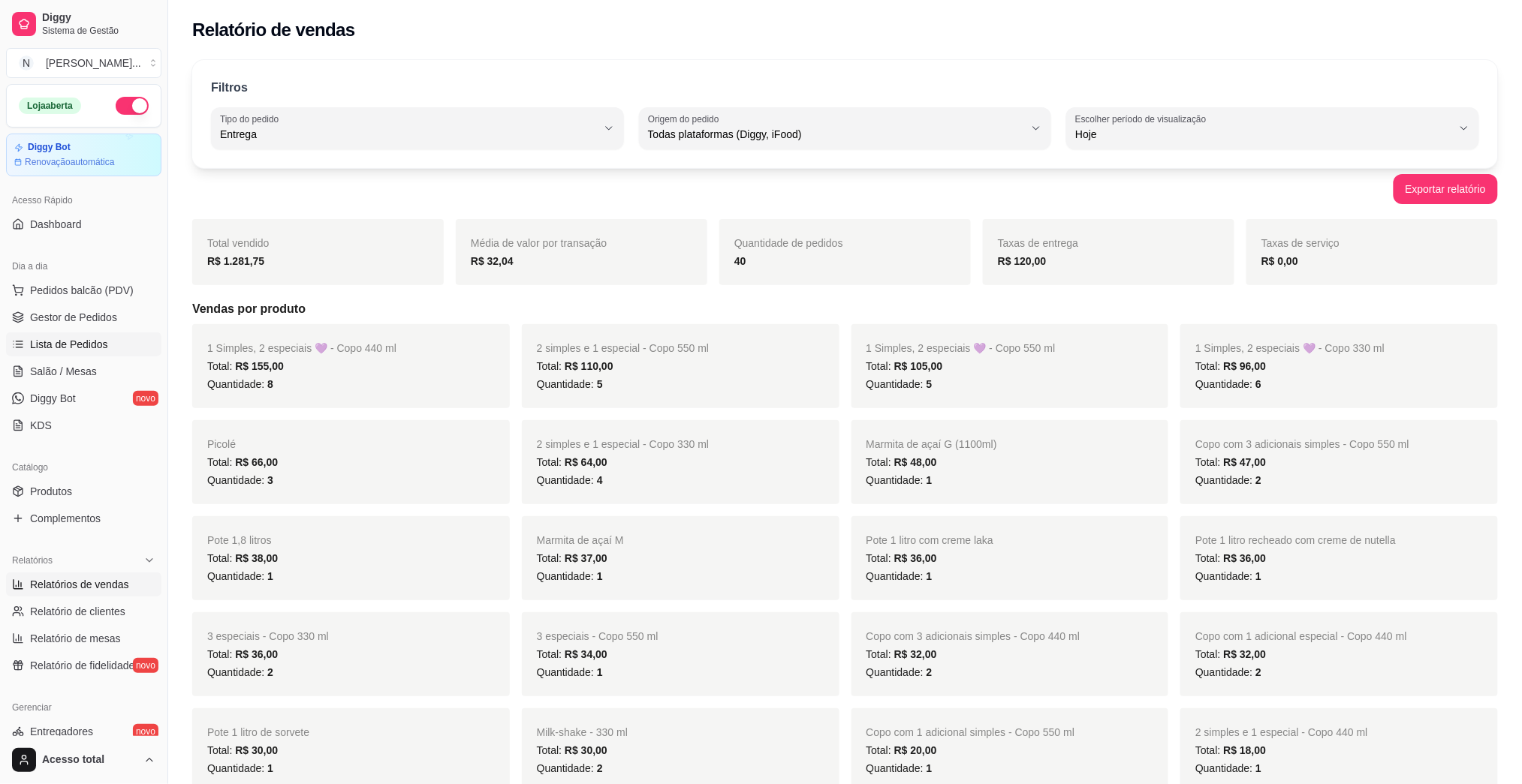
click at [68, 343] on span "Lista de Pedidos" at bounding box center [69, 344] width 78 height 15
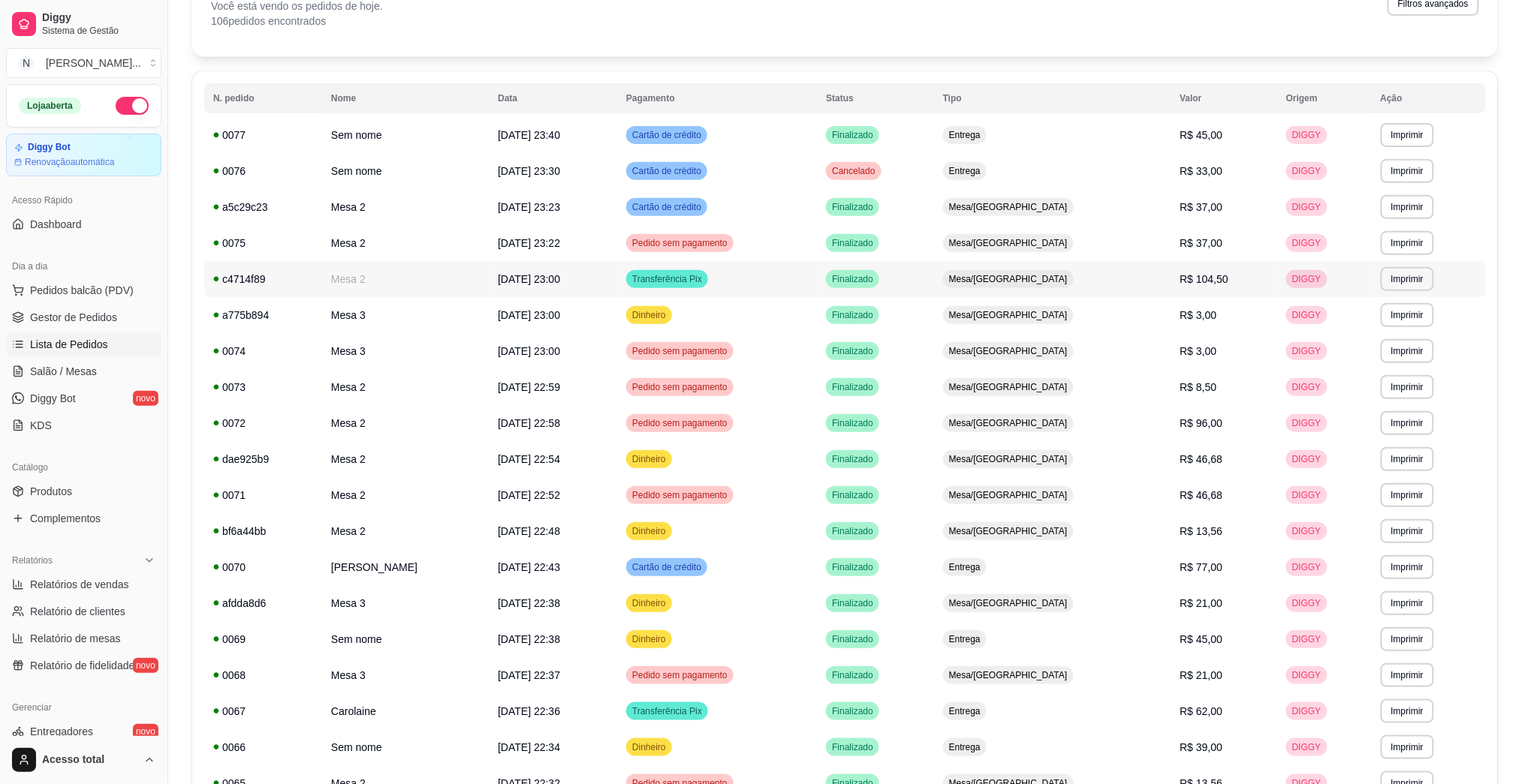
scroll to position [200, 0]
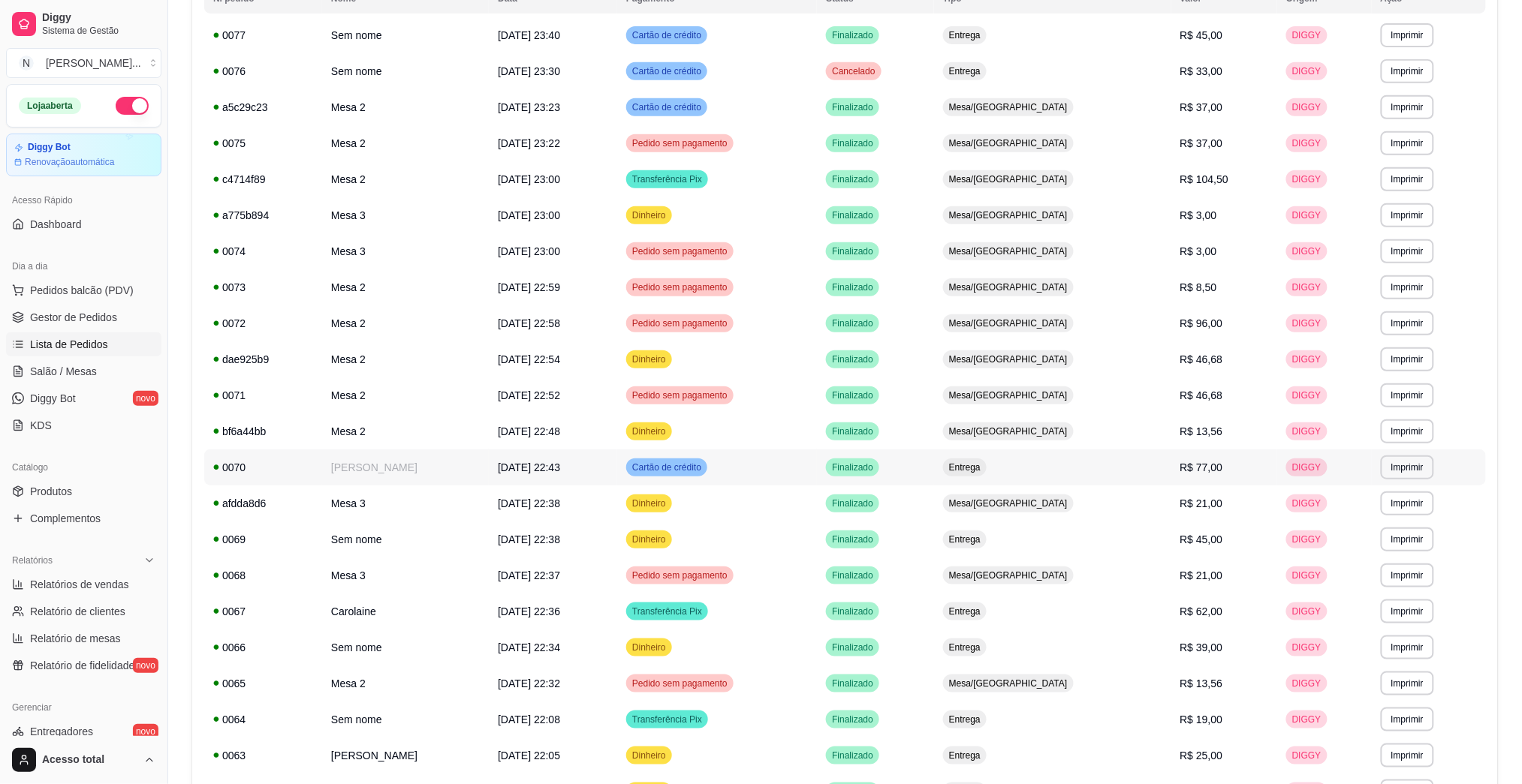
click at [472, 460] on td "[PERSON_NAME]" at bounding box center [405, 468] width 167 height 36
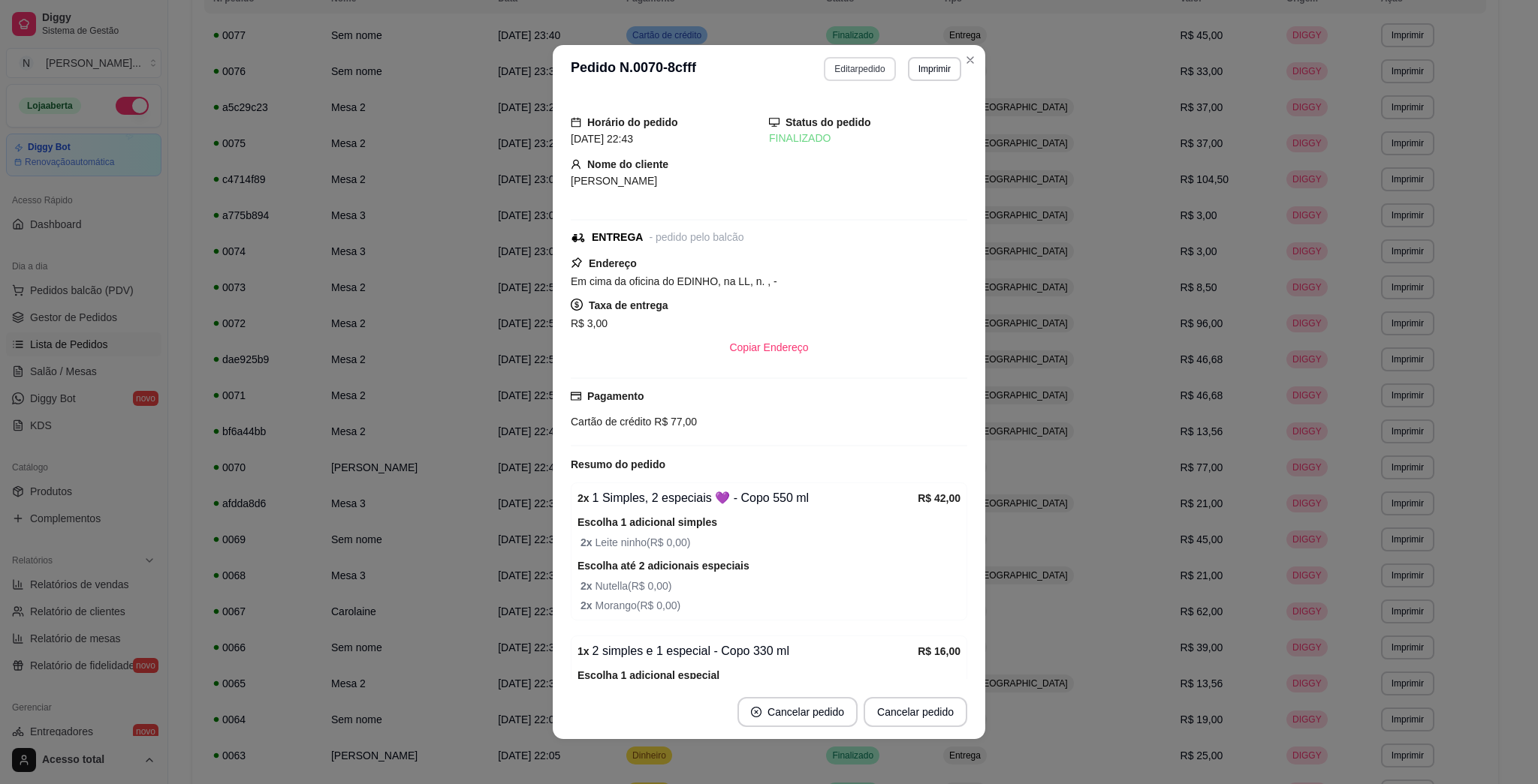
click at [768, 78] on button "Editar pedido" at bounding box center [859, 69] width 72 height 24
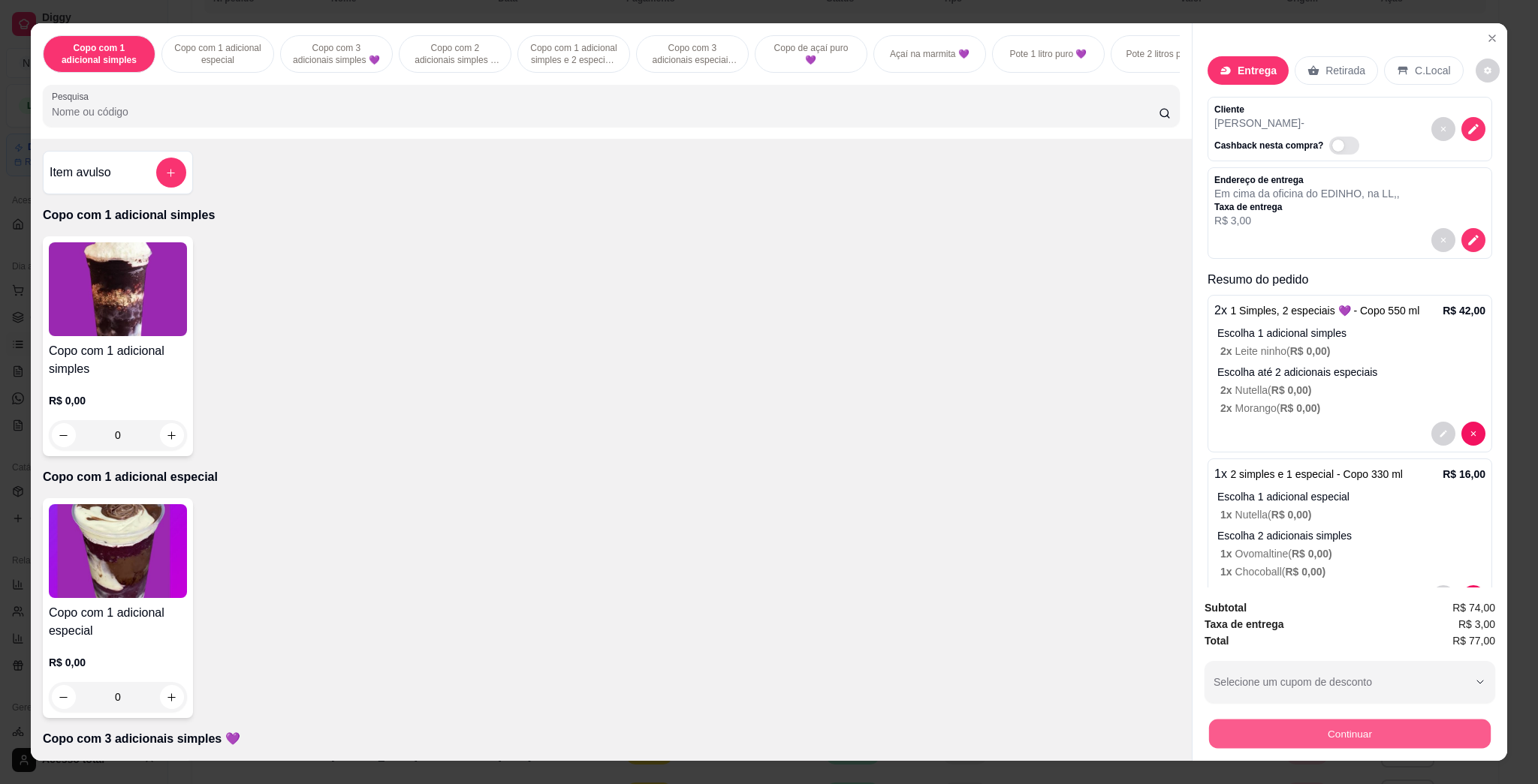
click at [768, 743] on button "Continuar" at bounding box center [1350, 734] width 282 height 29
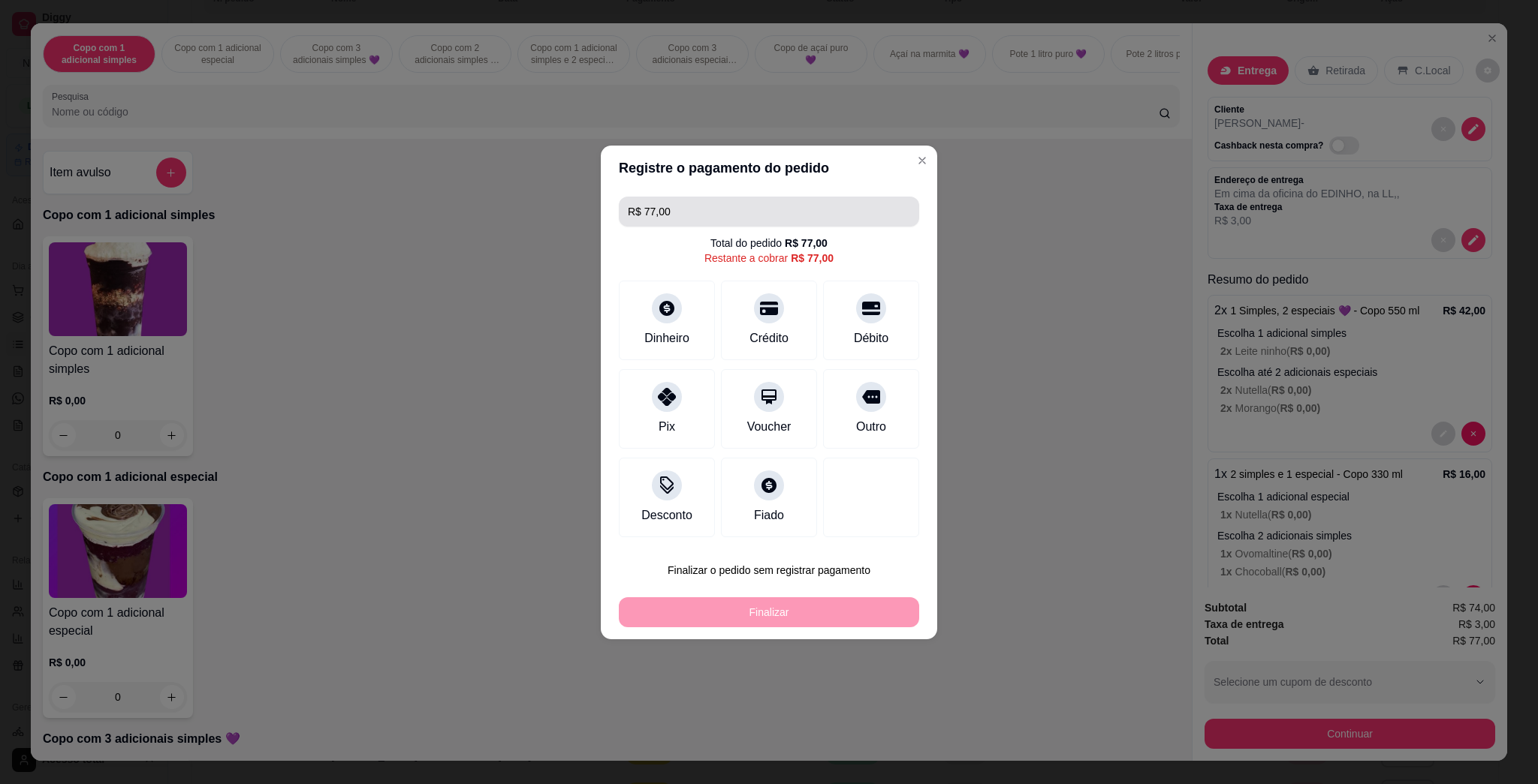
click at [768, 205] on input "R$ 77,00" at bounding box center [769, 212] width 283 height 30
click at [760, 304] on icon at bounding box center [769, 304] width 20 height 15
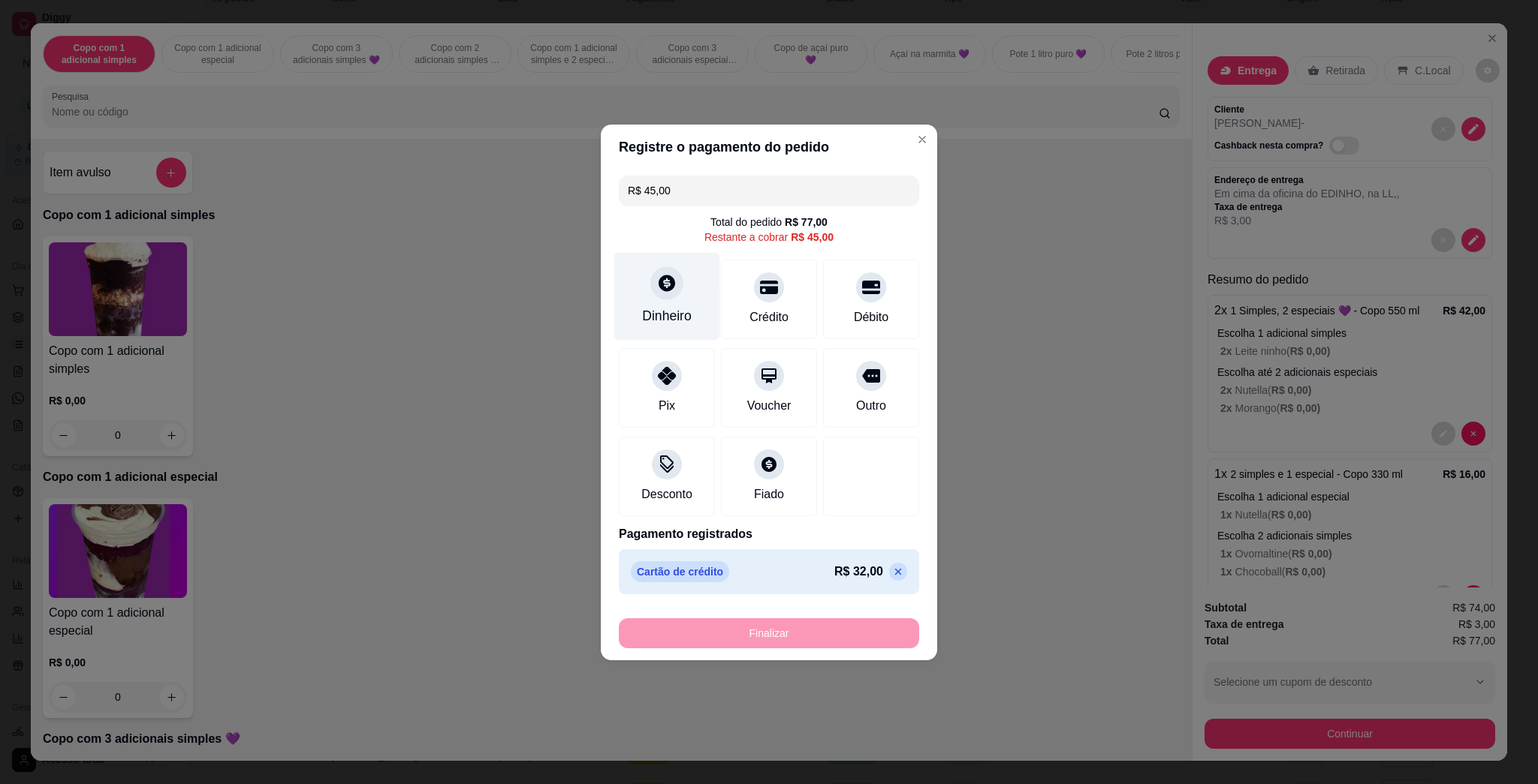
click at [674, 298] on div "Dinheiro" at bounding box center [667, 296] width 106 height 88
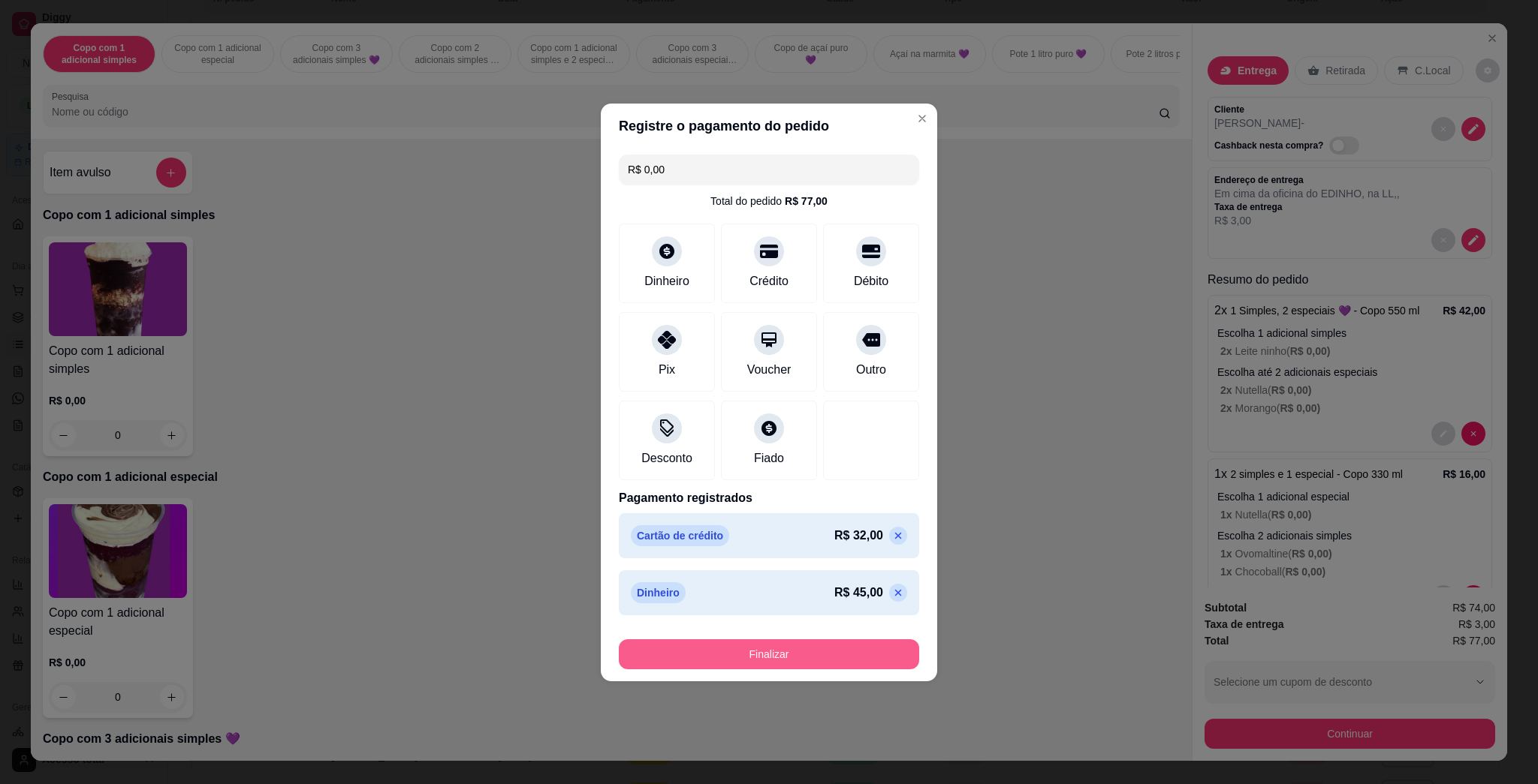
click at [768, 657] on button "Finalizar" at bounding box center [769, 654] width 301 height 30
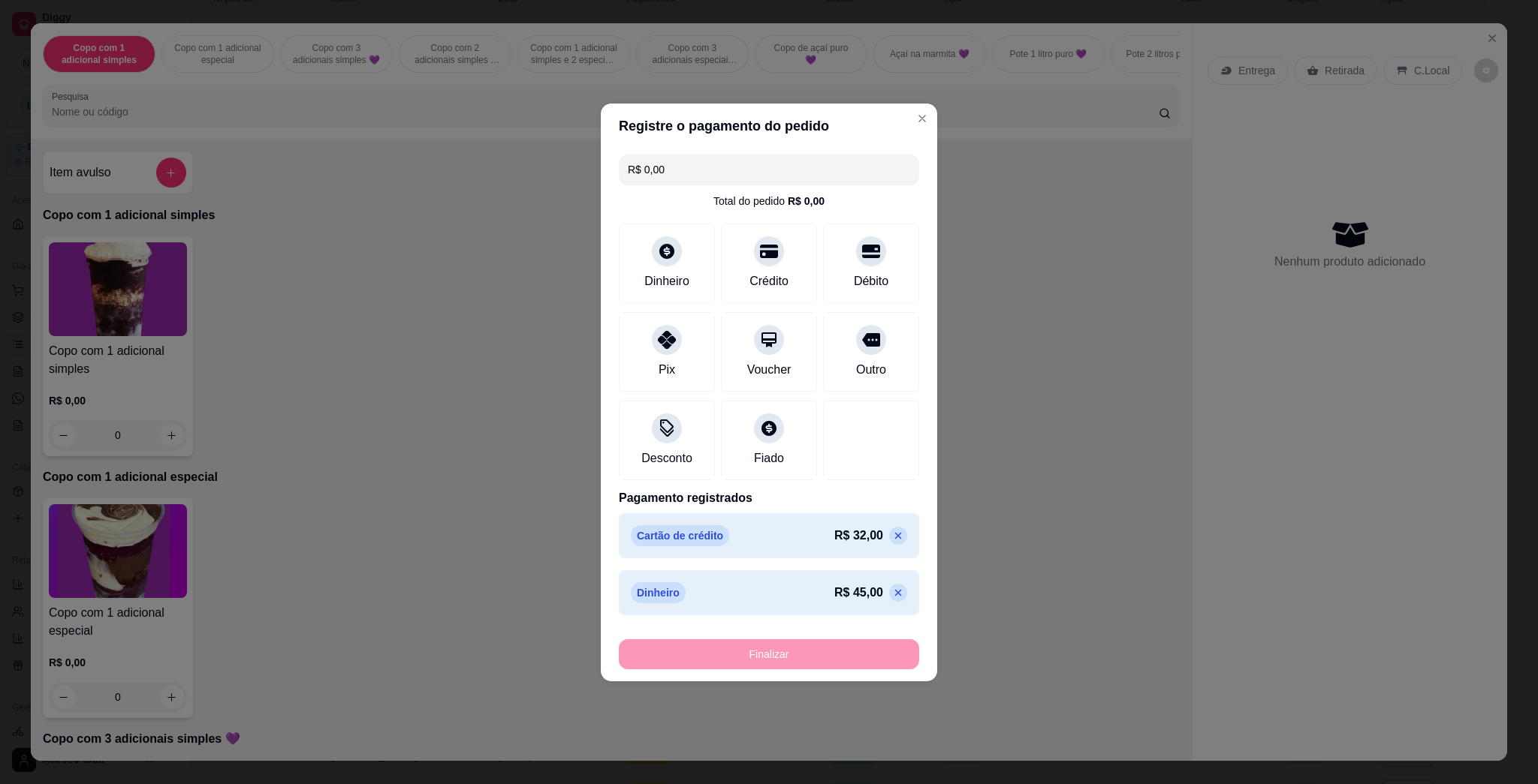
type input "-R$ 77,00"
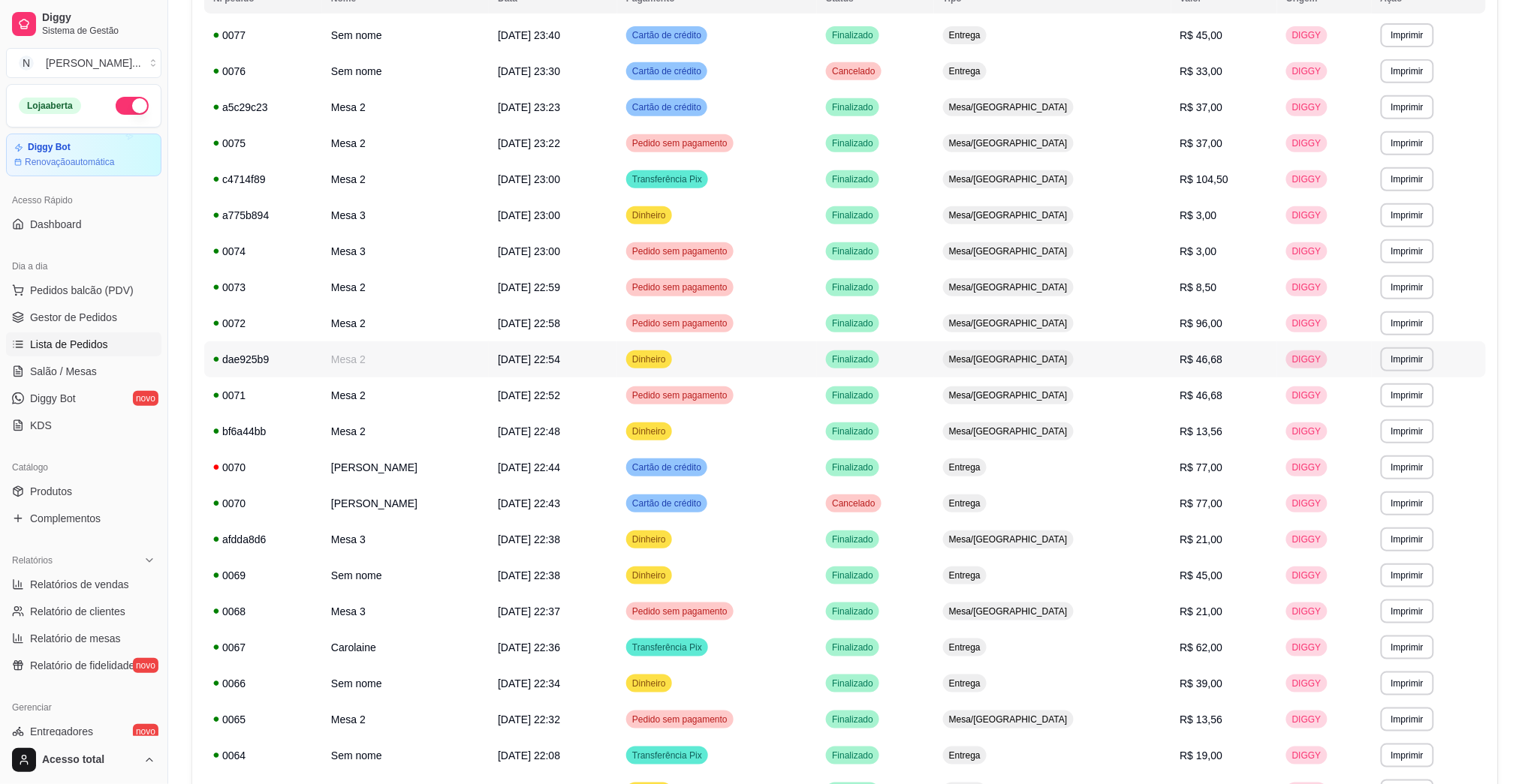
scroll to position [0, 0]
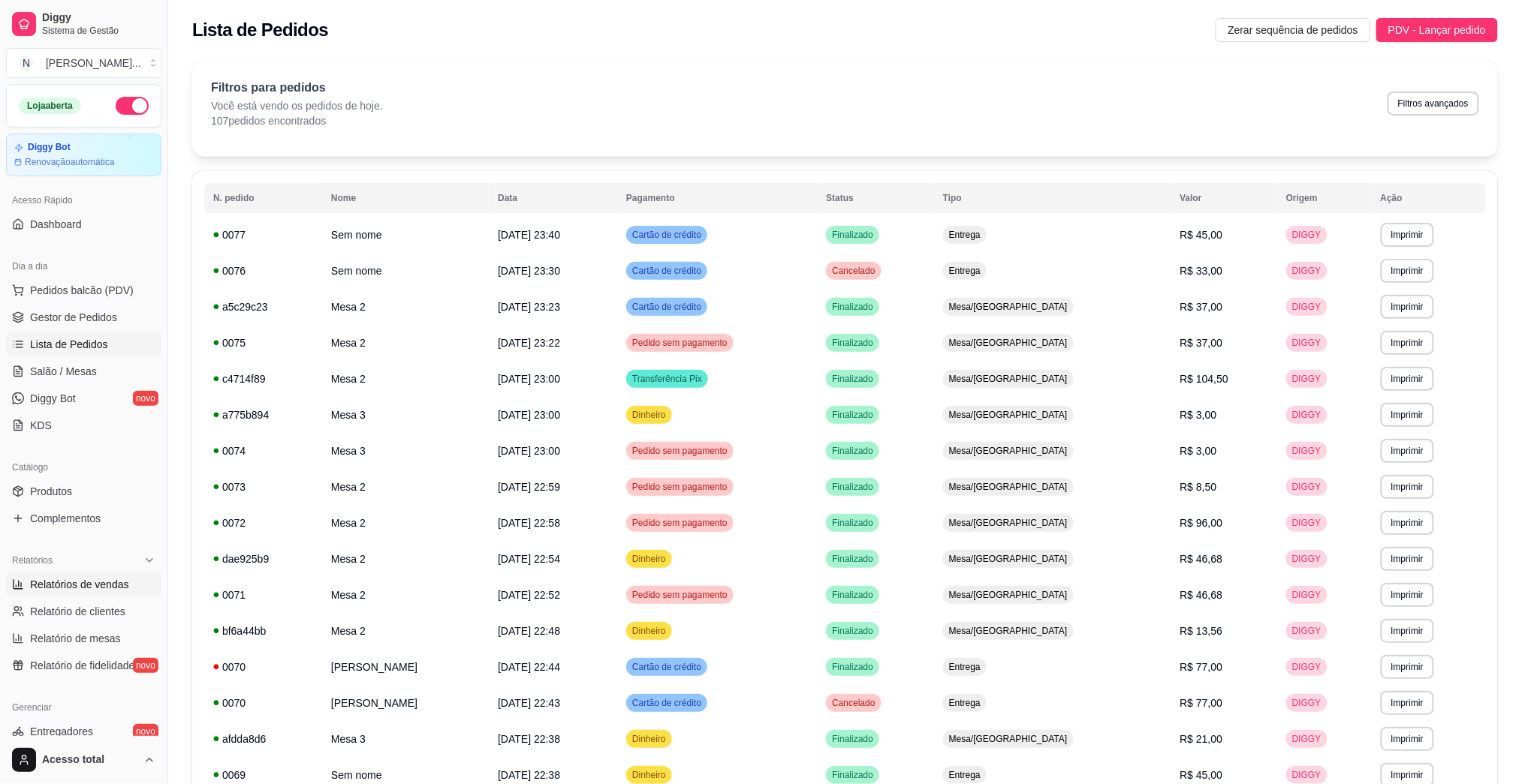
click at [81, 585] on span "Relatórios de vendas" at bounding box center [80, 584] width 99 height 15
select select "ALL"
select select "0"
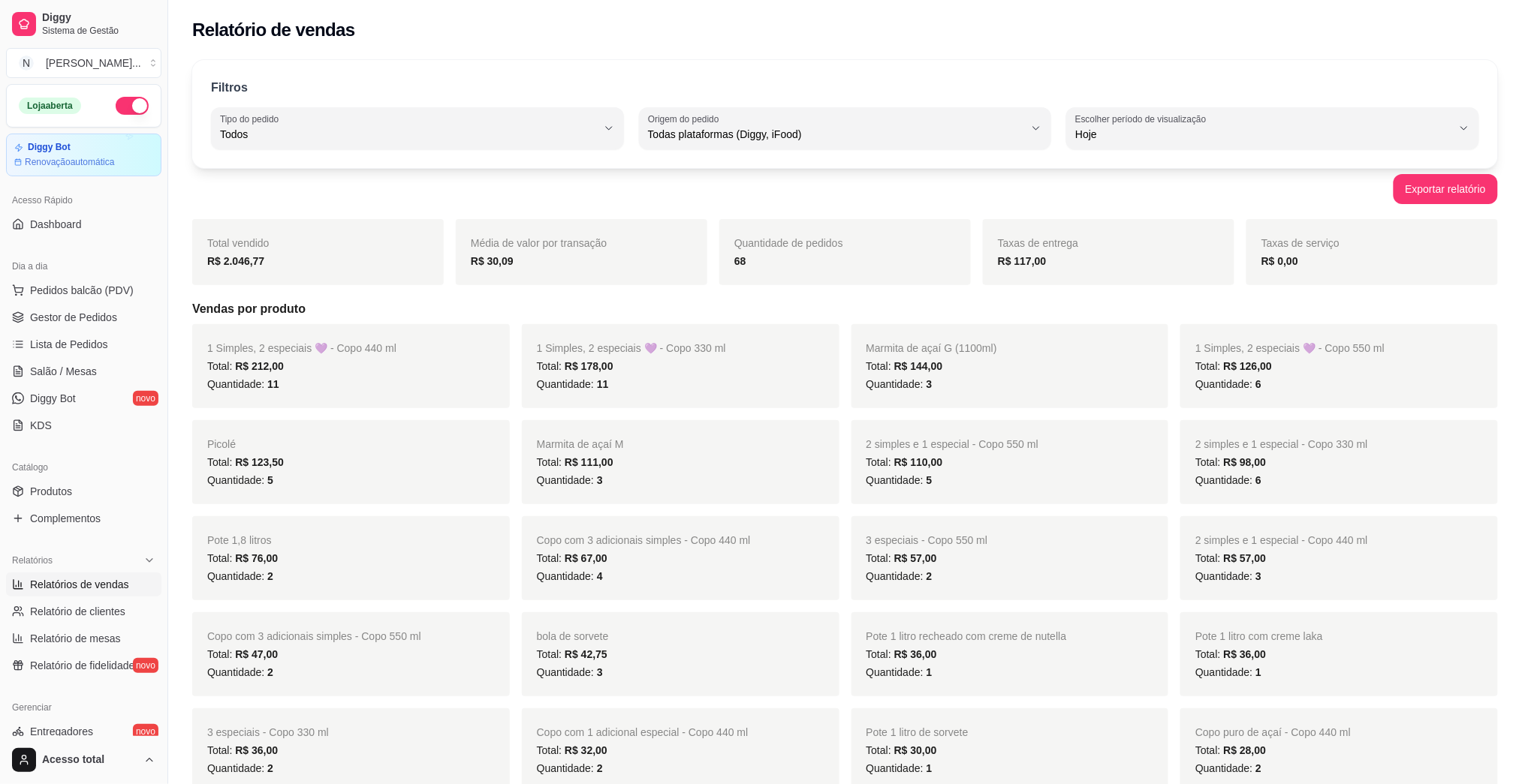
click at [466, 110] on button "Tipo do pedido Todos" at bounding box center [417, 129] width 413 height 42
click at [368, 197] on span "Entrega" at bounding box center [410, 194] width 359 height 14
type input "DELIVERY"
select select "DELIVERY"
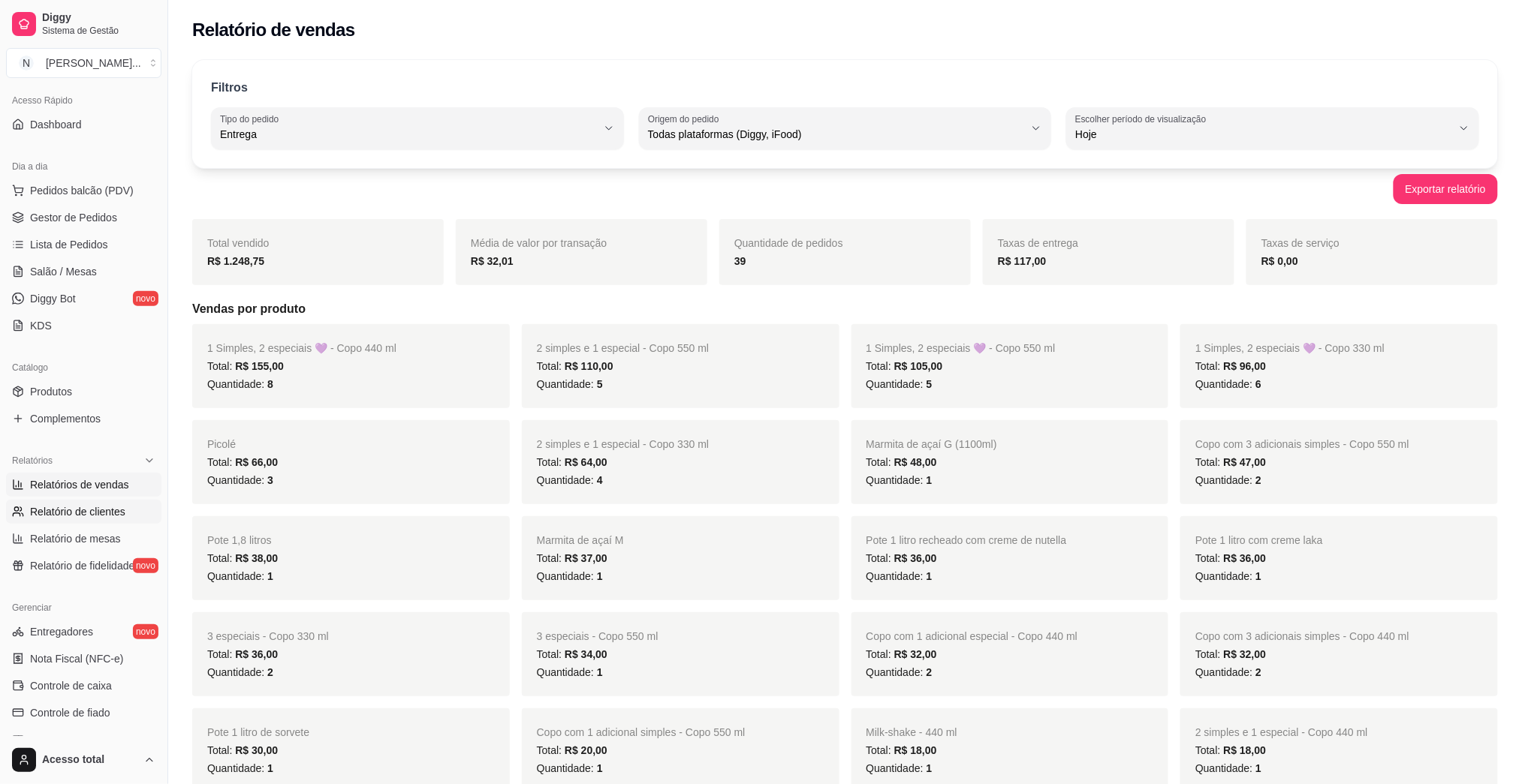
scroll to position [200, 0]
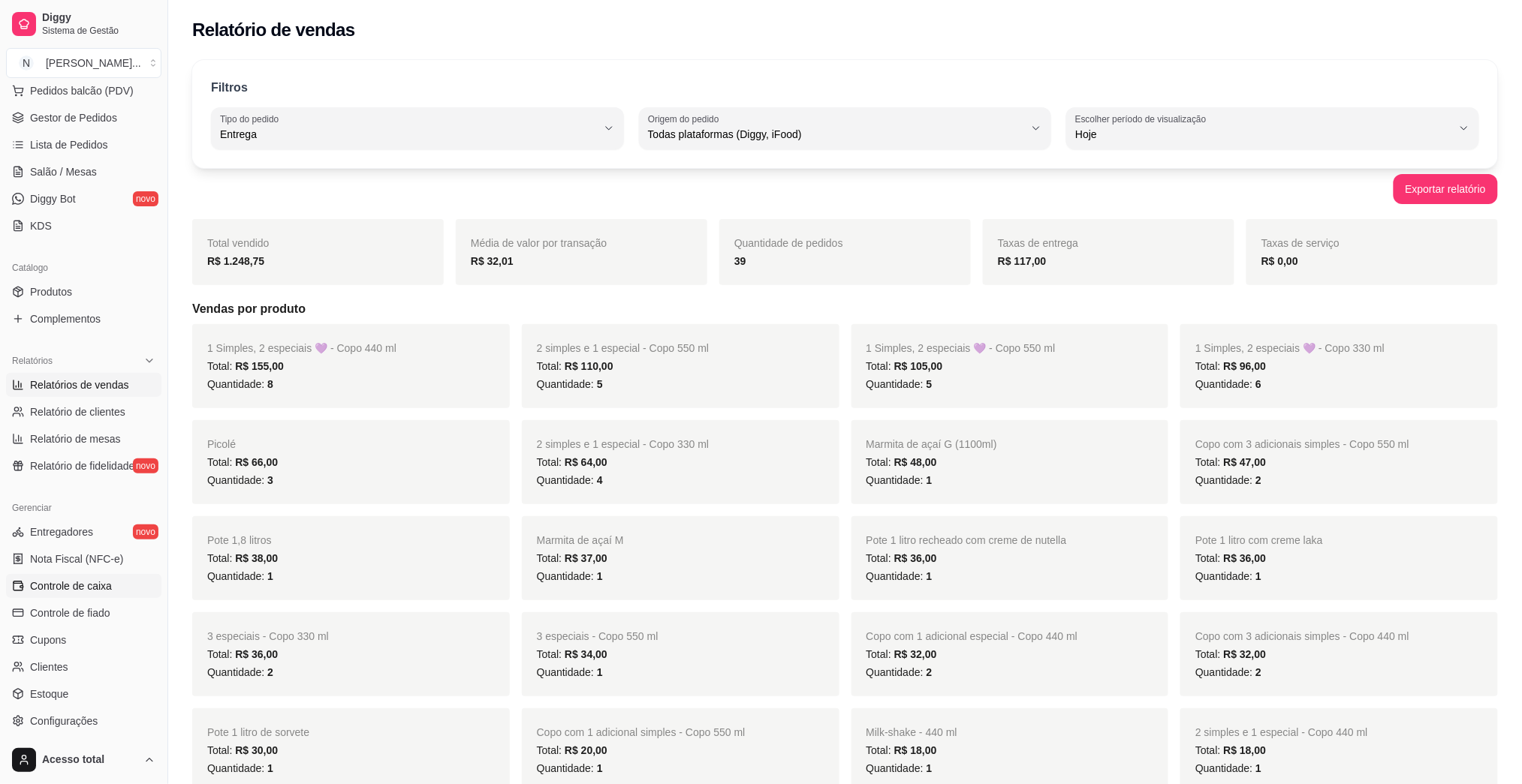
click at [93, 587] on span "Controle de caixa" at bounding box center [71, 586] width 82 height 15
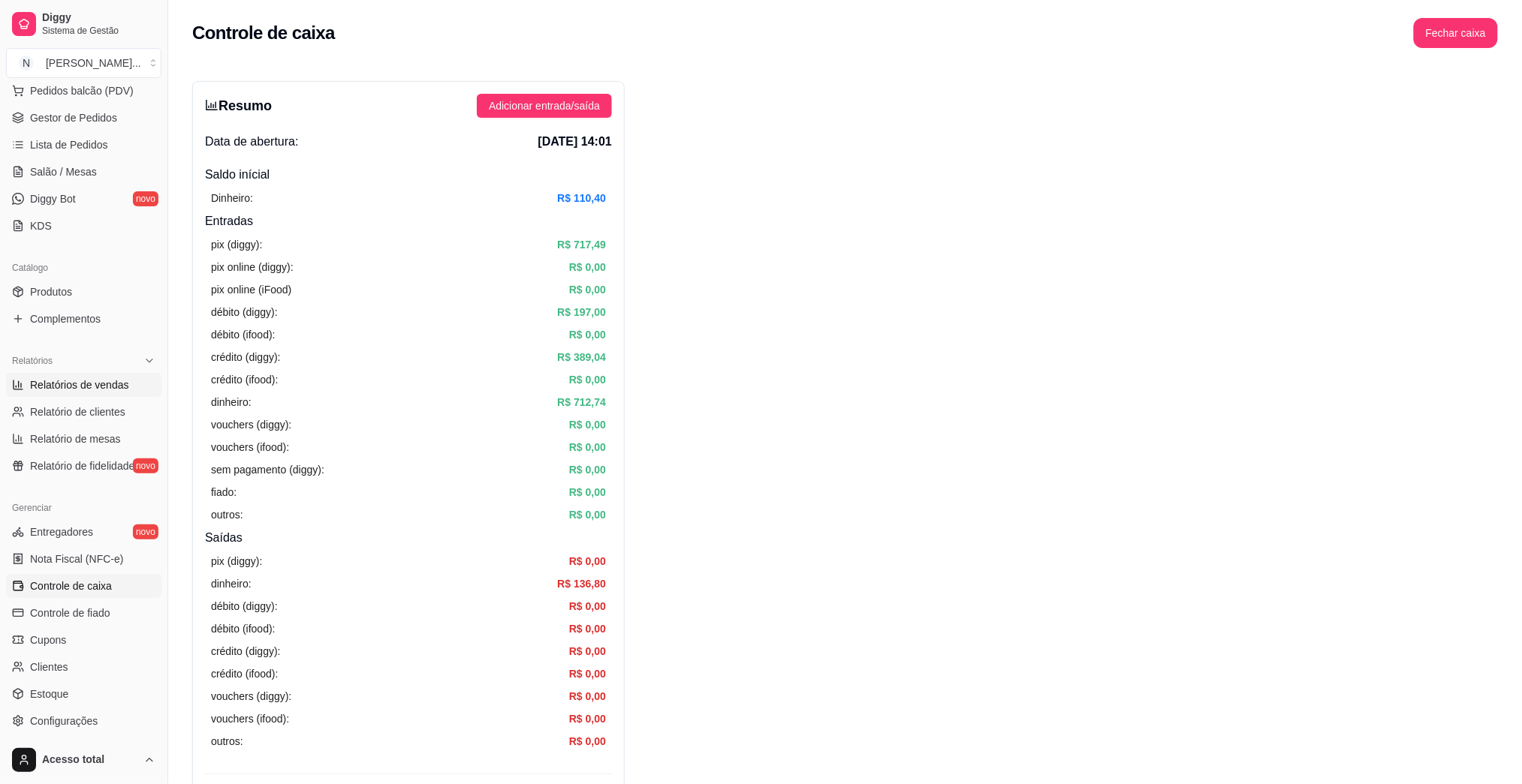
click at [87, 379] on span "Relatórios de vendas" at bounding box center [80, 385] width 99 height 15
select select "ALL"
select select "0"
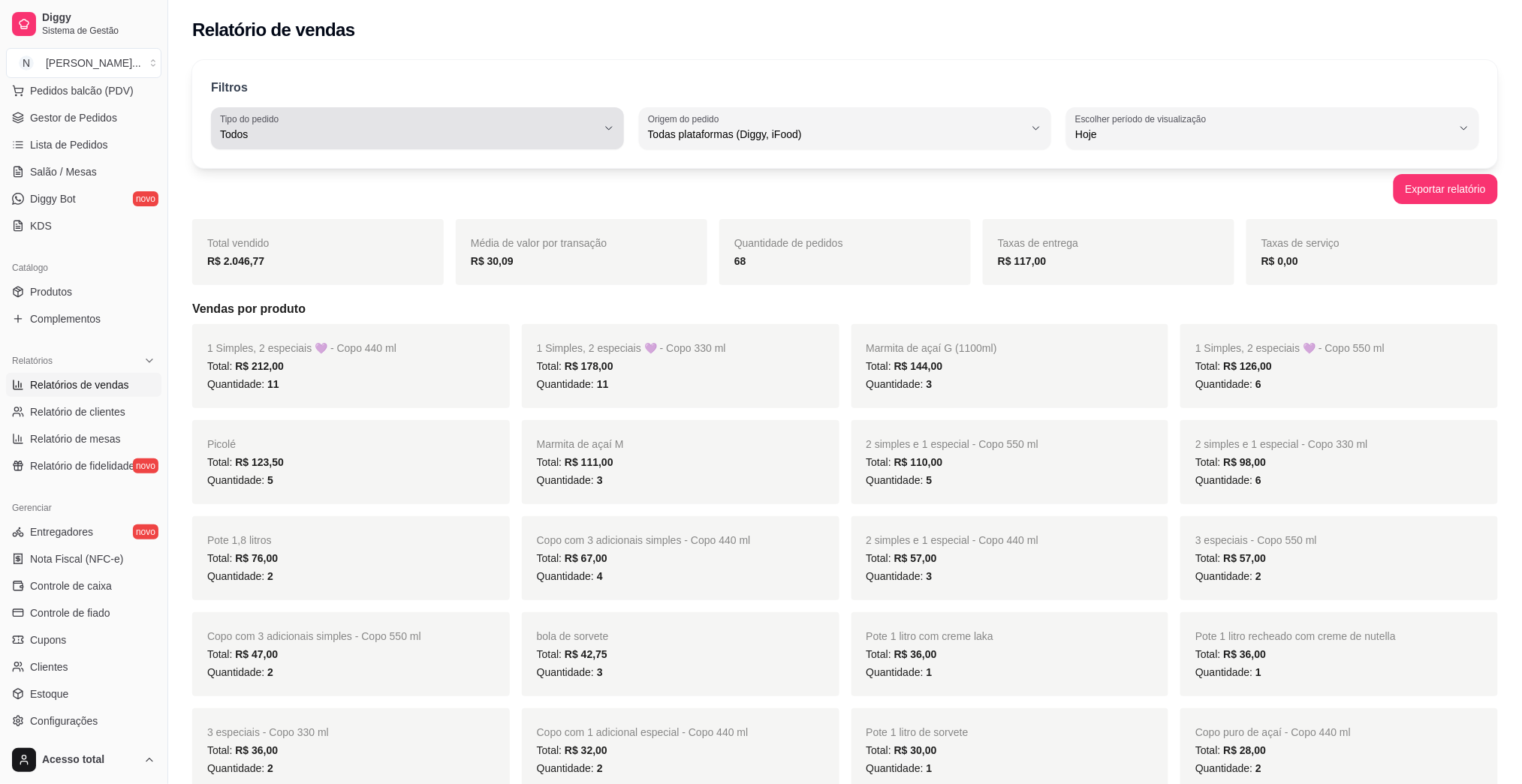
click at [377, 113] on div "Todos" at bounding box center [408, 128] width 377 height 30
click at [512, 210] on li "Retirada" at bounding box center [417, 219] width 385 height 23
type input "PICKUP"
select select "PICKUP"
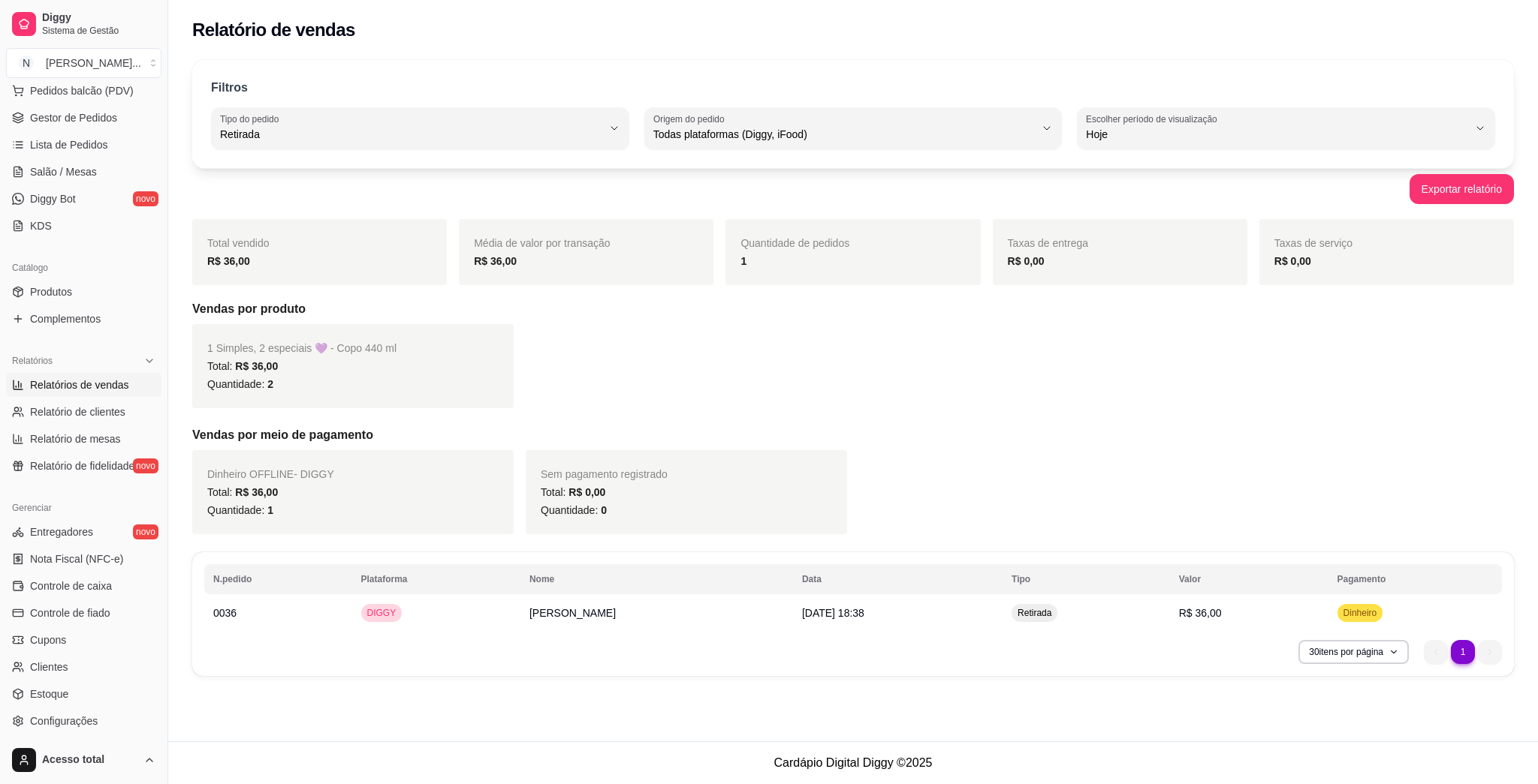
click at [488, 160] on div "Filtros PICKUP Tipo do pedido Todos Entrega Retirada Mesa Consumo local Tipo do…" at bounding box center [853, 114] width 1322 height 108
click at [488, 129] on span "Retirada" at bounding box center [411, 134] width 382 height 15
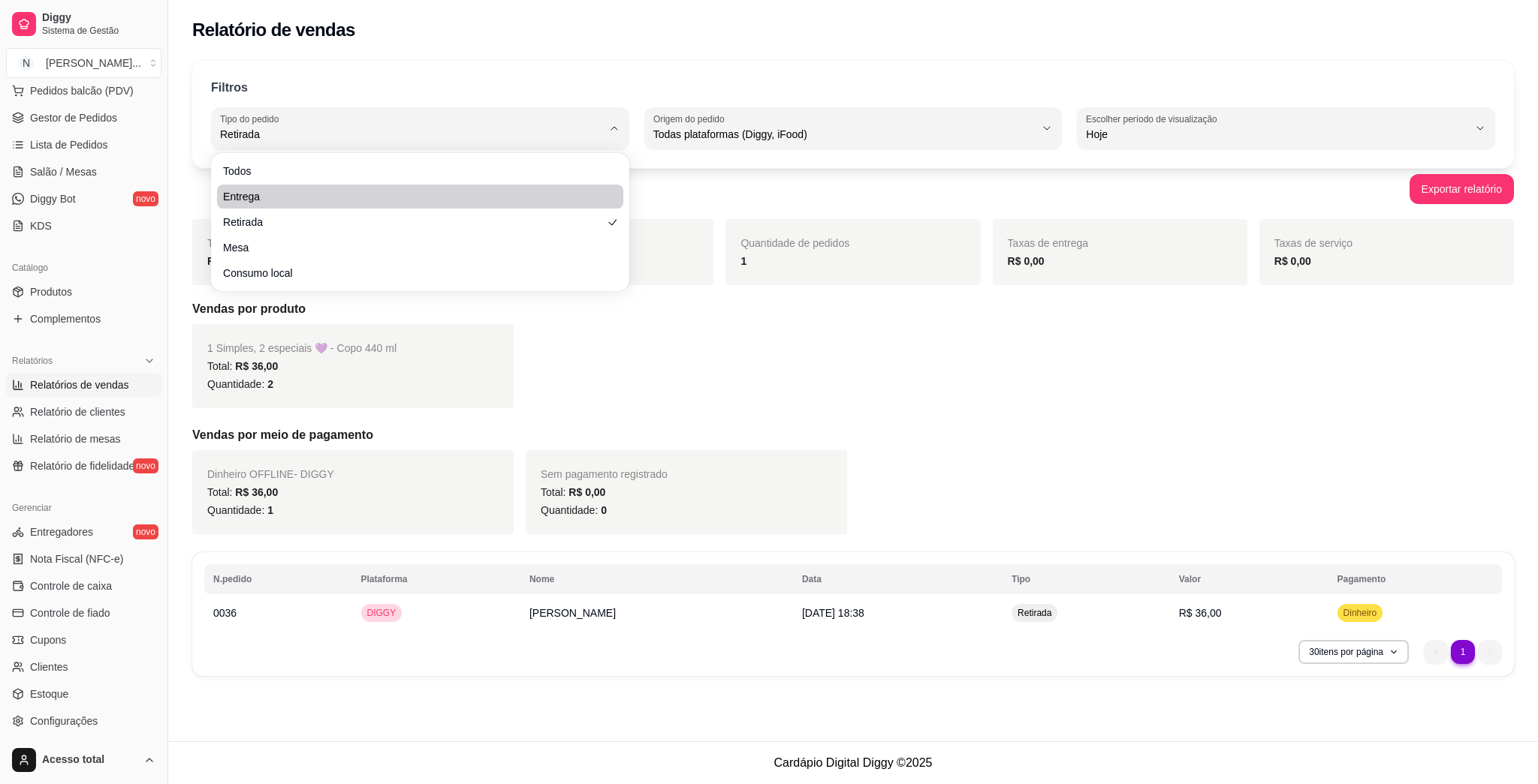
click at [454, 185] on li "Entrega" at bounding box center [420, 197] width 406 height 24
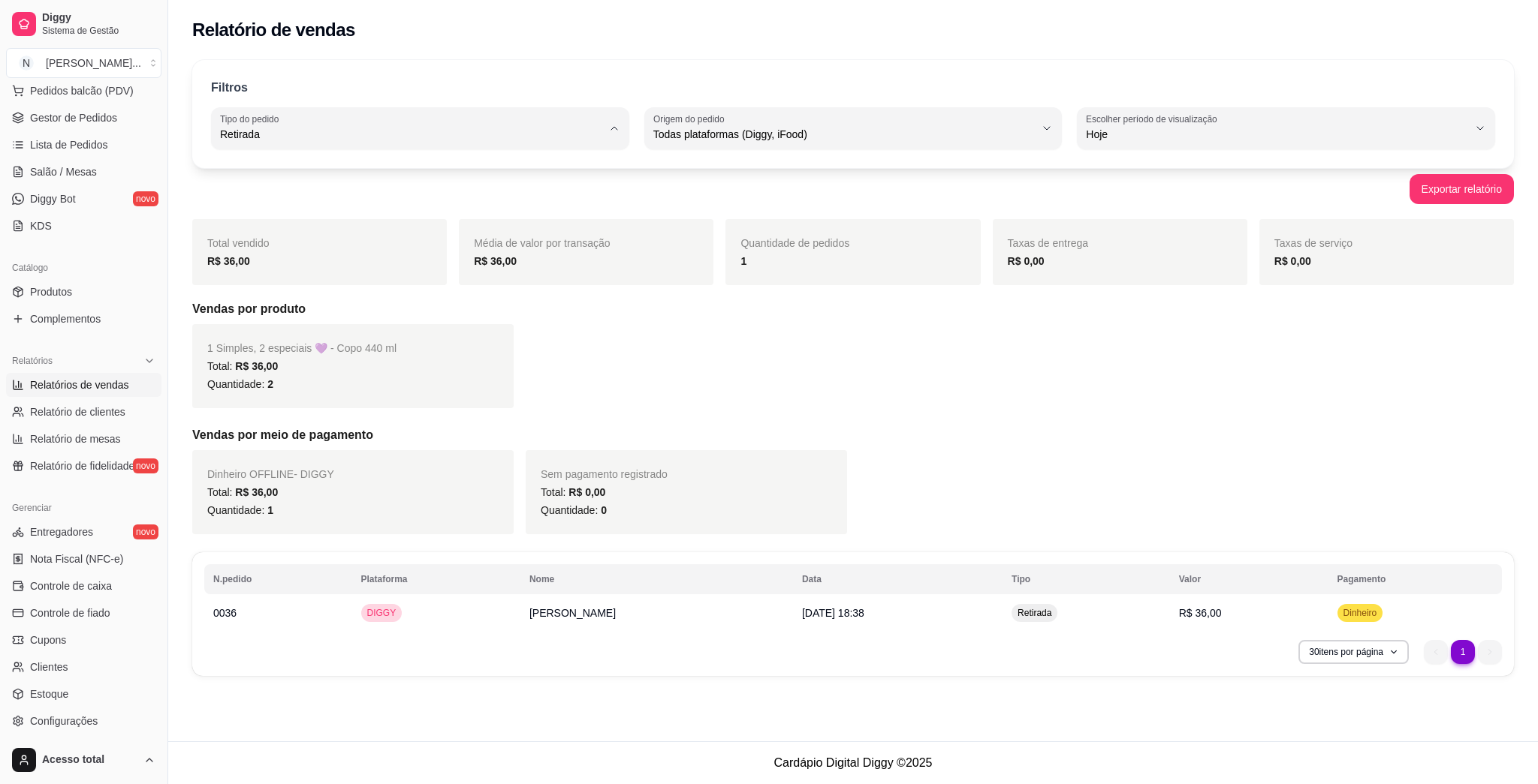
click at [472, 202] on span "Entrega" at bounding box center [413, 194] width 363 height 14
type input "DELIVERY"
select select "DELIVERY"
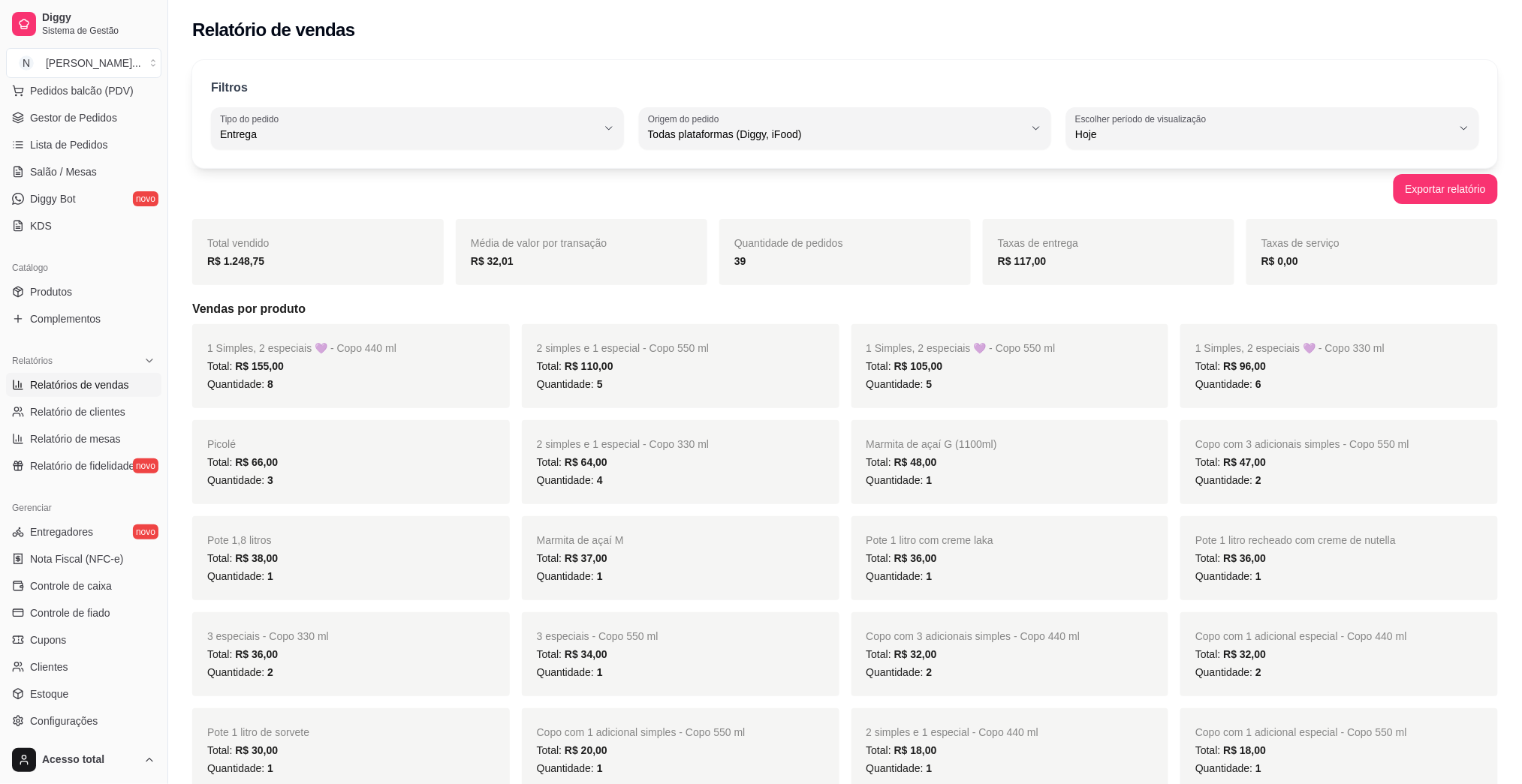
click at [110, 597] on ul "Entregadores novo Nota Fiscal (NFC-e) Controle de caixa Controle de fiado Cupon…" at bounding box center [84, 627] width 155 height 213
click at [112, 591] on link "Controle de caixa" at bounding box center [84, 586] width 155 height 24
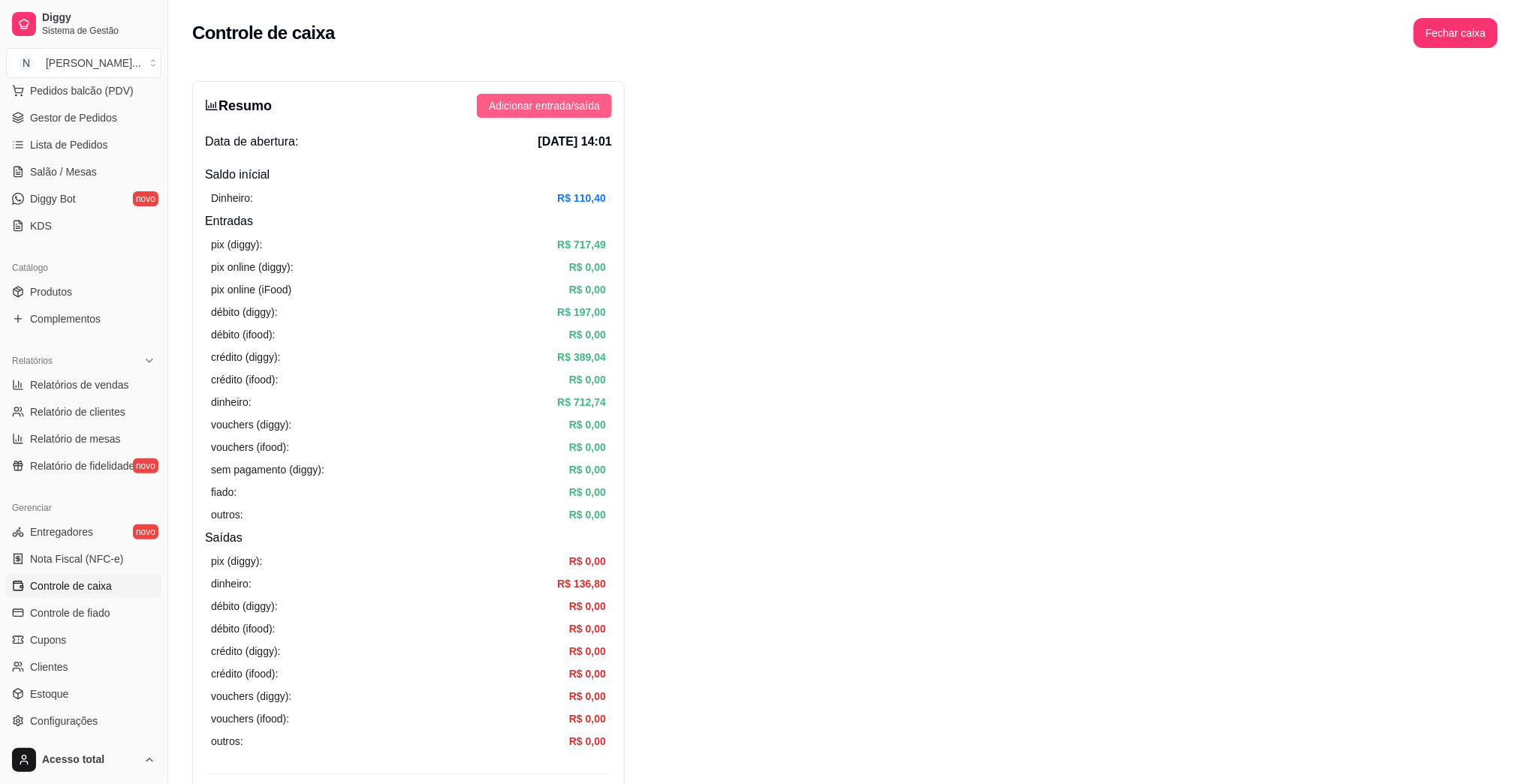
click at [570, 110] on span "Adicionar entrada/saída" at bounding box center [544, 106] width 111 height 17
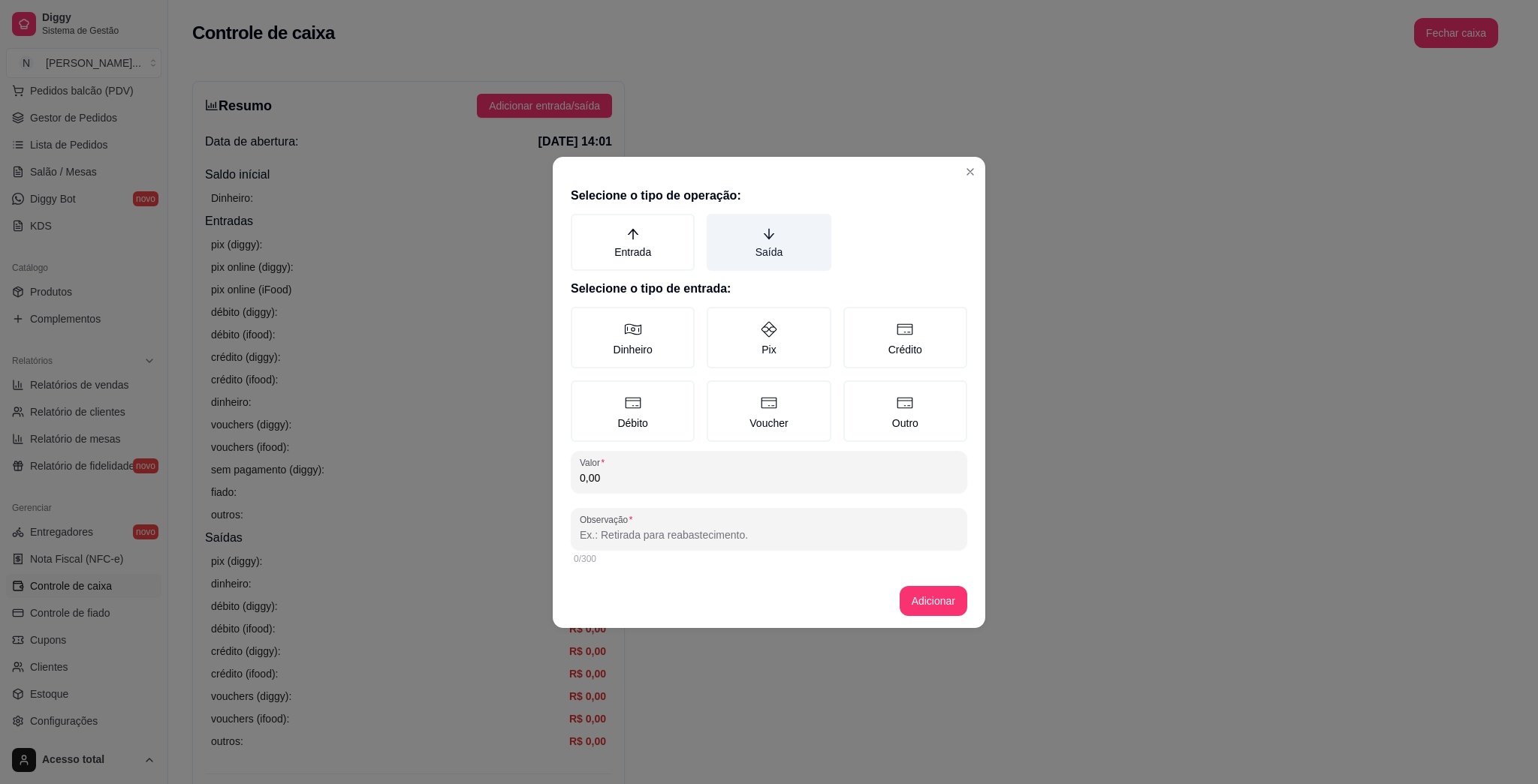
click at [768, 239] on label "Saída" at bounding box center [769, 243] width 124 height 57
click at [718, 225] on button "Saída" at bounding box center [712, 219] width 12 height 12
click at [683, 334] on label "Dinheiro" at bounding box center [632, 338] width 124 height 62
click at [582, 319] on button "Dinheiro" at bounding box center [576, 313] width 12 height 12
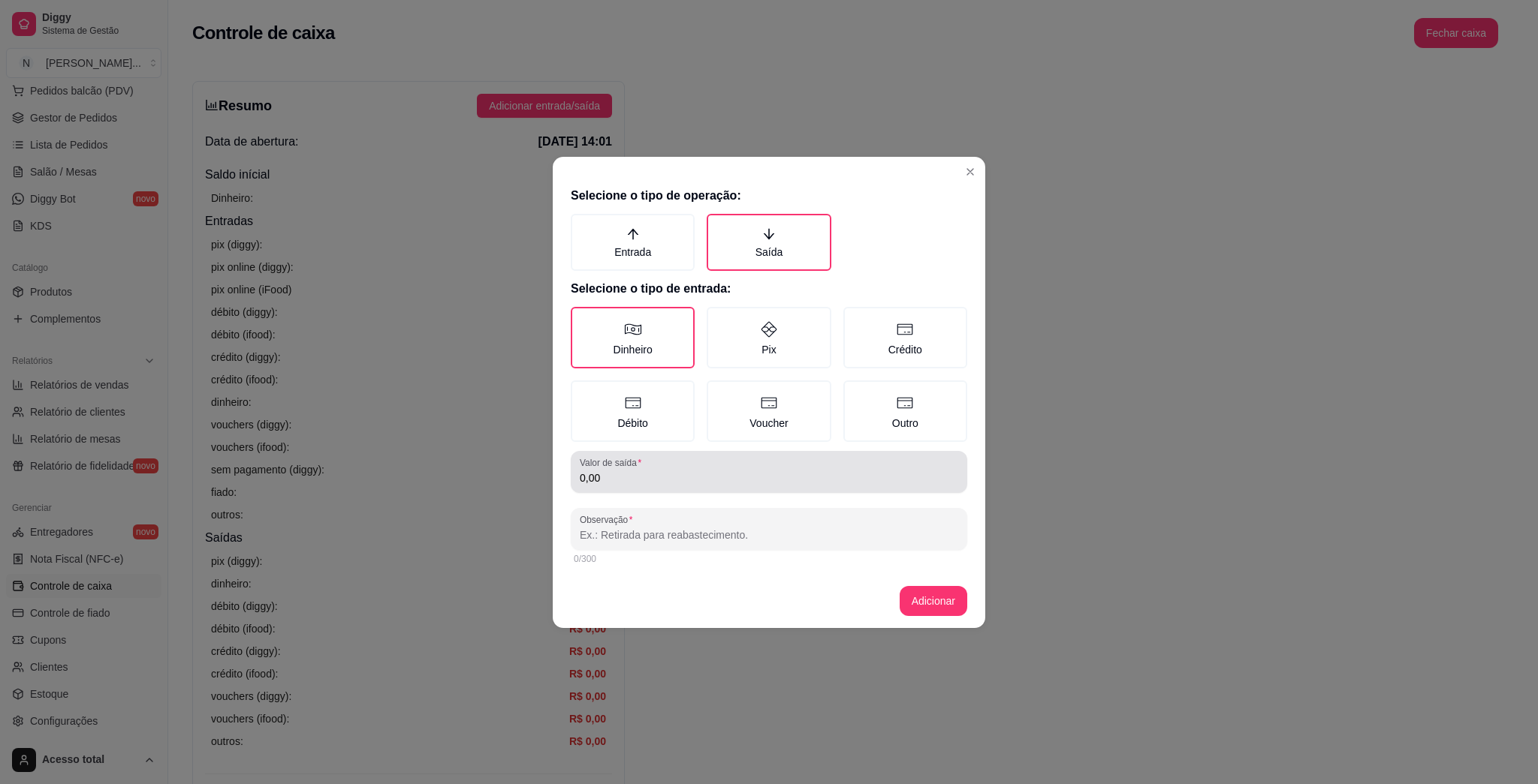
click at [681, 462] on div "0,00" at bounding box center [769, 472] width 378 height 30
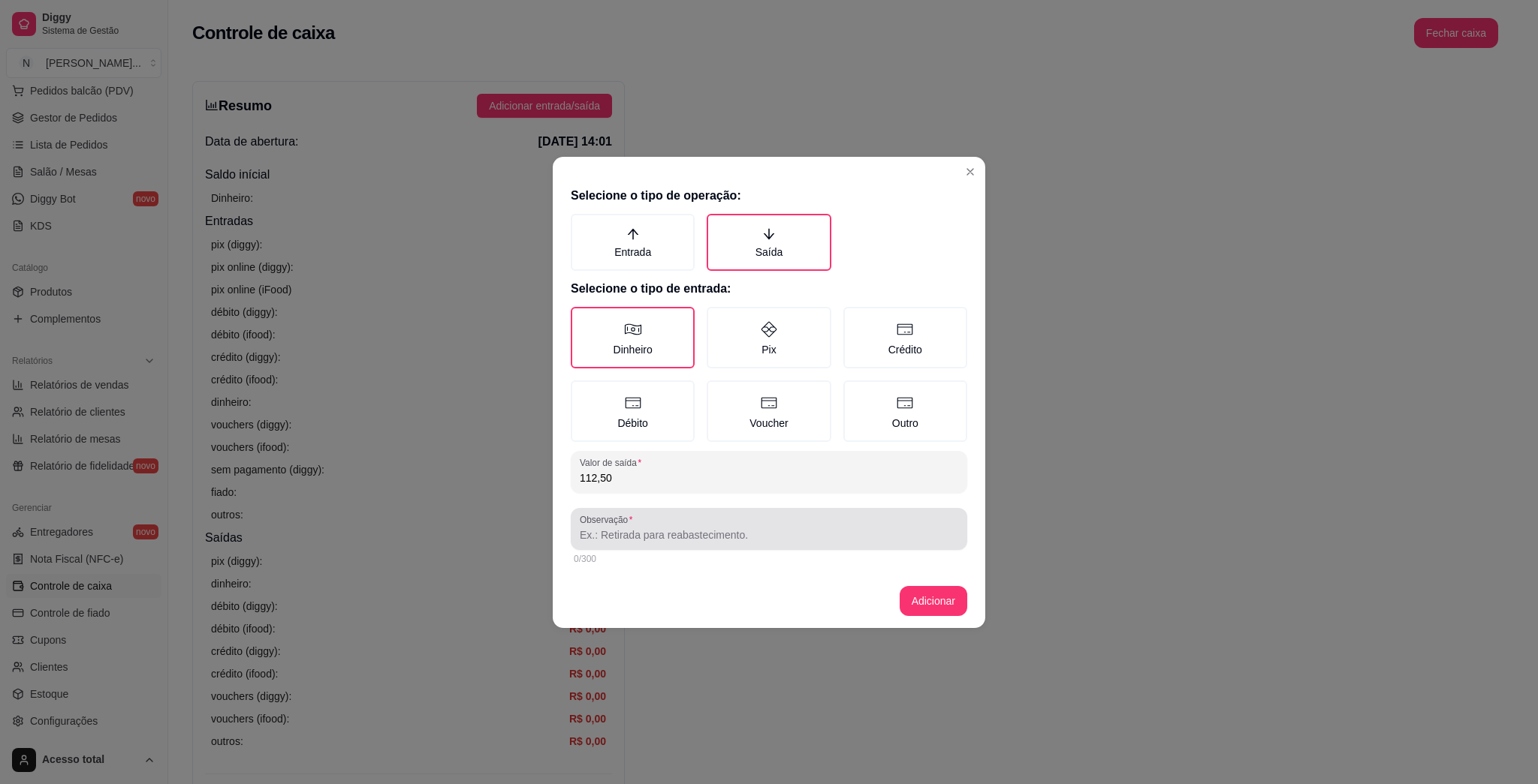
type input "112,50"
click at [681, 517] on div at bounding box center [769, 529] width 378 height 30
type input "pag [PERSON_NAME]"
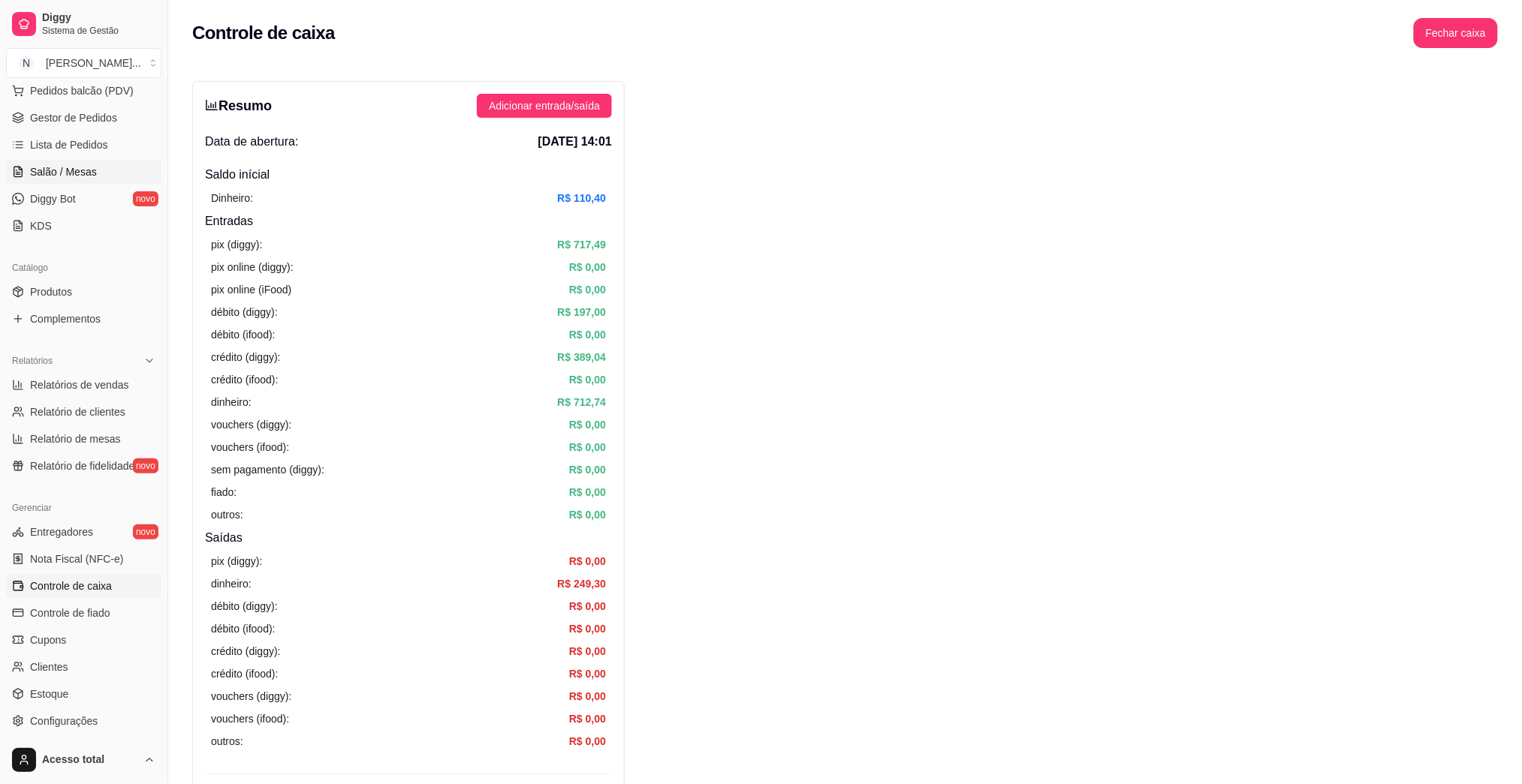
click at [76, 169] on span "Salão / Mesas" at bounding box center [63, 172] width 67 height 15
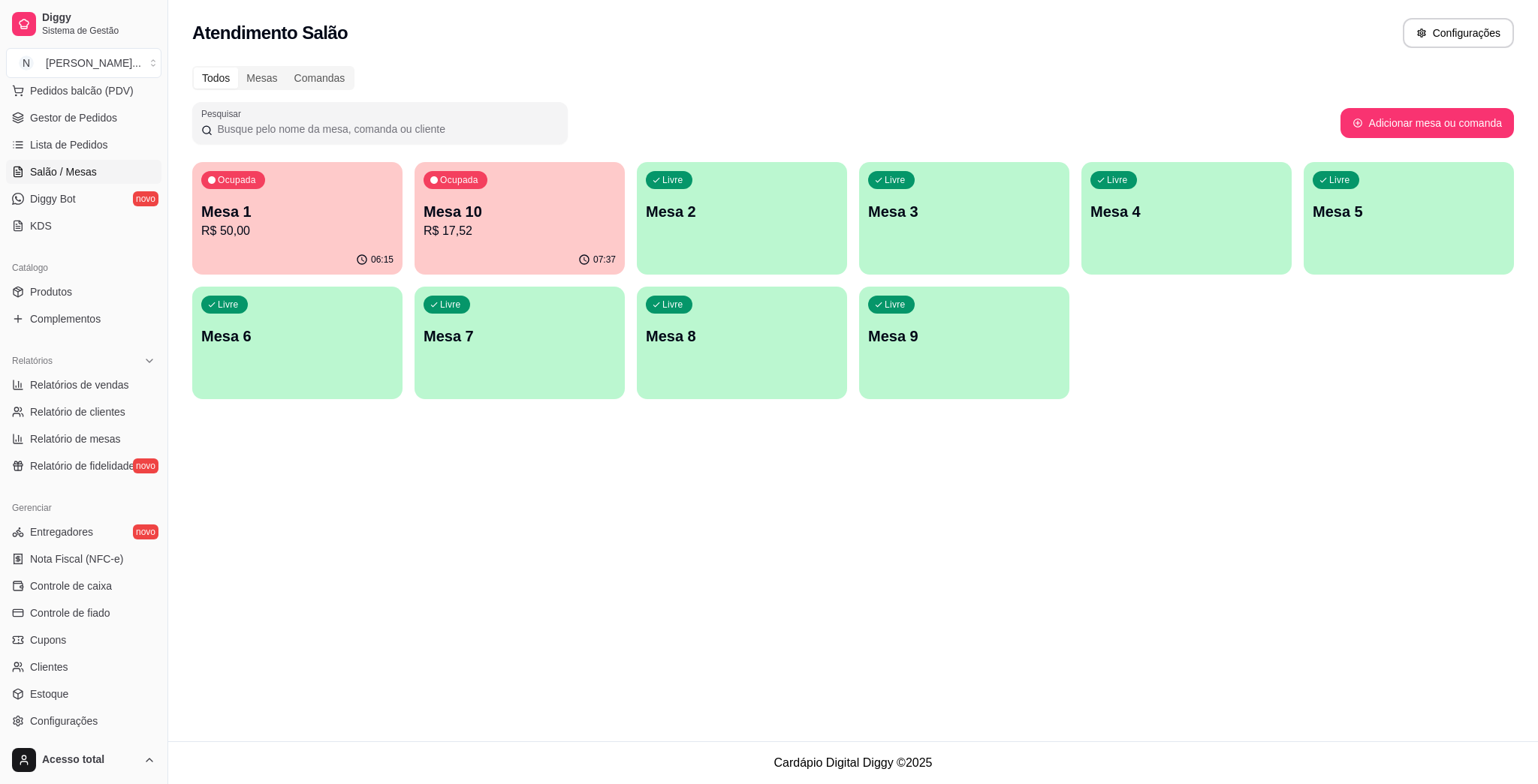
click at [486, 219] on p "Mesa 10" at bounding box center [519, 212] width 192 height 21
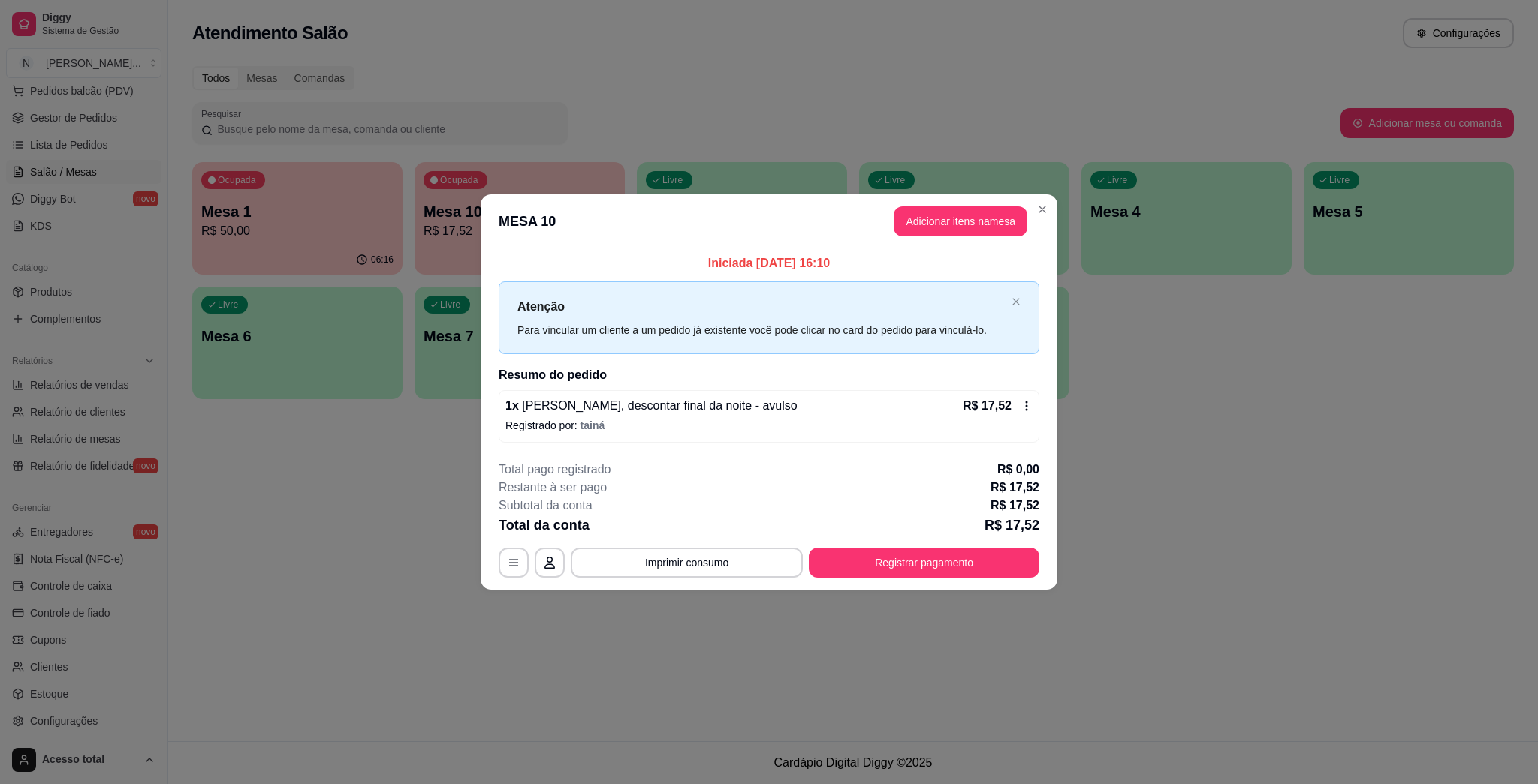
click at [768, 404] on icon at bounding box center [1026, 406] width 12 height 12
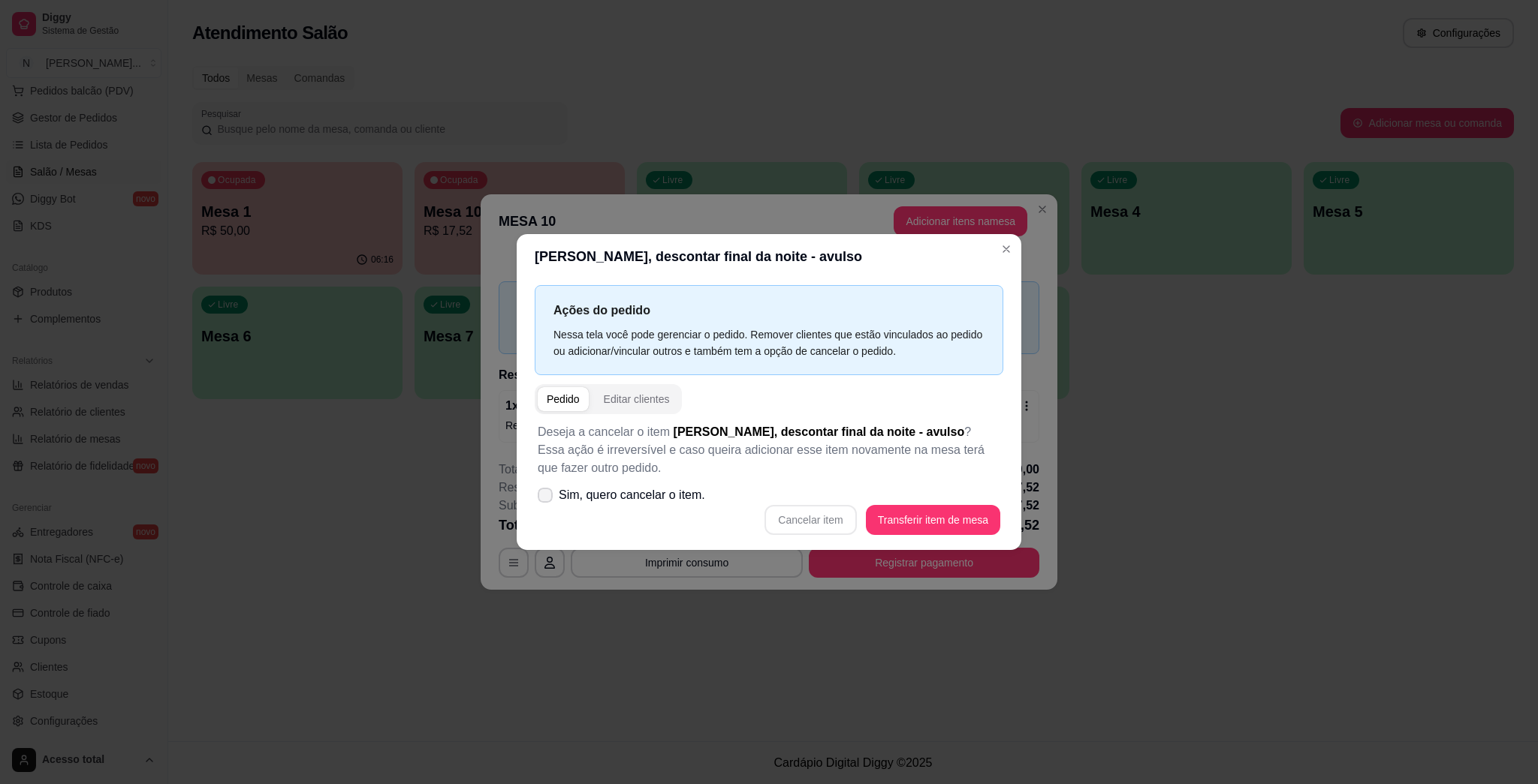
click at [582, 499] on span "Sim, quero cancelar o item." at bounding box center [631, 496] width 146 height 18
click at [547, 499] on input "Sim, quero cancelar o item." at bounding box center [542, 502] width 10 height 10
checkbox input "true"
click at [768, 518] on button "Cancelar item" at bounding box center [811, 520] width 92 height 30
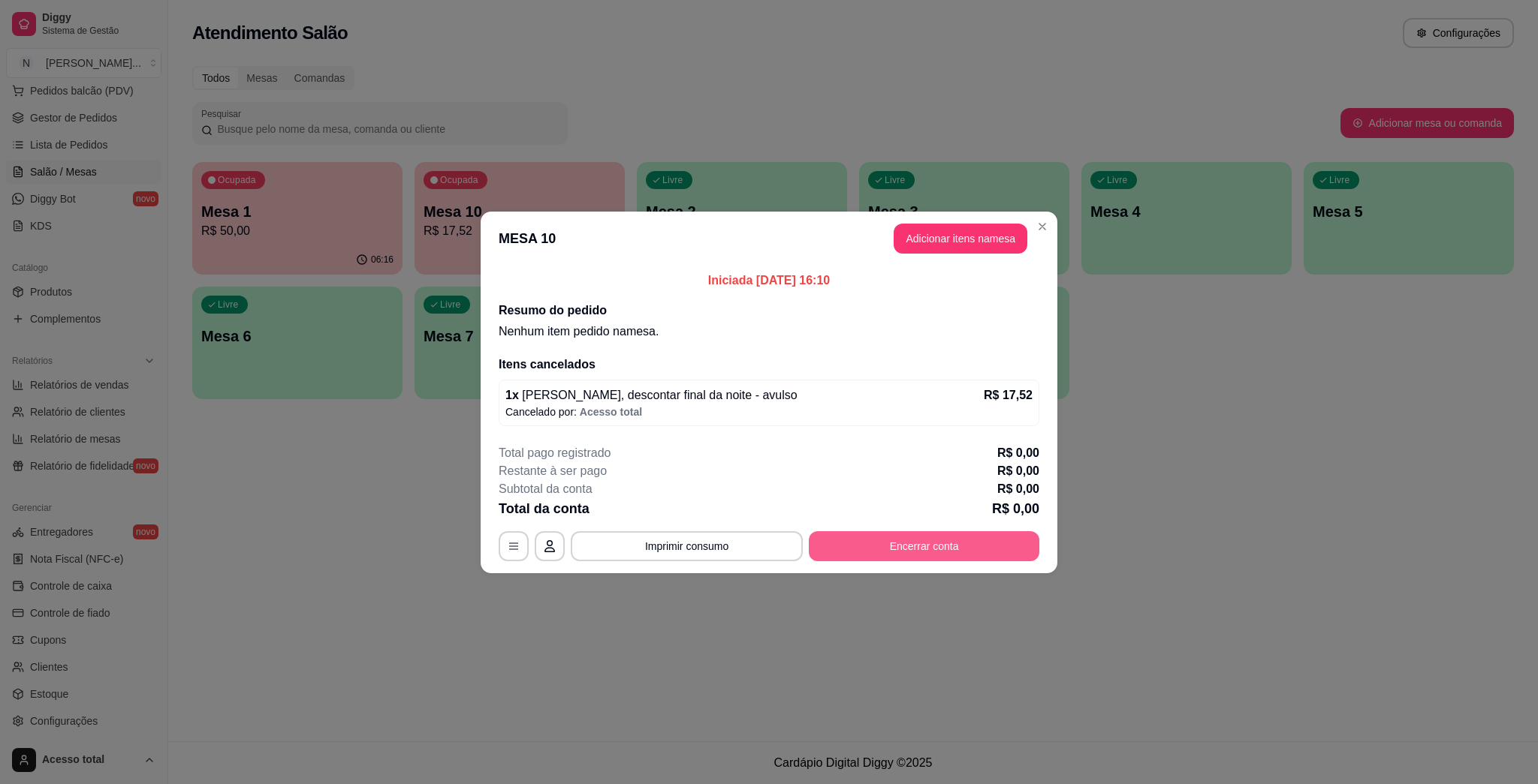
click at [768, 554] on button "Encerrar conta" at bounding box center [924, 547] width 231 height 30
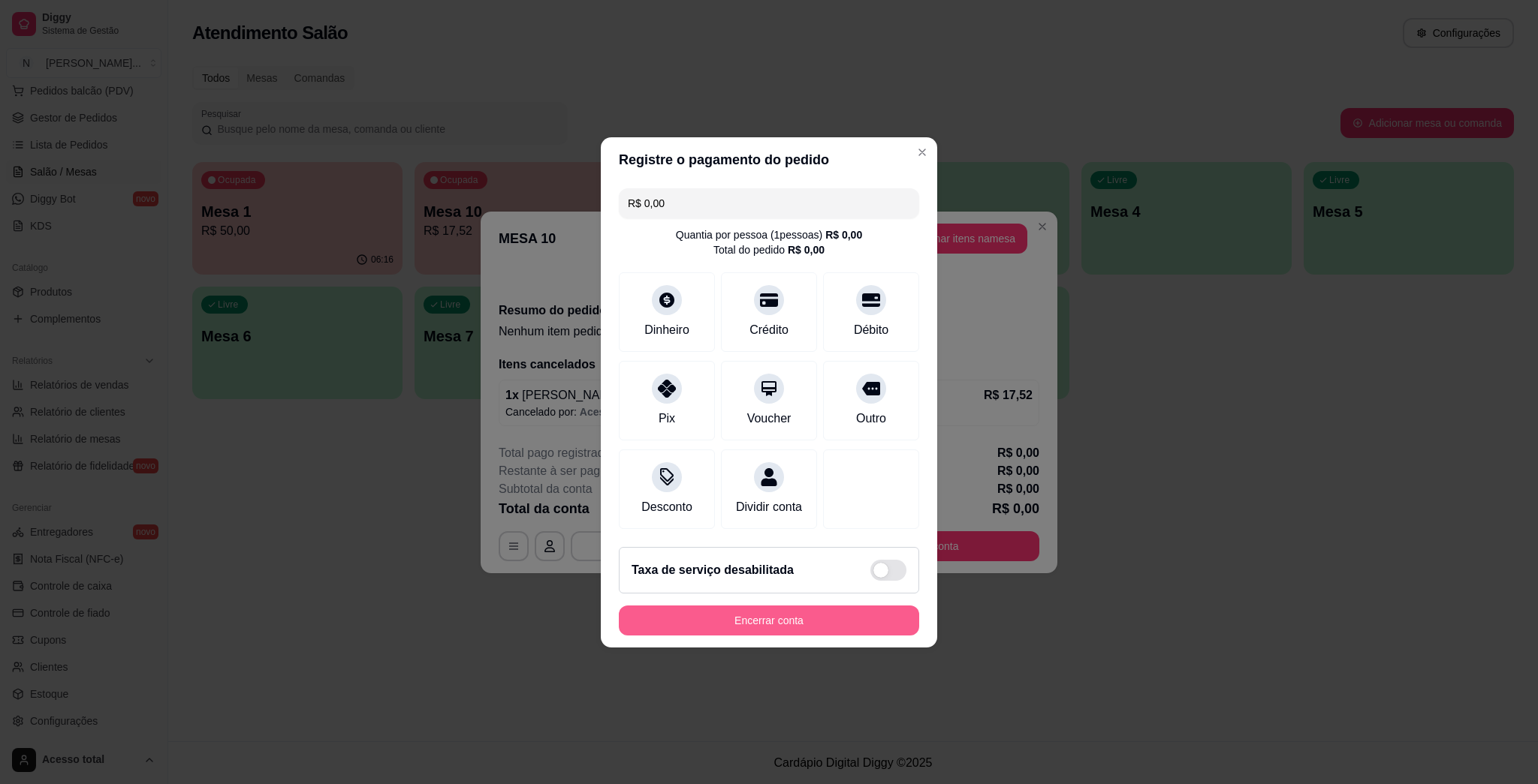
click at [740, 628] on button "Encerrar conta" at bounding box center [769, 621] width 301 height 30
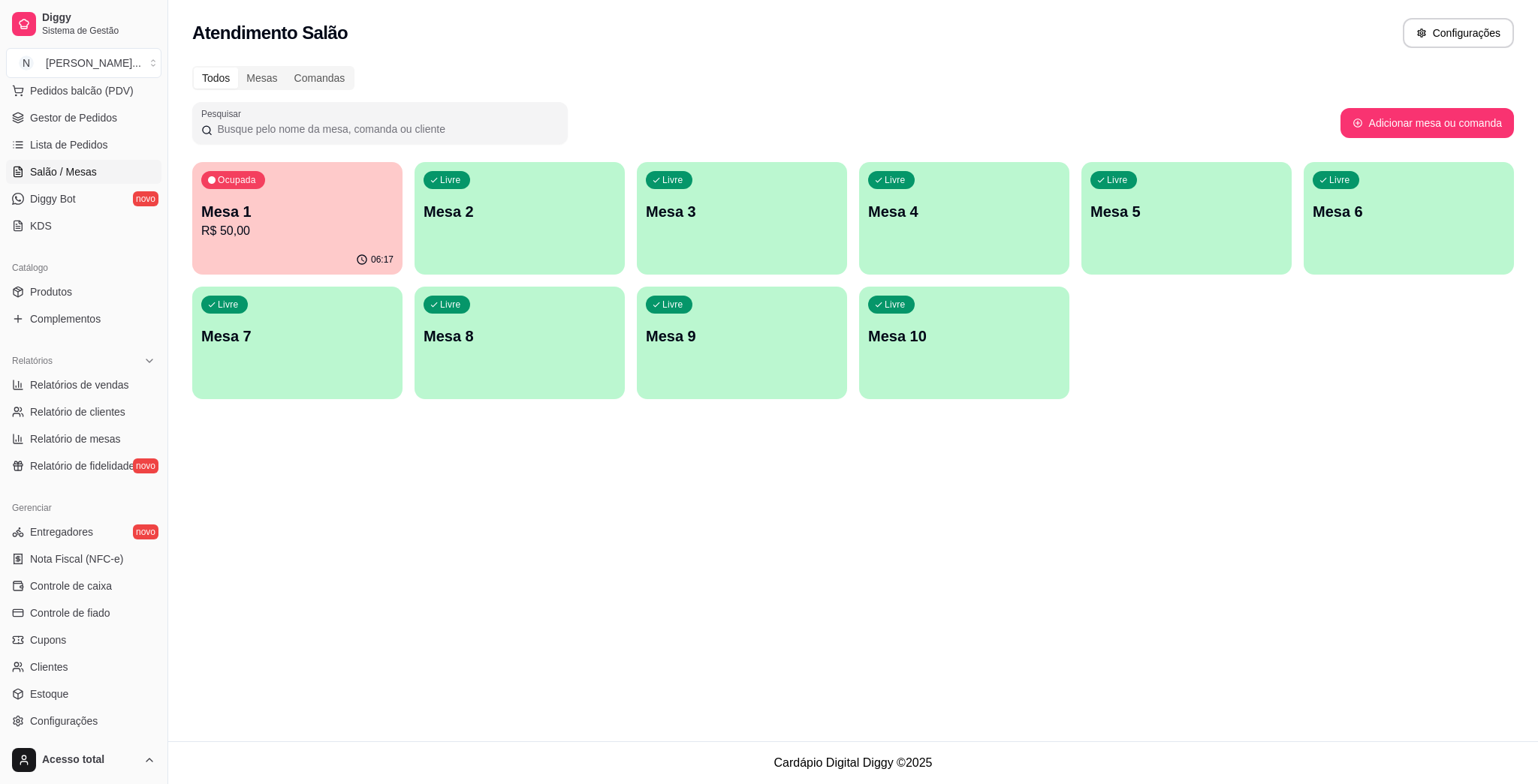
click at [328, 222] on p "R$ 50,00" at bounding box center [297, 231] width 192 height 18
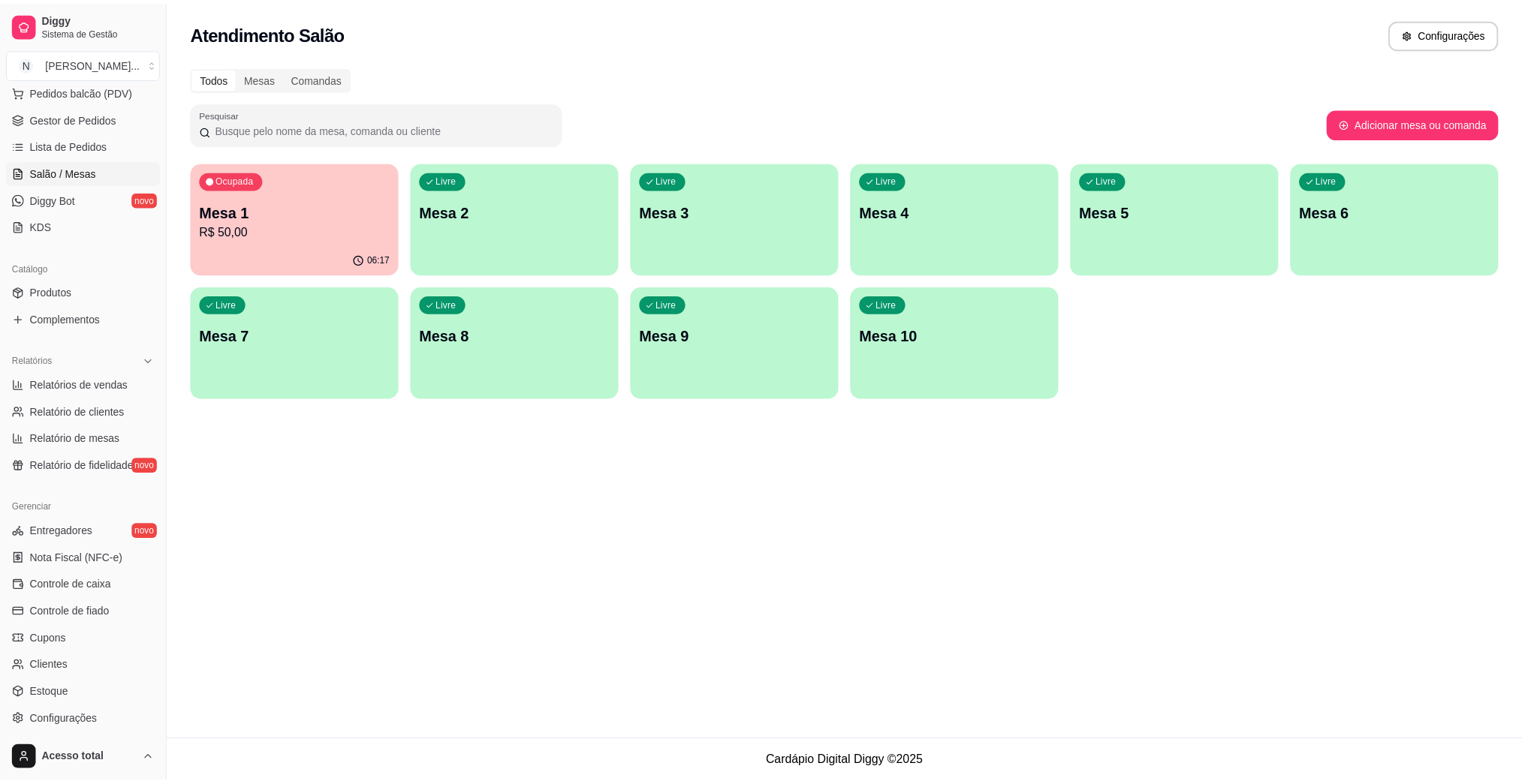
scroll to position [295, 0]
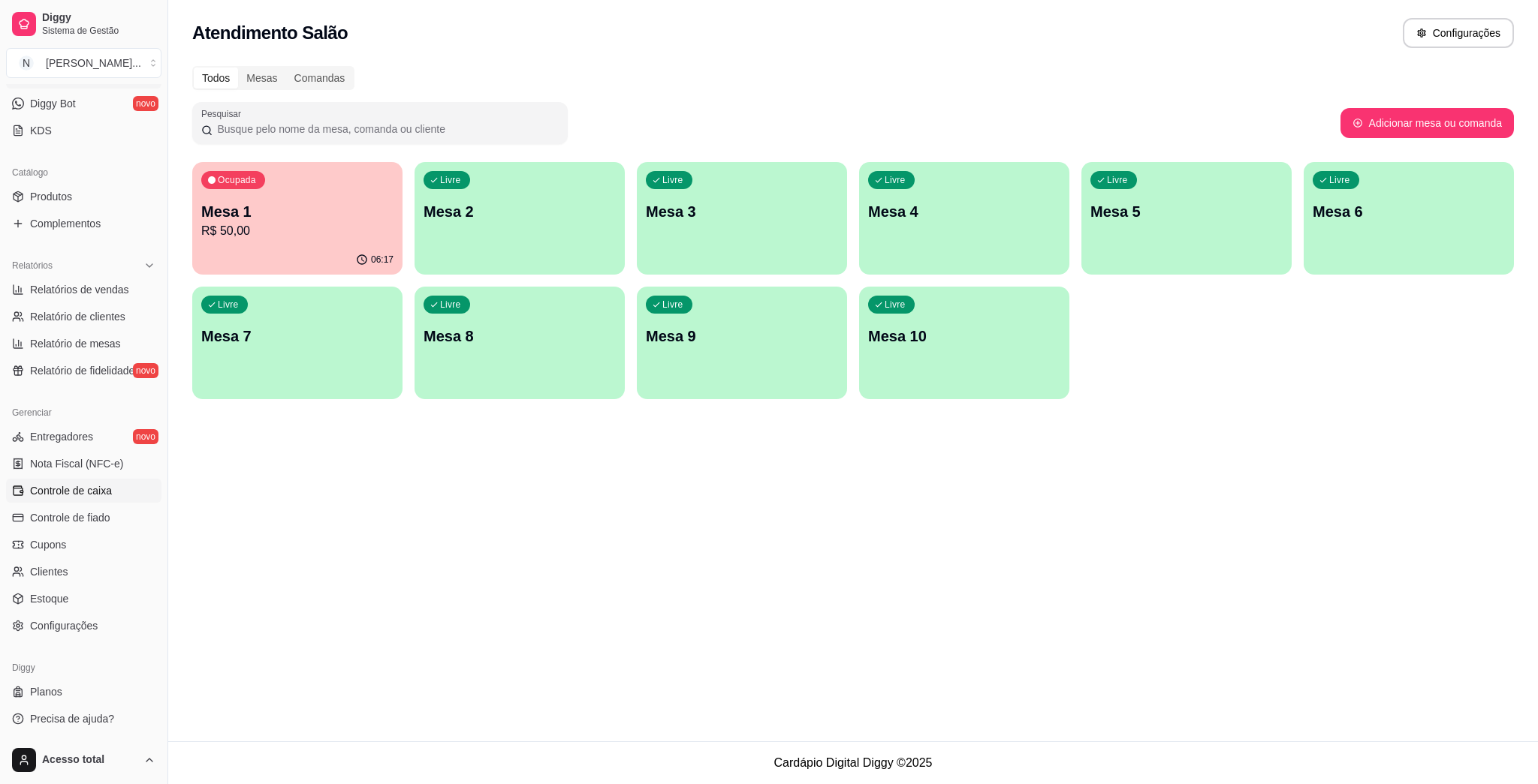
click at [90, 489] on span "Controle de caixa" at bounding box center [71, 491] width 82 height 15
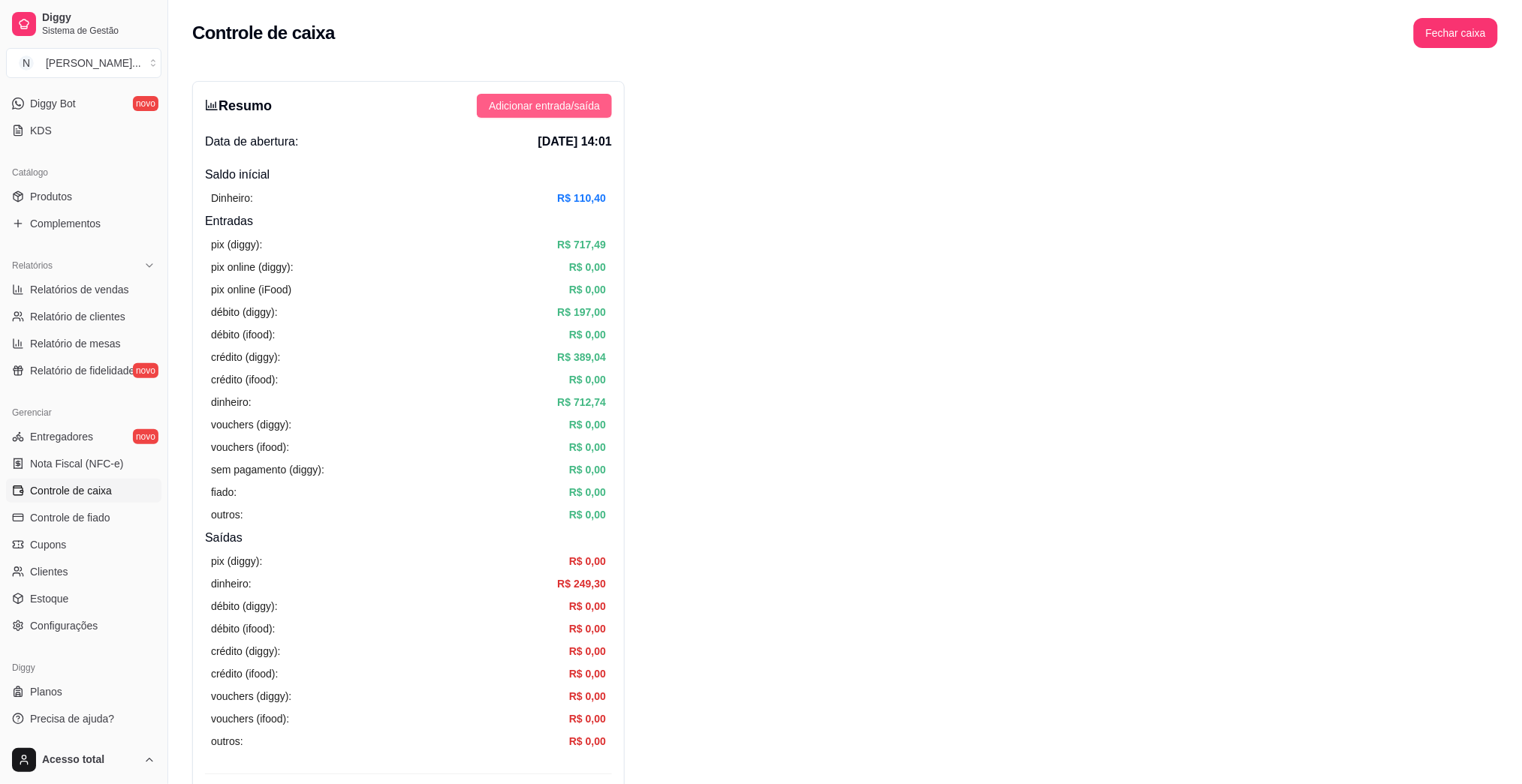
click at [558, 106] on span "Adicionar entrada/saída" at bounding box center [544, 106] width 111 height 17
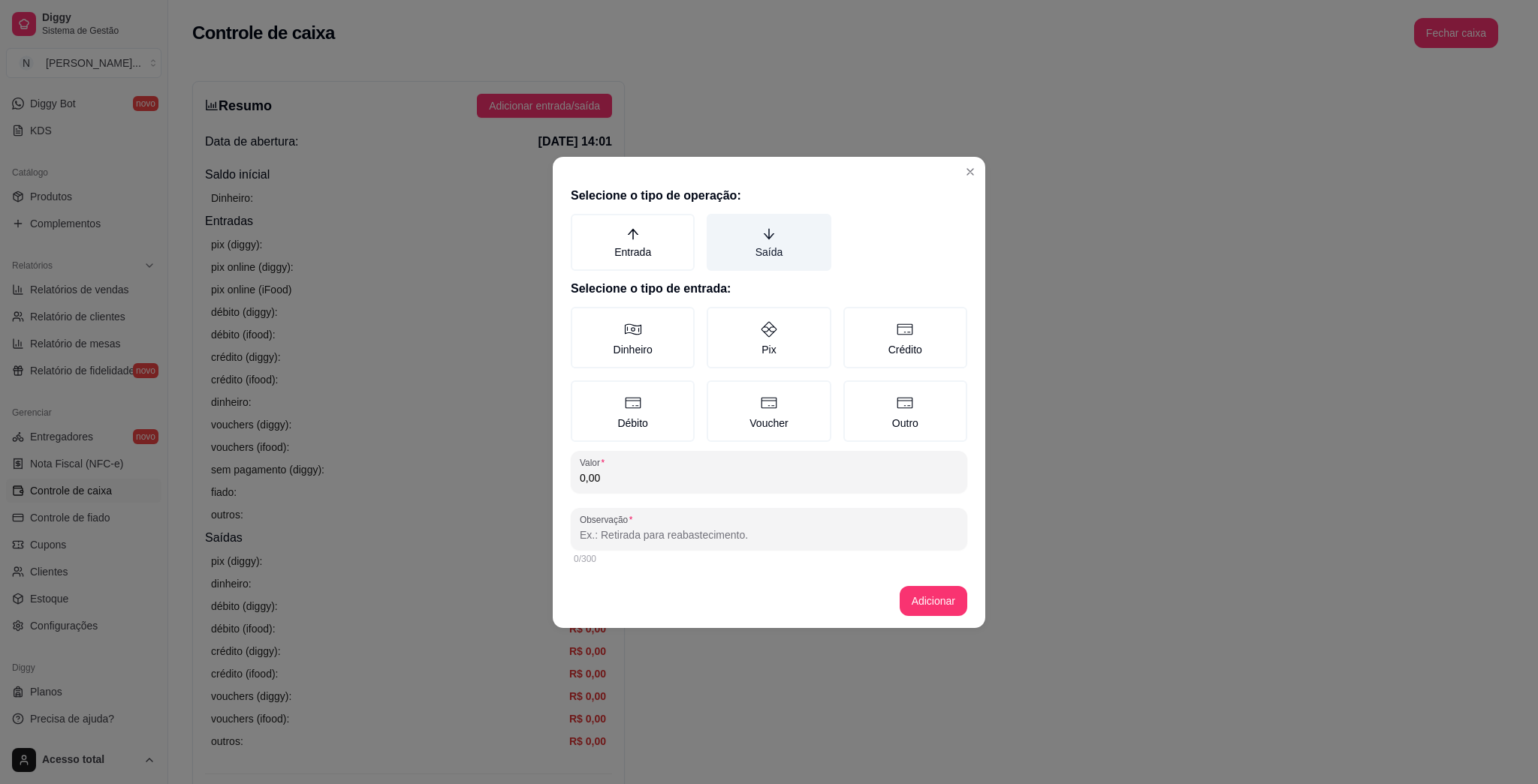
click at [768, 242] on label "Saída" at bounding box center [769, 243] width 124 height 57
click at [718, 225] on button "Saída" at bounding box center [712, 219] width 12 height 12
click at [614, 354] on label "Dinheiro" at bounding box center [632, 338] width 124 height 62
click at [582, 319] on button "Dinheiro" at bounding box center [576, 313] width 12 height 12
click at [644, 477] on input "0,00" at bounding box center [769, 478] width 378 height 15
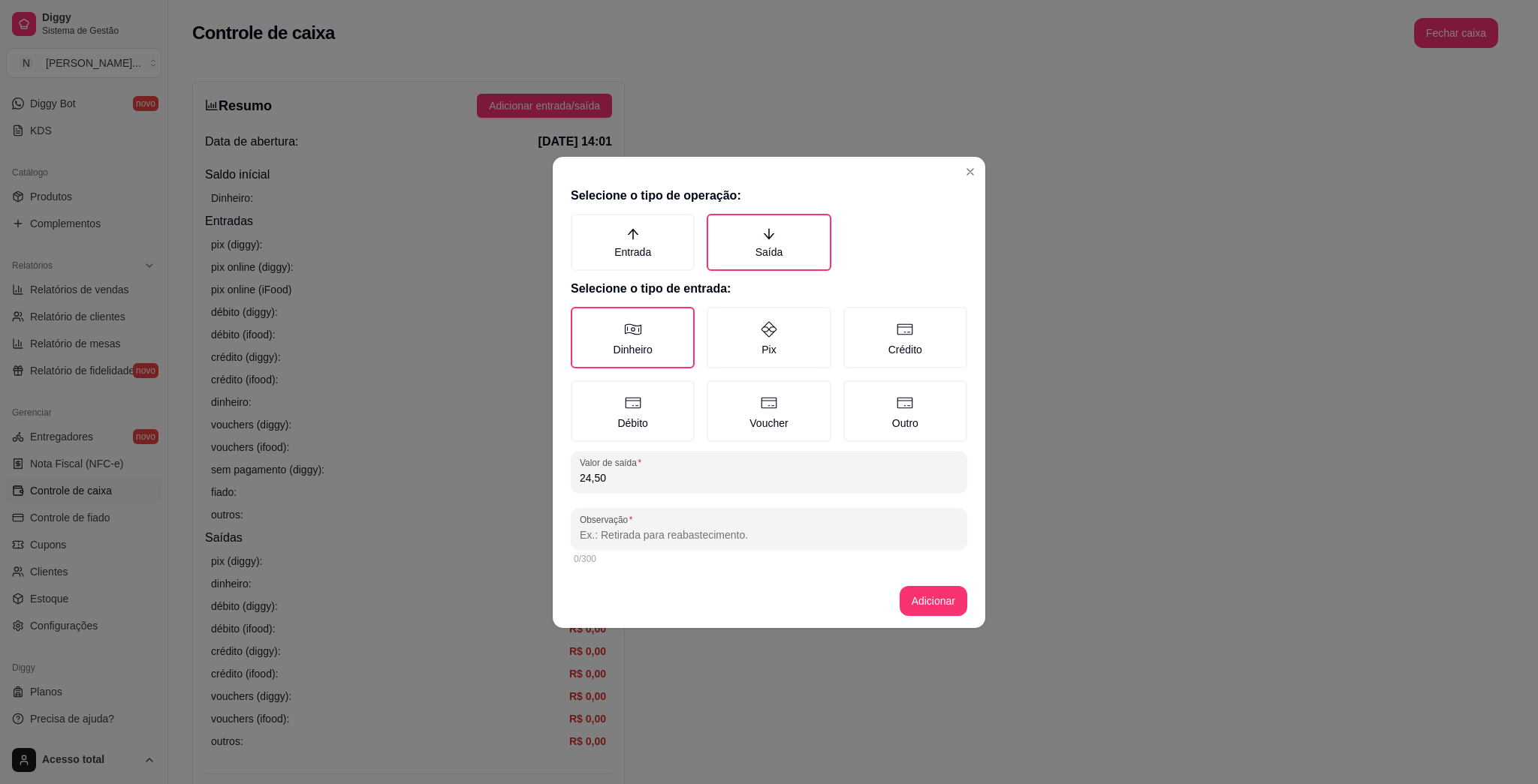
type input "24,50"
click at [661, 538] on input "Observação" at bounding box center [769, 535] width 378 height 15
type input "pag taina"
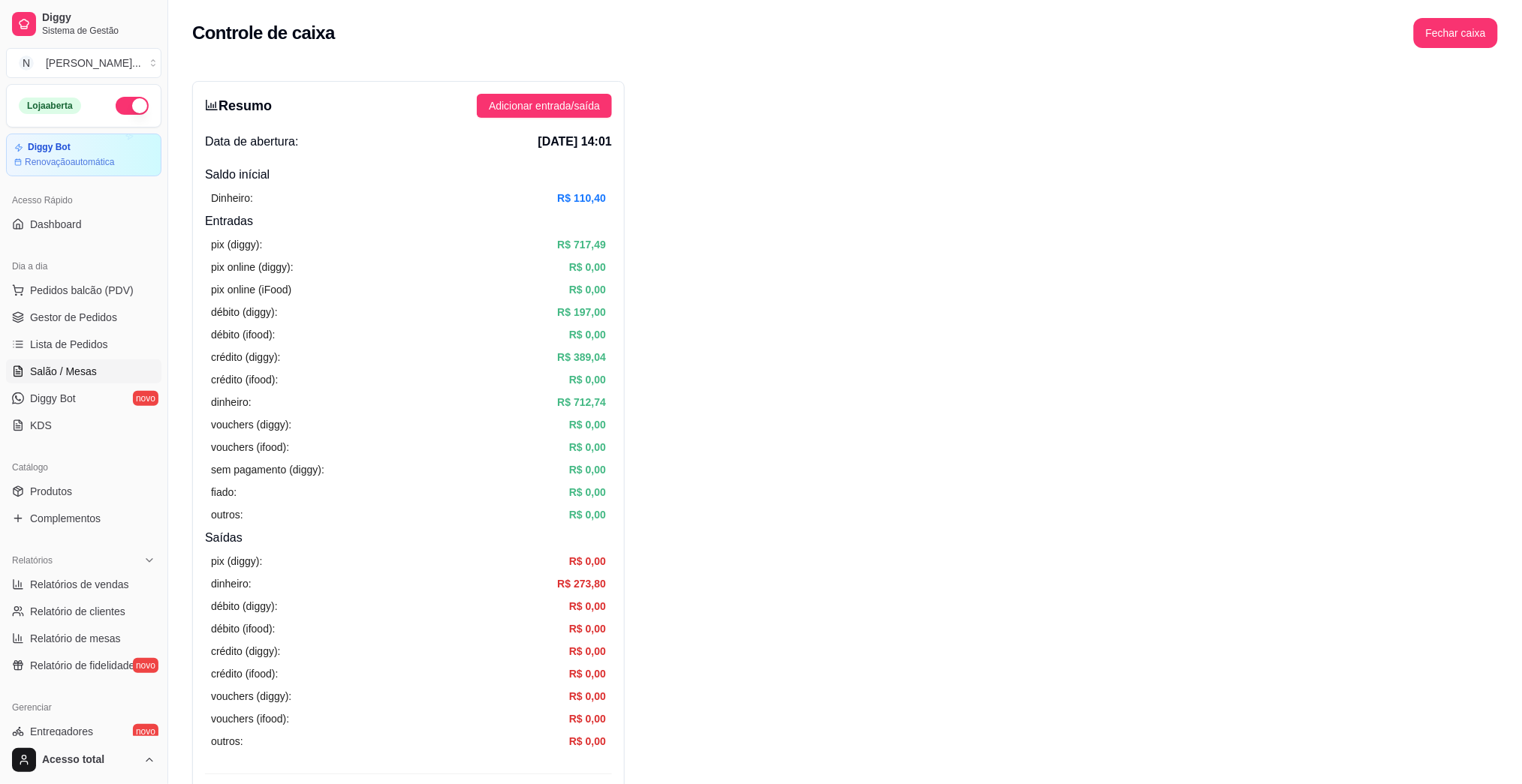
click at [81, 369] on span "Salão / Mesas" at bounding box center [63, 371] width 67 height 15
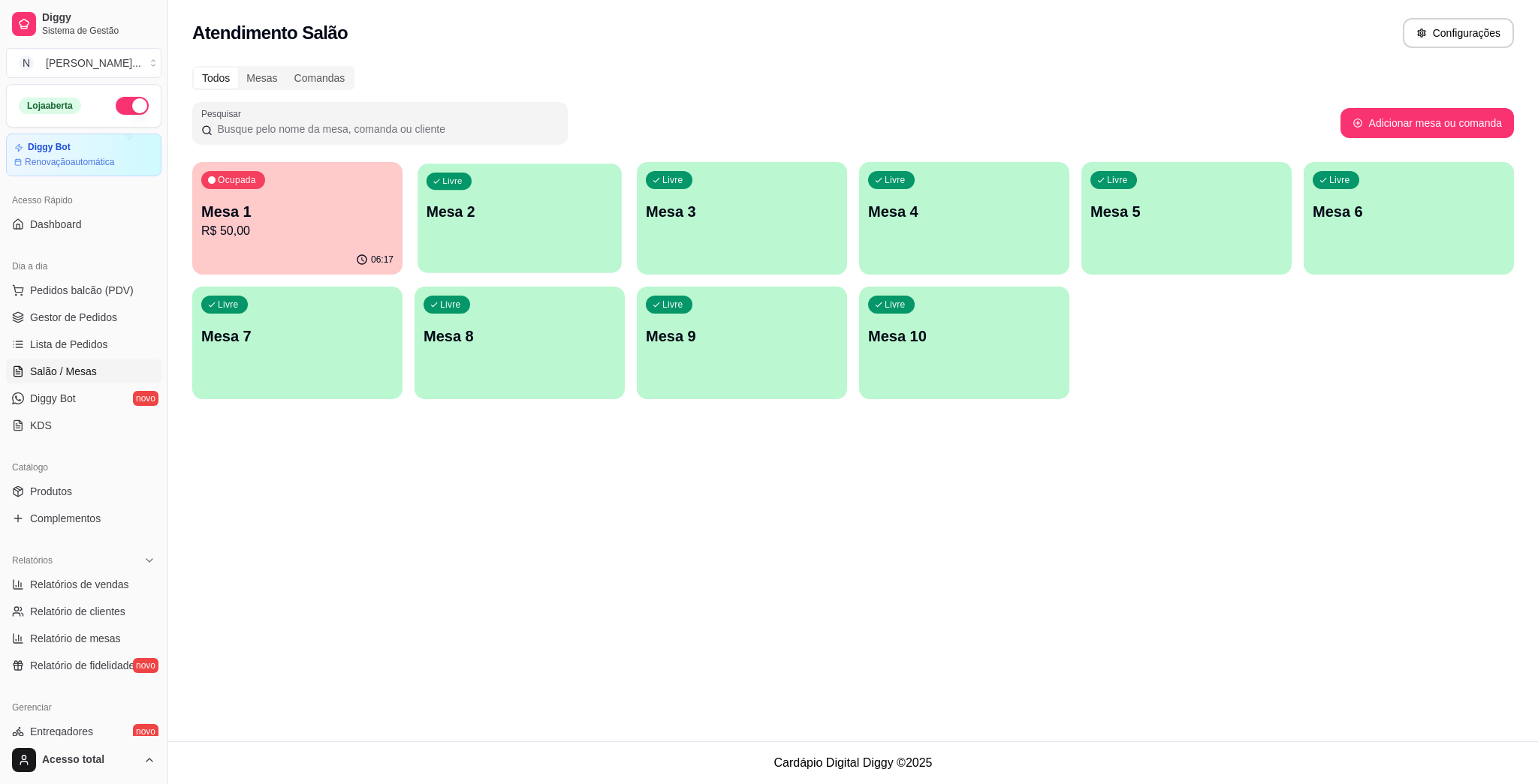
click at [451, 230] on div "Livre Mesa 2" at bounding box center [519, 209] width 204 height 92
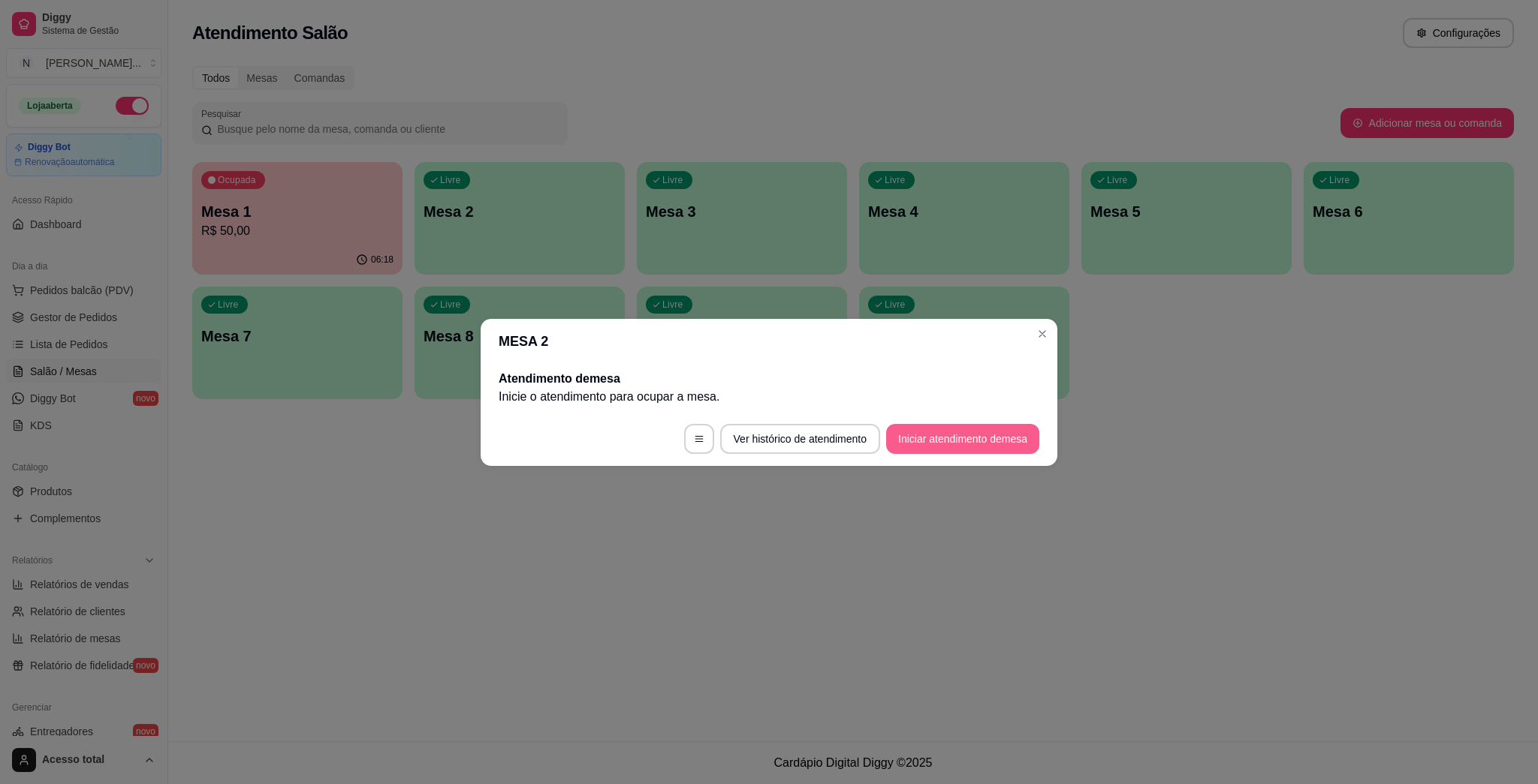
click at [768, 437] on button "Iniciar atendimento de mesa" at bounding box center [962, 439] width 153 height 30
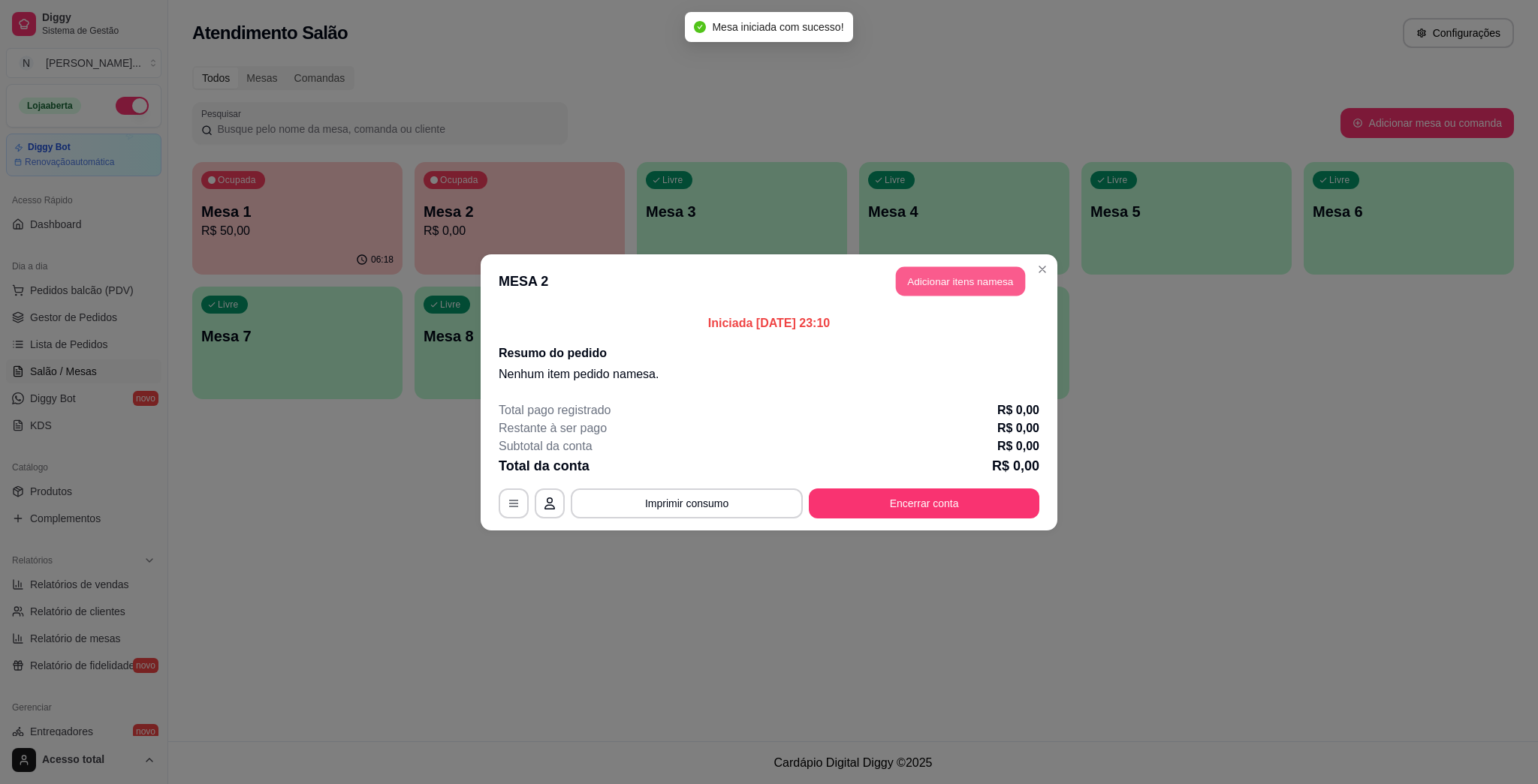
click at [768, 282] on button "Adicionar itens na mesa" at bounding box center [960, 281] width 129 height 29
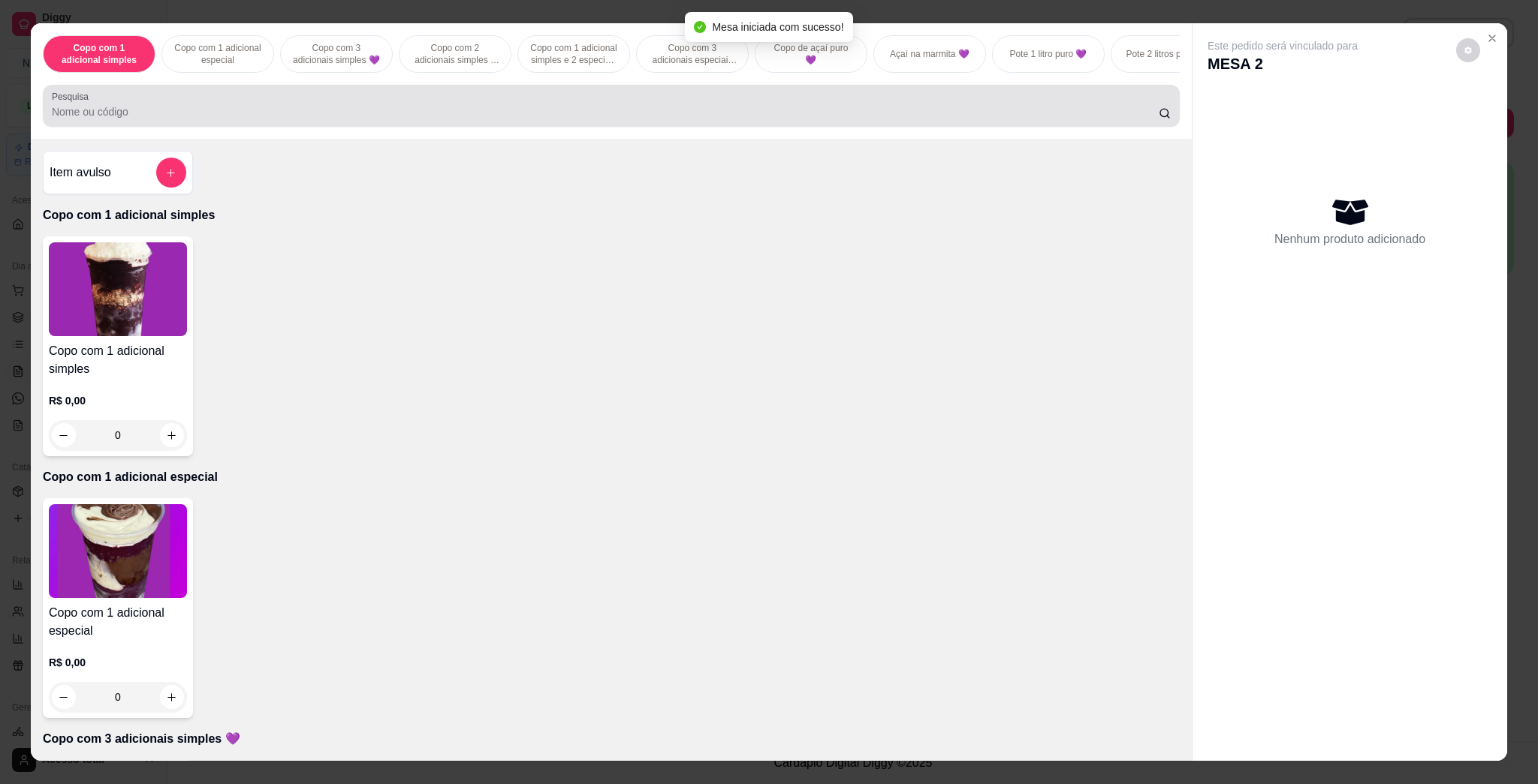
click at [768, 117] on div at bounding box center [611, 106] width 1119 height 30
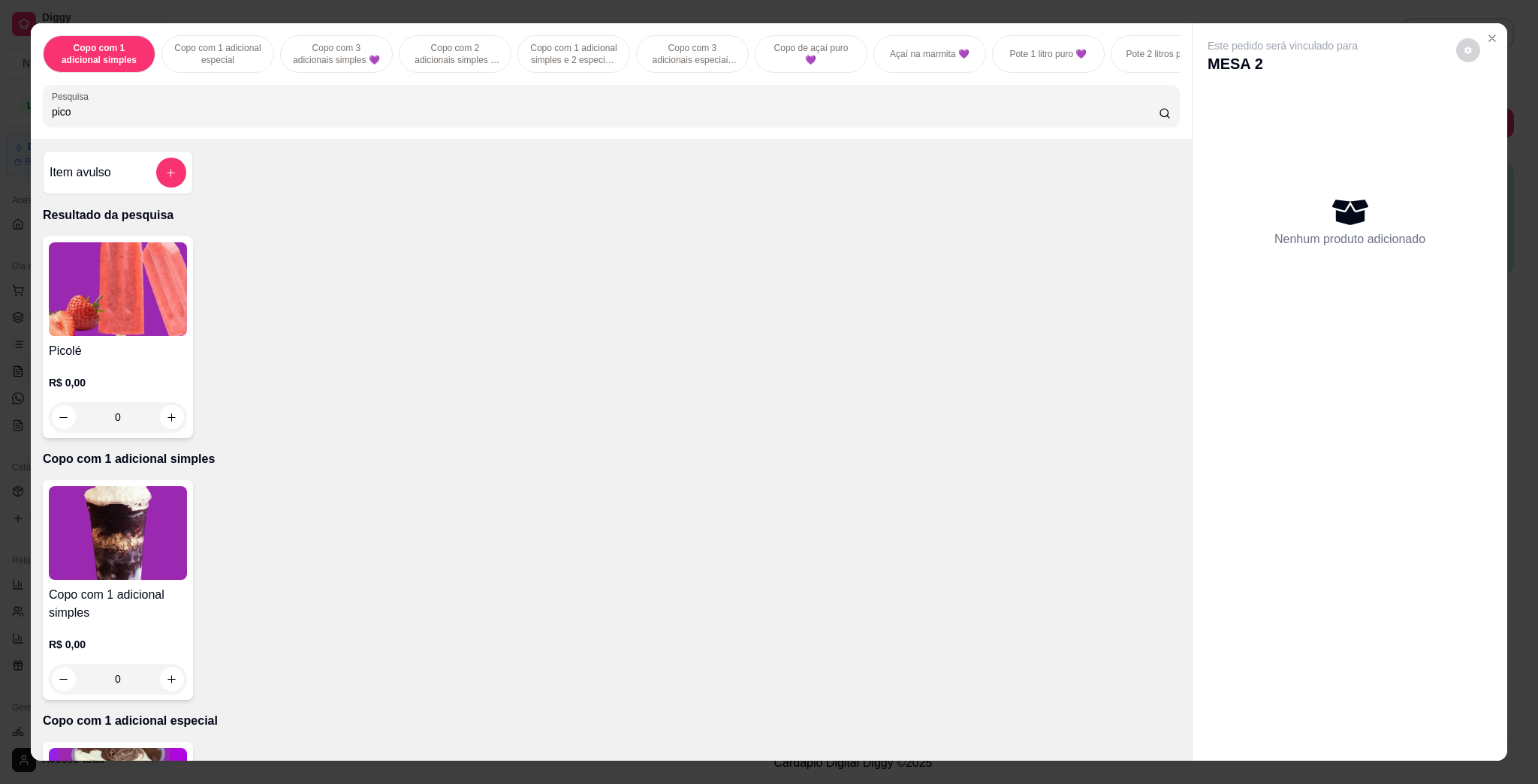
type input "pico"
drag, startPoint x: 187, startPoint y: 295, endPoint x: 150, endPoint y: 295, distance: 37.0
click at [182, 295] on div "Picolé R$ 0,00 0" at bounding box center [611, 337] width 1137 height 202
click at [150, 295] on img at bounding box center [118, 289] width 138 height 94
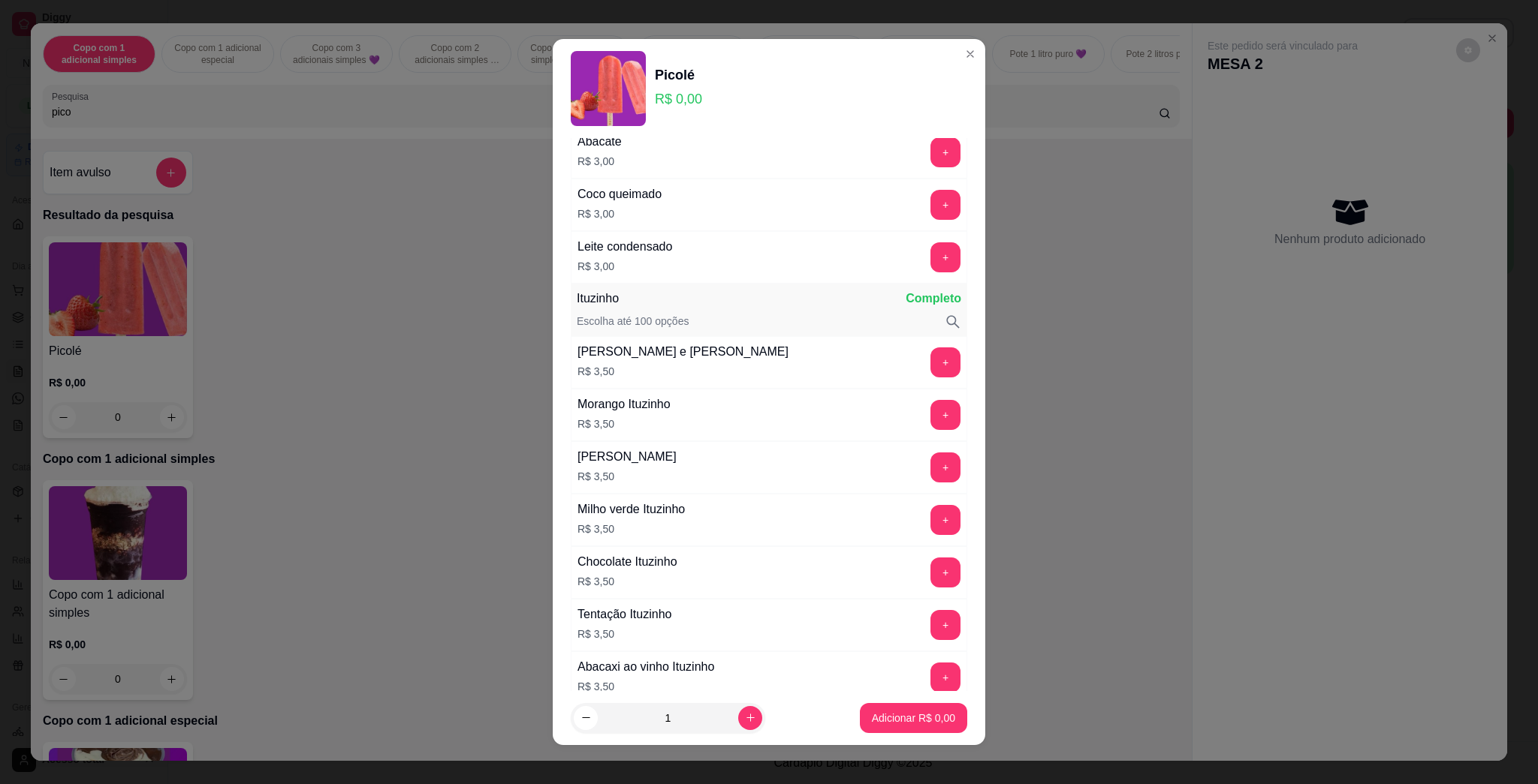
scroll to position [1601, 0]
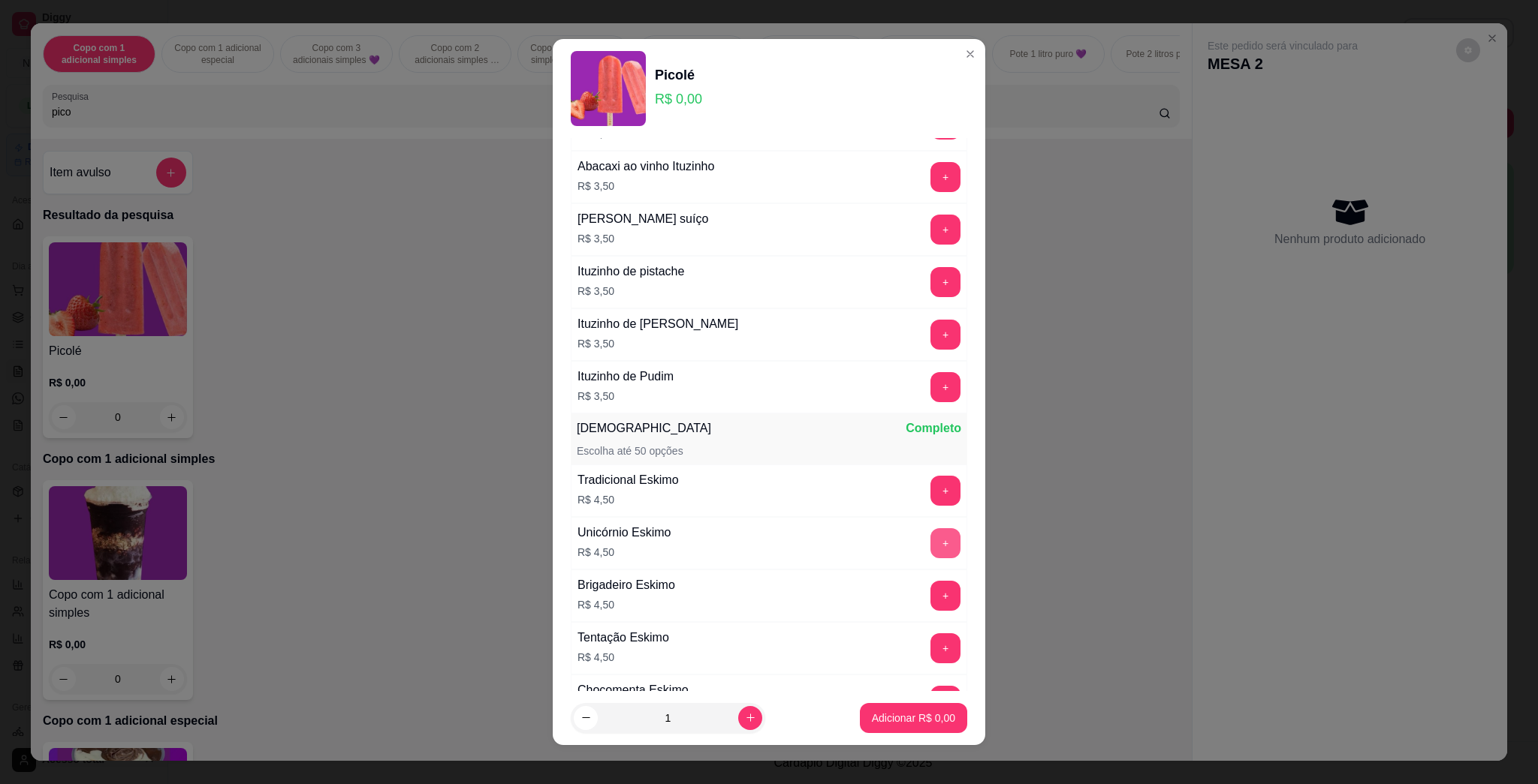
click at [768, 545] on button "+" at bounding box center [946, 544] width 30 height 30
click at [768, 718] on p "Adicionar R$ 4,50" at bounding box center [913, 718] width 84 height 15
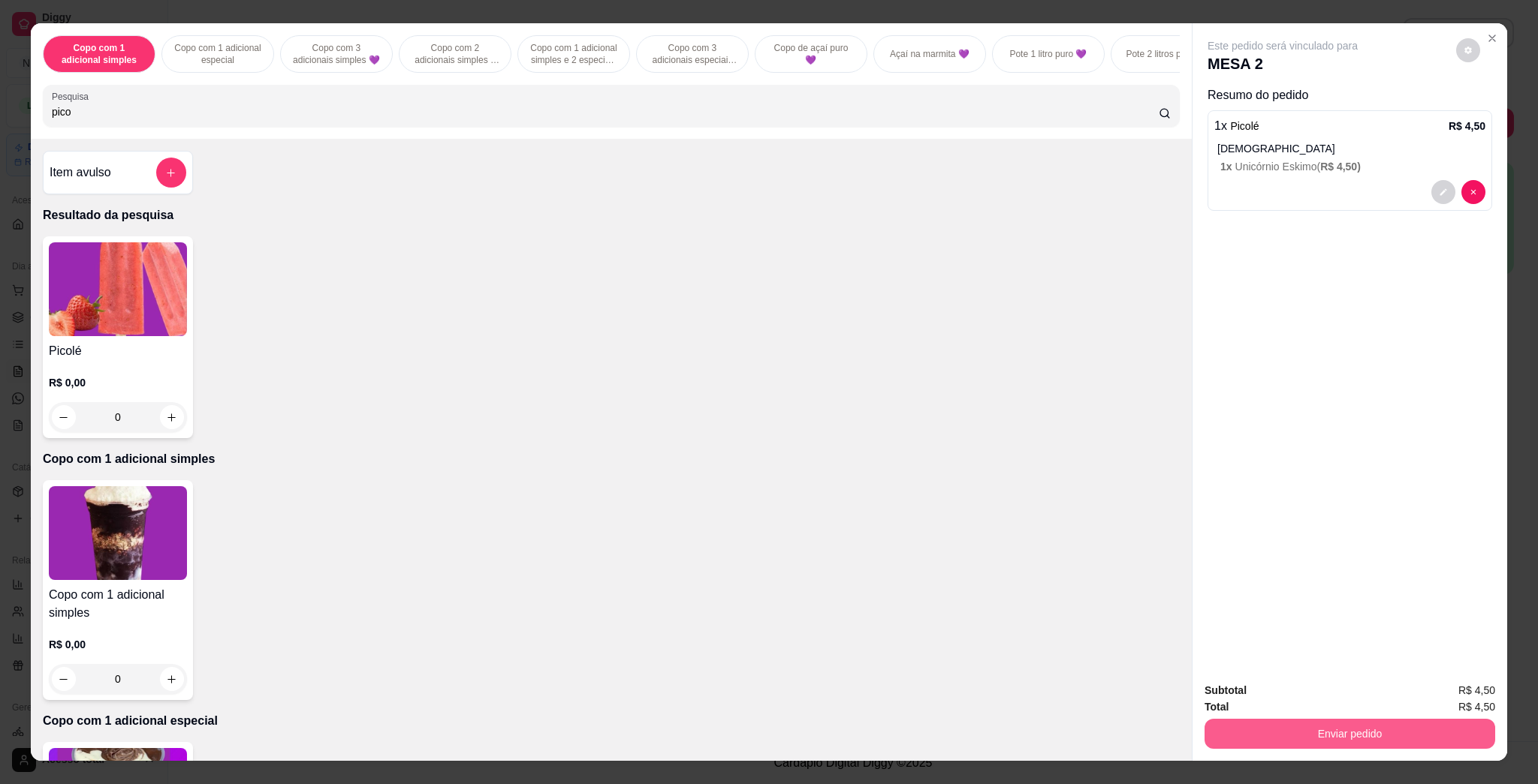
click at [768, 739] on button "Enviar pedido" at bounding box center [1350, 734] width 291 height 30
click at [768, 694] on button "Enviar pedido" at bounding box center [1454, 697] width 85 height 29
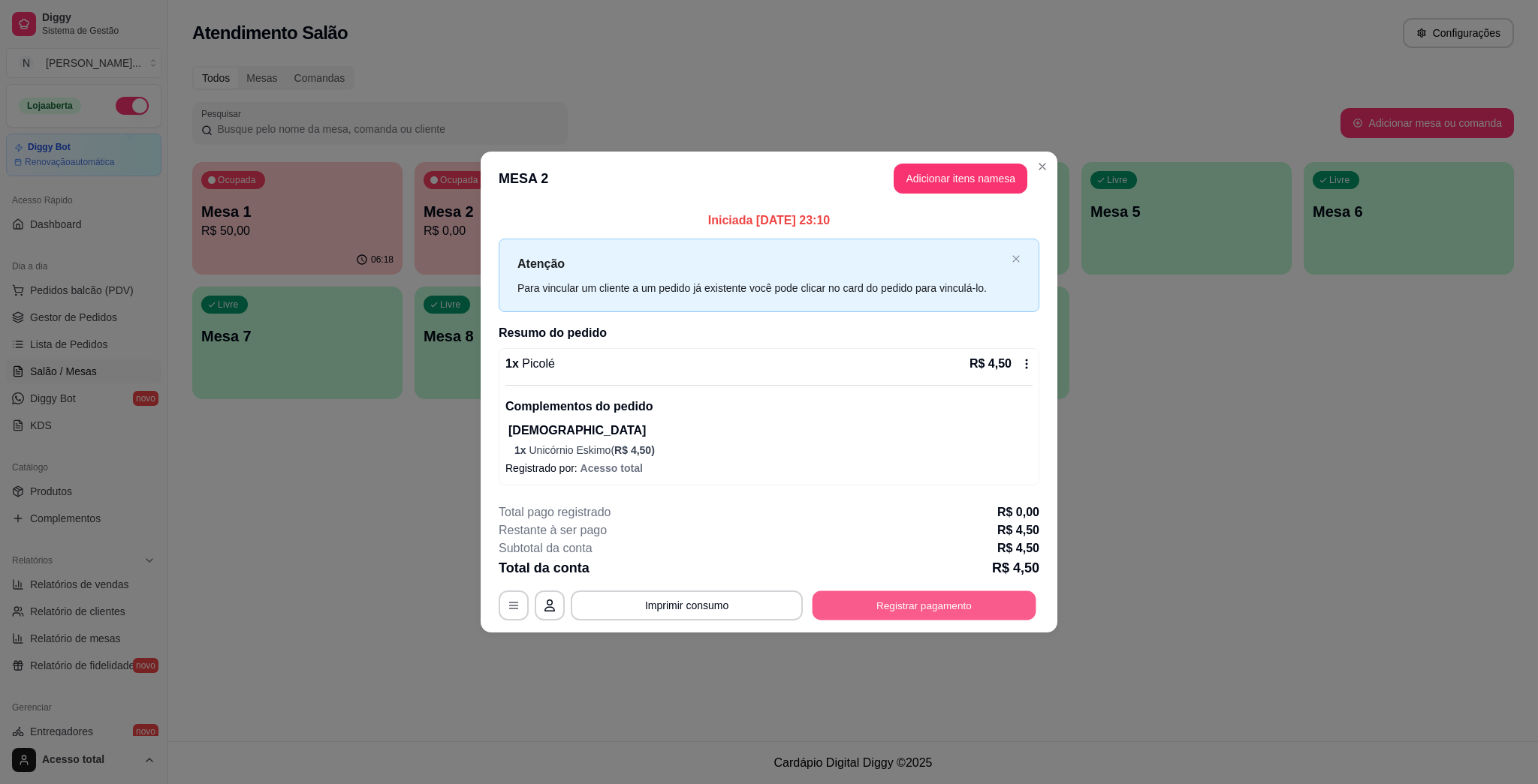
click at [768, 604] on button "Registrar pagamento" at bounding box center [924, 605] width 224 height 29
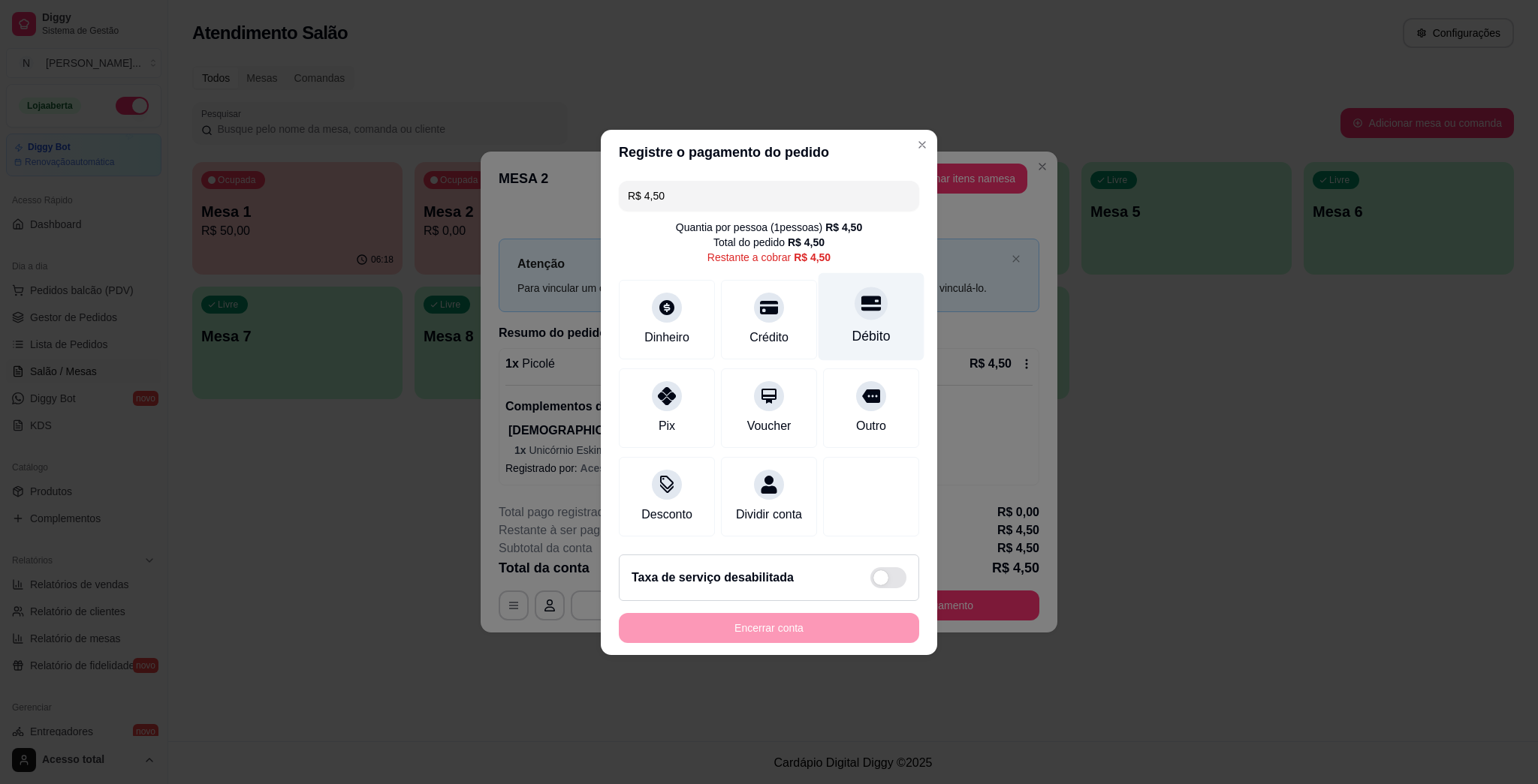
click at [768, 310] on div at bounding box center [871, 304] width 33 height 33
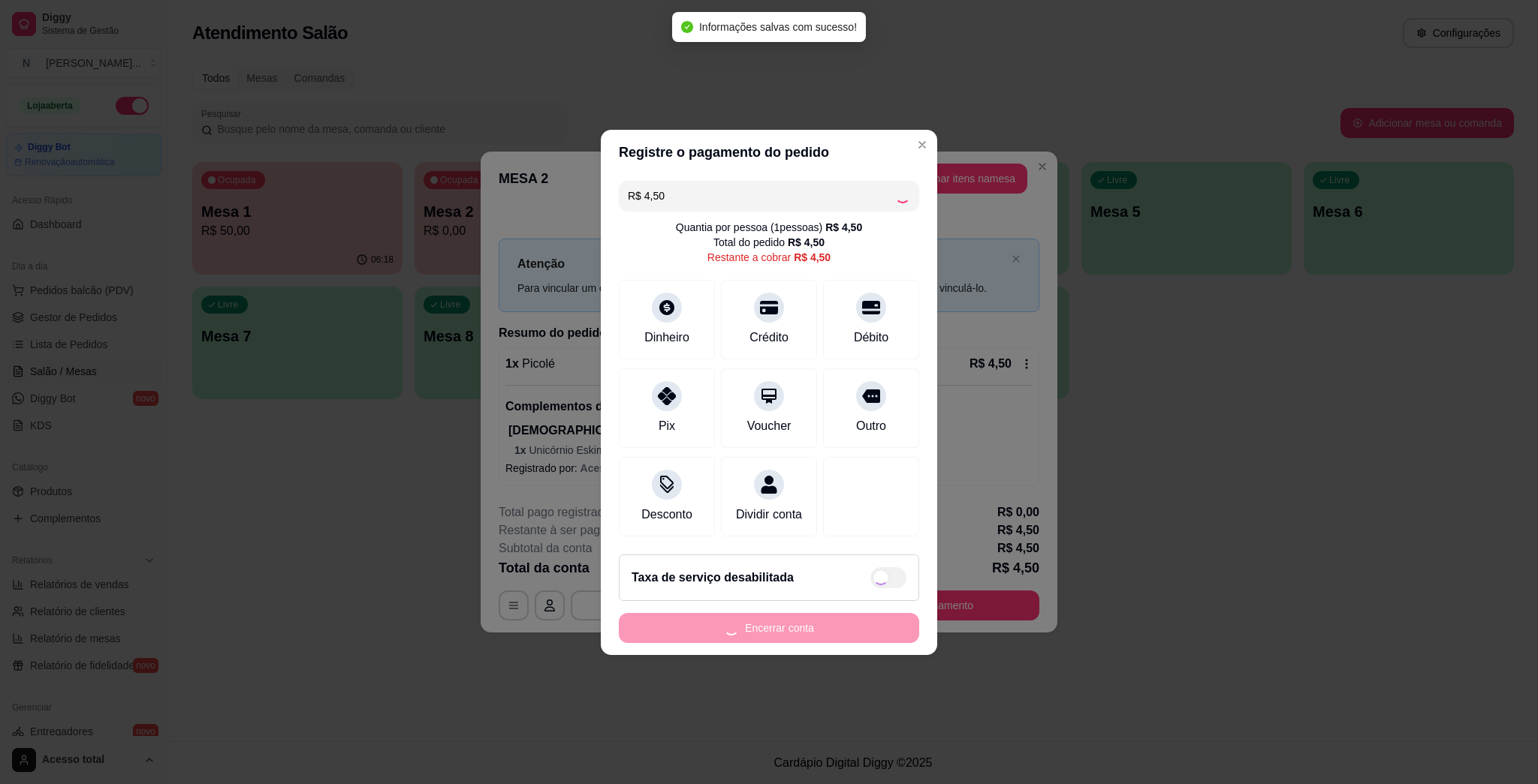
type input "R$ 0,00"
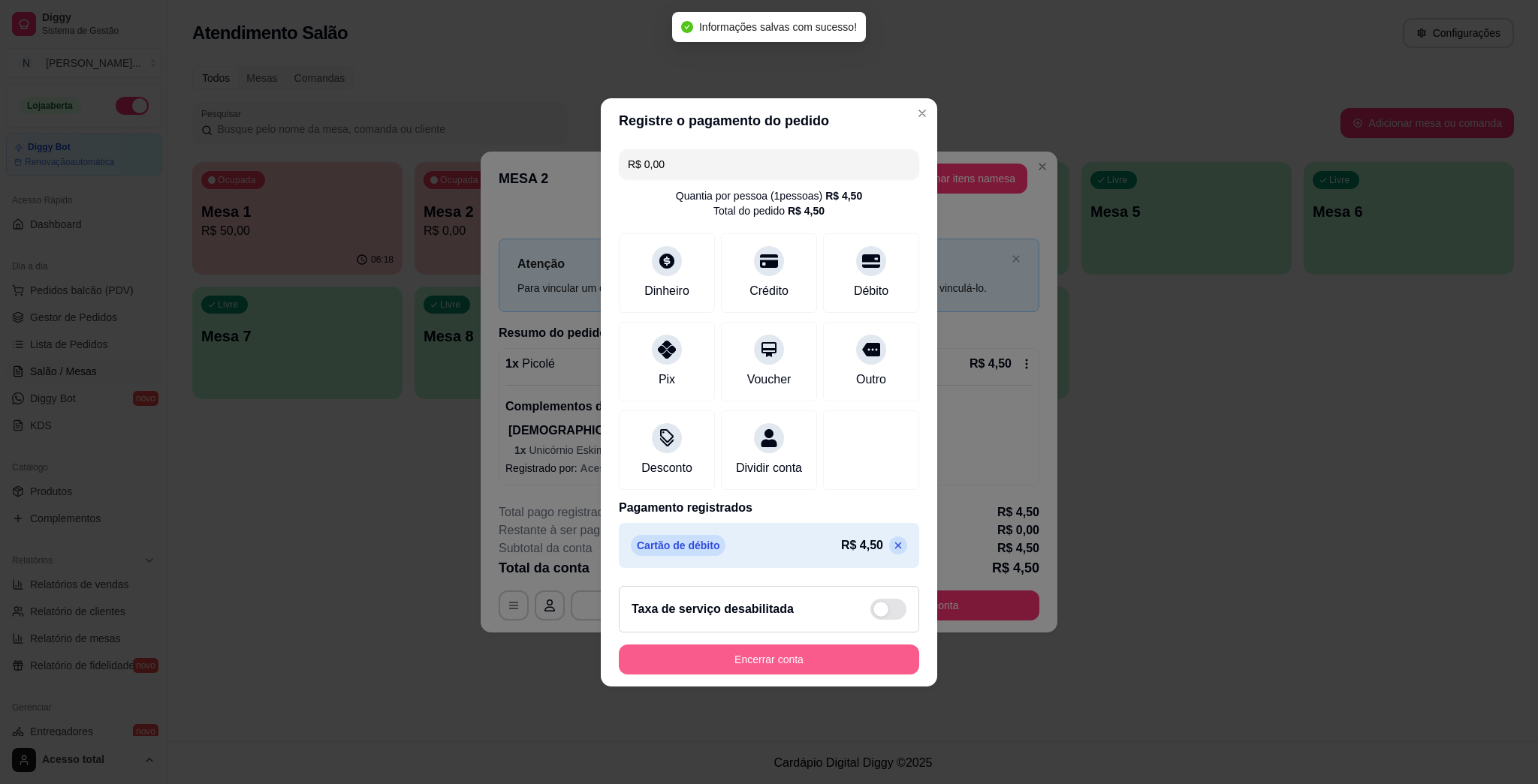
click at [767, 662] on button "Encerrar conta" at bounding box center [769, 660] width 301 height 30
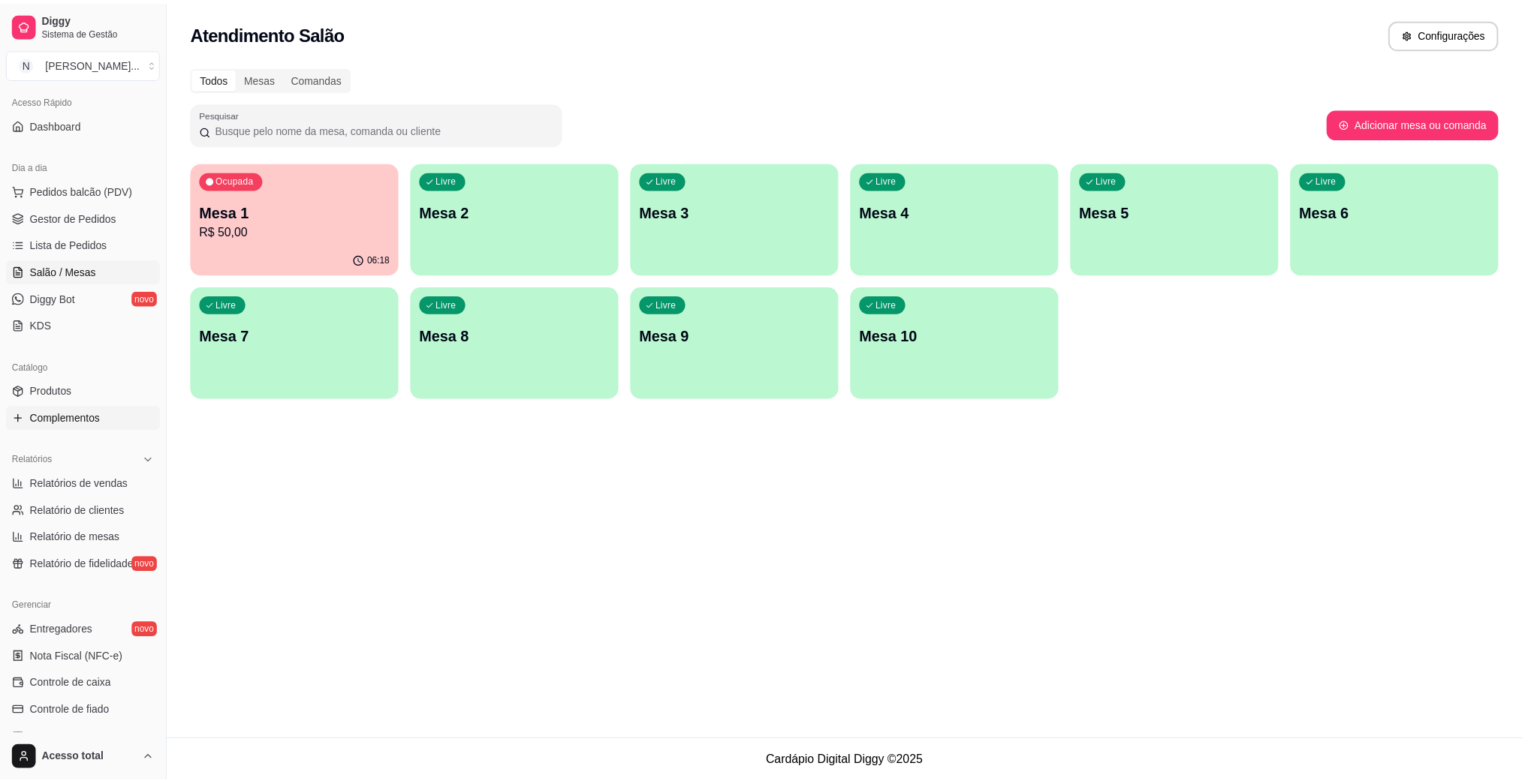
scroll to position [200, 0]
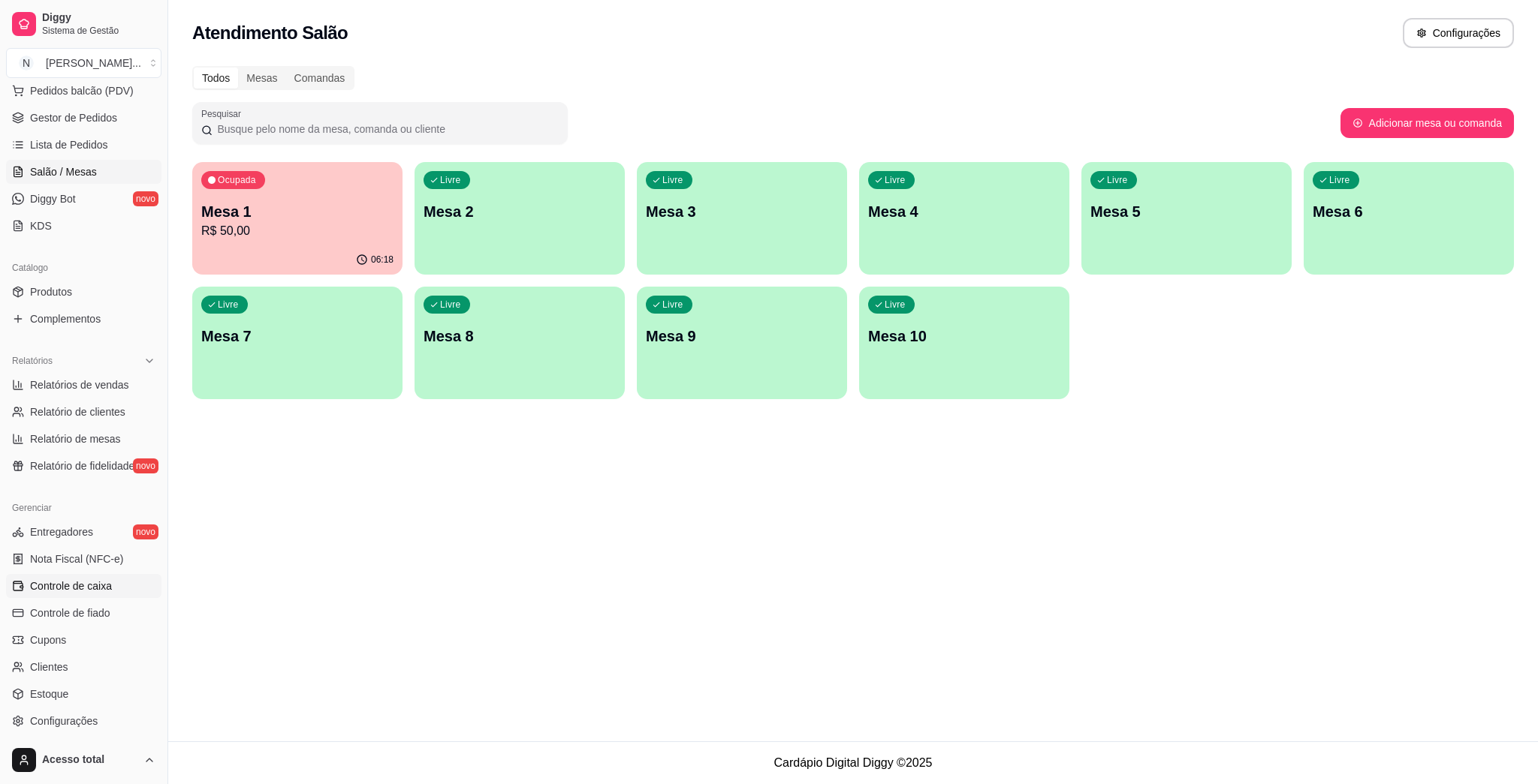
click at [87, 590] on span "Controle de caixa" at bounding box center [71, 586] width 82 height 15
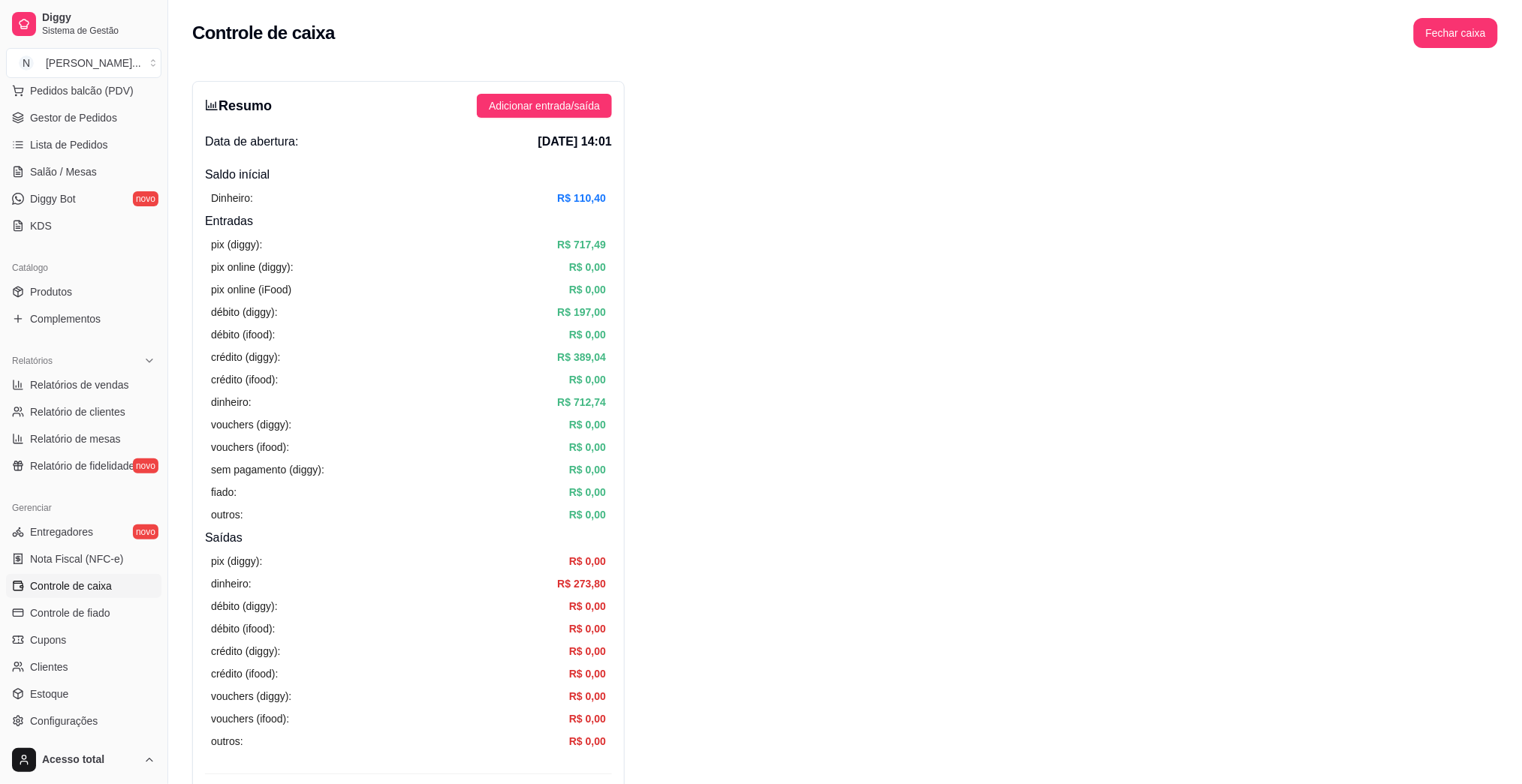
click at [501, 93] on div "Resumo Adicionar entrada/saída Data de abertura: [DATE] 14:01 Saldo inícial Din…" at bounding box center [408, 477] width 432 height 793
click at [513, 98] on span "Adicionar entrada/saída" at bounding box center [544, 106] width 111 height 17
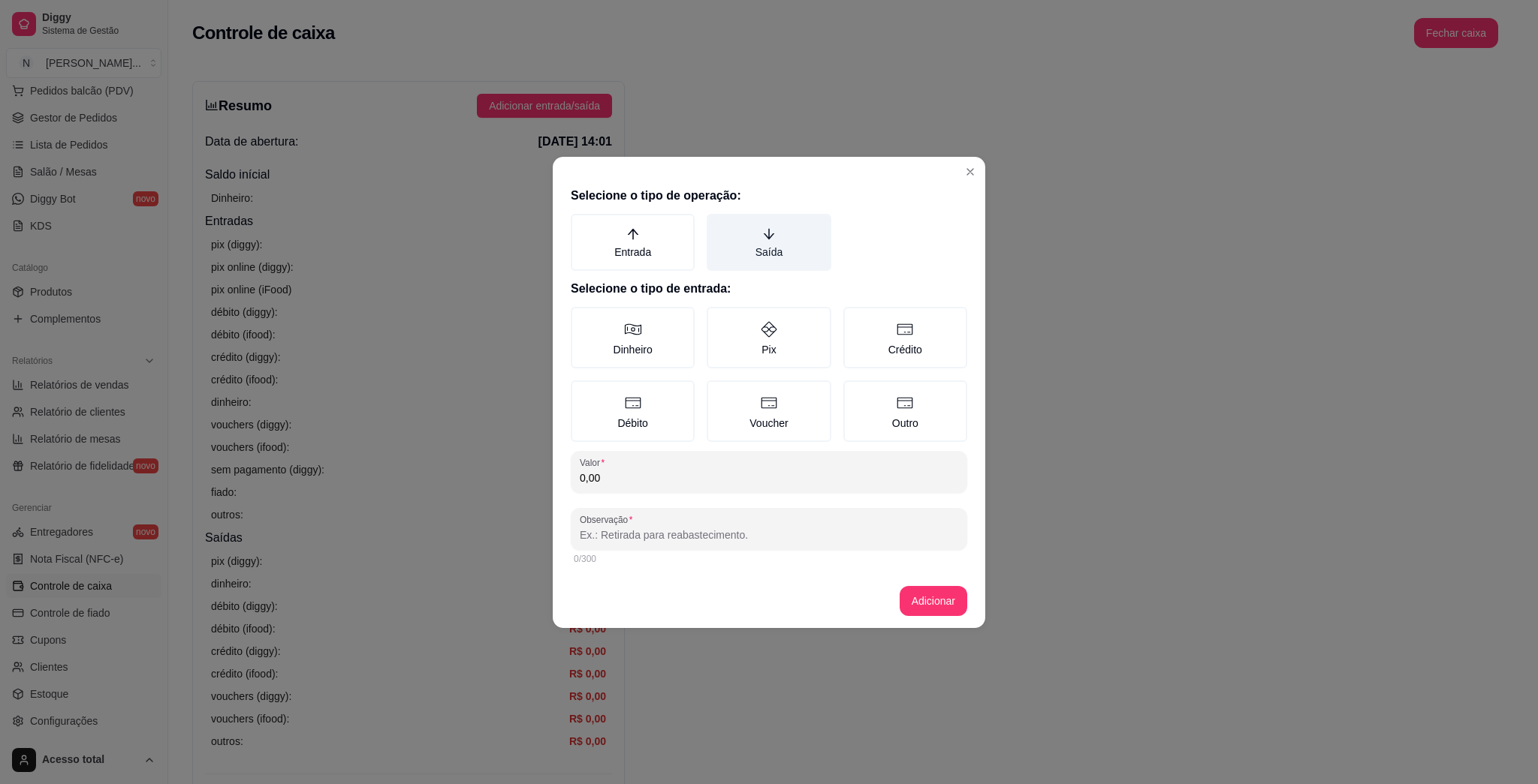
click at [766, 230] on icon "arrow-down" at bounding box center [769, 234] width 14 height 14
click at [718, 225] on button "Saída" at bounding box center [712, 219] width 12 height 12
click at [665, 327] on label "Dinheiro" at bounding box center [632, 338] width 124 height 62
click at [582, 319] on button "Dinheiro" at bounding box center [576, 313] width 12 height 12
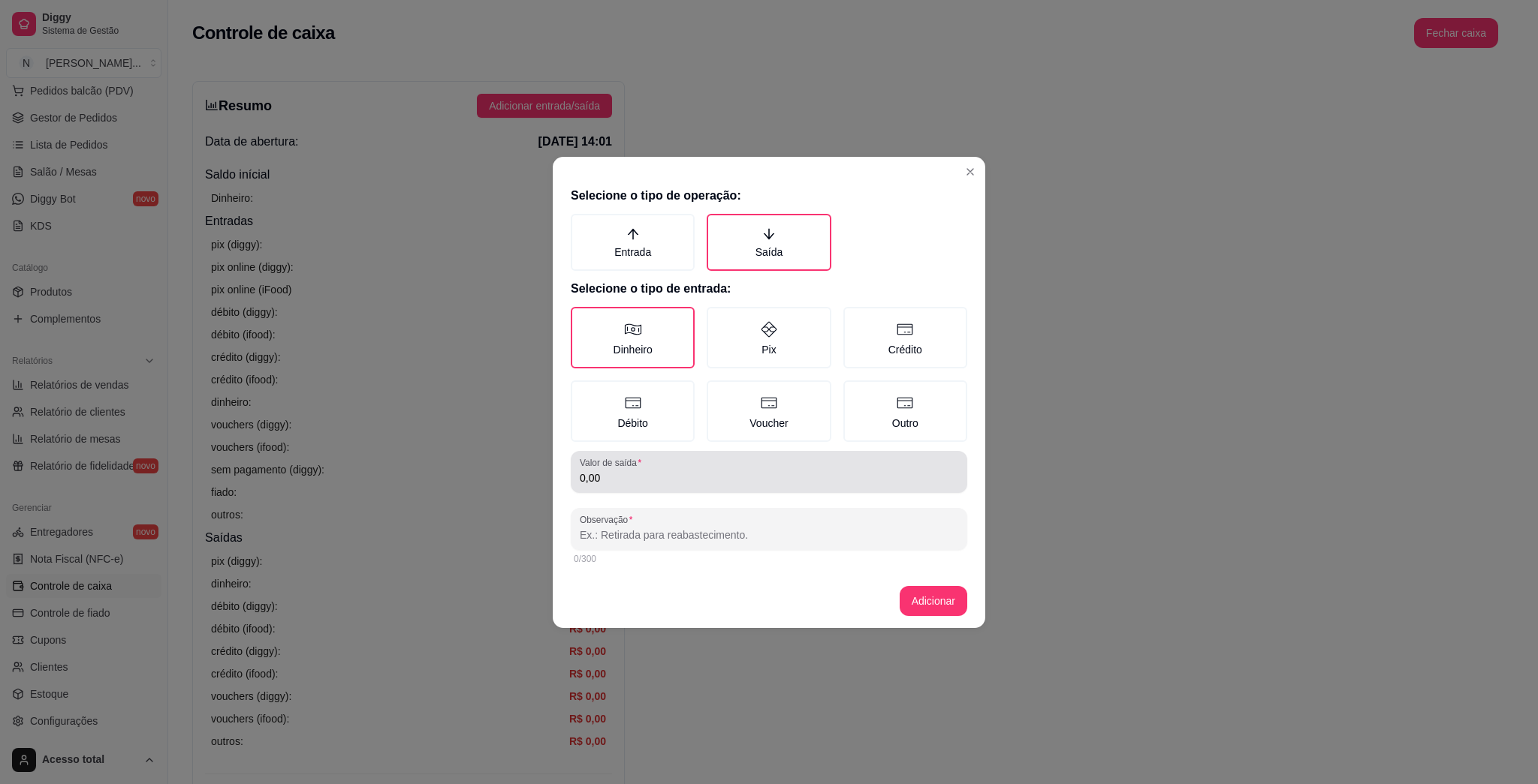
click at [655, 474] on input "0,00" at bounding box center [769, 478] width 378 height 15
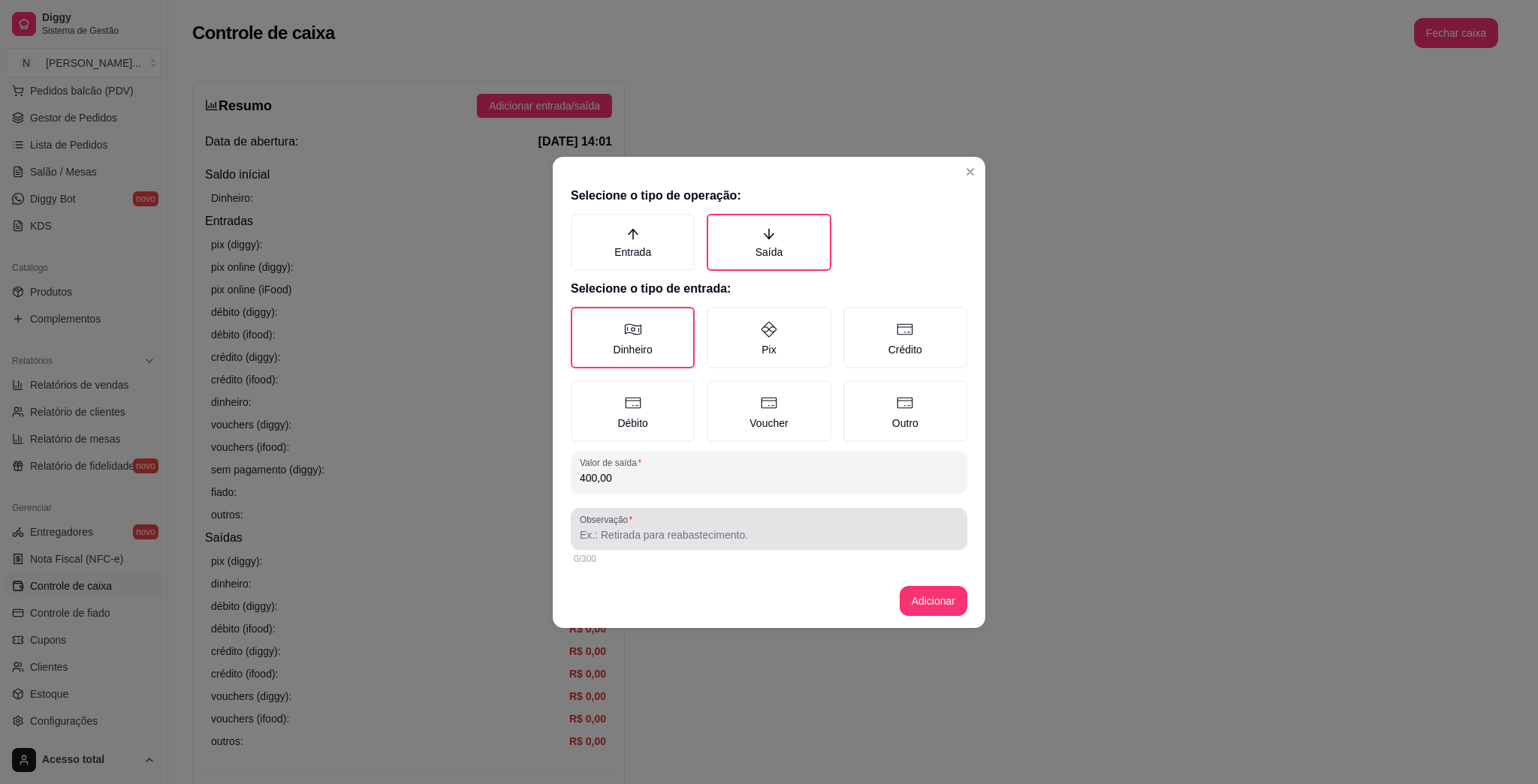
type input "400,00"
click at [644, 538] on input "Observação" at bounding box center [769, 535] width 378 height 15
type input "sangria"
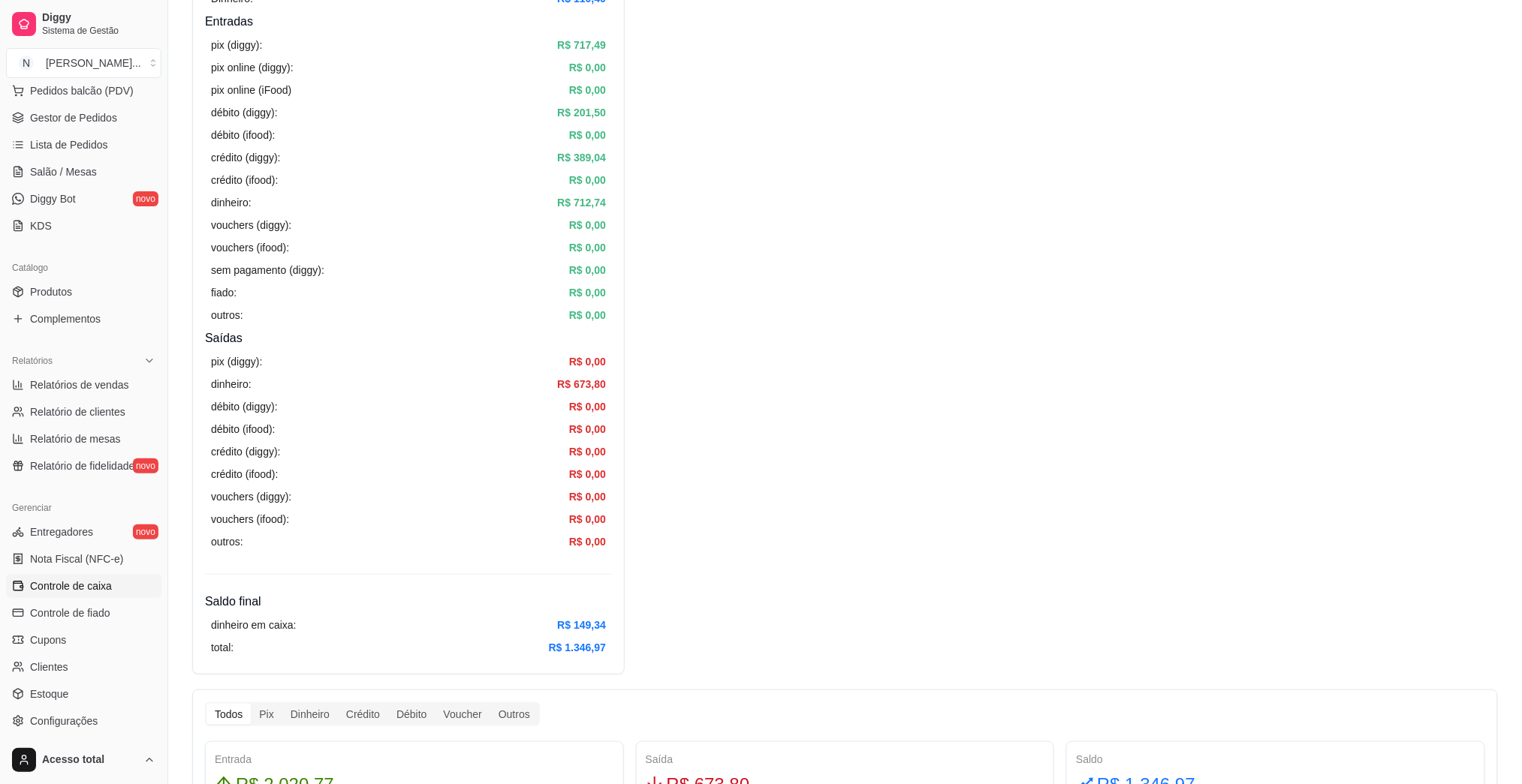
scroll to position [400, 0]
